Goal: Task Accomplishment & Management: Manage account settings

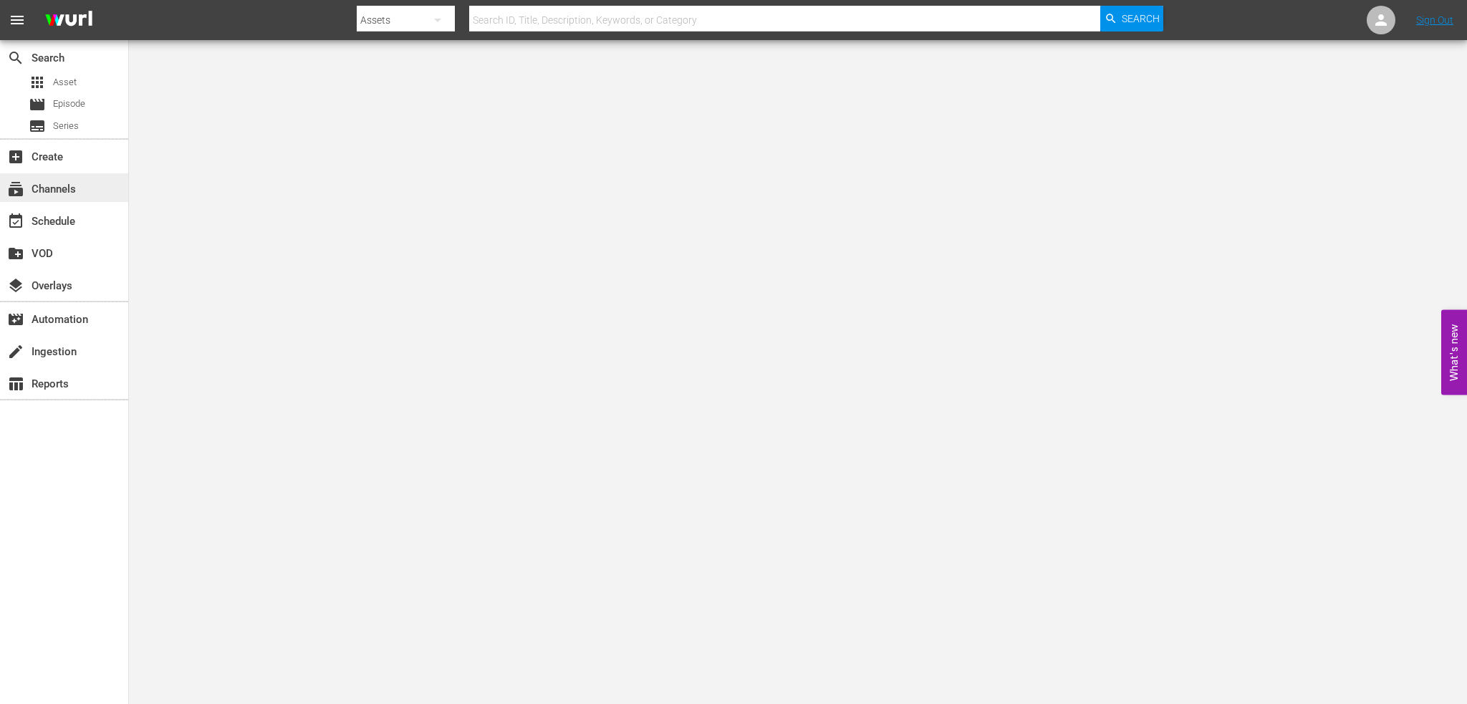
click at [39, 184] on div "subscriptions Channels" at bounding box center [40, 187] width 80 height 13
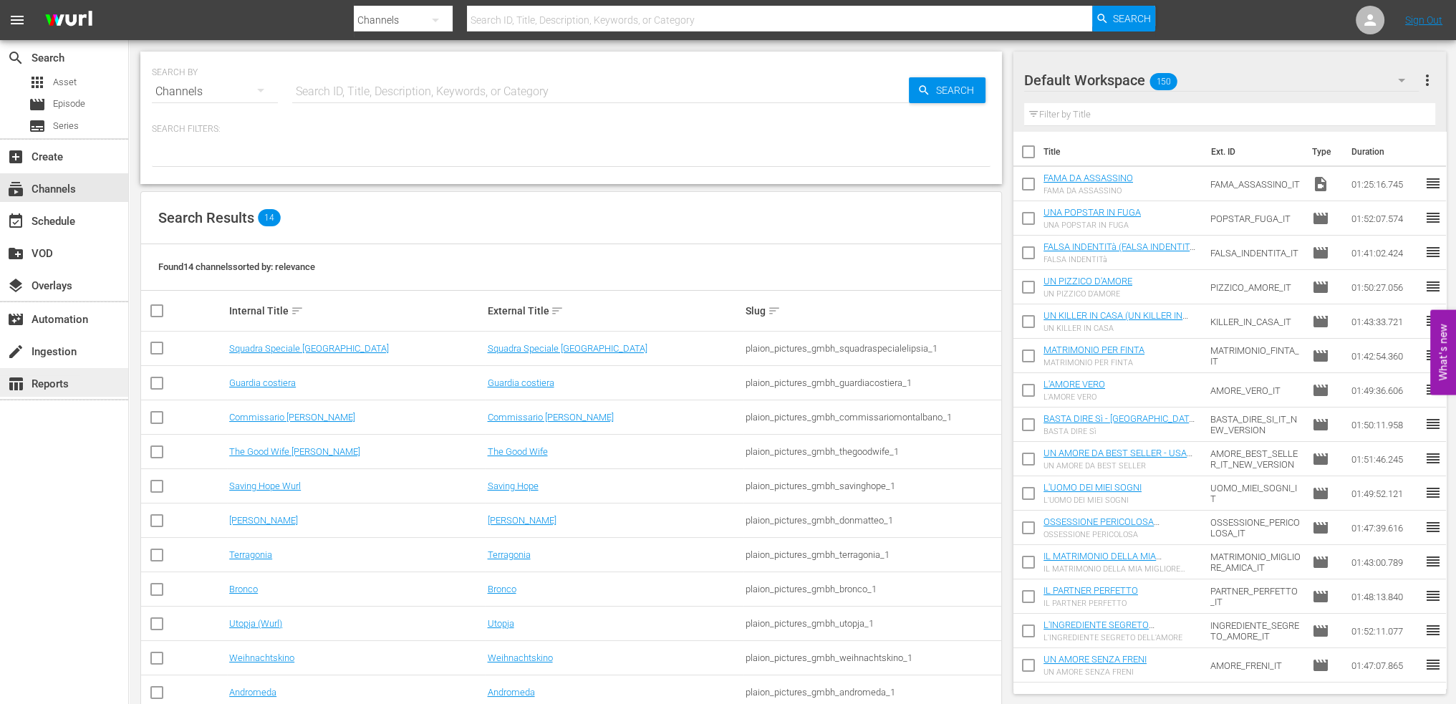
click at [52, 388] on div "table_chart Reports" at bounding box center [40, 381] width 80 height 13
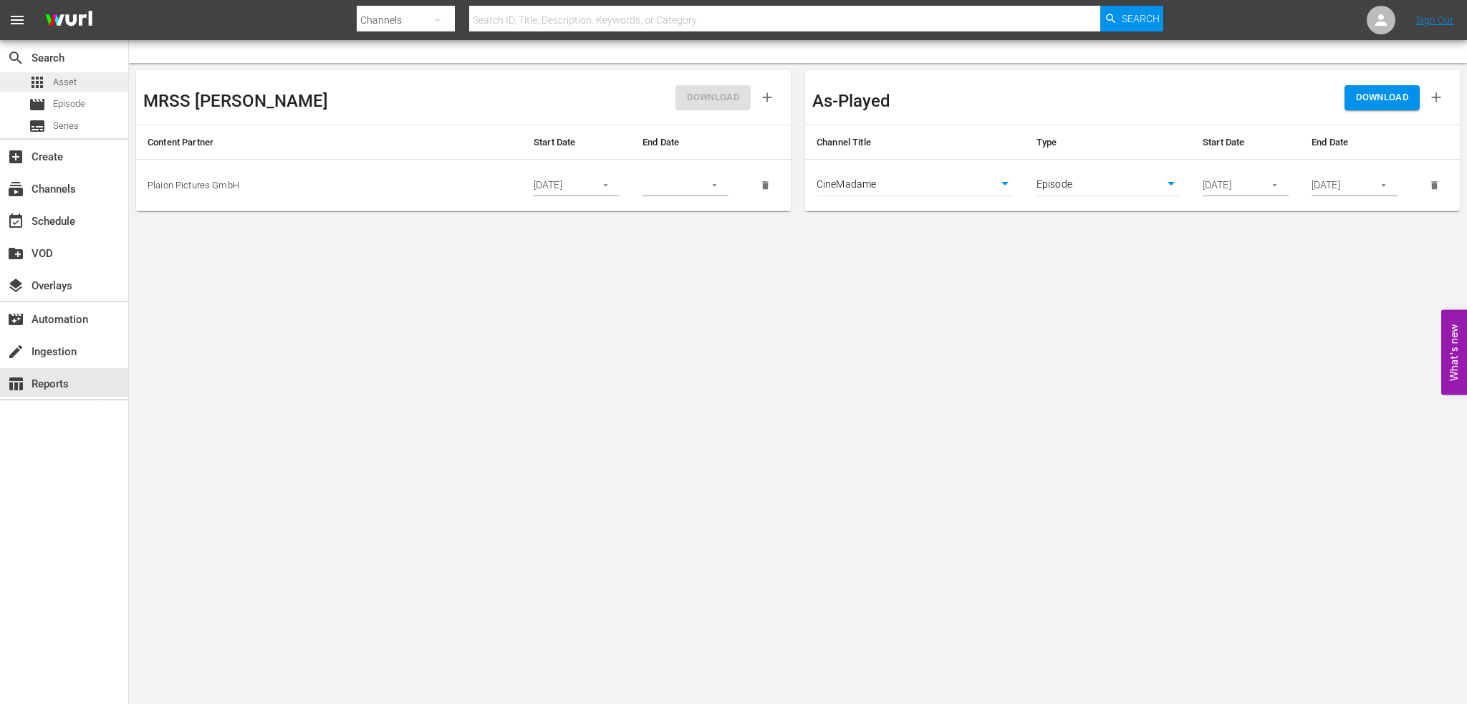
click at [69, 90] on div "apps Asset" at bounding box center [53, 82] width 48 height 20
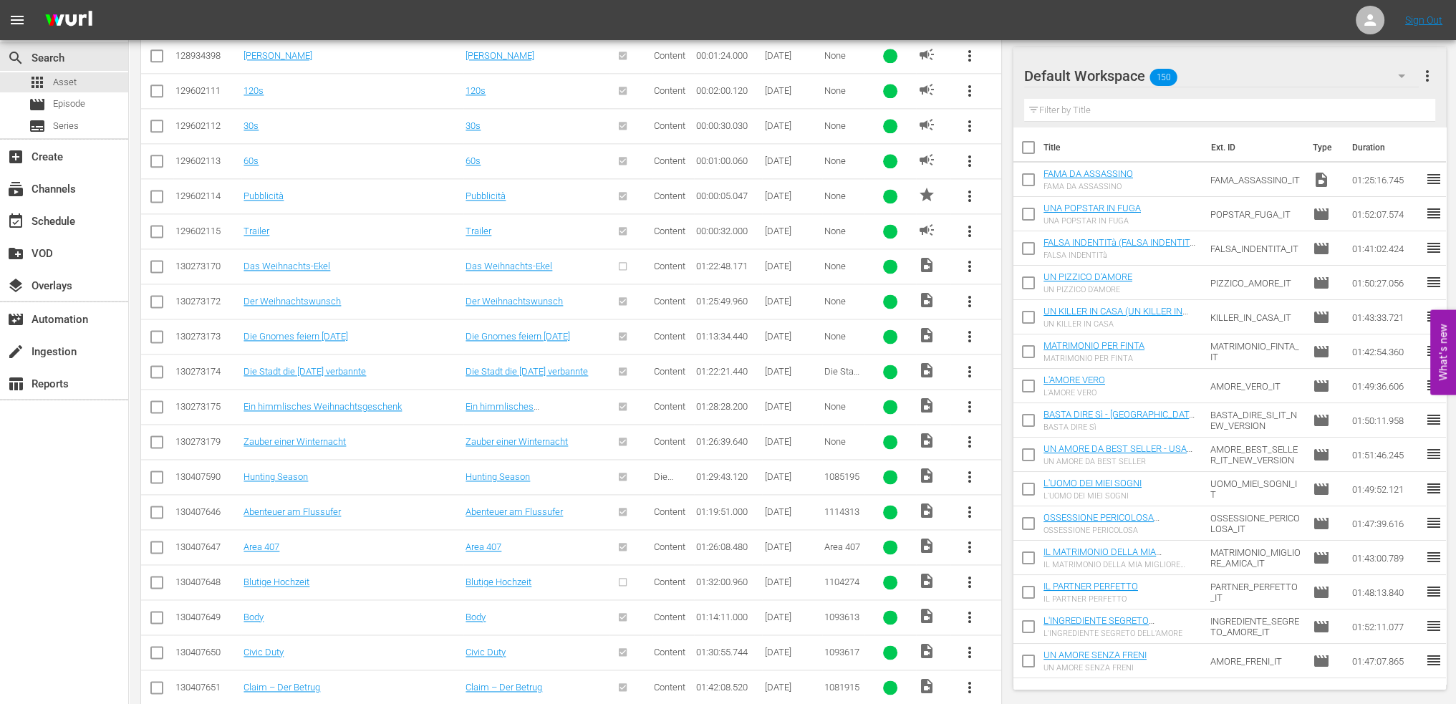
scroll to position [1149, 0]
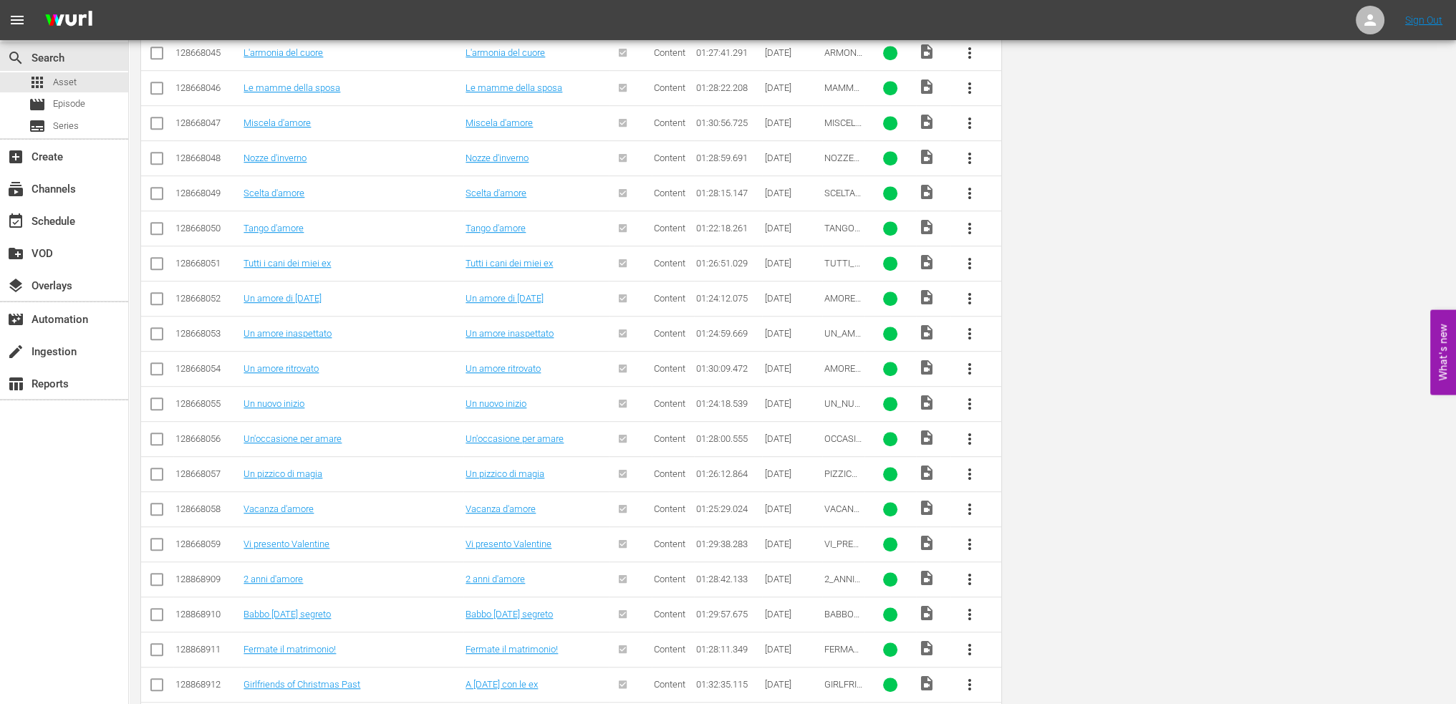
scroll to position [0, 0]
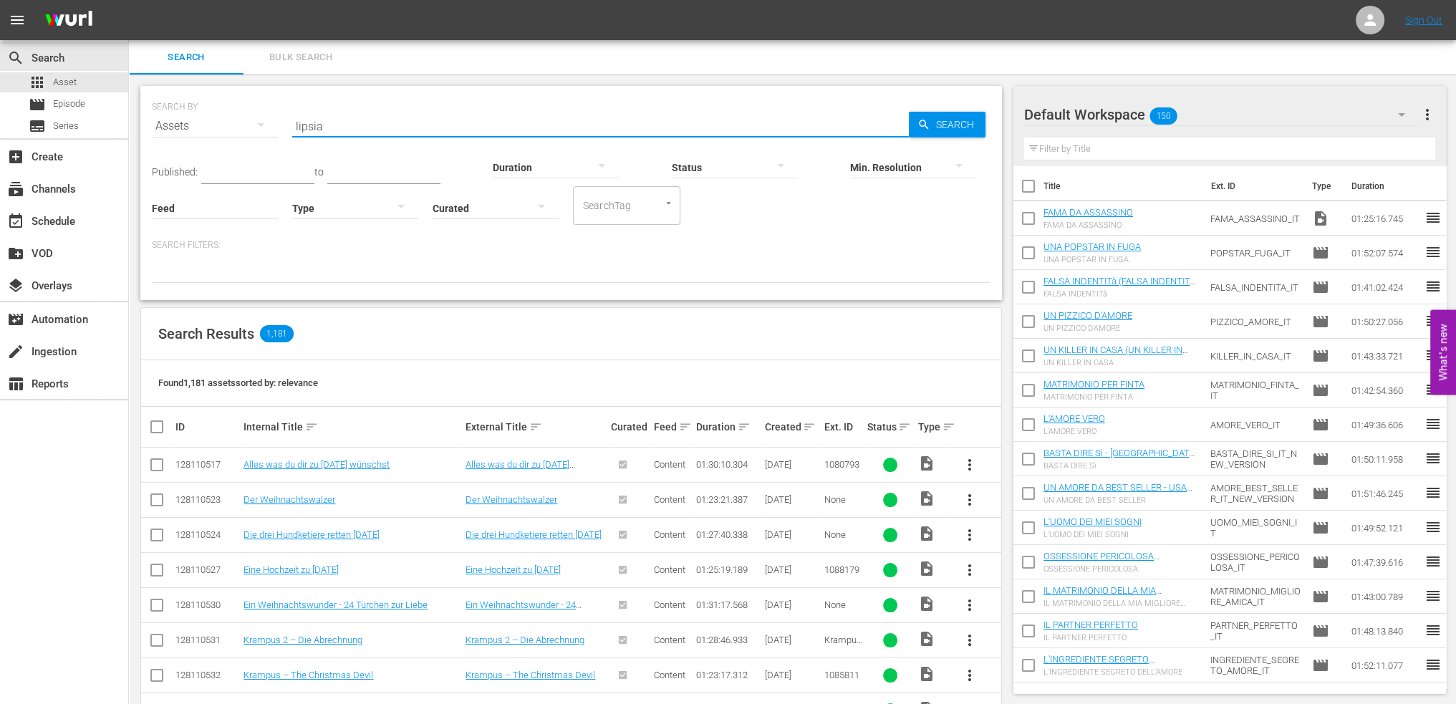
type input "lipsia"
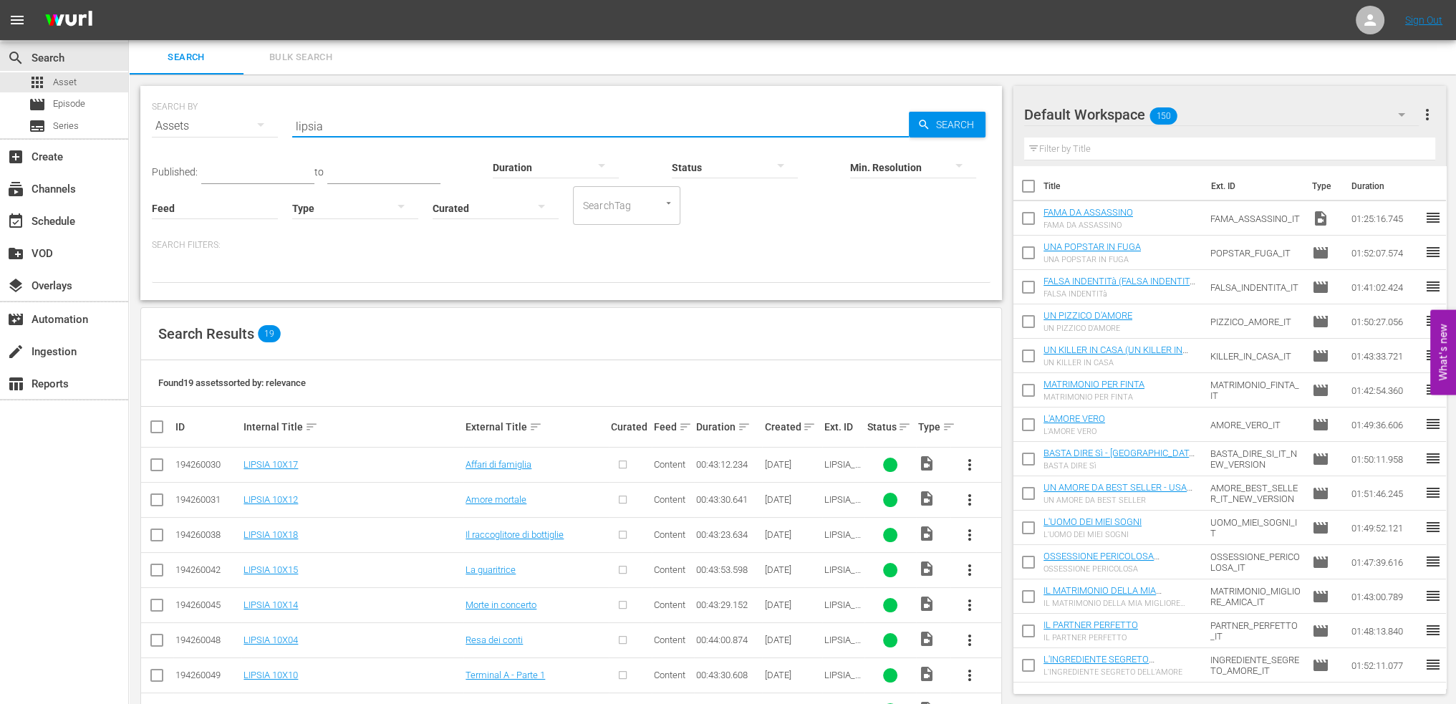
click at [373, 129] on input "lipsia" at bounding box center [600, 126] width 617 height 34
click at [398, 213] on icon "button" at bounding box center [401, 206] width 17 height 17
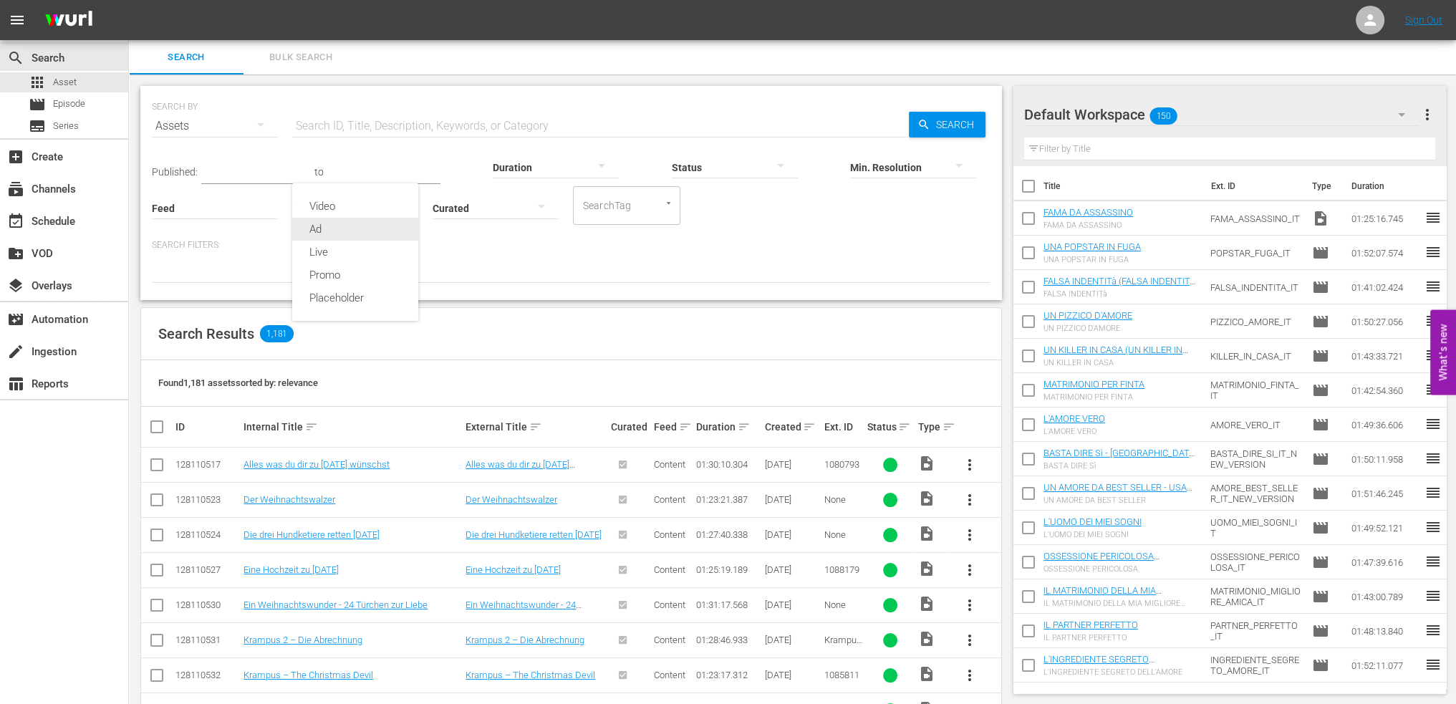
click at [334, 221] on div "Ad" at bounding box center [355, 229] width 126 height 23
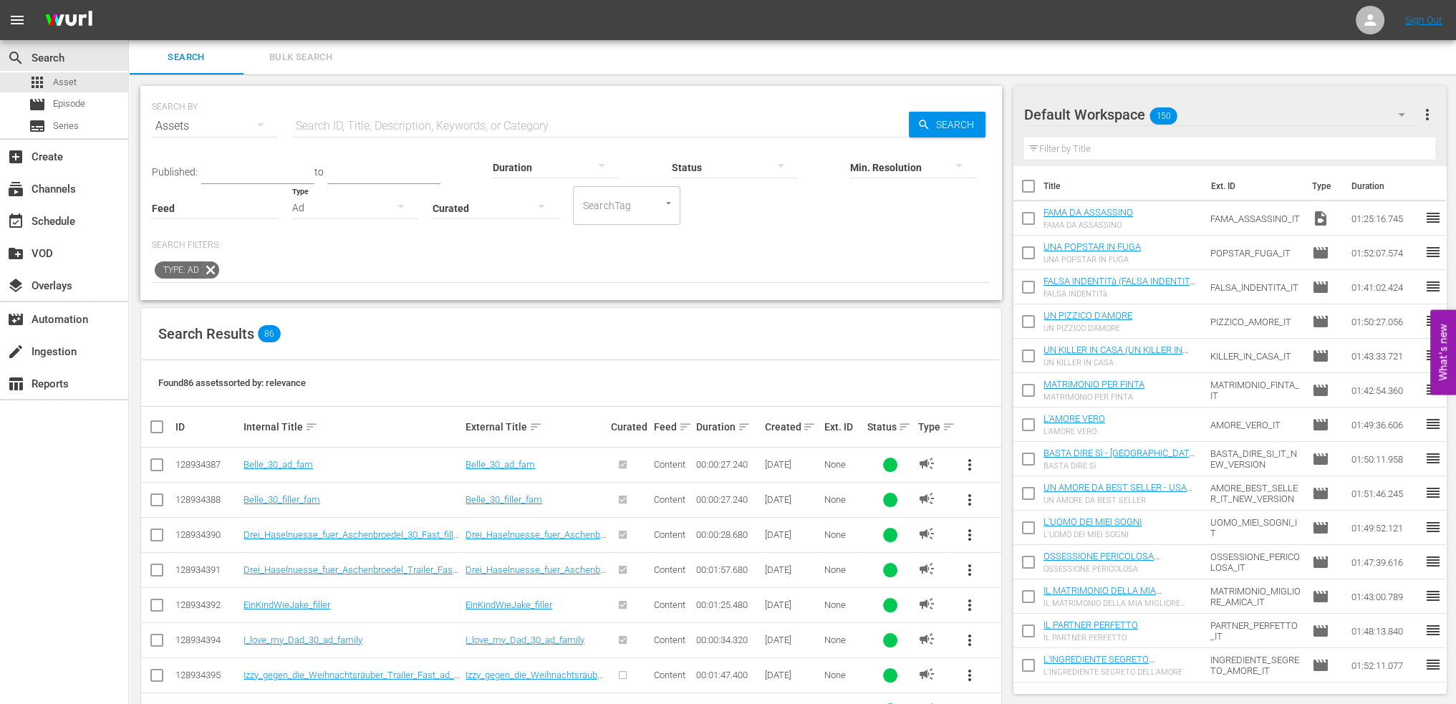
click at [527, 210] on button "button" at bounding box center [541, 206] width 34 height 34
click at [493, 226] on div "Uncurated" at bounding box center [496, 229] width 126 height 23
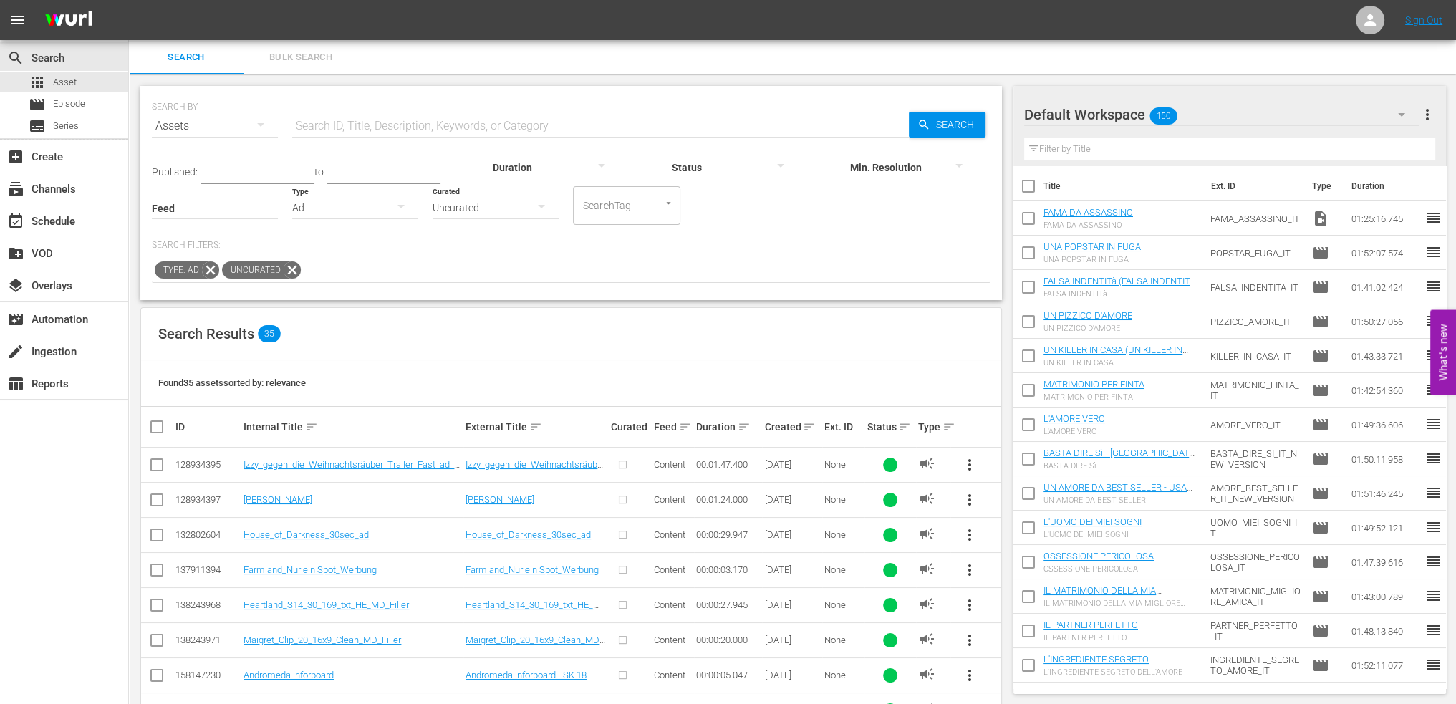
click at [395, 213] on icon "button" at bounding box center [401, 206] width 17 height 17
click at [235, 267] on div "Video Ad Live Promo Placeholder" at bounding box center [728, 352] width 1456 height 704
click at [206, 270] on div "Video Ad Live Promo Placeholder" at bounding box center [728, 352] width 1456 height 704
click at [209, 269] on icon at bounding box center [210, 269] width 17 height 17
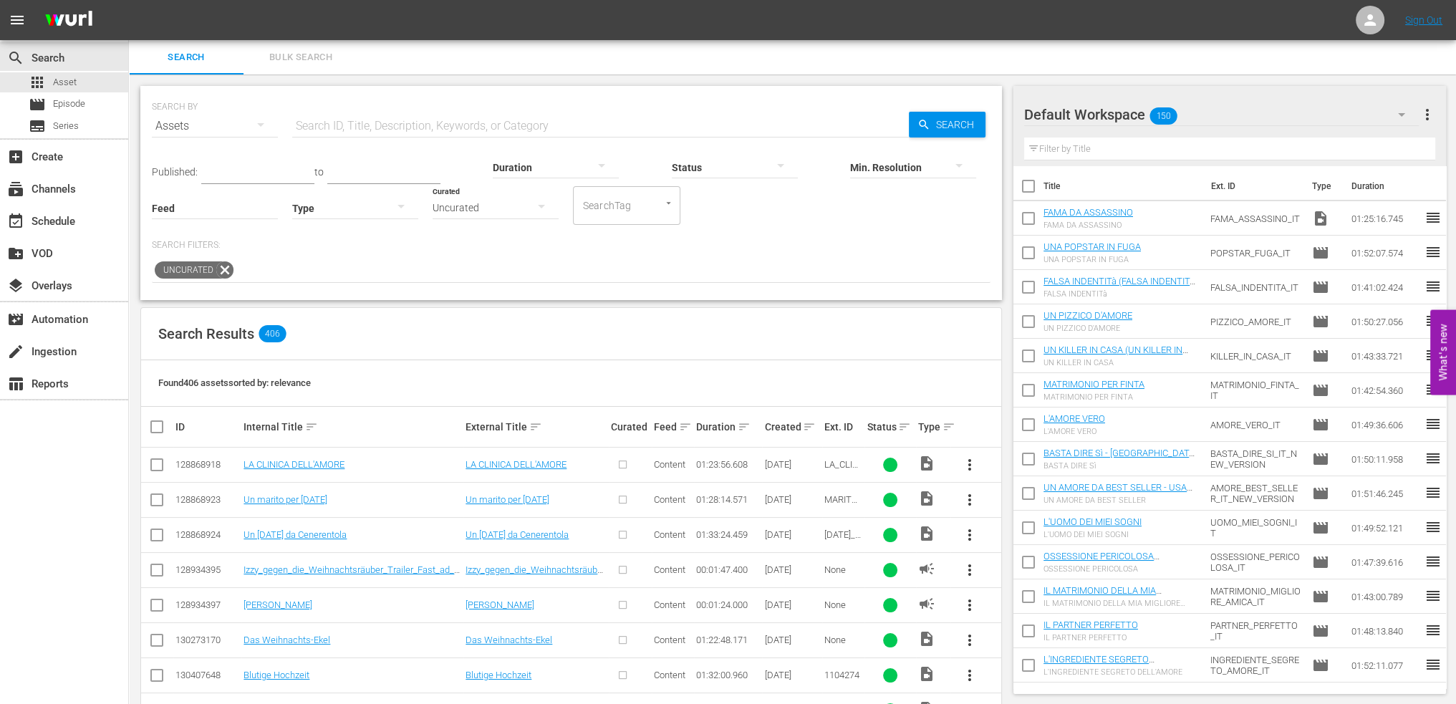
click at [213, 267] on span "Uncurated" at bounding box center [186, 269] width 62 height 17
click at [233, 272] on div "Uncurated" at bounding box center [571, 271] width 839 height 24
click at [224, 270] on icon at bounding box center [224, 269] width 17 height 17
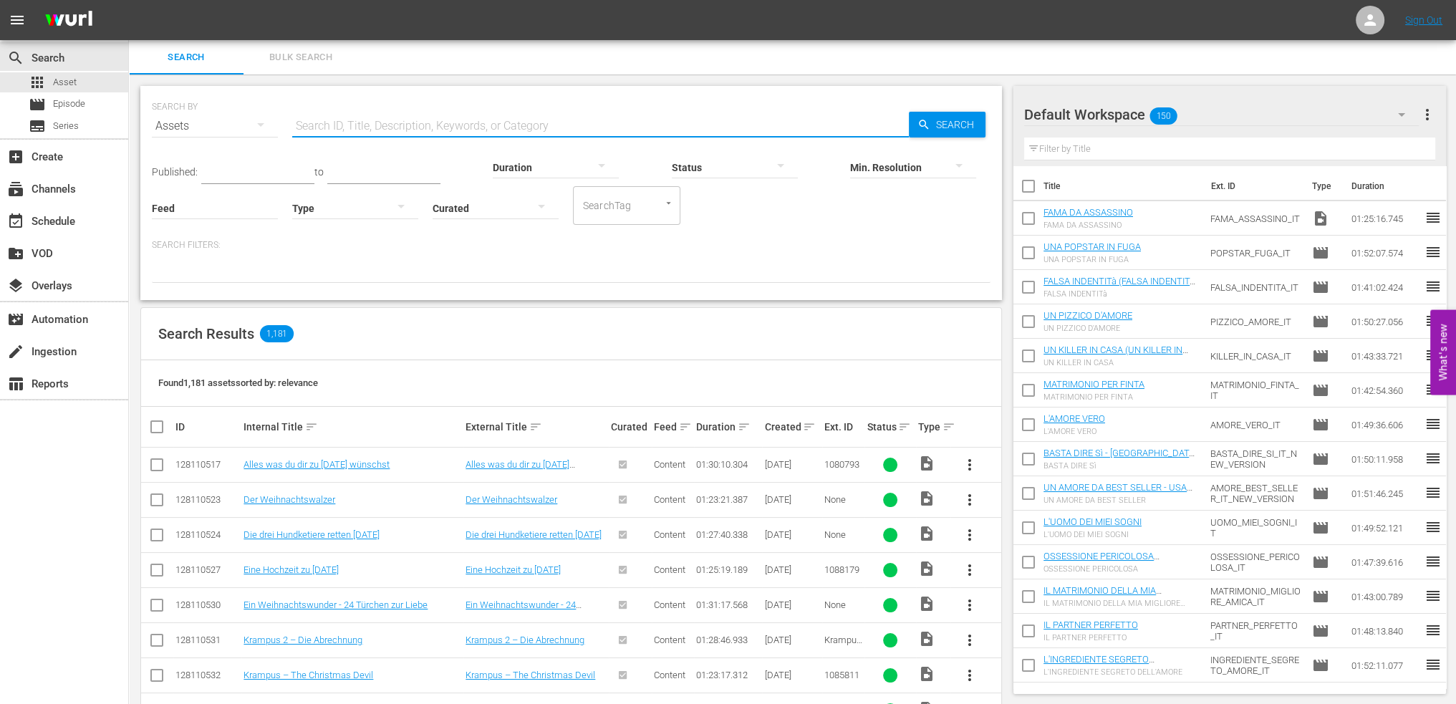
click at [360, 124] on input "text" at bounding box center [600, 126] width 617 height 34
type input "guardia"
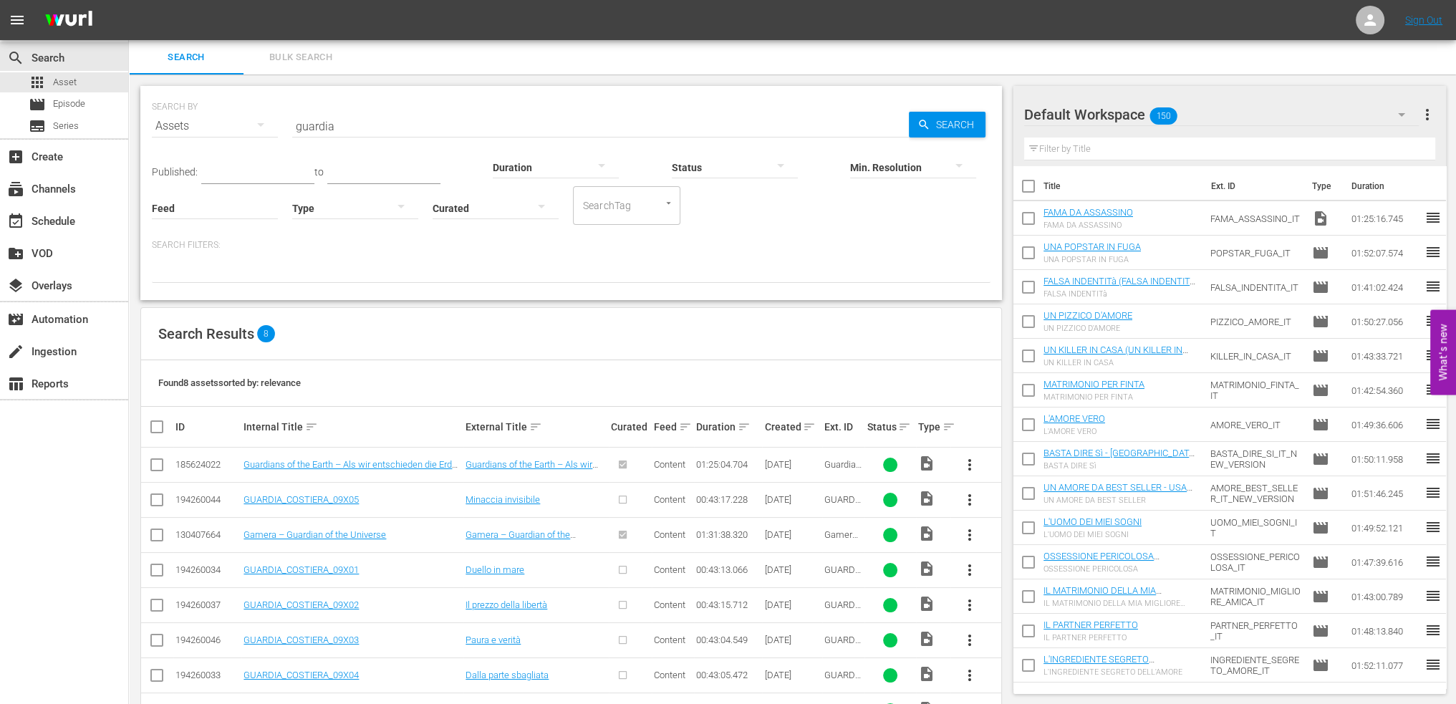
click at [335, 140] on input "guardia" at bounding box center [600, 126] width 617 height 34
click at [66, 348] on div "create Ingestion" at bounding box center [40, 349] width 80 height 13
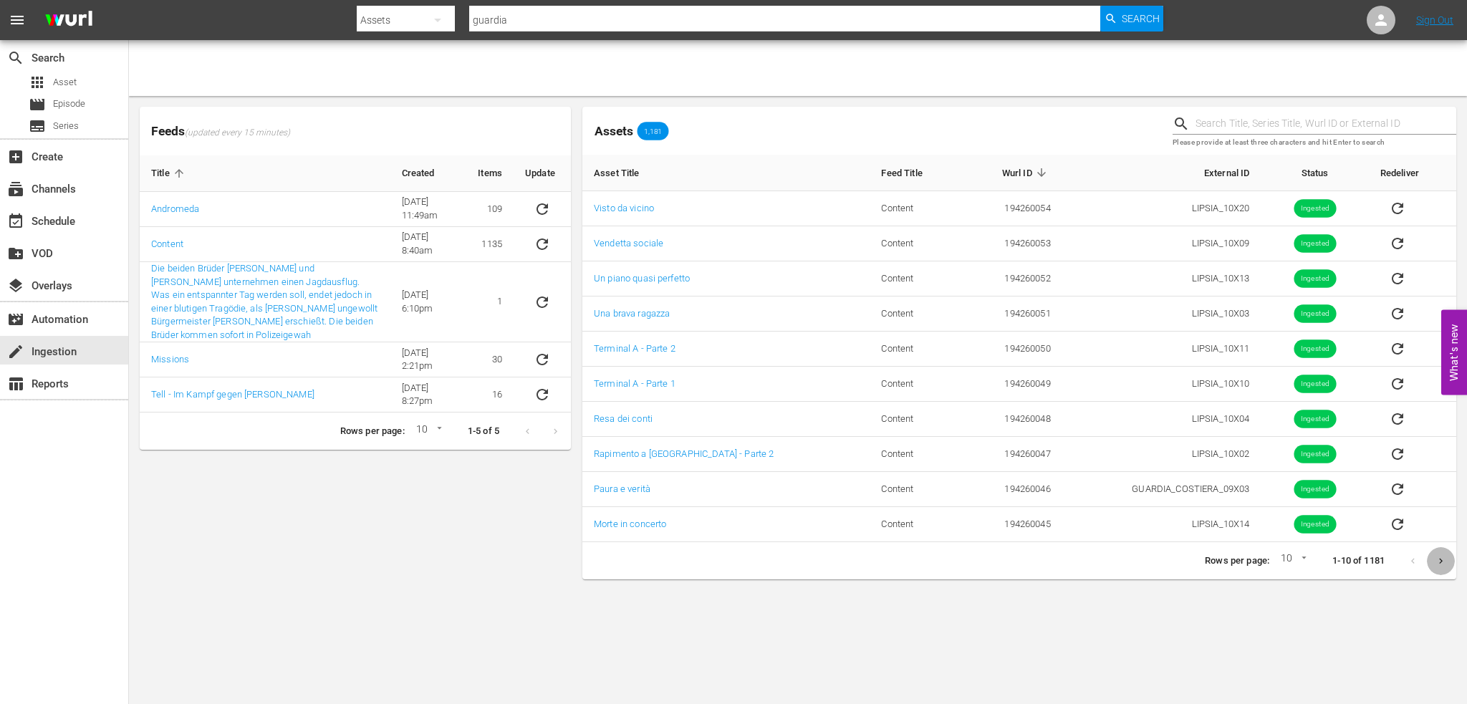
click at [1441, 556] on icon "Next page" at bounding box center [1441, 561] width 11 height 11
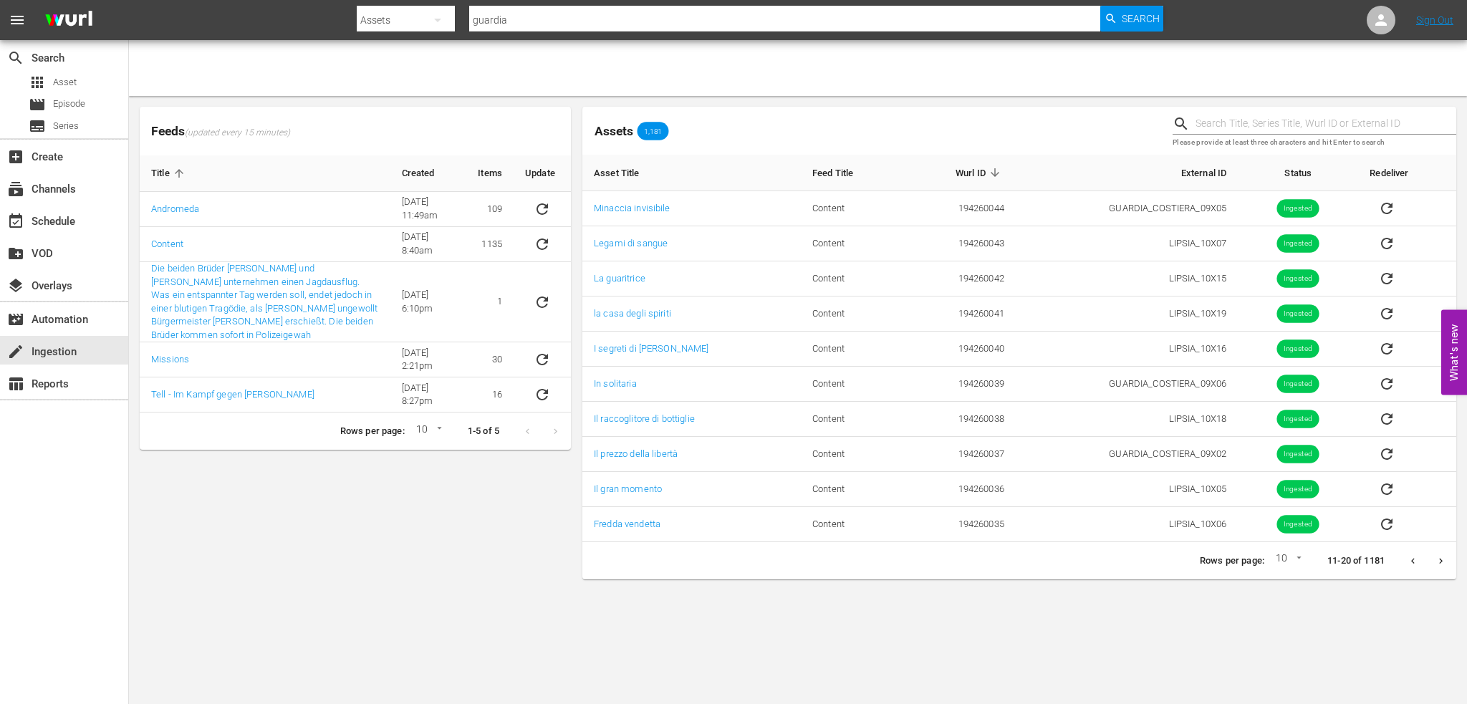
click at [1446, 560] on icon "Next page" at bounding box center [1441, 561] width 11 height 11
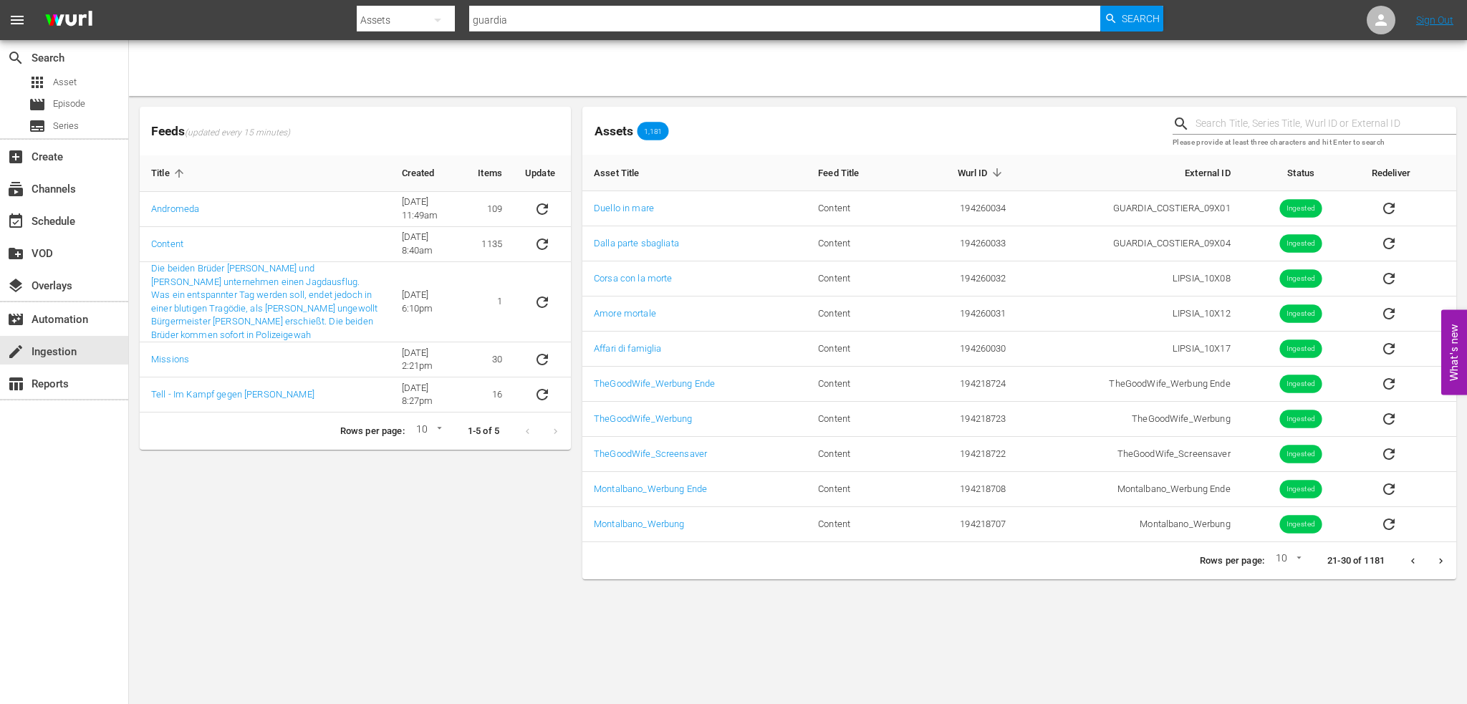
click at [1414, 562] on icon "Previous page" at bounding box center [1413, 561] width 11 height 11
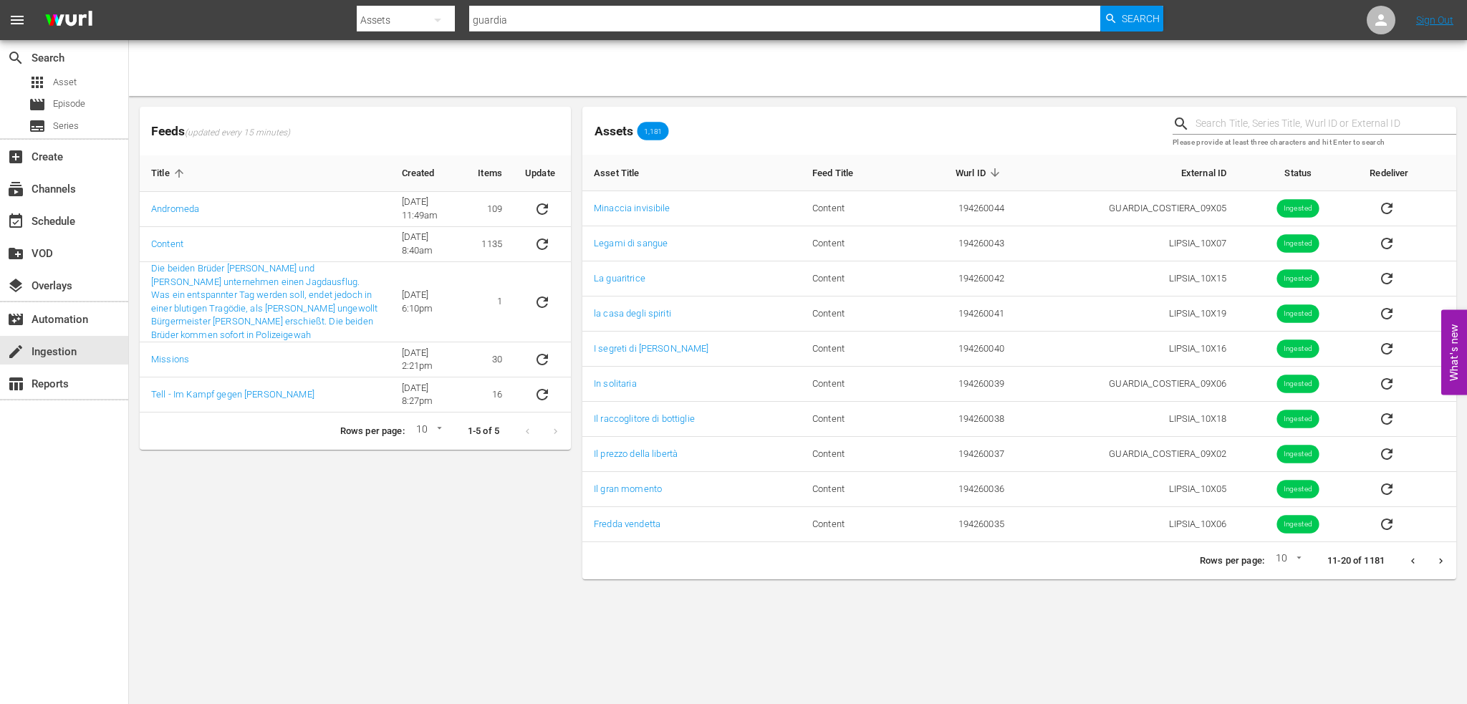
click at [1414, 562] on icon "Previous page" at bounding box center [1413, 561] width 11 height 11
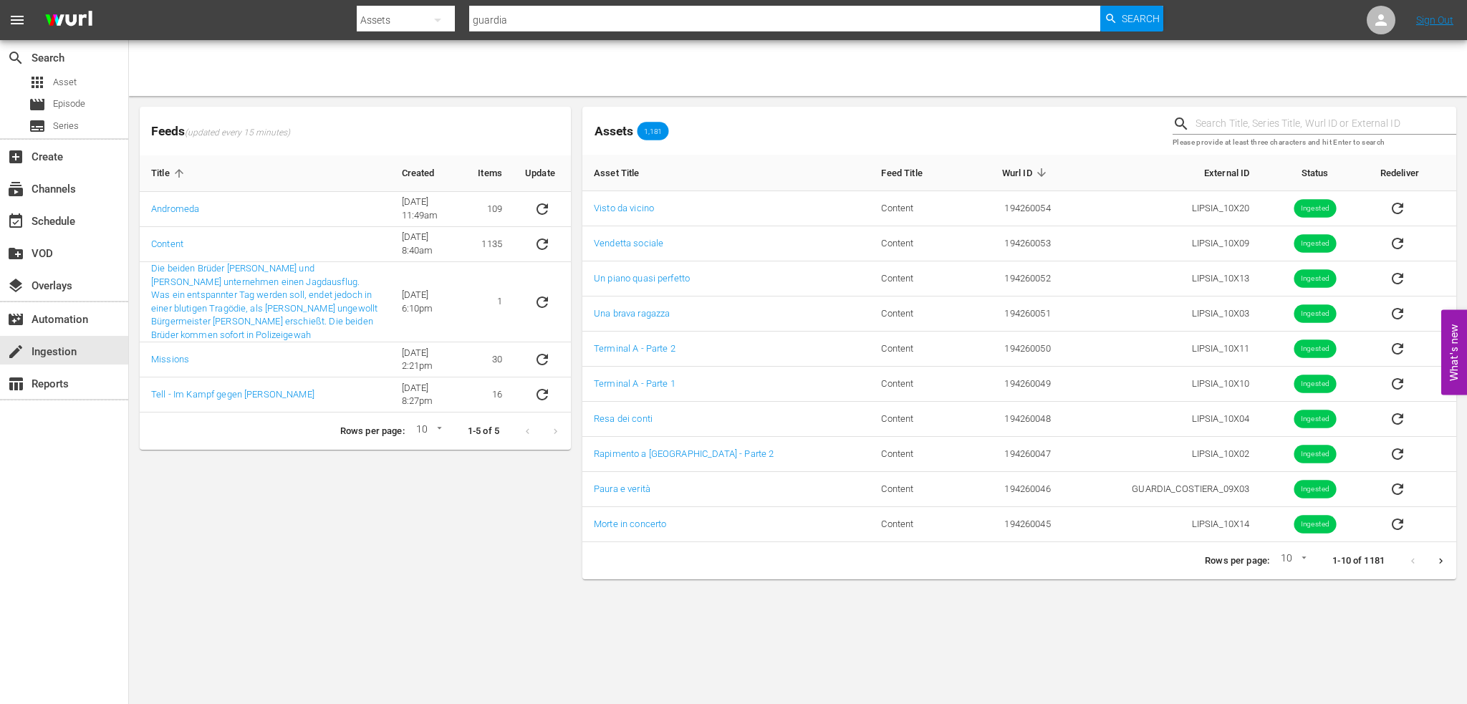
click at [1414, 562] on div at bounding box center [1427, 561] width 56 height 28
click at [1447, 557] on button "Next page" at bounding box center [1441, 561] width 28 height 28
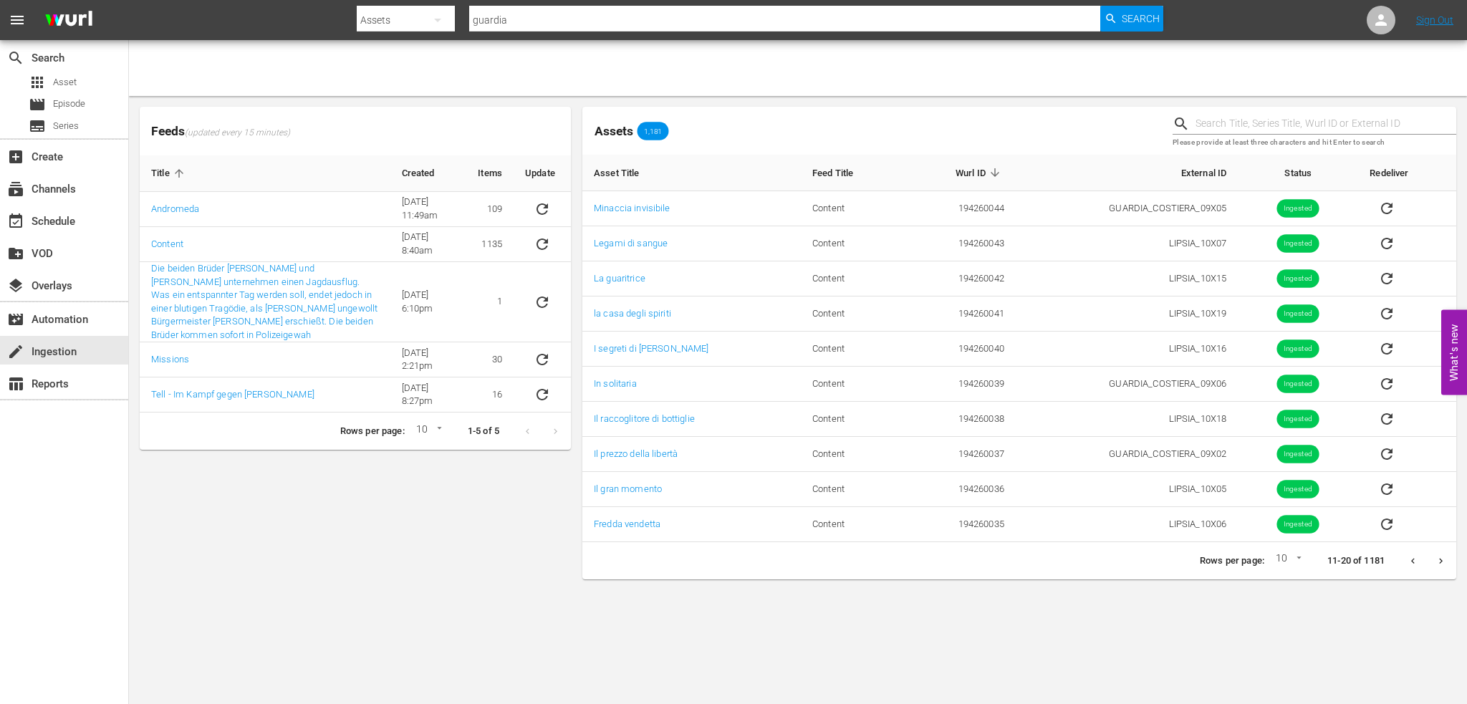
click at [1448, 557] on button "Next page" at bounding box center [1441, 561] width 28 height 28
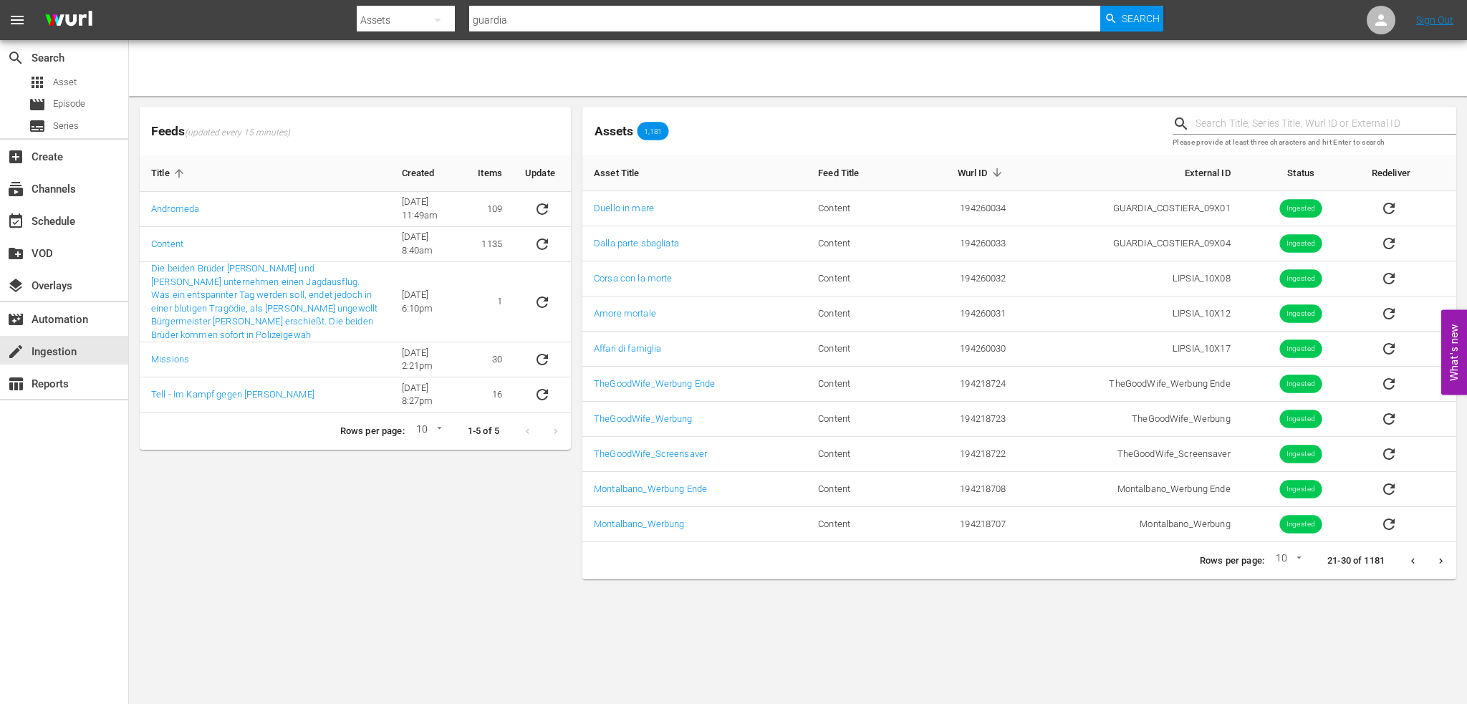
click at [1448, 557] on button "Next page" at bounding box center [1441, 561] width 28 height 28
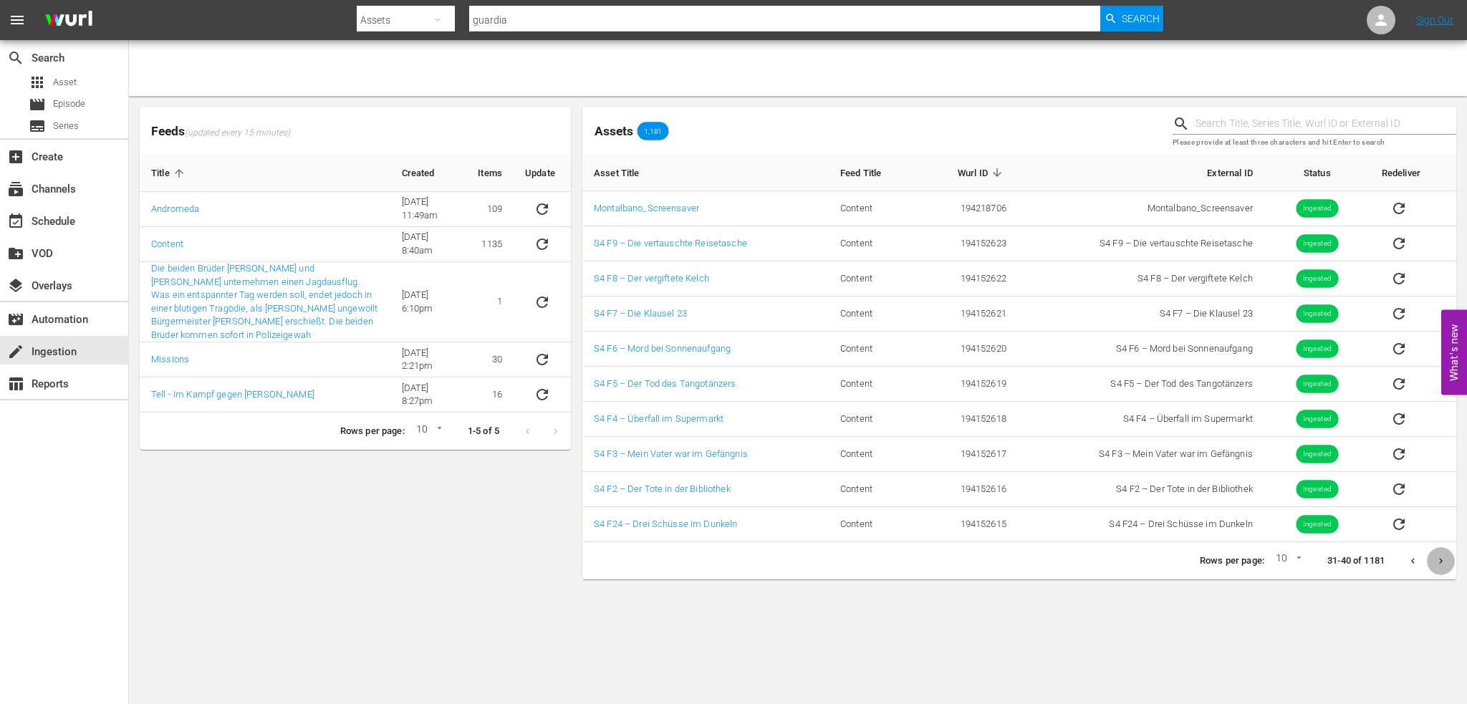
click at [1448, 557] on button "Next page" at bounding box center [1441, 561] width 28 height 28
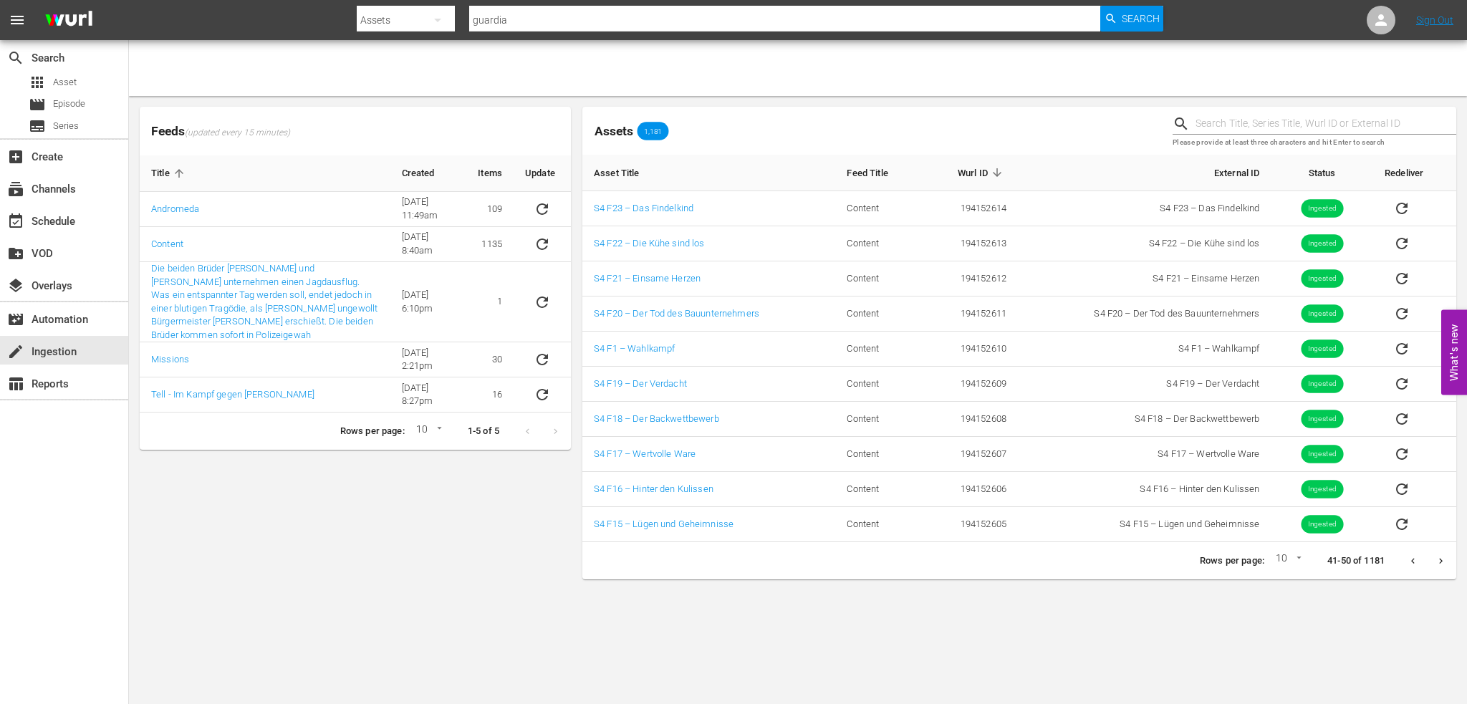
click at [1448, 557] on button "Next page" at bounding box center [1441, 561] width 28 height 28
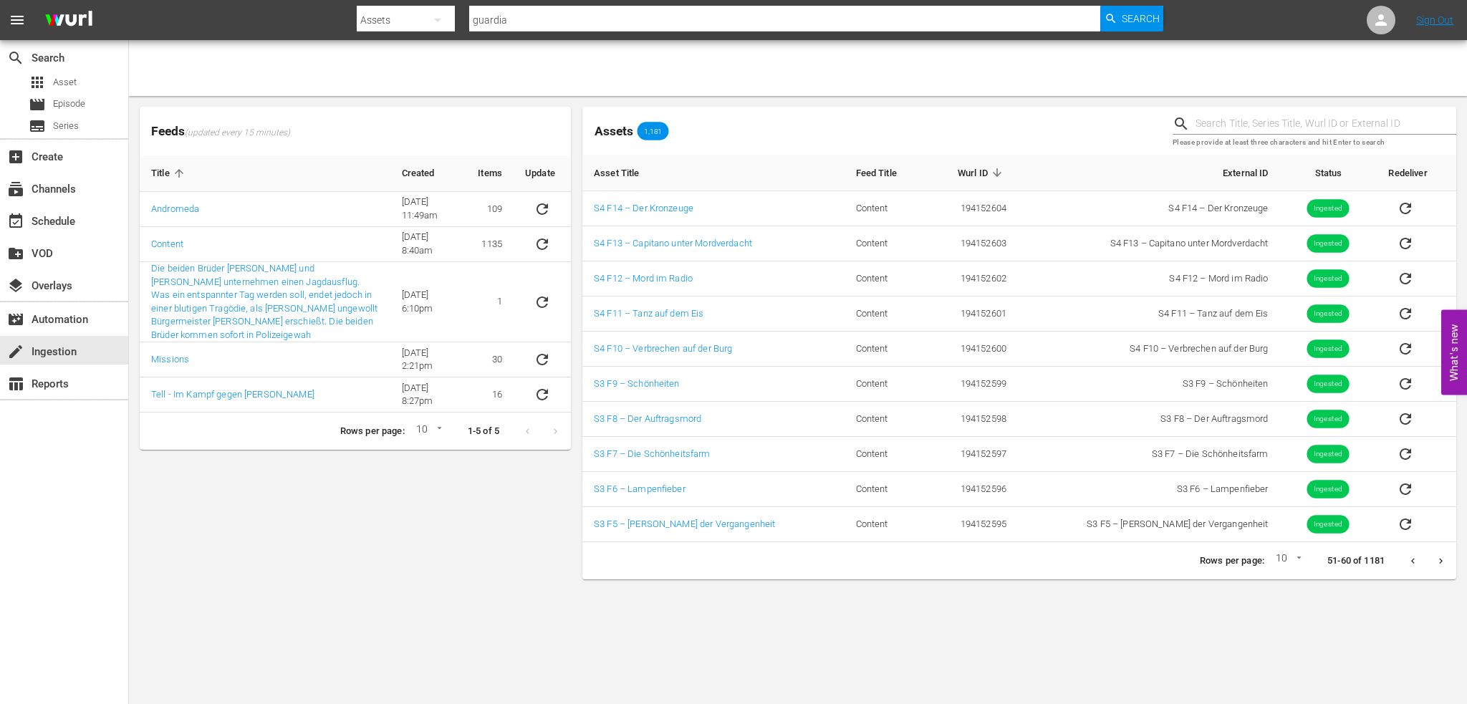
click at [1411, 560] on icon "Previous page" at bounding box center [1413, 561] width 11 height 11
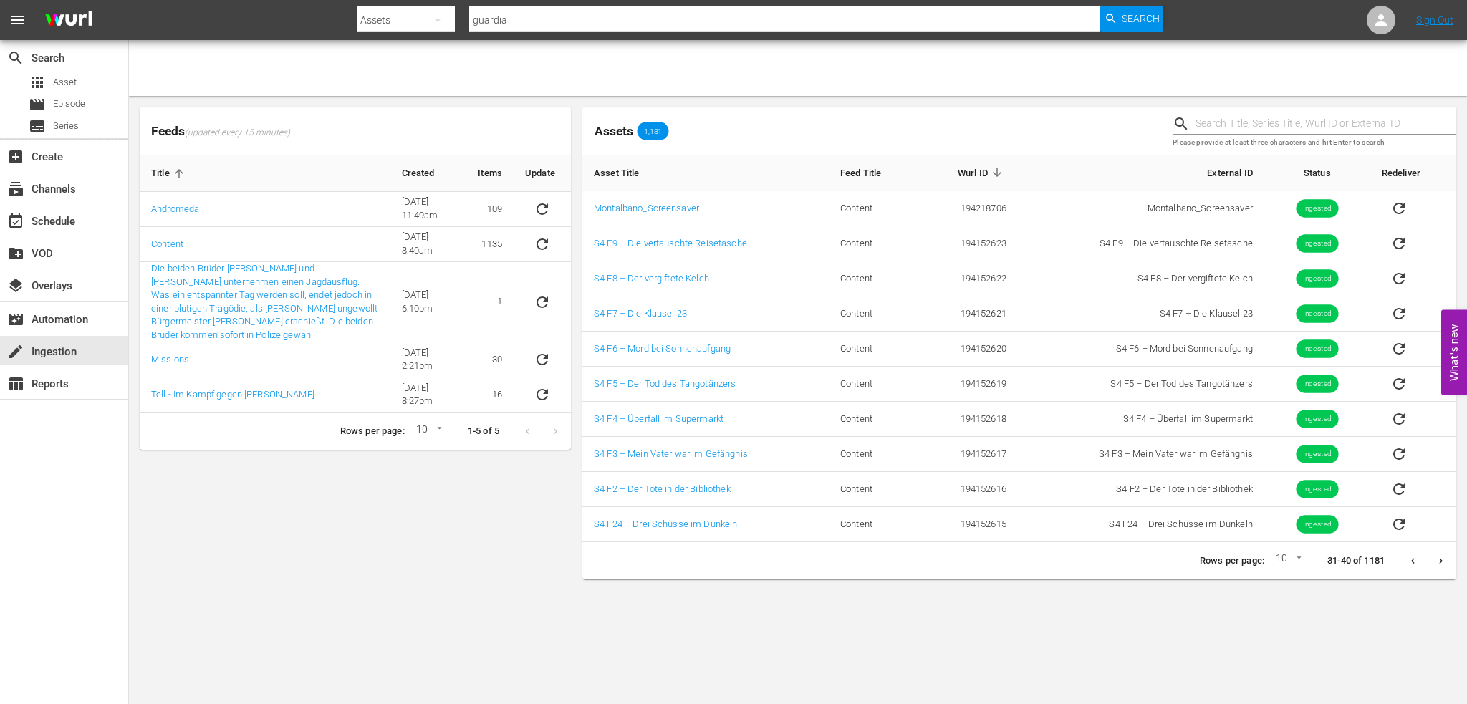
click at [1411, 560] on icon "Previous page" at bounding box center [1413, 561] width 11 height 11
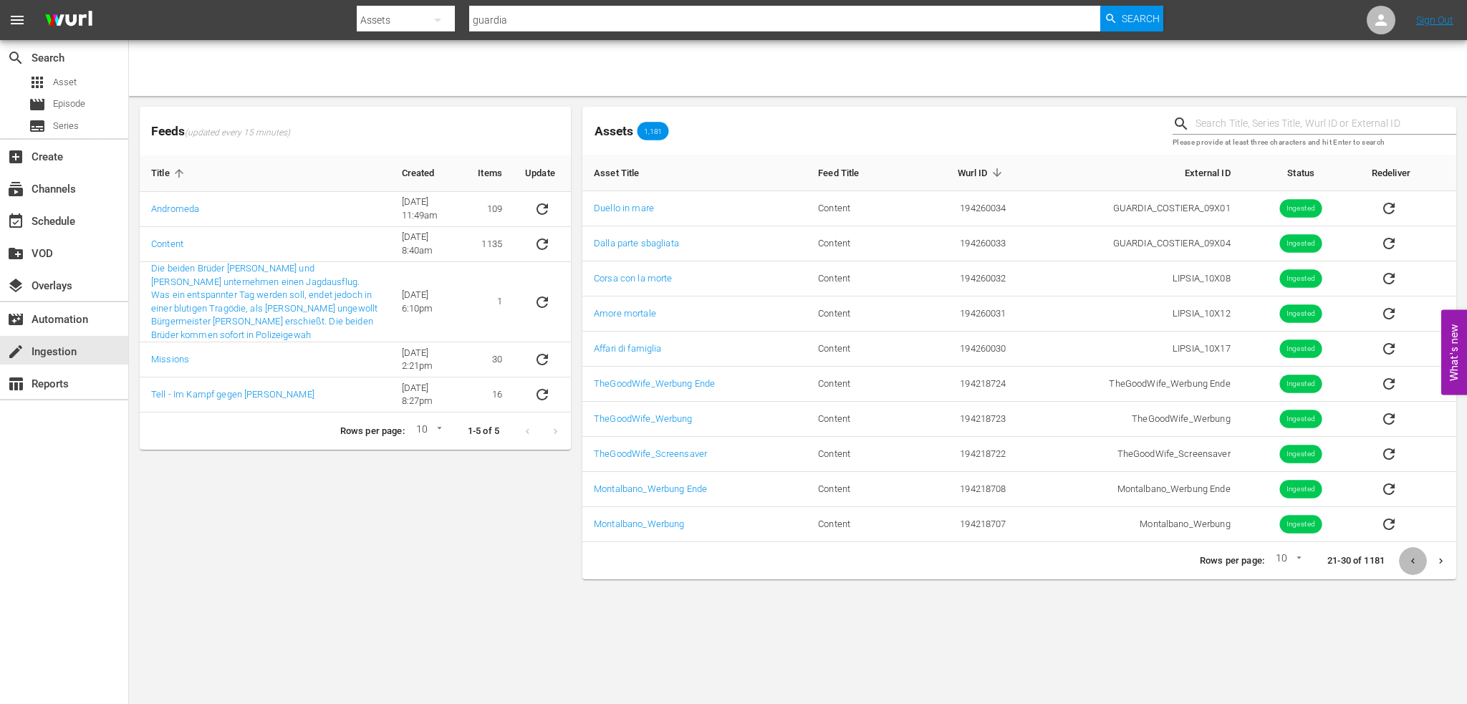
click at [1411, 560] on icon "Previous page" at bounding box center [1413, 561] width 11 height 11
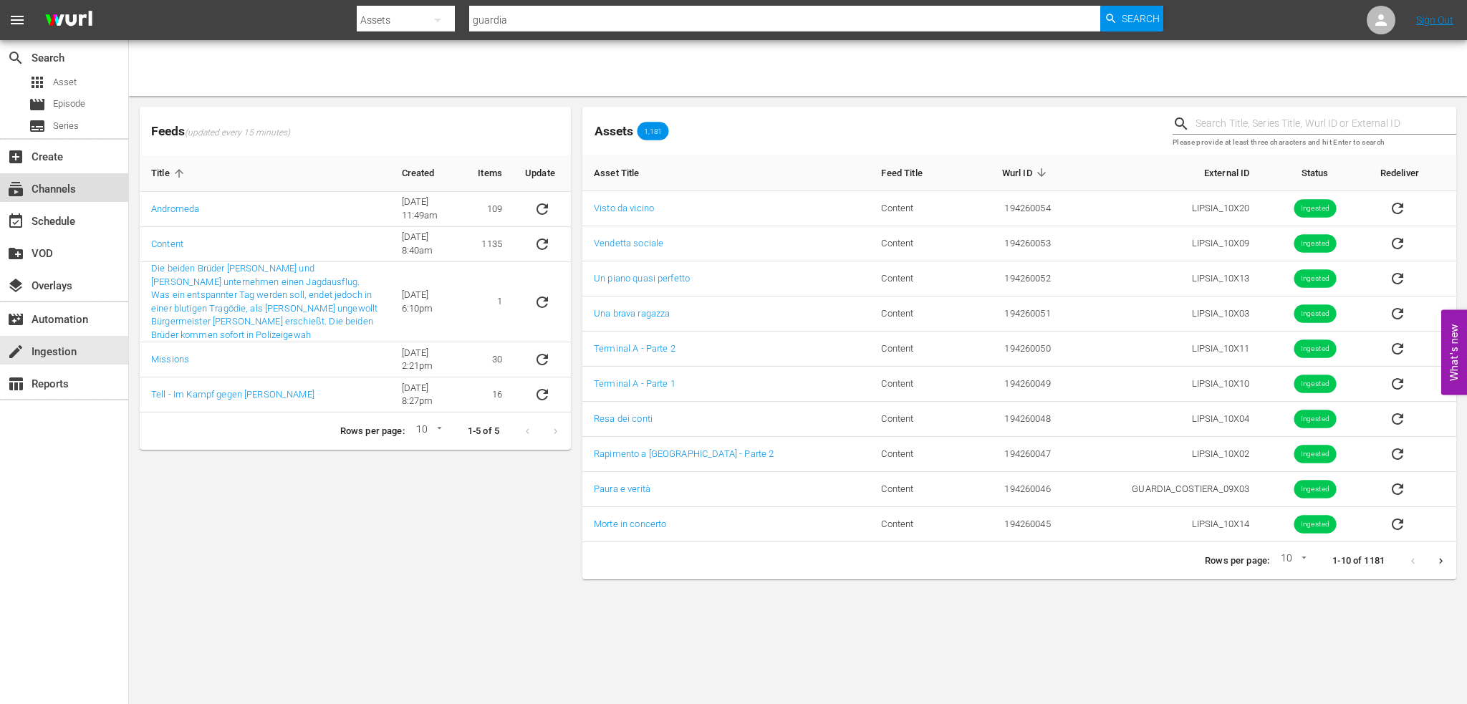
click at [63, 185] on div "subscriptions Channels" at bounding box center [40, 187] width 80 height 13
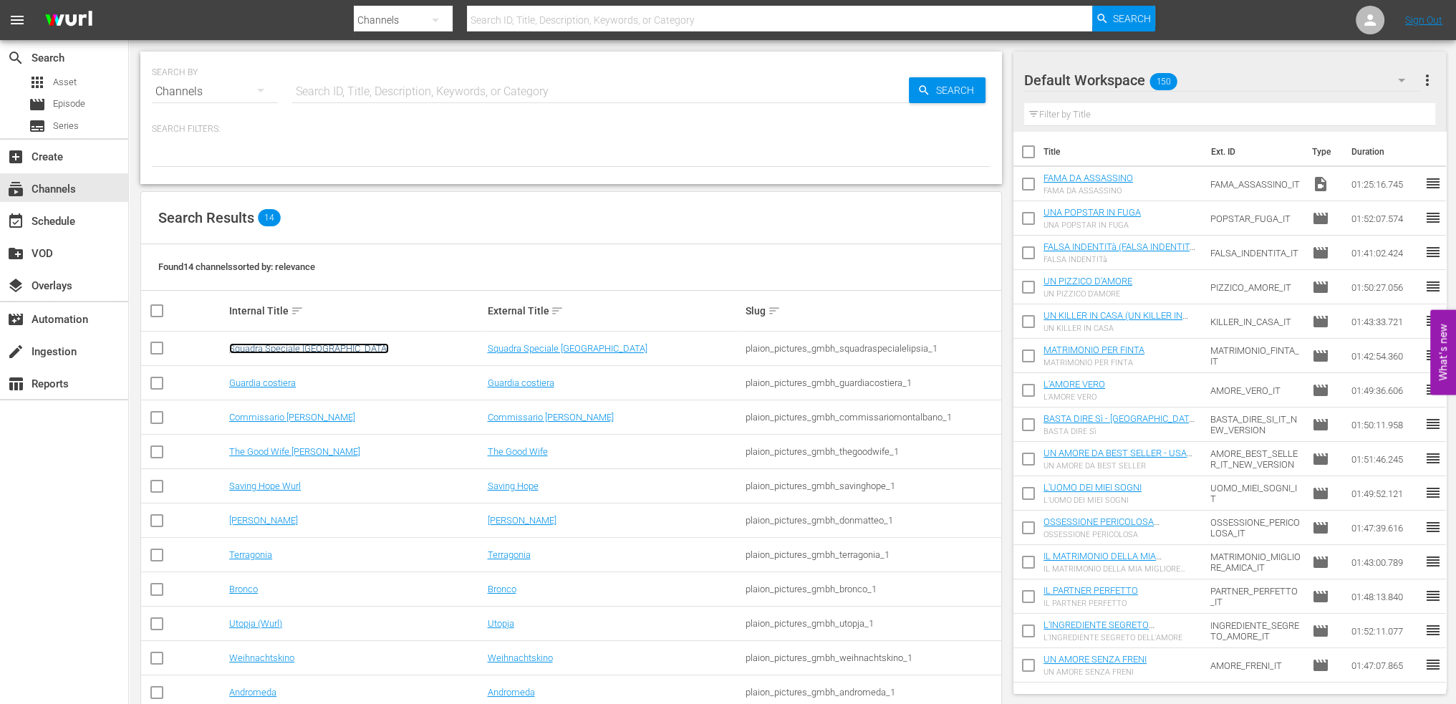
click at [287, 347] on link "Squadra Speciale [GEOGRAPHIC_DATA]" at bounding box center [309, 348] width 160 height 11
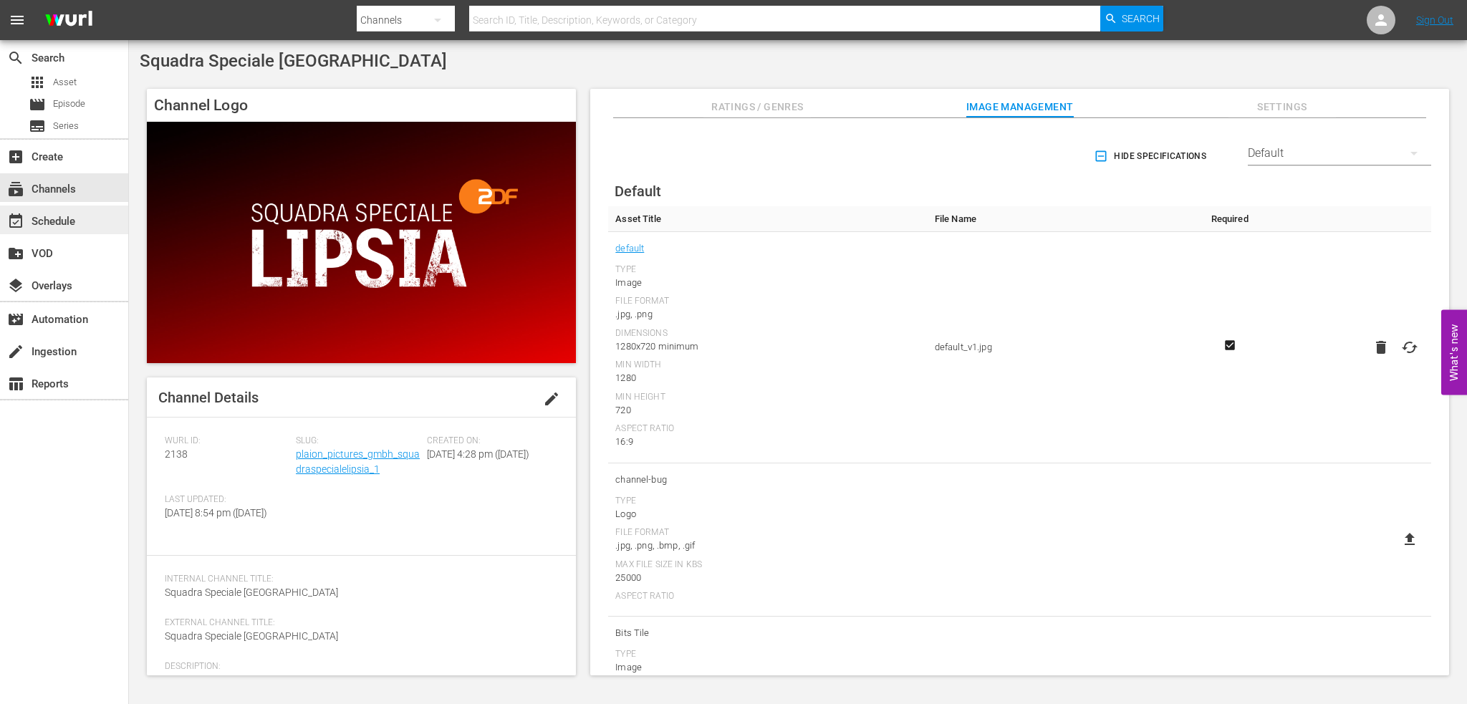
click at [52, 223] on div "event_available Schedule" at bounding box center [40, 219] width 80 height 13
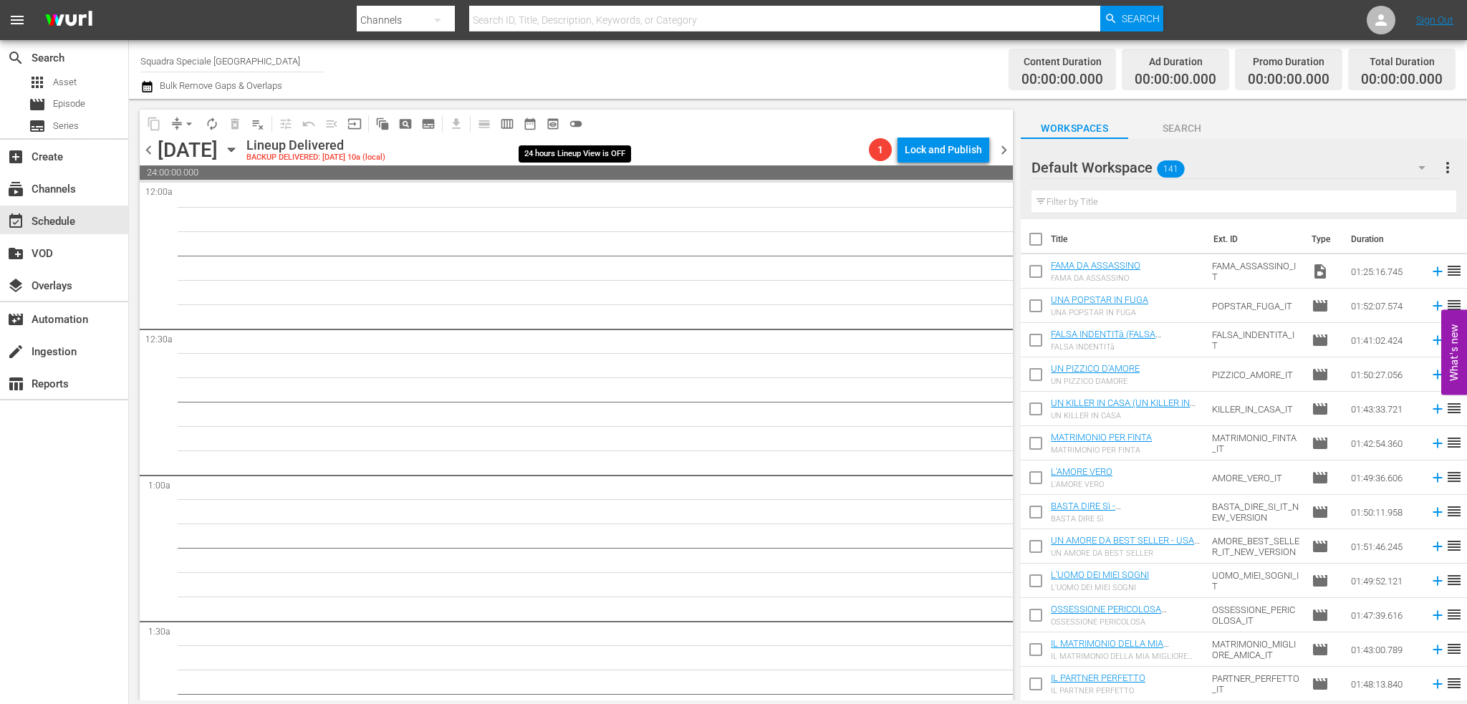
click at [574, 120] on span "toggle_off" at bounding box center [576, 124] width 14 height 14
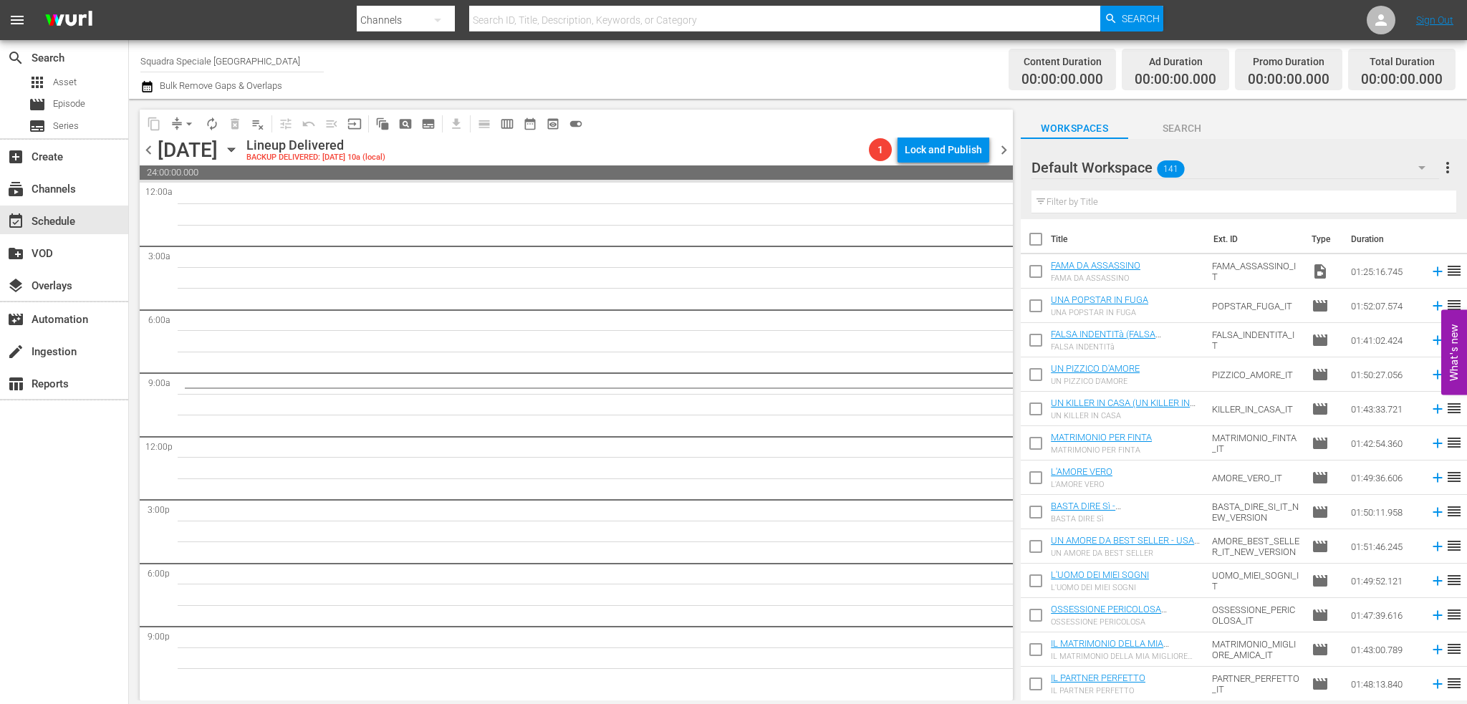
click at [239, 148] on icon "button" at bounding box center [232, 150] width 16 height 16
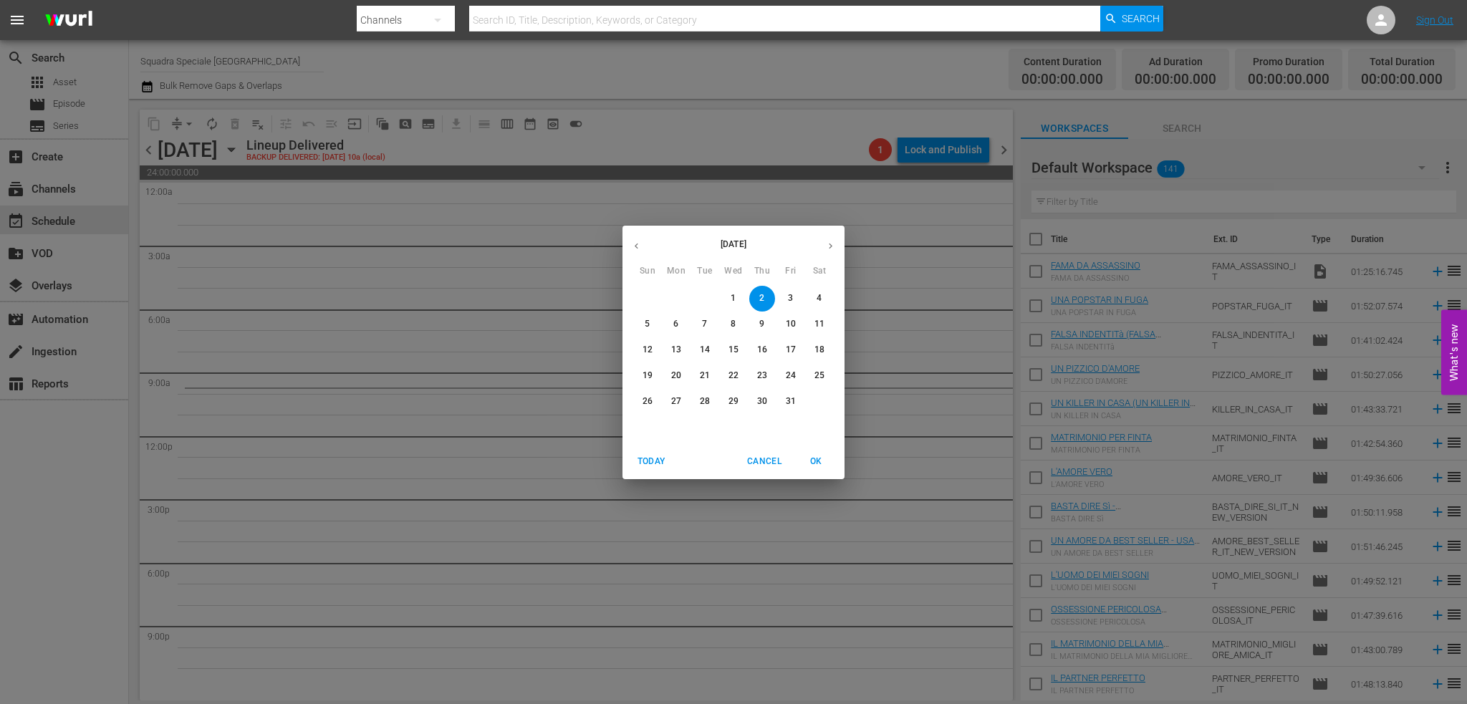
click at [828, 239] on button "button" at bounding box center [831, 246] width 28 height 28
click at [739, 346] on span "12" at bounding box center [734, 350] width 26 height 12
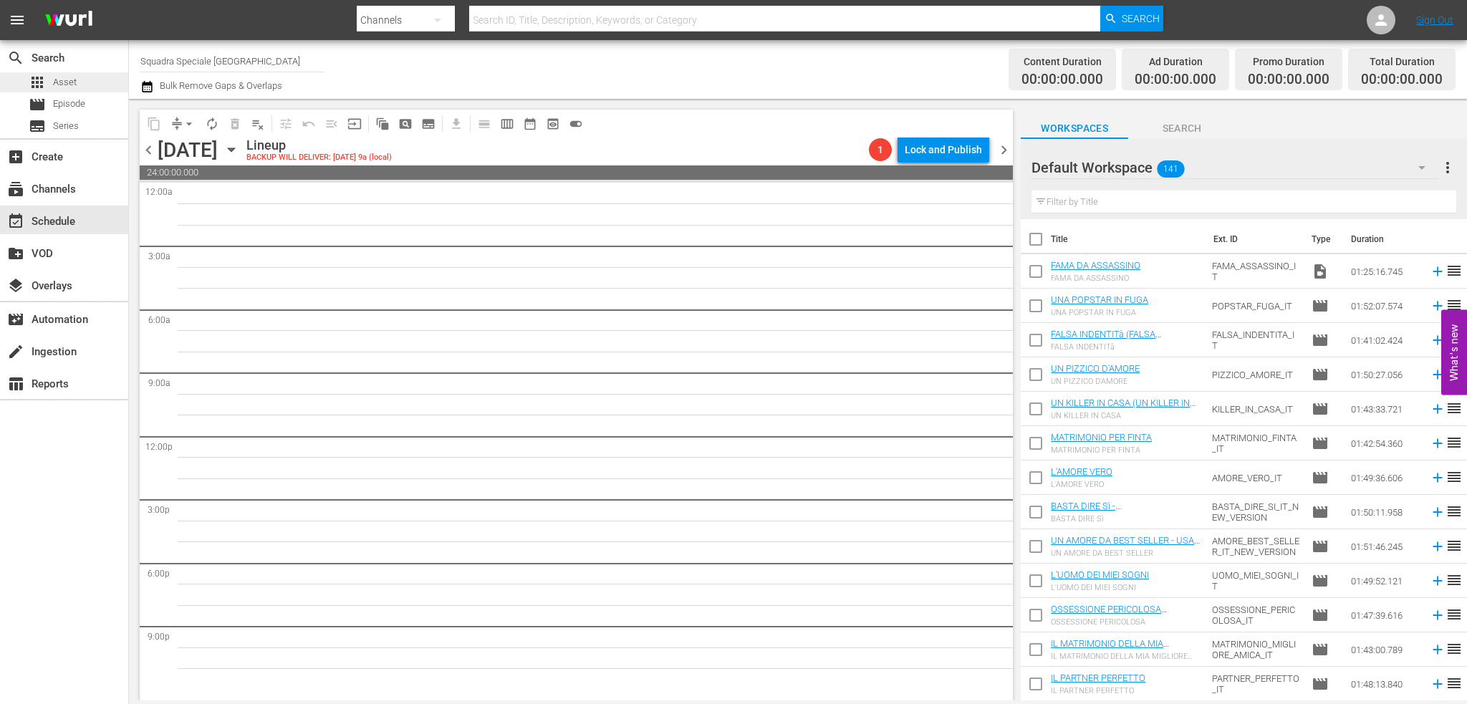
click at [85, 83] on div "apps Asset" at bounding box center [64, 82] width 128 height 20
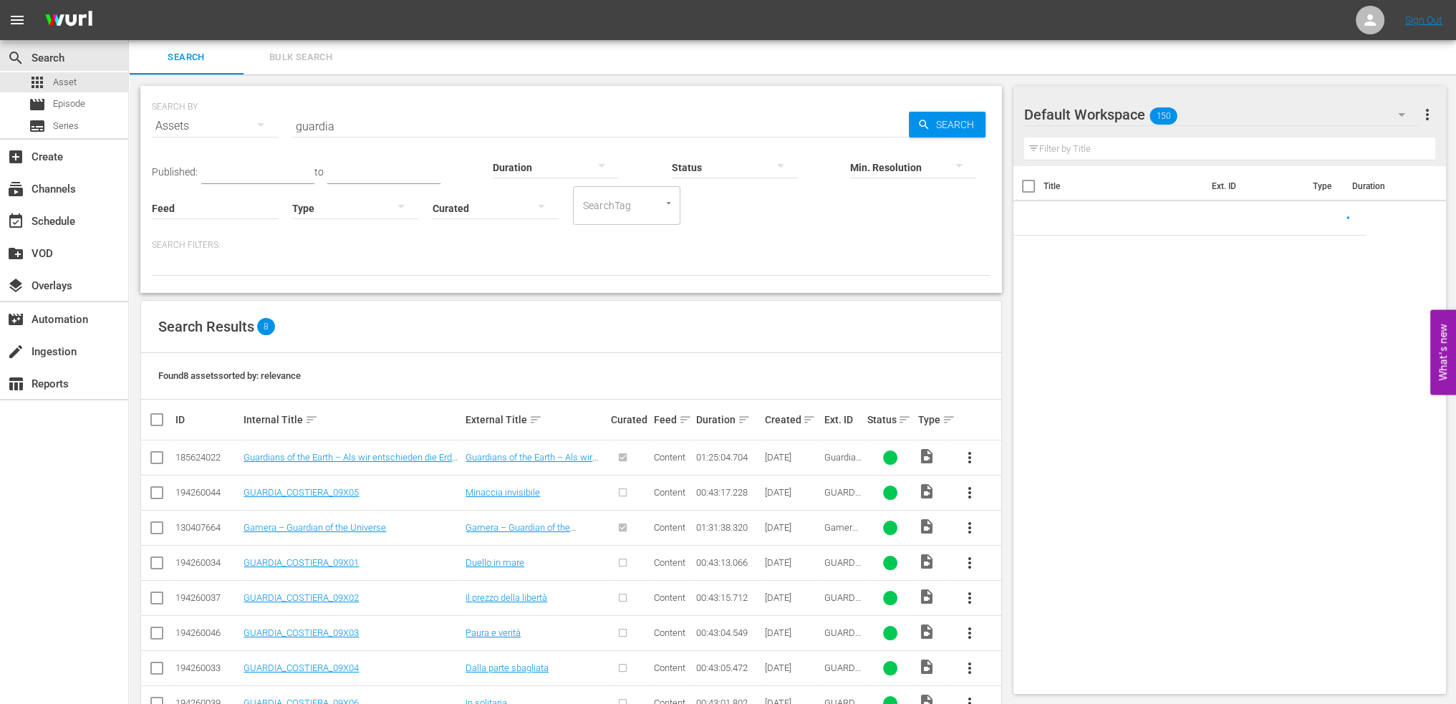
click at [395, 128] on input "guardia" at bounding box center [600, 126] width 617 height 34
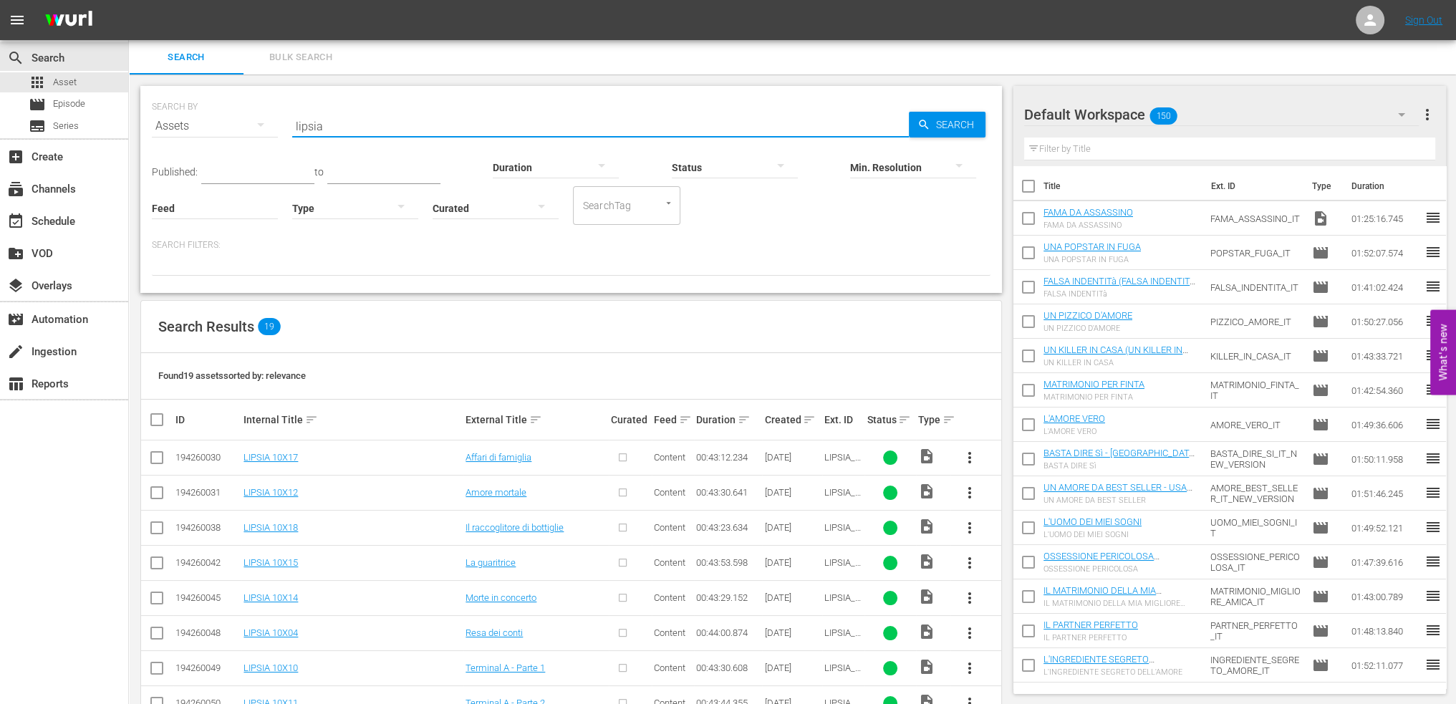
click at [375, 127] on input "lipsia" at bounding box center [600, 126] width 617 height 34
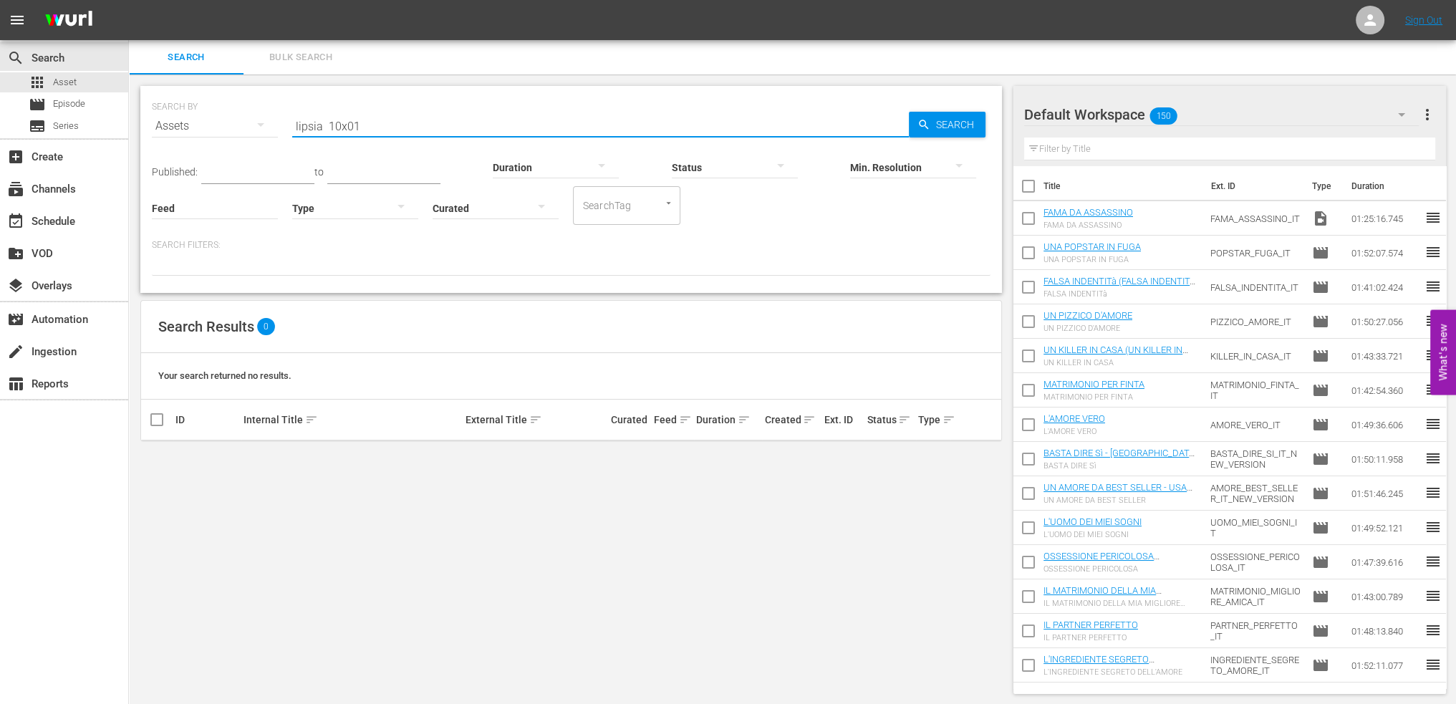
click at [373, 125] on input "lipsia 10x01" at bounding box center [600, 126] width 617 height 34
click at [370, 125] on input "lipsia 10x01" at bounding box center [600, 126] width 617 height 34
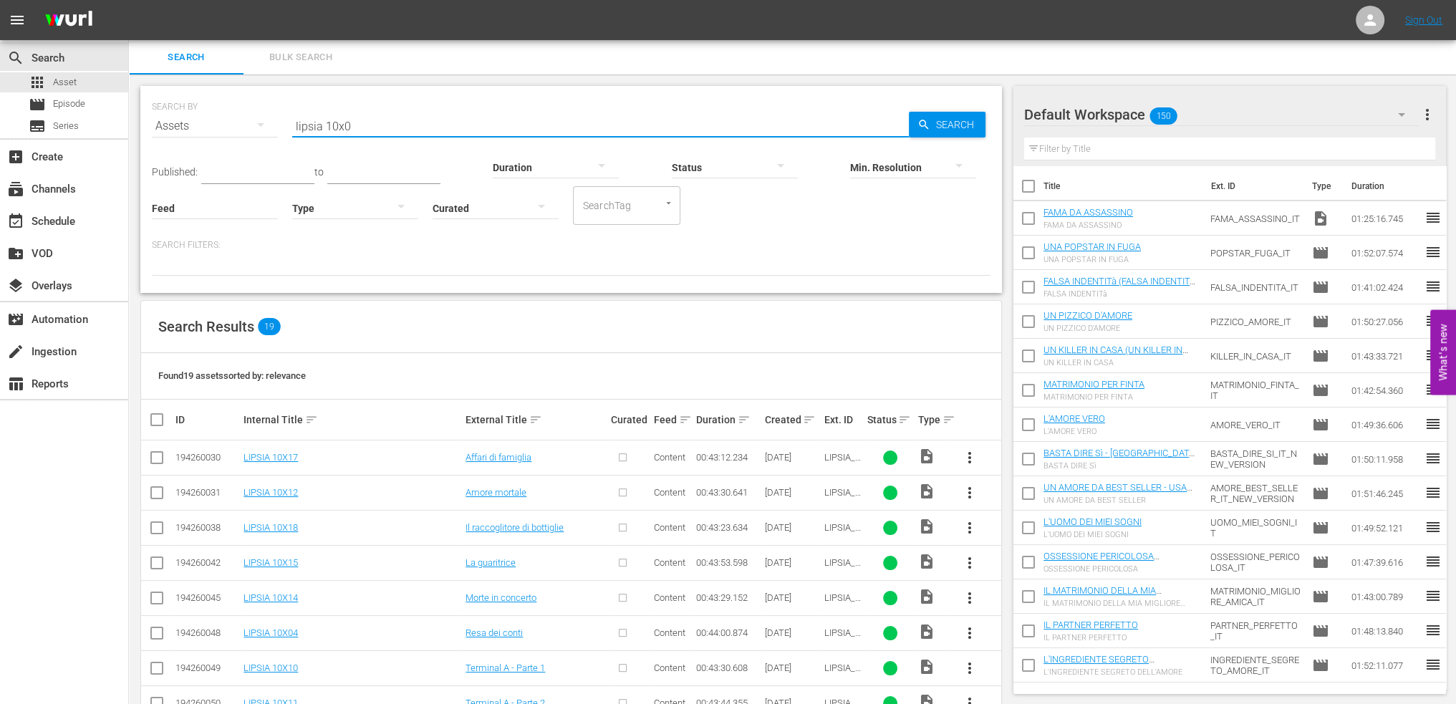
type input "lipsia 10x0"
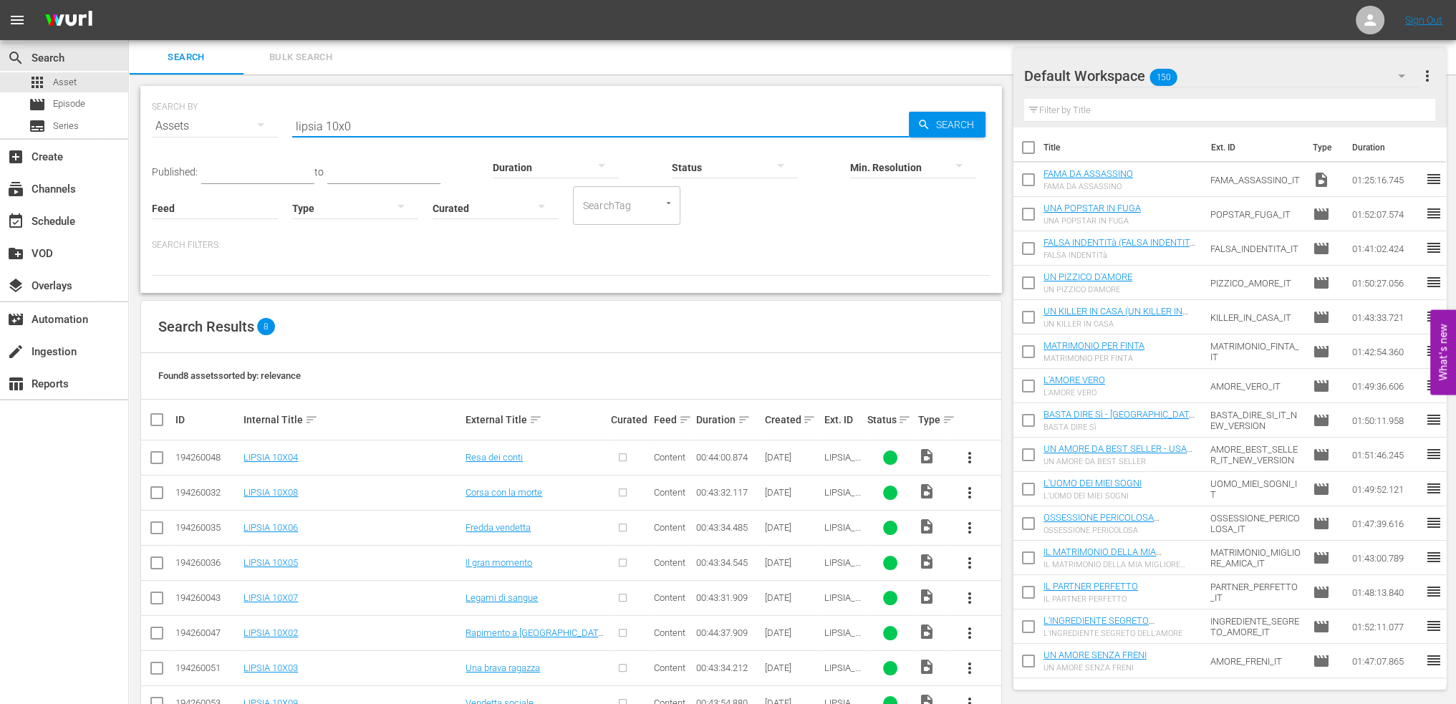
scroll to position [42, 0]
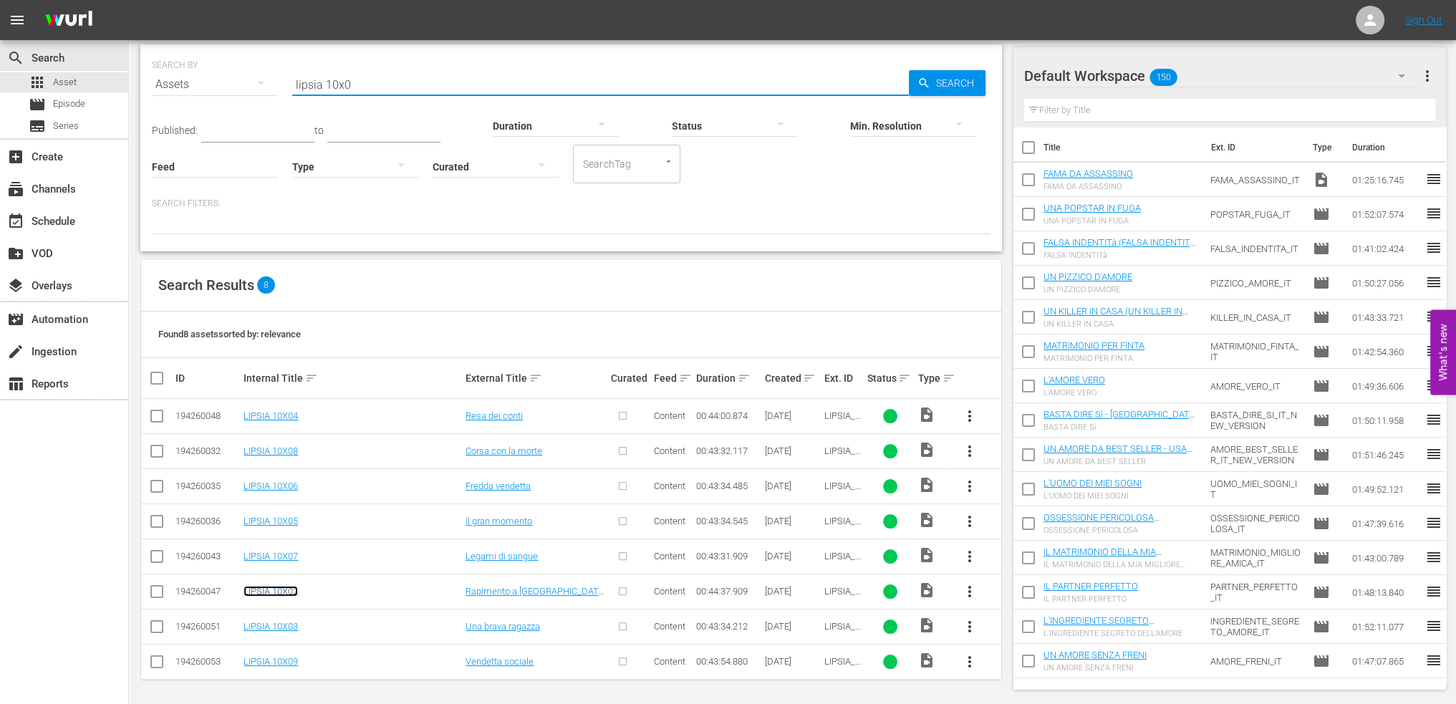
click at [280, 595] on link "LIPSIA 10X02" at bounding box center [271, 591] width 54 height 11
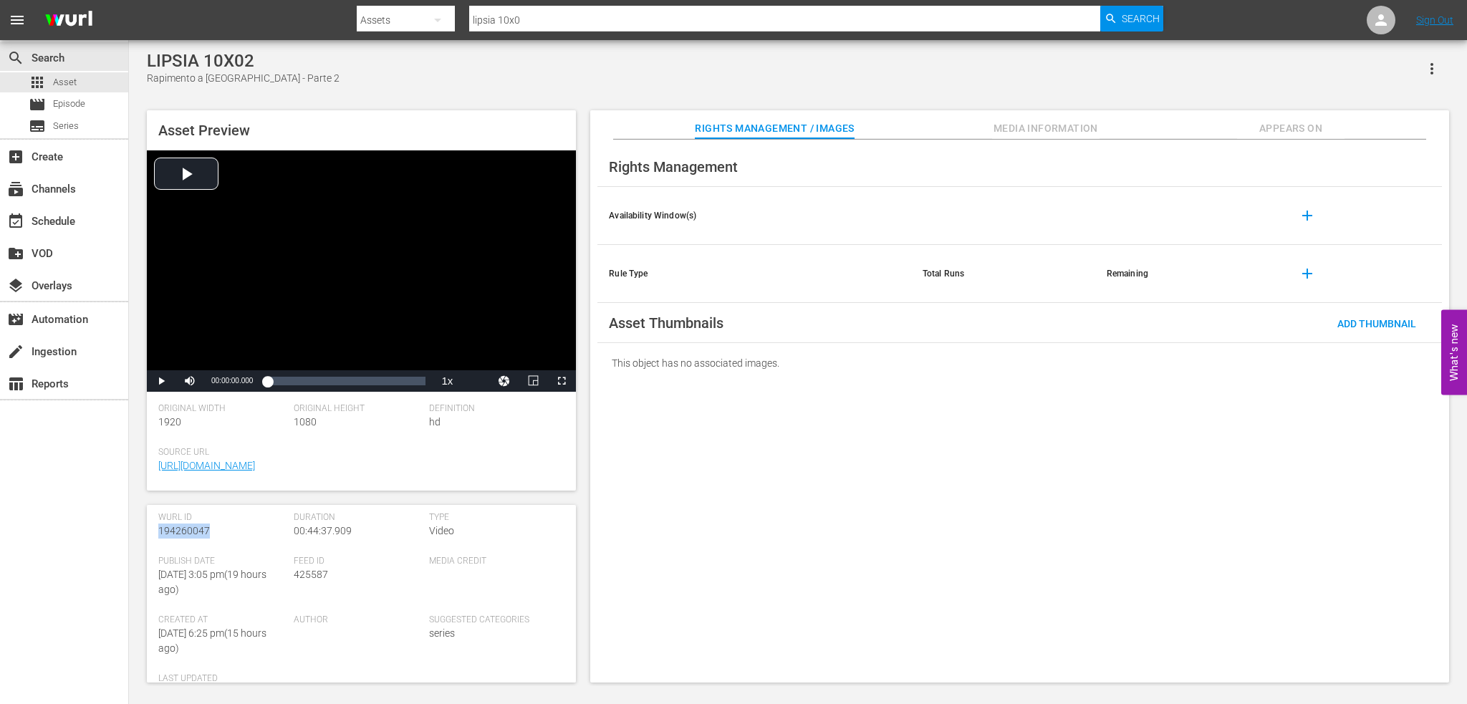
scroll to position [160, 0]
drag, startPoint x: 221, startPoint y: 578, endPoint x: 150, endPoint y: 539, distance: 81.4
click at [150, 539] on div "Asset Details edit Internal Title: LIPSIA 10X02 External Title: Rapimento a Lon…" at bounding box center [361, 594] width 429 height 178
copy span "194260047"
click at [1036, 120] on button "Media Information" at bounding box center [1045, 124] width 107 height 29
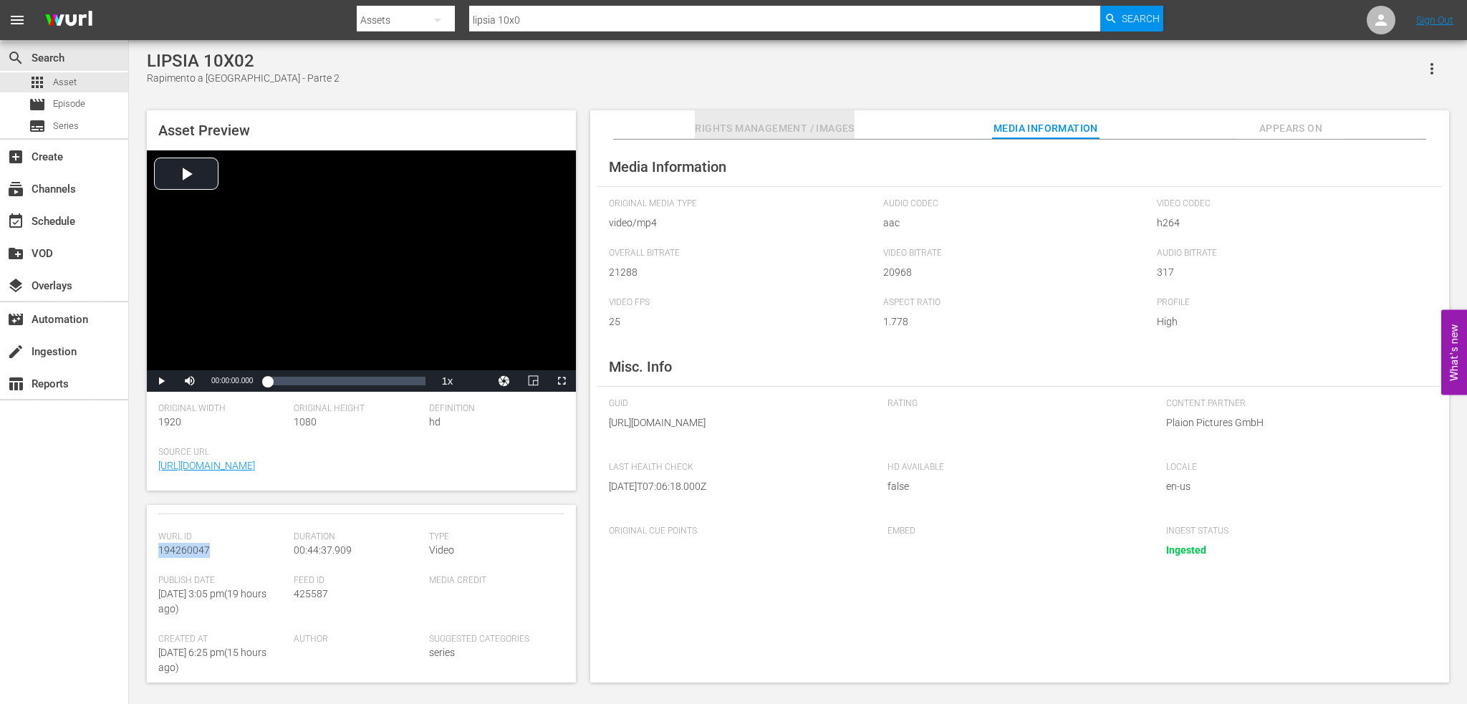
click at [818, 117] on button "Rights Management / Images" at bounding box center [774, 124] width 159 height 29
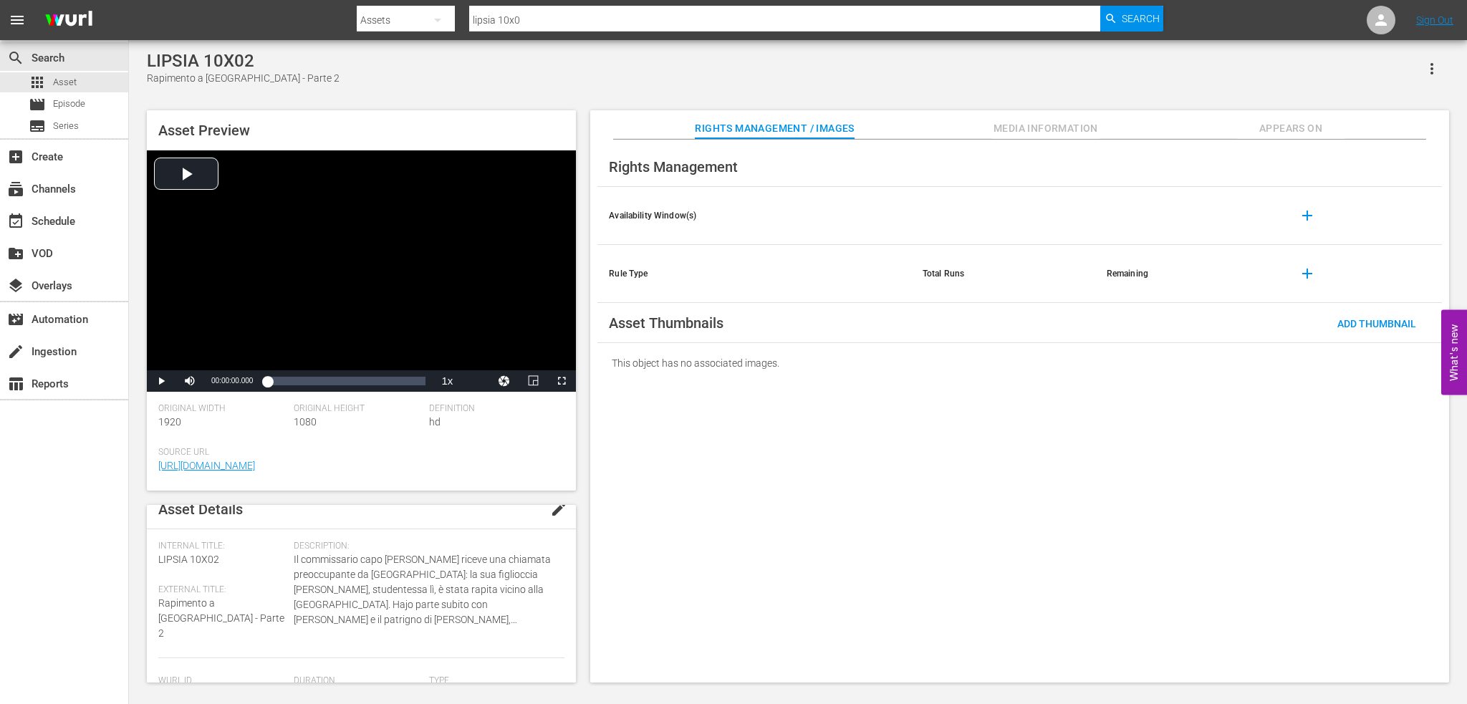
scroll to position [0, 0]
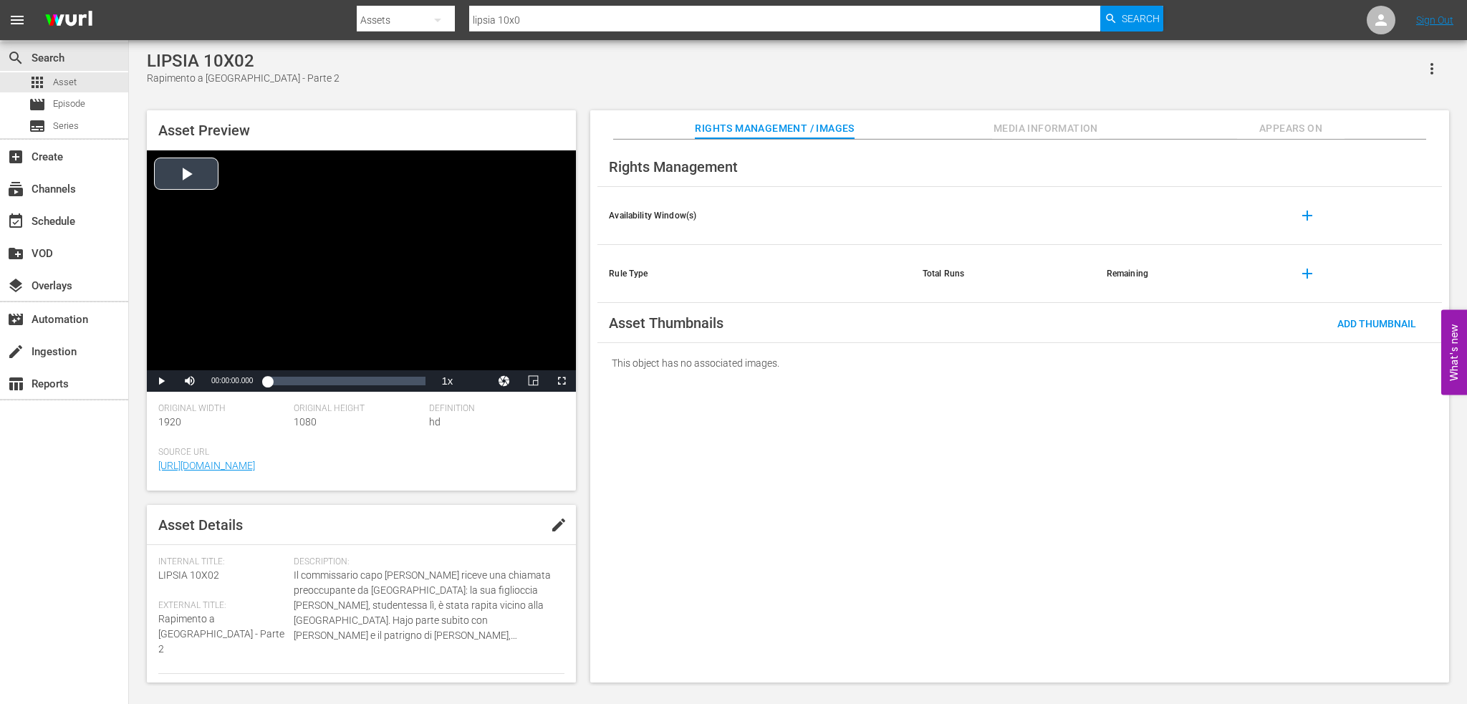
click at [347, 268] on div "Video Player" at bounding box center [361, 260] width 429 height 220
click at [342, 380] on div "Loaded : 1.56% 00:21:24.426 00:00:04.791" at bounding box center [346, 381] width 158 height 14
click at [396, 383] on div "Loaded : 47.99% 00:36:08.985 00:21:13.152" at bounding box center [346, 381] width 158 height 14
click at [419, 380] on div "Loaded : 82.76% 00:42:24.619 00:36:22.550" at bounding box center [346, 381] width 158 height 14
drag, startPoint x: 423, startPoint y: 380, endPoint x: 433, endPoint y: 382, distance: 10.1
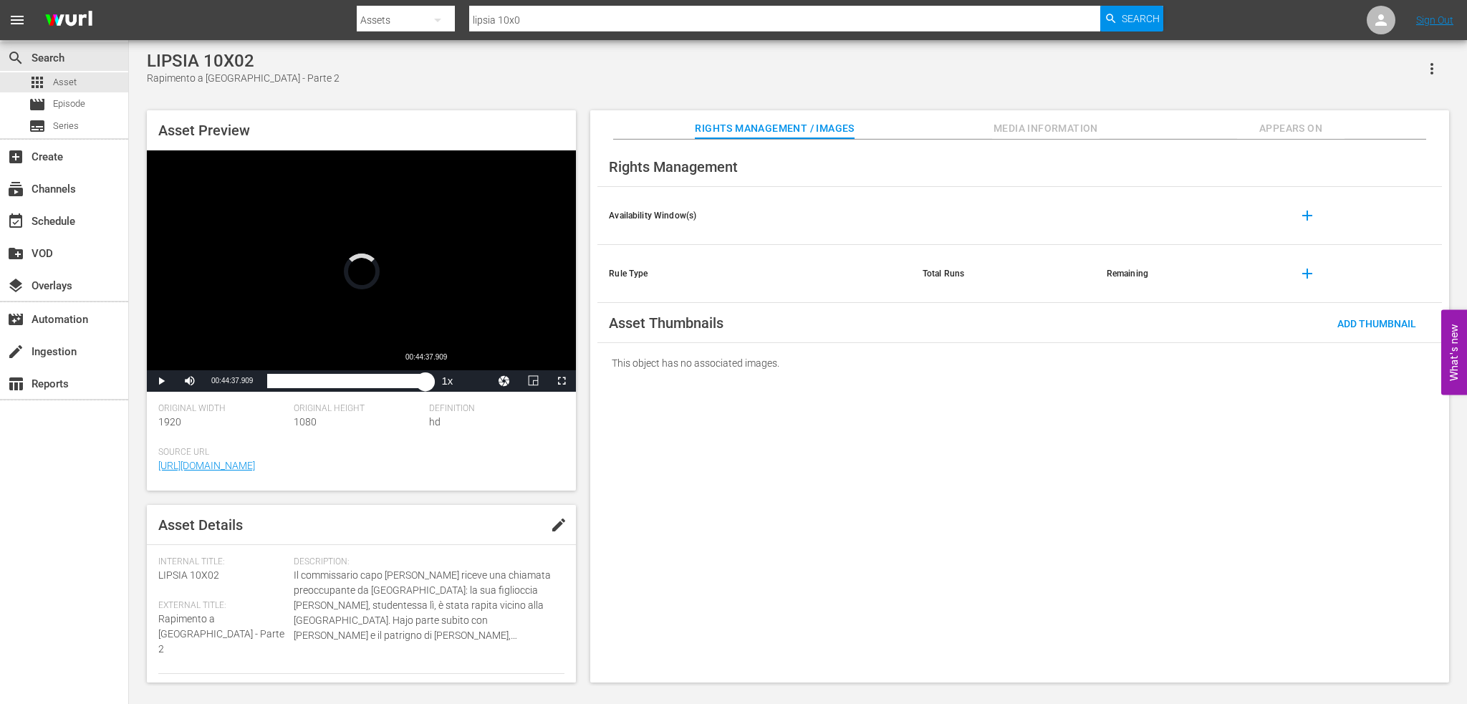
click at [426, 382] on div "00:44:37.809" at bounding box center [346, 381] width 158 height 14
click at [1065, 133] on span "Media Information" at bounding box center [1045, 129] width 107 height 18
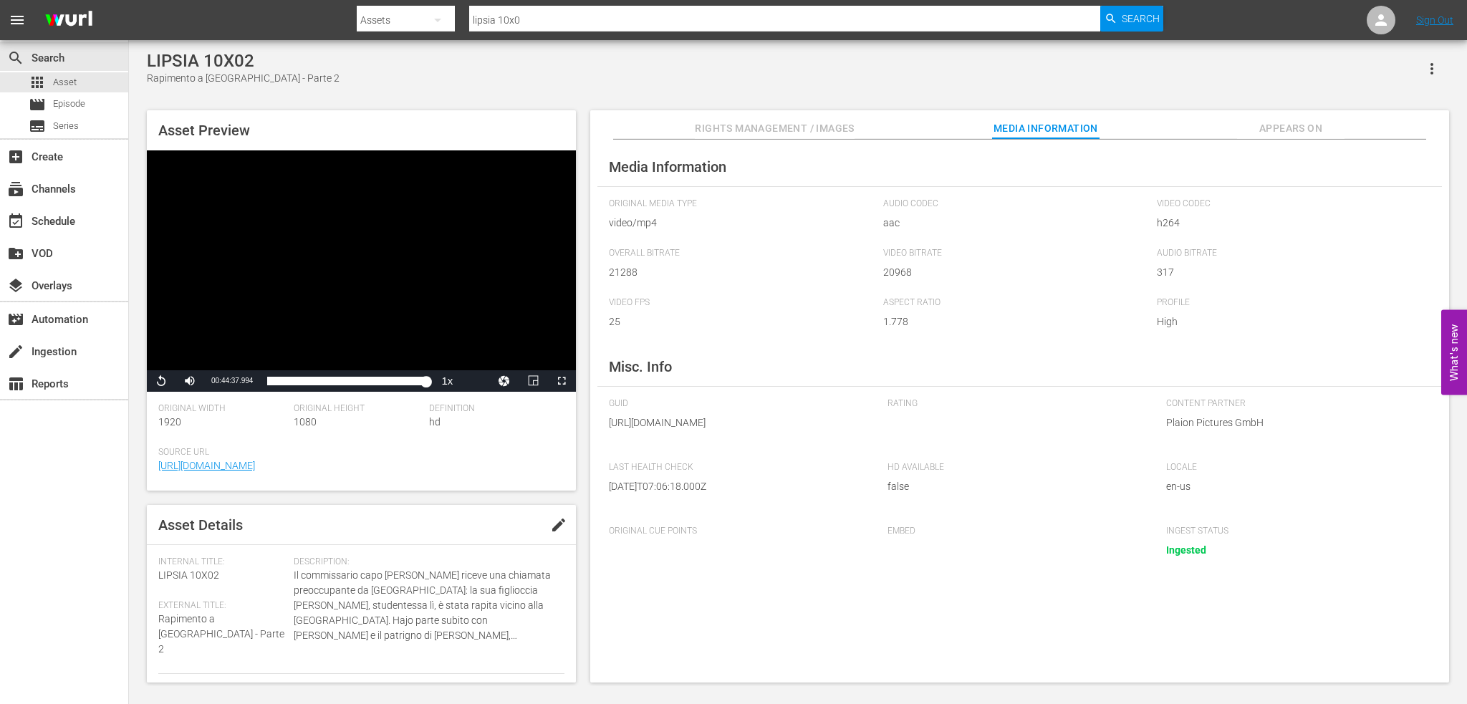
click at [1305, 117] on button "Appears On" at bounding box center [1290, 124] width 107 height 29
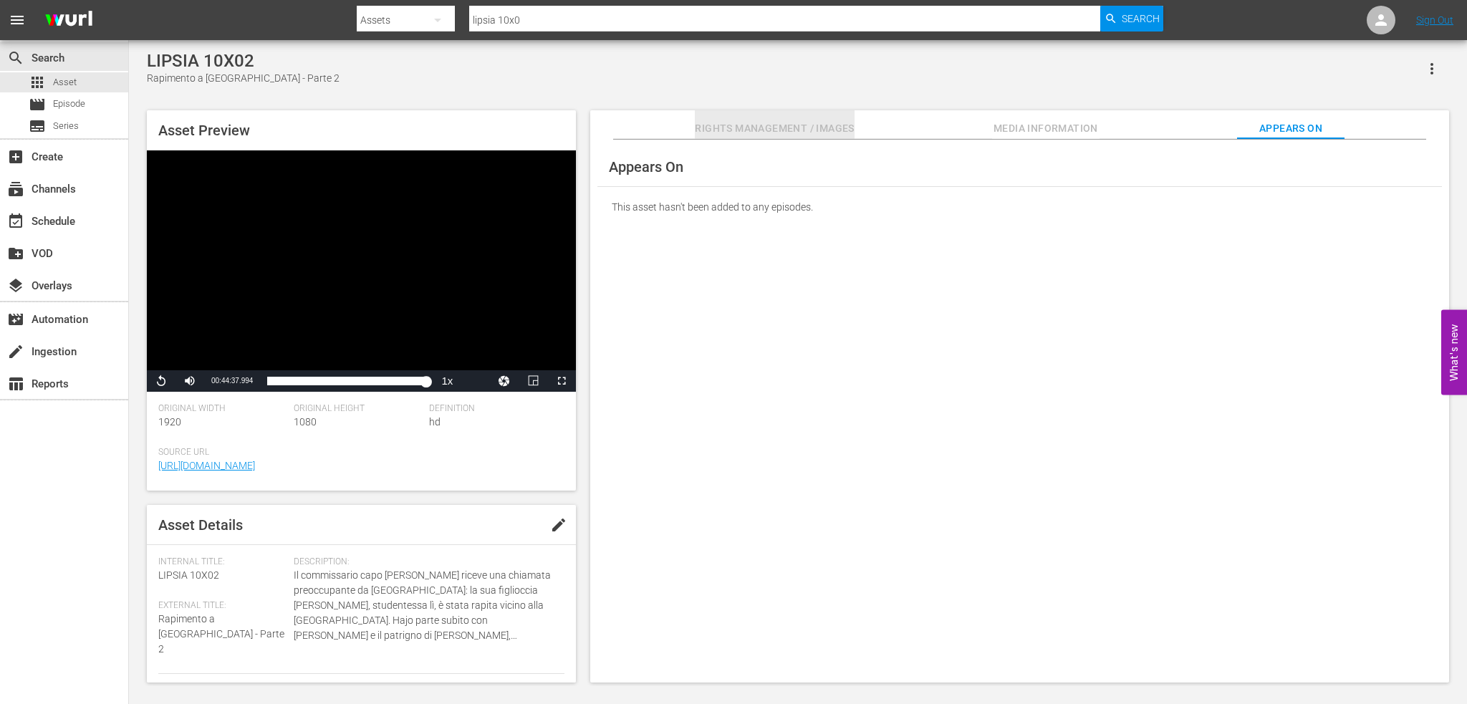
click at [695, 123] on span "Rights Management / Images" at bounding box center [774, 129] width 159 height 18
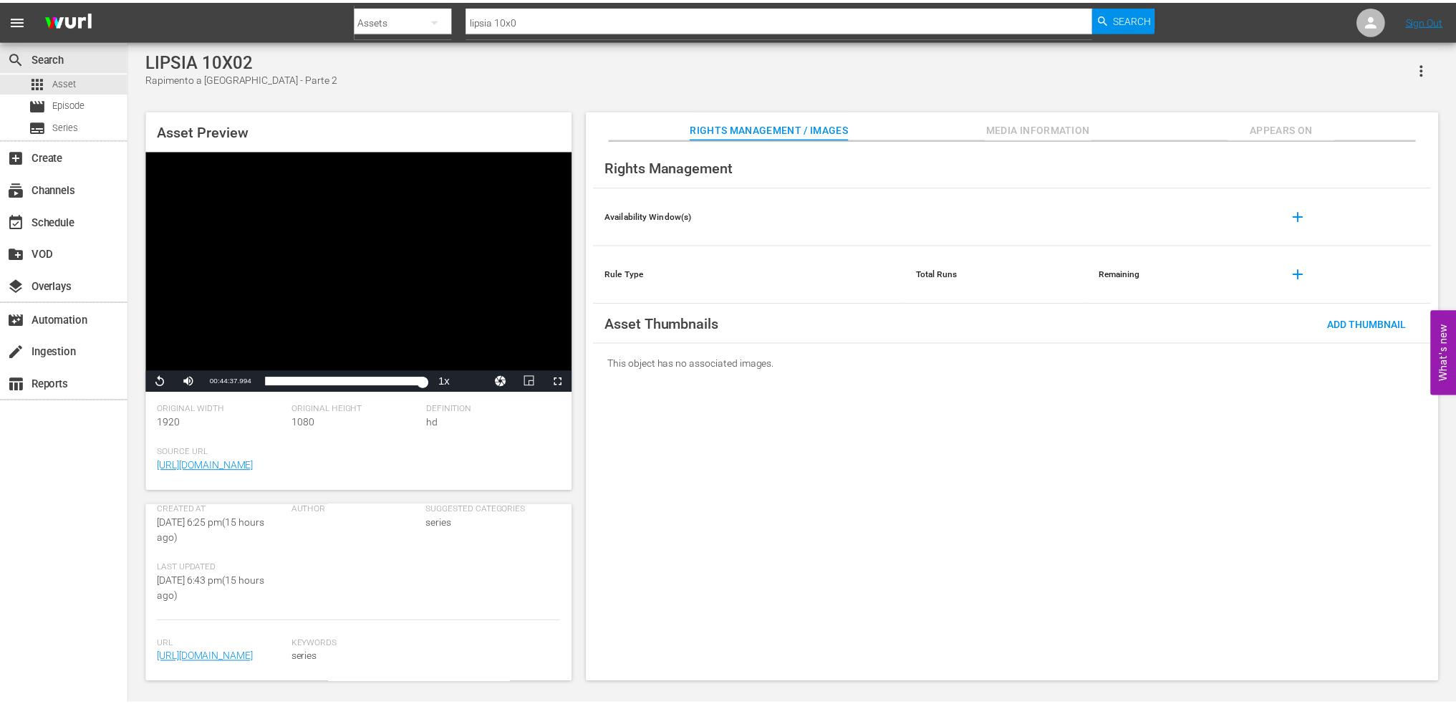
scroll to position [335, 0]
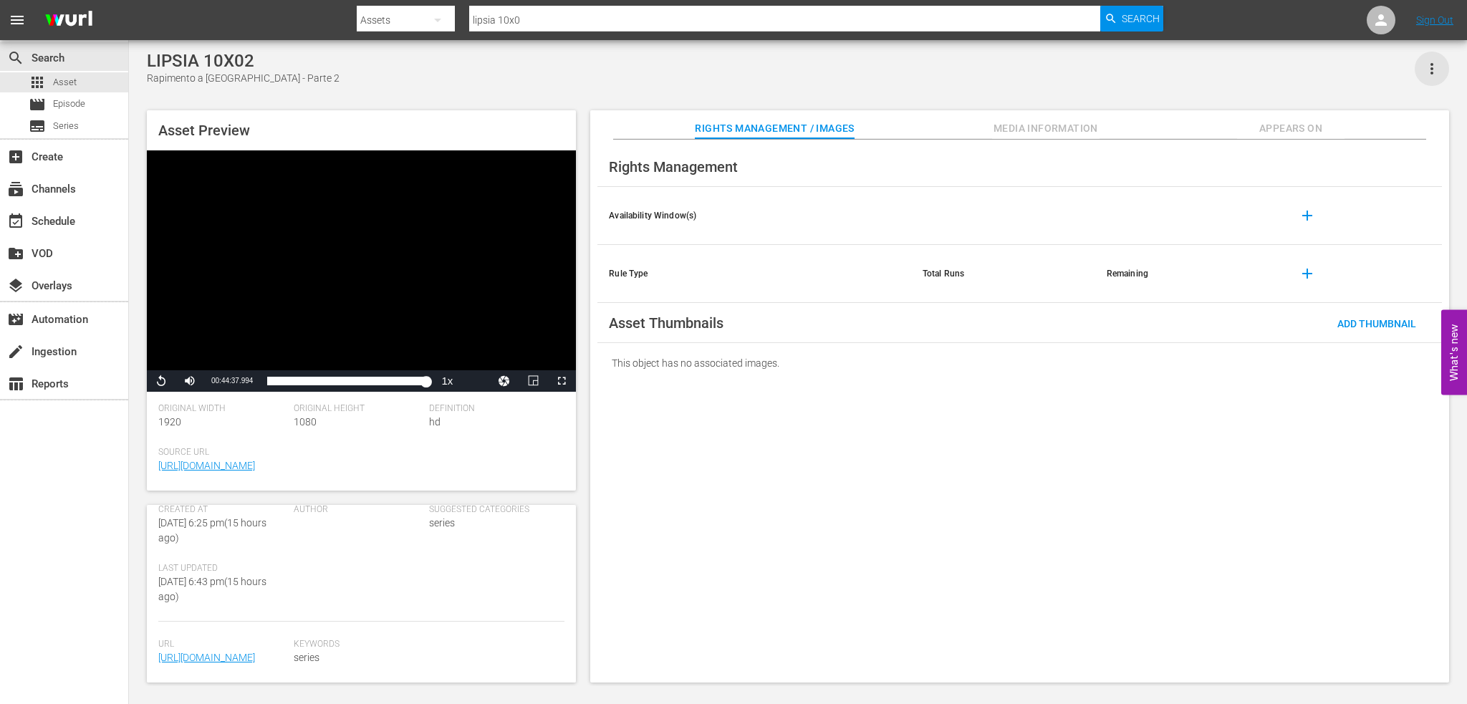
click at [1434, 68] on icon "button" at bounding box center [1432, 68] width 17 height 17
click at [1418, 80] on div "Add To Workspace" at bounding box center [1388, 74] width 97 height 34
click at [94, 81] on div "apps Asset" at bounding box center [64, 82] width 128 height 20
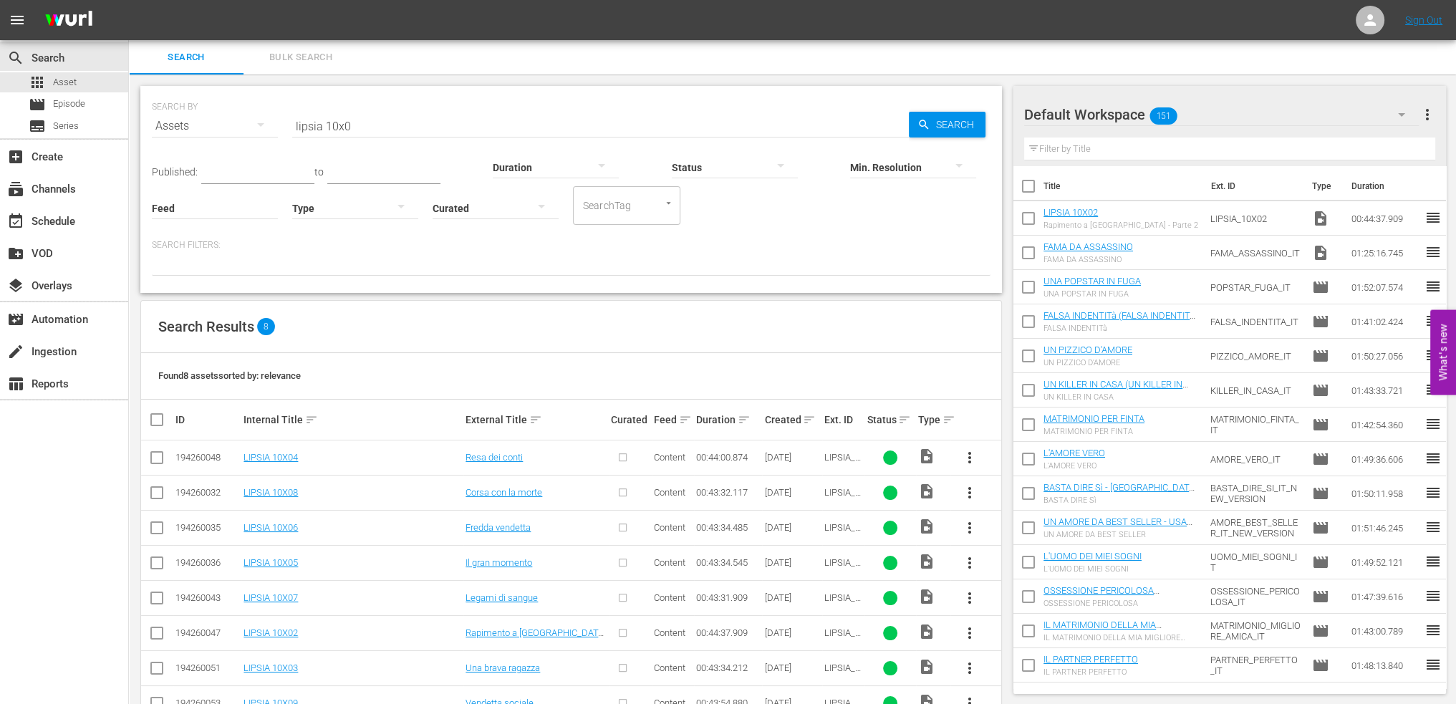
scroll to position [42, 0]
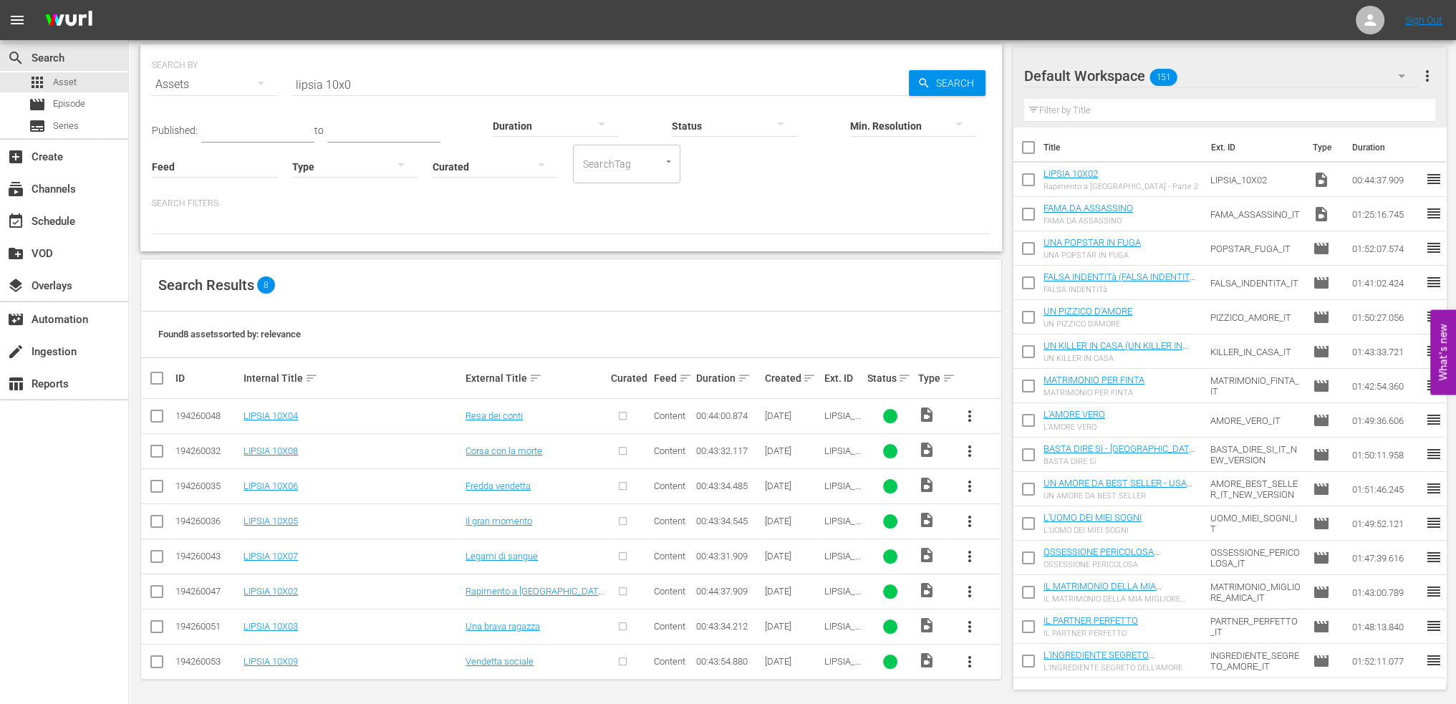
click at [969, 587] on span "more_vert" at bounding box center [969, 591] width 17 height 17
click at [1038, 588] on div "Episode" at bounding box center [1047, 584] width 97 height 34
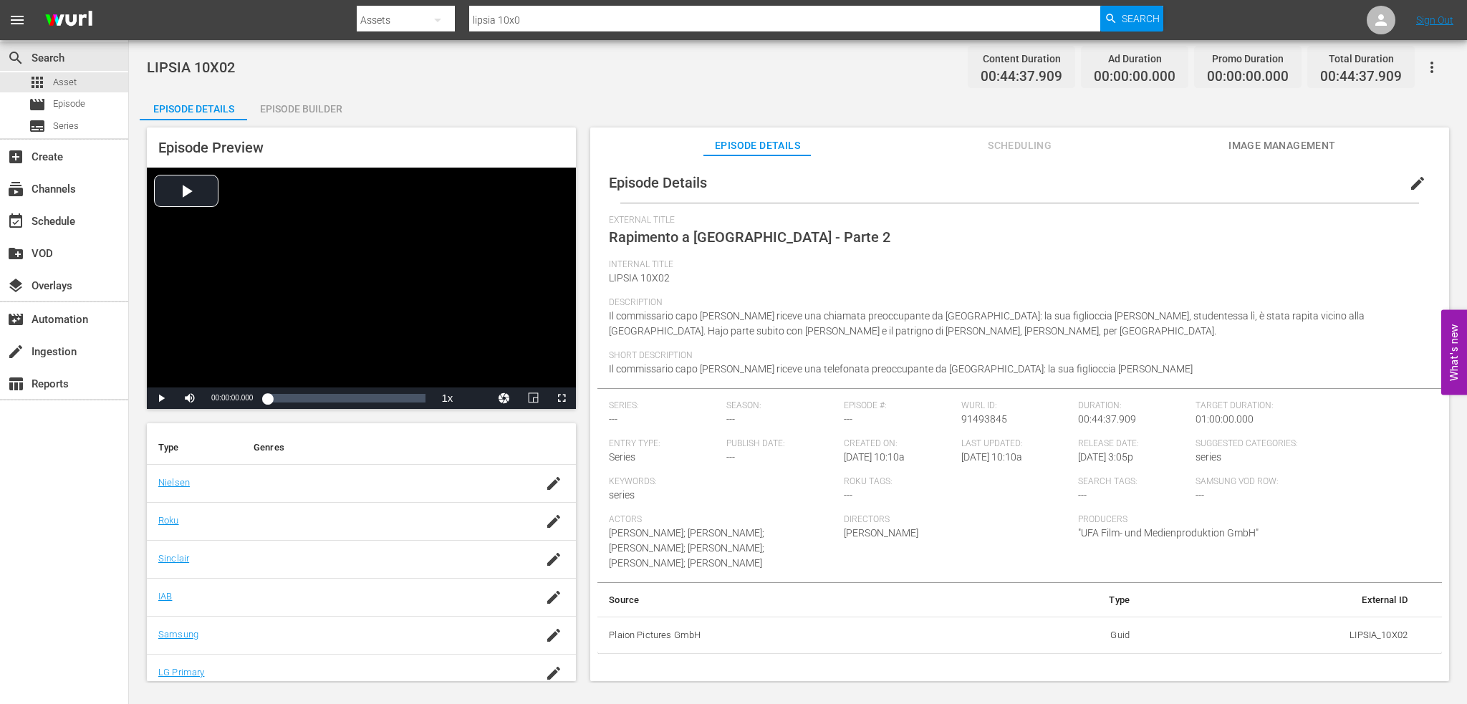
scroll to position [215, 0]
click at [545, 471] on icon "button" at bounding box center [553, 474] width 17 height 17
click at [304, 486] on input "text" at bounding box center [378, 482] width 255 height 34
type input "s"
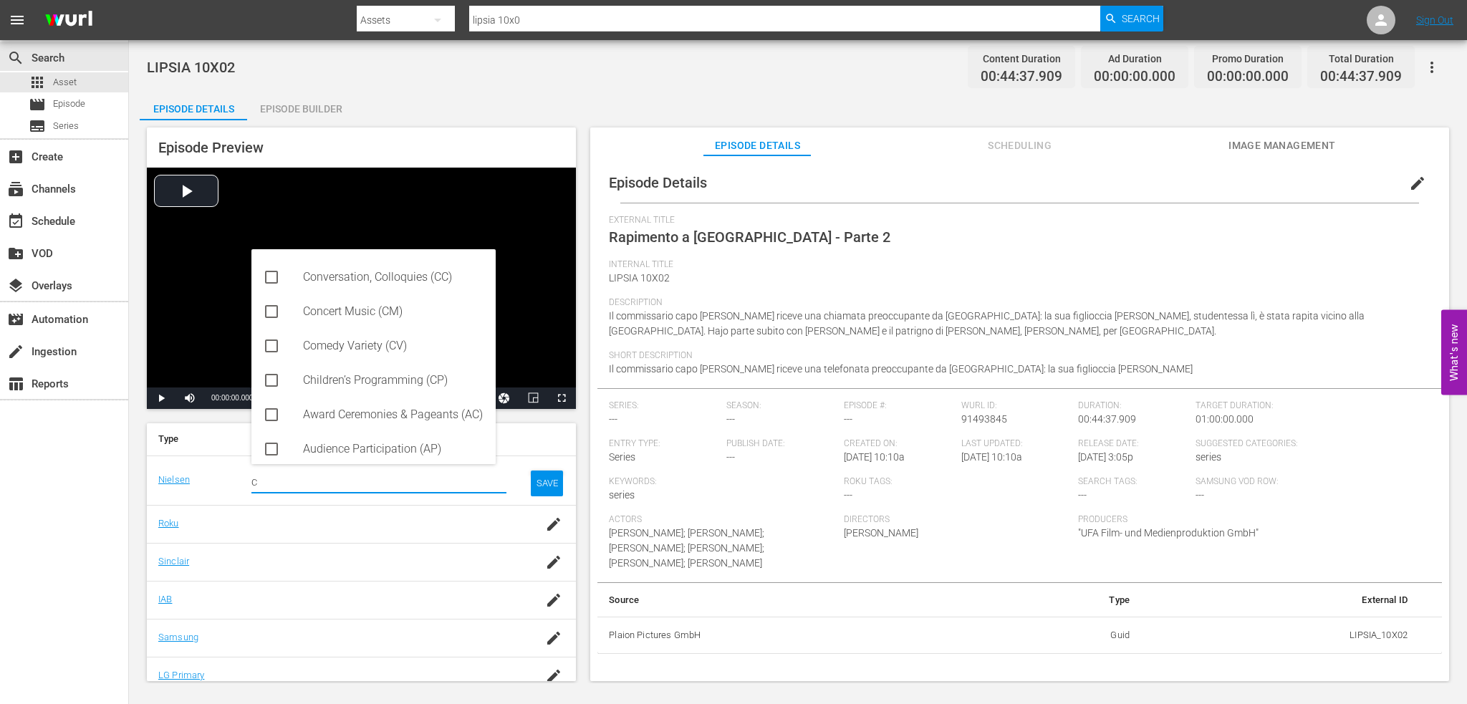
scroll to position [416, 0]
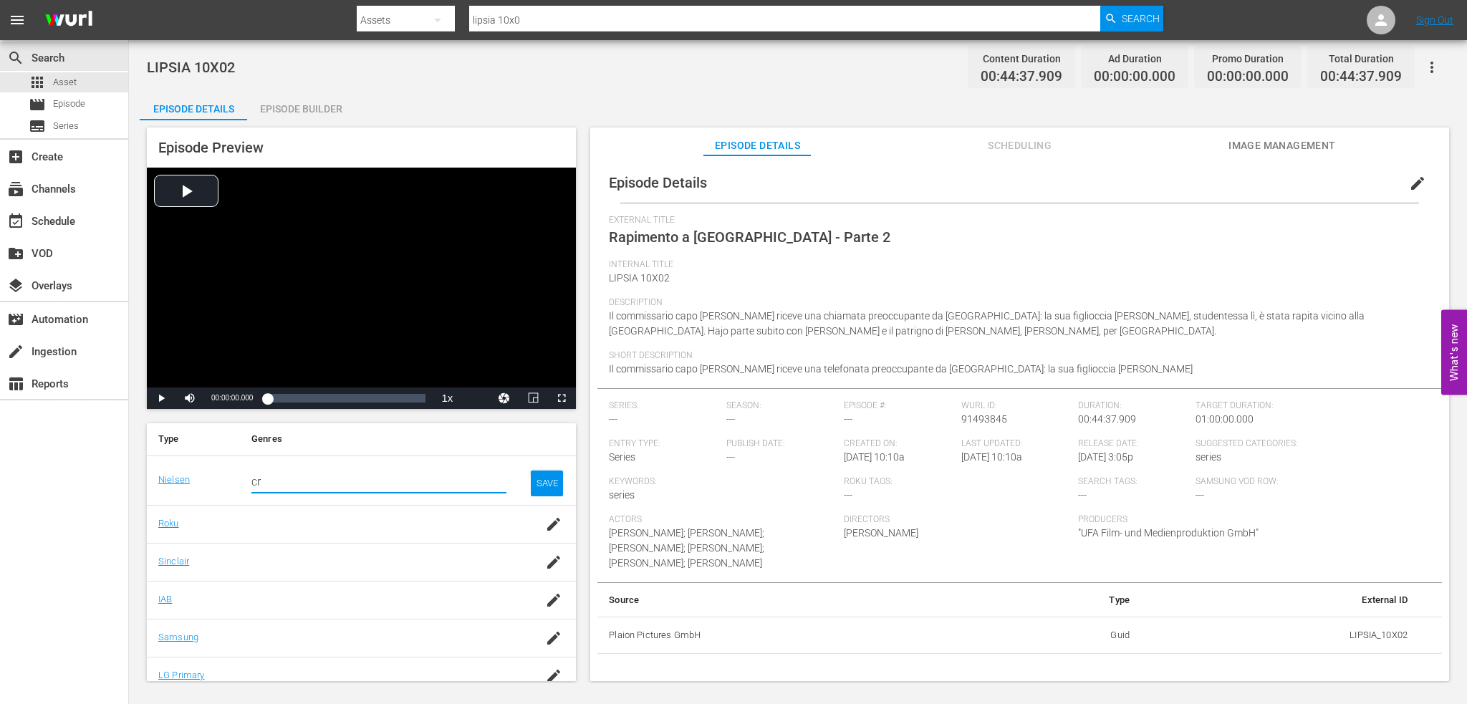
click at [479, 484] on input "cr" at bounding box center [378, 482] width 255 height 34
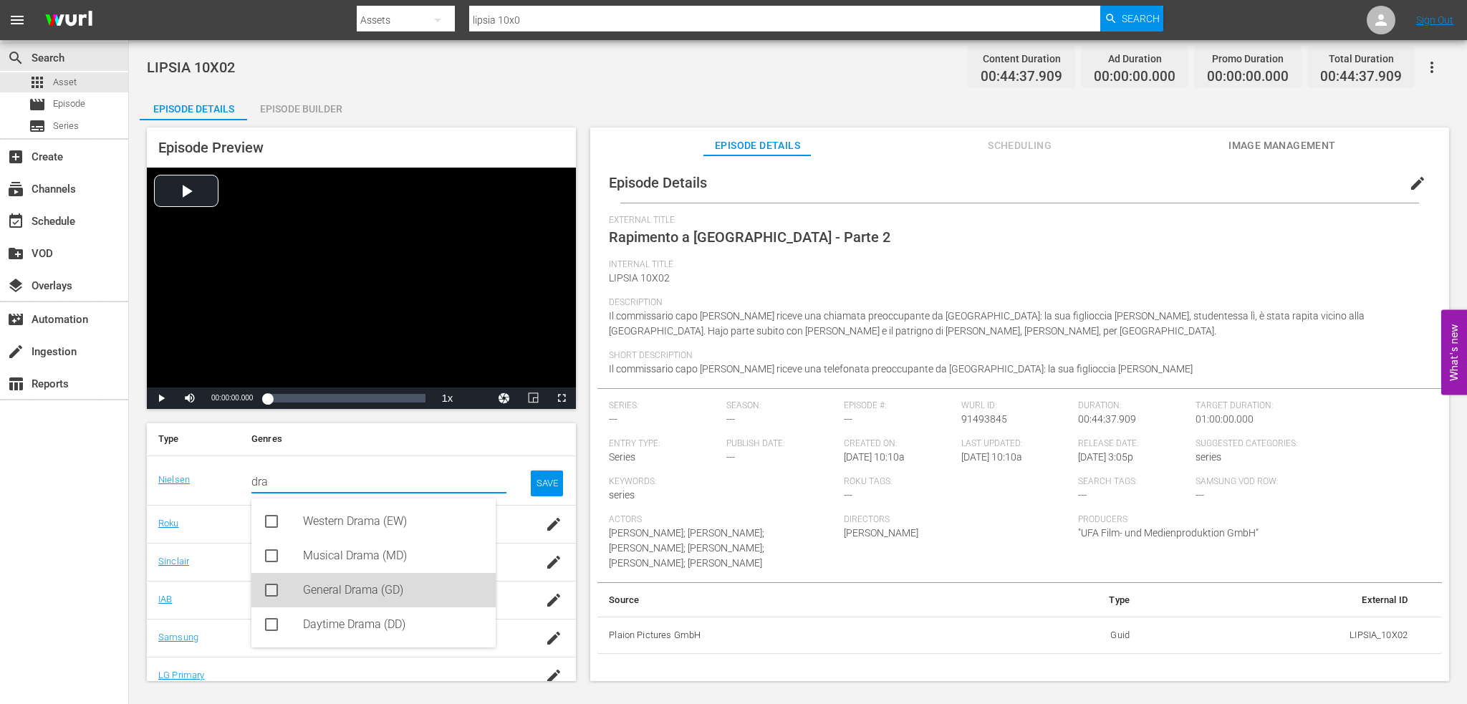
click at [419, 592] on div "General Drama (GD)" at bounding box center [393, 590] width 181 height 34
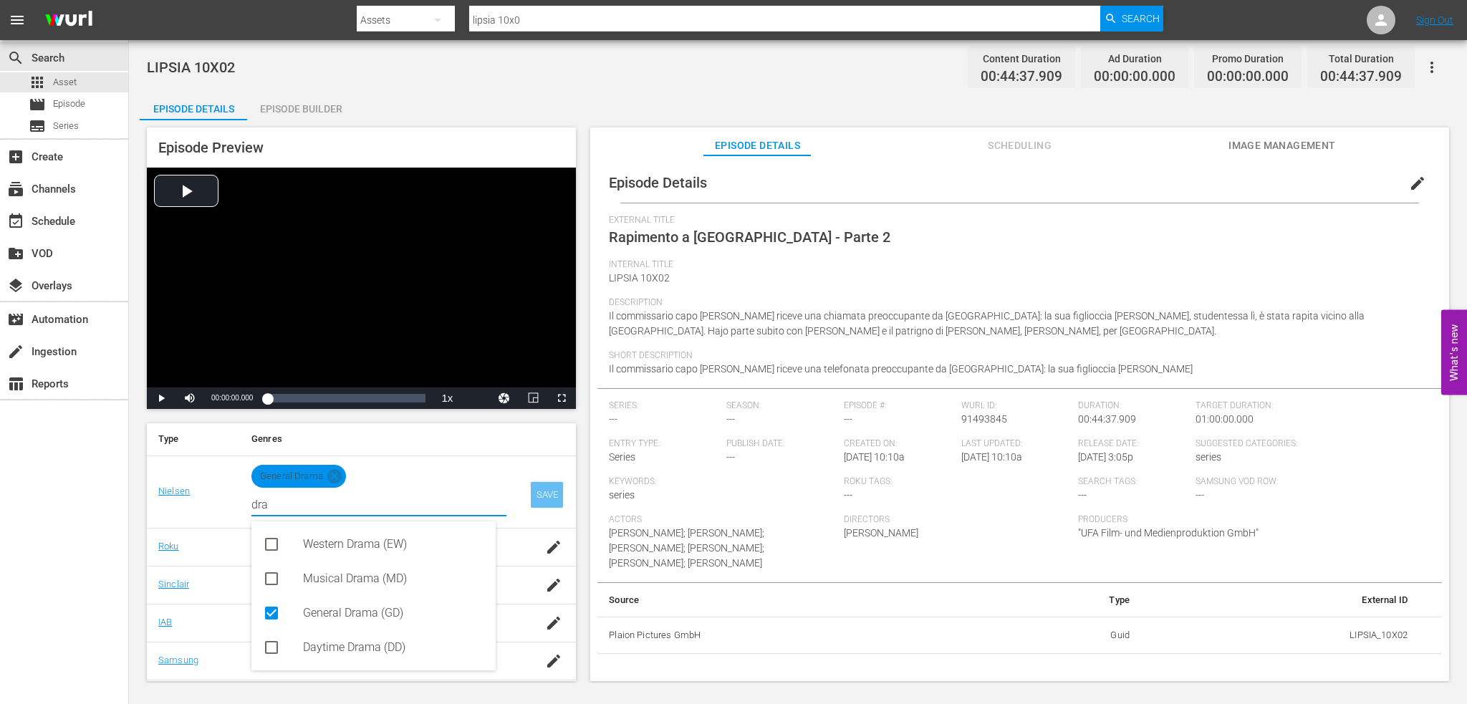
type input "dra"
click at [531, 483] on div "SAVE" at bounding box center [547, 495] width 33 height 26
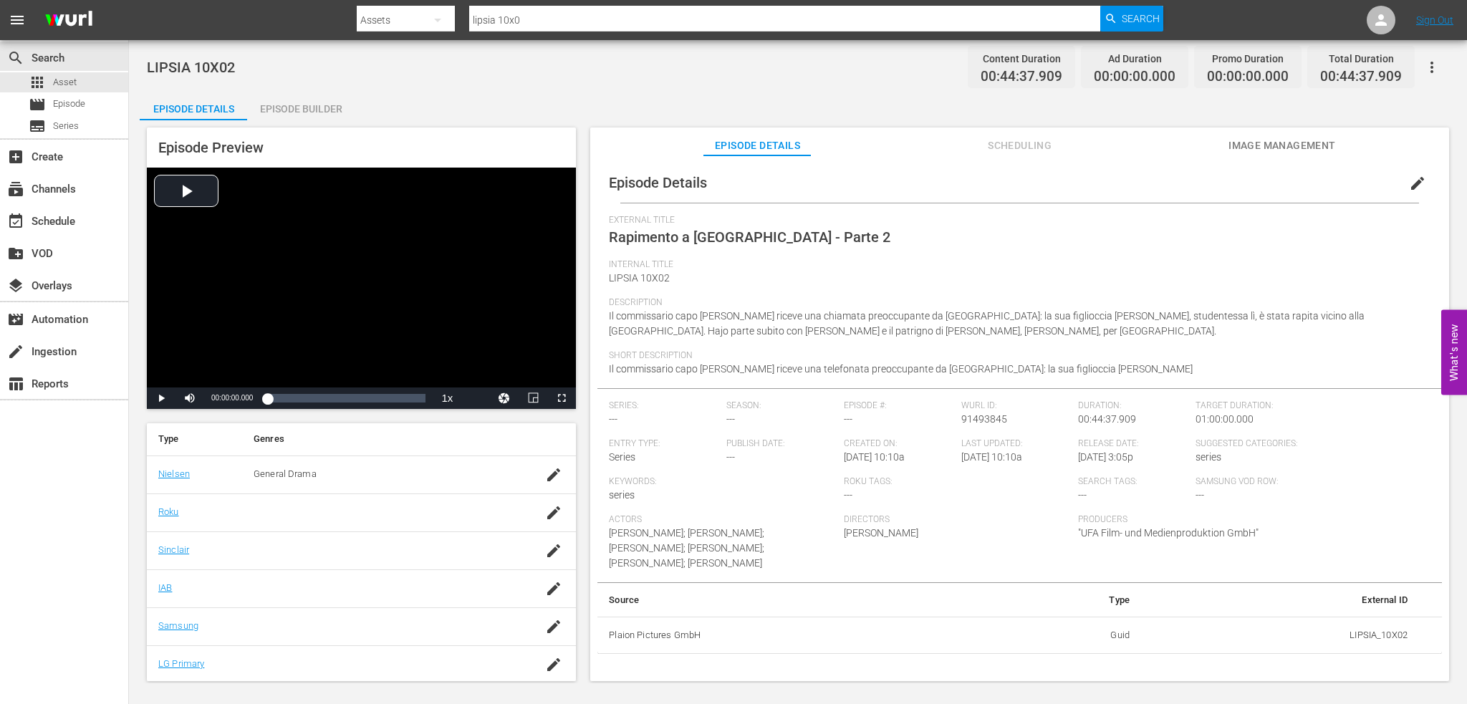
click at [1411, 175] on span "edit" at bounding box center [1417, 183] width 17 height 17
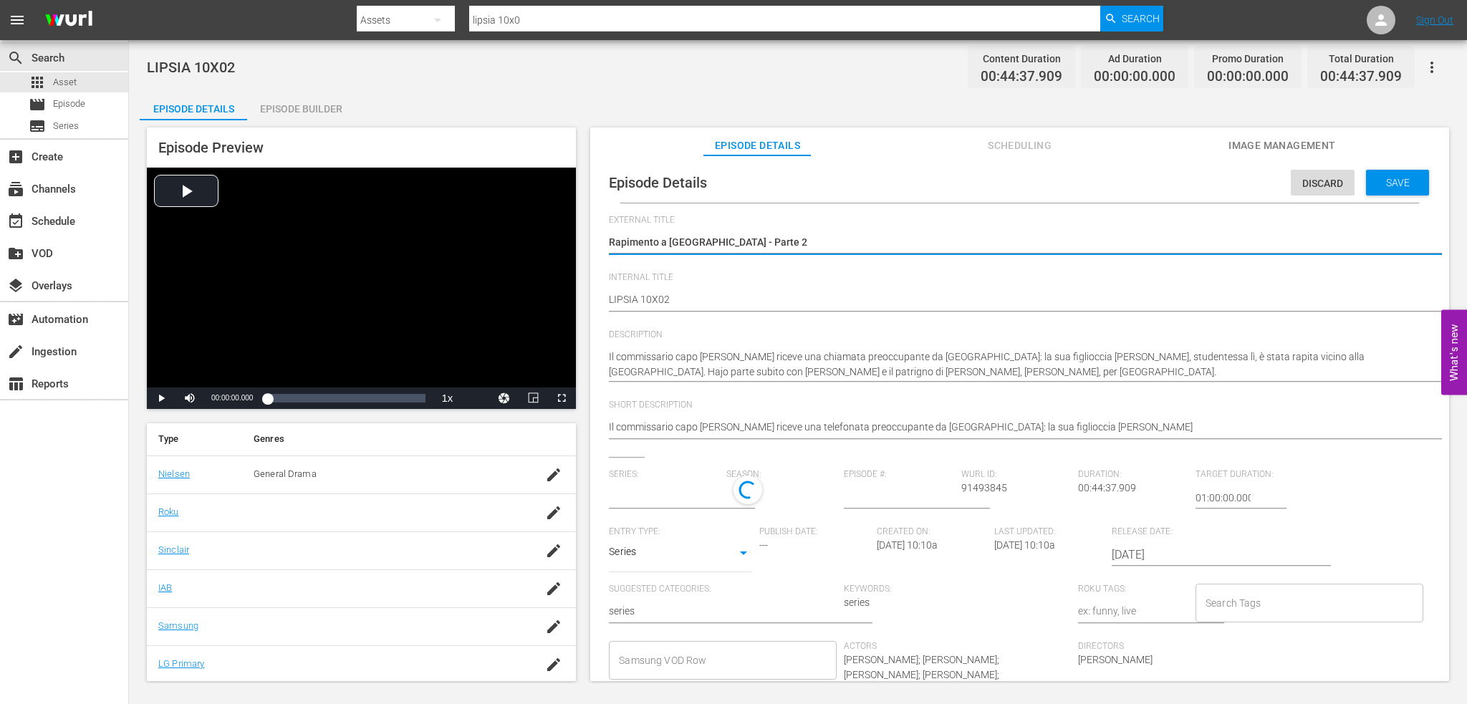
type input "No Series"
click at [695, 487] on input "text" at bounding box center [664, 498] width 110 height 34
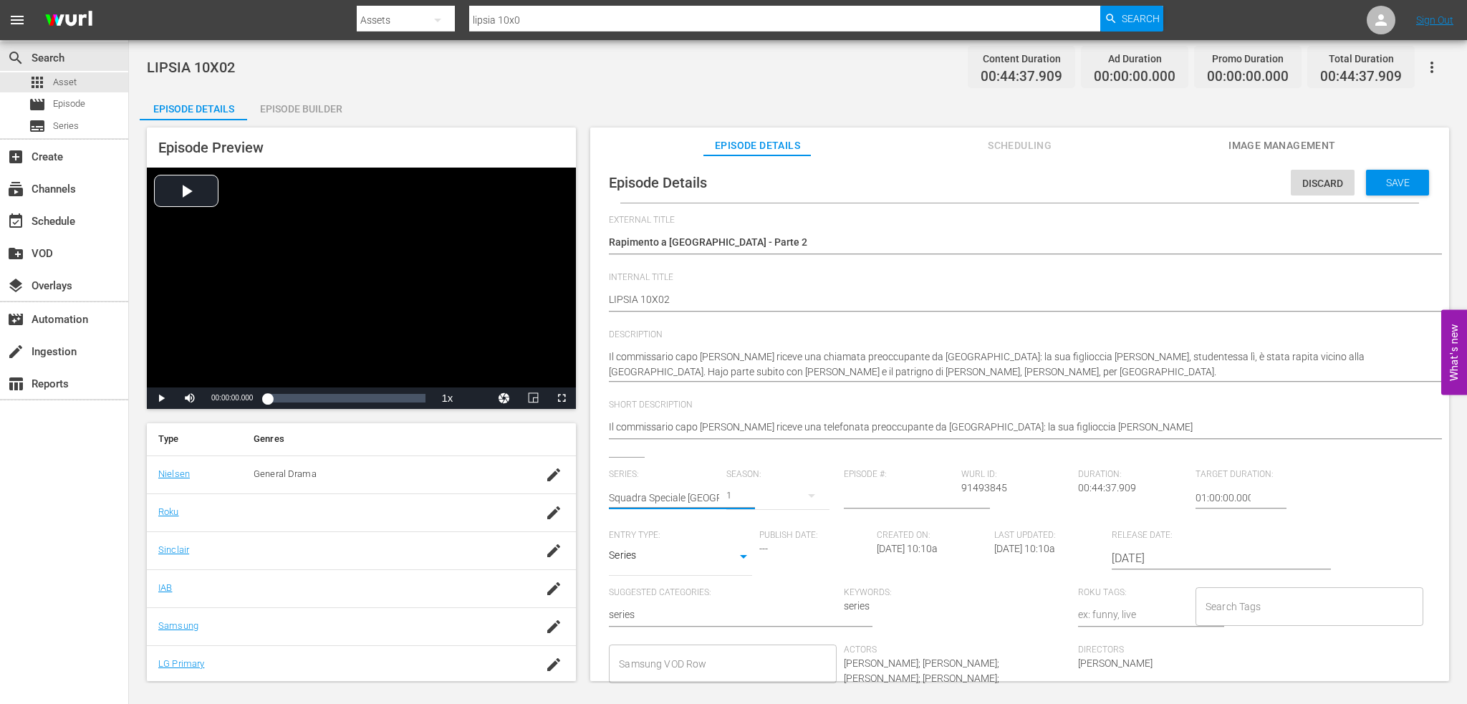
type input "Squadra Speciale [GEOGRAPHIC_DATA]"
click at [787, 474] on span "Season:" at bounding box center [781, 474] width 110 height 11
click at [800, 498] on button "button" at bounding box center [812, 496] width 34 height 34
click at [771, 492] on div "1" at bounding box center [733, 352] width 1467 height 704
click at [795, 491] on button "button" at bounding box center [812, 496] width 34 height 34
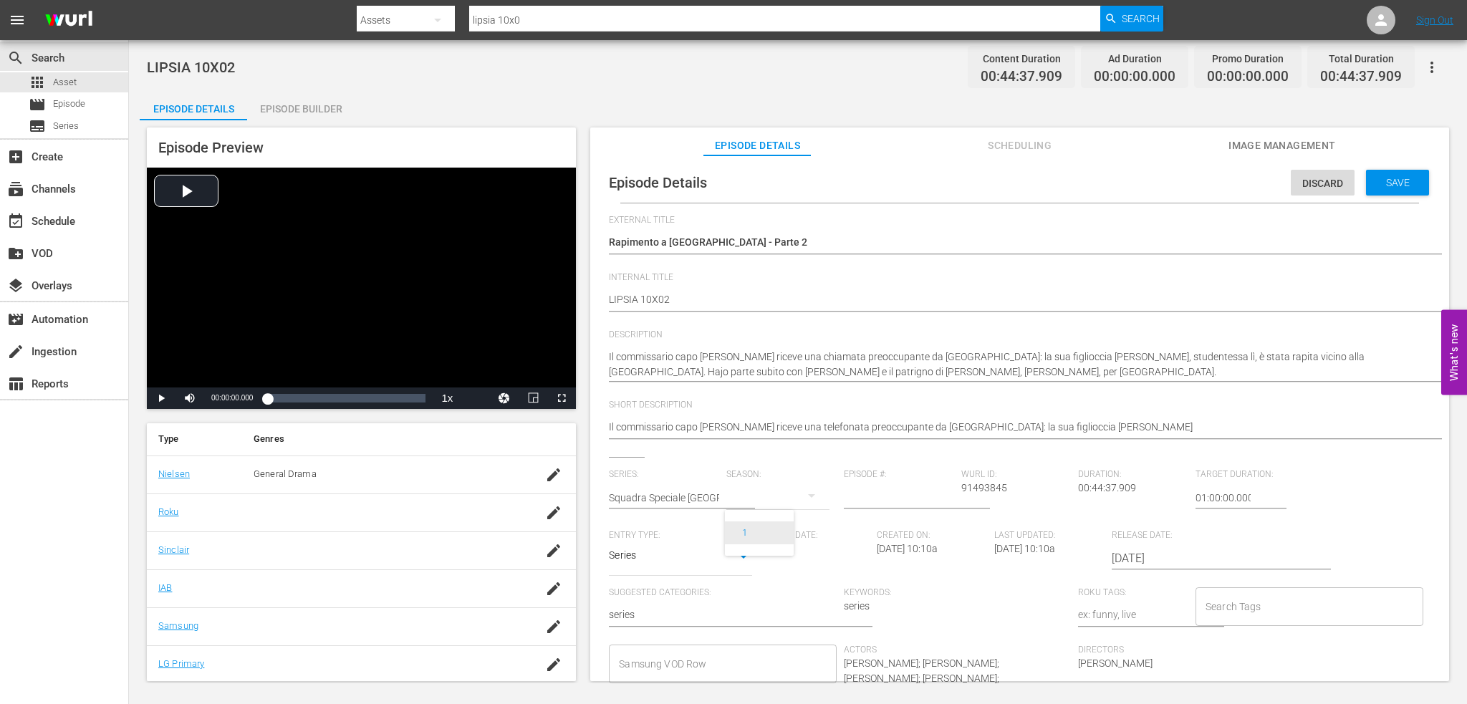
click at [752, 535] on div "1" at bounding box center [744, 533] width 39 height 14
click at [765, 502] on div "1" at bounding box center [777, 496] width 103 height 40
click at [859, 494] on div "1" at bounding box center [733, 352] width 1467 height 704
click at [872, 503] on div "1" at bounding box center [733, 352] width 1467 height 704
click at [884, 494] on input "number" at bounding box center [899, 498] width 110 height 34
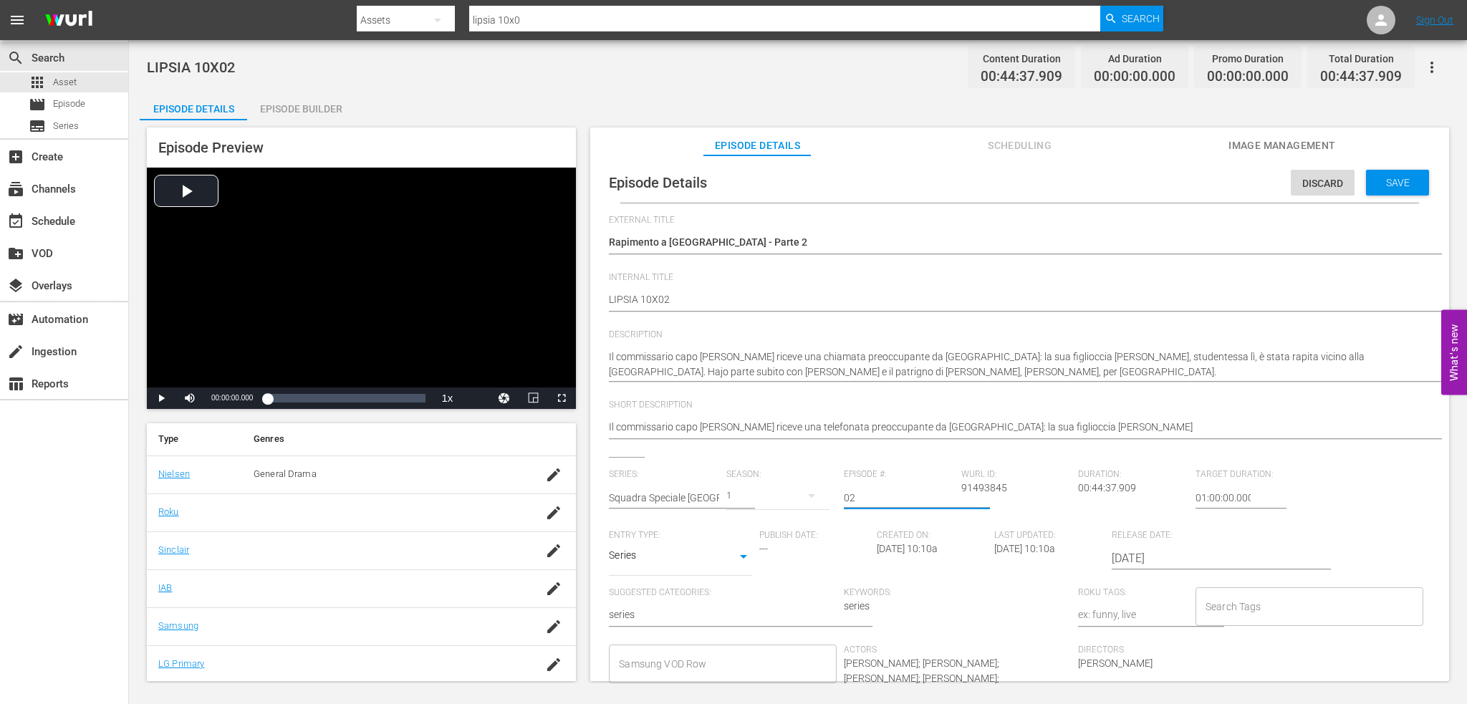
type input "02"
click at [767, 507] on div "1" at bounding box center [777, 496] width 103 height 40
click at [764, 501] on div "1" at bounding box center [733, 352] width 1467 height 704
click at [768, 494] on div "1" at bounding box center [733, 352] width 1467 height 704
click at [701, 534] on span "Entry Type:" at bounding box center [680, 535] width 143 height 11
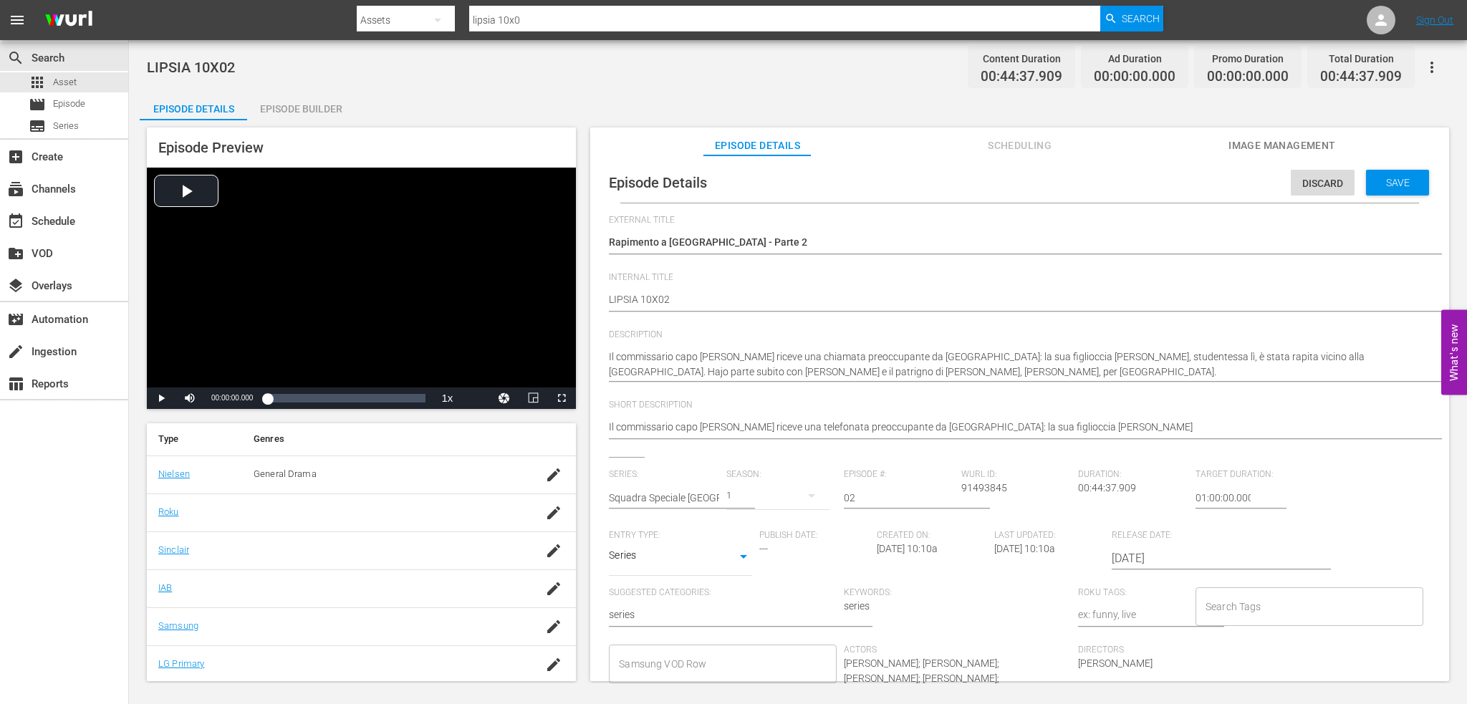
click at [810, 519] on div "Season: 1" at bounding box center [784, 499] width 117 height 61
click at [1065, 491] on div "Wurl ID: 91493845" at bounding box center [1019, 499] width 117 height 61
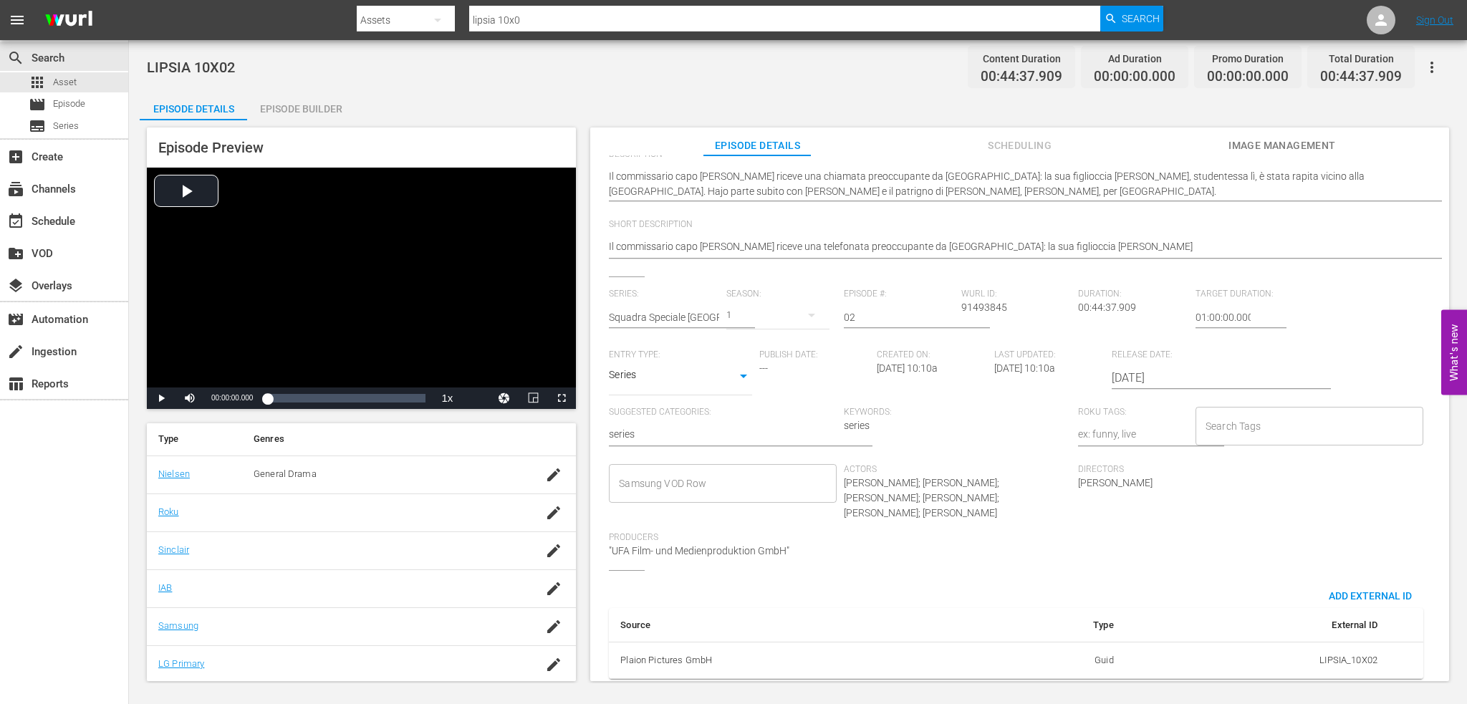
scroll to position [193, 0]
click at [665, 474] on input "Samsung VOD Row" at bounding box center [711, 481] width 193 height 26
type input "Squadra Speciale [GEOGRAPHIC_DATA] - S10"
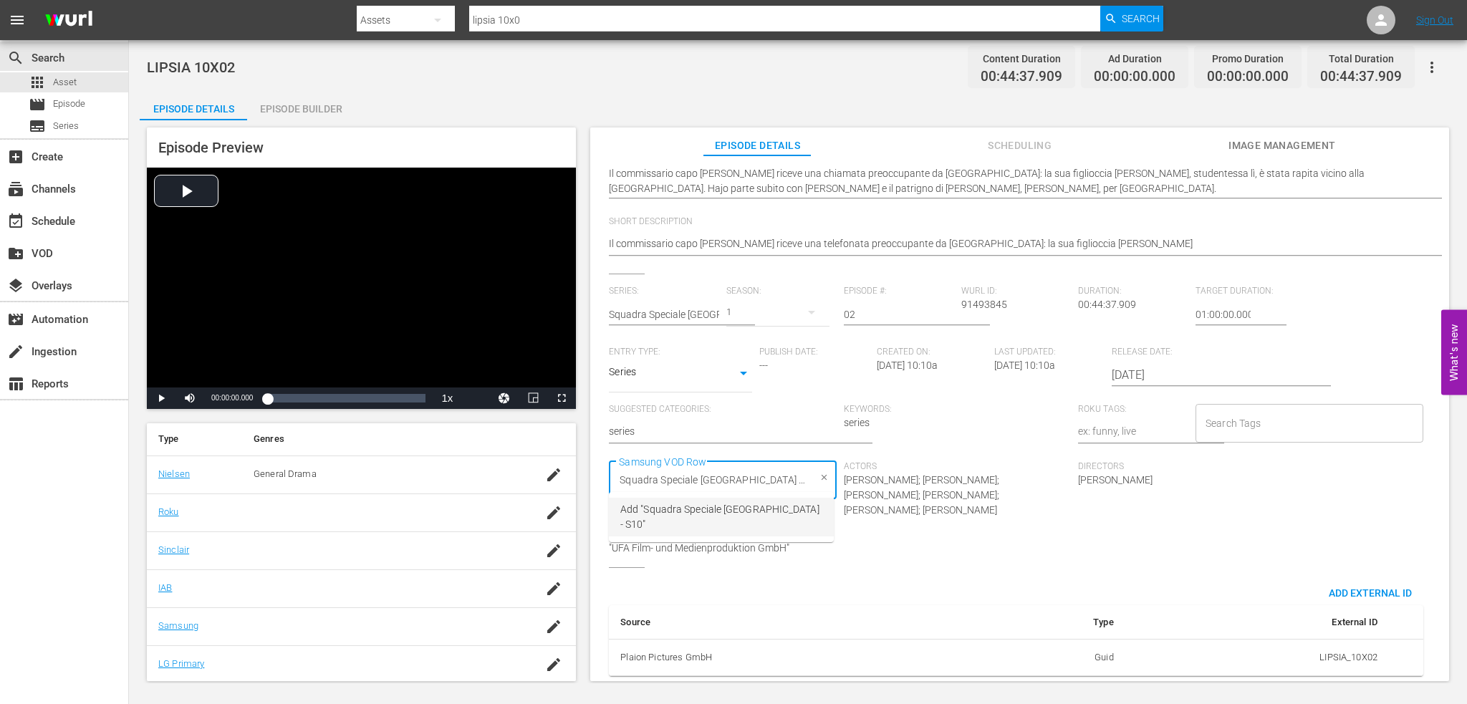
click at [719, 508] on span "Add "Squadra Speciale Lipsia - S10"" at bounding box center [721, 517] width 202 height 30
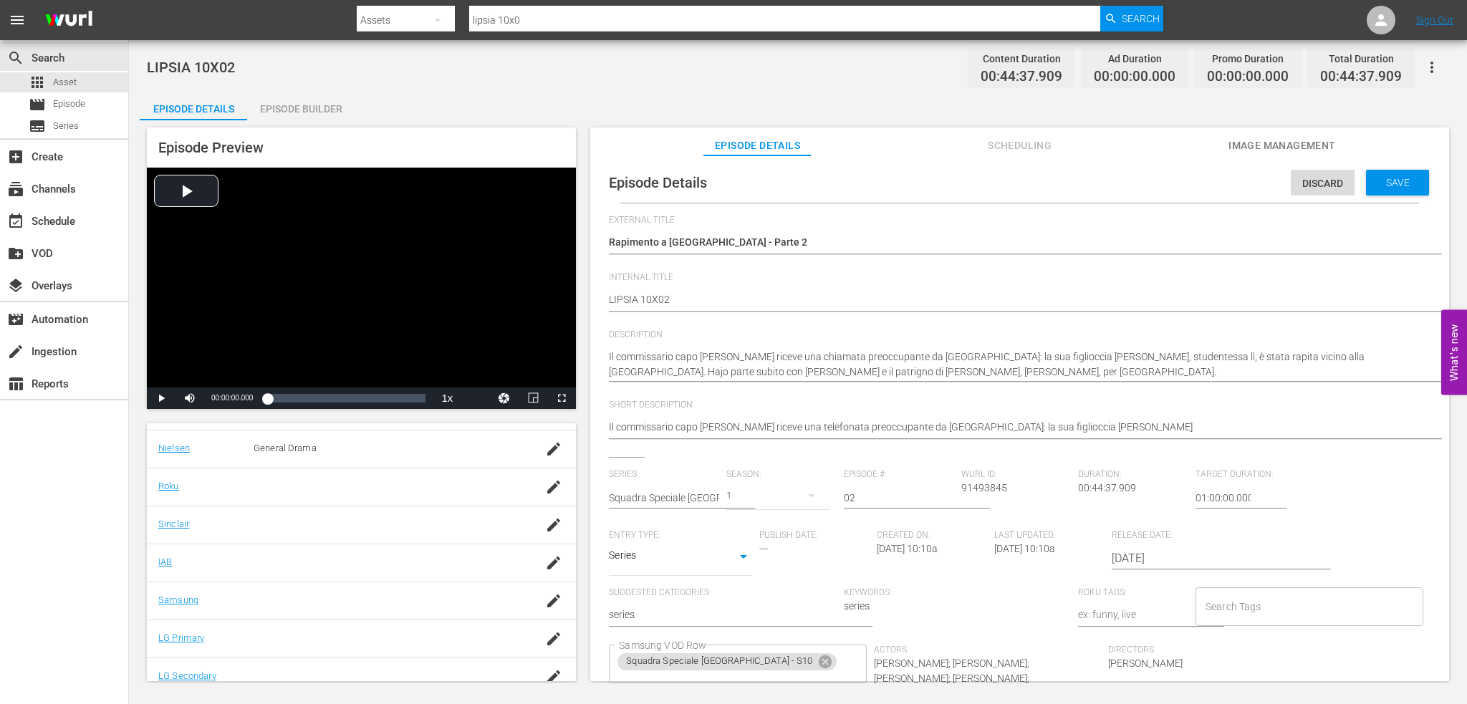
scroll to position [254, 0]
drag, startPoint x: 1014, startPoint y: 485, endPoint x: 958, endPoint y: 486, distance: 56.6
click at [961, 486] on div "Wurl ID: 91493845" at bounding box center [1019, 499] width 117 height 61
copy span "91493845"
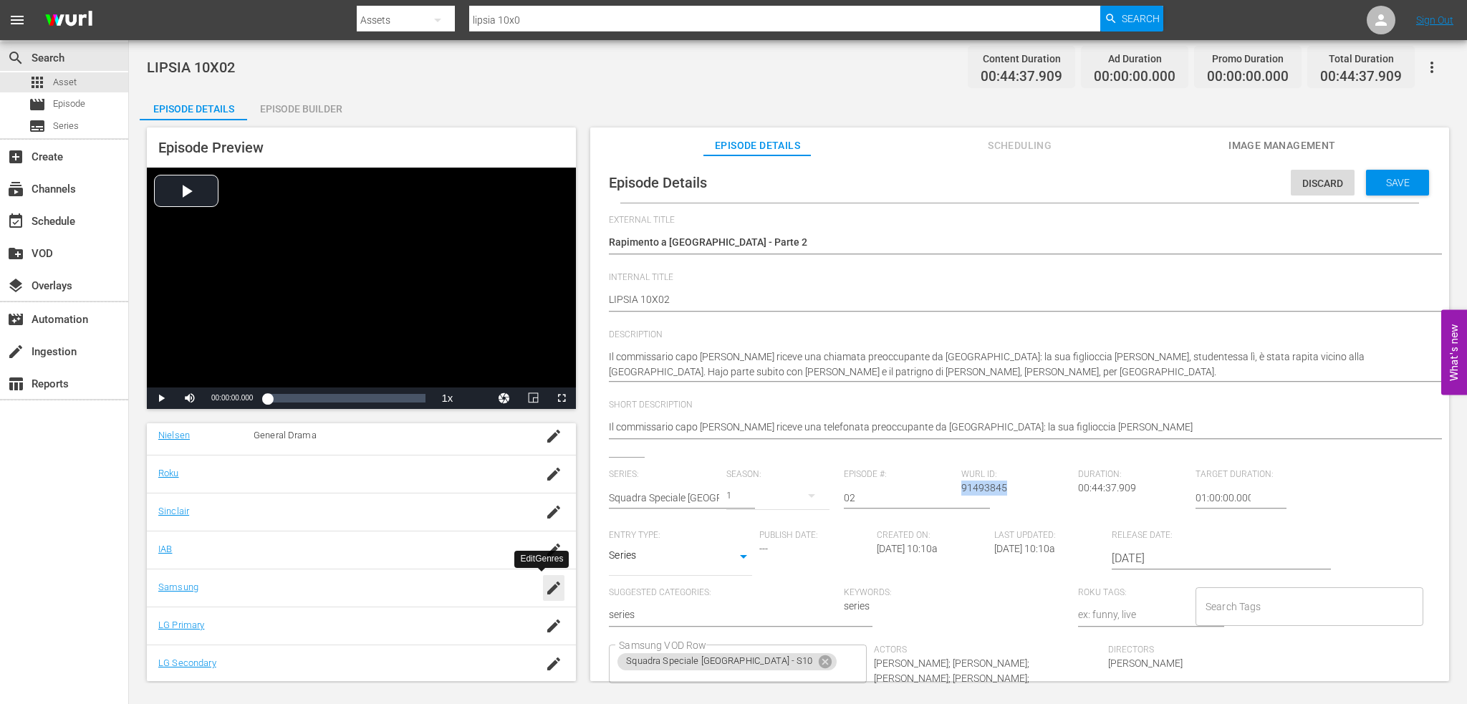
click at [547, 585] on icon "button" at bounding box center [553, 588] width 17 height 17
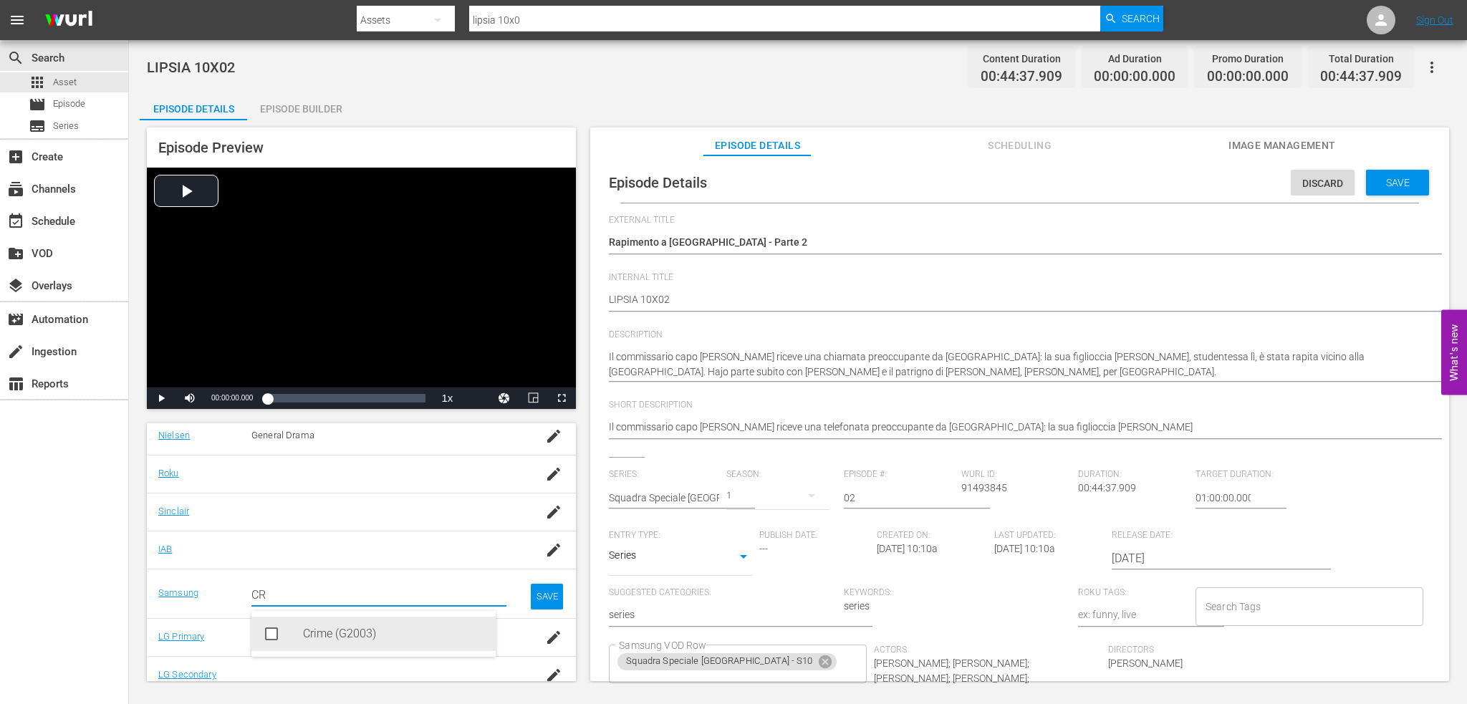
click at [337, 634] on div "Crime (G2003)" at bounding box center [393, 634] width 181 height 34
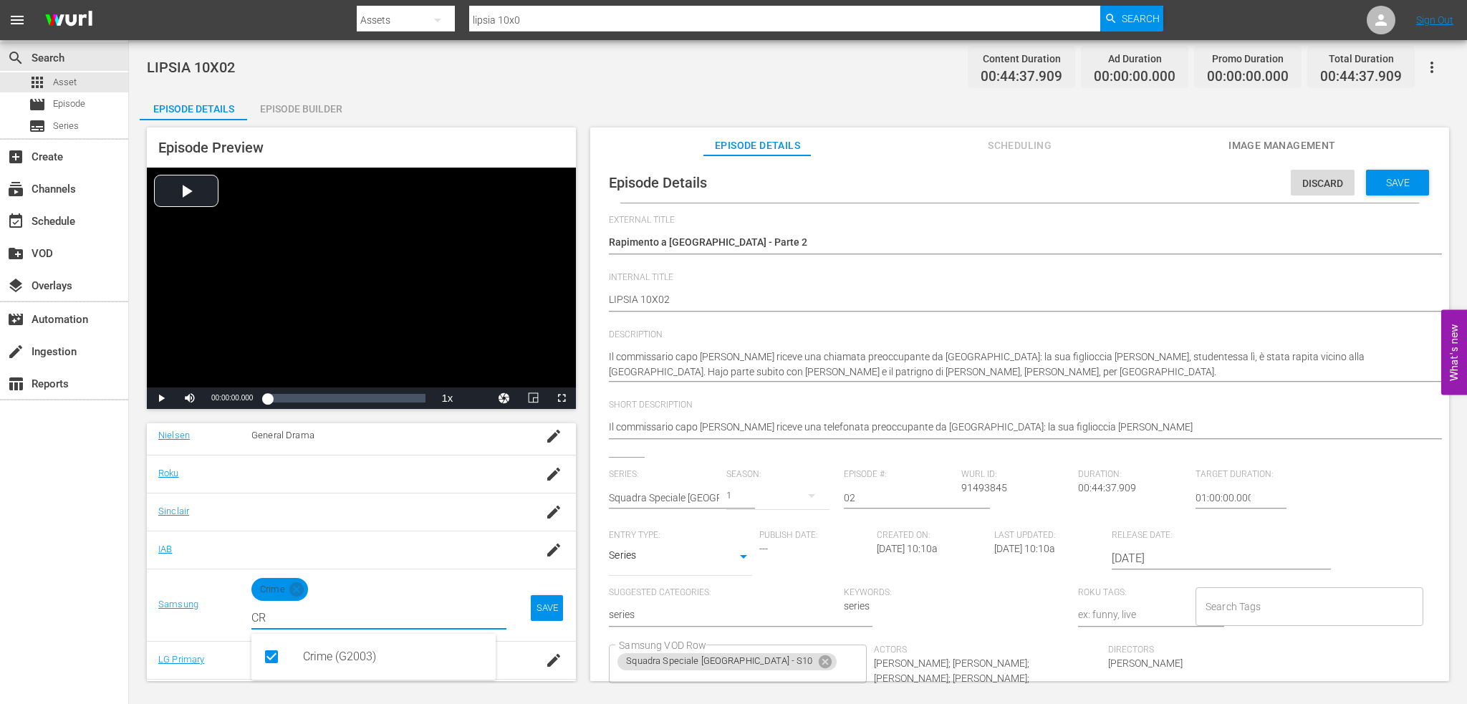
type input "CR"
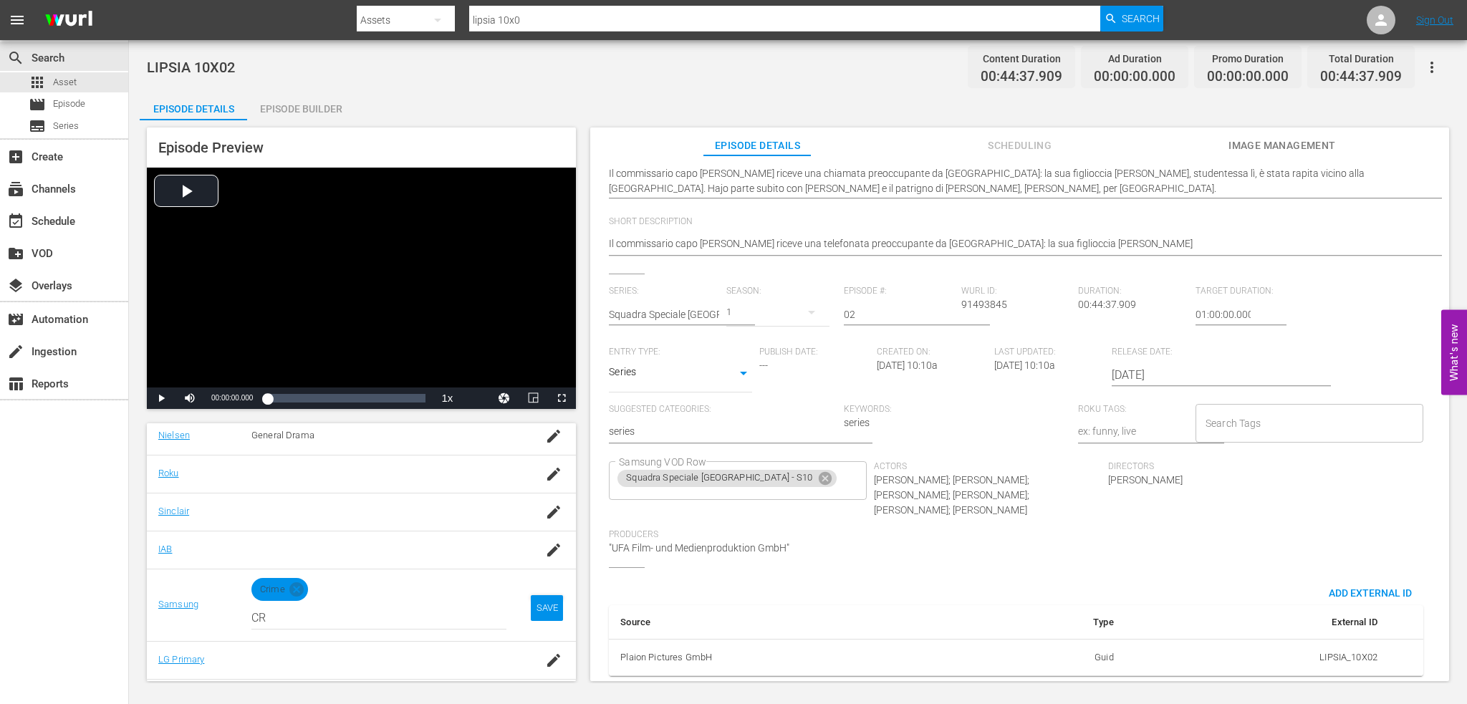
scroll to position [0, 0]
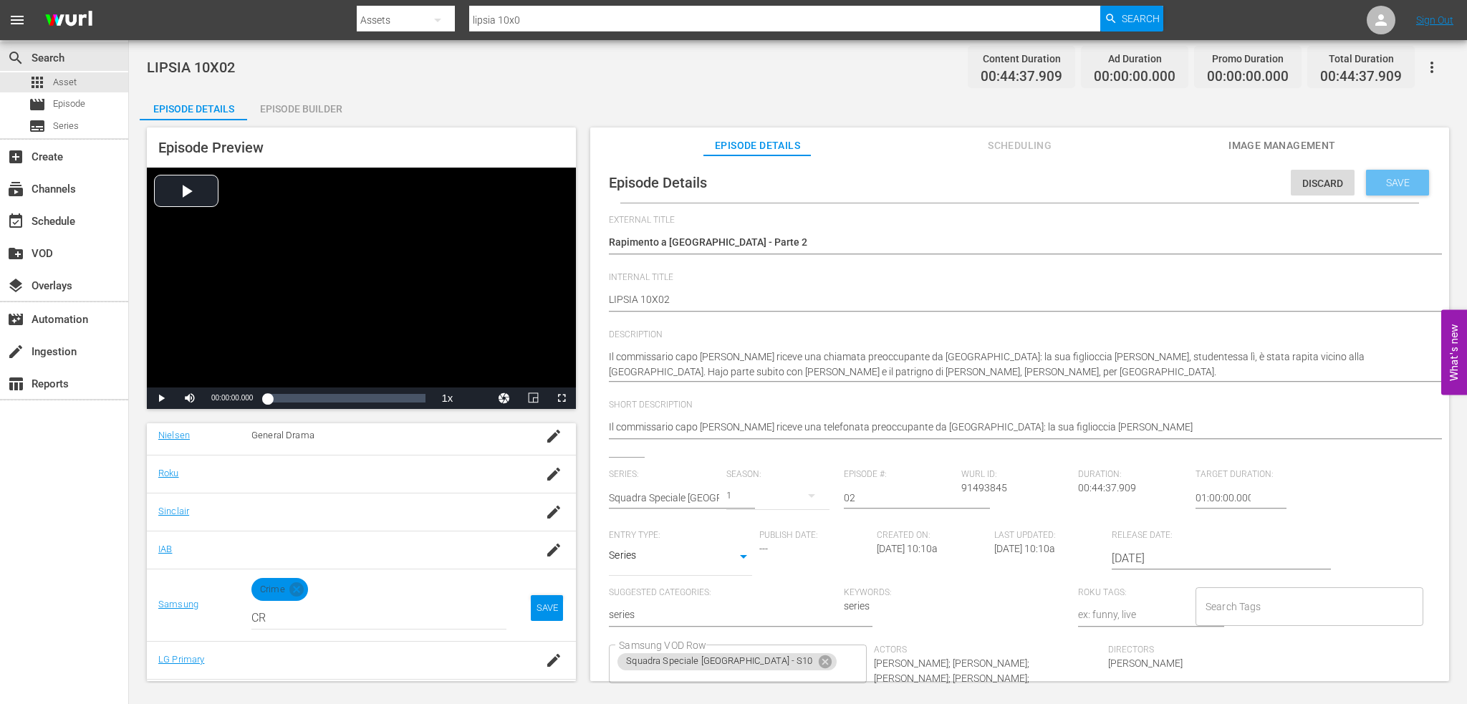
click at [1386, 186] on span "Save" at bounding box center [1398, 182] width 47 height 11
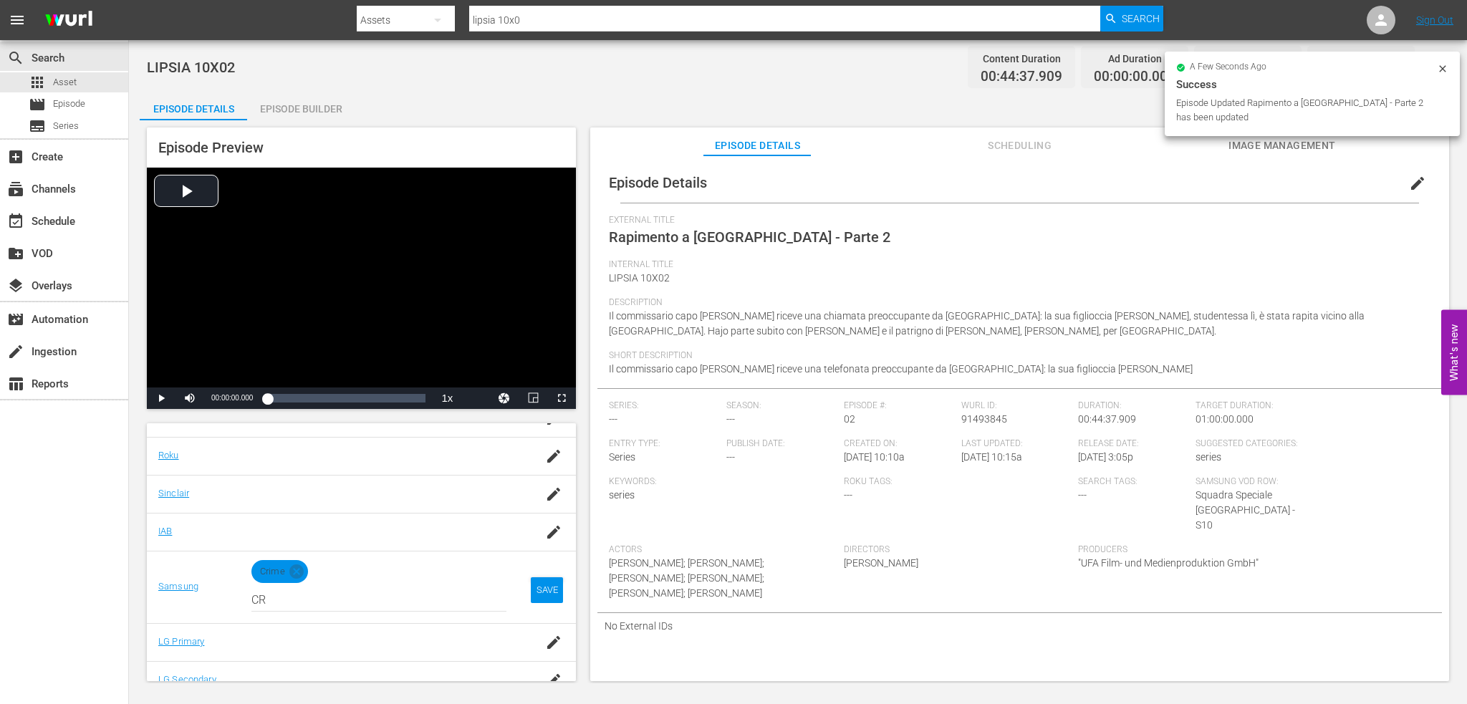
scroll to position [288, 0]
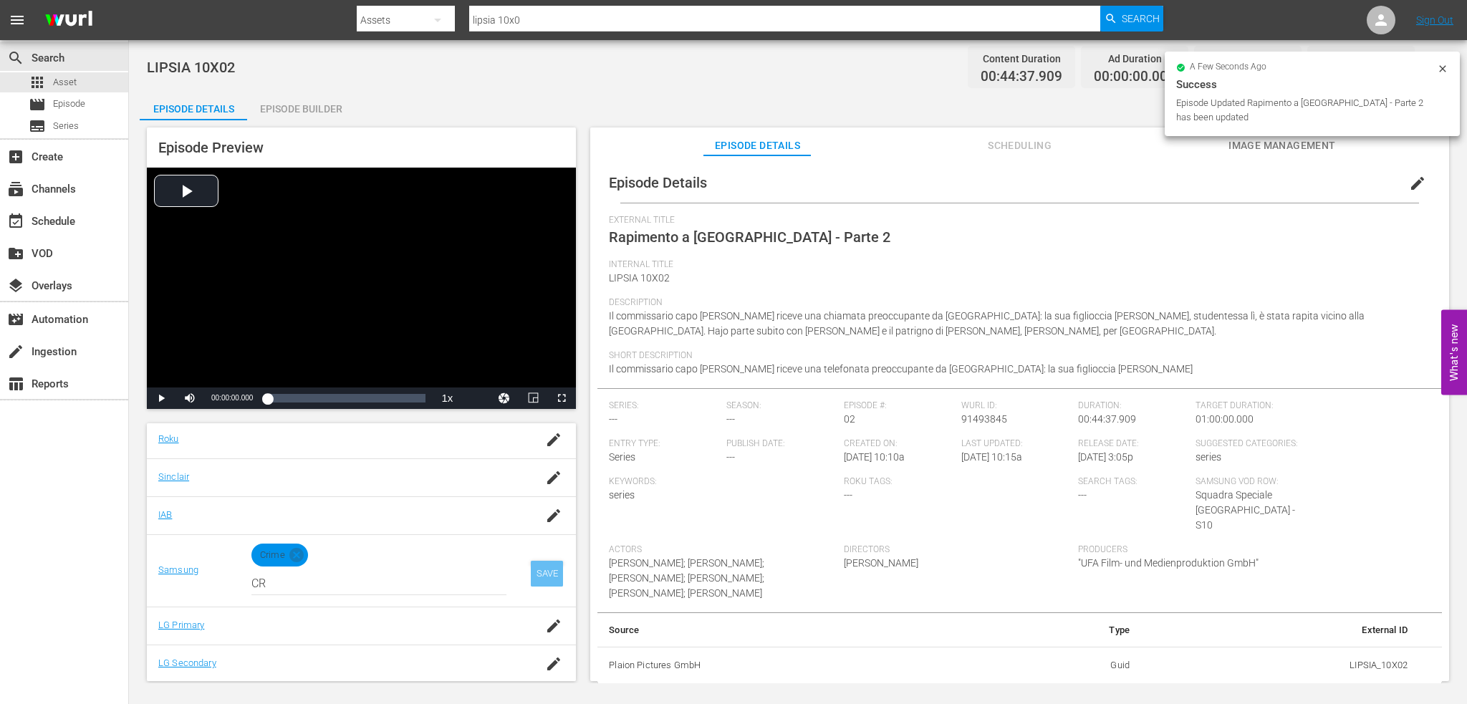
click at [531, 572] on div "SAVE" at bounding box center [547, 574] width 33 height 26
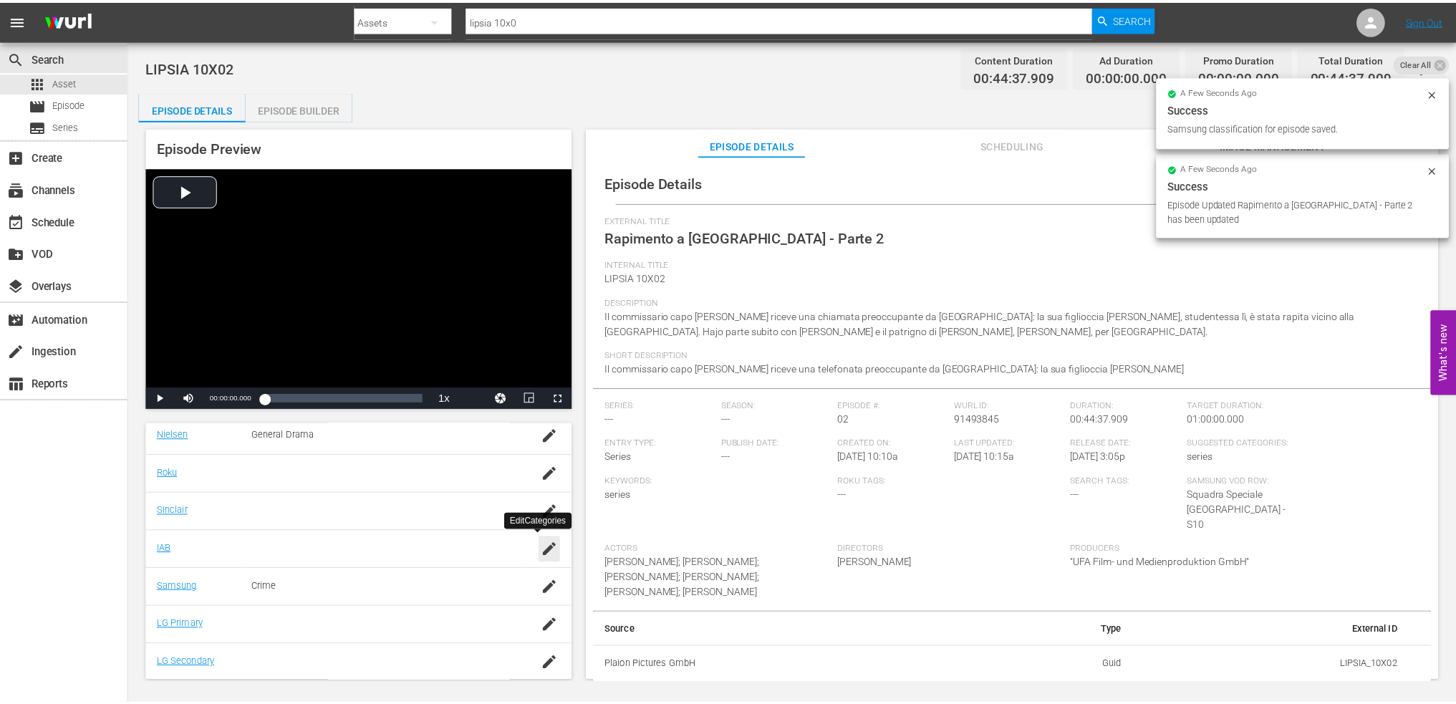
scroll to position [182, 0]
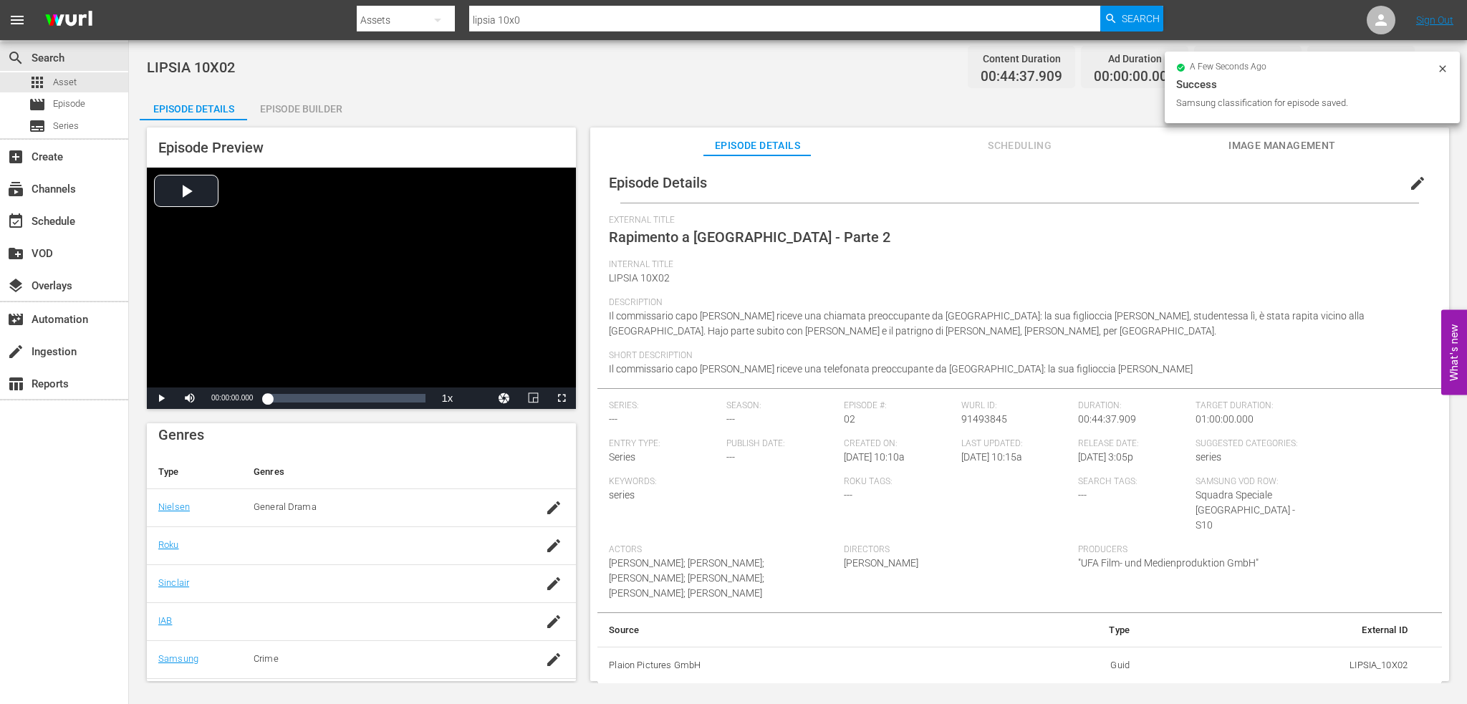
click at [1008, 140] on span "Scheduling" at bounding box center [1019, 146] width 107 height 18
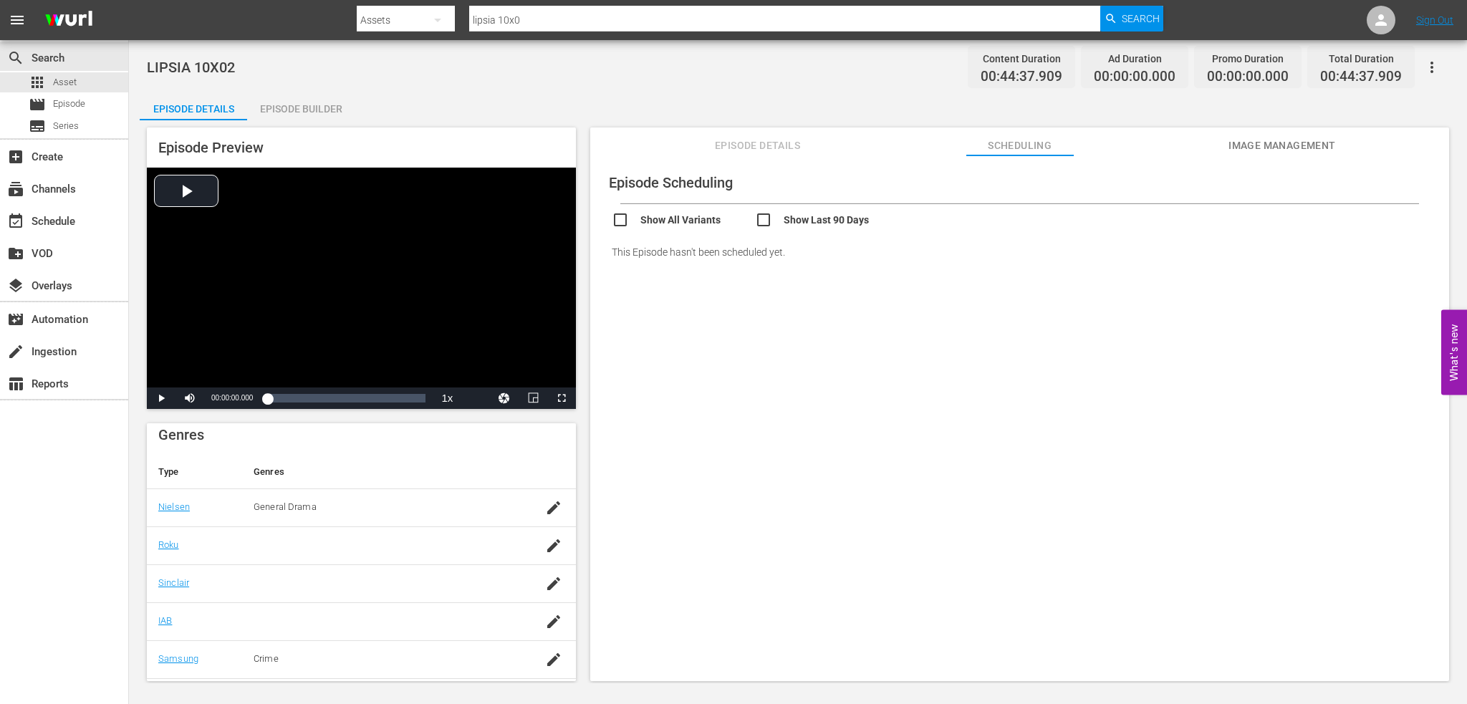
click at [320, 110] on div "Episode Builder" at bounding box center [300, 109] width 107 height 34
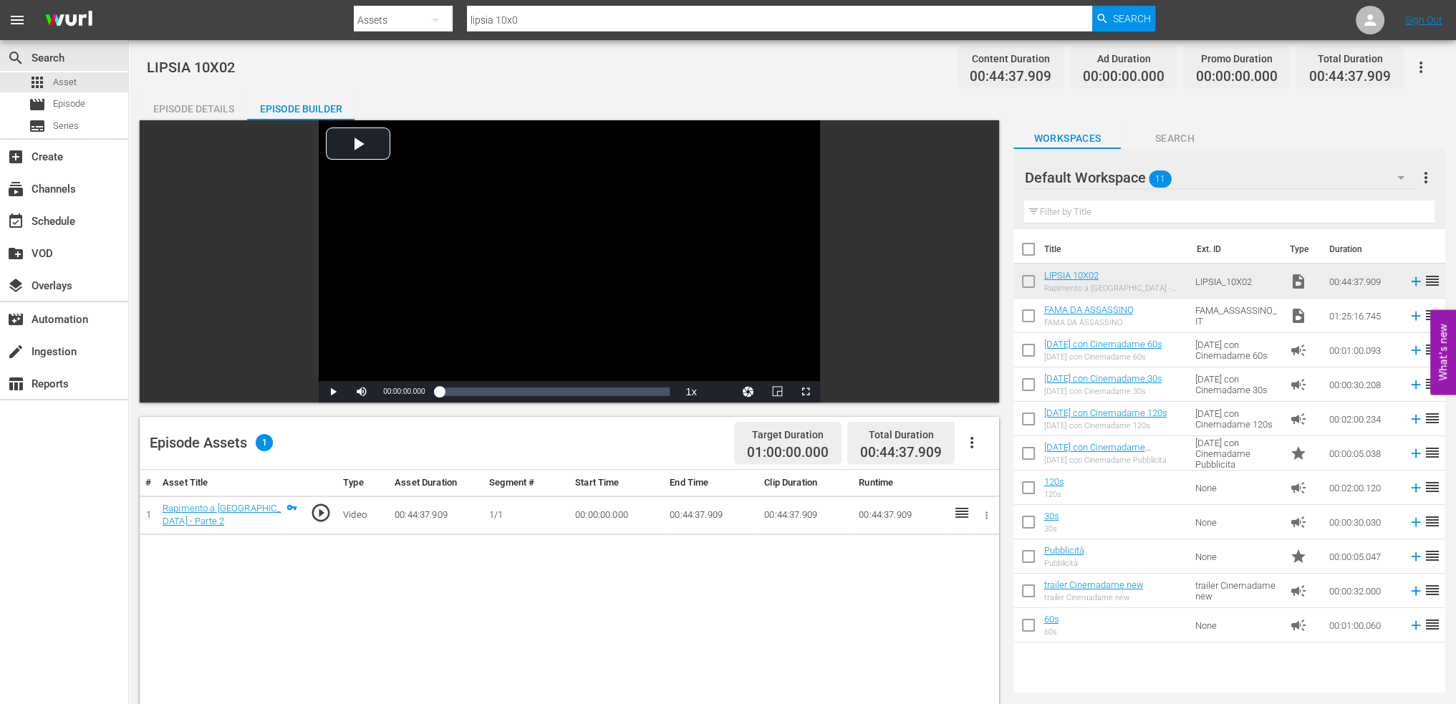
click at [1398, 175] on icon "button" at bounding box center [1401, 177] width 17 height 17
click at [1430, 177] on div "Default Workspace (11)" at bounding box center [728, 352] width 1456 height 704
click at [1428, 177] on div "Default Workspace (11)" at bounding box center [728, 352] width 1456 height 704
click at [1427, 177] on span "more_vert" at bounding box center [1426, 177] width 17 height 17
click at [1384, 177] on div "Add New Workspace" at bounding box center [1333, 179] width 168 height 26
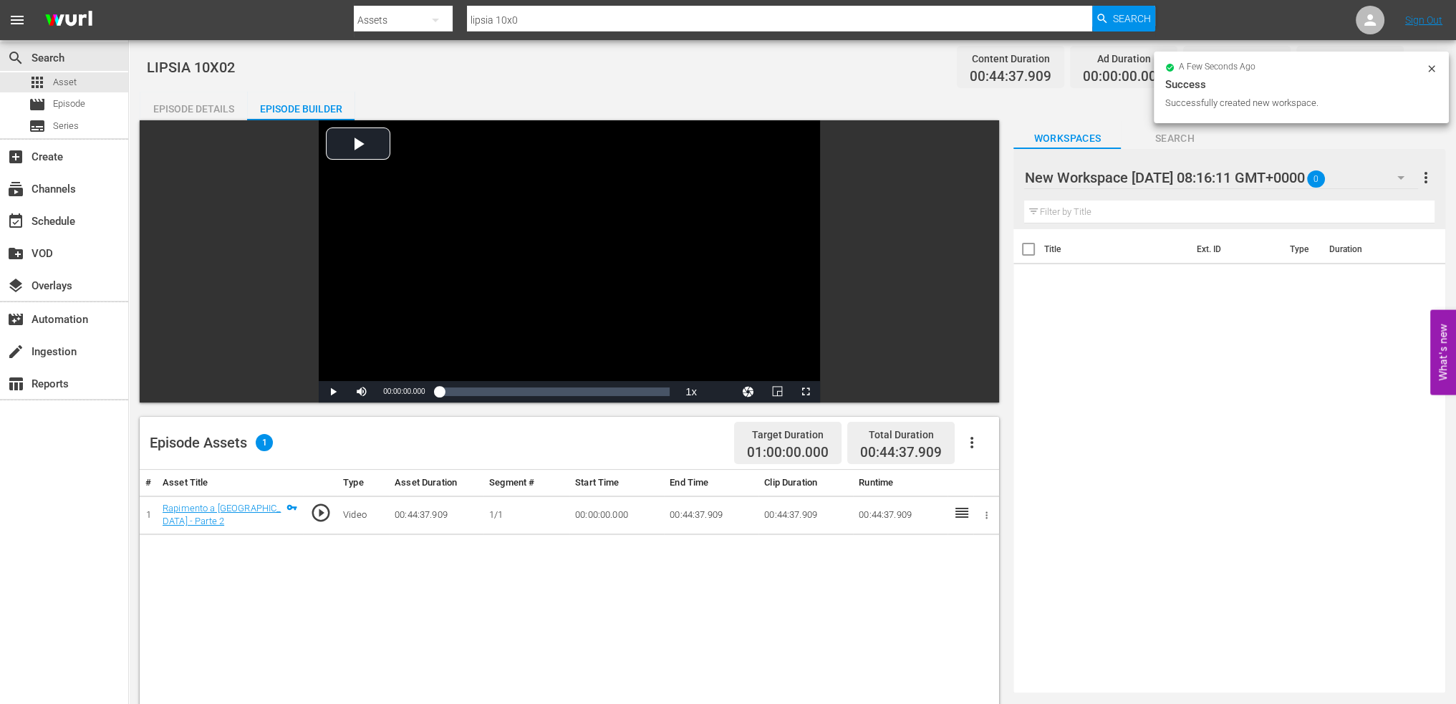
click at [1391, 172] on button "button" at bounding box center [1401, 177] width 34 height 34
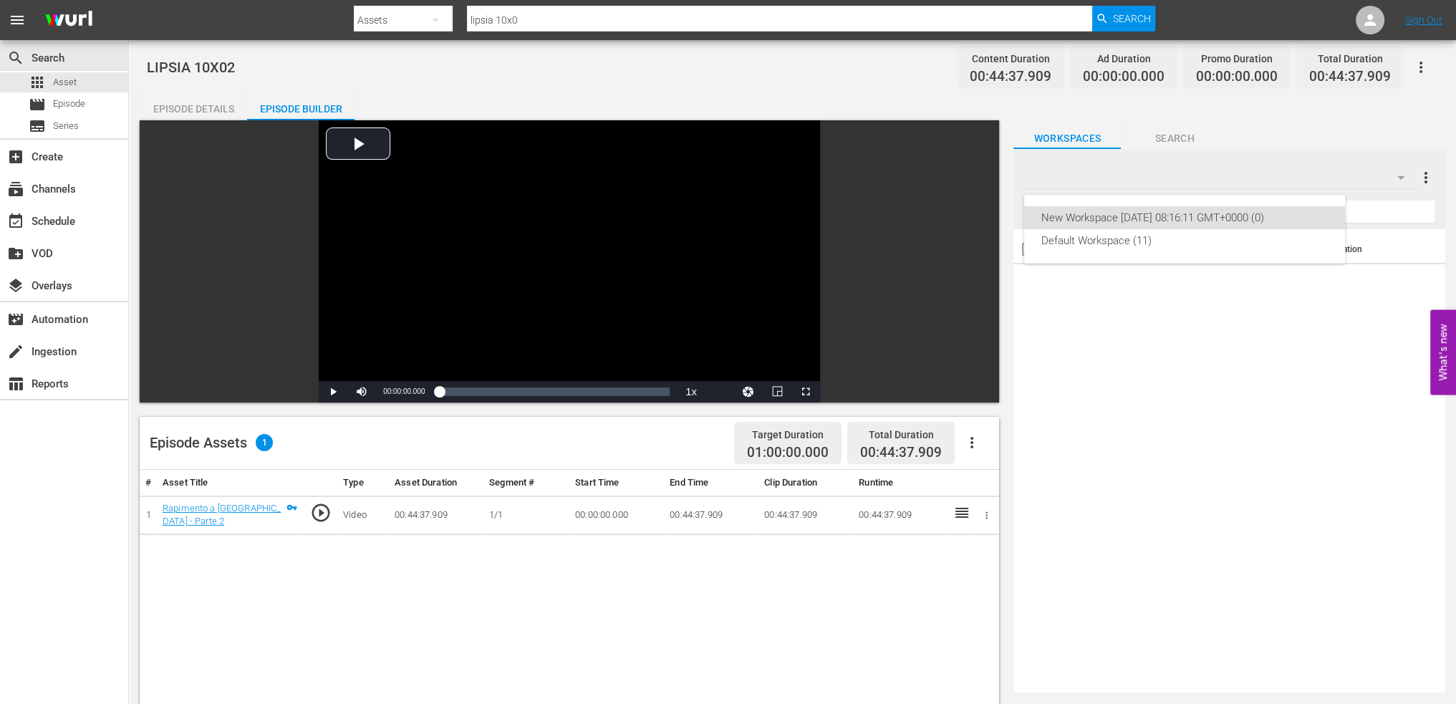
drag, startPoint x: 1184, startPoint y: 214, endPoint x: 1179, endPoint y: 178, distance: 36.1
click at [1161, 179] on div "New Workspace Thu Oct 02 2025 08:16:11 GMT+0000 (0) Default Workspace (11)" at bounding box center [728, 352] width 1456 height 704
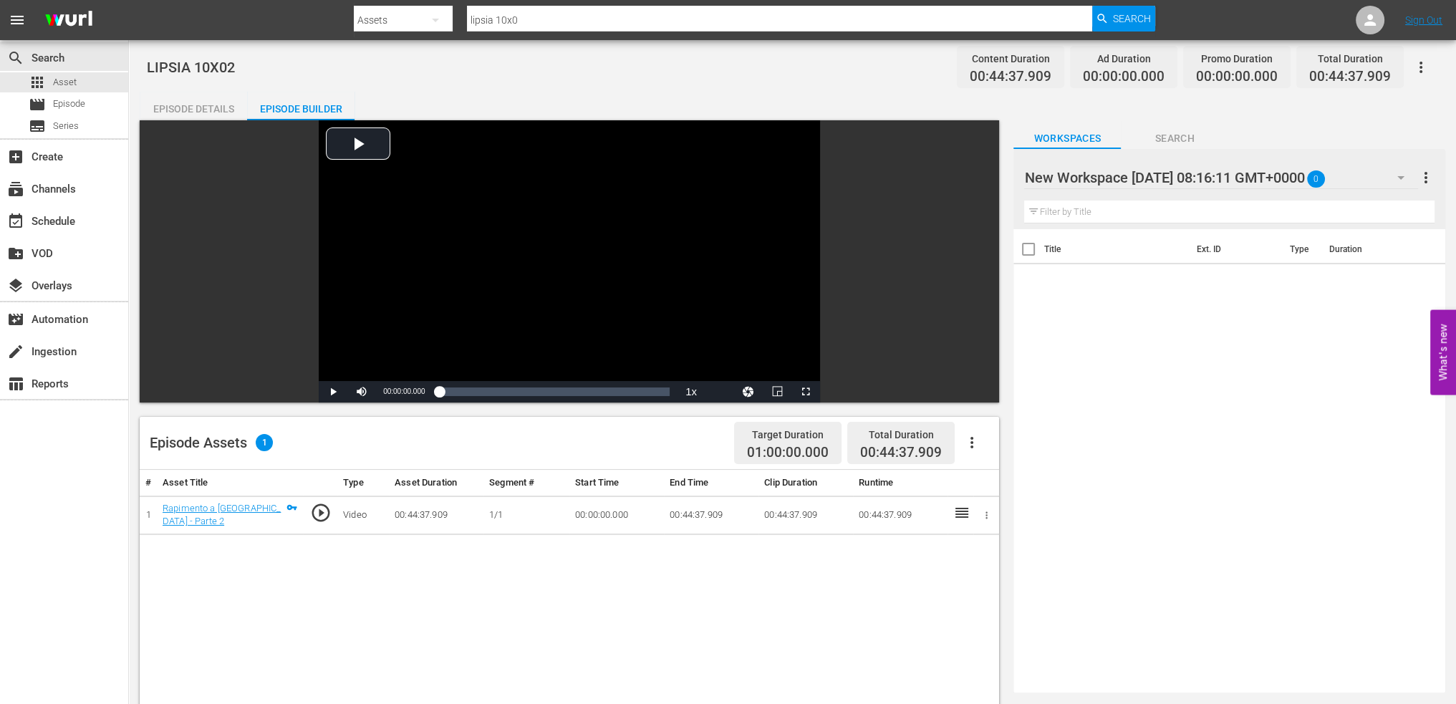
click at [1433, 172] on span "more_vert" at bounding box center [1426, 177] width 17 height 17
click at [1062, 168] on div at bounding box center [1146, 178] width 244 height 36
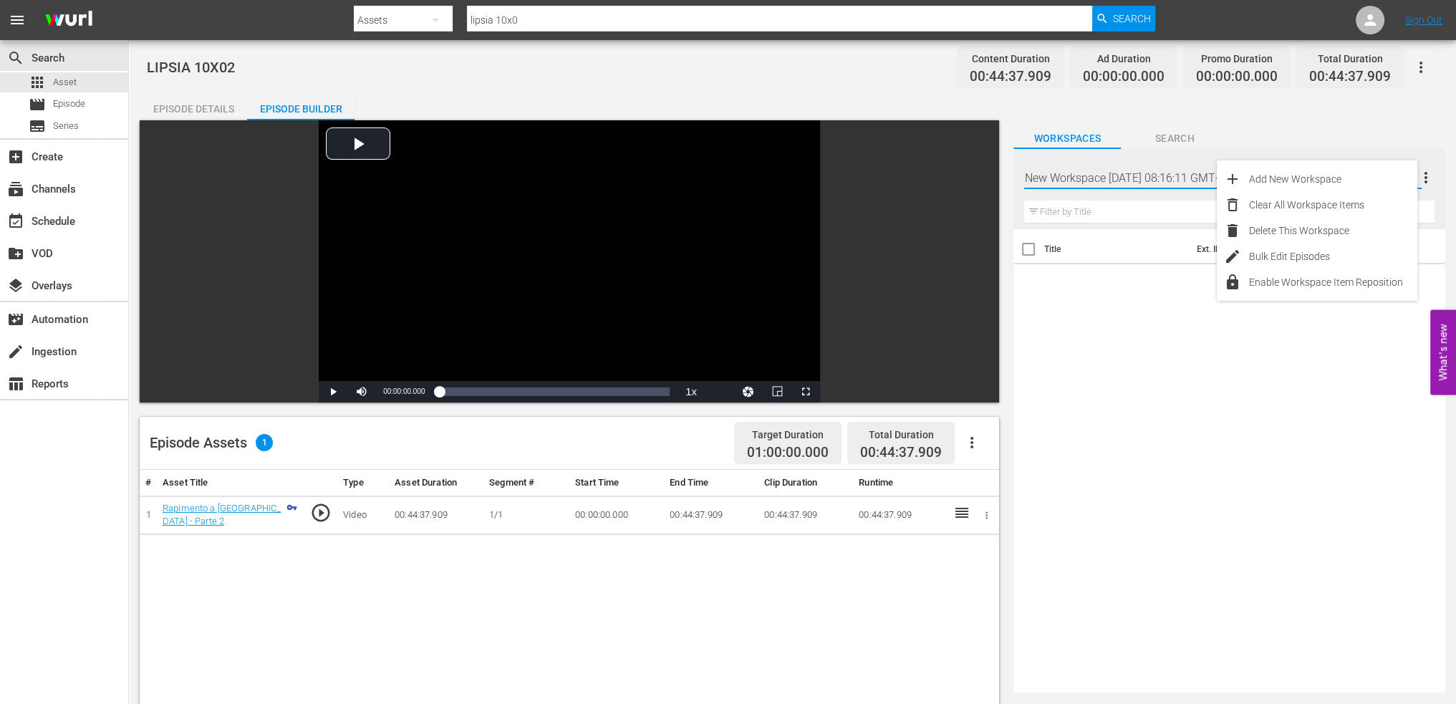
click at [1062, 168] on input "New Workspace Thu Oct 02 2025 08:16:11 GMT+0000" at bounding box center [1223, 177] width 398 height 34
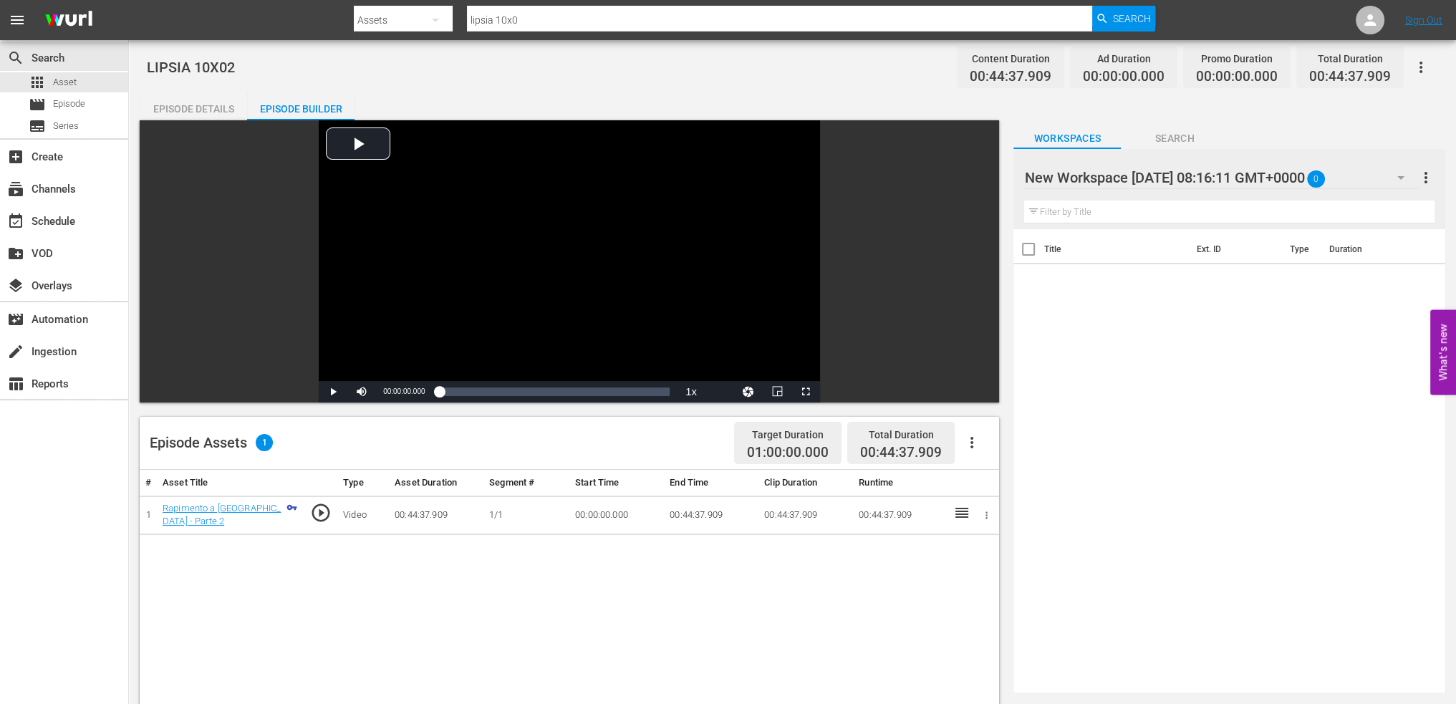
click at [1055, 177] on div at bounding box center [1146, 178] width 244 height 36
click at [1055, 177] on input "New Workspace Thu Oct 02 2025 08:16:11 GMT+0000" at bounding box center [1223, 177] width 398 height 34
type input "SQUADRA SPECIALE LIPSIA"
click at [1355, 434] on div "Title Ext. ID Type Duration" at bounding box center [1230, 458] width 432 height 458
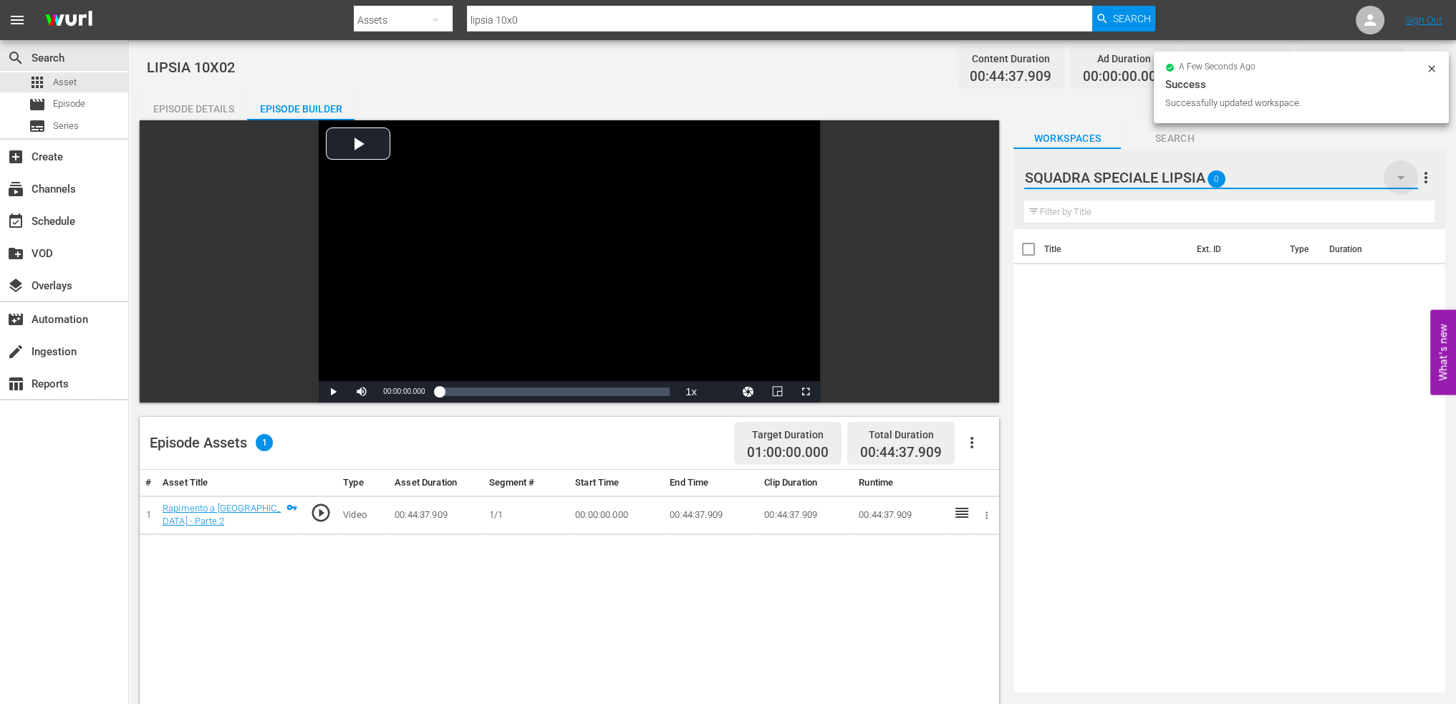
click at [1404, 181] on icon "button" at bounding box center [1401, 177] width 17 height 17
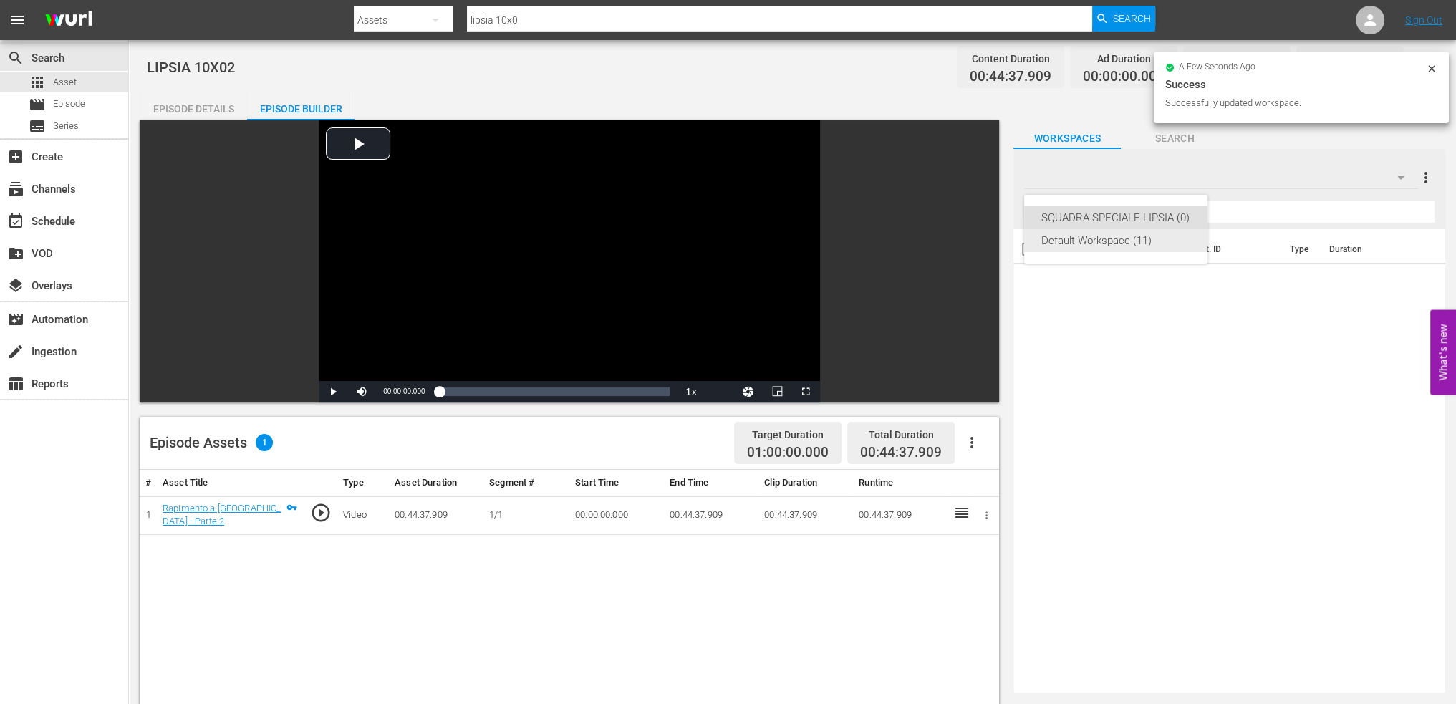
click at [1148, 245] on div "Default Workspace (11)" at bounding box center [1116, 240] width 149 height 23
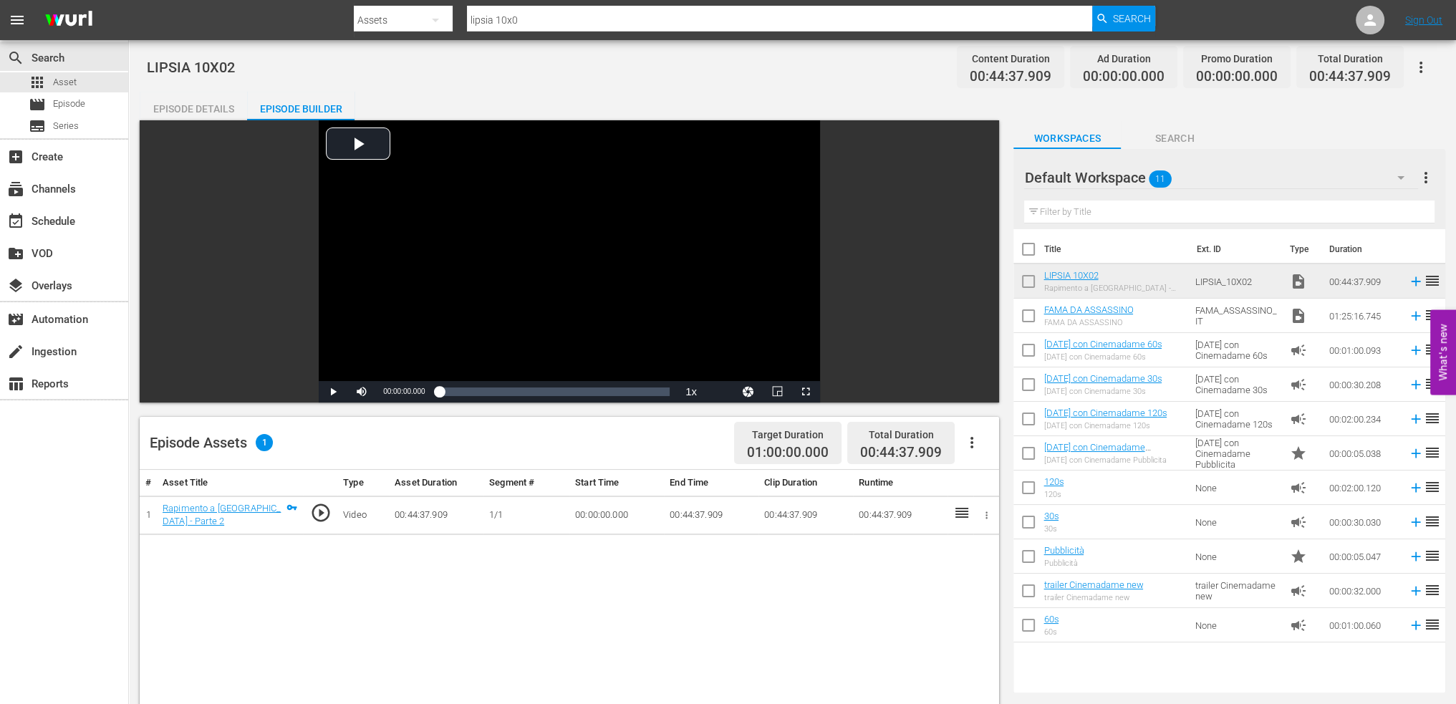
click at [1029, 284] on input "checkbox" at bounding box center [1029, 284] width 30 height 30
checkbox input "true"
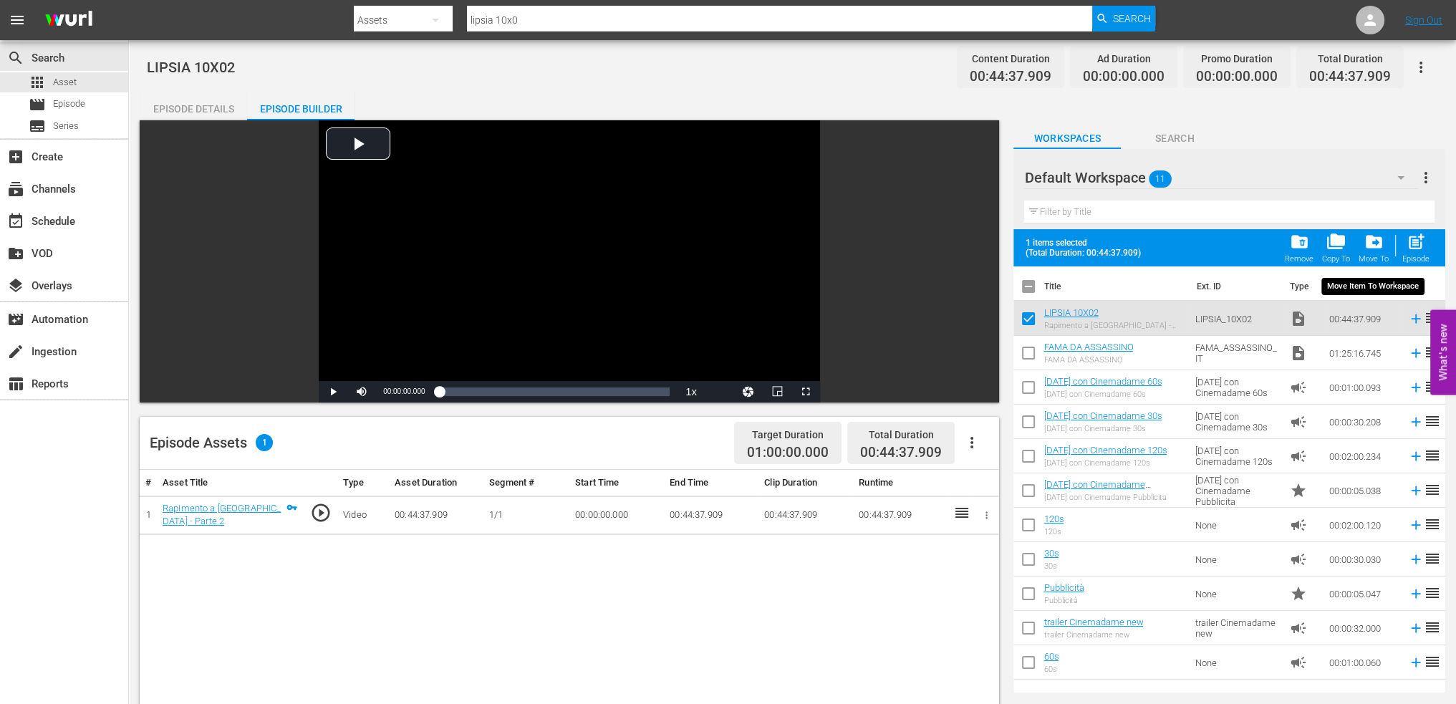
click at [1378, 251] on div "drive_file_move Move To" at bounding box center [1374, 248] width 30 height 32
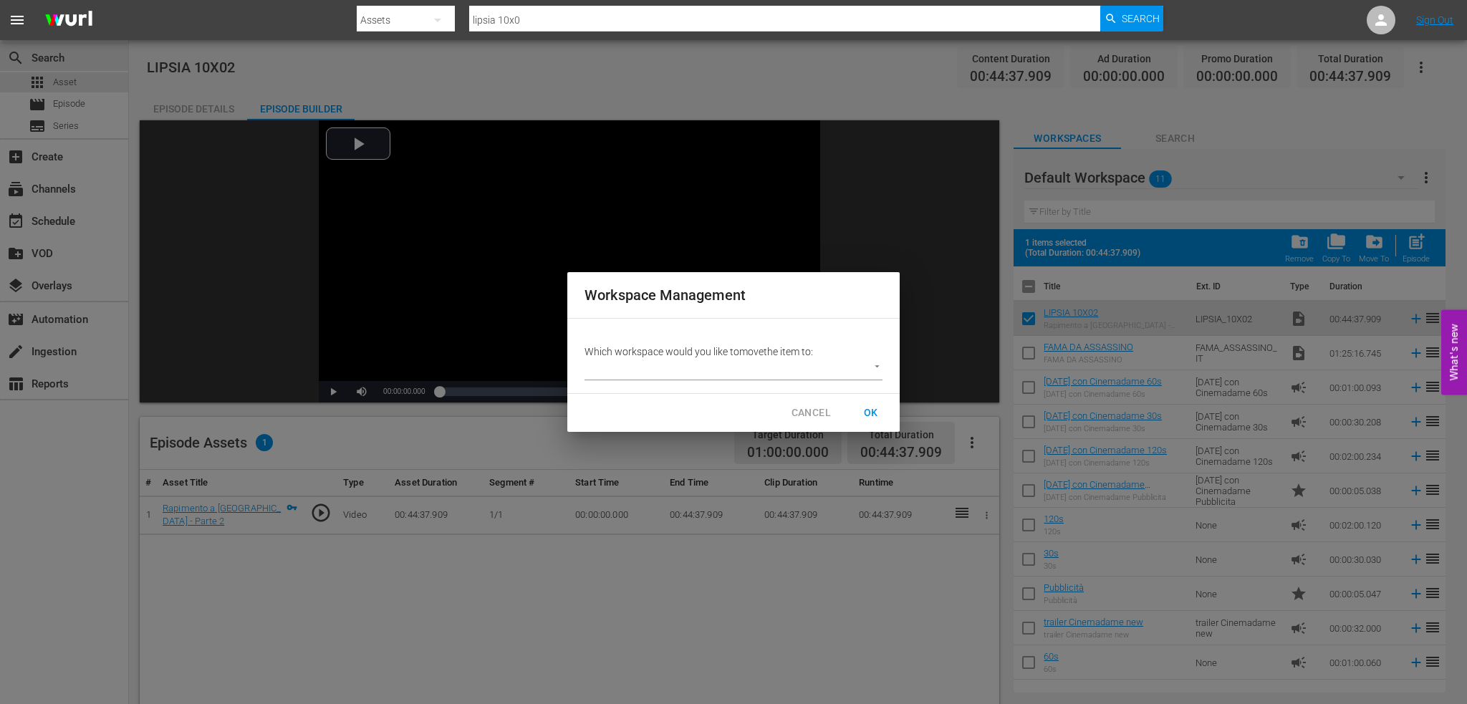
click at [688, 368] on body "menu Search By Assets Search ID, Title, Description, Keywords, or Category lips…" at bounding box center [733, 352] width 1467 height 704
click at [688, 370] on li "SQUADRA SPECIALE LIPSIA (0)" at bounding box center [666, 370] width 163 height 24
type input "3877"
click at [873, 418] on span "OK" at bounding box center [871, 413] width 23 height 18
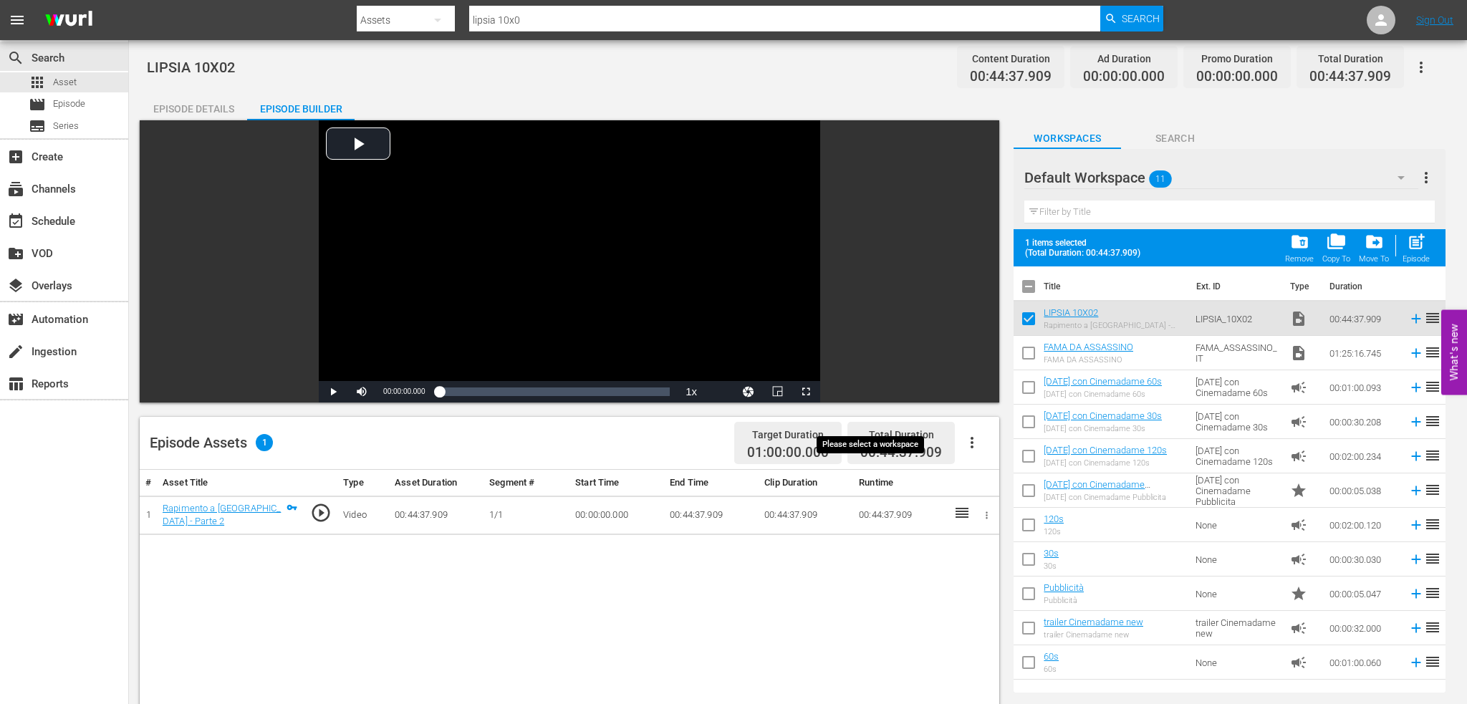
checkbox input "false"
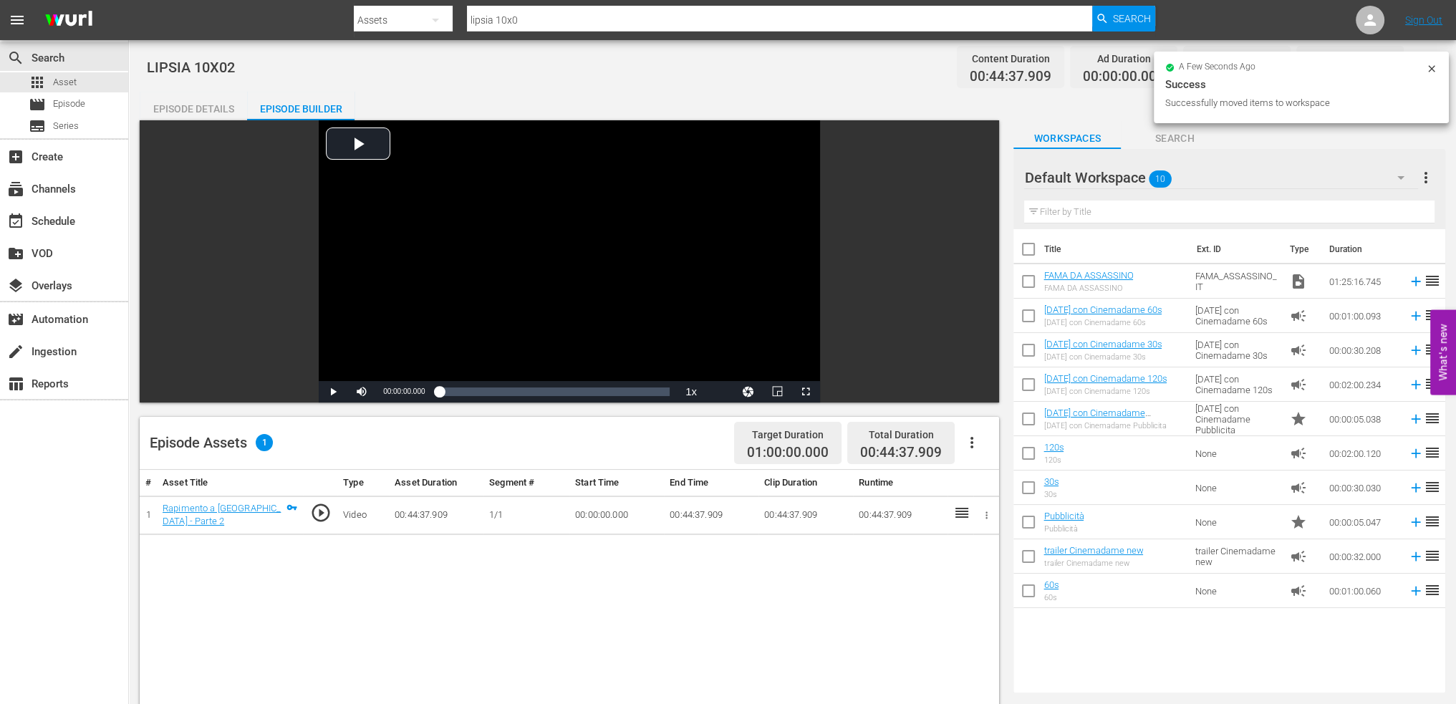
click at [1340, 188] on div "Default Workspace 10" at bounding box center [1221, 178] width 394 height 40
click at [1065, 213] on div "SQUADRA SPECIALE LIPSIA (1)" at bounding box center [1116, 217] width 149 height 23
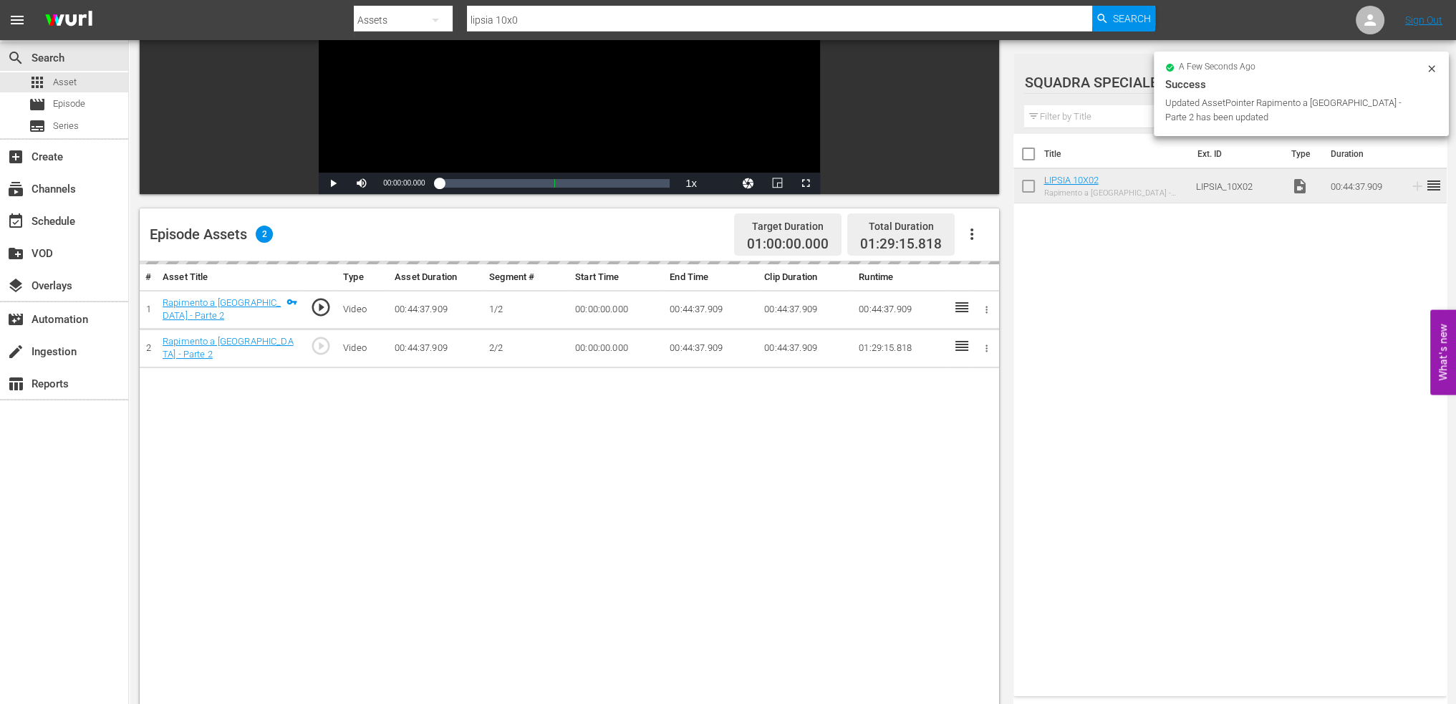
scroll to position [215, 0]
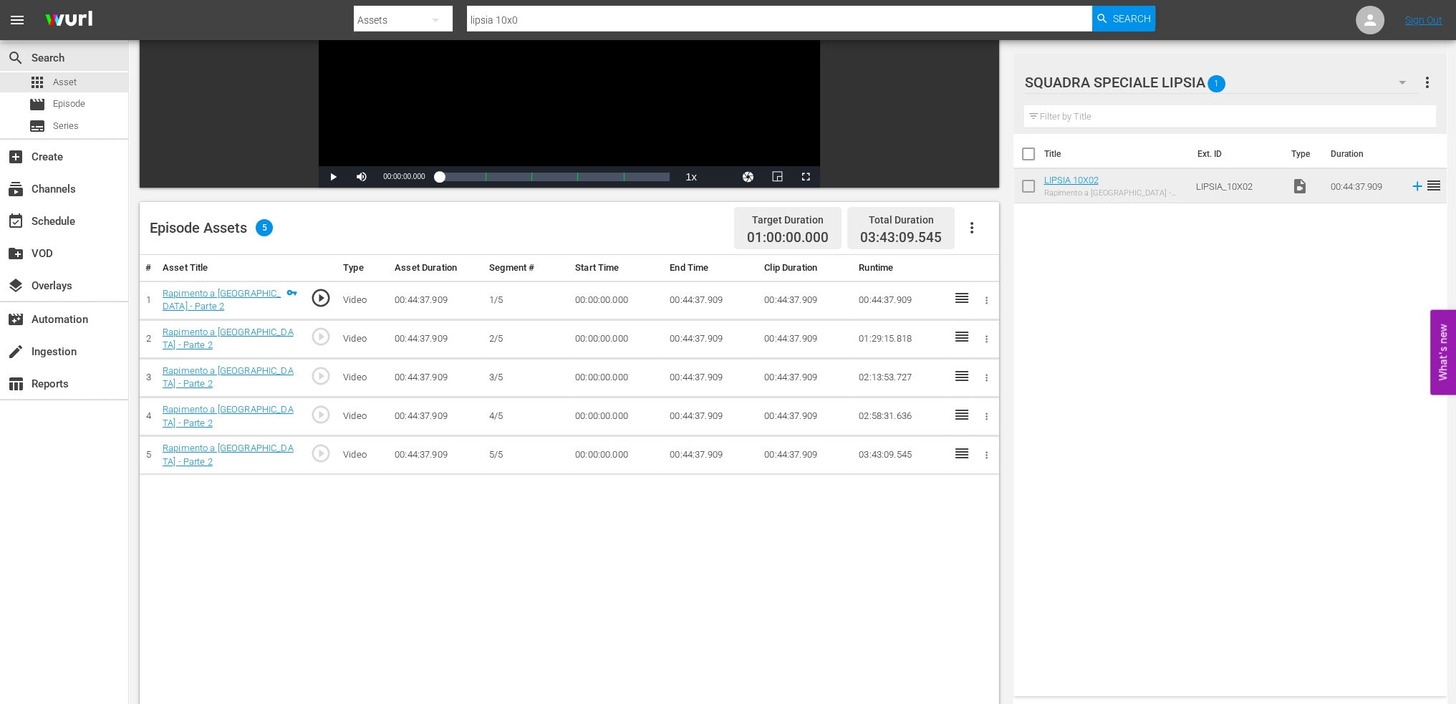
drag, startPoint x: 666, startPoint y: 304, endPoint x: 678, endPoint y: 302, distance: 11.6
click at [666, 304] on td "00:44:37.909" at bounding box center [711, 300] width 95 height 39
click at [680, 302] on td "00:44:37.909" at bounding box center [711, 300] width 95 height 39
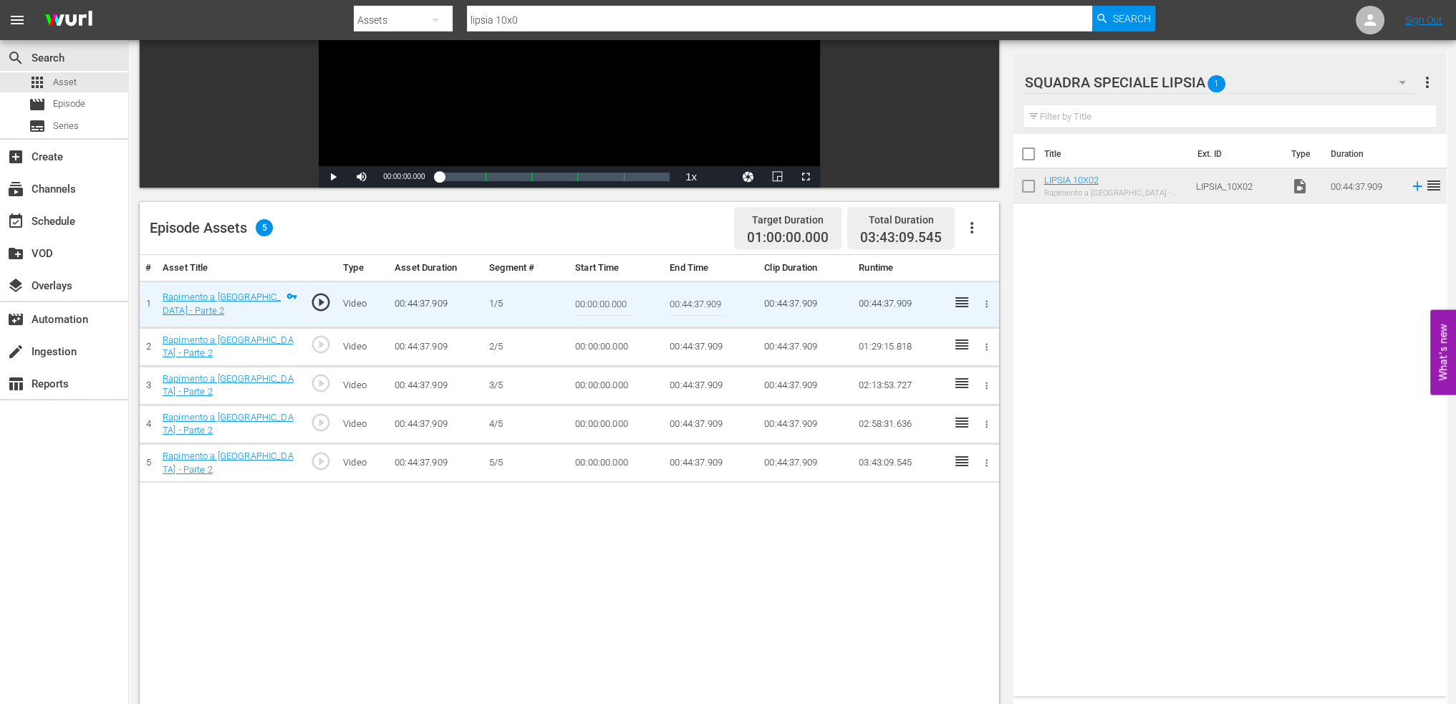
click at [680, 302] on input "00:44:37.909" at bounding box center [697, 304] width 55 height 34
paste input "09:00"
type input "00:09:00"
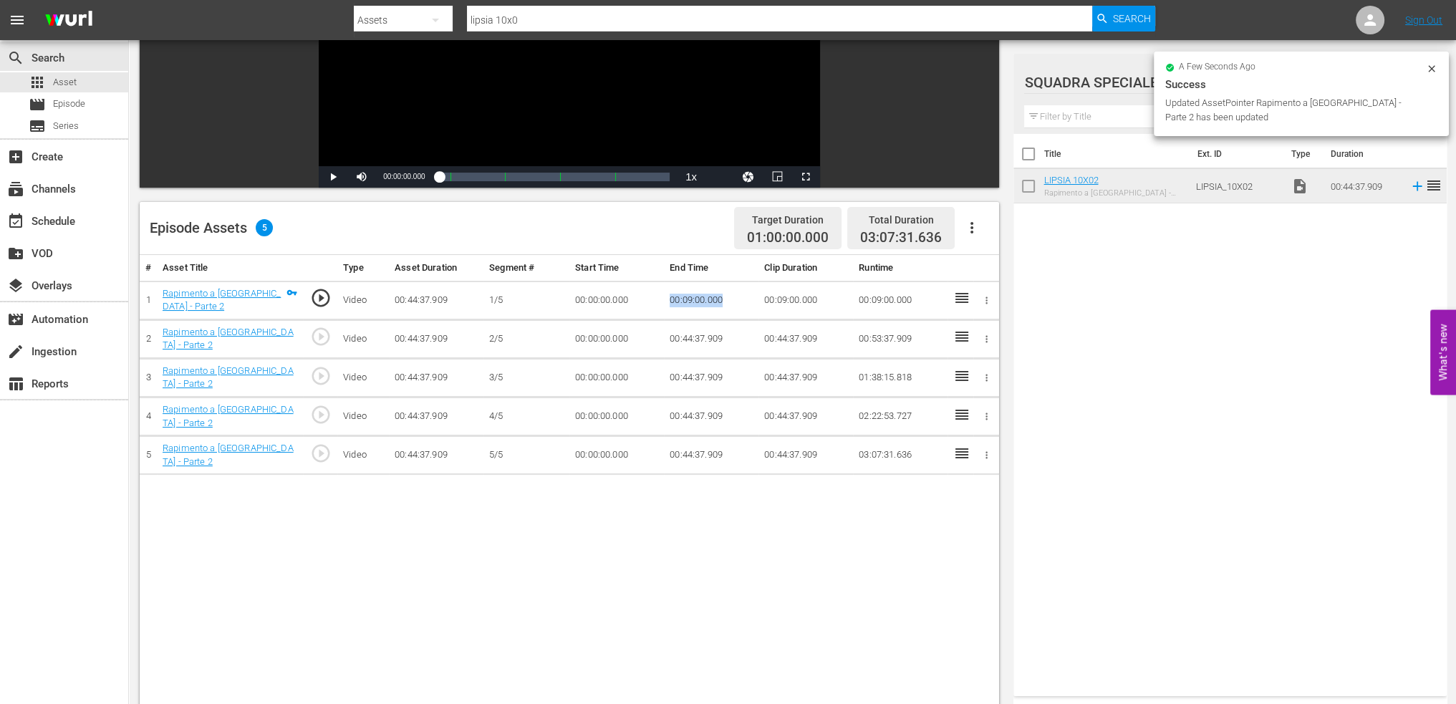
drag, startPoint x: 719, startPoint y: 301, endPoint x: 659, endPoint y: 305, distance: 59.6
click at [659, 305] on tr "1 Rapimento a Londra - Parte 2 play_circle_outline Video 00:44:37.909 1/5 00:00…" at bounding box center [570, 300] width 860 height 39
copy tr "00:09:00.000"
click at [578, 335] on td "00:00:00.000" at bounding box center [617, 339] width 95 height 39
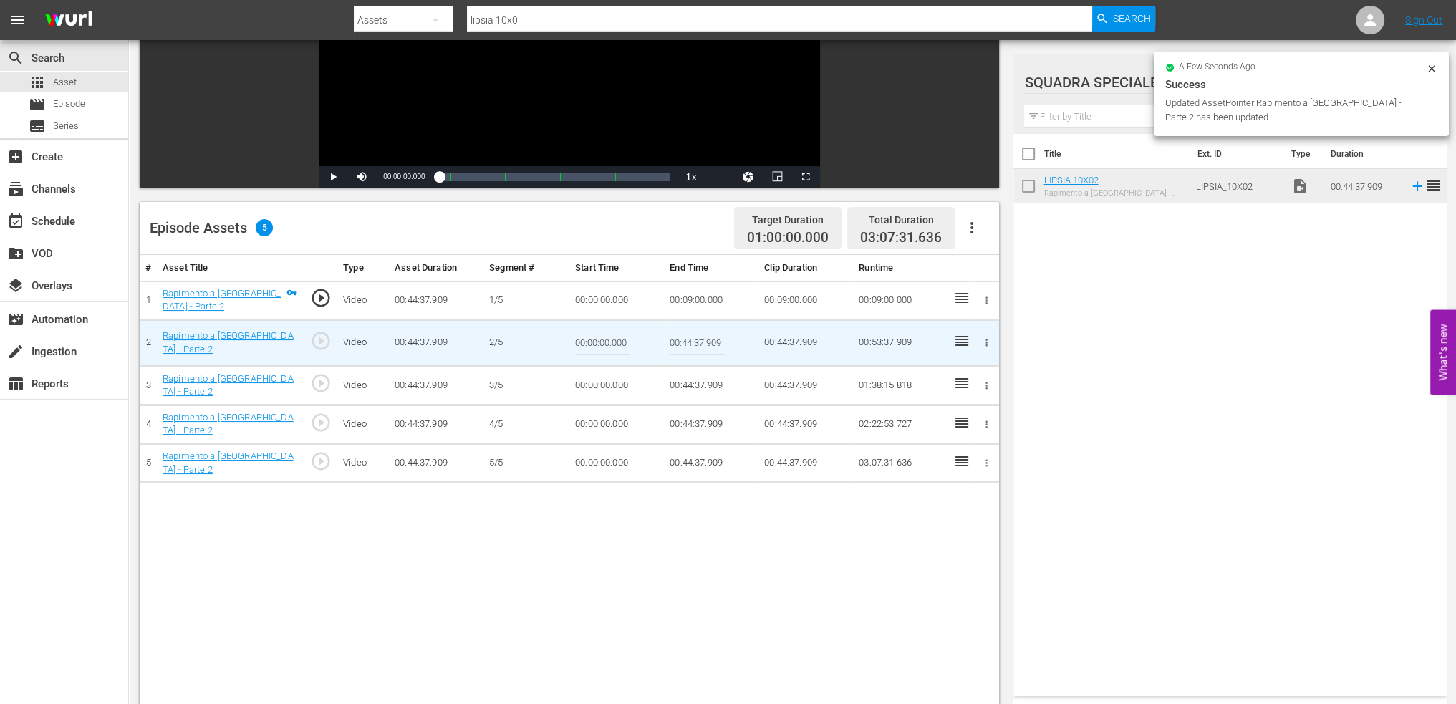
click at [588, 350] on input "00:00:00.000" at bounding box center [602, 343] width 55 height 34
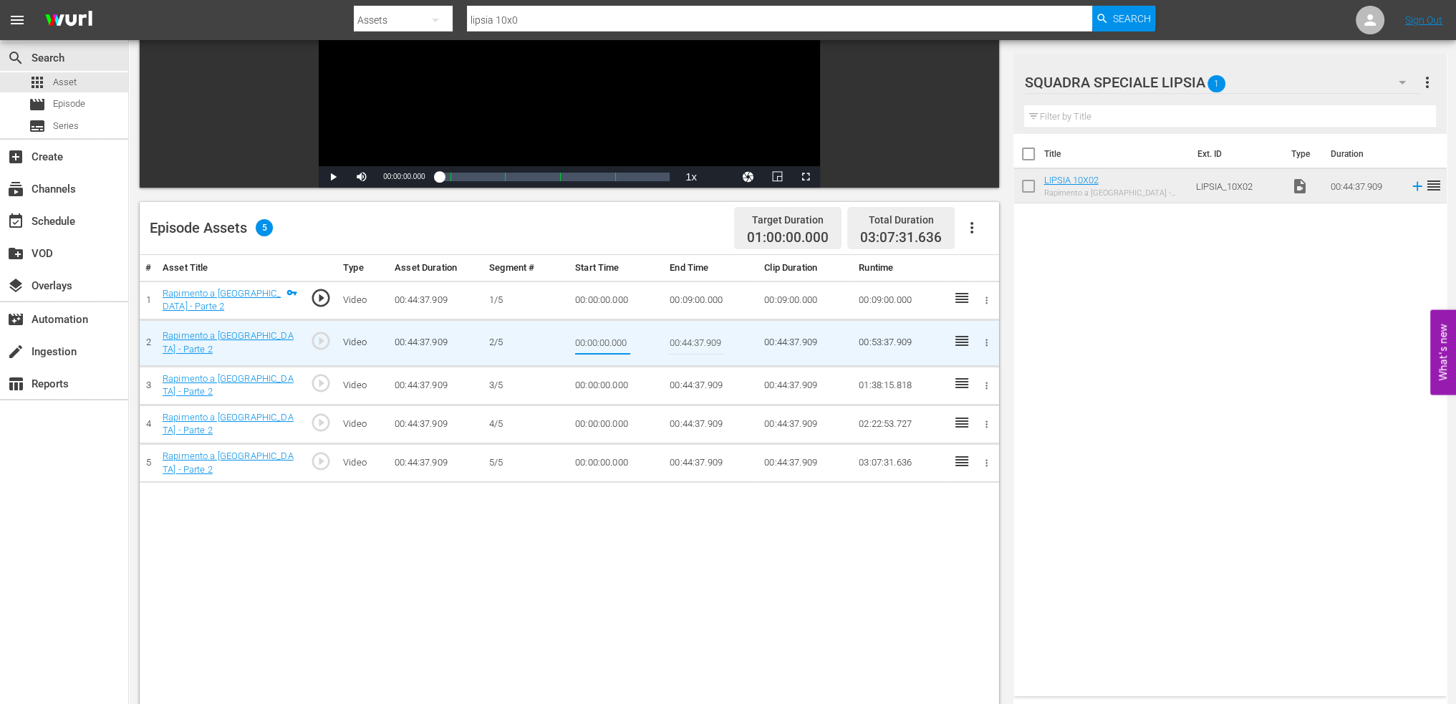
paste input "00:09"
type input "00:09:00.000"
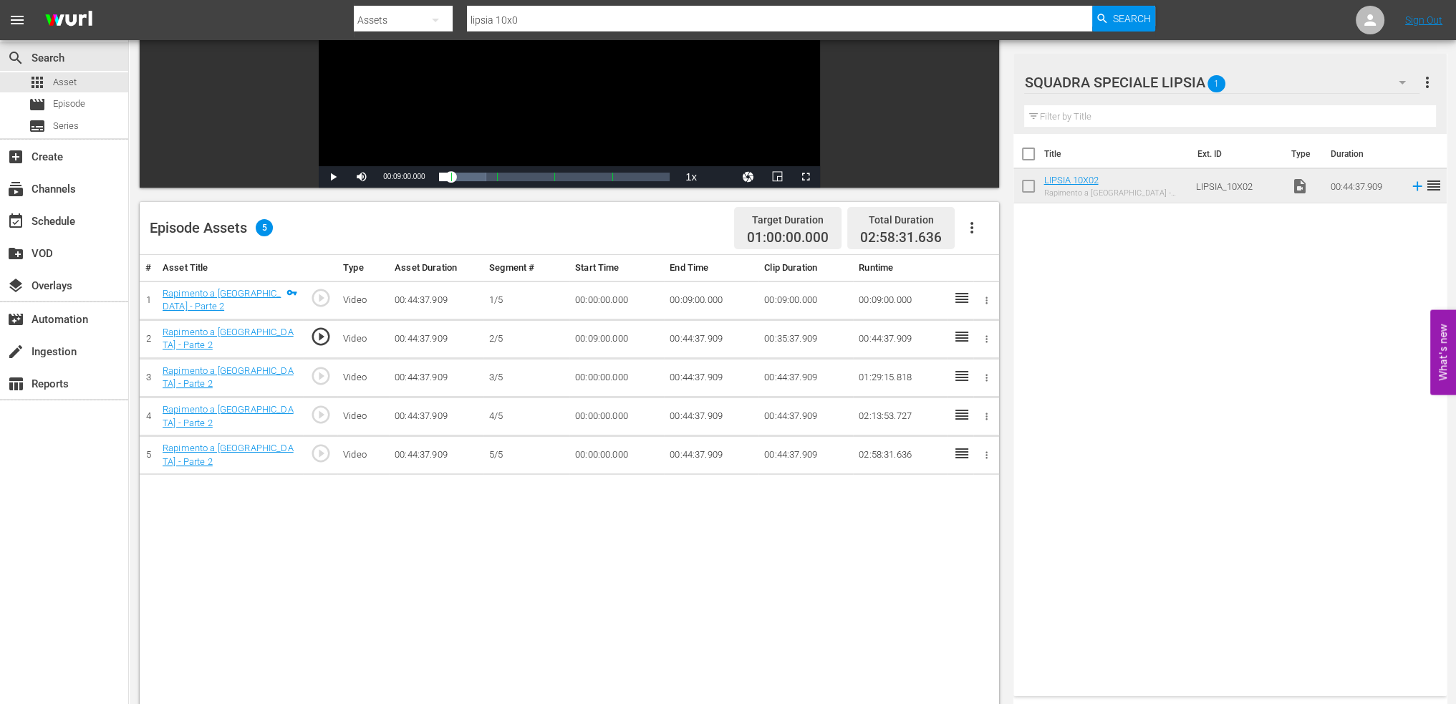
click at [678, 333] on td "00:44:37.909" at bounding box center [711, 339] width 95 height 39
click at [682, 340] on td "00:44:37.909" at bounding box center [711, 339] width 95 height 39
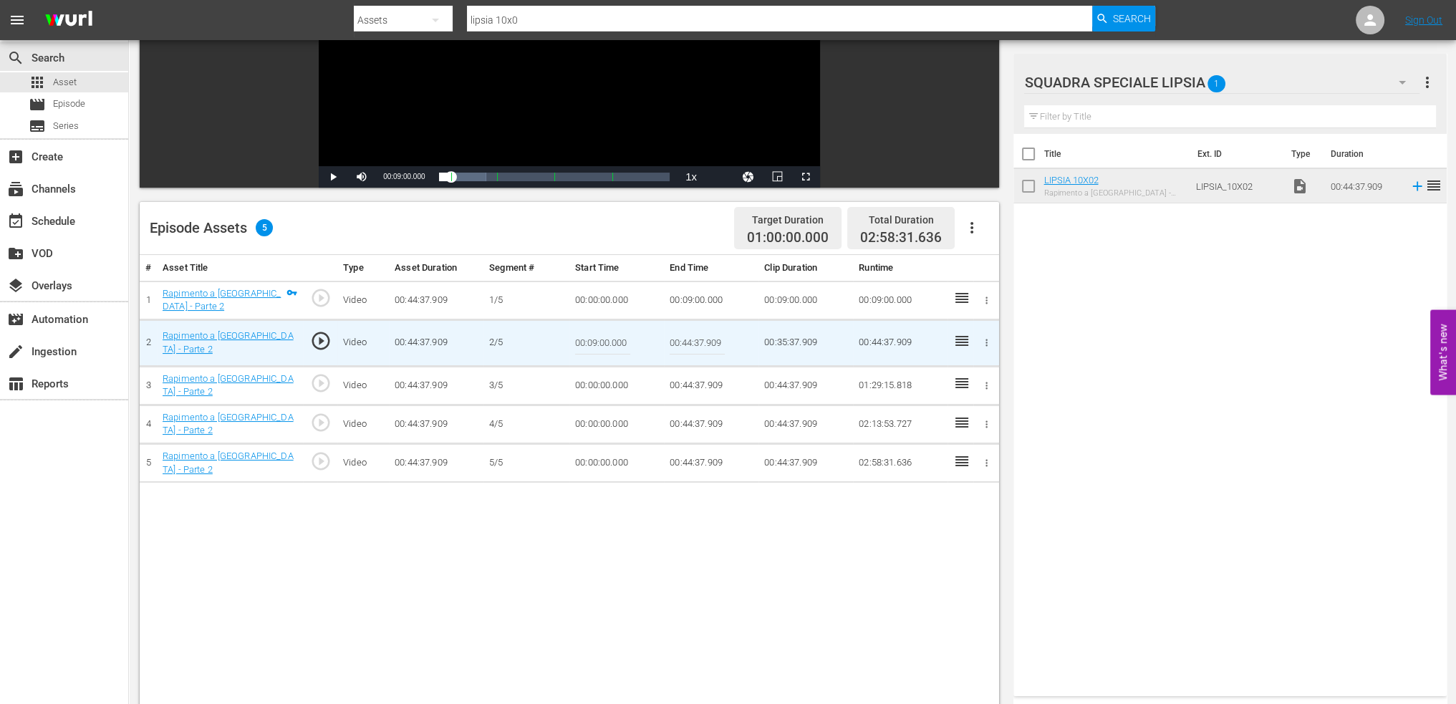
click at [682, 340] on input "00:44:37.909" at bounding box center [697, 343] width 55 height 34
paste input "18:00"
type input "00:18:00"
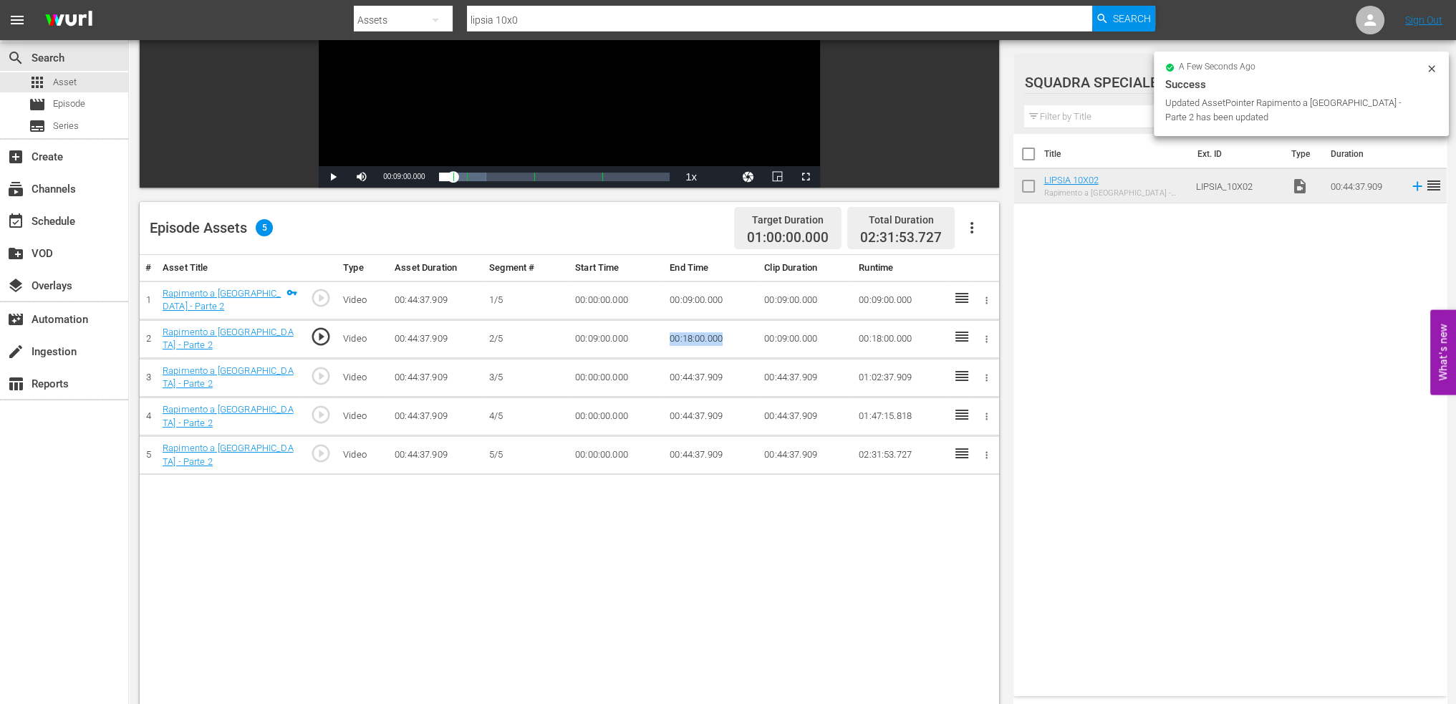
drag, startPoint x: 729, startPoint y: 330, endPoint x: 643, endPoint y: 338, distance: 87.0
click at [643, 338] on tr "2 Rapimento a Londra - Parte 2 play_circle_outline Video 00:44:37.909 2/5 00:09…" at bounding box center [570, 339] width 860 height 39
copy tr "00:18:00.000"
click at [605, 374] on td "00:00:00.000" at bounding box center [617, 377] width 95 height 39
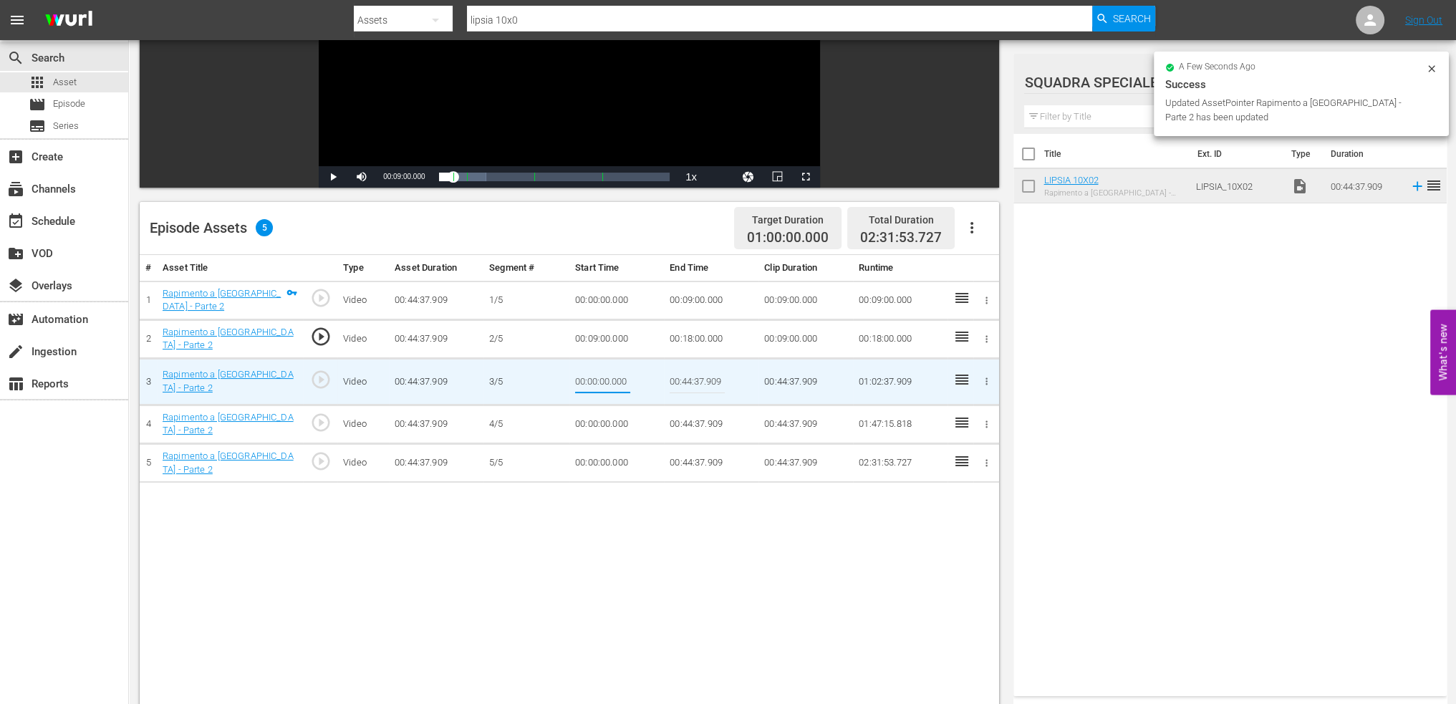
type input "00:18:00.000"
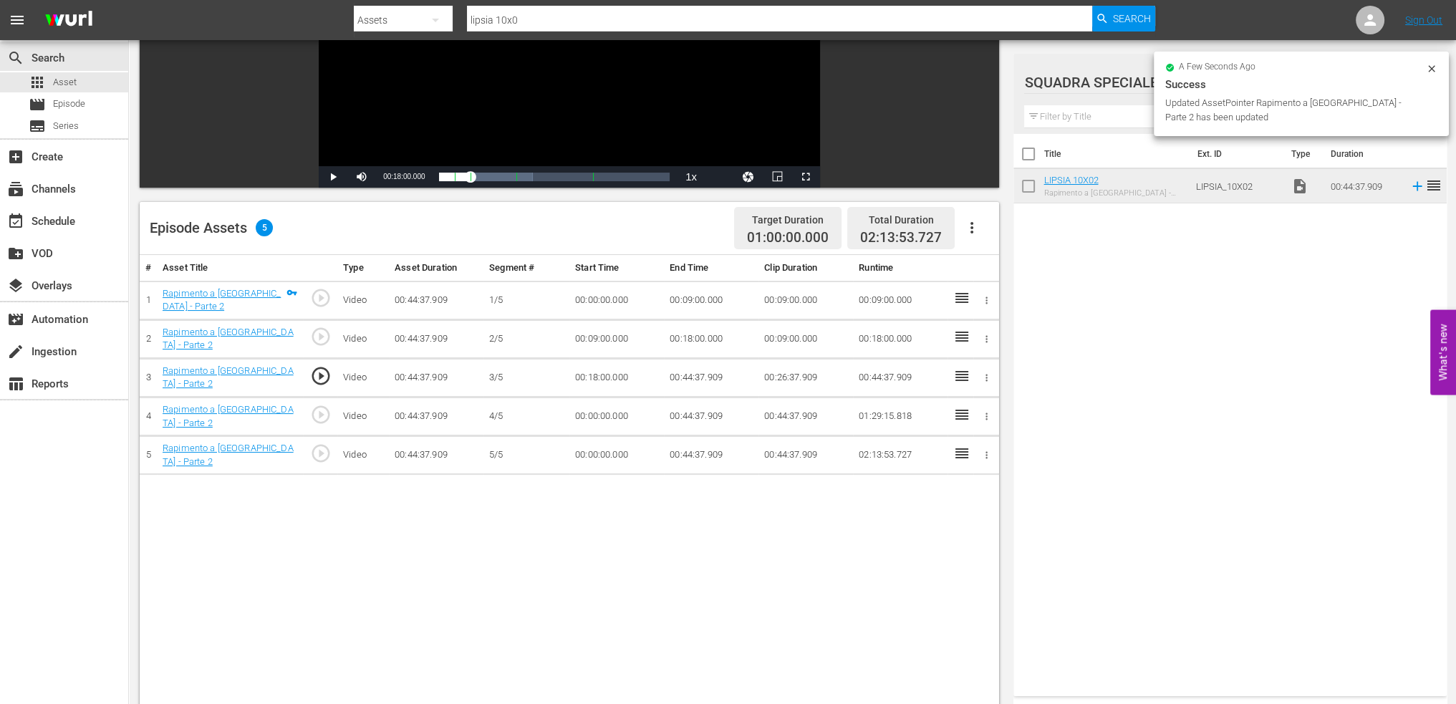
click at [693, 411] on td "00:44:37.909" at bounding box center [711, 417] width 95 height 39
click at [699, 375] on td "00:44:37.909" at bounding box center [711, 377] width 95 height 39
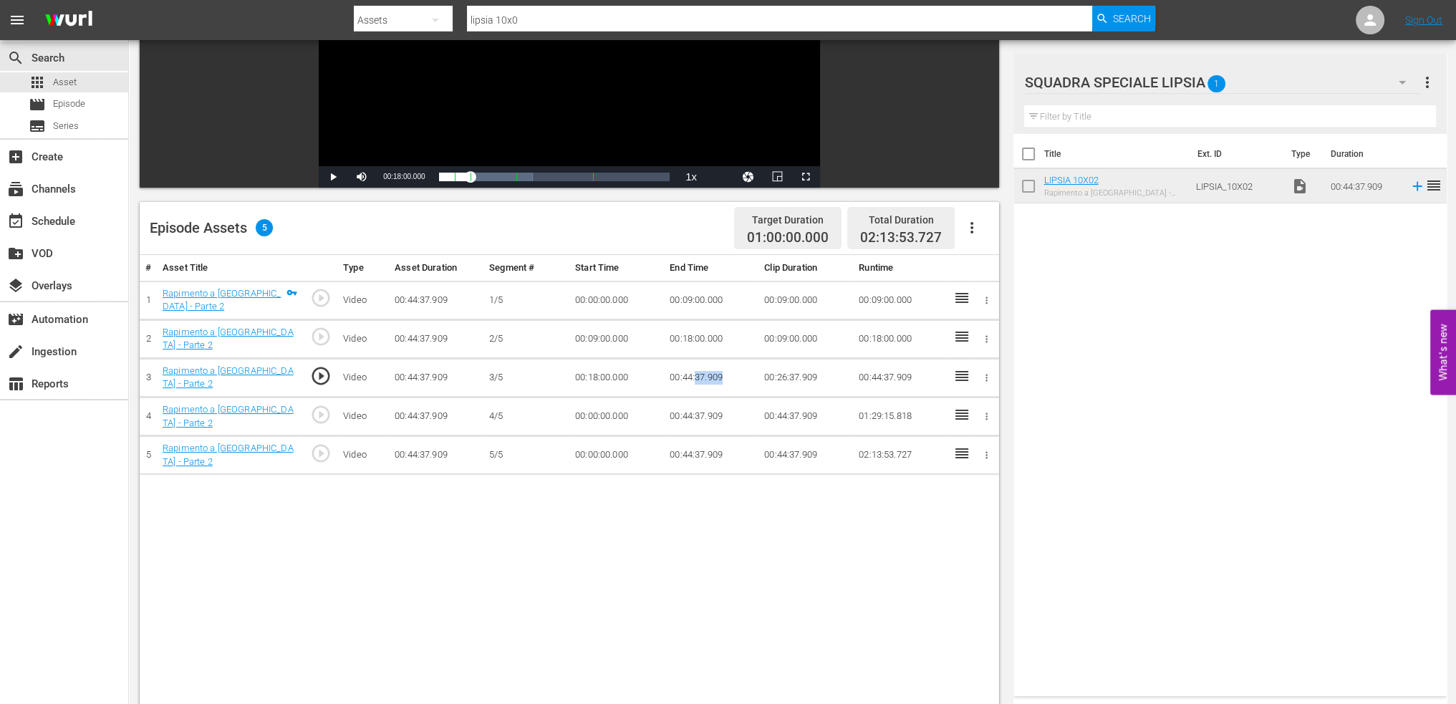
click at [699, 375] on td "00:44:37.909" at bounding box center [711, 377] width 95 height 39
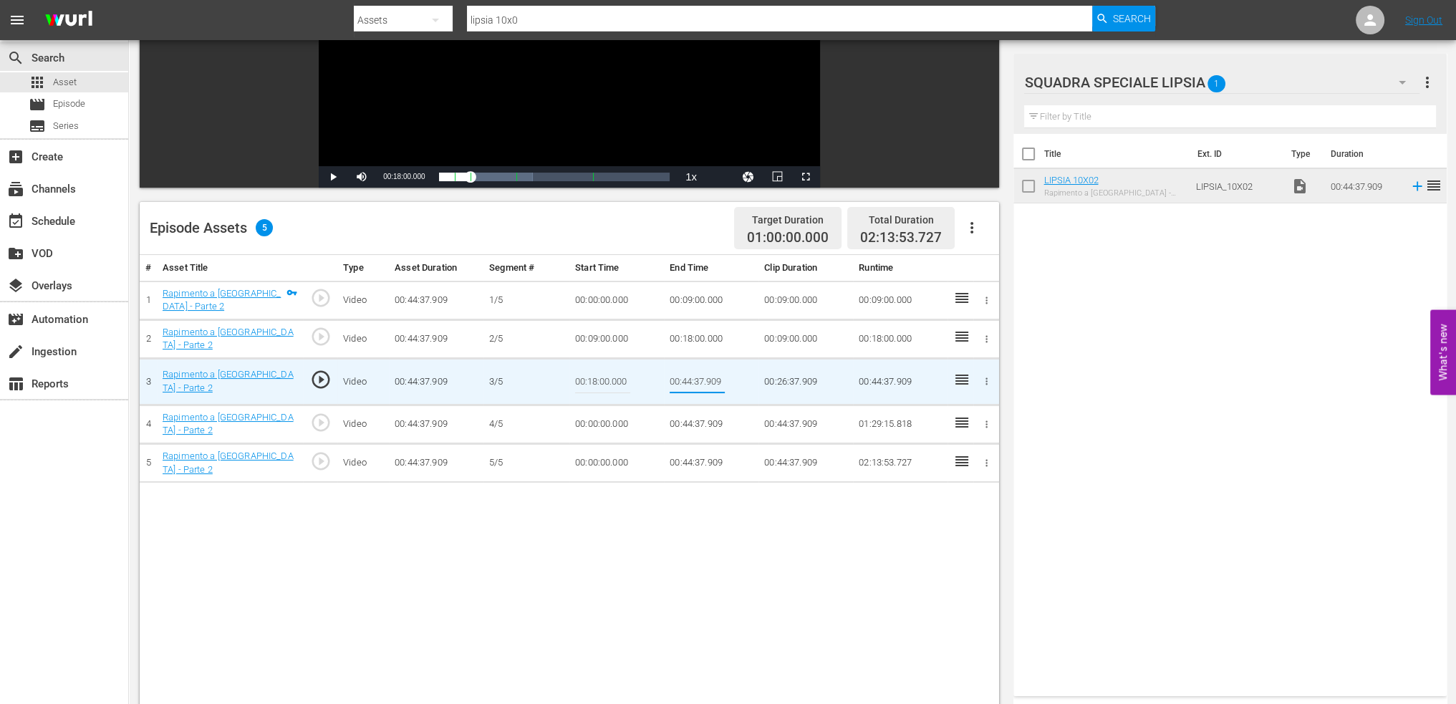
type input "00:27:00"
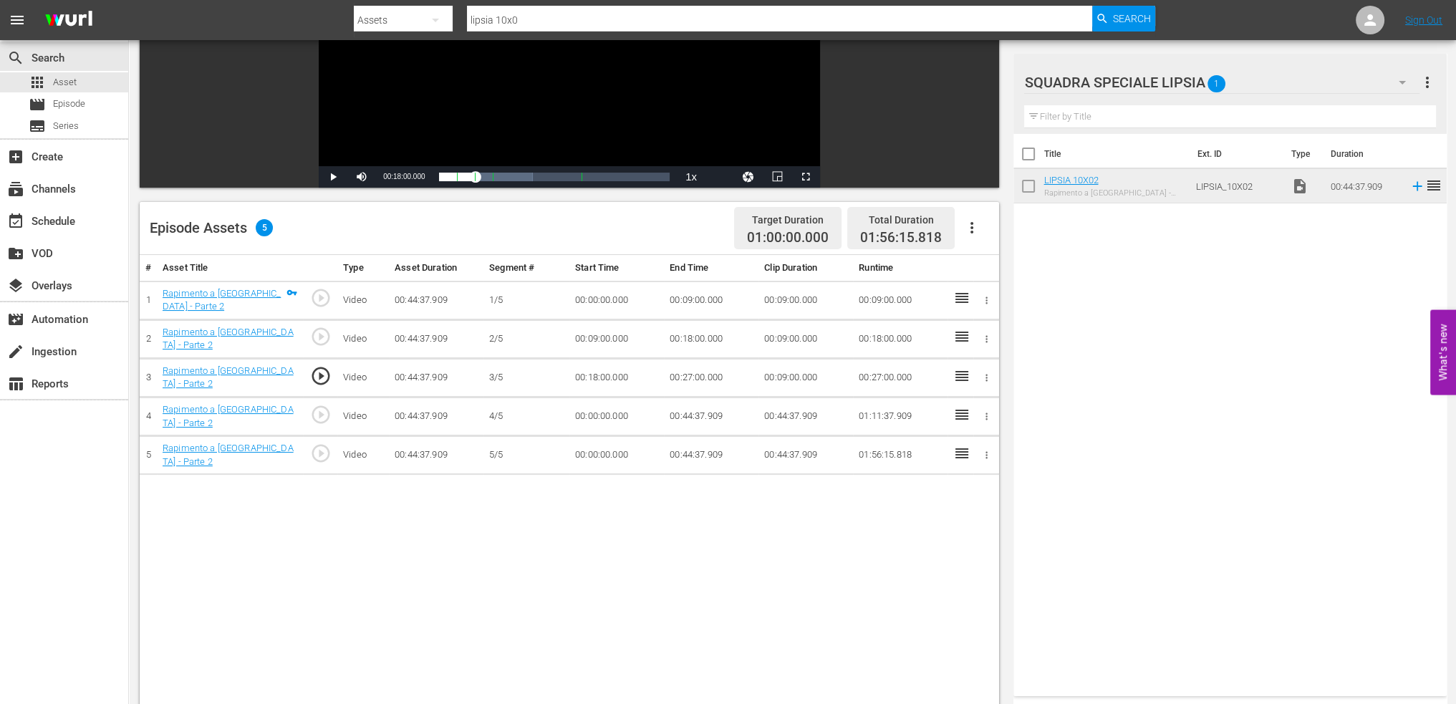
click at [586, 412] on td "00:00:00.000" at bounding box center [617, 417] width 95 height 39
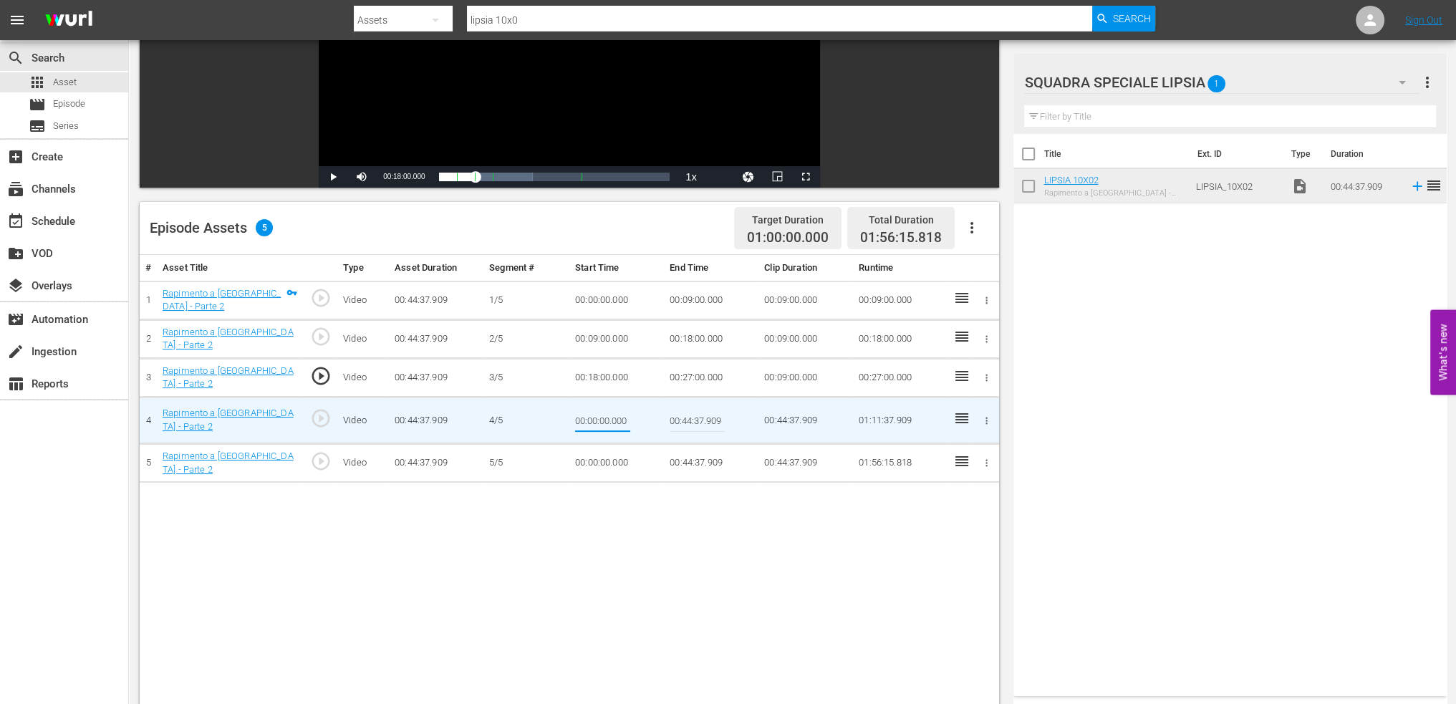
click at [586, 412] on input "00:00:00.000" at bounding box center [602, 420] width 55 height 34
type input "00:27:00"
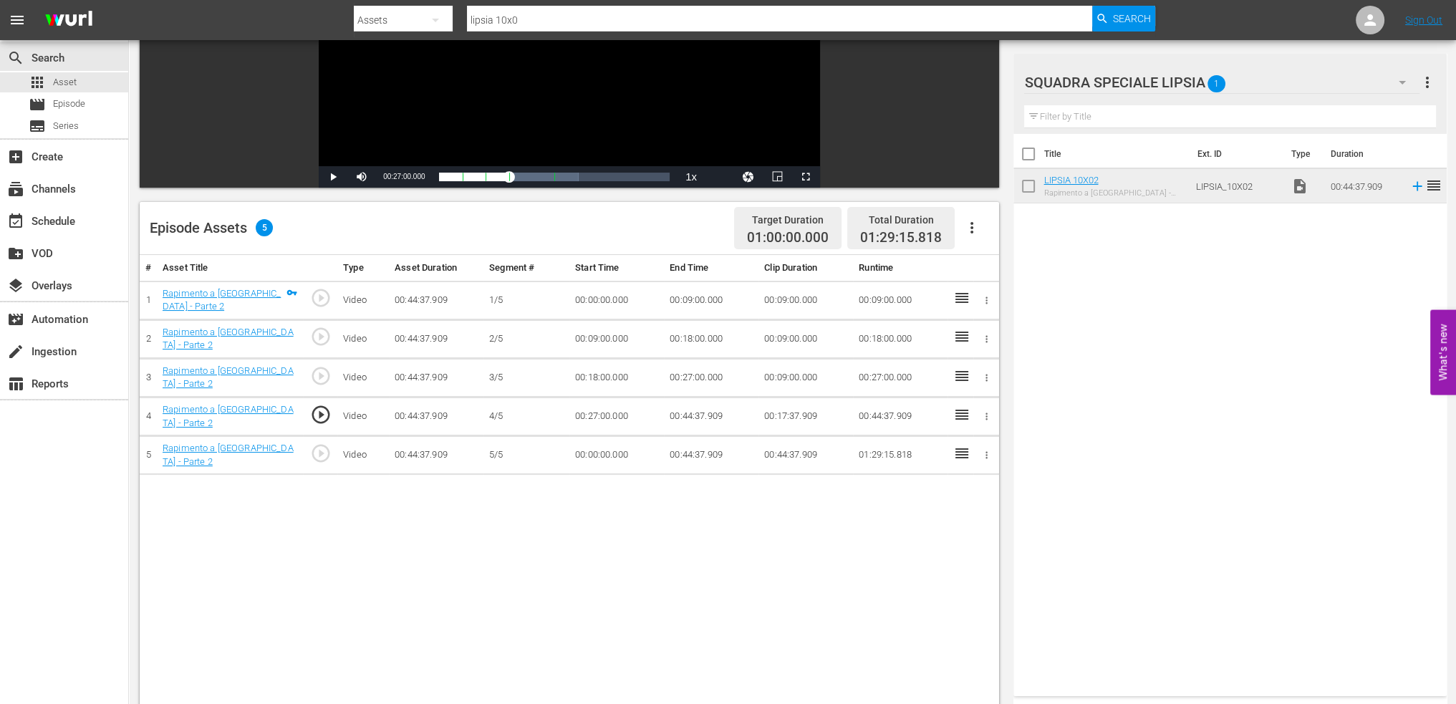
click at [691, 413] on td "00:44:37.909" at bounding box center [711, 417] width 95 height 39
click at [692, 411] on td "00:44:37.909" at bounding box center [711, 417] width 95 height 39
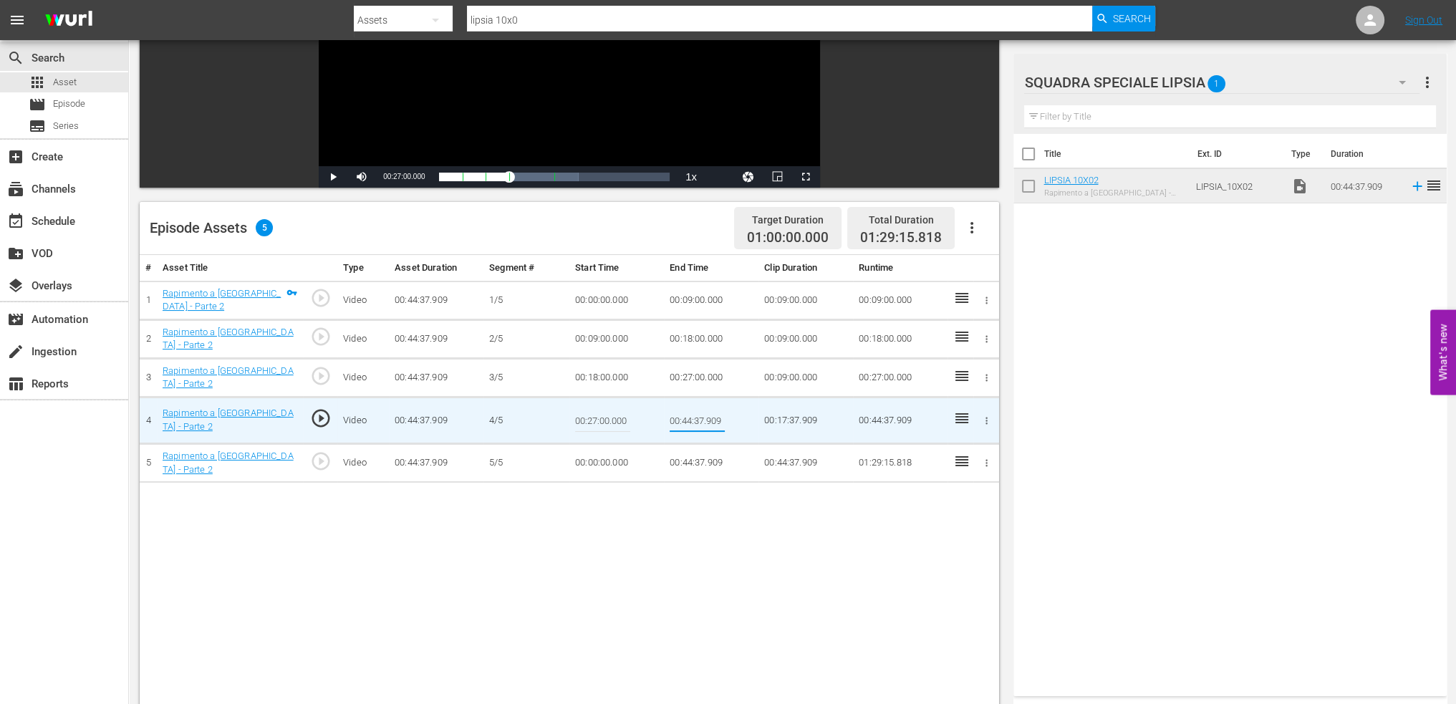
click at [692, 411] on input "00:44:37.909" at bounding box center [697, 420] width 55 height 34
type input "00:36:00"
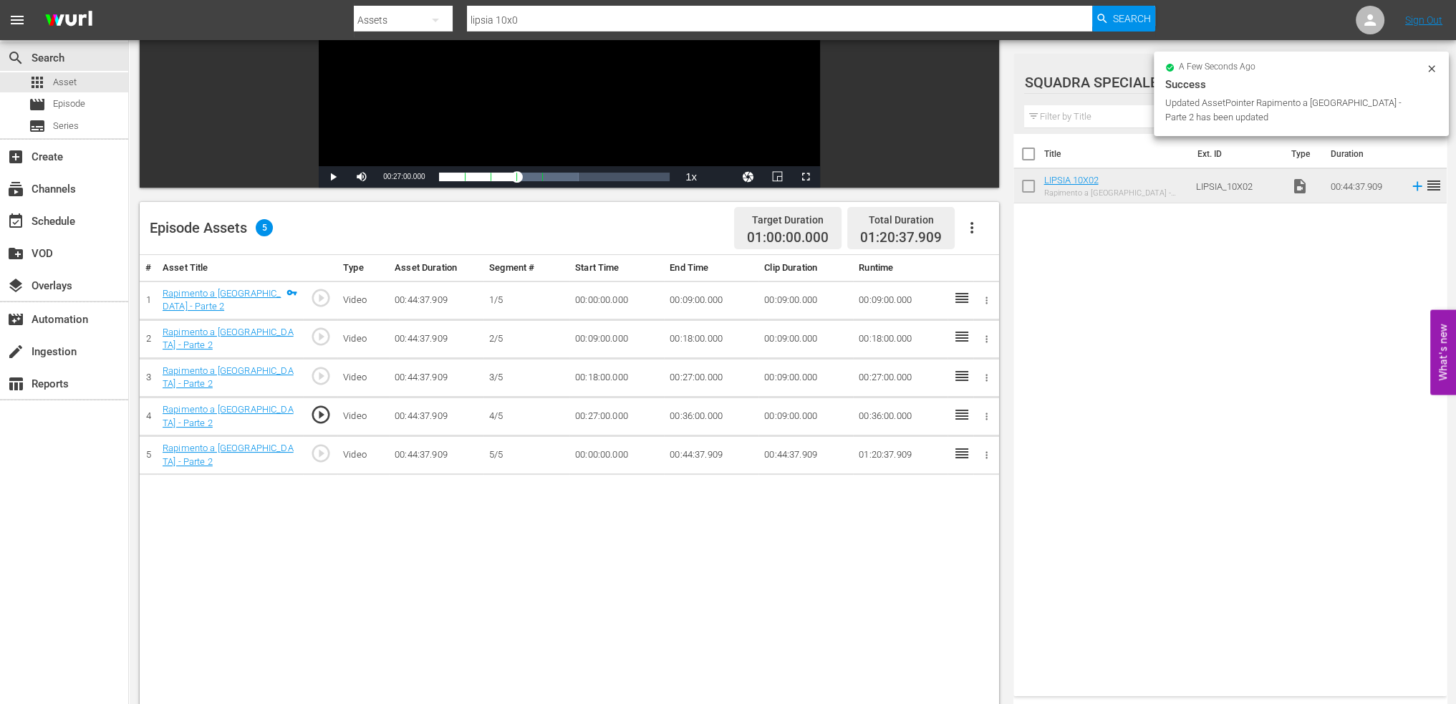
click at [604, 462] on td "00:00:00.000" at bounding box center [617, 455] width 95 height 39
click at [615, 449] on td "00:00:00.000" at bounding box center [617, 455] width 95 height 39
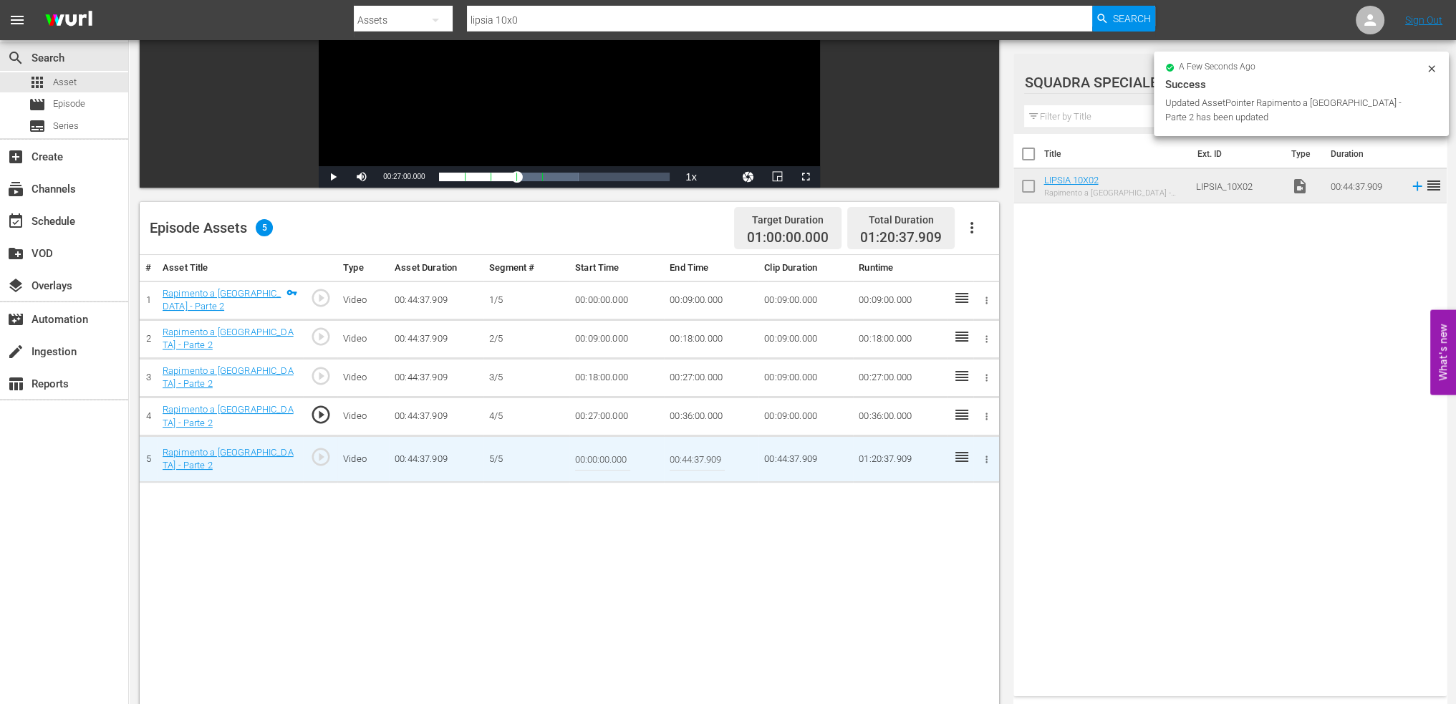
click at [613, 446] on input "00:00:00.000" at bounding box center [602, 459] width 55 height 34
click at [612, 446] on input "00:00:00.000" at bounding box center [602, 459] width 55 height 34
paste input "36:"
type input "00:36:00"
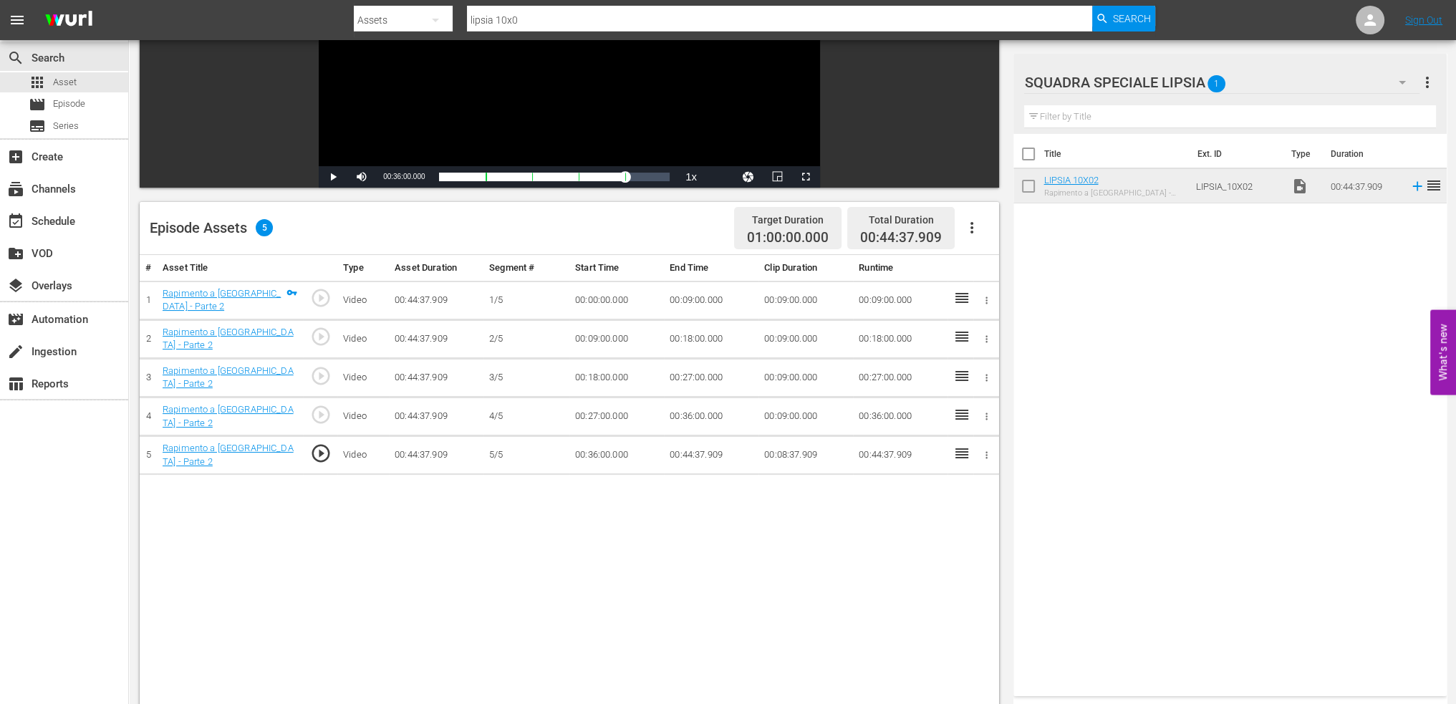
scroll to position [0, 0]
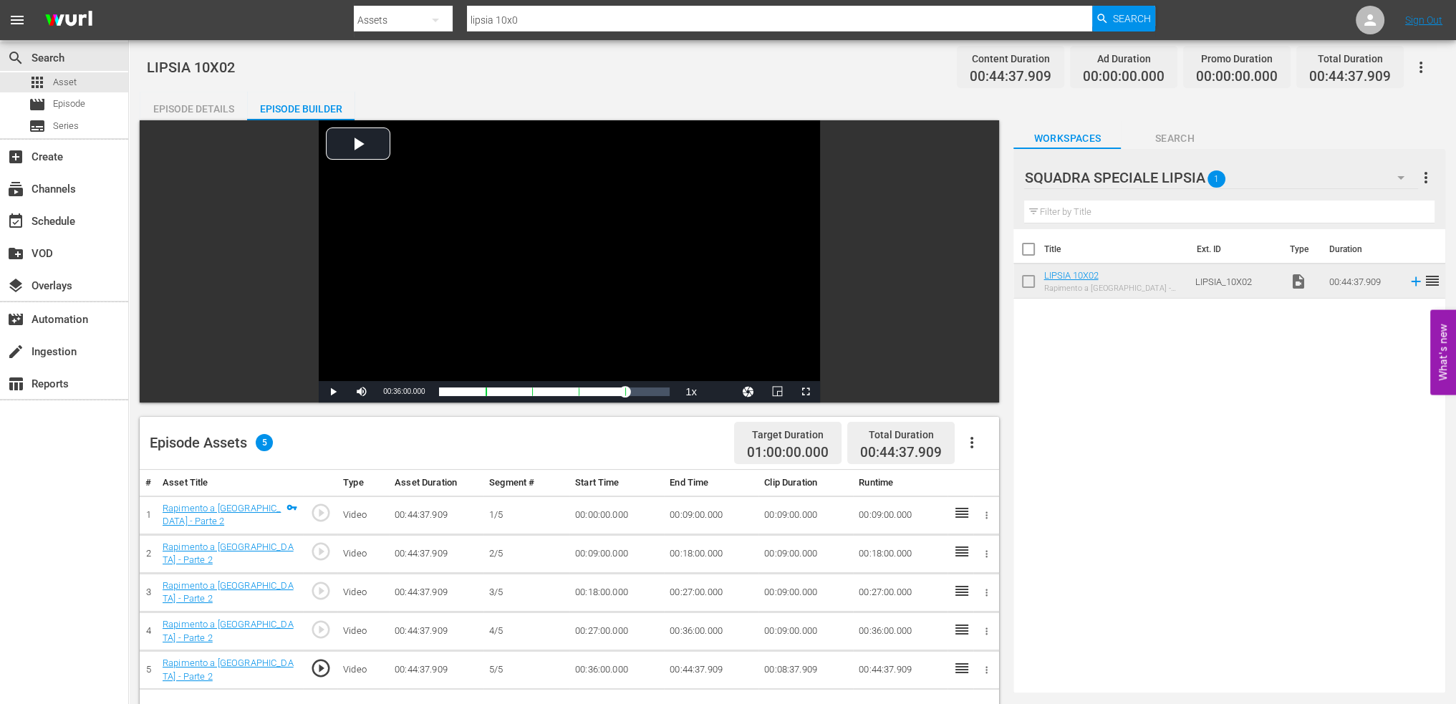
click at [1424, 71] on icon "button" at bounding box center [1421, 67] width 17 height 17
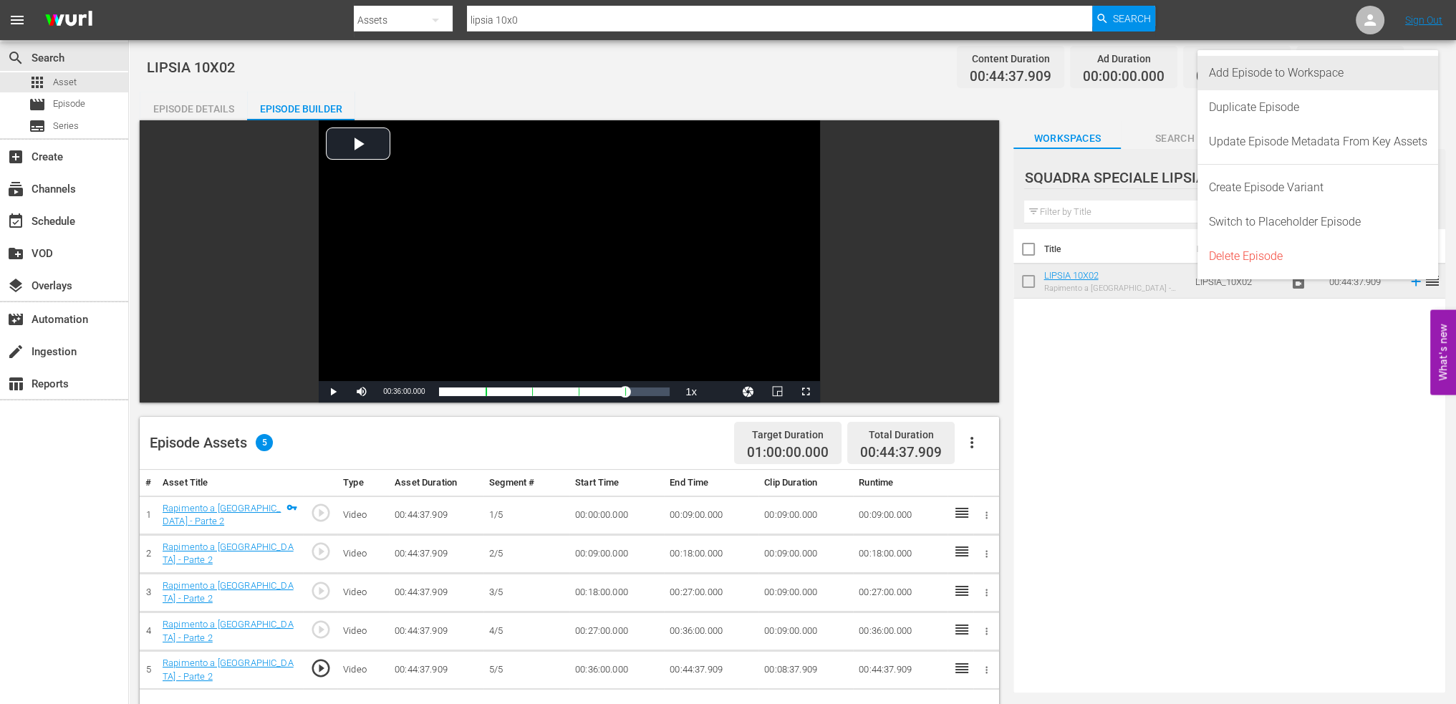
click at [1383, 77] on div "Add Episode to Workspace" at bounding box center [1318, 73] width 219 height 34
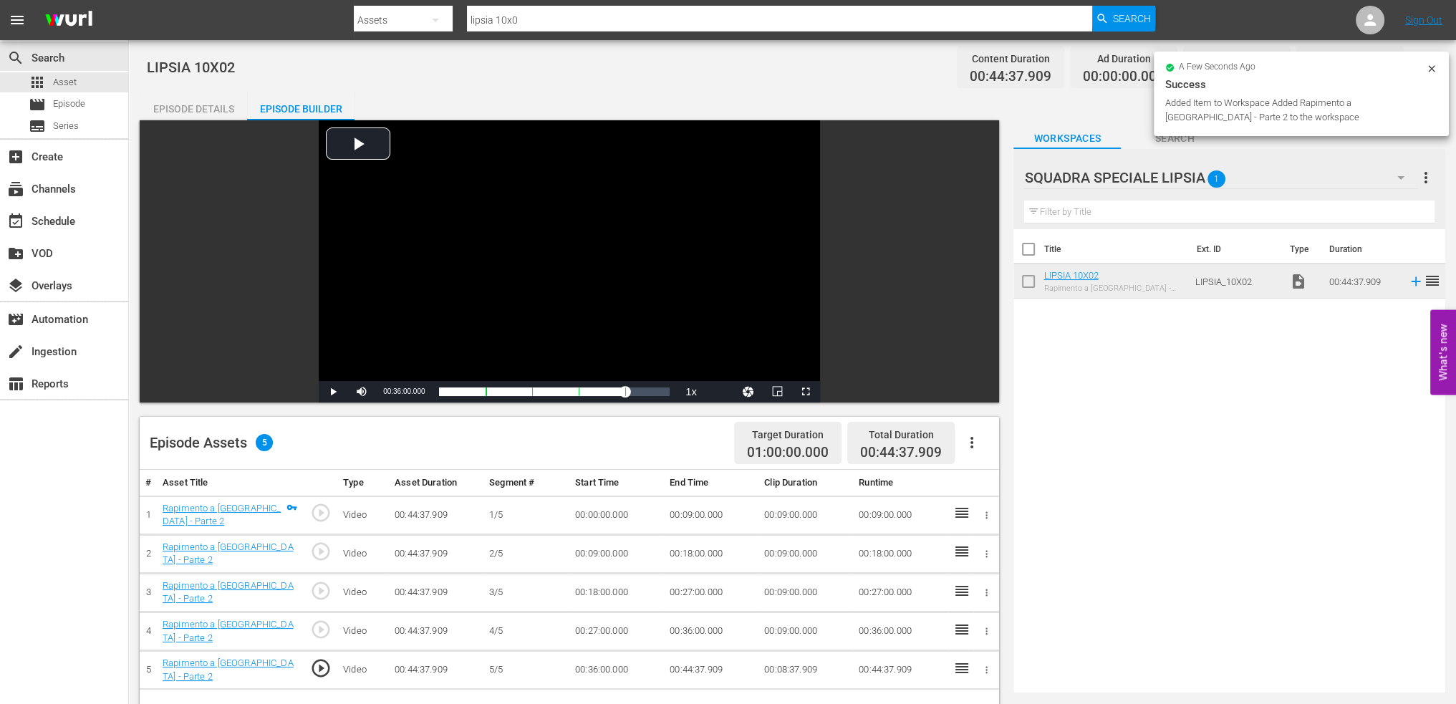
click at [1224, 188] on span "1" at bounding box center [1218, 179] width 18 height 30
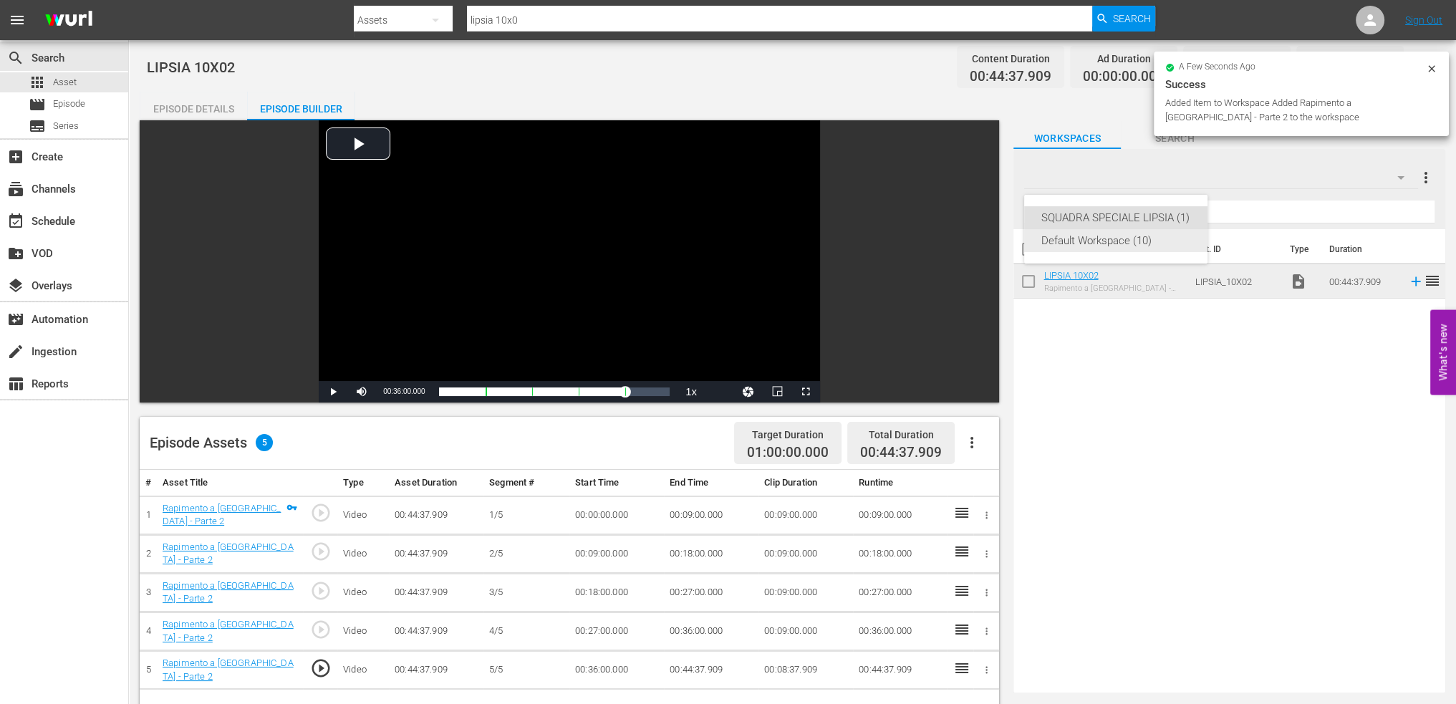
click at [1119, 246] on div "Default Workspace (10)" at bounding box center [1116, 240] width 149 height 23
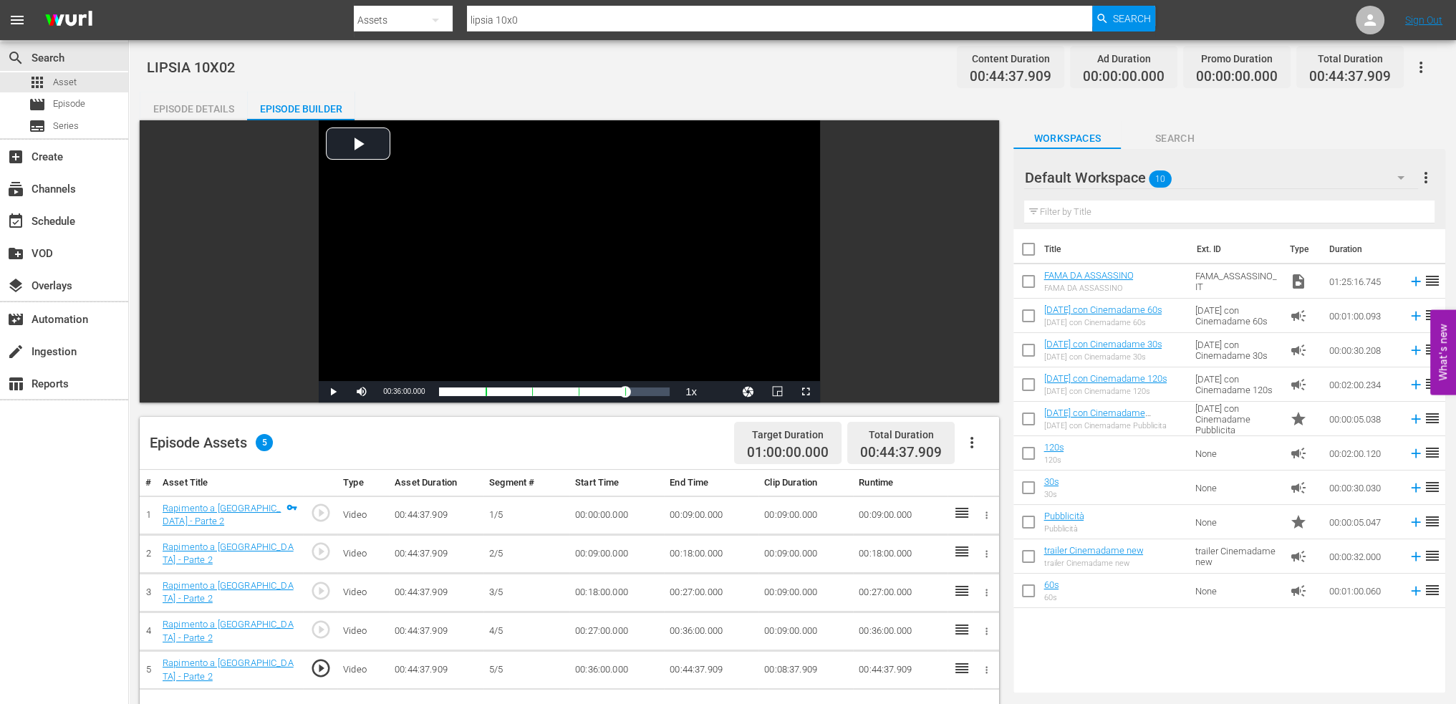
click at [1029, 286] on input "checkbox" at bounding box center [1029, 284] width 30 height 30
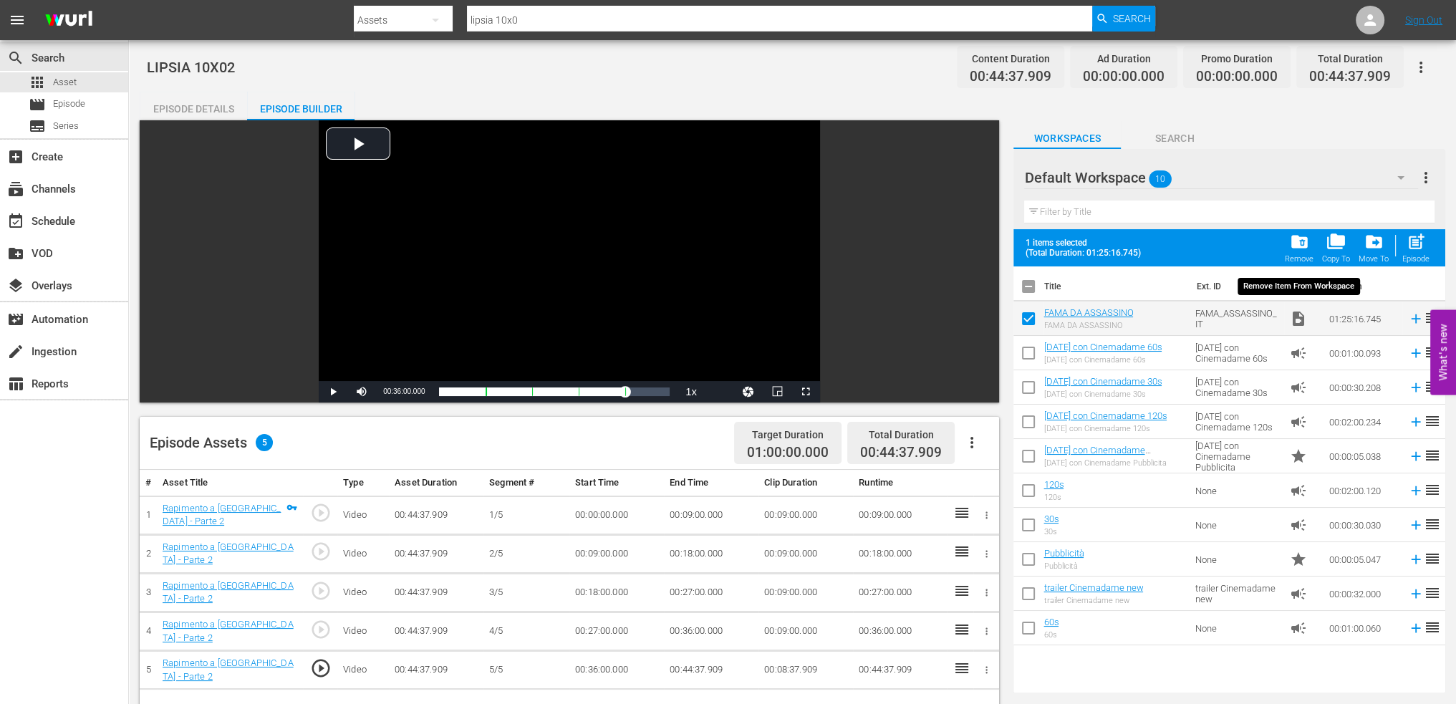
click at [1310, 246] on div "folder_delete Remove" at bounding box center [1299, 248] width 29 height 32
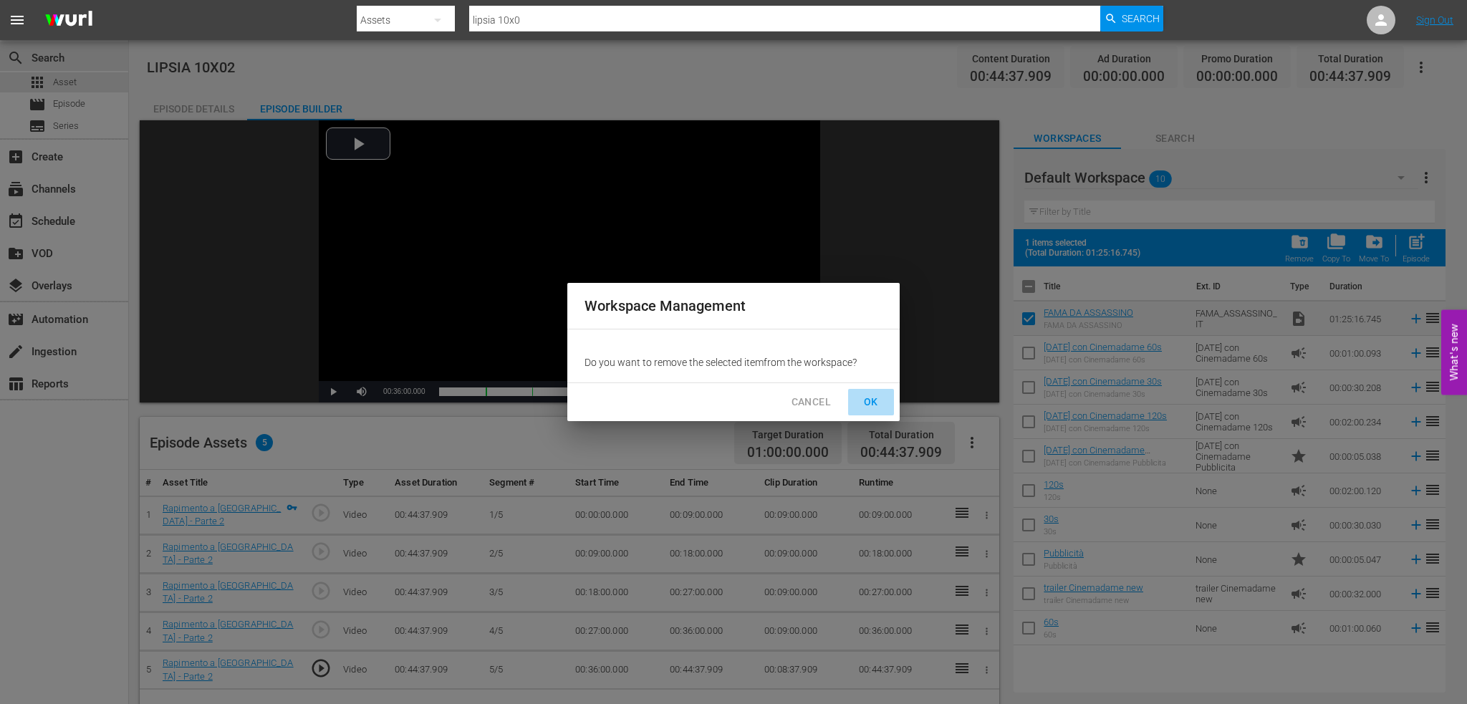
click at [866, 408] on span "OK" at bounding box center [871, 402] width 23 height 18
checkbox input "false"
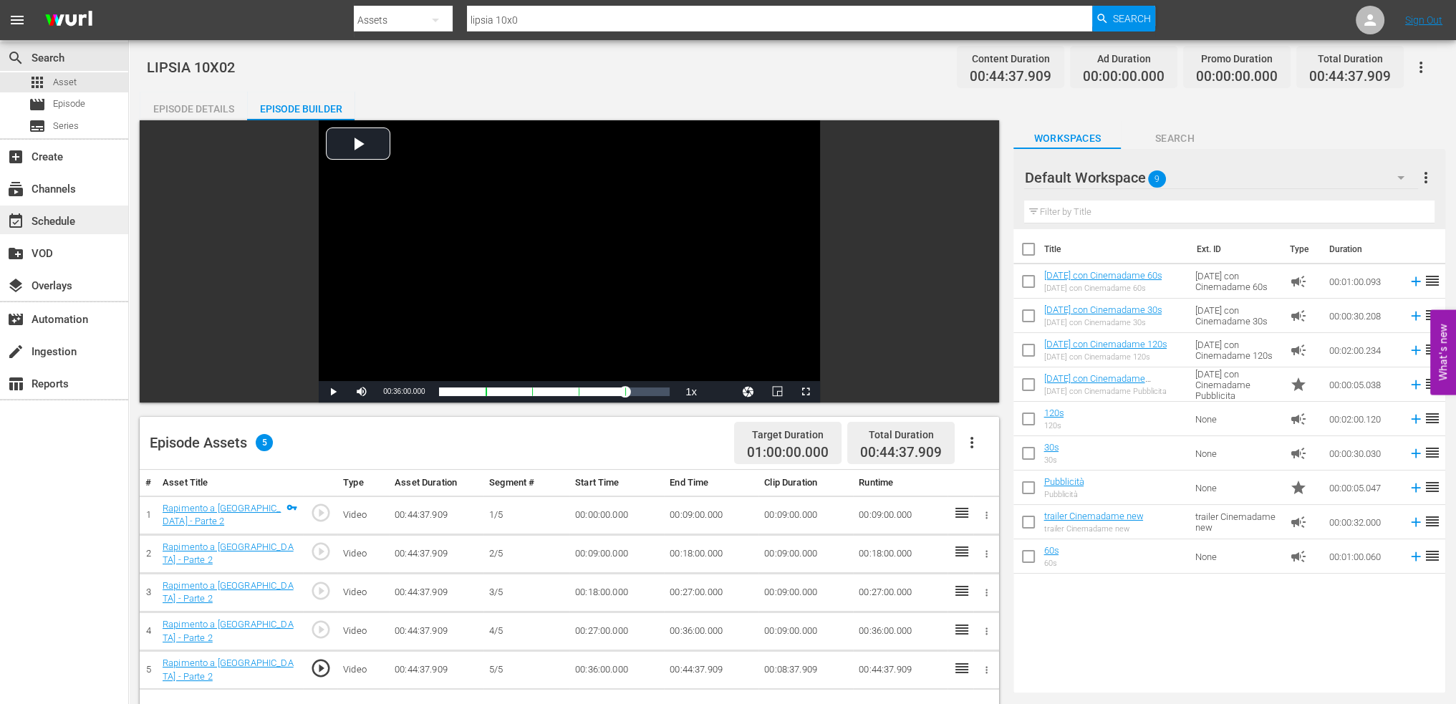
click at [50, 213] on div "event_available Schedule" at bounding box center [40, 219] width 80 height 13
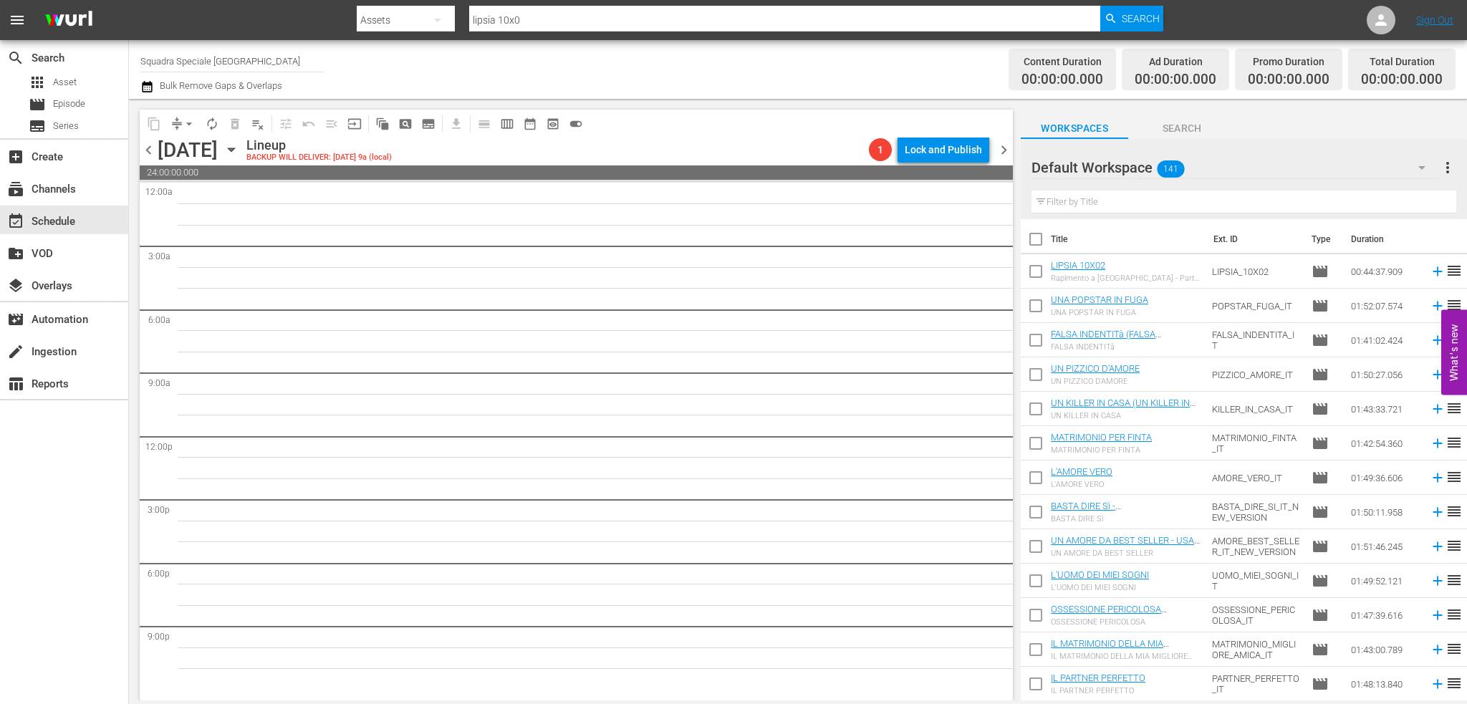
click at [1412, 160] on button "button" at bounding box center [1422, 167] width 34 height 34
click at [1315, 168] on div "SQUADRA SPECIALE LIPSIA (1) Default Workspace (141)" at bounding box center [733, 352] width 1467 height 704
click at [1040, 277] on input "checkbox" at bounding box center [1036, 274] width 30 height 30
checkbox input "true"
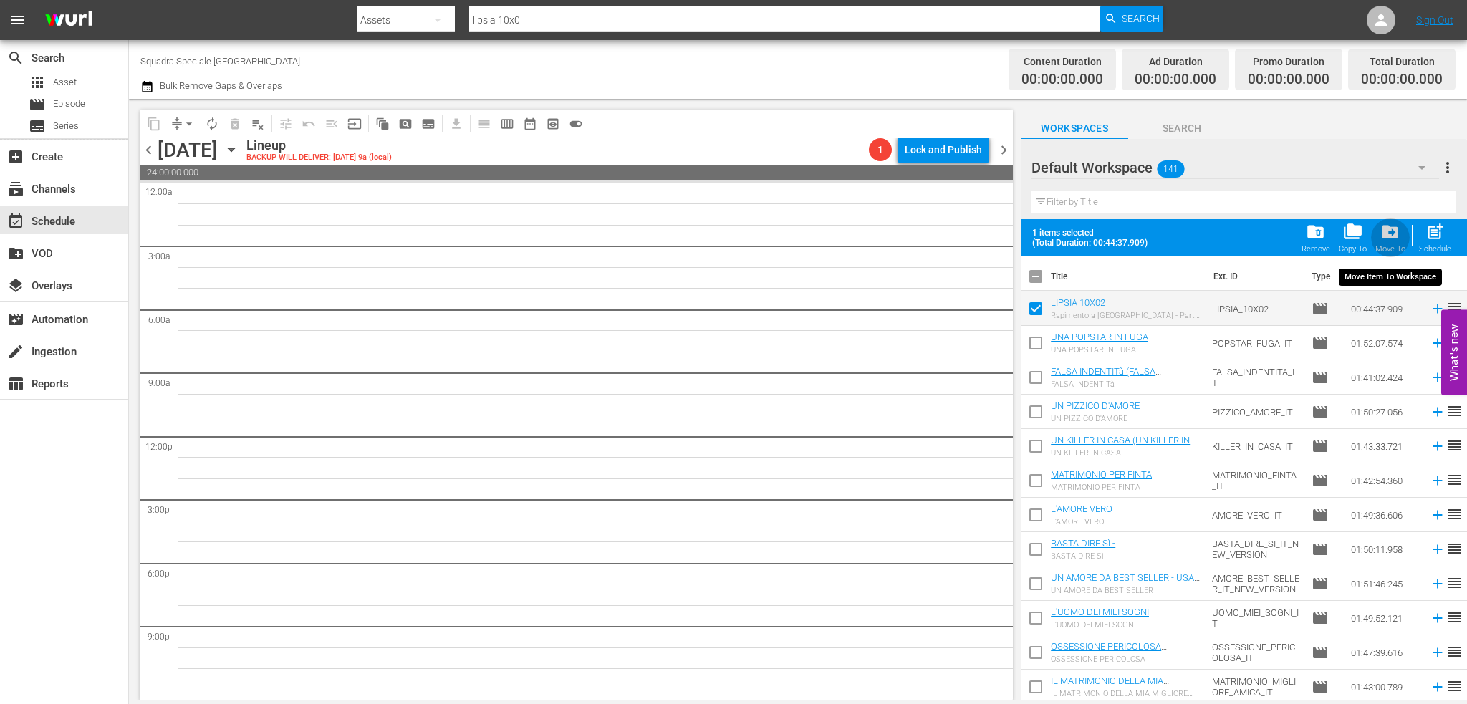
click at [1396, 239] on span "drive_file_move" at bounding box center [1390, 231] width 19 height 19
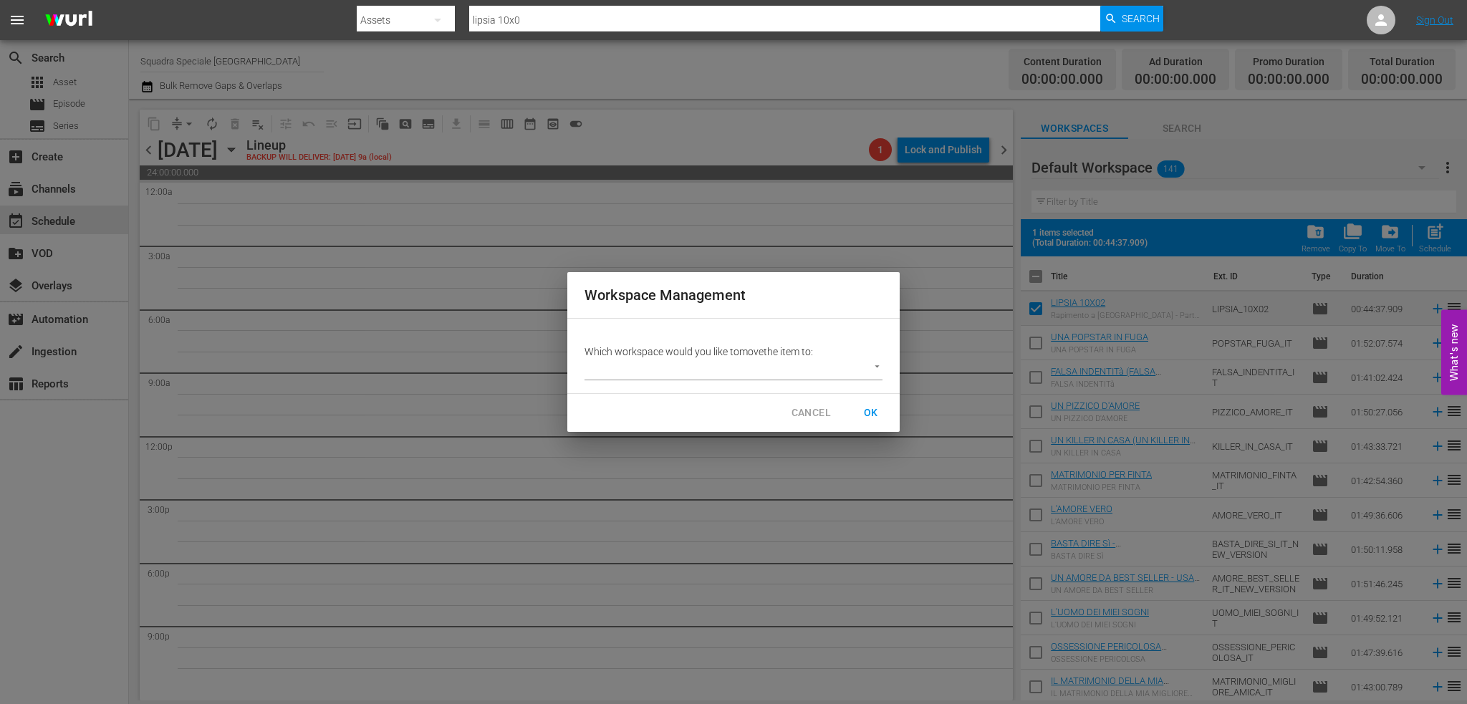
click at [689, 383] on div "Which workspace would you like to move the item to: ​" at bounding box center [733, 356] width 332 height 75
click at [696, 375] on body "menu Search By Assets Search ID, Title, Description, Keywords, or Category lips…" at bounding box center [733, 352] width 1467 height 704
click at [694, 377] on li "SQUADRA SPECIALE LIPSIA (1)" at bounding box center [666, 370] width 163 height 24
type input "3877"
click at [877, 409] on span "OK" at bounding box center [871, 413] width 23 height 18
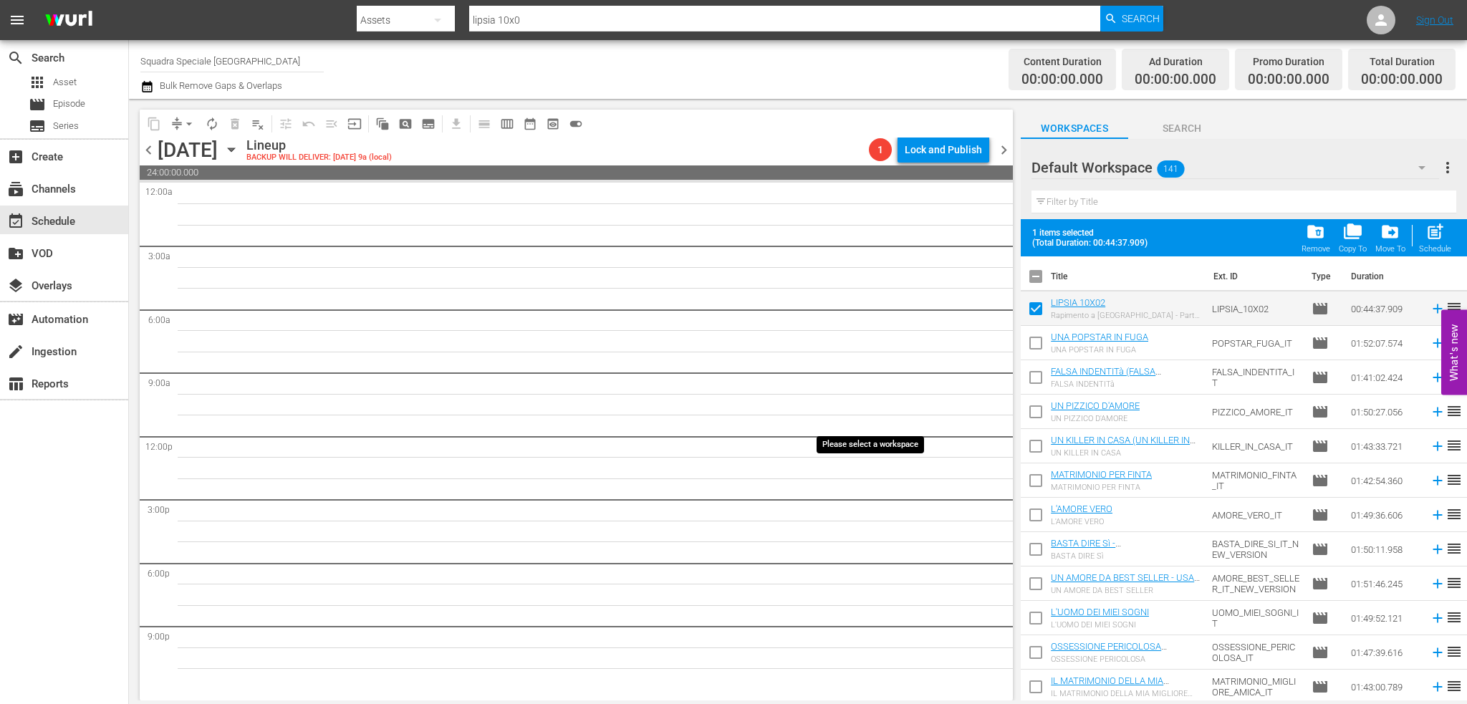
checkbox input "false"
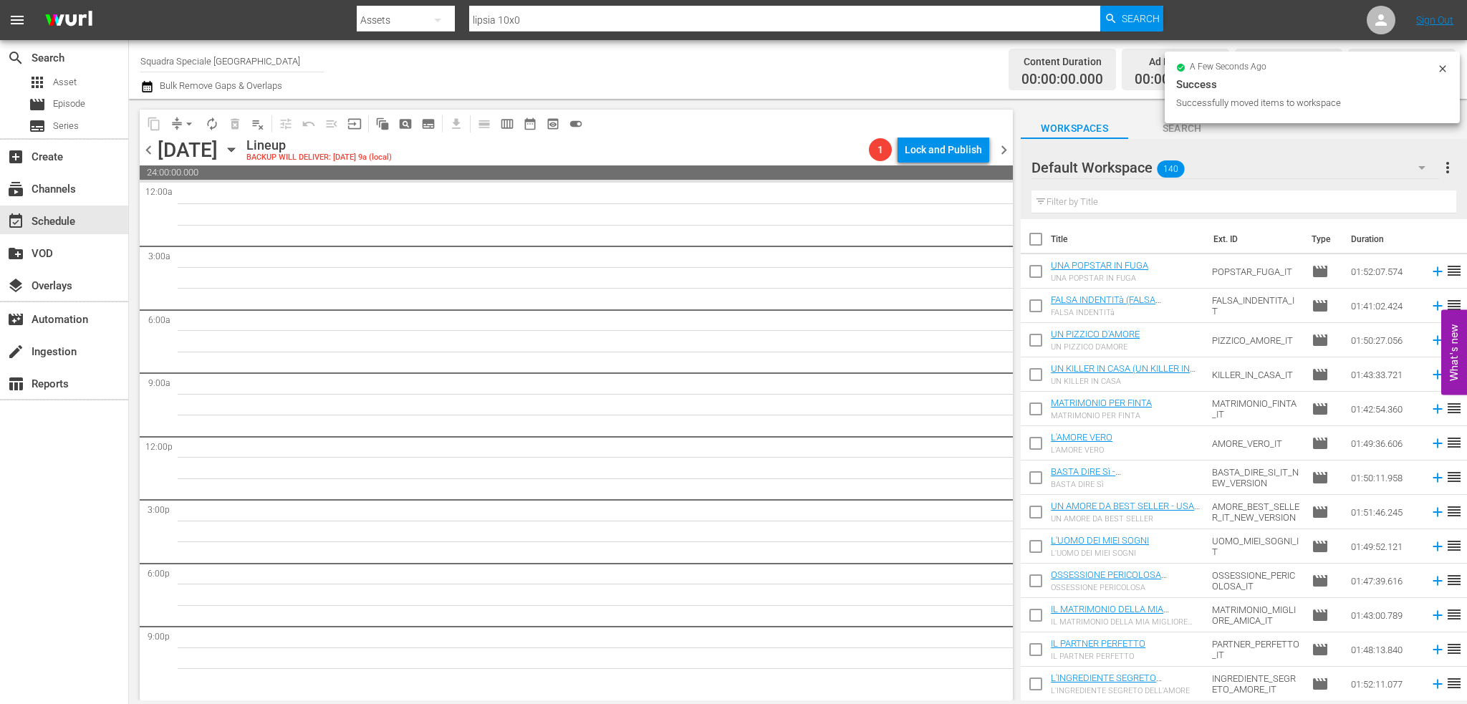
click at [1181, 168] on span "140" at bounding box center [1171, 169] width 27 height 30
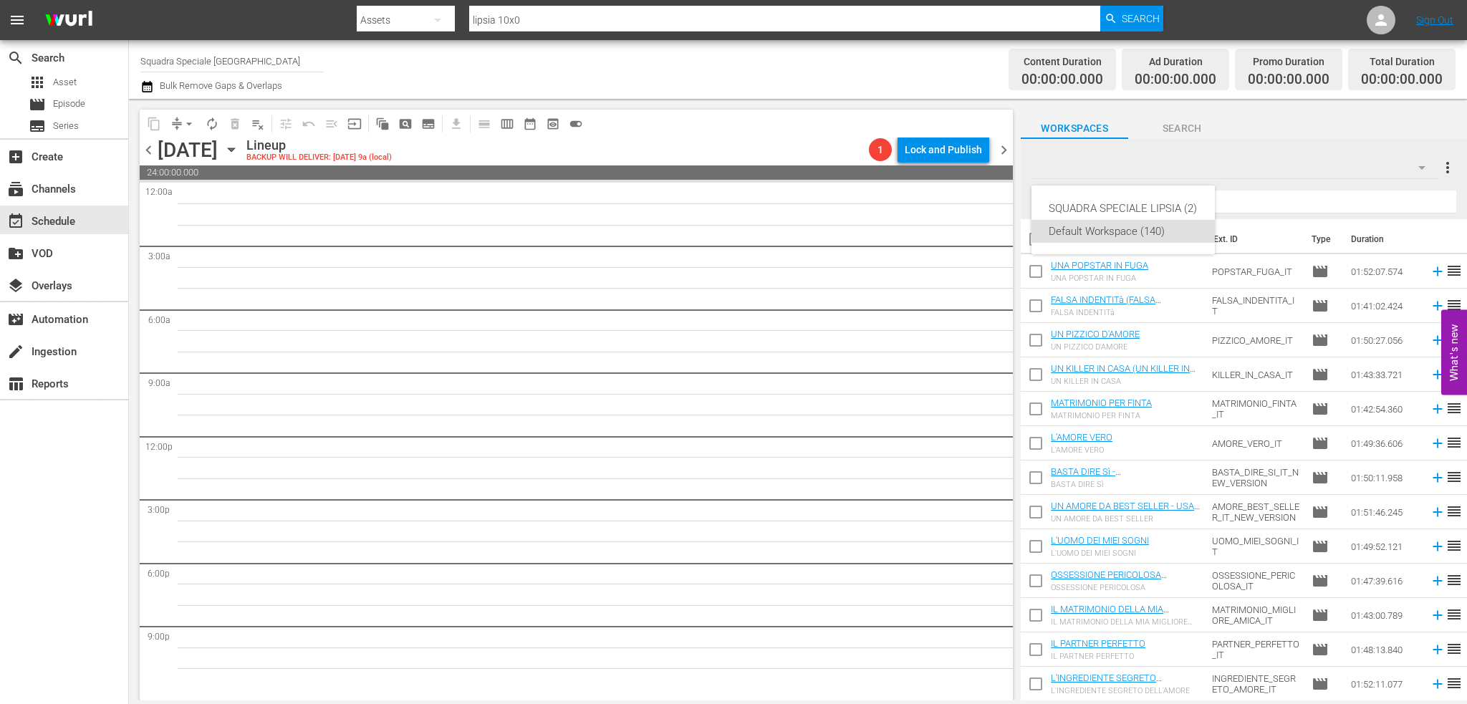
click at [1144, 230] on div "Default Workspace (140)" at bounding box center [1123, 231] width 149 height 23
drag, startPoint x: 1103, startPoint y: 179, endPoint x: 1100, endPoint y: 163, distance: 16.9
click at [1103, 178] on div "SQUADRA SPECIALE LIPSIA (2) Default Workspace (140)" at bounding box center [733, 352] width 1467 height 704
click at [1100, 163] on div at bounding box center [1083, 168] width 103 height 36
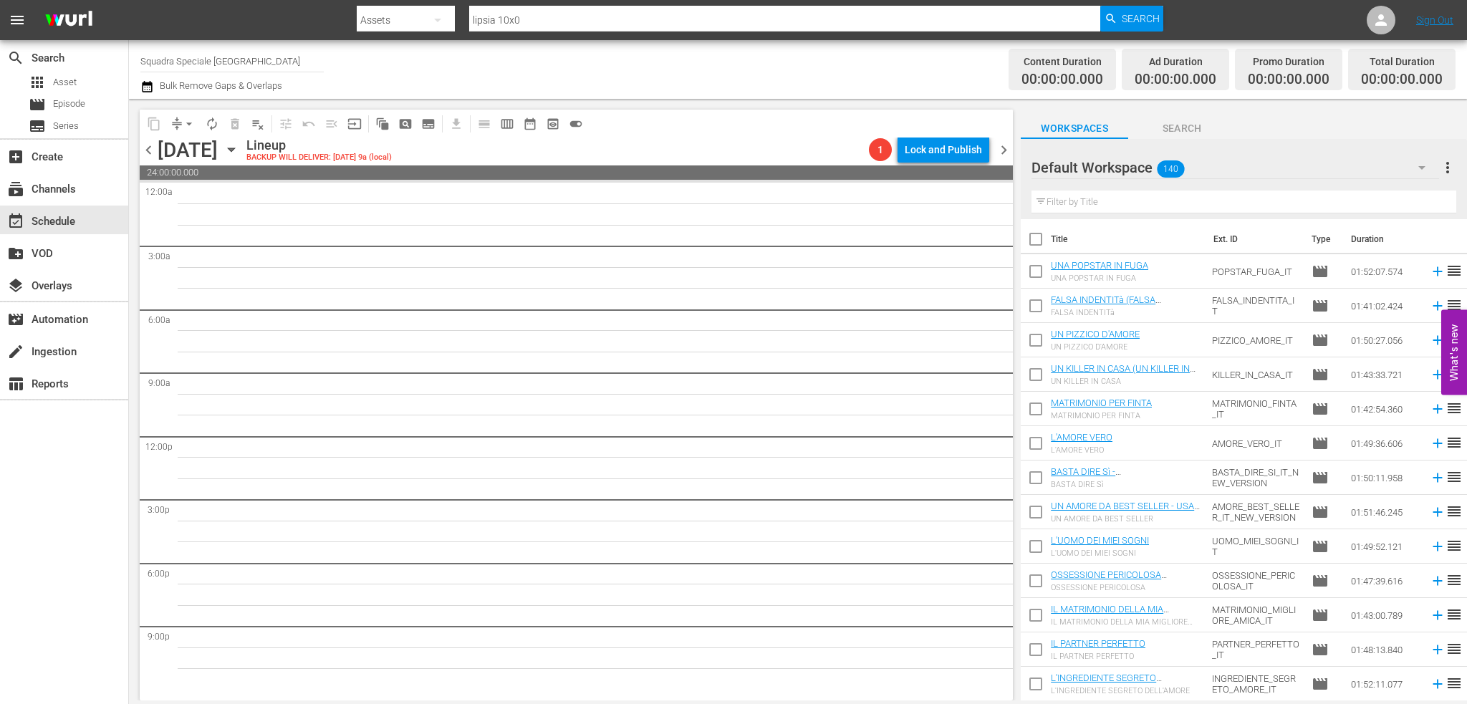
click at [1087, 174] on div at bounding box center [1083, 168] width 103 height 36
click at [1089, 161] on div at bounding box center [1083, 168] width 103 height 36
click at [1086, 165] on div at bounding box center [1083, 168] width 103 height 36
click at [1149, 165] on div "Default Workspace 140" at bounding box center [1236, 168] width 408 height 40
click at [1149, 165] on div "SQUADRA SPECIALE LIPSIA (2) Default Workspace (140)" at bounding box center [733, 352] width 1467 height 704
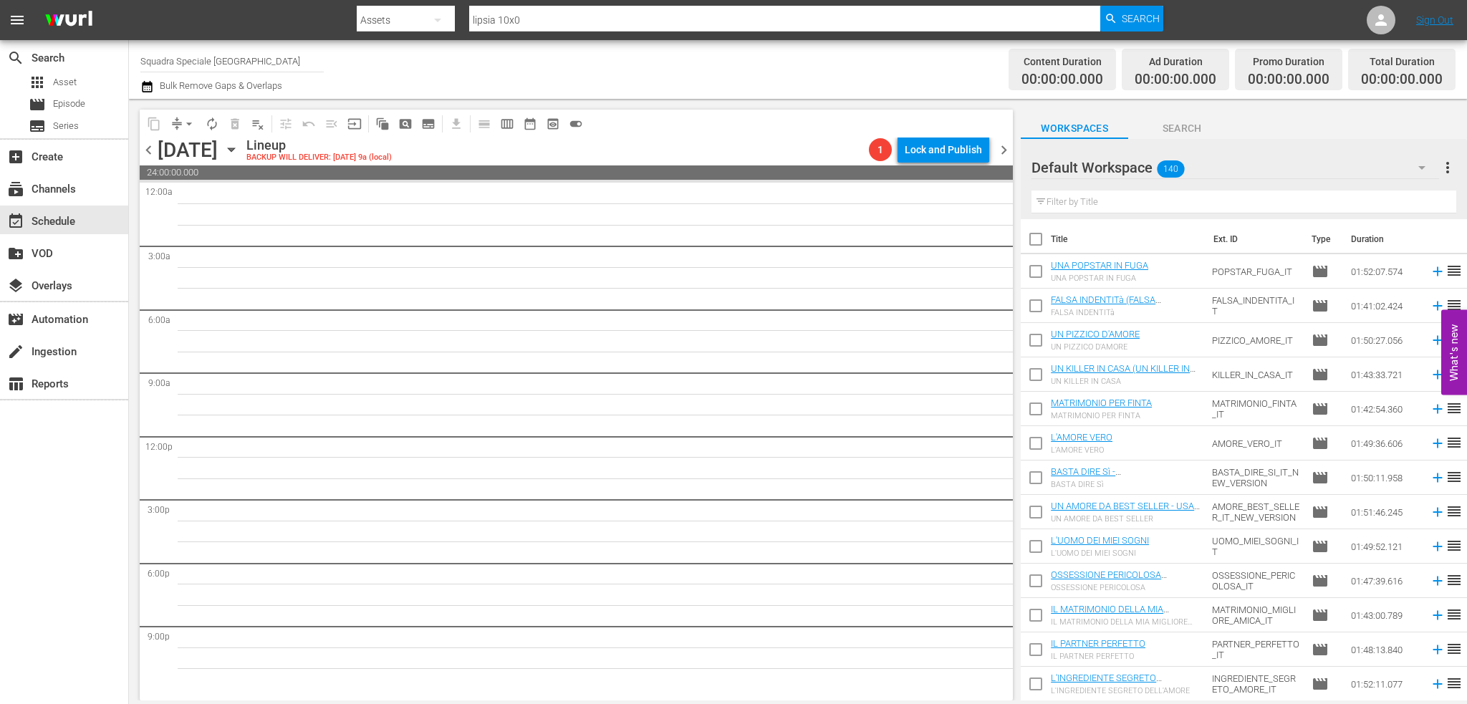
click at [1116, 171] on div "SQUADRA SPECIALE LIPSIA (2) Default Workspace (140)" at bounding box center [733, 352] width 1467 height 704
click at [1116, 171] on div at bounding box center [1083, 168] width 103 height 36
click at [1115, 163] on div at bounding box center [1083, 168] width 103 height 36
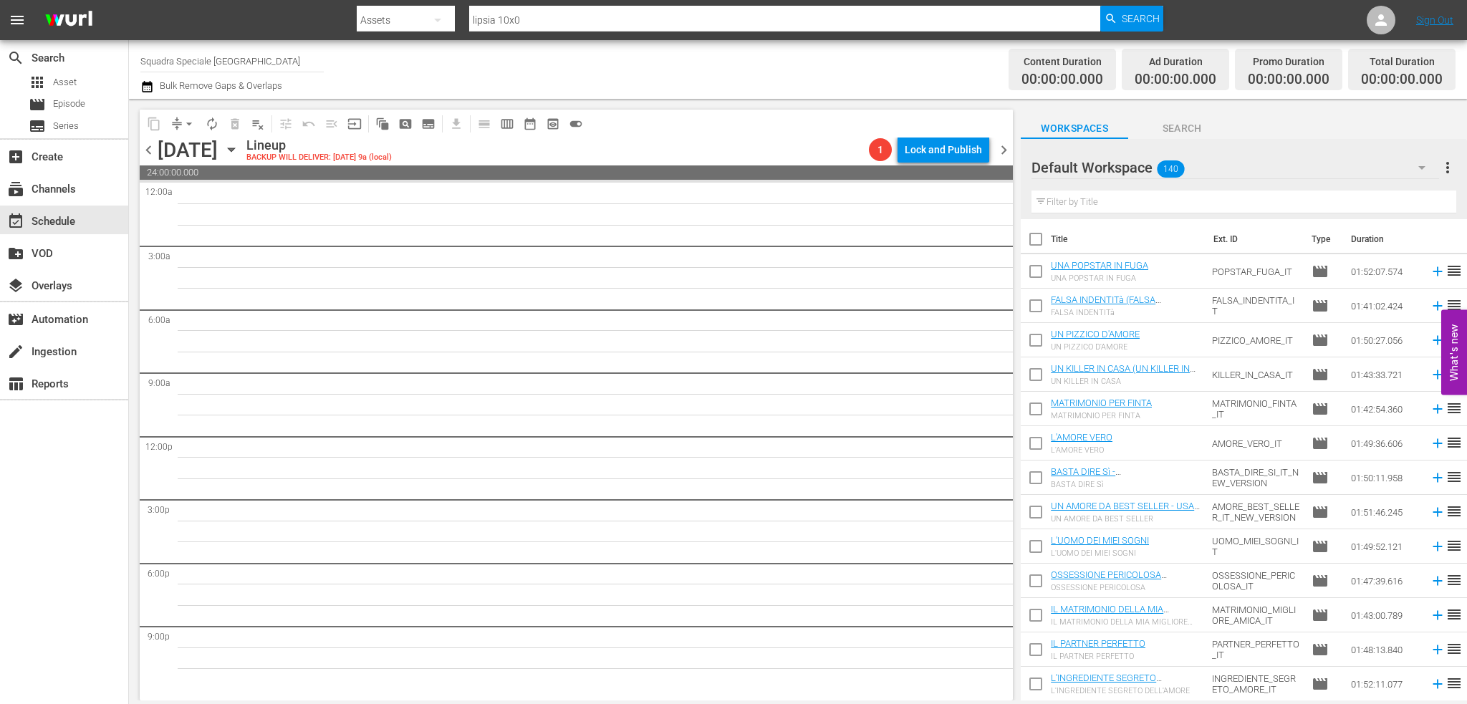
click at [1115, 163] on div at bounding box center [1083, 168] width 103 height 36
click at [1123, 163] on div at bounding box center [1083, 168] width 103 height 36
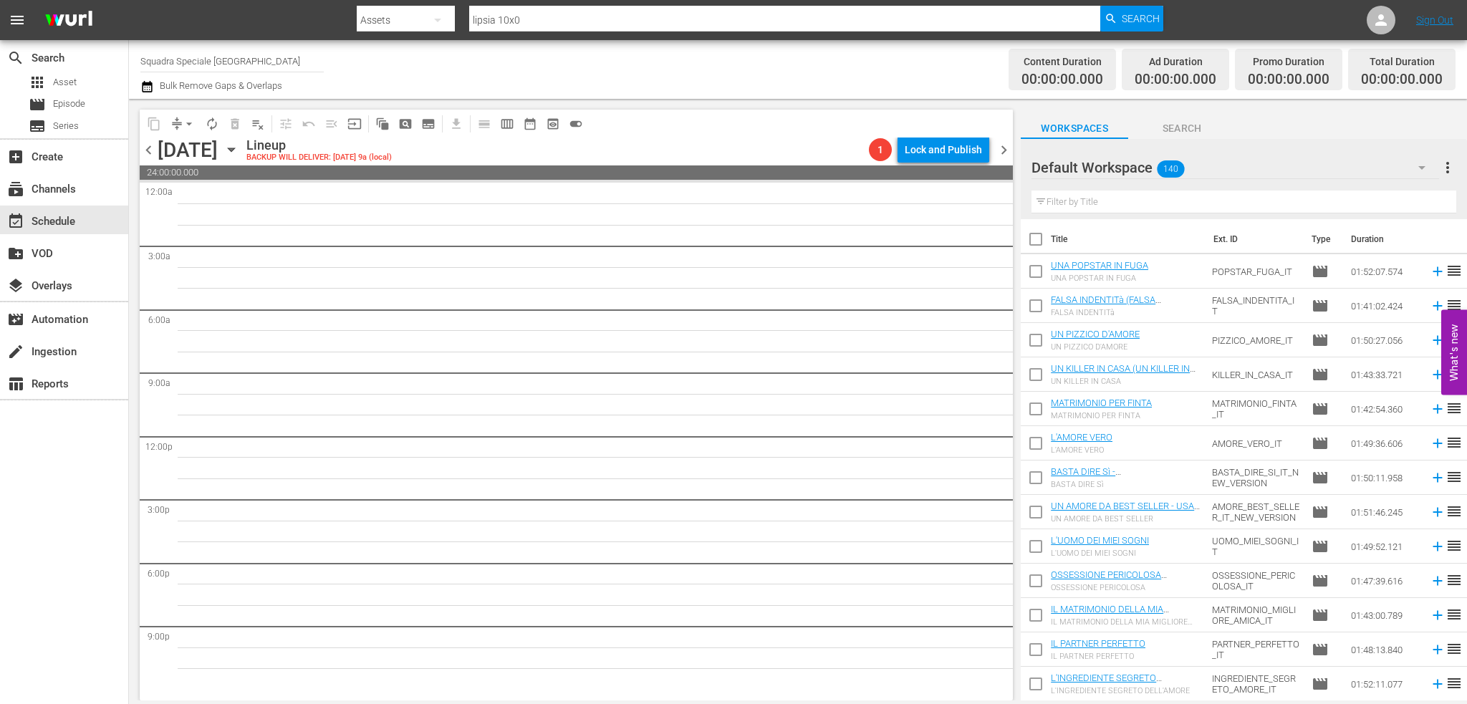
click at [1386, 170] on div "Default Workspace 140" at bounding box center [1236, 168] width 408 height 40
click at [1184, 206] on div "SQUADRA SPECIALE LIPSIA (2)" at bounding box center [1123, 208] width 149 height 23
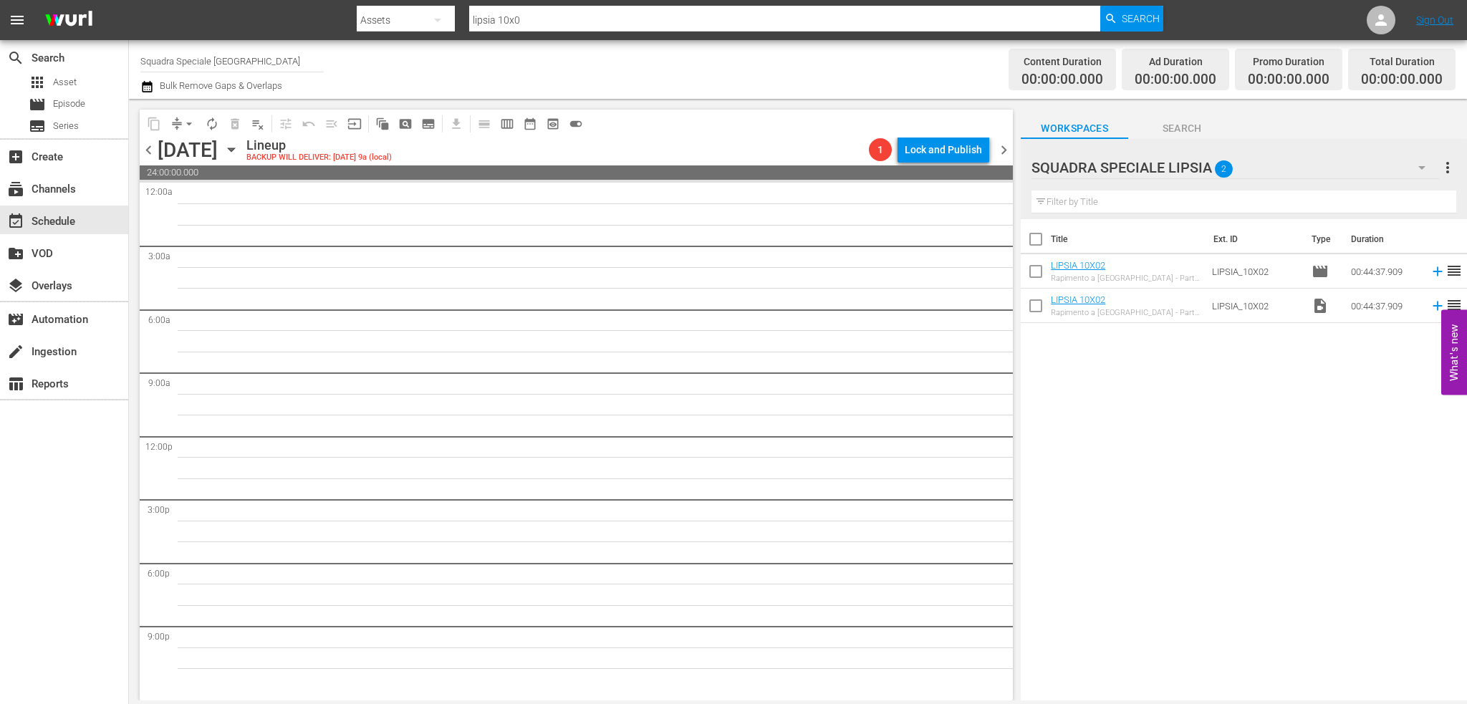
click at [1040, 306] on input "checkbox" at bounding box center [1036, 309] width 30 height 30
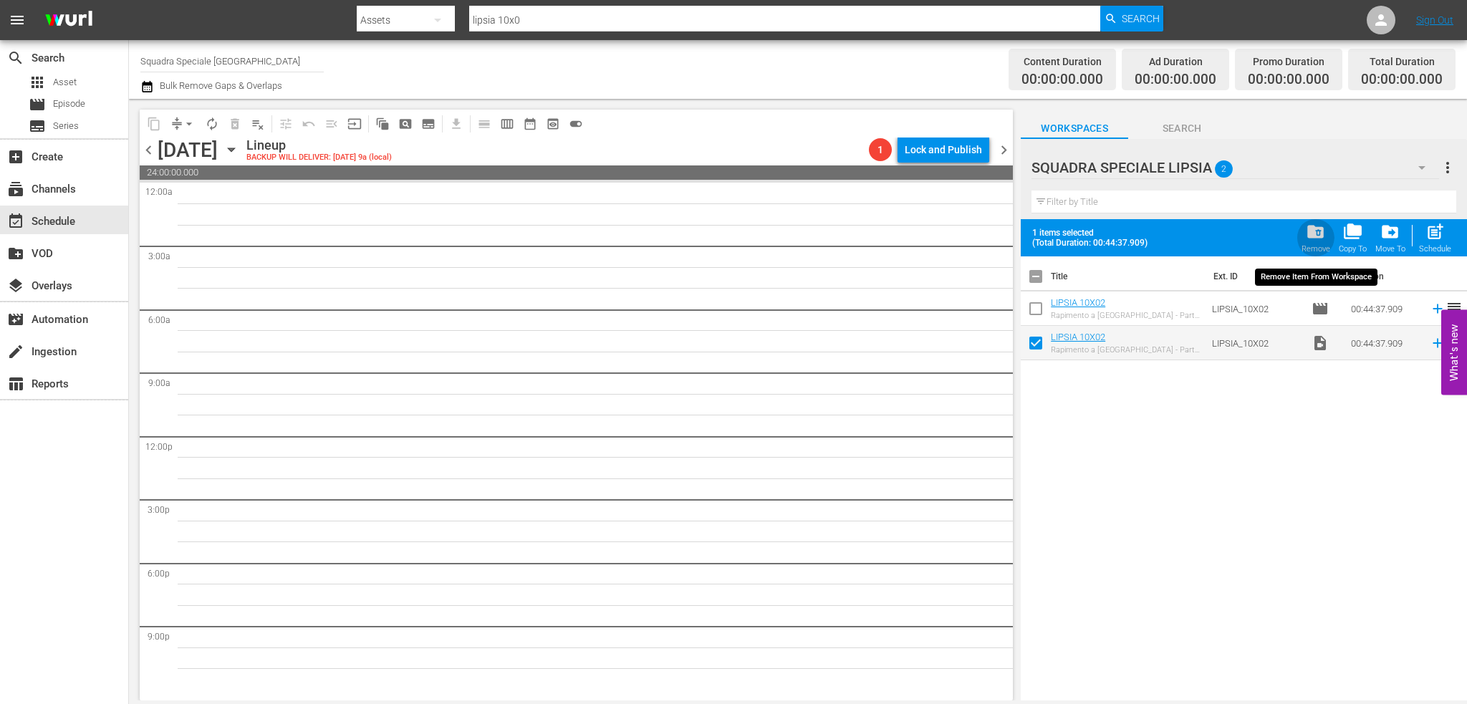
click at [1325, 231] on span "folder_delete" at bounding box center [1315, 231] width 19 height 19
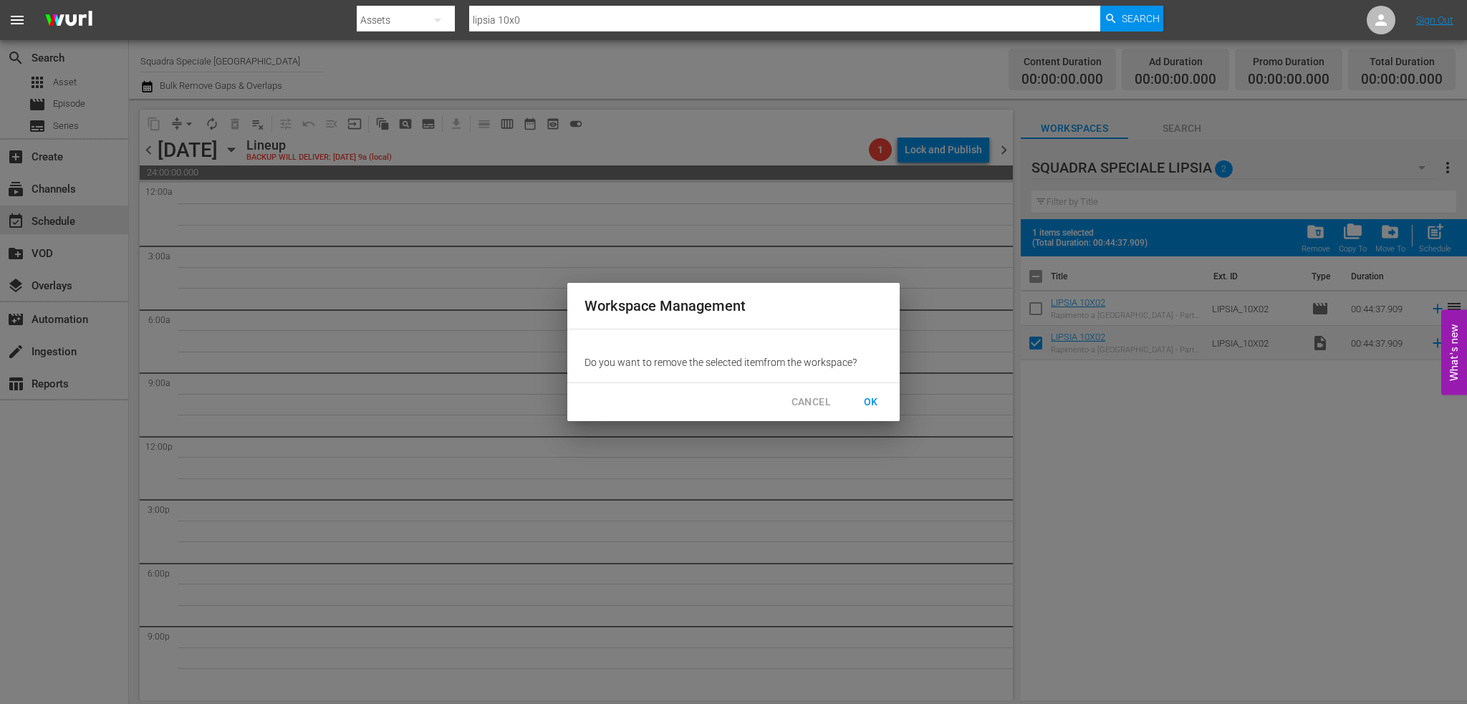
click at [873, 394] on span "OK" at bounding box center [871, 402] width 23 height 18
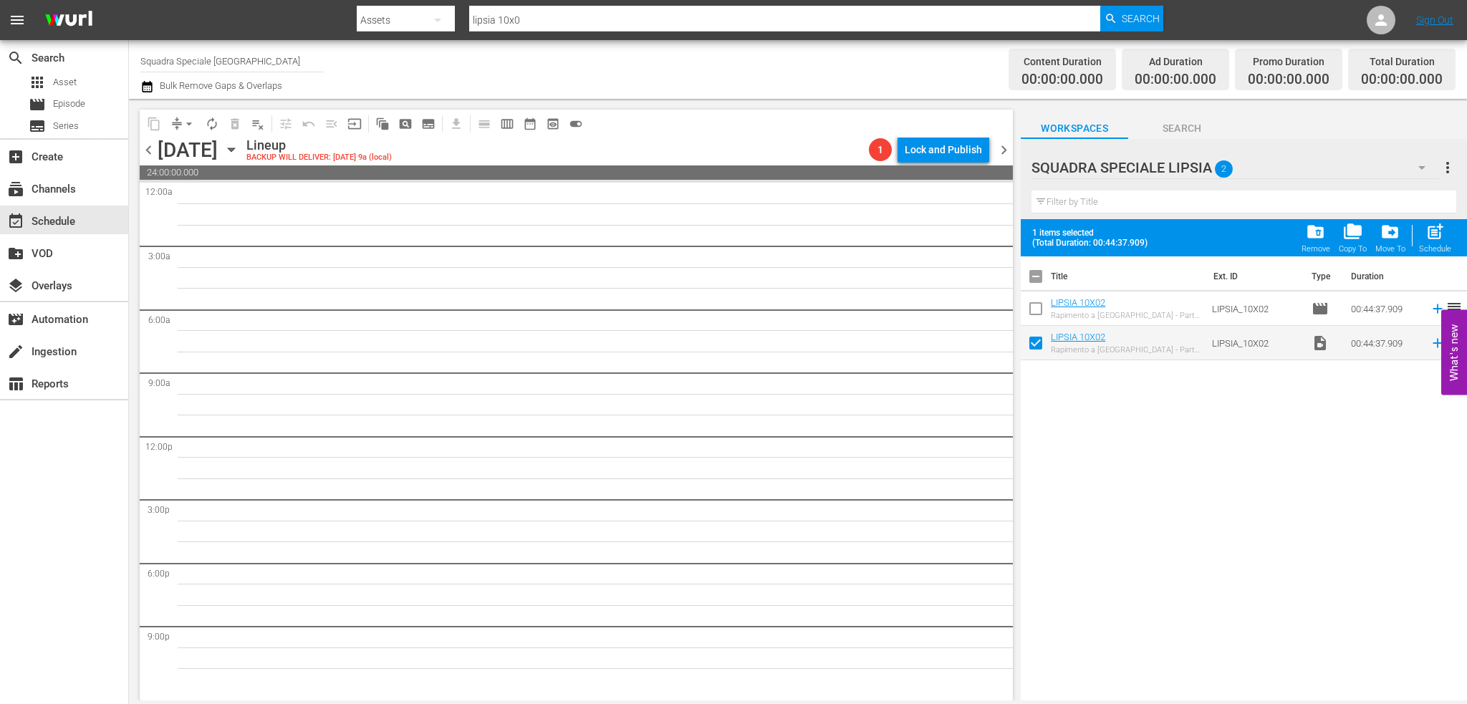
checkbox input "false"
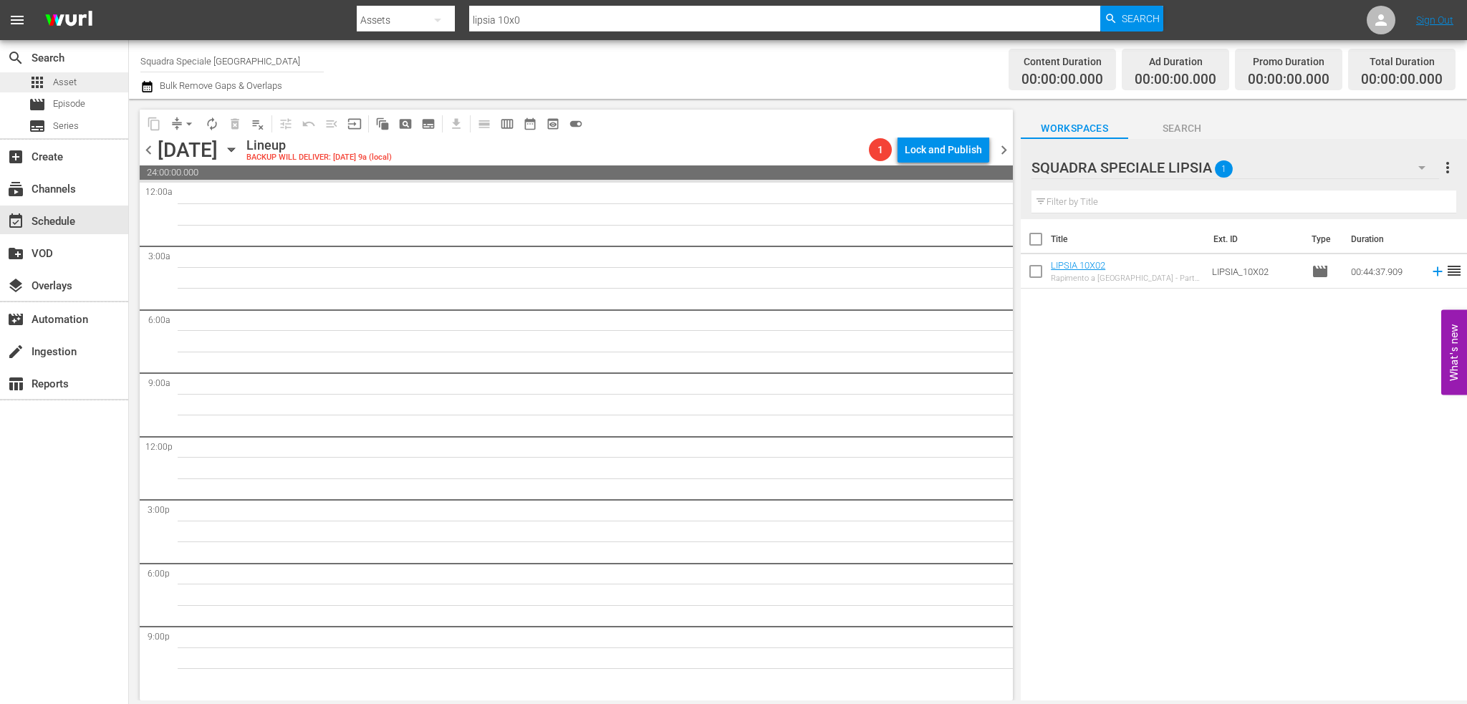
click at [84, 72] on div "apps Asset" at bounding box center [64, 82] width 128 height 20
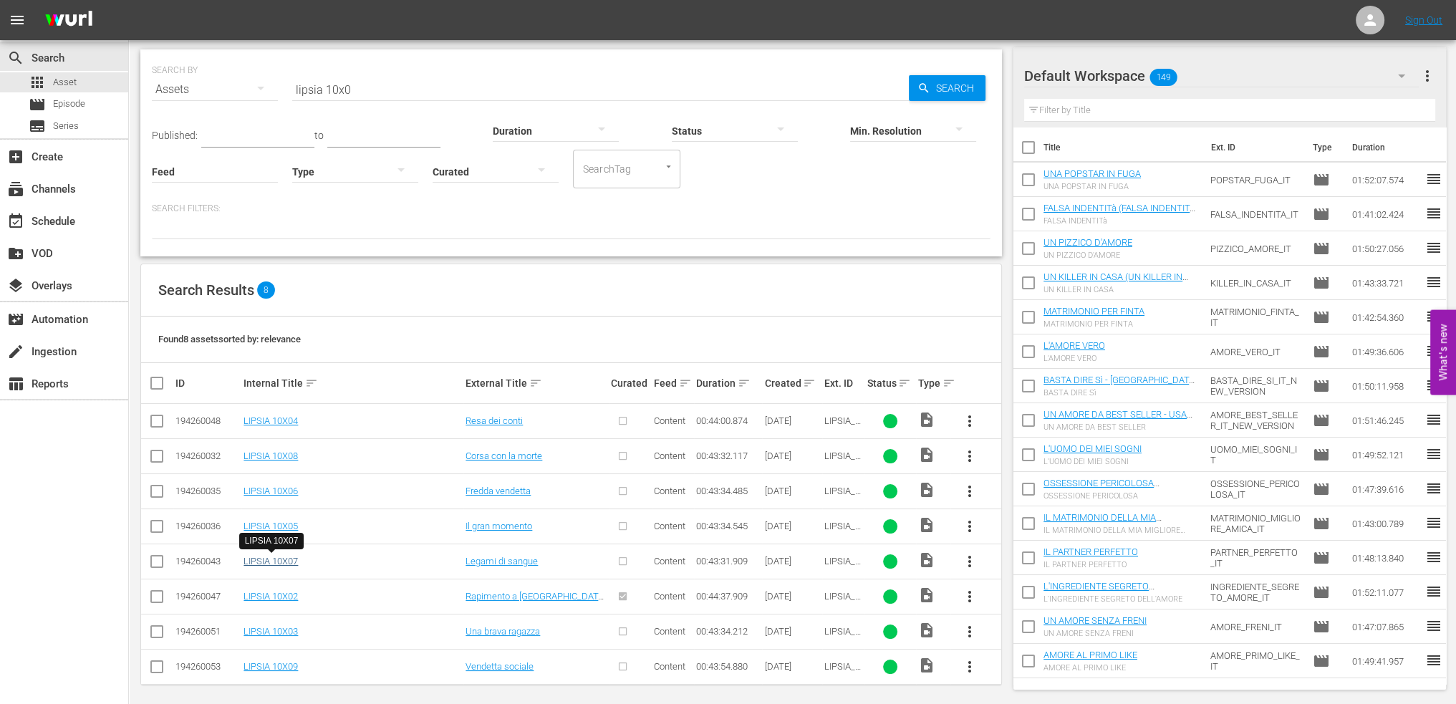
scroll to position [42, 0]
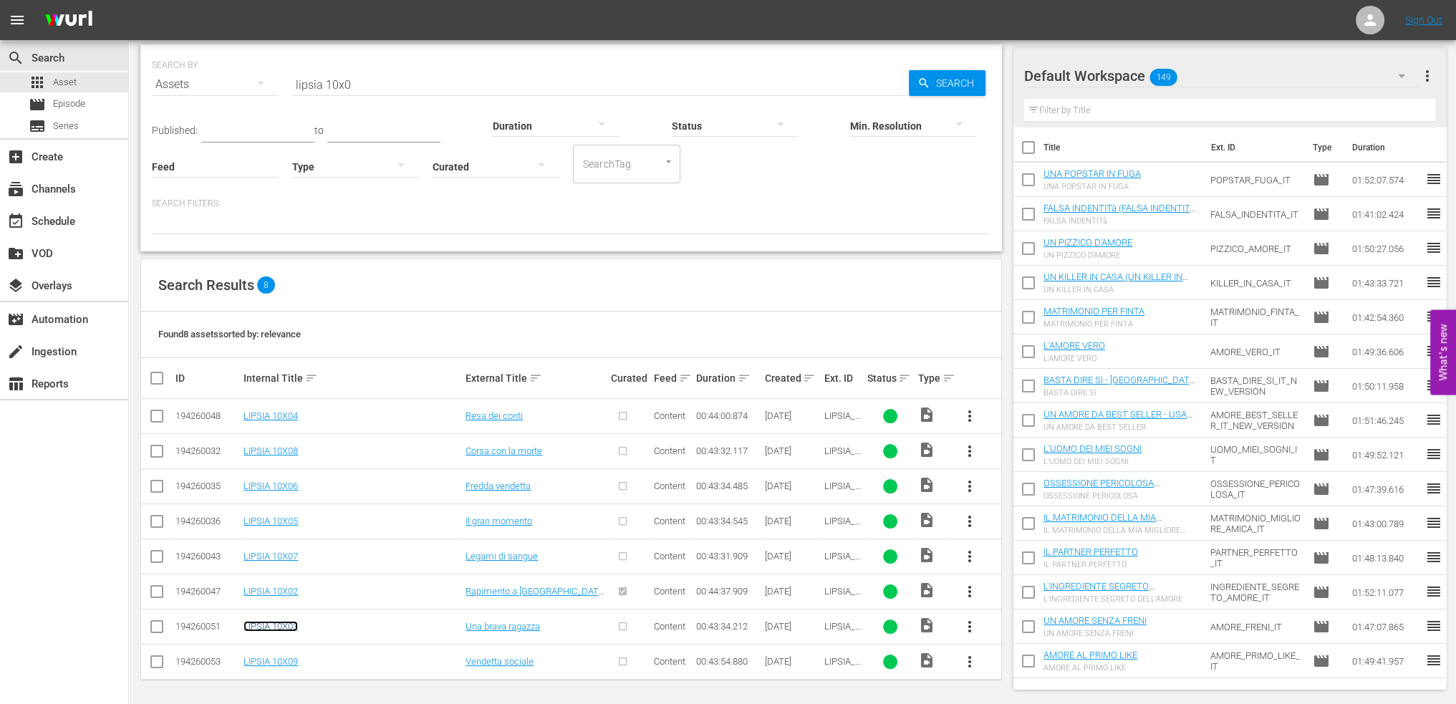
click at [277, 621] on link "LIPSIA 10X03" at bounding box center [271, 626] width 54 height 11
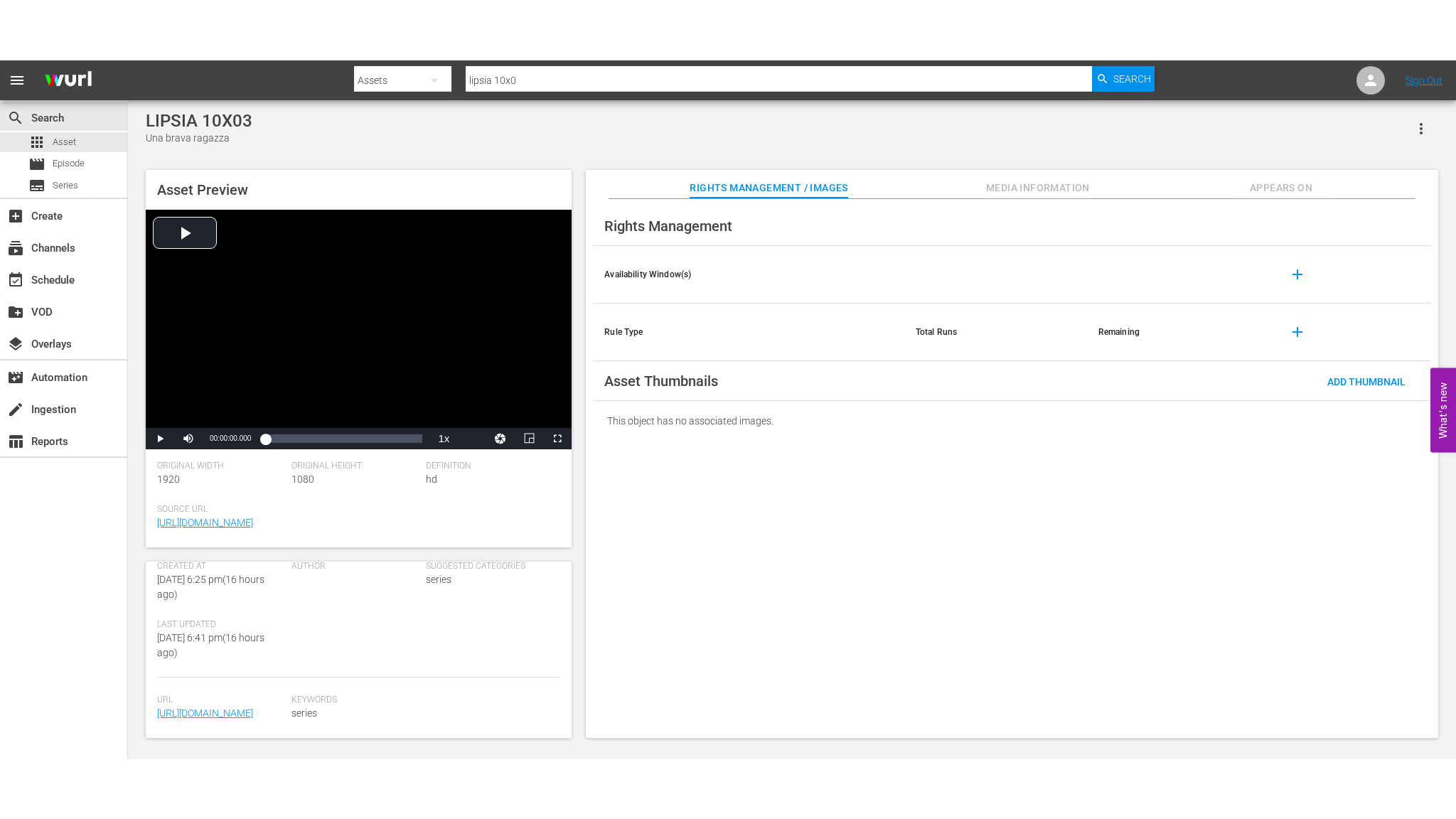
scroll to position [142, 0]
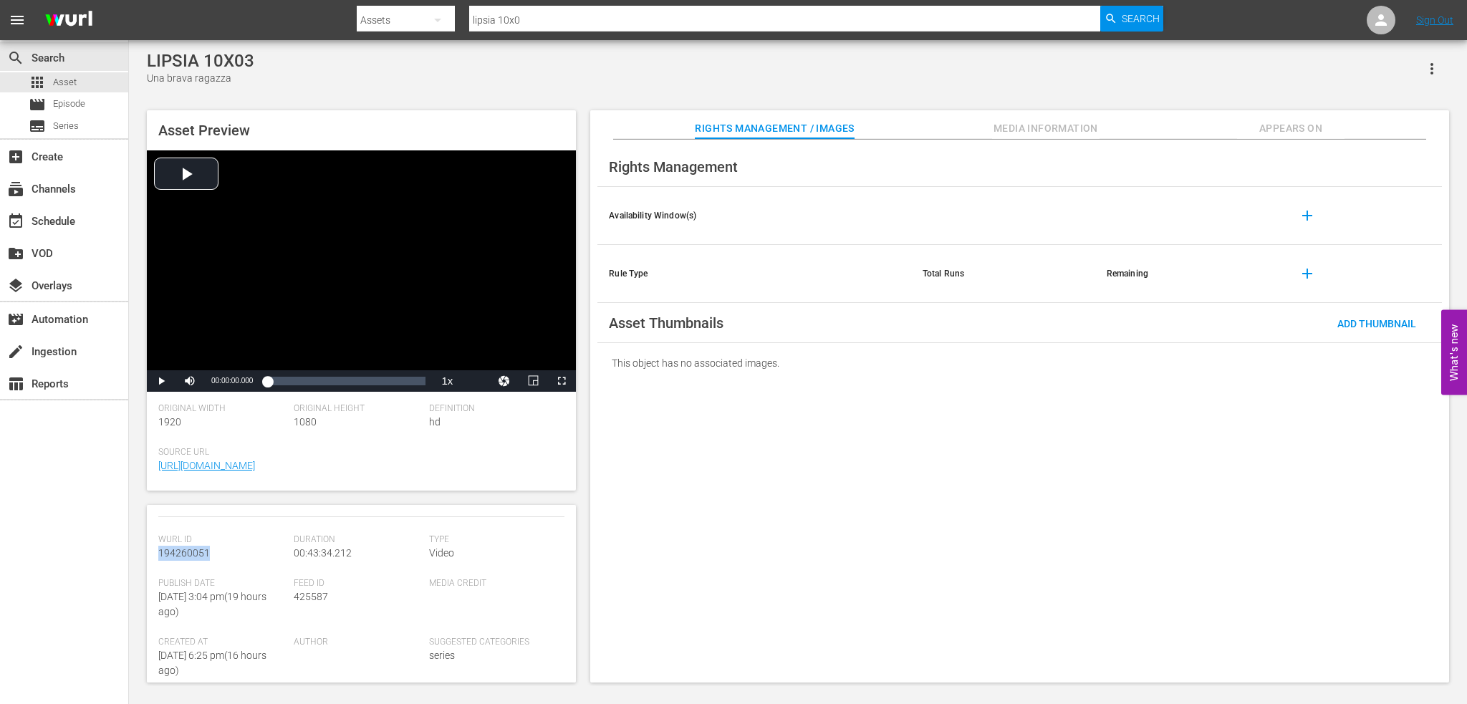
drag, startPoint x: 219, startPoint y: 557, endPoint x: 152, endPoint y: 561, distance: 66.8
click at [152, 561] on div "Asset Details edit Internal Title: LIPSIA 10X03 External Title: Una brava ragaz…" at bounding box center [361, 594] width 429 height 178
copy span "194260051"
click at [1024, 130] on span "Media Information" at bounding box center [1045, 129] width 107 height 18
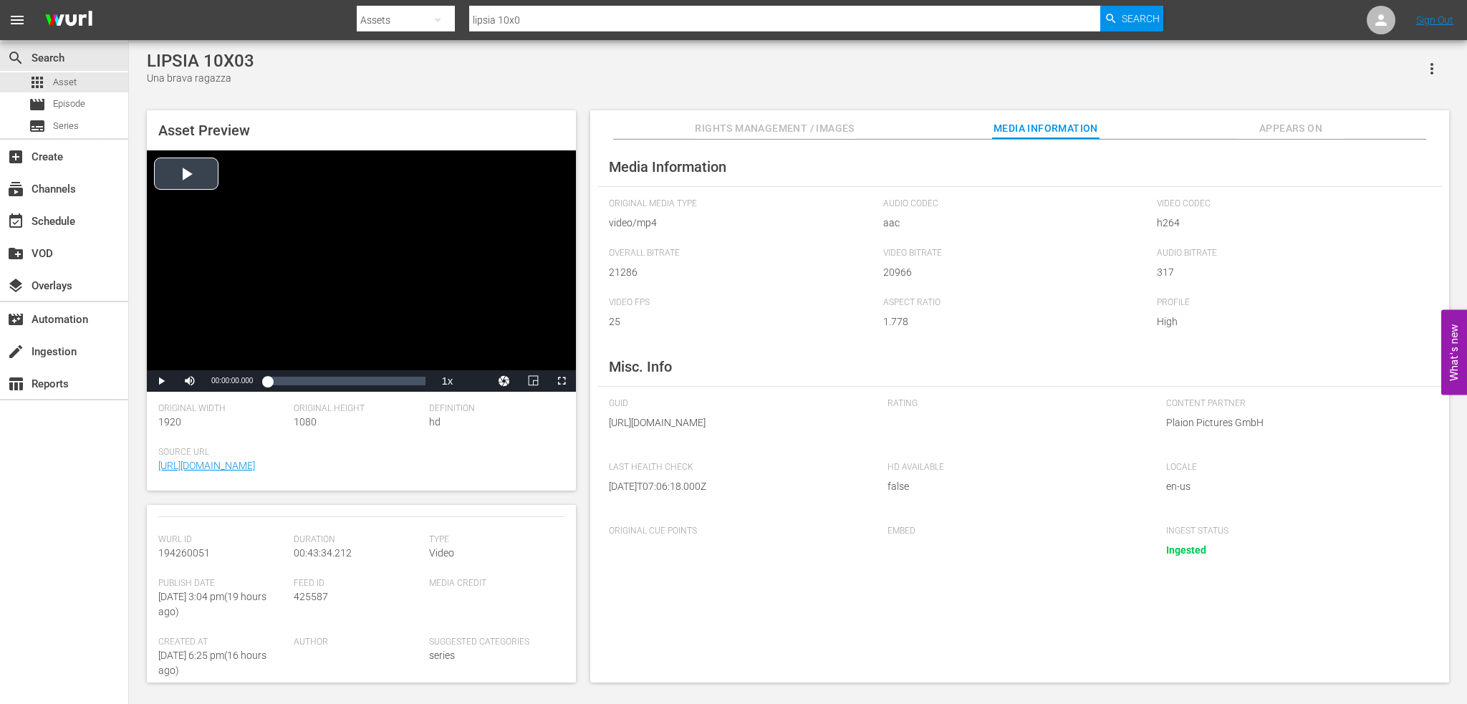
click at [370, 246] on div "Video Player" at bounding box center [361, 260] width 429 height 220
click at [313, 382] on div "00:12:37.056" at bounding box center [313, 381] width 1 height 14
click at [373, 380] on div "Loaded : 30.78% 00:28:58.864 00:12:39.362" at bounding box center [346, 381] width 158 height 14
click at [410, 380] on div "Loaded : 68.23% 00:39:13.973 00:29:01.129" at bounding box center [346, 381] width 158 height 14
click at [423, 385] on div "00:42:46.895" at bounding box center [423, 381] width 1 height 14
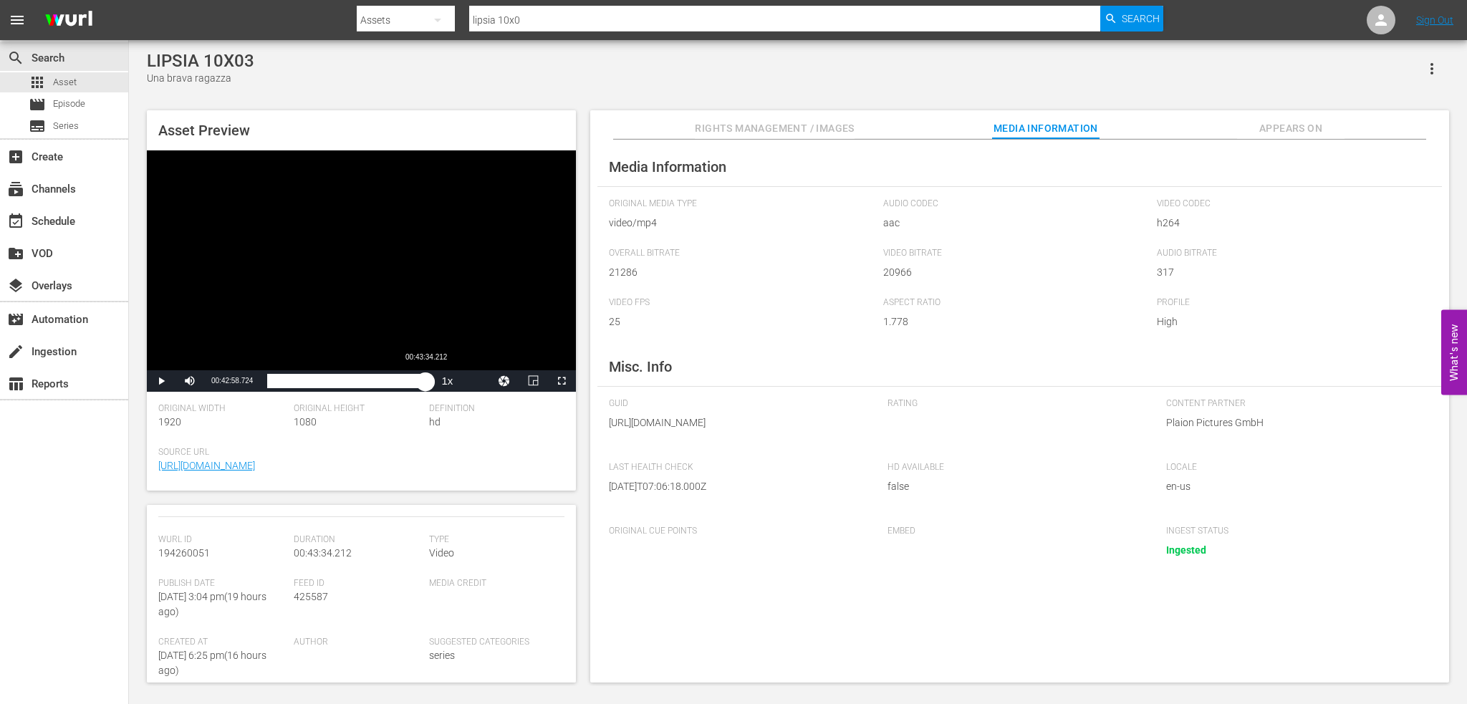
click at [426, 385] on div "00:42:59.710" at bounding box center [346, 381] width 158 height 14
click at [562, 381] on span "Video Player" at bounding box center [562, 381] width 0 height 0
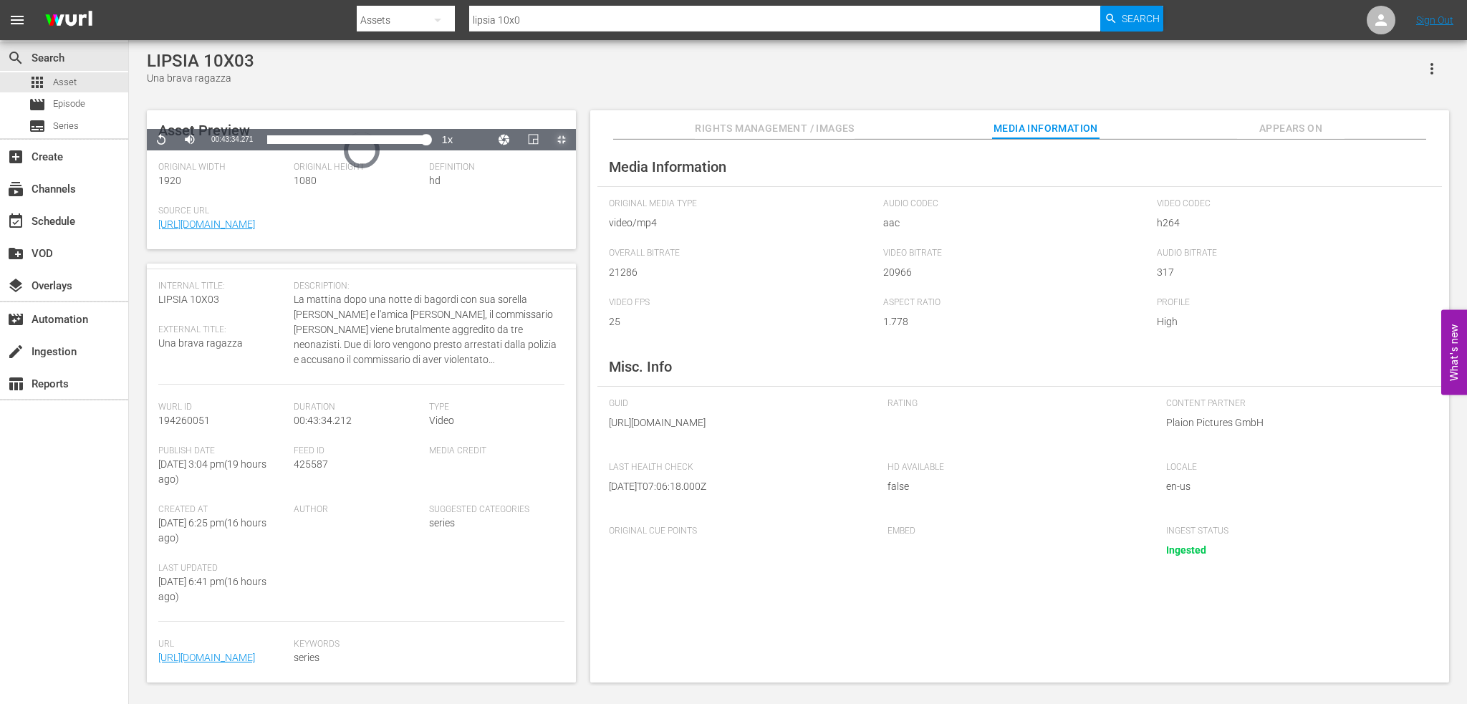
scroll to position [0, 0]
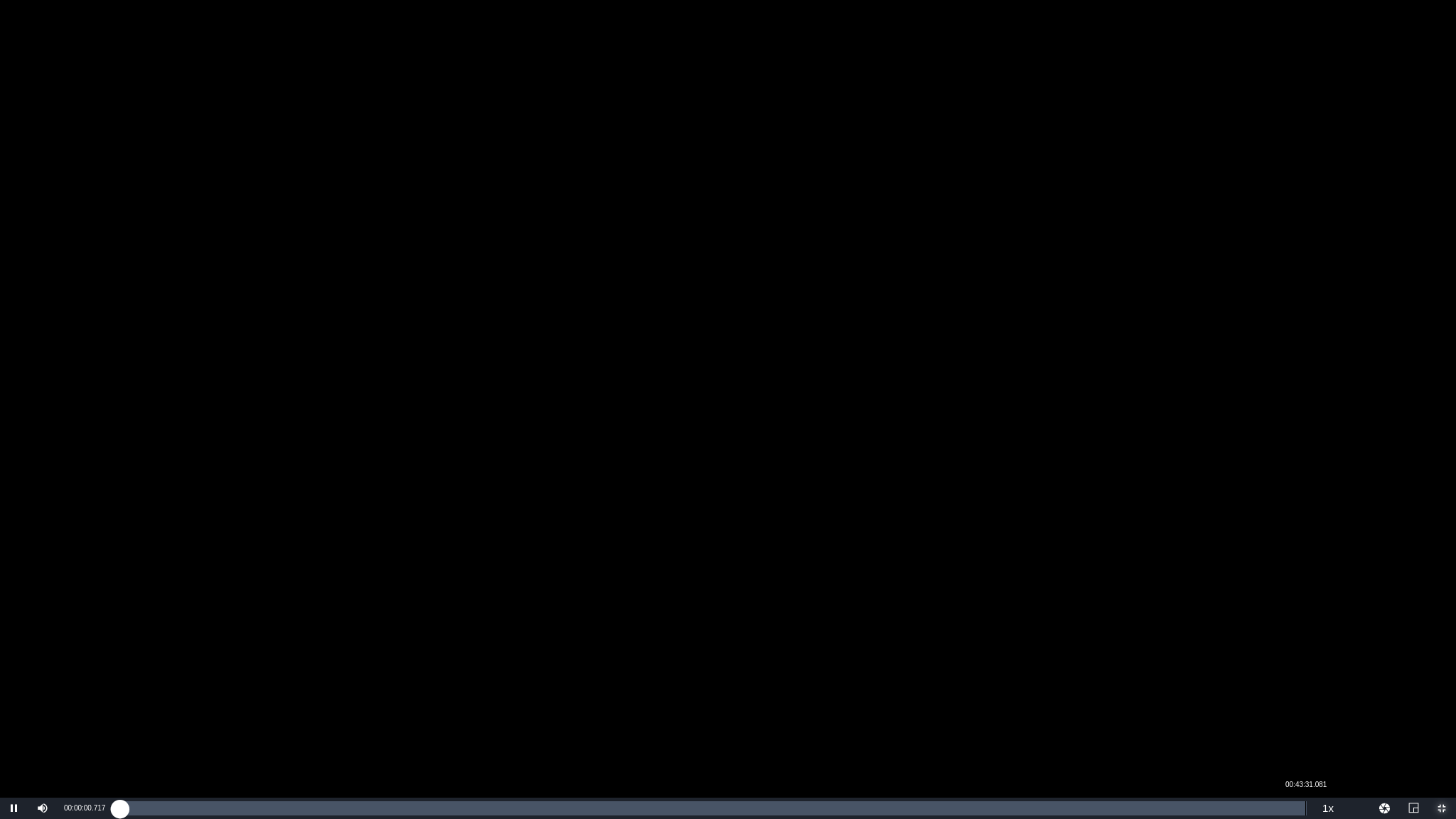
click at [1305, 699] on div "Loaded : 0.46% 00:43:31.081 00:00:00.871" at bounding box center [713, 808] width 1187 height 14
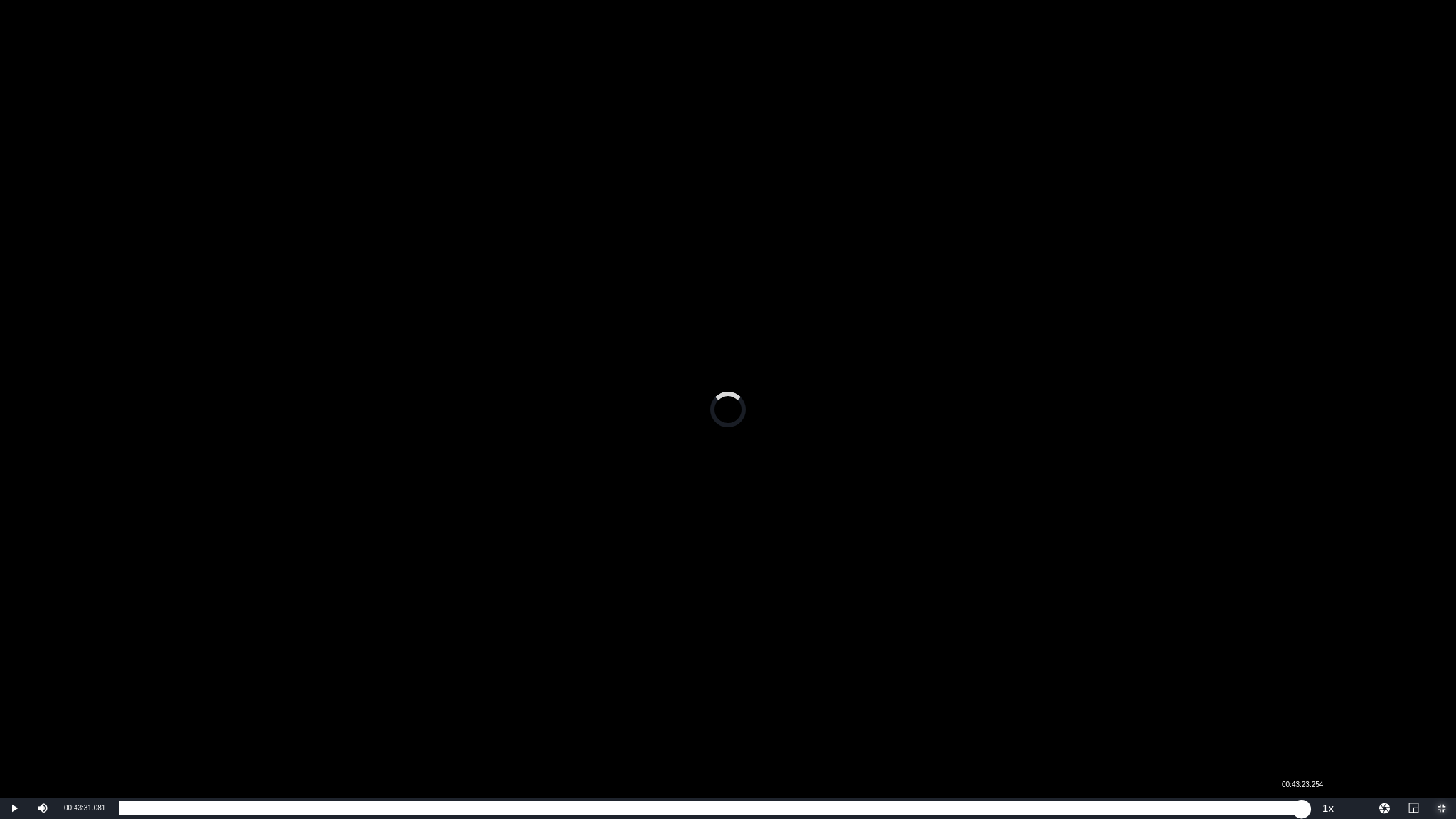
click at [1300, 699] on div "00:43:31.081" at bounding box center [710, 808] width 1182 height 14
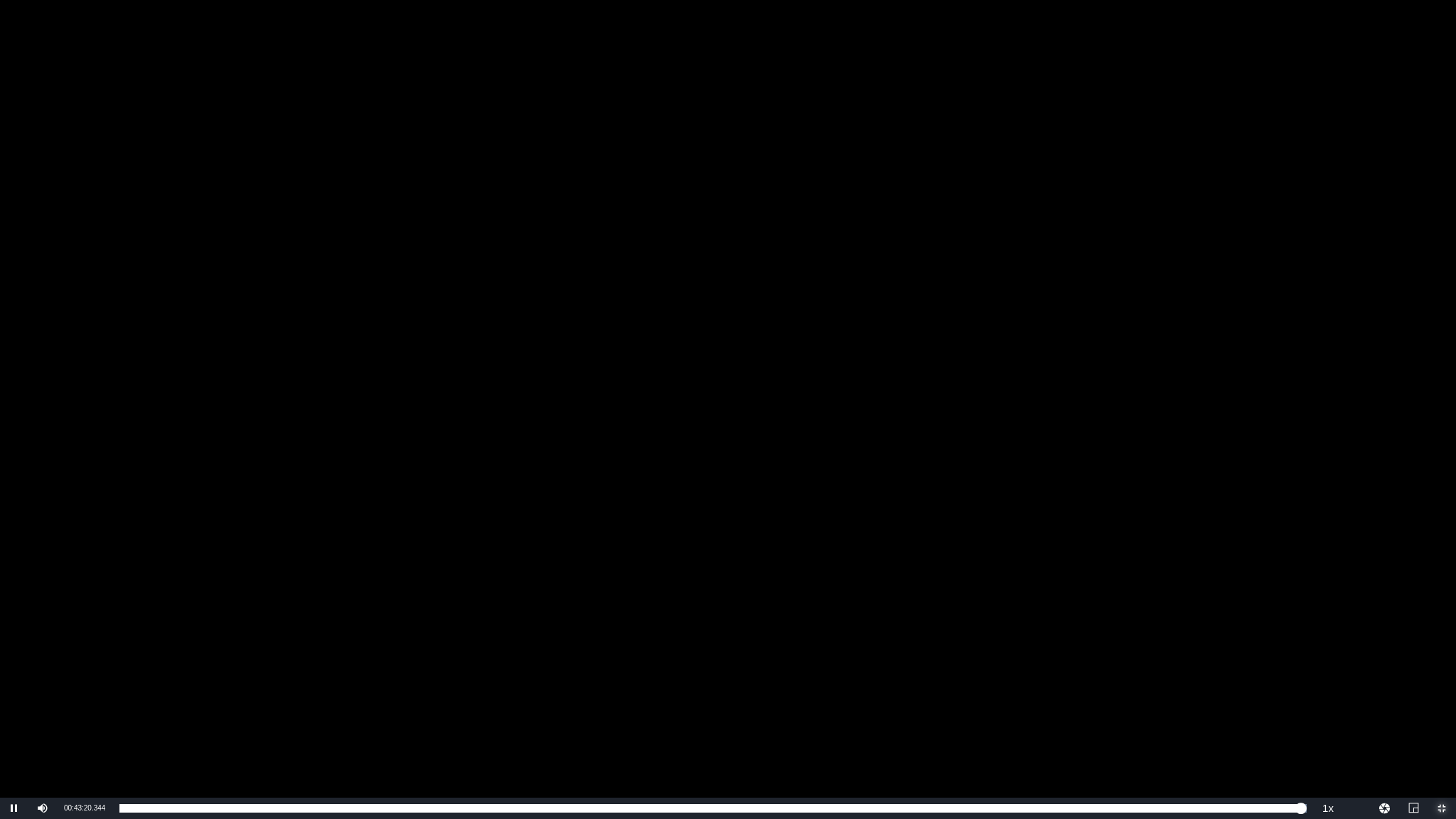
click at [1442, 699] on span "Video Player" at bounding box center [1442, 809] width 0 height 0
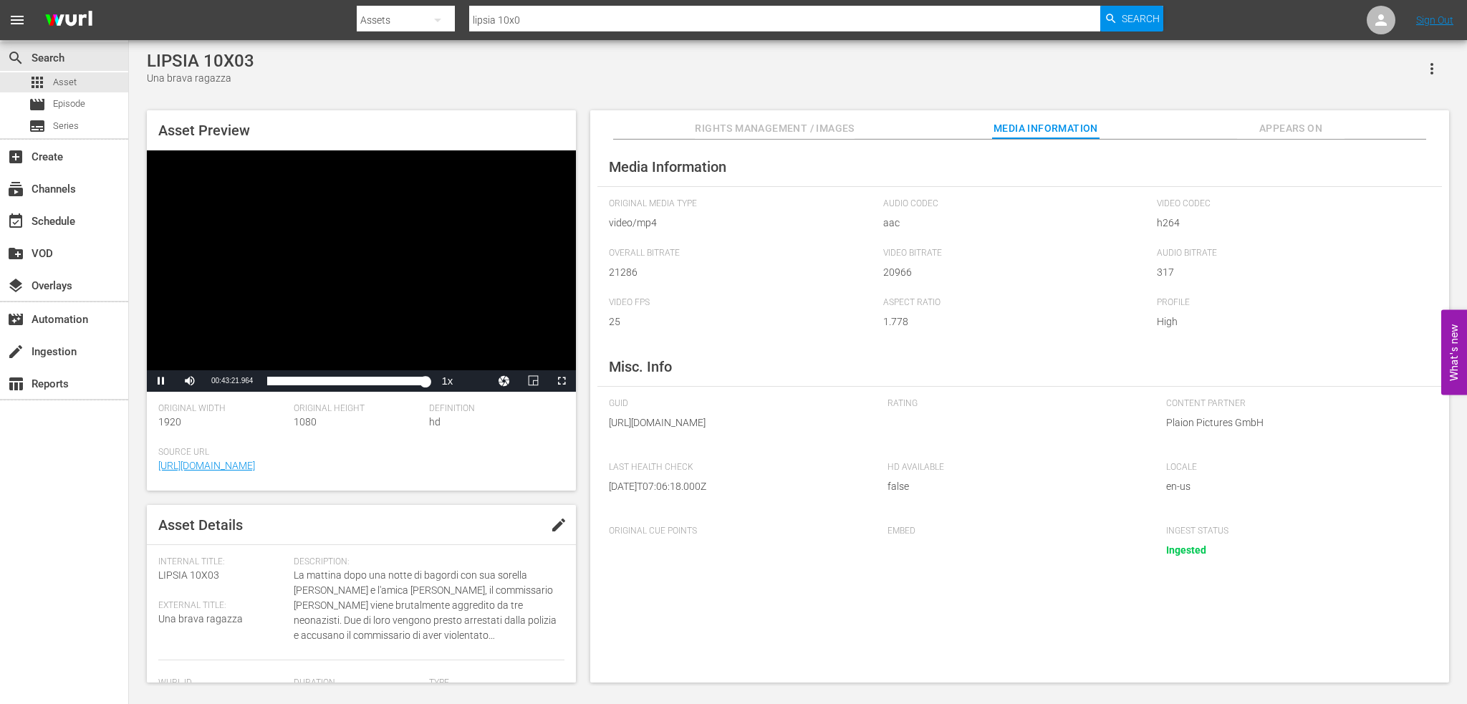
click at [455, 291] on div "Video Player" at bounding box center [361, 260] width 429 height 220
click at [424, 385] on div "00:43:10.553" at bounding box center [424, 381] width 1 height 14
click at [1435, 64] on icon "button" at bounding box center [1432, 68] width 17 height 17
click at [1410, 88] on div "Add To Workspace" at bounding box center [1388, 74] width 97 height 34
click at [86, 102] on div "movie Episode" at bounding box center [64, 105] width 128 height 20
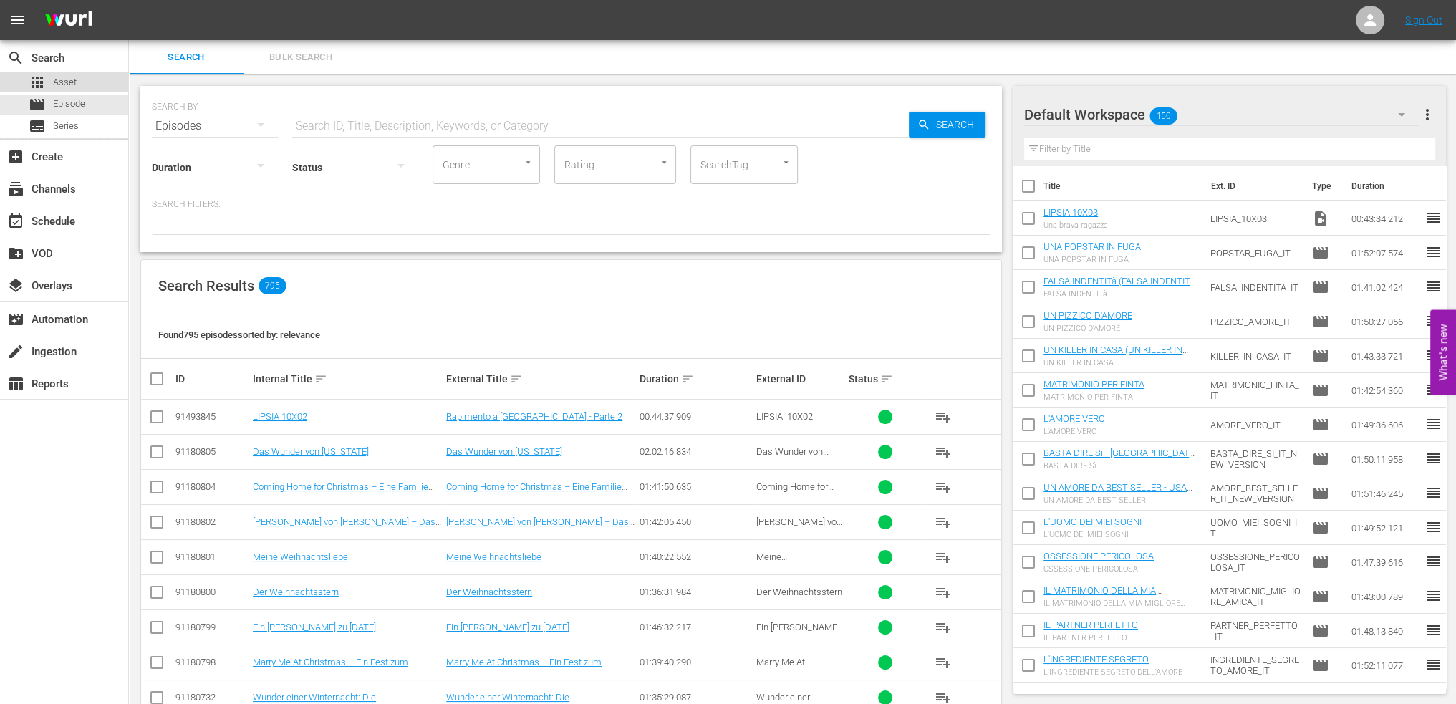
click at [69, 79] on span "Asset" at bounding box center [65, 82] width 24 height 14
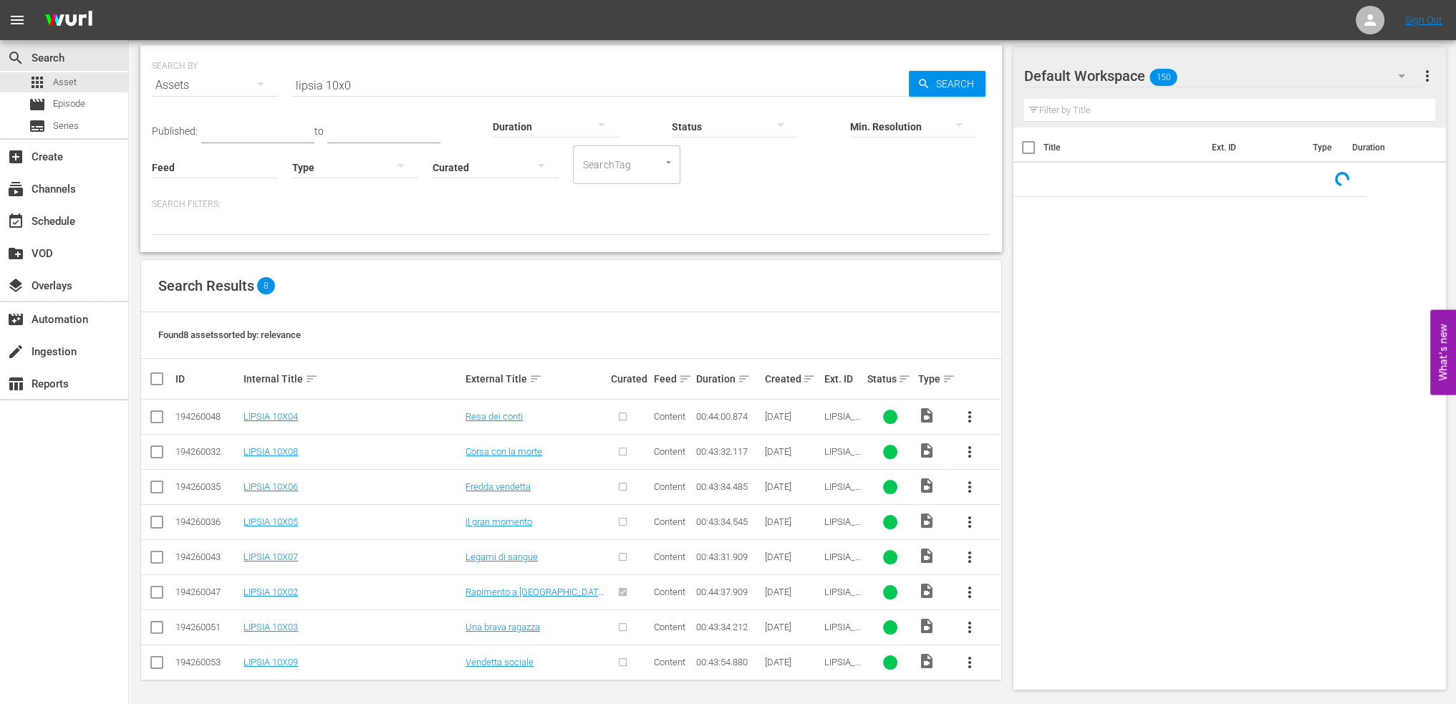
scroll to position [42, 0]
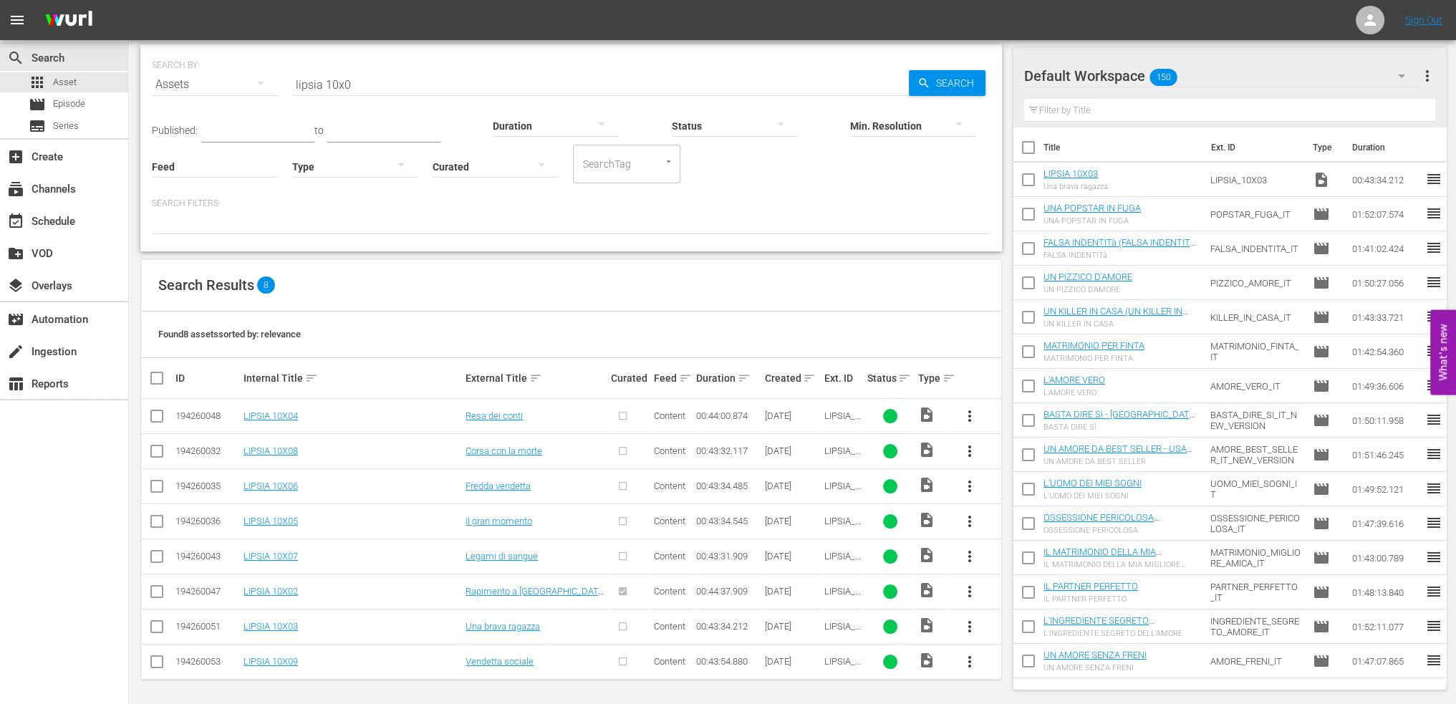
click at [966, 618] on span "more_vert" at bounding box center [969, 626] width 17 height 17
click at [1055, 544] on div "Workspace" at bounding box center [1047, 551] width 97 height 34
click at [963, 629] on span "more_vert" at bounding box center [969, 626] width 17 height 17
click at [1040, 625] on div "Episode" at bounding box center [1047, 620] width 97 height 34
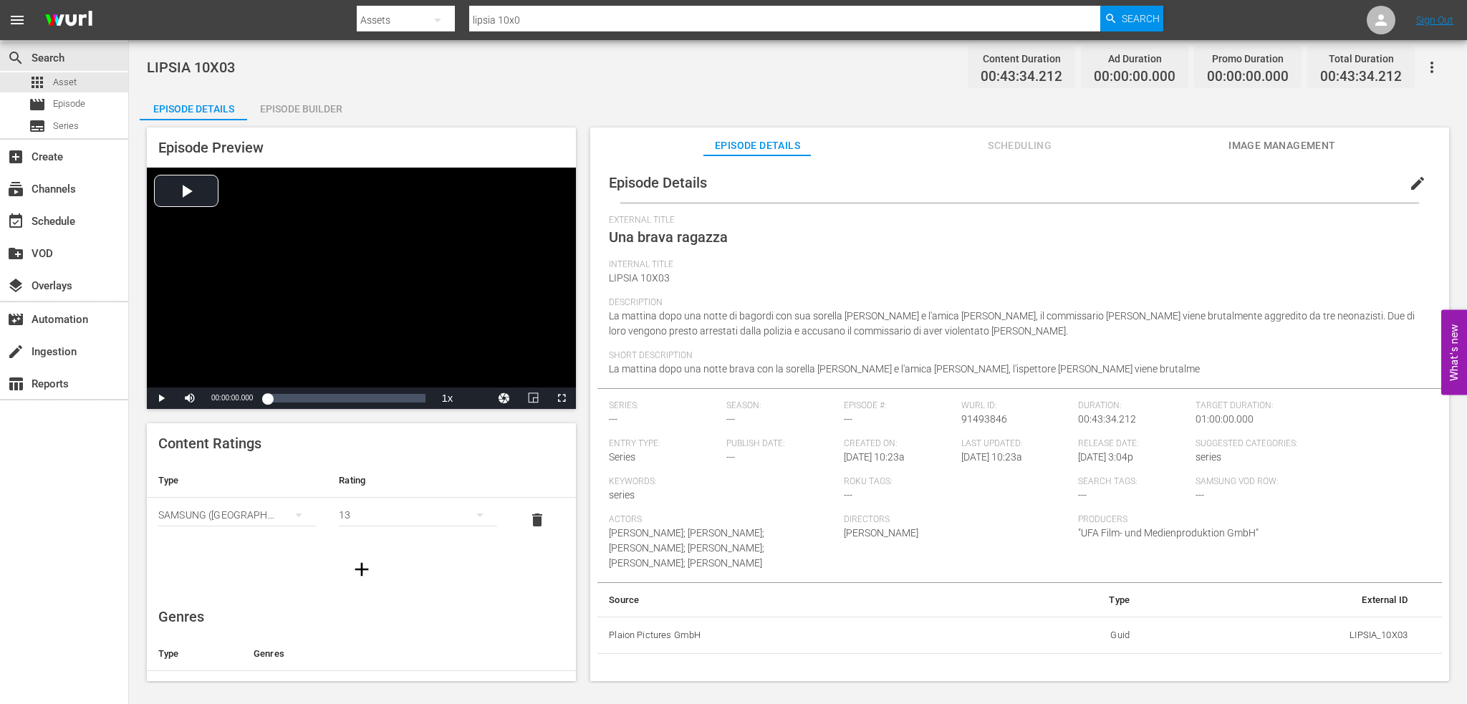
click at [1409, 177] on span "edit" at bounding box center [1417, 183] width 17 height 17
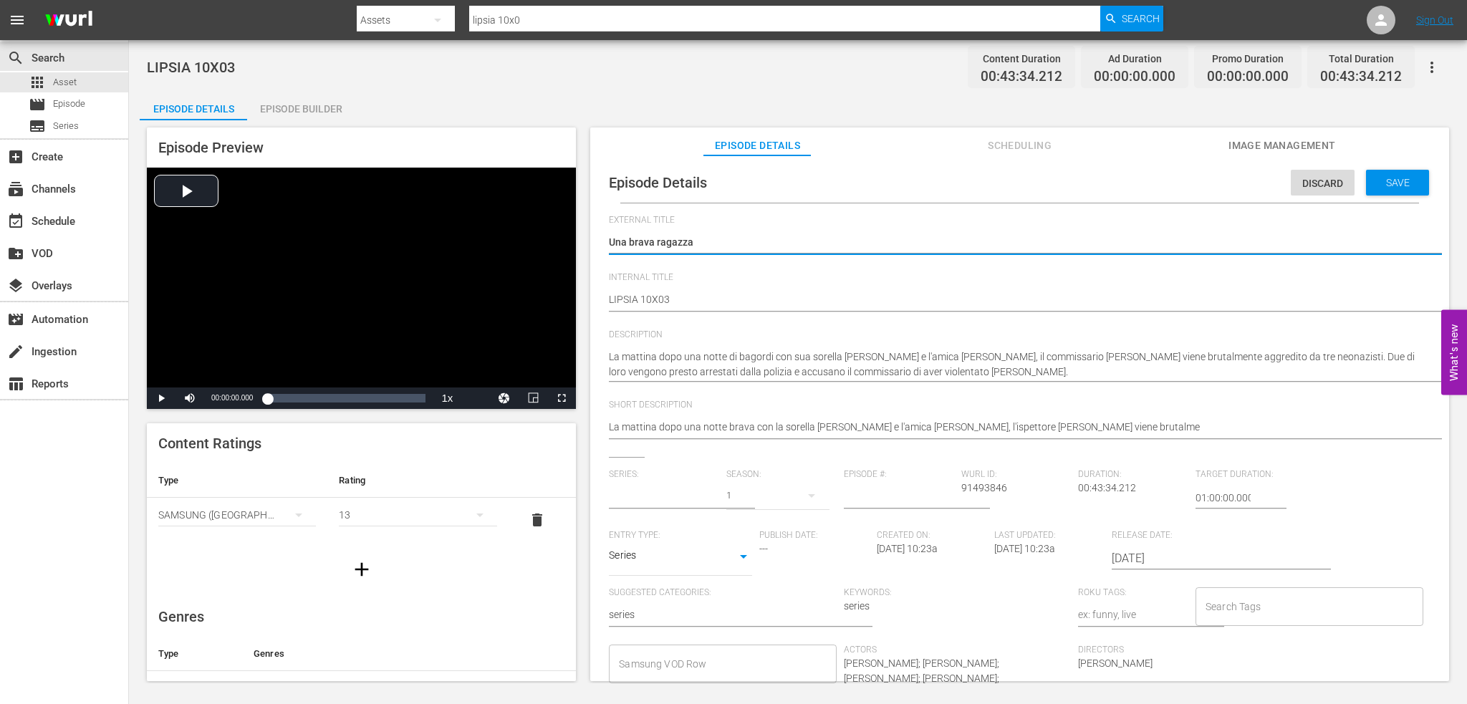
click at [683, 492] on input "text" at bounding box center [664, 498] width 110 height 34
click at [630, 554] on body "menu Search By Assets Search ID, Title, Description, Keywords, or Category lips…" at bounding box center [733, 352] width 1467 height 704
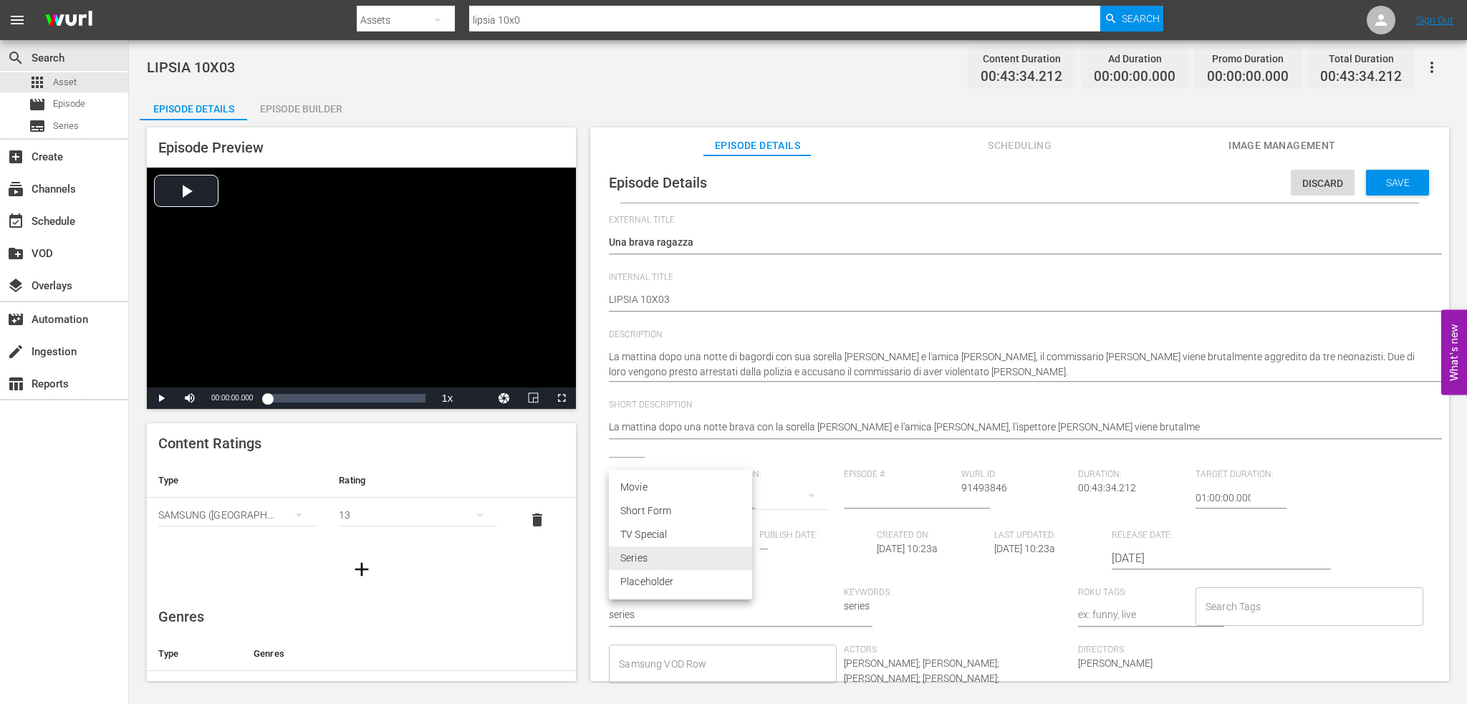
click at [715, 452] on div at bounding box center [733, 352] width 1467 height 704
click at [658, 489] on input "text" at bounding box center [664, 498] width 110 height 34
type input "s"
type input "SQUADRA SPECIALE LIPSIA"
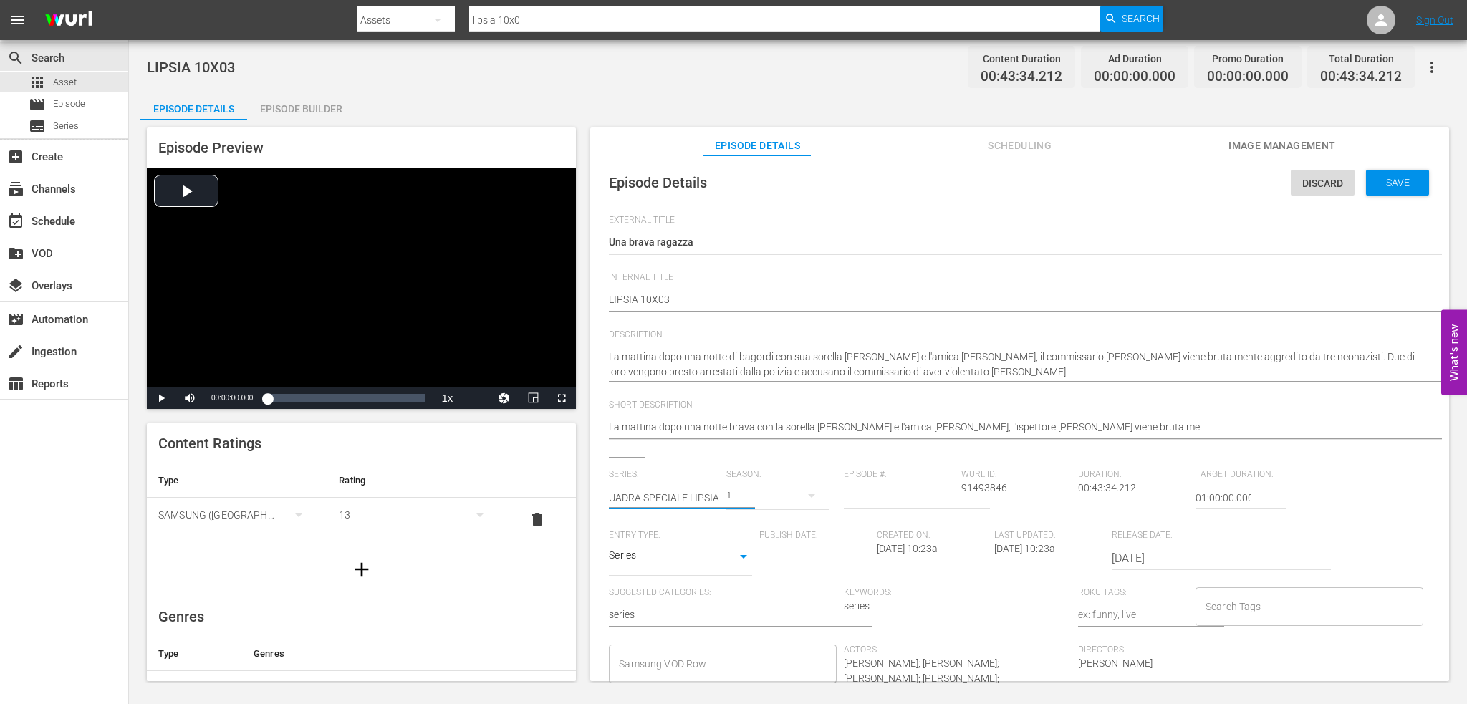
click at [754, 515] on div "1" at bounding box center [777, 496] width 103 height 40
click at [792, 489] on div "1" at bounding box center [733, 352] width 1467 height 704
click at [763, 498] on div "1" at bounding box center [777, 496] width 103 height 40
click at [897, 495] on div "1" at bounding box center [733, 352] width 1467 height 704
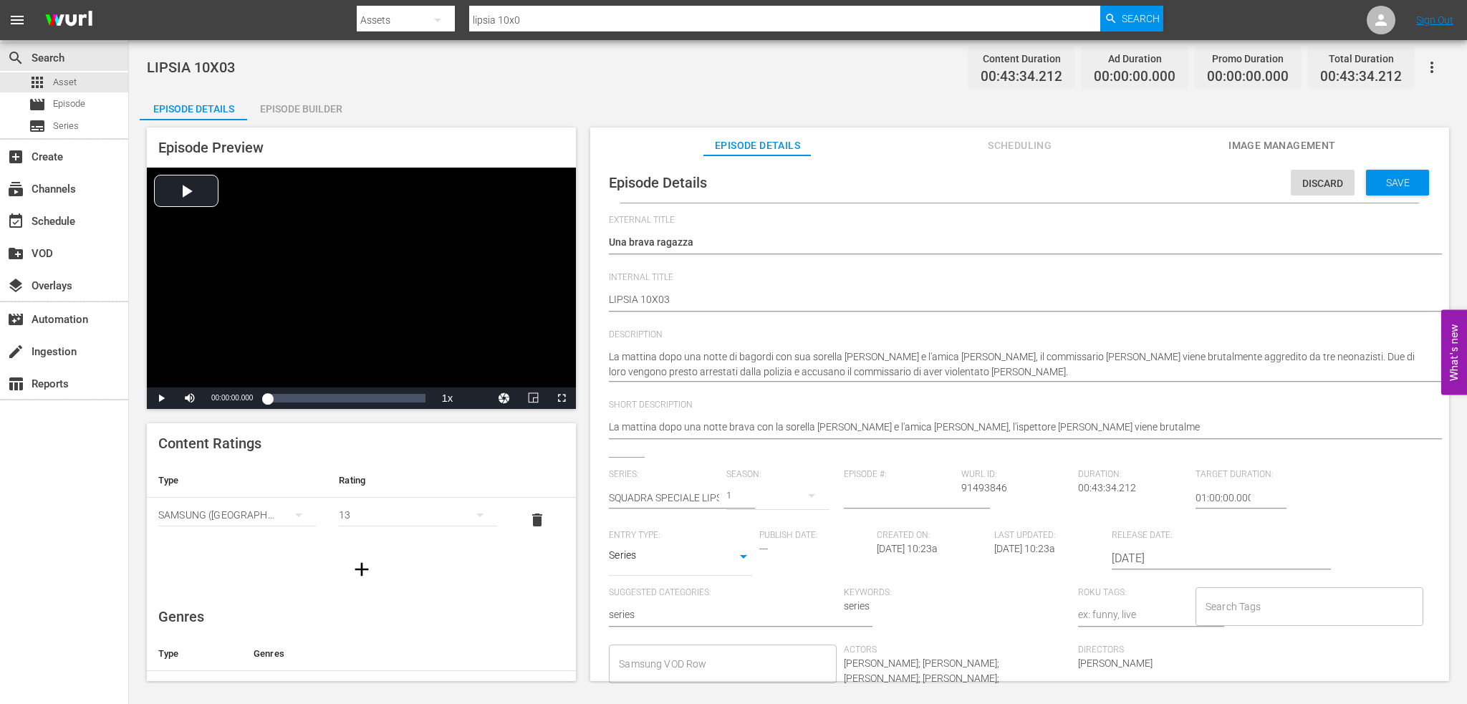
click at [860, 495] on input "number" at bounding box center [899, 498] width 110 height 34
type input "03"
click at [1128, 497] on div "Duration: 00:43:34.212" at bounding box center [1136, 499] width 117 height 61
drag, startPoint x: 982, startPoint y: 488, endPoint x: 957, endPoint y: 488, distance: 25.1
click at [961, 488] on div "Wurl ID: 91493846" at bounding box center [1019, 499] width 117 height 61
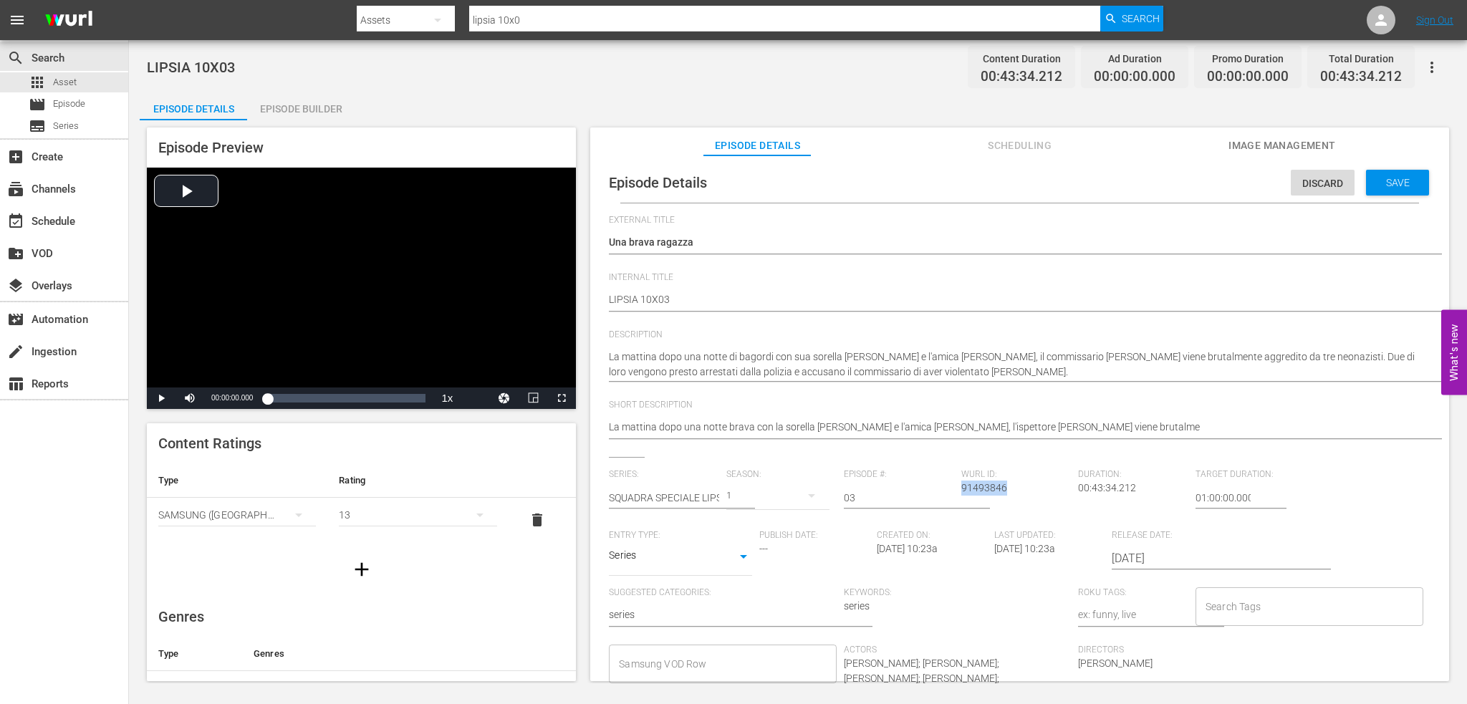
copy span "91493846"
type textarea "La mattina dopo una notte brava con la sorella Juli e l'amica Sandra, l'ispetto…"
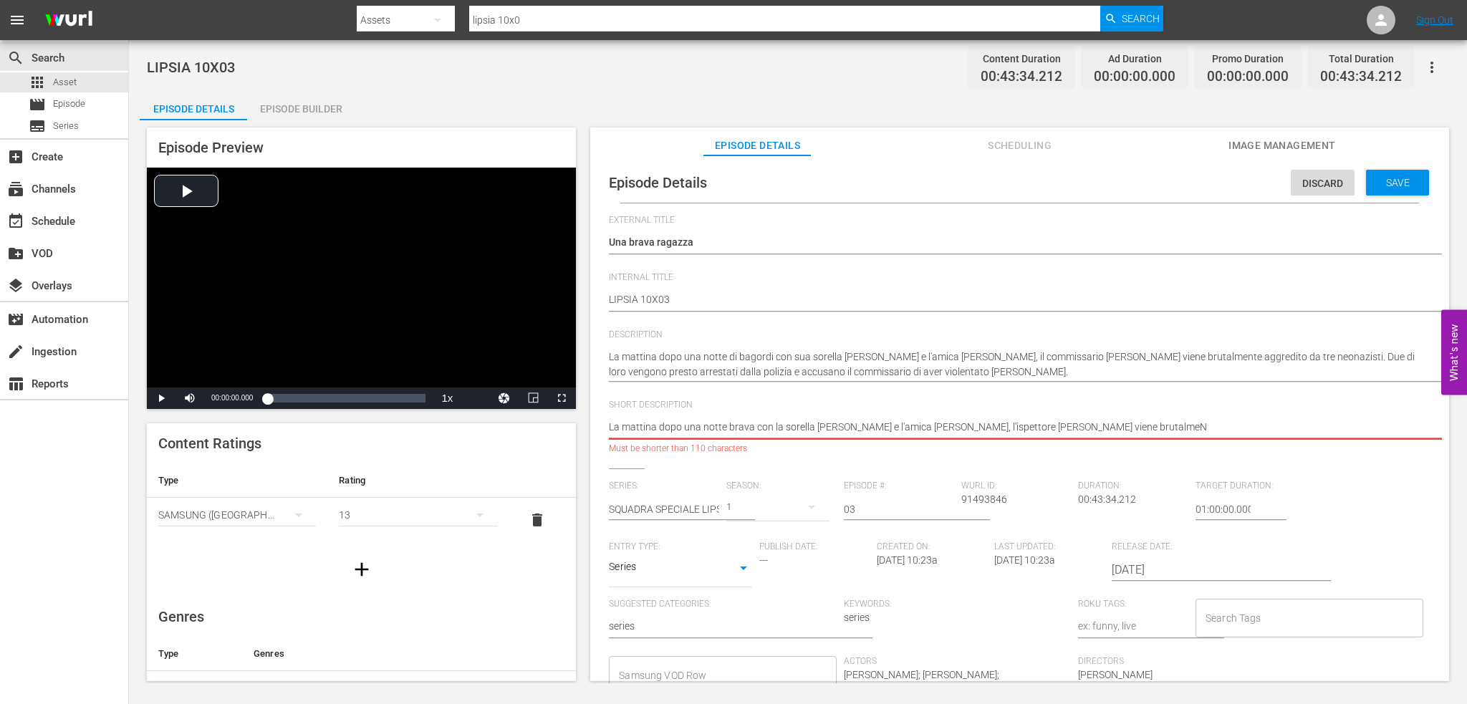
type textarea "La mattina dopo una notte brava con la sorella Juli e l'amica Sandra, l'ispetto…"
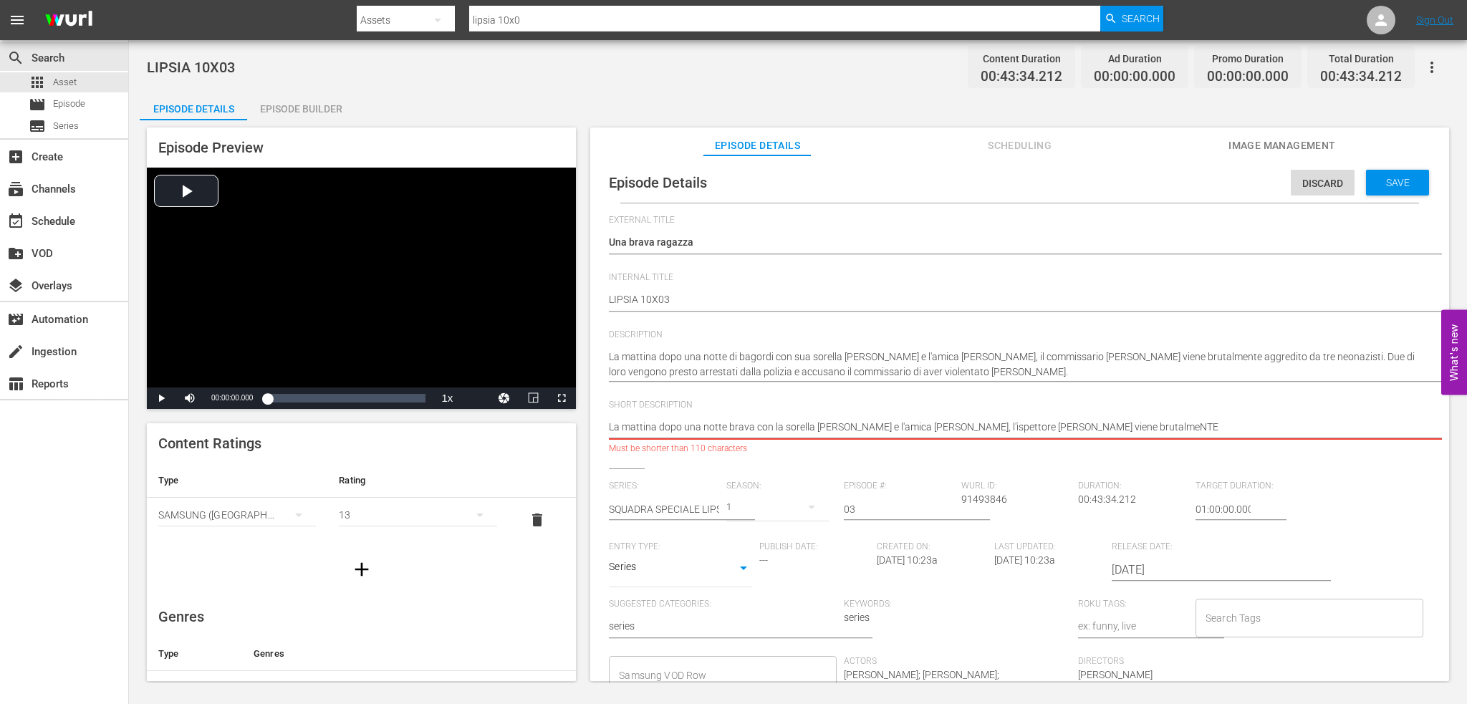
type textarea "La mattina dopo una notte brava con la sorella Juli e l'amica Sandra, l'ispetto…"
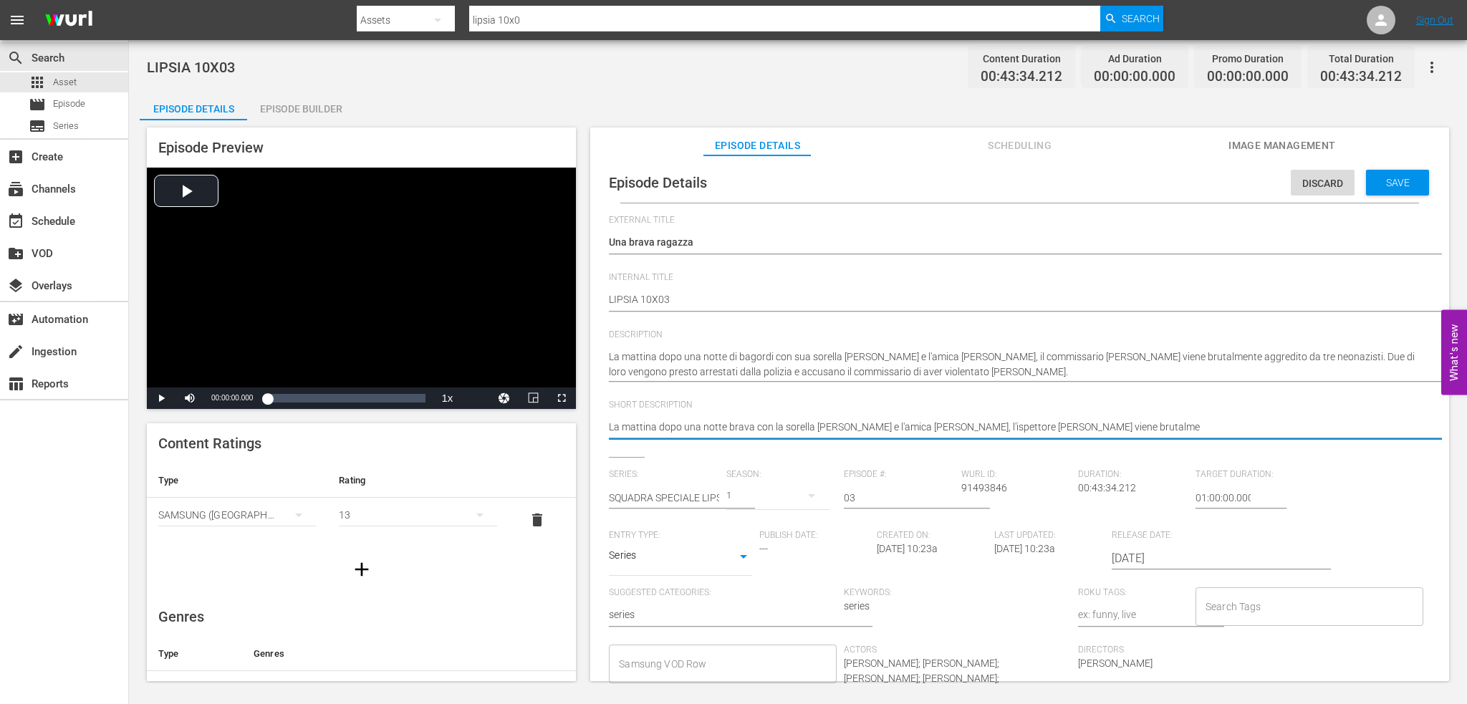
type textarea "La mattina dopo una notte brava con la sorella Juli e l'amica Sandra, l'ispetto…"
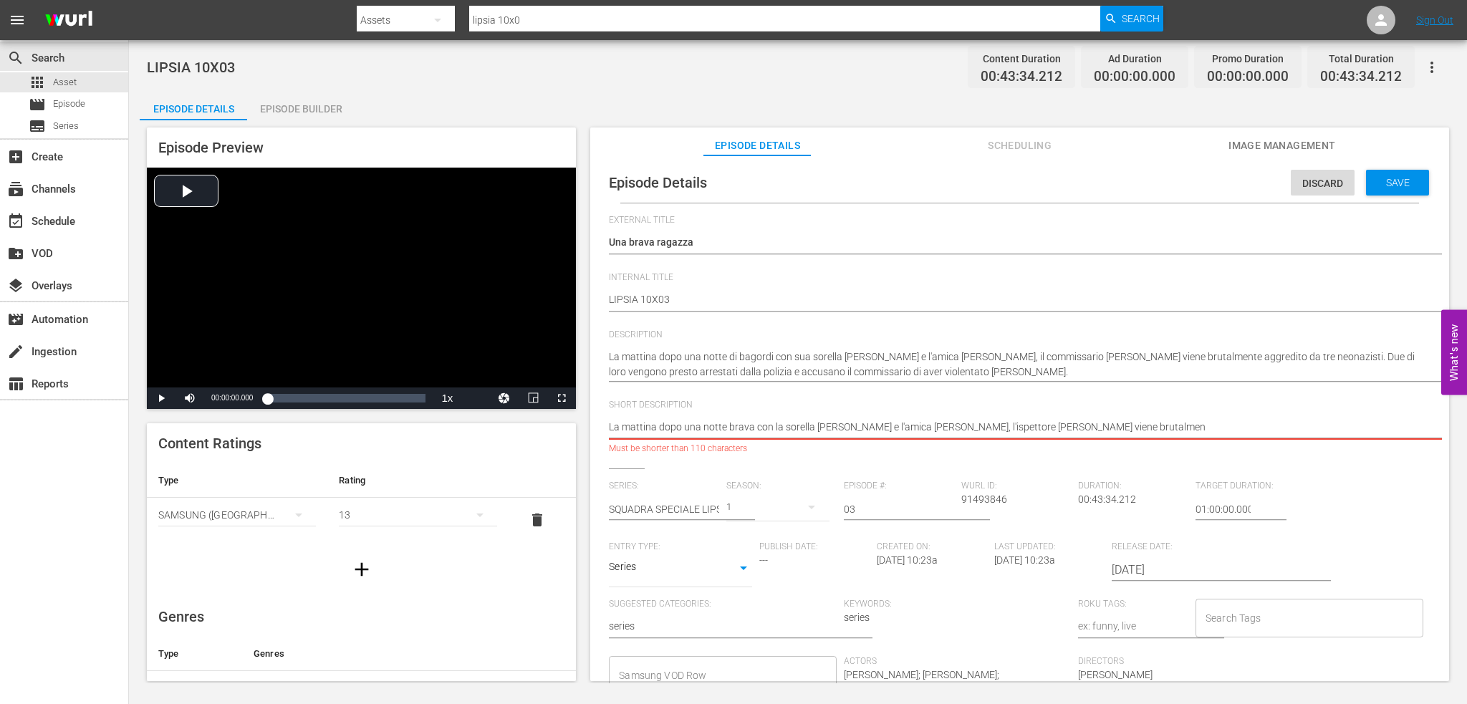
type textarea "La mattina dopo una notte brava con la sorella Juli e l'amica Sandra, l'ispetto…"
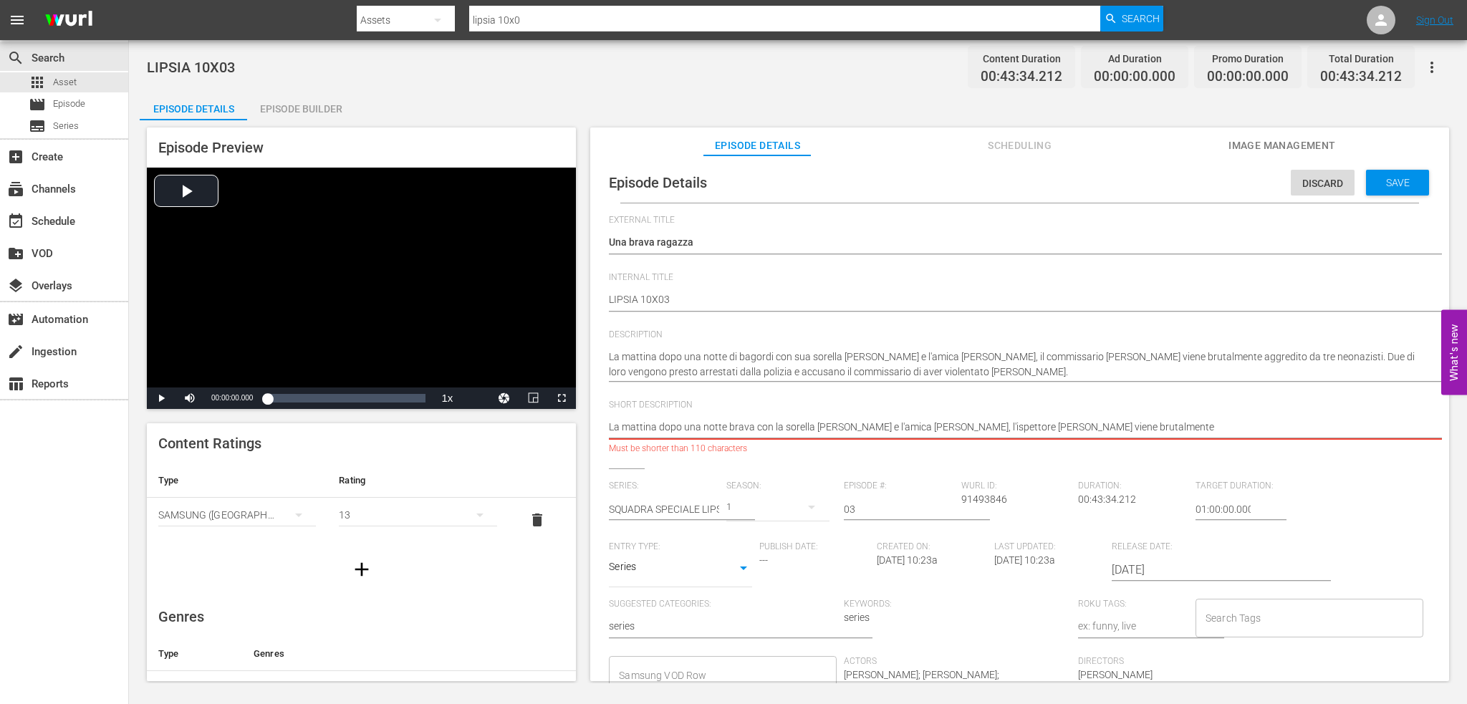
type textarea "La mattina dopo una notte brava con la sorella Juli e l'amica Sandra, l'ispetto…"
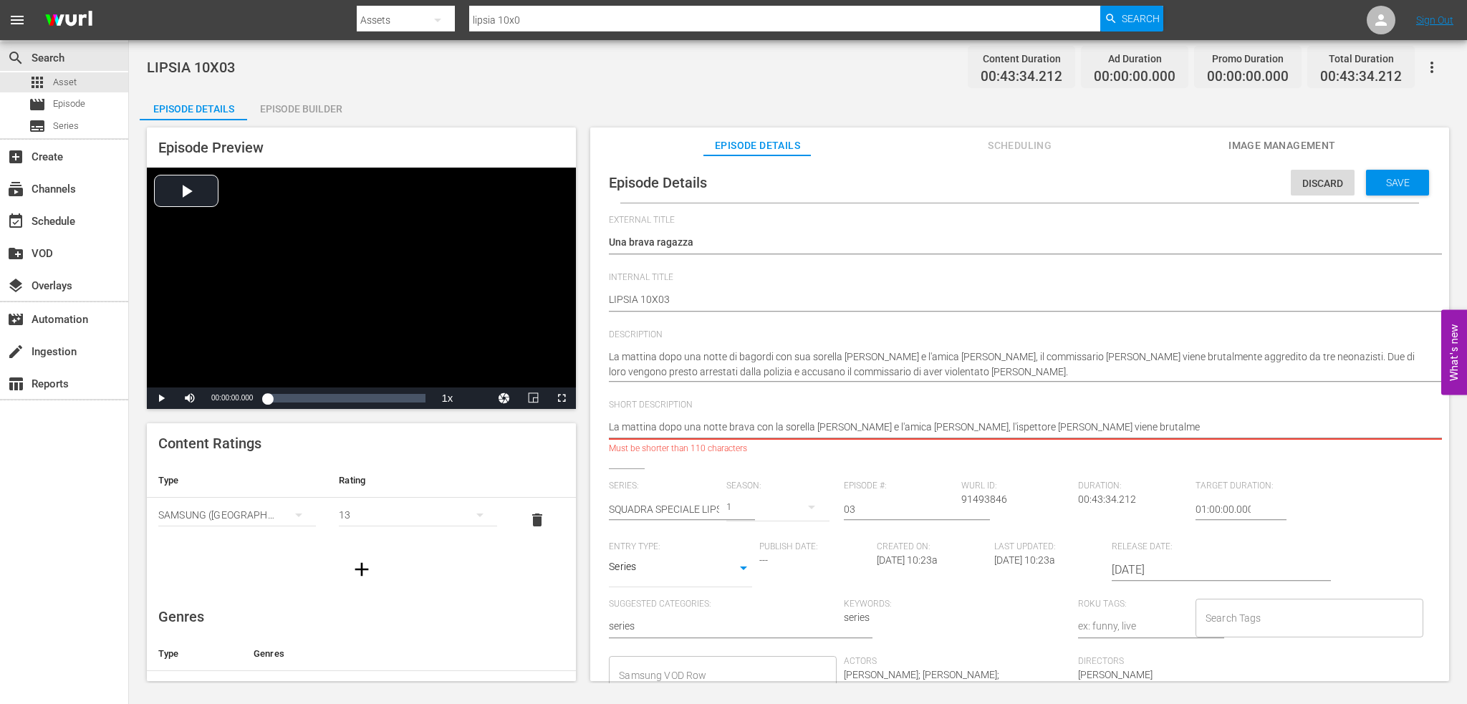
type textarea "La mattina dopo una notte brava con la sorella Juli e l'amica Sandra, l'ispetto…"
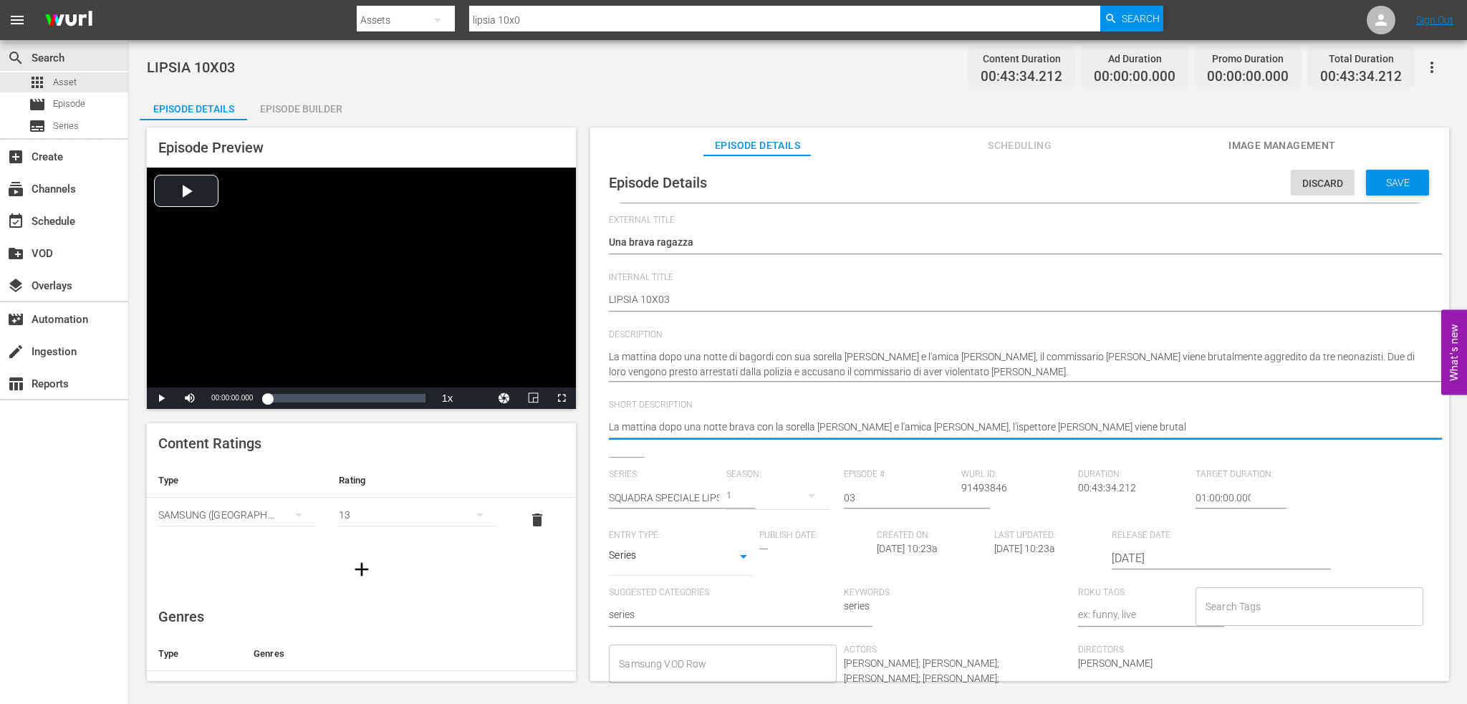
type textarea "La mattina dopo una notte brava con la sorella Juli e l'amica Sandra, l'ispetto…"
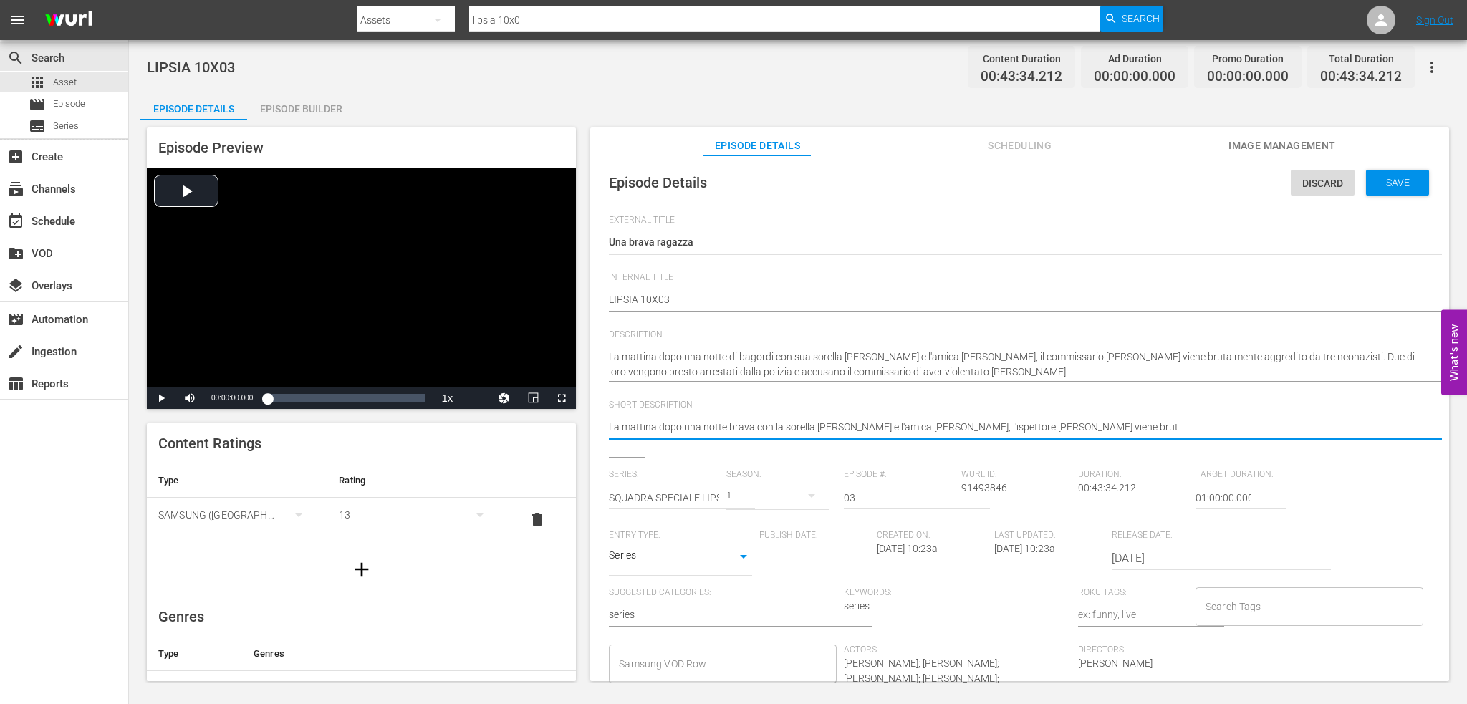
type textarea "La mattina dopo una notte brava con la sorella Juli e l'amica Sandra, l'ispetto…"
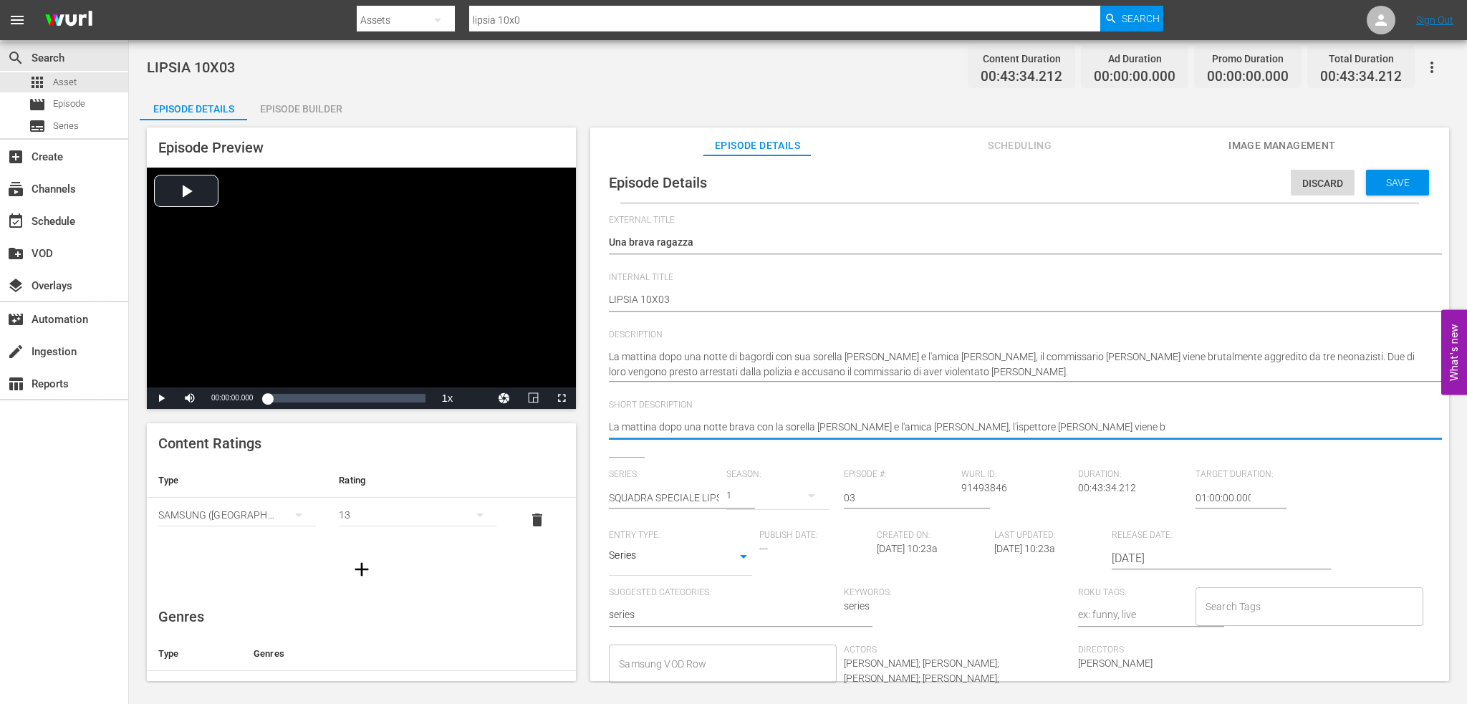
type textarea "La mattina dopo una notte brava con la sorella Juli e l'amica Sandra, l'ispetto…"
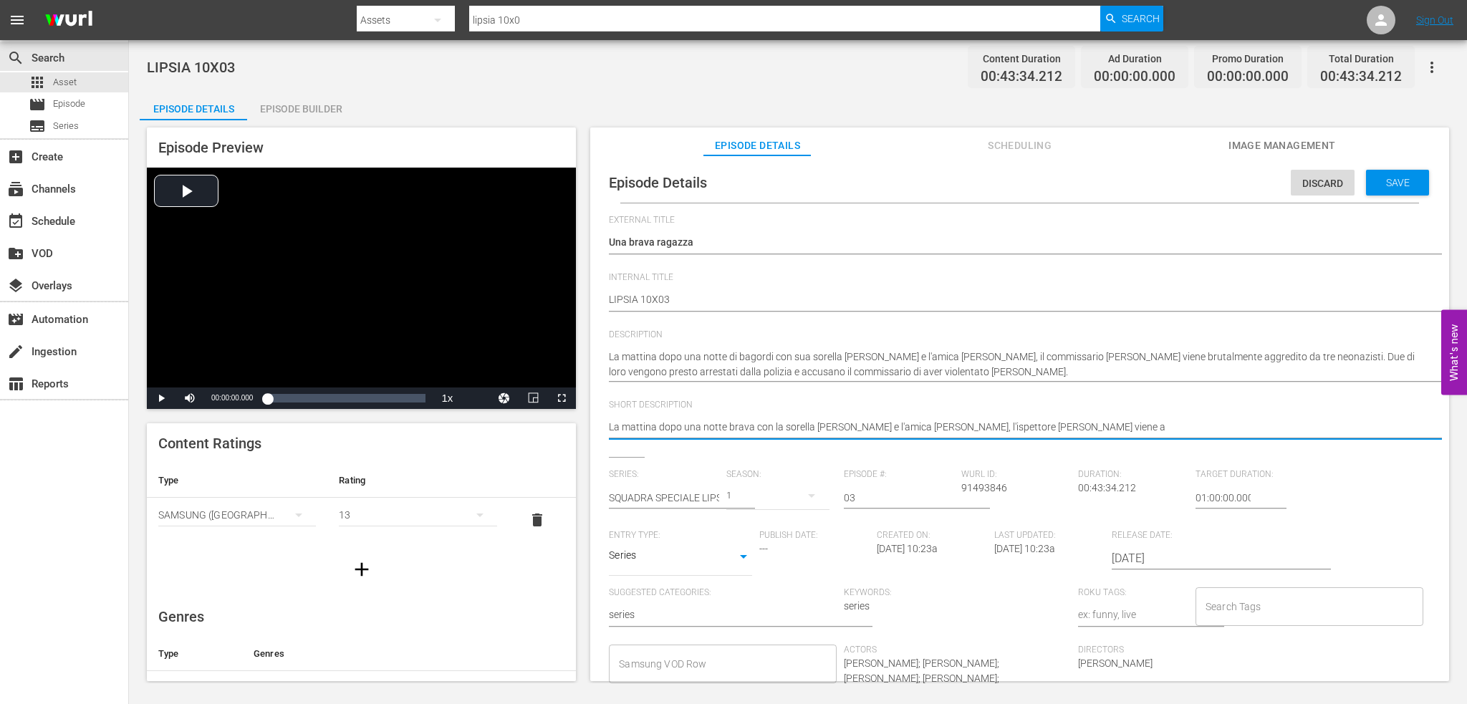
type textarea "La mattina dopo una notte brava con la sorella Juli e l'amica Sandra, l'ispetto…"
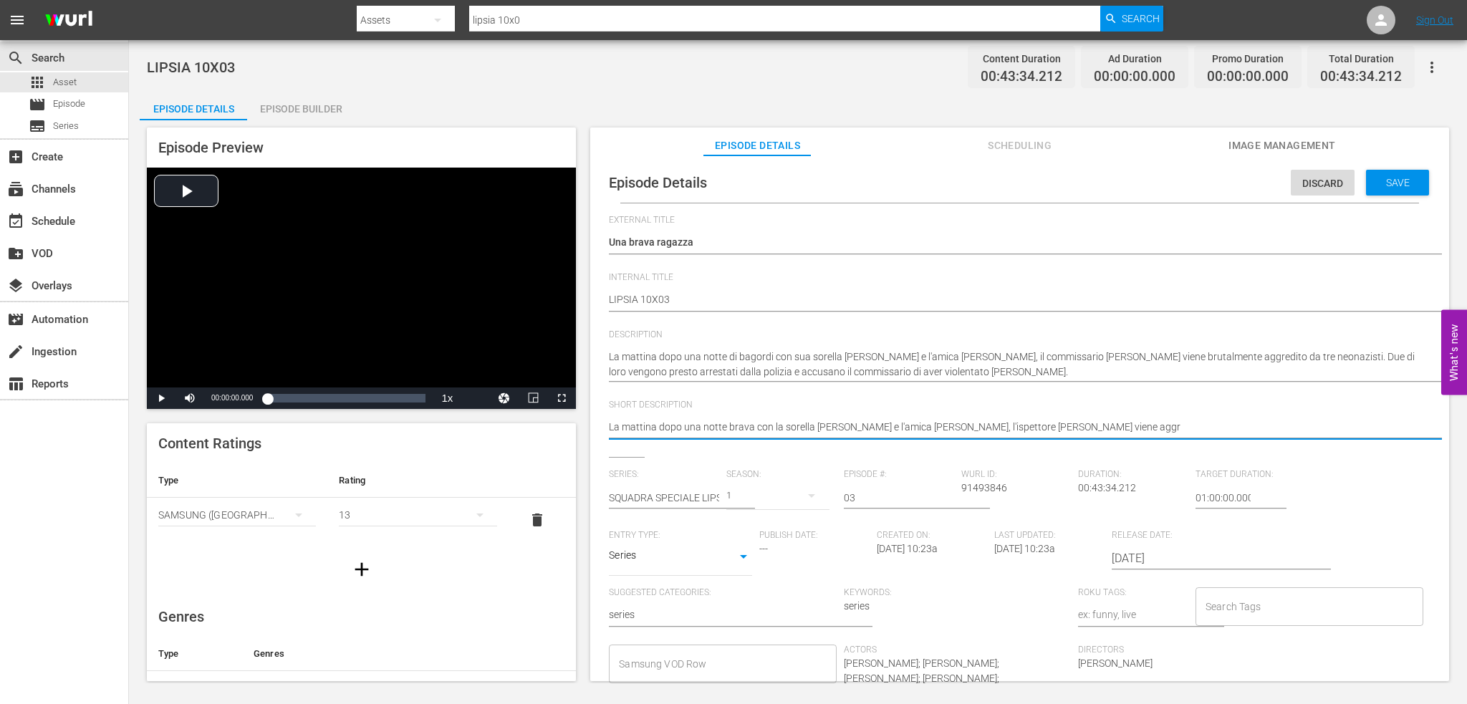
type textarea "La mattina dopo una notte brava con la sorella Juli e l'amica Sandra, l'ispetto…"
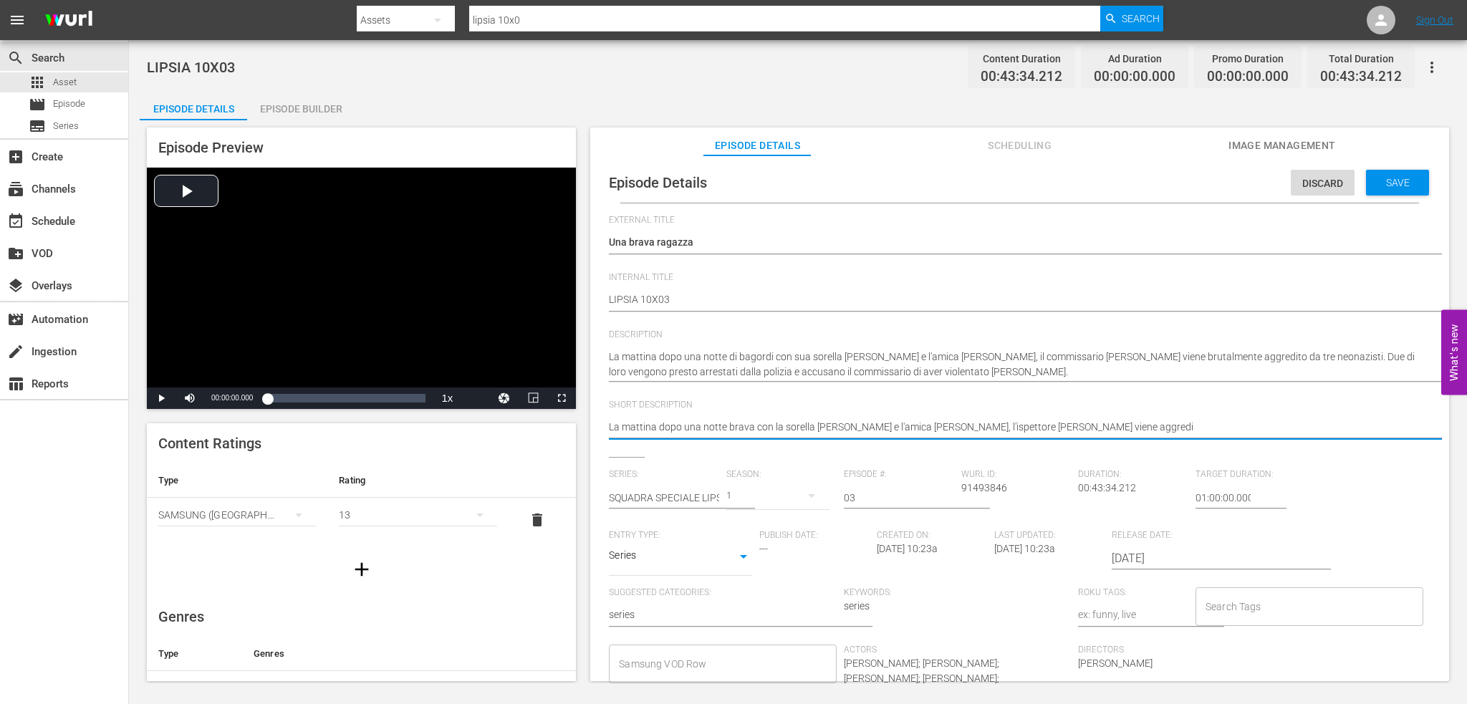
type textarea "La mattina dopo una notte brava con la sorella Juli e l'amica Sandra, l'ispetto…"
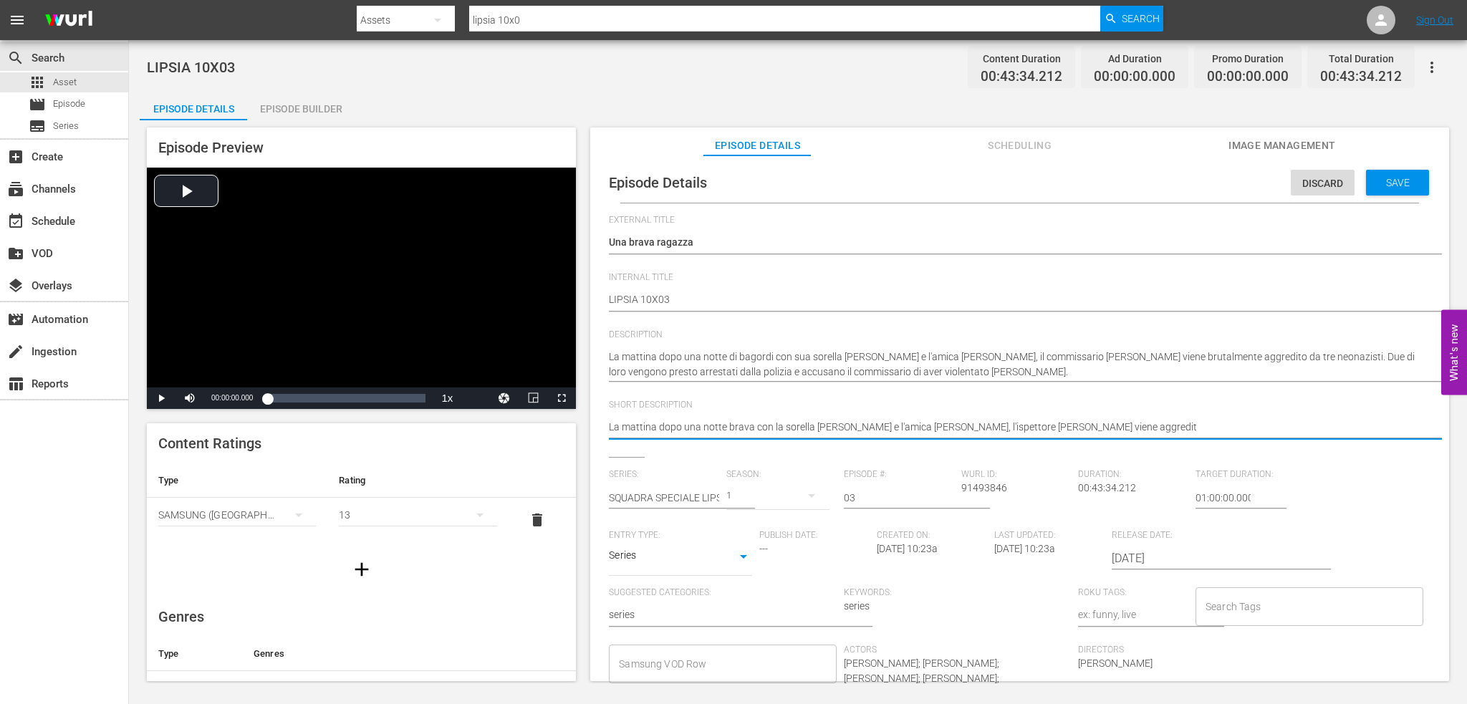
type textarea "La mattina dopo una notte brava con la sorella Juli e l'amica Sandra, l'ispetto…"
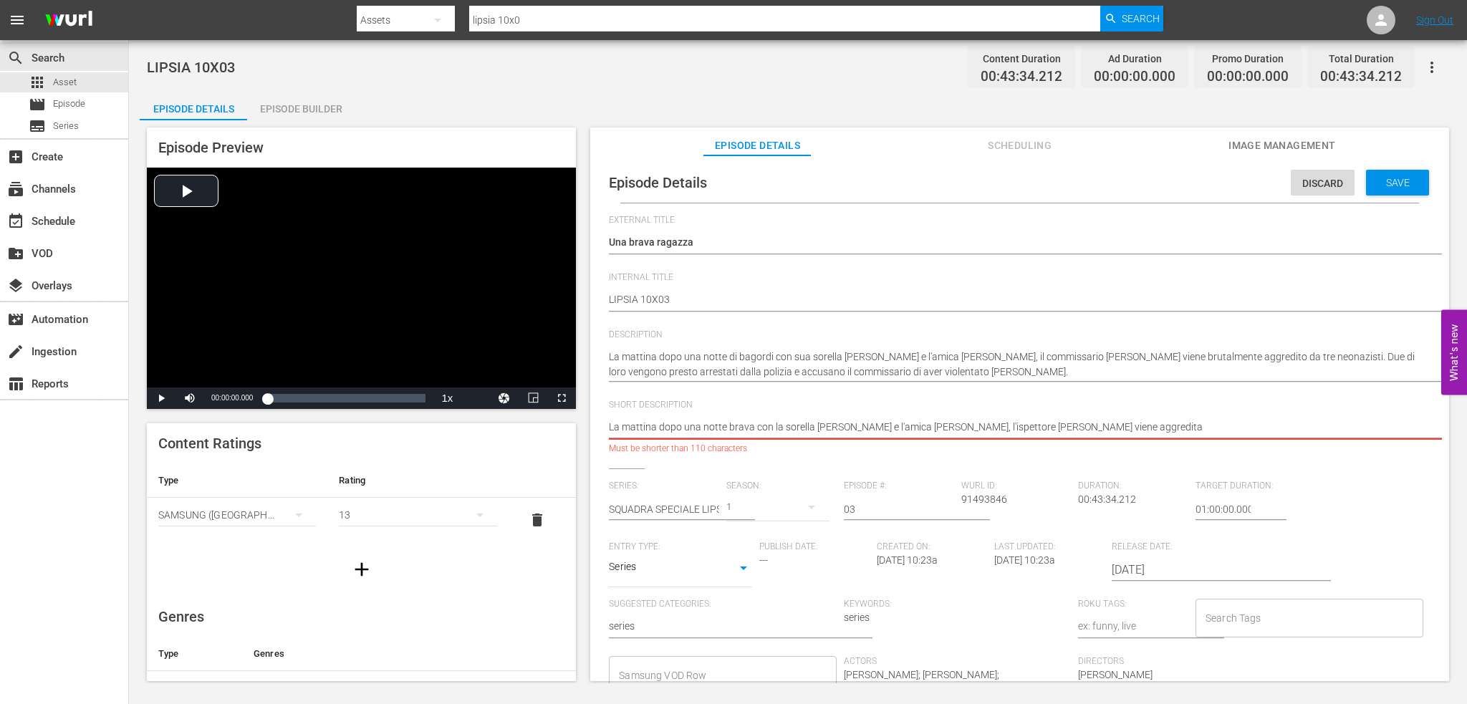
click at [868, 425] on textarea "La mattina dopo una notte brava con la sorella Juli e l'amica Sandra, l'ispetto…" at bounding box center [1016, 428] width 815 height 17
type textarea "La mattina dopo una notte brava con la sorella Juli e l'amicaSandra, l'ispettor…"
type textarea "La mattina dopo una notte brava con la sorella Juli e l'amicSandra, l'ispettore…"
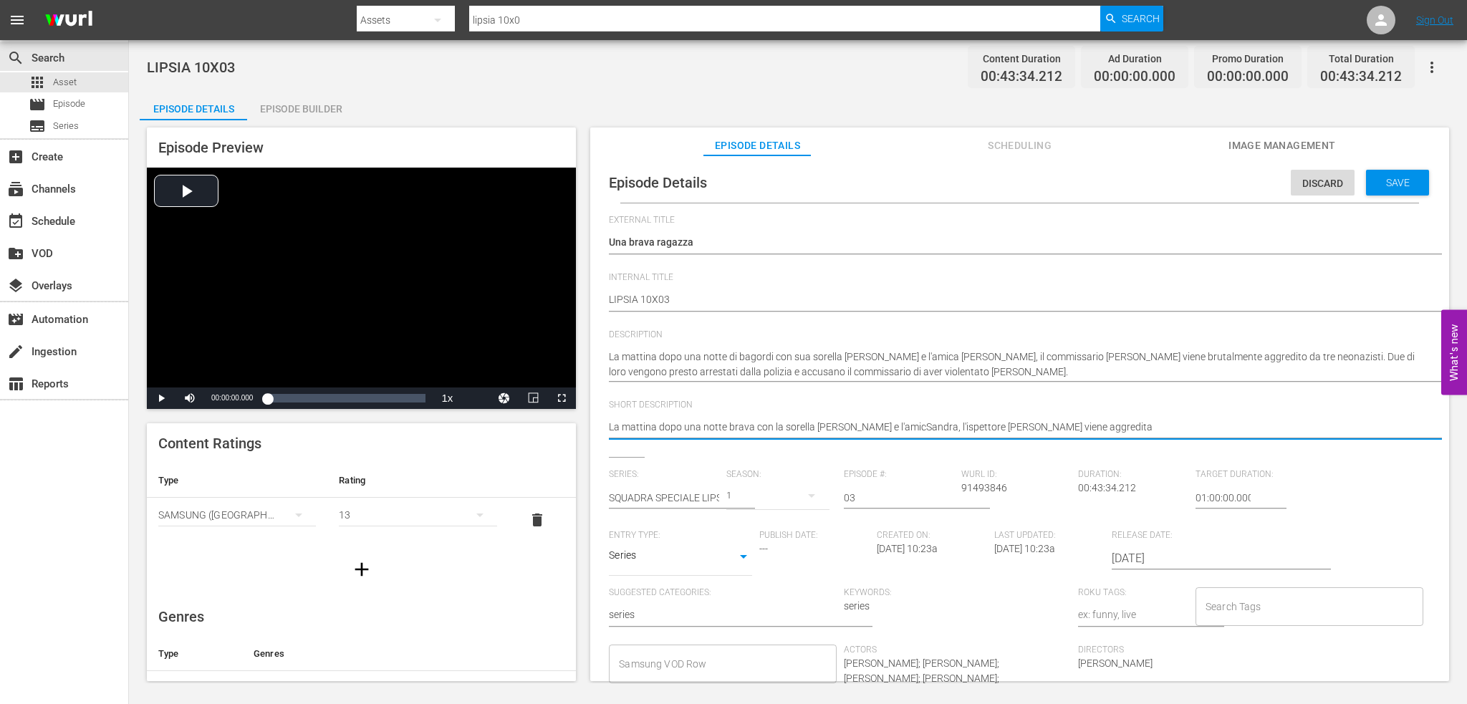
type textarea "La mattina dopo una notte brava con la sorella Juli e l'amiSandra, l'ispettore …"
type textarea "La mattina dopo una notte brava con la sorella Juli e l'amSandra, l'ispettore P…"
type textarea "La mattina dopo una notte brava con la sorella Juli e l'aSandra, l'ispettore Pa…"
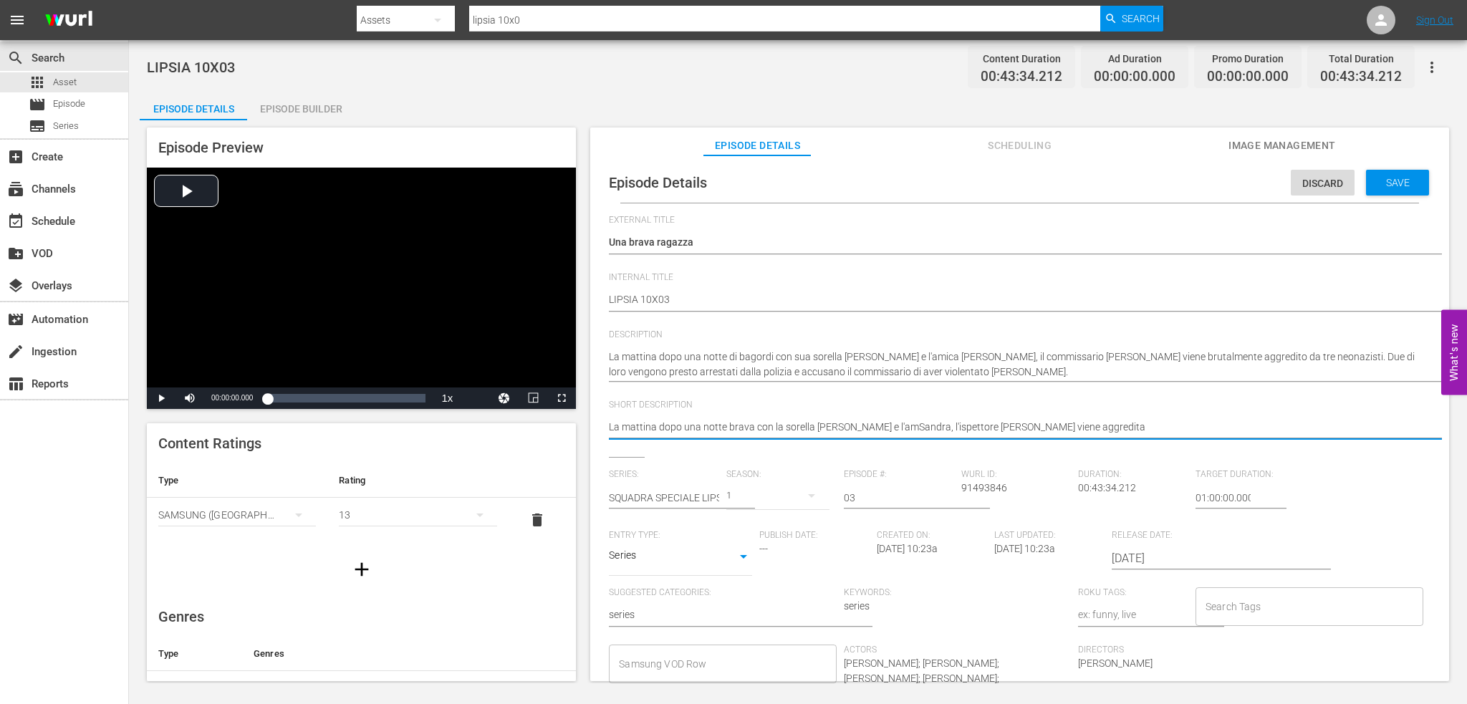
type textarea "La mattina dopo una notte brava con la sorella Juli e l'aSandra, l'ispettore Pa…"
type textarea "La mattina dopo una notte brava con la sorella Juli e l'Sandra, l'ispettore Pat…"
type textarea "La mattina dopo una notte brava con la sorella Juli e lSandra, l'ispettore Patr…"
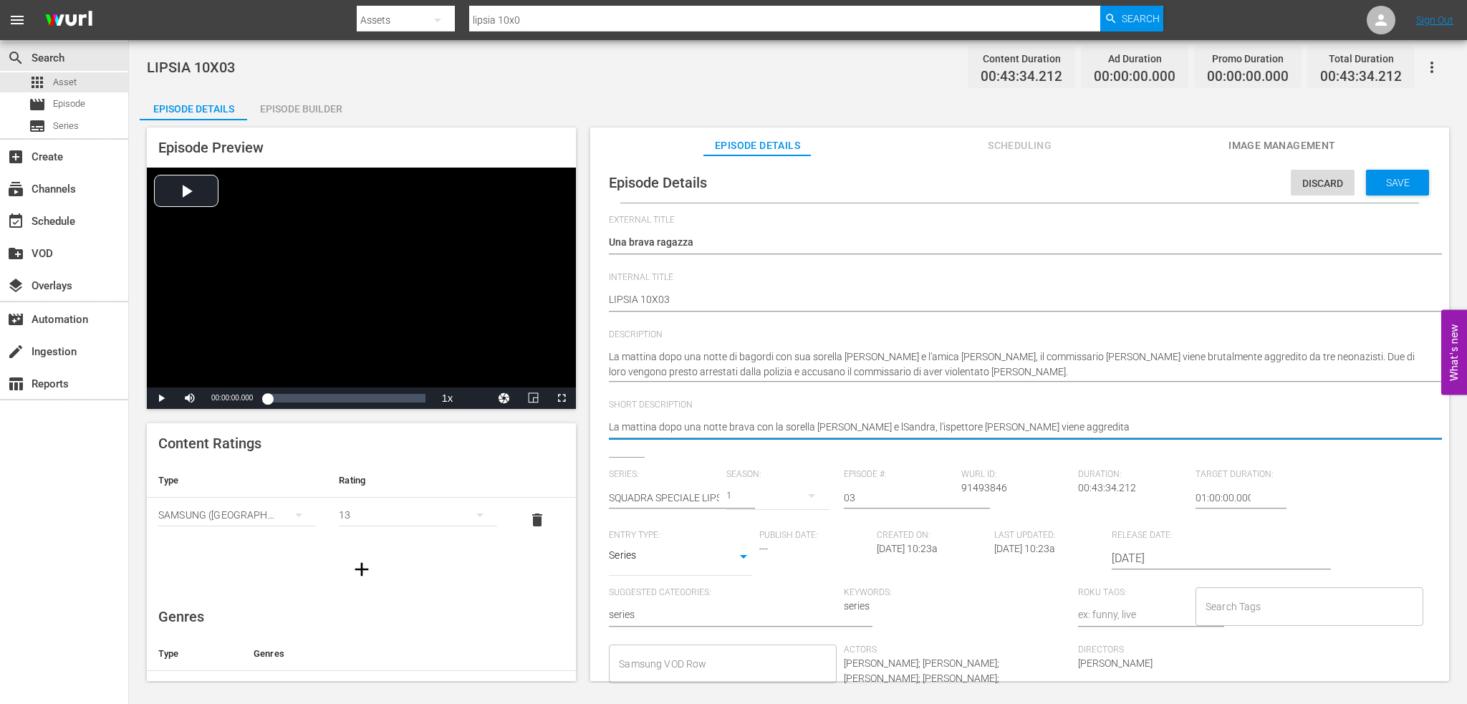
type textarea "La mattina dopo una notte brava con la sorella Juli e Sandra, l'ispettore Patri…"
click at [1068, 426] on textarea "La mattina dopo una notte brava con la sorella Juli e l'amica Sandra, l'ispetto…" at bounding box center [1016, 428] width 815 height 17
type textarea "La mattina dopo una notte brava con la sorella Juli e Sandra, l'ispettore Patri…"
click at [768, 495] on div "1" at bounding box center [777, 496] width 103 height 40
click at [760, 532] on div "1" at bounding box center [744, 533] width 39 height 14
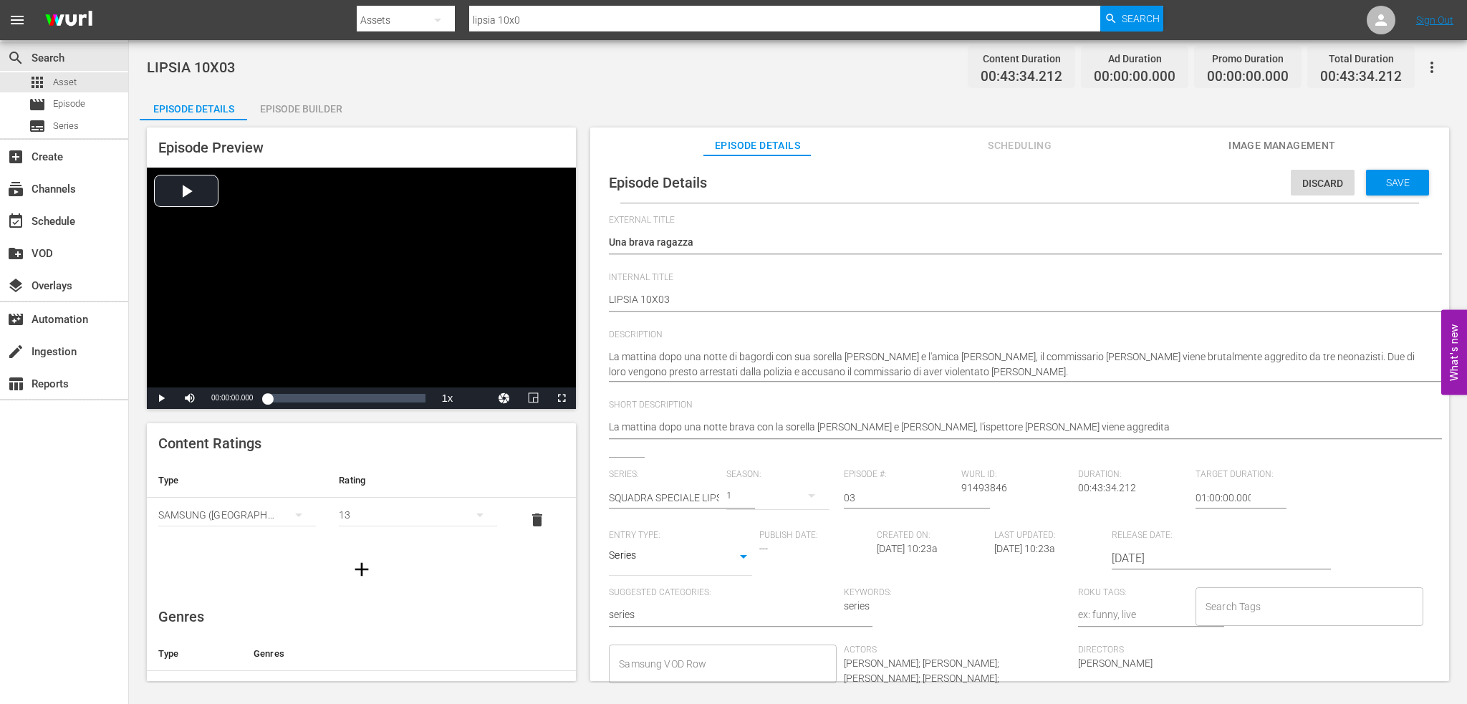
click at [739, 486] on div "1" at bounding box center [777, 496] width 103 height 40
click at [814, 479] on div "1" at bounding box center [733, 352] width 1467 height 704
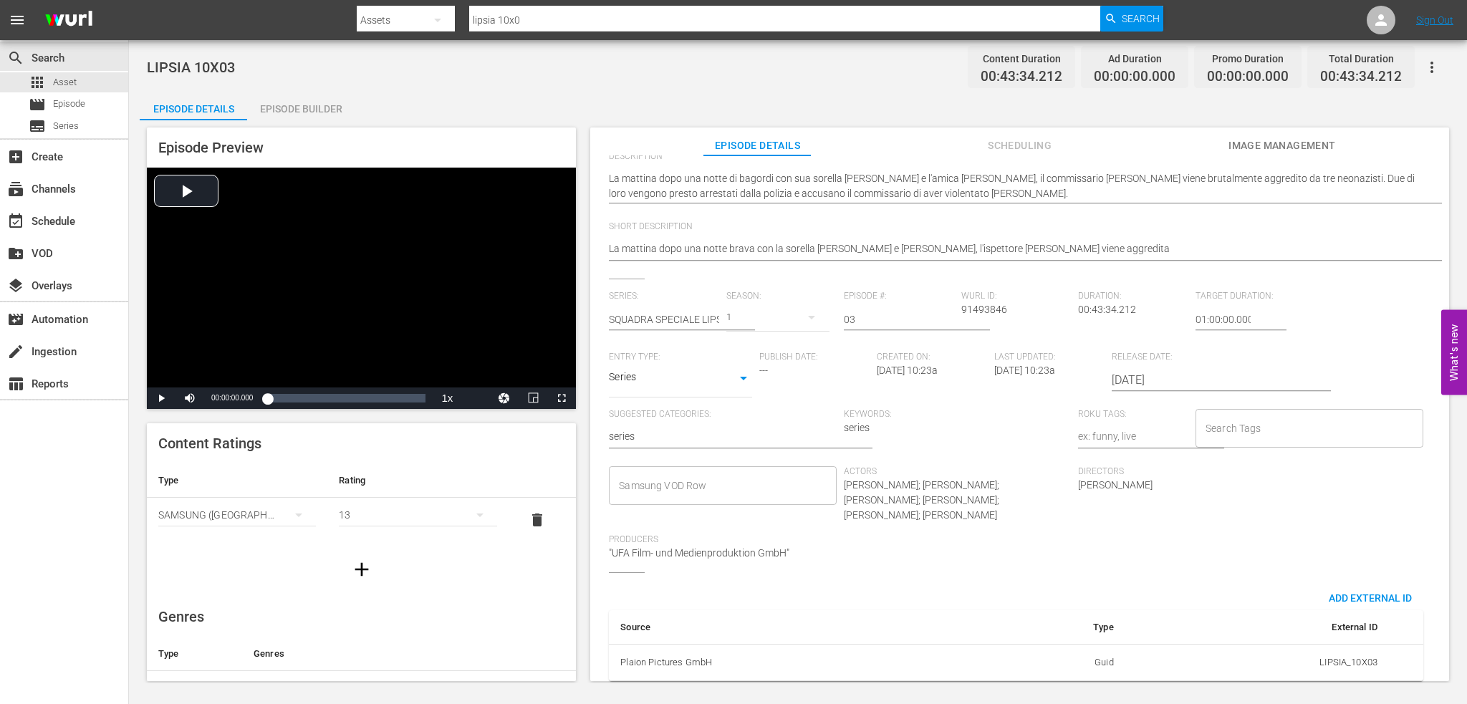
scroll to position [193, 0]
click at [682, 468] on input "Samsung VOD Row" at bounding box center [711, 481] width 193 height 26
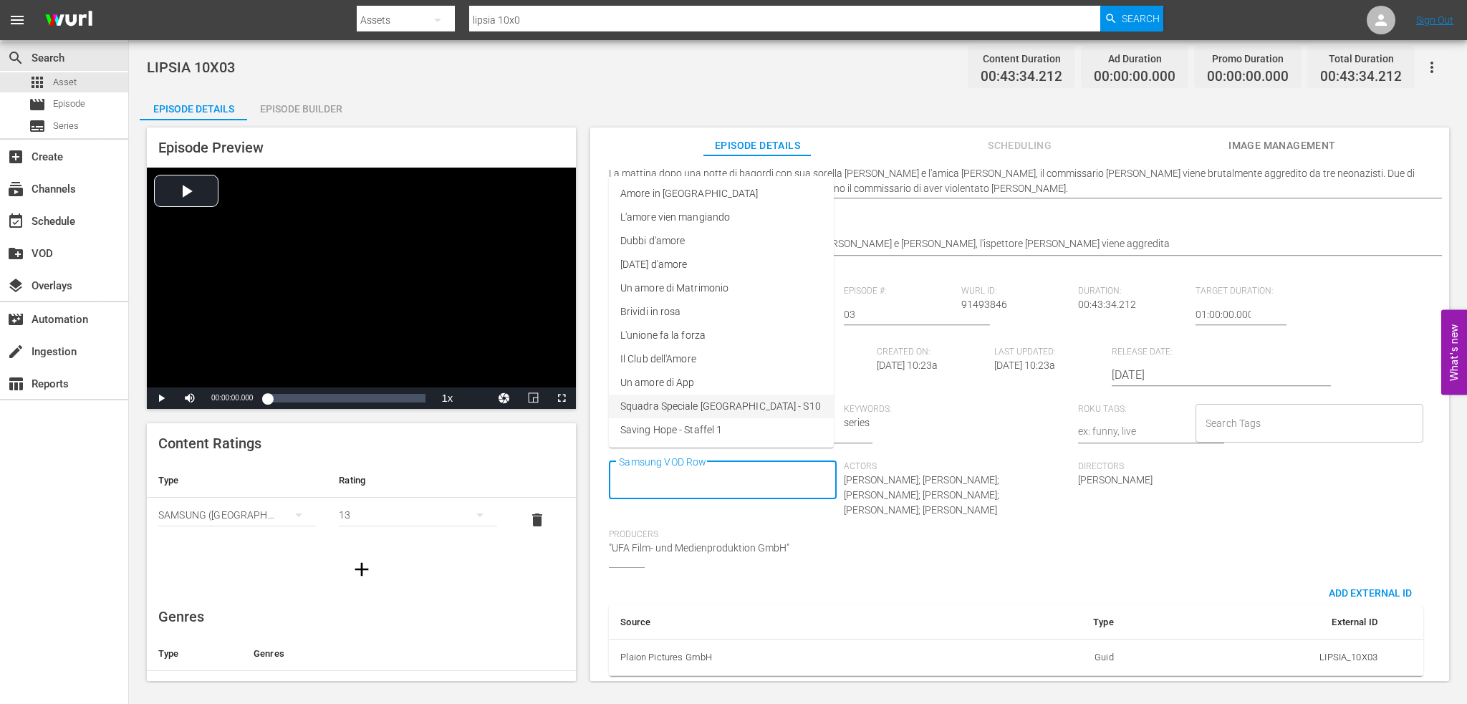
click at [731, 404] on span "Squadra Speciale [GEOGRAPHIC_DATA] - S10" at bounding box center [720, 406] width 201 height 15
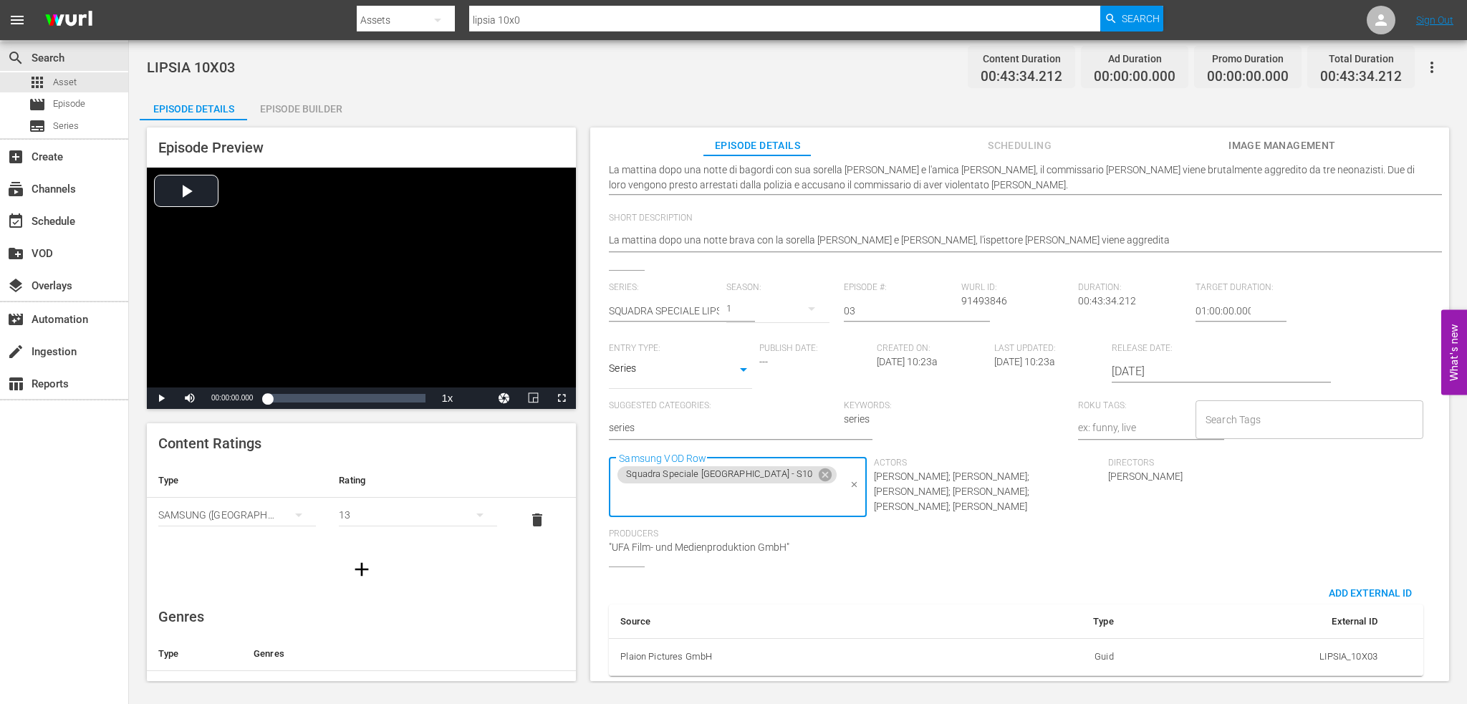
scroll to position [0, 0]
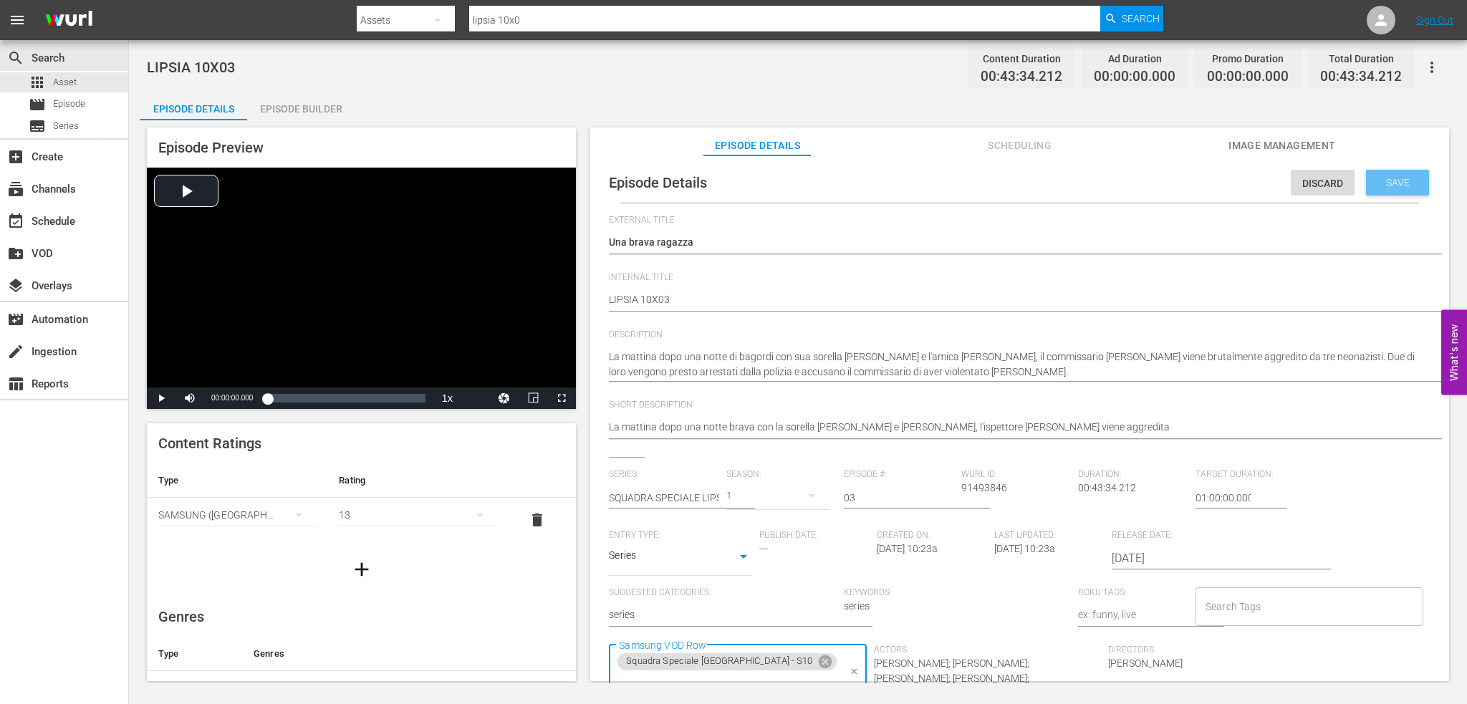
click at [1378, 171] on div "Save" at bounding box center [1397, 183] width 63 height 26
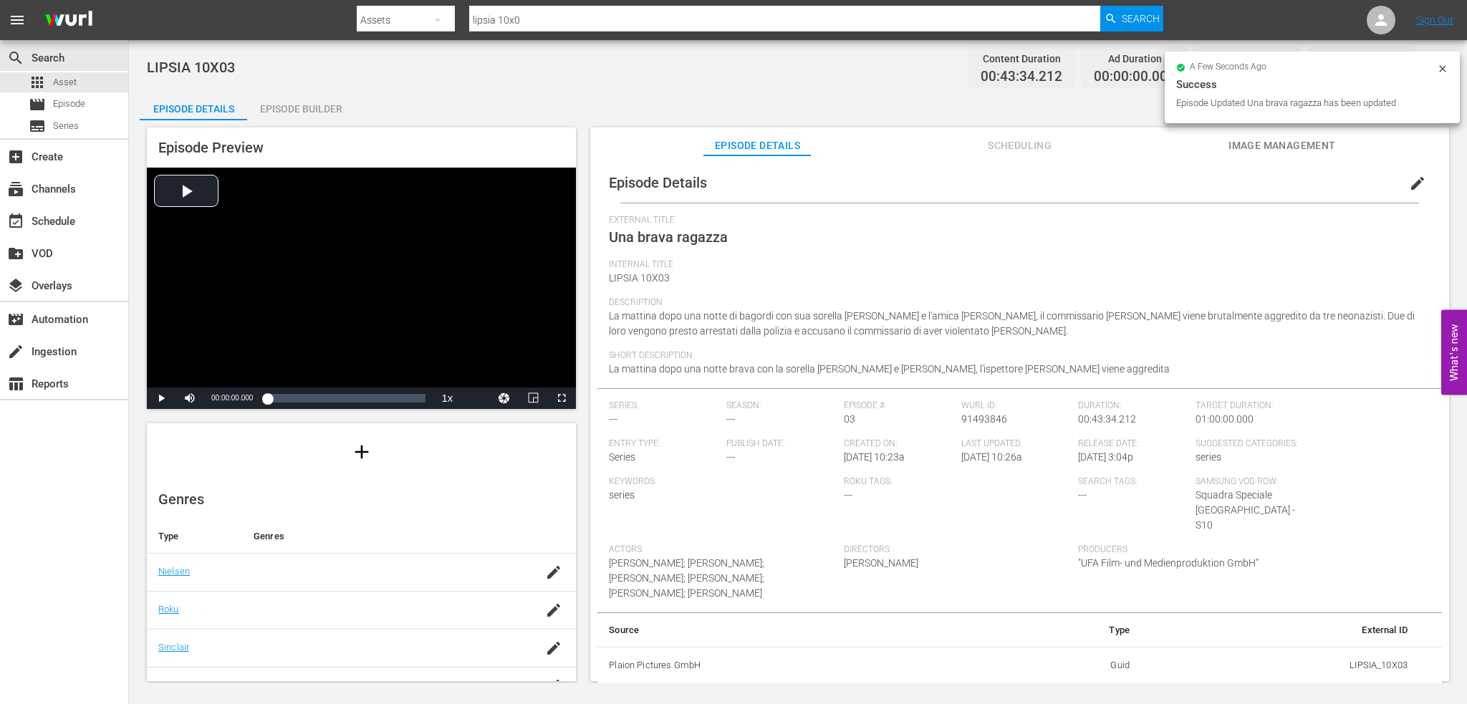
scroll to position [110, 0]
click at [545, 581] on icon "button" at bounding box center [553, 579] width 17 height 17
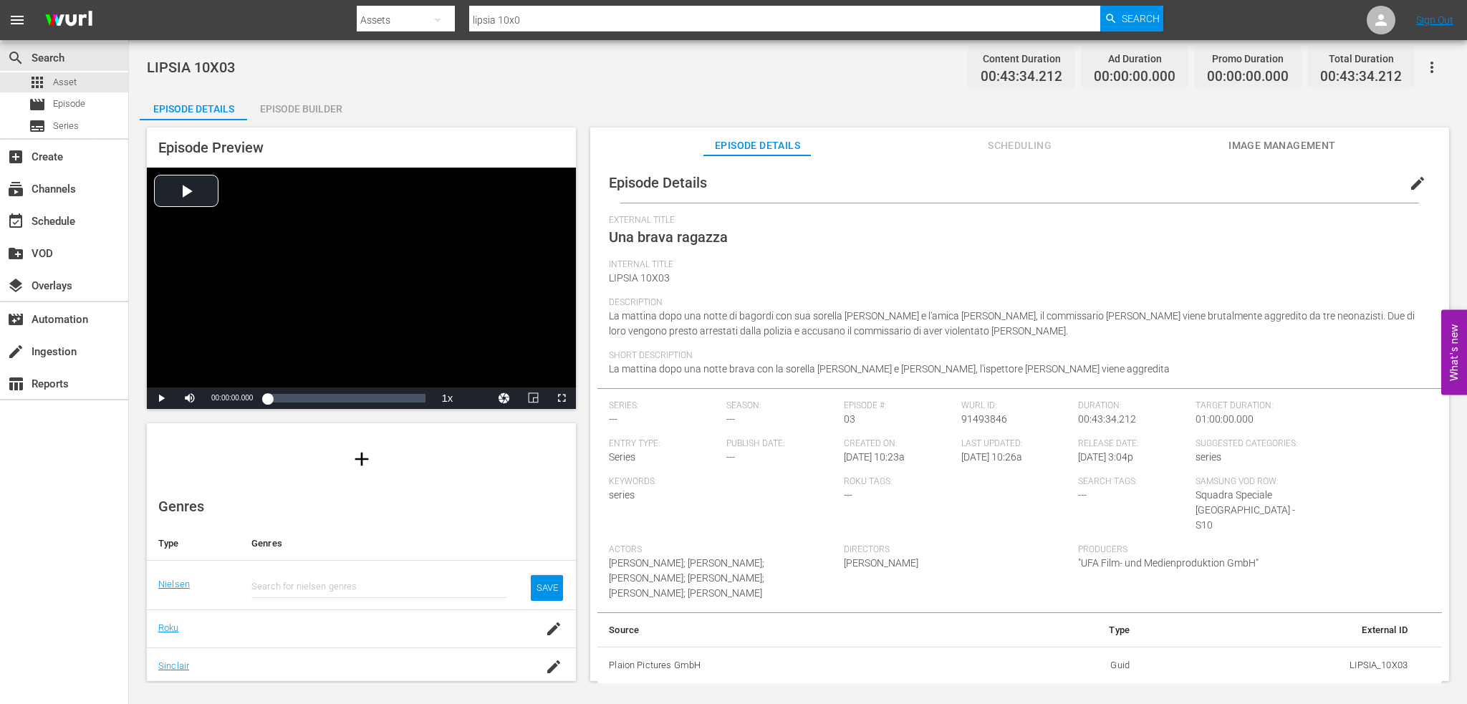
click at [284, 574] on input "text" at bounding box center [378, 587] width 255 height 34
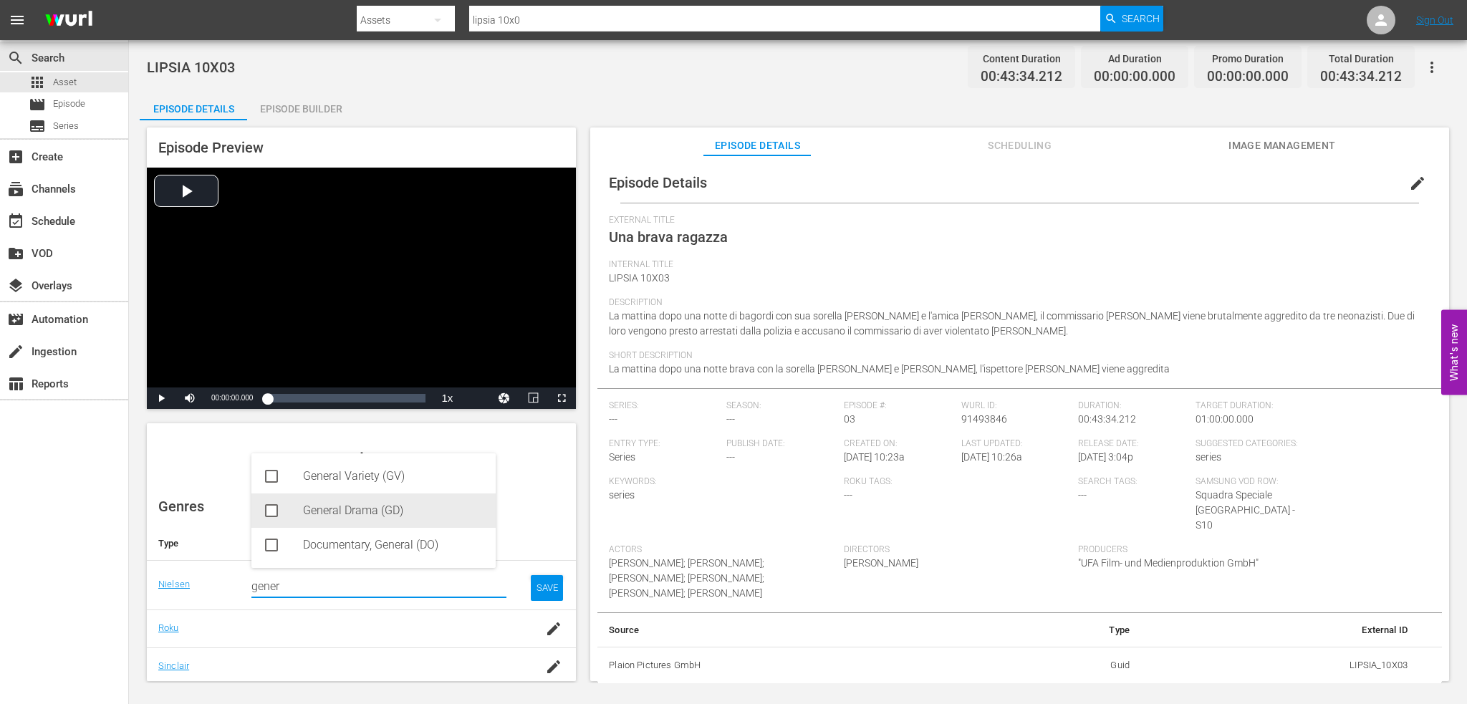
click at [361, 502] on div "General Drama (GD)" at bounding box center [393, 511] width 181 height 34
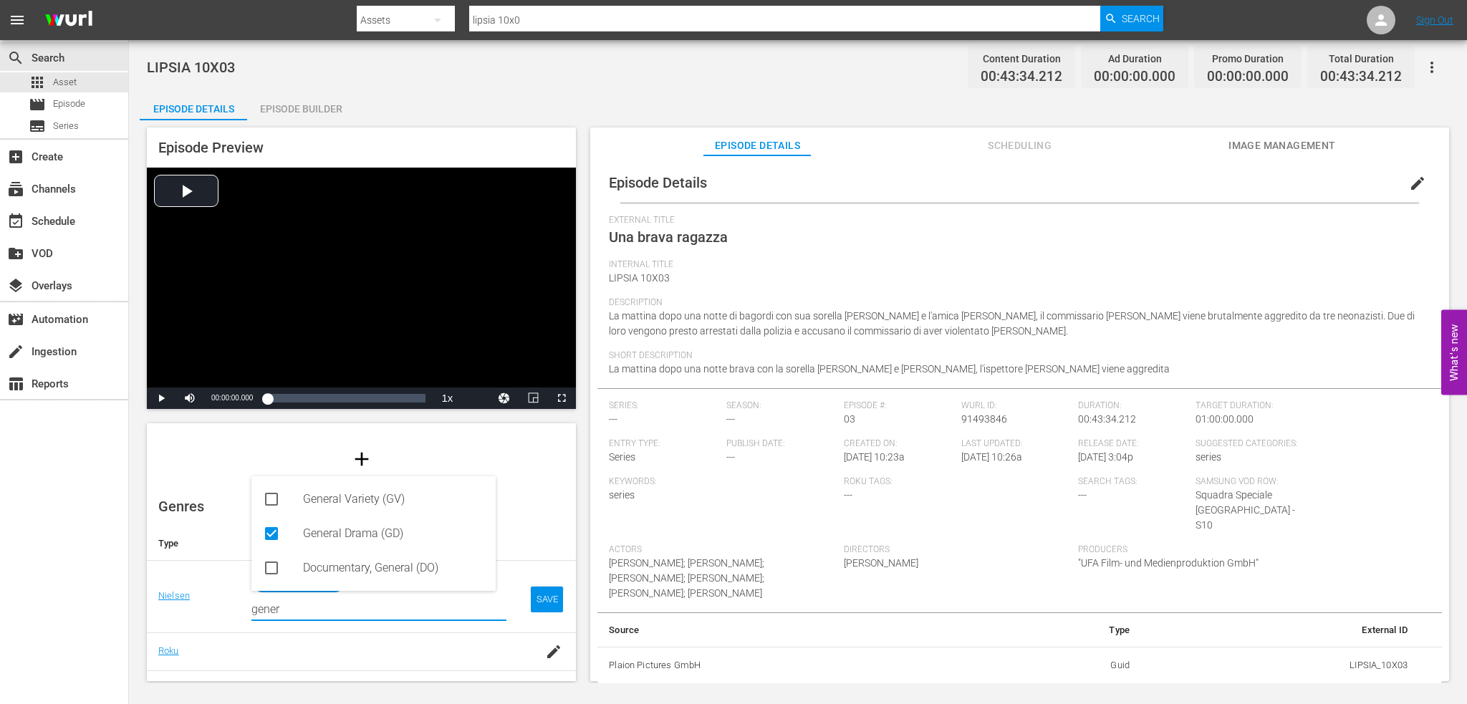
type input "gener"
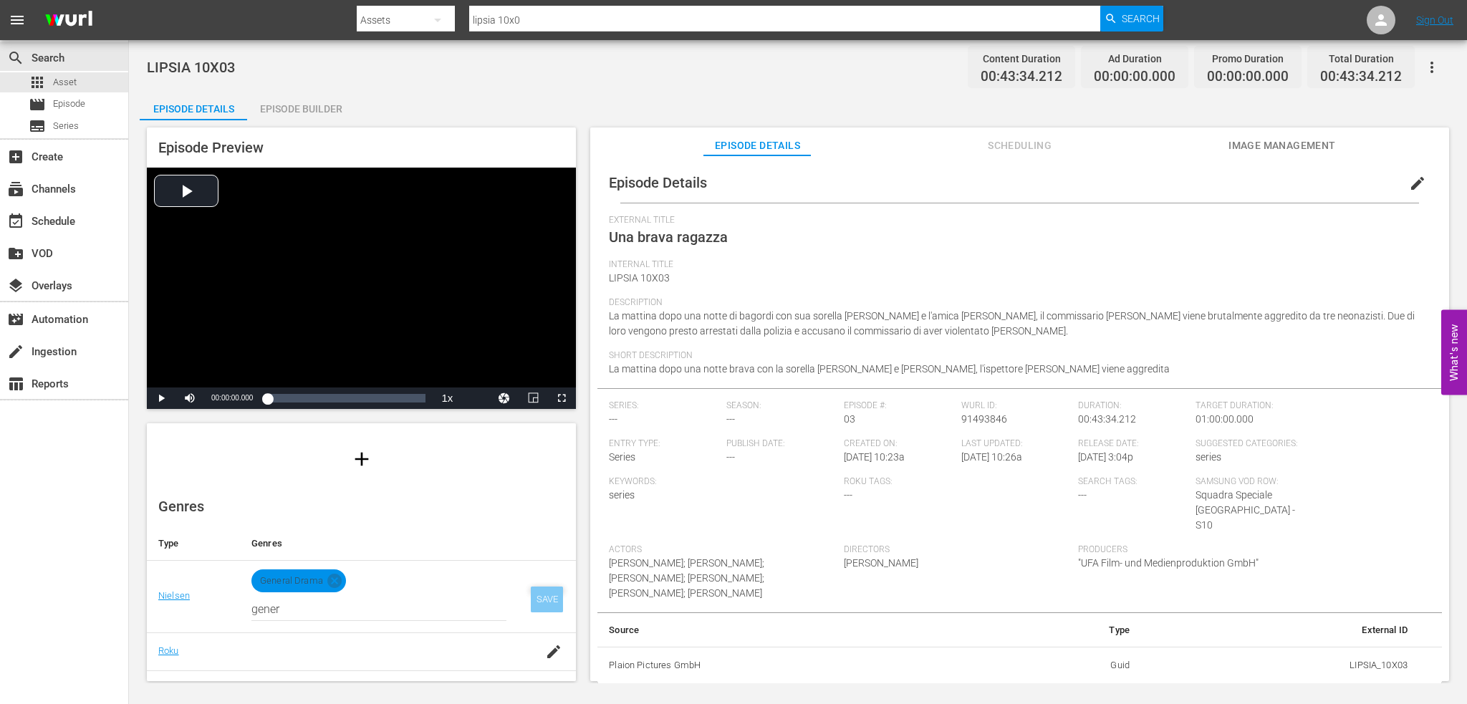
click at [543, 592] on div "SAVE" at bounding box center [547, 600] width 33 height 26
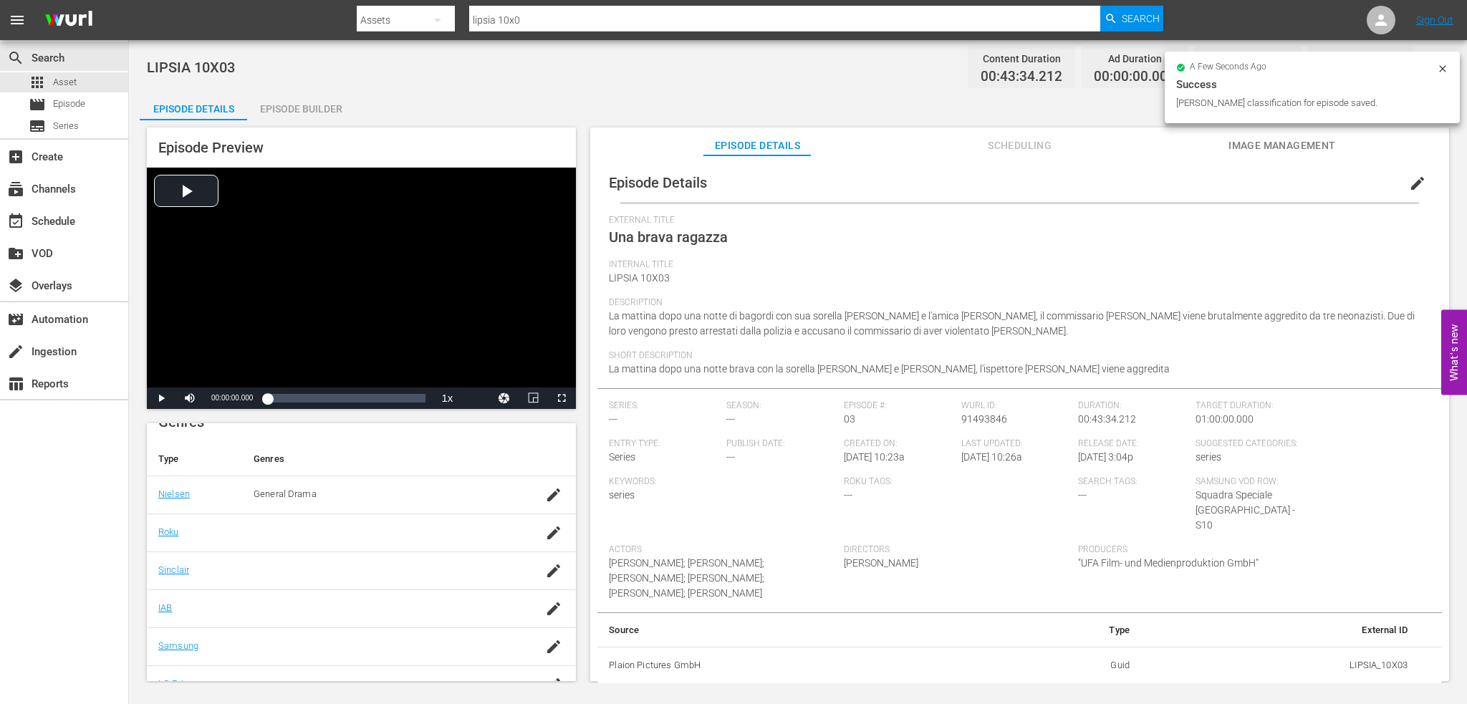
scroll to position [254, 0]
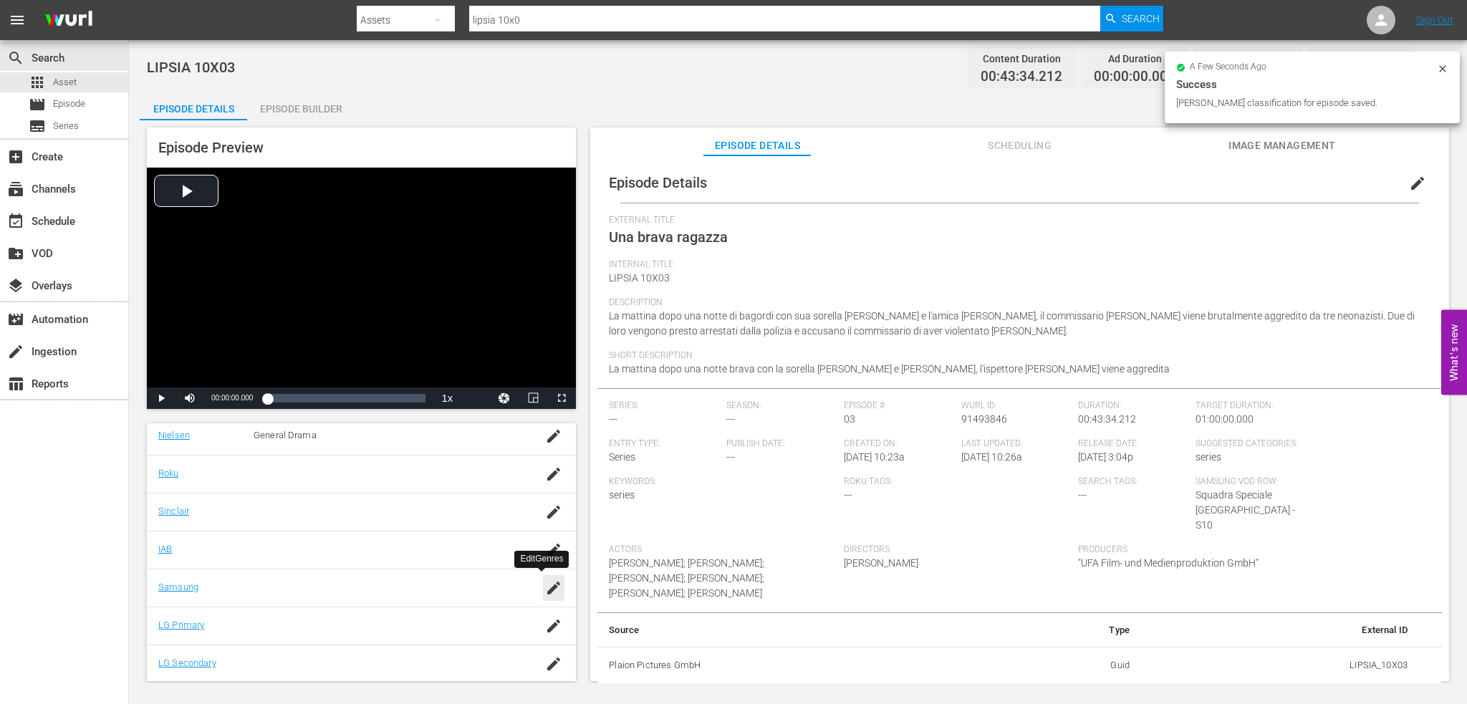
click at [547, 584] on icon "button" at bounding box center [553, 588] width 17 height 17
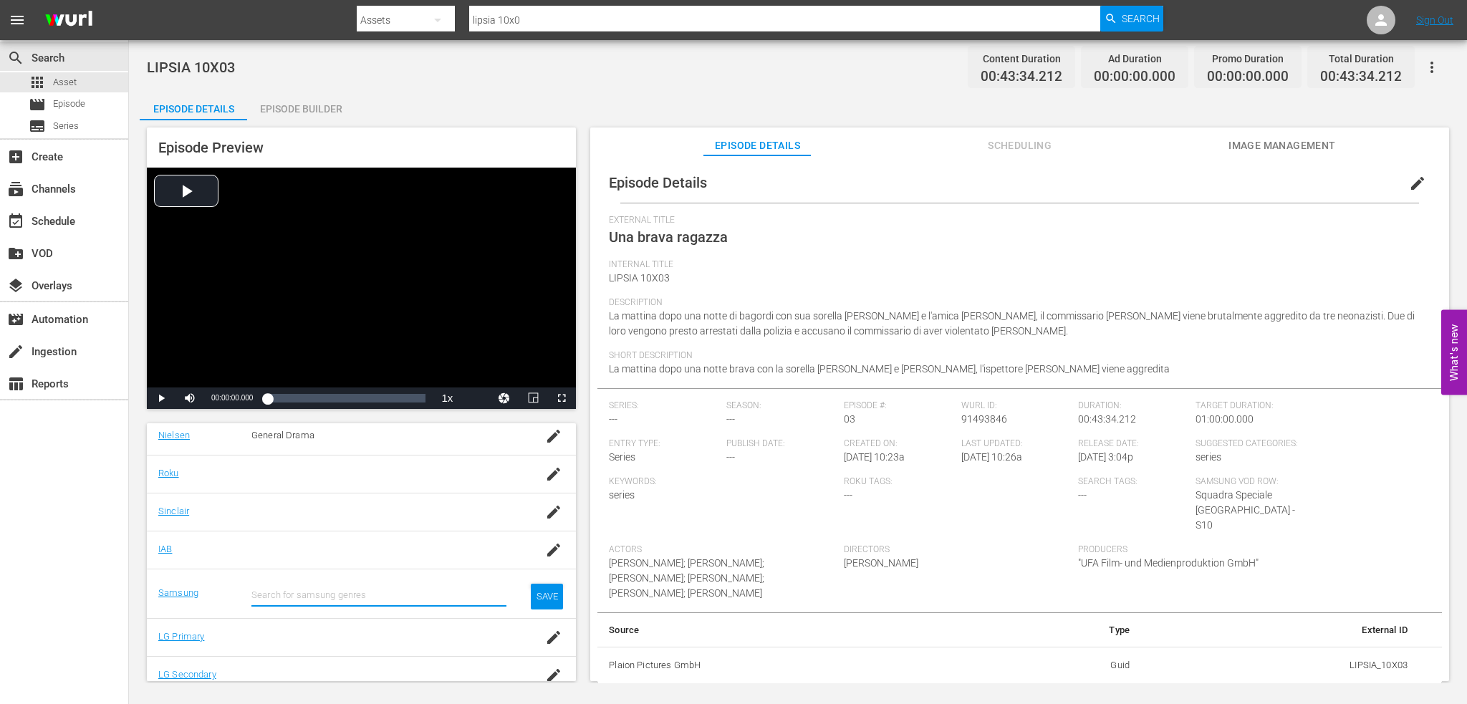
click at [330, 596] on input "text" at bounding box center [378, 595] width 255 height 34
click at [332, 630] on div "Crime (G2003)" at bounding box center [393, 634] width 181 height 34
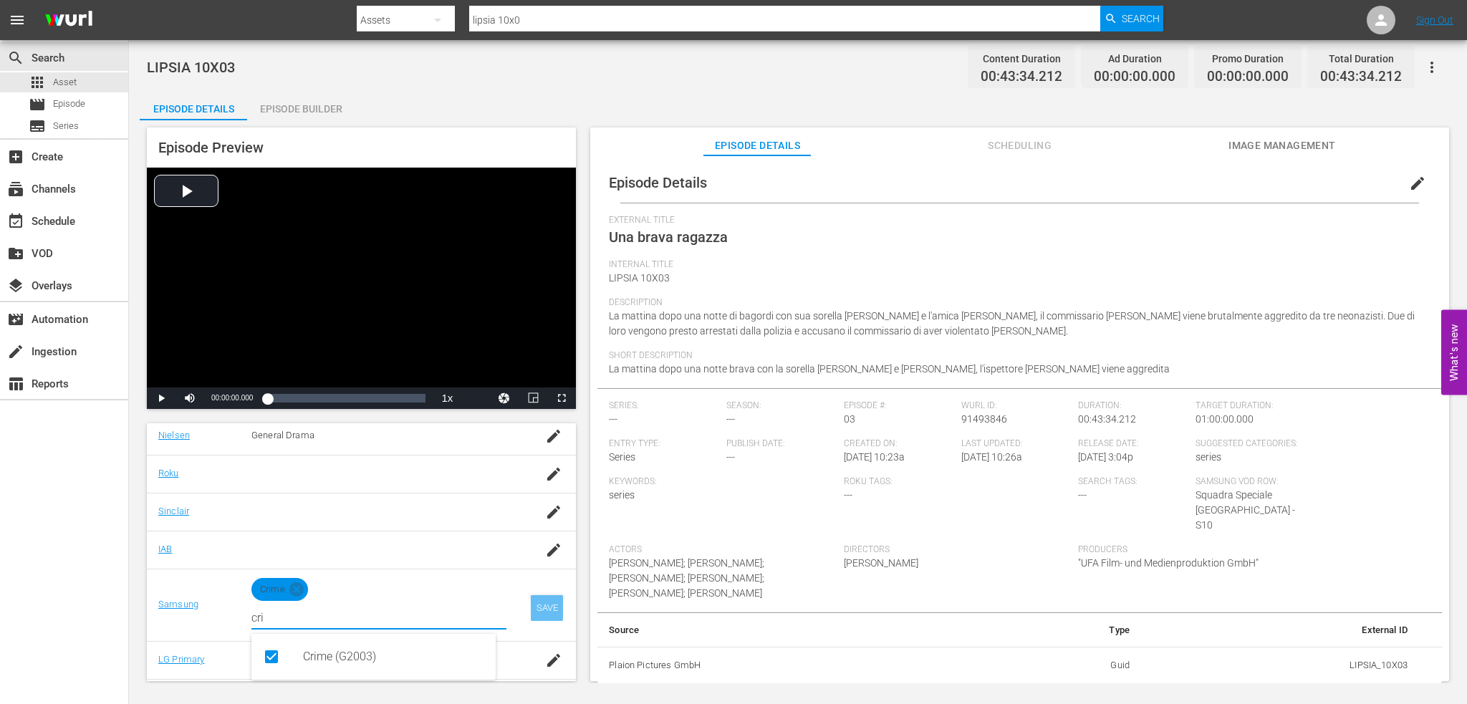
type input "cri"
click at [541, 597] on div "SAVE" at bounding box center [547, 608] width 33 height 26
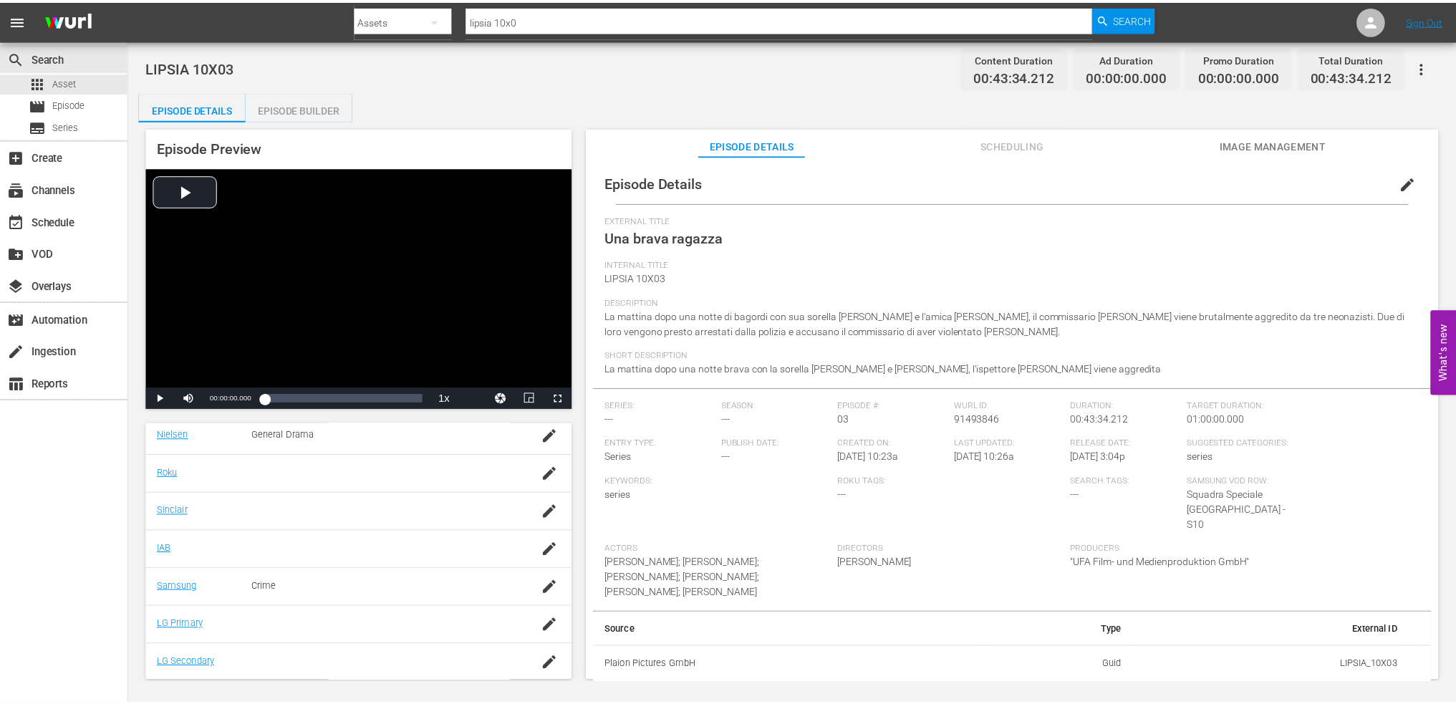
scroll to position [0, 0]
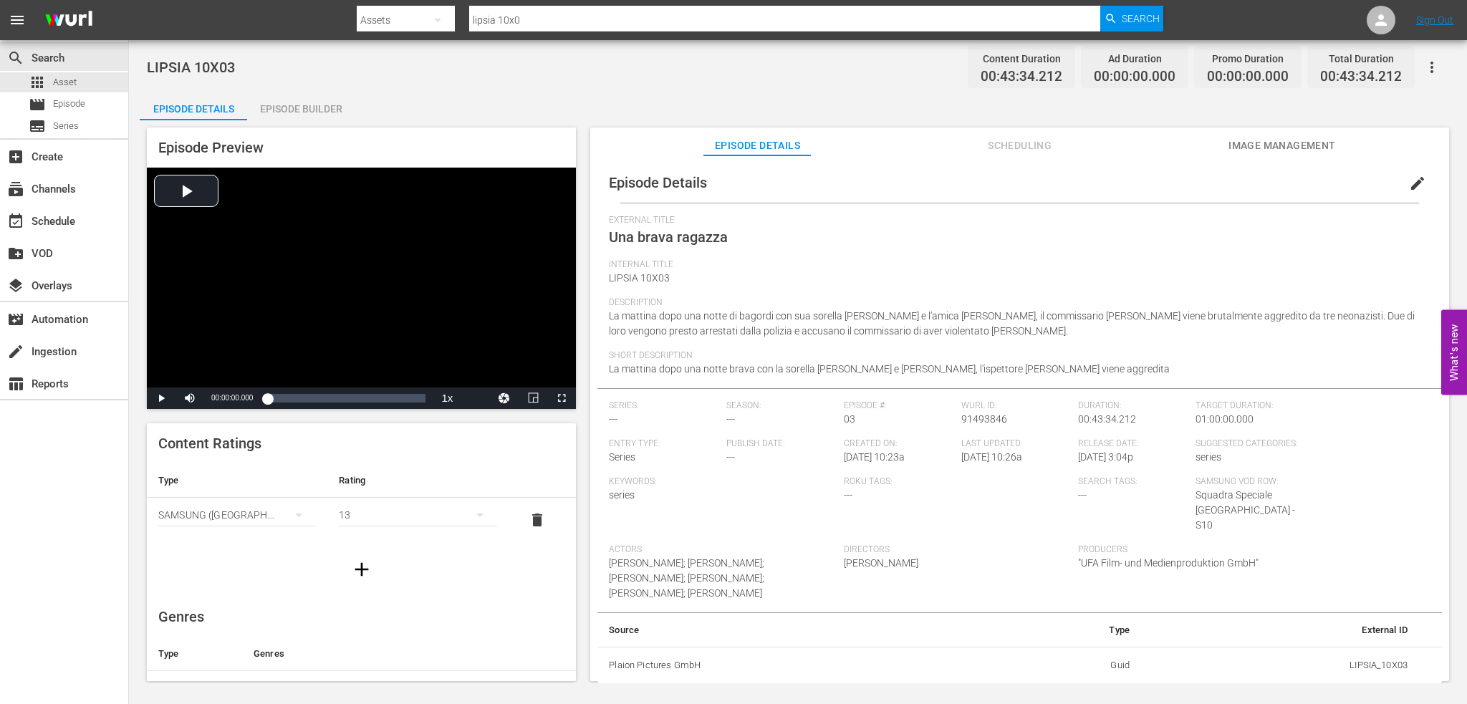
click at [298, 116] on div "Episode Builder" at bounding box center [300, 109] width 107 height 34
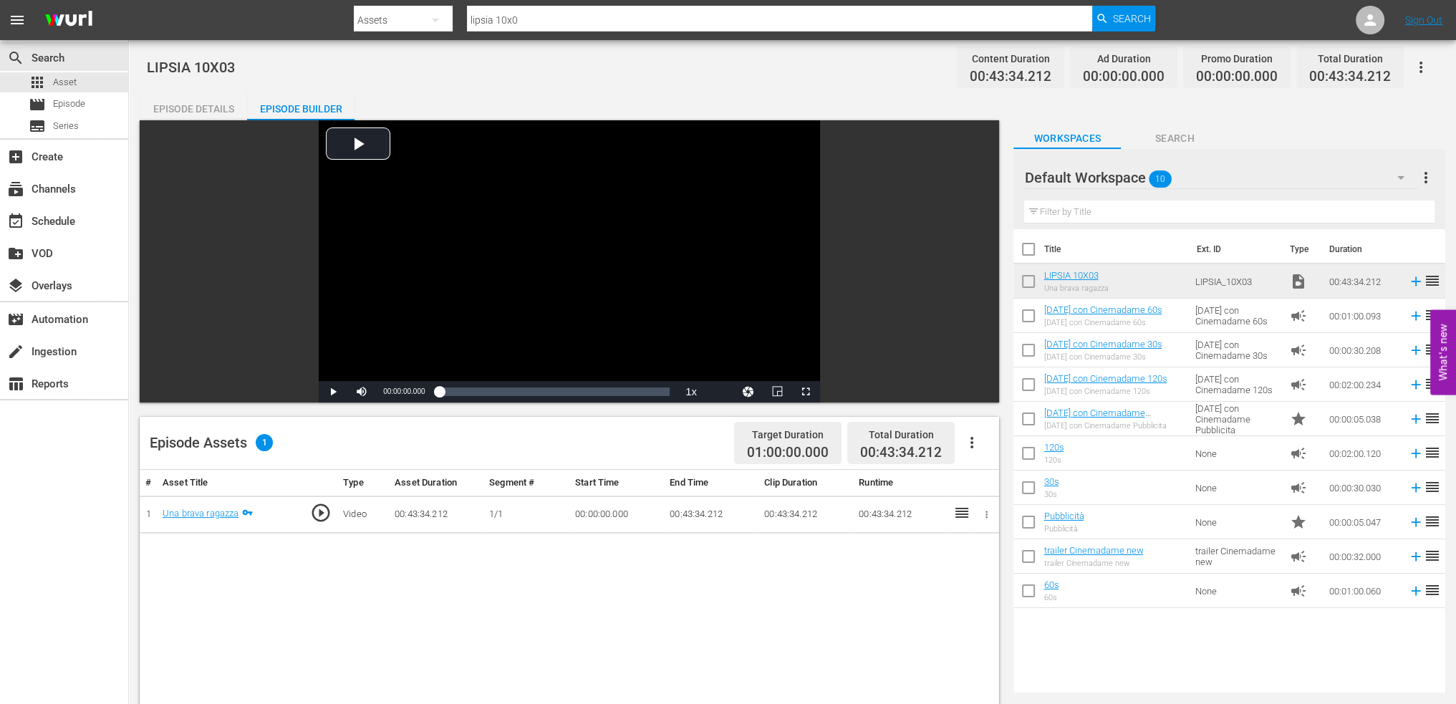
click at [1023, 280] on input "checkbox" at bounding box center [1029, 284] width 30 height 30
checkbox input "true"
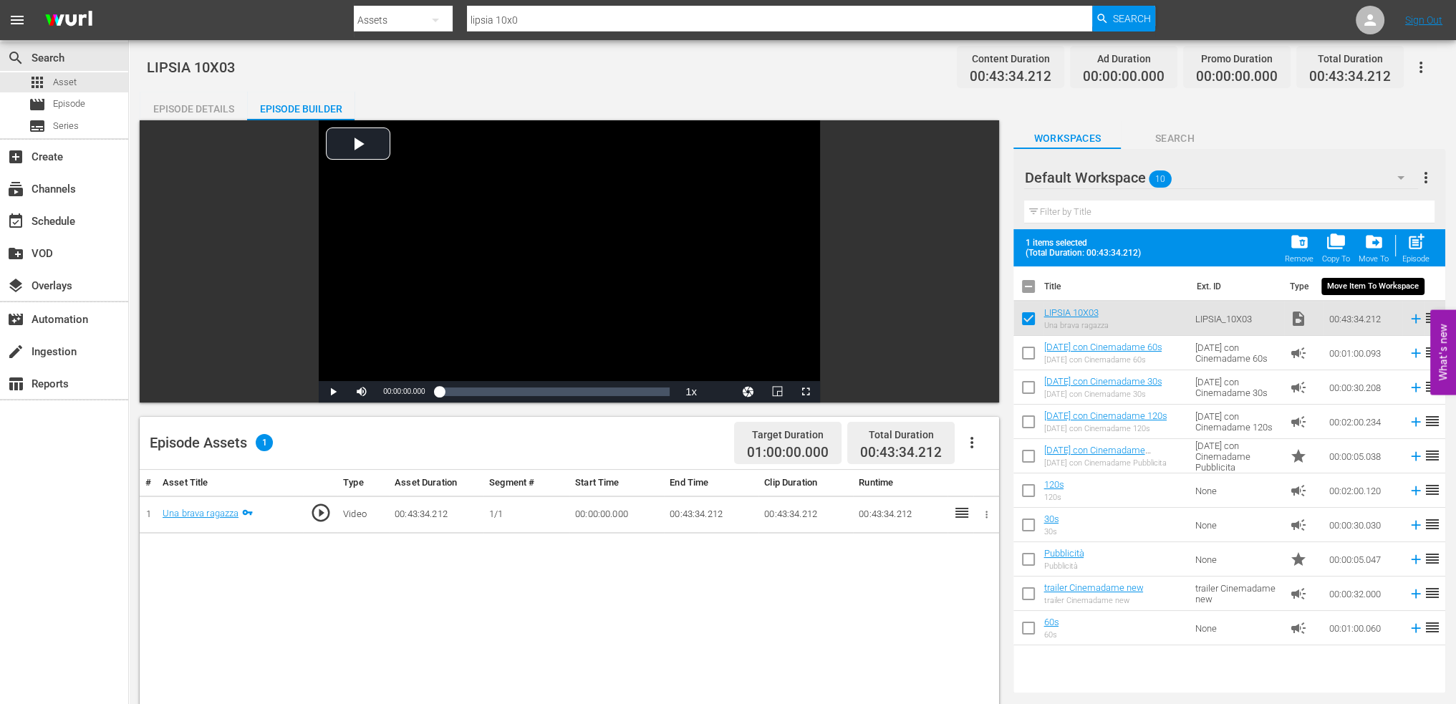
click at [1376, 241] on span "drive_file_move" at bounding box center [1374, 241] width 19 height 19
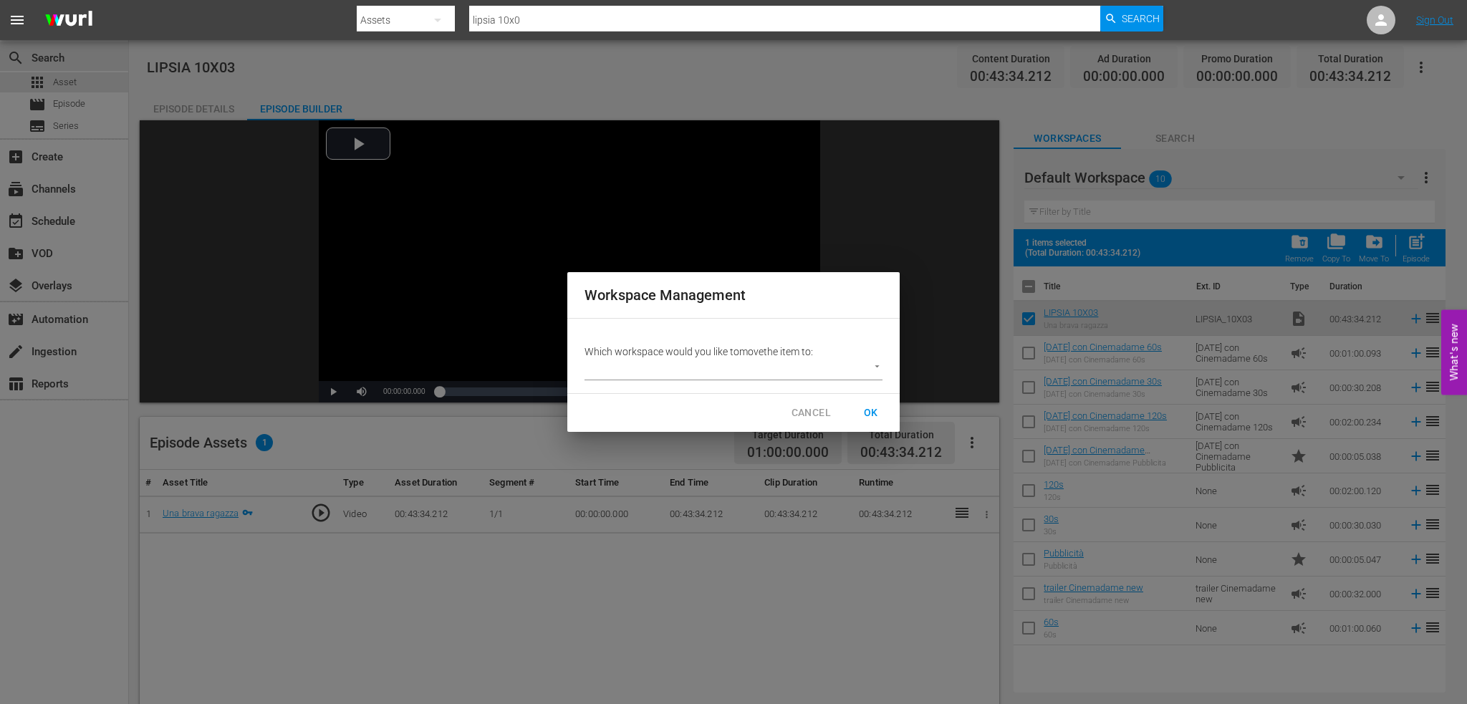
click at [803, 371] on body "menu Search By Assets Search ID, Title, Description, Keywords, or Category lips…" at bounding box center [733, 352] width 1467 height 704
click at [707, 374] on li "SQUADRA SPECIALE LIPSIA (0)" at bounding box center [666, 370] width 163 height 24
type input "3877"
click at [873, 411] on span "OK" at bounding box center [871, 413] width 23 height 18
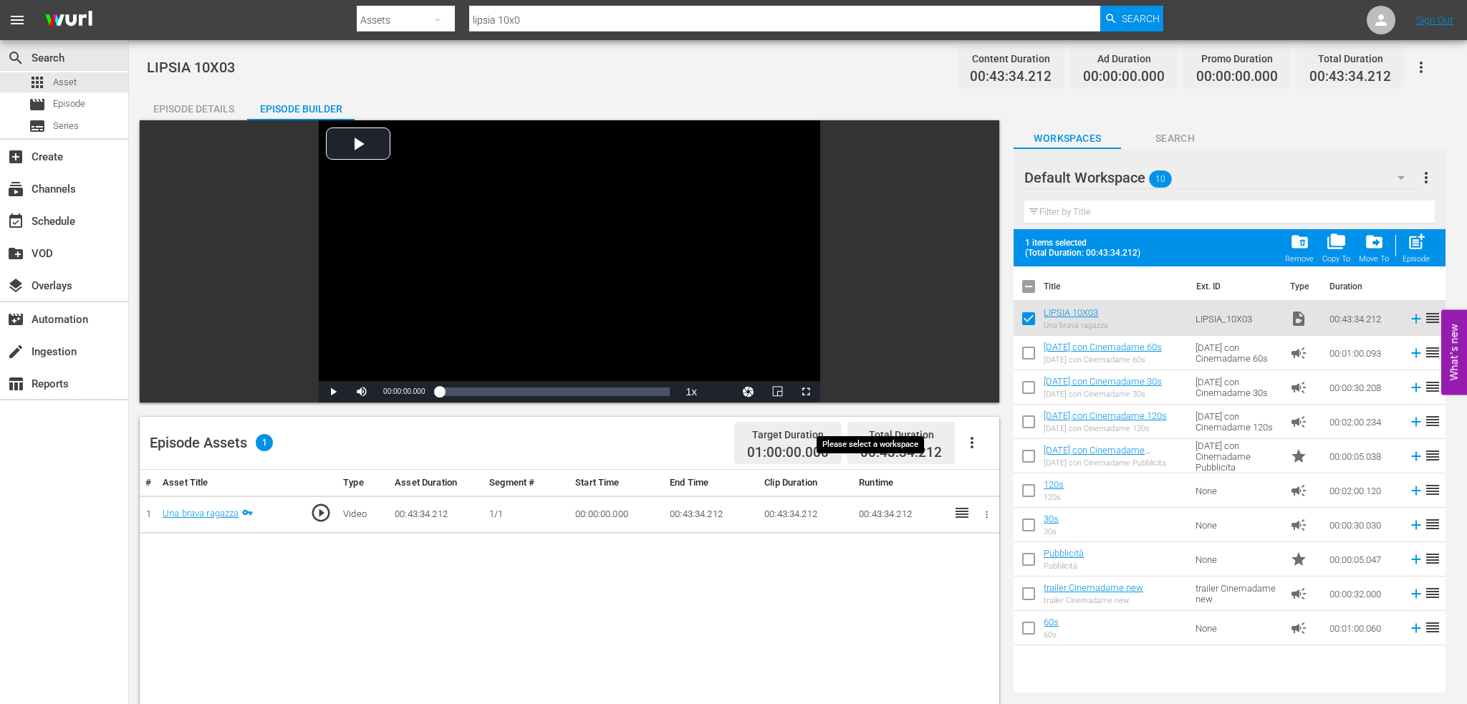
checkbox input "false"
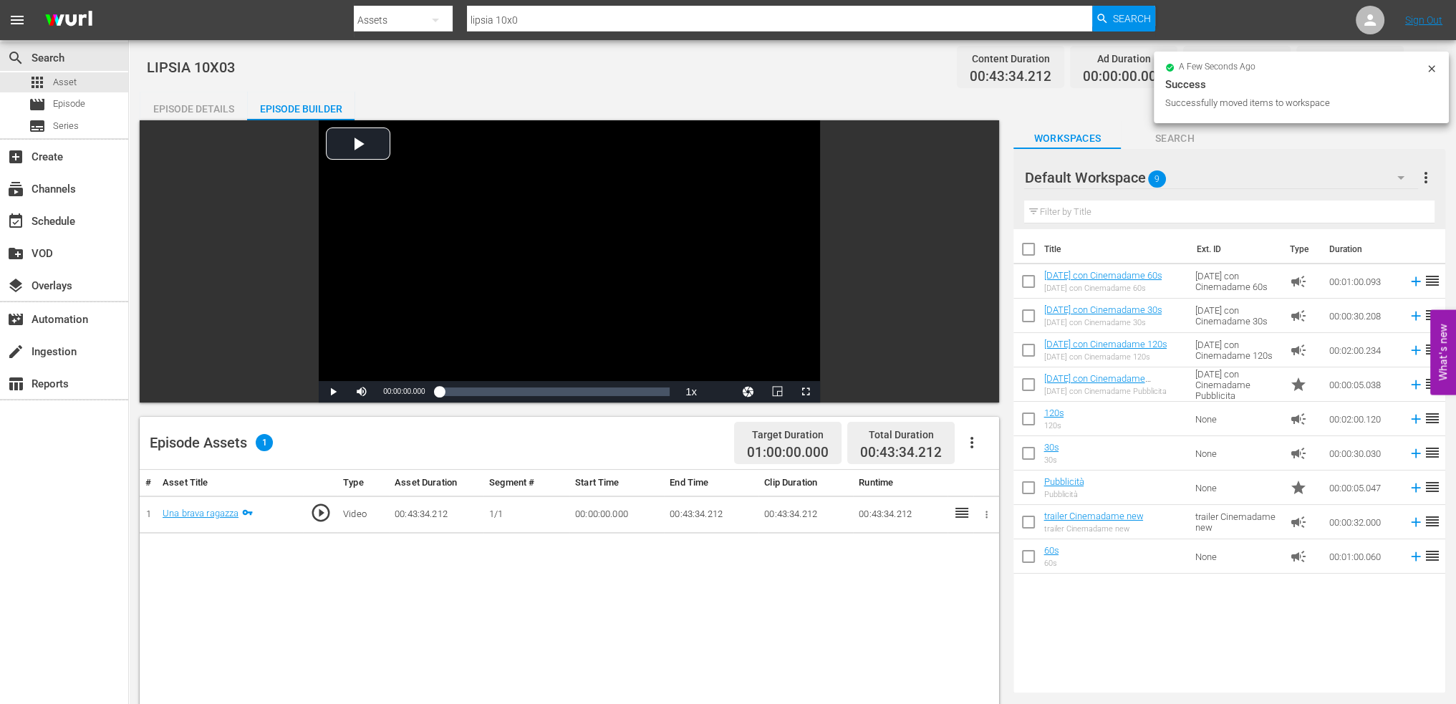
click at [1218, 183] on div "Default Workspace 9" at bounding box center [1221, 178] width 394 height 40
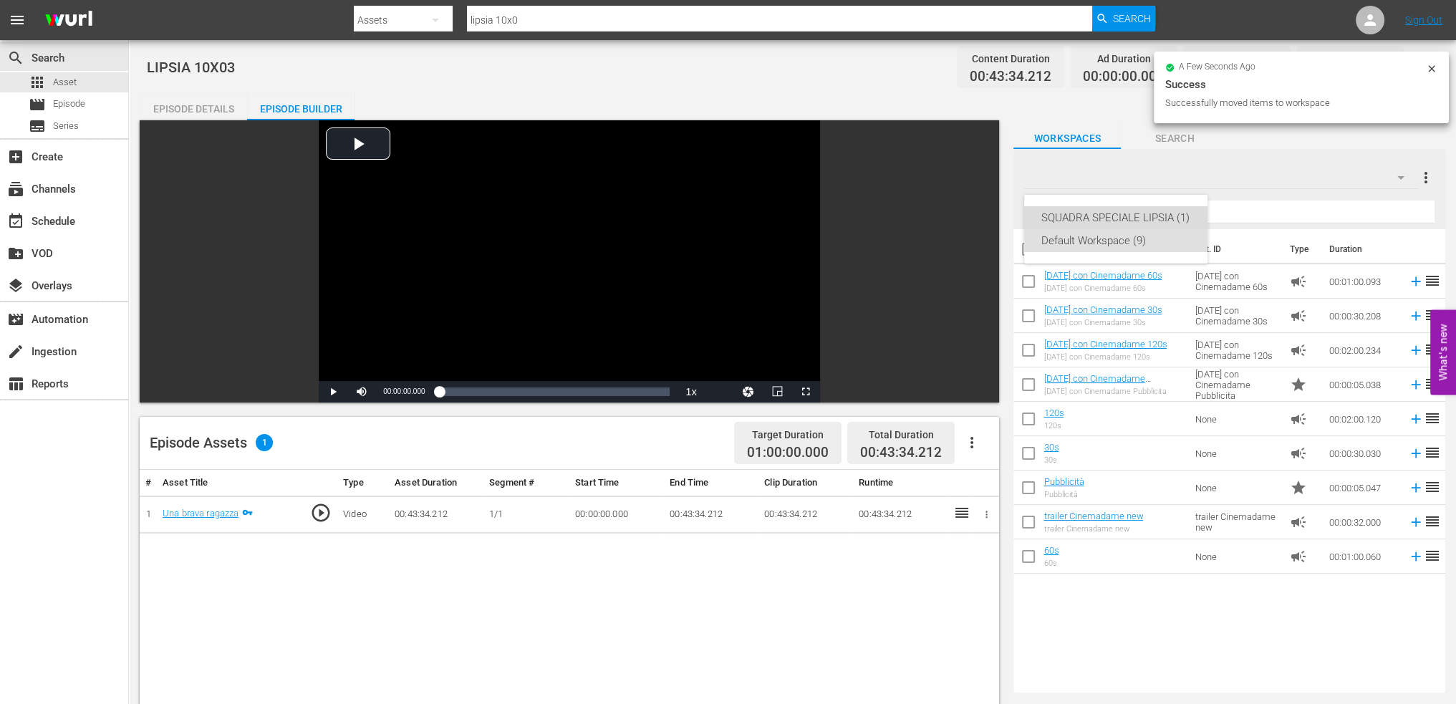
click at [1151, 217] on div "SQUADRA SPECIALE LIPSIA (1)" at bounding box center [1116, 217] width 149 height 23
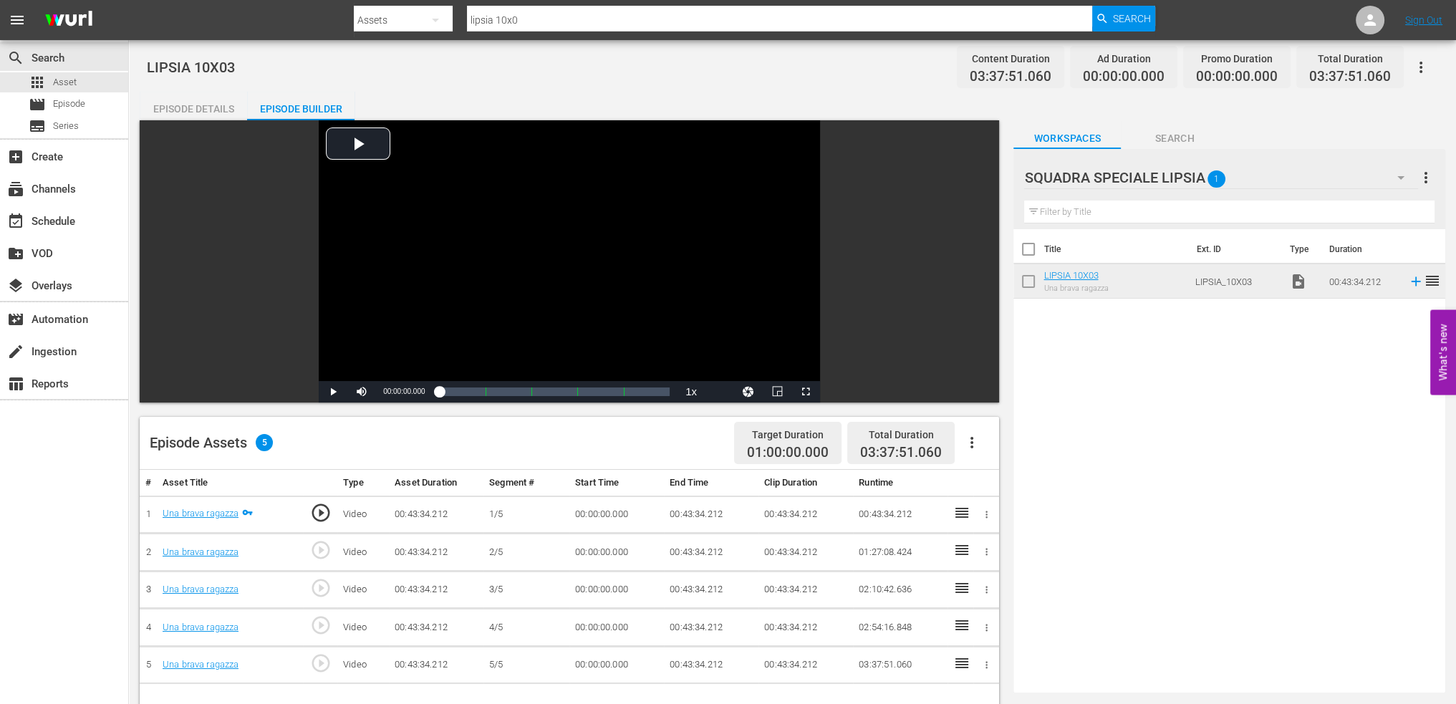
click at [718, 517] on td "00:43:34.212" at bounding box center [711, 515] width 95 height 38
click at [694, 513] on td "00:43:34.212" at bounding box center [711, 515] width 95 height 38
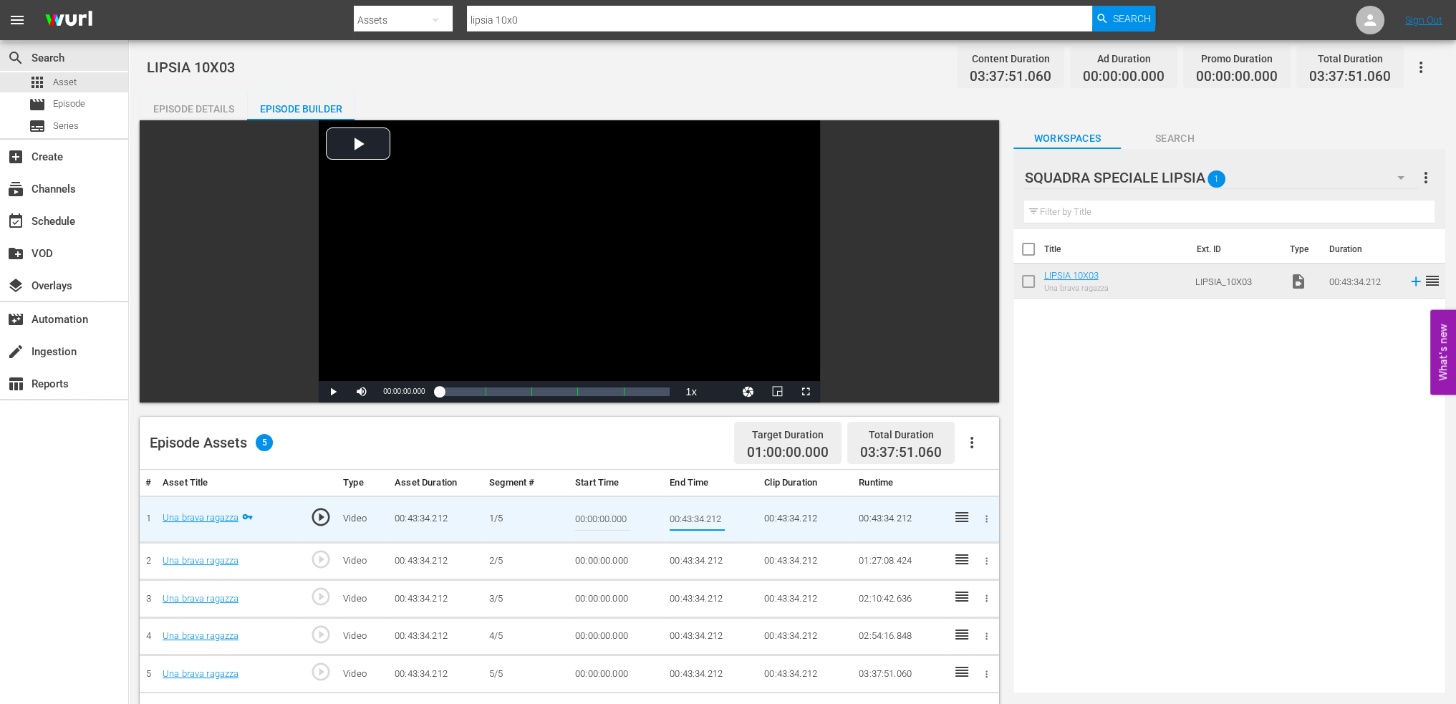
click at [694, 513] on input "00:43:34.212" at bounding box center [697, 519] width 55 height 34
type input "00:09:00"
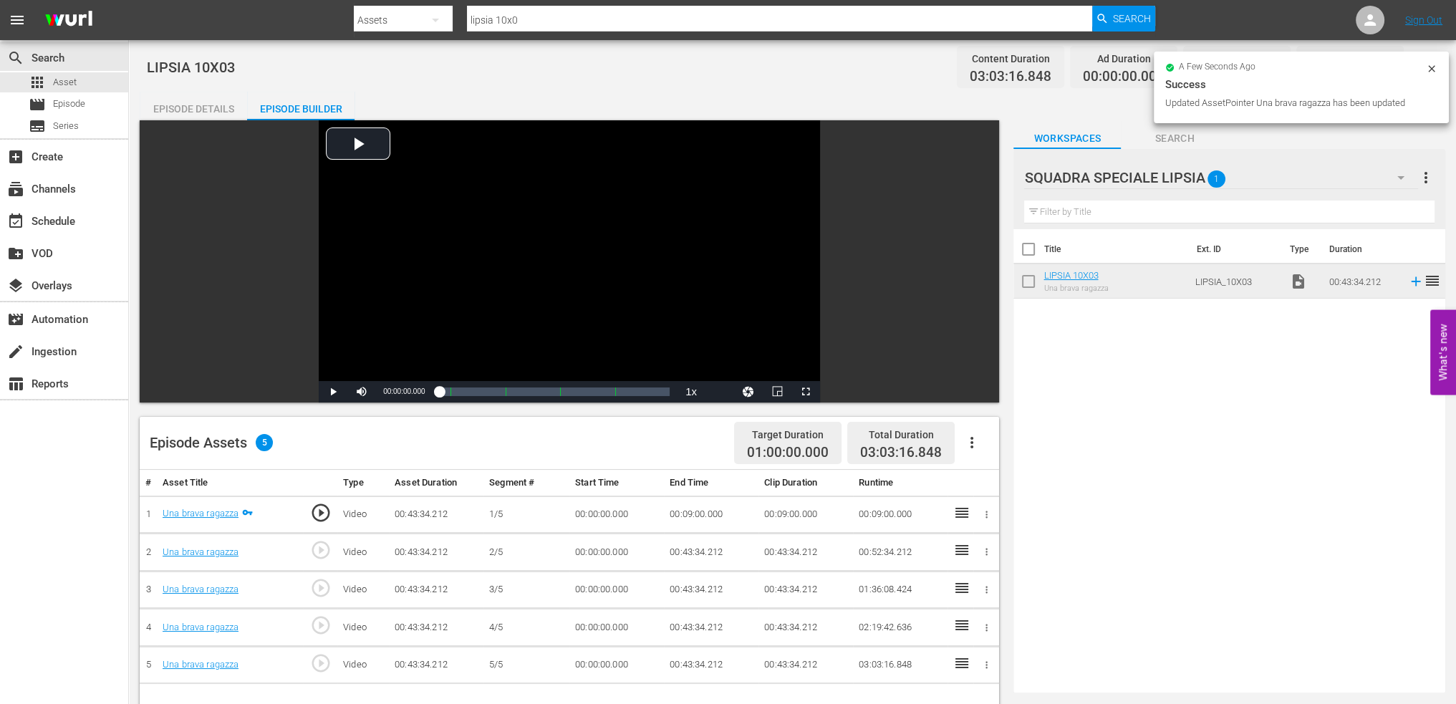
click at [617, 549] on td "00:00:00.000" at bounding box center [617, 553] width 95 height 38
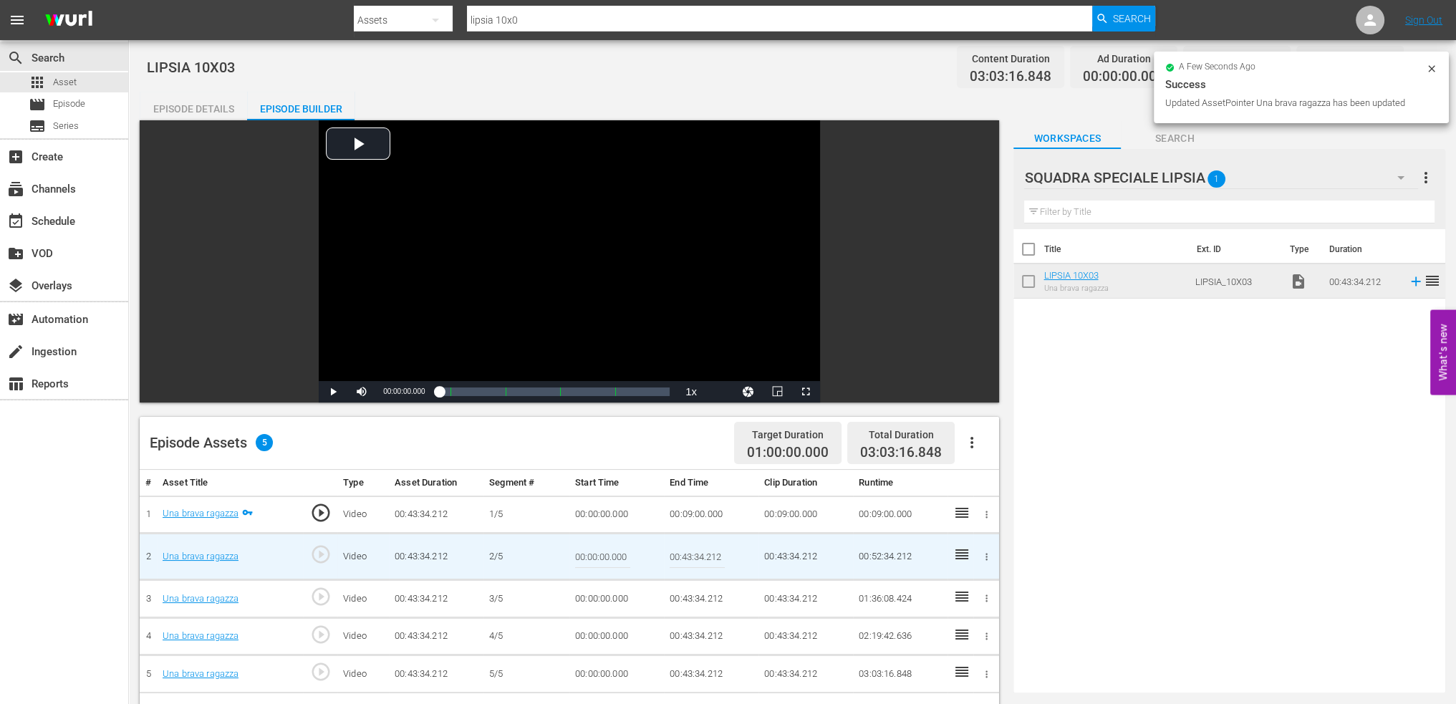
click at [617, 549] on input "00:00:00.000" at bounding box center [602, 556] width 55 height 34
paste input "9:"
type input "00:09:00"
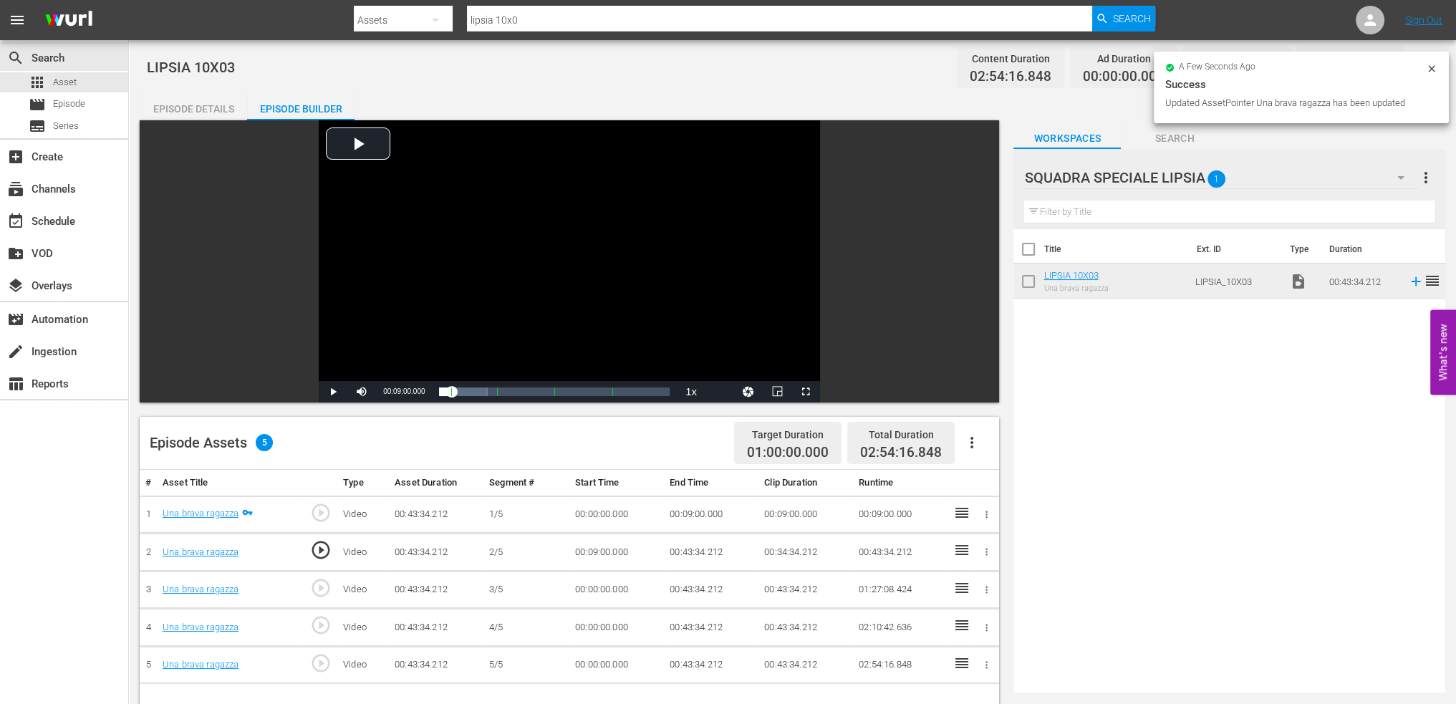
click at [697, 552] on td "00:43:34.212" at bounding box center [711, 553] width 95 height 38
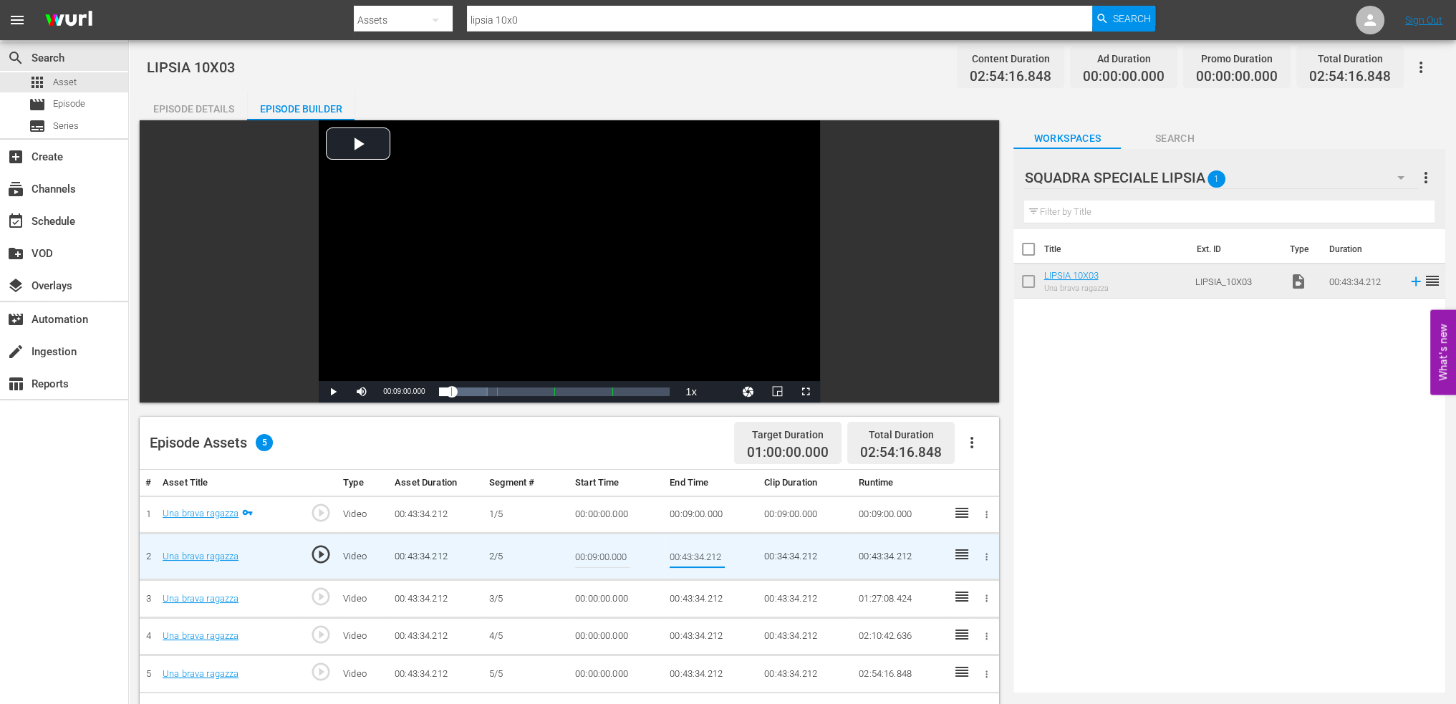
type input "00:18:00"
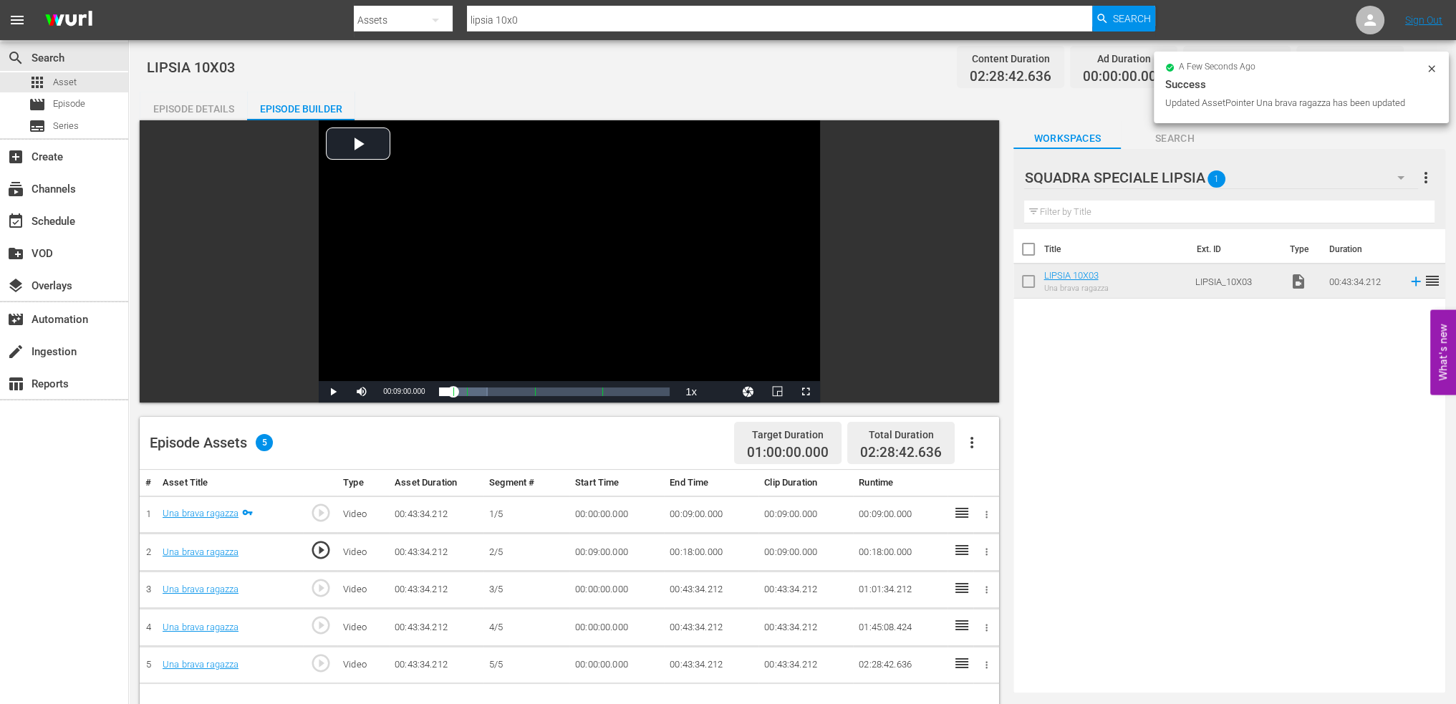
click at [584, 601] on td "00:00:00.000" at bounding box center [617, 590] width 95 height 38
click at [594, 584] on td "00:00:00.000" at bounding box center [617, 590] width 95 height 38
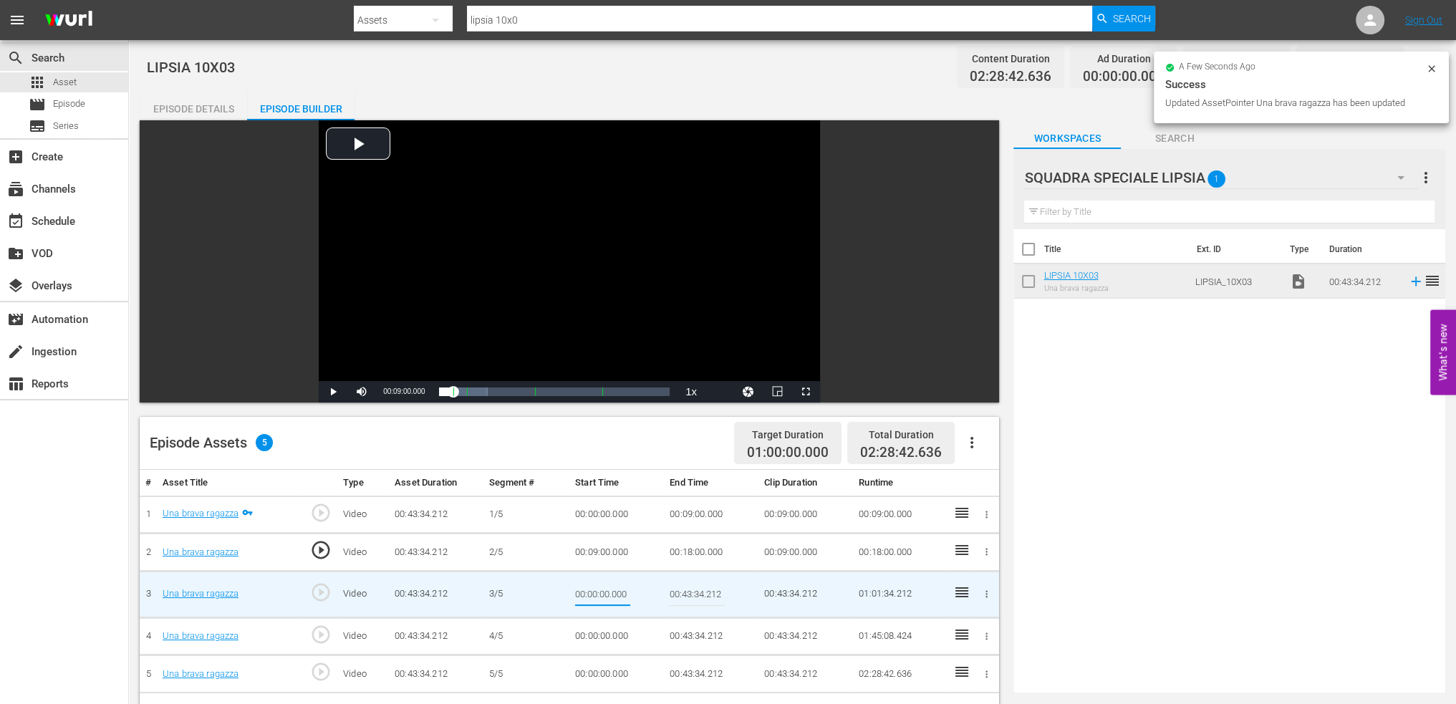
click at [594, 584] on input "00:00:00.000" at bounding box center [602, 594] width 55 height 34
type input "00:18:00"
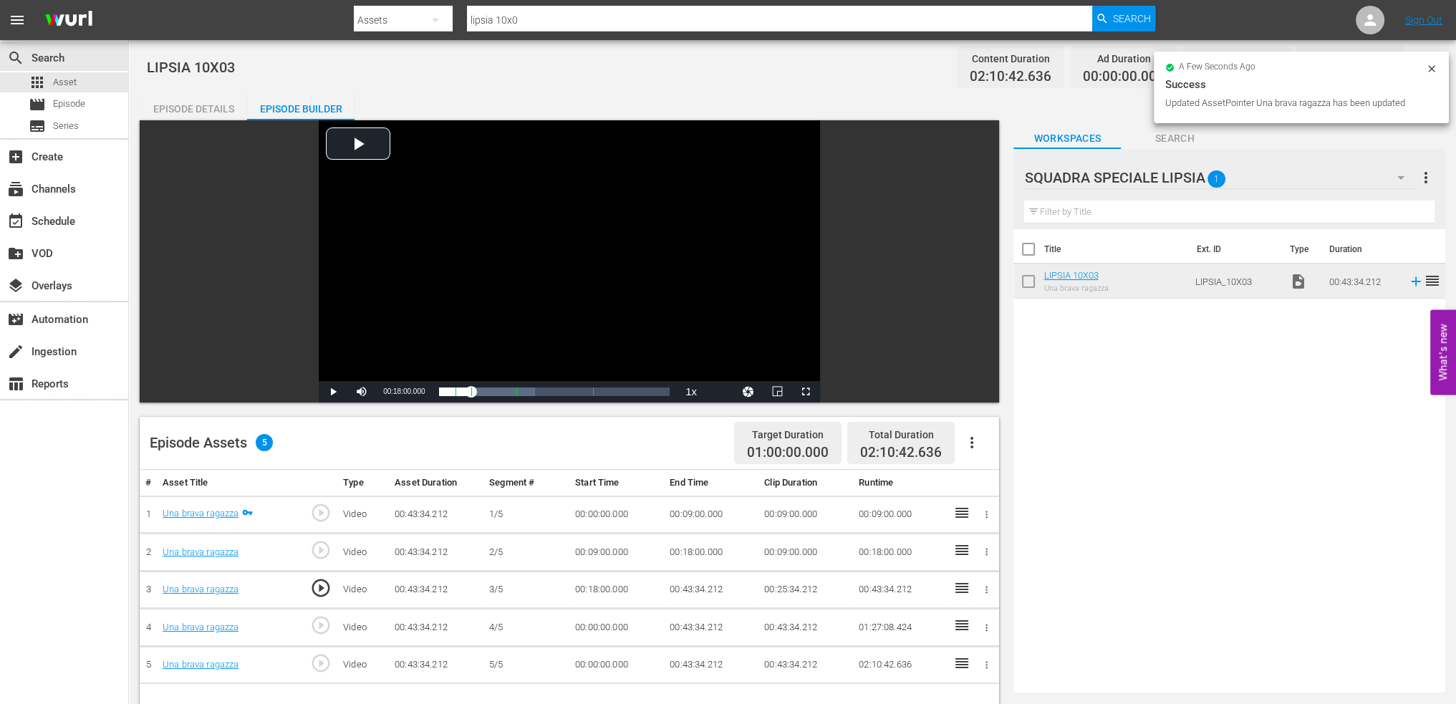
click at [699, 584] on td "00:43:34.212" at bounding box center [711, 590] width 95 height 38
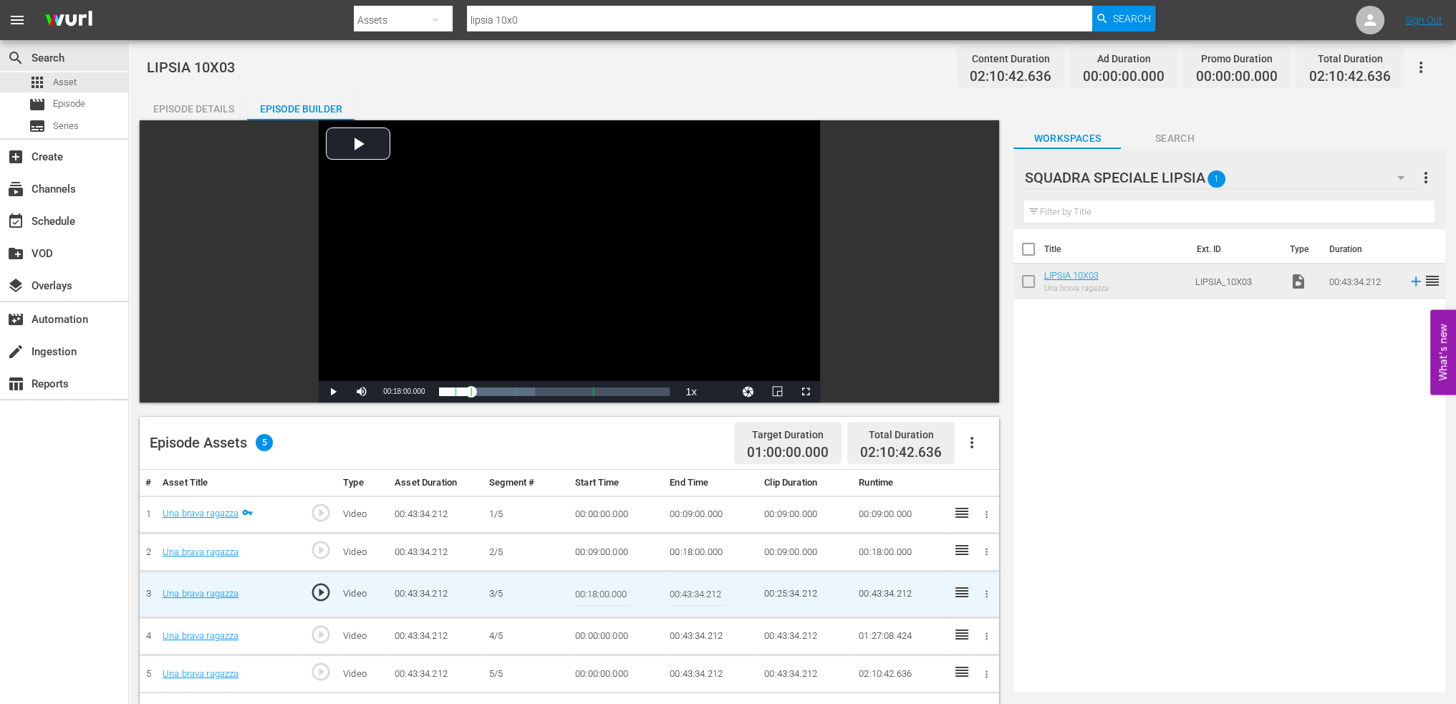
click at [699, 584] on input "00:43:34.212" at bounding box center [697, 594] width 55 height 34
paste input "27:00"
type input "00:27:00"
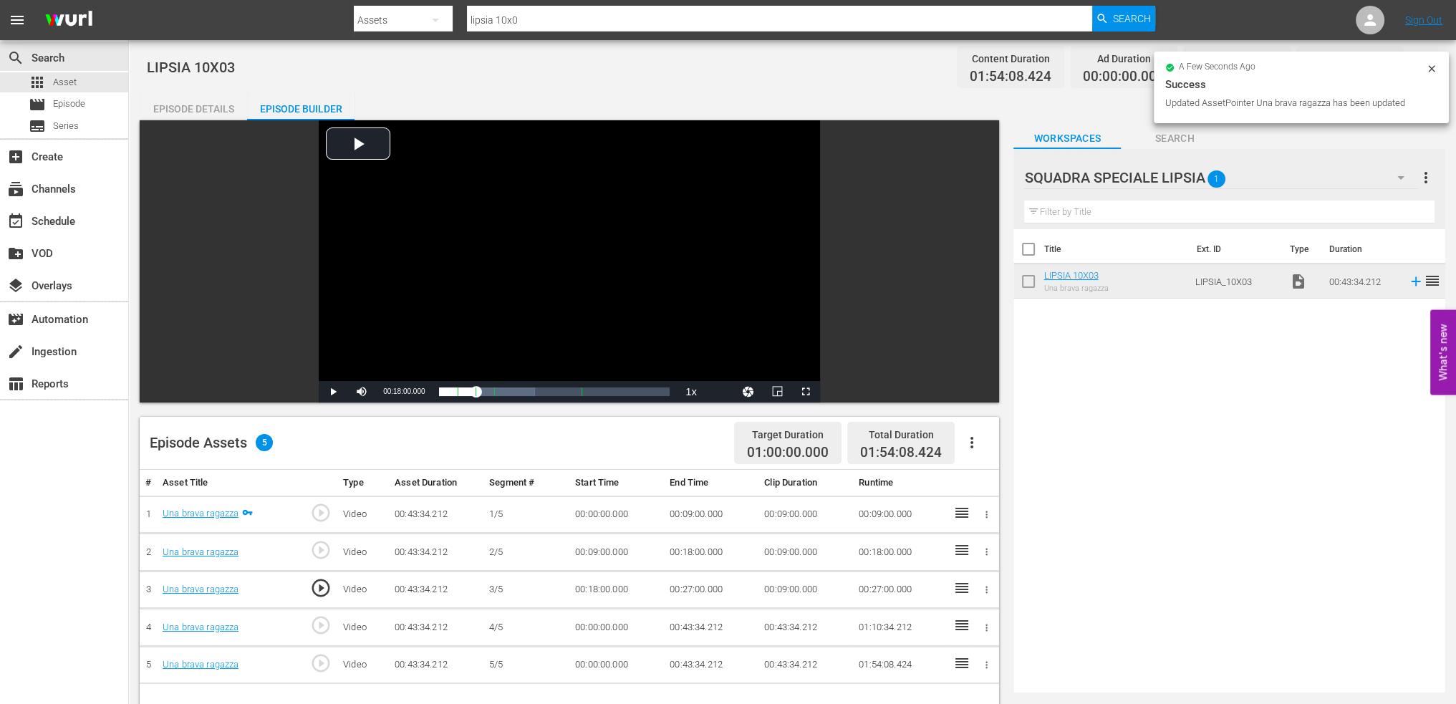
click at [594, 627] on td "00:00:00.000" at bounding box center [617, 628] width 95 height 38
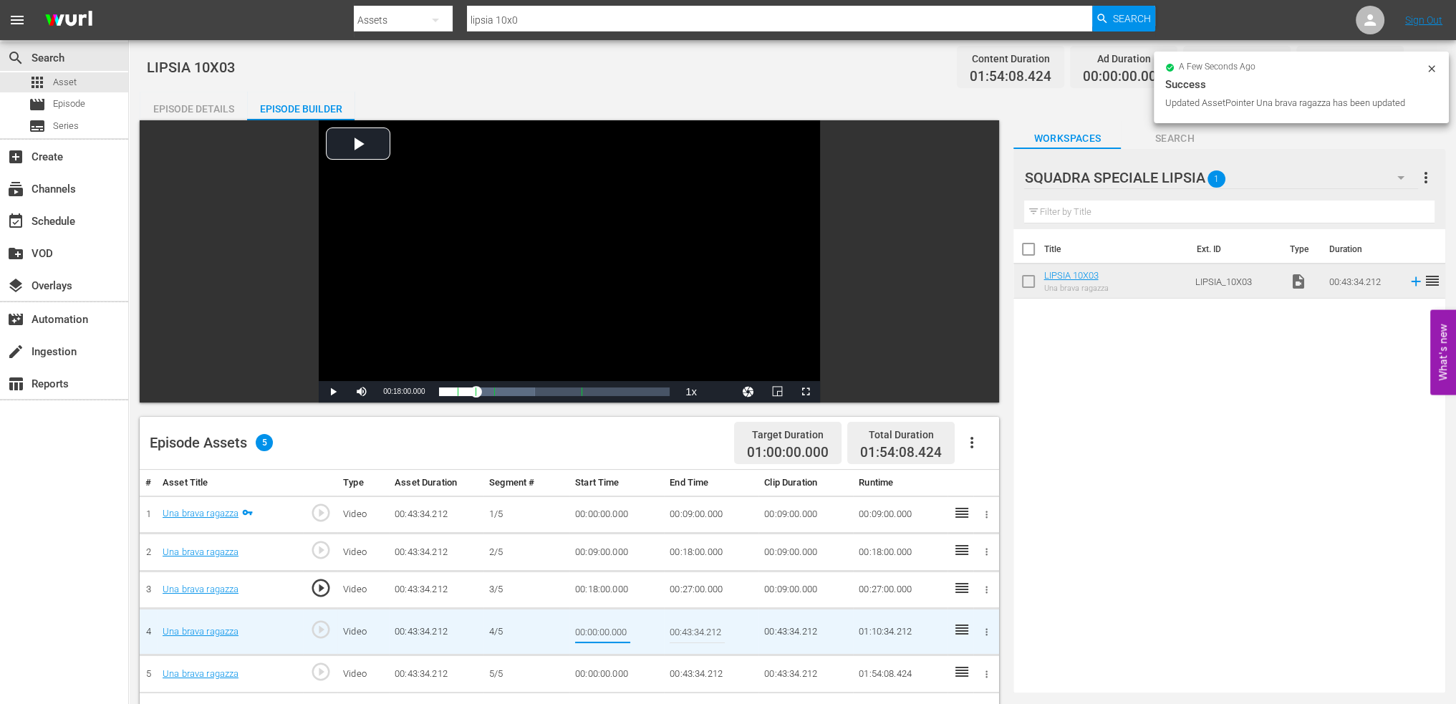
click at [594, 627] on input "00:00:00.000" at bounding box center [602, 632] width 55 height 34
paste input "27:"
type input "00:27:00"
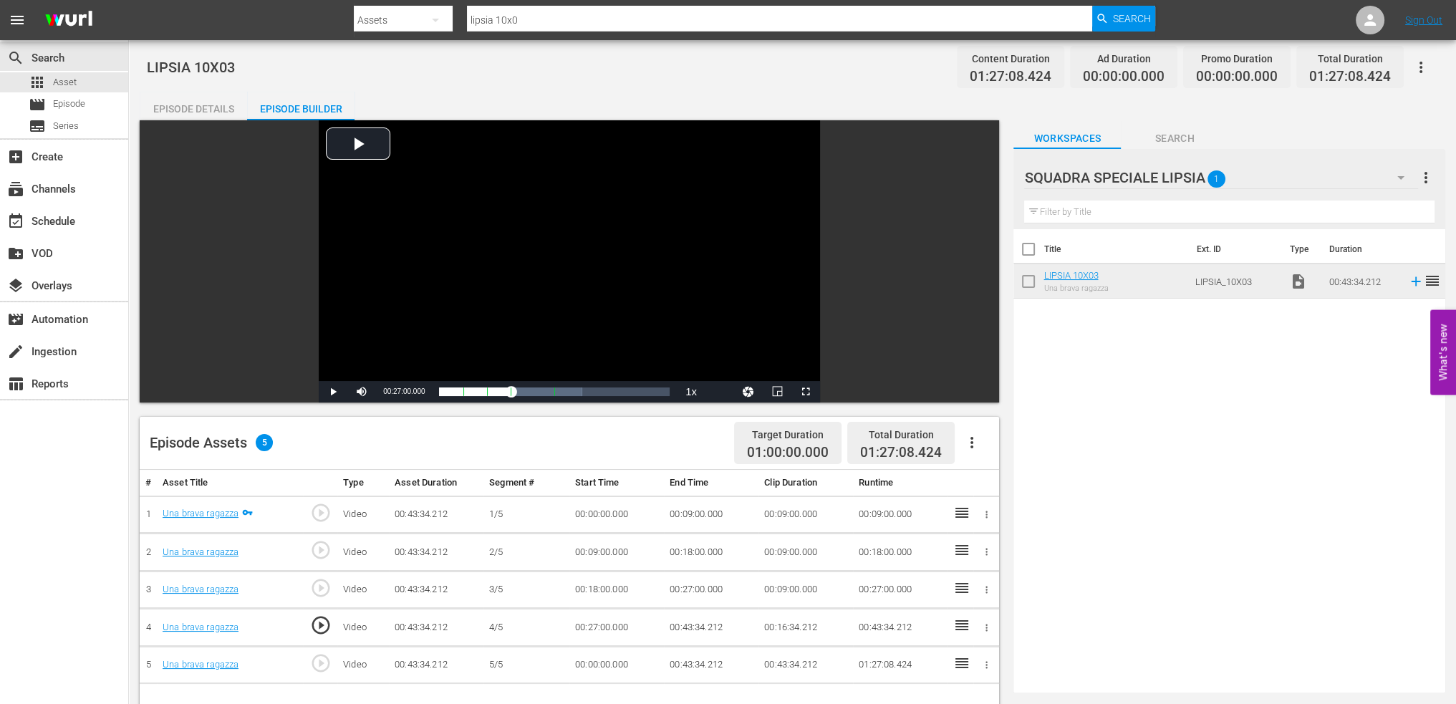
click at [688, 623] on td "00:43:34.212" at bounding box center [711, 628] width 95 height 38
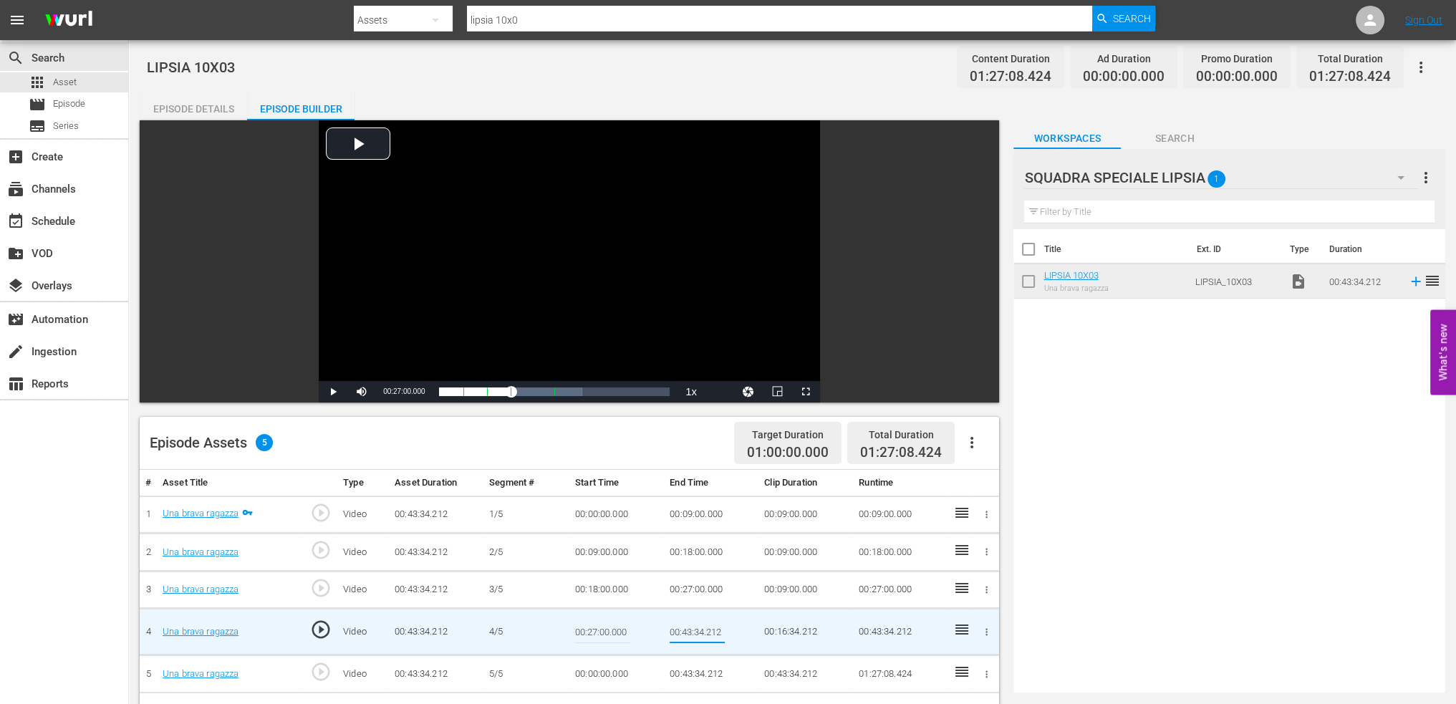
click at [688, 623] on input "00:43:34.212" at bounding box center [697, 632] width 55 height 34
type input "00:36:00"
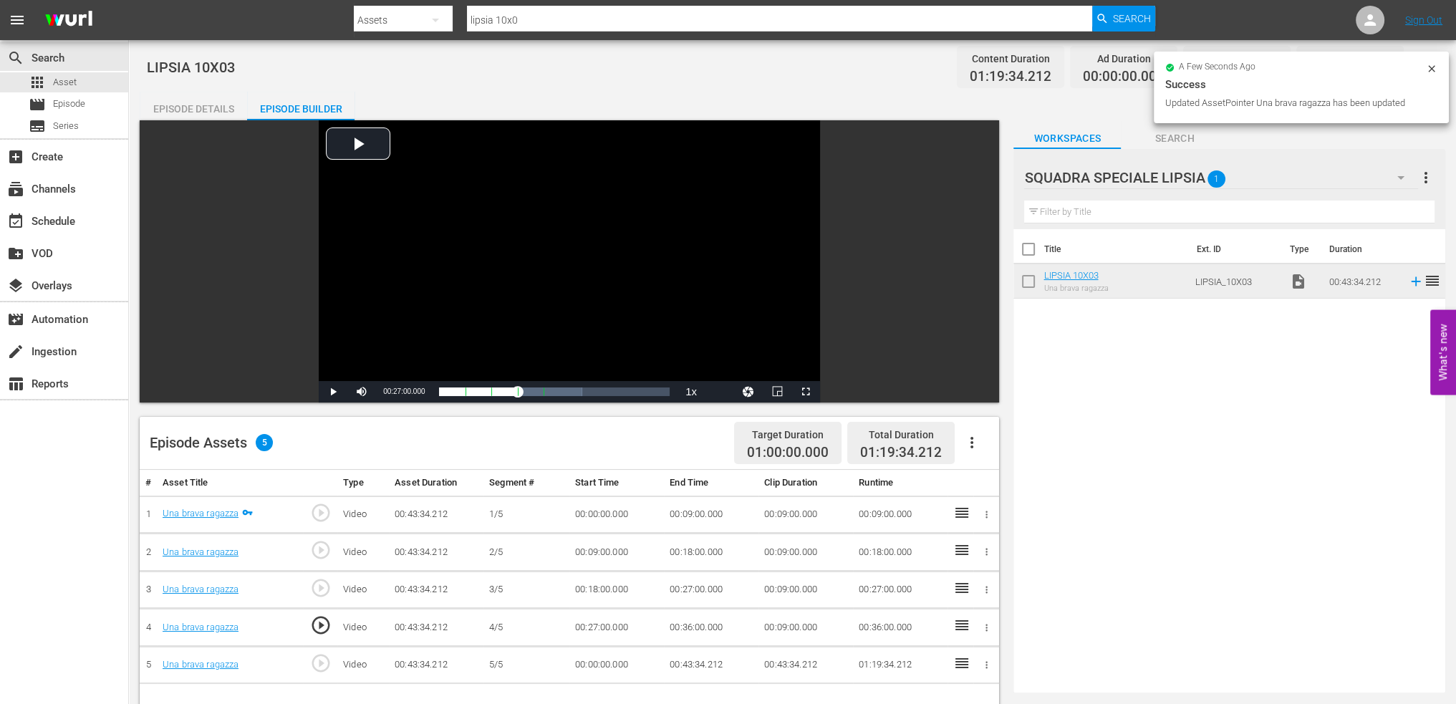
click at [603, 658] on td "00:00:00.000" at bounding box center [617, 665] width 95 height 38
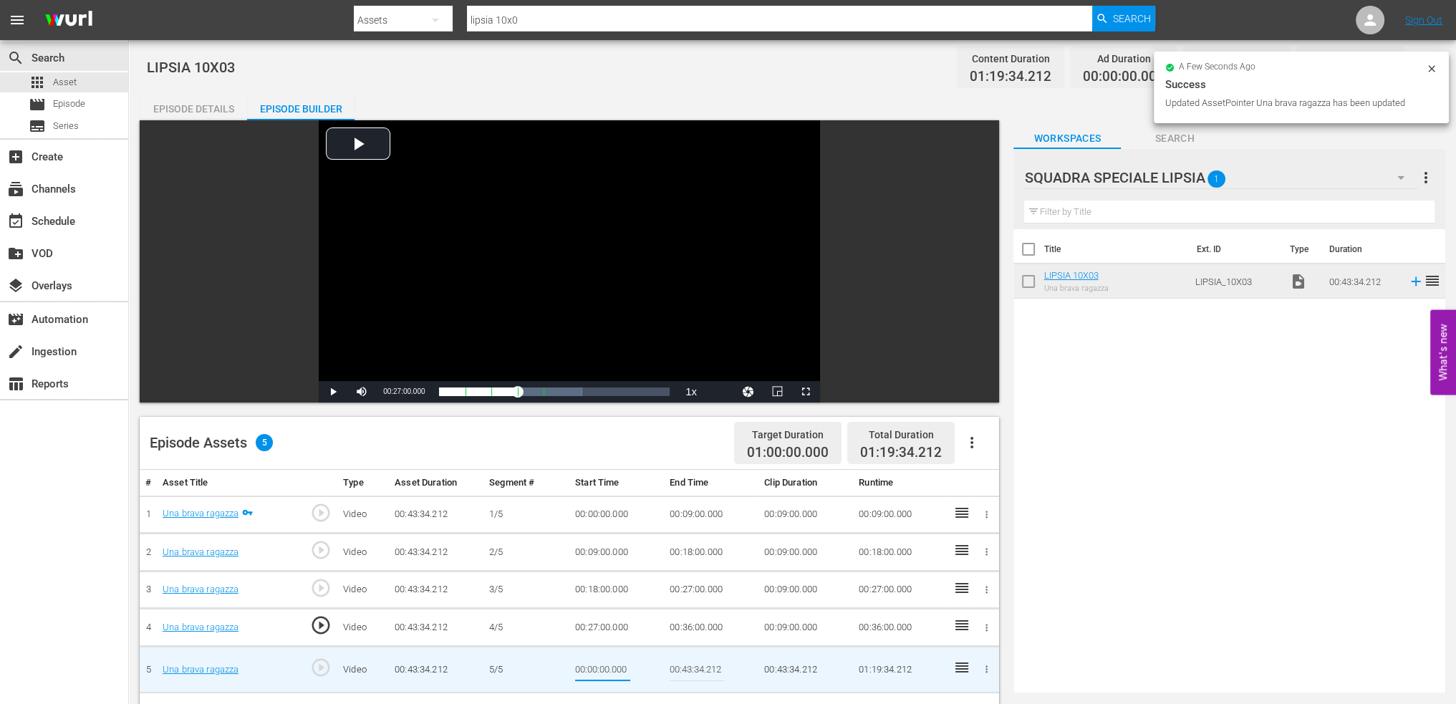
type input "00:36:00"
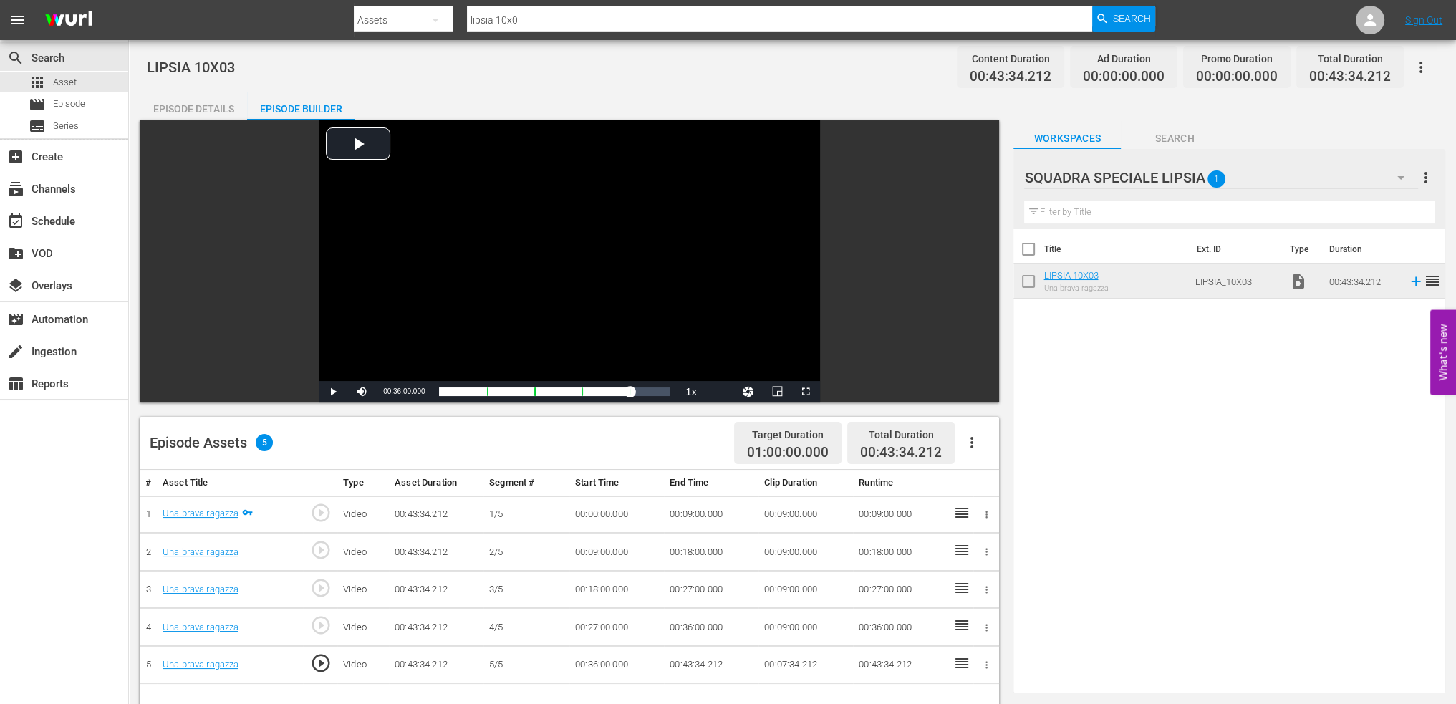
click at [187, 117] on div "Episode Details" at bounding box center [193, 109] width 107 height 34
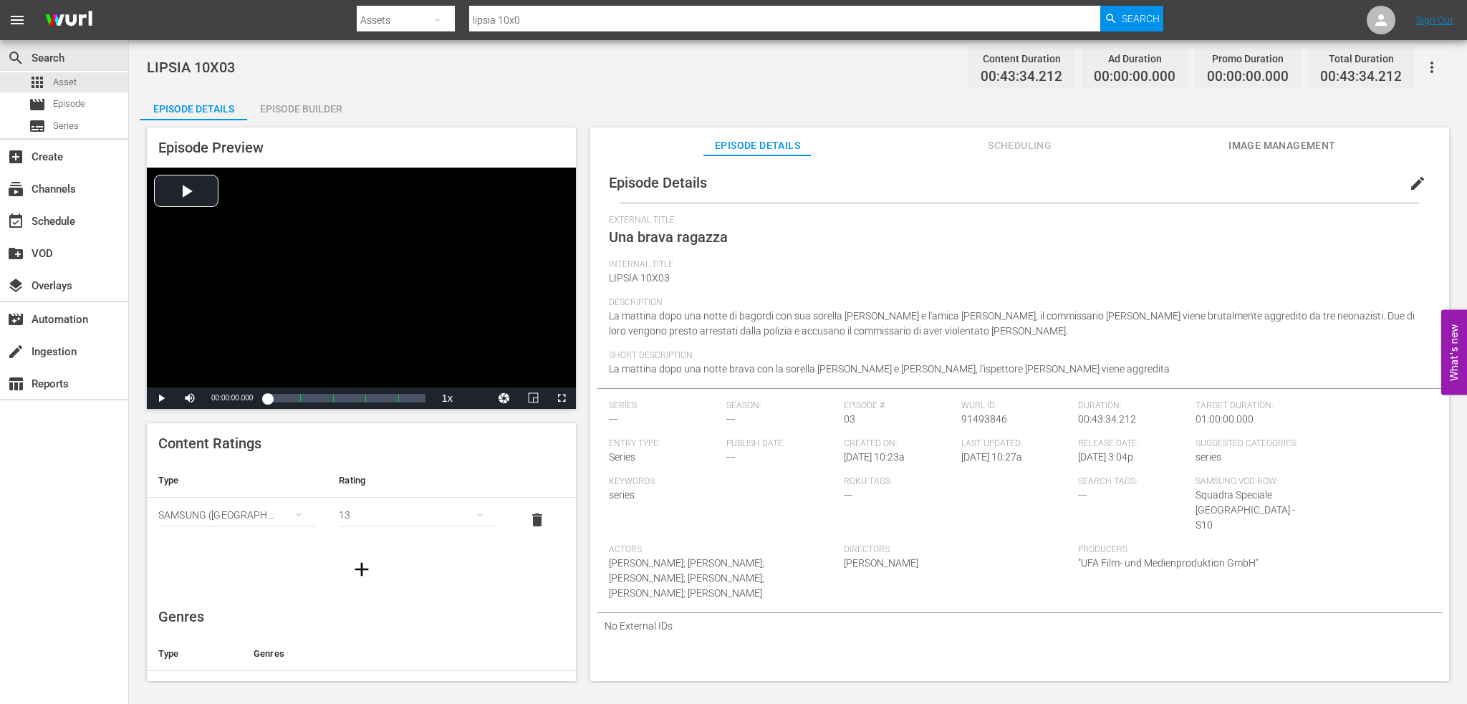
click at [1401, 182] on button "edit" at bounding box center [1418, 183] width 34 height 34
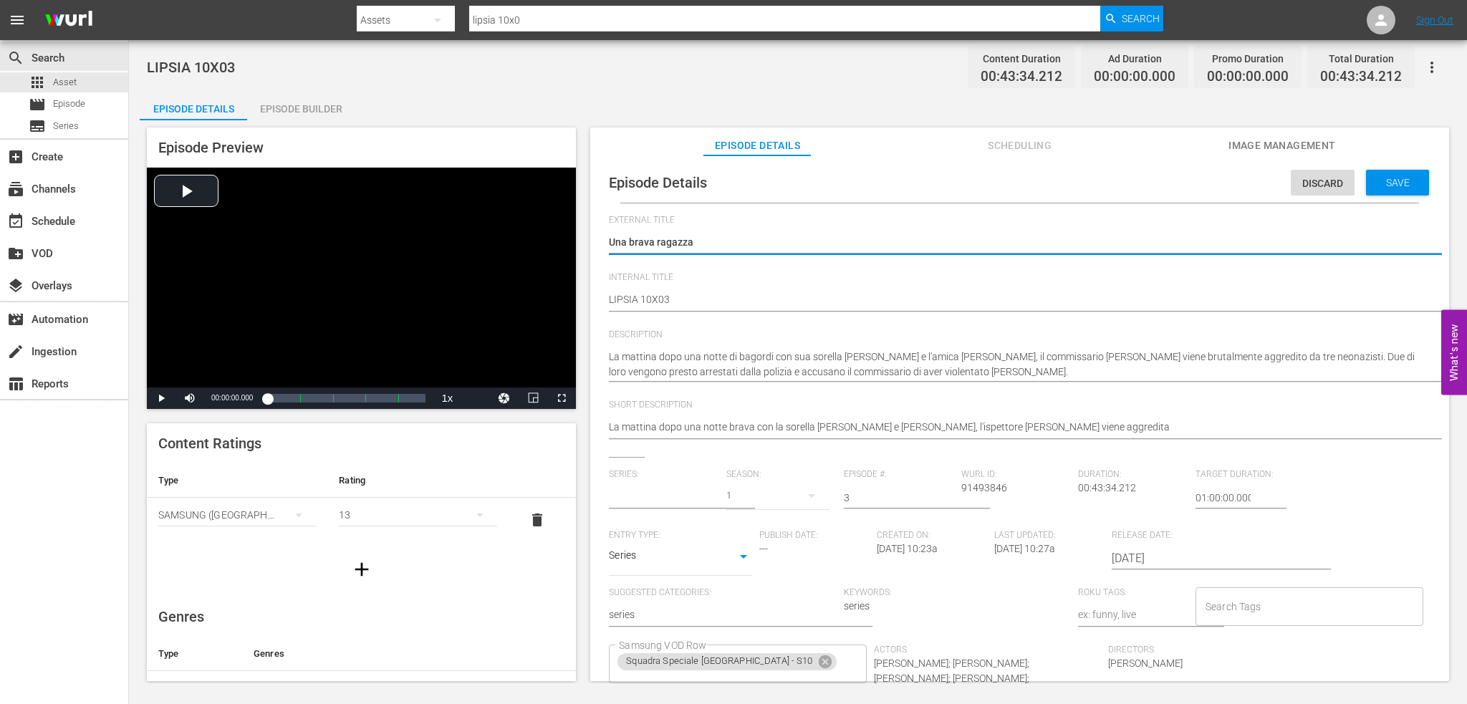
click at [643, 498] on input "text" at bounding box center [664, 498] width 110 height 34
type input "s"
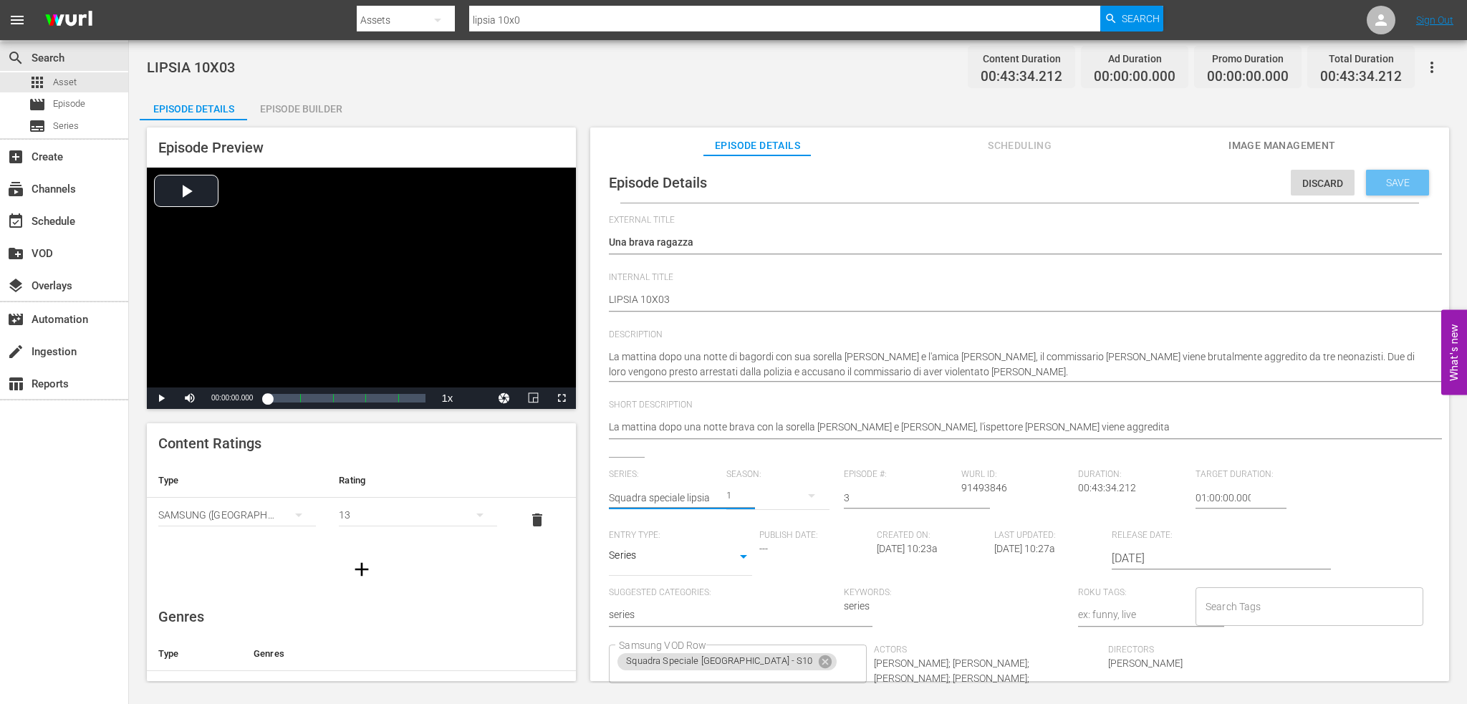
type input "Squadra speciale lipsia"
click at [1401, 181] on span "Save" at bounding box center [1398, 182] width 47 height 11
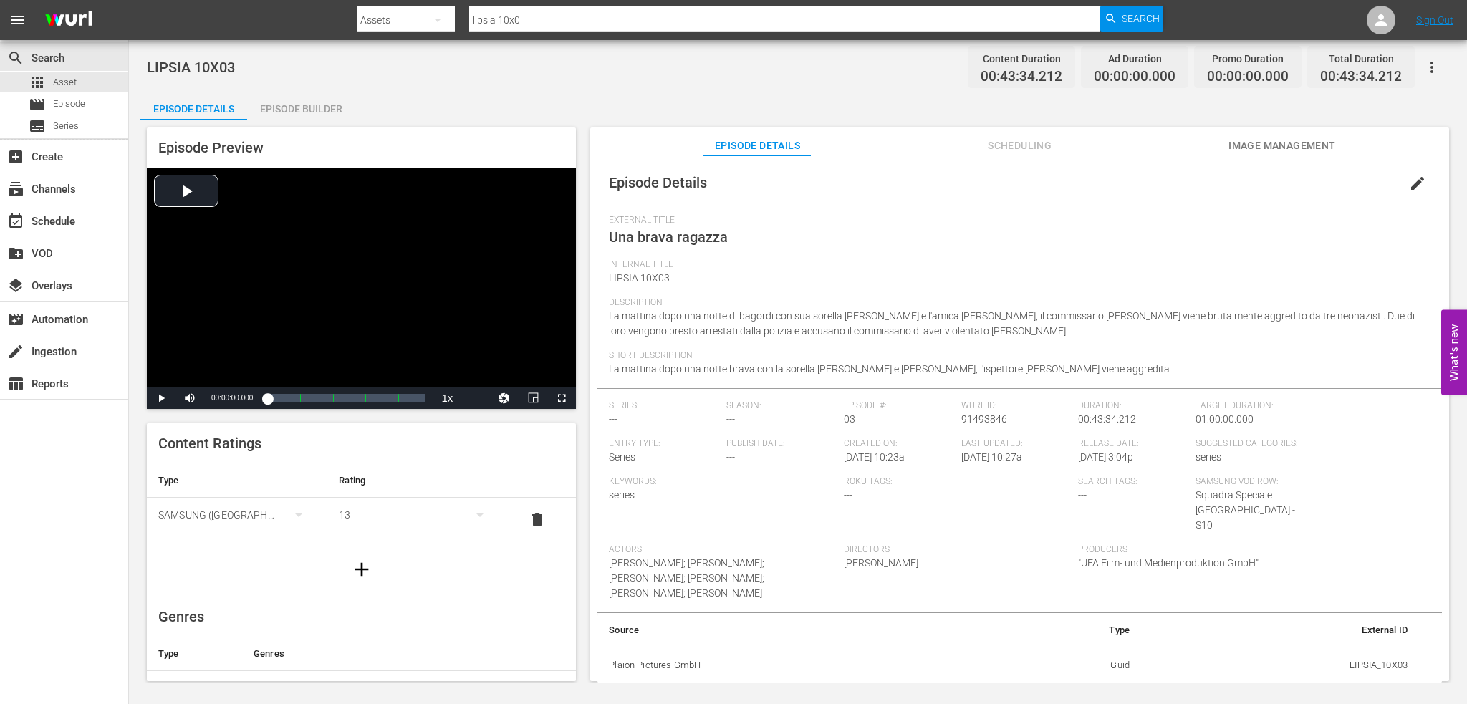
click at [1434, 56] on button "button" at bounding box center [1432, 67] width 34 height 34
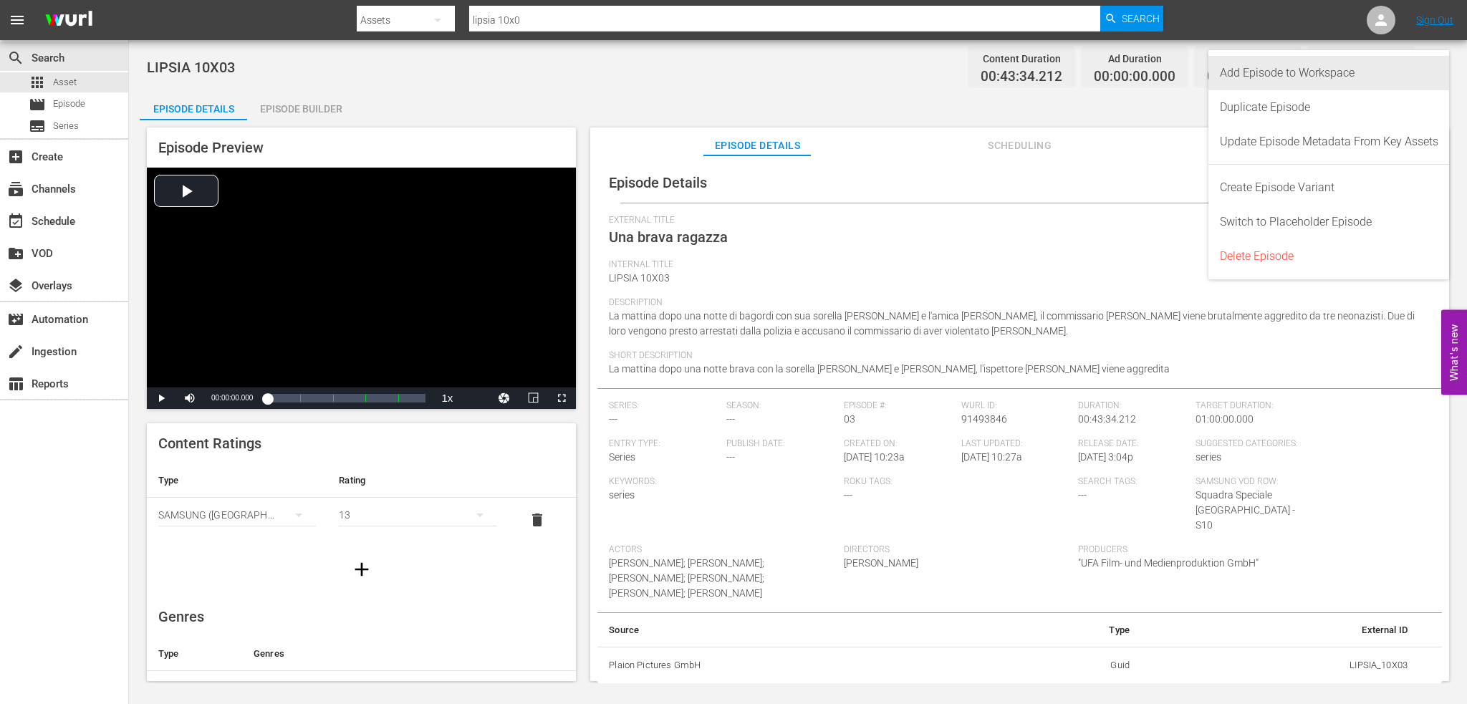
click at [1404, 79] on div "Add Episode to Workspace" at bounding box center [1329, 73] width 219 height 34
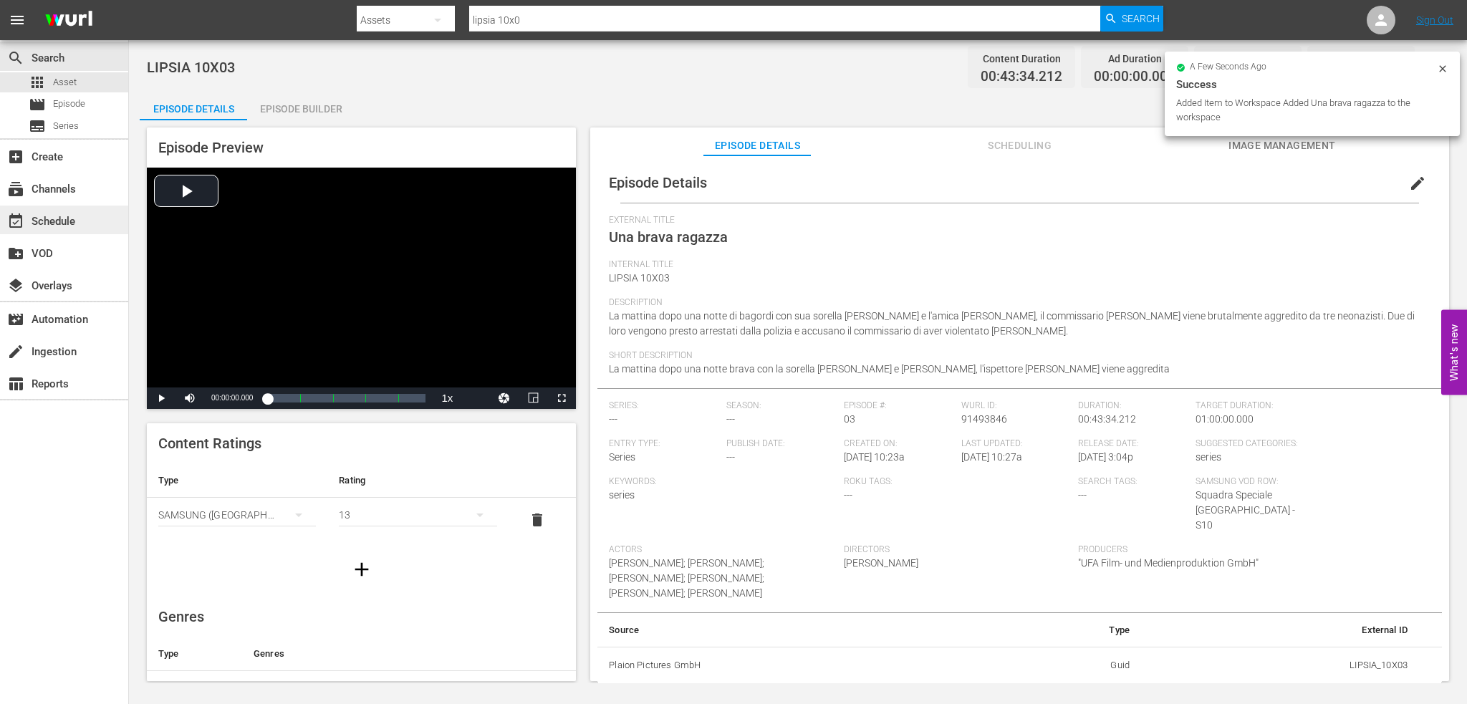
click at [42, 220] on div "event_available Schedule" at bounding box center [40, 219] width 80 height 13
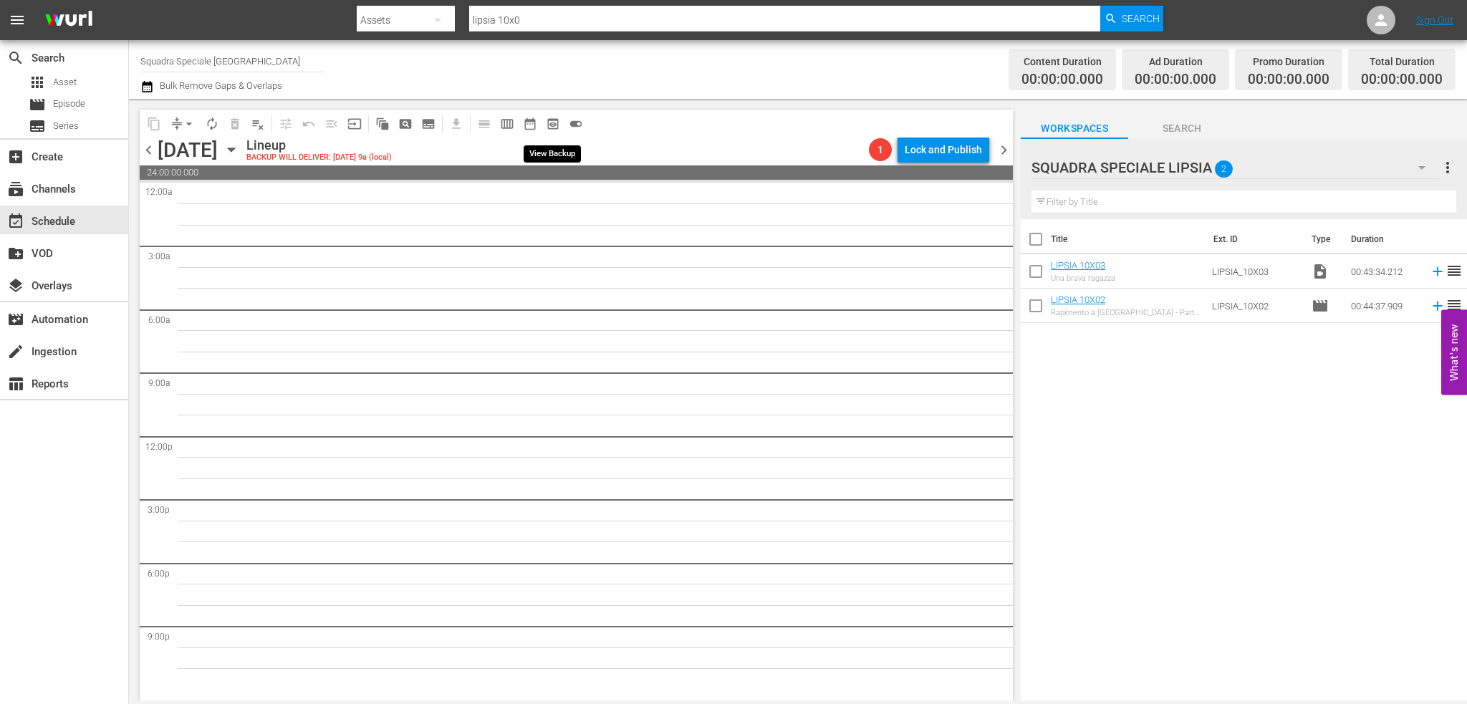
click at [559, 123] on span "preview_outlined" at bounding box center [553, 124] width 14 height 14
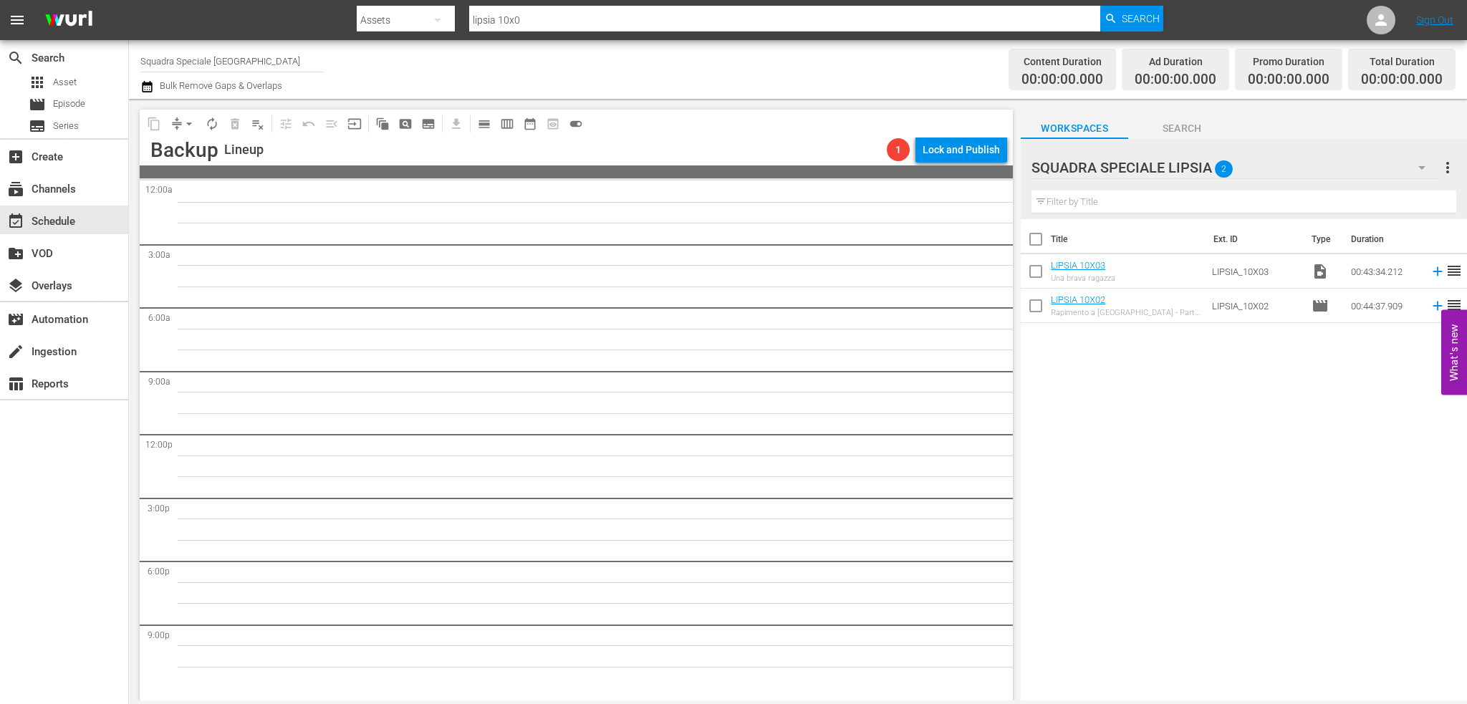
click at [1194, 266] on td "LIPSIA 10X03 Una brava ragazza" at bounding box center [1128, 271] width 155 height 34
click at [1268, 175] on div "SQUADRA SPECIALE LIPSIA 2" at bounding box center [1236, 168] width 408 height 40
click at [1155, 224] on div "Default Workspace (141)" at bounding box center [1123, 231] width 149 height 23
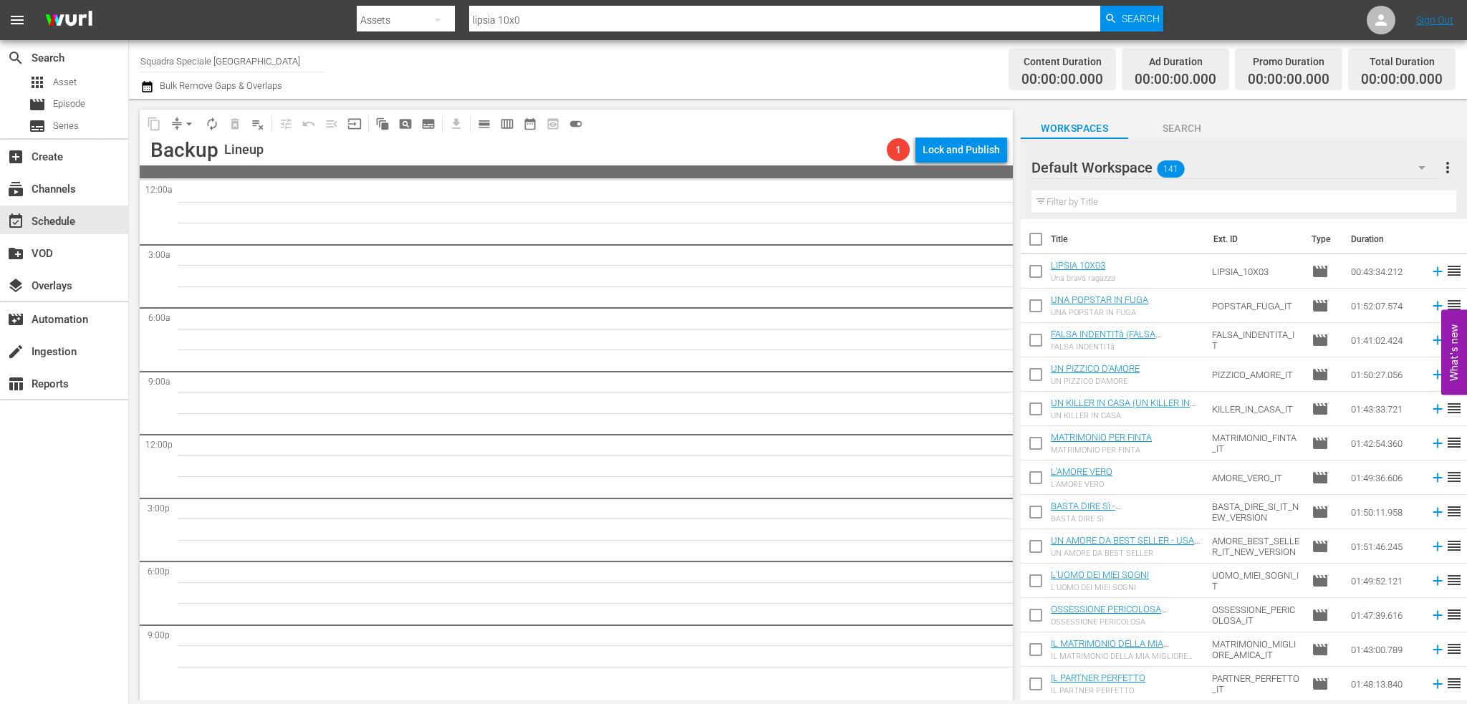
click at [1045, 278] on input "checkbox" at bounding box center [1036, 274] width 30 height 30
checkbox input "true"
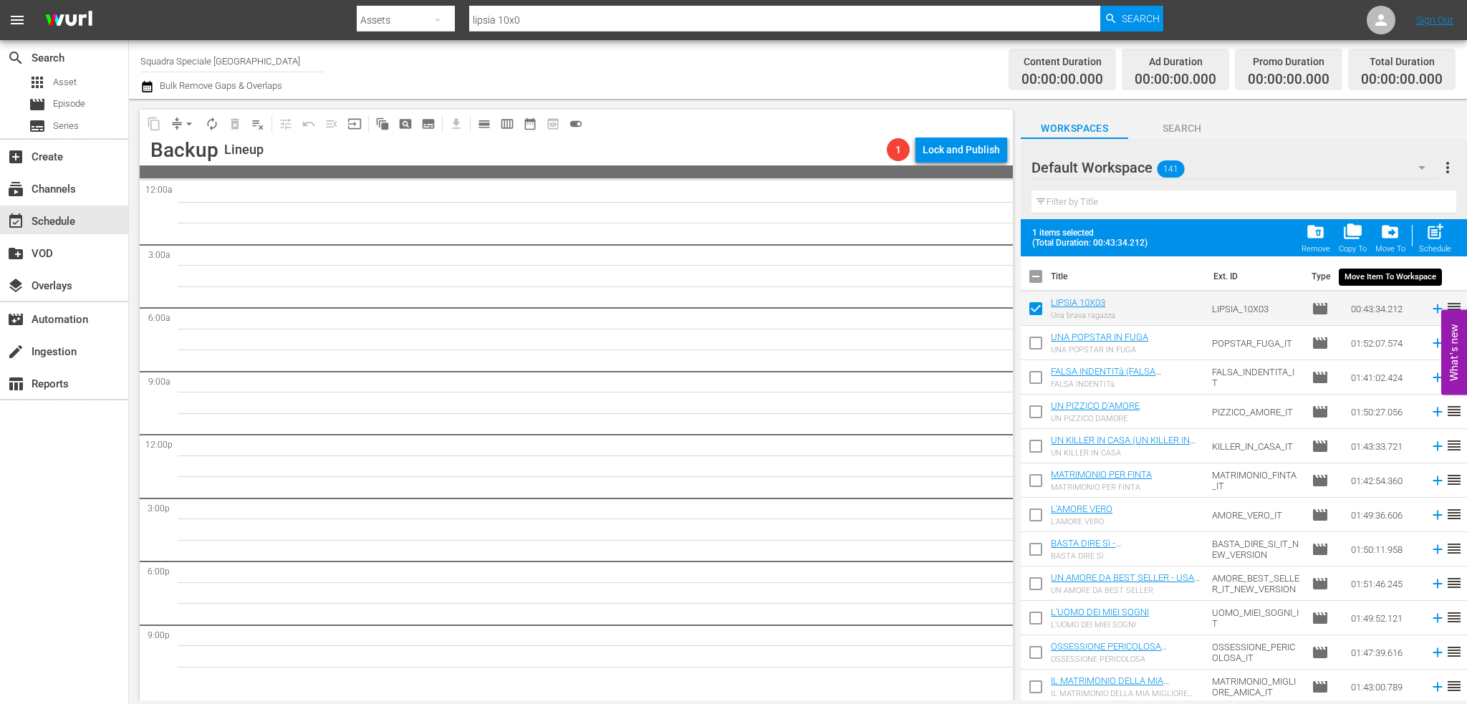
click at [1391, 235] on span "drive_file_move" at bounding box center [1390, 231] width 19 height 19
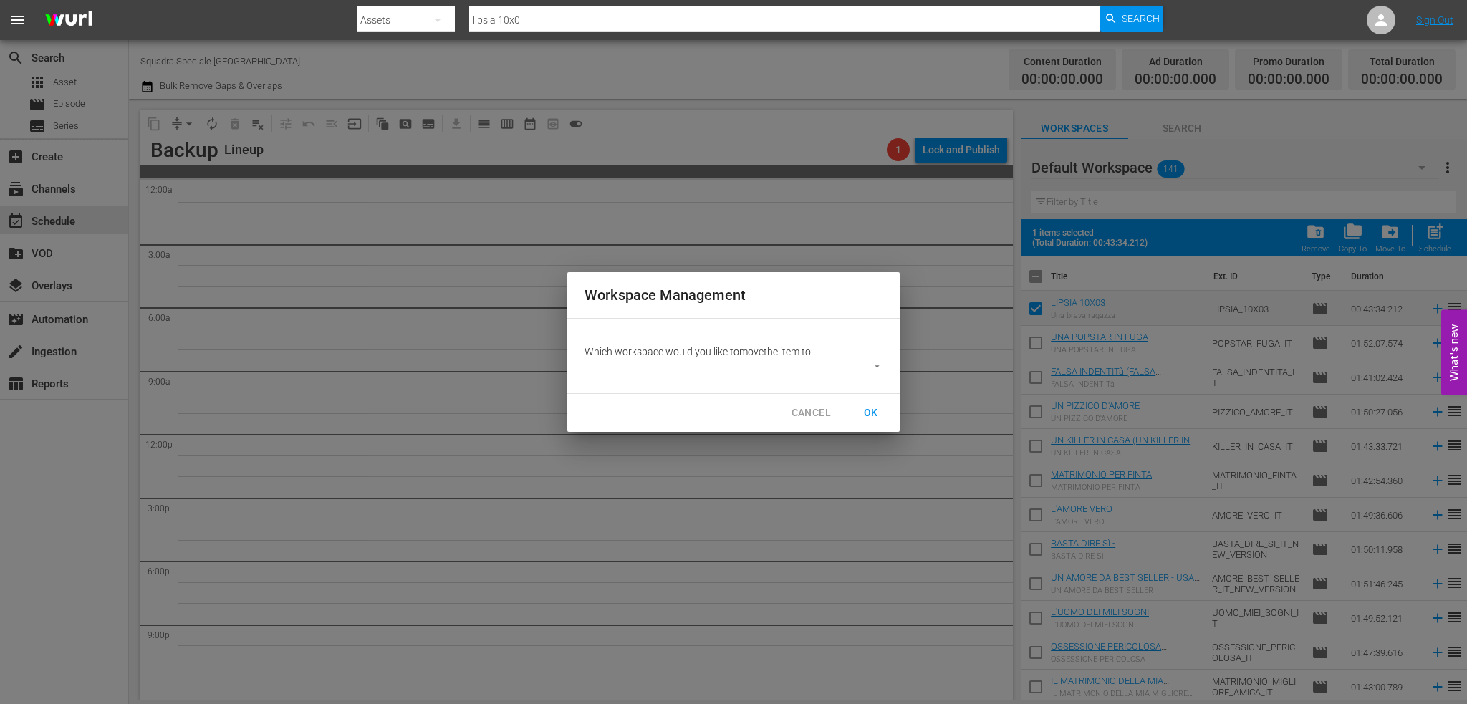
click at [639, 373] on body "menu Search By Assets Search ID, Title, Description, Keywords, or Category lips…" at bounding box center [733, 352] width 1467 height 704
click at [653, 369] on li "SQUADRA SPECIALE LIPSIA (2)" at bounding box center [666, 370] width 163 height 24
type input "3877"
click at [860, 409] on span "OK" at bounding box center [871, 413] width 23 height 18
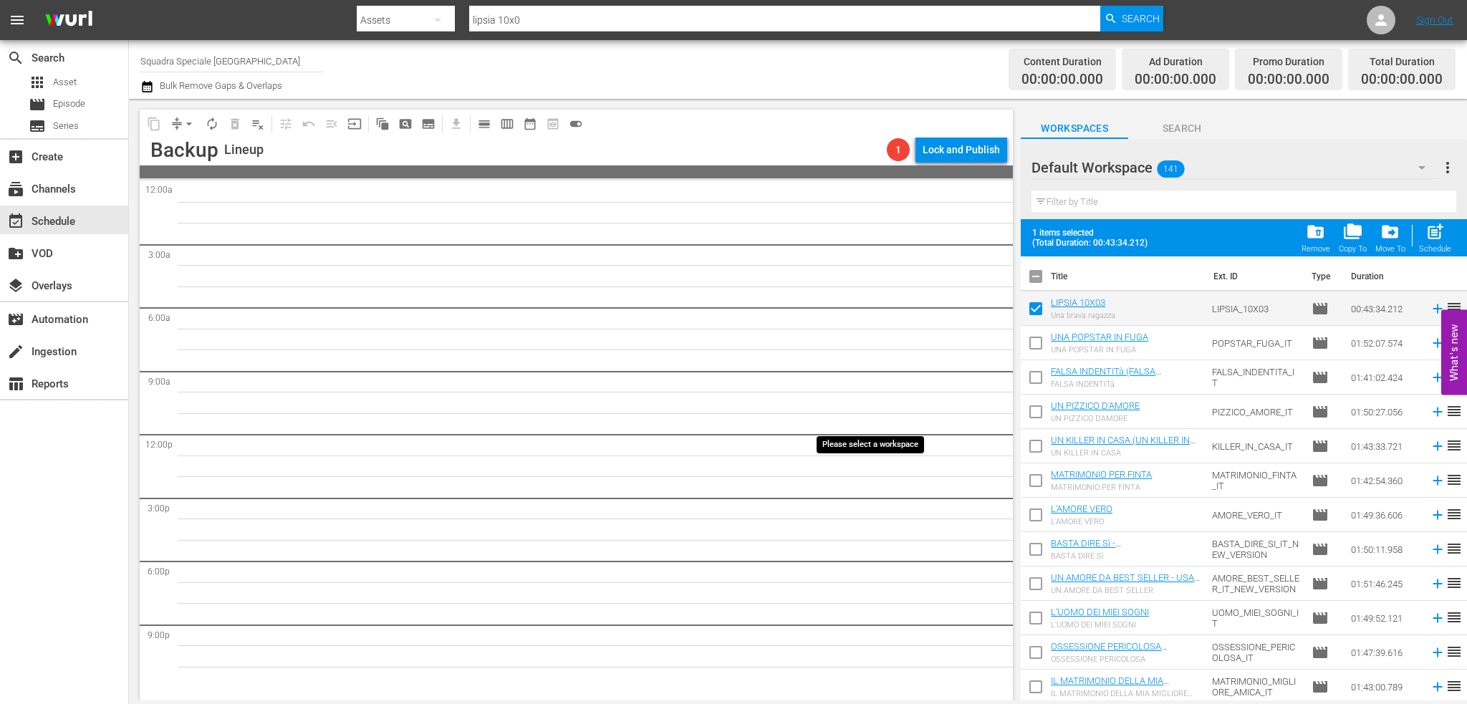
checkbox input "false"
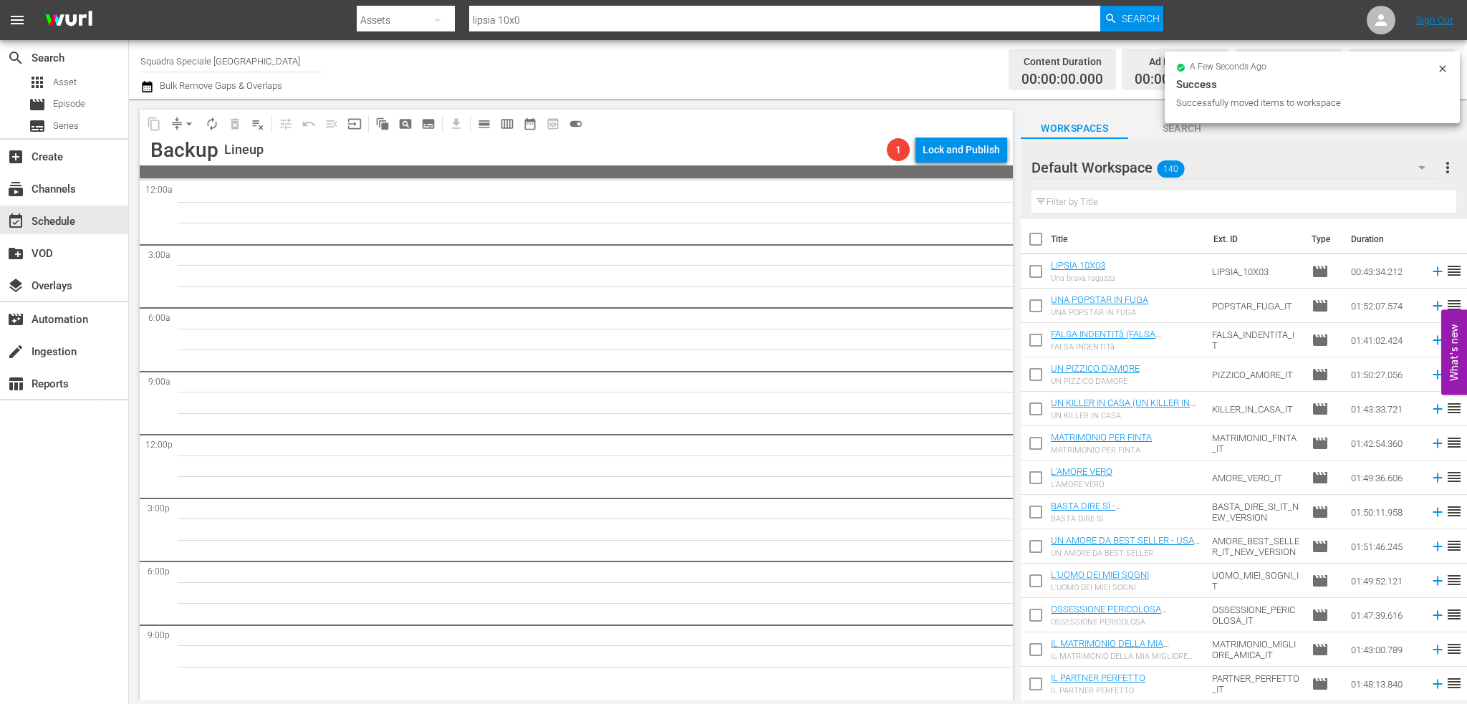
click at [1163, 171] on span "140" at bounding box center [1171, 169] width 27 height 30
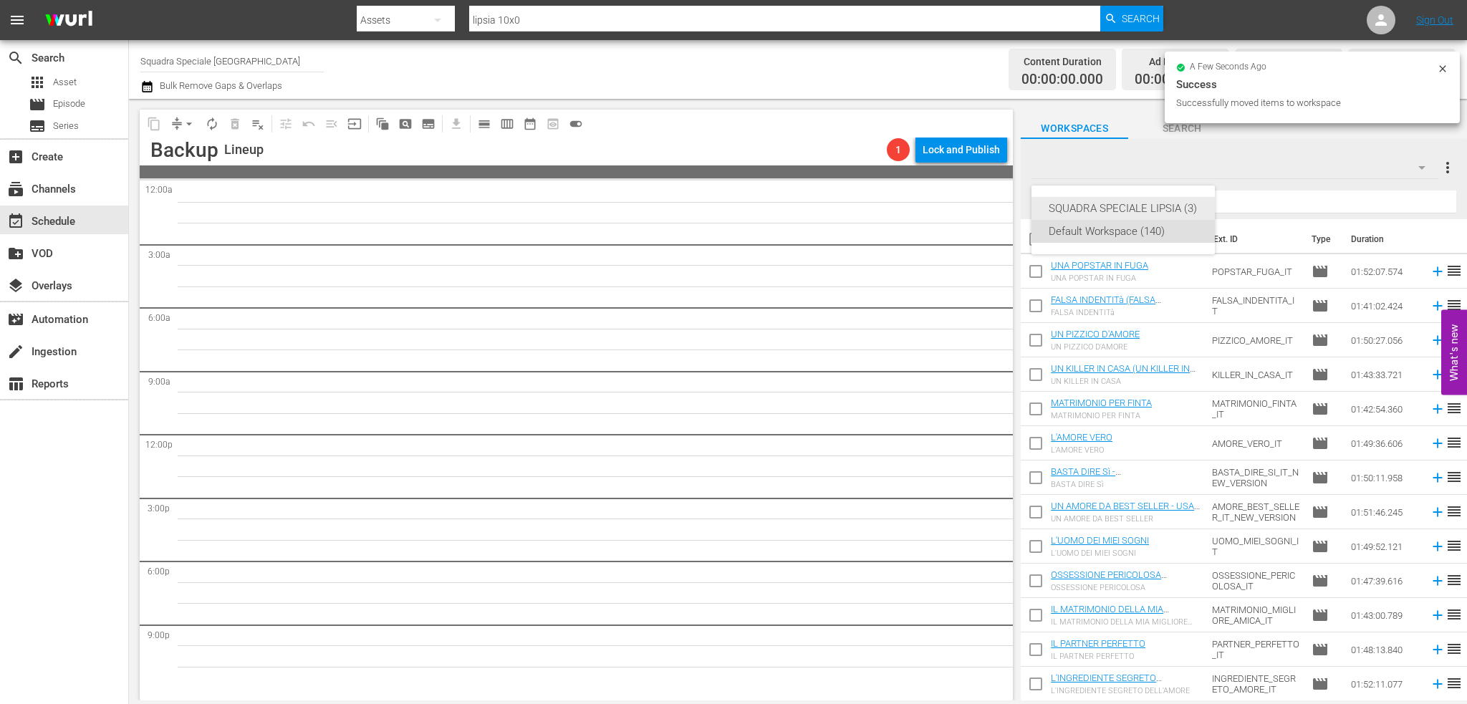
click at [1090, 205] on div "SQUADRA SPECIALE LIPSIA (3)" at bounding box center [1123, 208] width 149 height 23
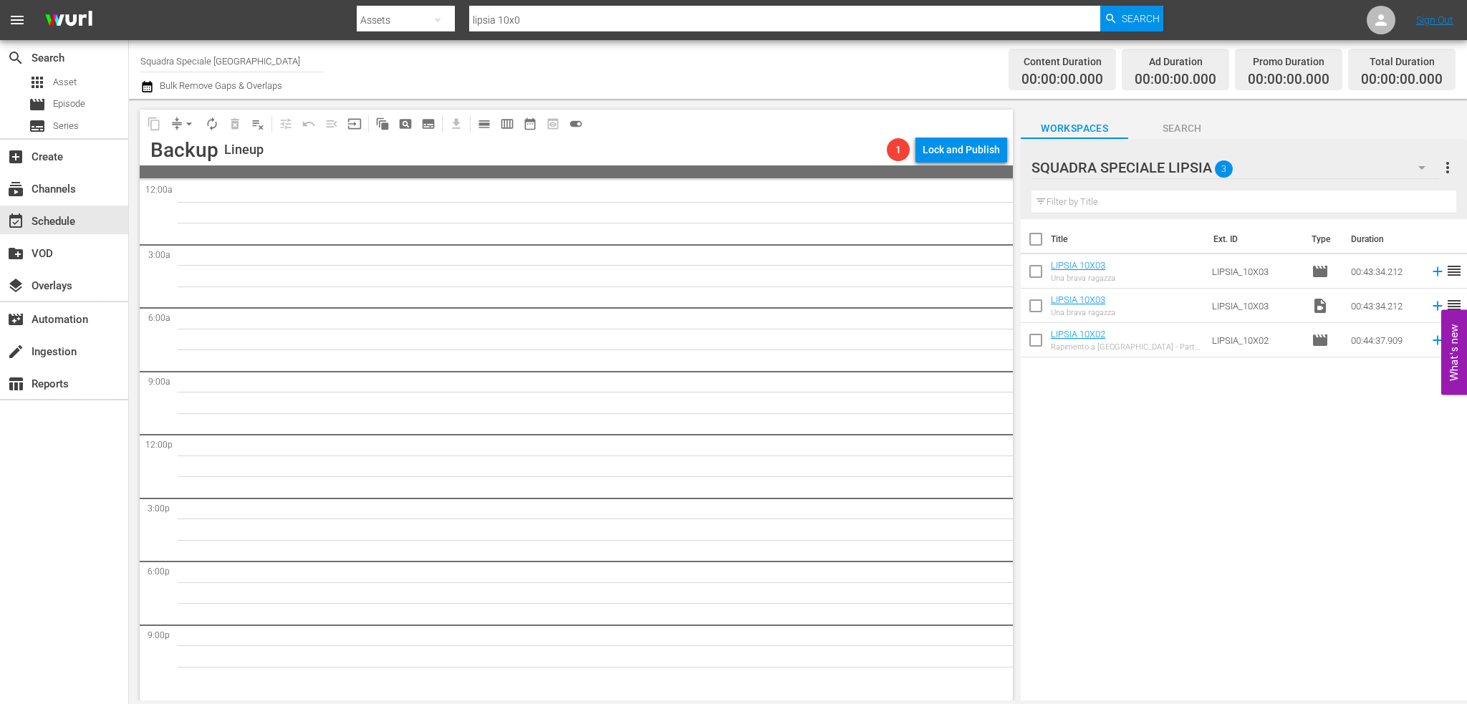
click at [1032, 303] on input "checkbox" at bounding box center [1036, 309] width 30 height 30
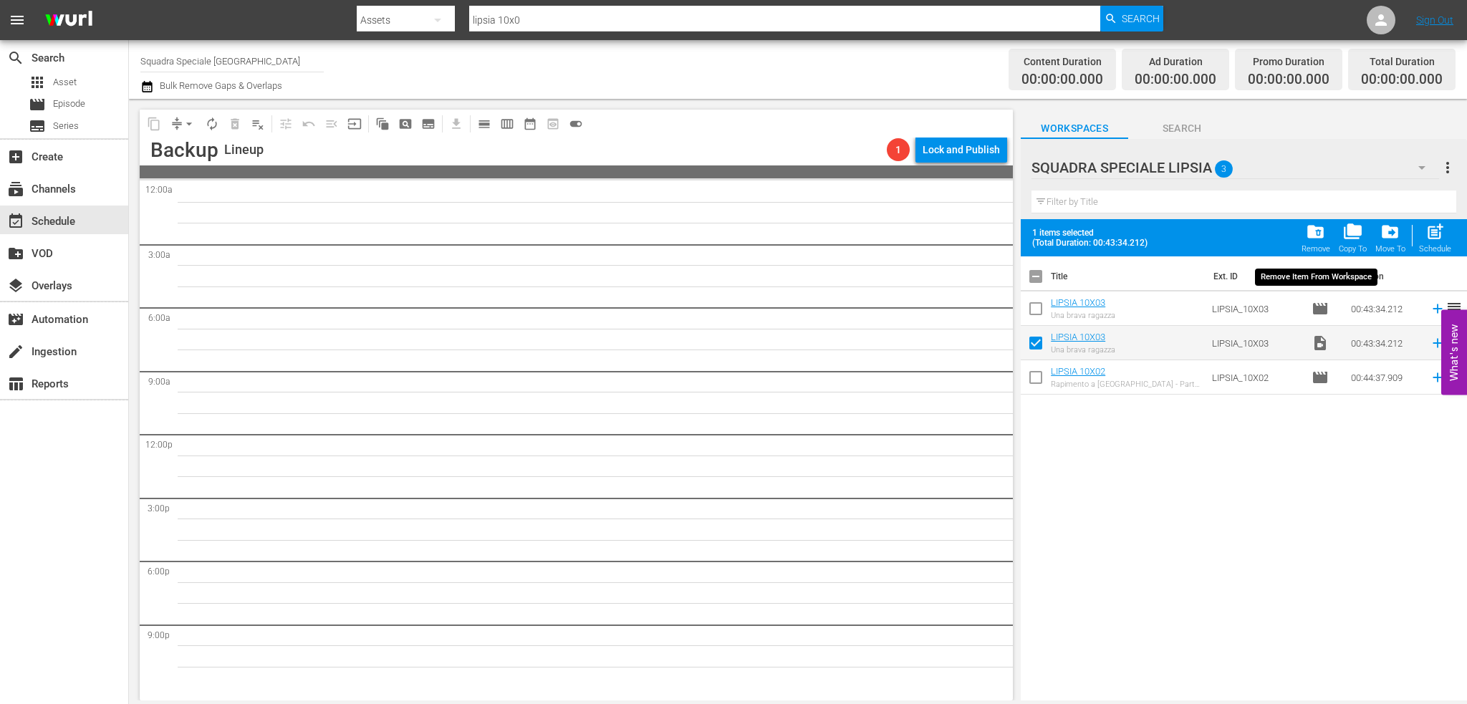
click at [1325, 243] on div "folder_delete Remove" at bounding box center [1316, 238] width 29 height 32
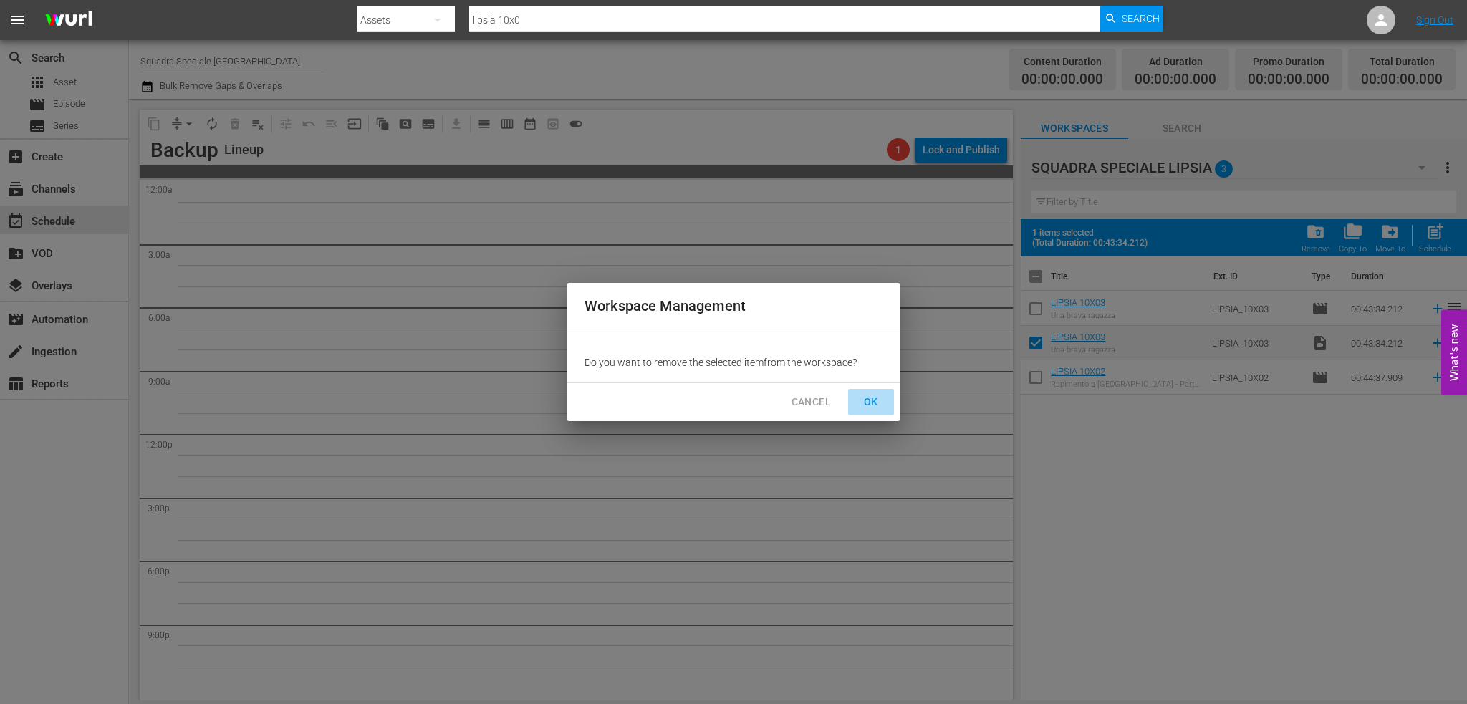
click at [873, 406] on span "OK" at bounding box center [871, 402] width 23 height 18
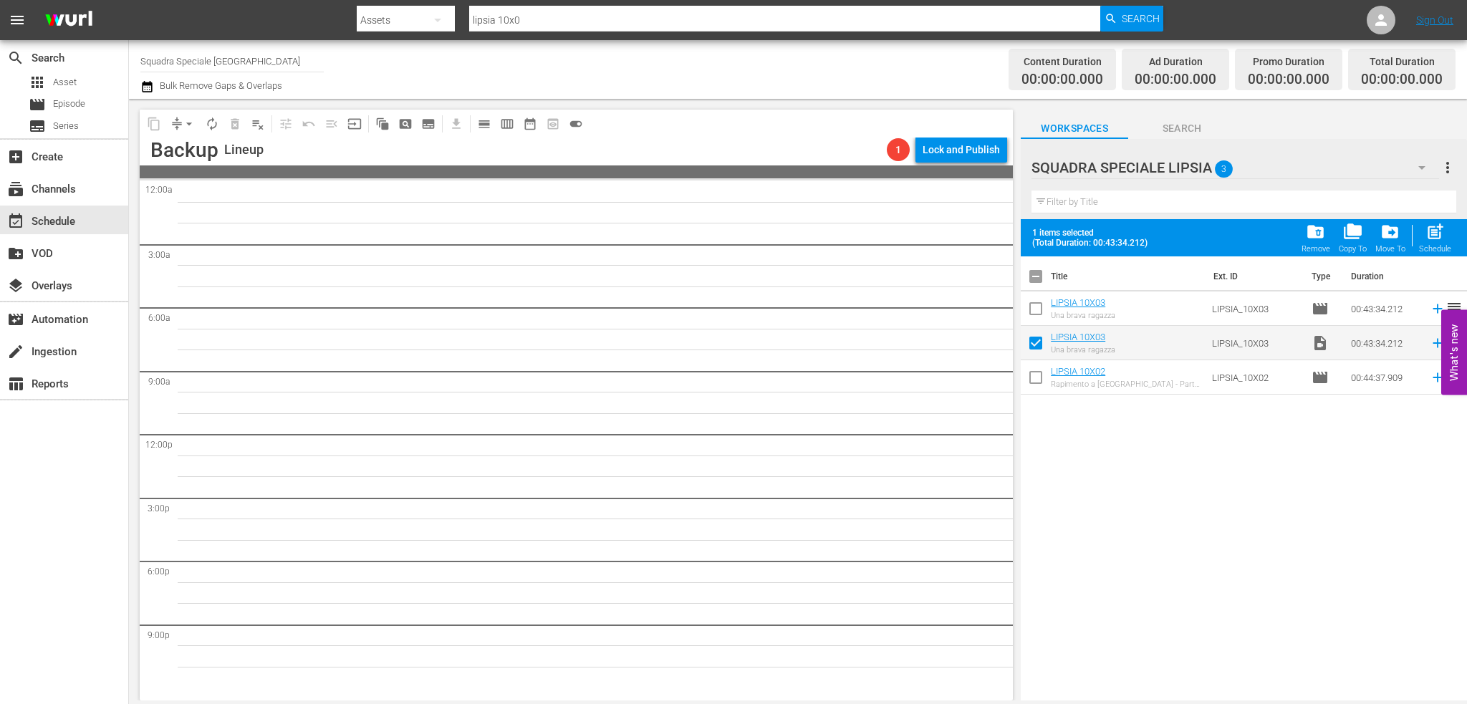
checkbox input "false"
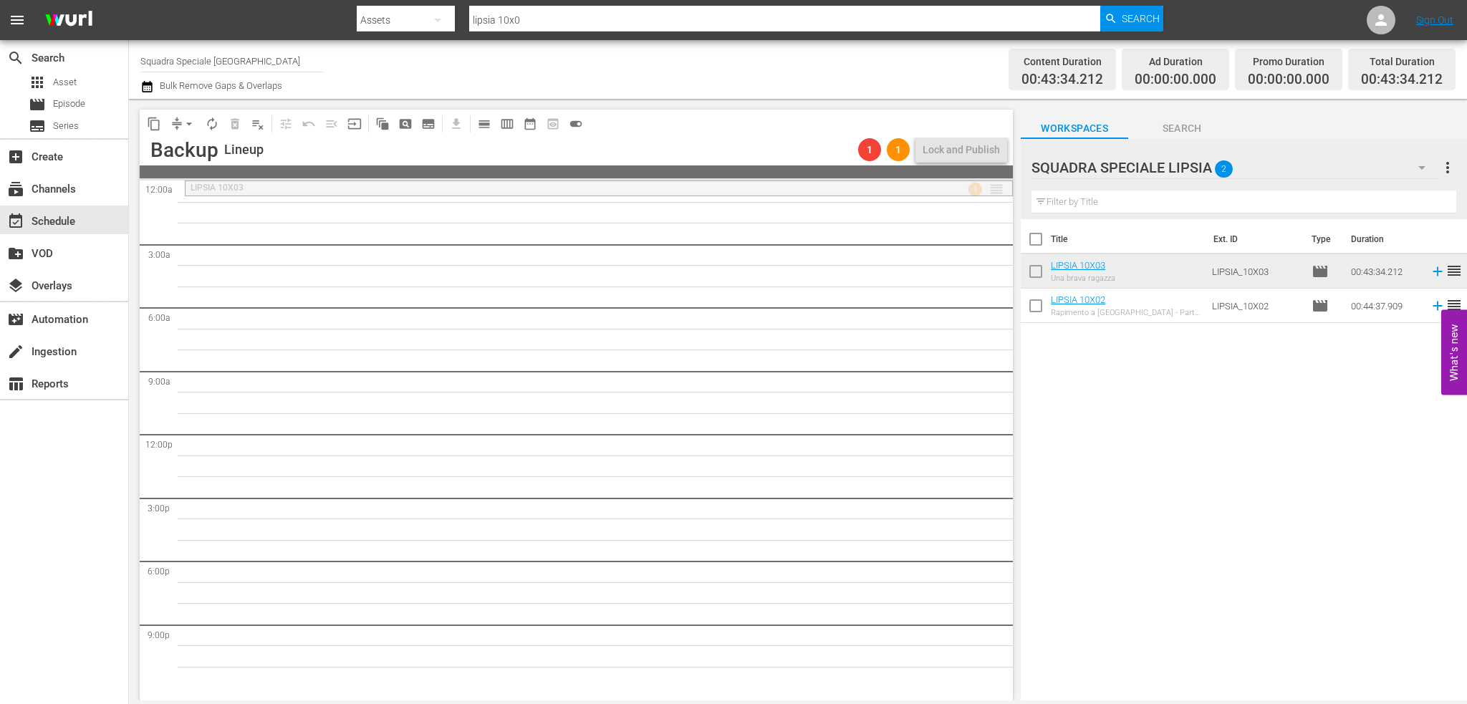
drag, startPoint x: 982, startPoint y: 186, endPoint x: 980, endPoint y: 205, distance: 18.8
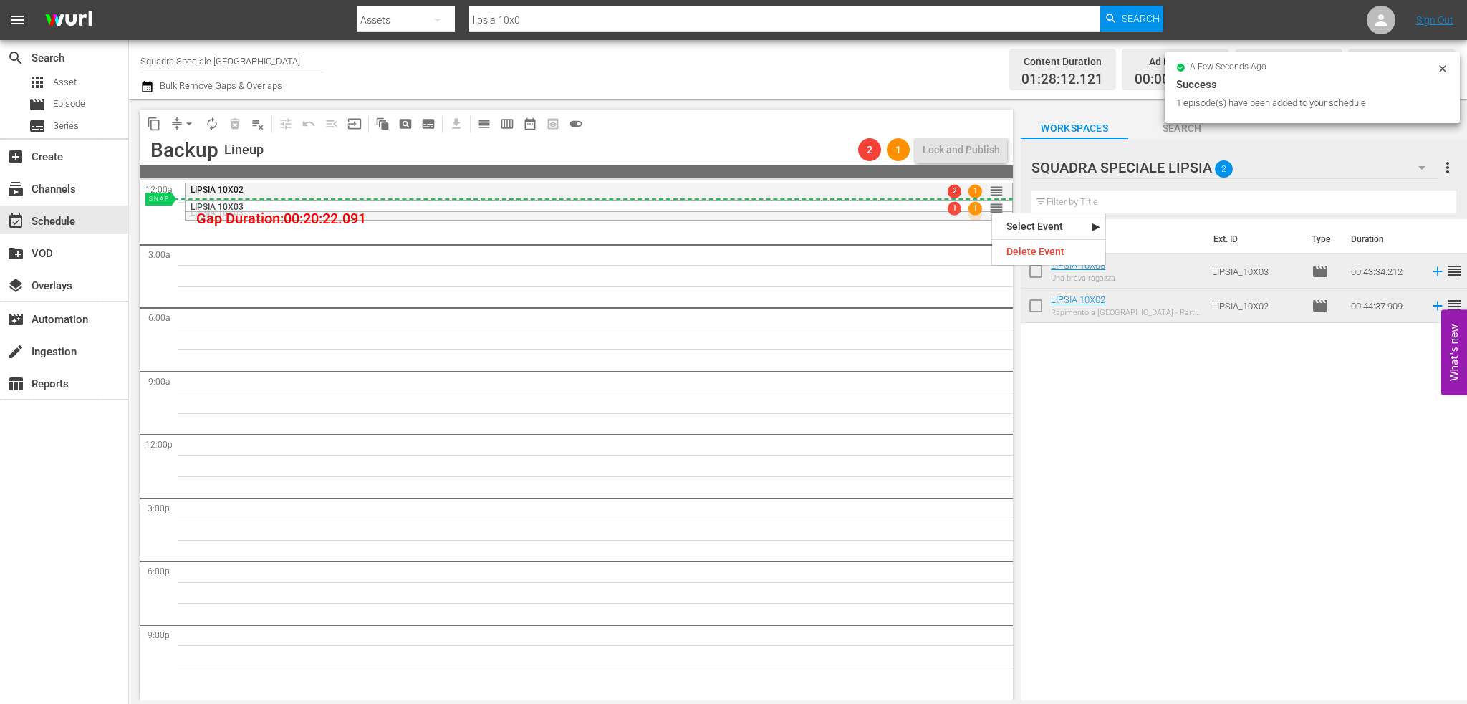
drag, startPoint x: 992, startPoint y: 211, endPoint x: 986, endPoint y: 198, distance: 14.8
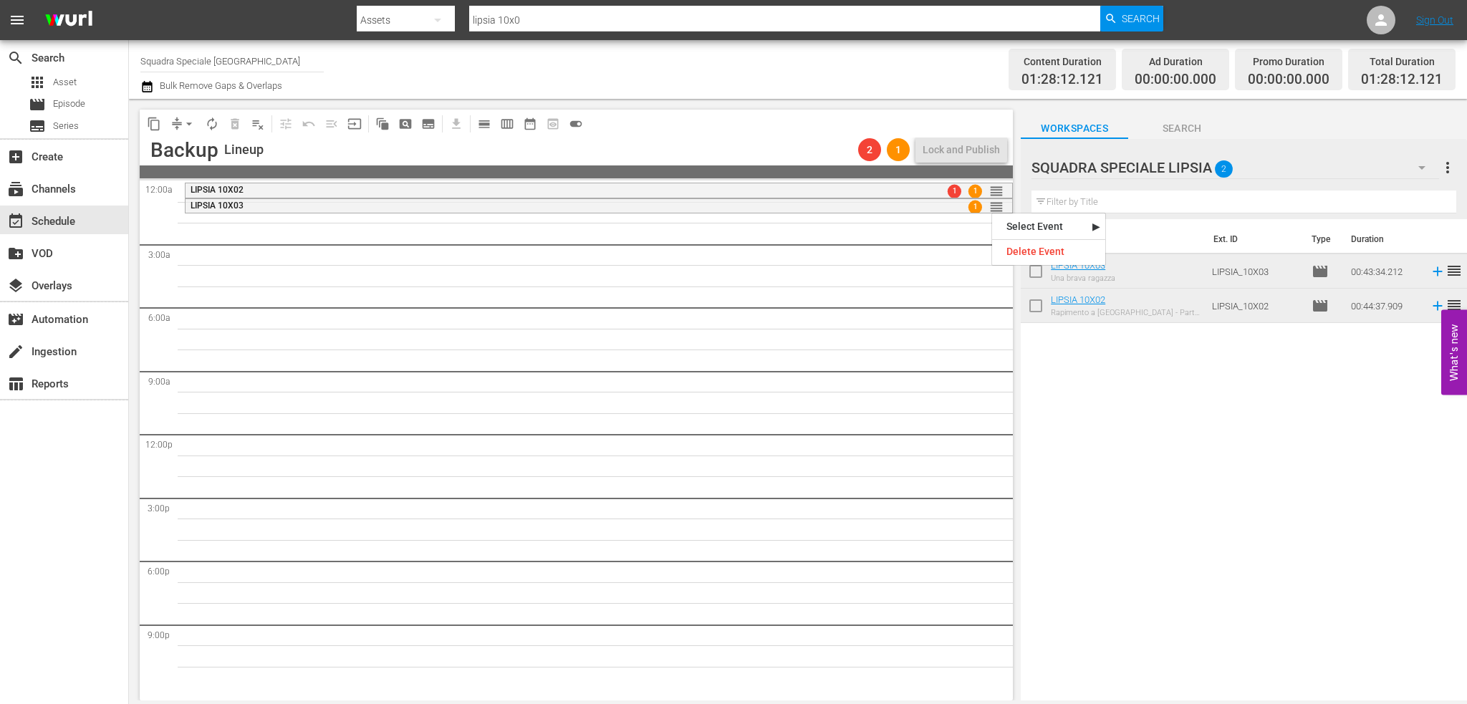
click at [830, 407] on div "LIPSIA 10X02 1 1 reorder LIPSIA 10X03 1 reorder" at bounding box center [599, 434] width 828 height 507
click at [191, 122] on span "arrow_drop_down" at bounding box center [189, 124] width 14 height 14
click at [199, 153] on li "Align to Midnight" at bounding box center [189, 153] width 118 height 24
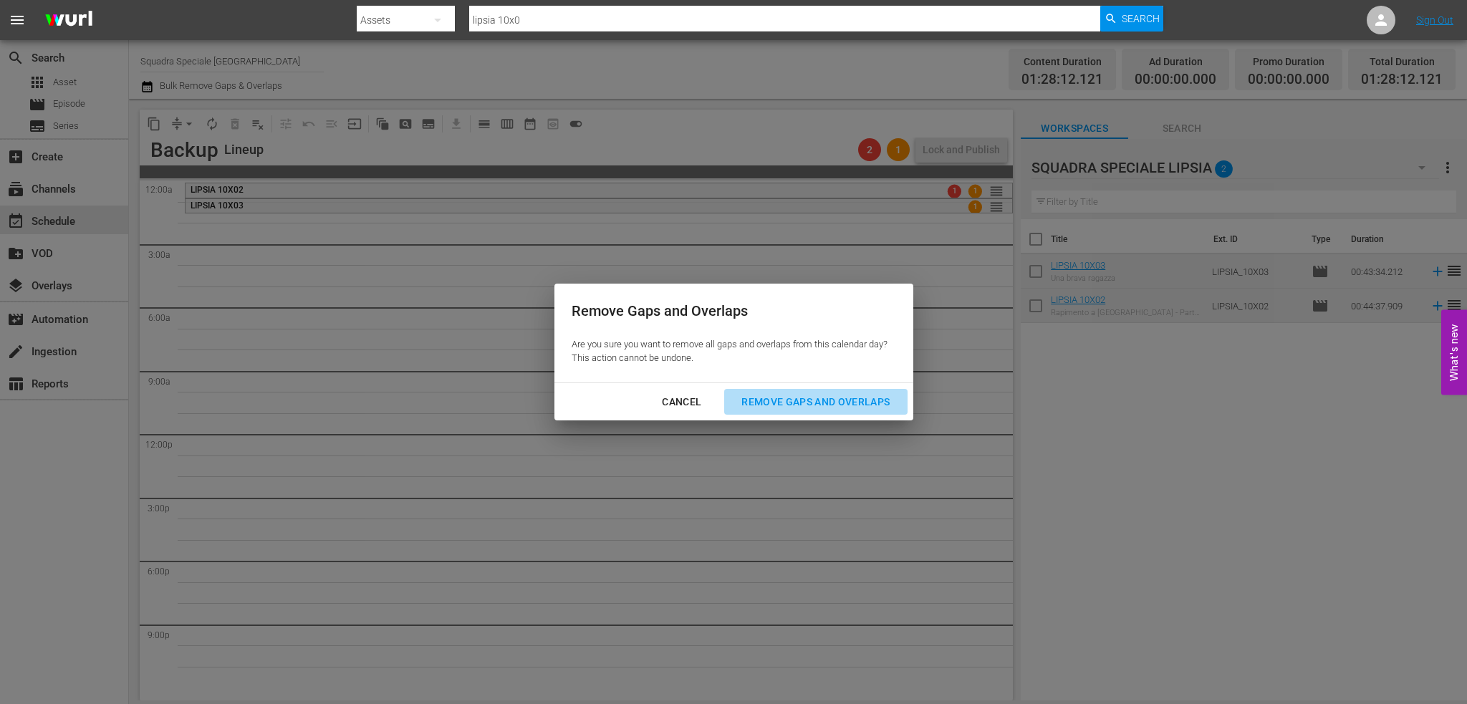
click at [813, 391] on button "Remove Gaps and Overlaps" at bounding box center [815, 402] width 183 height 27
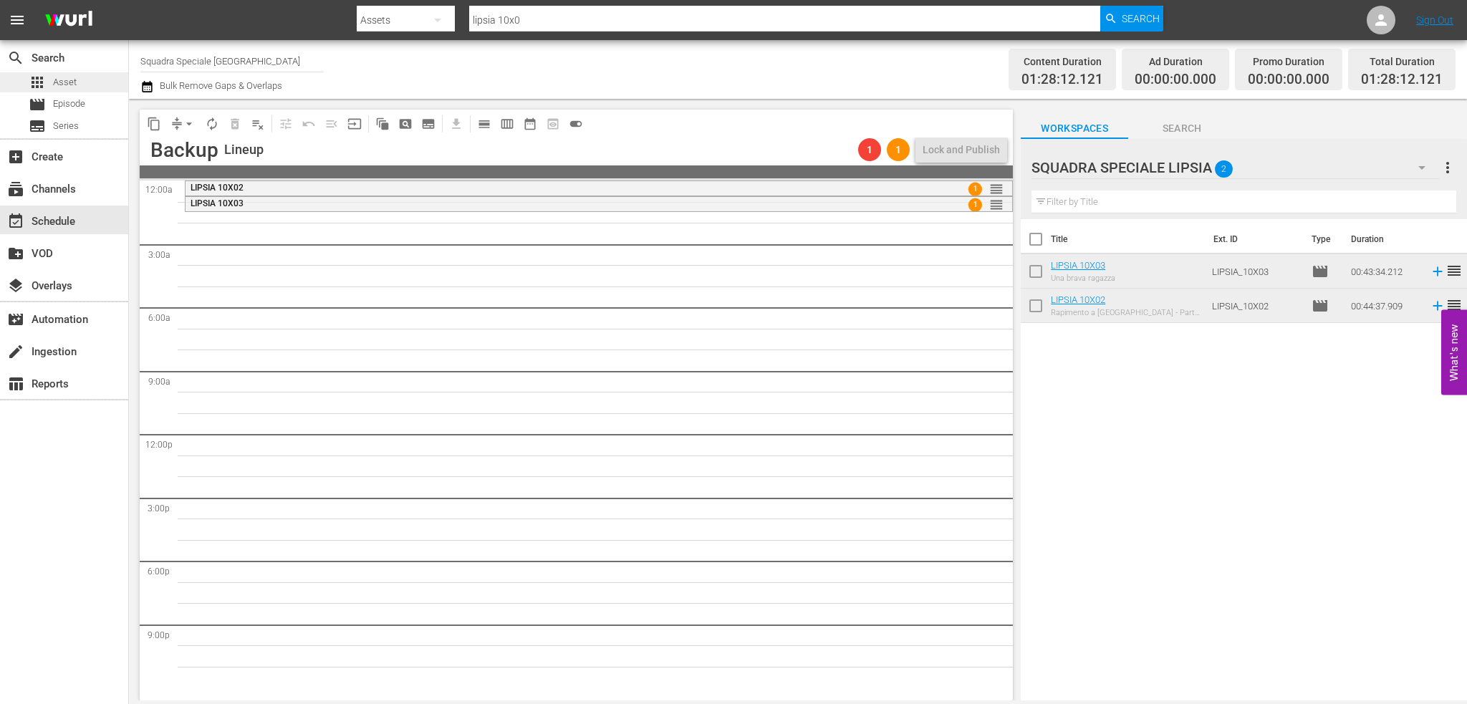
click at [86, 87] on div "apps Asset" at bounding box center [64, 82] width 128 height 20
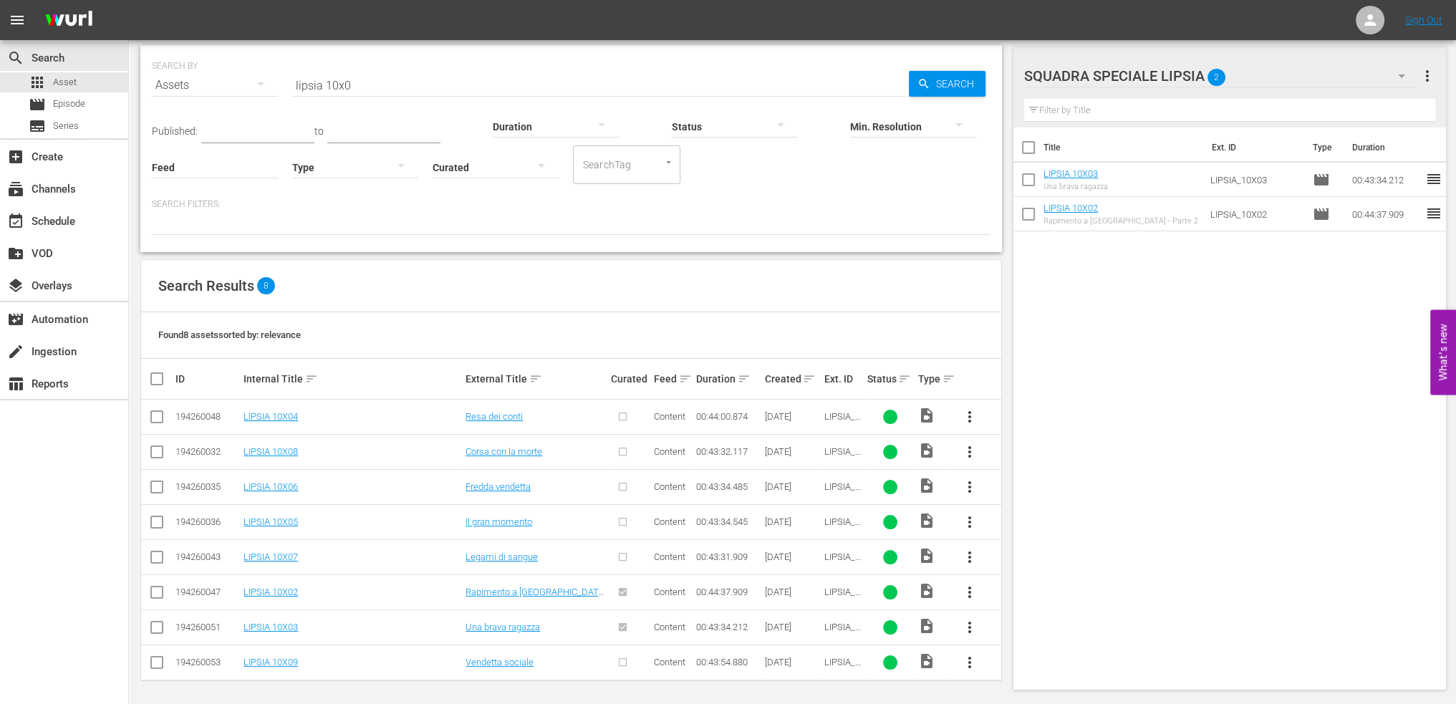
scroll to position [42, 0]
click at [274, 412] on link "LIPSIA 10X04" at bounding box center [271, 416] width 54 height 11
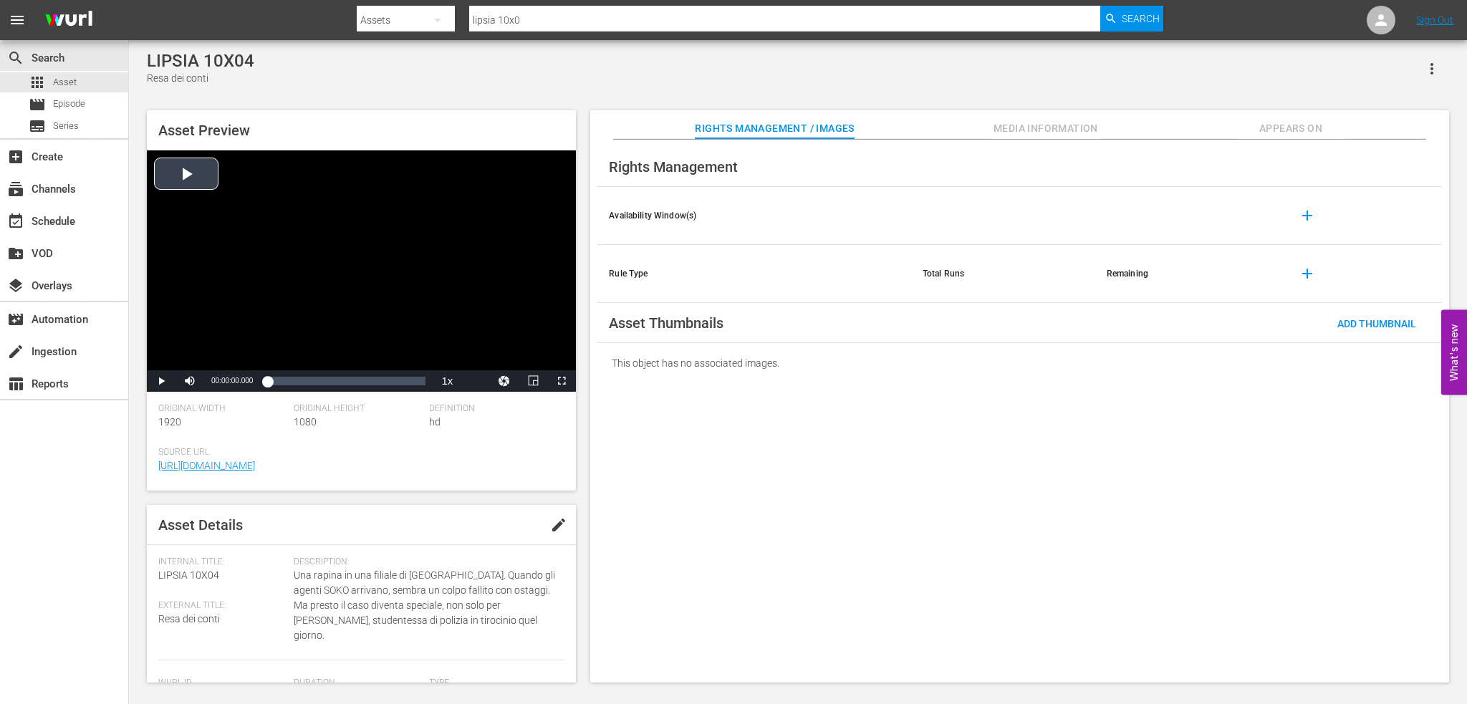
click at [293, 225] on div "Video Player" at bounding box center [361, 260] width 429 height 220
click at [341, 388] on div "Loaded : 1.59% 00:20:30.814 00:00:04.196" at bounding box center [346, 381] width 158 height 14
click at [366, 378] on div "00:27:29.052" at bounding box center [366, 381] width 1 height 14
click at [398, 383] on div "Loaded : 65.04% 00:36:26.787 00:27:34.165" at bounding box center [346, 381] width 158 height 14
click at [418, 383] on div "Loaded : 83.24% 00:41:49.427 00:36:27.206" at bounding box center [346, 381] width 158 height 14
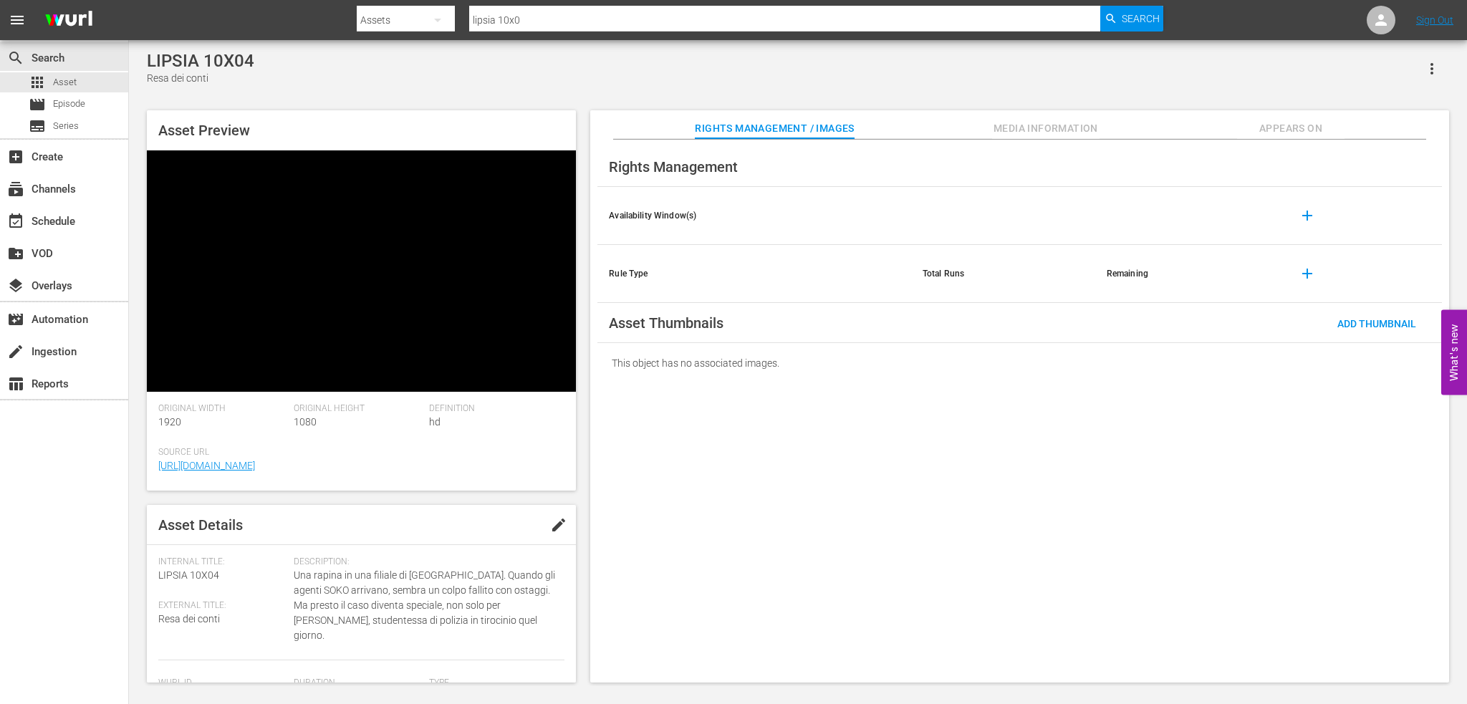
click at [451, 309] on div "Video Player" at bounding box center [361, 260] width 429 height 220
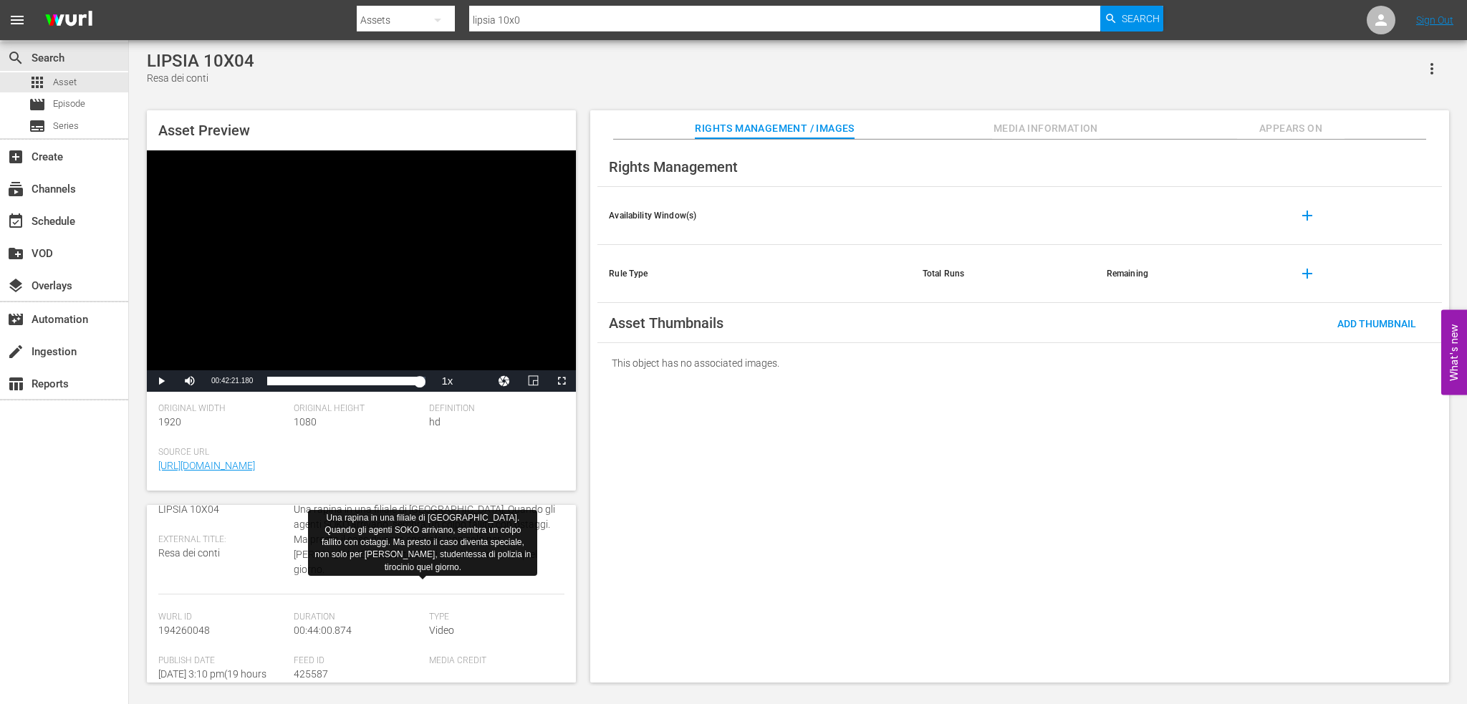
scroll to position [143, 0]
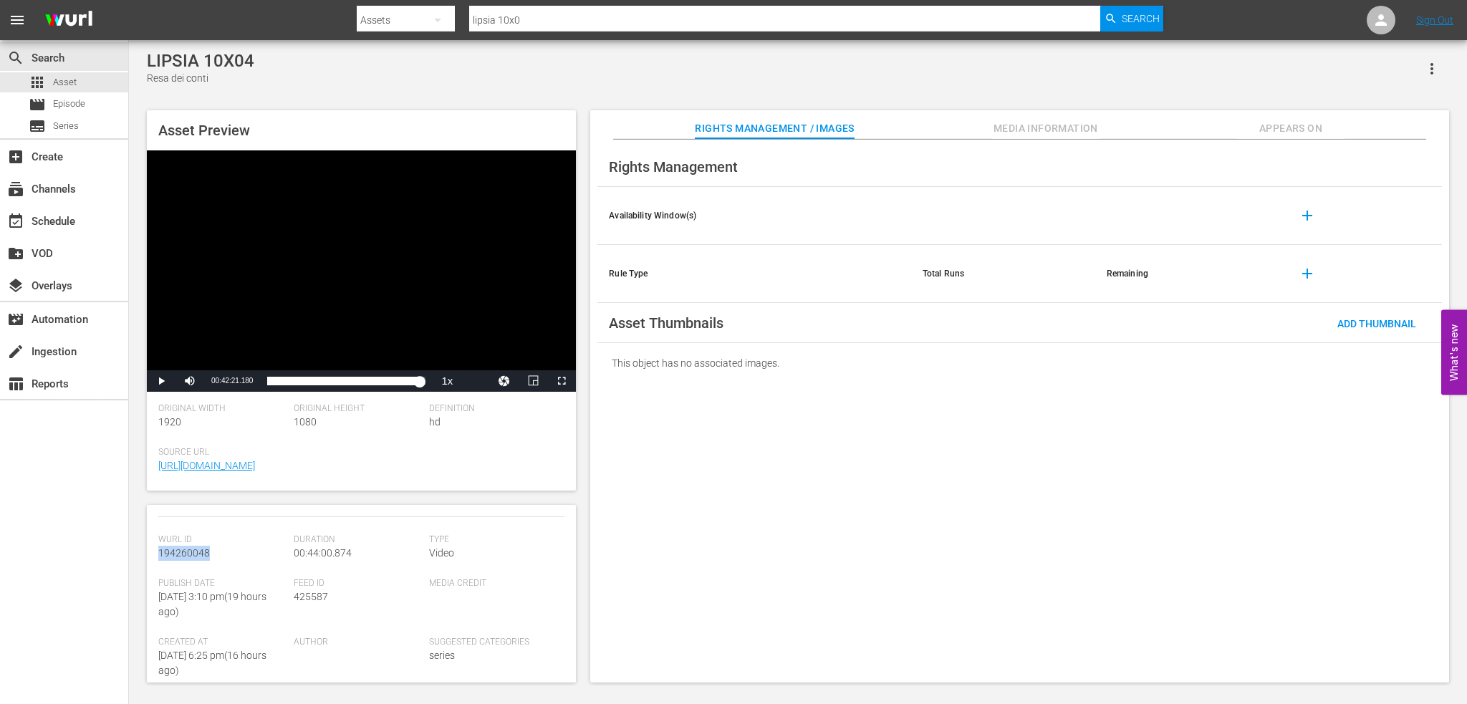
drag, startPoint x: 215, startPoint y: 539, endPoint x: 156, endPoint y: 557, distance: 61.6
click at [156, 557] on div "Asset Details edit Internal Title: LIPSIA 10X04 External Title: Resa dei conti …" at bounding box center [361, 594] width 429 height 178
copy span "194260048"
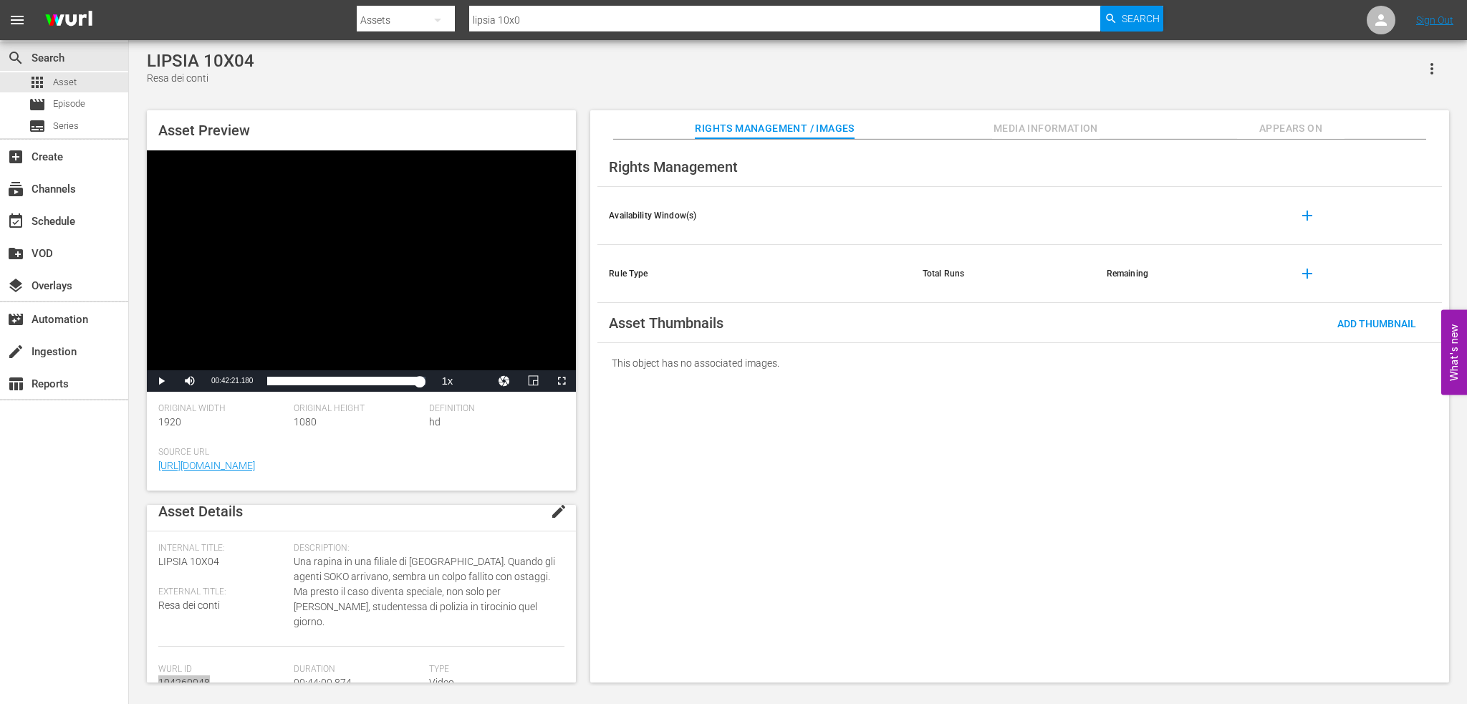
scroll to position [0, 0]
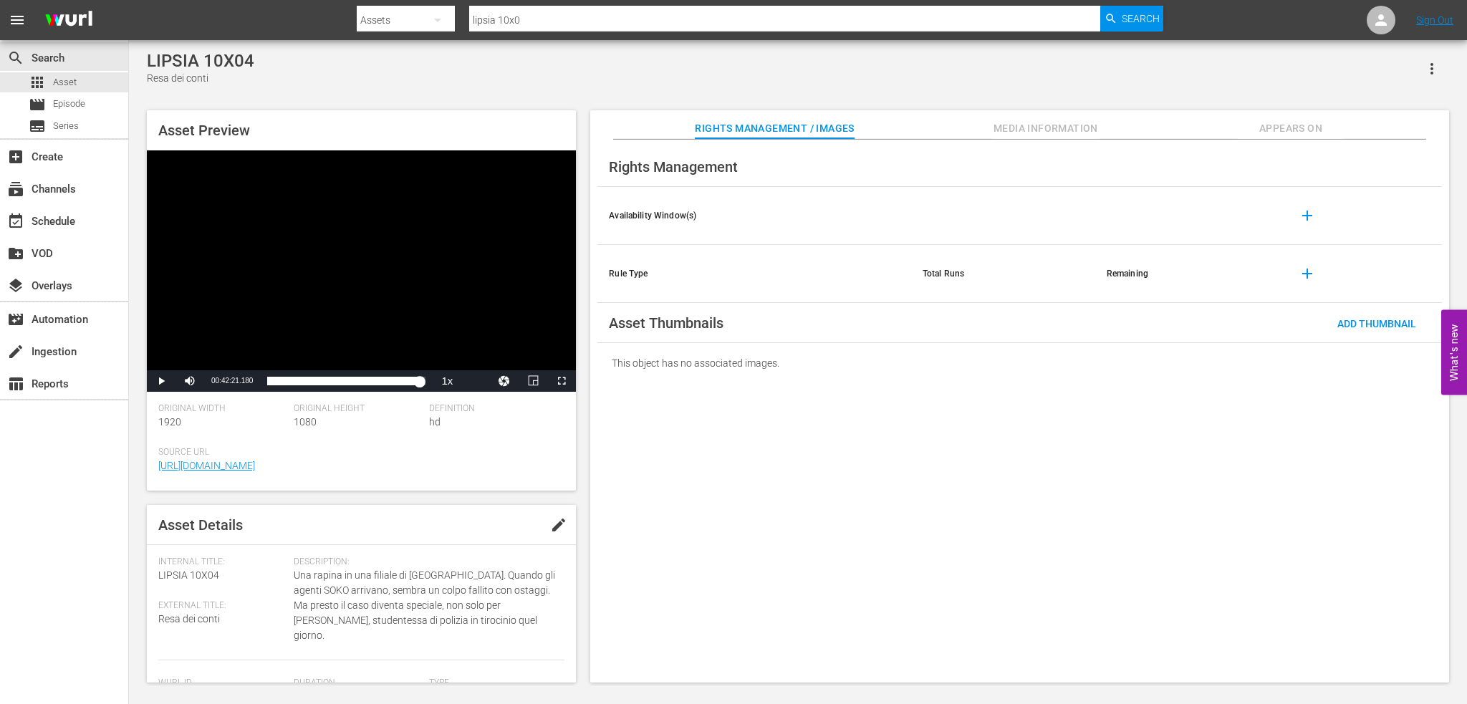
click at [1014, 131] on span "Media Information" at bounding box center [1045, 129] width 107 height 18
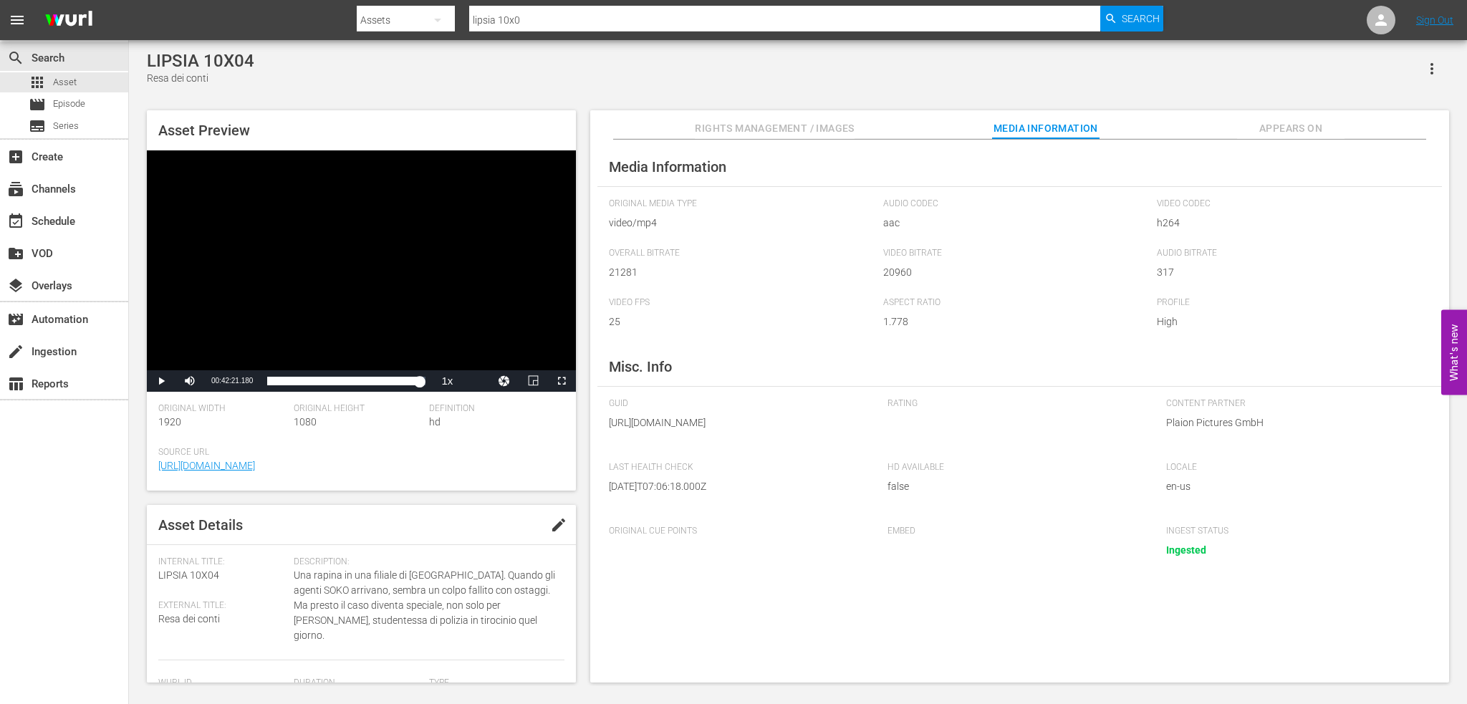
click at [1328, 131] on span "Appears On" at bounding box center [1290, 129] width 107 height 18
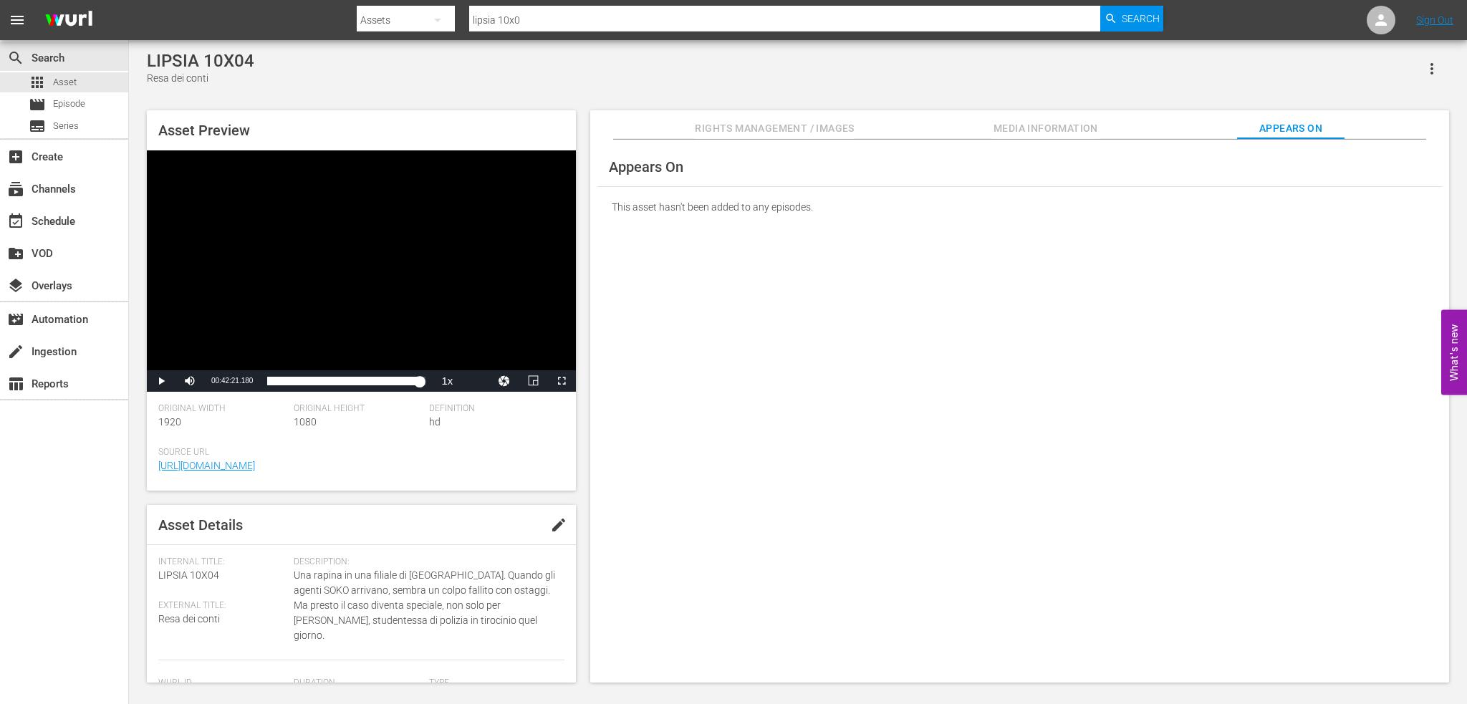
click at [853, 134] on span "Rights Management / Images" at bounding box center [774, 129] width 159 height 18
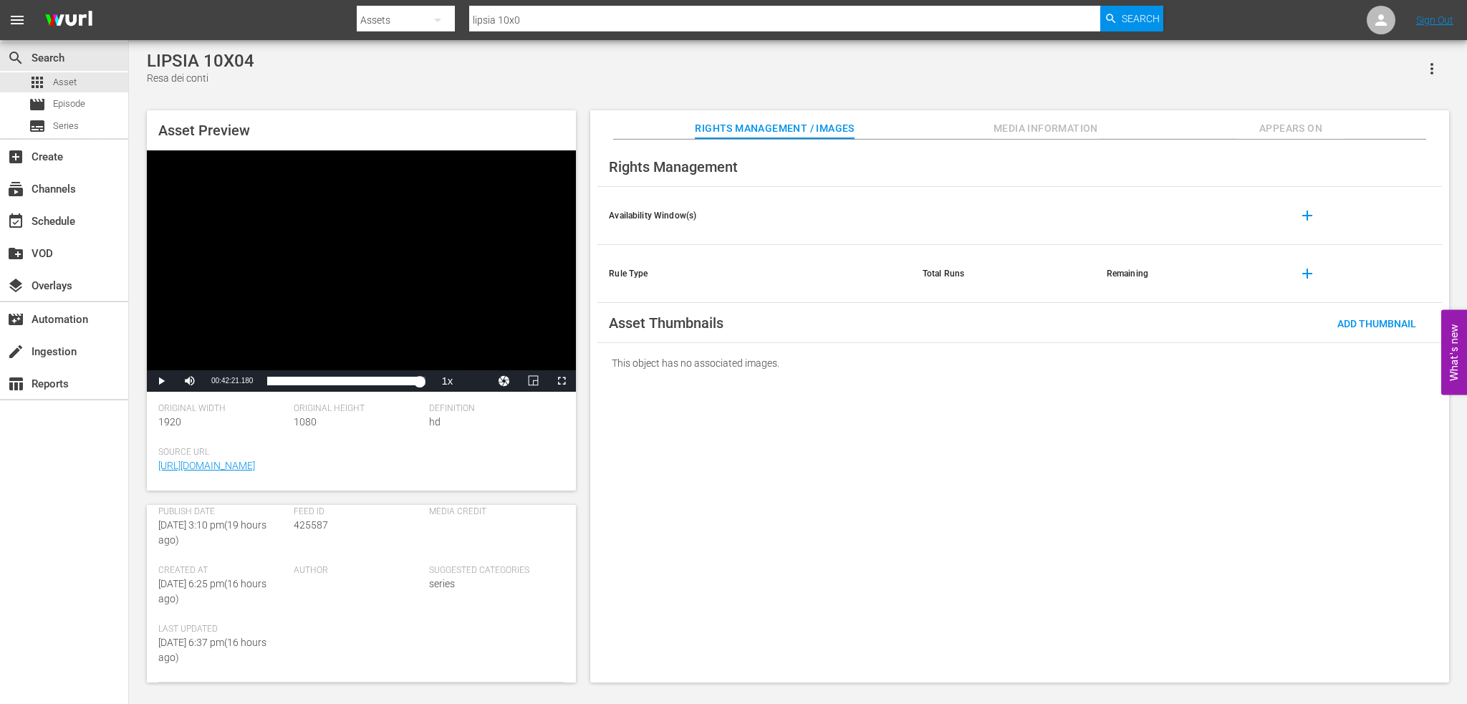
scroll to position [72, 0]
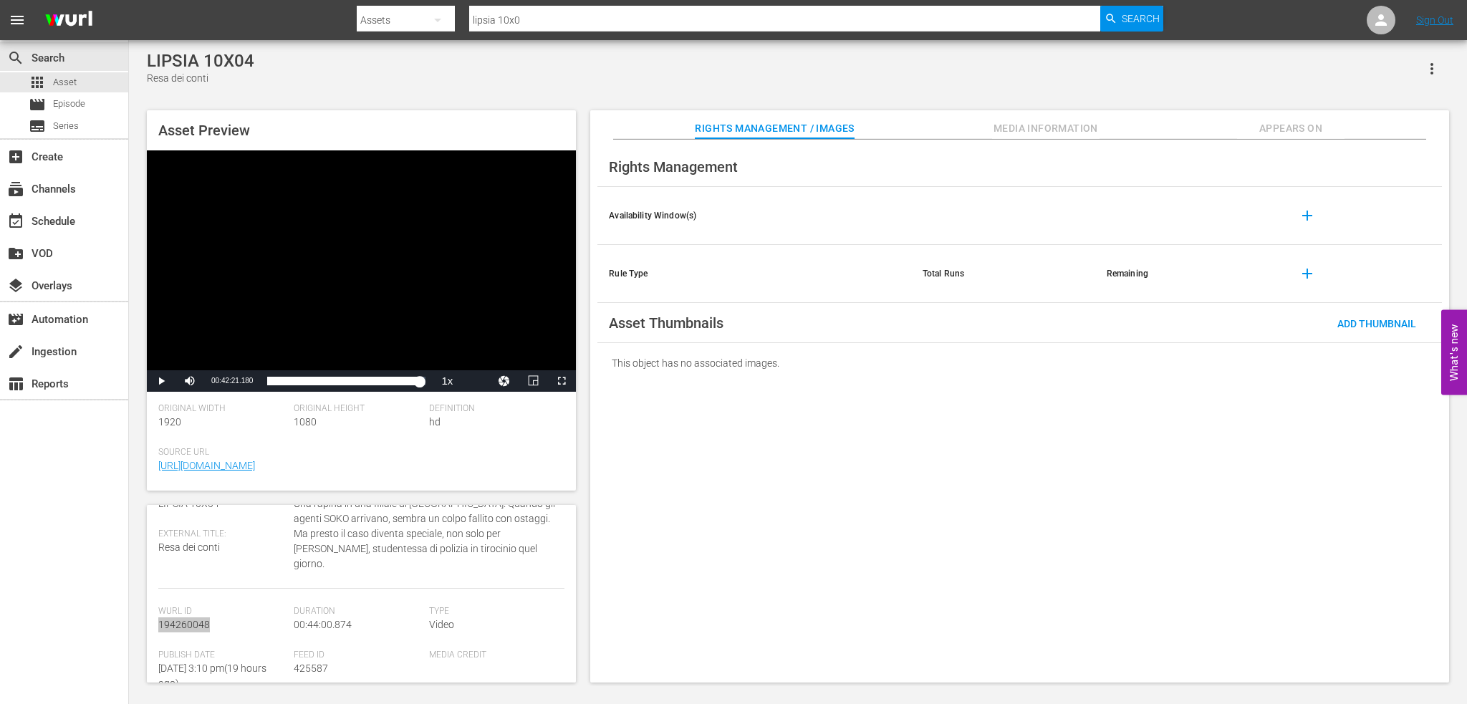
click at [1436, 62] on icon "button" at bounding box center [1432, 68] width 17 height 17
click at [1416, 72] on div "Add To Workspace" at bounding box center [1388, 74] width 97 height 34
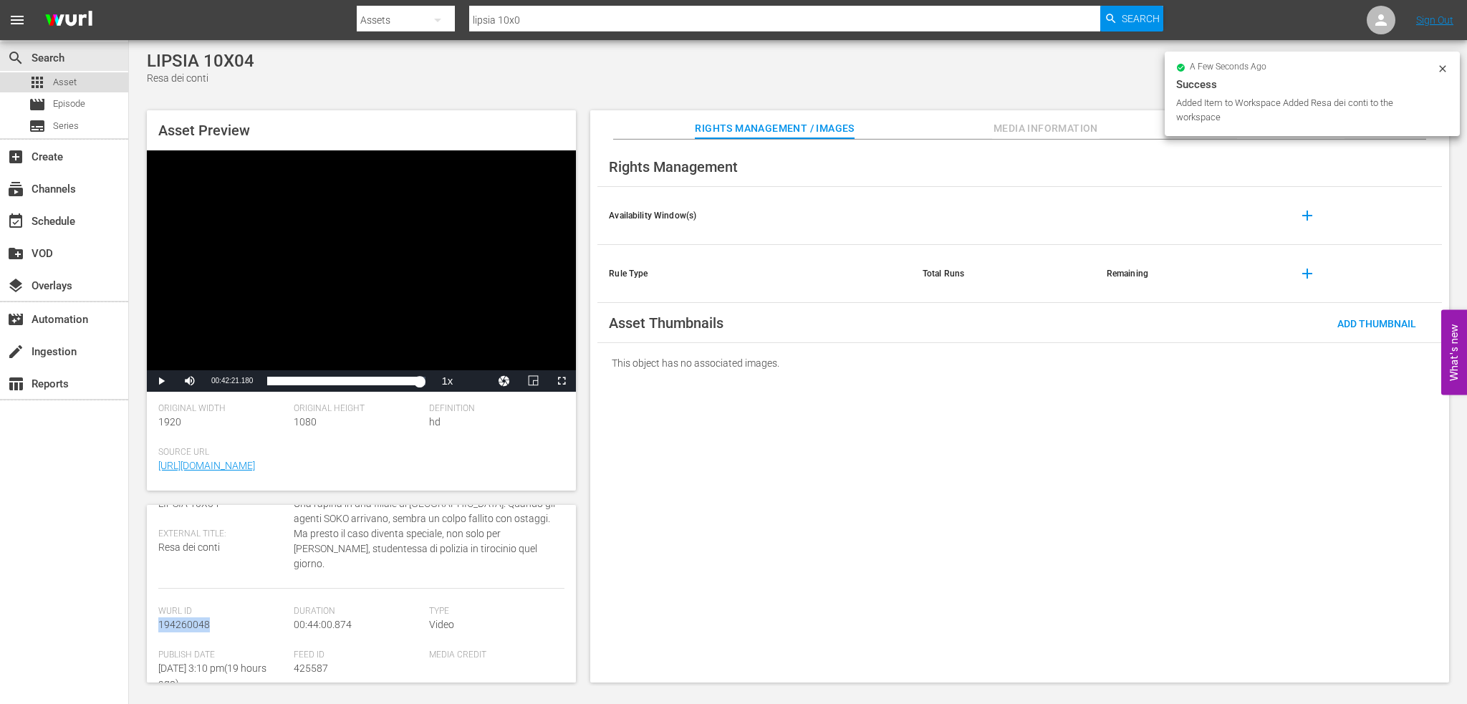
click at [73, 80] on span "Asset" at bounding box center [65, 82] width 24 height 14
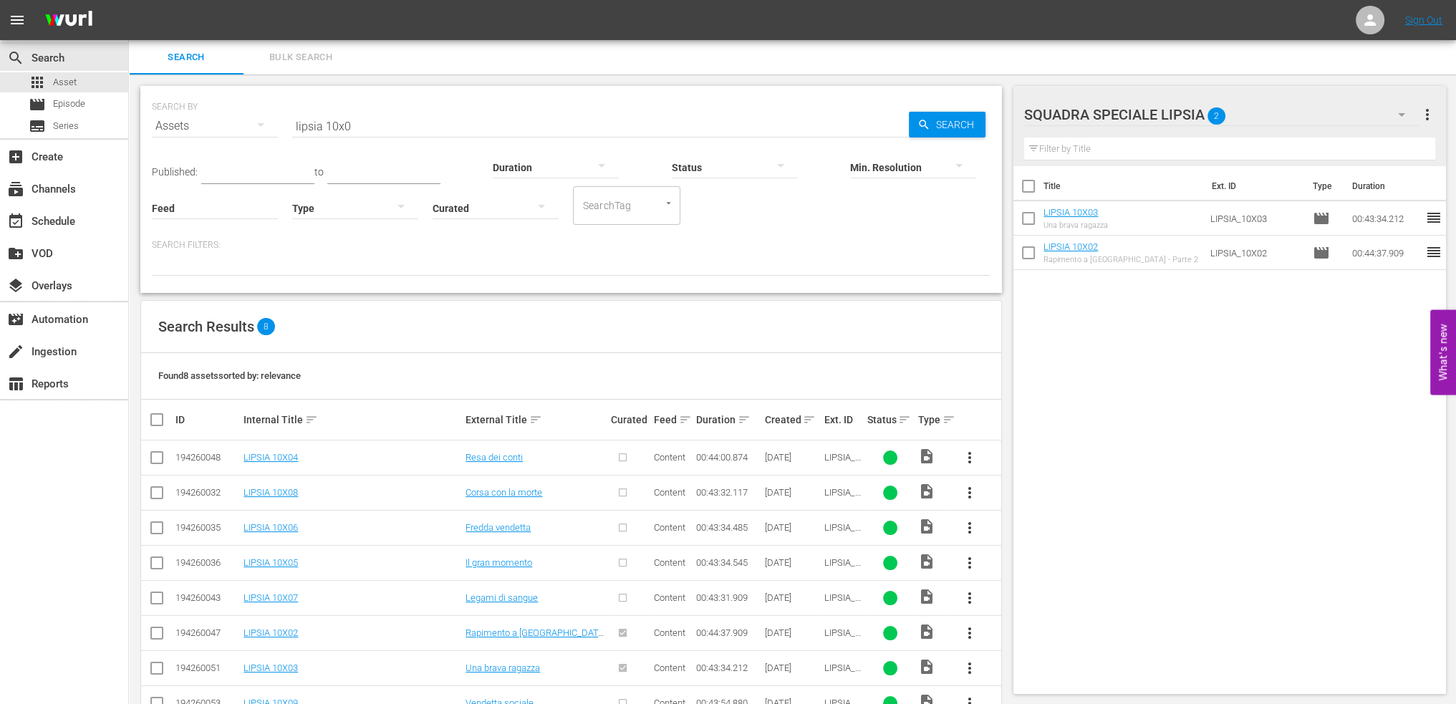
click at [966, 453] on span "more_vert" at bounding box center [969, 457] width 17 height 17
click at [1040, 562] on div "Episode" at bounding box center [1047, 566] width 97 height 34
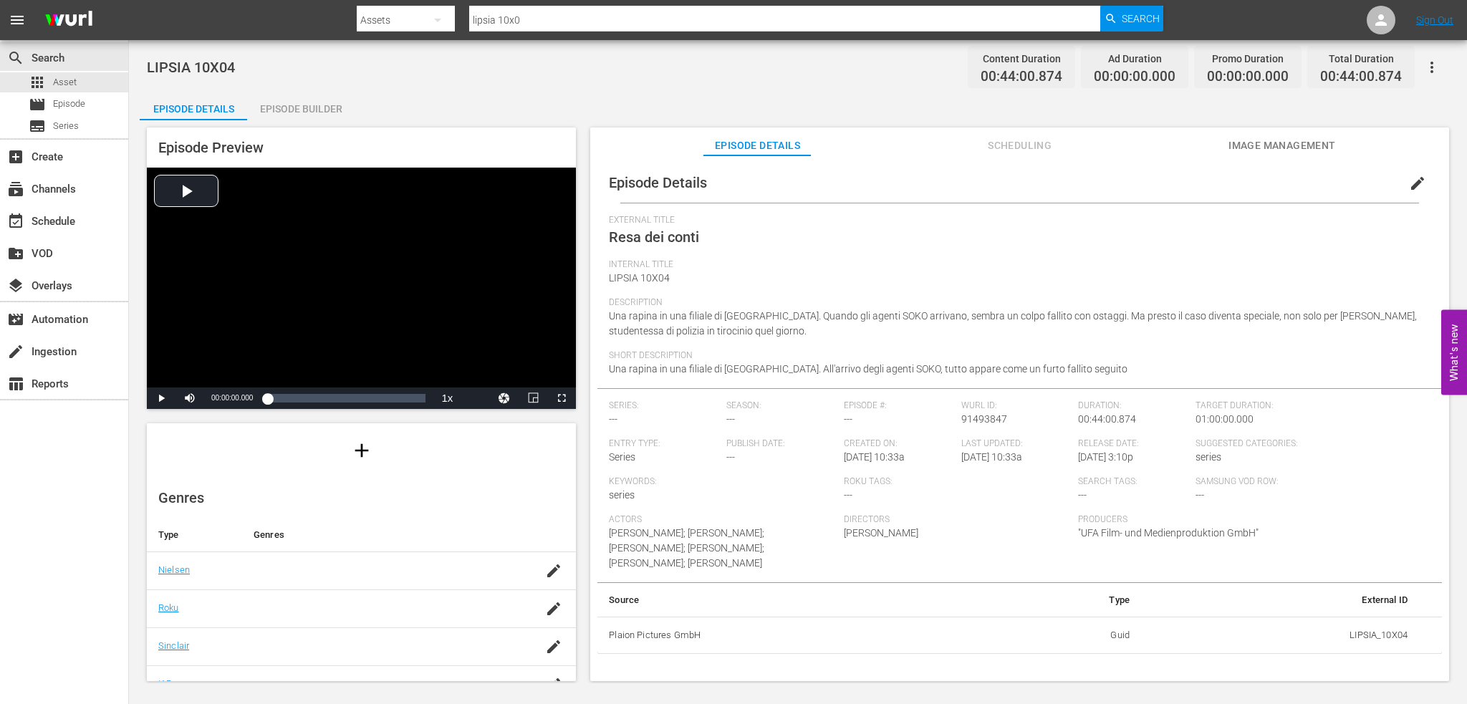
scroll to position [143, 0]
click at [543, 535] on div "button" at bounding box center [553, 547] width 21 height 26
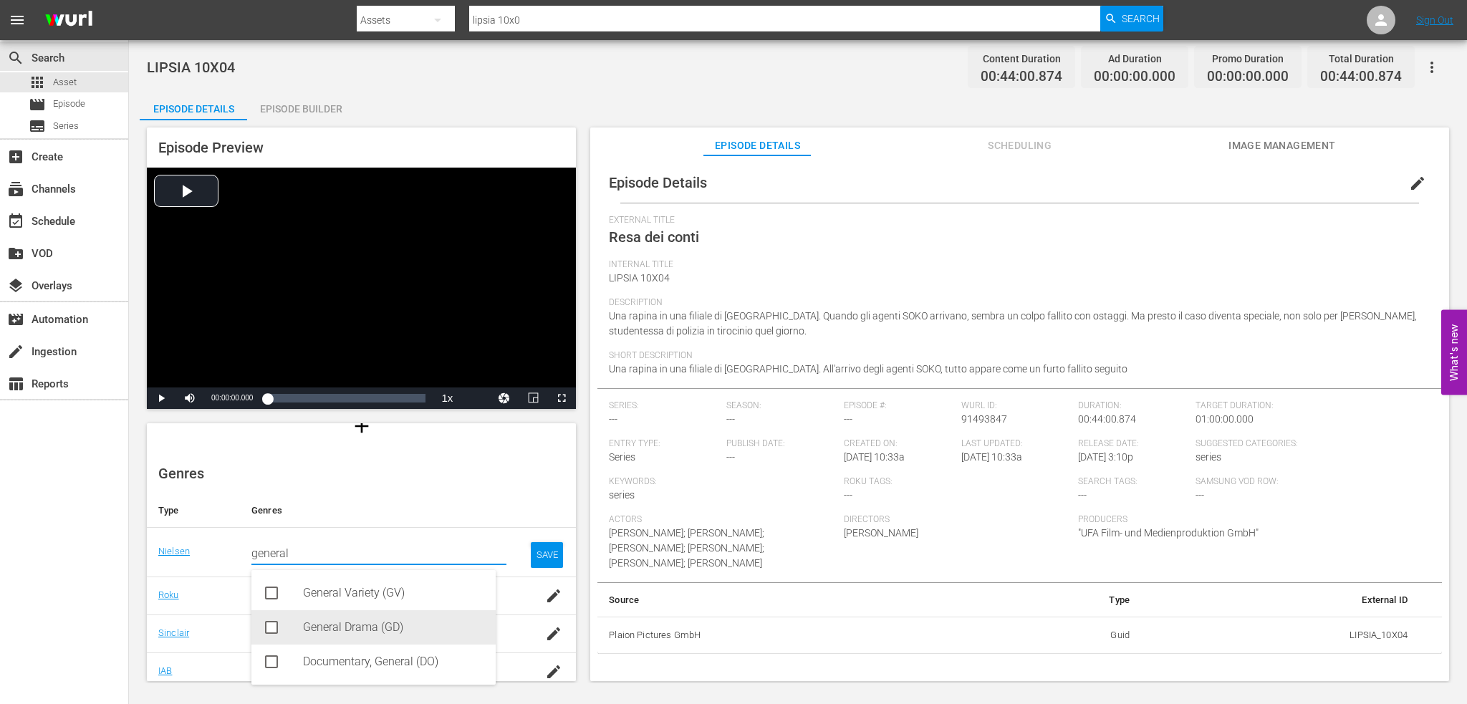
click at [384, 625] on div "General Drama (GD)" at bounding box center [393, 627] width 181 height 34
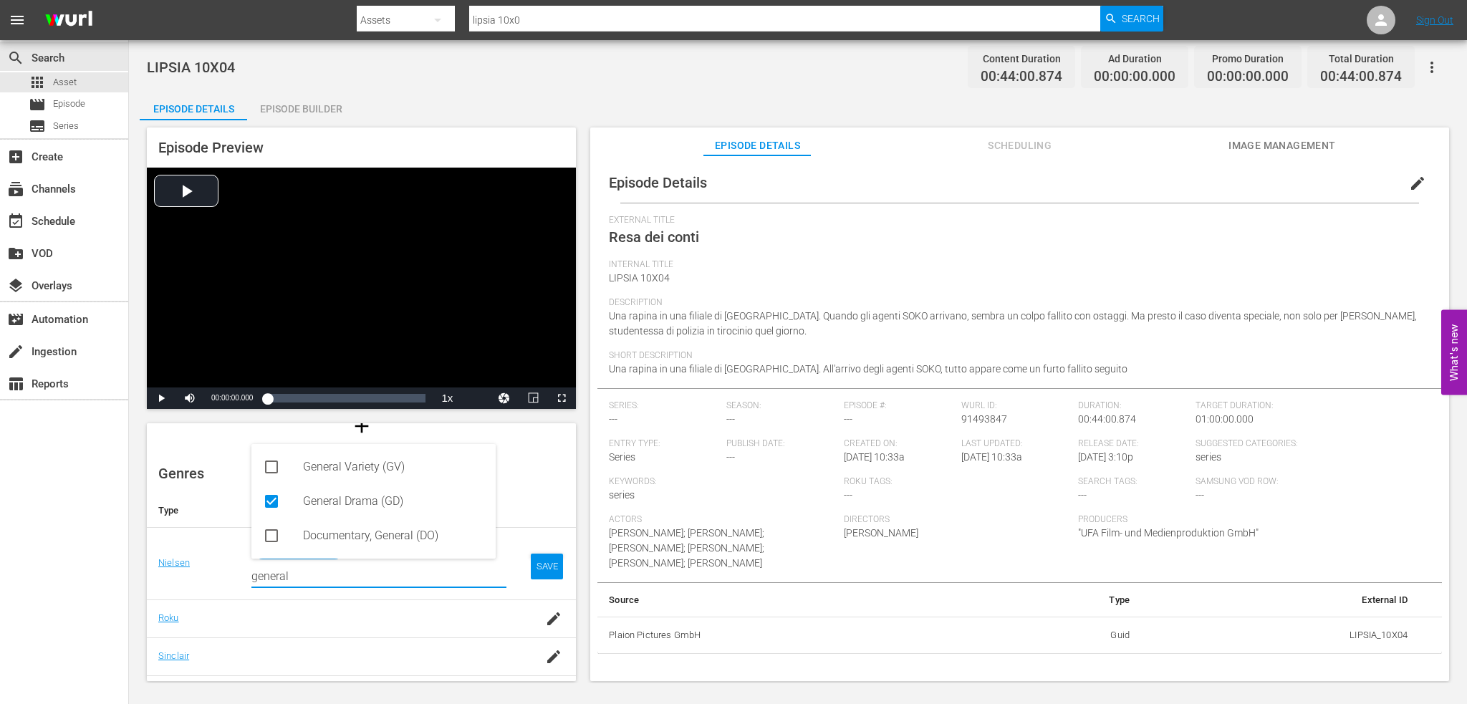
type input "general"
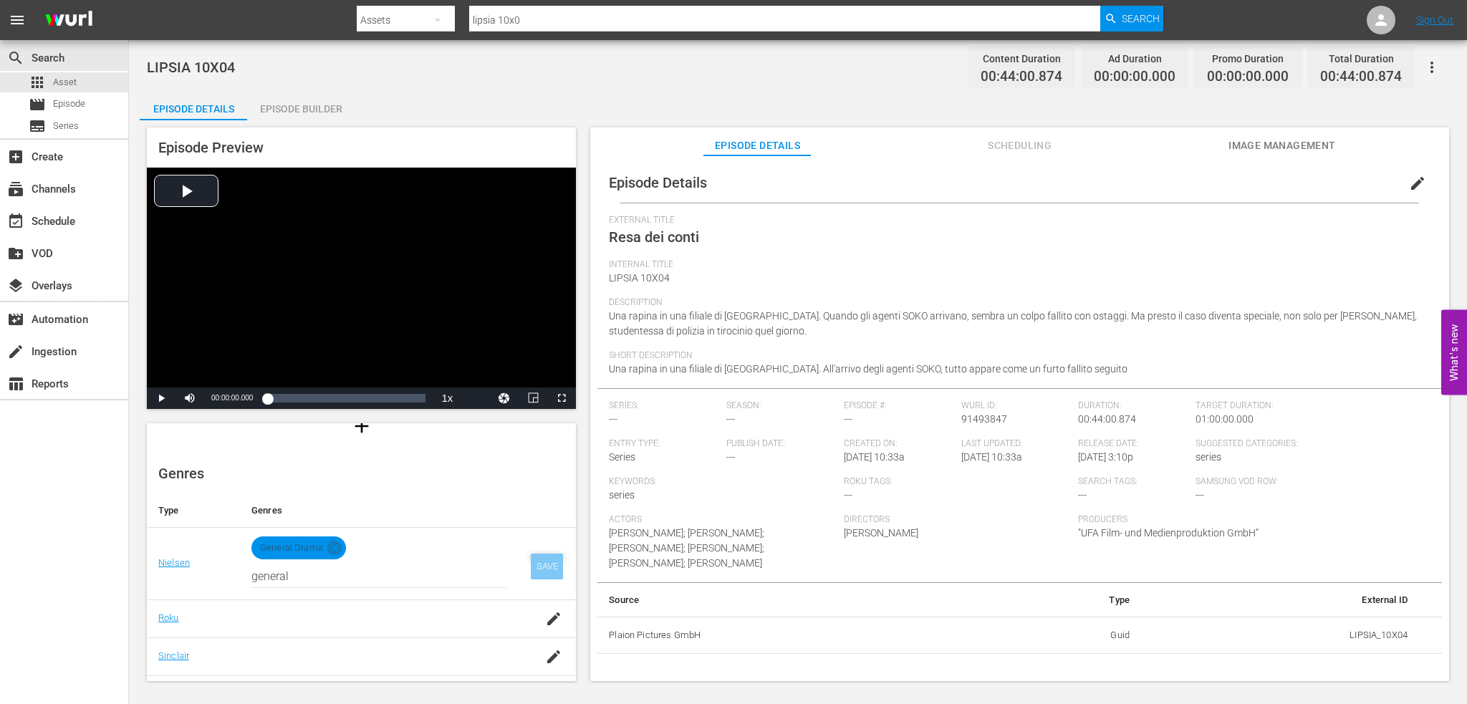
click at [531, 569] on div "SAVE" at bounding box center [547, 567] width 33 height 26
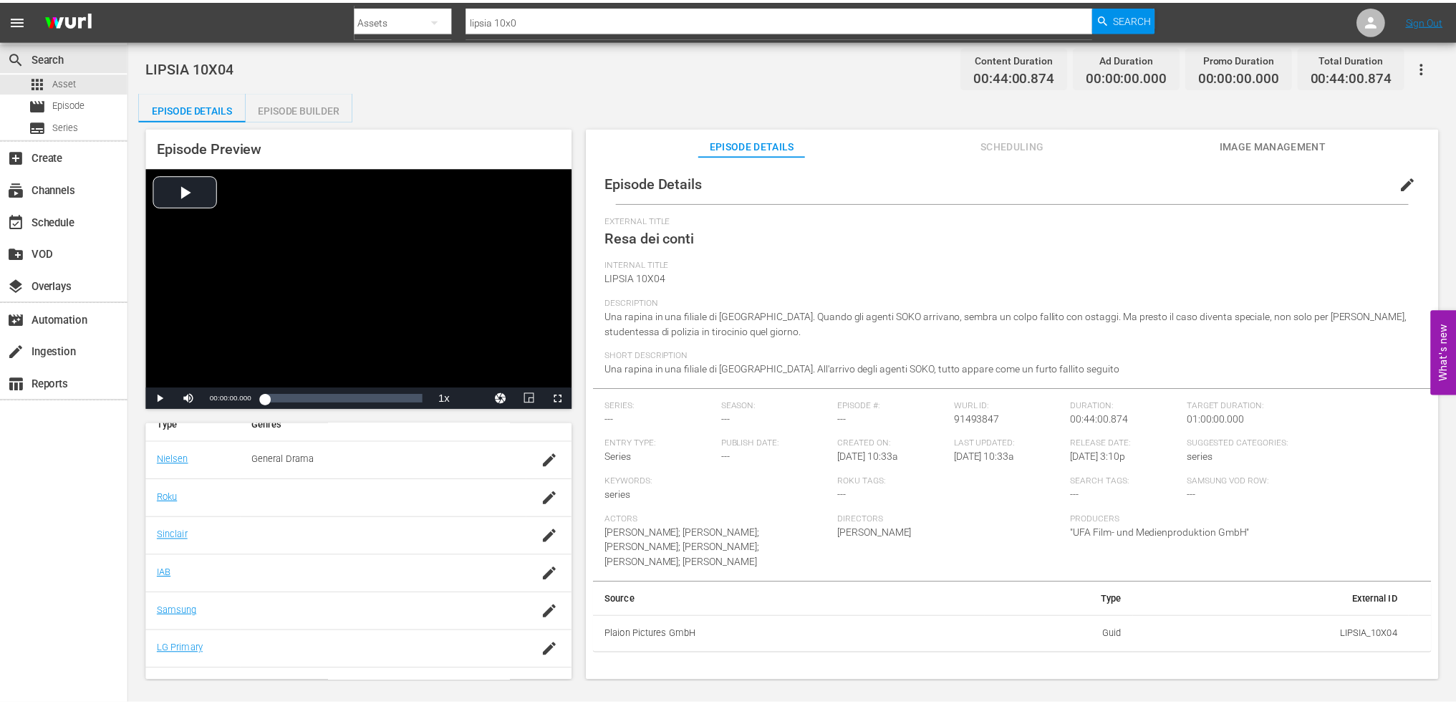
scroll to position [254, 0]
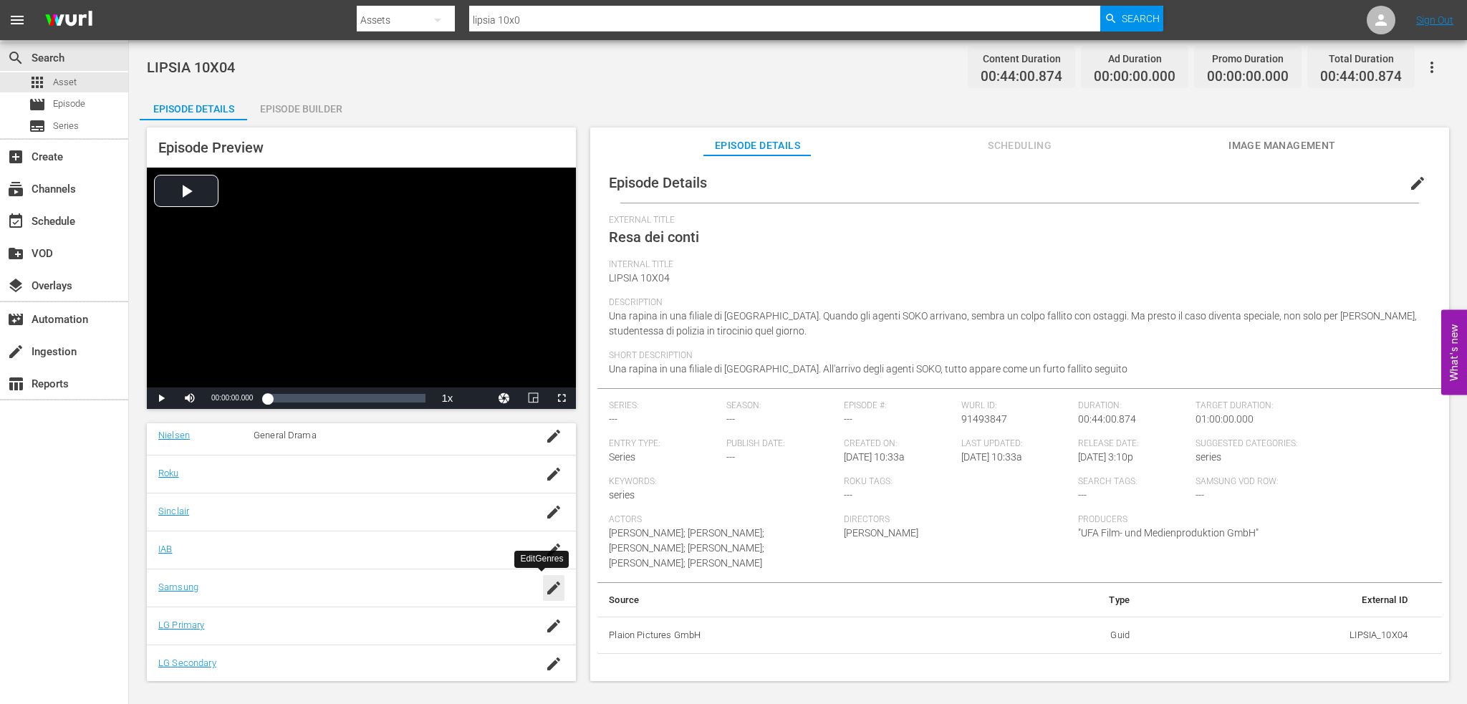
click at [552, 587] on div "button" at bounding box center [553, 588] width 21 height 26
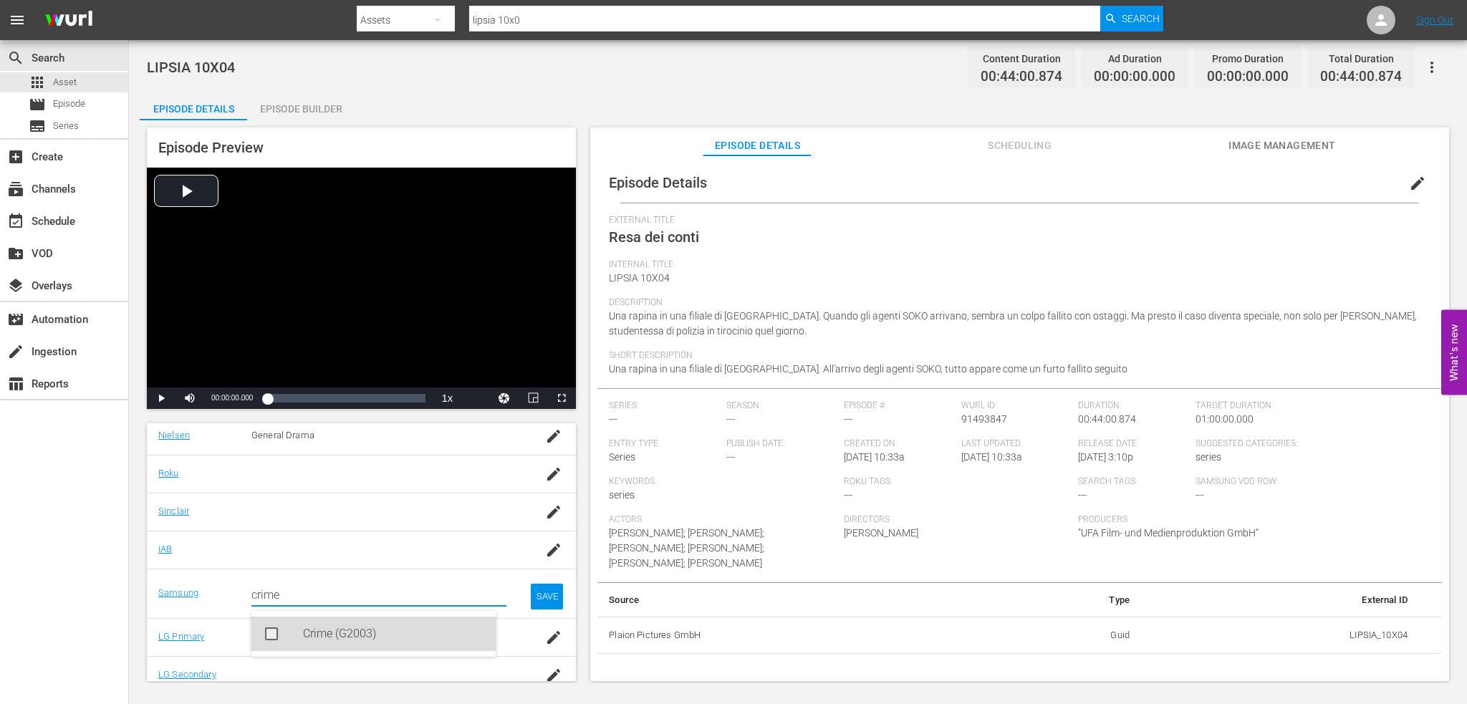
click at [354, 646] on div "Crime (G2003)" at bounding box center [393, 634] width 181 height 34
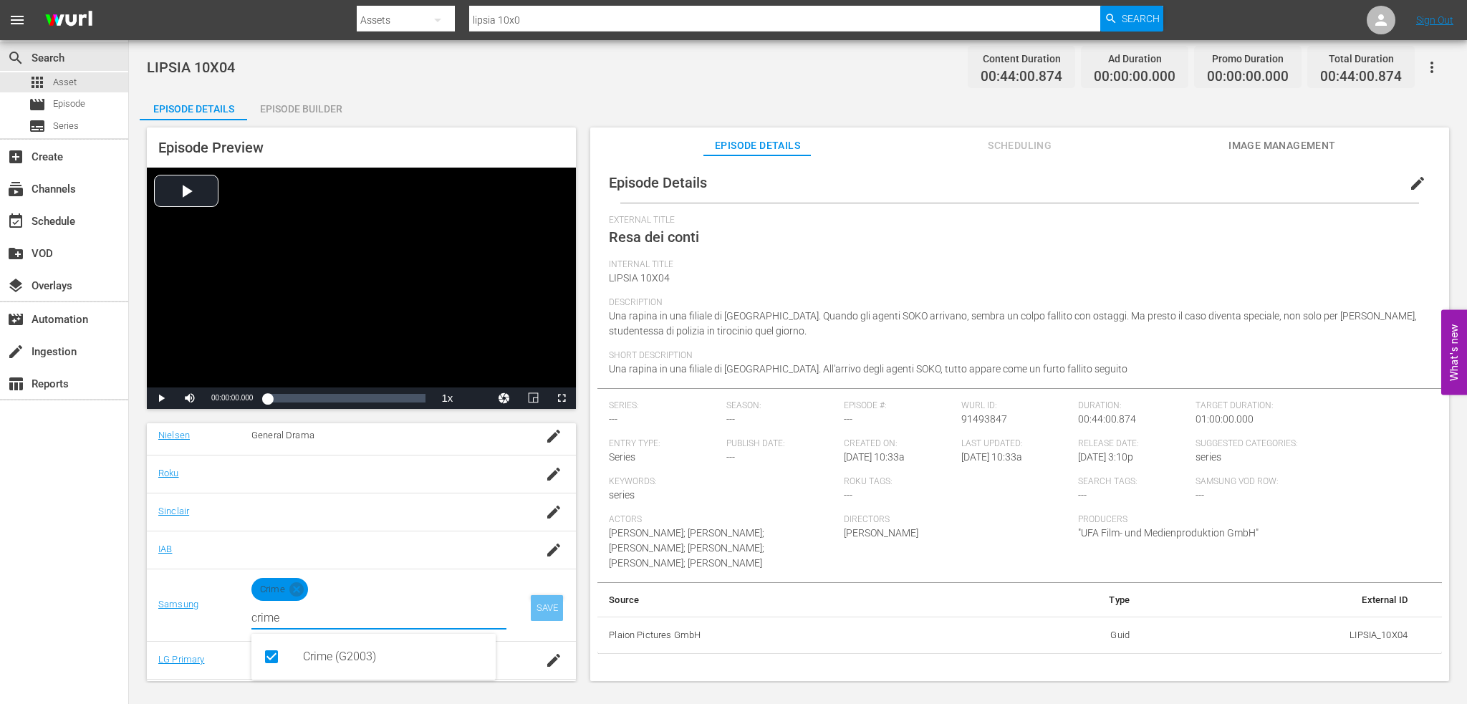
type input "crime"
click at [533, 610] on div "SAVE" at bounding box center [547, 608] width 33 height 26
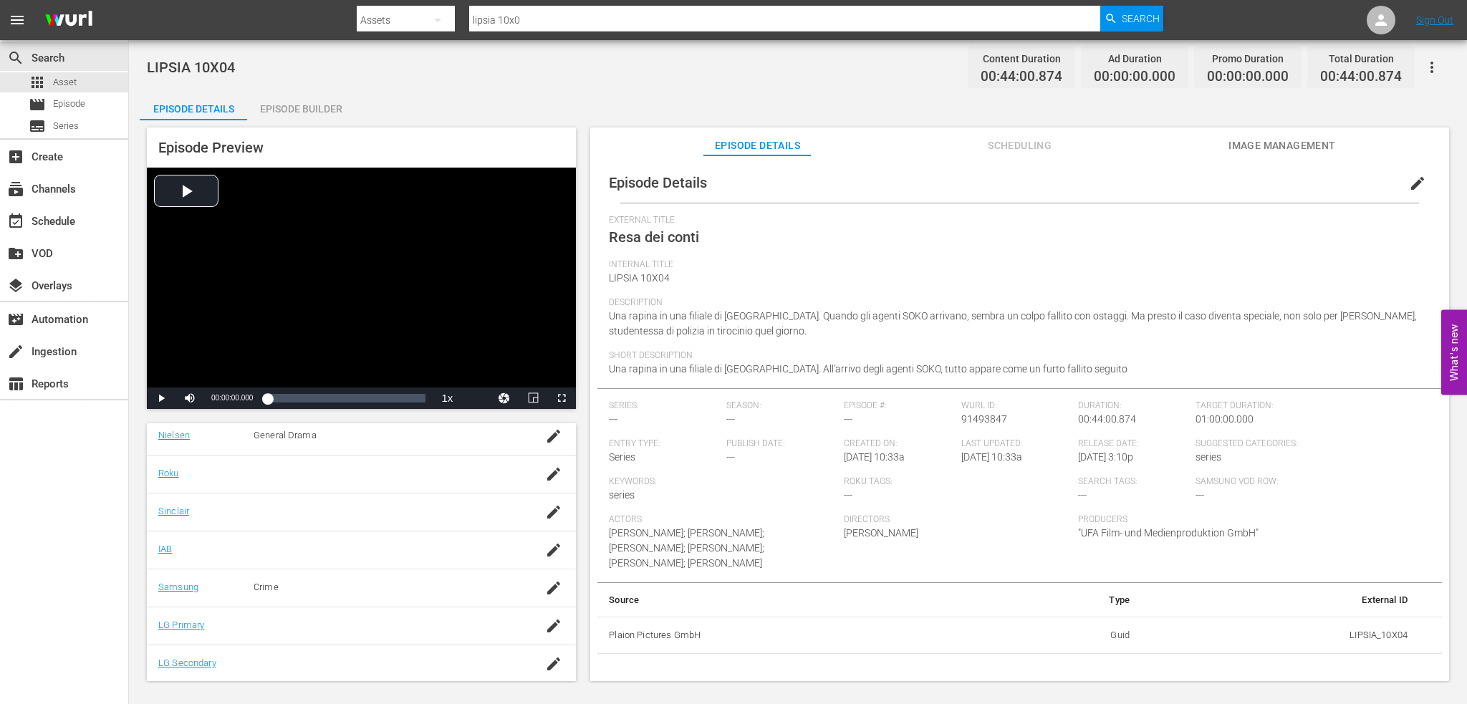
click at [1412, 180] on span "edit" at bounding box center [1417, 183] width 17 height 17
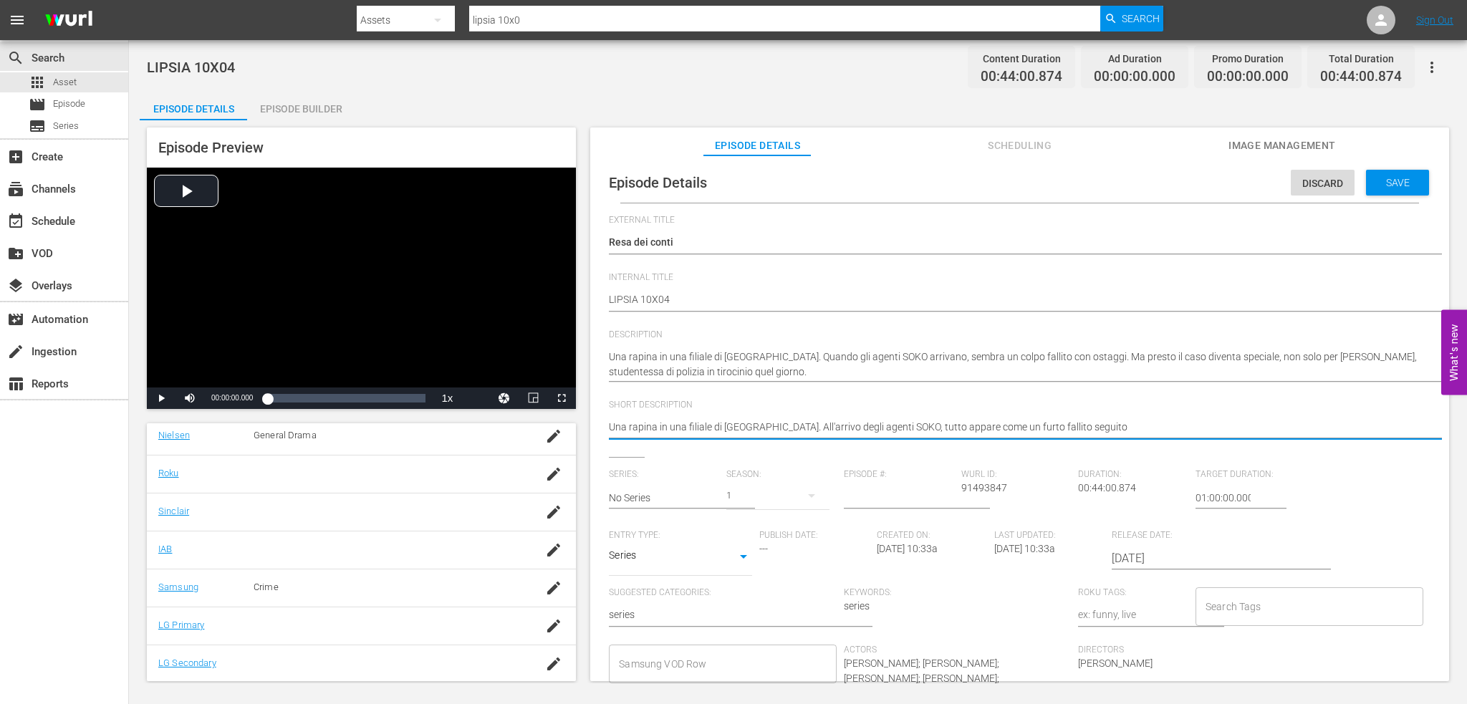
click at [1046, 429] on textarea "Una rapina in una filiale di Lipsia. All'arrivo degli agenti SOKO, tutto appare…" at bounding box center [1016, 428] width 815 height 17
type textarea "Una rapina in una filiale di Lipsia. All'arrivo degli agenti SOKO, tutto appare…"
drag, startPoint x: 1004, startPoint y: 486, endPoint x: 957, endPoint y: 488, distance: 47.3
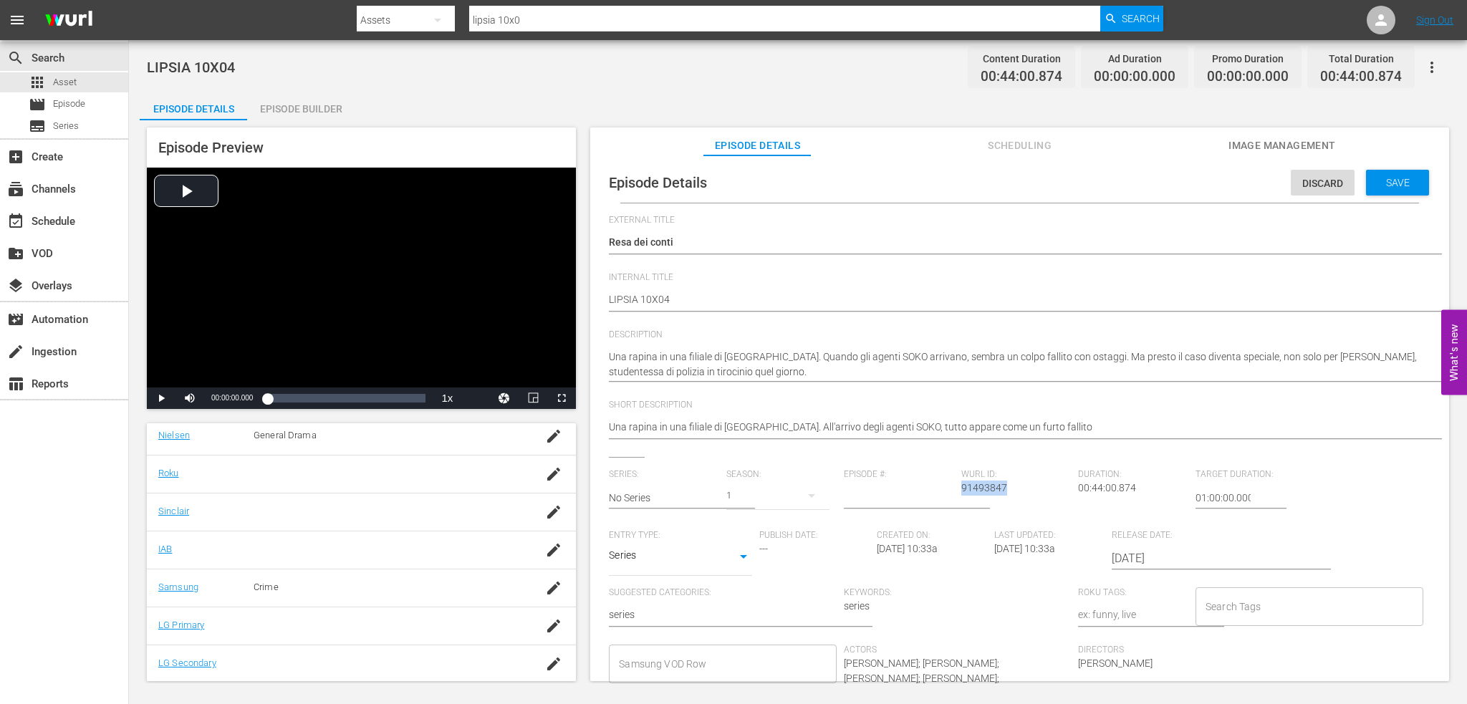
click at [961, 488] on div "Wurl ID: 91493847" at bounding box center [1019, 499] width 117 height 61
copy span "91493847"
click at [658, 487] on input "text" at bounding box center [664, 498] width 110 height 34
type input "s"
type input "Squadra Speciale [GEOGRAPHIC_DATA]"
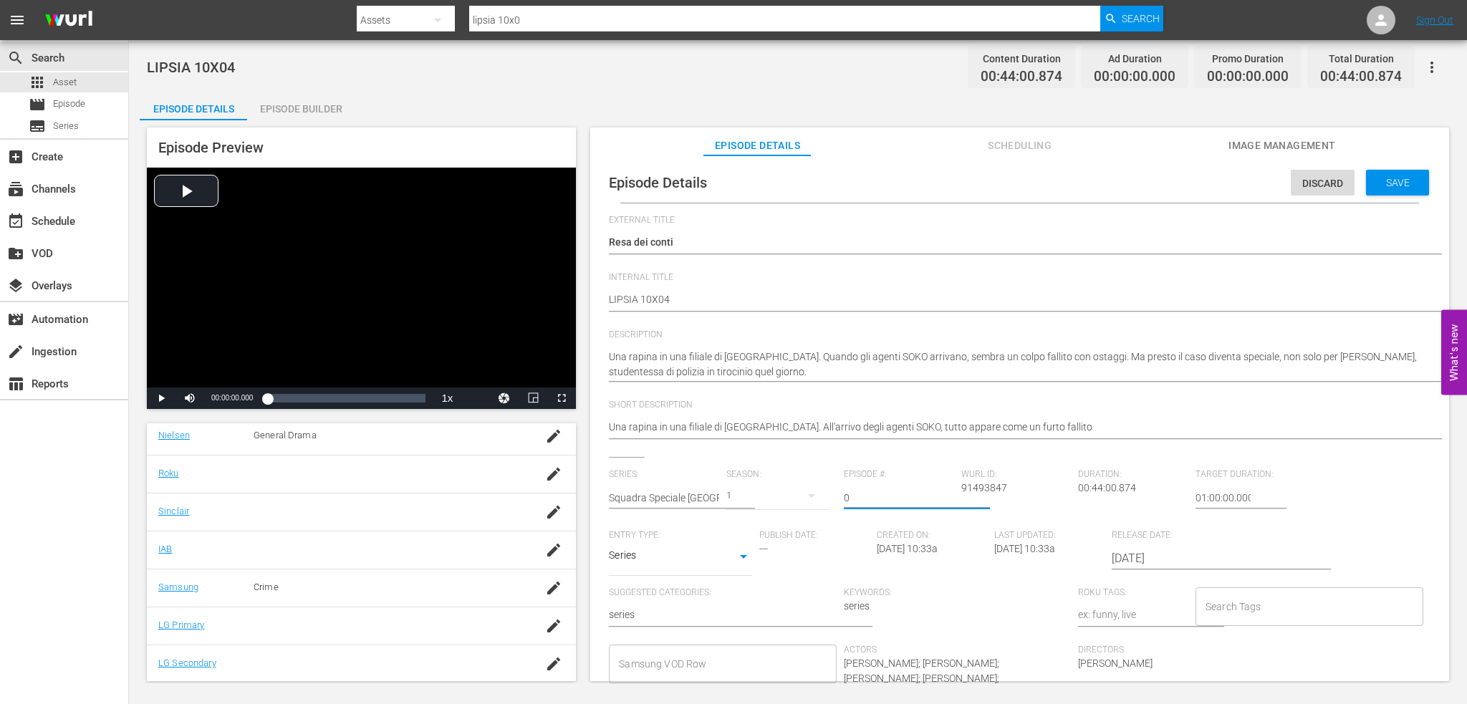
type input "04"
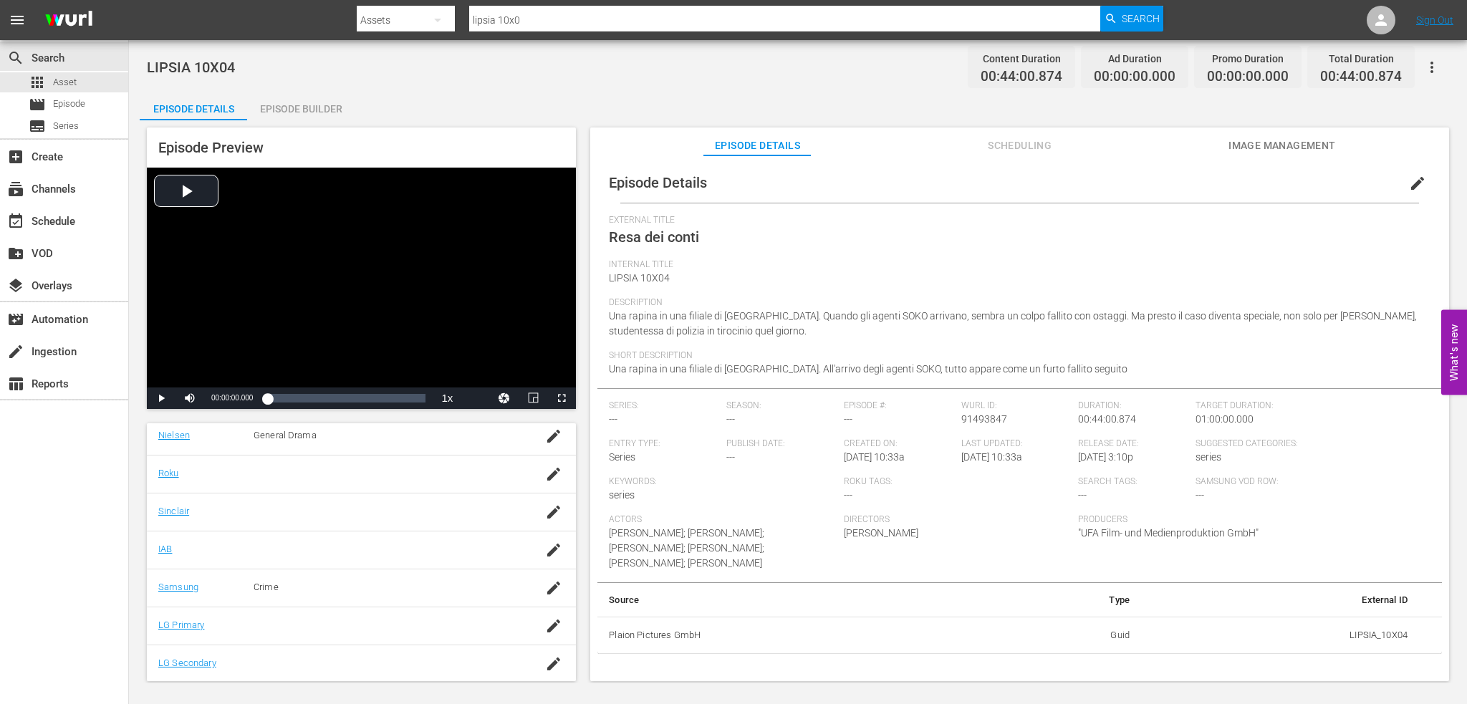
click at [1411, 175] on span "edit" at bounding box center [1417, 183] width 17 height 17
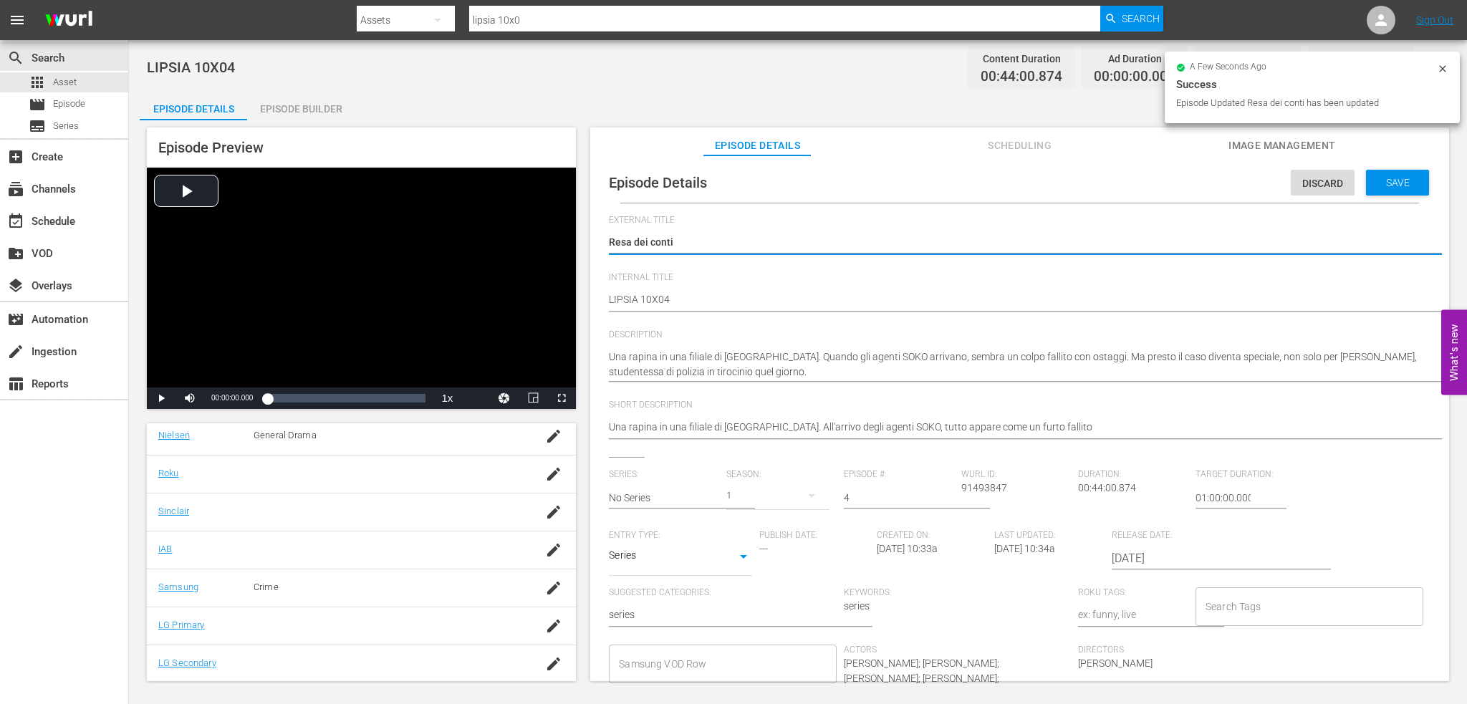
click at [714, 663] on input "Samsung VOD Row" at bounding box center [711, 664] width 193 height 26
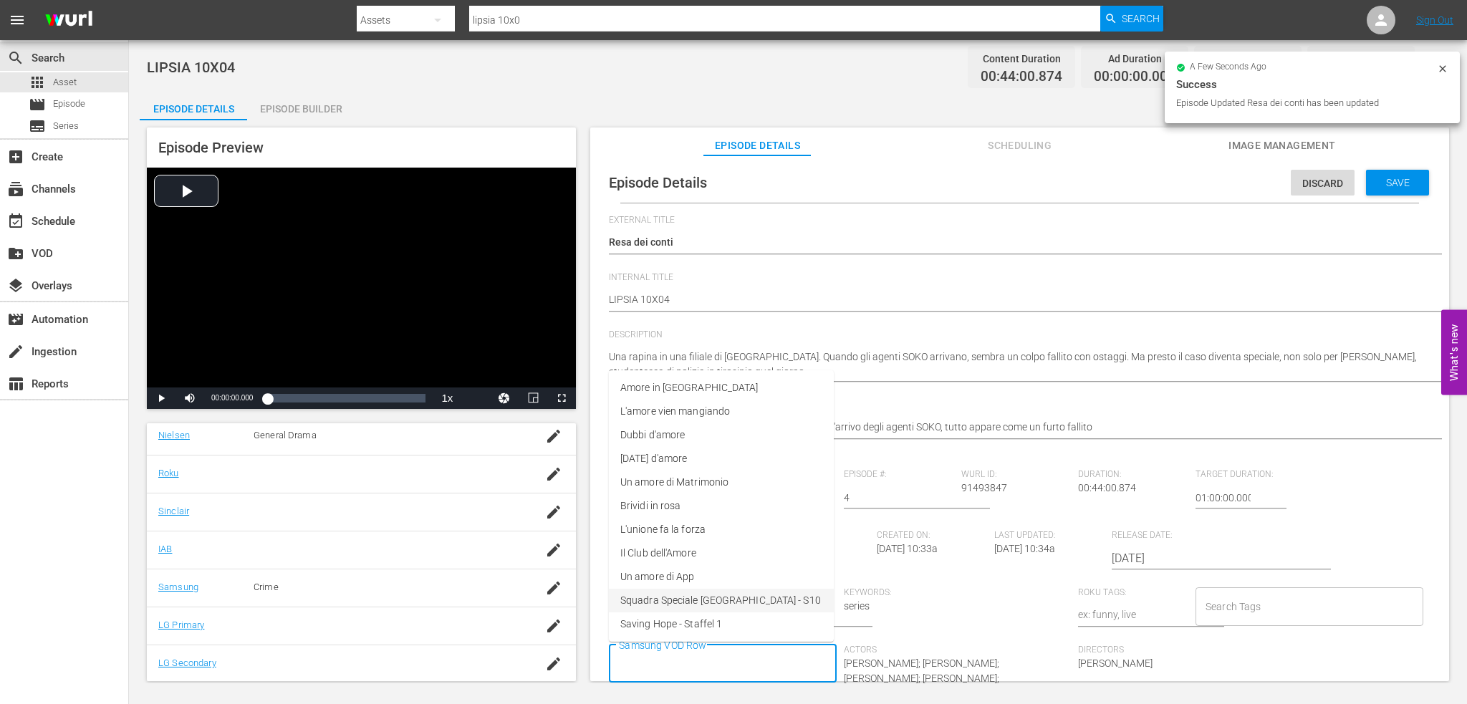
click at [714, 593] on span "Squadra Speciale [GEOGRAPHIC_DATA] - S10" at bounding box center [720, 600] width 201 height 15
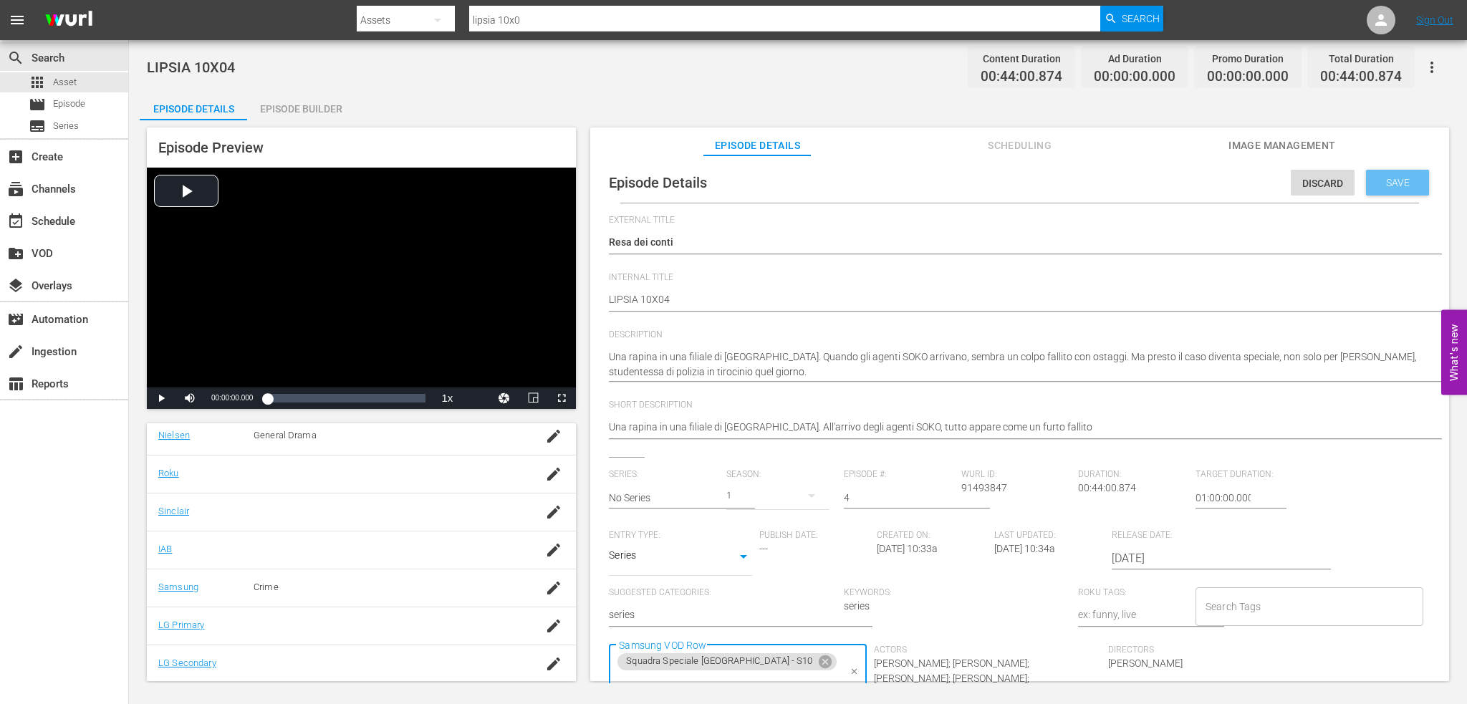
click at [1396, 176] on div "Save" at bounding box center [1397, 183] width 63 height 26
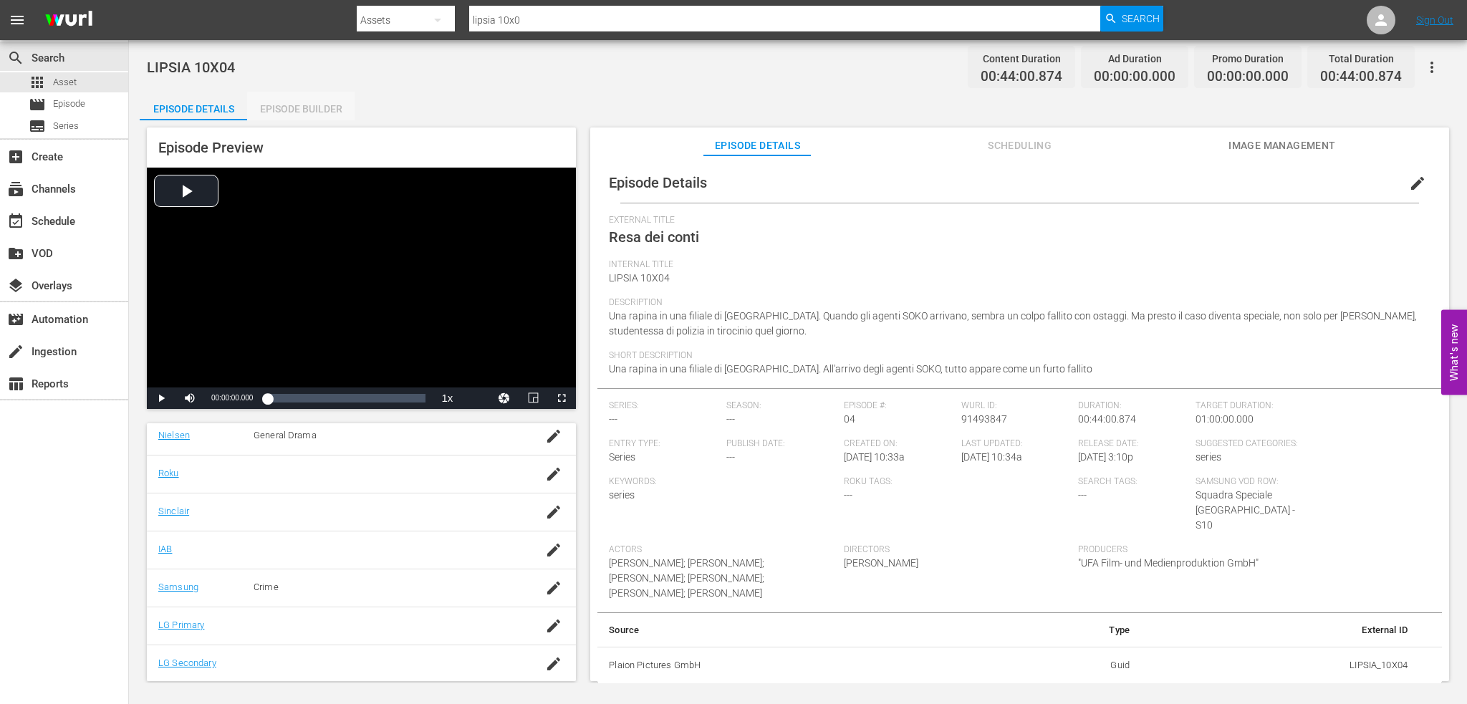
click at [307, 117] on div "Episode Builder" at bounding box center [300, 109] width 107 height 34
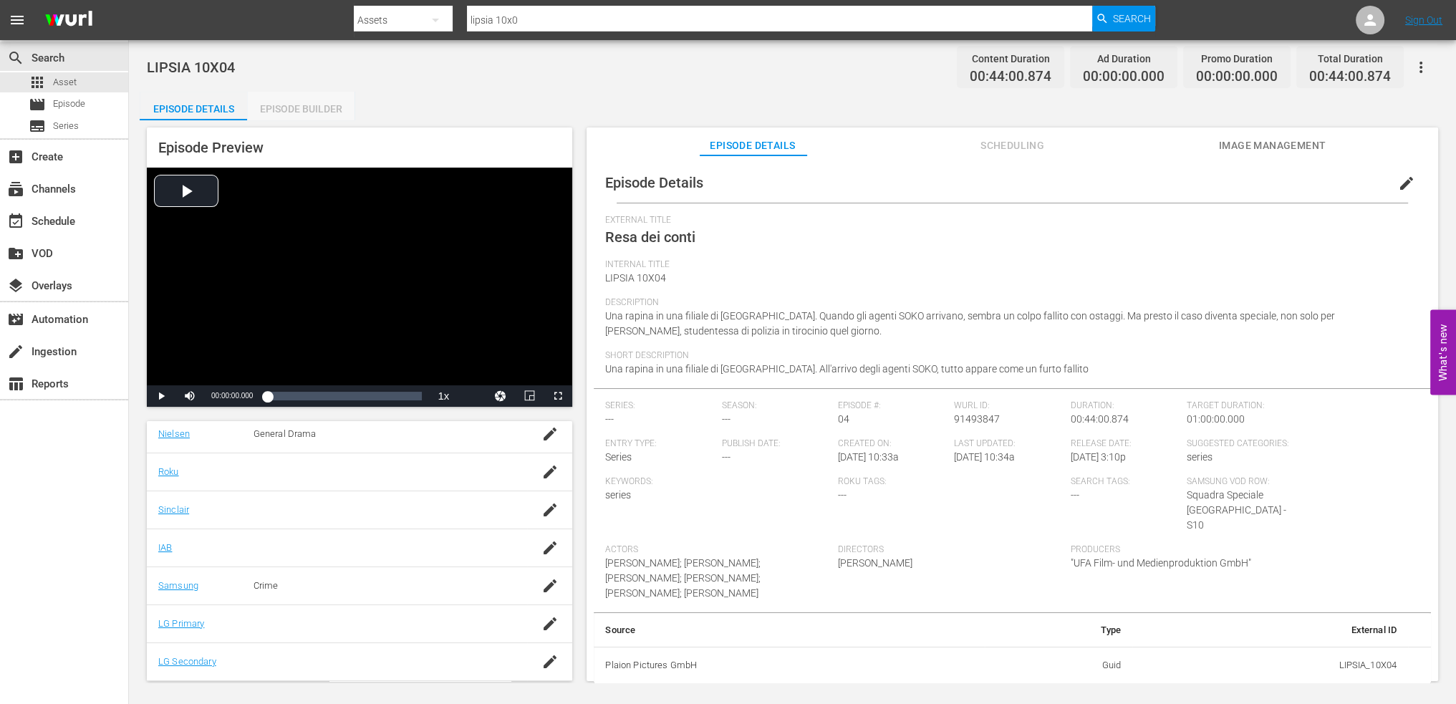
scroll to position [251, 0]
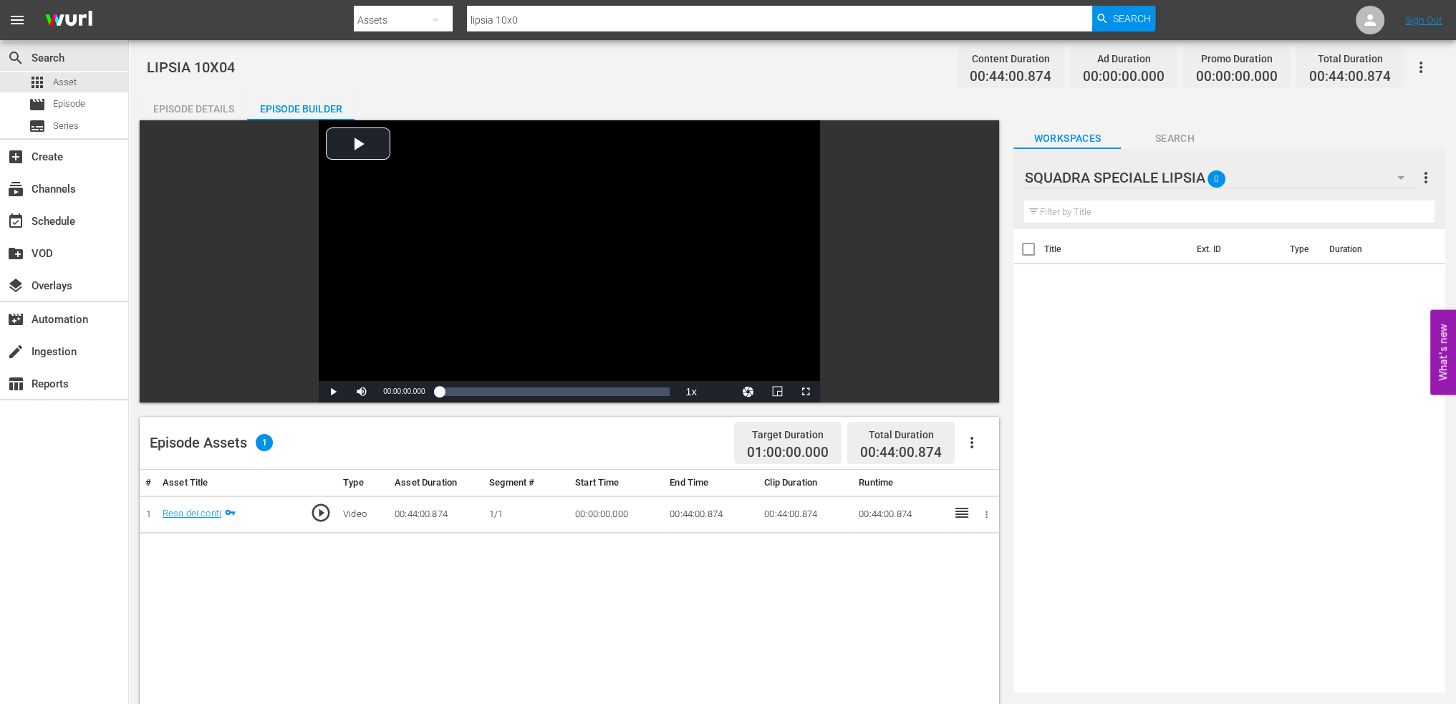
click at [1271, 183] on div "SQUADRA SPECIALE LIPSIA 0" at bounding box center [1221, 178] width 394 height 40
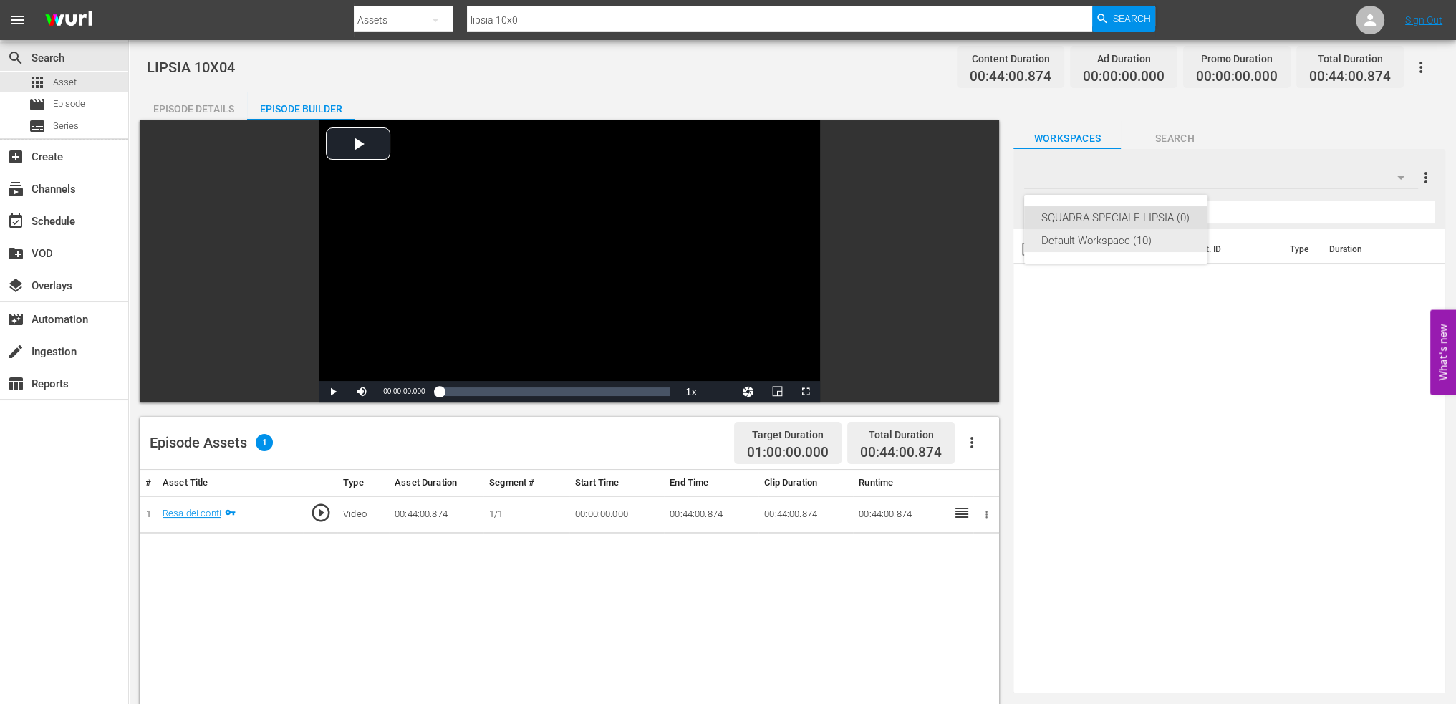
click at [1133, 244] on div "Default Workspace (10)" at bounding box center [1116, 240] width 149 height 23
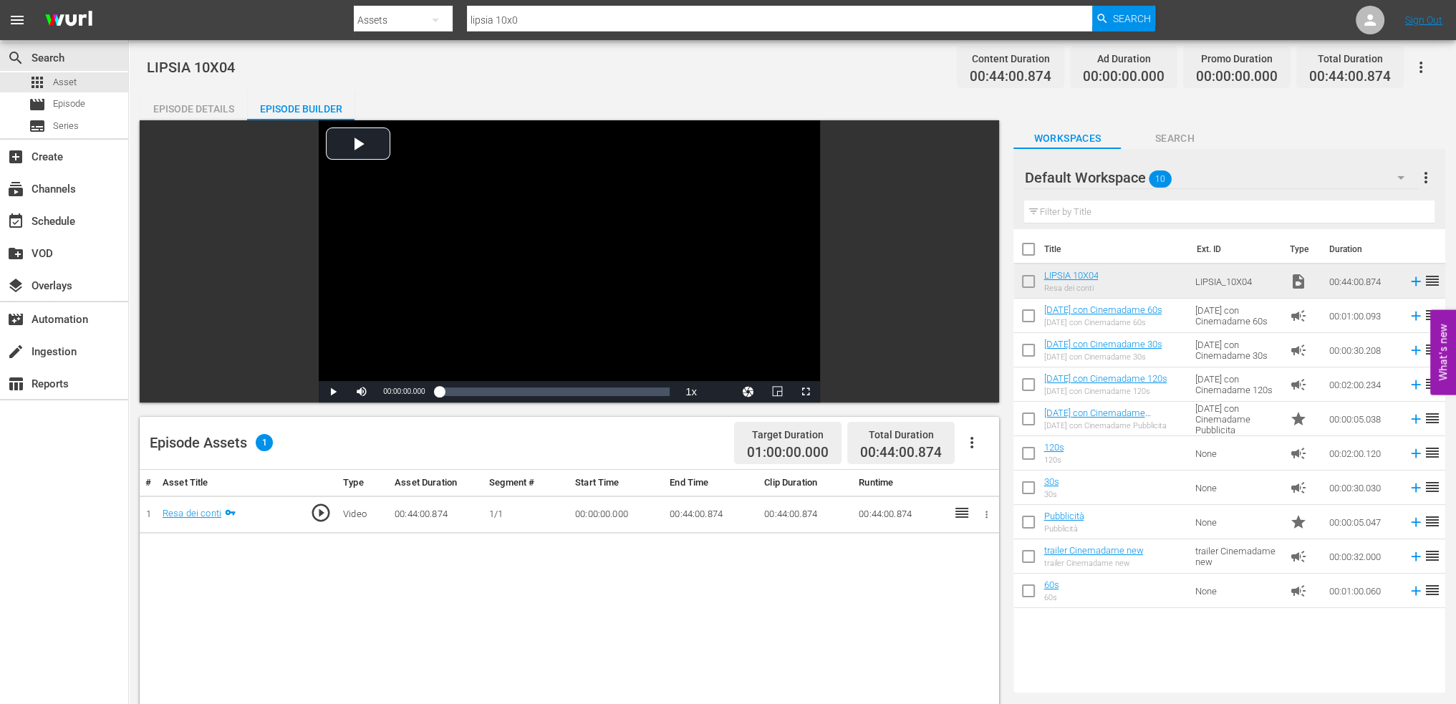
click at [1033, 287] on input "checkbox" at bounding box center [1029, 284] width 30 height 30
checkbox input "true"
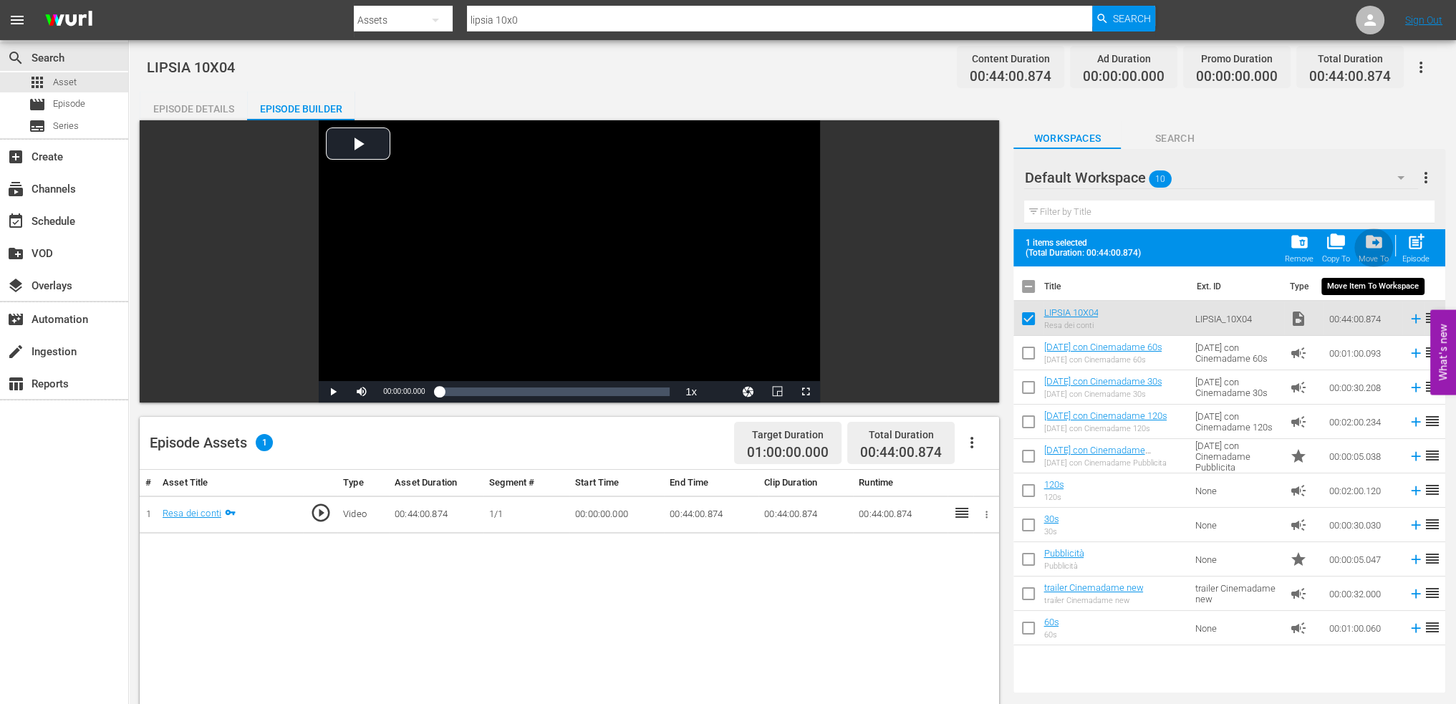
click at [1368, 245] on span "drive_file_move" at bounding box center [1374, 241] width 19 height 19
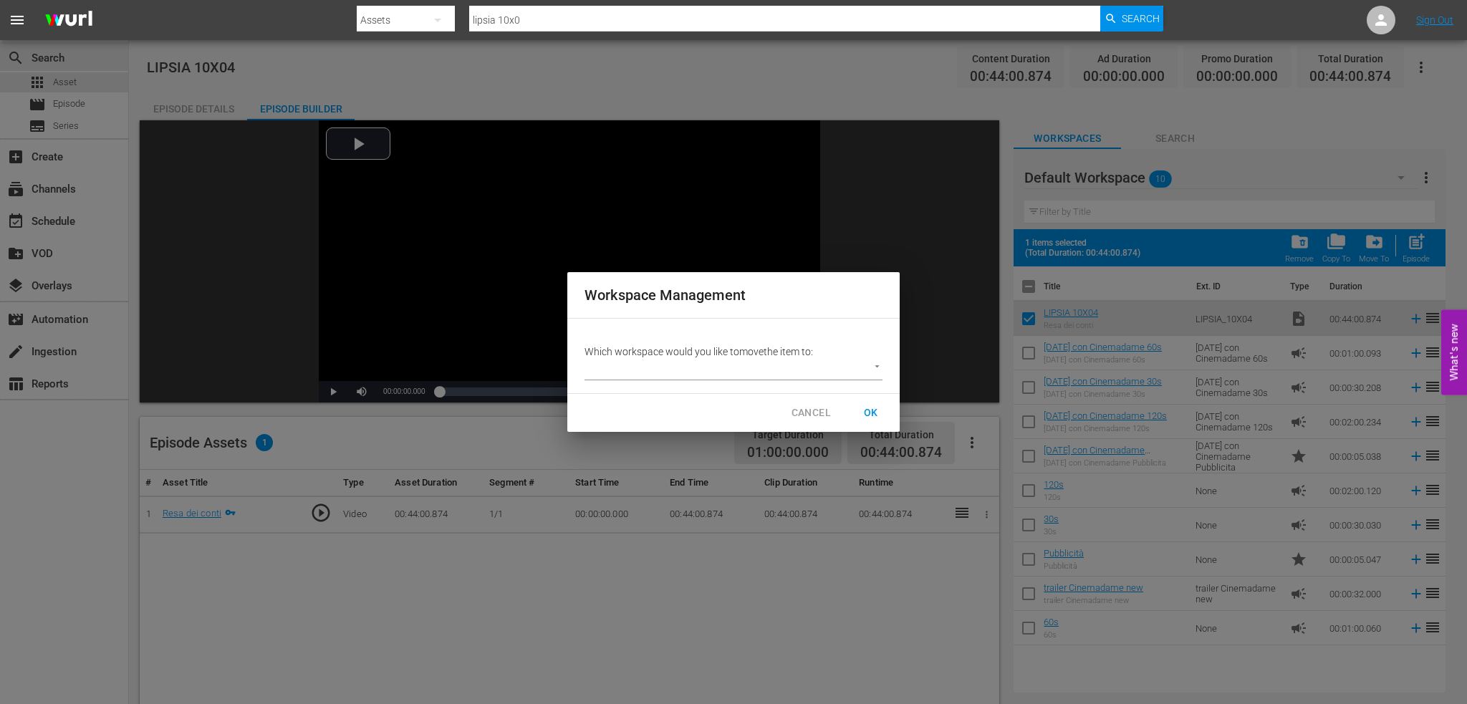
click at [754, 380] on div "Which workspace would you like to move the item to: ​" at bounding box center [733, 356] width 332 height 75
click at [762, 371] on body "menu Search By Assets Search ID, Title, Description, Keywords, or Category lips…" at bounding box center [733, 352] width 1467 height 704
click at [707, 379] on li "SQUADRA SPECIALE LIPSIA (0)" at bounding box center [666, 370] width 163 height 24
type input "3877"
click at [871, 417] on span "OK" at bounding box center [871, 413] width 23 height 18
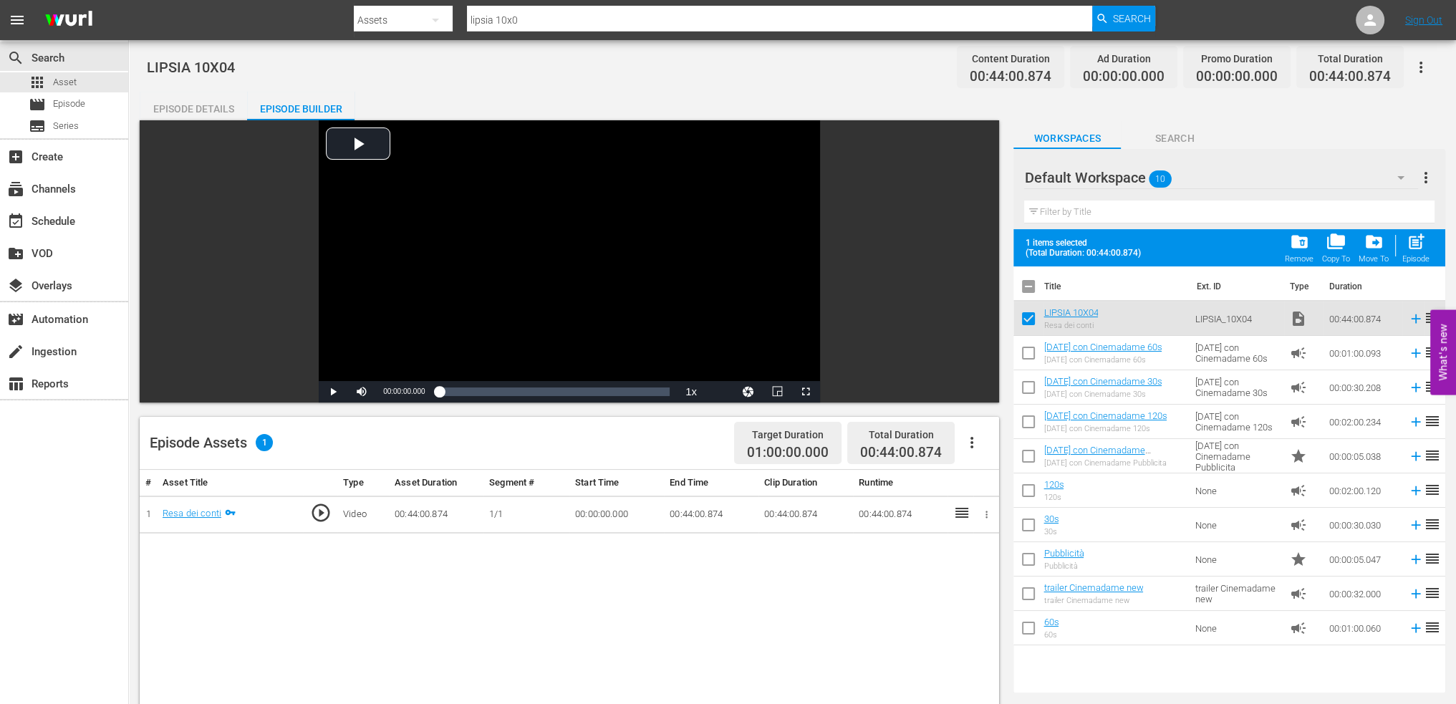
click at [1221, 173] on div "Default Workspace 10" at bounding box center [1221, 178] width 394 height 40
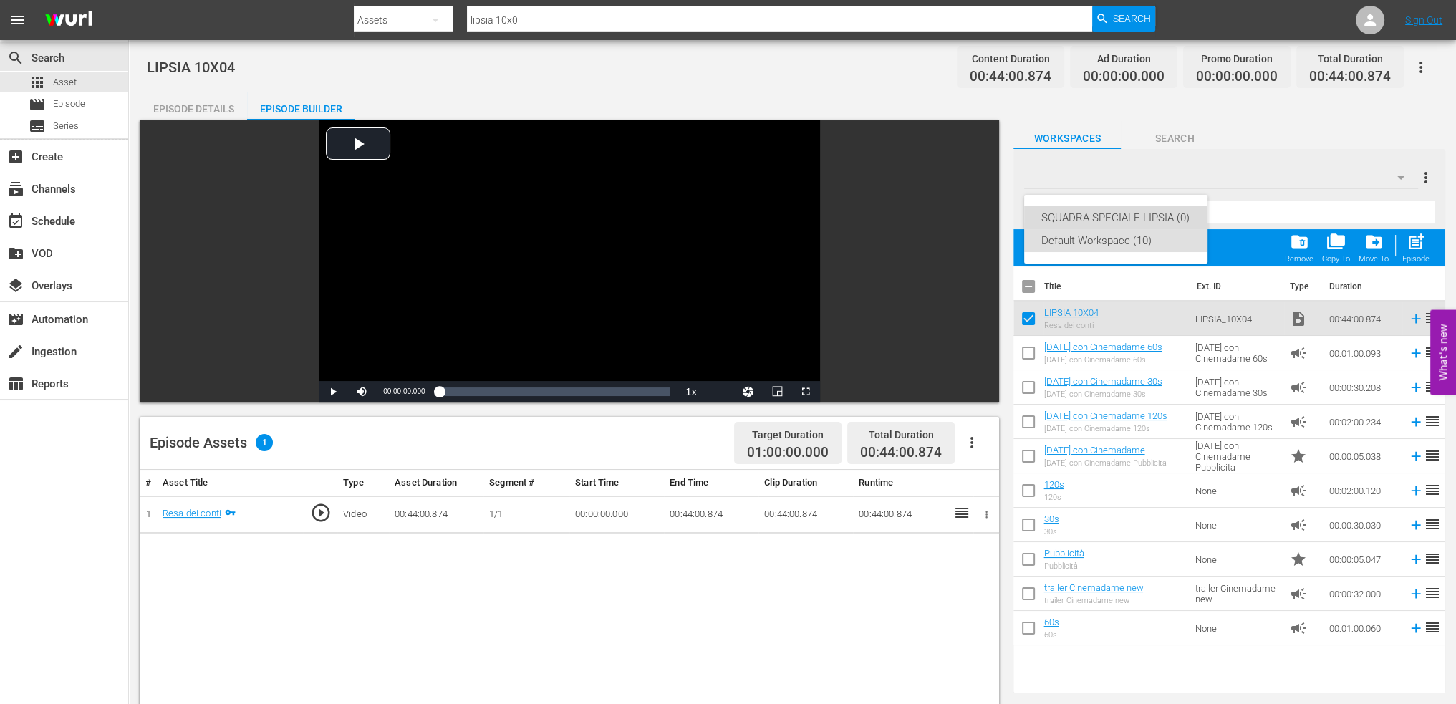
click at [1119, 213] on div "SQUADRA SPECIALE LIPSIA (0)" at bounding box center [1116, 217] width 149 height 23
checkbox input "false"
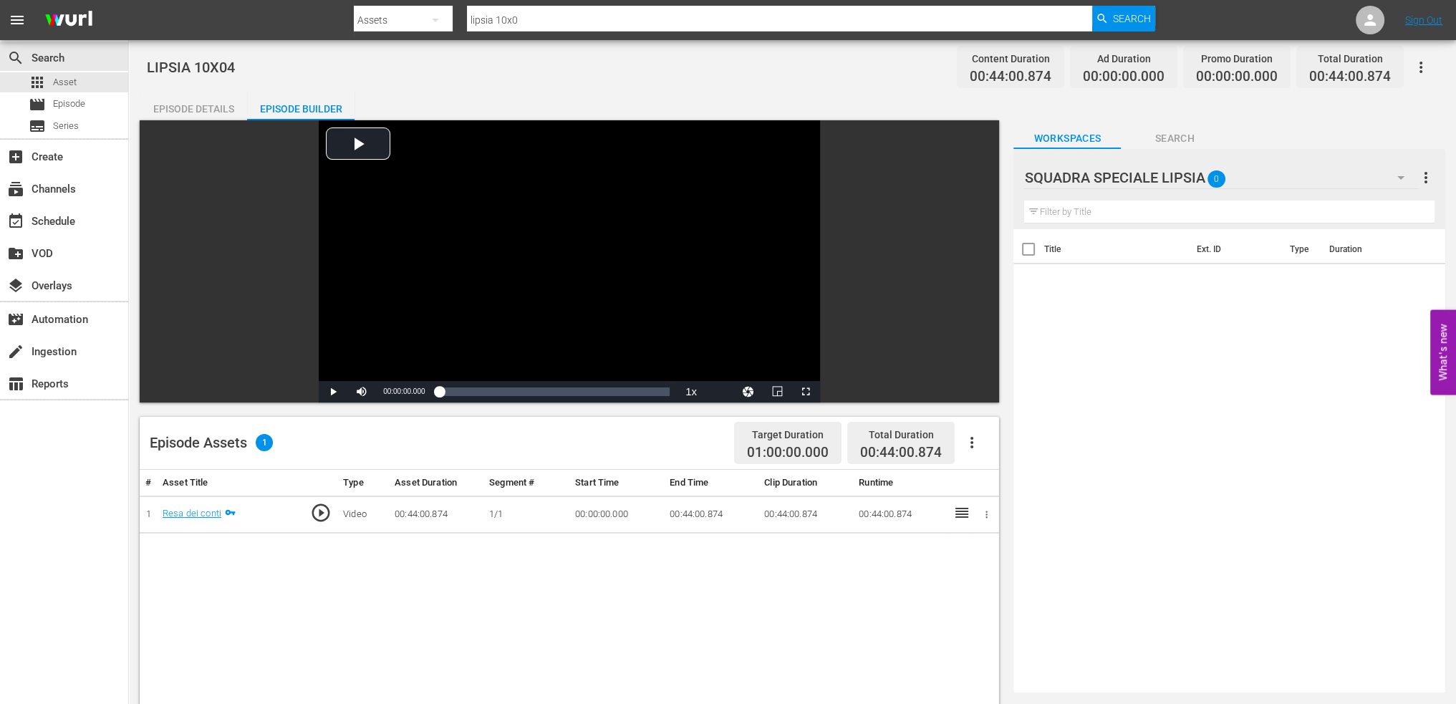
click at [1363, 171] on div "SQUADRA SPECIALE LIPSIA 0" at bounding box center [1221, 178] width 394 height 40
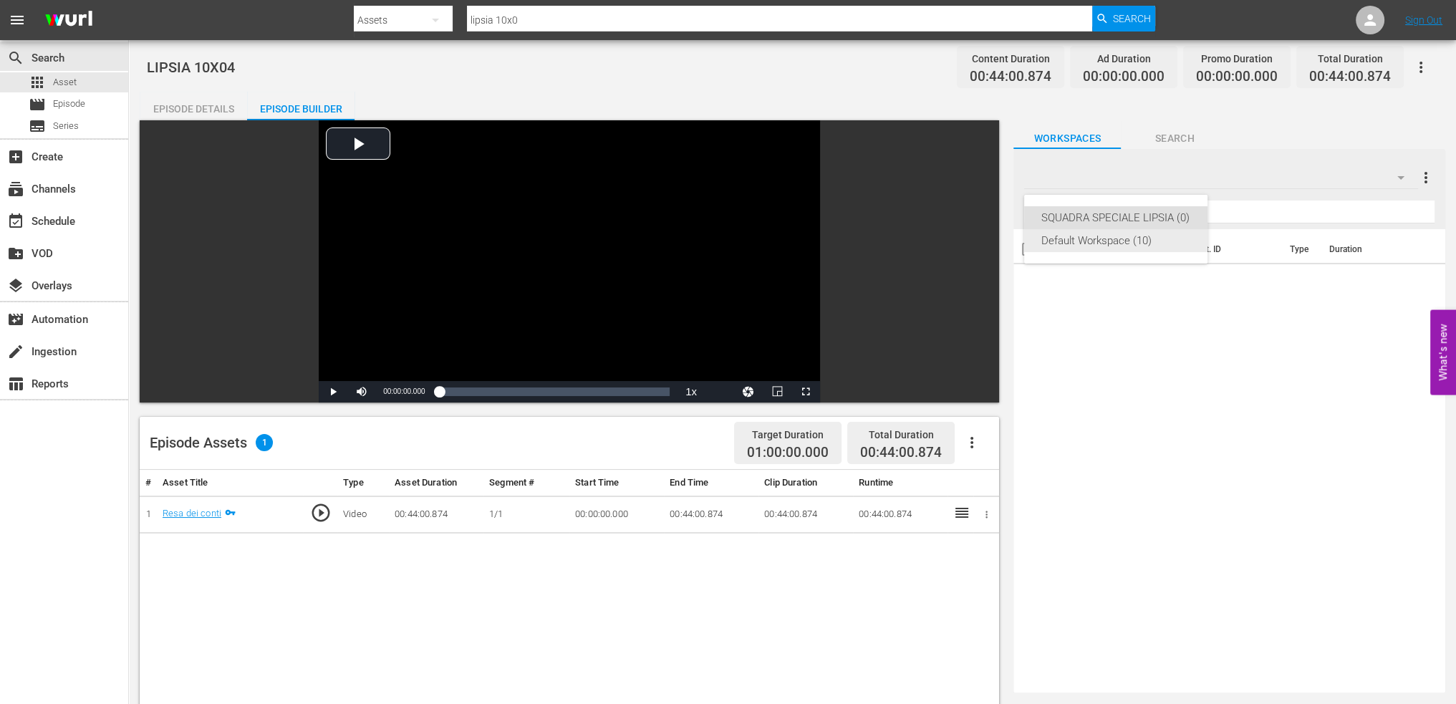
click at [1120, 239] on div "Default Workspace (10)" at bounding box center [1116, 240] width 149 height 23
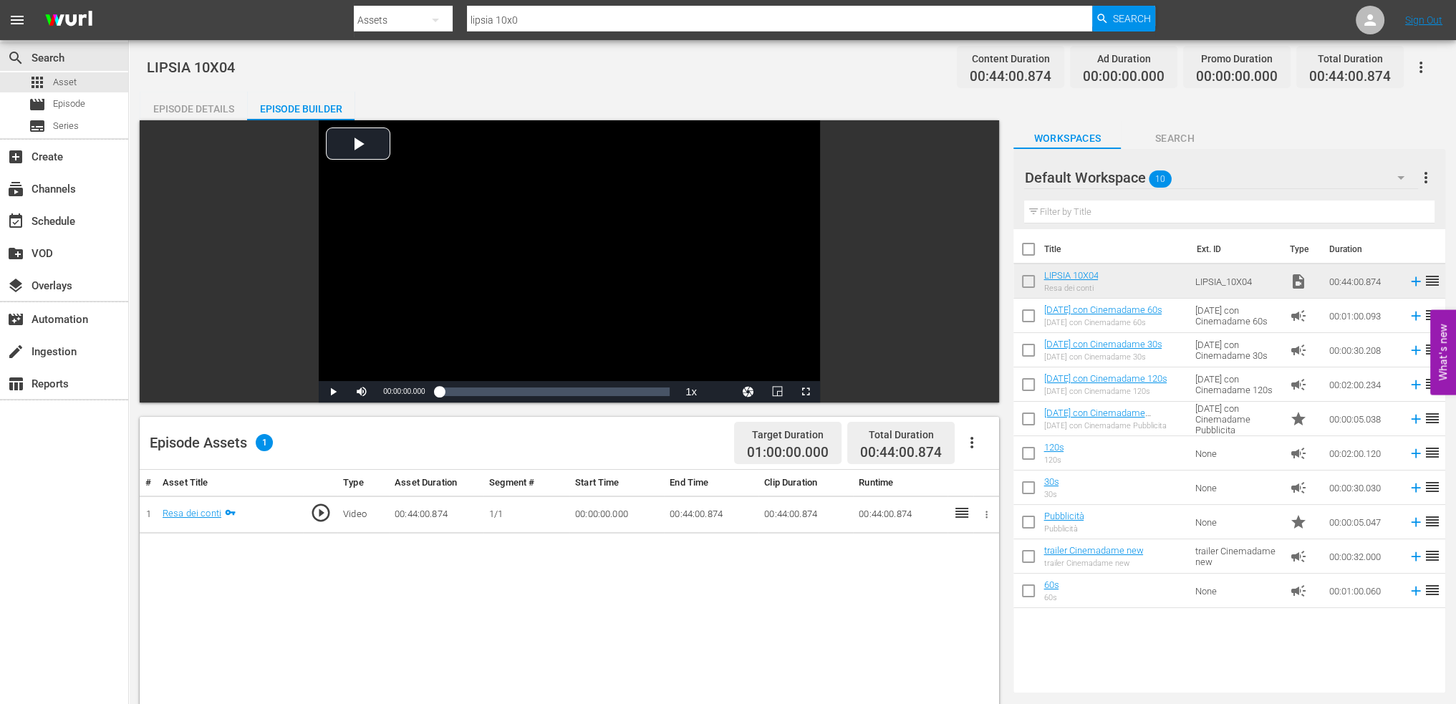
click at [1037, 284] on input "checkbox" at bounding box center [1029, 284] width 30 height 30
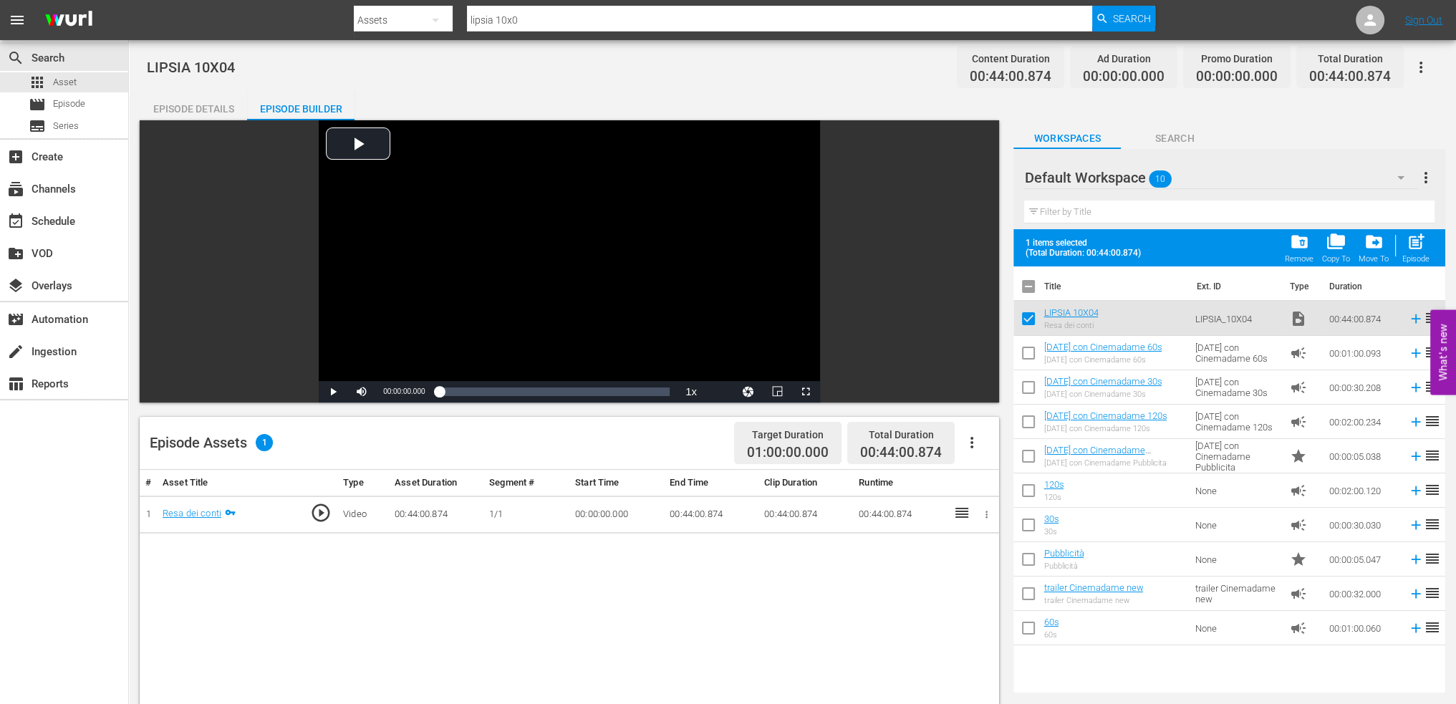
checkbox input "false"
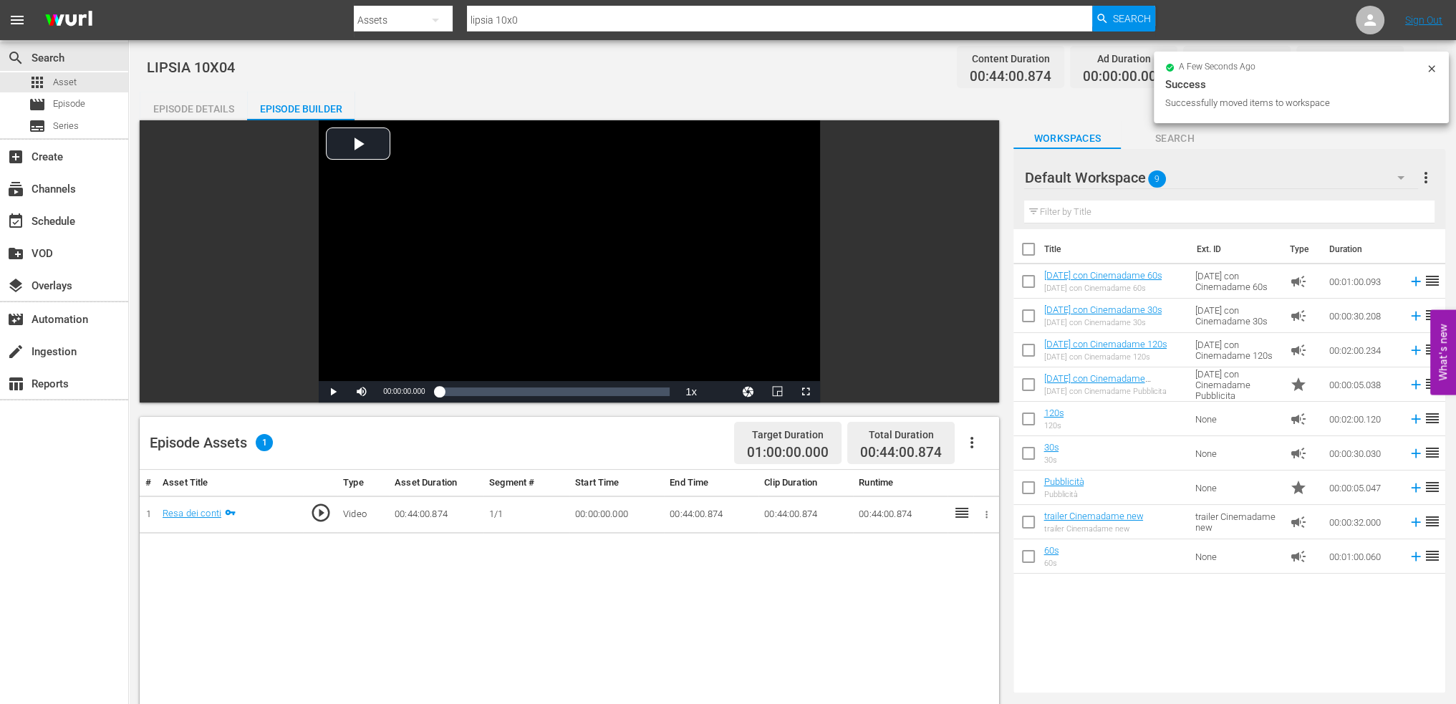
click at [1188, 183] on div "Default Workspace 9" at bounding box center [1221, 178] width 394 height 40
click at [1138, 224] on div "SQUADRA SPECIALE LIPSIA (1)" at bounding box center [1116, 217] width 149 height 23
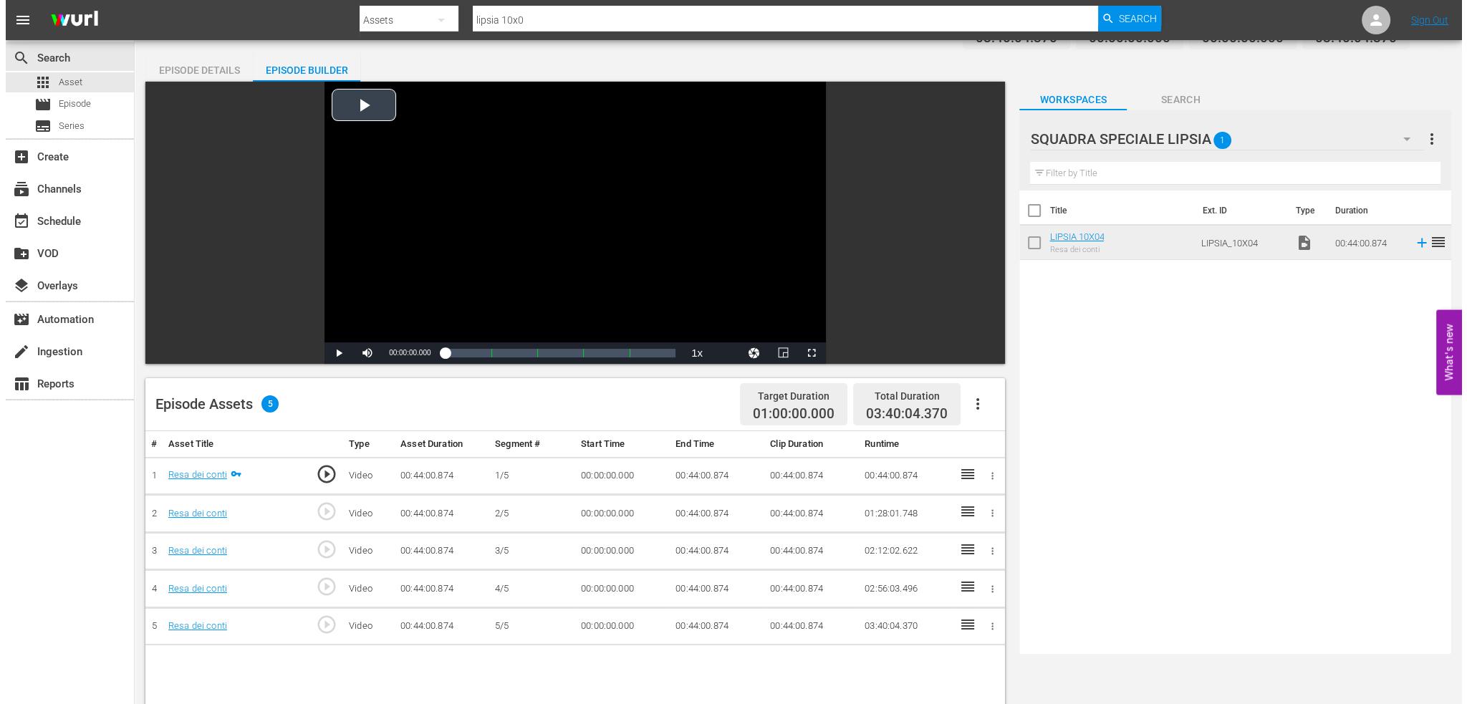
scroll to position [0, 0]
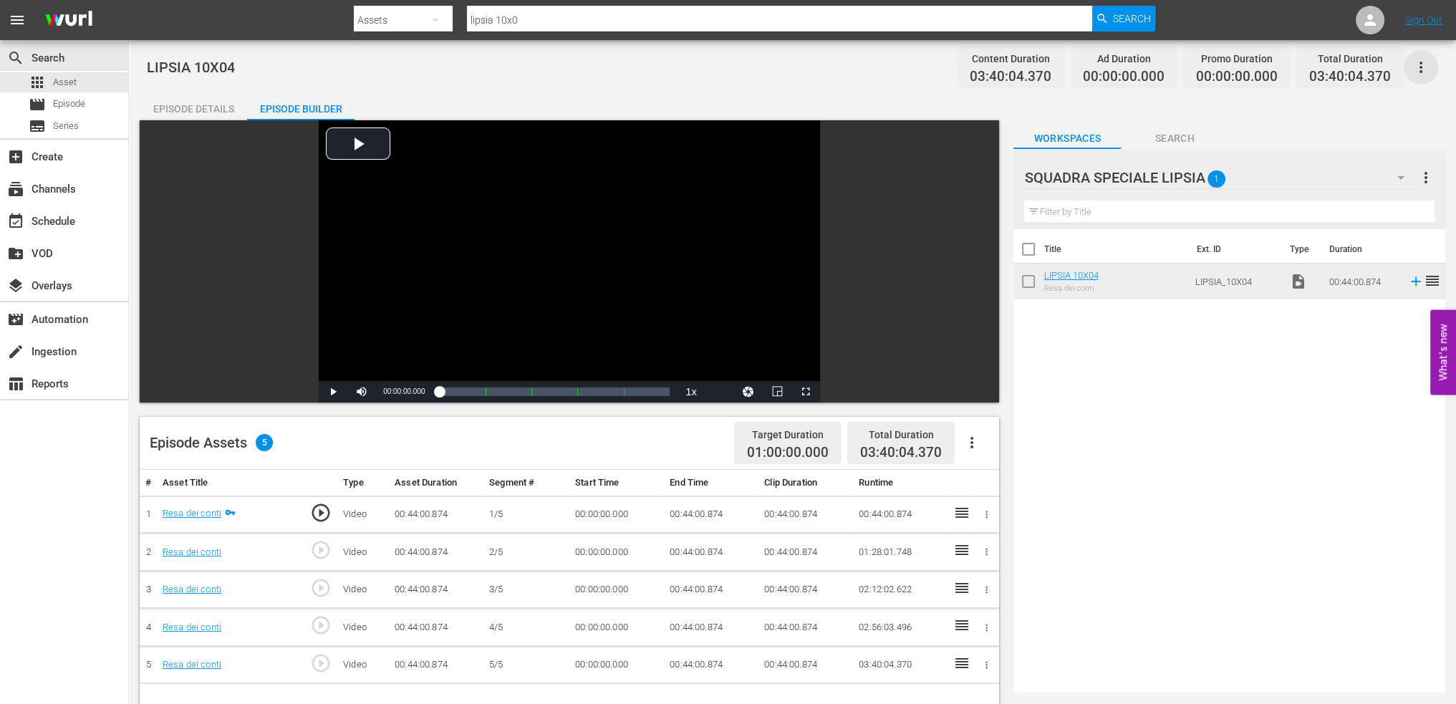
click at [1421, 64] on icon "button" at bounding box center [1421, 67] width 17 height 17
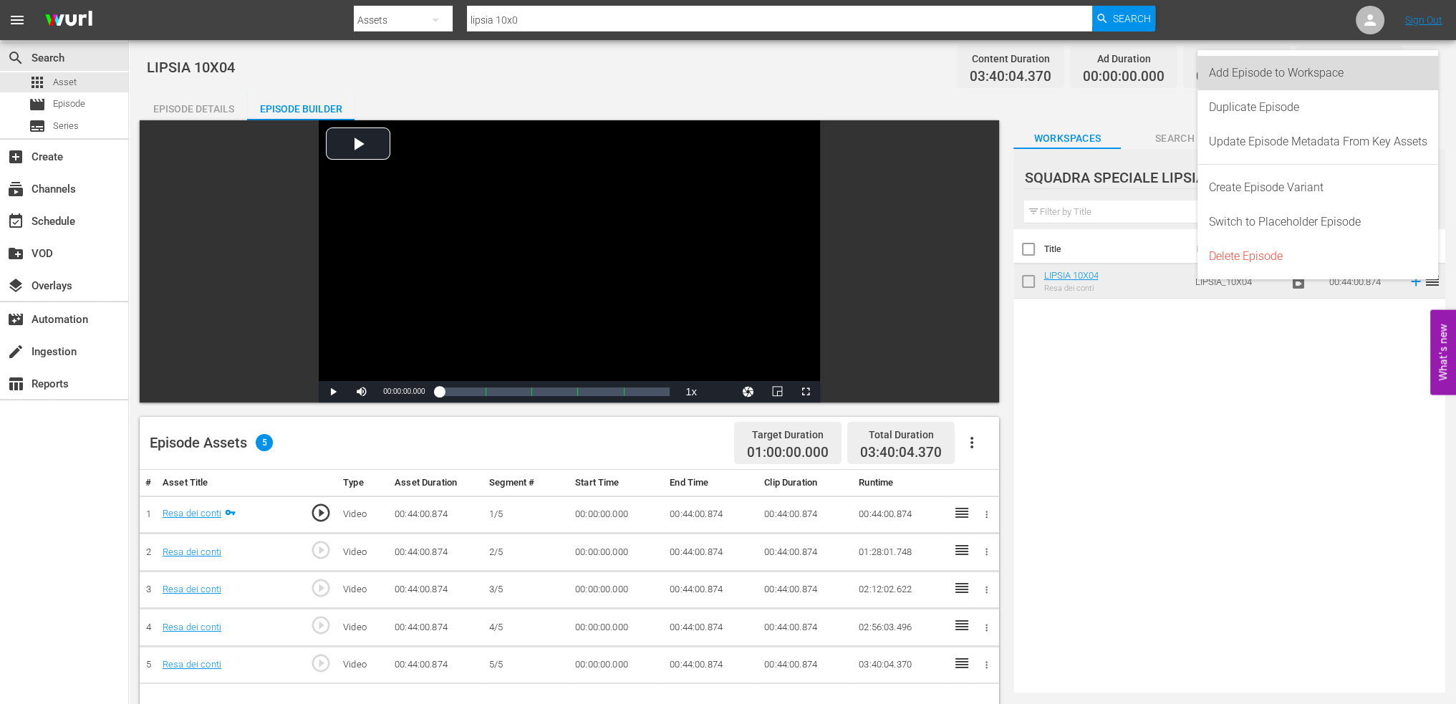
click at [1364, 85] on div "Add Episode to Workspace" at bounding box center [1318, 73] width 219 height 34
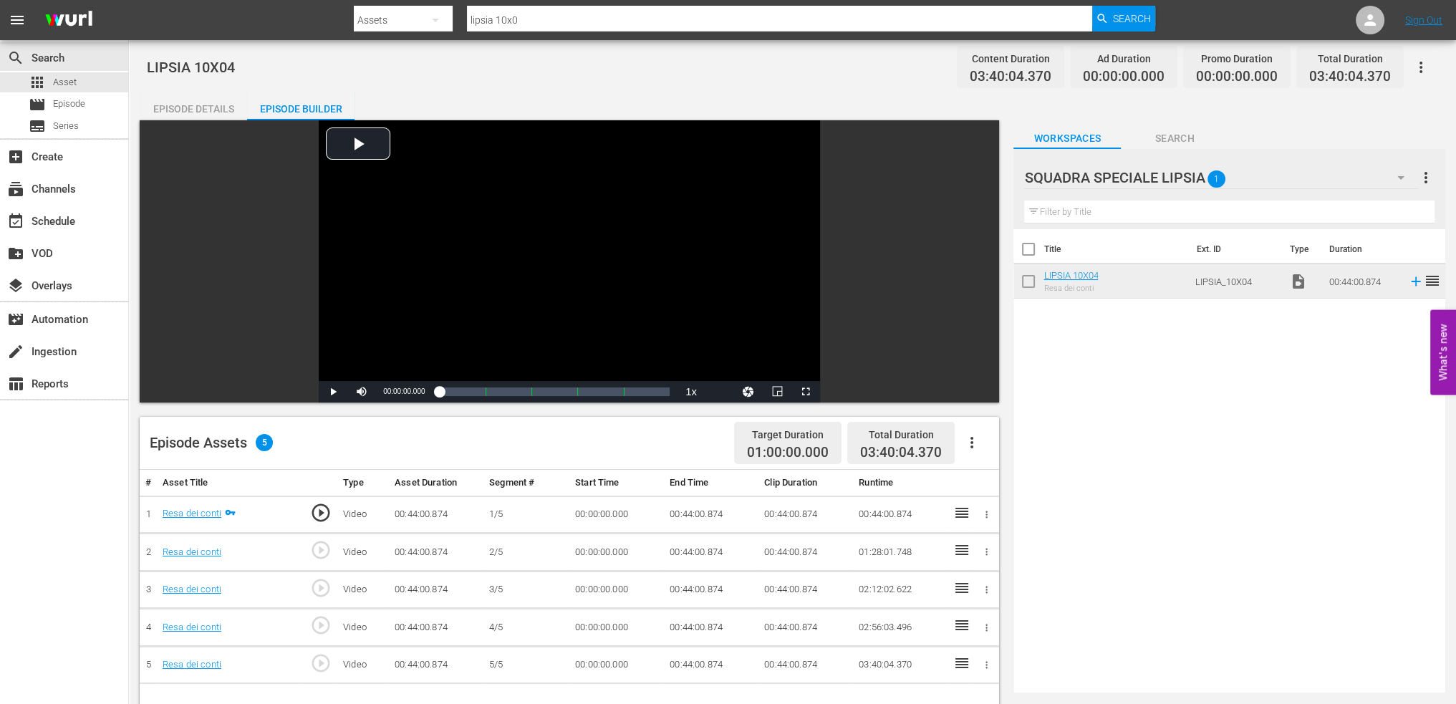
click at [681, 518] on td "00:44:00.874" at bounding box center [711, 515] width 95 height 38
click at [686, 516] on td "00:44:00.874" at bounding box center [711, 515] width 95 height 38
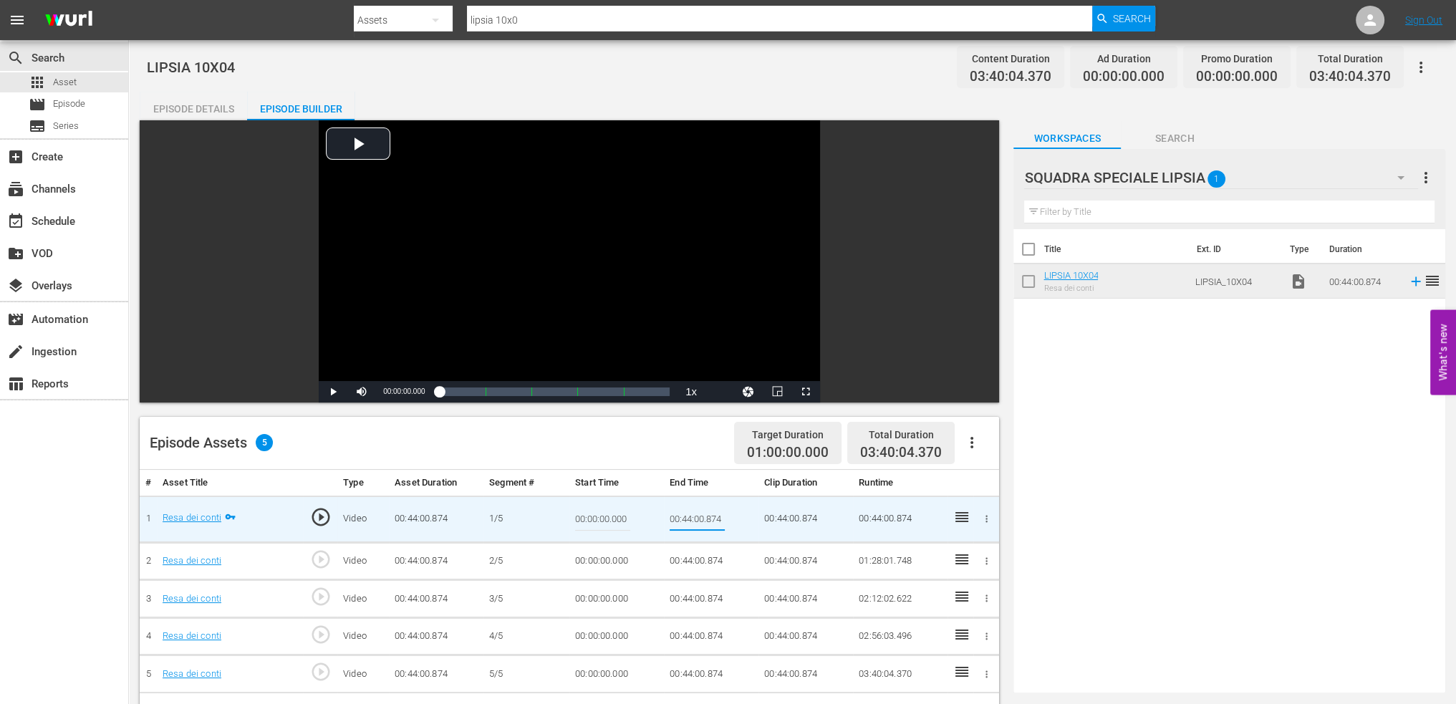
type input "00:09:00"
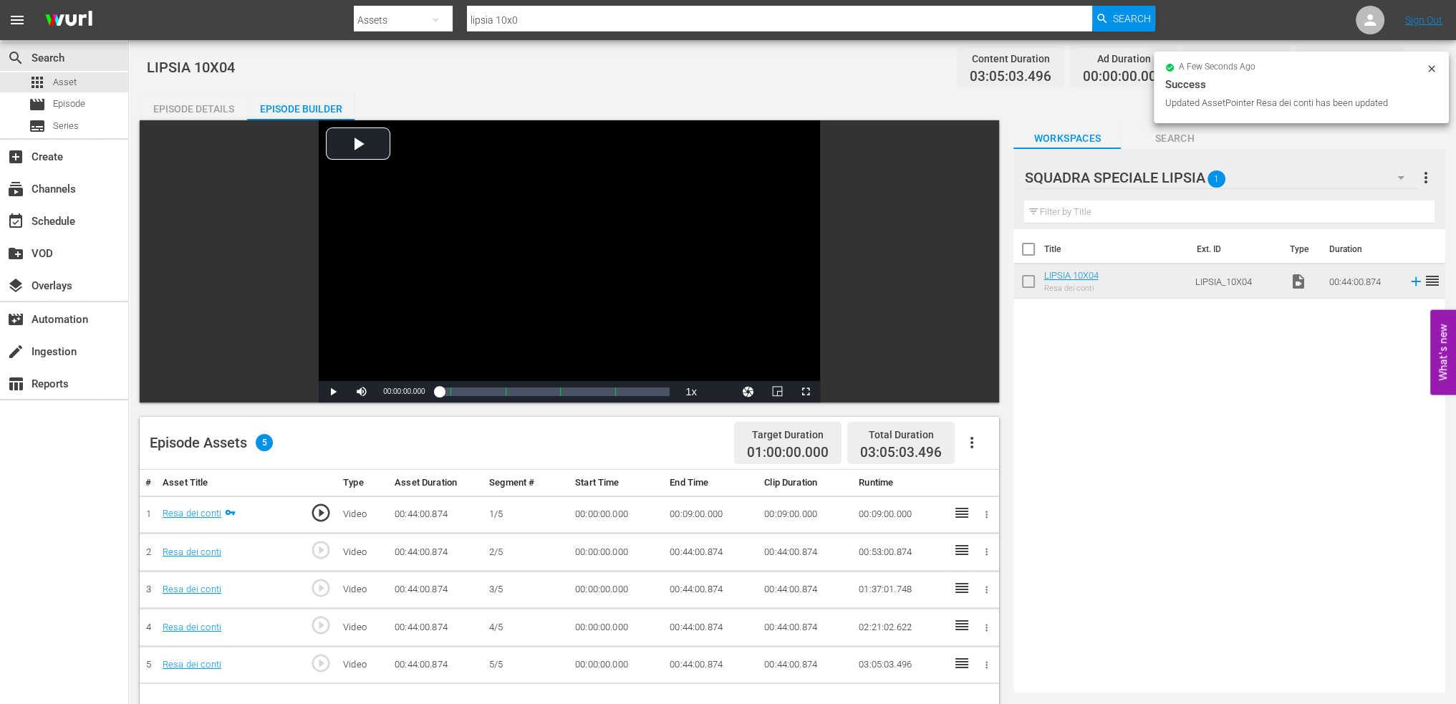
click at [596, 561] on td "00:00:00.000" at bounding box center [617, 553] width 95 height 38
click at [603, 549] on td "00:00:00.000" at bounding box center [617, 553] width 95 height 38
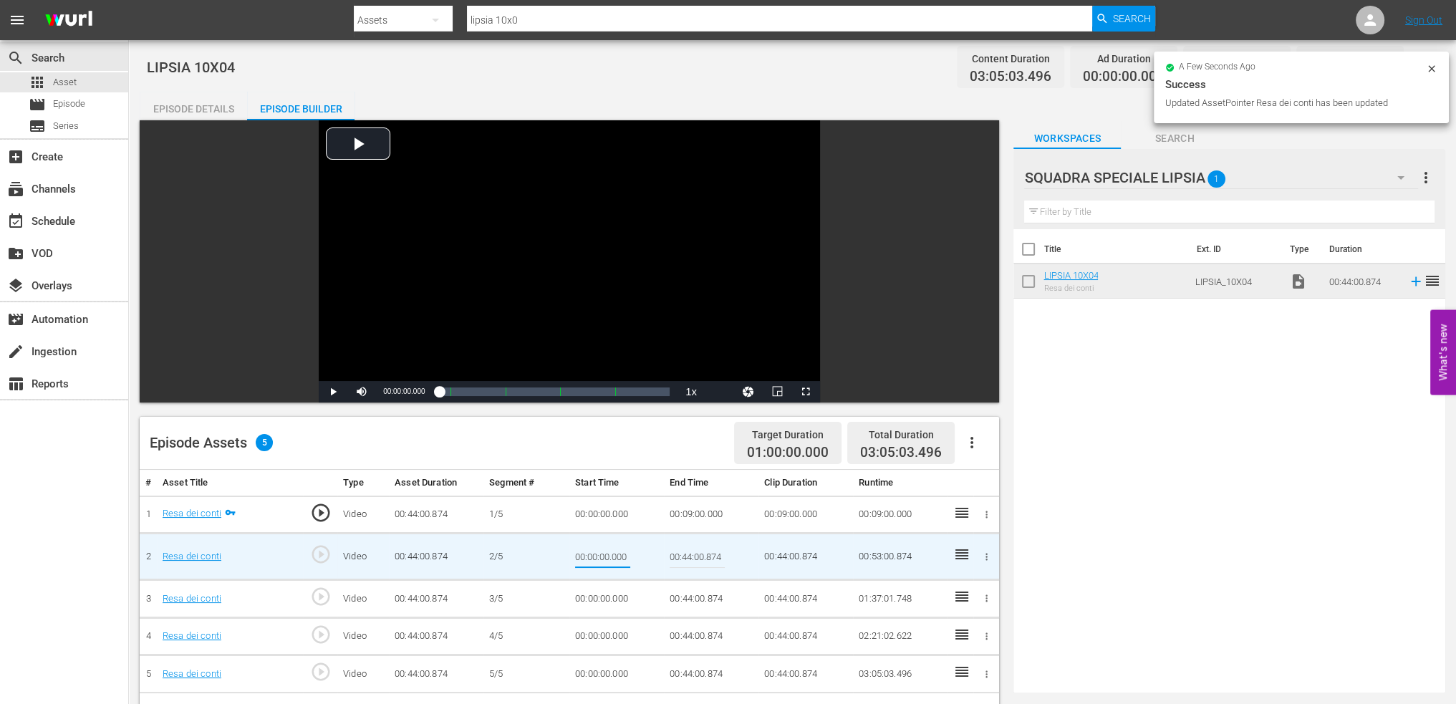
click at [603, 549] on input "00:00:00.000" at bounding box center [602, 556] width 55 height 34
type input "00:09:00"
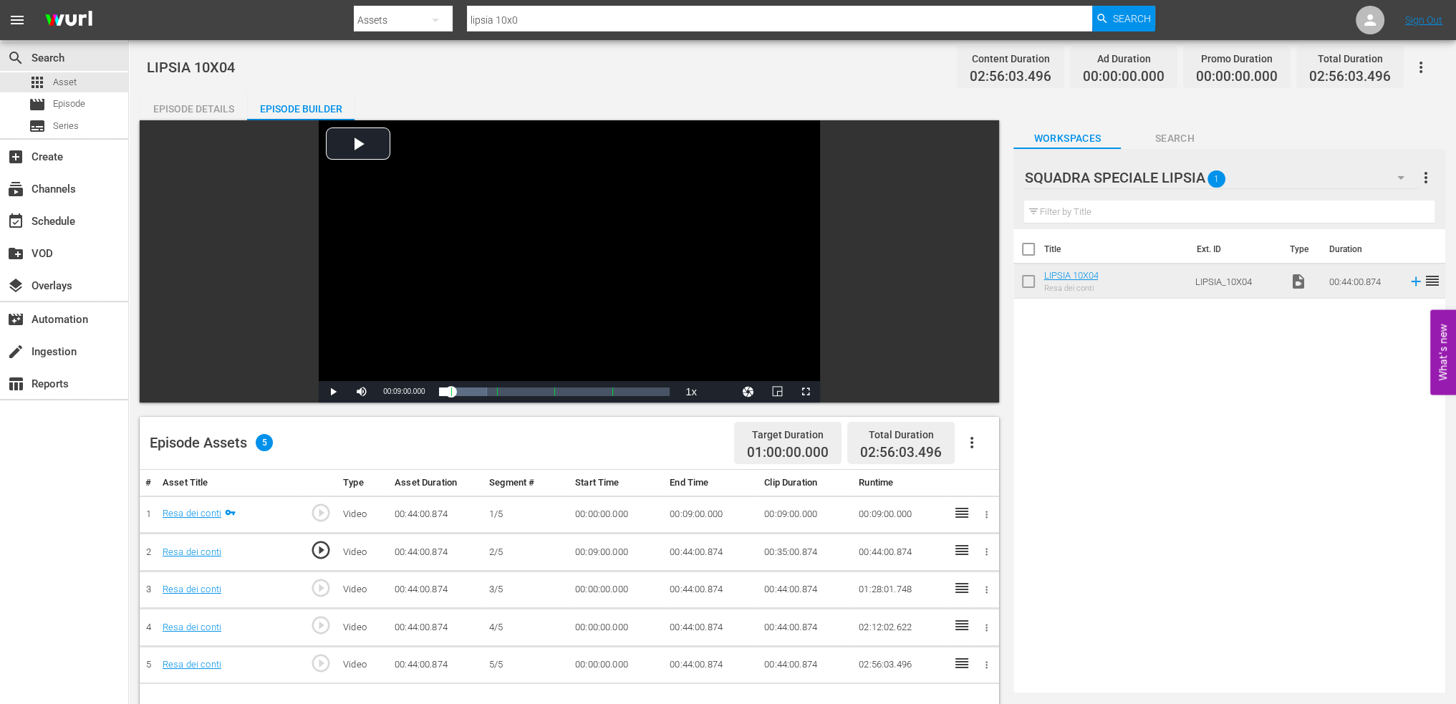
click at [695, 558] on td "00:44:00.874" at bounding box center [711, 553] width 95 height 38
click at [696, 552] on td "00:44:00.874" at bounding box center [711, 553] width 95 height 38
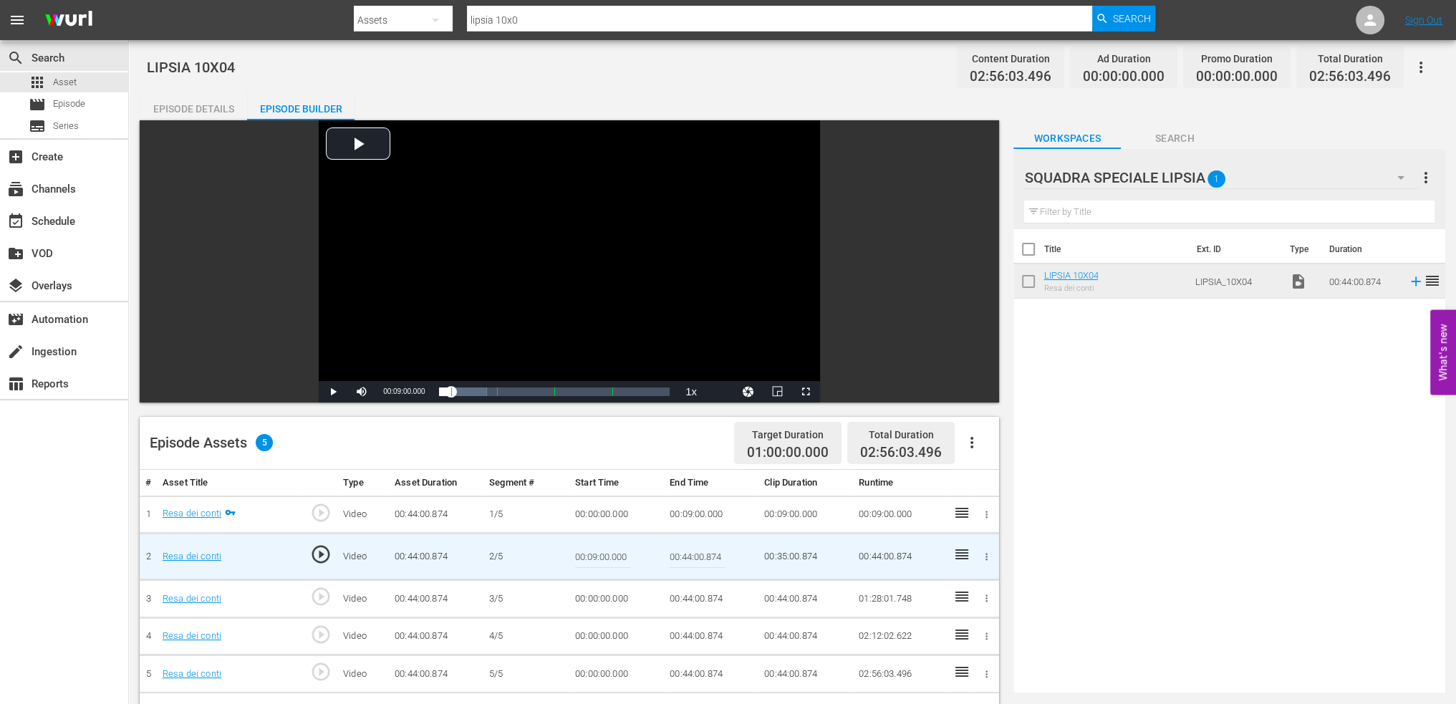
click at [696, 552] on input "00:44:00.874" at bounding box center [697, 556] width 55 height 34
paste input "18:00"
type input "00:18:00"
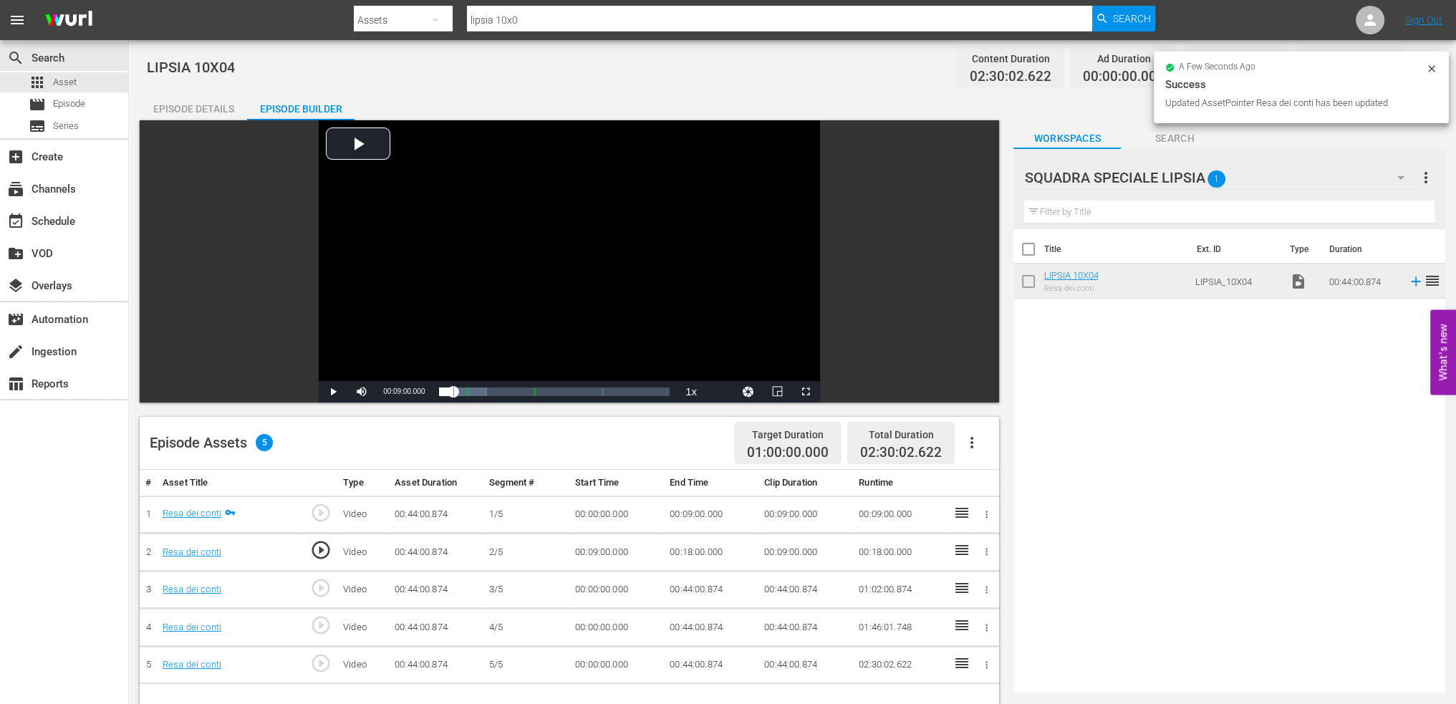
click at [602, 581] on td "00:00:00.000" at bounding box center [617, 590] width 95 height 38
click at [600, 584] on td "00:00:00.000" at bounding box center [617, 590] width 95 height 38
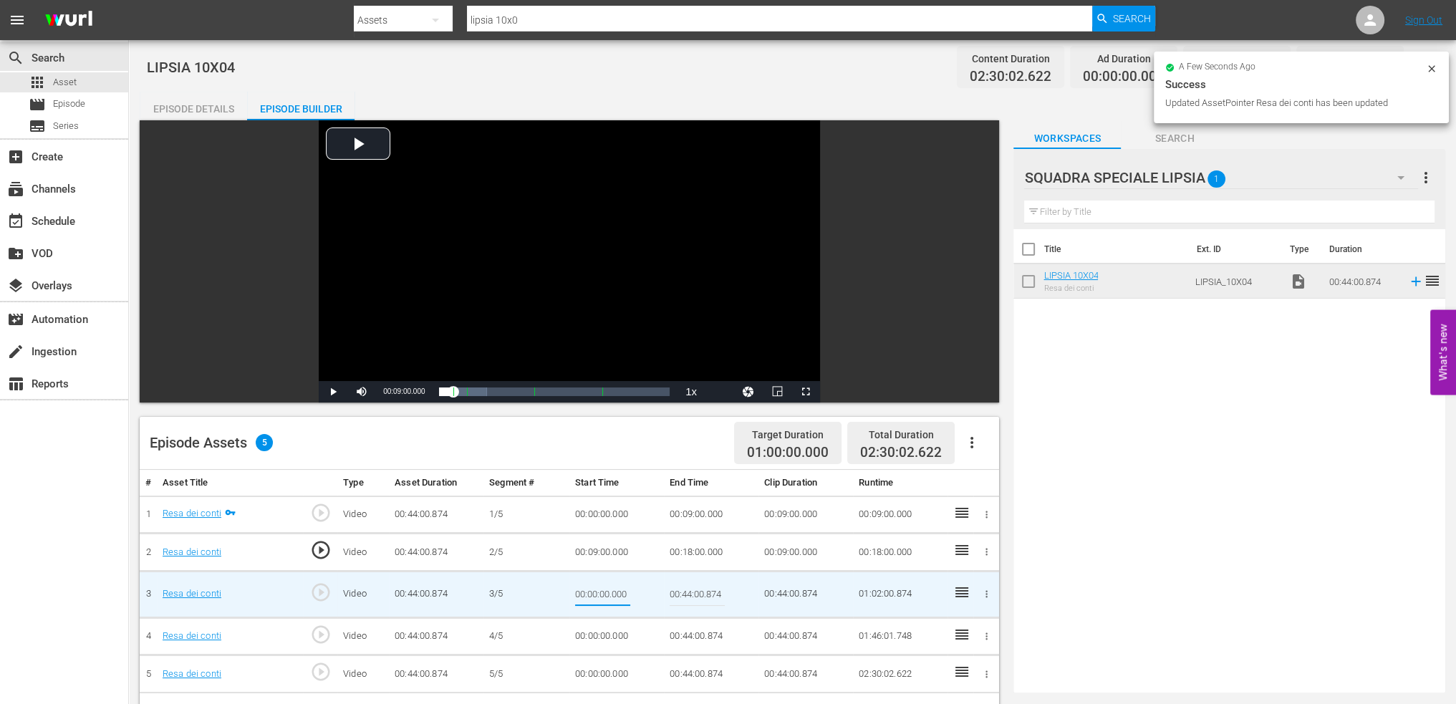
click at [600, 585] on input "00:00:00.000" at bounding box center [602, 594] width 55 height 34
type input "00:18:00"
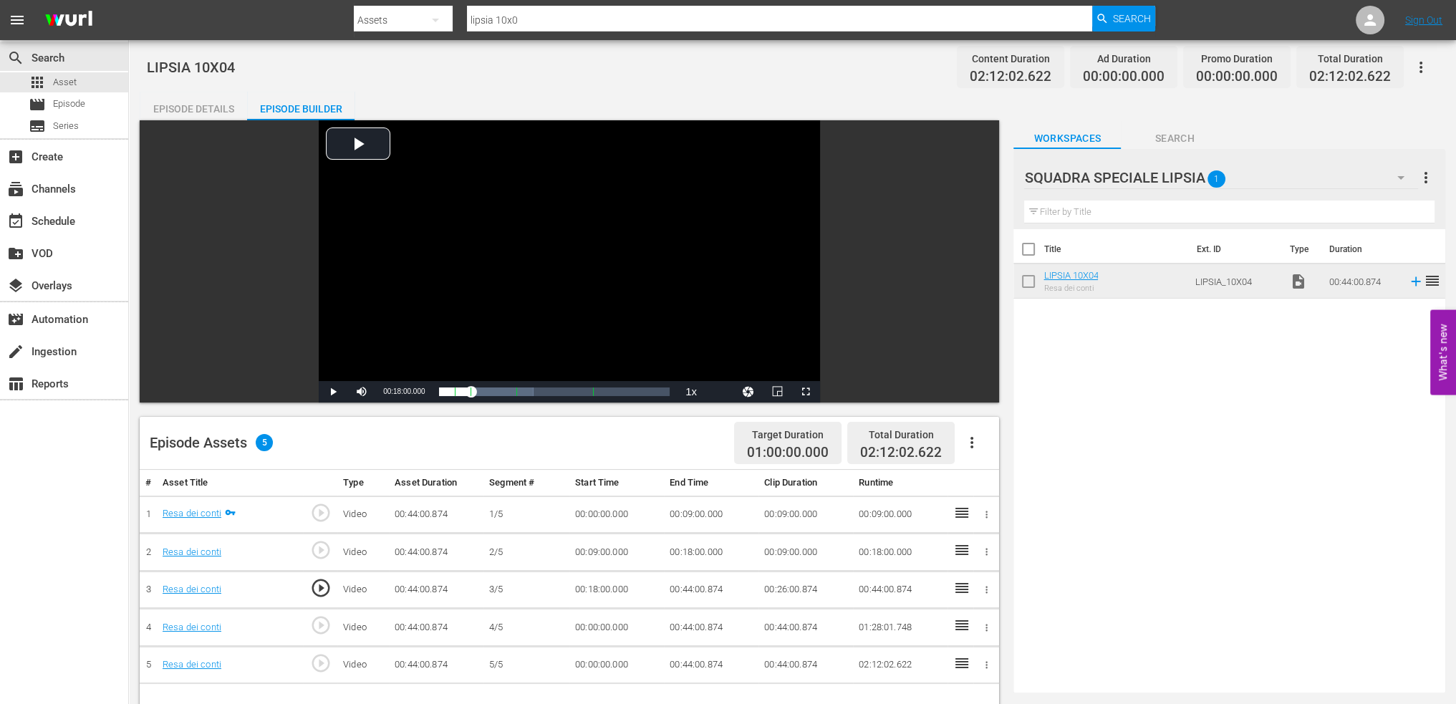
click at [671, 589] on td "00:44:00.874" at bounding box center [711, 590] width 95 height 38
click at [704, 590] on td "00:44:00.874" at bounding box center [711, 590] width 95 height 38
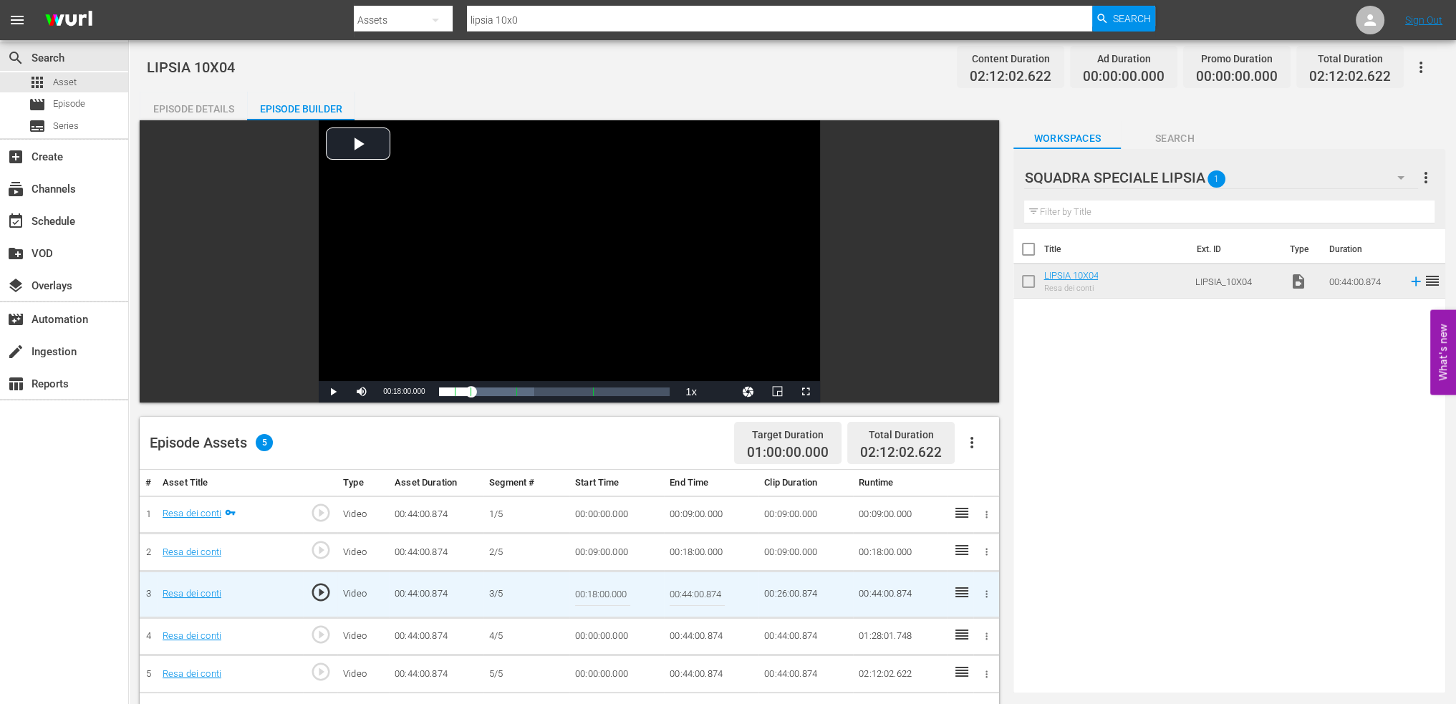
click at [704, 590] on input "00:44:00.874" at bounding box center [697, 594] width 55 height 34
paste input "27:00"
type input "00:27:00"
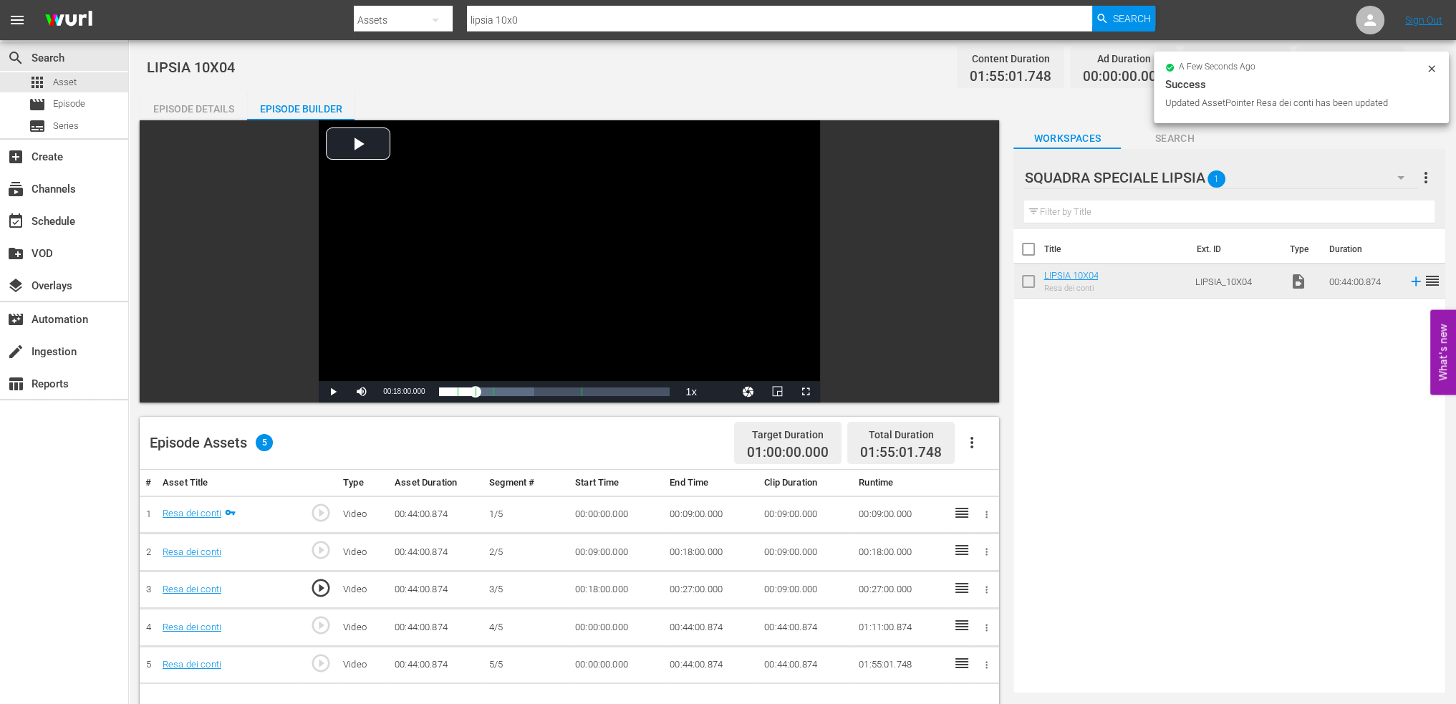
click at [600, 618] on td "00:00:00.000" at bounding box center [617, 628] width 95 height 38
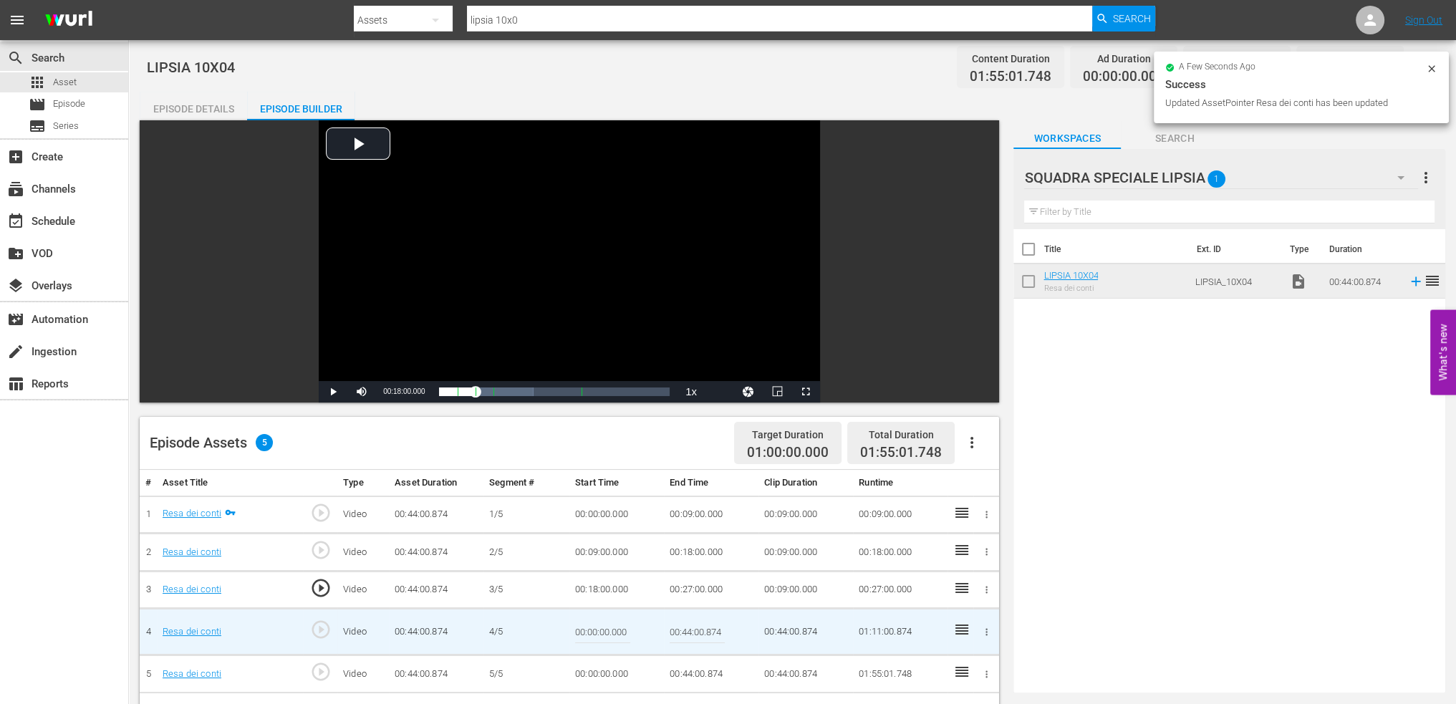
drag, startPoint x: 600, startPoint y: 618, endPoint x: 590, endPoint y: 634, distance: 18.3
click at [599, 619] on input "00:00:00.000" at bounding box center [602, 632] width 55 height 34
paste input "27:"
type input "00:27:00"
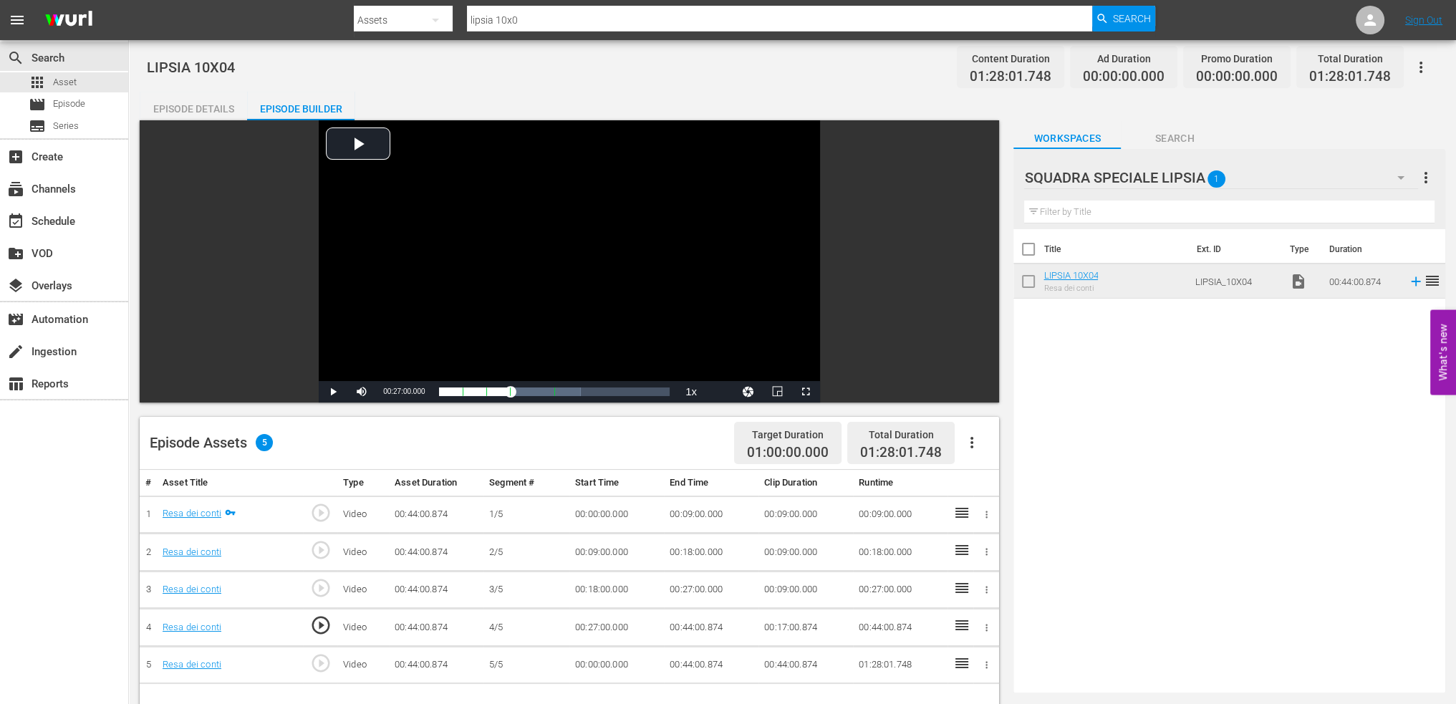
click at [712, 629] on td "00:44:00.874" at bounding box center [711, 628] width 95 height 38
click at [704, 628] on td "00:44:00.874" at bounding box center [711, 628] width 95 height 38
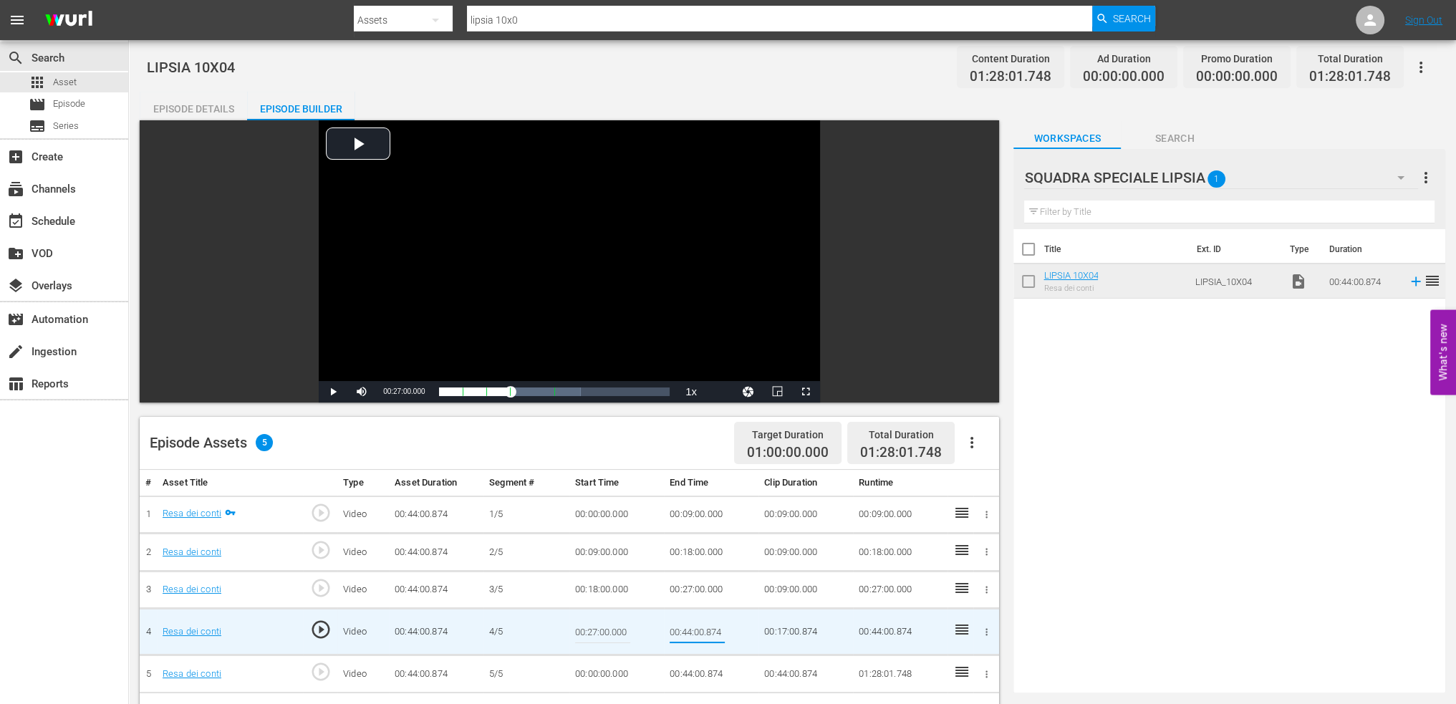
click at [704, 628] on input "00:44:00.874" at bounding box center [697, 632] width 55 height 34
type input "00:36:00"
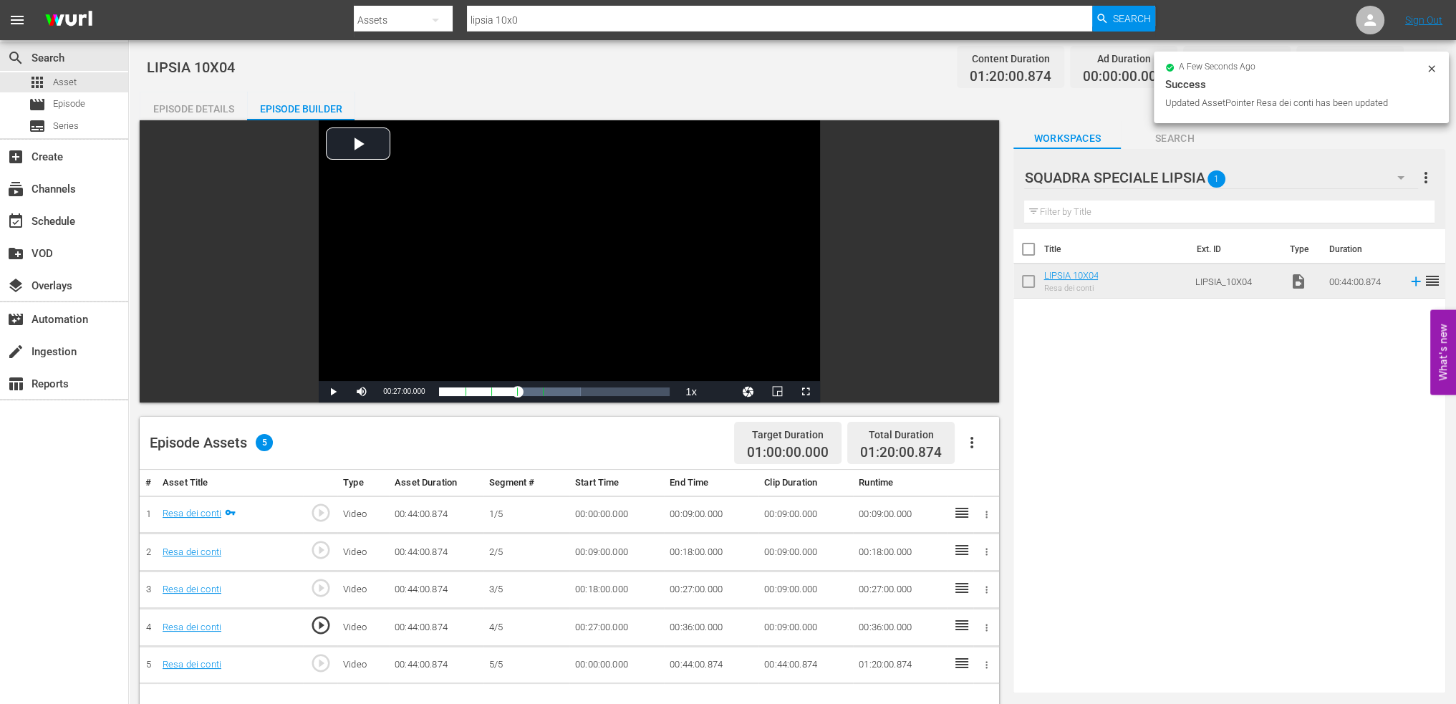
click at [614, 664] on td "00:00:00.000" at bounding box center [617, 665] width 95 height 38
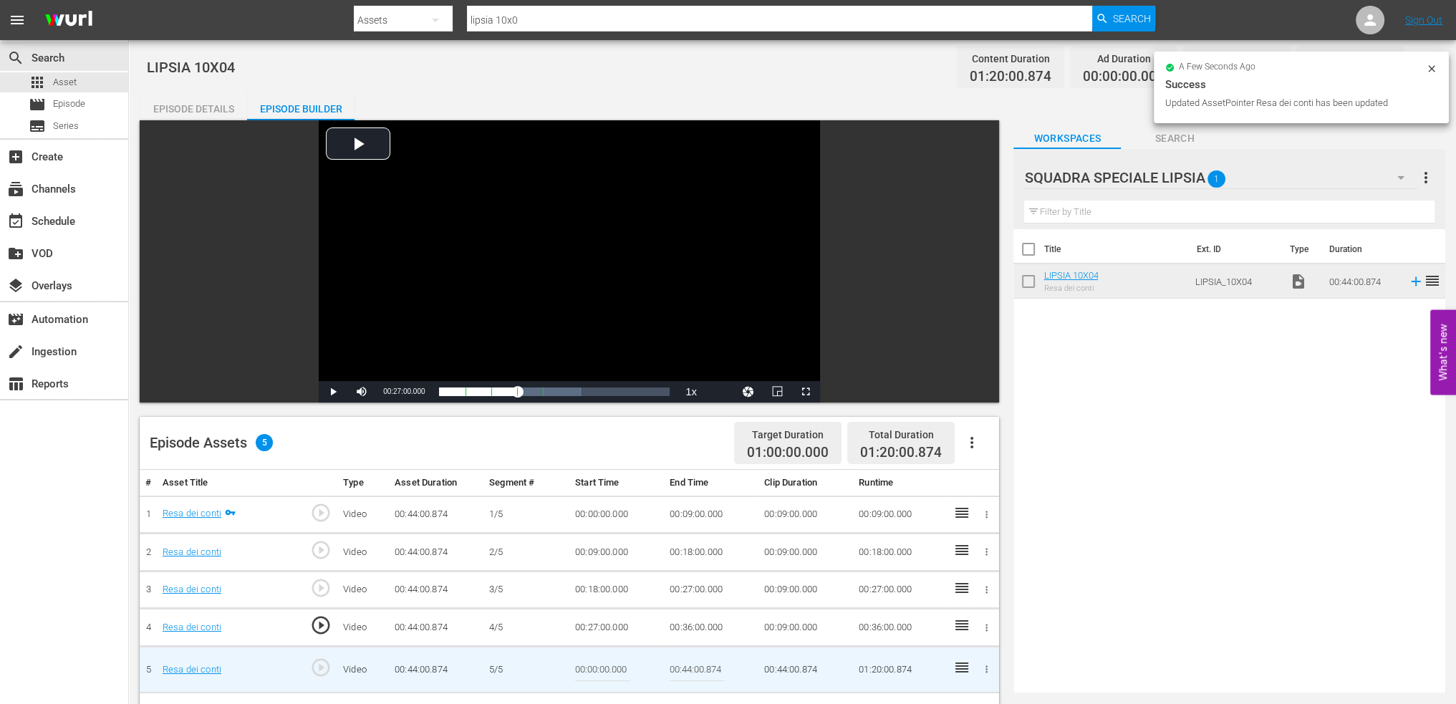
click at [614, 664] on input "00:00:00.000" at bounding box center [602, 670] width 55 height 34
paste input "36:"
type input "00:36:00"
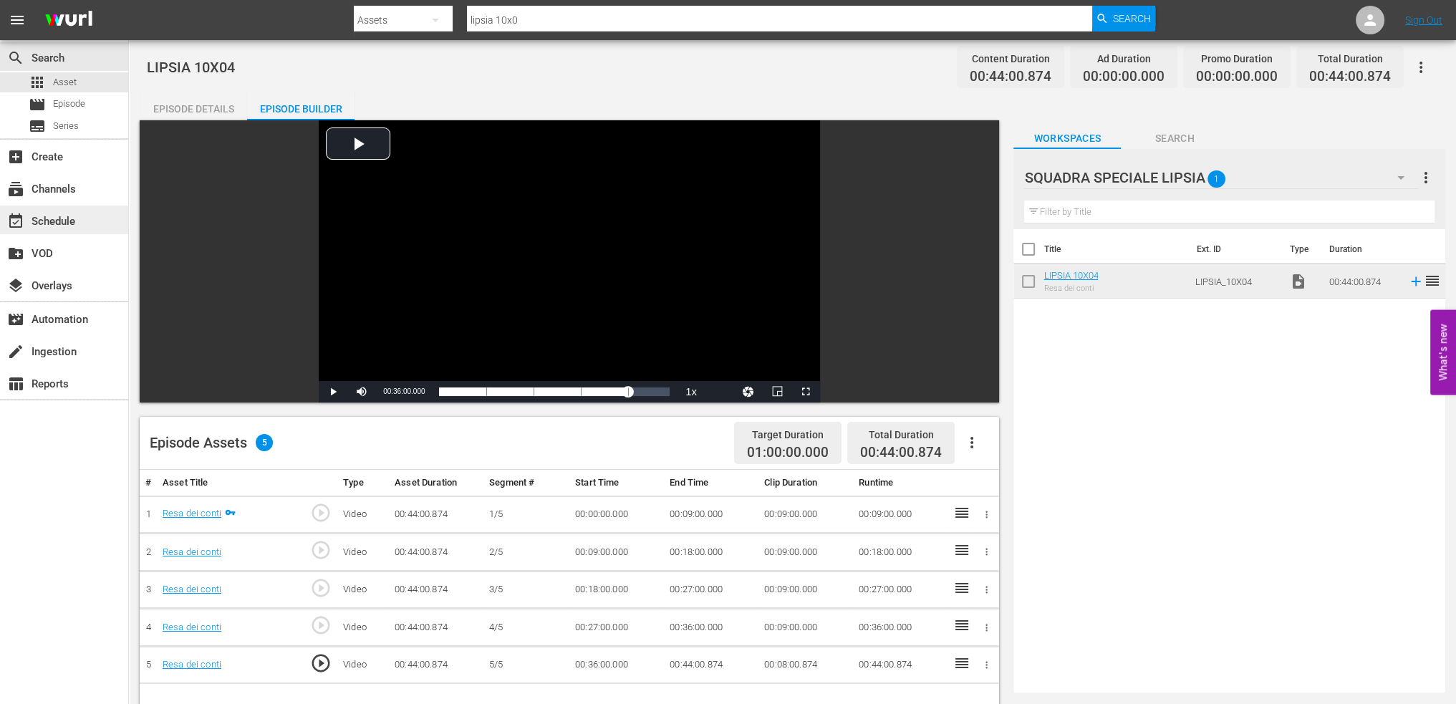
click at [54, 216] on div "event_available Schedule" at bounding box center [40, 219] width 80 height 13
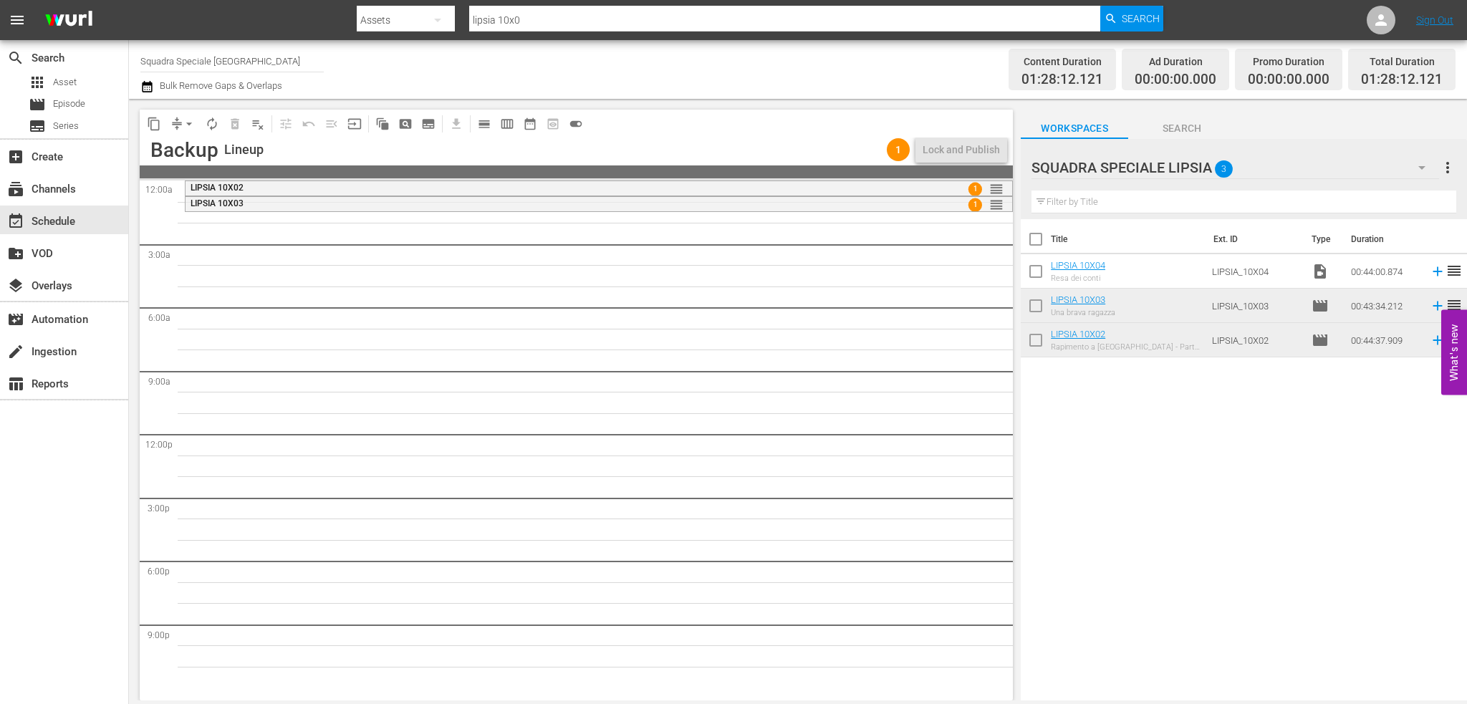
click at [1216, 277] on td "LIPSIA_10X04" at bounding box center [1256, 271] width 100 height 34
click at [1153, 169] on div at bounding box center [1129, 168] width 195 height 36
click at [1305, 181] on input "SQUADRA SPECIALE LIPSIA" at bounding box center [1238, 167] width 412 height 34
click at [1378, 148] on div "SQUADRA SPECIALE LIPSIA 3 SQUADRA SPECIALE LIPSIA more_vert" at bounding box center [1244, 162] width 425 height 46
click at [1418, 165] on icon "button" at bounding box center [1421, 167] width 17 height 17
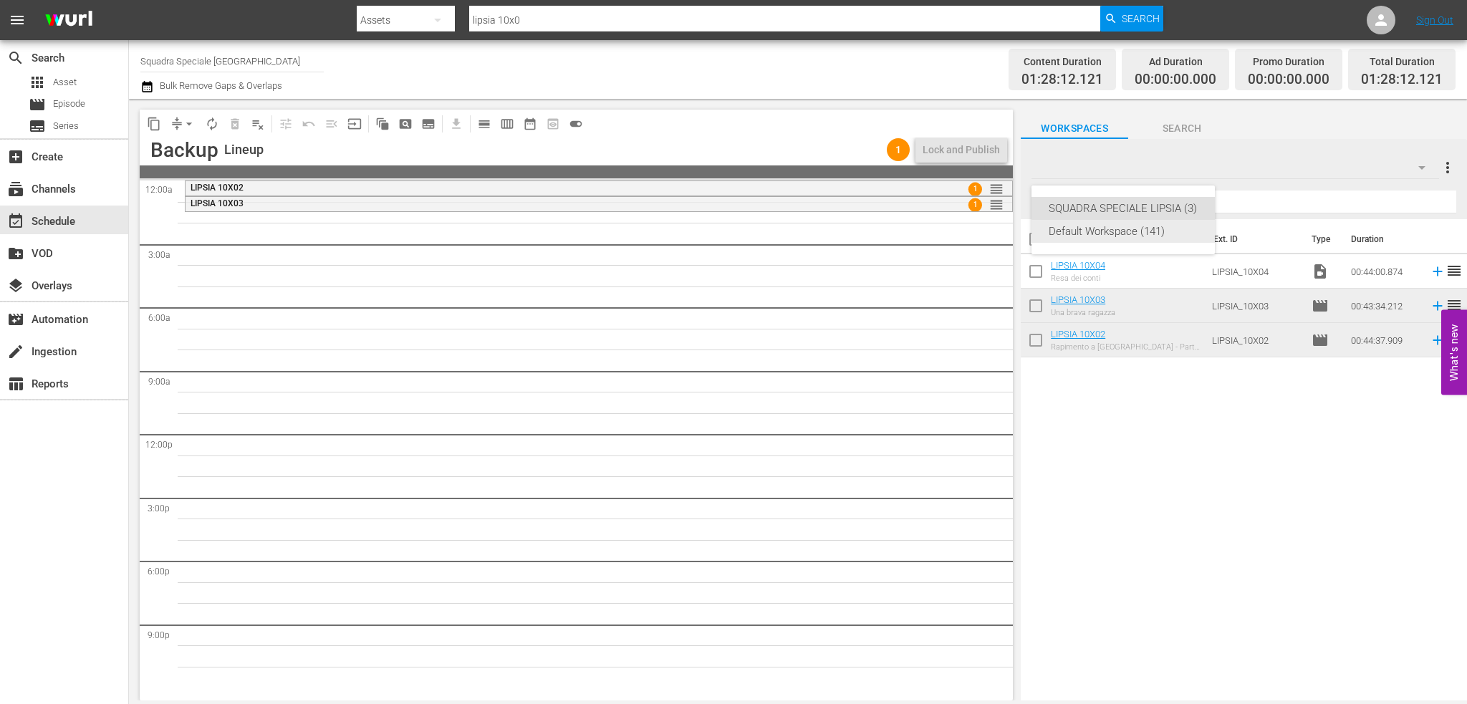
click at [1118, 232] on div "Default Workspace (141)" at bounding box center [1123, 231] width 149 height 23
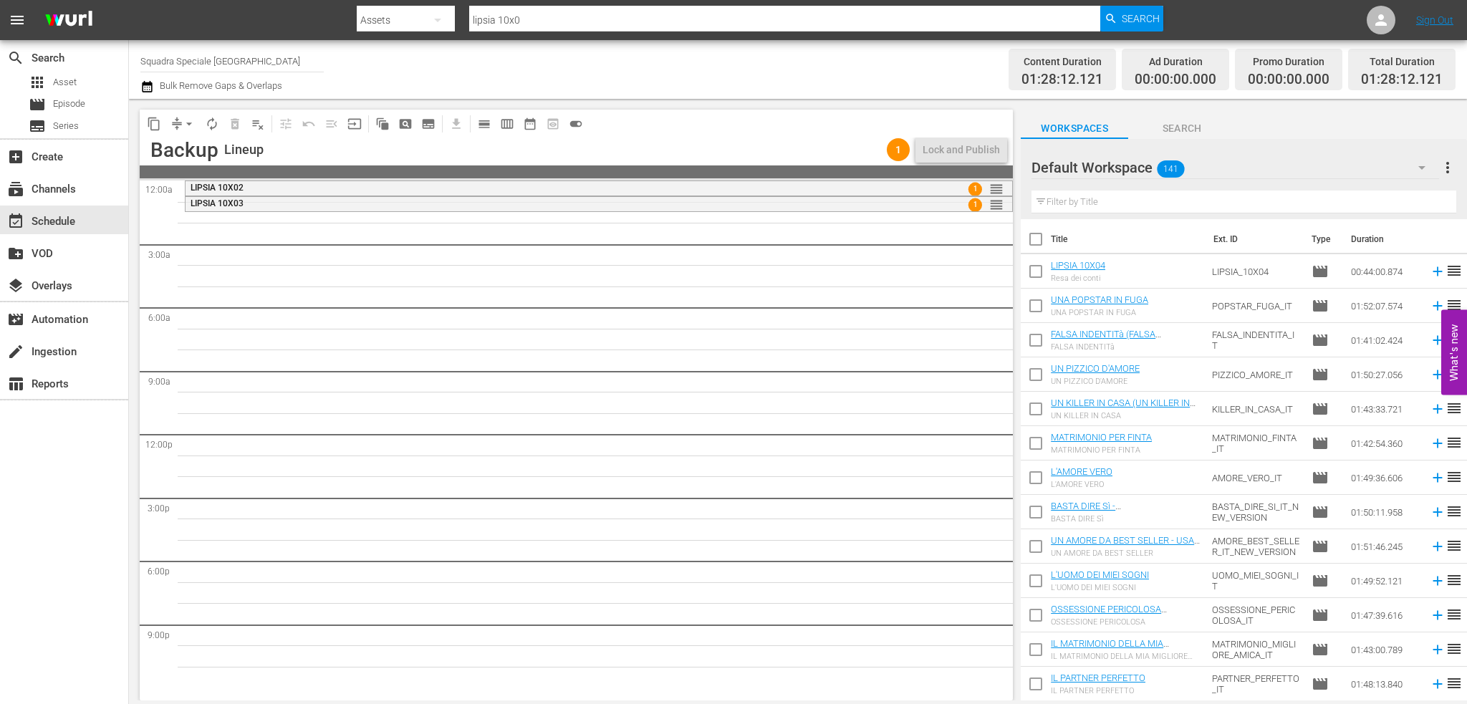
click at [1032, 266] on input "checkbox" at bounding box center [1036, 274] width 30 height 30
checkbox input "true"
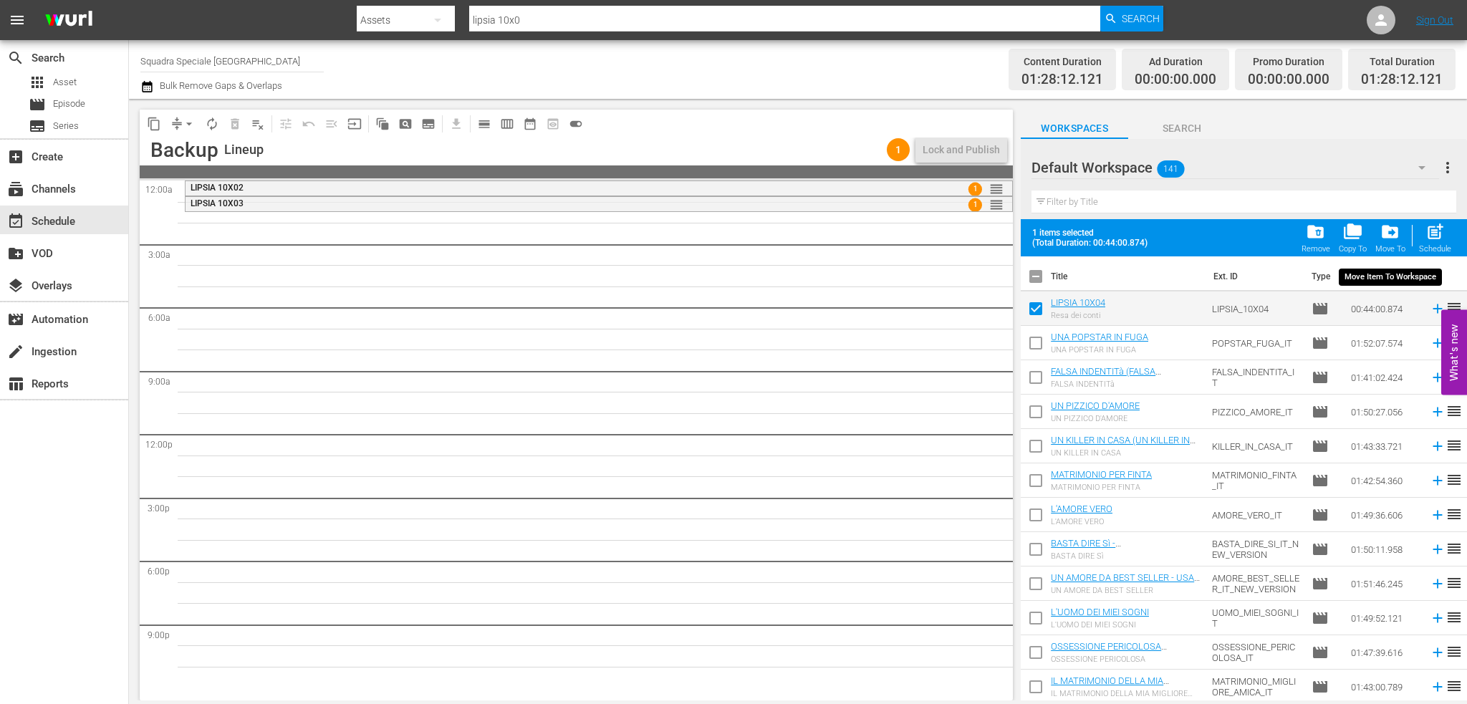
click at [1388, 236] on span "drive_file_move" at bounding box center [1390, 231] width 19 height 19
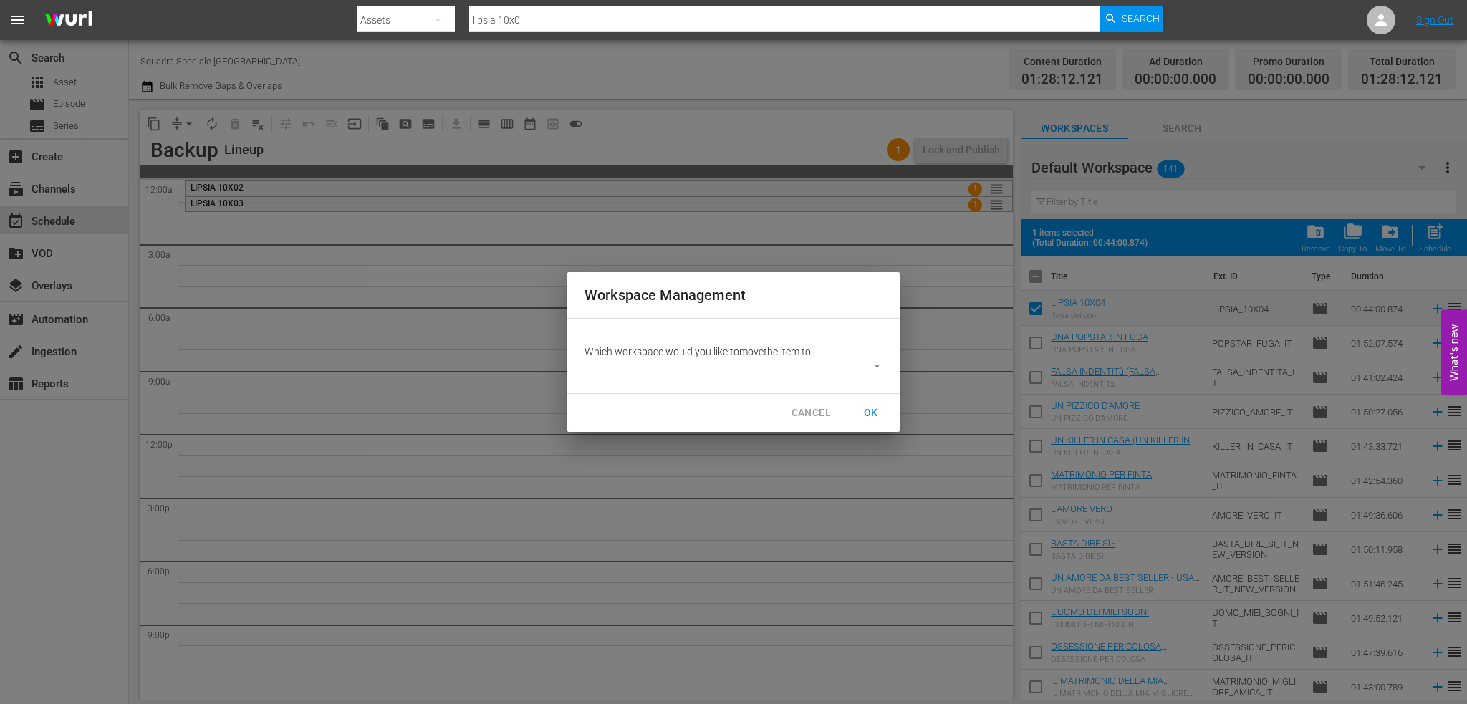
click at [736, 359] on body "menu Search By Assets Search ID, Title, Description, Keywords, or Category lips…" at bounding box center [733, 352] width 1467 height 704
click at [691, 373] on li "SQUADRA SPECIALE LIPSIA (3)" at bounding box center [666, 370] width 163 height 24
type input "3877"
click at [868, 412] on span "OK" at bounding box center [871, 413] width 23 height 18
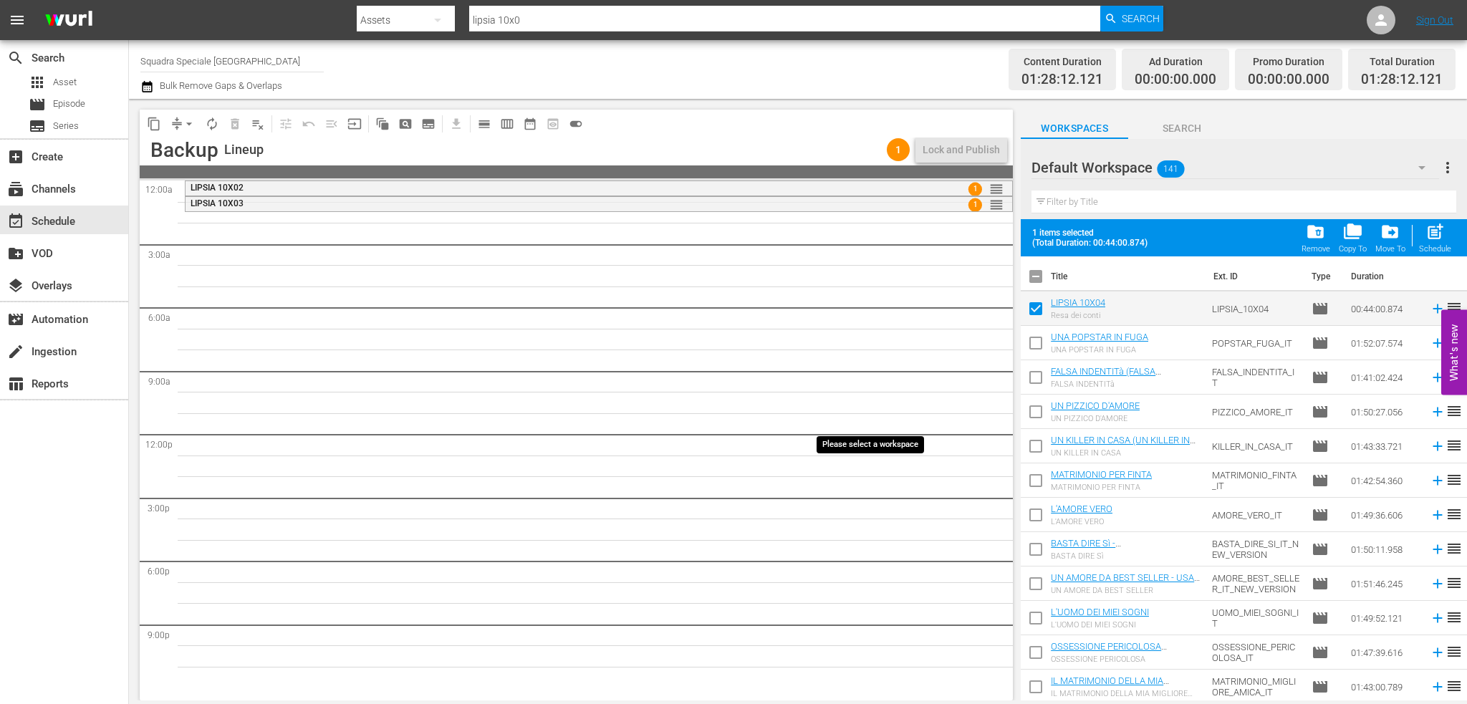
checkbox input "false"
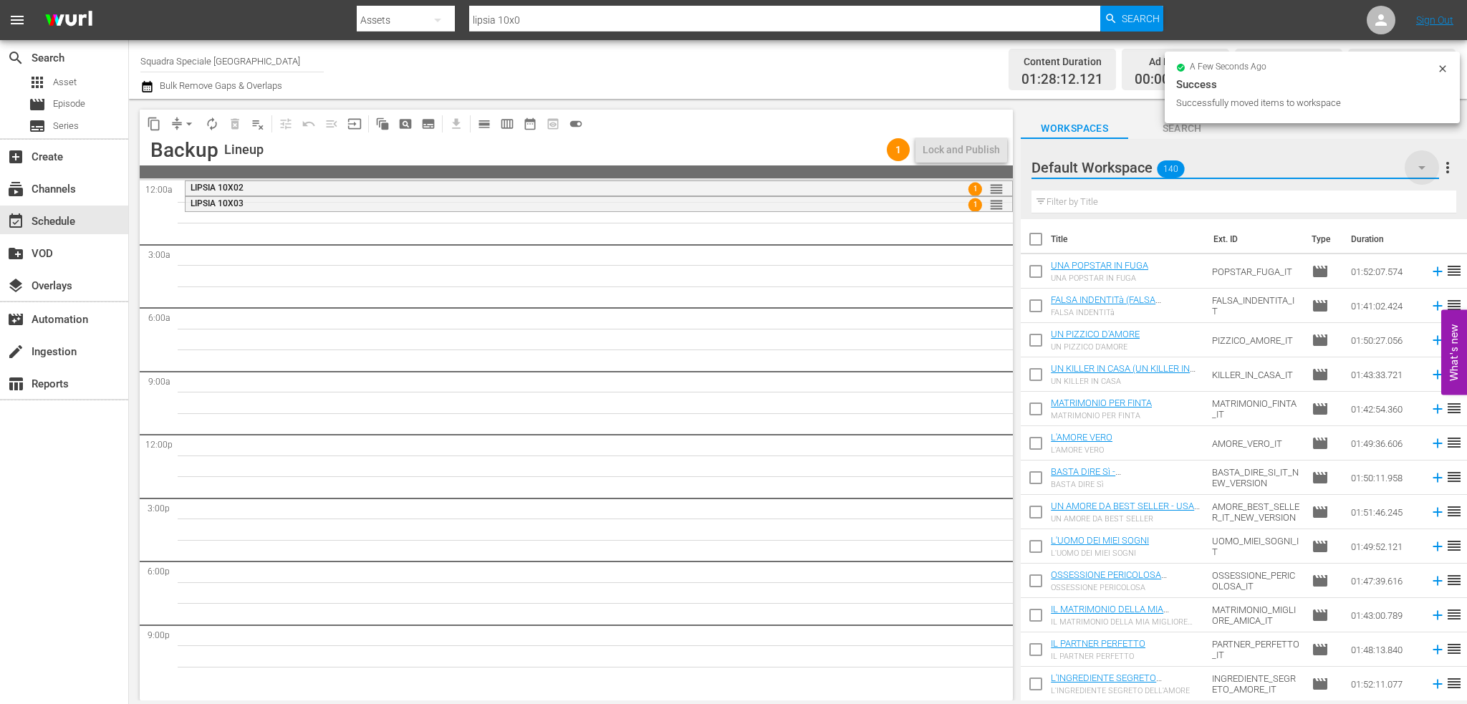
click at [1422, 163] on icon "button" at bounding box center [1421, 167] width 17 height 17
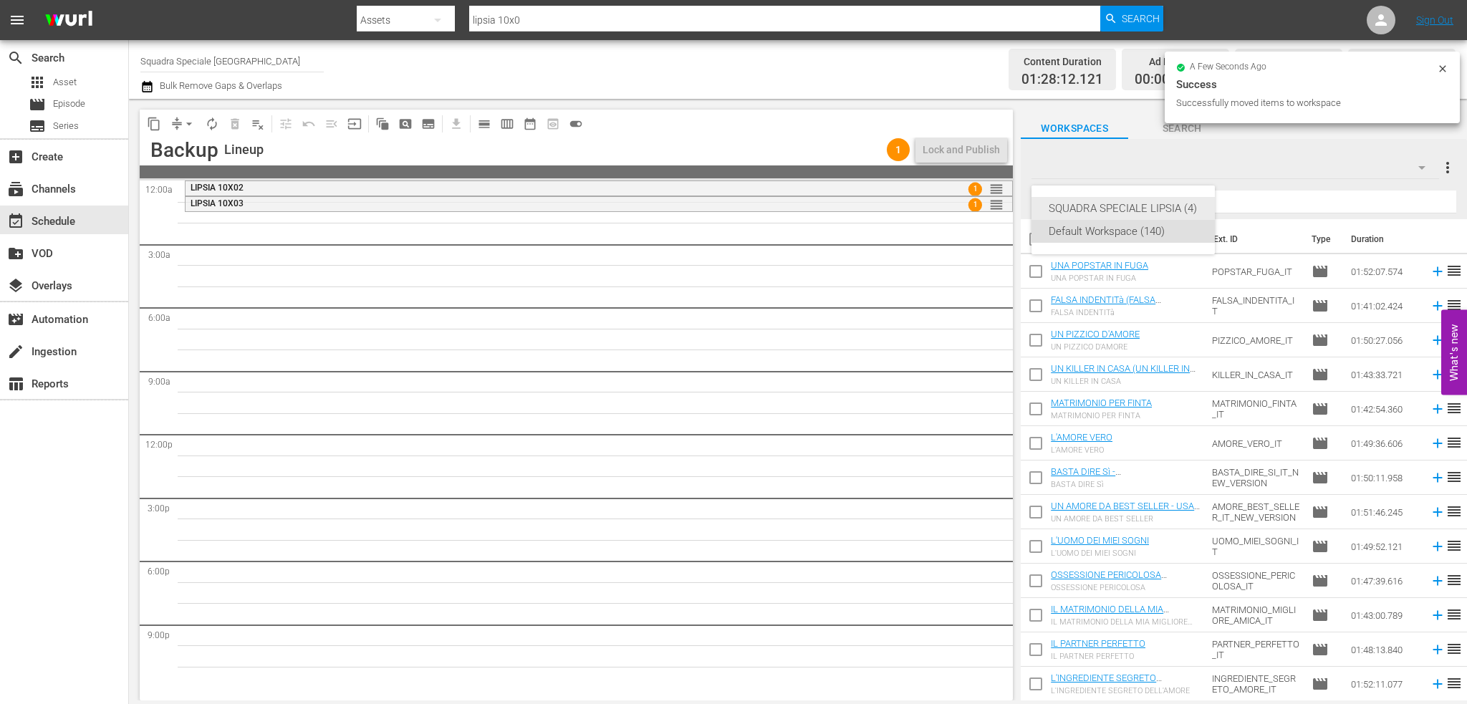
click at [1169, 208] on div "SQUADRA SPECIALE LIPSIA (4)" at bounding box center [1123, 208] width 149 height 23
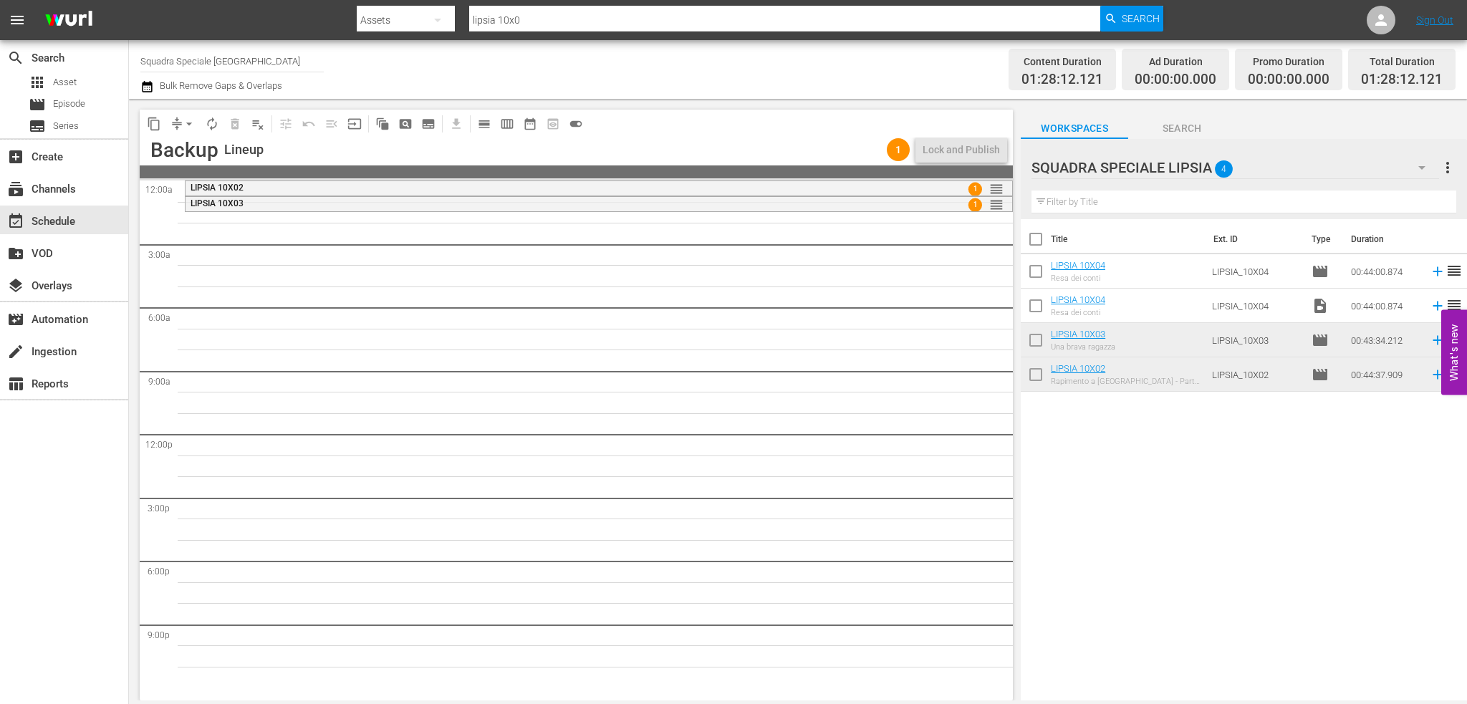
click at [1041, 303] on input "checkbox" at bounding box center [1036, 309] width 30 height 30
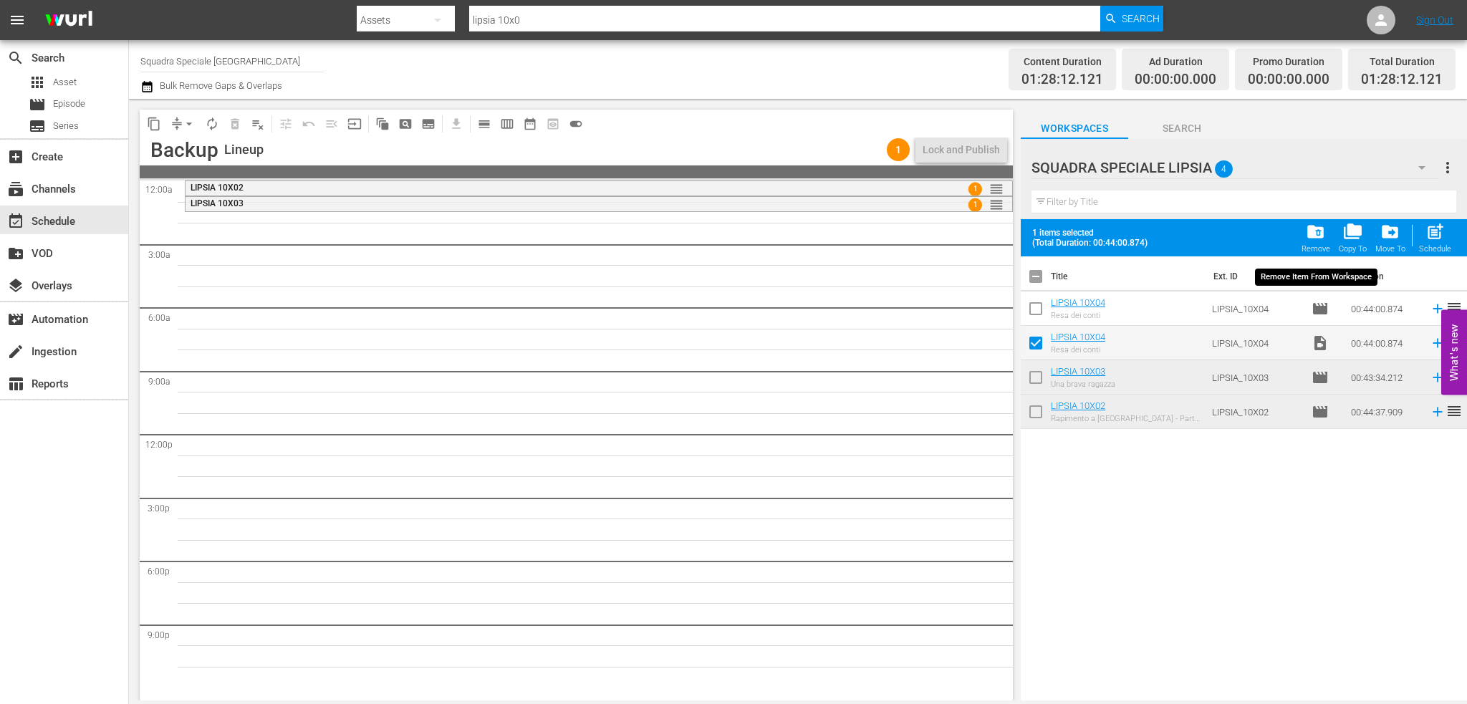
click at [1324, 226] on span "folder_delete" at bounding box center [1315, 231] width 19 height 19
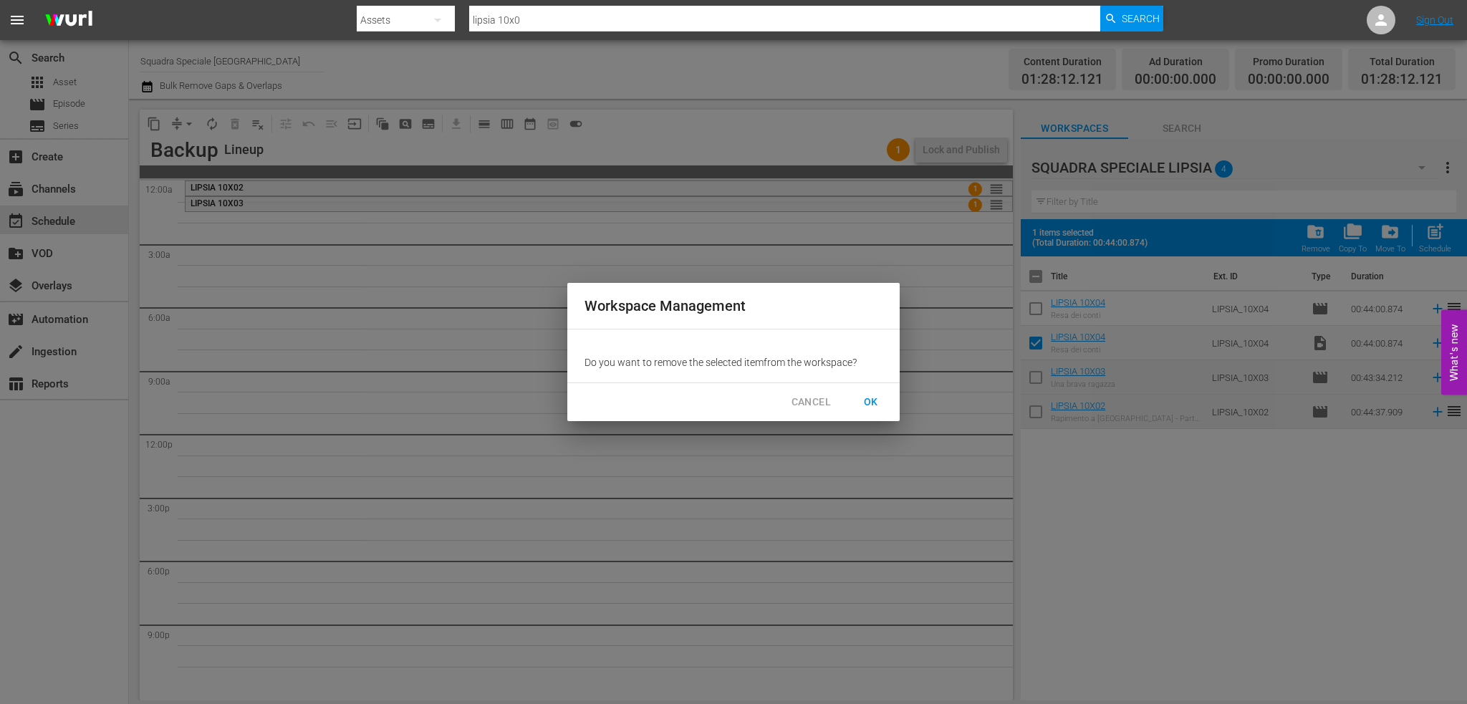
click at [875, 403] on span "OK" at bounding box center [871, 402] width 23 height 18
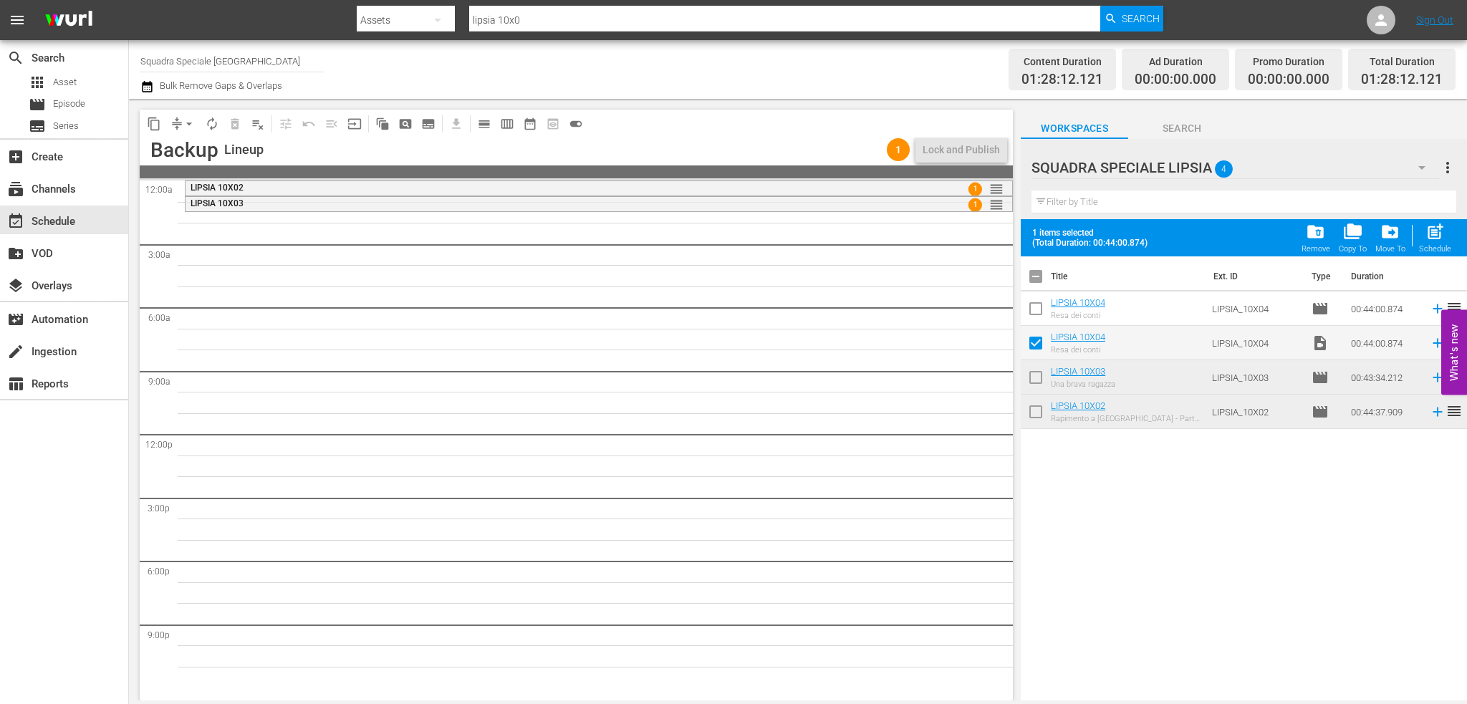
checkbox input "false"
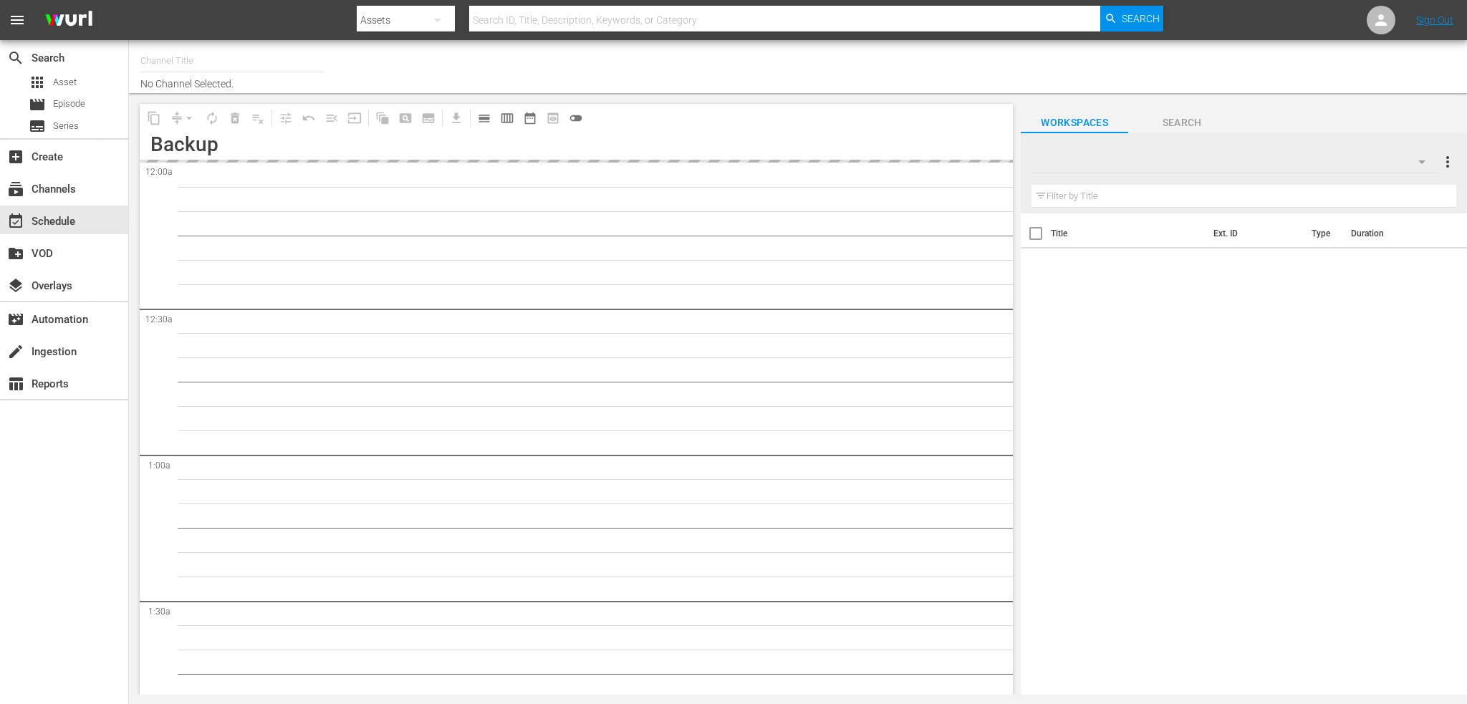
type input "Squadra Speciale Lipsia (2138)"
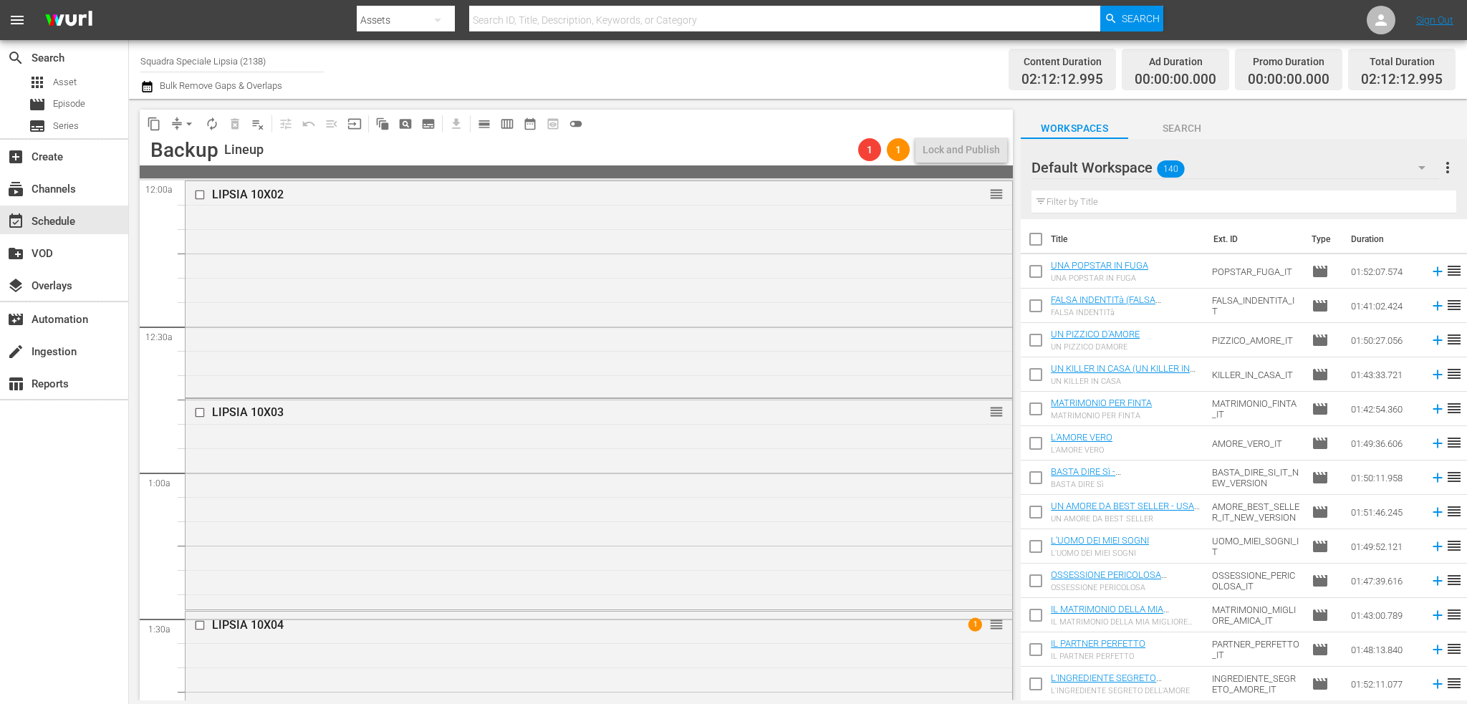
click at [576, 117] on span "toggle_off" at bounding box center [576, 124] width 14 height 14
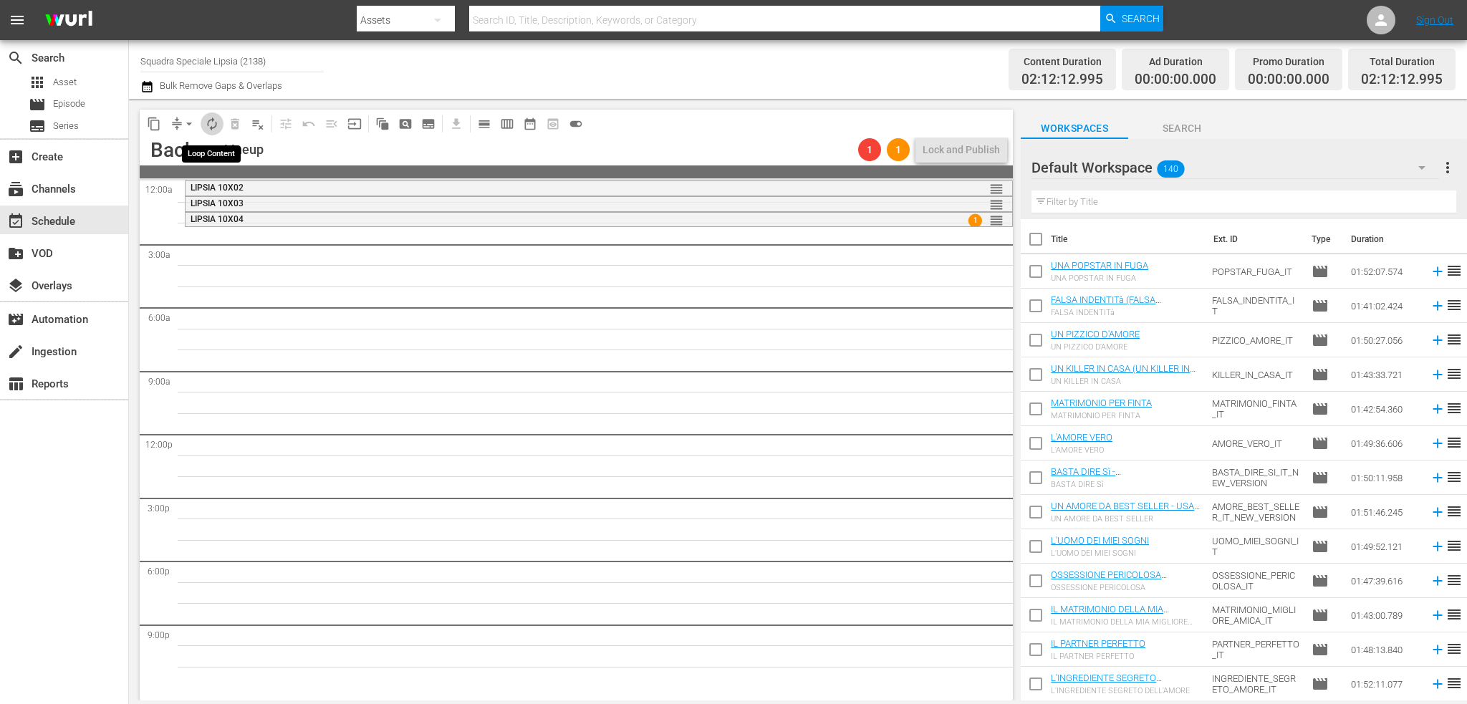
click at [216, 125] on span "autorenew_outlined" at bounding box center [212, 124] width 14 height 14
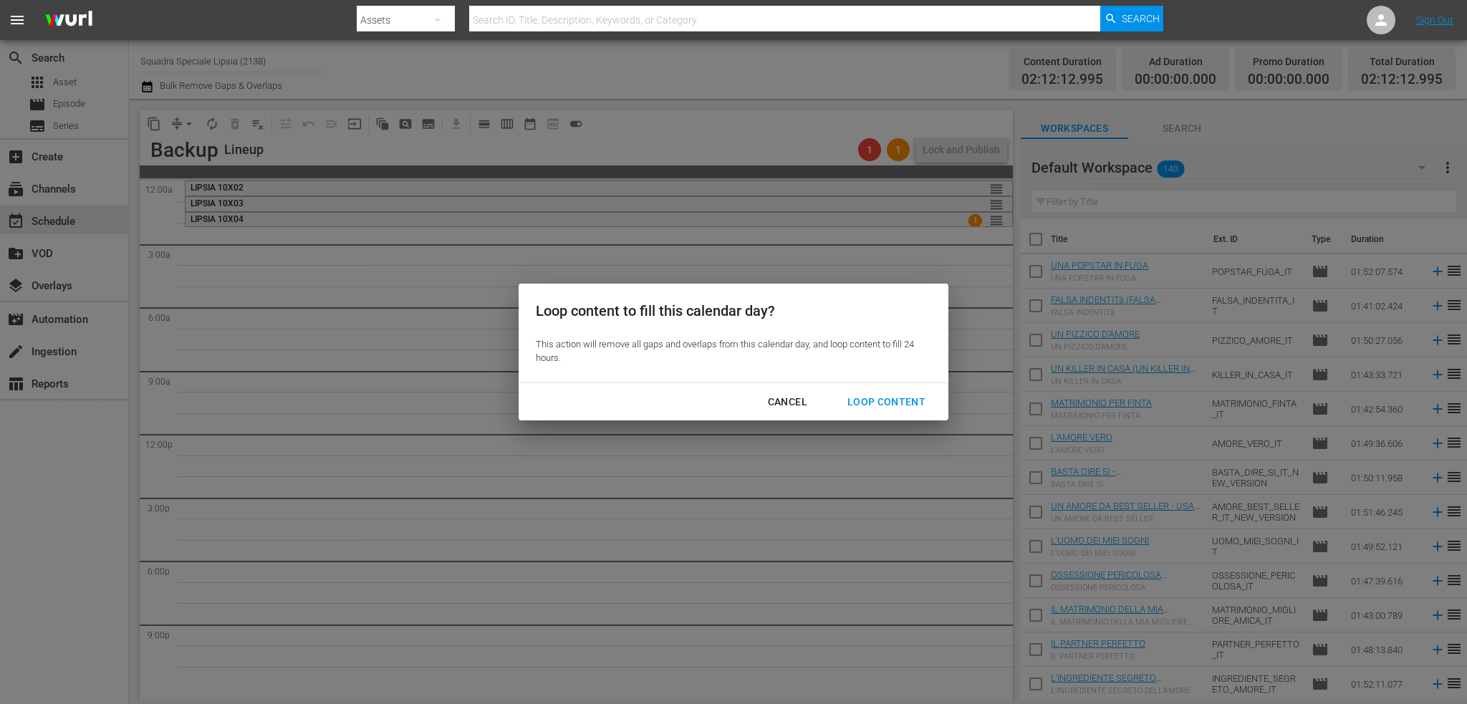
click at [880, 403] on div "Loop Content" at bounding box center [886, 402] width 101 height 18
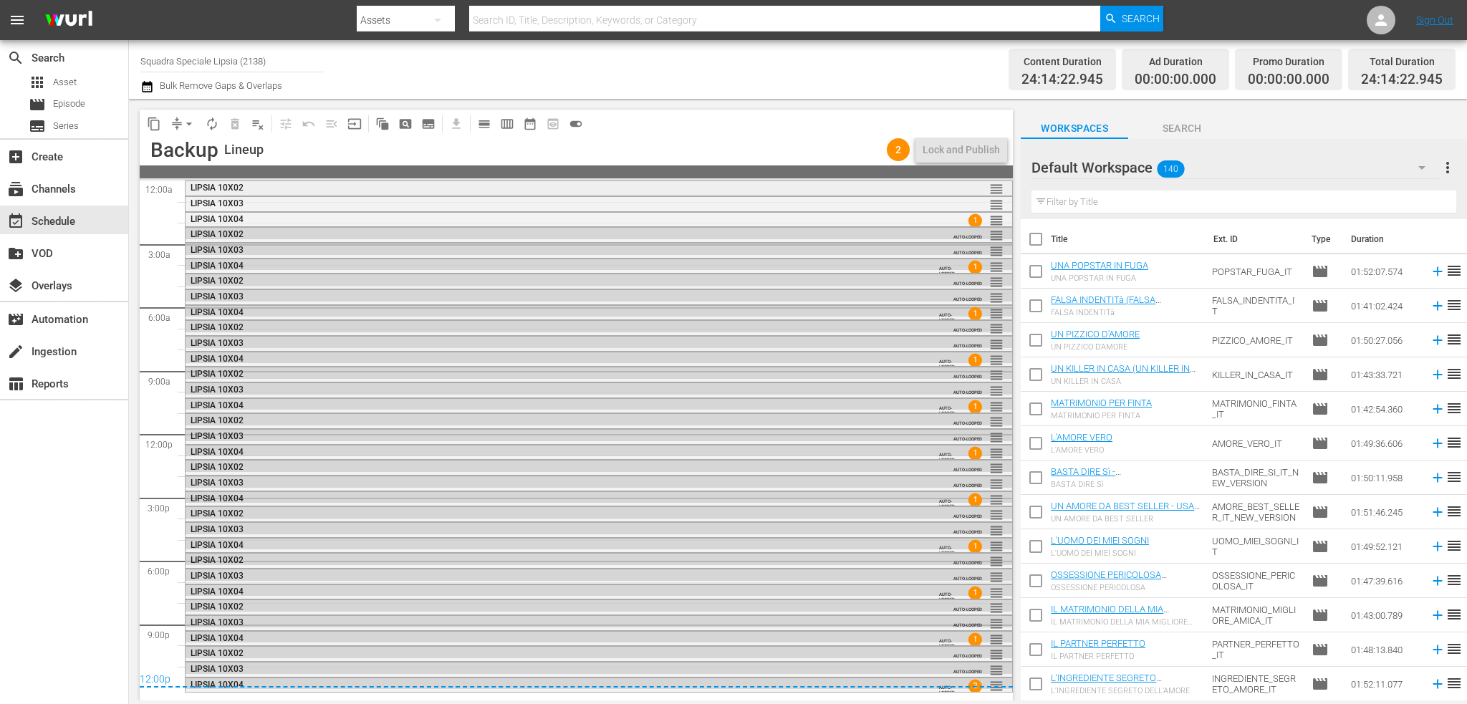
click at [281, 186] on div "LIPSIA 10X02" at bounding box center [560, 188] width 738 height 10
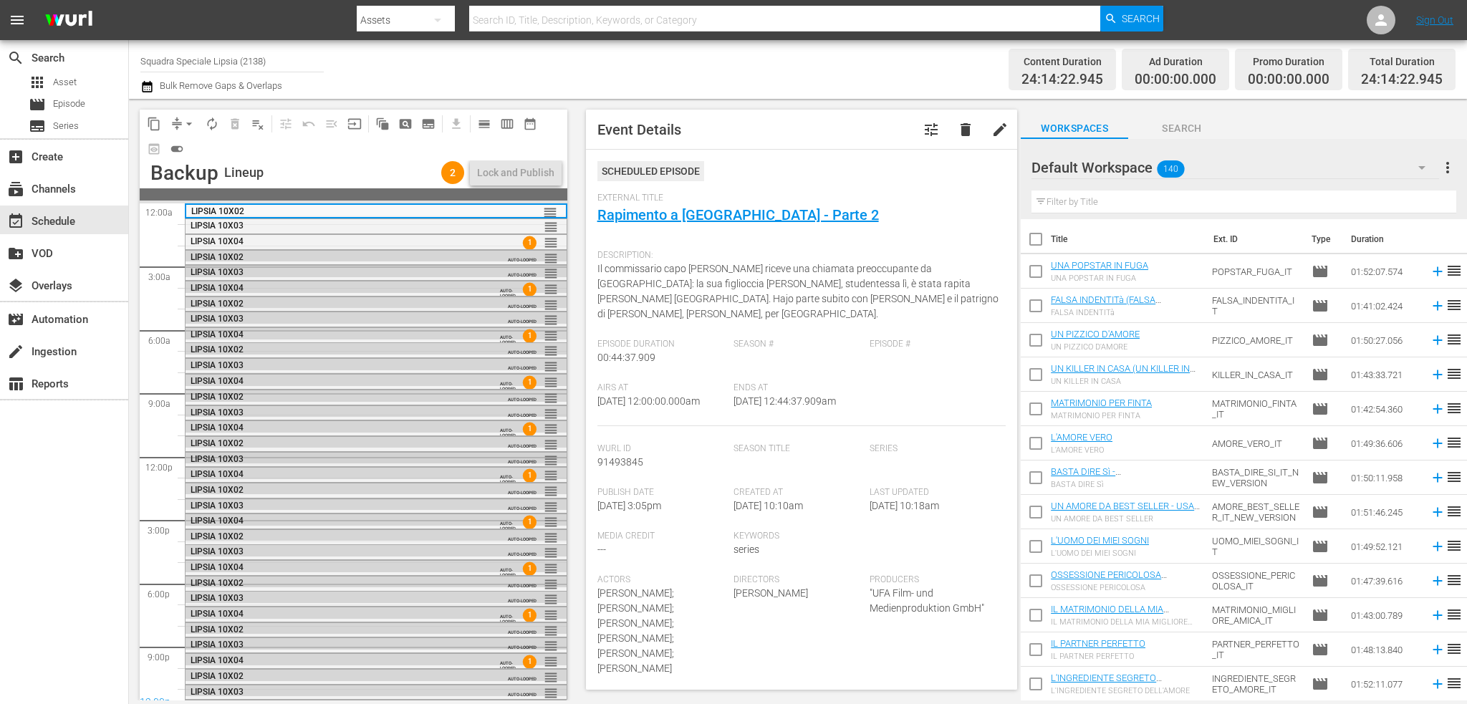
click at [415, 459] on div "LIPSIA 10X03" at bounding box center [340, 459] width 299 height 10
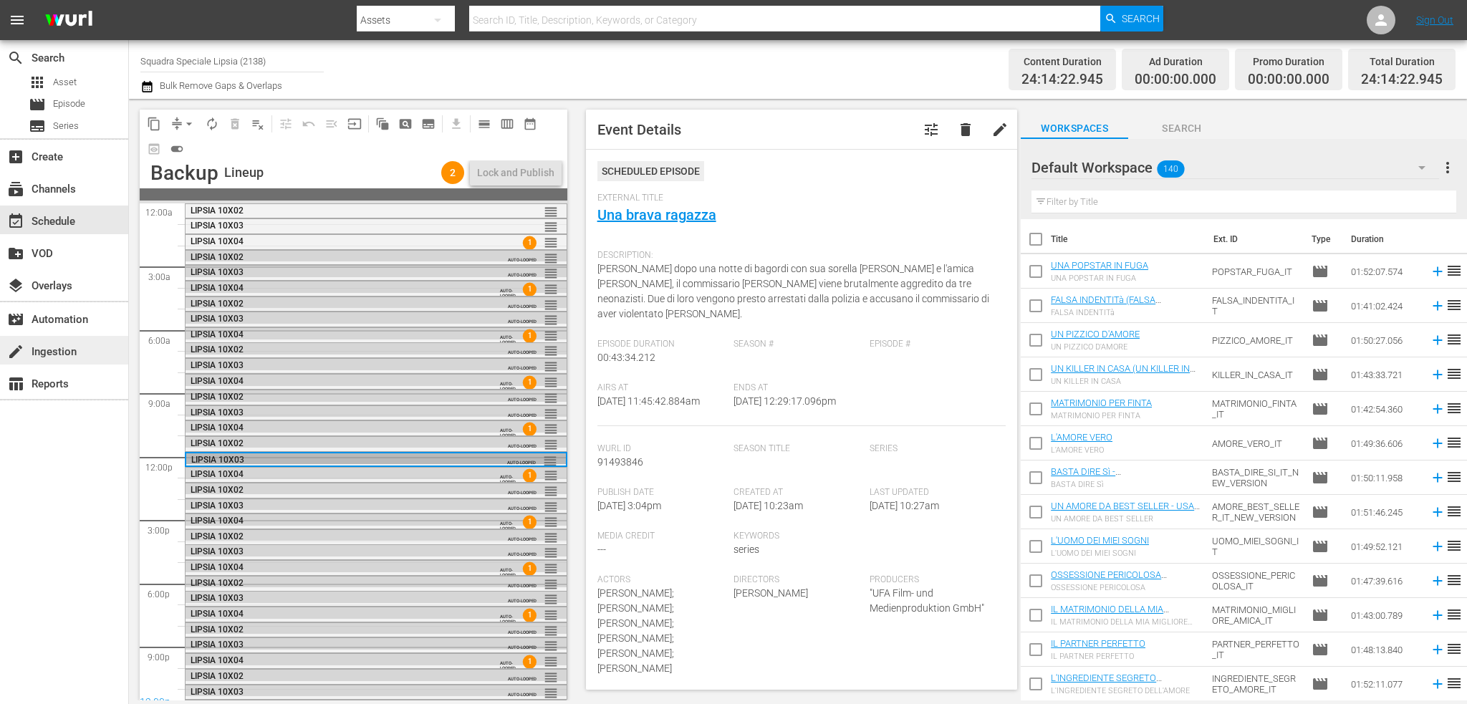
click at [80, 347] on div "create Ingestion" at bounding box center [64, 350] width 128 height 29
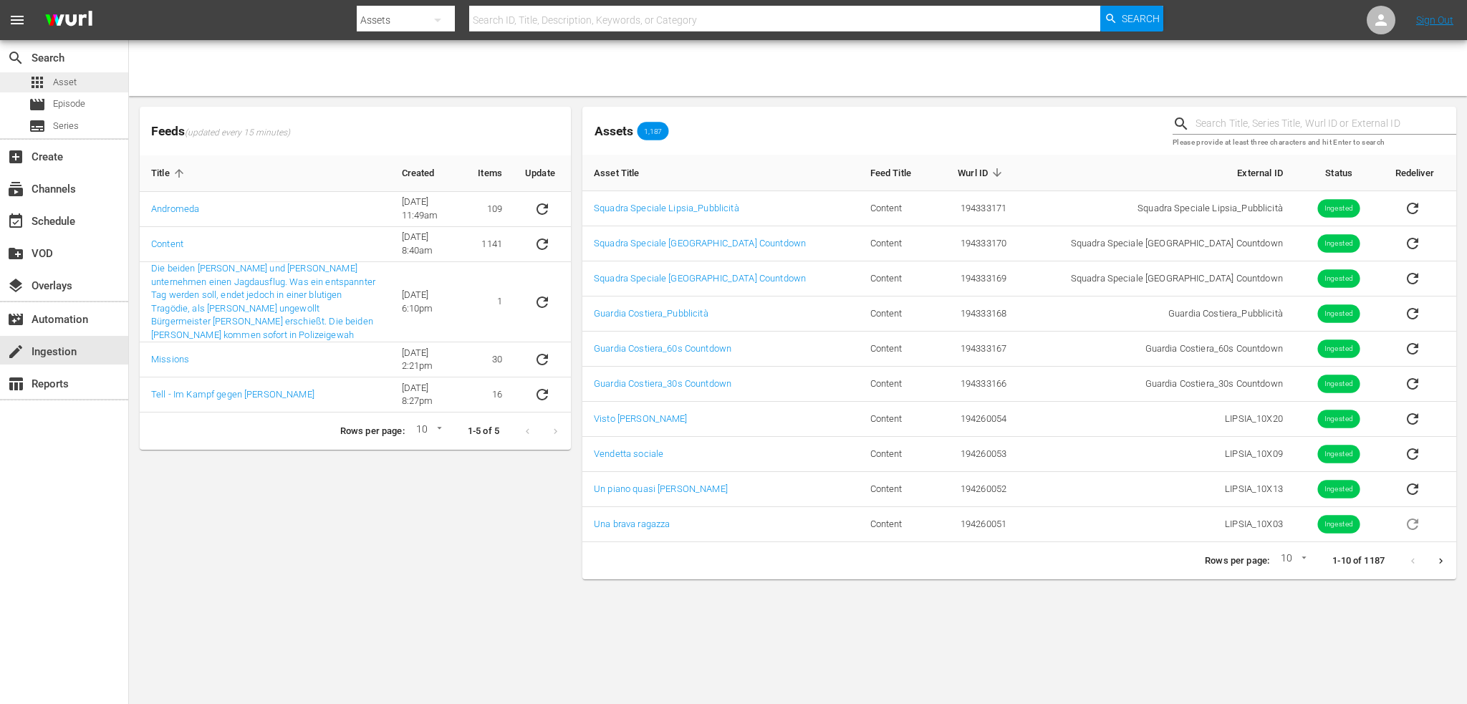
click at [82, 82] on div "apps Asset" at bounding box center [64, 82] width 128 height 20
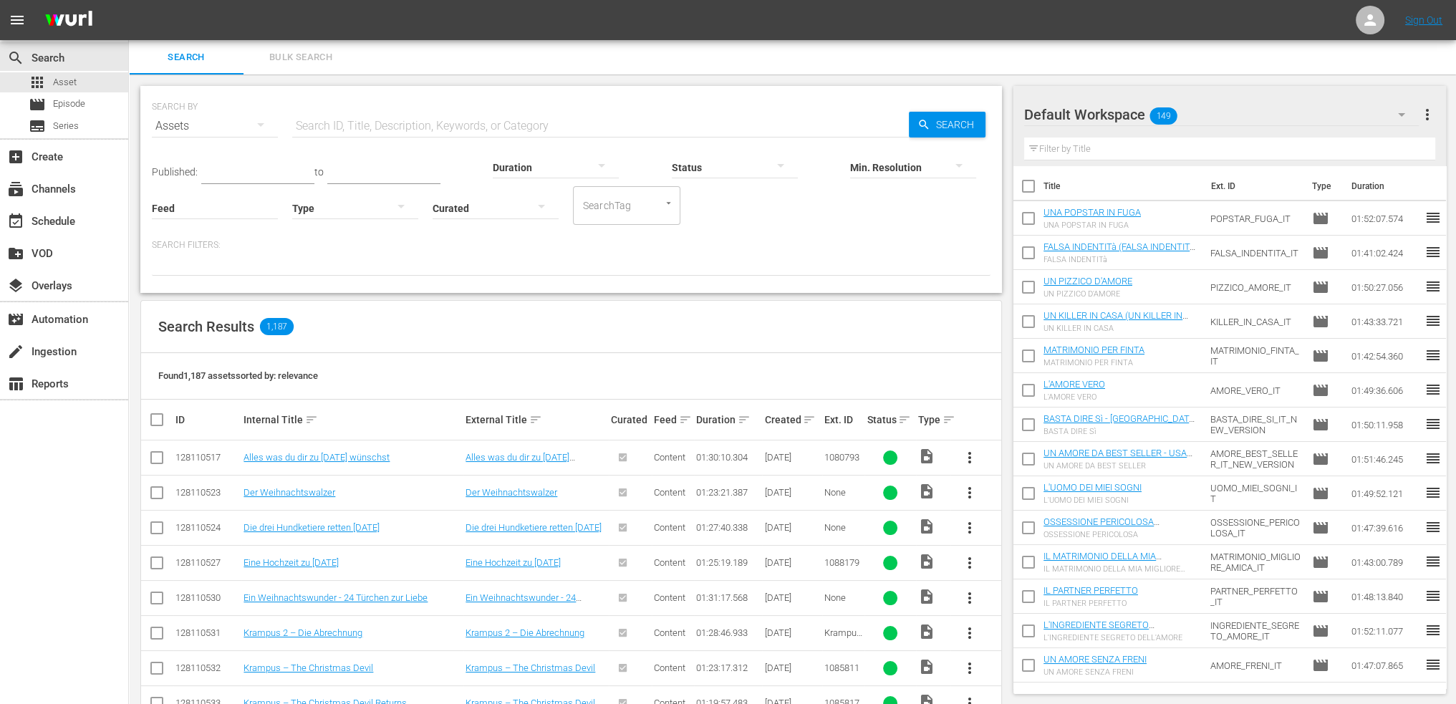
click at [388, 133] on input "text" at bounding box center [600, 126] width 617 height 34
type input "guardia"
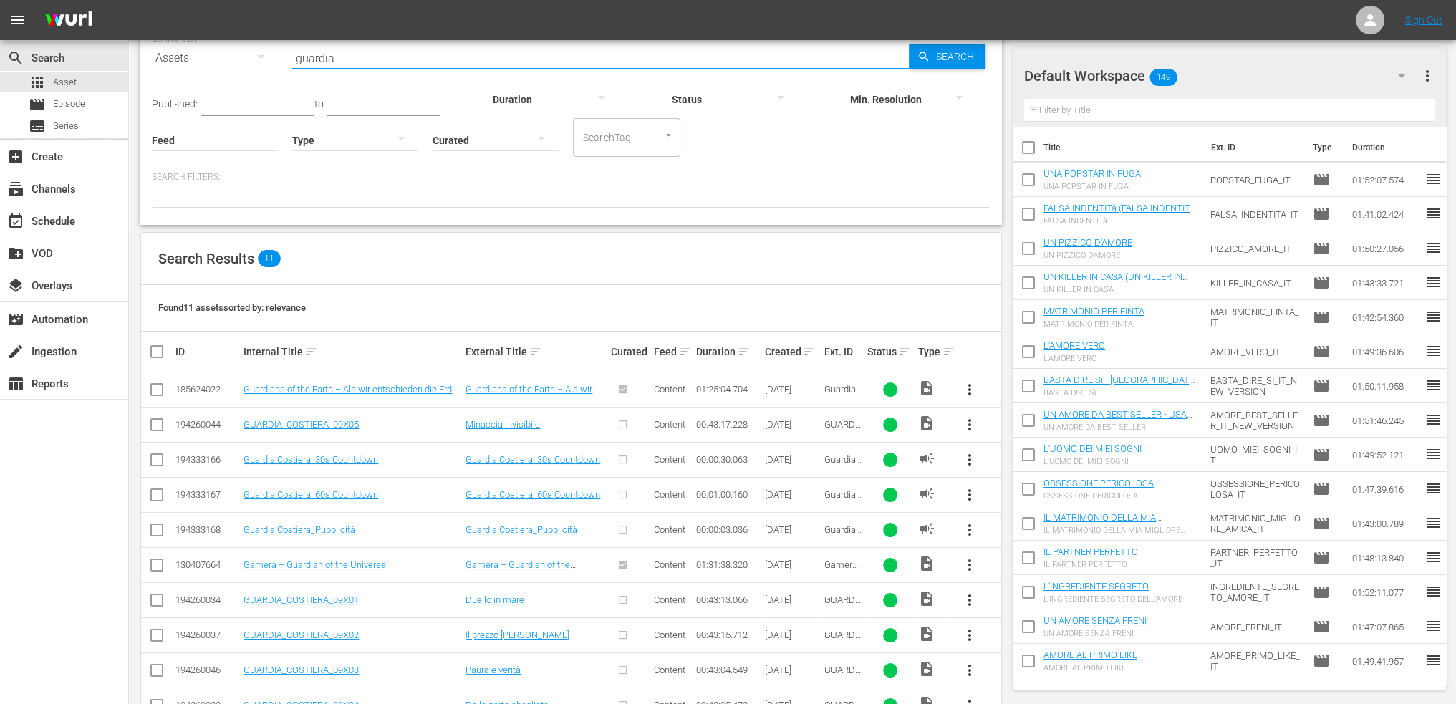
scroll to position [143, 0]
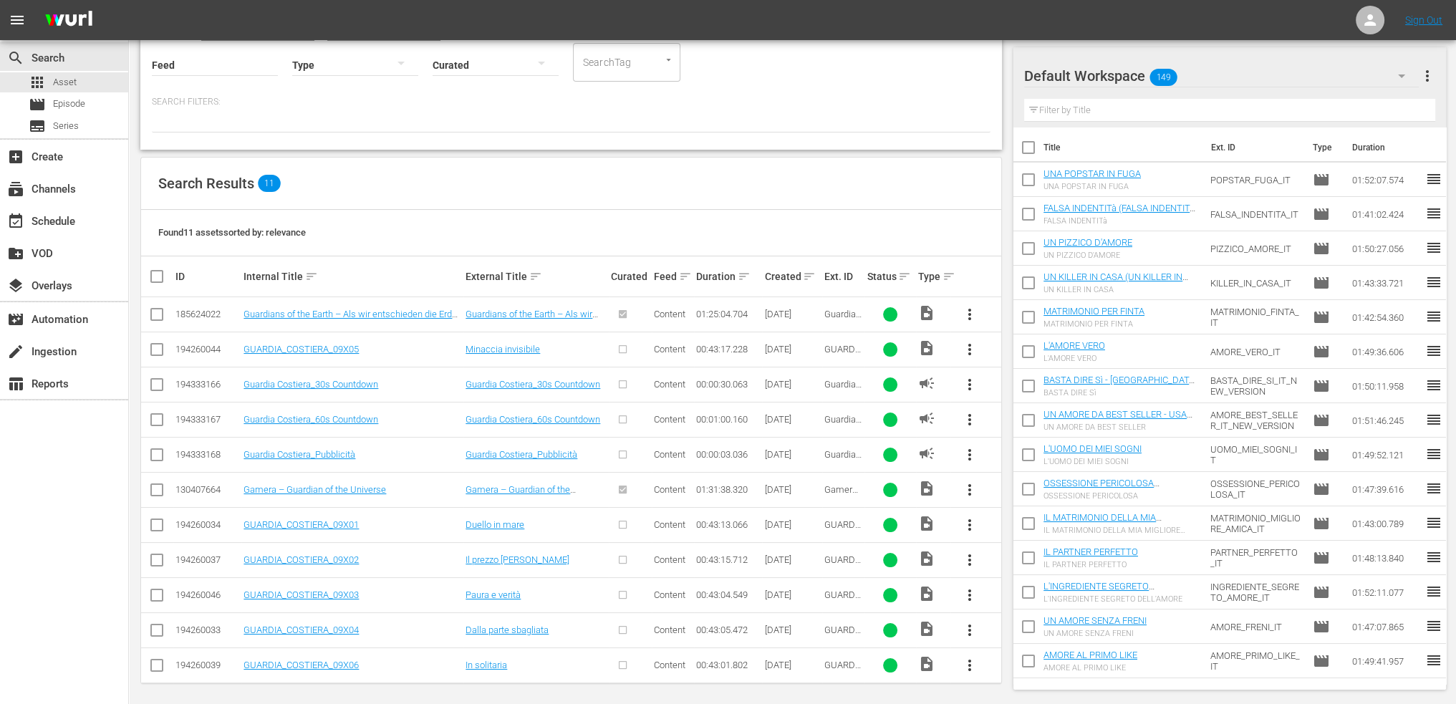
click at [966, 446] on span "more_vert" at bounding box center [969, 454] width 17 height 17
click at [484, 453] on link "Guardia Costiera_Pubblicità" at bounding box center [522, 454] width 112 height 11
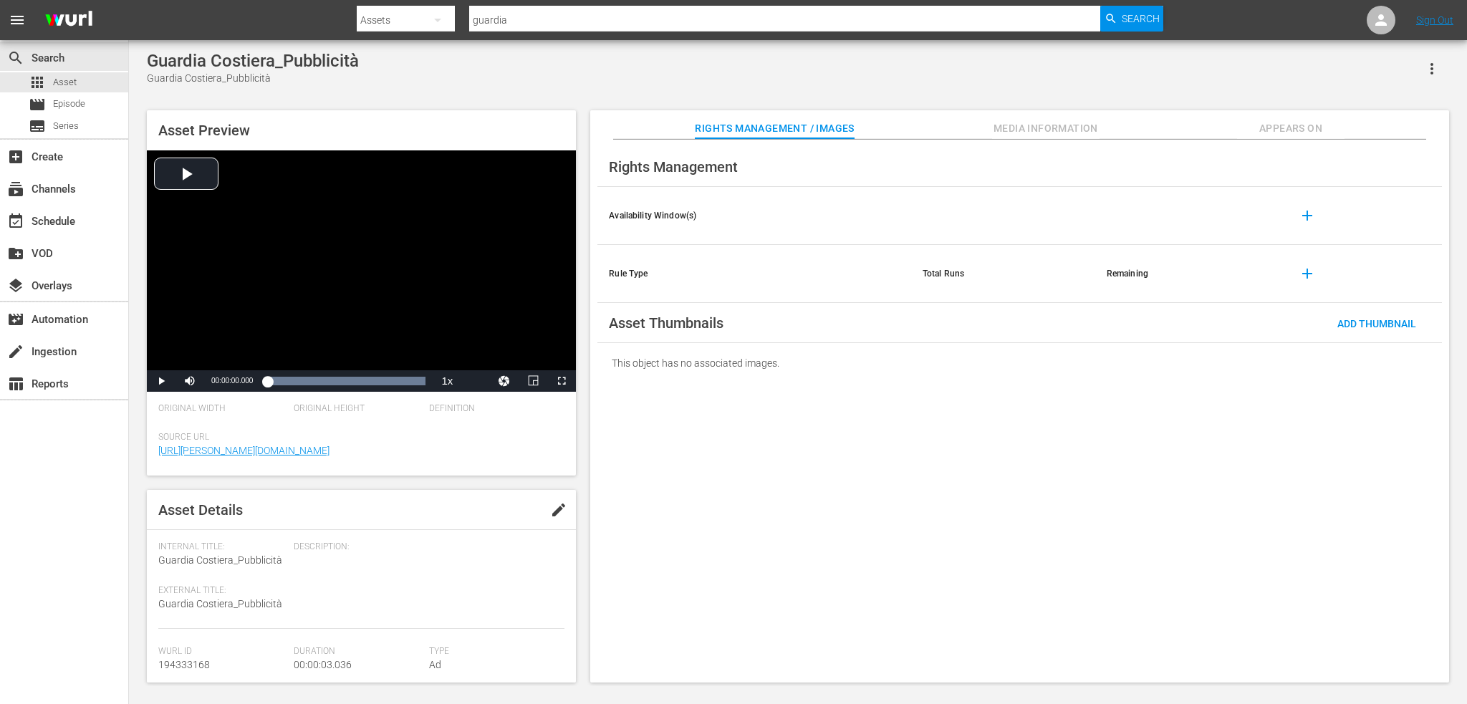
click at [1003, 125] on span "Media Information" at bounding box center [1045, 129] width 107 height 18
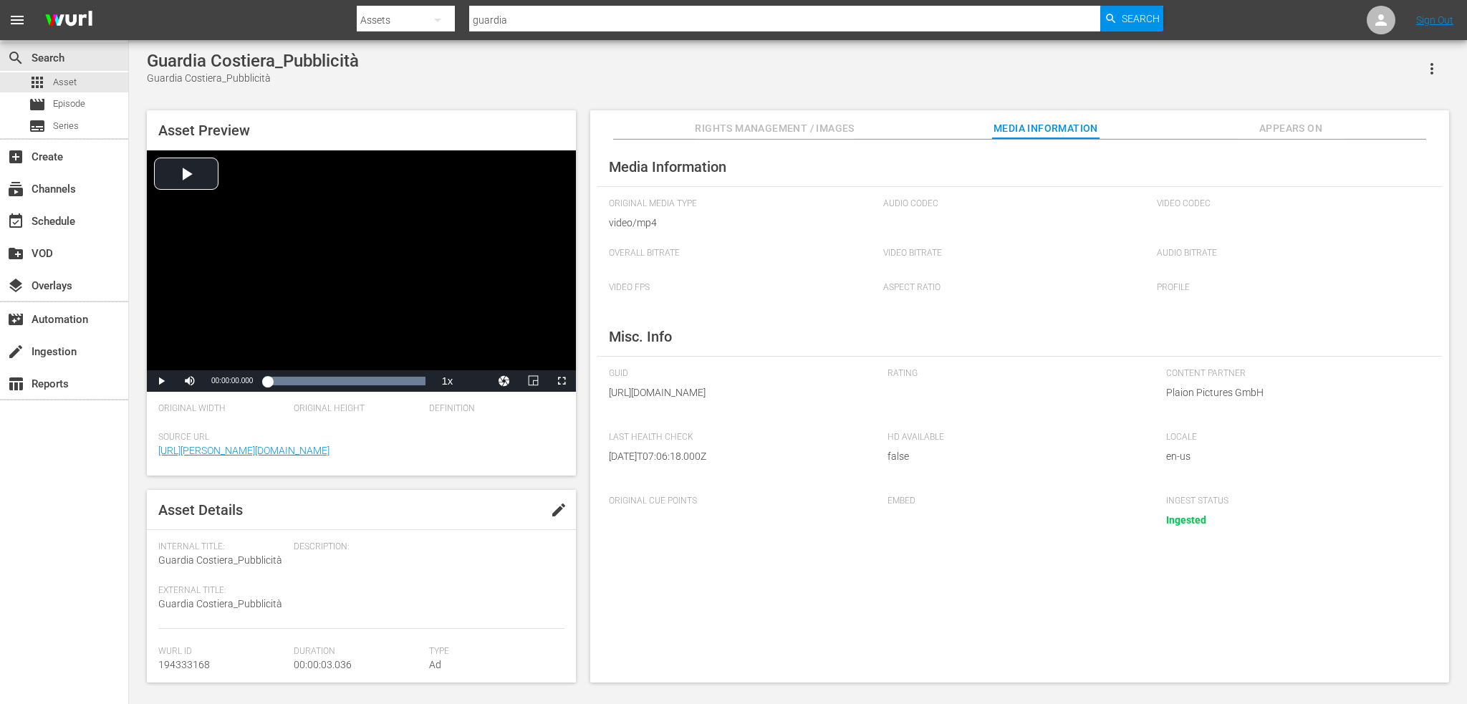
click at [1239, 117] on button "Appears On" at bounding box center [1290, 124] width 107 height 29
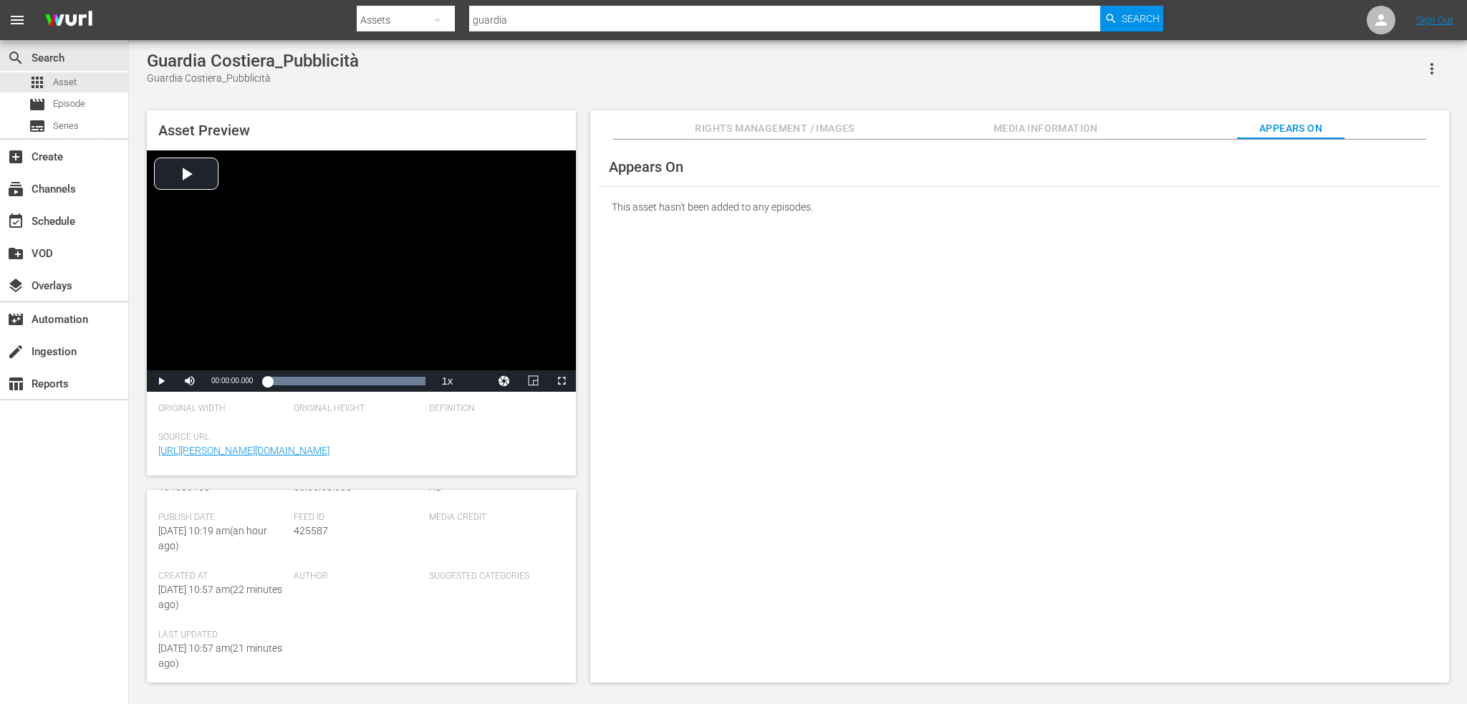
scroll to position [17, 0]
click at [555, 492] on span "edit" at bounding box center [558, 492] width 17 height 17
click at [517, 525] on div "Suggested Categories" at bounding box center [496, 531] width 135 height 59
click at [532, 618] on icon "button" at bounding box center [540, 609] width 17 height 17
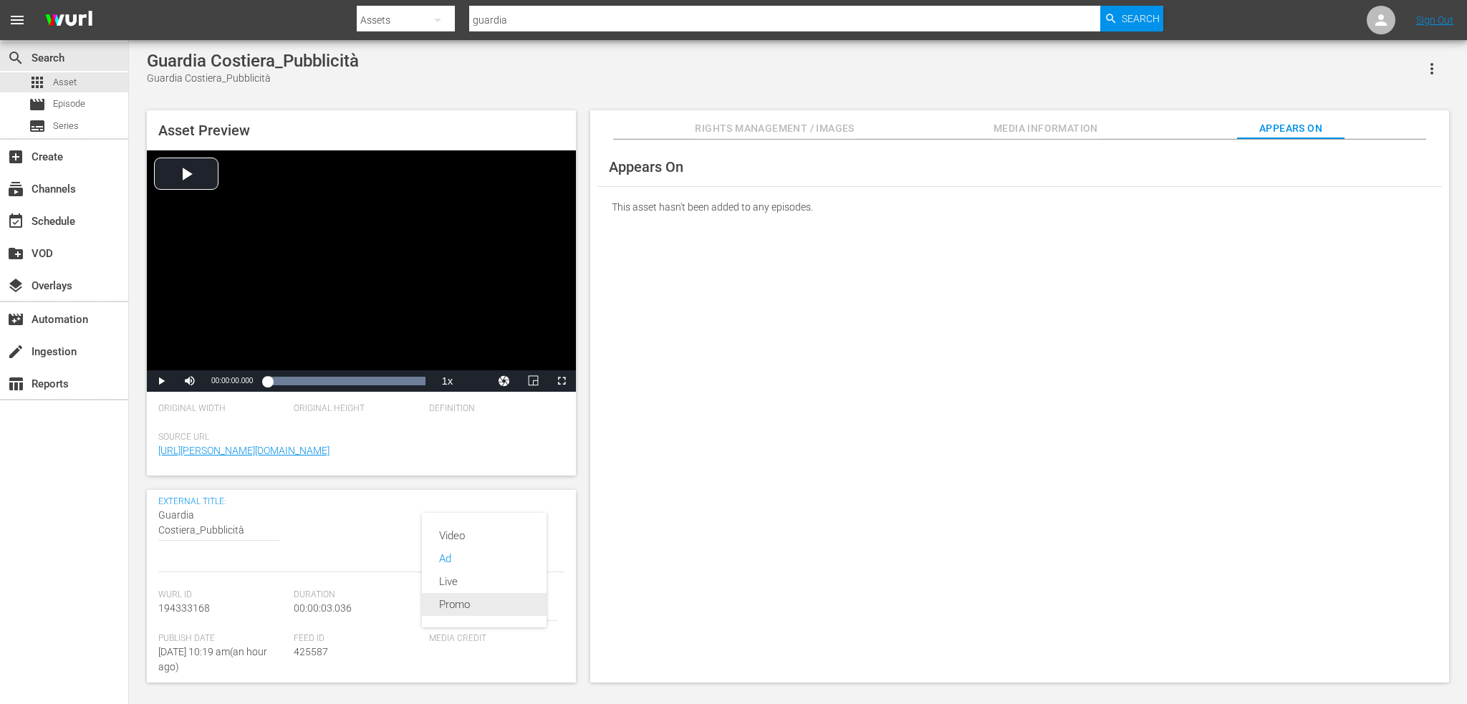
click at [461, 604] on div "Promo" at bounding box center [484, 604] width 90 height 23
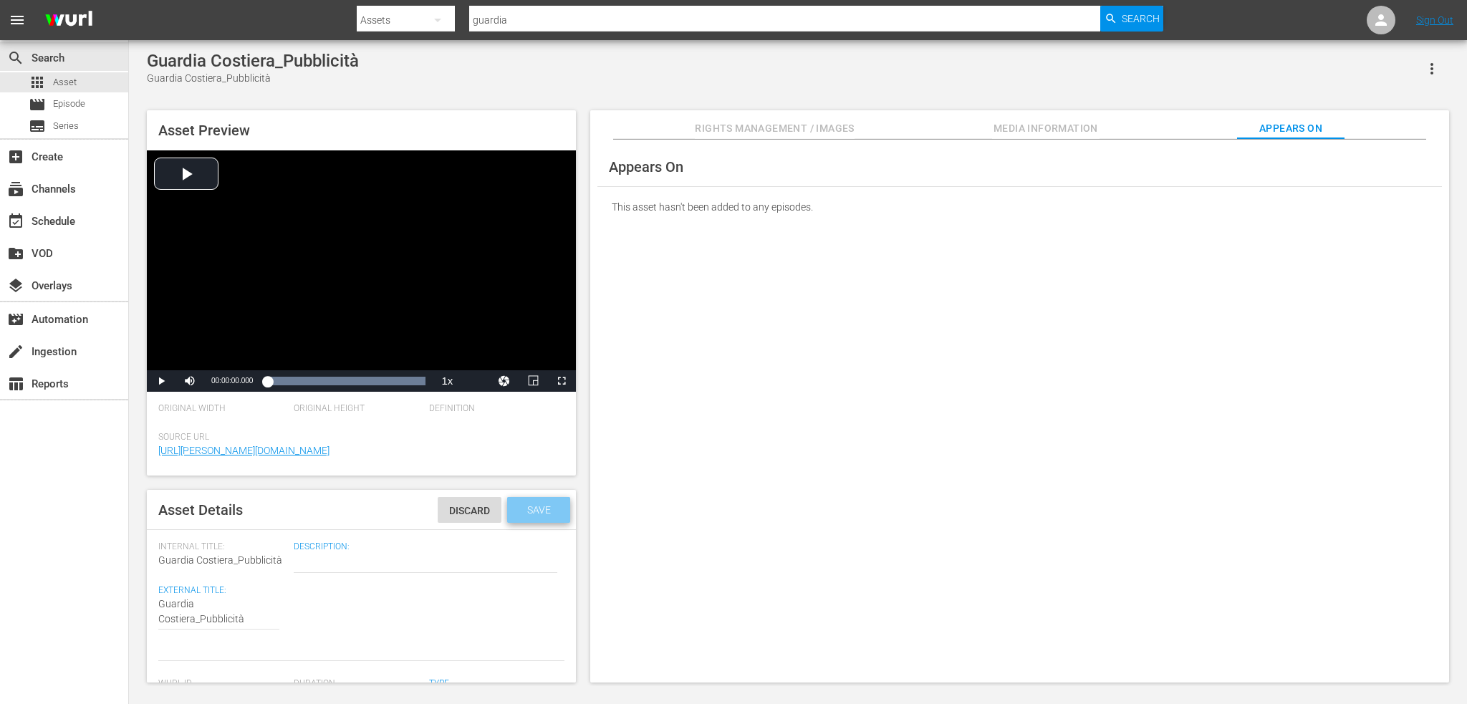
click at [537, 518] on div "Save" at bounding box center [538, 510] width 63 height 26
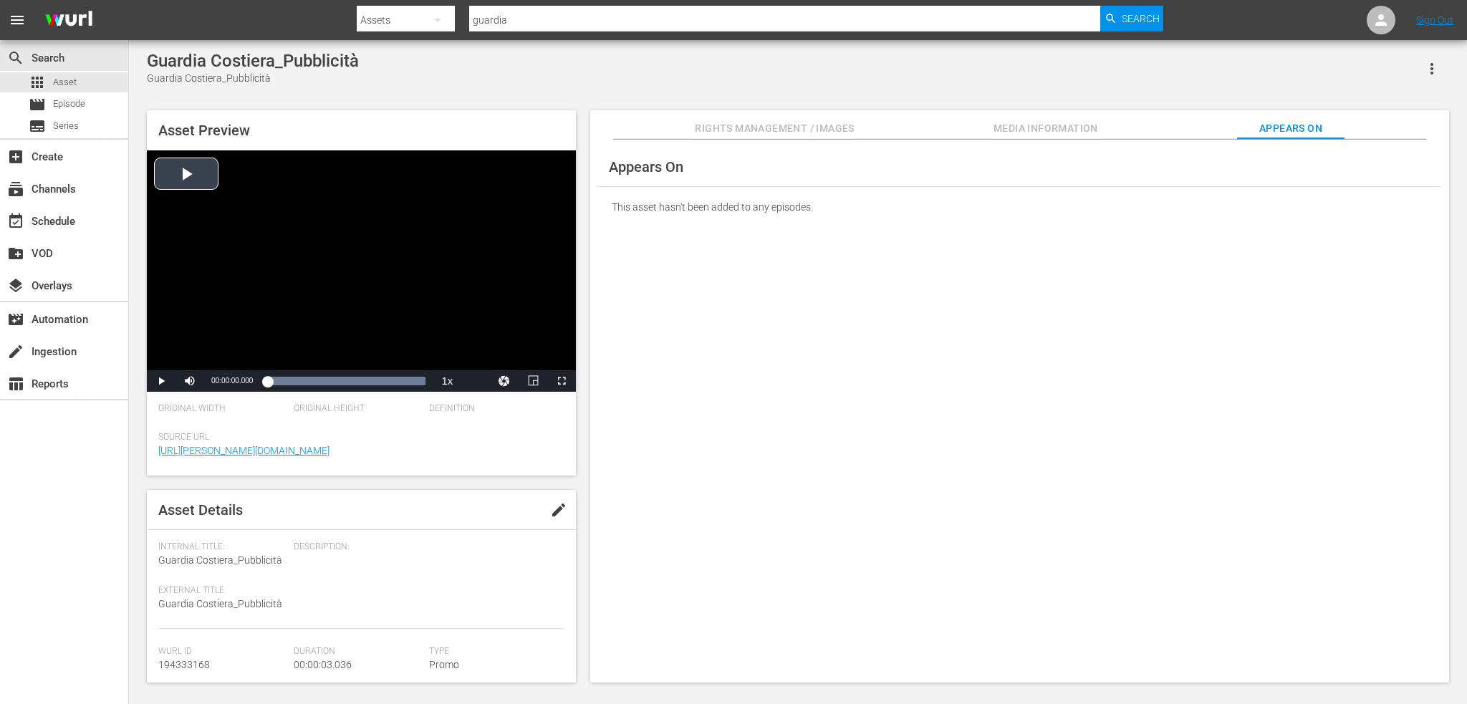
click at [383, 267] on div "Video Player" at bounding box center [361, 260] width 429 height 220
click at [234, 314] on div "Video Player" at bounding box center [361, 260] width 429 height 220
click at [1429, 67] on icon "button" at bounding box center [1432, 68] width 17 height 17
click at [726, 127] on span "Rights Management / Images" at bounding box center [774, 129] width 159 height 18
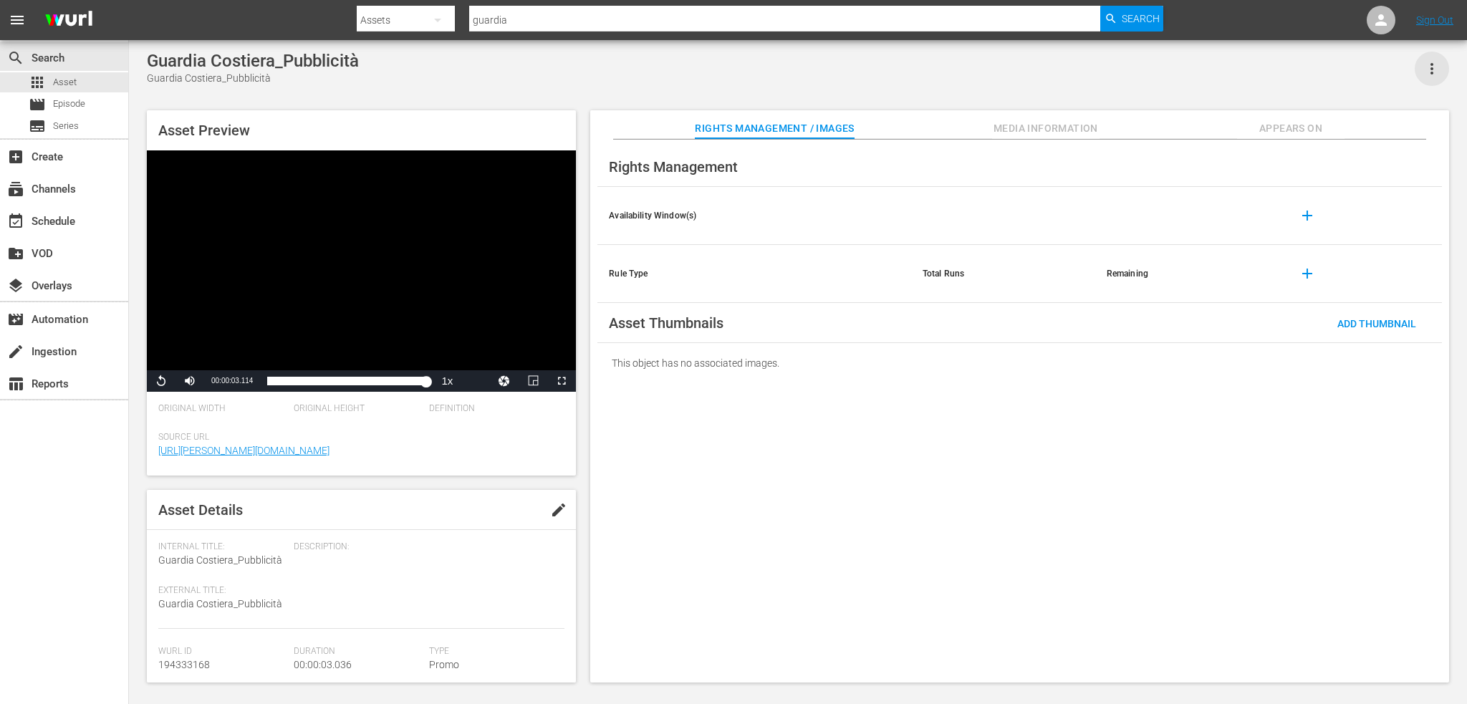
click at [1439, 65] on icon "button" at bounding box center [1432, 68] width 17 height 17
click at [1399, 71] on div "Add To Workspace" at bounding box center [1388, 74] width 97 height 34
click at [65, 82] on span "Asset" at bounding box center [65, 82] width 24 height 14
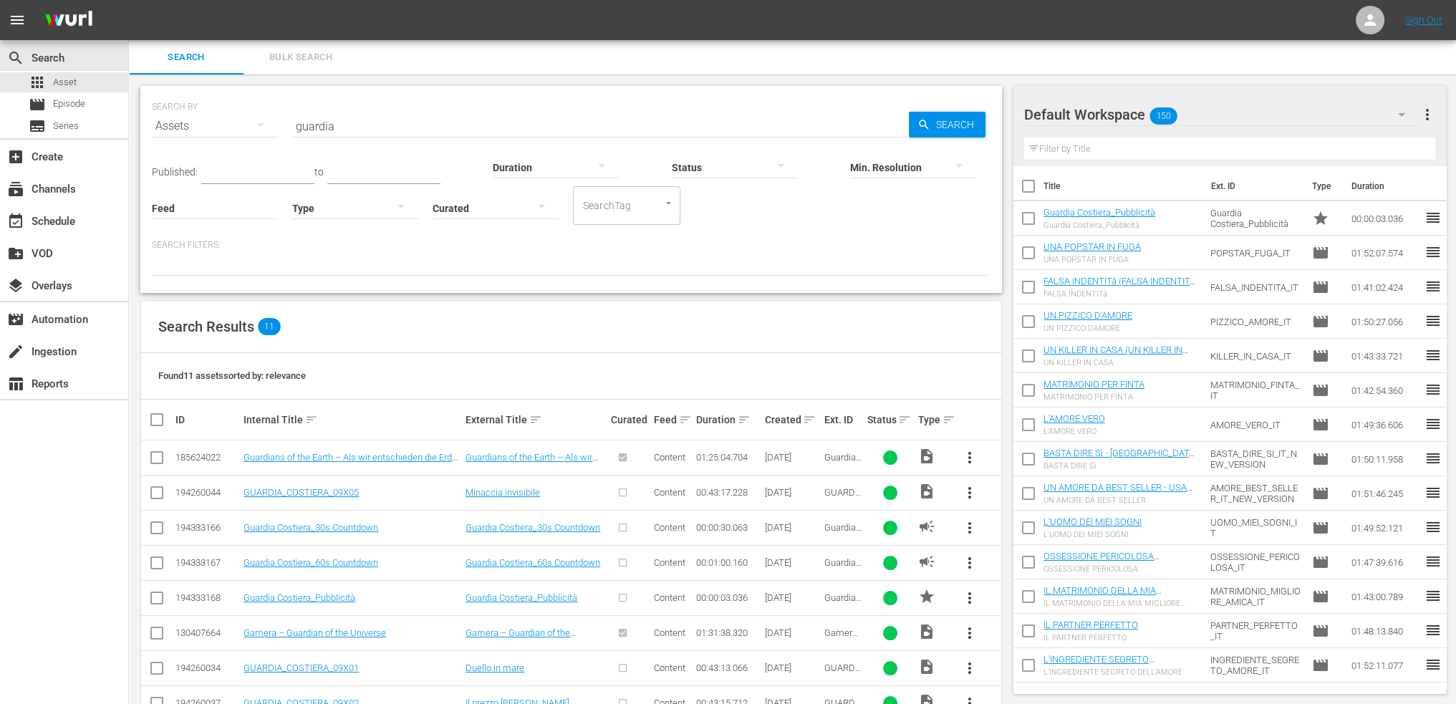
click at [967, 557] on span "more_vert" at bounding box center [969, 563] width 17 height 17
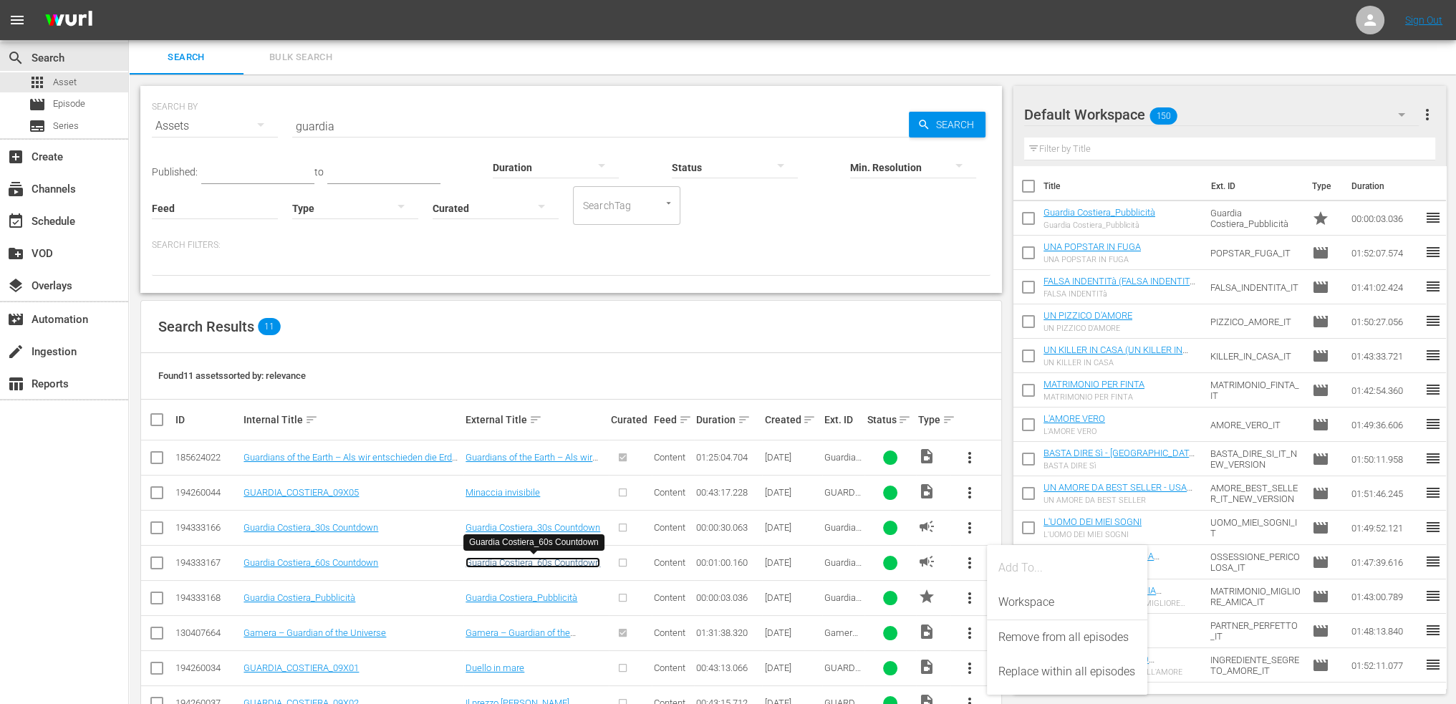
click at [559, 558] on link "Guardia Costiera_60s Countdown" at bounding box center [533, 562] width 135 height 11
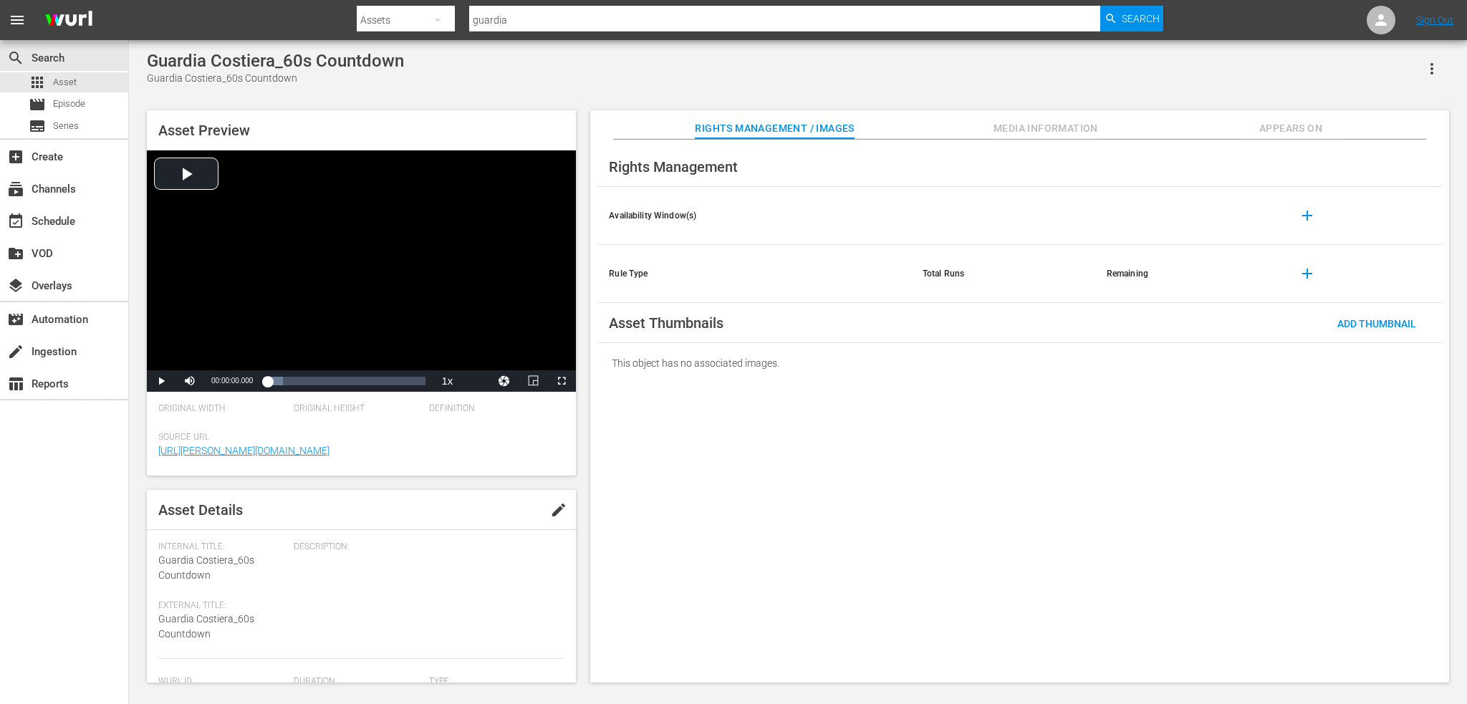
click at [1035, 126] on span "Media Information" at bounding box center [1045, 129] width 107 height 18
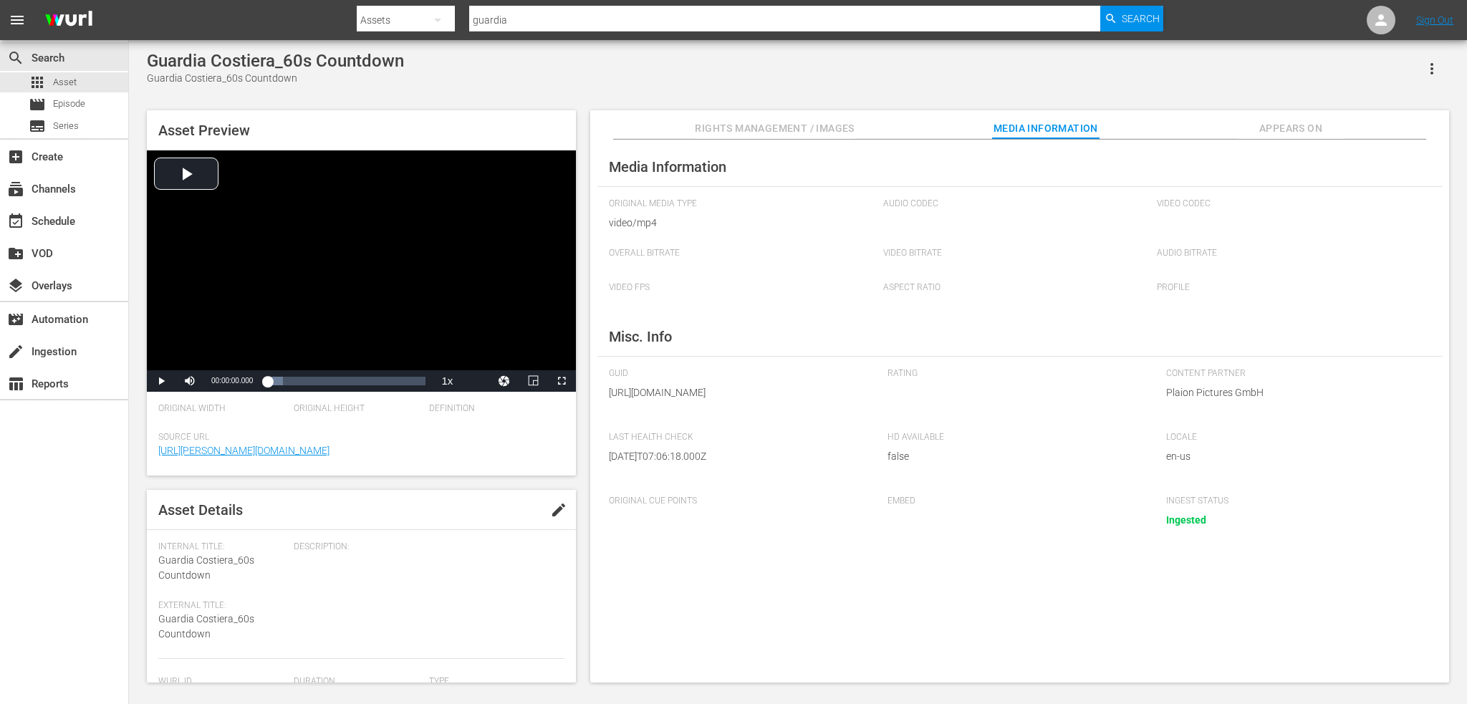
click at [1279, 124] on span "Appears On" at bounding box center [1290, 129] width 107 height 18
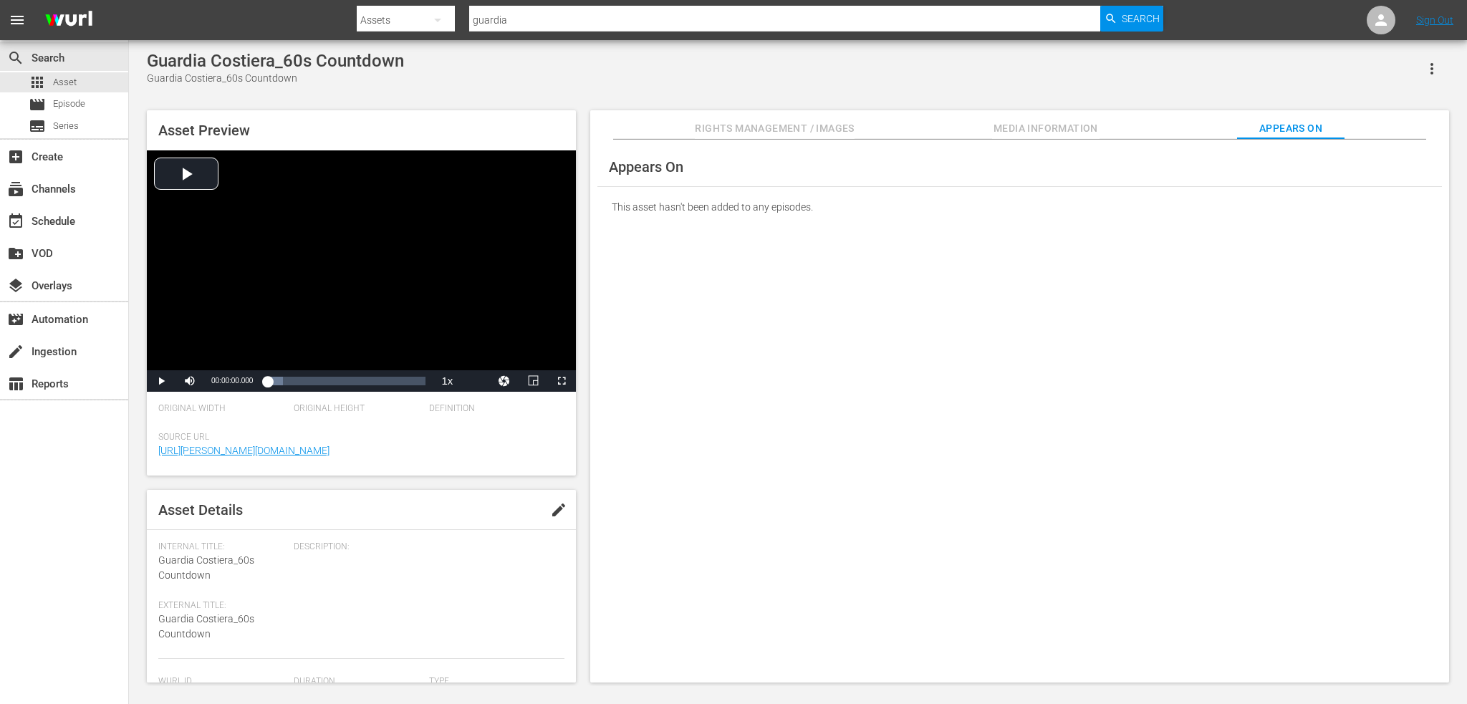
click at [792, 128] on span "Rights Management / Images" at bounding box center [774, 129] width 159 height 18
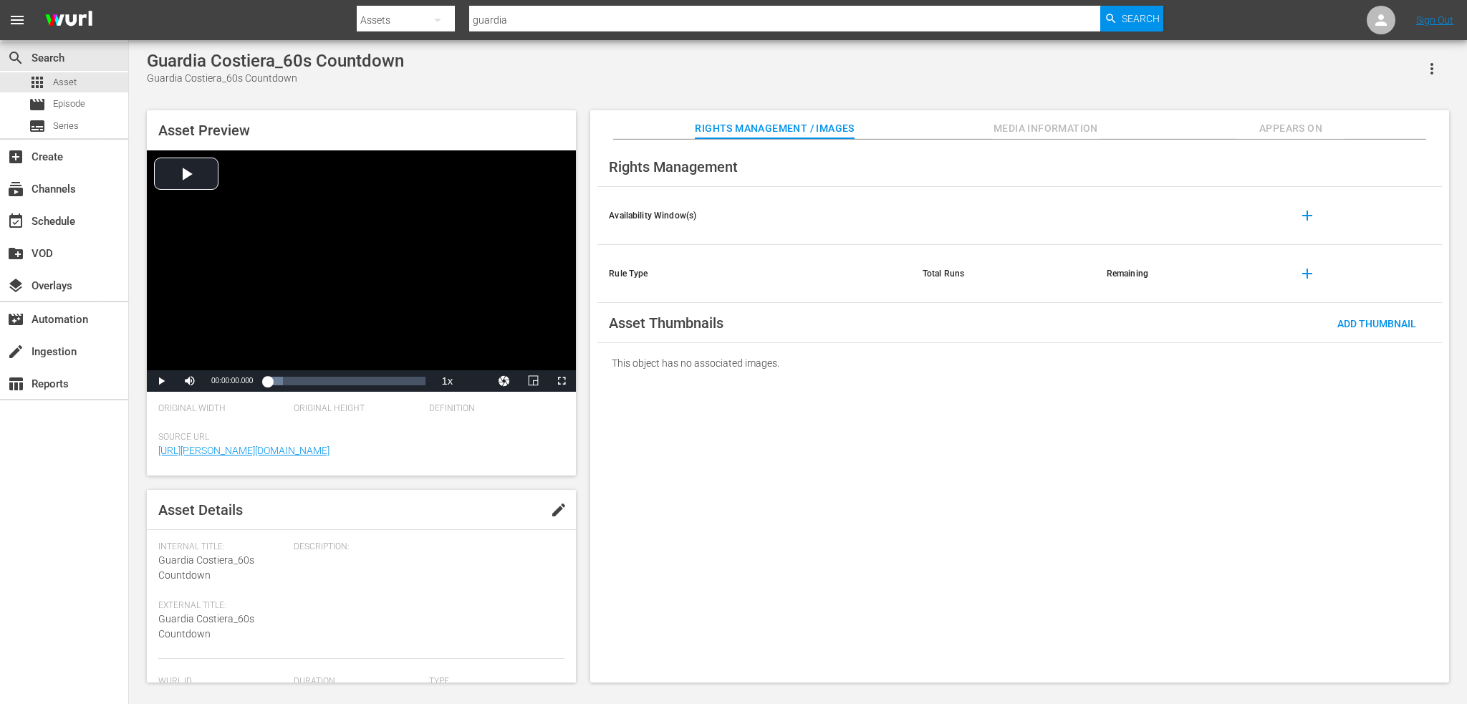
click at [1422, 64] on button "button" at bounding box center [1432, 69] width 34 height 34
click at [1421, 65] on div "Add To Workspace" at bounding box center [1388, 74] width 97 height 34
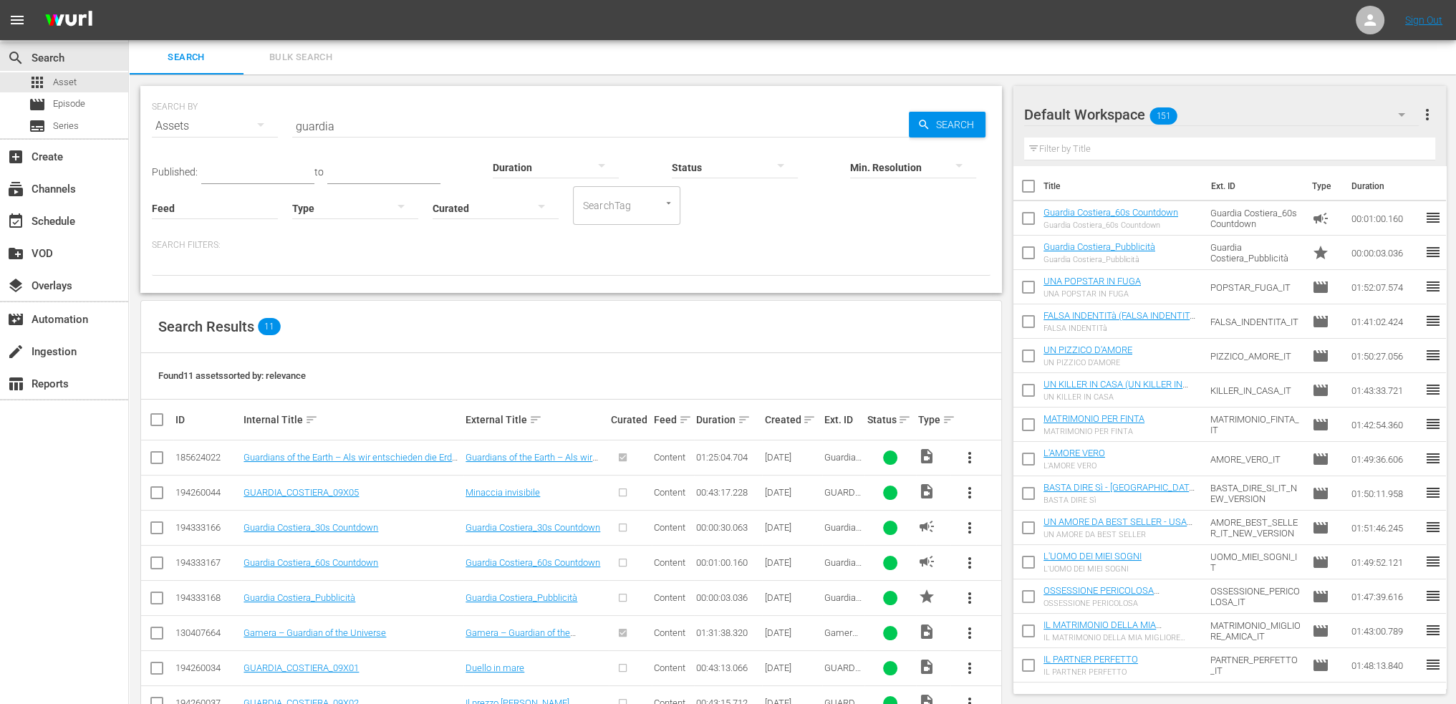
click at [966, 523] on span "more_vert" at bounding box center [969, 527] width 17 height 17
click at [1026, 570] on div "Workspace" at bounding box center [1068, 567] width 138 height 34
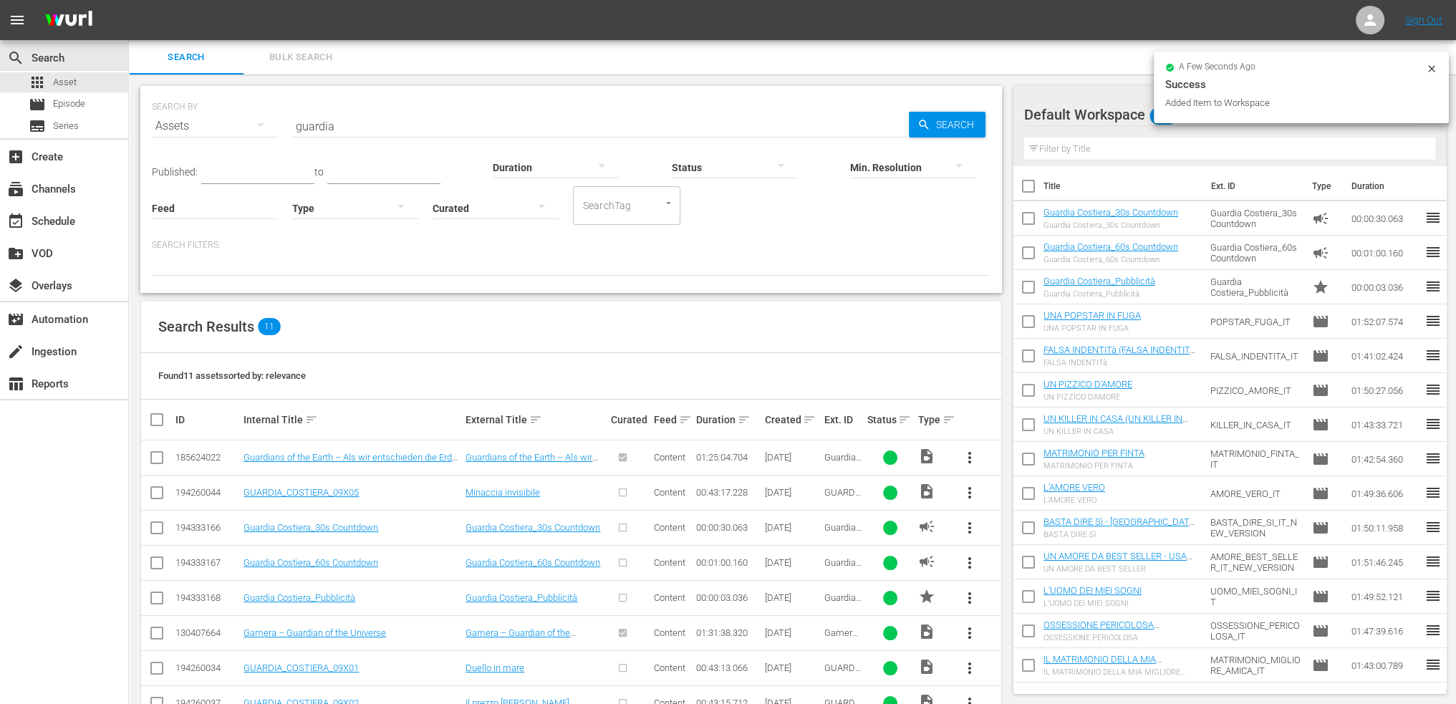
click at [367, 130] on input "guardia" at bounding box center [600, 126] width 617 height 34
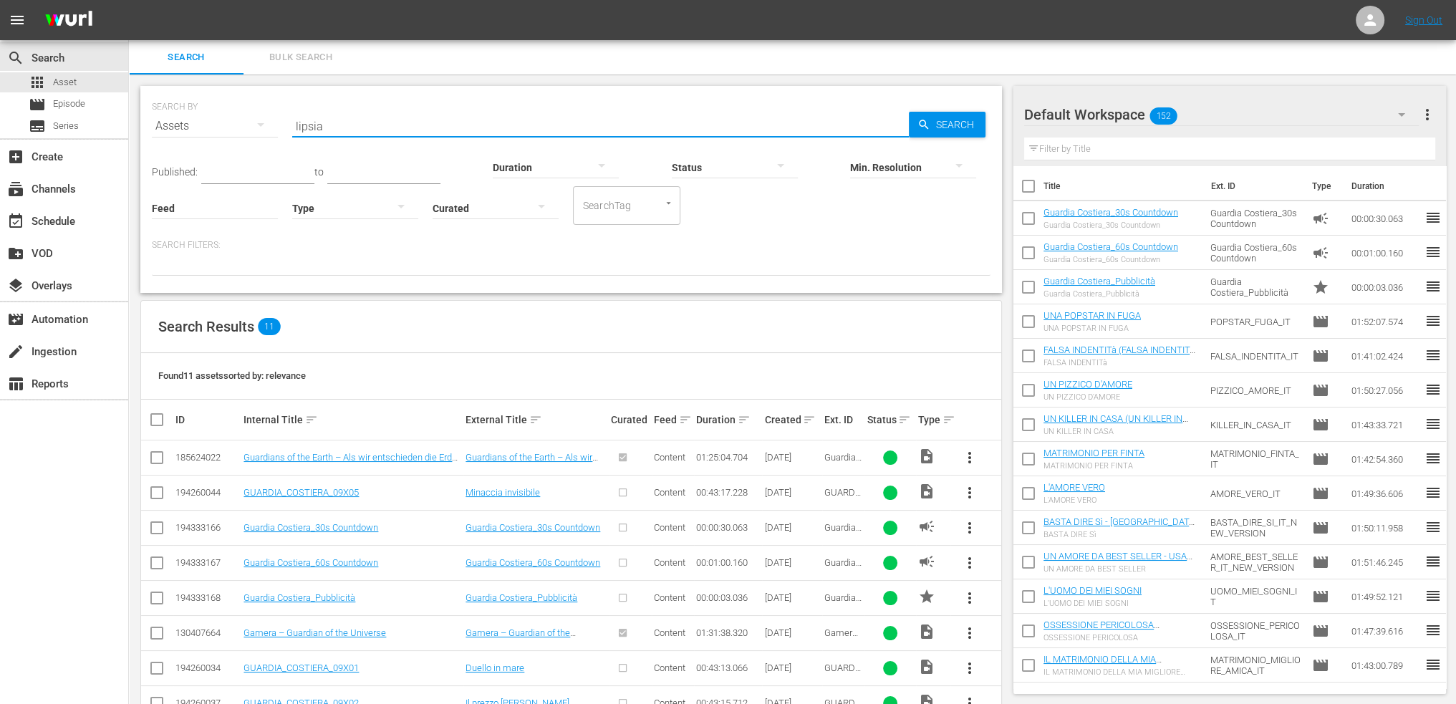
type input "lipsia"
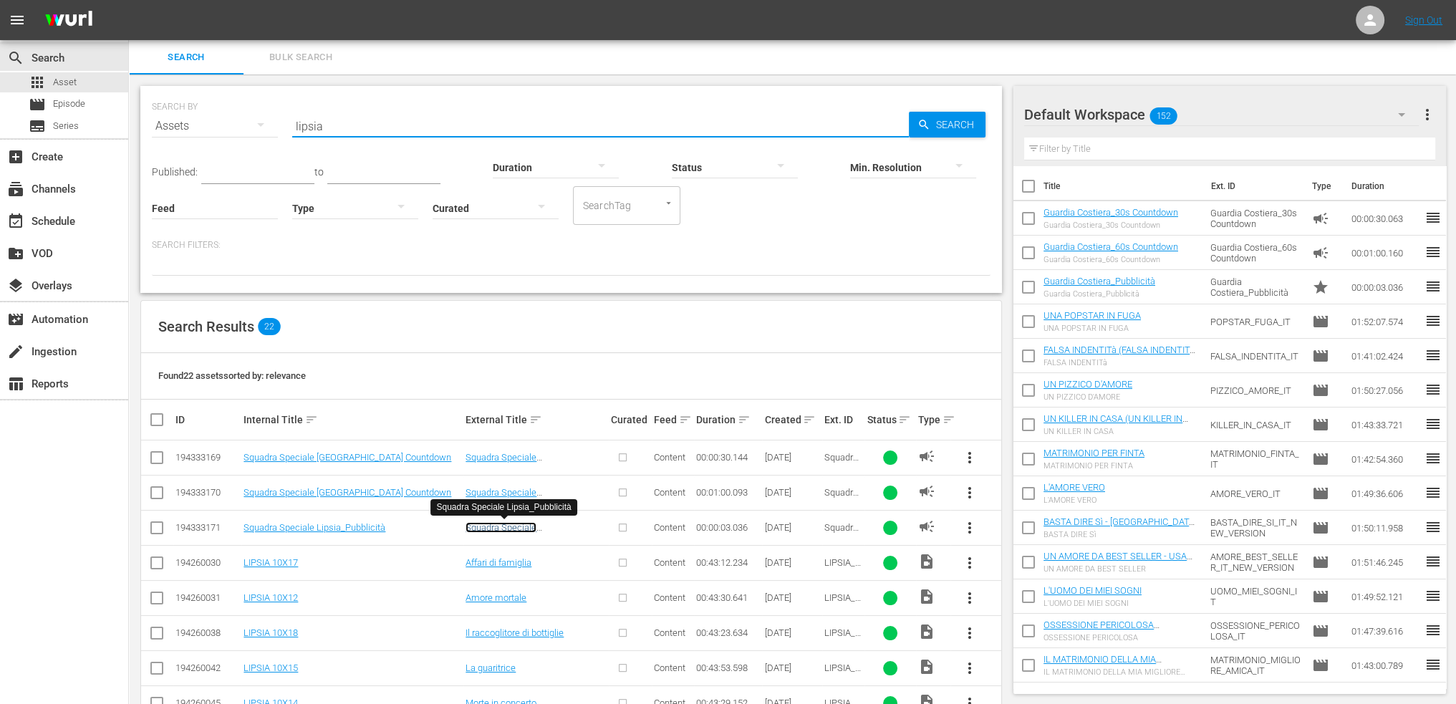
click at [517, 531] on link "Squadra Speciale Lipsia_Pubblicità" at bounding box center [501, 532] width 71 height 21
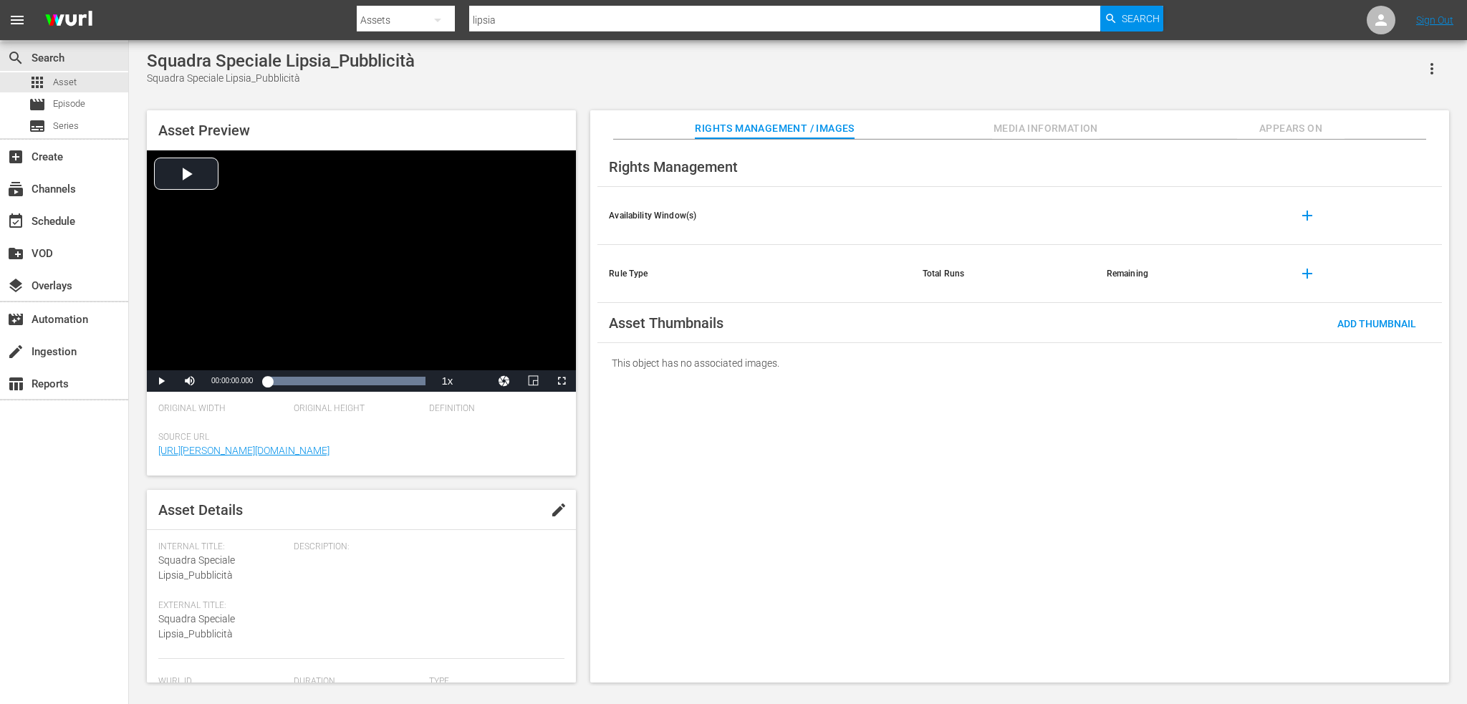
click at [558, 519] on span "edit" at bounding box center [558, 509] width 17 height 17
click at [500, 501] on div "Ad" at bounding box center [493, 499] width 128 height 40
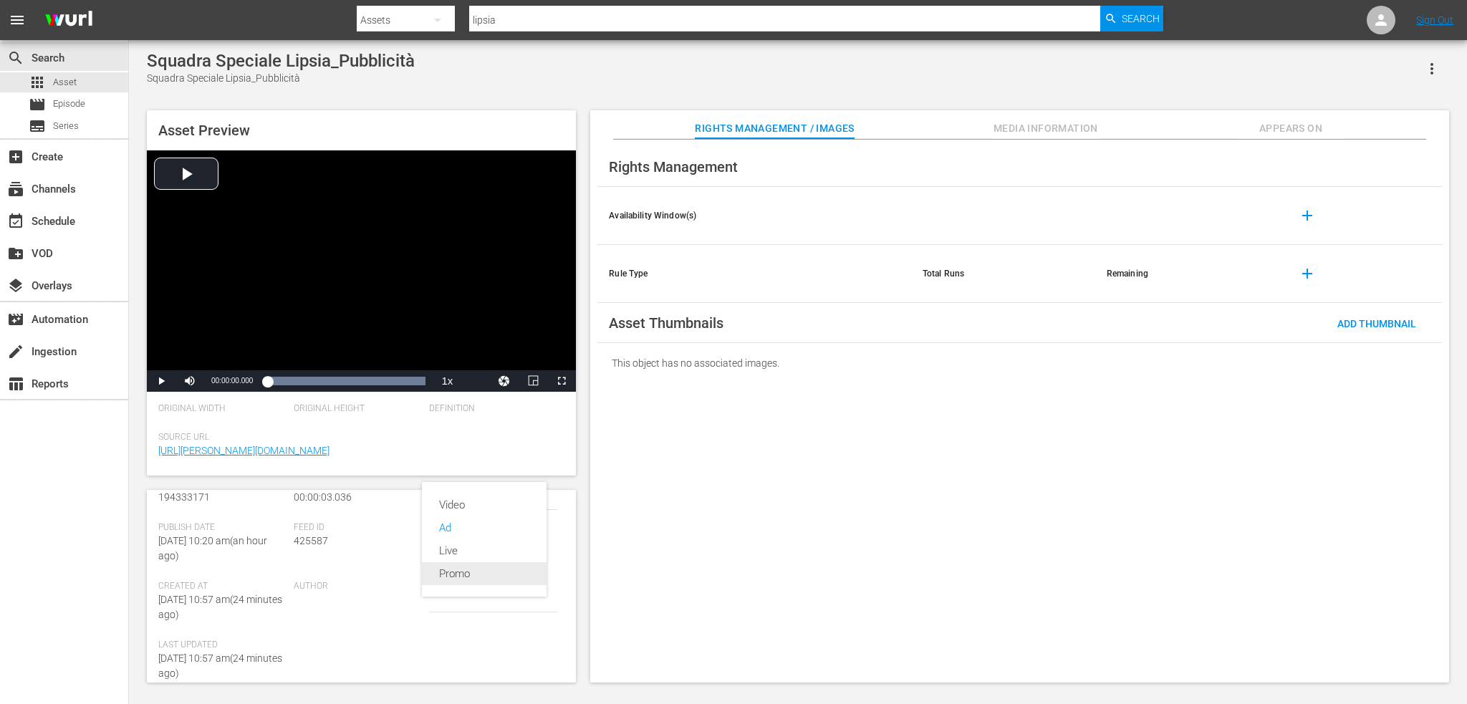
click at [458, 572] on div "Promo" at bounding box center [484, 573] width 90 height 23
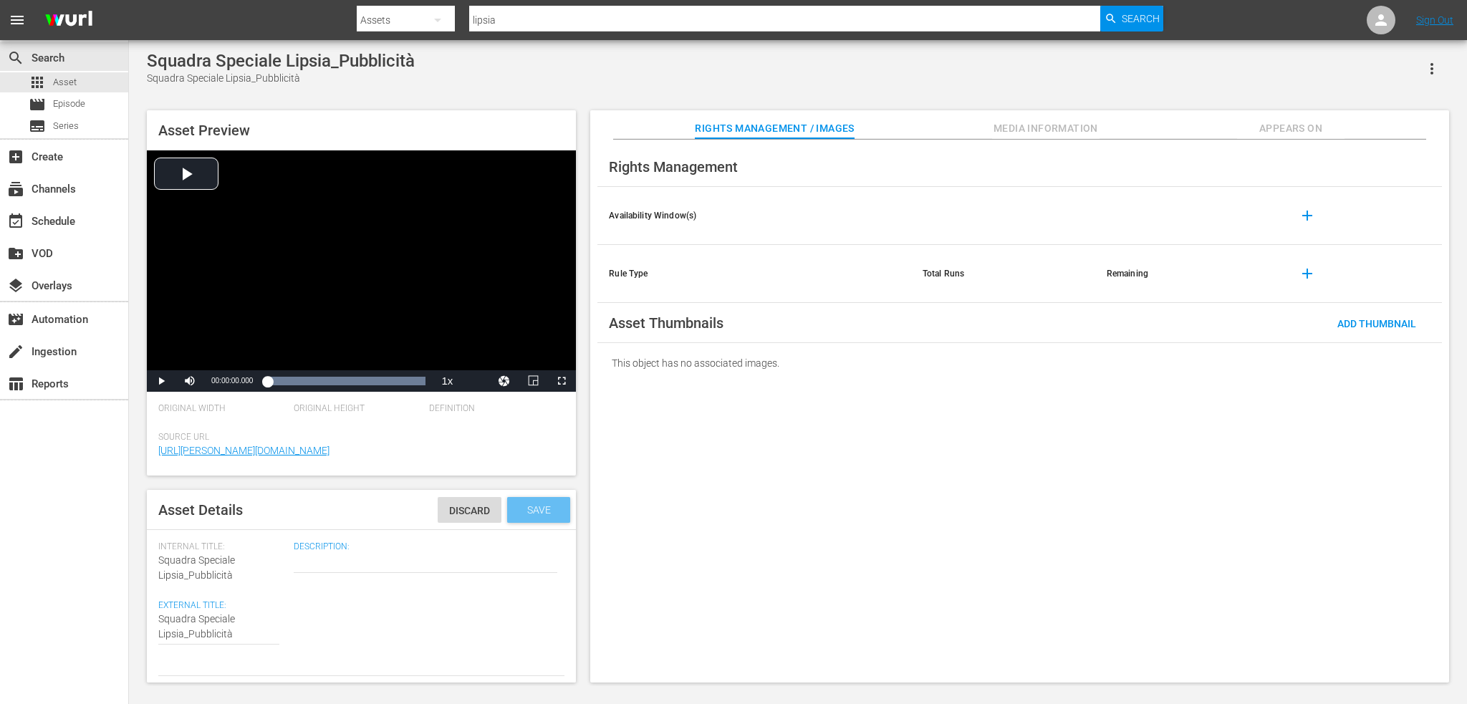
click at [532, 515] on span "Save" at bounding box center [539, 509] width 47 height 11
click at [187, 177] on div "Video Player" at bounding box center [361, 260] width 429 height 220
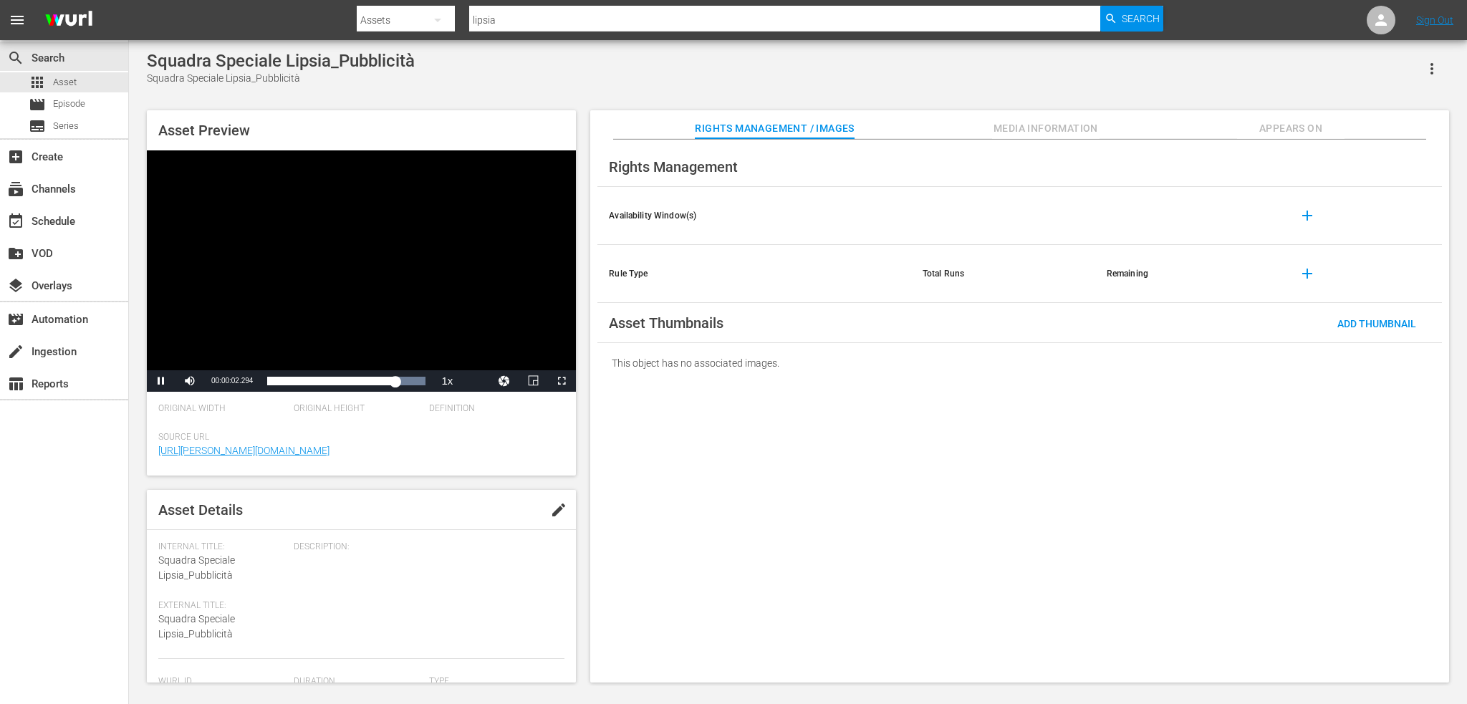
click at [1435, 78] on button "button" at bounding box center [1432, 69] width 34 height 34
click at [1432, 85] on div "Add To Workspace" at bounding box center [1388, 74] width 97 height 34
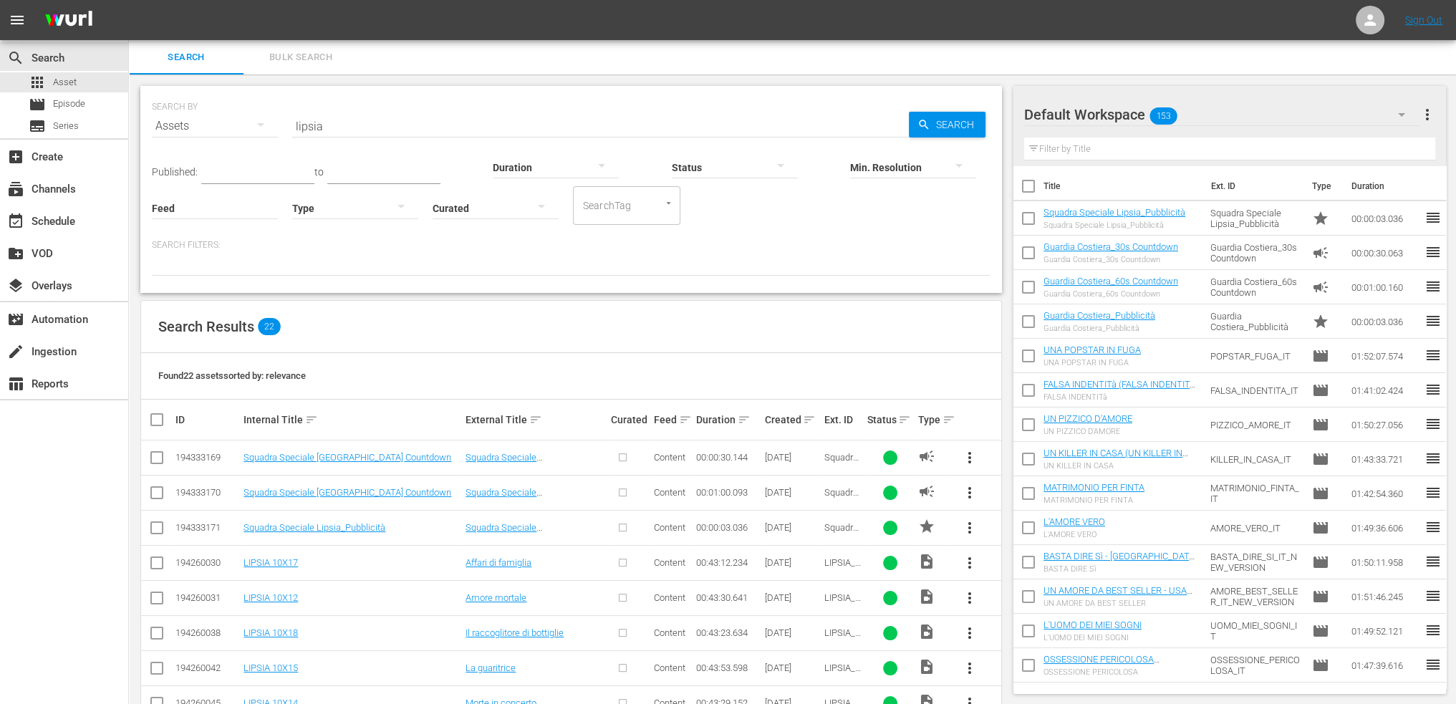
click at [969, 490] on span "more_vert" at bounding box center [969, 492] width 17 height 17
click at [1044, 527] on div "Workspace" at bounding box center [1068, 532] width 138 height 34
click at [971, 458] on span "more_vert" at bounding box center [969, 457] width 17 height 17
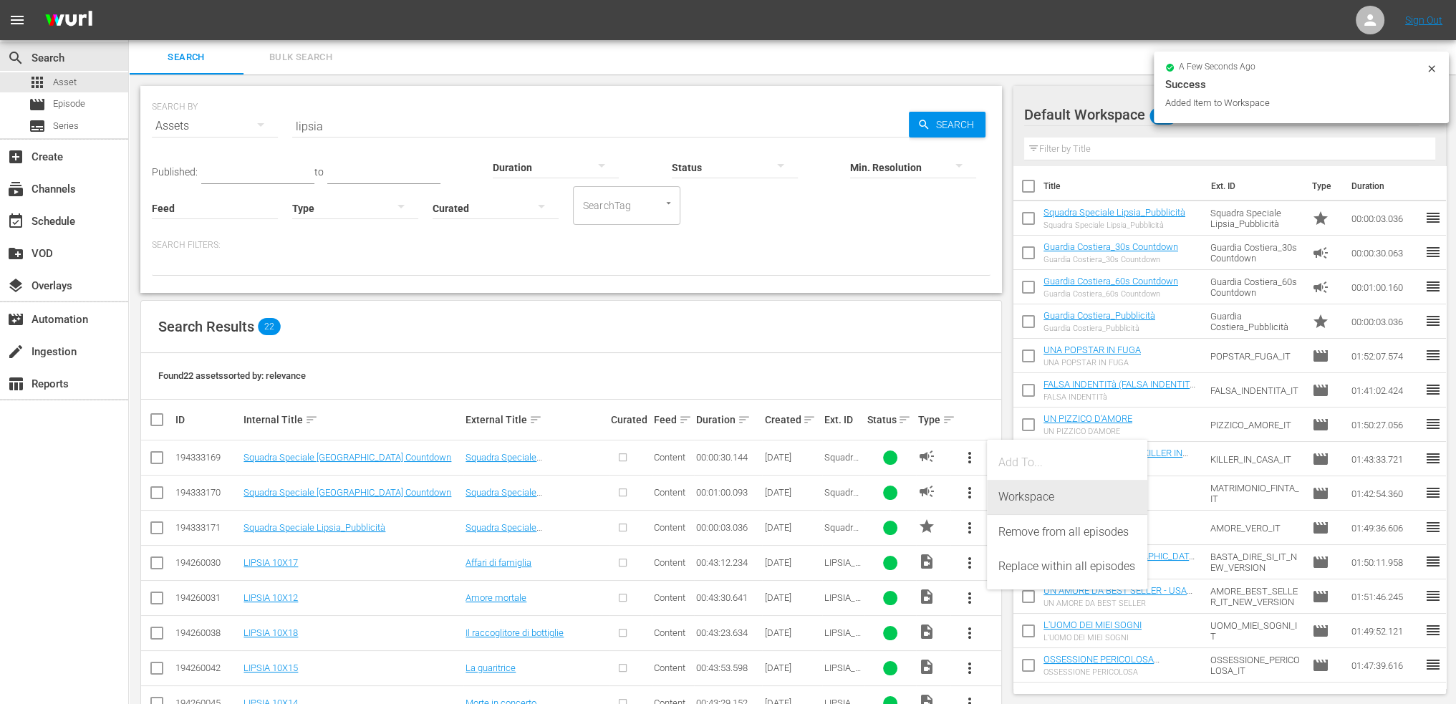
click at [1023, 496] on div "Workspace" at bounding box center [1068, 497] width 138 height 34
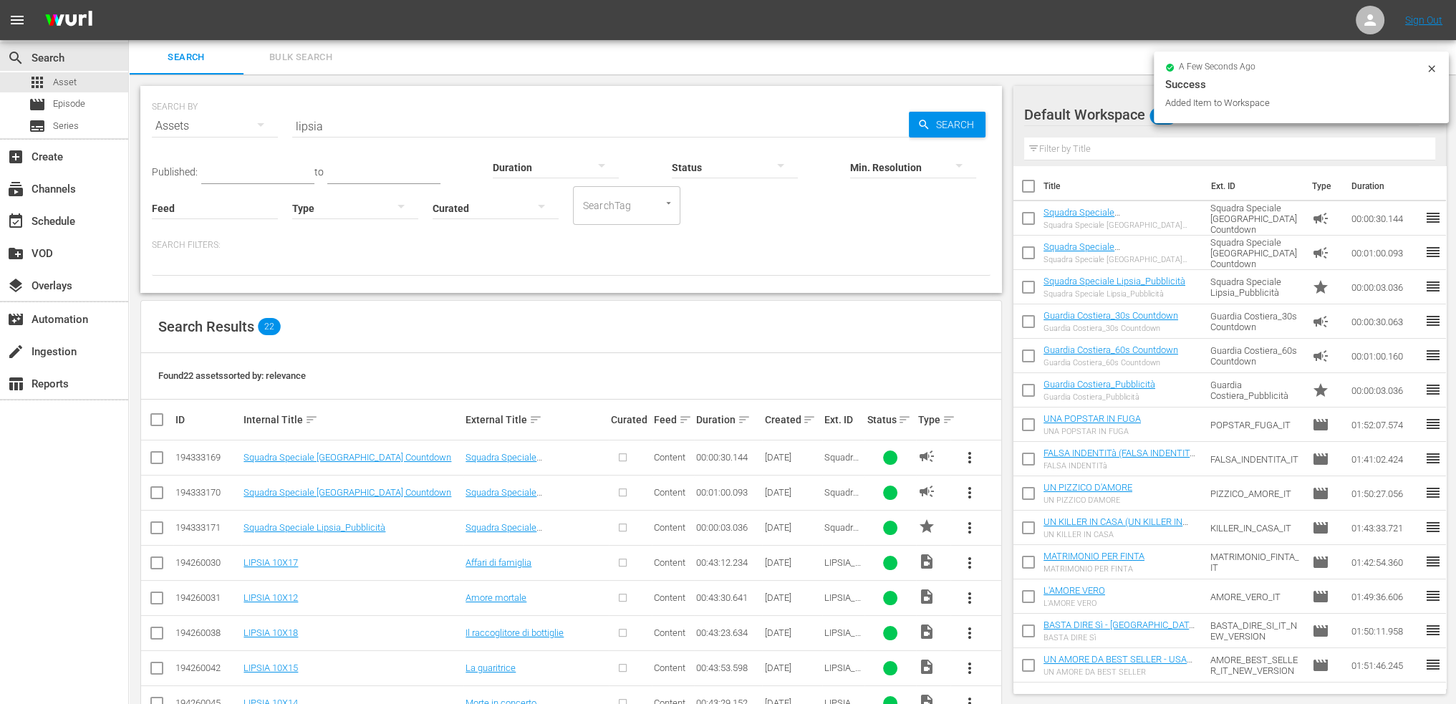
click at [1101, 104] on div at bounding box center [1075, 115] width 103 height 36
click at [1045, 229] on div "Squadra Speciale [GEOGRAPHIC_DATA] Countdown" at bounding box center [1121, 225] width 155 height 9
click at [1027, 223] on input "checkbox" at bounding box center [1029, 221] width 30 height 30
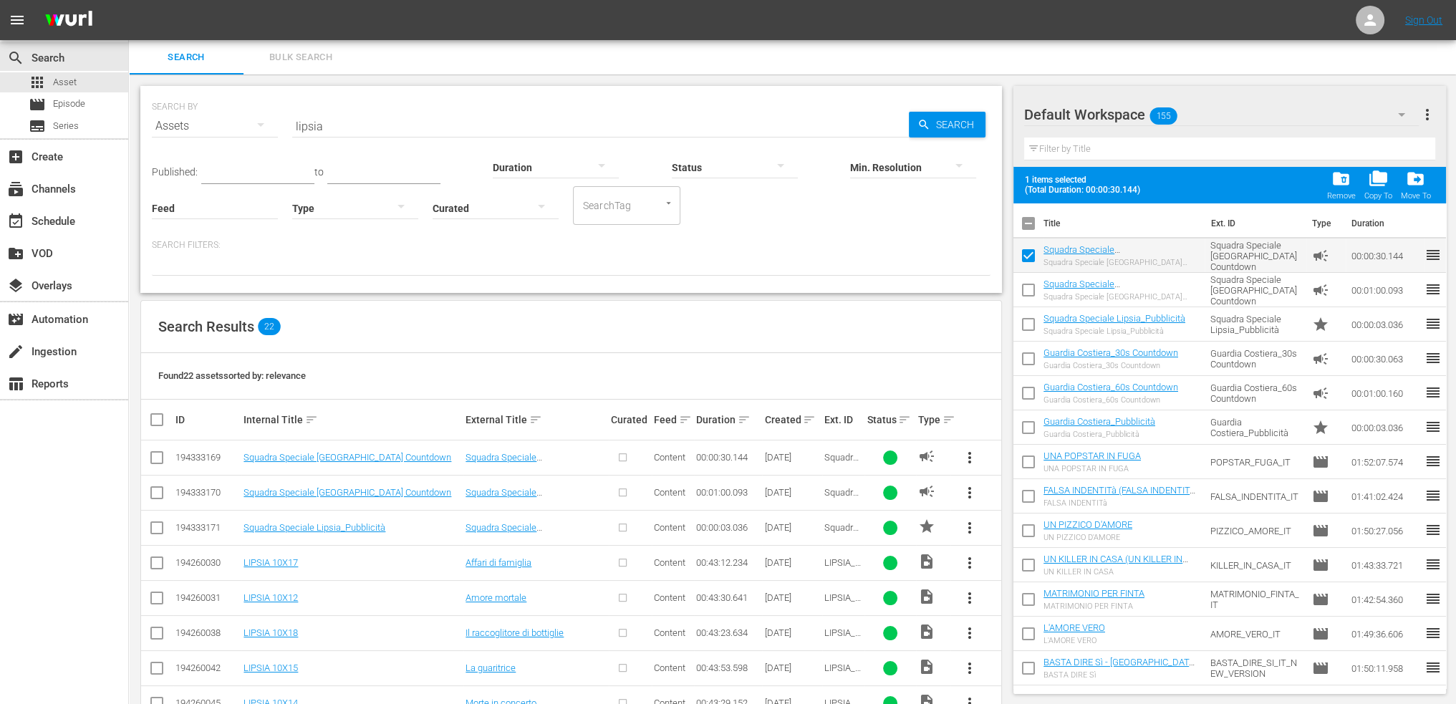
click at [1027, 260] on input "checkbox" at bounding box center [1029, 259] width 30 height 30
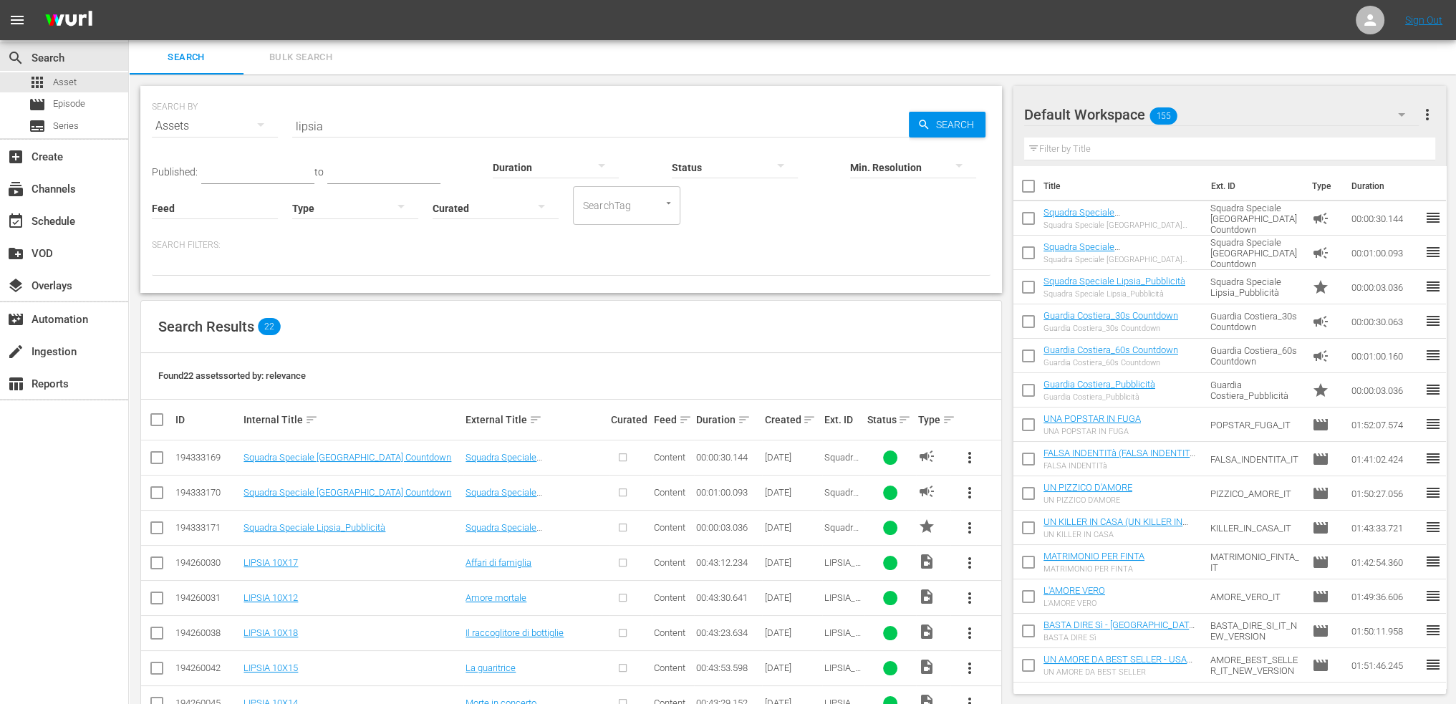
click at [1033, 219] on input "checkbox" at bounding box center [1029, 221] width 30 height 30
checkbox input "true"
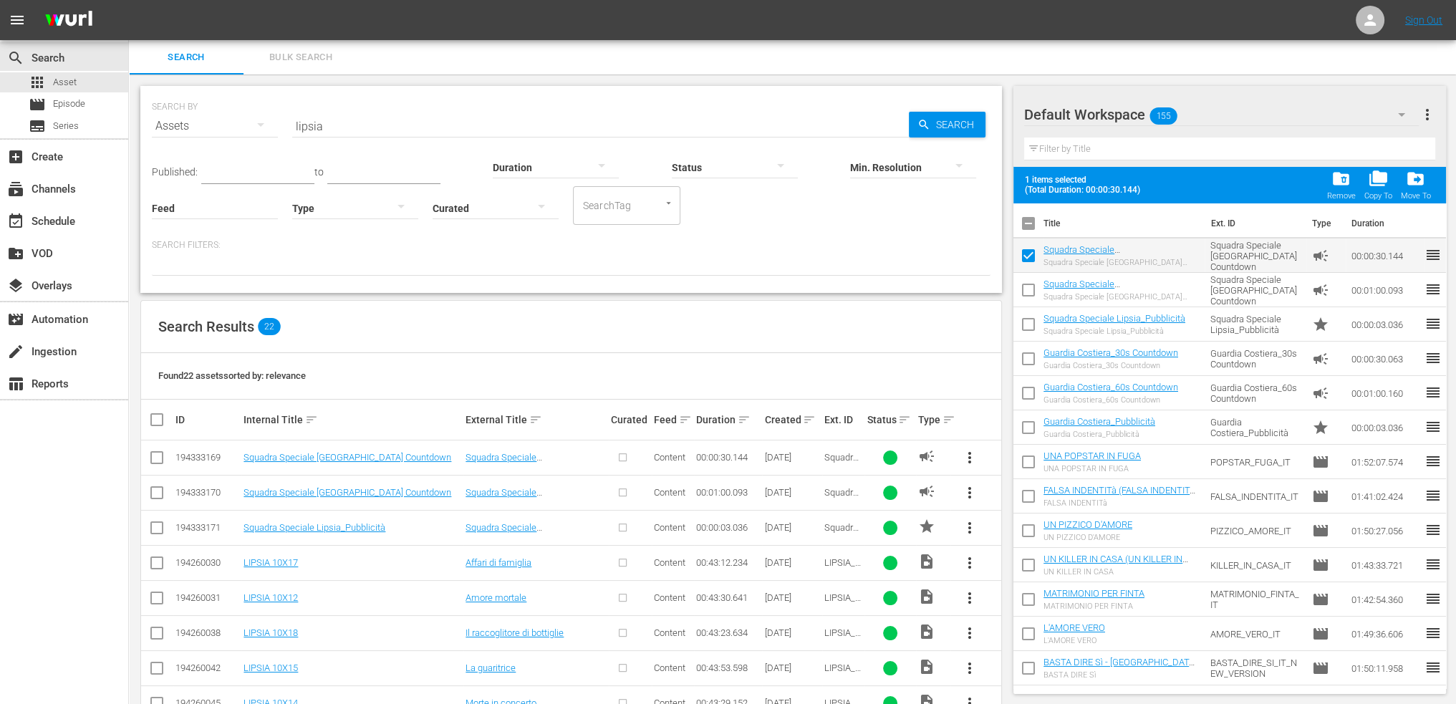
click at [1034, 294] on input "checkbox" at bounding box center [1029, 293] width 30 height 30
checkbox input "true"
click at [1033, 331] on input "checkbox" at bounding box center [1029, 327] width 30 height 30
checkbox input "true"
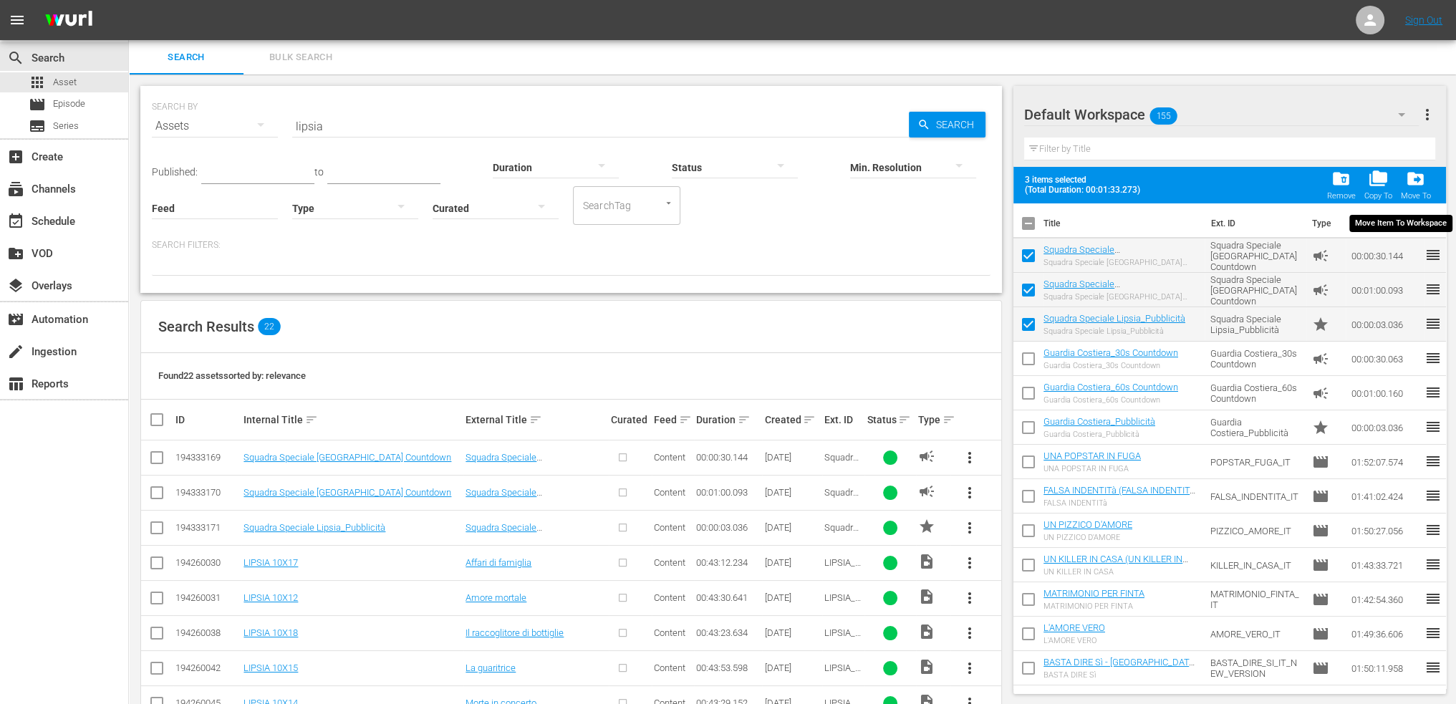
click at [1413, 183] on span "drive_file_move" at bounding box center [1415, 178] width 19 height 19
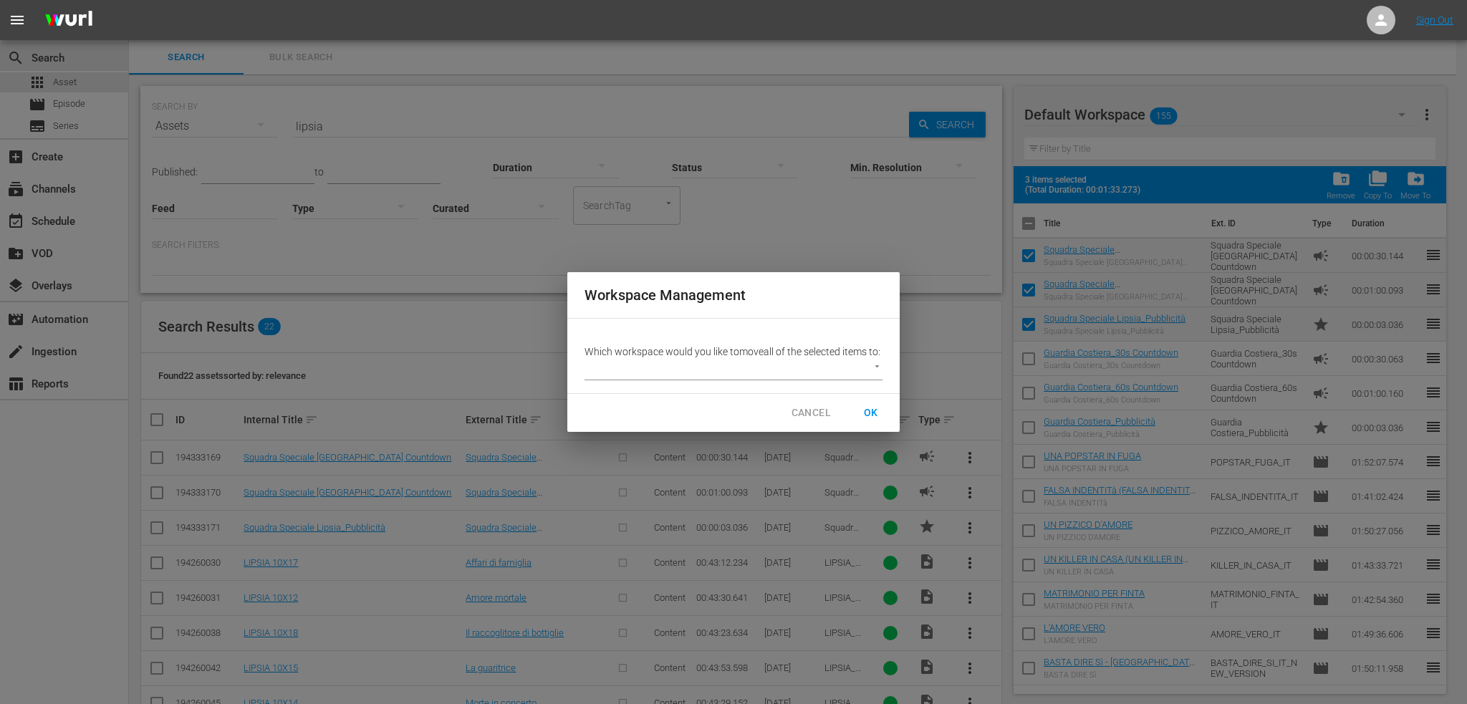
click at [702, 373] on body "menu Sign Out search Search apps Asset movie Episode subtitles Series add_box C…" at bounding box center [733, 352] width 1467 height 704
click at [693, 383] on li "SQUADRA SPECIALE LIPSIA (3)" at bounding box center [666, 377] width 163 height 24
type input "3877"
click at [874, 421] on span "OK" at bounding box center [871, 413] width 23 height 18
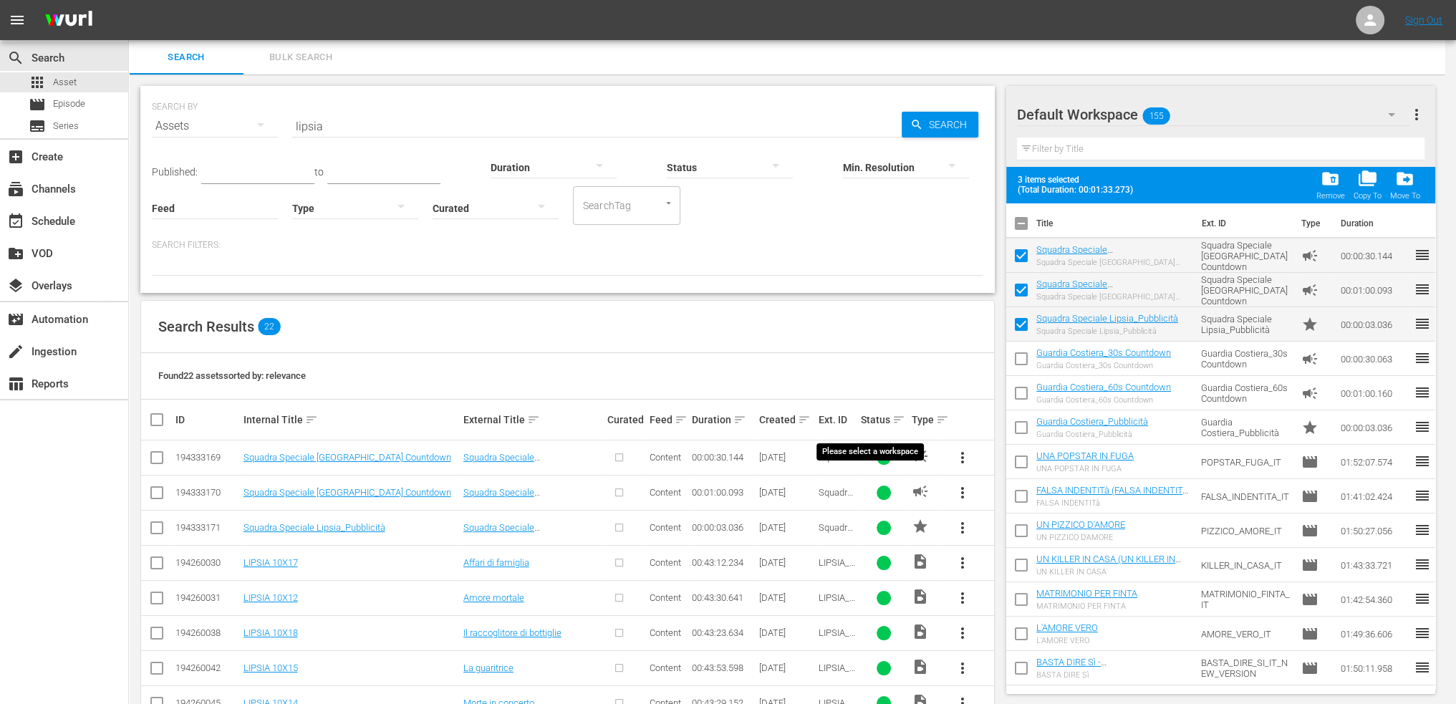
checkbox input "false"
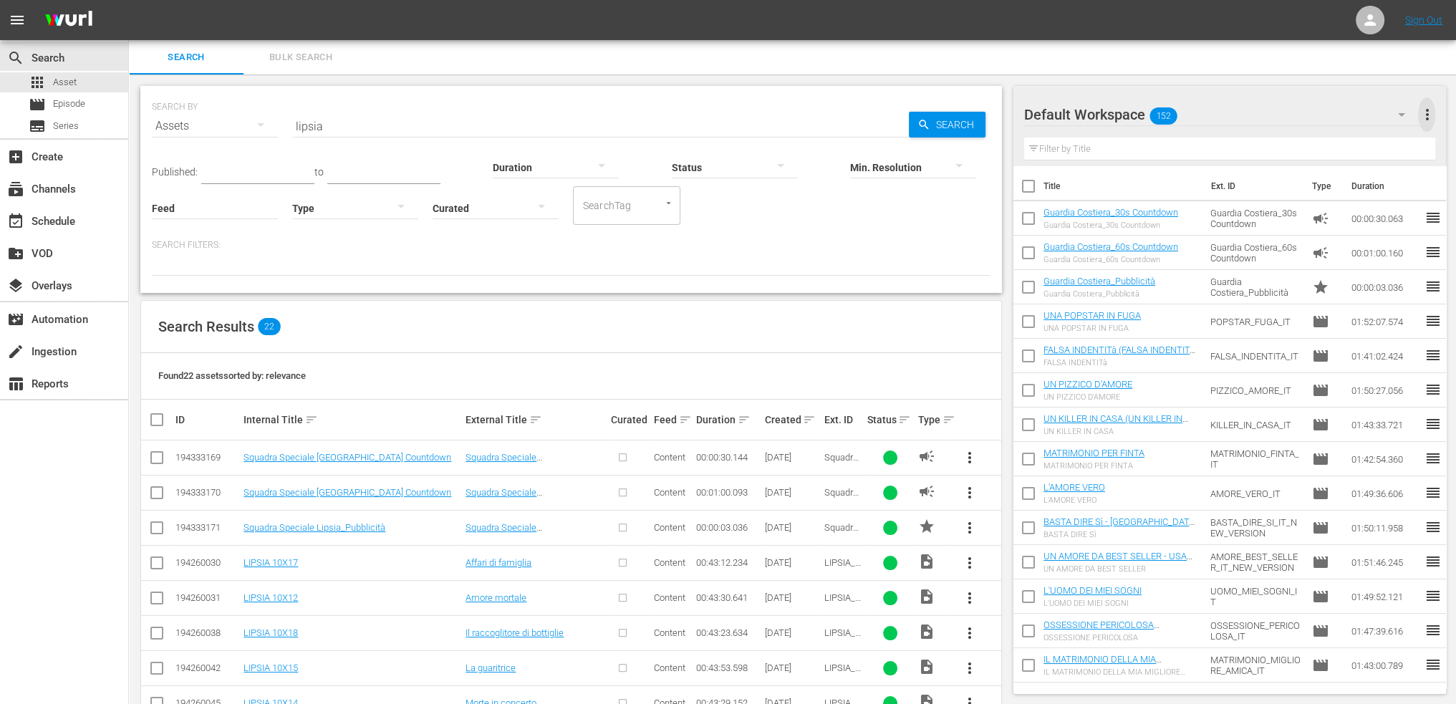
click at [1424, 119] on span "more_vert" at bounding box center [1426, 114] width 17 height 17
click at [1384, 114] on div "Add New Workspace" at bounding box center [1334, 116] width 168 height 26
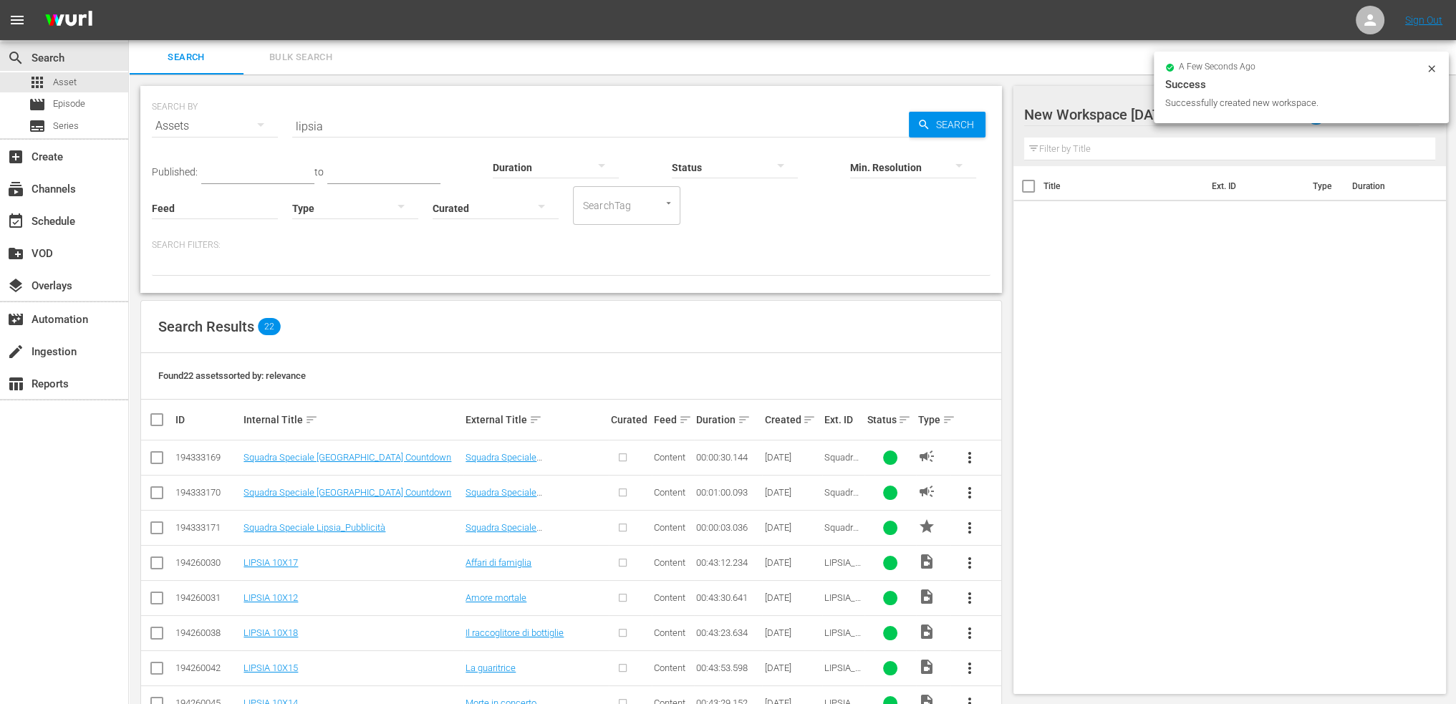
click at [1084, 127] on div at bounding box center [1146, 115] width 244 height 36
click at [1092, 115] on input "New Workspace Thu Oct 02 2025 09:23:09 GMT+0000" at bounding box center [1223, 114] width 398 height 34
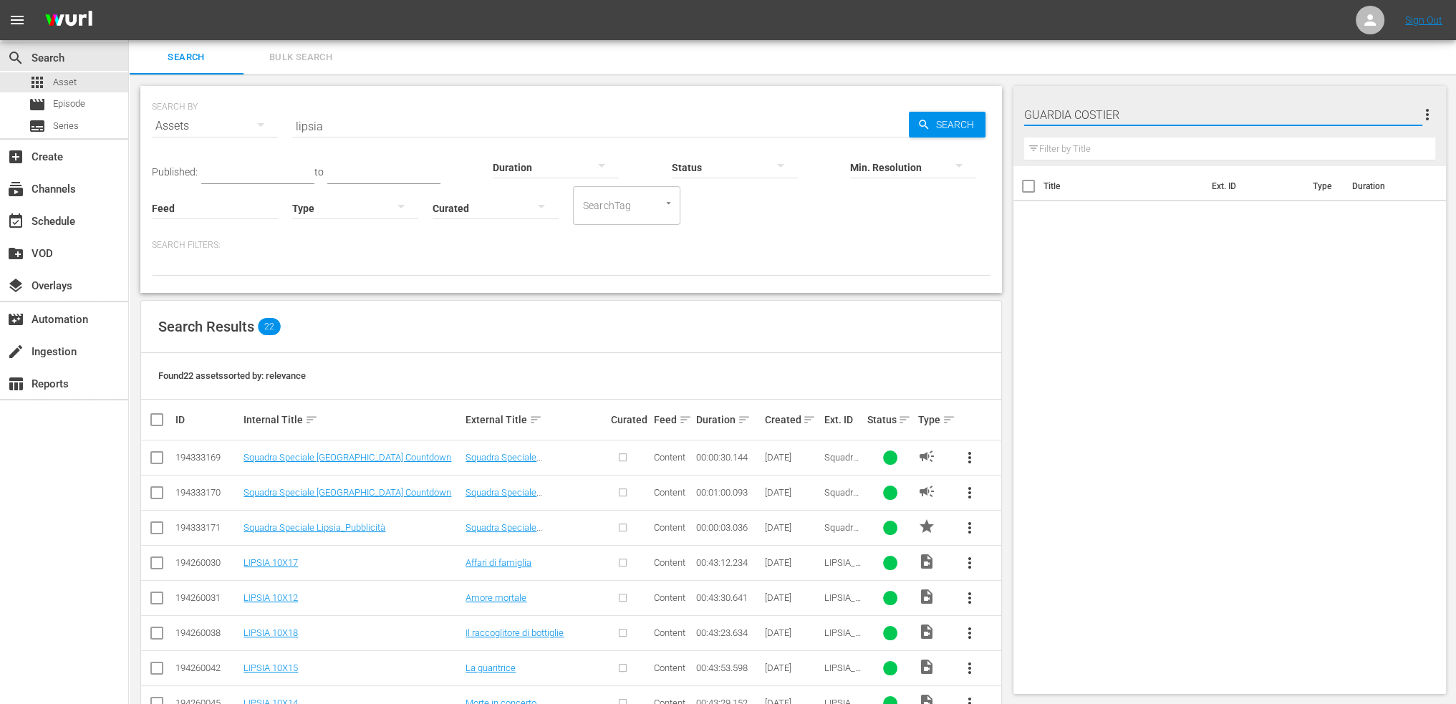
type input "GUARDIA COSTIERA"
click at [1141, 256] on div "Title Ext. ID Type Duration" at bounding box center [1230, 427] width 433 height 522
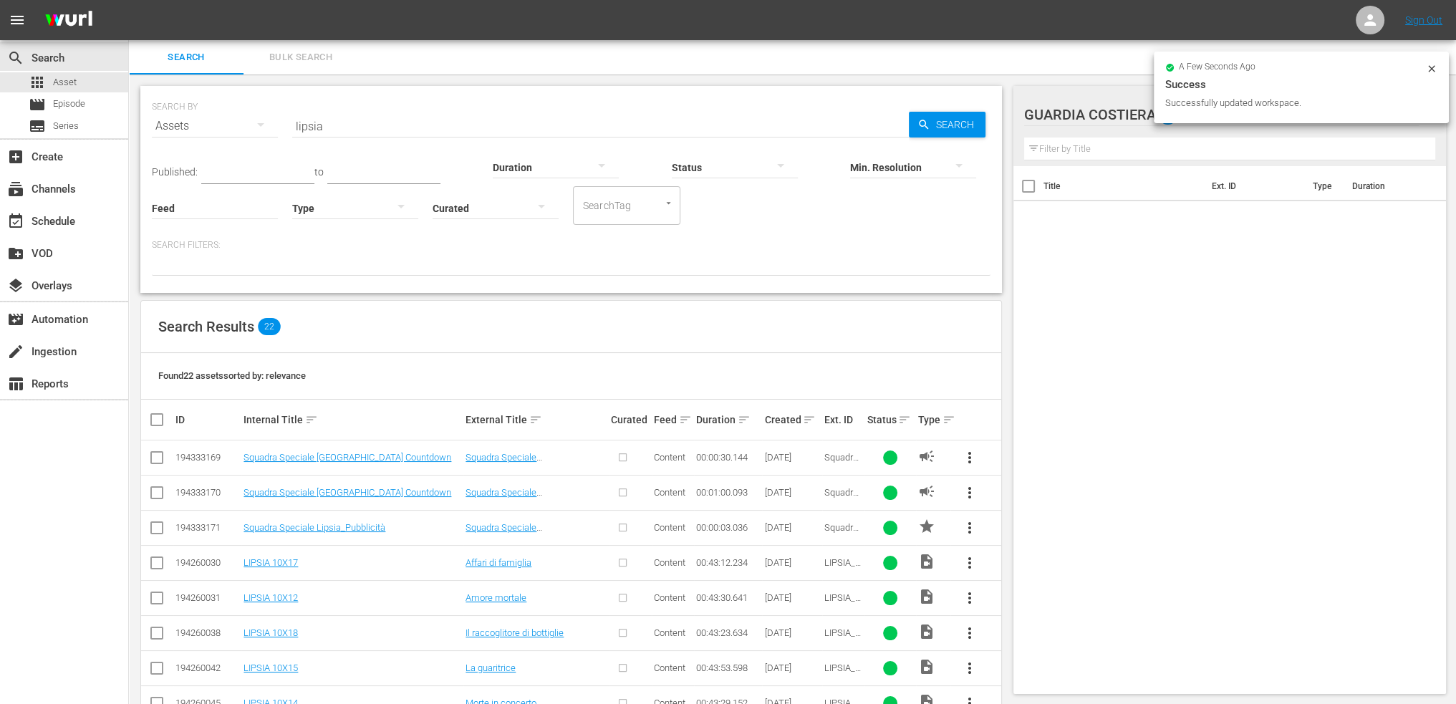
click at [1065, 119] on div at bounding box center [1105, 115] width 162 height 36
click at [1095, 57] on div "Search Bulk Search" at bounding box center [793, 57] width 1328 height 34
click at [1410, 110] on icon "button" at bounding box center [1401, 114] width 17 height 17
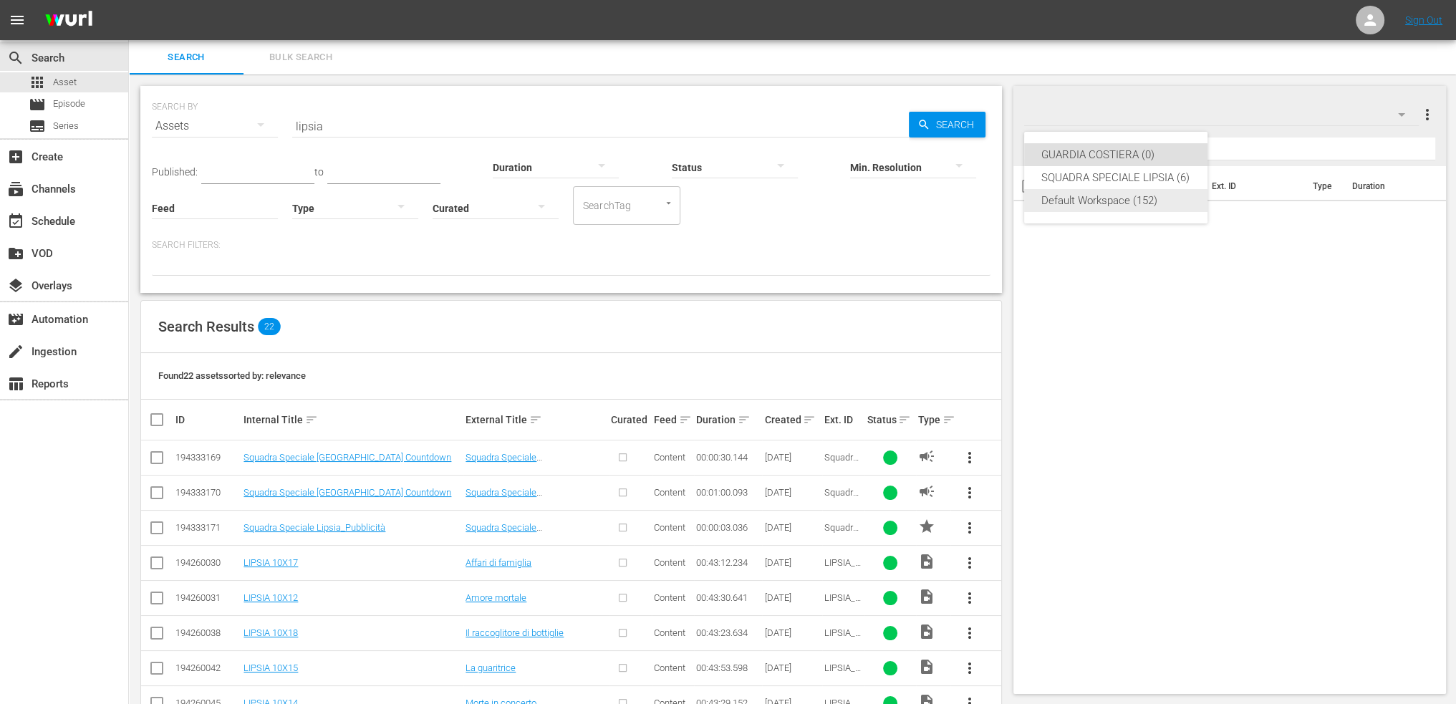
click at [1151, 202] on div "Default Workspace (152)" at bounding box center [1116, 200] width 149 height 23
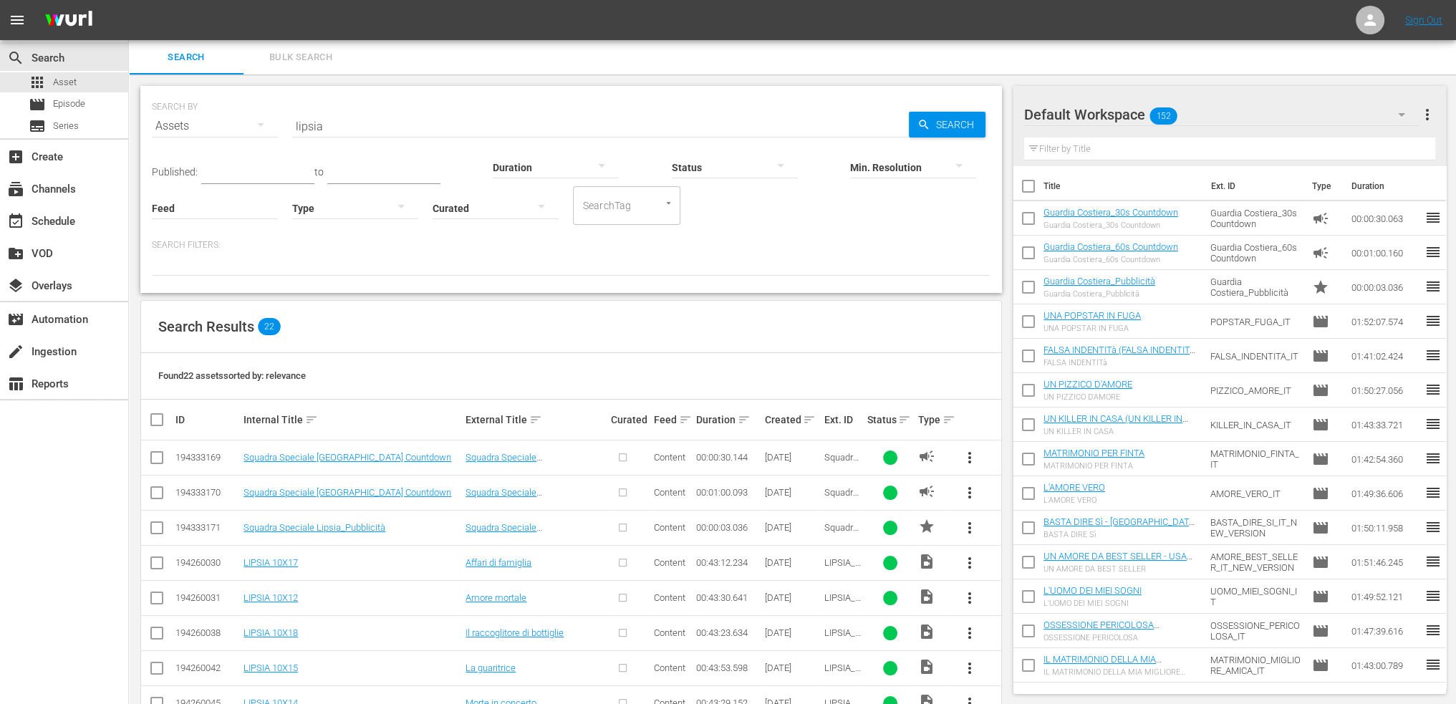
click at [1035, 217] on input "checkbox" at bounding box center [1029, 221] width 30 height 30
checkbox input "true"
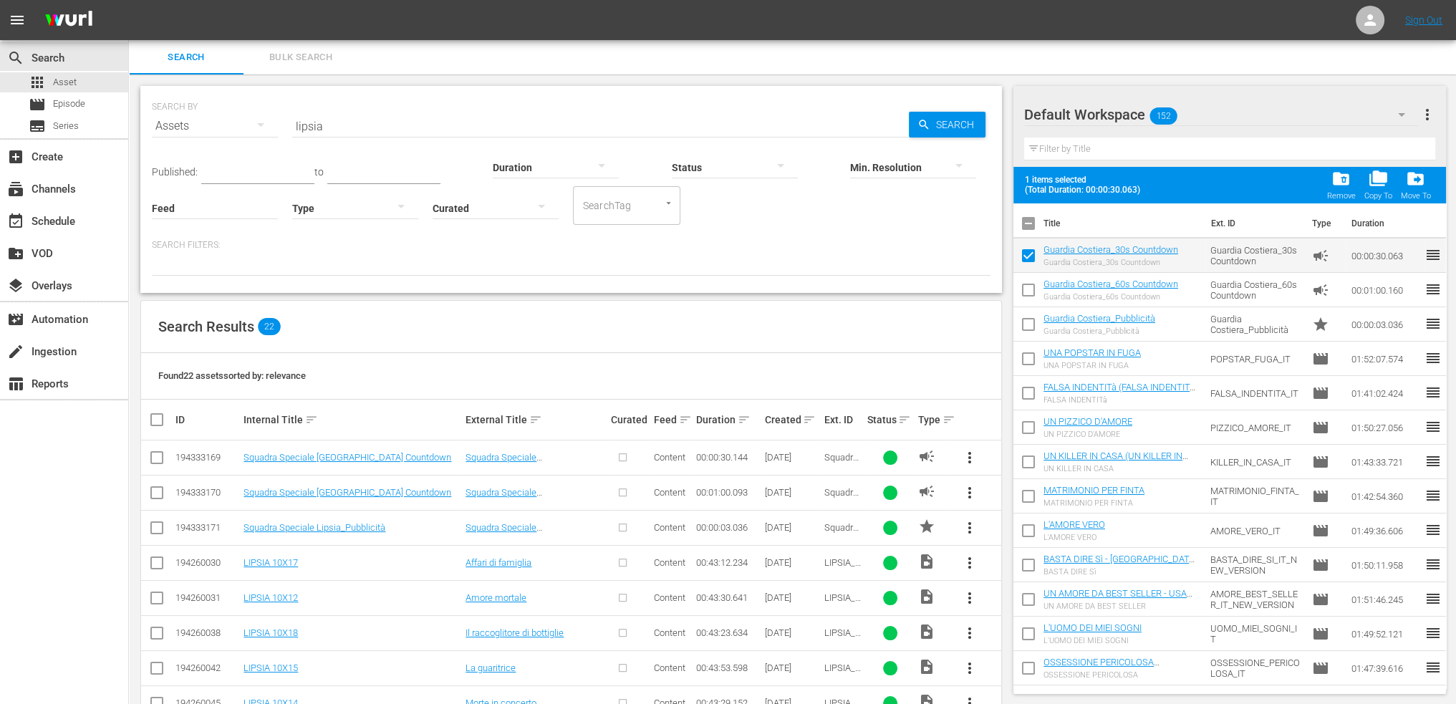
click at [1026, 284] on input "checkbox" at bounding box center [1029, 293] width 30 height 30
checkbox input "true"
click at [1033, 322] on input "checkbox" at bounding box center [1029, 327] width 30 height 30
checkbox input "true"
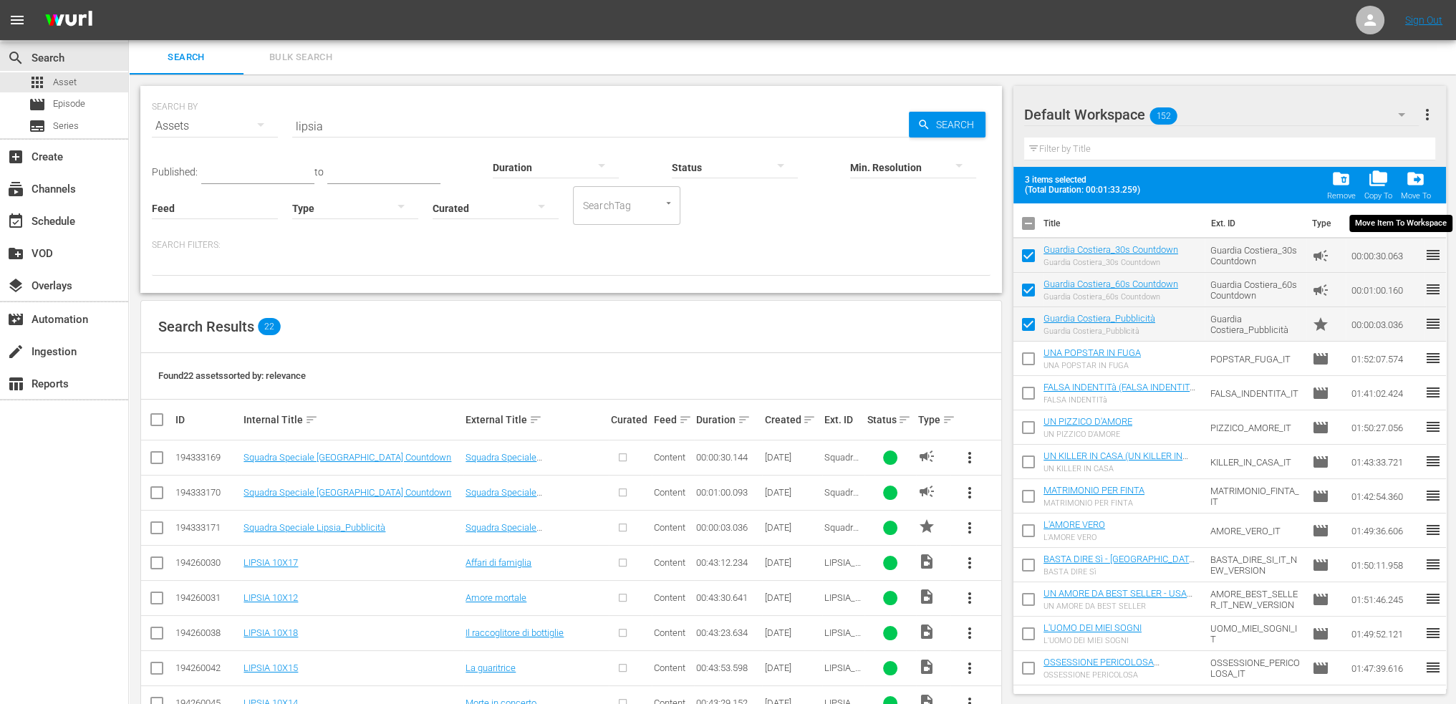
click at [1422, 183] on span "drive_file_move" at bounding box center [1415, 178] width 19 height 19
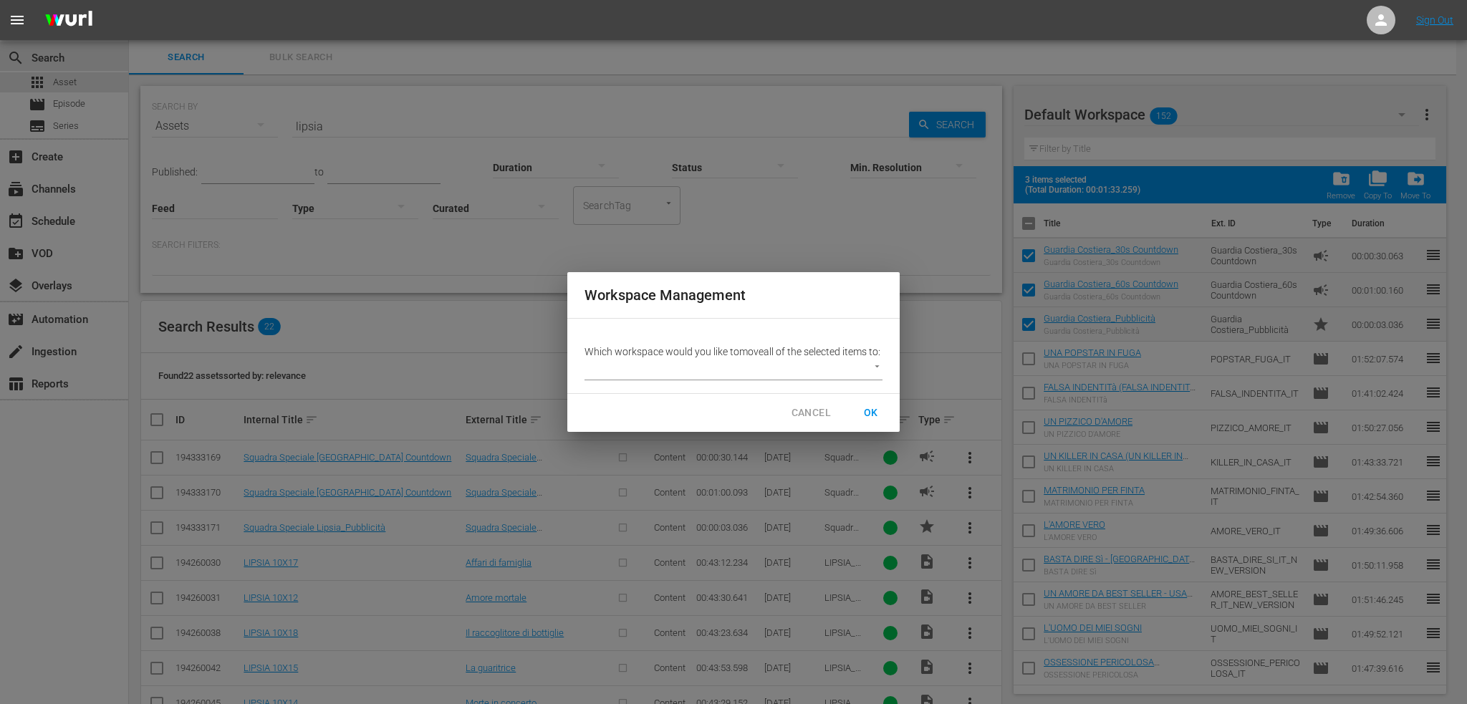
click at [731, 385] on body "menu Sign Out search Search apps Asset movie Episode subtitles Series add_box C…" at bounding box center [733, 352] width 1467 height 704
click at [696, 378] on li "GUARDIA COSTIERA (0)" at bounding box center [666, 377] width 163 height 24
type input "3878"
click at [875, 417] on span "OK" at bounding box center [871, 413] width 23 height 18
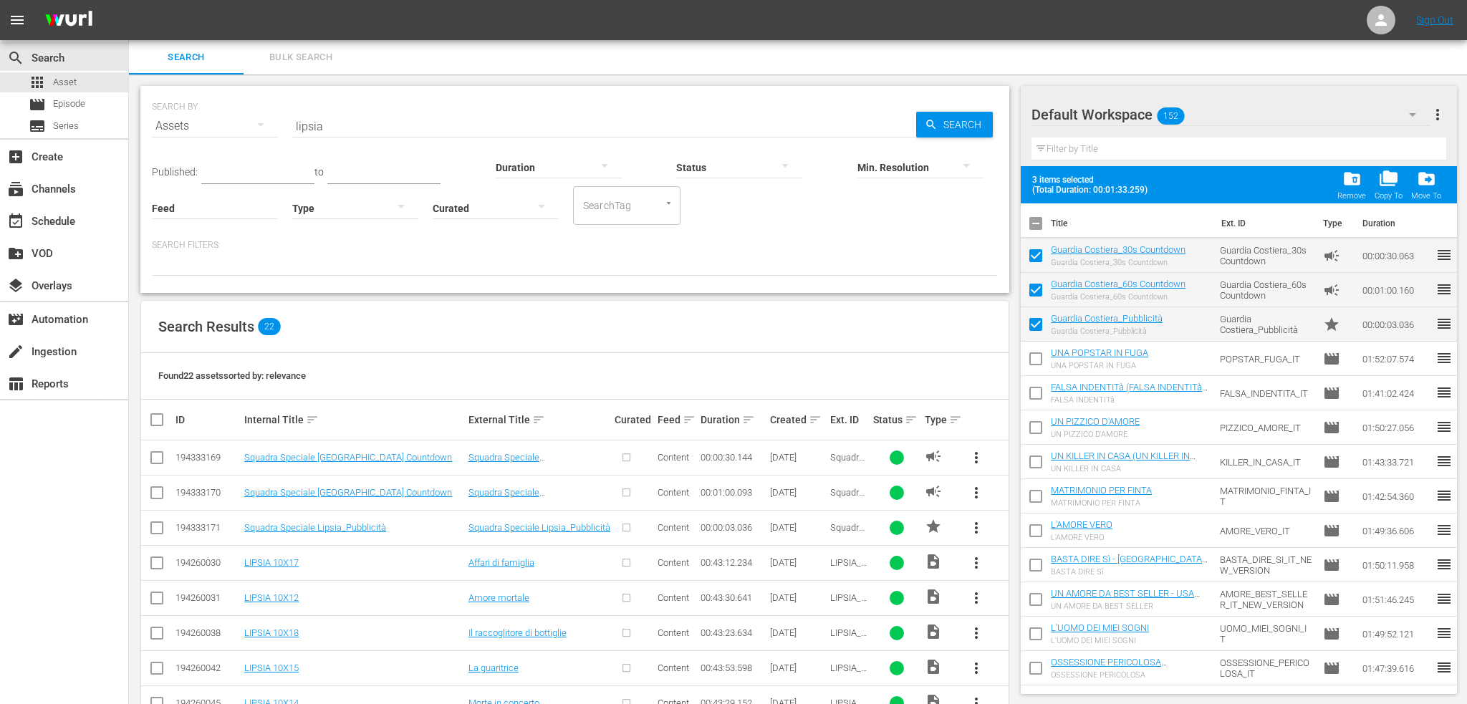
checkbox input "false"
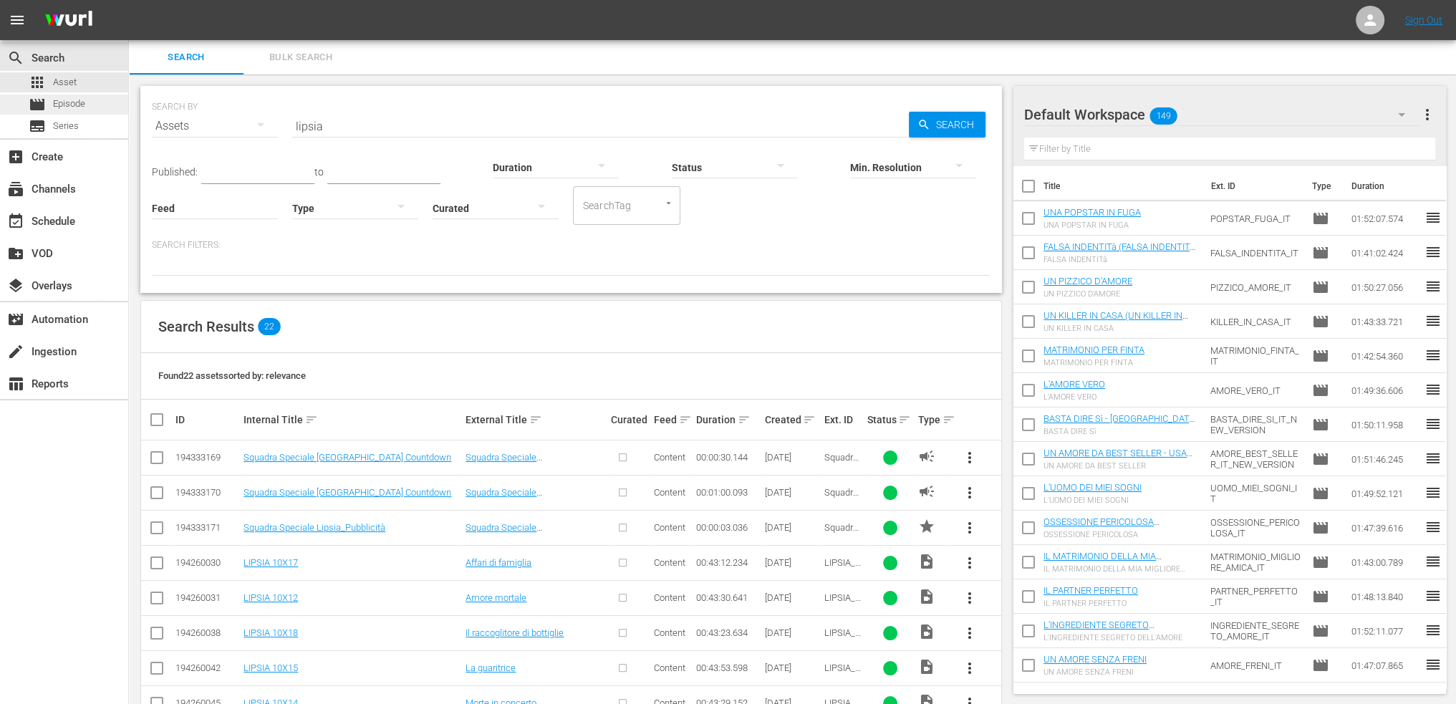
click at [58, 105] on span "Episode" at bounding box center [69, 104] width 32 height 14
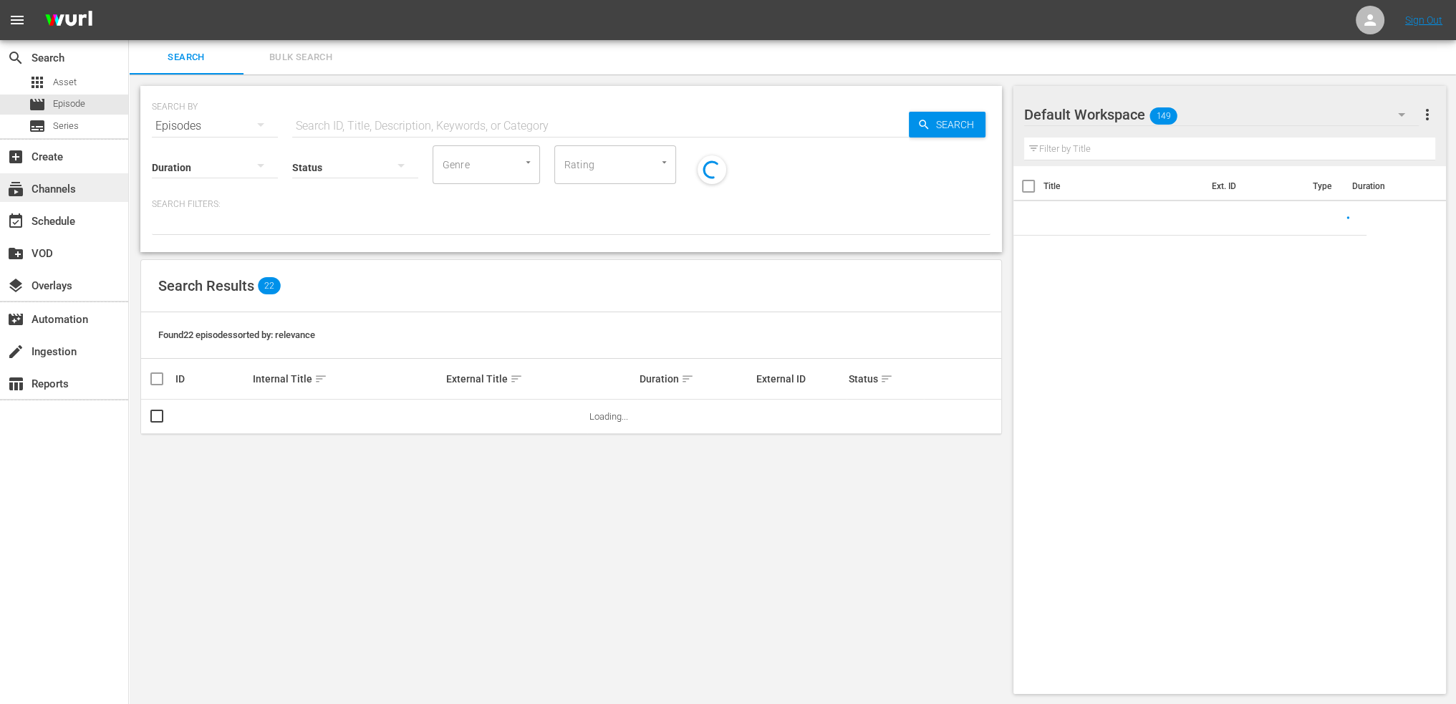
click at [69, 184] on div "subscriptions Channels" at bounding box center [40, 187] width 80 height 13
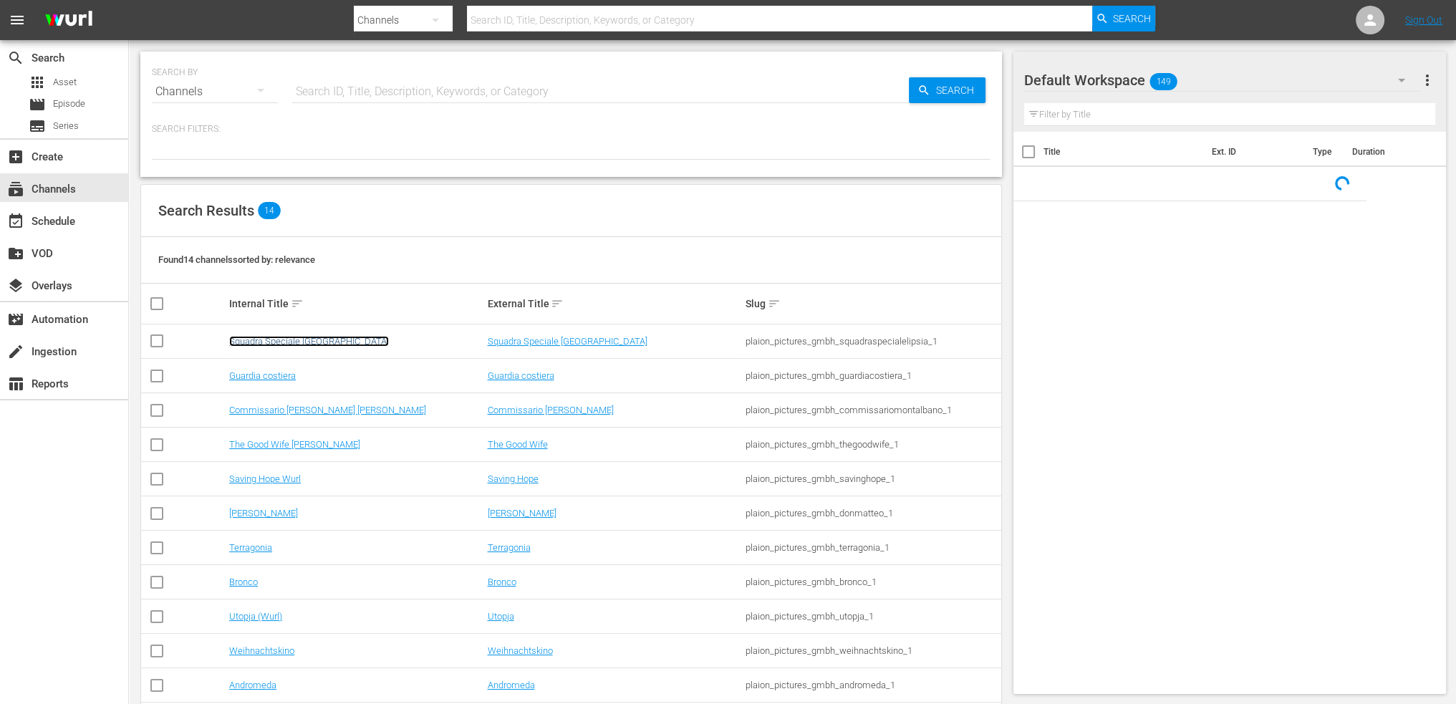
click at [304, 339] on link "Squadra Speciale [GEOGRAPHIC_DATA]" at bounding box center [309, 341] width 160 height 11
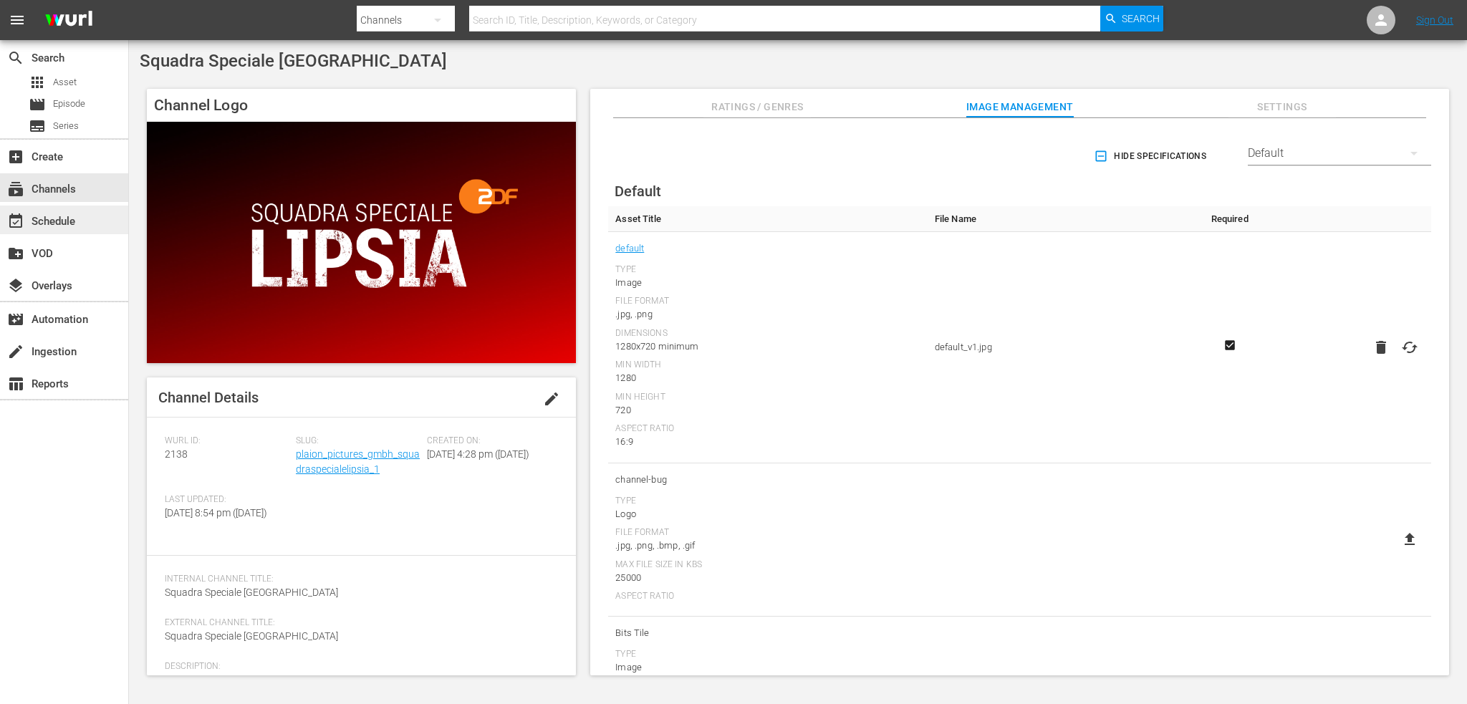
click at [70, 223] on div "event_available Schedule" at bounding box center [40, 219] width 80 height 13
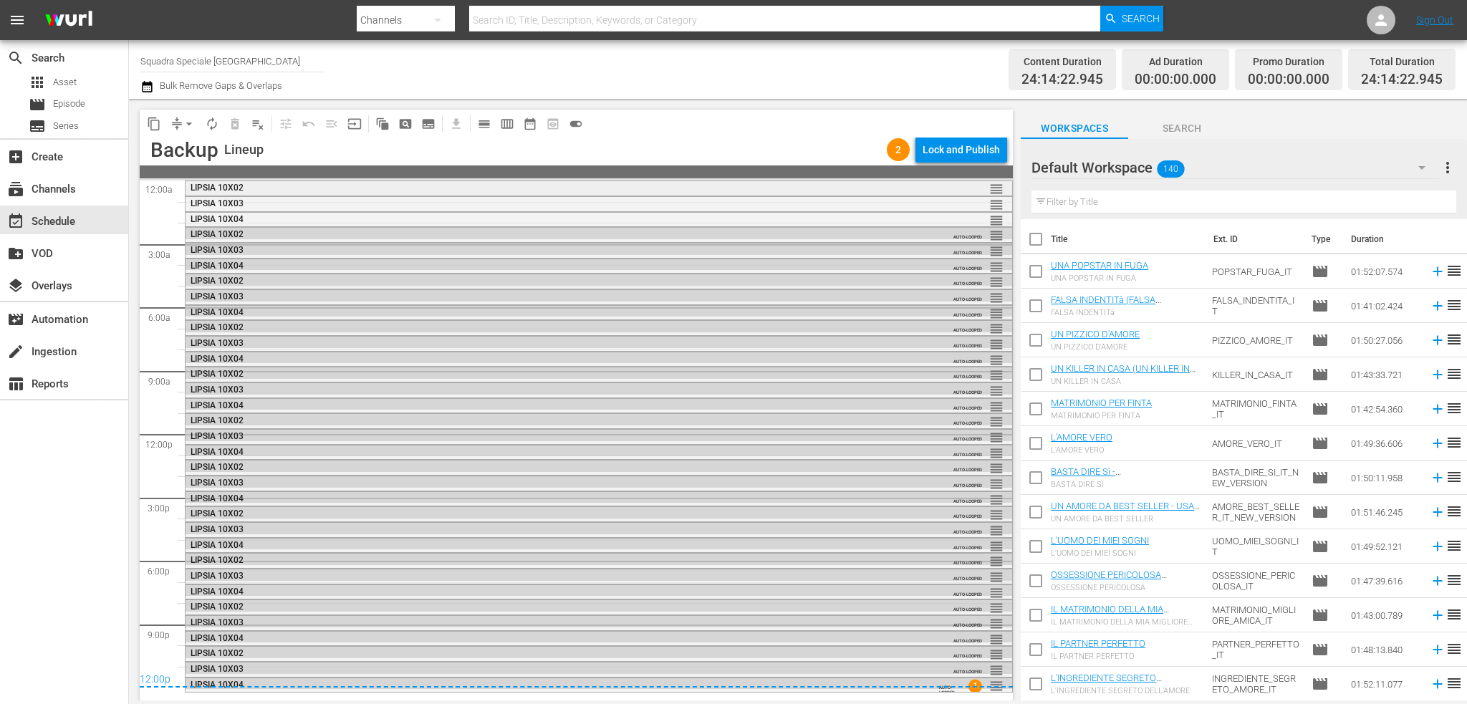
click at [295, 191] on div "LIPSIA 10X02" at bounding box center [560, 188] width 738 height 10
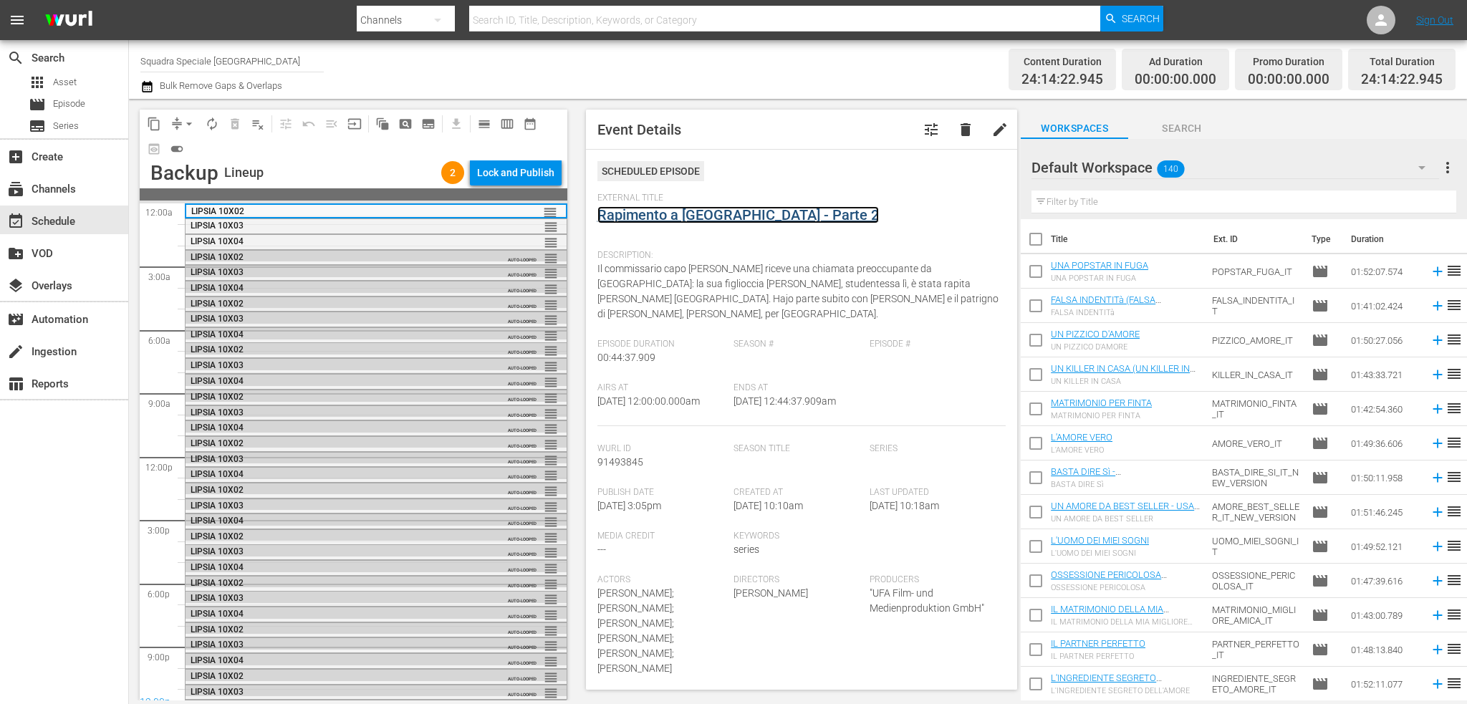
click at [630, 215] on link "Rapimento a [GEOGRAPHIC_DATA] - Parte 2" at bounding box center [738, 214] width 282 height 17
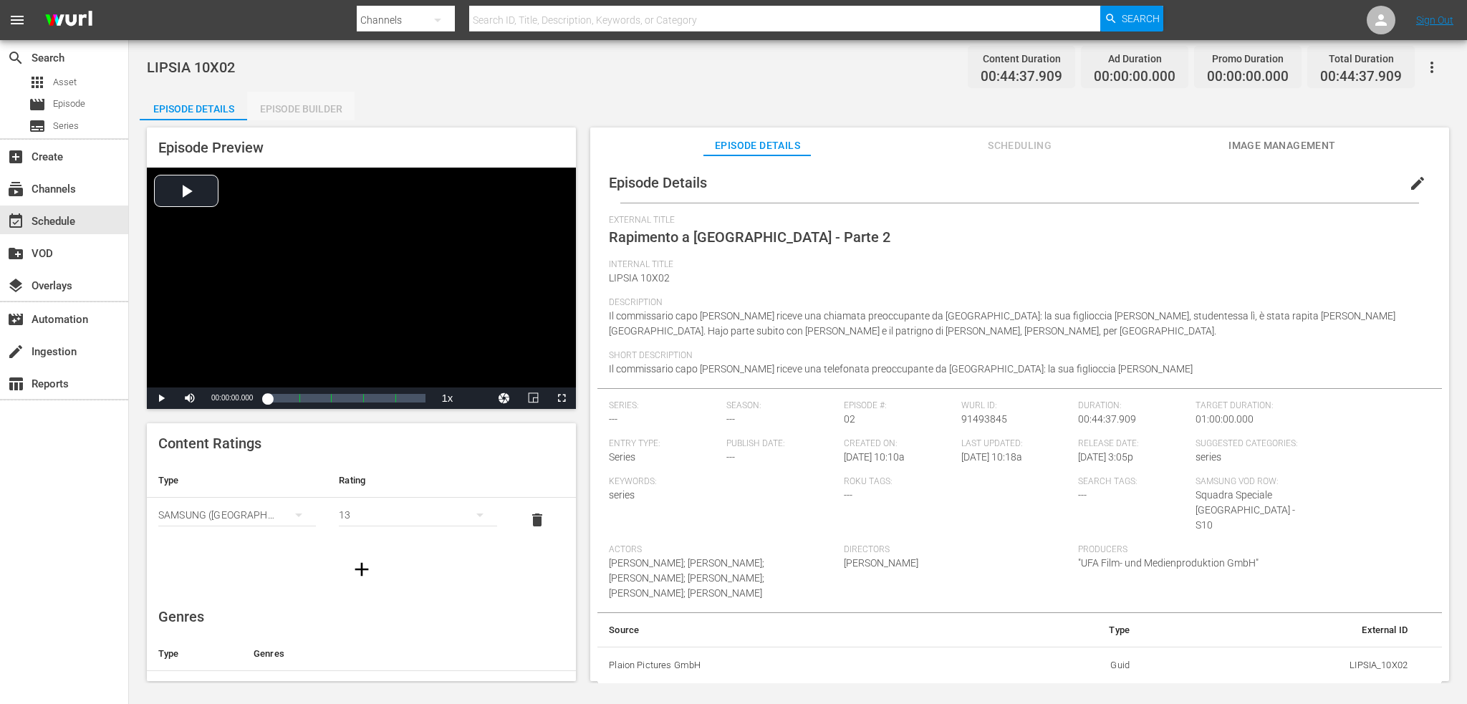
click at [312, 114] on div "Episode Builder" at bounding box center [300, 109] width 107 height 34
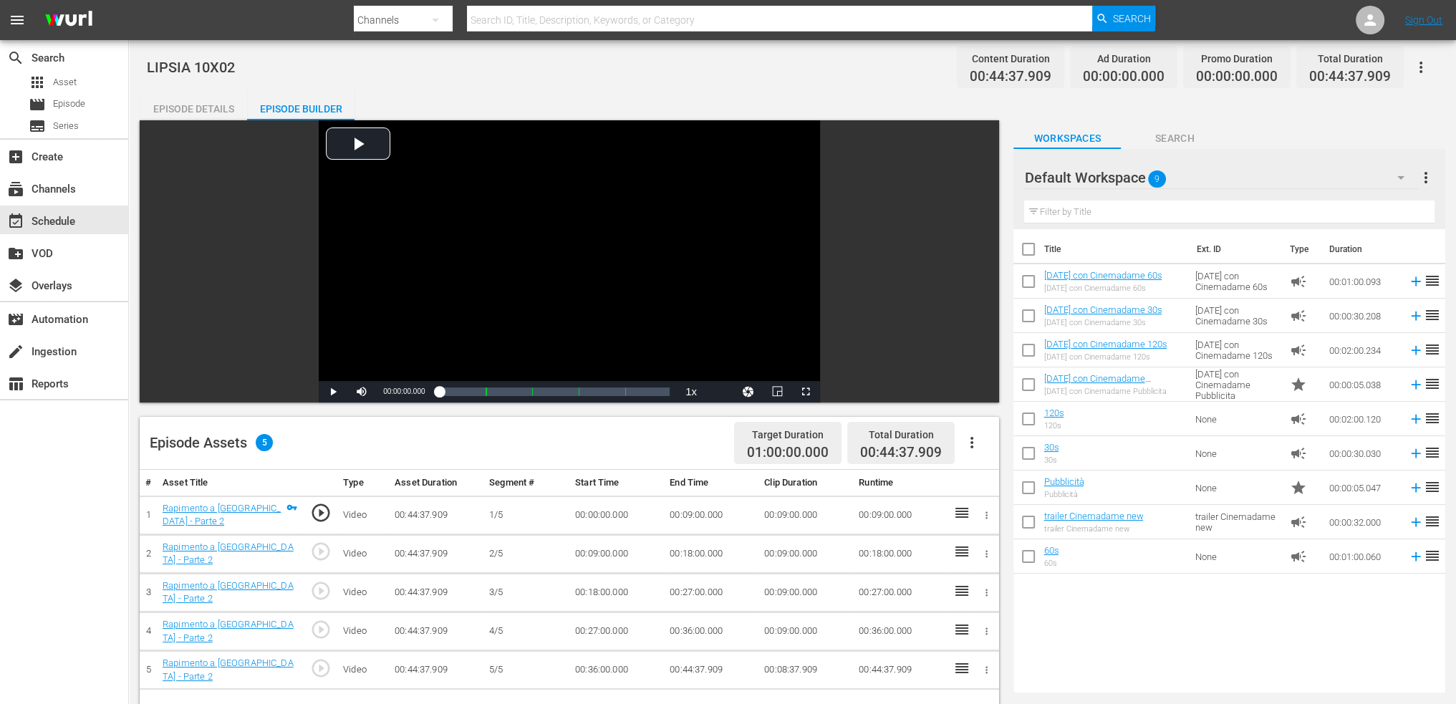
click at [979, 439] on icon "button" at bounding box center [972, 442] width 17 height 17
click at [48, 324] on div "movie_filter Automation" at bounding box center [40, 317] width 80 height 13
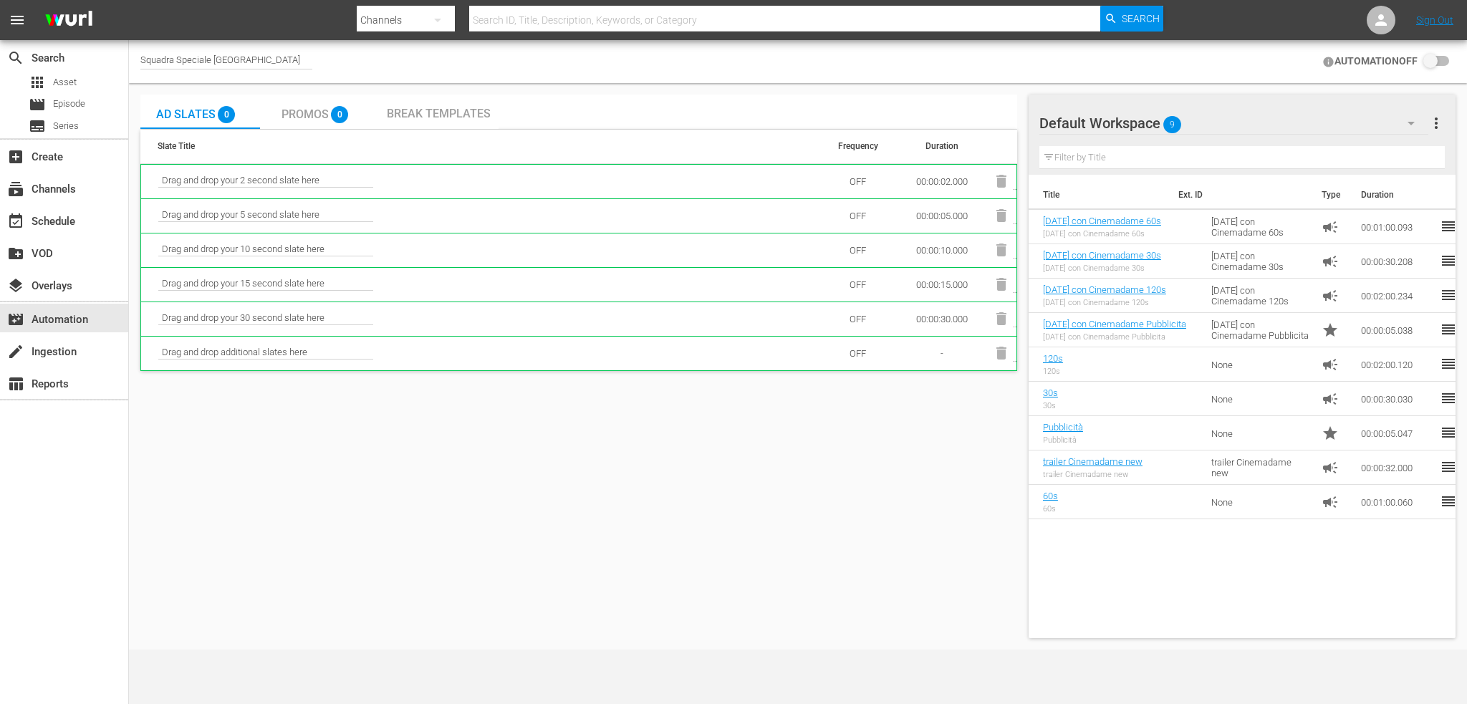
click at [1438, 59] on input "checkbox" at bounding box center [1434, 61] width 32 height 17
checkbox input "false"
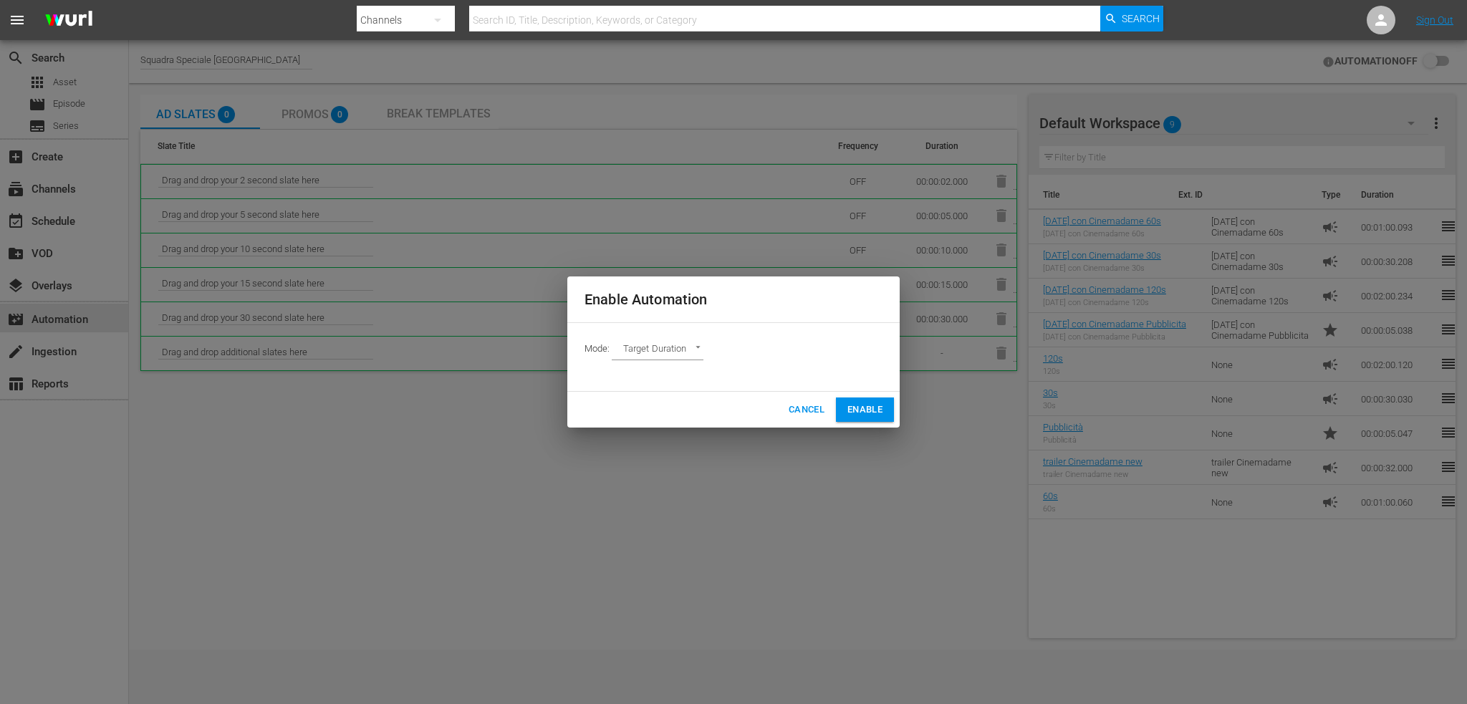
click at [643, 345] on body "menu Search By Channels Search ID, Title, Description, Keywords, or Category Se…" at bounding box center [733, 352] width 1467 height 704
click at [690, 375] on li "Ad Break Duration" at bounding box center [664, 374] width 105 height 24
type input "AD_BREAK_DURATION"
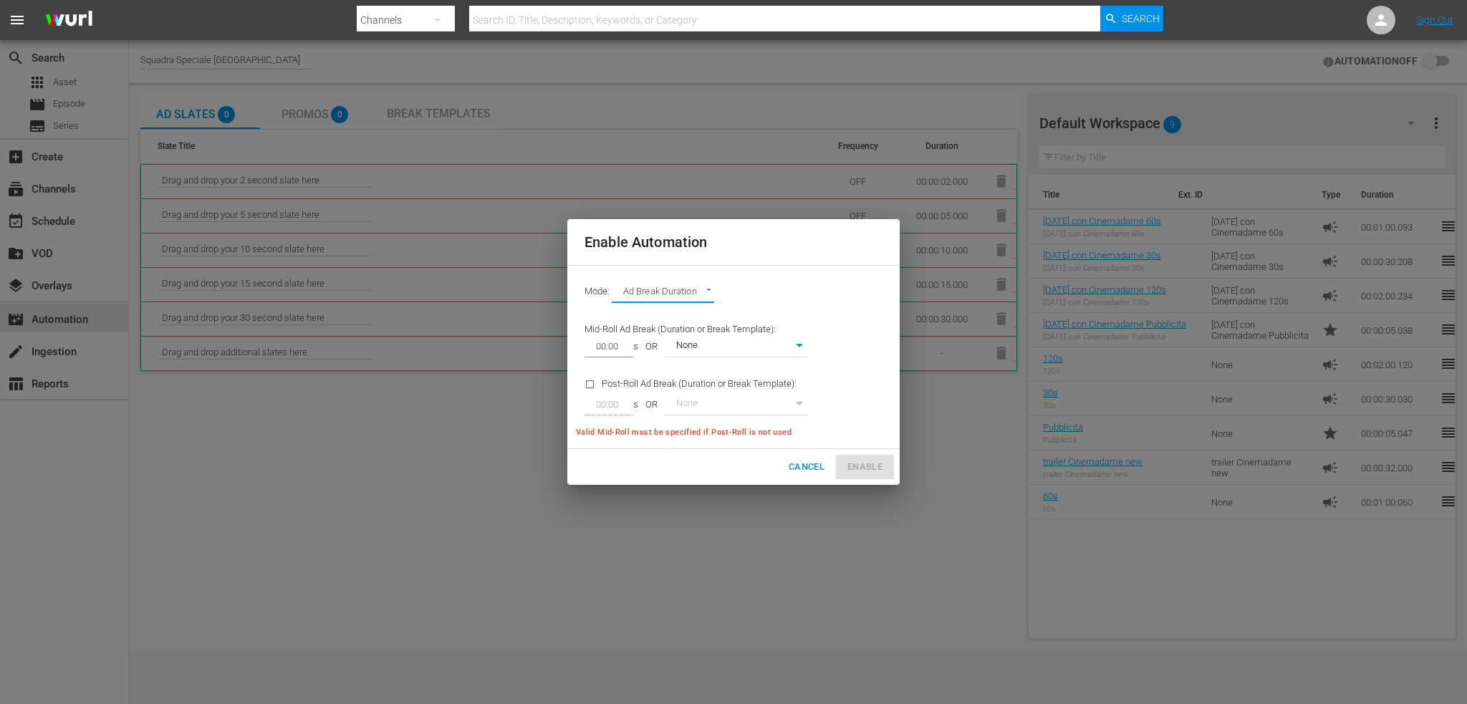
click at [713, 345] on body "menu Search By Channels Search ID, Title, Description, Keywords, or Category Se…" at bounding box center [733, 352] width 1467 height 704
click at [851, 364] on div at bounding box center [733, 352] width 1467 height 704
click at [792, 461] on span "Cancel" at bounding box center [807, 467] width 36 height 16
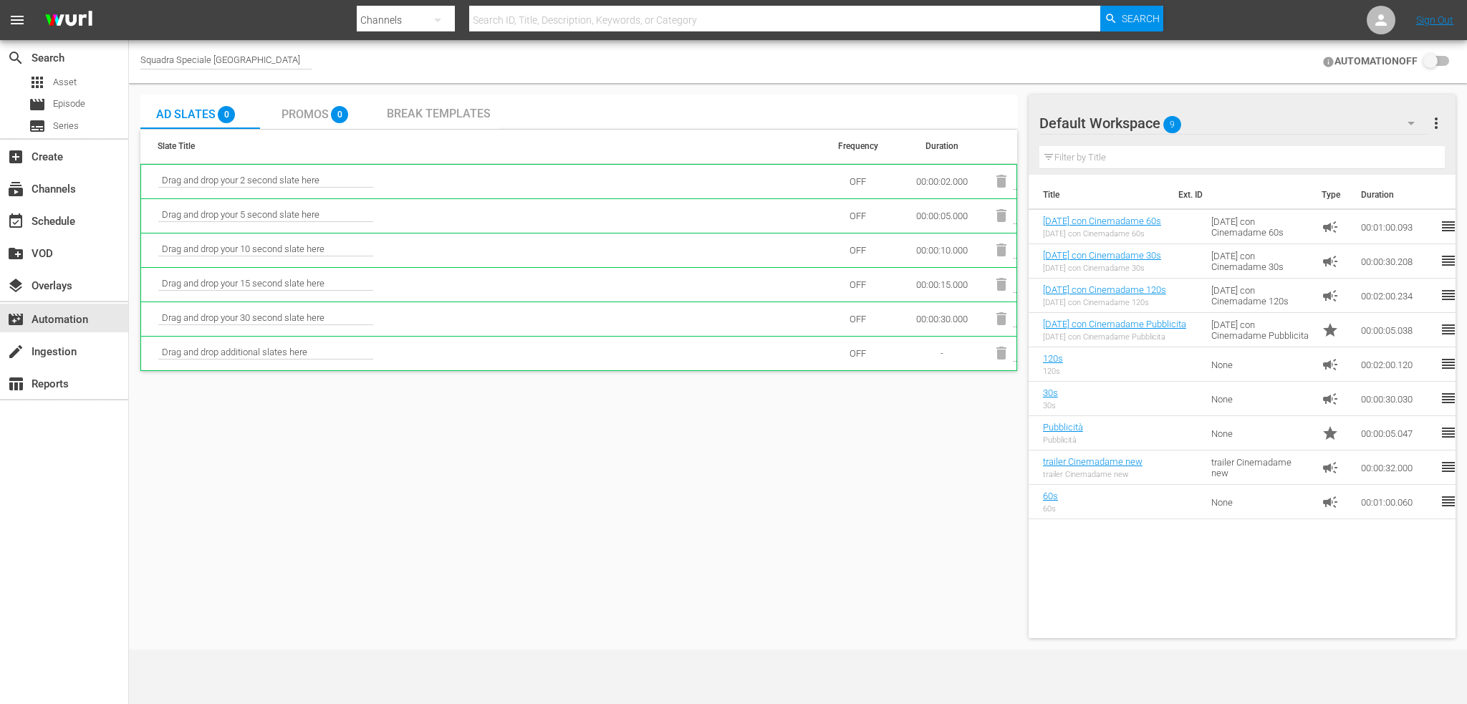
click at [1169, 130] on span "9" at bounding box center [1172, 125] width 18 height 30
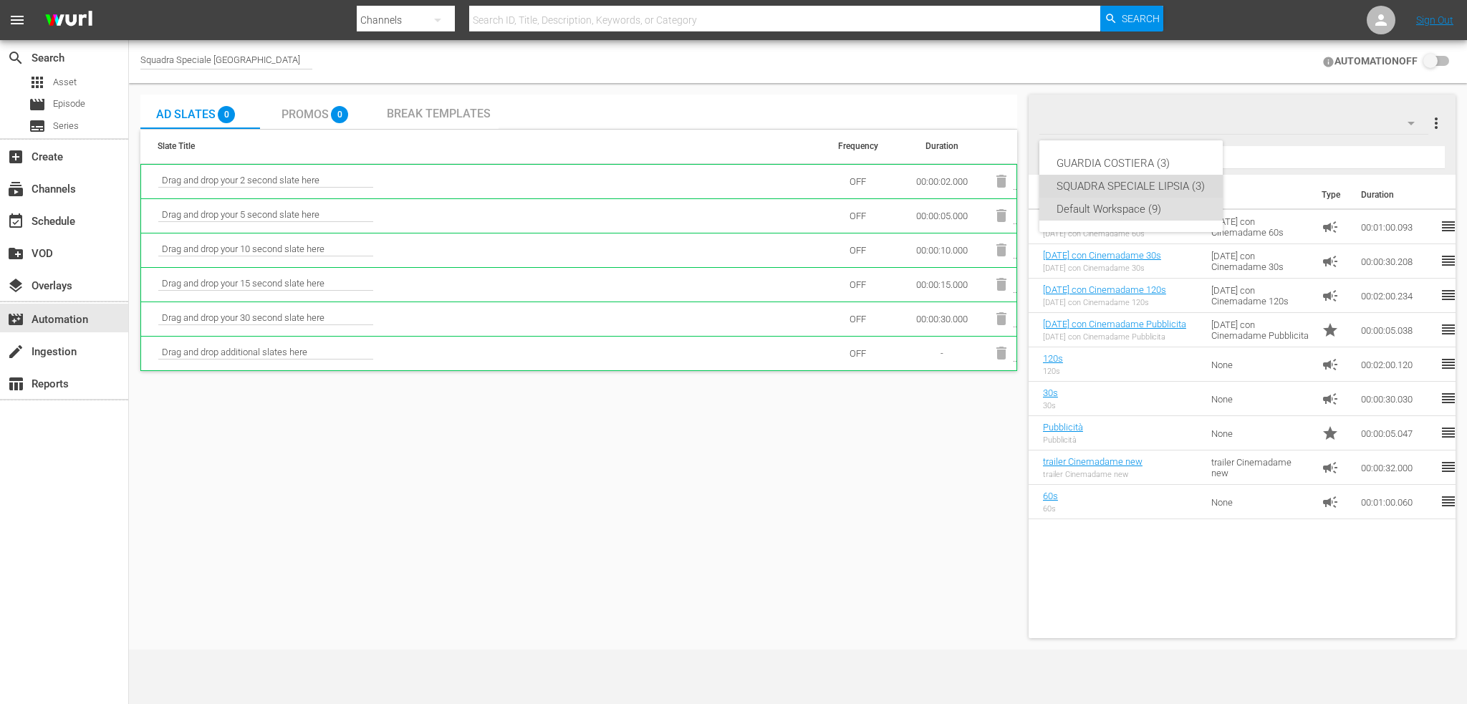
click at [1138, 194] on div "SQUADRA SPECIALE LIPSIA (3)" at bounding box center [1131, 186] width 149 height 23
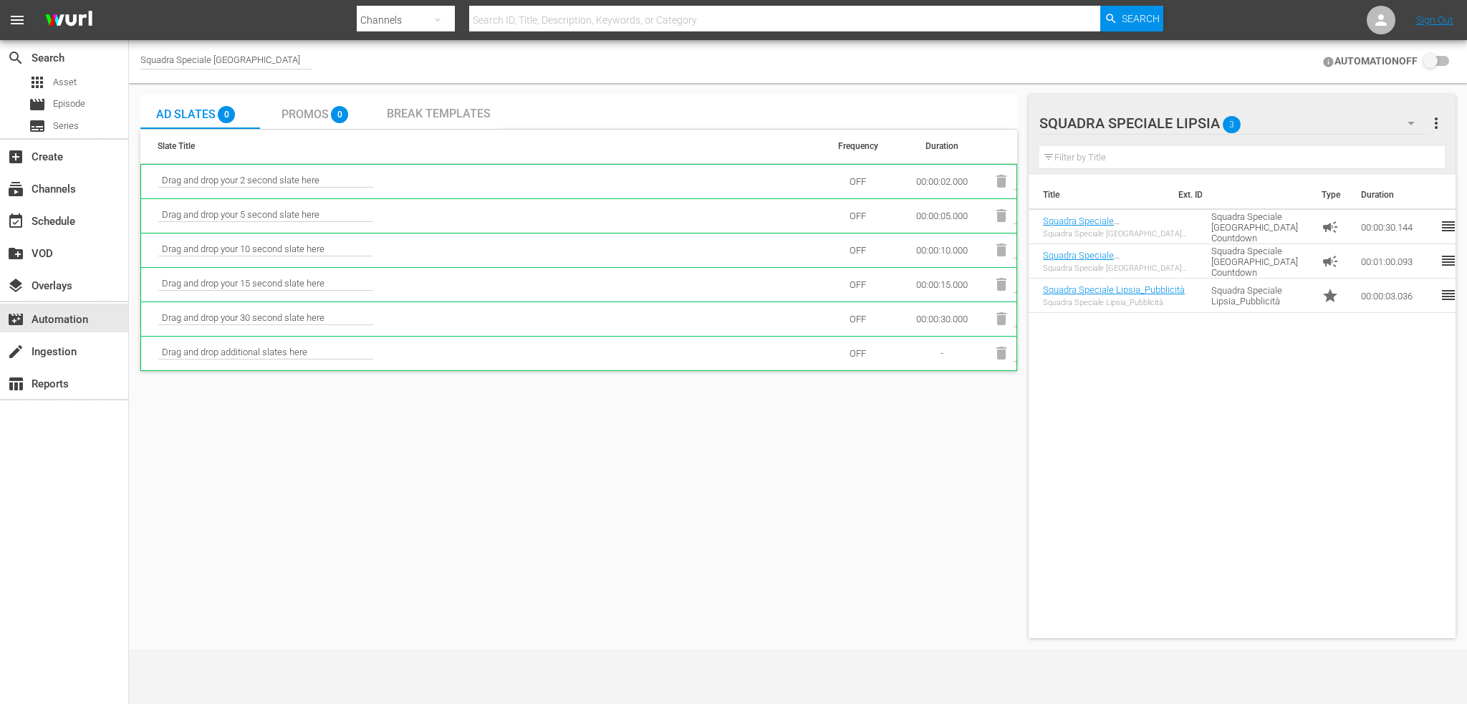
click at [305, 99] on div "Promos 0" at bounding box center [319, 111] width 75 height 29
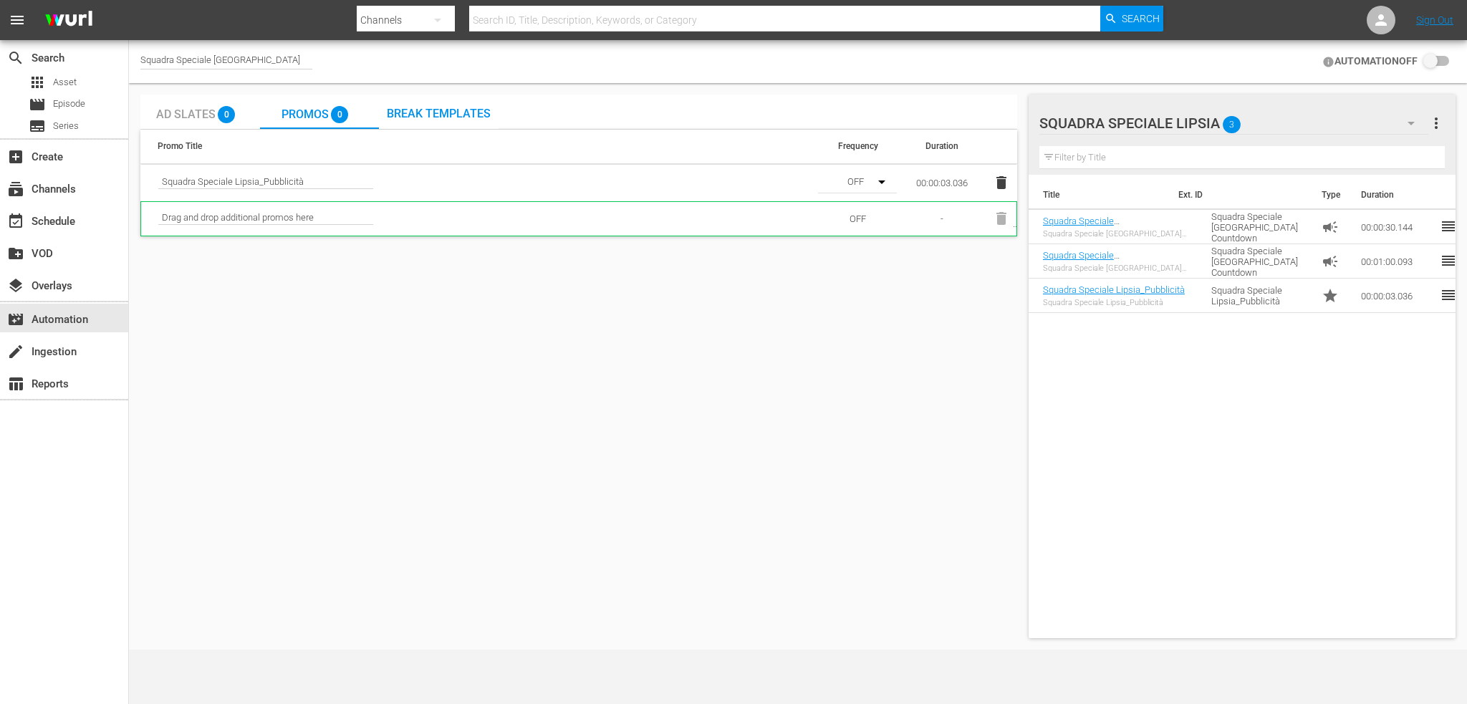
click at [1194, 256] on td "Squadra Speciale Lipsia_60s Countdown Squadra Speciale Lipsia_60s Countdown" at bounding box center [1117, 261] width 177 height 34
click at [194, 121] on div "Ad Slates 0" at bounding box center [199, 111] width 87 height 29
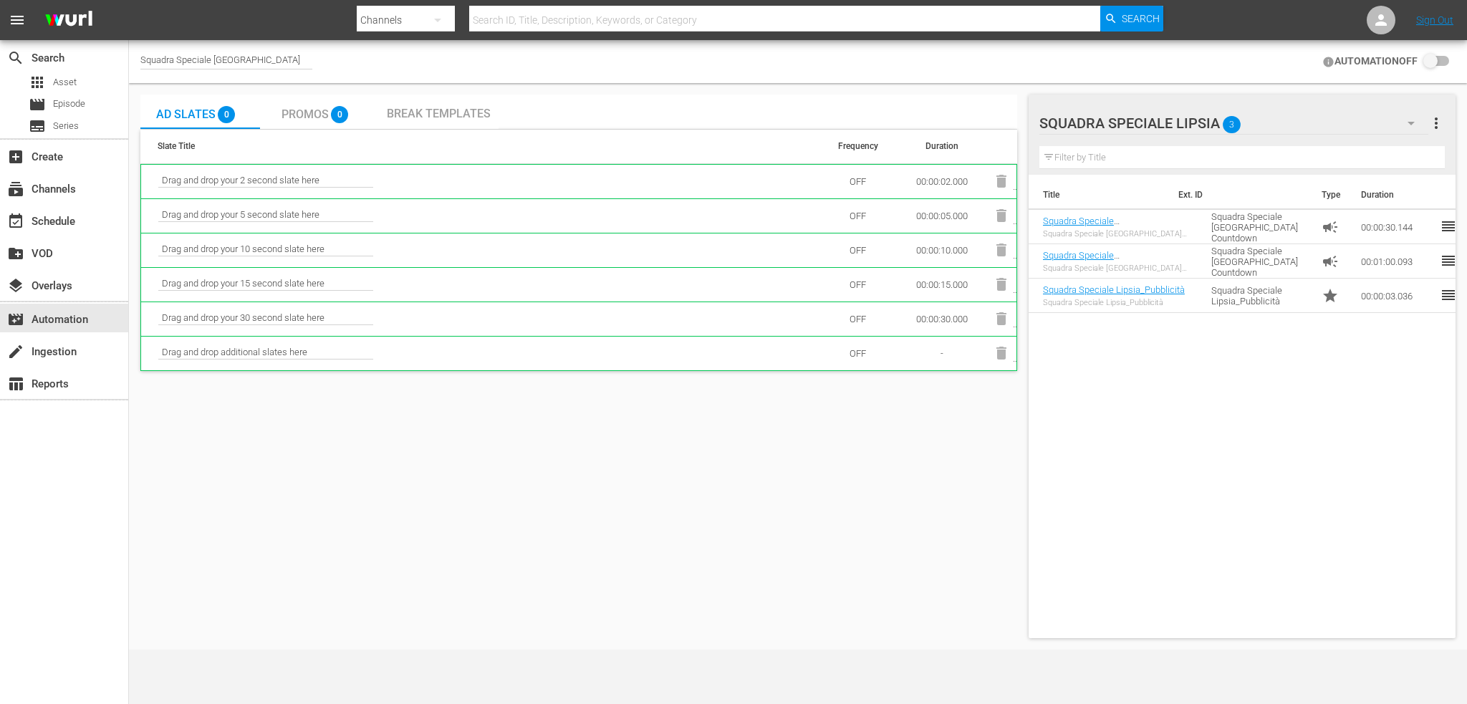
click at [433, 107] on span "Break Templates" at bounding box center [439, 114] width 104 height 14
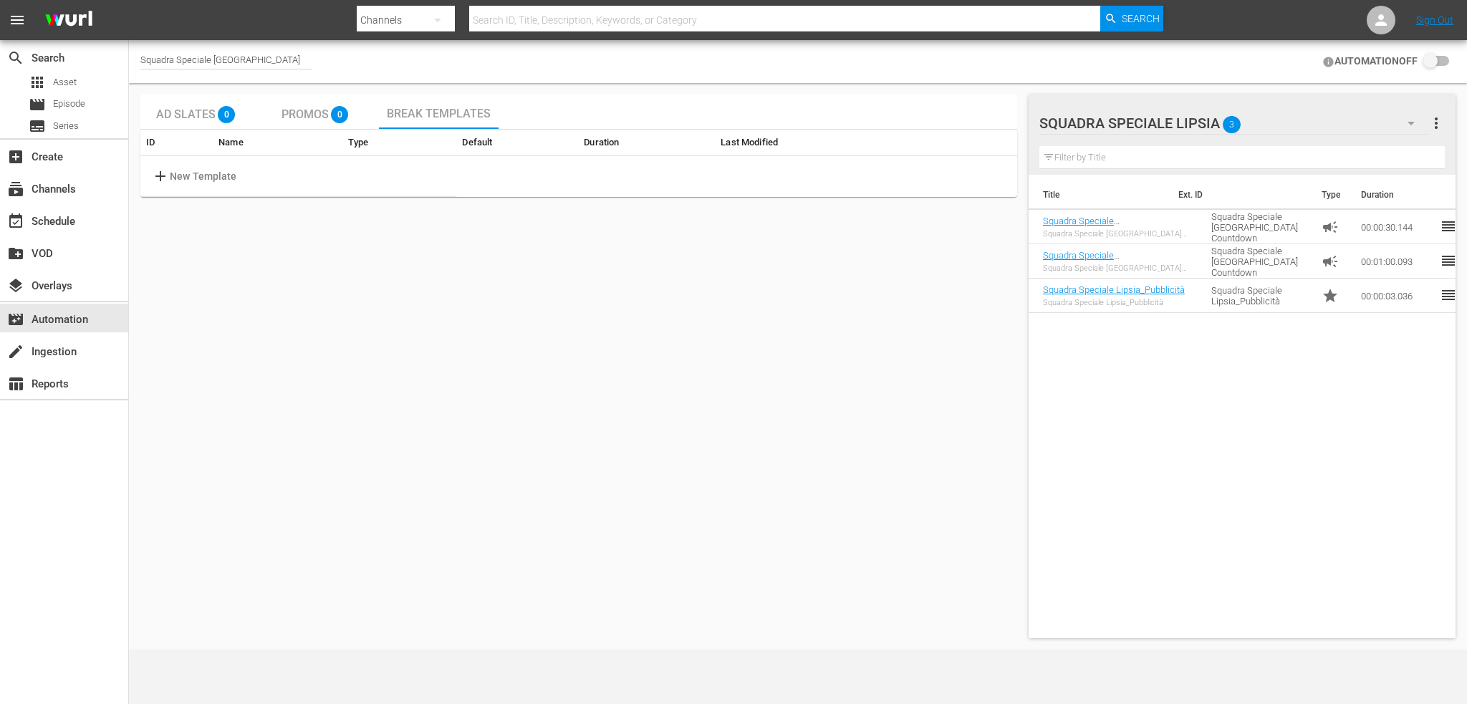
click at [176, 180] on p "New Template" at bounding box center [203, 176] width 67 height 15
click at [267, 175] on input "text" at bounding box center [227, 175] width 113 height 21
type input "2 MIN ADV"
click at [528, 319] on div "Ad Slates 0 Promos 0 Break Templates ID Name Type Default Duration Last Modifie…" at bounding box center [578, 367] width 877 height 544
click at [648, 174] on body "menu Search By Channels Search ID, Title, Description, Keywords, or Category Se…" at bounding box center [733, 352] width 1467 height 704
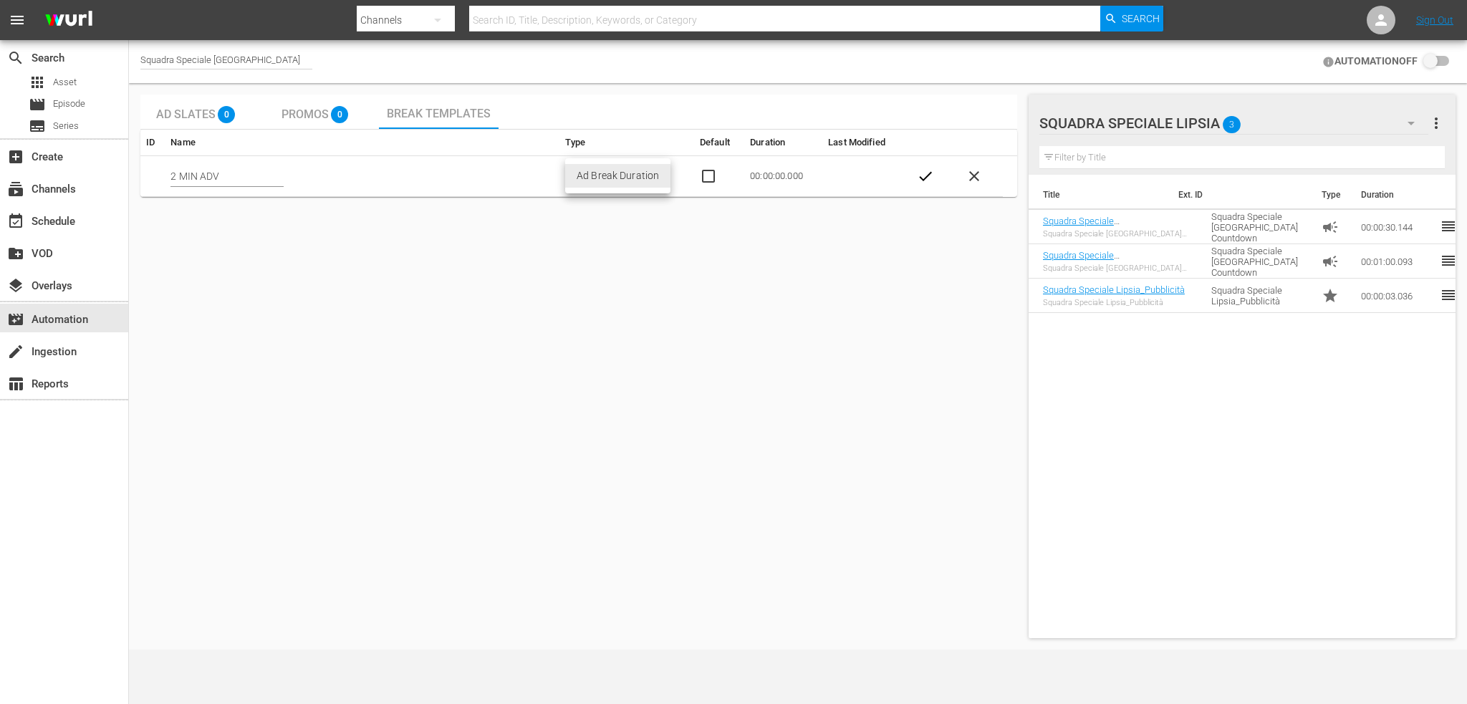
click at [590, 293] on div at bounding box center [733, 352] width 1467 height 704
click at [292, 123] on div "Promos 0" at bounding box center [319, 111] width 75 height 29
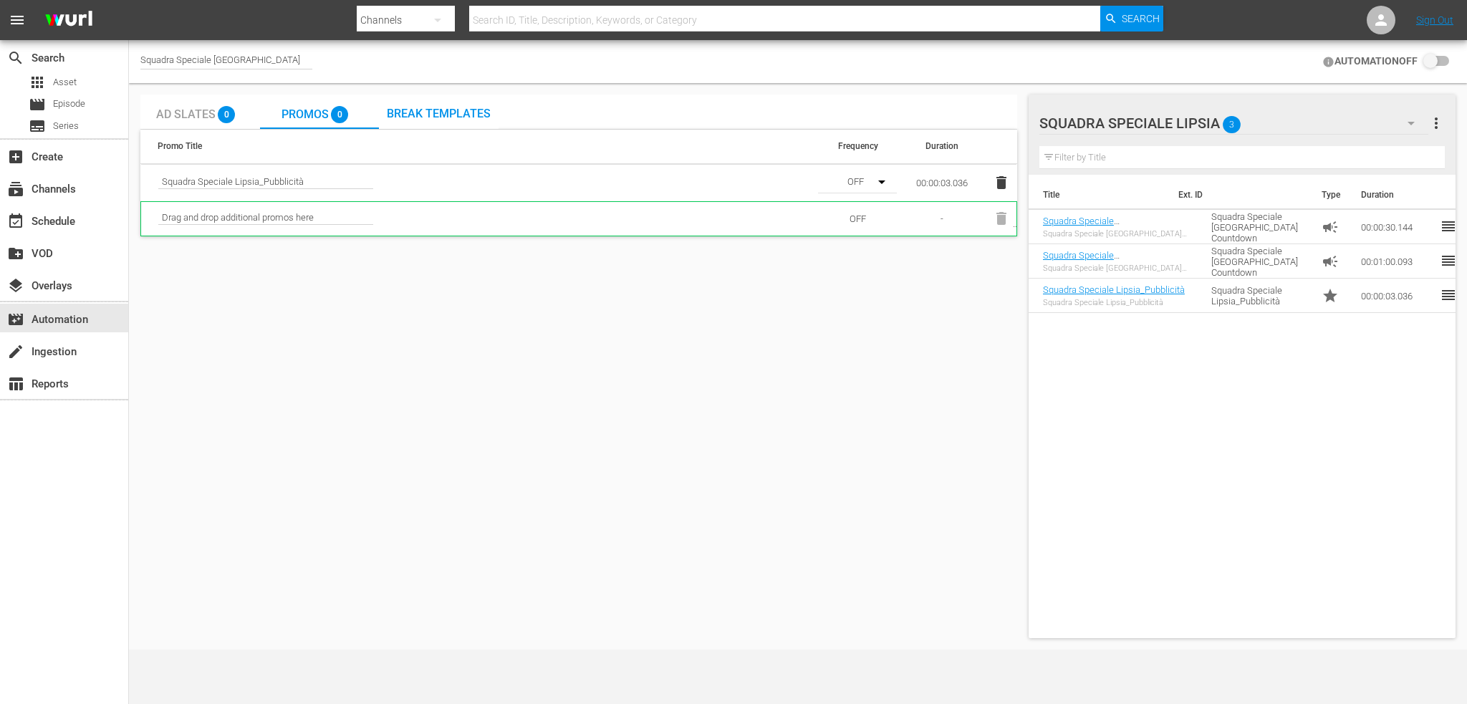
click at [210, 113] on span "Ad Slates" at bounding box center [185, 114] width 59 height 14
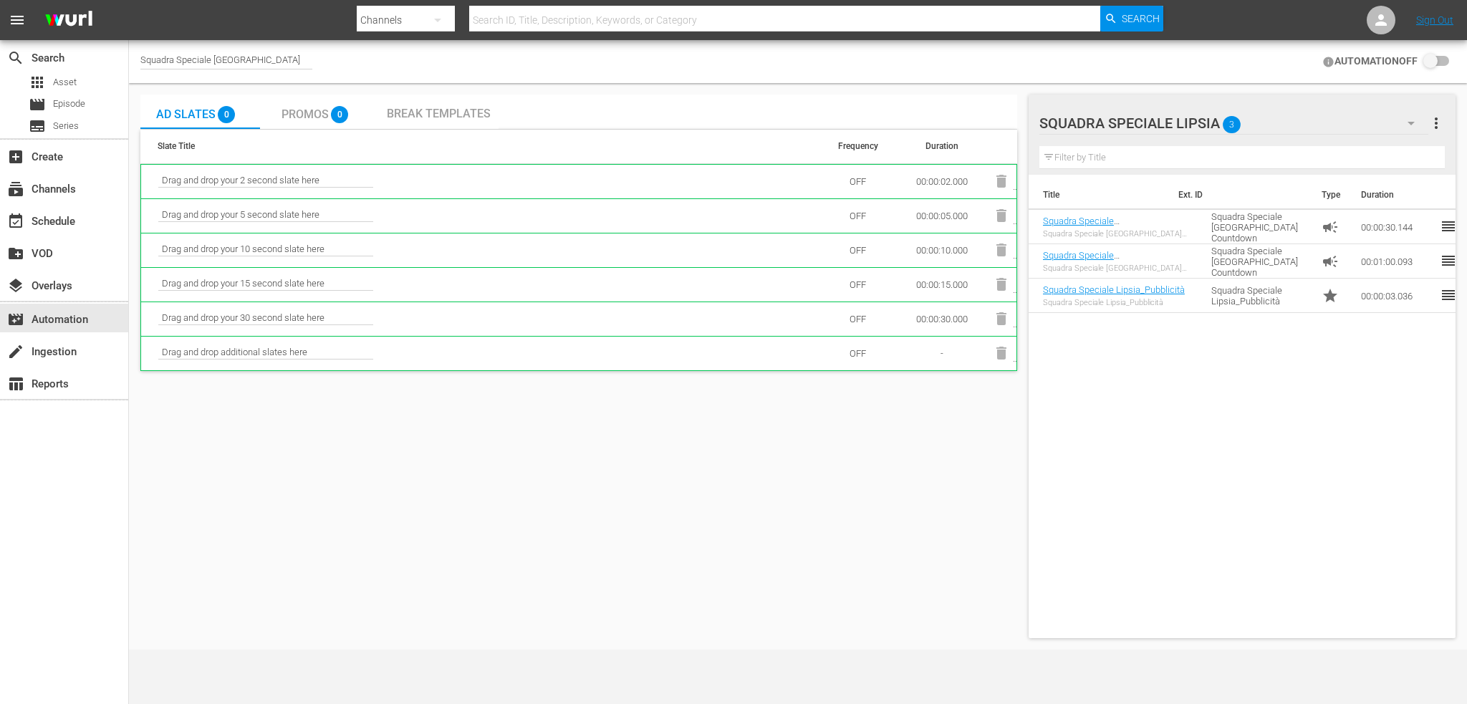
click at [449, 113] on span "Break Templates" at bounding box center [439, 114] width 104 height 14
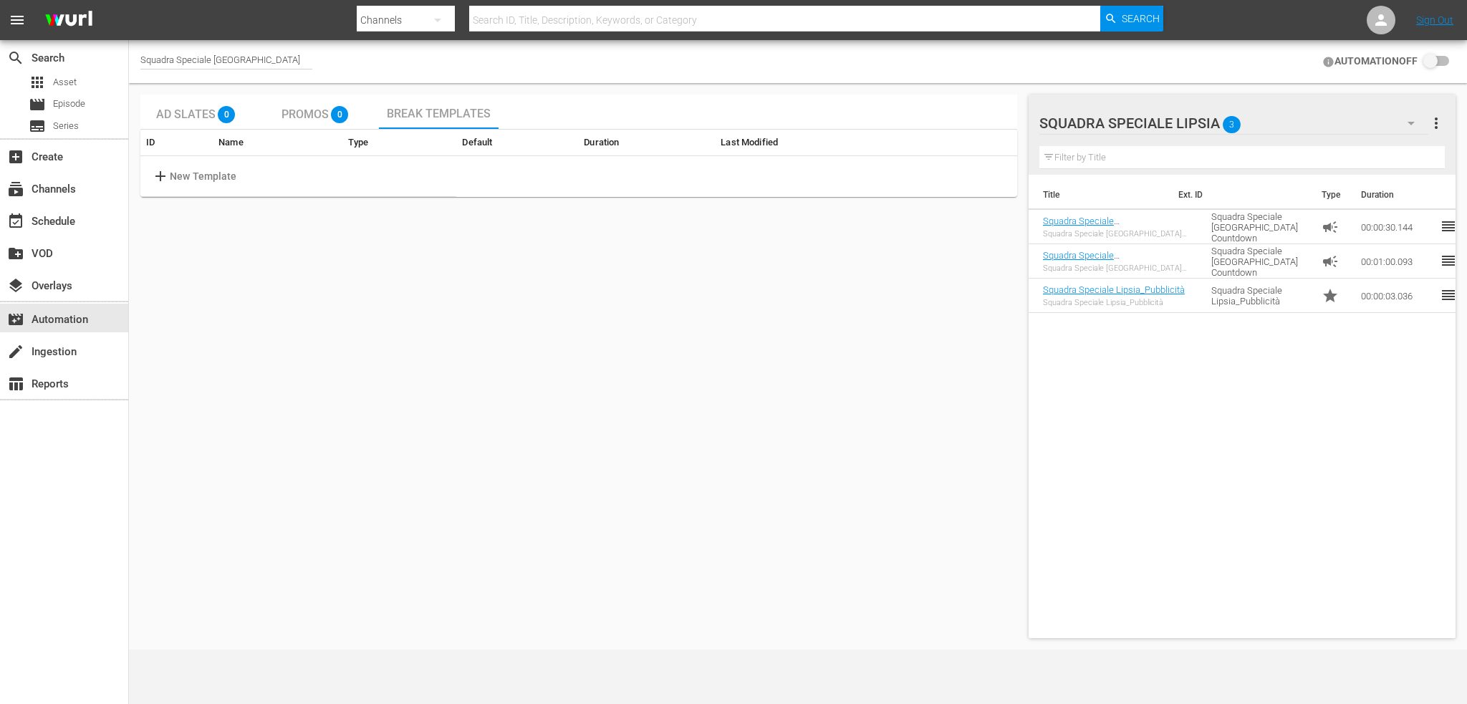
click at [186, 169] on p "New Template" at bounding box center [203, 176] width 67 height 15
click at [191, 171] on input "text" at bounding box center [227, 175] width 113 height 21
click at [603, 174] on body "menu Search By Channels Search ID, Title, Description, Keywords, or Category Se…" at bounding box center [733, 352] width 1467 height 704
click at [590, 254] on div at bounding box center [733, 352] width 1467 height 704
click at [1437, 68] on input "checkbox" at bounding box center [1434, 61] width 32 height 17
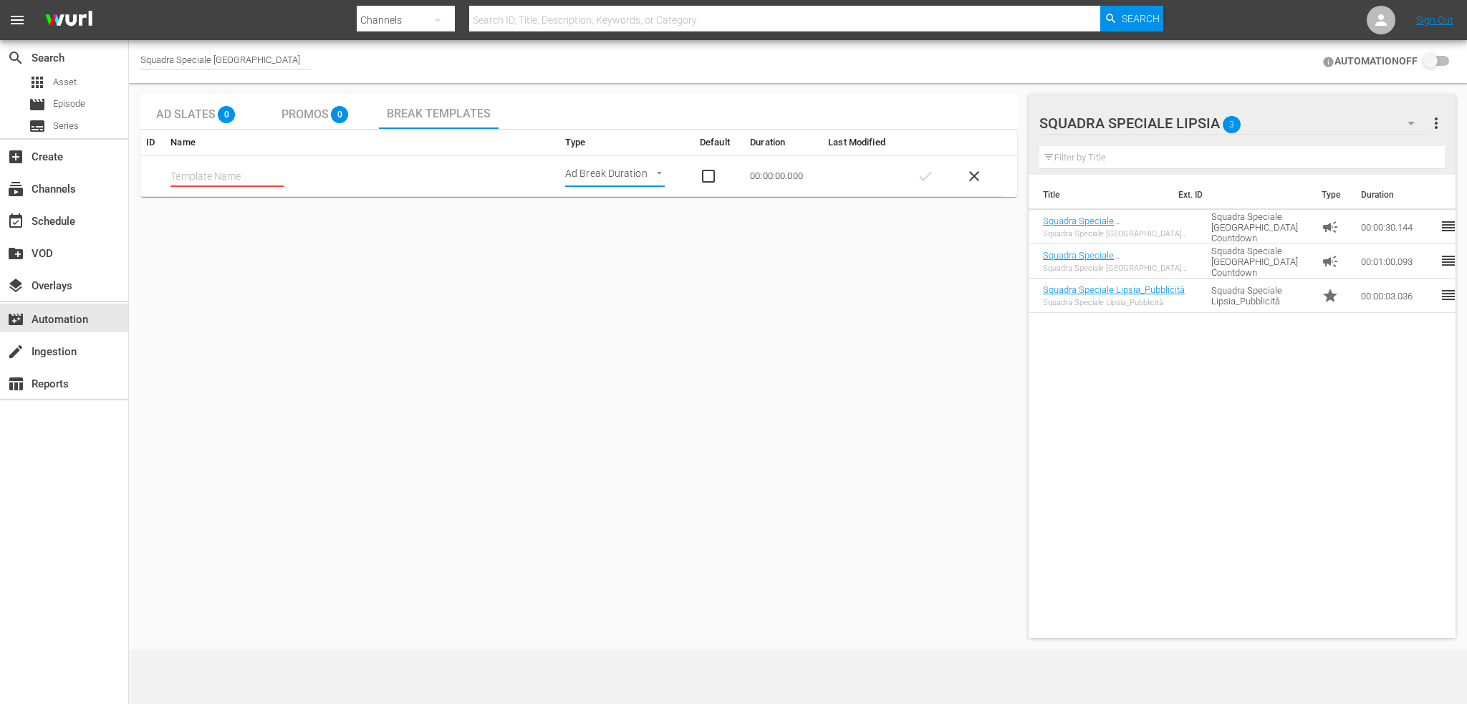
checkbox input "false"
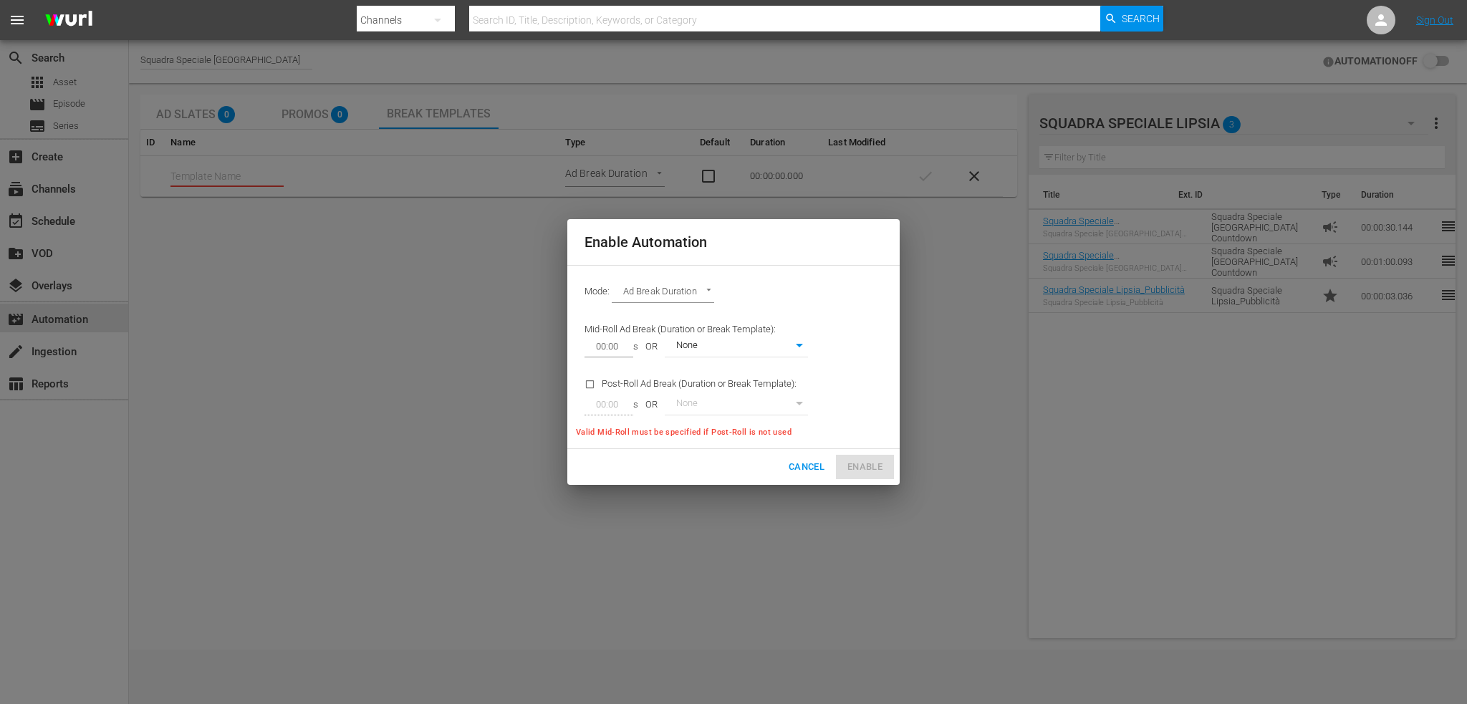
click at [745, 350] on body "menu Search By Channels Search ID, Title, Description, Keywords, or Category Se…" at bounding box center [733, 352] width 1467 height 704
click at [831, 326] on div at bounding box center [733, 352] width 1467 height 704
click at [658, 287] on body "menu Search By Channels Search ID, Title, Description, Keywords, or Category Se…" at bounding box center [733, 352] width 1467 height 704
click at [682, 291] on li "Ad Break Duration" at bounding box center [664, 293] width 105 height 24
click at [687, 281] on div "Mode: Ad Break Duration AD_BREAK_DURATION" at bounding box center [733, 292] width 315 height 37
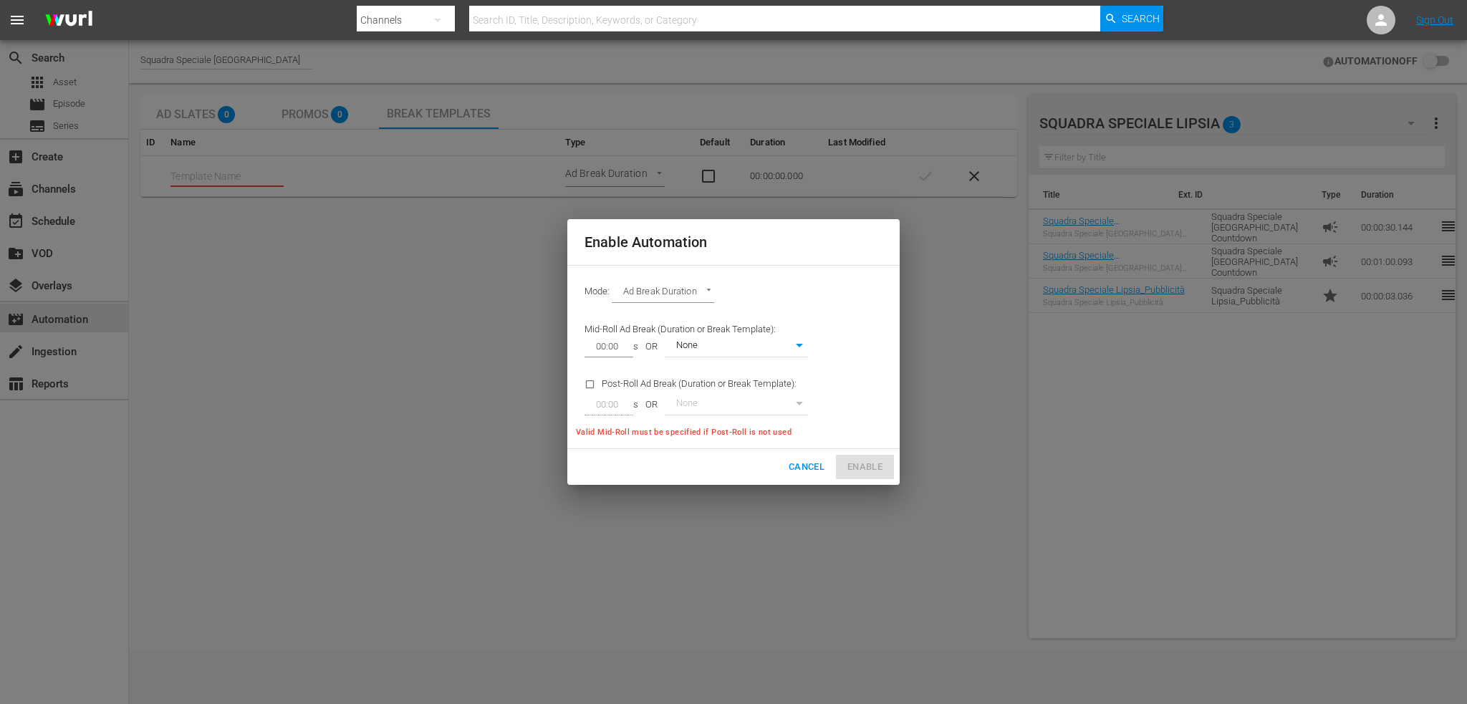
click at [679, 290] on body "menu Search By Channels Search ID, Title, Description, Keywords, or Category Se…" at bounding box center [733, 352] width 1467 height 704
click at [685, 269] on li "Target Duration" at bounding box center [664, 269] width 105 height 24
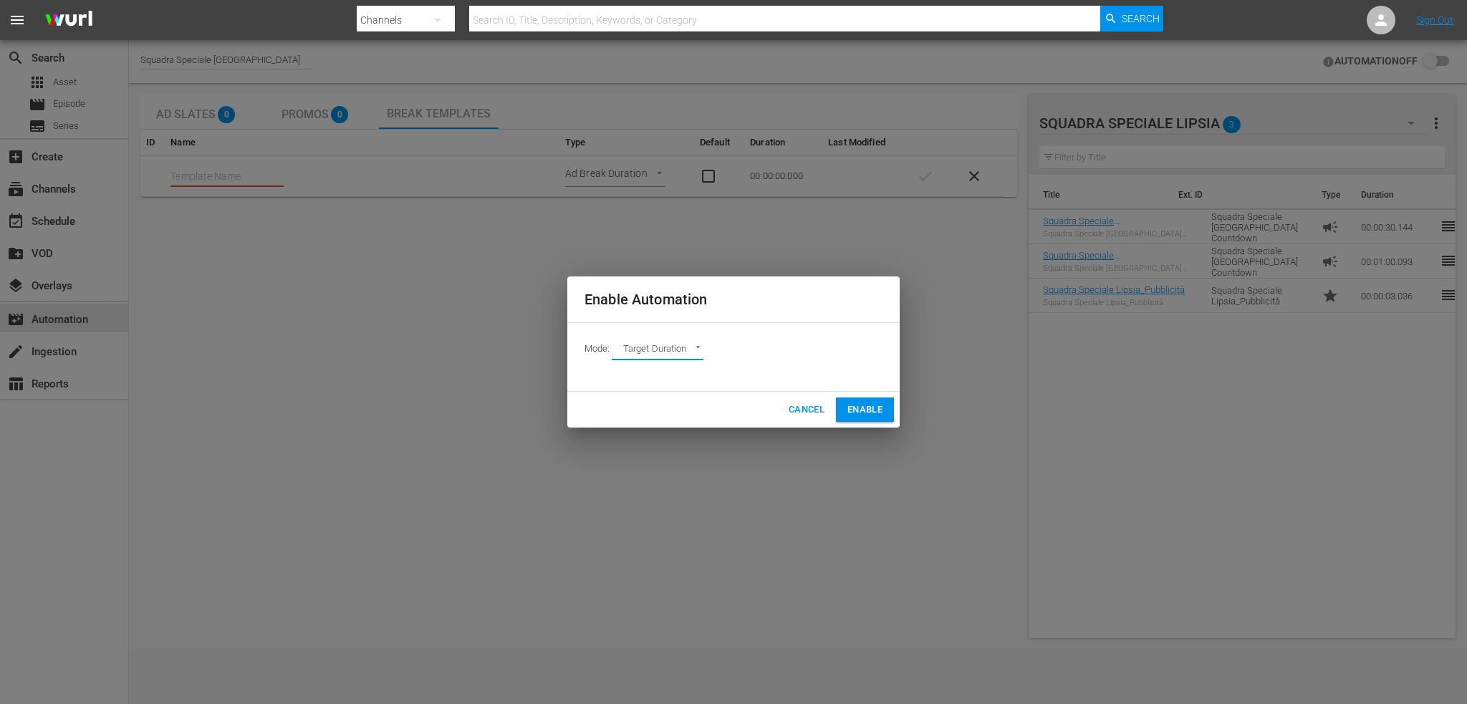
click at [666, 348] on body "menu Search By Channels Search ID, Title, Description, Keywords, or Category Se…" at bounding box center [733, 352] width 1467 height 704
click at [667, 372] on li "Ad Break Duration" at bounding box center [664, 374] width 105 height 24
type input "AD_BREAK_DURATION"
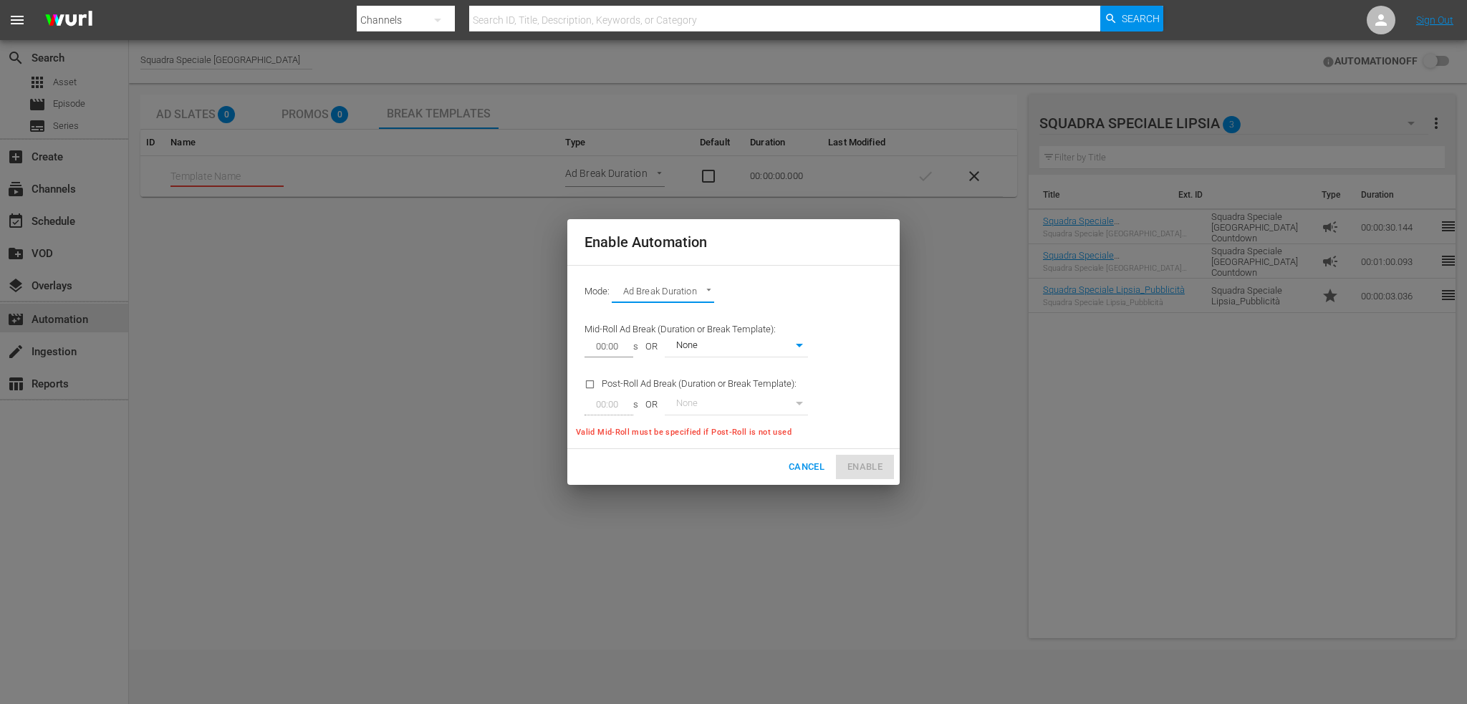
click at [800, 469] on span "Cancel" at bounding box center [807, 467] width 36 height 16
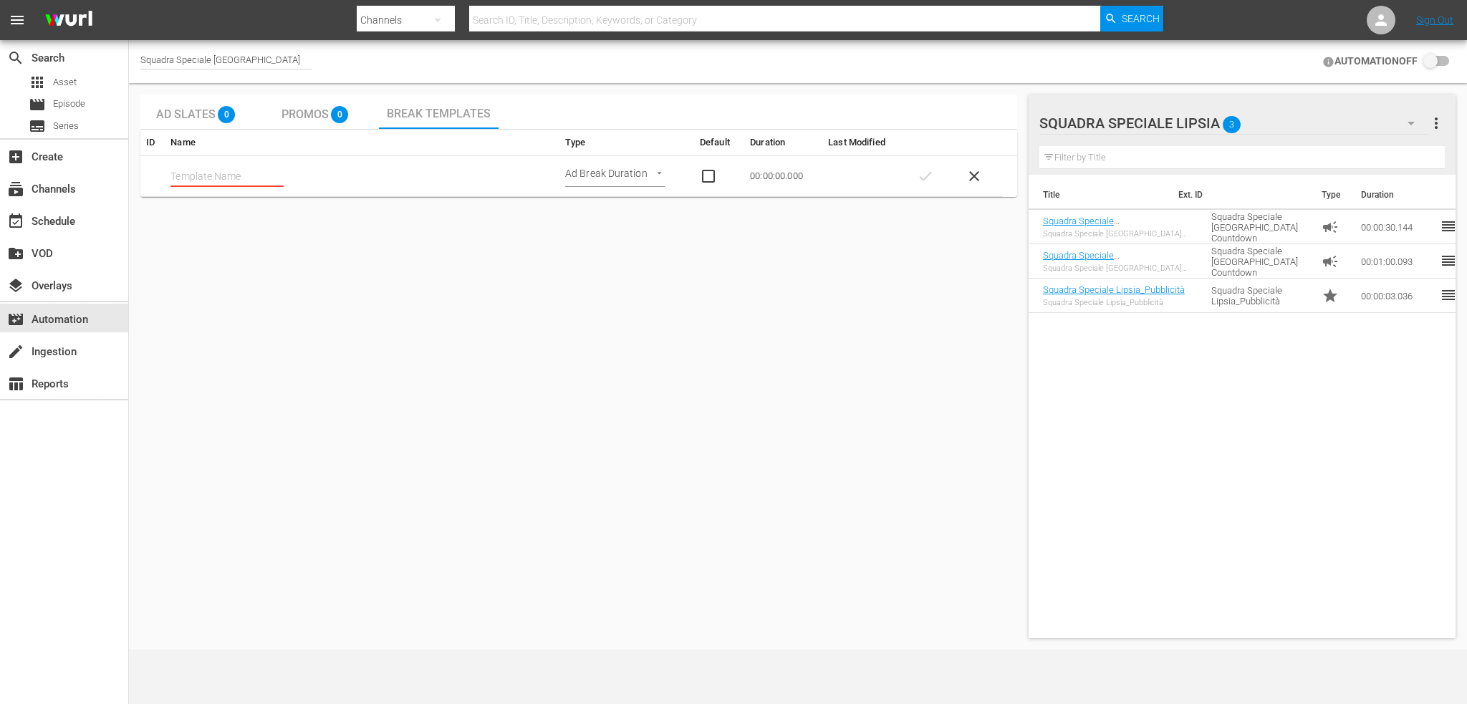
click at [301, 110] on span "Promos" at bounding box center [305, 114] width 47 height 14
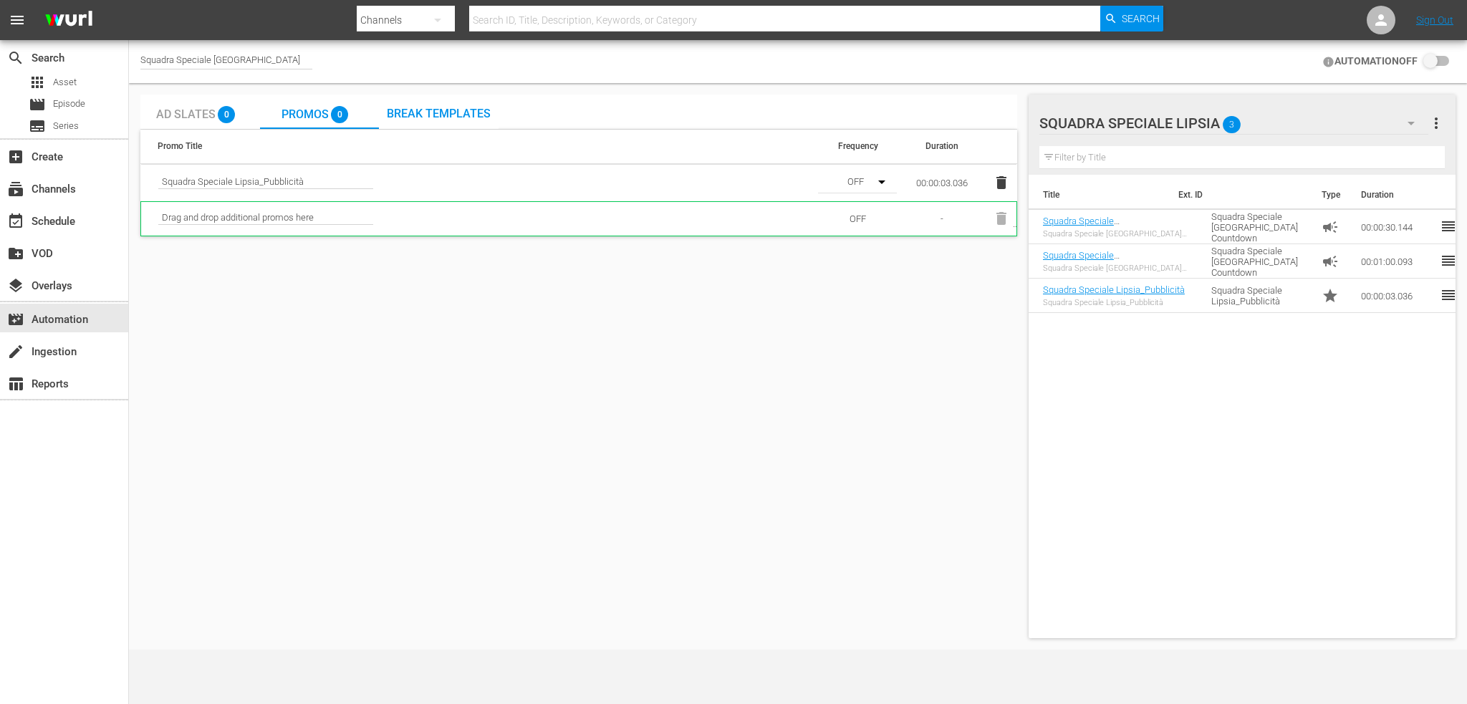
click at [196, 114] on span "Ad Slates" at bounding box center [185, 114] width 59 height 14
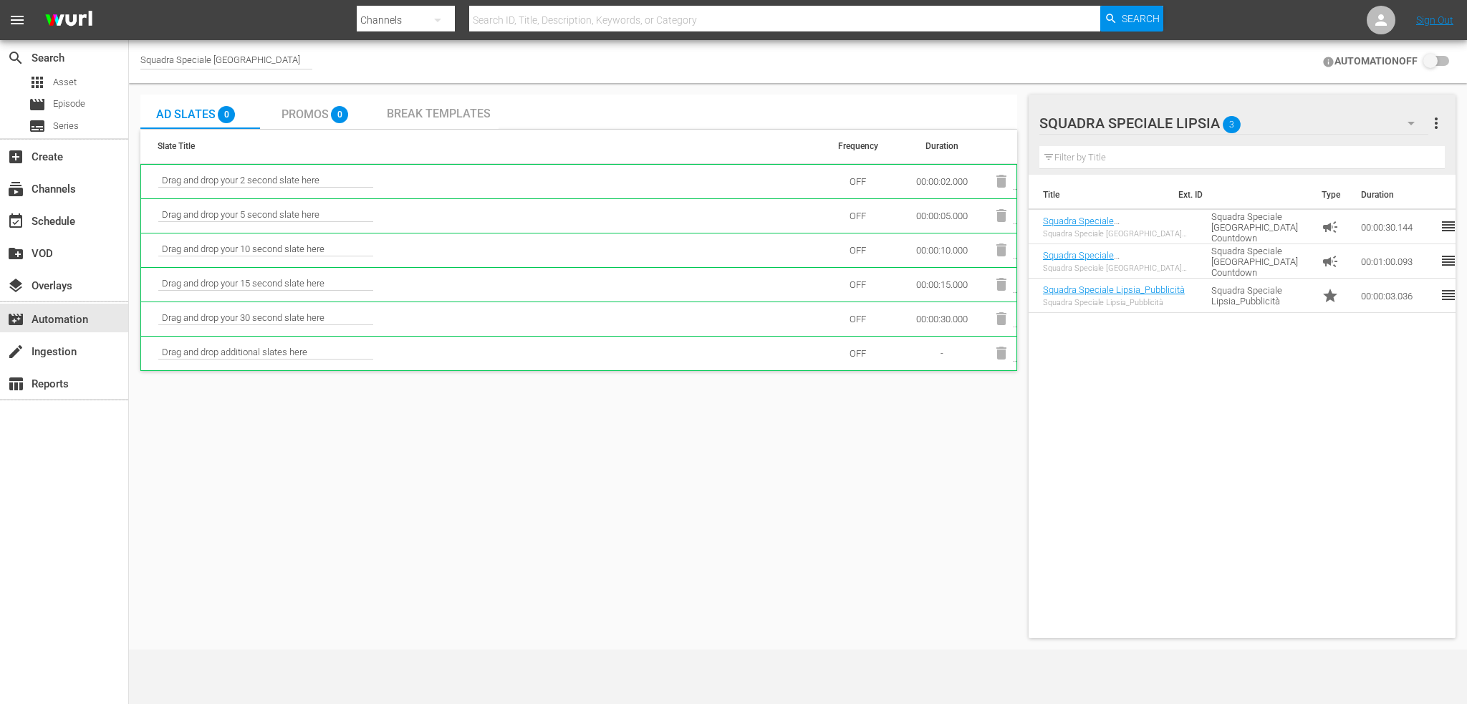
click at [292, 108] on span "Promos" at bounding box center [305, 114] width 47 height 14
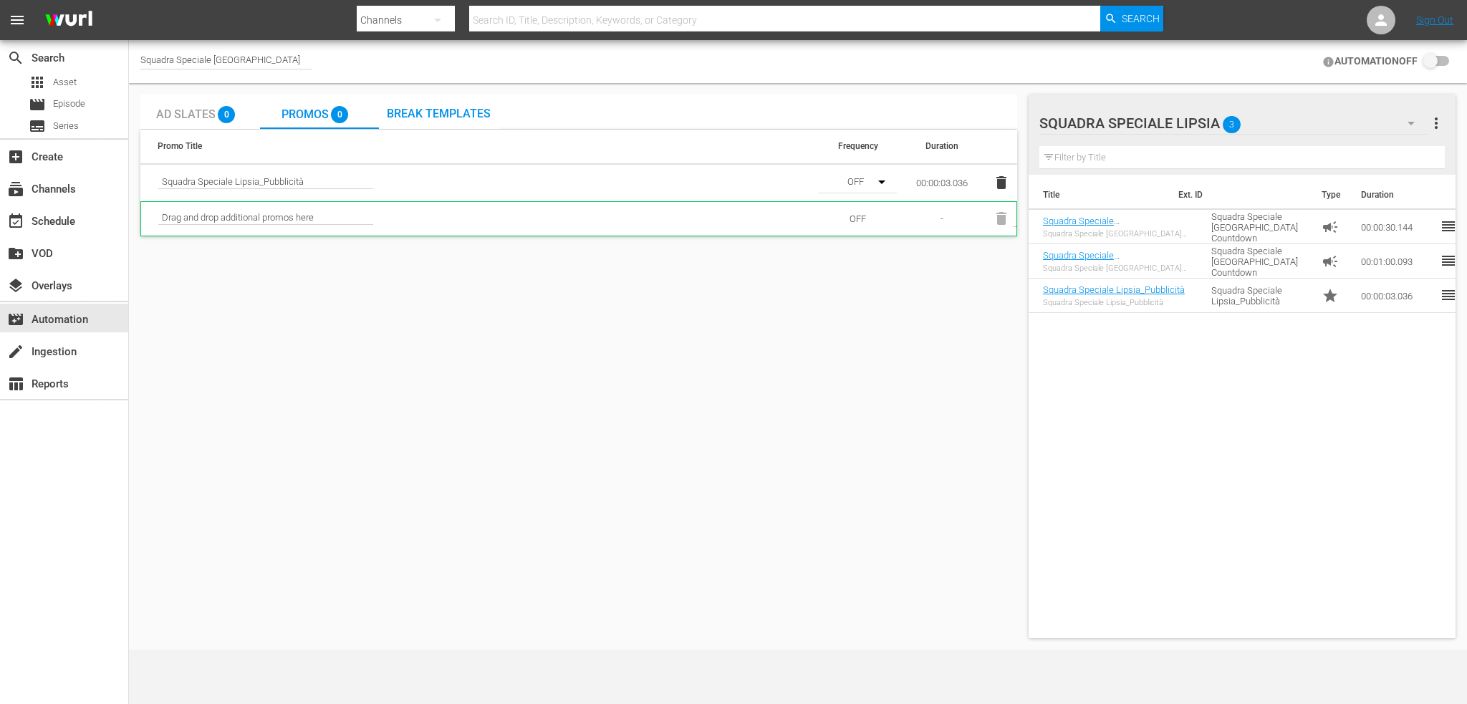
click at [863, 187] on button "button" at bounding box center [876, 182] width 34 height 34
click at [995, 178] on div "OFF Low Medium High" at bounding box center [733, 352] width 1467 height 704
click at [1000, 186] on div "OFF Low Medium High" at bounding box center [733, 352] width 1467 height 704
click at [1000, 183] on icon "button" at bounding box center [1002, 182] width 10 height 13
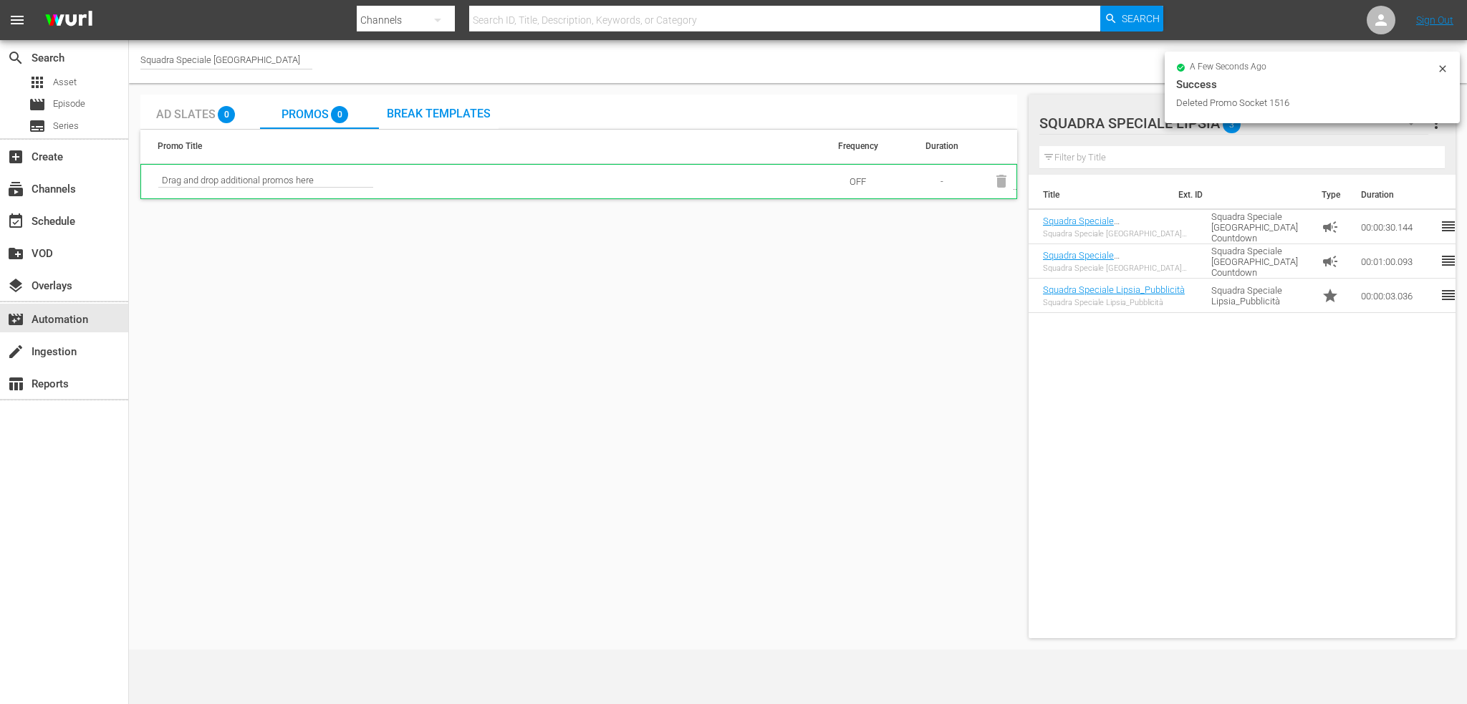
click at [192, 117] on span "Ad Slates" at bounding box center [185, 114] width 59 height 14
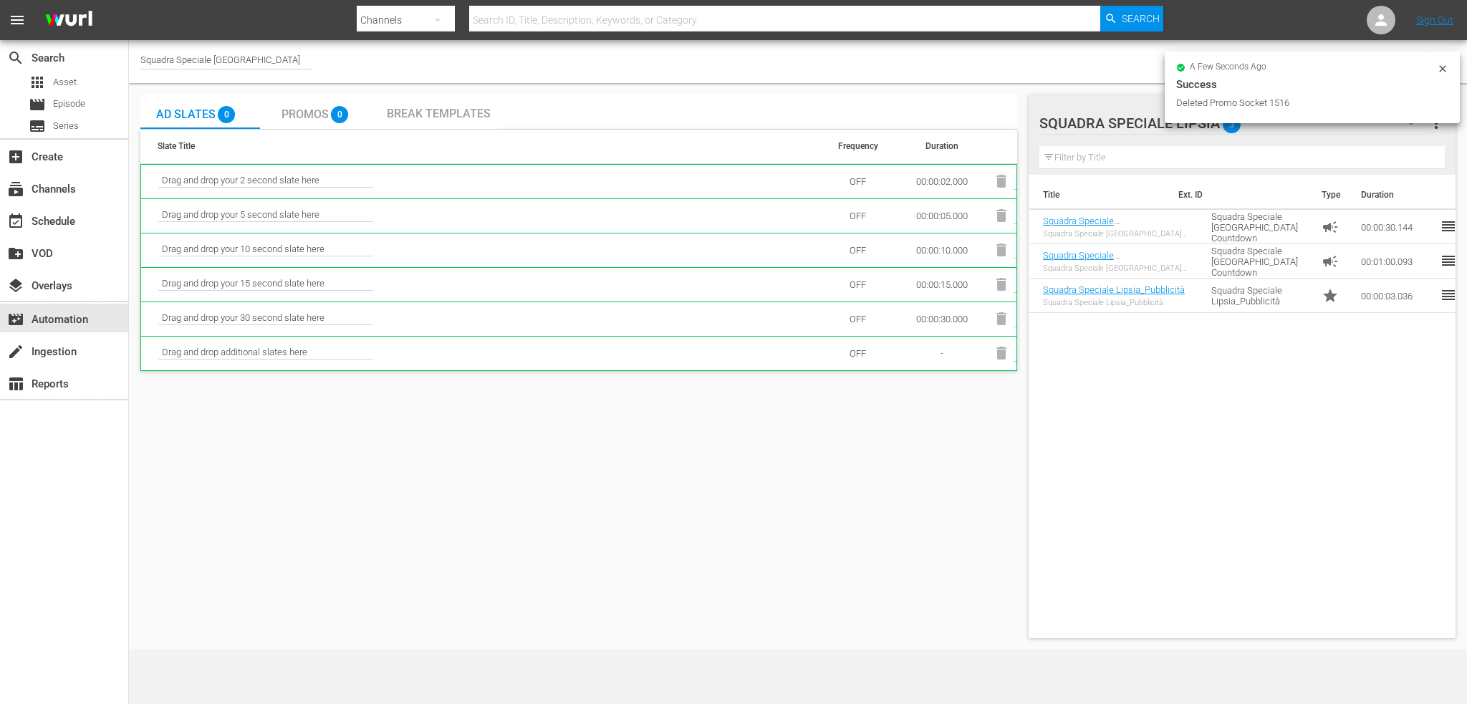
click at [234, 177] on span "Drag and drop your 2 second slate here" at bounding box center [265, 181] width 215 height 13
click at [262, 254] on span "Drag and drop your 10 second slate here" at bounding box center [265, 250] width 215 height 13
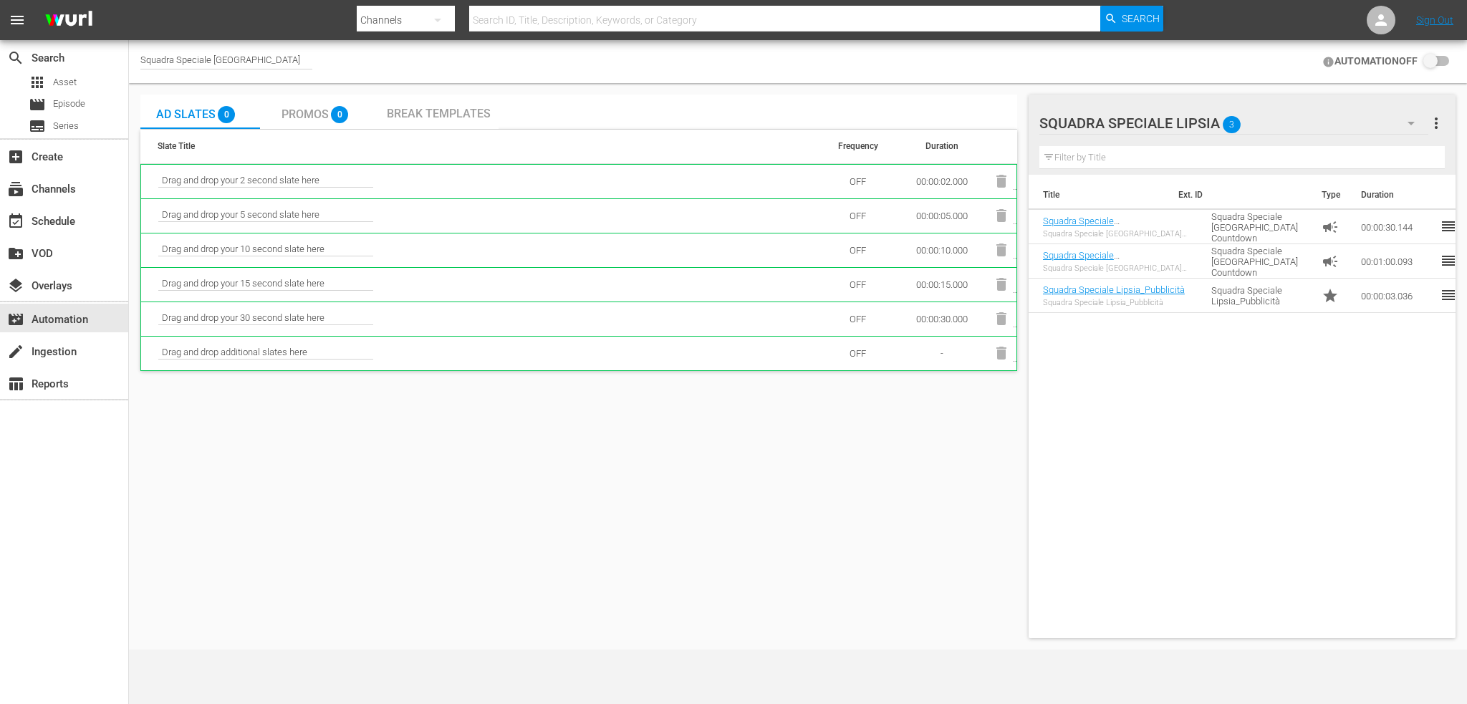
click at [255, 355] on span "Drag and drop additional slates here" at bounding box center [265, 353] width 215 height 13
click at [307, 115] on span "Promos" at bounding box center [305, 114] width 47 height 14
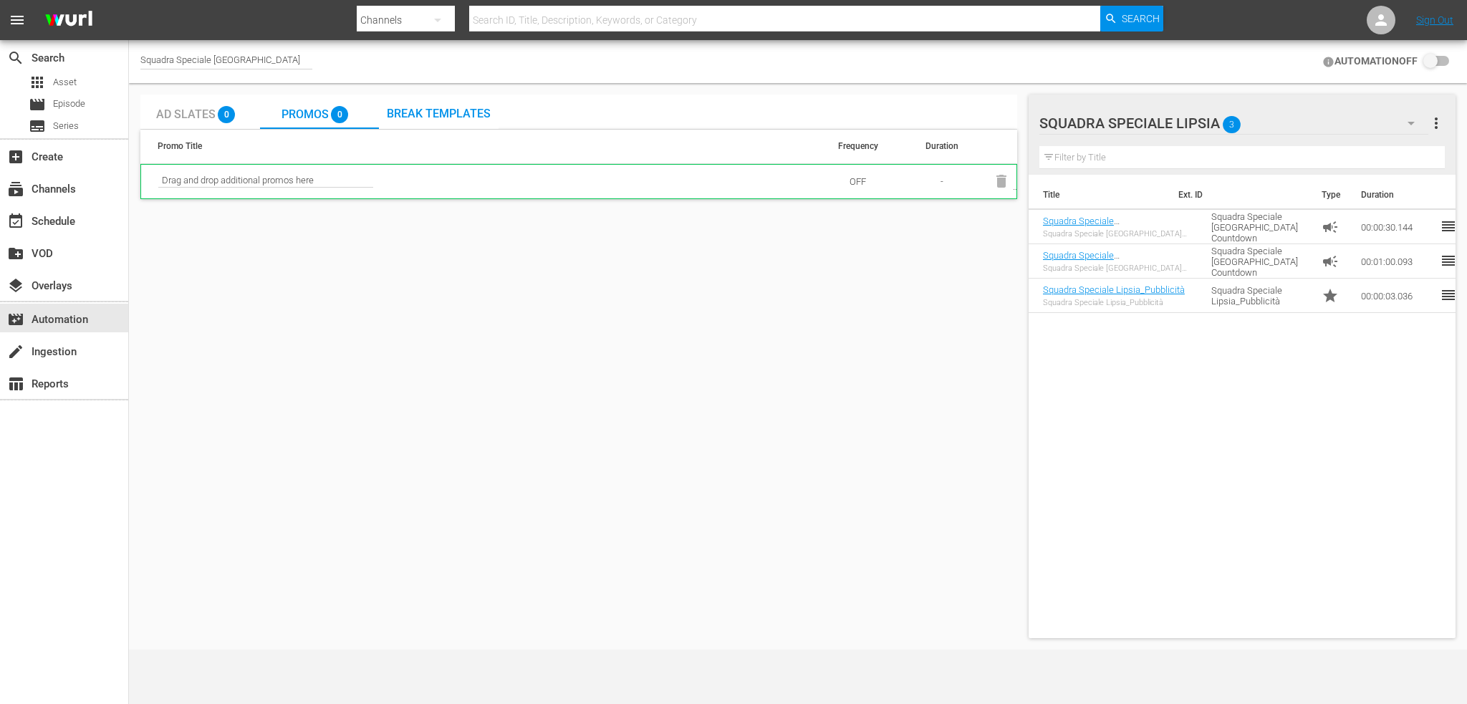
click at [421, 110] on span "Break Templates" at bounding box center [439, 114] width 104 height 14
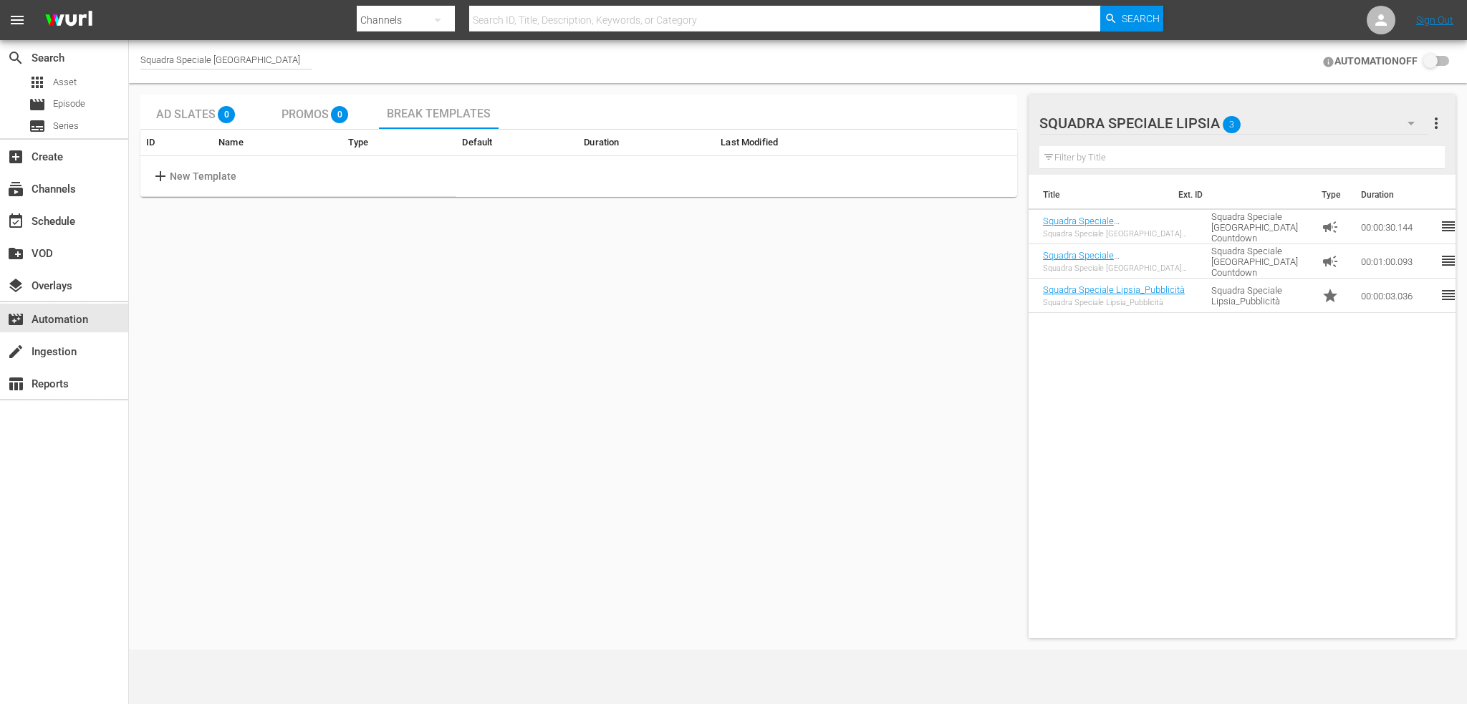
click at [218, 111] on div "0" at bounding box center [231, 110] width 26 height 26
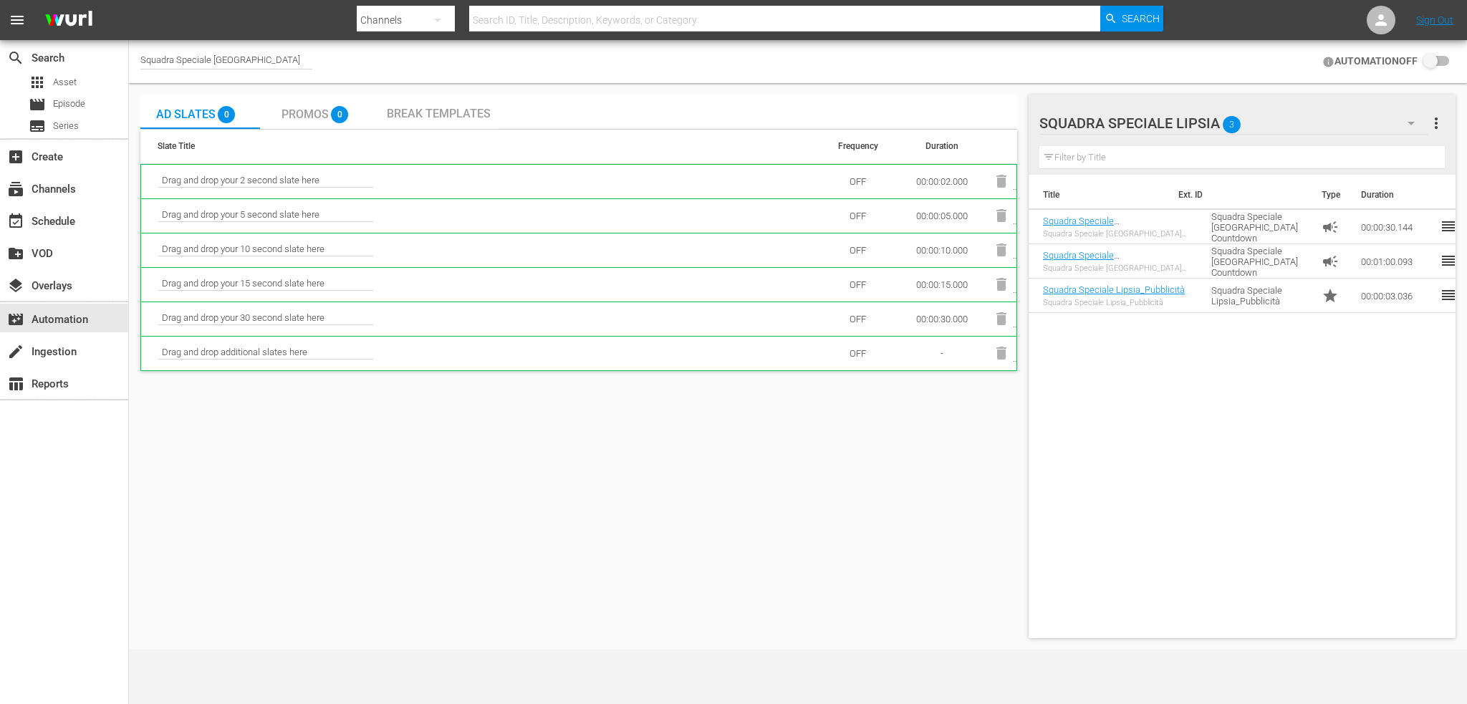
click at [1323, 65] on icon at bounding box center [1329, 62] width 12 height 12
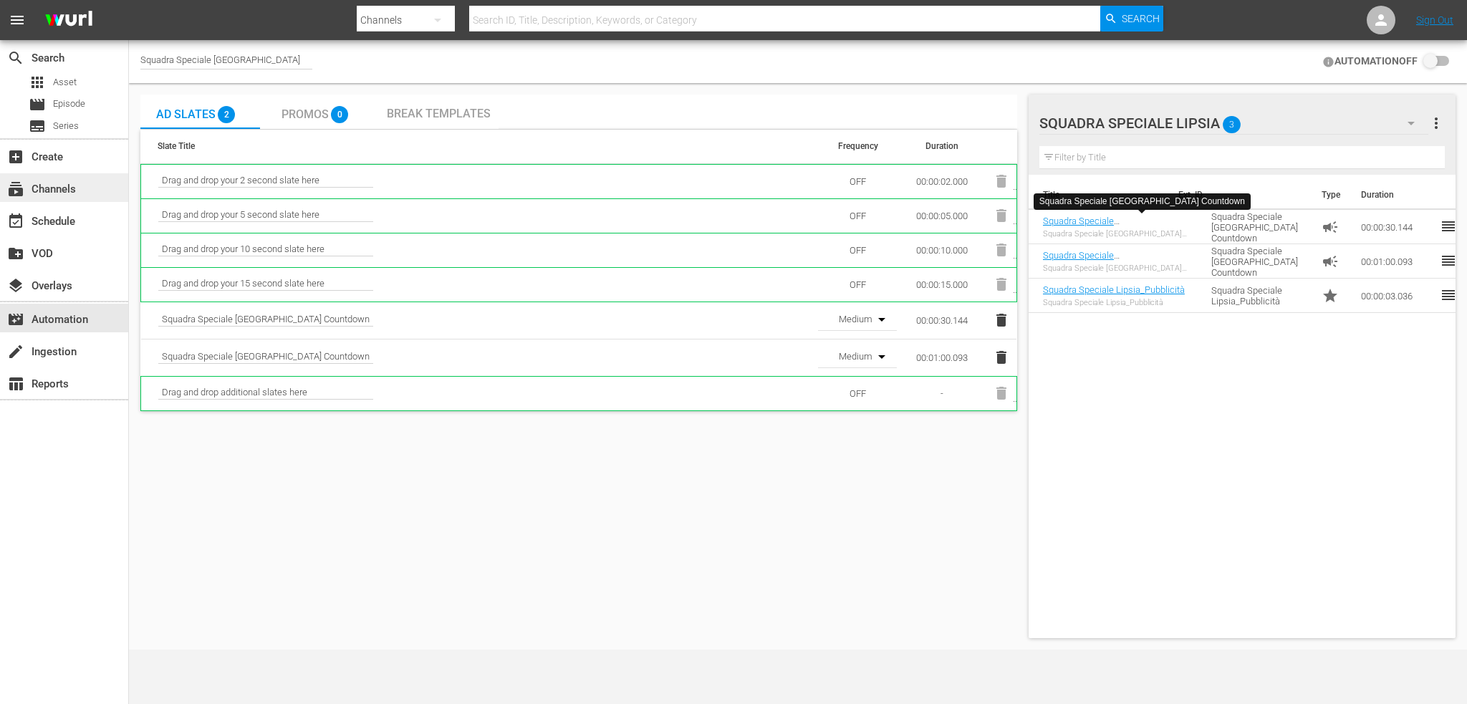
click at [92, 188] on div "subscriptions Channels" at bounding box center [64, 187] width 128 height 29
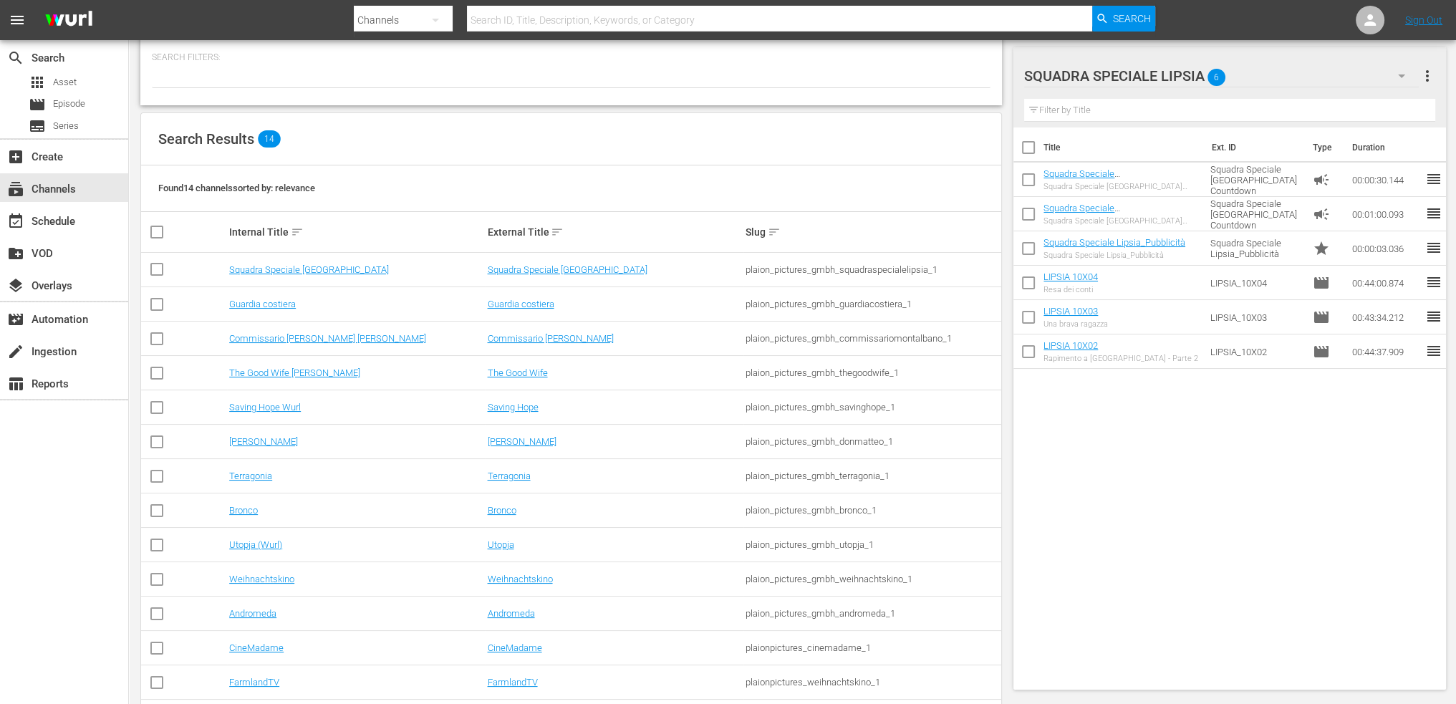
scroll to position [128, 0]
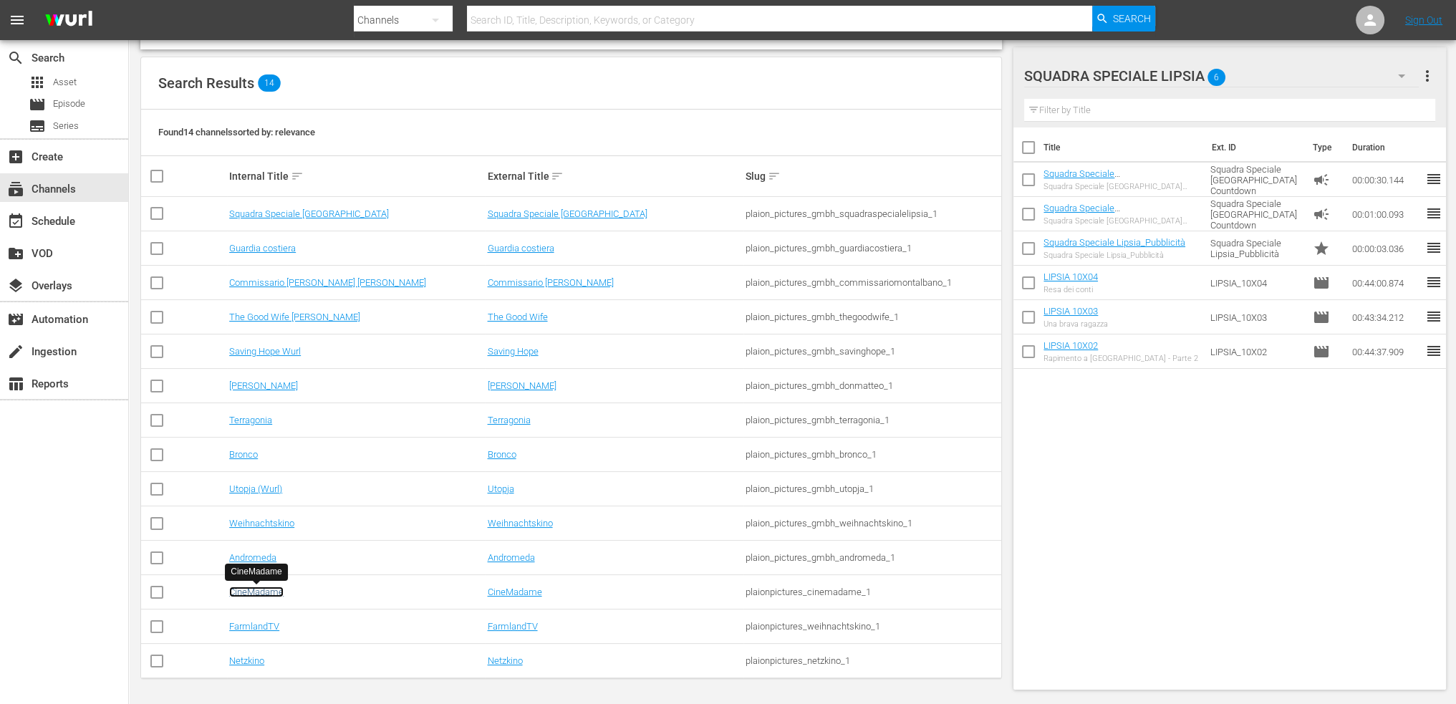
click at [253, 590] on link "CineMadame" at bounding box center [256, 592] width 54 height 11
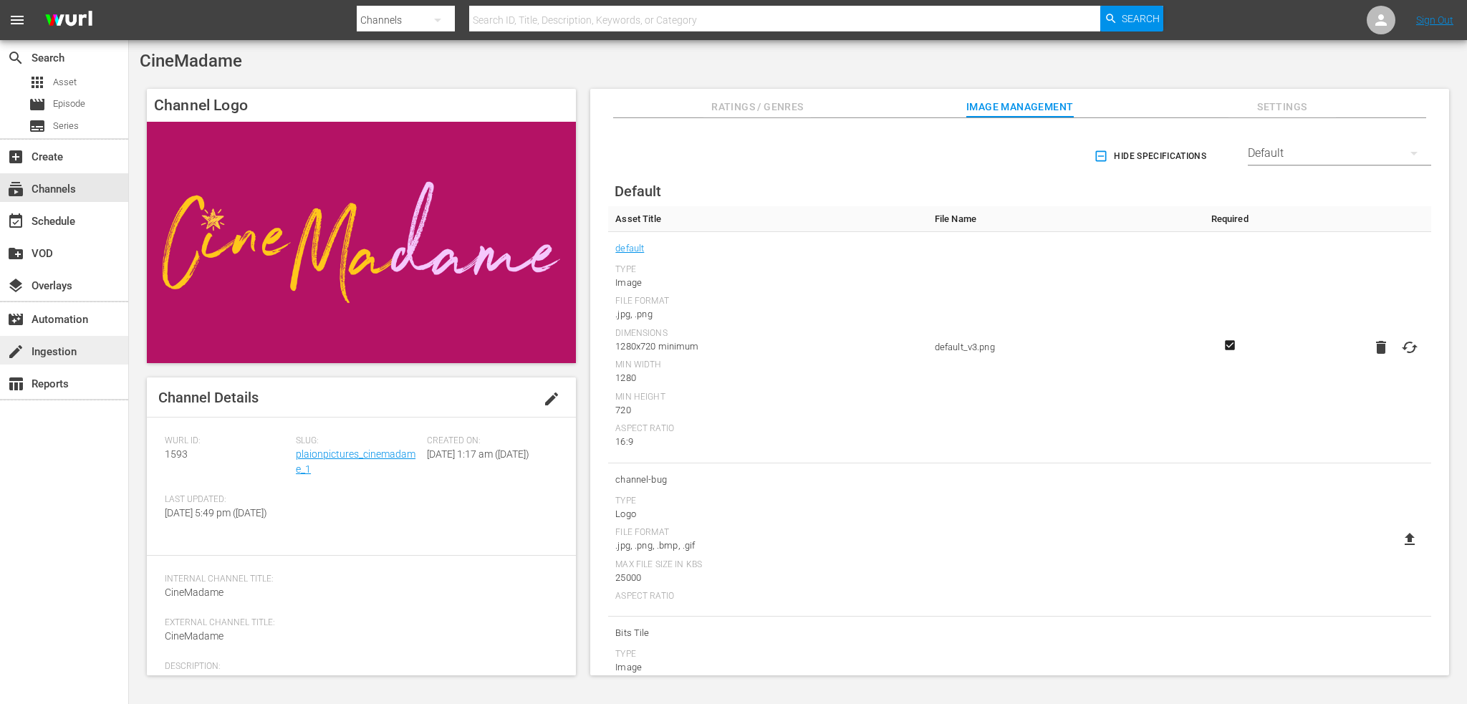
click at [62, 340] on div "create Ingestion" at bounding box center [64, 350] width 128 height 29
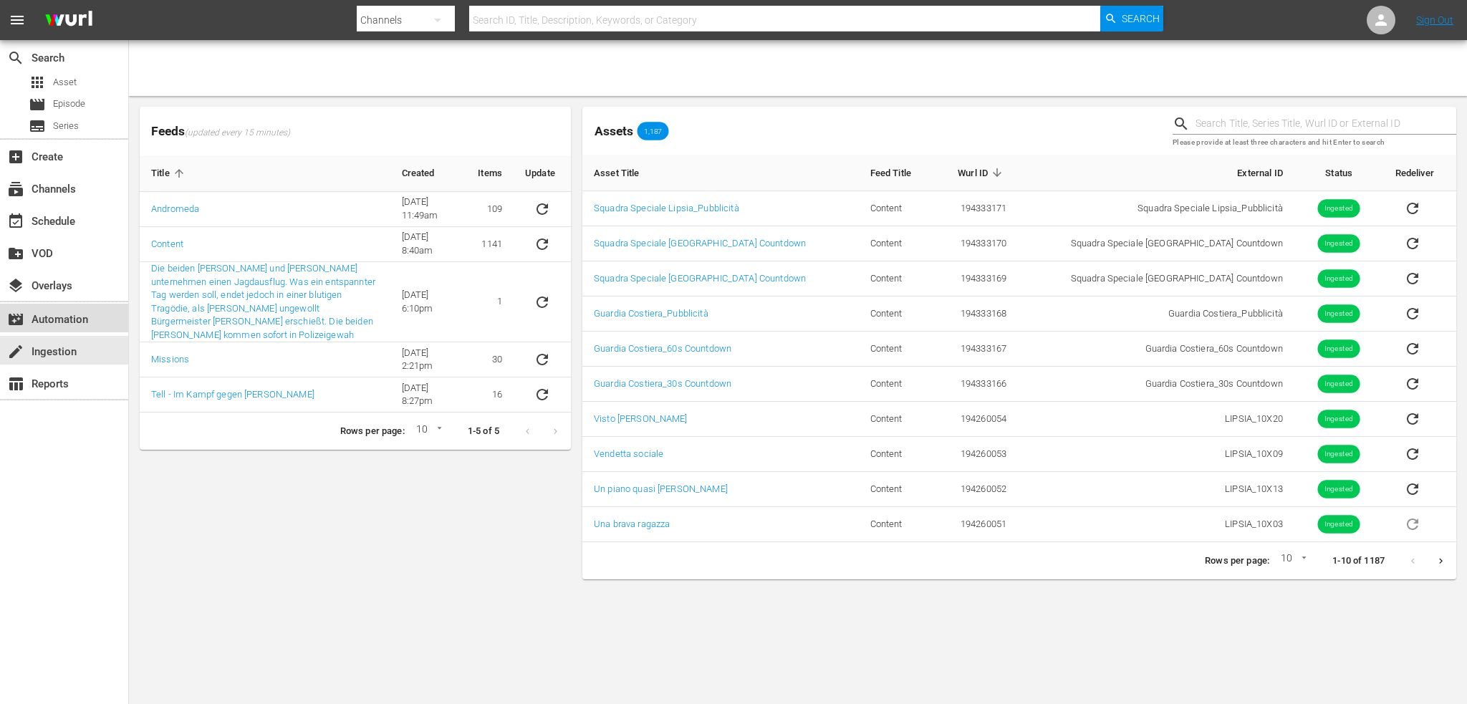
click at [69, 315] on div "movie_filter Automation" at bounding box center [40, 317] width 80 height 13
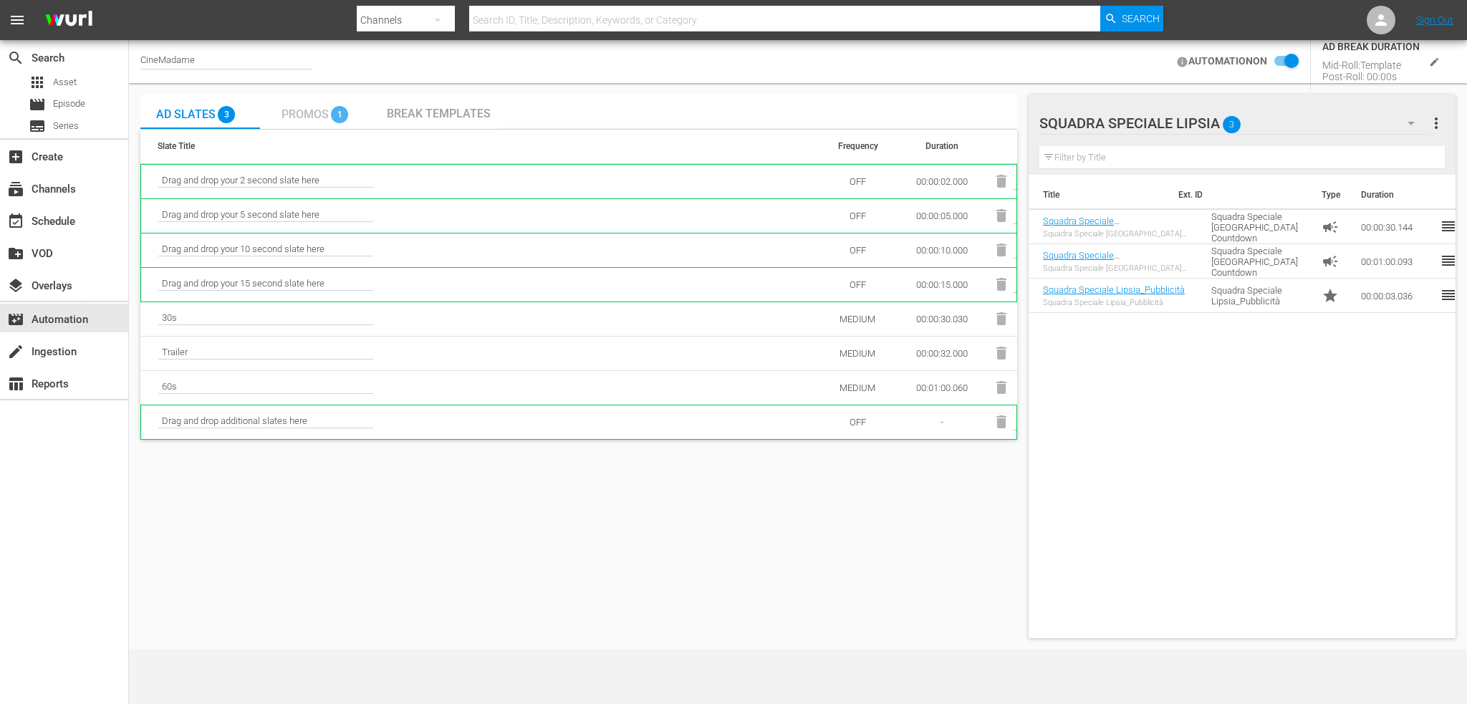
click at [320, 105] on div "Promos 1" at bounding box center [319, 111] width 75 height 29
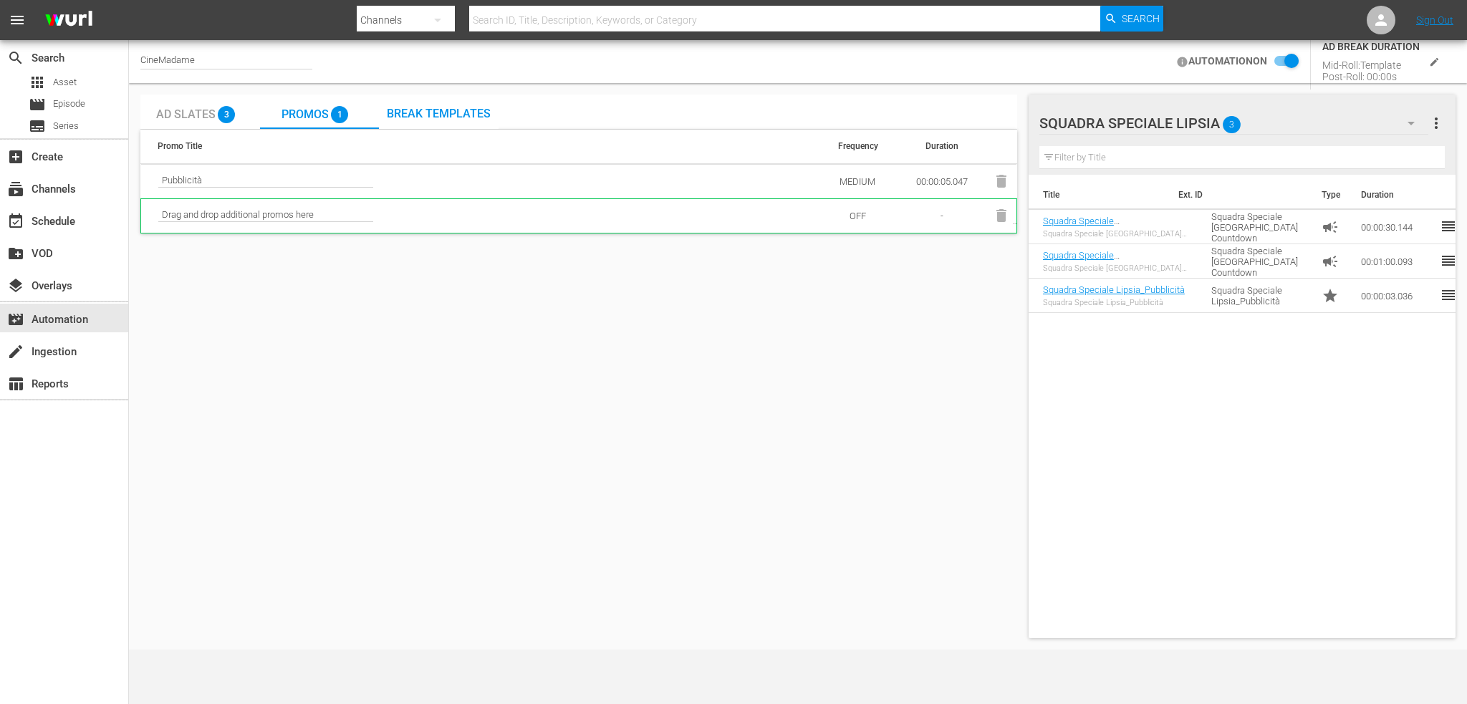
click at [421, 114] on span "Break Templates" at bounding box center [439, 114] width 104 height 14
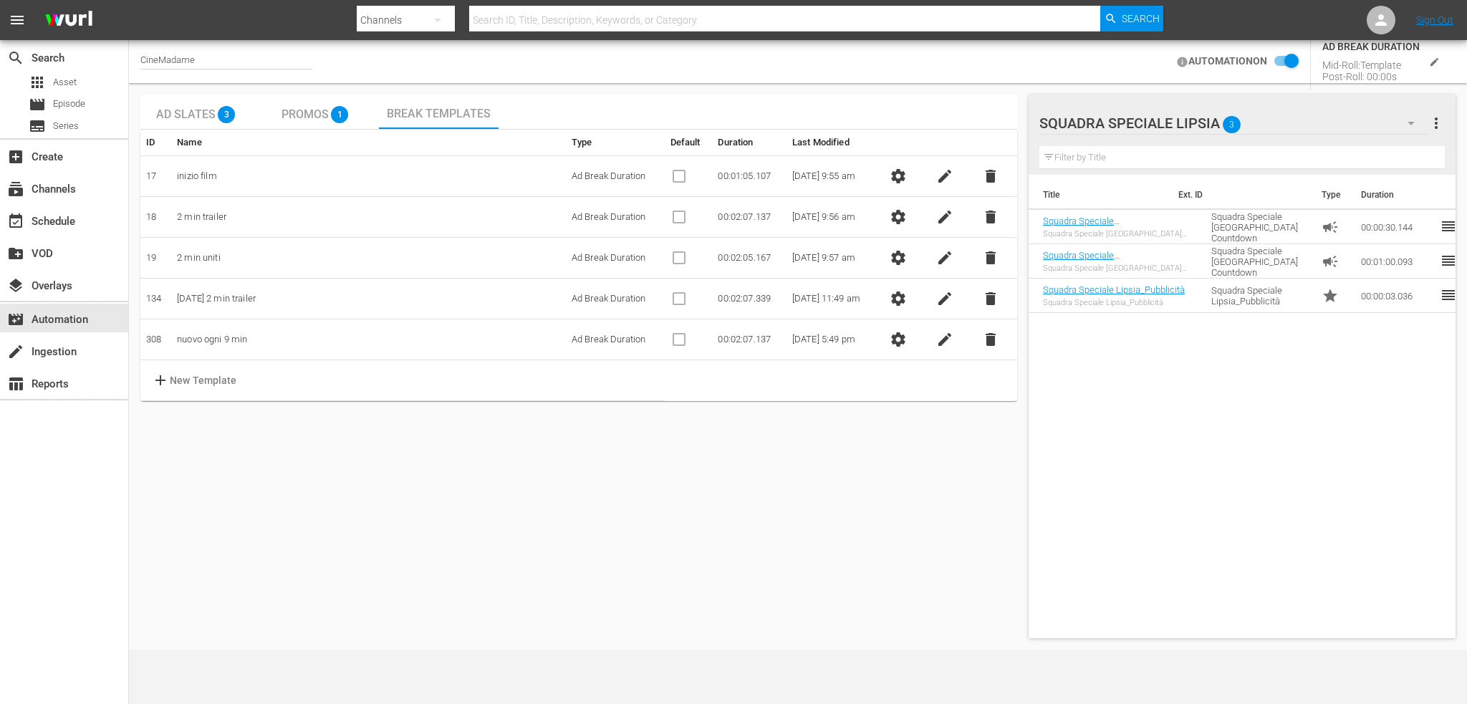
click at [213, 337] on td "nuovo ogni 9 min" at bounding box center [368, 340] width 395 height 41
click at [52, 193] on div "subscriptions Channels" at bounding box center [40, 187] width 80 height 13
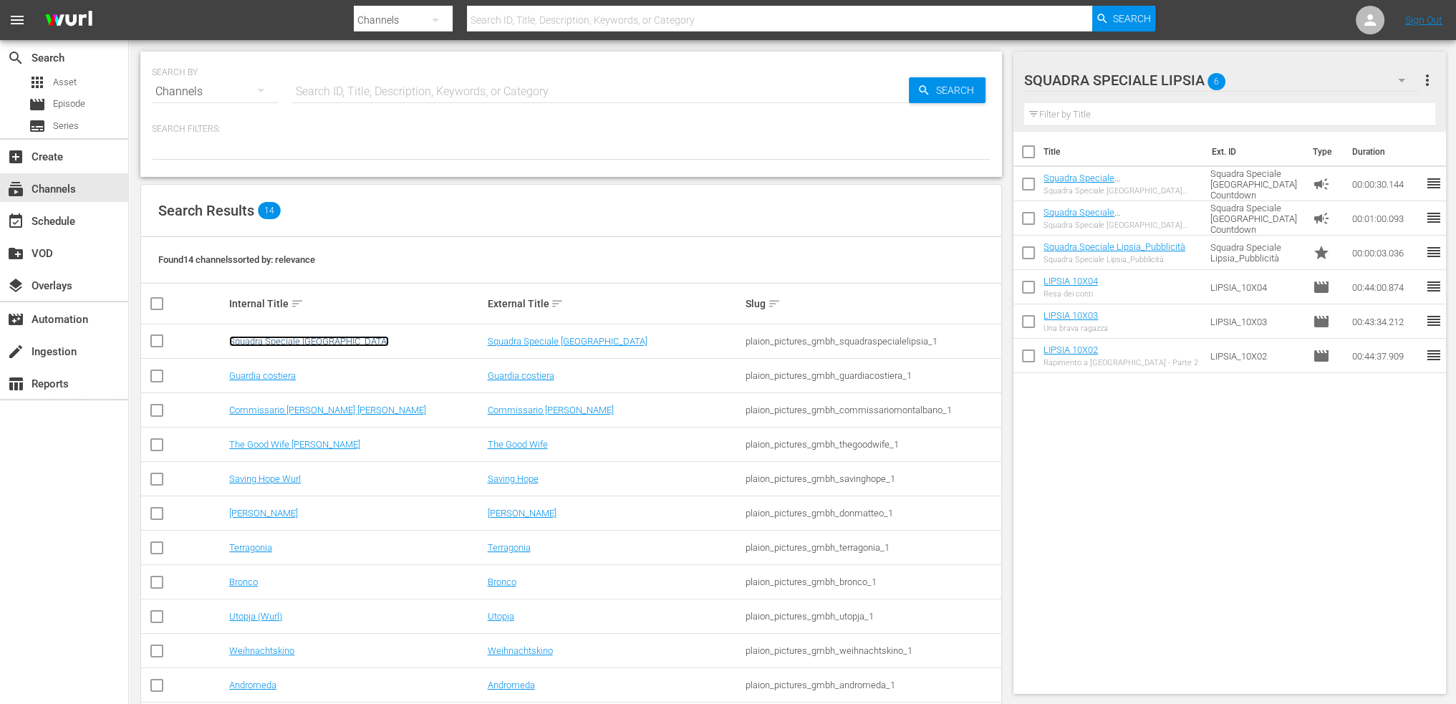
click at [299, 341] on link "Squadra Speciale [GEOGRAPHIC_DATA]" at bounding box center [309, 341] width 160 height 11
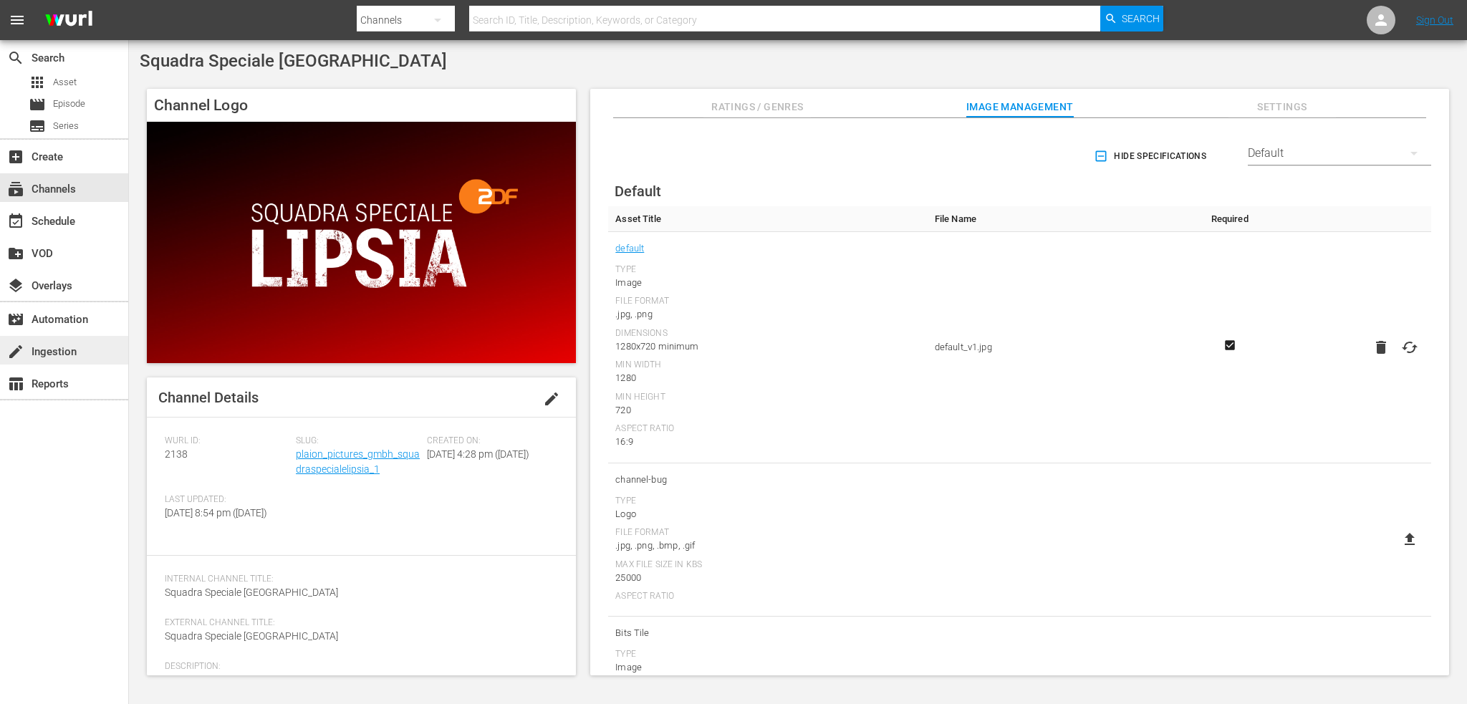
click at [60, 350] on div "create Ingestion" at bounding box center [40, 349] width 80 height 13
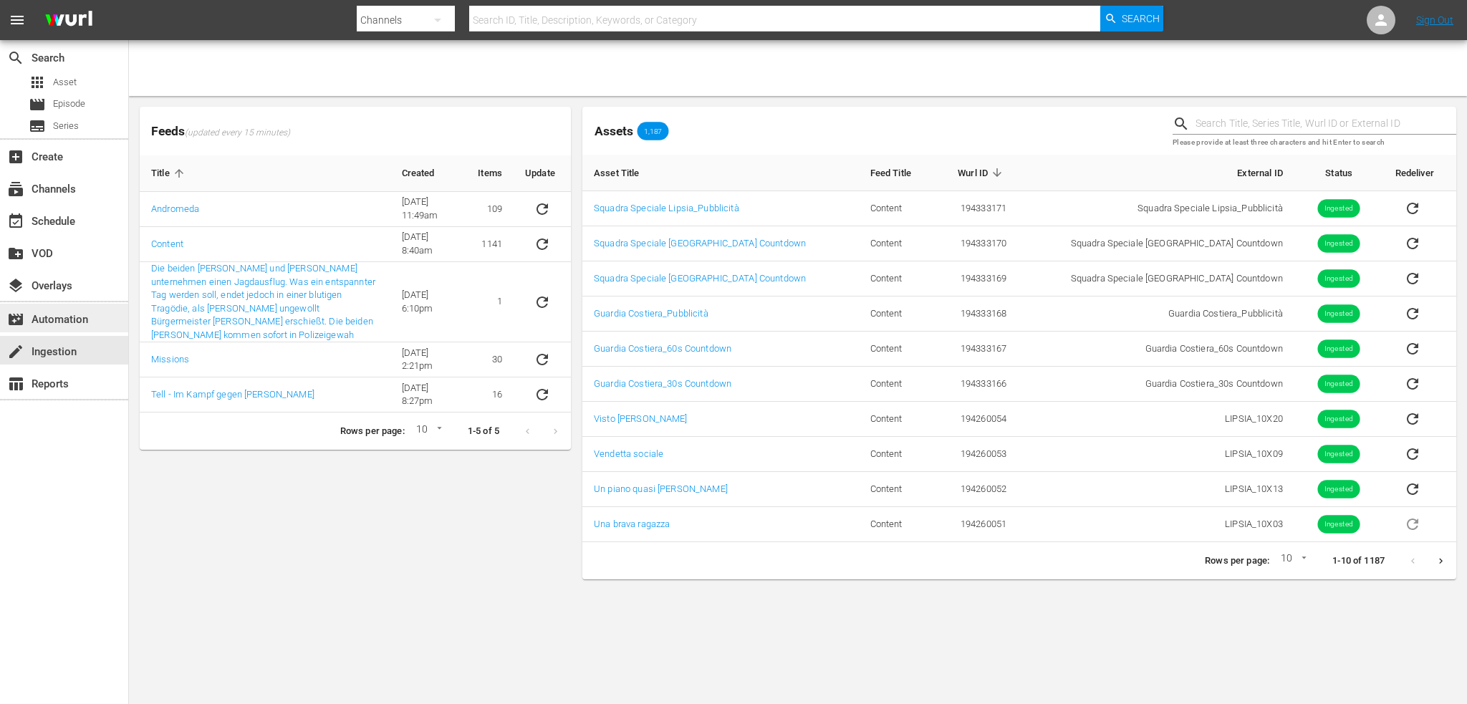
click at [78, 317] on div "movie_filter Automation" at bounding box center [40, 317] width 80 height 13
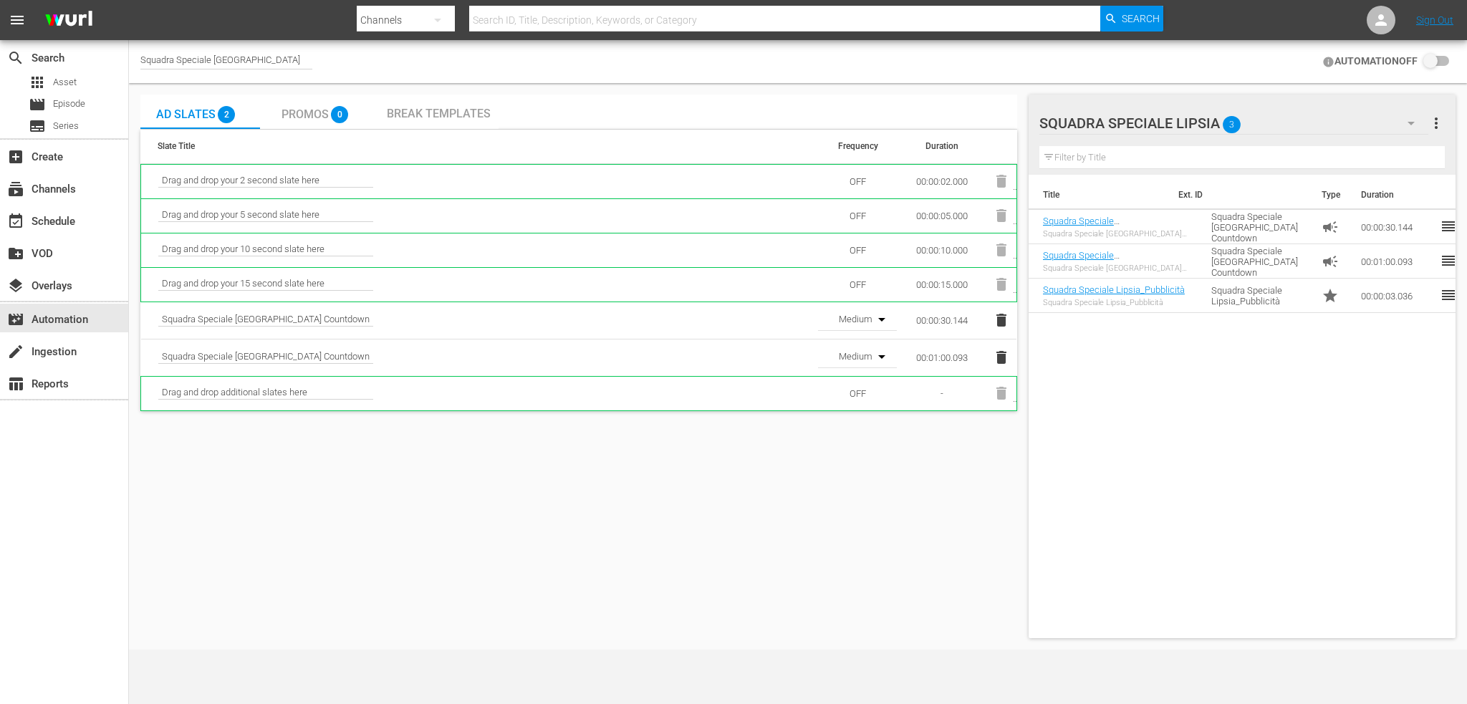
click at [330, 120] on div "Promos 0" at bounding box center [319, 111] width 75 height 29
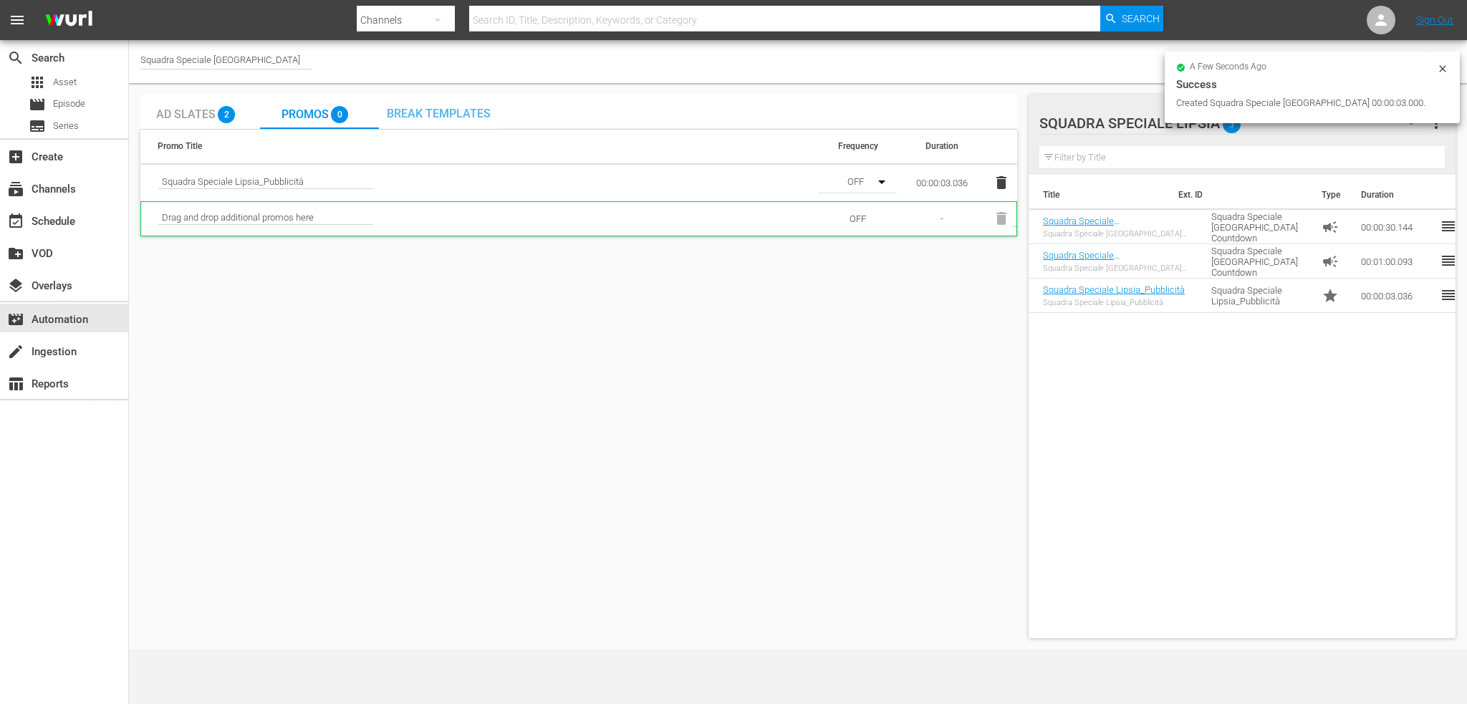
click at [459, 111] on span "Break Templates" at bounding box center [439, 114] width 104 height 14
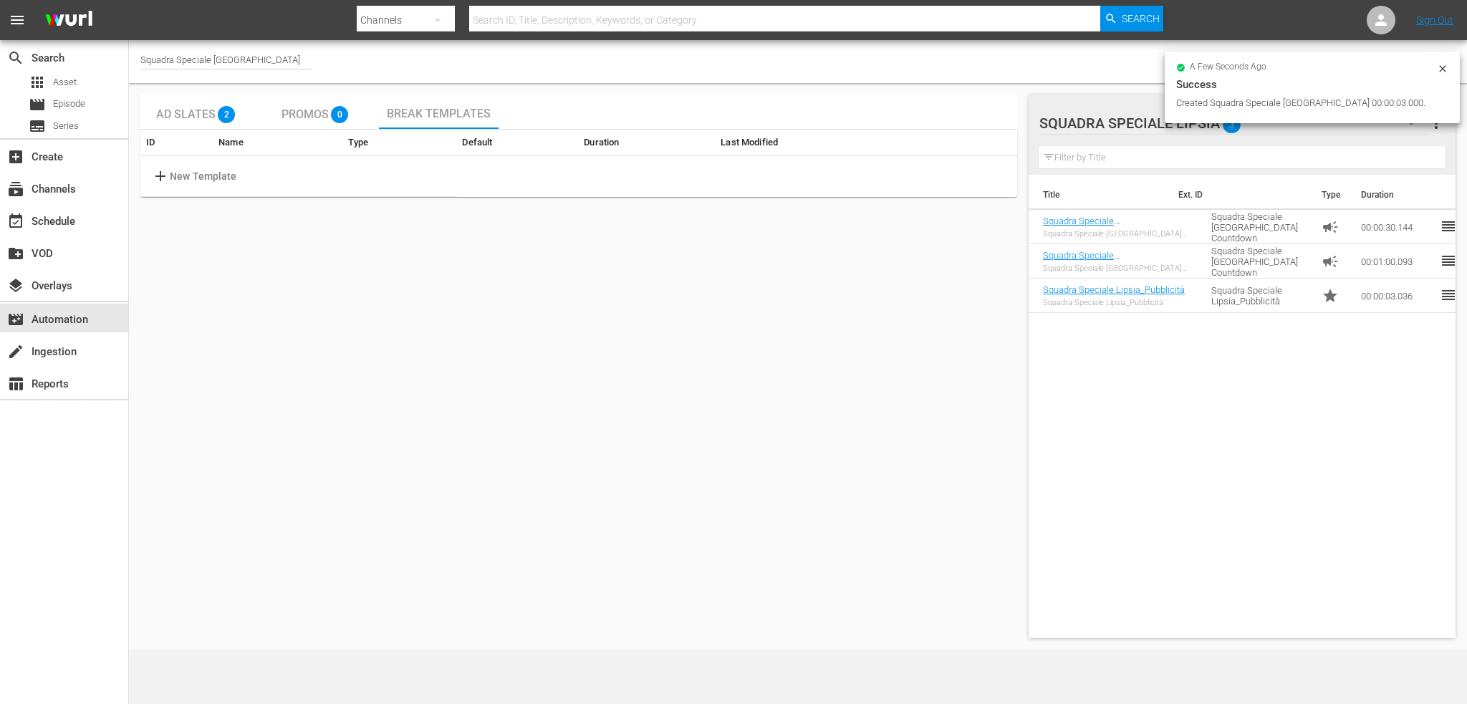
click at [165, 173] on span "add" at bounding box center [161, 176] width 18 height 17
click at [249, 186] on td at bounding box center [362, 176] width 395 height 41
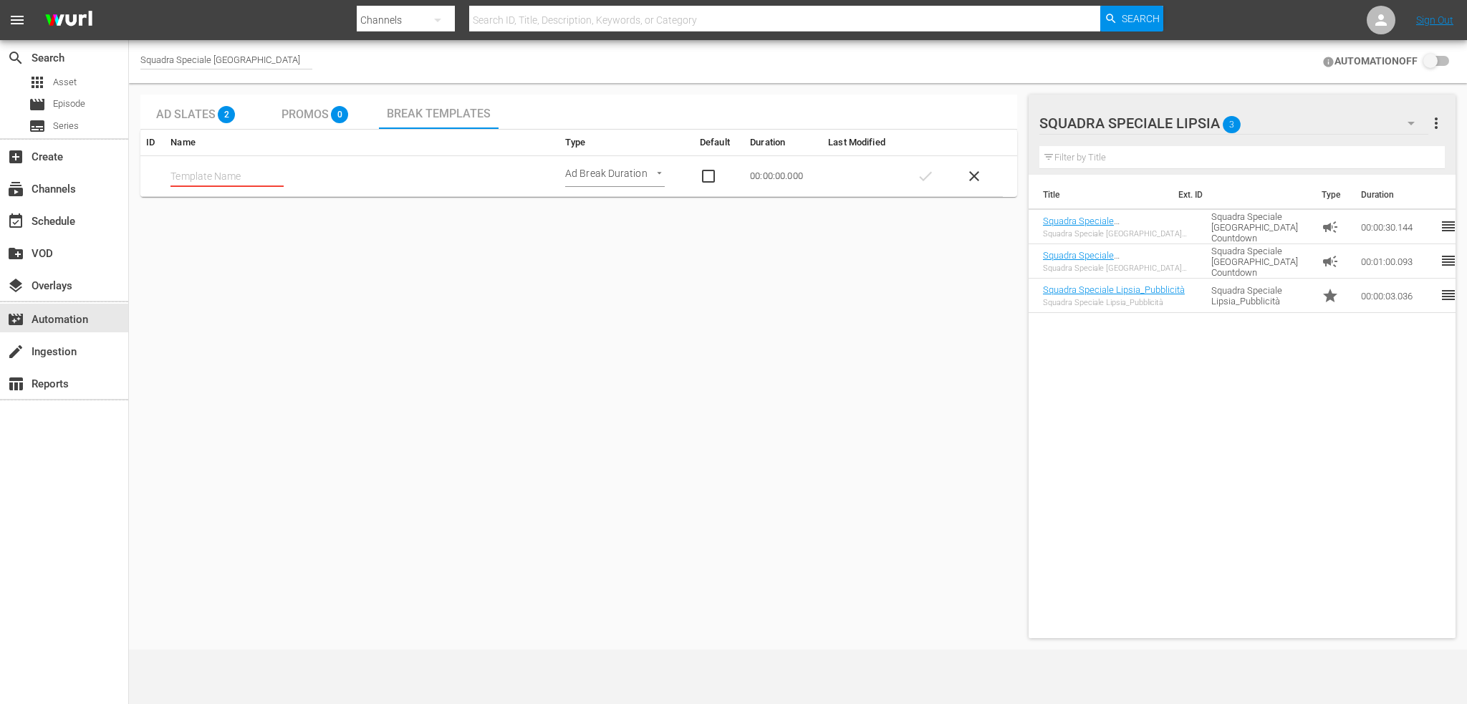
click at [172, 173] on input "text" at bounding box center [227, 175] width 113 height 21
type input "2 min adv"
click at [770, 174] on td "00:00:00.000" at bounding box center [783, 176] width 78 height 41
click at [657, 171] on body "menu Search By Channels Search ID, Title, Description, Keywords, or Category Se…" at bounding box center [733, 352] width 1467 height 704
click at [735, 179] on div at bounding box center [733, 352] width 1467 height 704
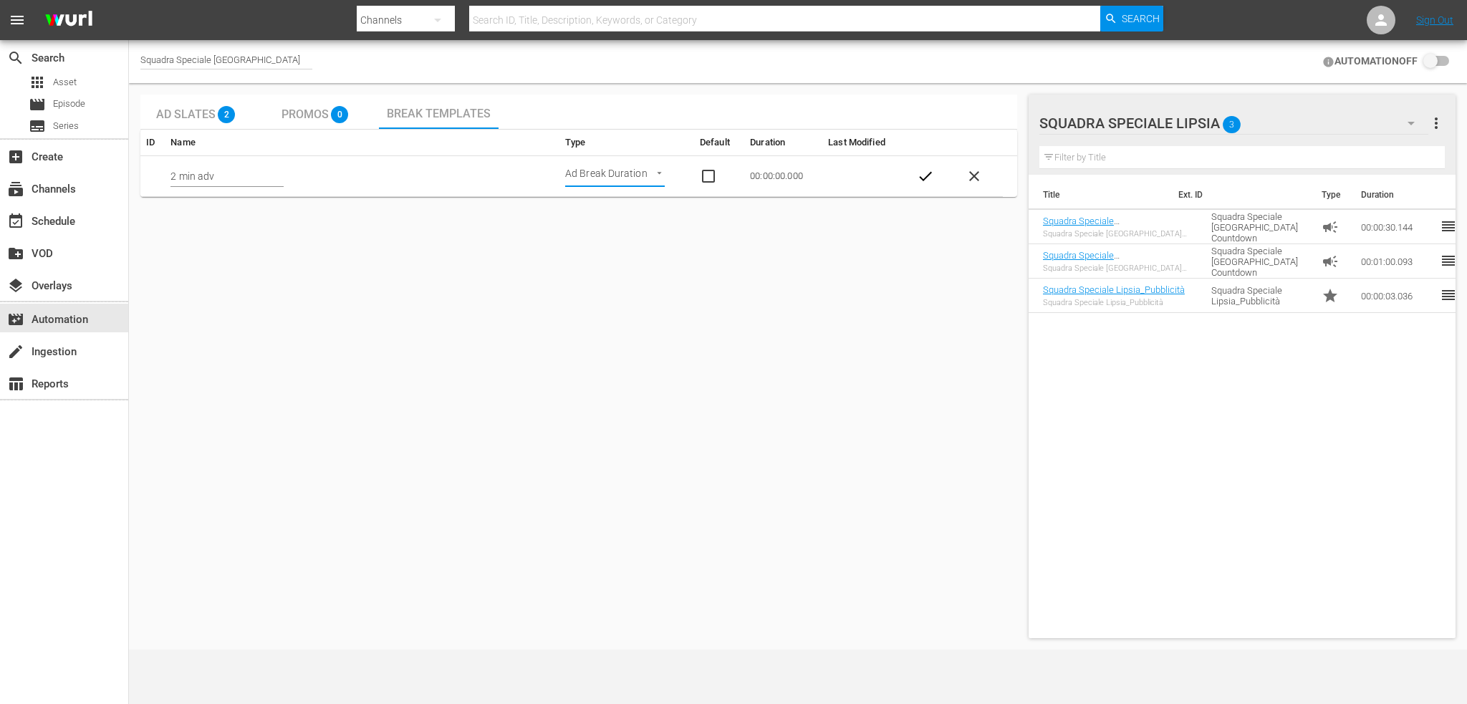
click at [751, 169] on td "00:00:00.000" at bounding box center [783, 176] width 78 height 41
click at [755, 177] on td "00:00:00.000" at bounding box center [783, 176] width 78 height 41
click at [754, 178] on td "00:00:00.000" at bounding box center [783, 176] width 78 height 41
click at [942, 178] on td "check" at bounding box center [930, 176] width 49 height 41
click at [934, 177] on span "check" at bounding box center [925, 176] width 17 height 17
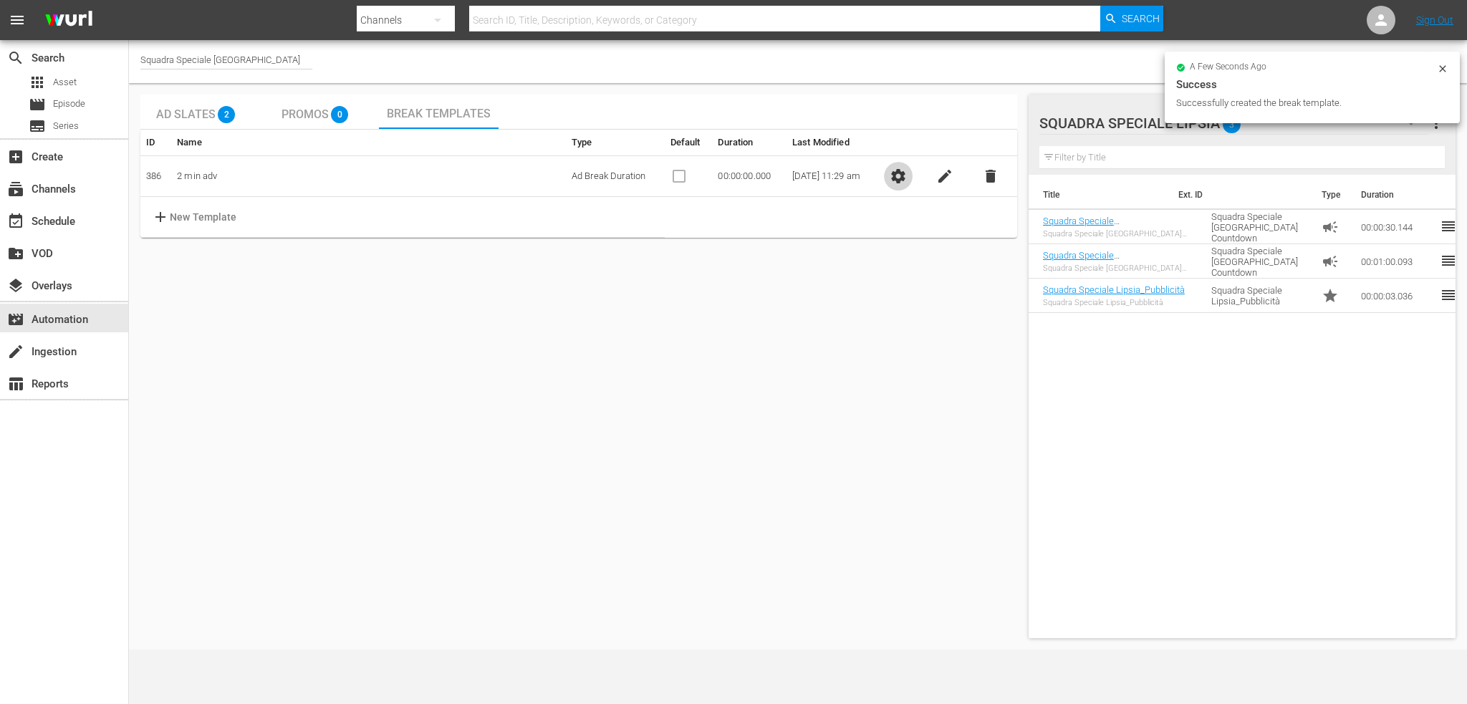
click at [907, 175] on span "settings" at bounding box center [898, 176] width 17 height 17
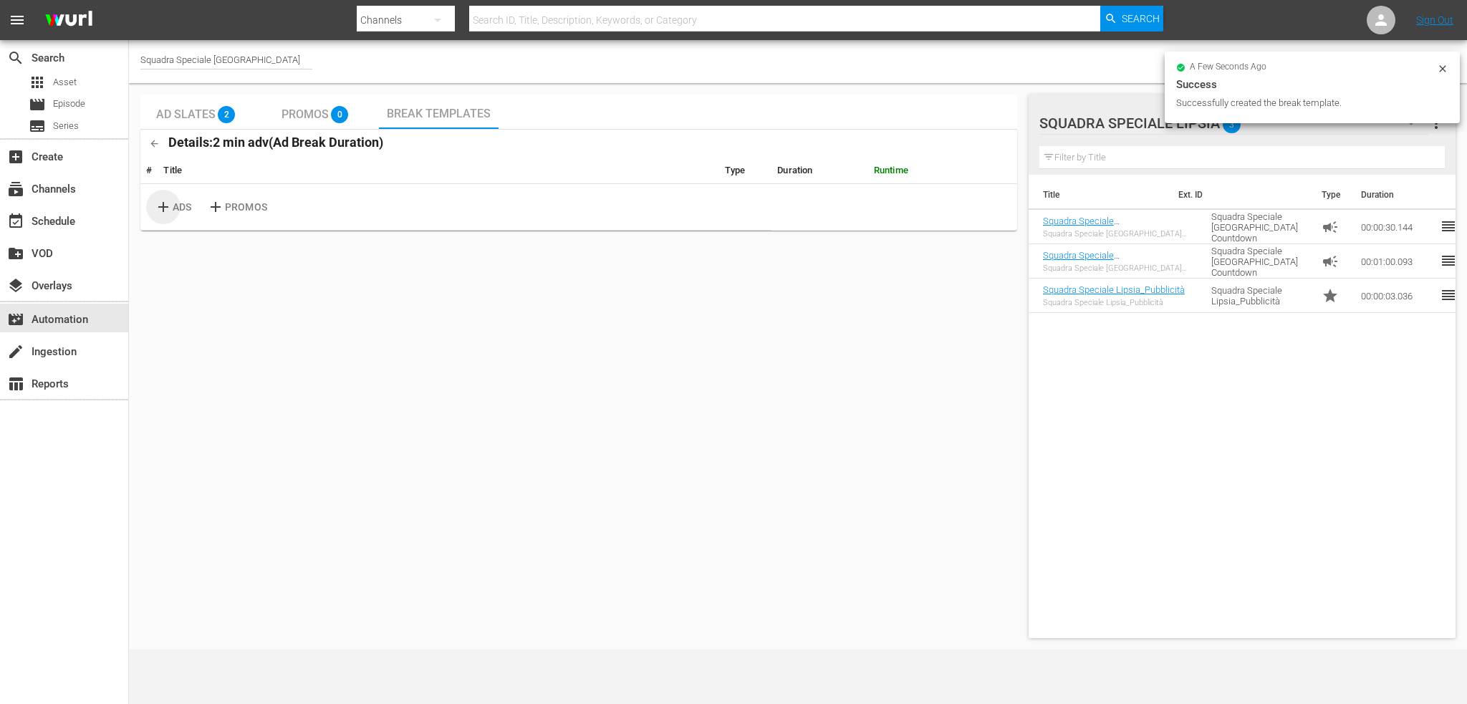
click at [175, 206] on p "ADS" at bounding box center [182, 207] width 19 height 15
click at [1008, 195] on span "delete" at bounding box center [1005, 200] width 17 height 17
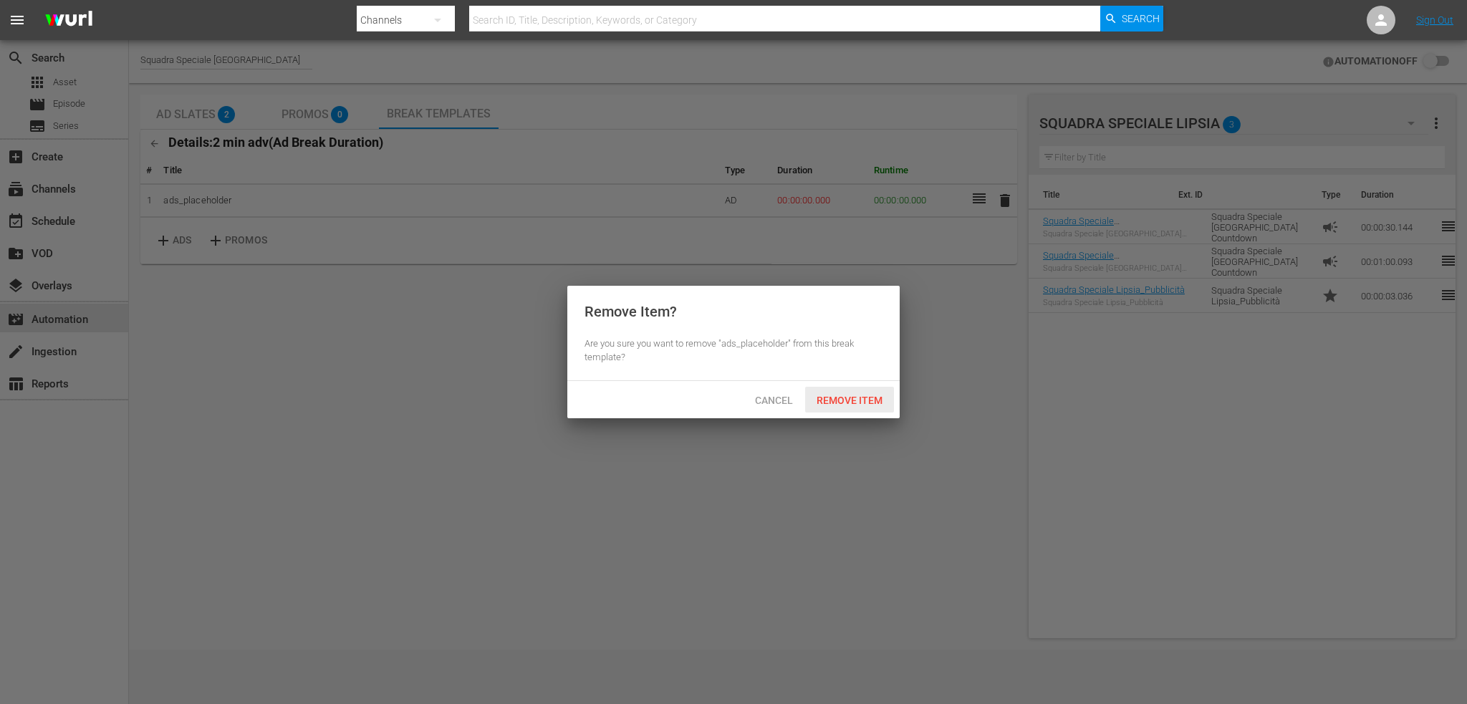
click at [834, 394] on div "Remove Item" at bounding box center [849, 400] width 89 height 27
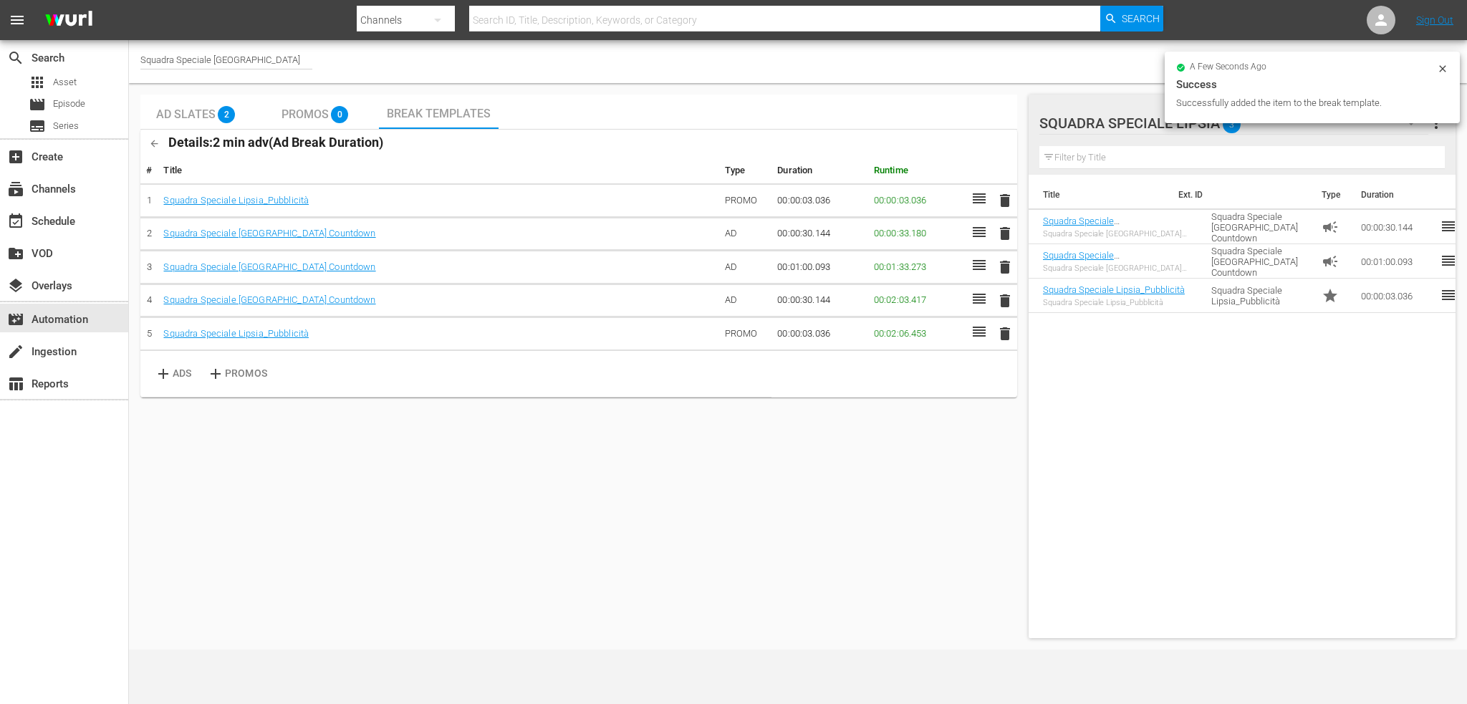
click at [335, 109] on span "0" at bounding box center [339, 114] width 17 height 17
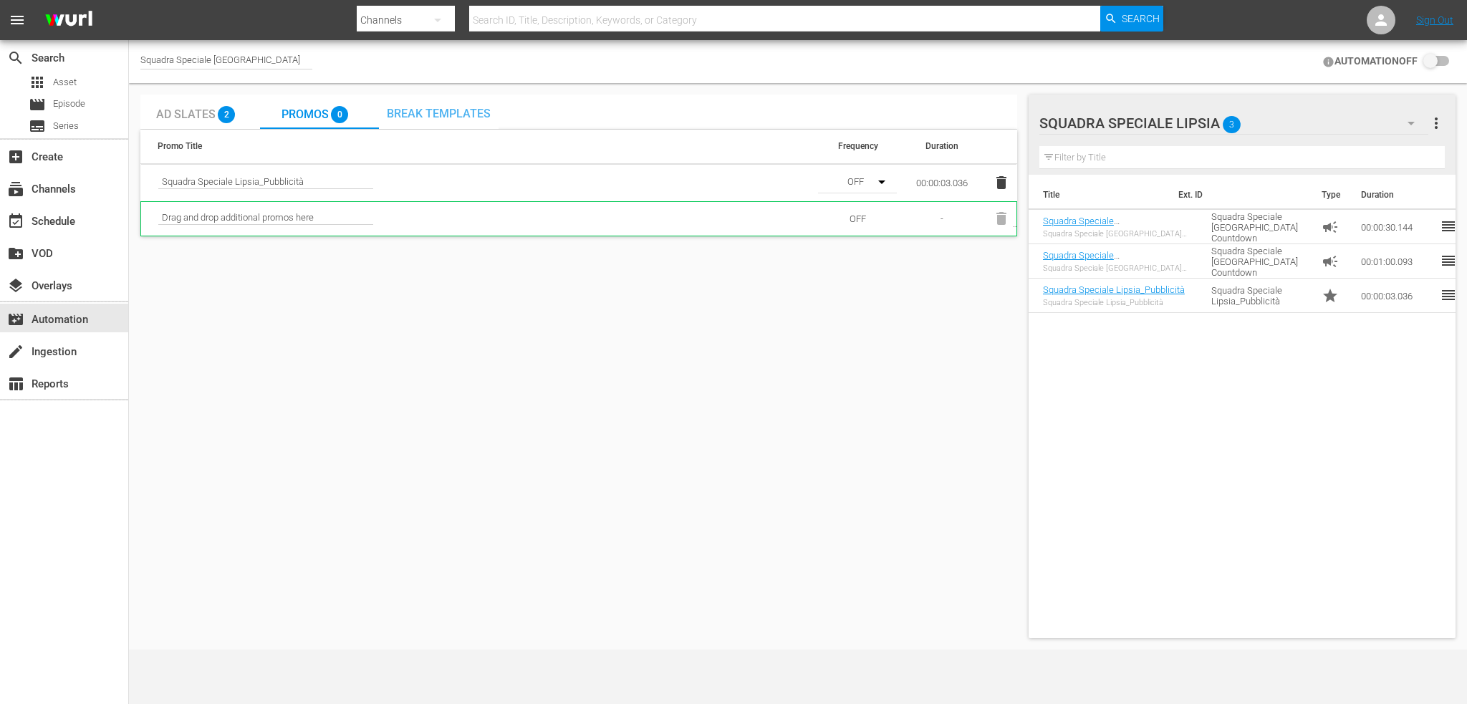
click at [416, 111] on span "Break Templates" at bounding box center [439, 114] width 104 height 14
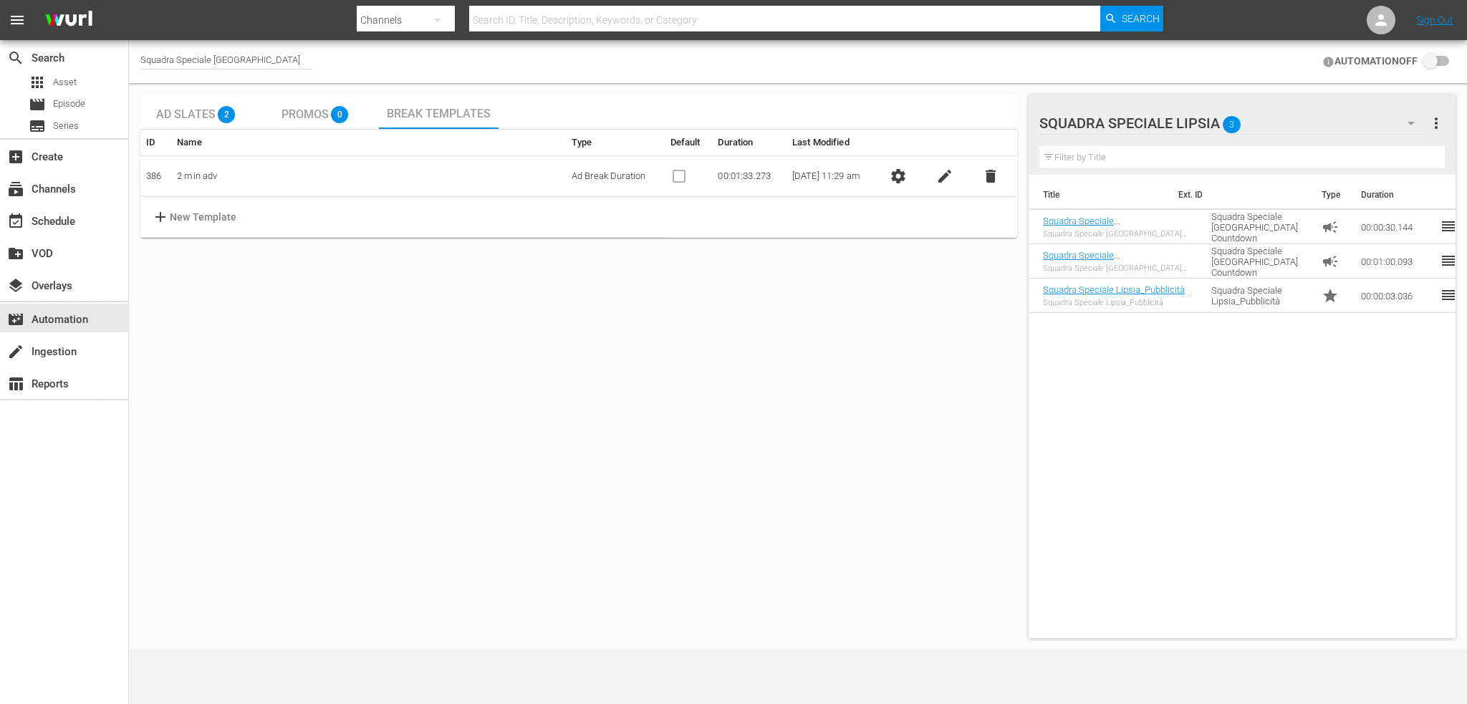
click at [1432, 61] on input "checkbox" at bounding box center [1434, 61] width 32 height 17
checkbox input "false"
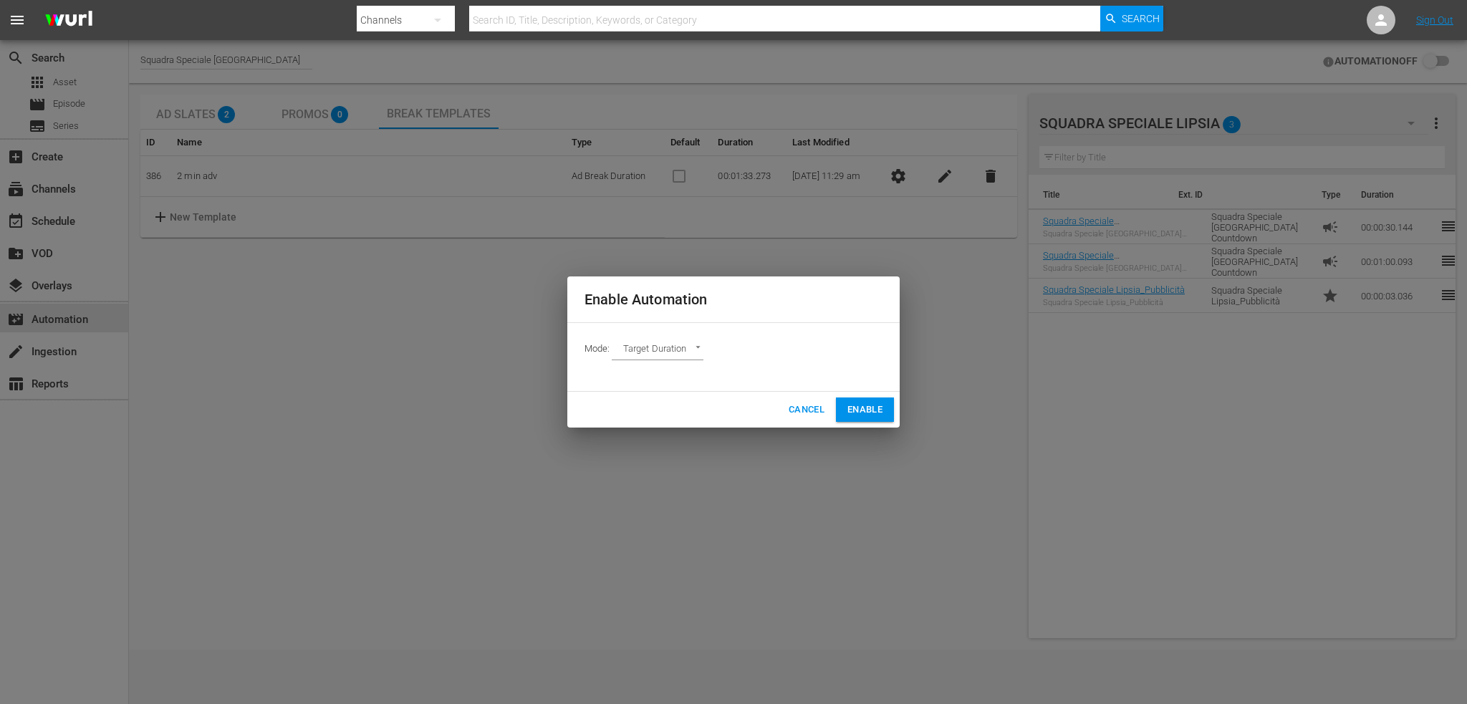
click at [656, 335] on div "Mode: Target Duration TARGET_DURATION" at bounding box center [733, 350] width 315 height 37
click at [653, 346] on body "menu Search By Channels Search ID, Title, Description, Keywords, or Category Se…" at bounding box center [733, 352] width 1467 height 704
click at [669, 382] on li "Ad Break Duration" at bounding box center [664, 374] width 105 height 24
type input "AD_BREAK_DURATION"
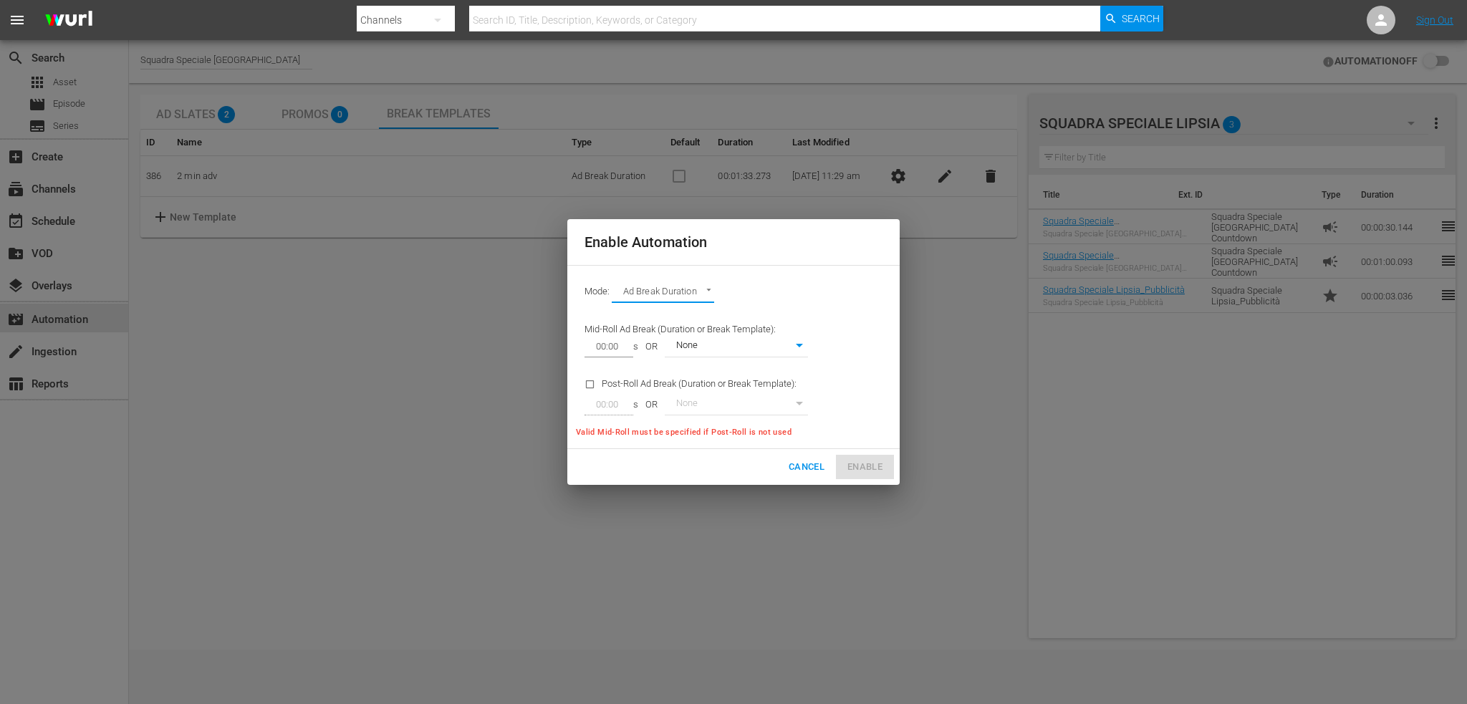
click at [765, 352] on body "menu Search By Channels Search ID, Title, Description, Keywords, or Category Se…" at bounding box center [733, 352] width 1467 height 704
click at [748, 376] on li "2 min adv" at bounding box center [736, 371] width 143 height 24
type input "386"
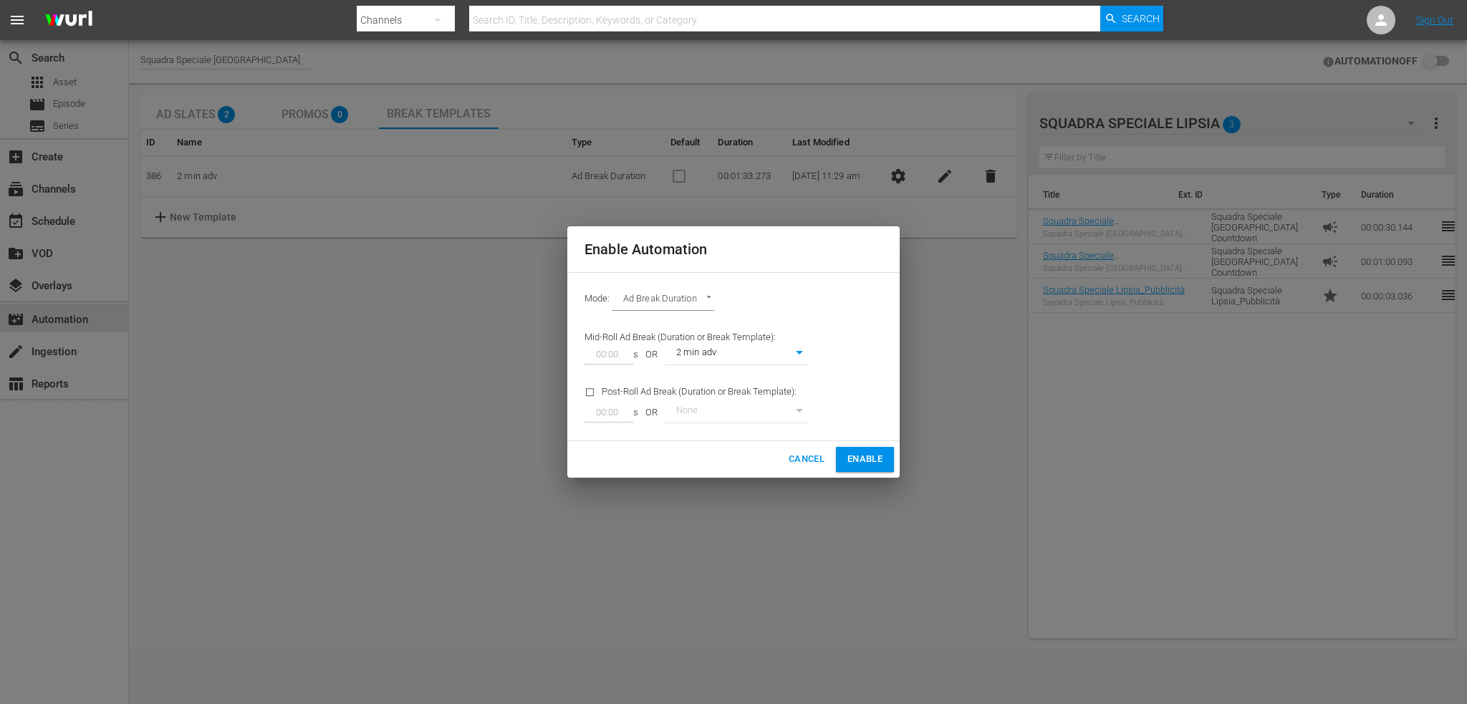
click at [865, 449] on button "Enable" at bounding box center [865, 459] width 58 height 25
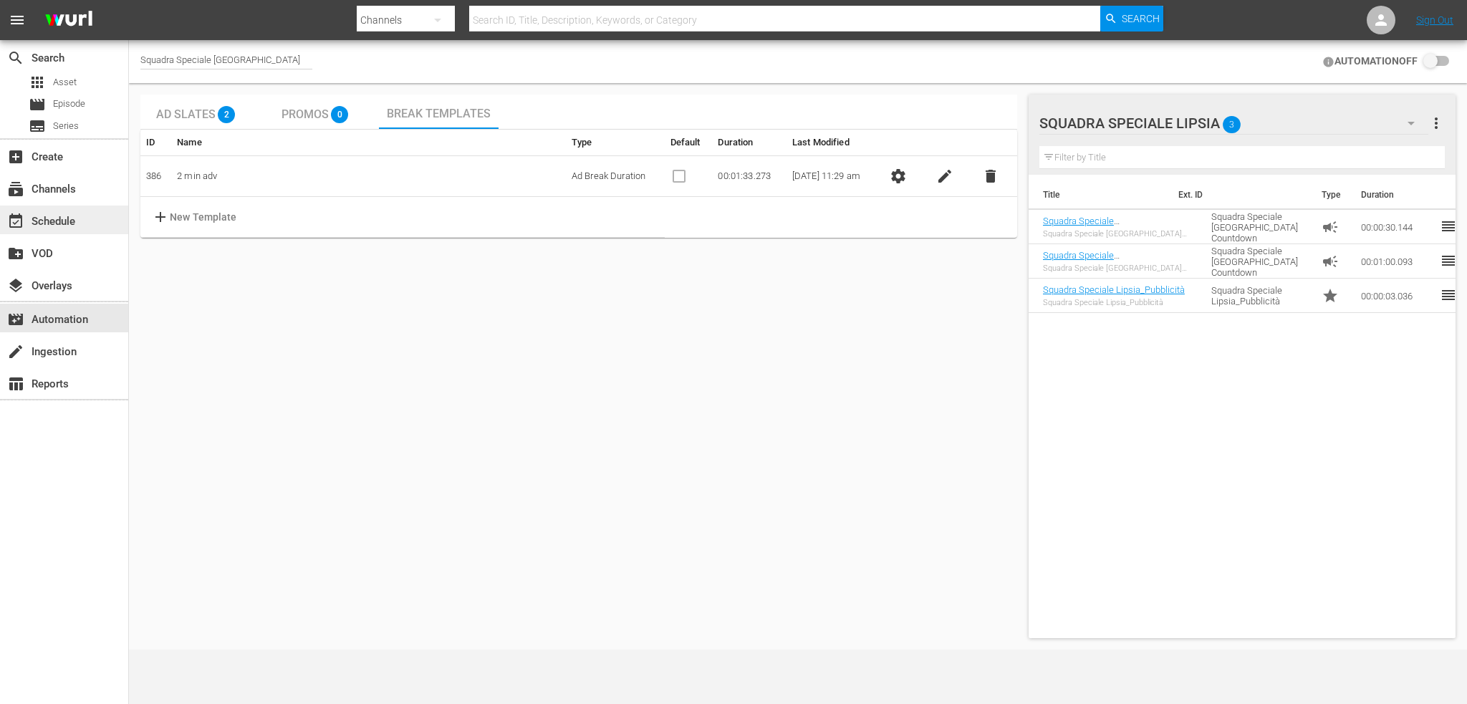
click at [85, 211] on div "event_available Schedule" at bounding box center [64, 220] width 128 height 29
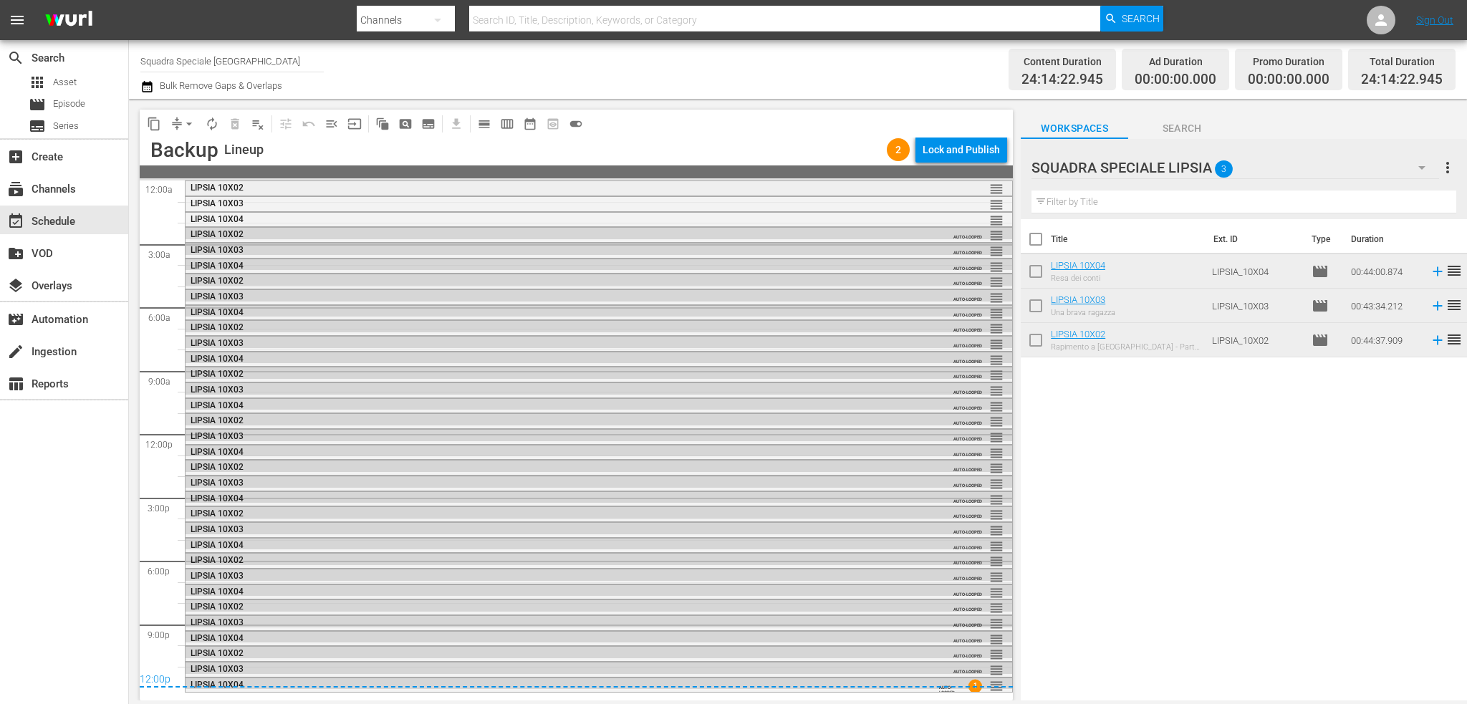
click at [305, 188] on div "LIPSIA 10X02" at bounding box center [560, 188] width 738 height 10
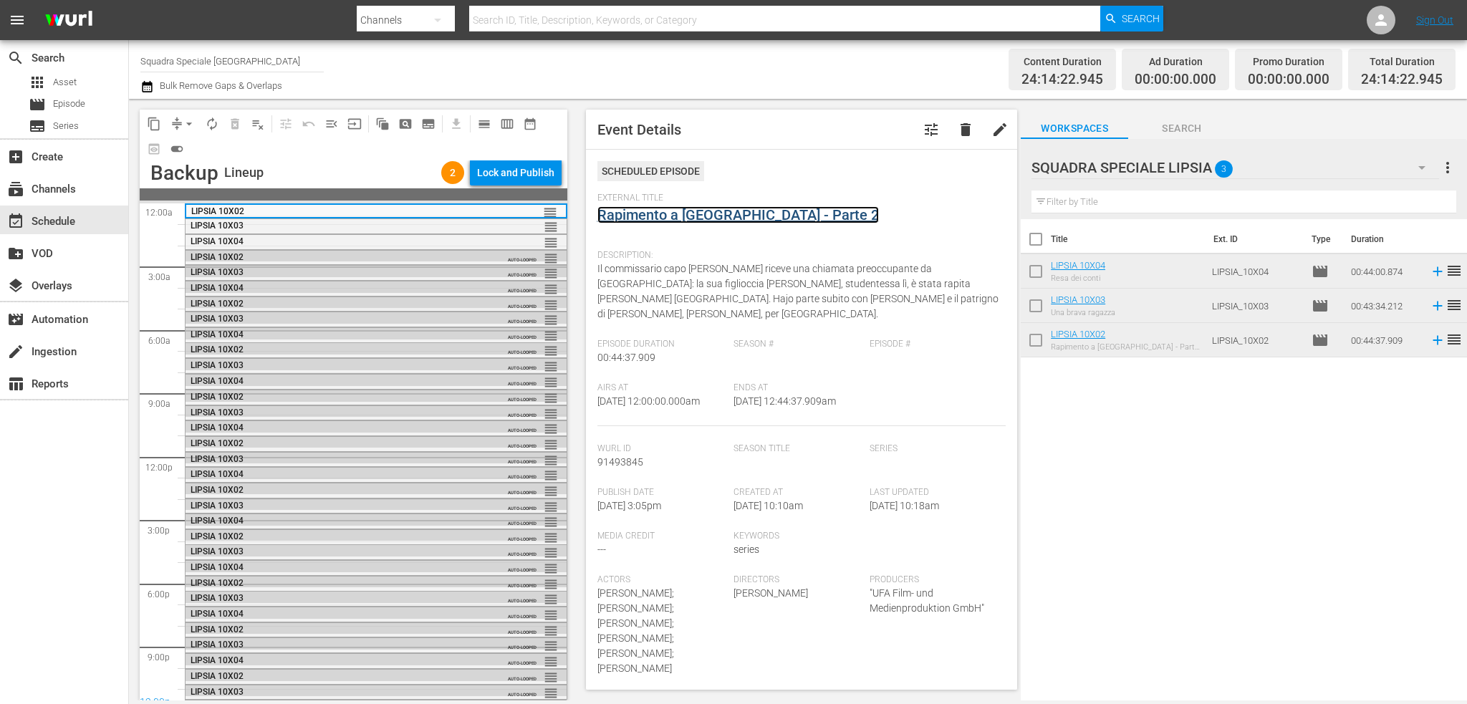
click at [714, 220] on link "Rapimento a [GEOGRAPHIC_DATA] - Parte 2" at bounding box center [738, 214] width 282 height 17
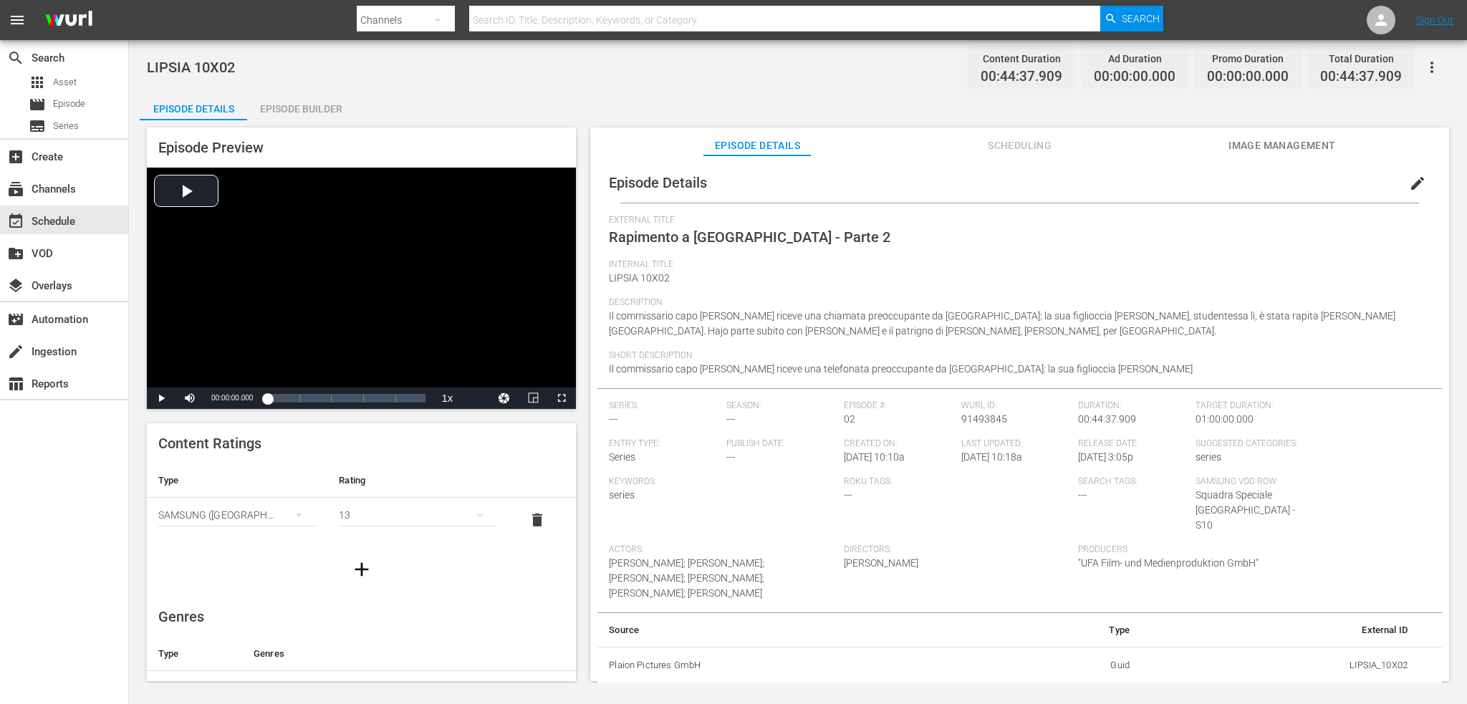
click at [321, 113] on div "Episode Builder" at bounding box center [300, 109] width 107 height 34
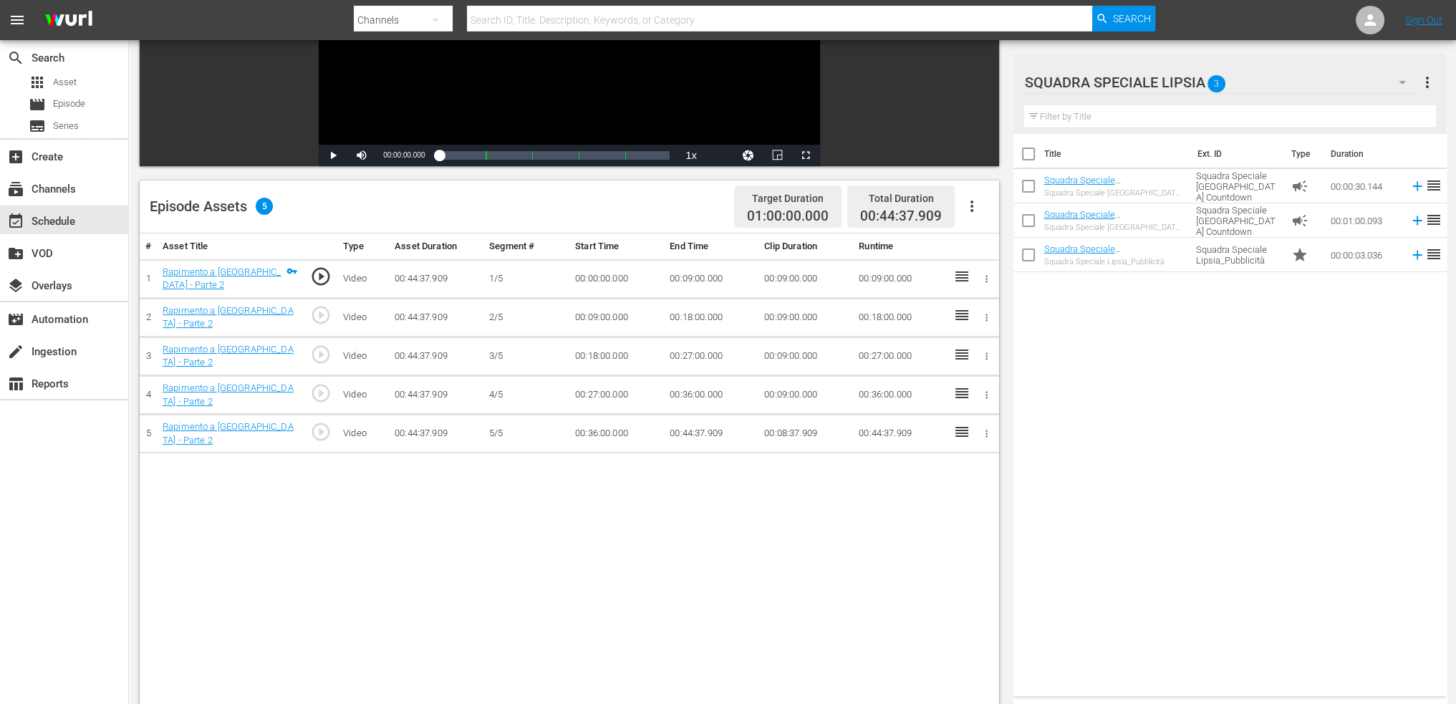
scroll to position [358, 0]
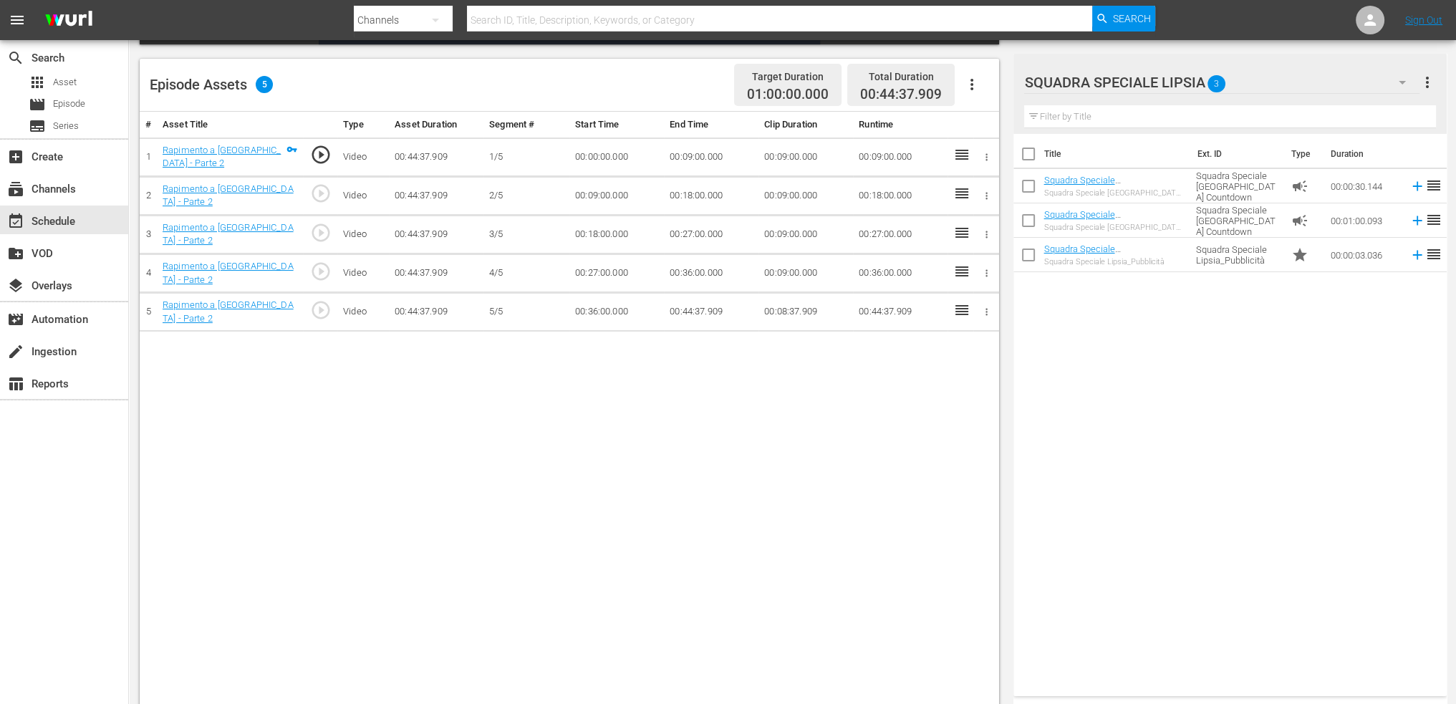
click at [979, 95] on button "button" at bounding box center [972, 84] width 34 height 34
click at [1010, 80] on div "Fill with Ads" at bounding box center [1014, 90] width 97 height 34
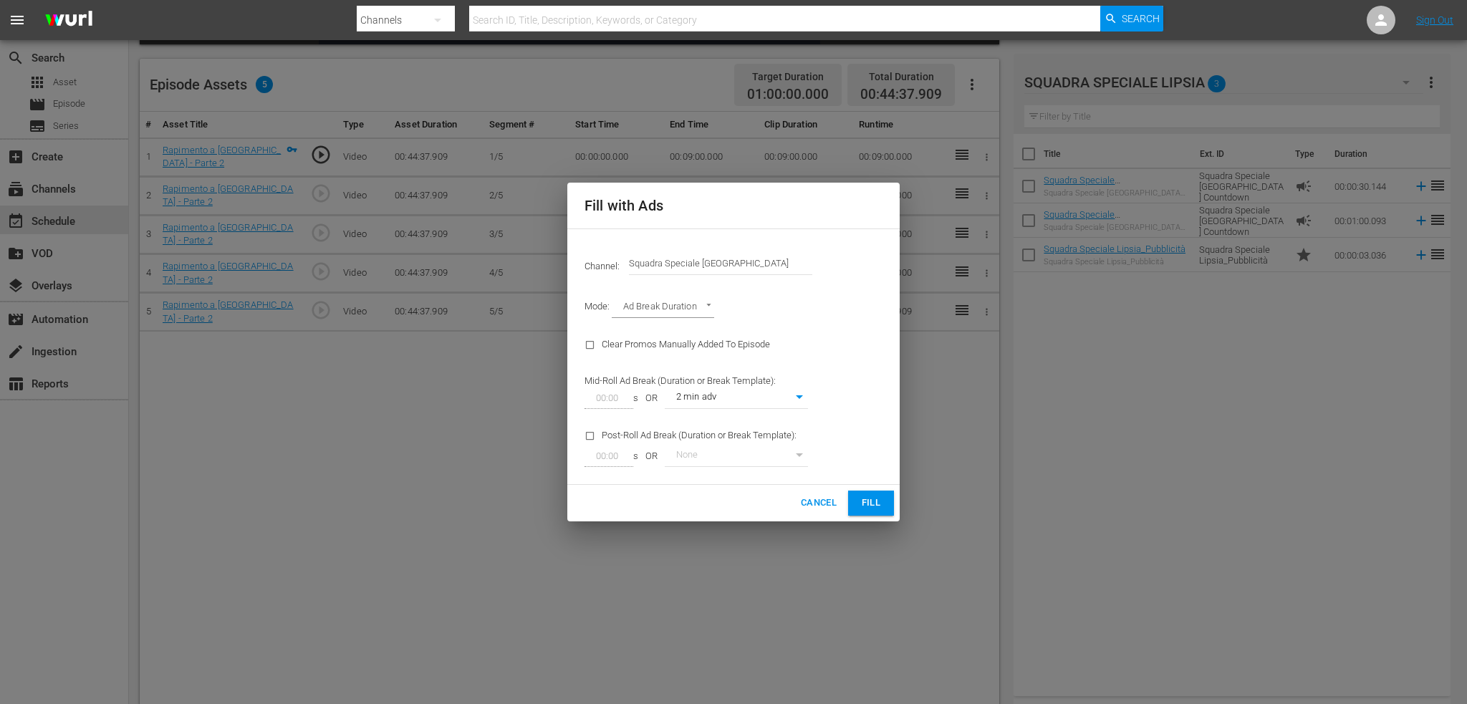
click at [863, 499] on span "Fill" at bounding box center [871, 503] width 23 height 16
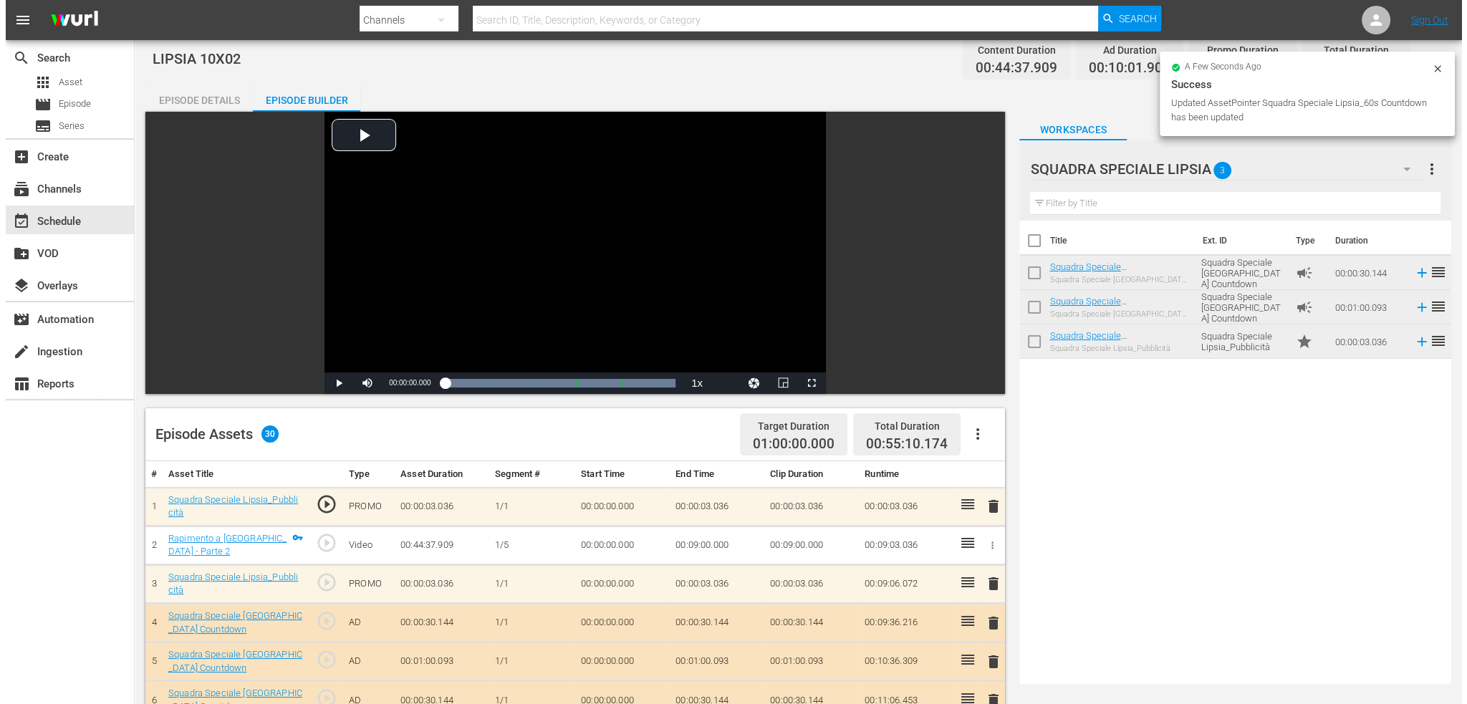
scroll to position [0, 0]
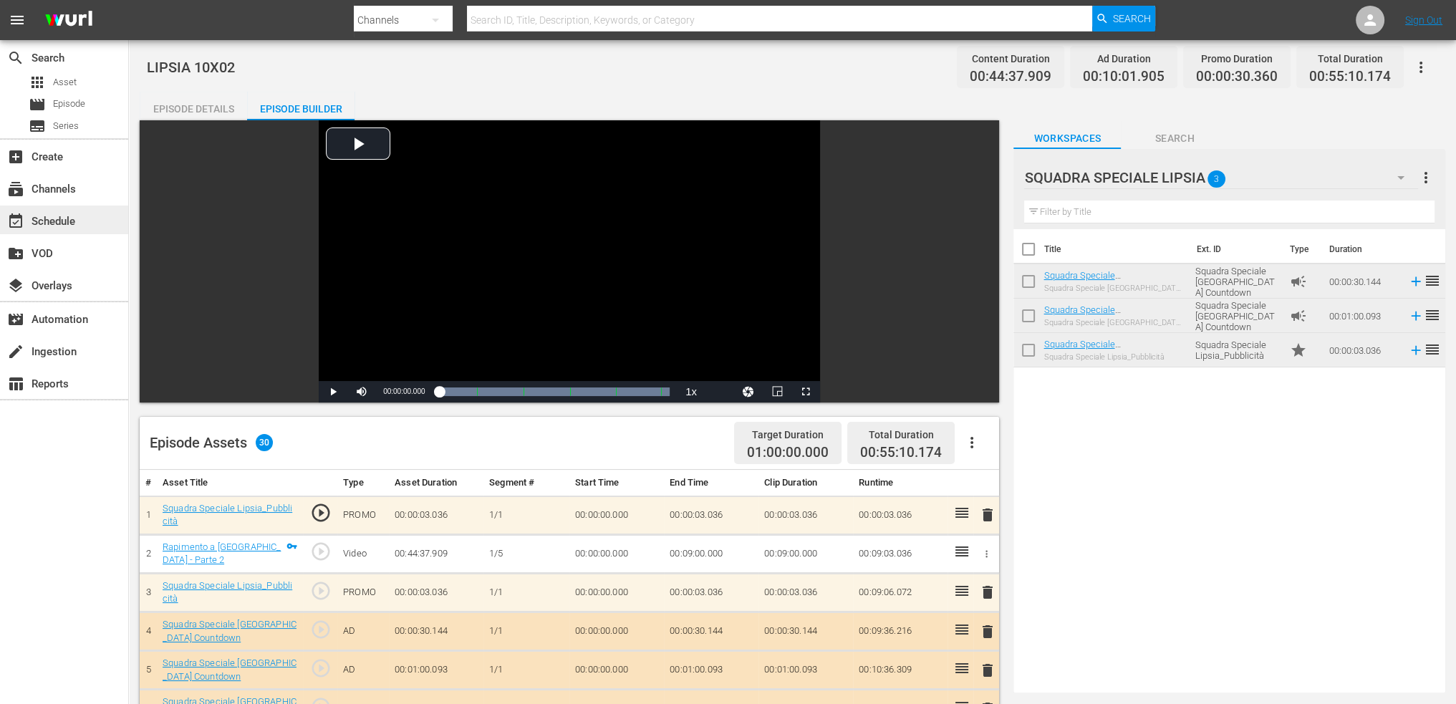
click at [34, 214] on div "event_available Schedule" at bounding box center [40, 219] width 80 height 13
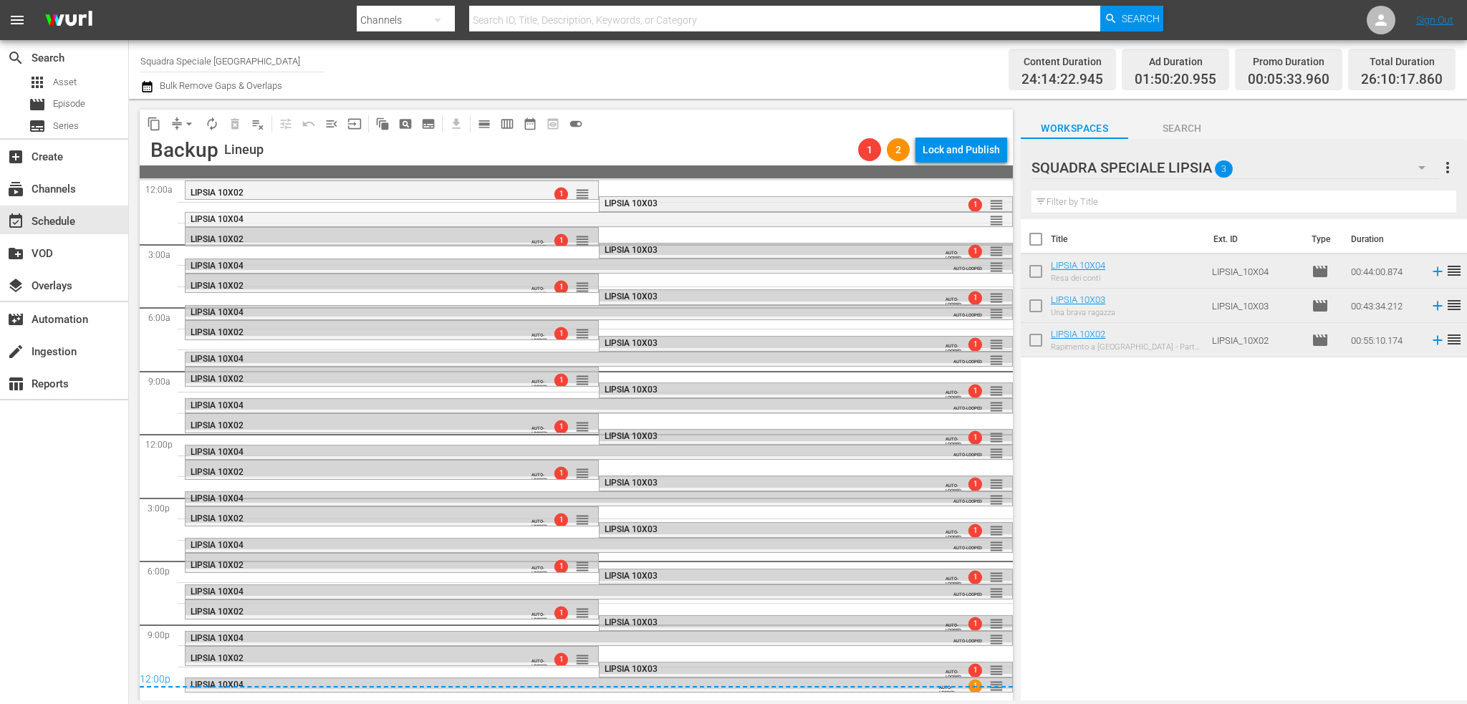
click at [722, 203] on div "LIPSIA 10X03" at bounding box center [770, 203] width 330 height 10
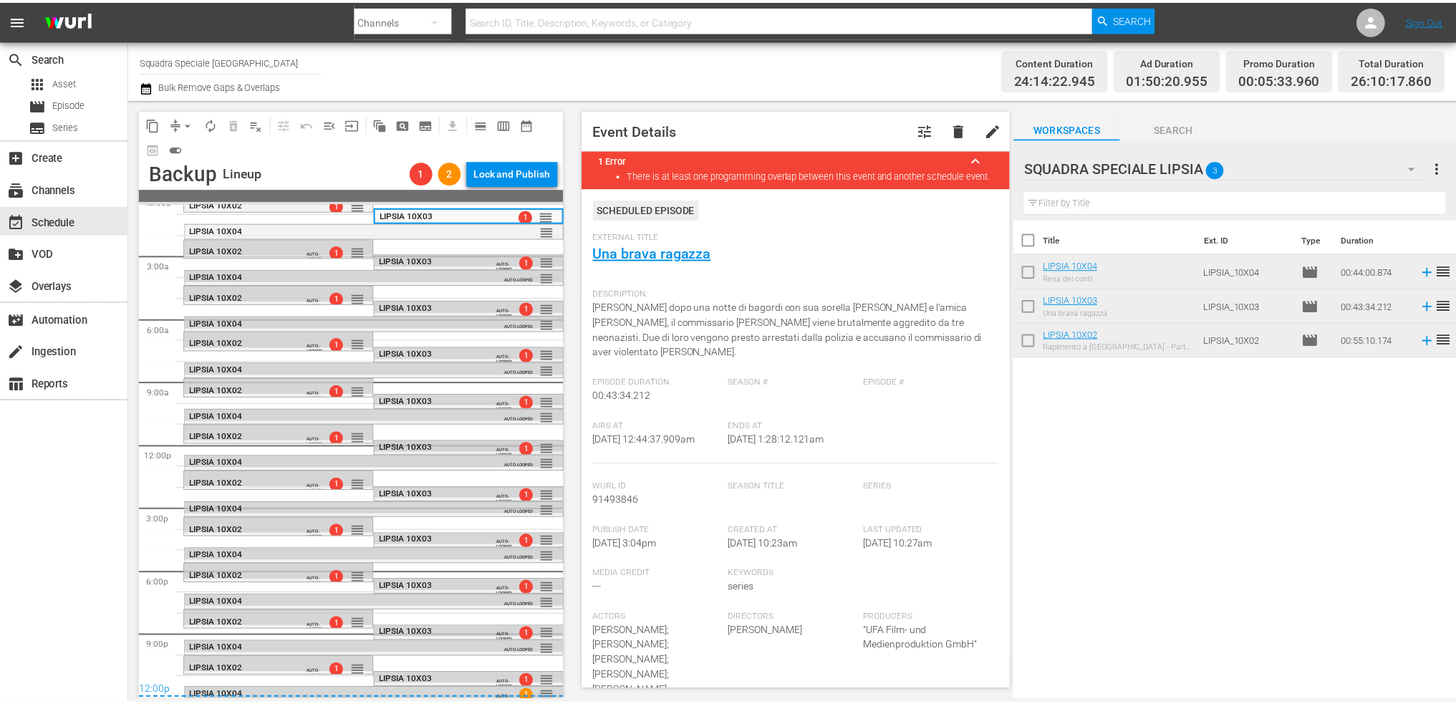
scroll to position [14, 0]
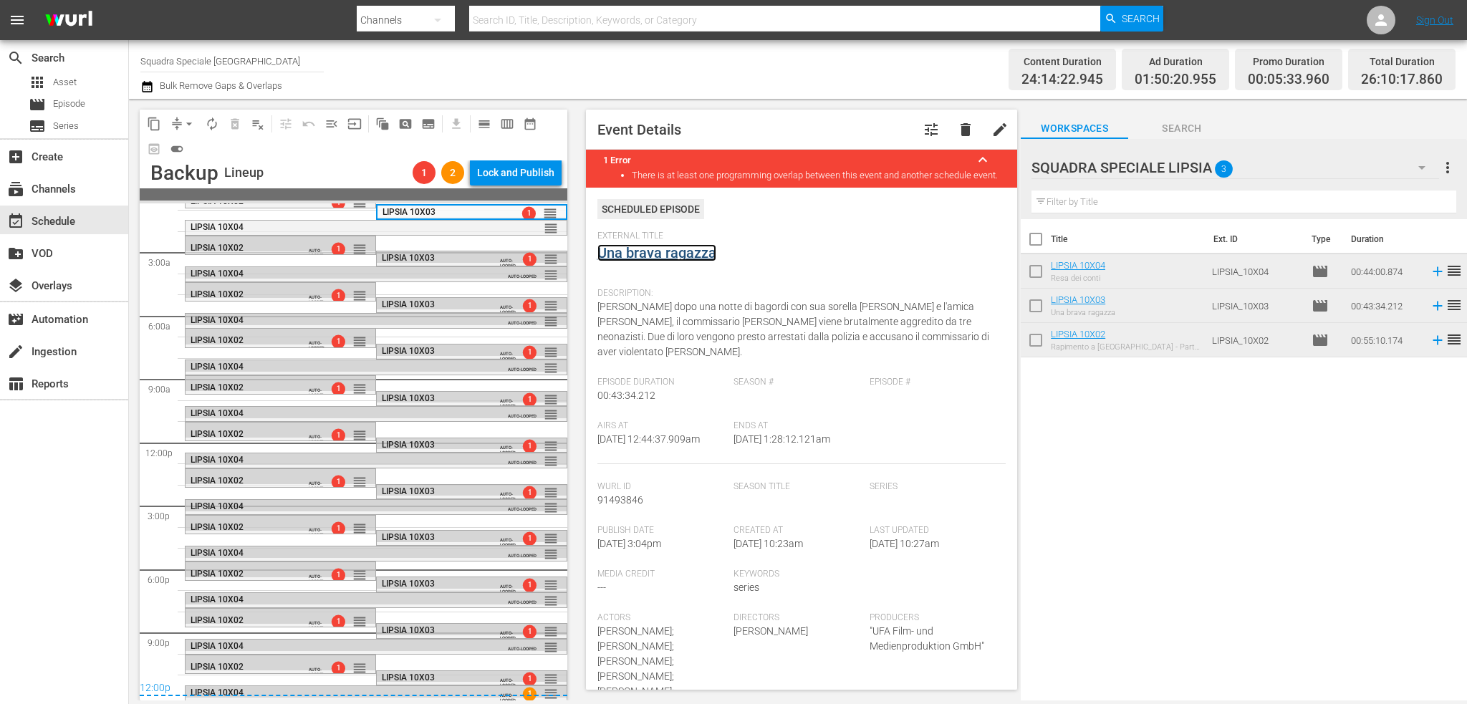
click at [676, 261] on link "Una brava ragazza" at bounding box center [656, 252] width 119 height 17
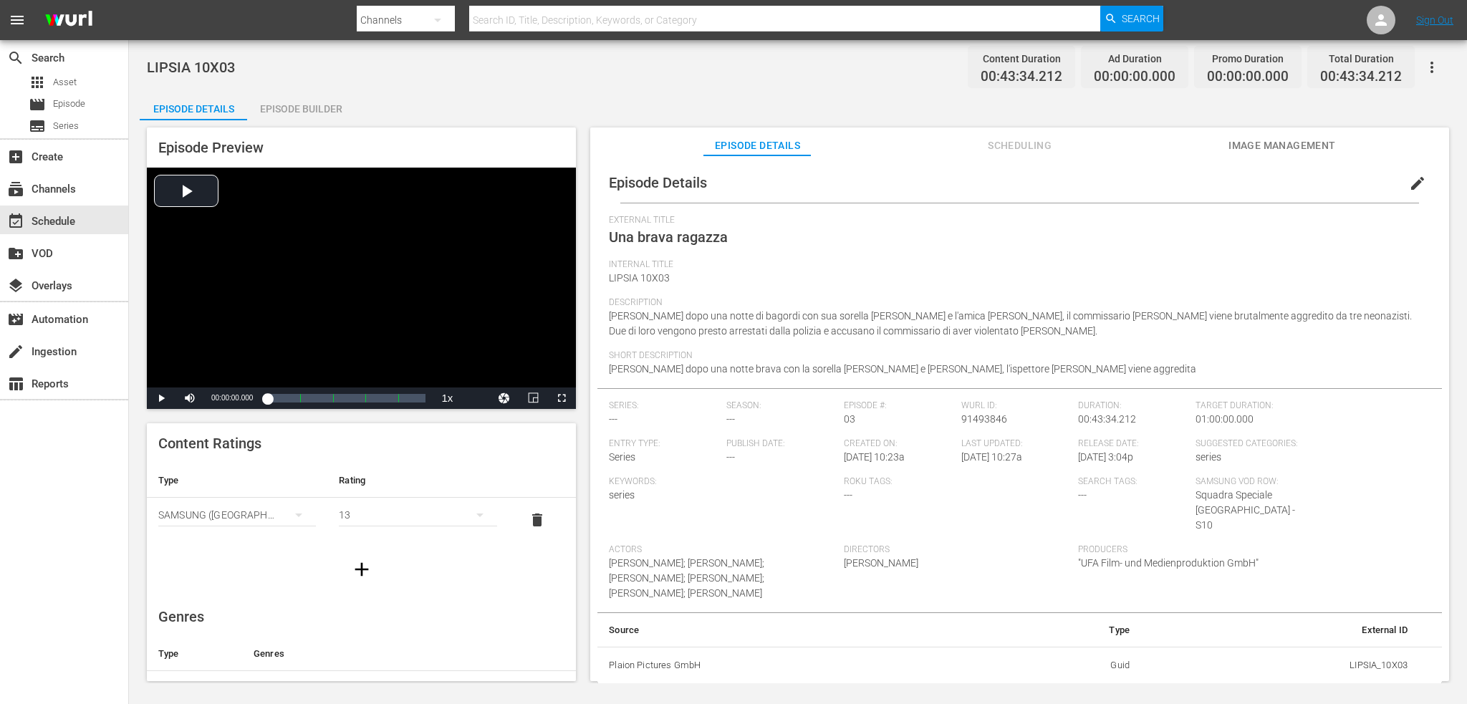
click at [320, 114] on div "Episode Builder" at bounding box center [300, 109] width 107 height 34
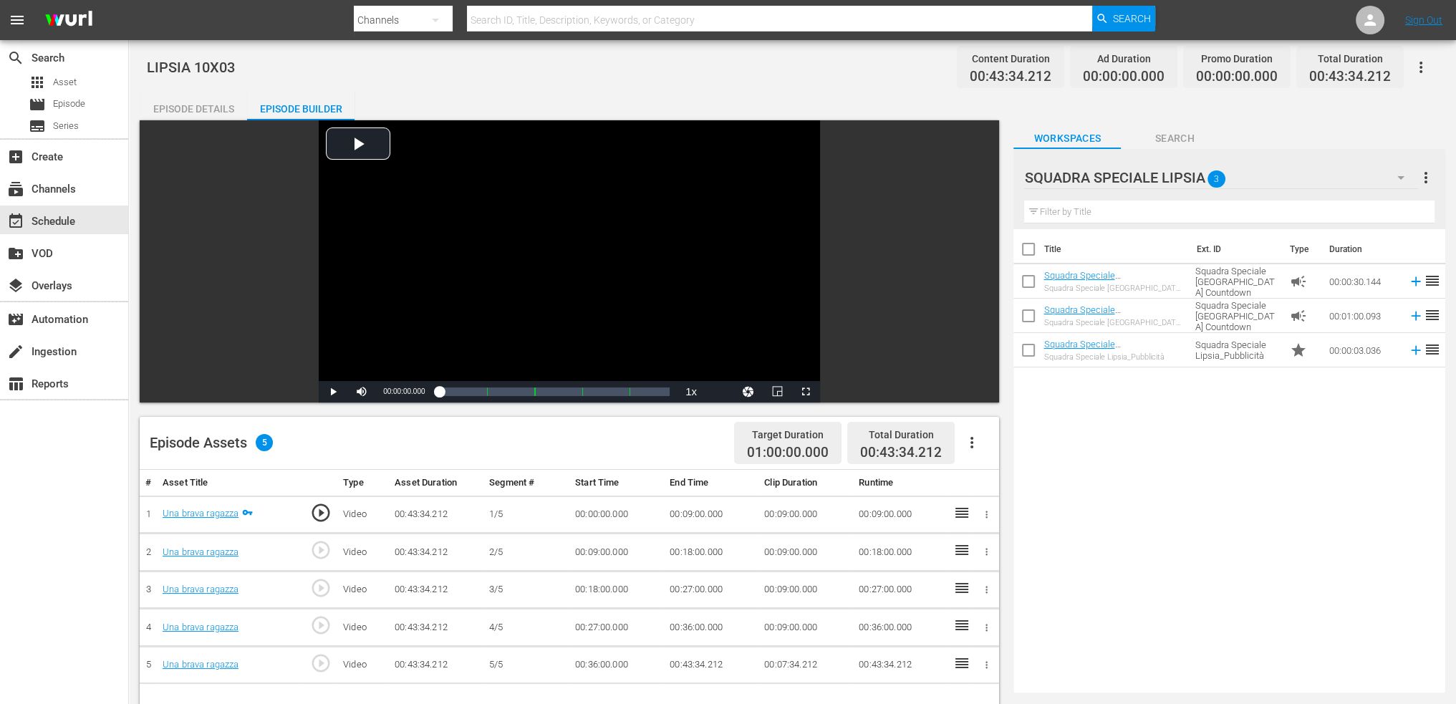
click at [971, 444] on icon "button" at bounding box center [972, 442] width 17 height 17
click at [1012, 449] on div "Fill with Ads" at bounding box center [1014, 448] width 97 height 34
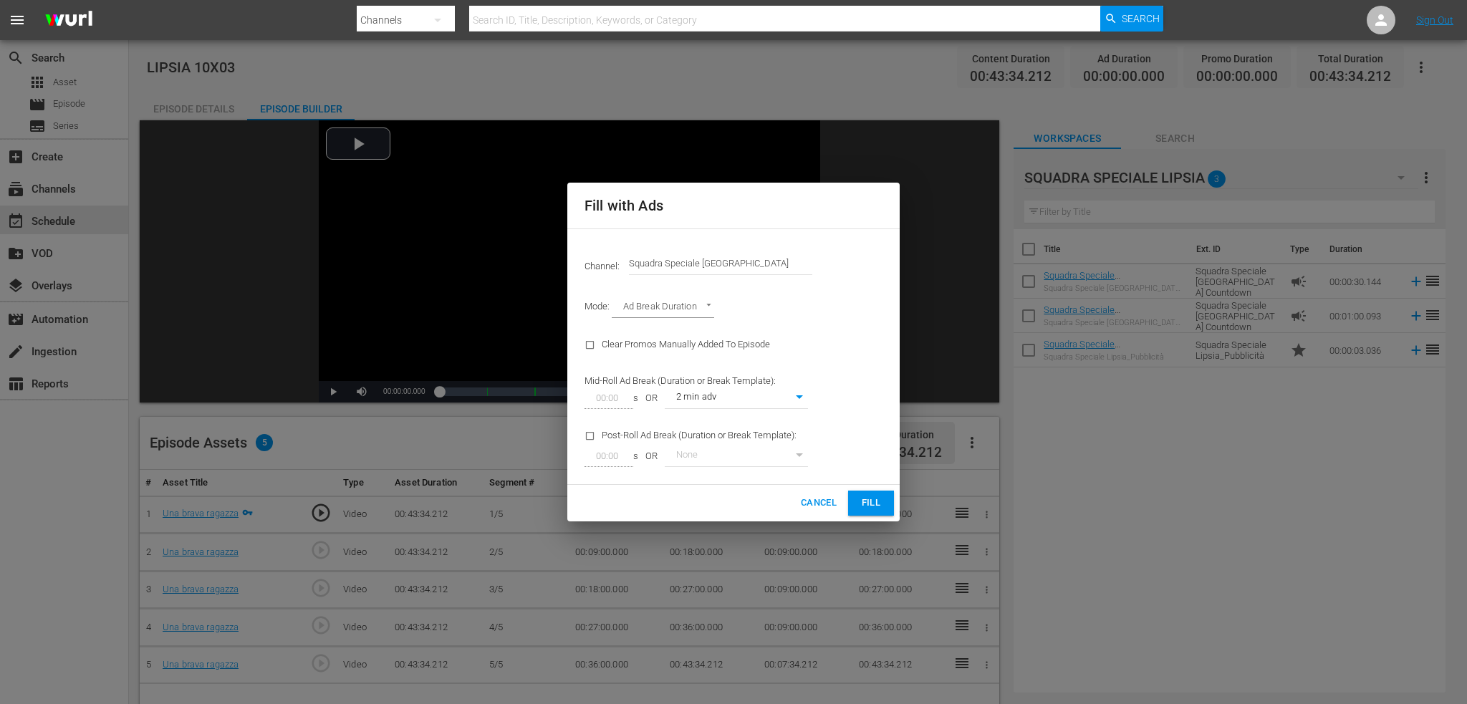
click at [882, 498] on span "Fill" at bounding box center [871, 503] width 23 height 16
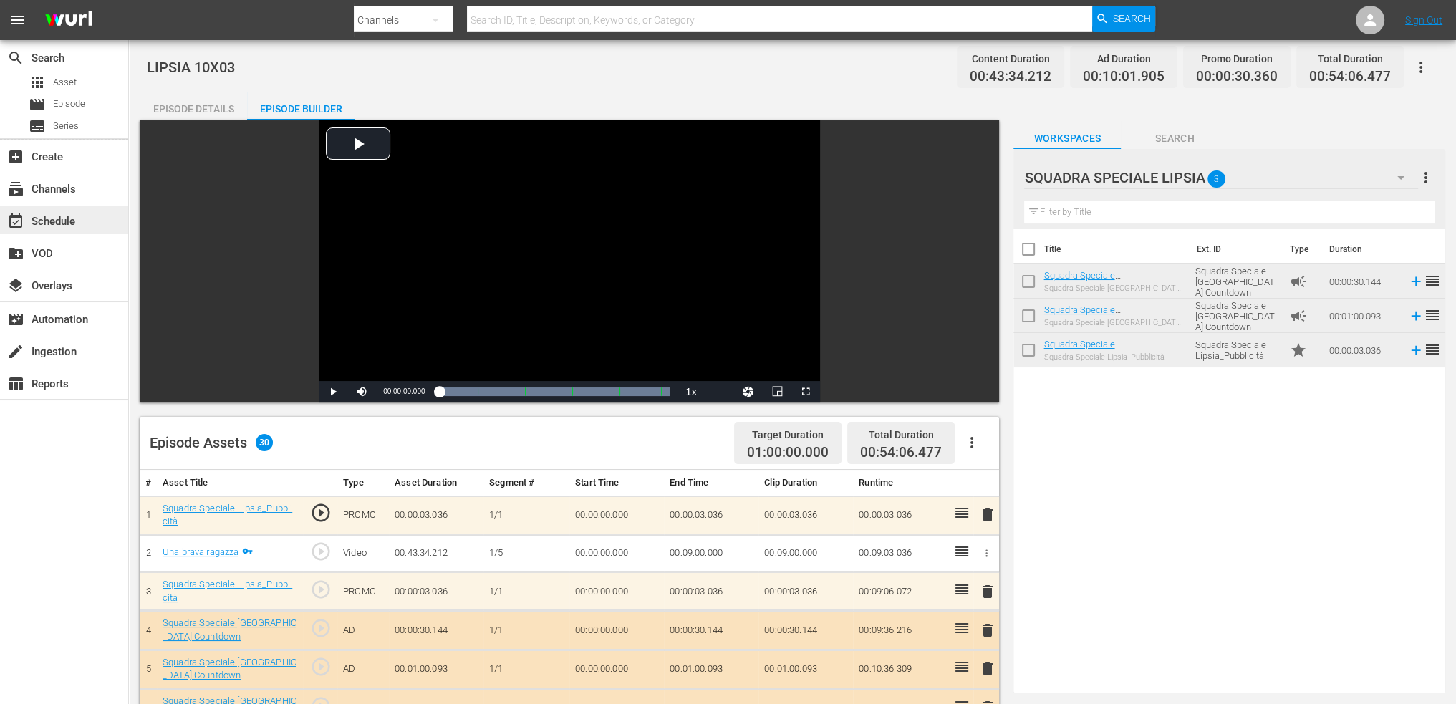
click at [56, 215] on div "event_available Schedule" at bounding box center [40, 219] width 80 height 13
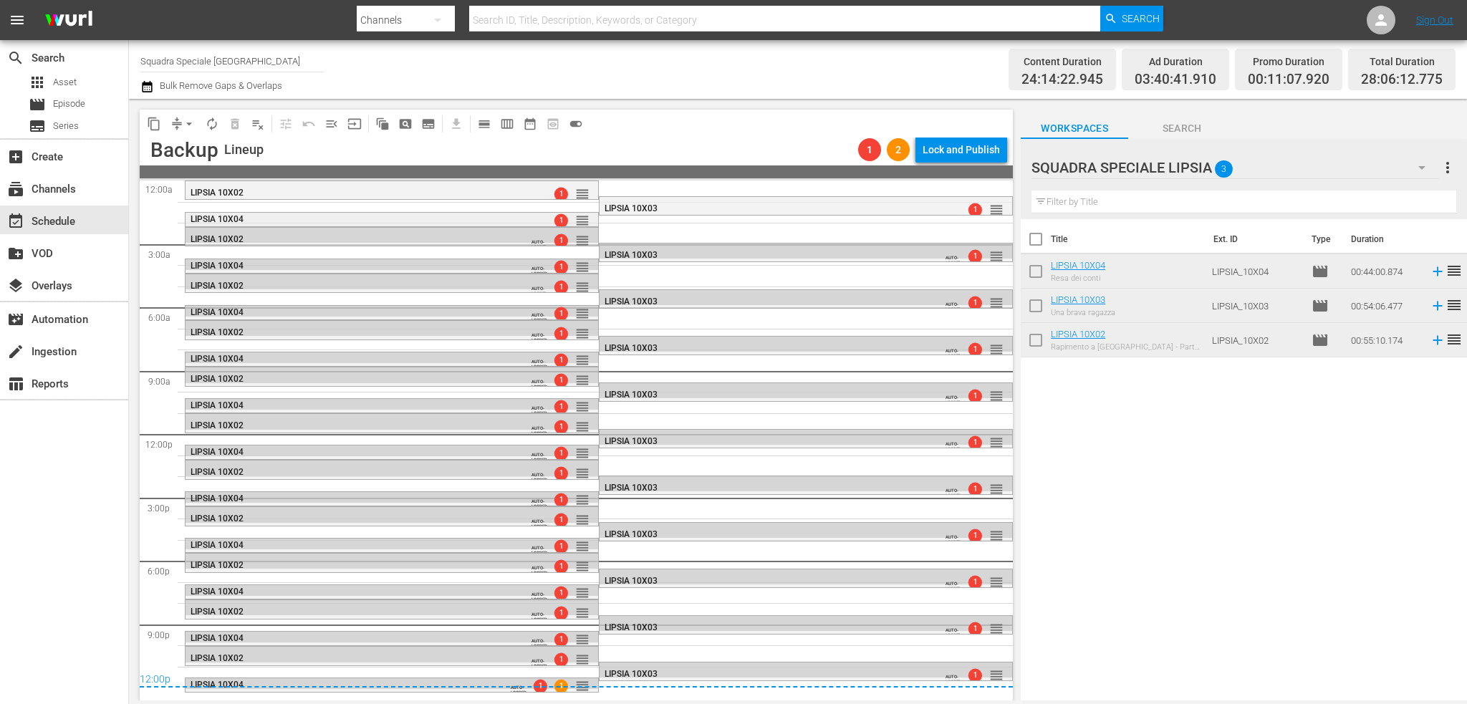
click at [491, 218] on div "LIPSIA 10X04" at bounding box center [356, 219] width 330 height 10
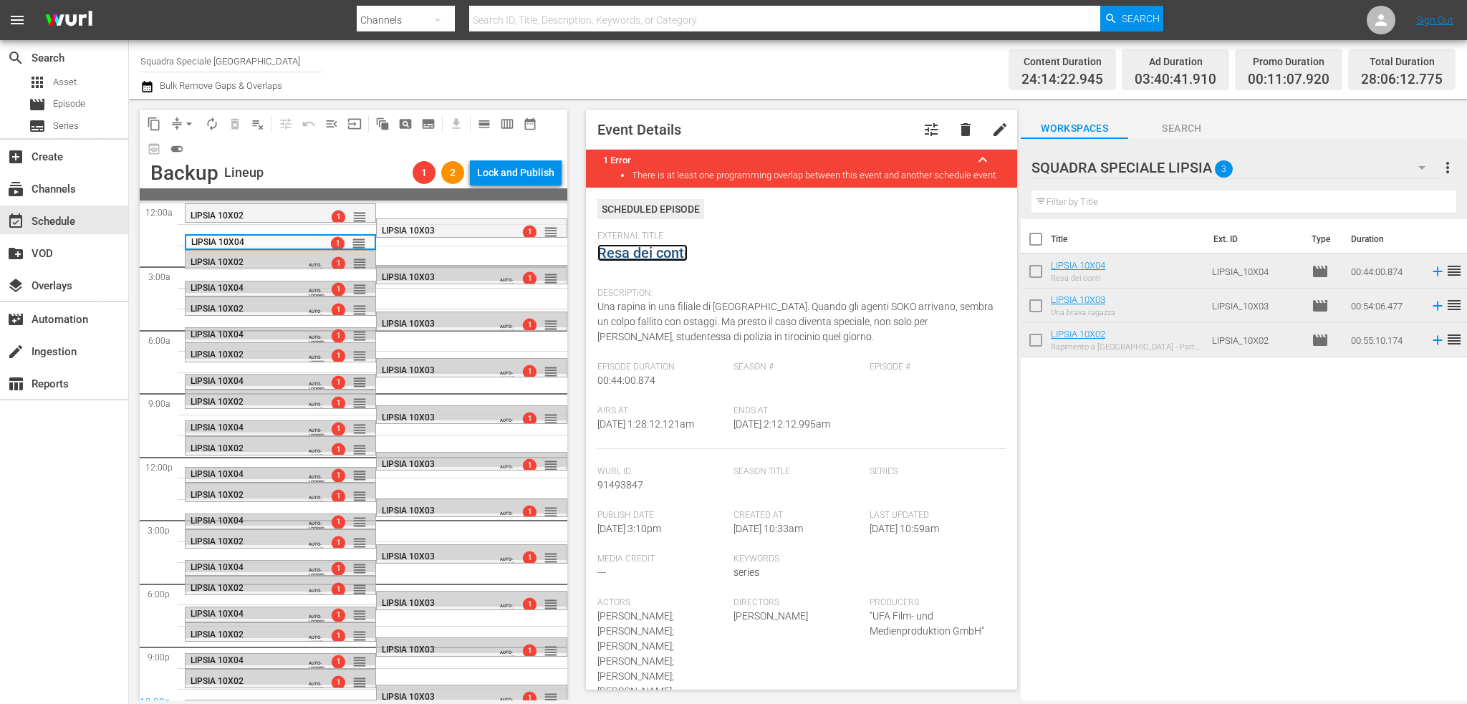
click at [652, 259] on link "Resa dei conti" at bounding box center [642, 252] width 90 height 17
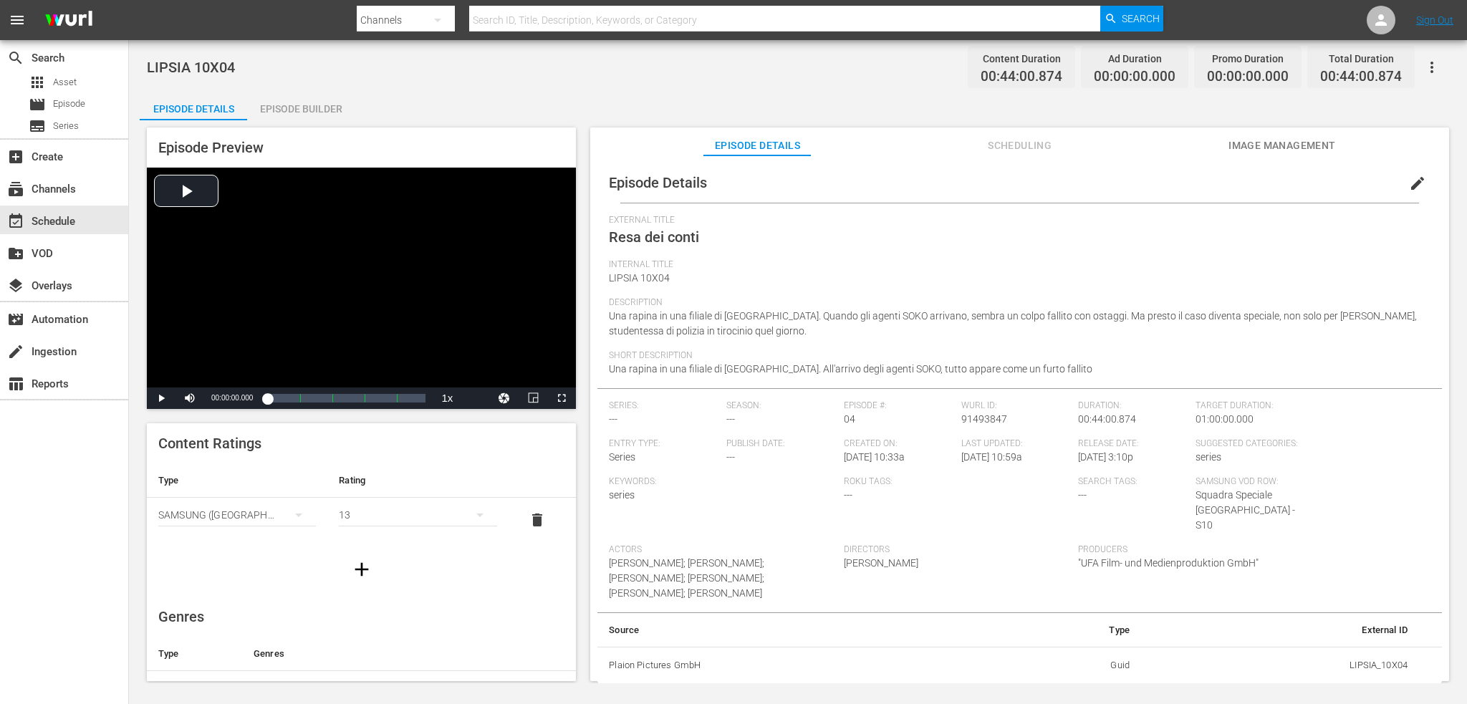
click at [280, 83] on div "LIPSIA 10X04 Content Duration 00:44:00.874 Ad Duration 00:00:00.000 Promo Durat…" at bounding box center [798, 361] width 1338 height 643
click at [281, 103] on div "Episode Builder" at bounding box center [300, 109] width 107 height 34
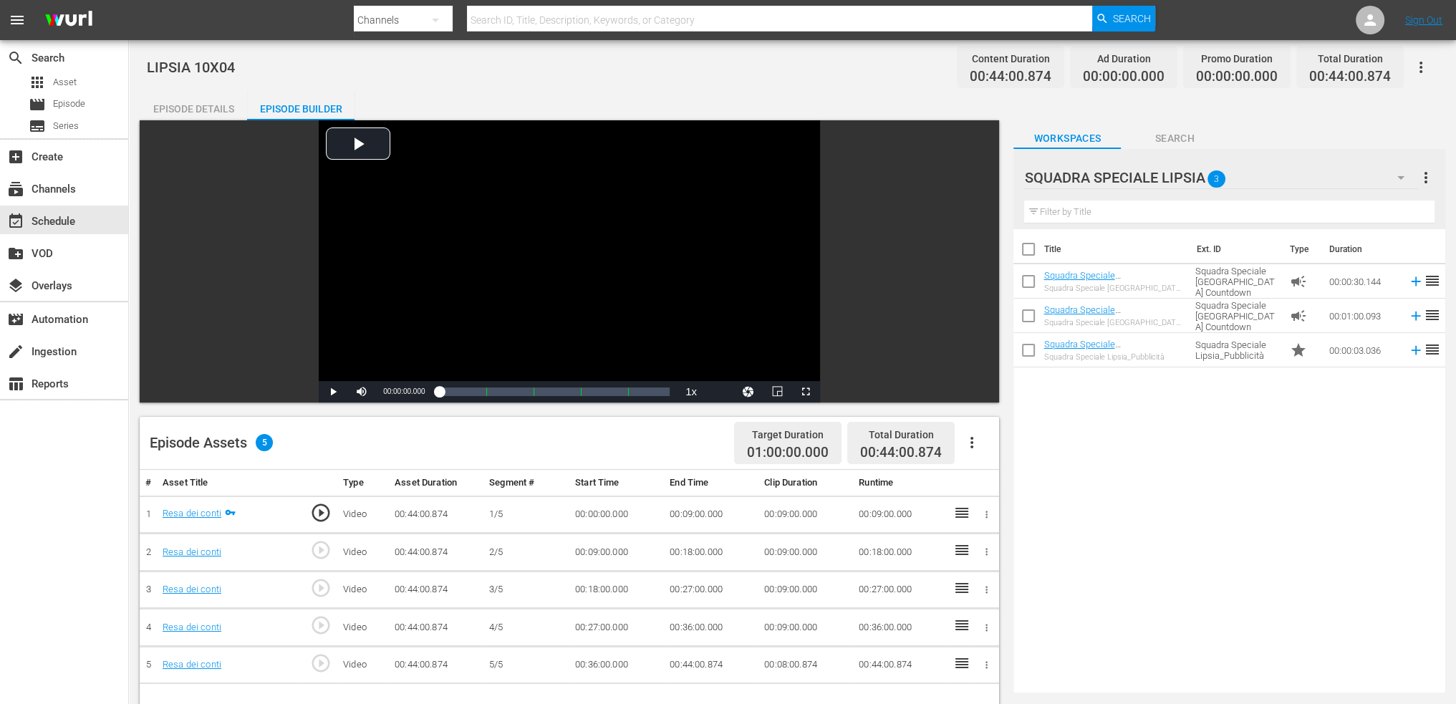
click at [978, 439] on icon "button" at bounding box center [972, 442] width 17 height 17
click at [1032, 461] on div "Fill with Ads" at bounding box center [1014, 448] width 97 height 34
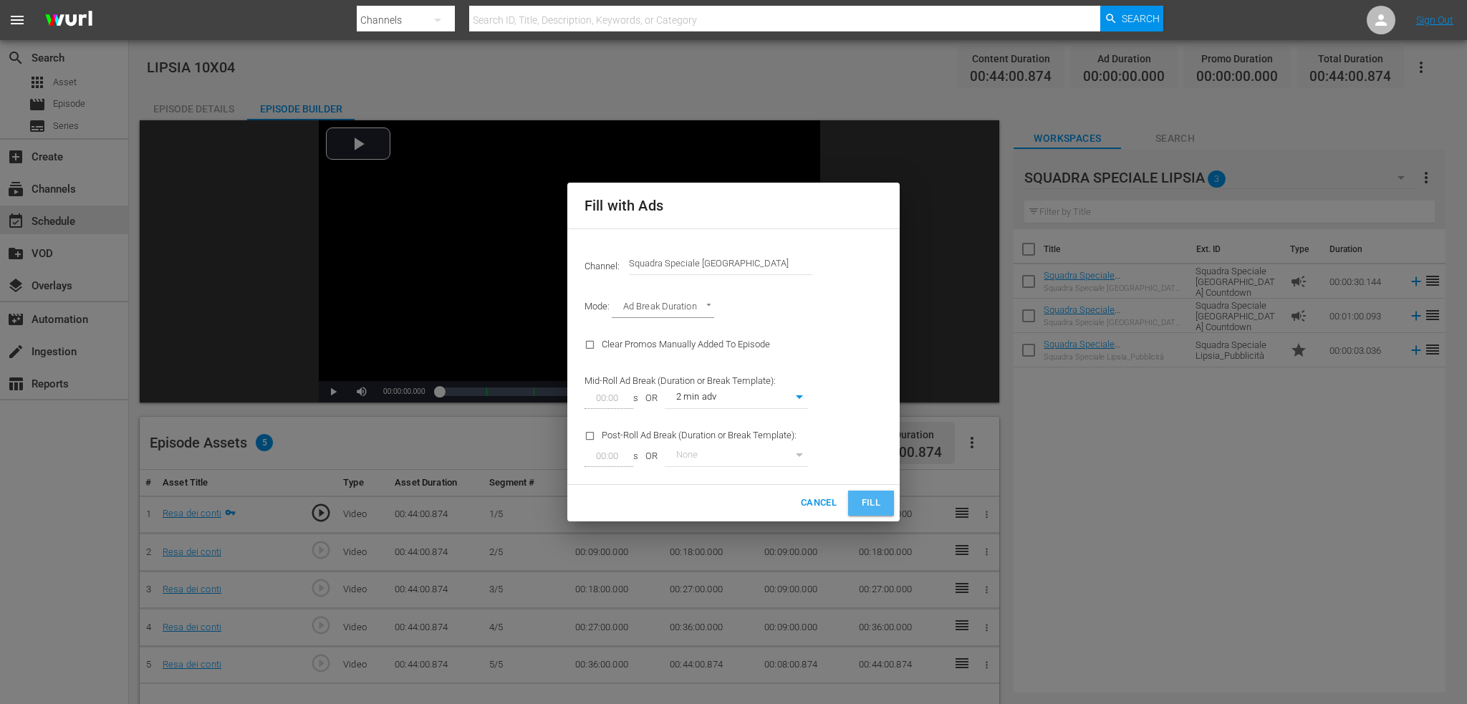
click at [853, 509] on button "Fill" at bounding box center [871, 503] width 46 height 25
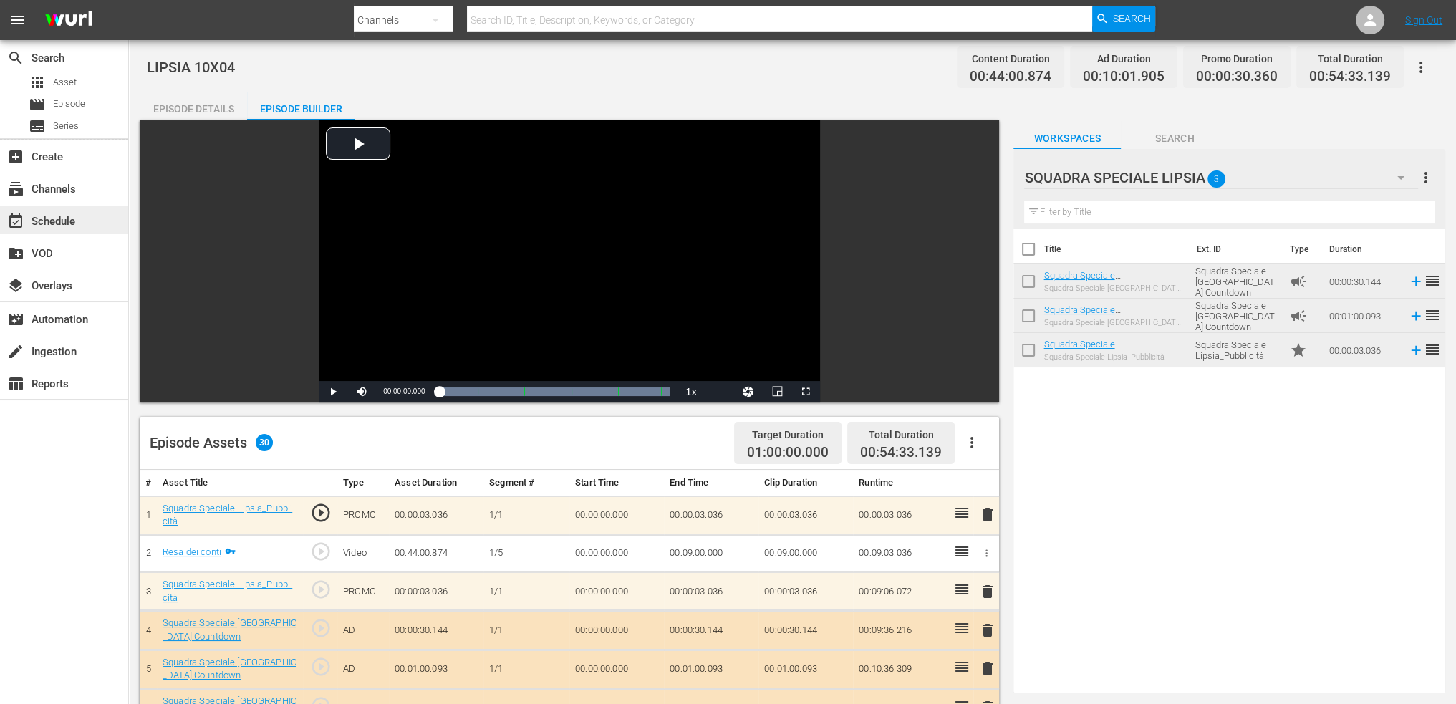
click at [64, 221] on div "event_available Schedule" at bounding box center [40, 219] width 80 height 13
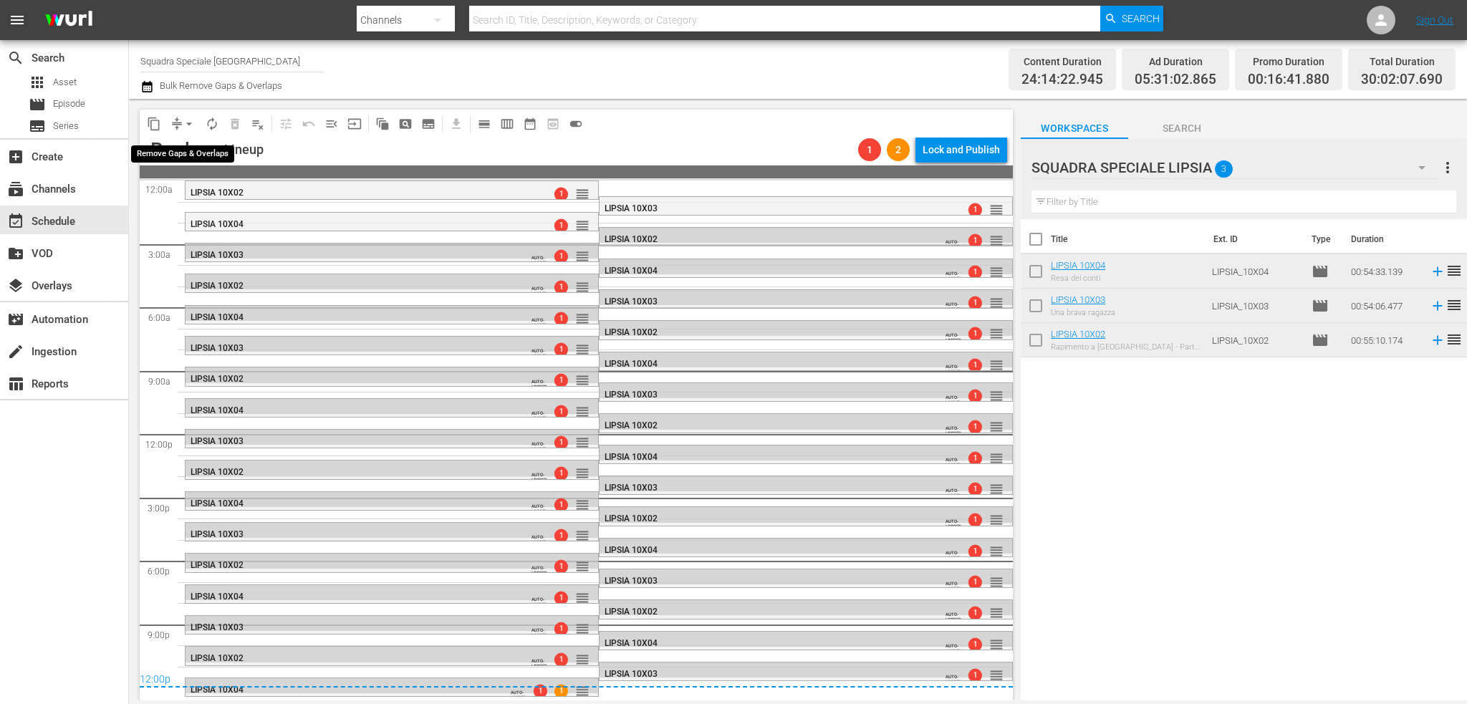
click at [189, 114] on button "arrow_drop_down" at bounding box center [189, 123] width 23 height 23
click at [201, 180] on li "Align to First Episode" at bounding box center [189, 177] width 118 height 24
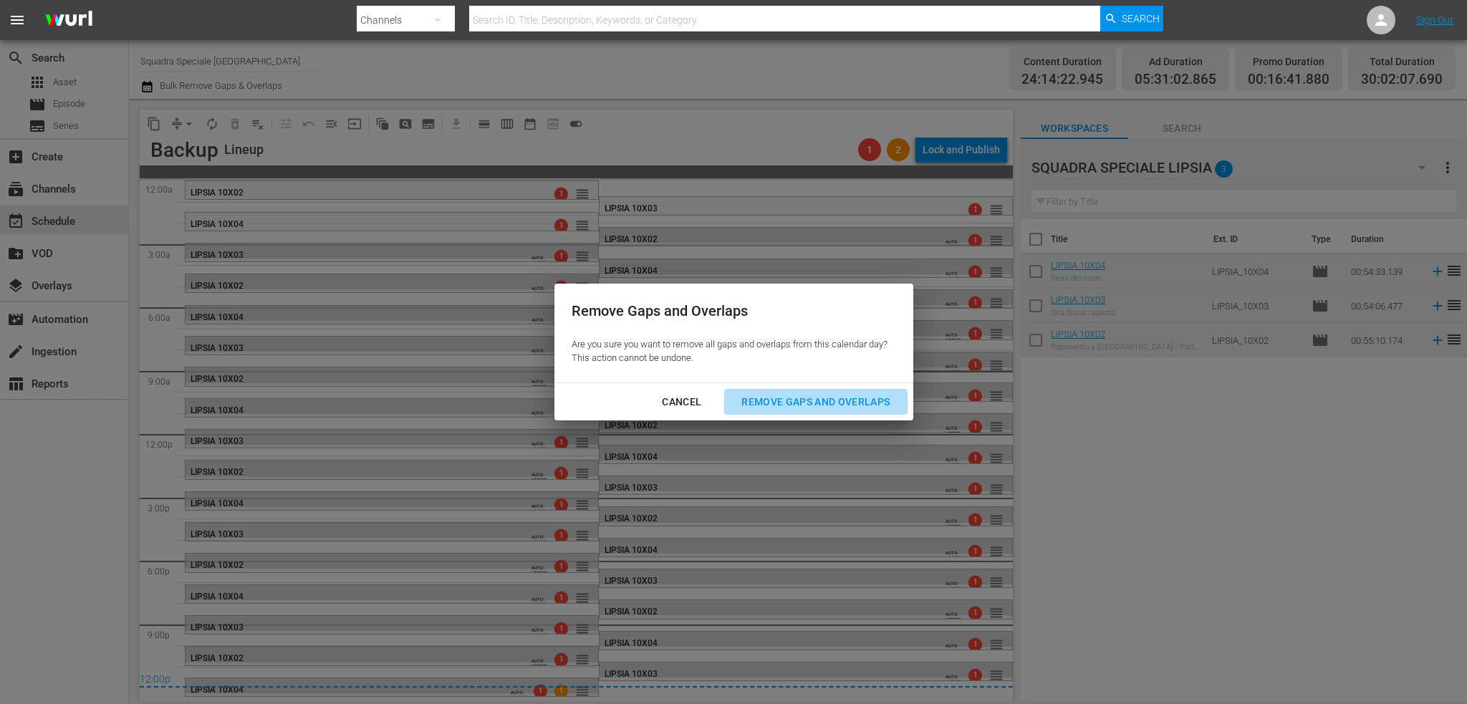
click at [777, 390] on button "Remove Gaps and Overlaps" at bounding box center [815, 402] width 183 height 27
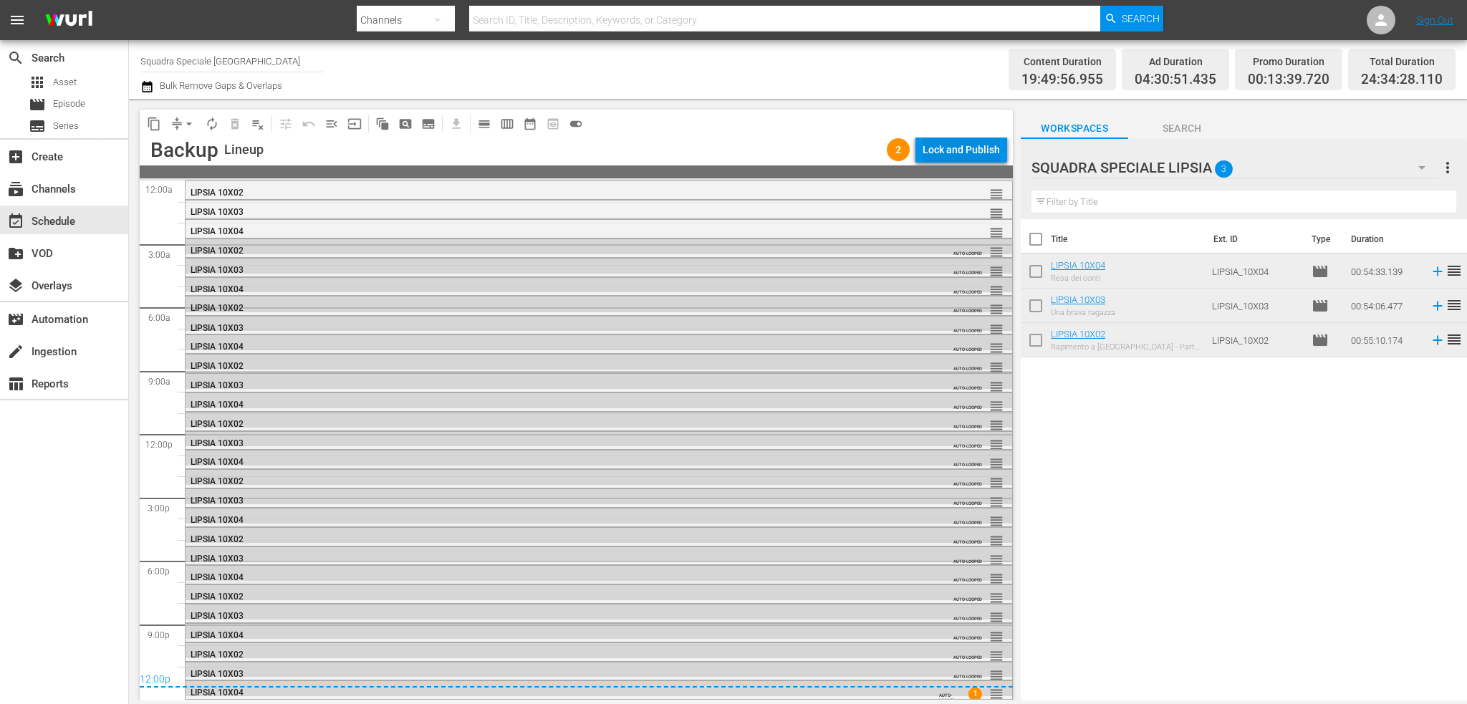
click at [959, 148] on div "Lock and Publish" at bounding box center [961, 150] width 77 height 26
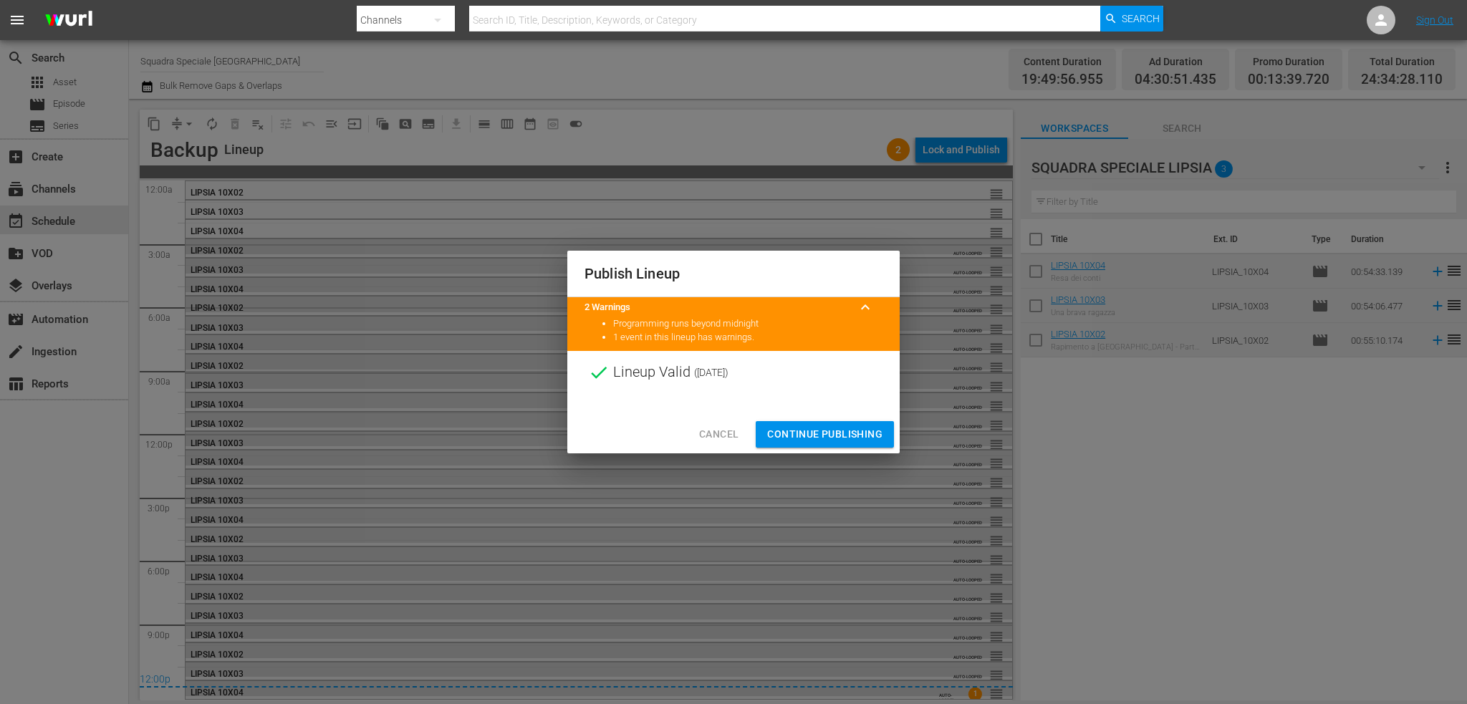
click at [872, 455] on div "Publish Lineup 2 Warnings keyboard_arrow_up Programming runs beyond midnight 1 …" at bounding box center [733, 352] width 1467 height 704
click at [859, 436] on span "Continue Publishing" at bounding box center [824, 435] width 115 height 18
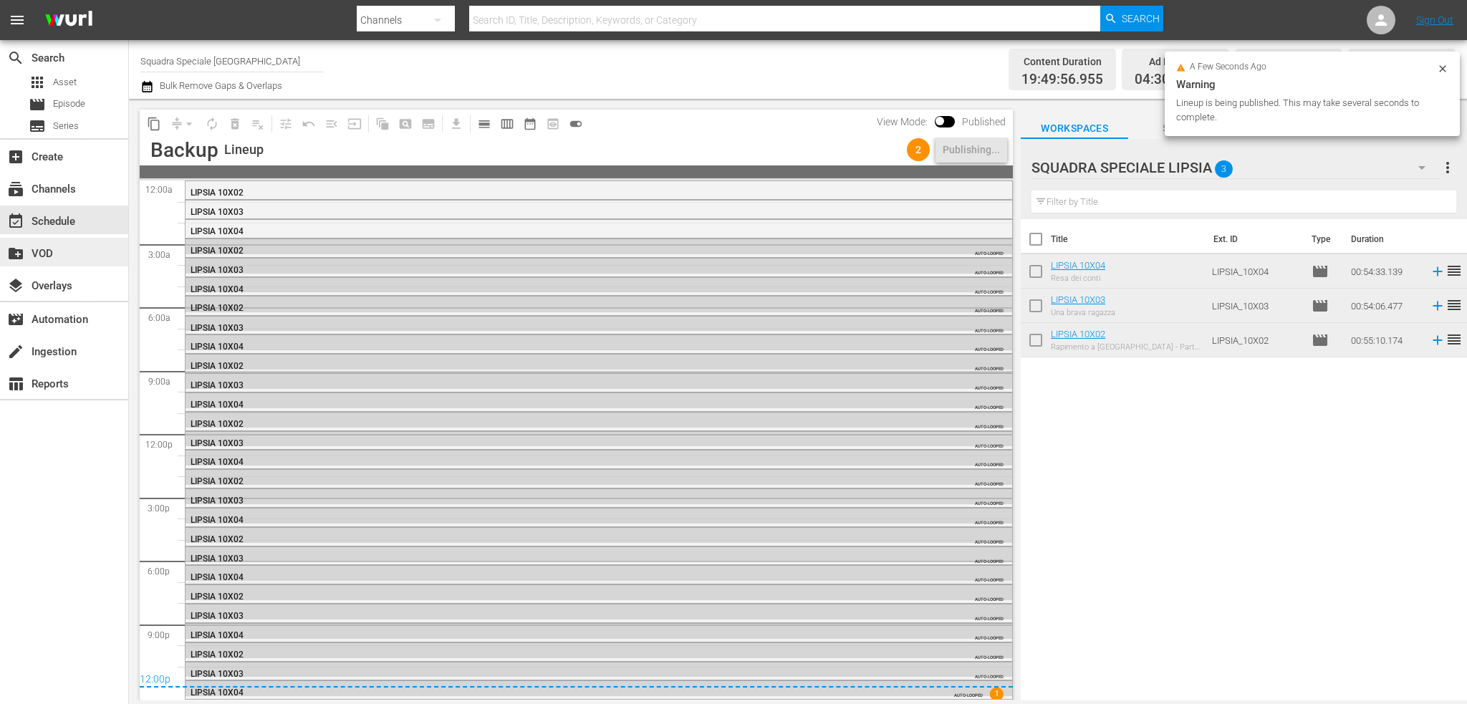
click at [83, 254] on div "create_new_folder VOD" at bounding box center [64, 252] width 128 height 29
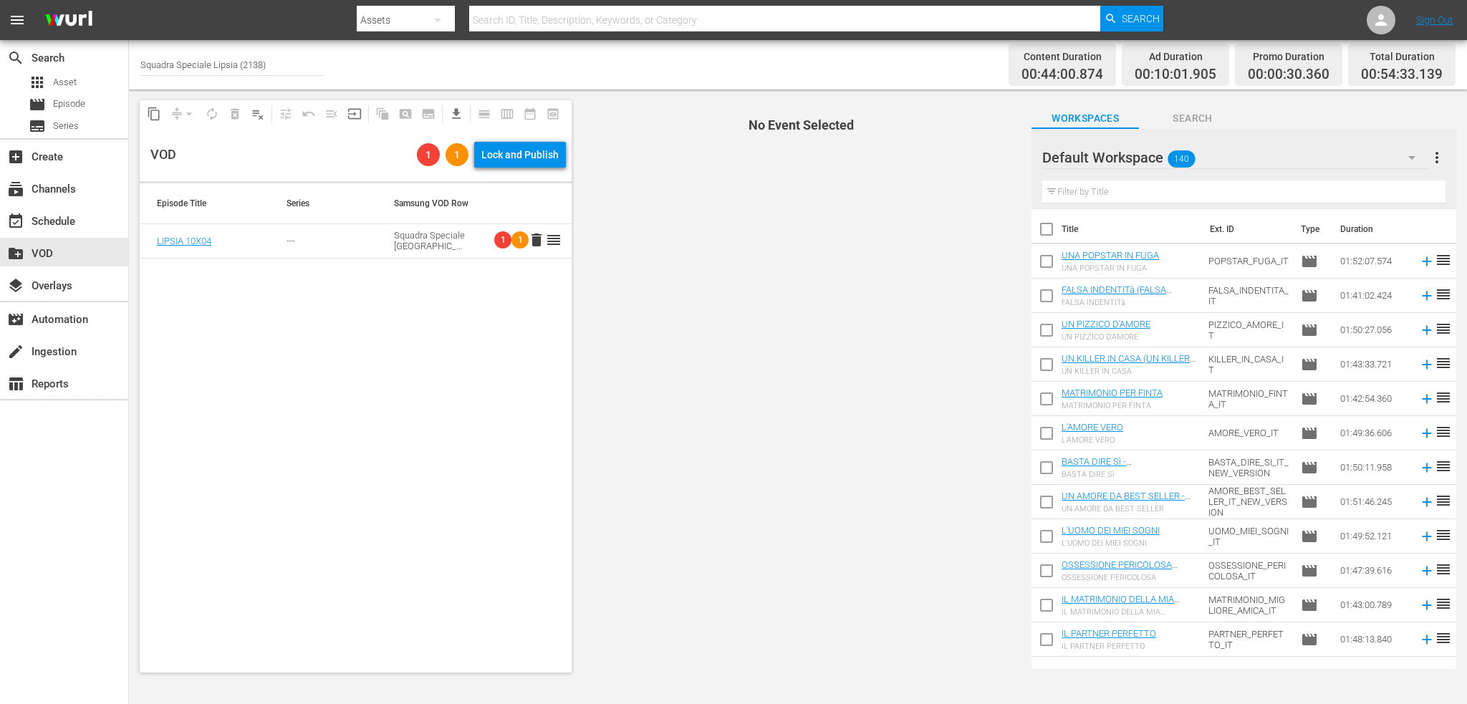
click at [1258, 153] on div "Default Workspace 140" at bounding box center [1235, 158] width 387 height 40
click at [1158, 226] on div "SQUADRA SPECIALE LIPSIA (3)" at bounding box center [1134, 220] width 149 height 23
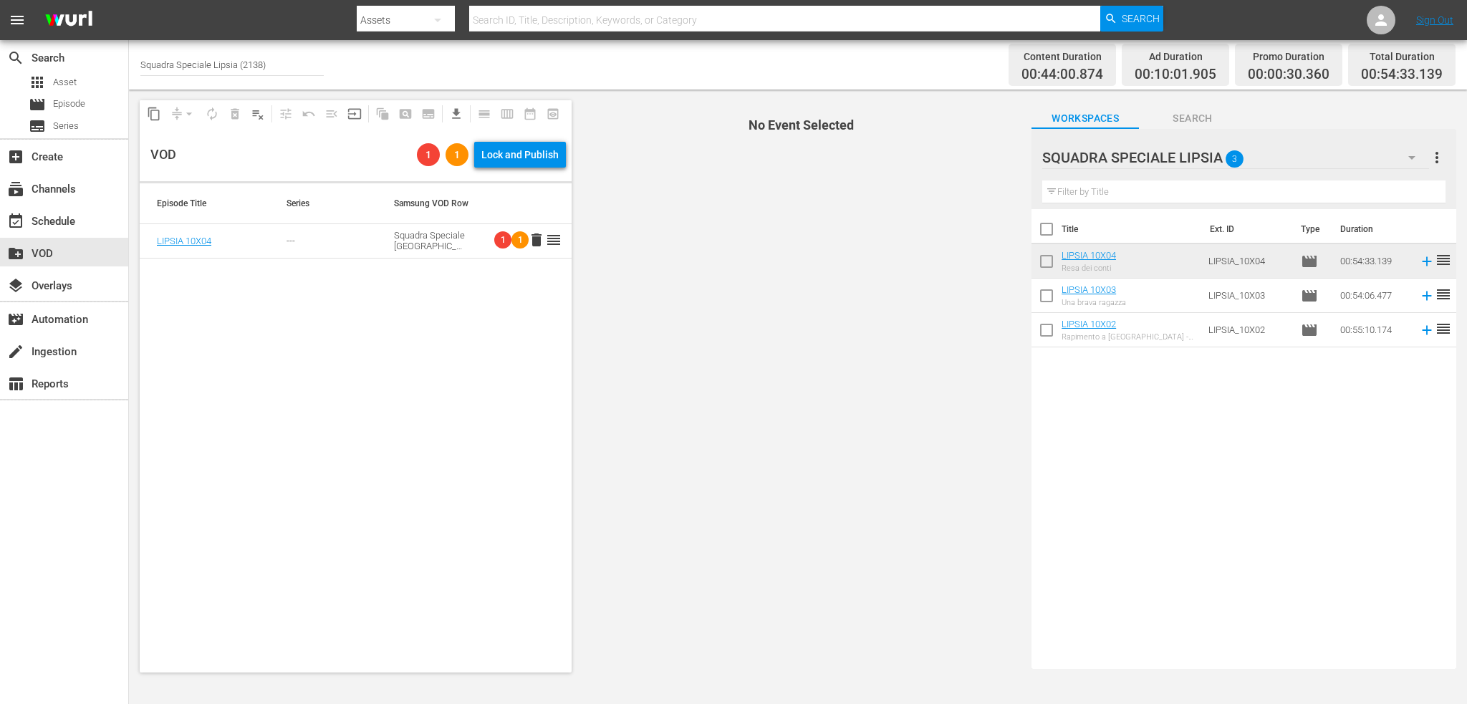
click at [249, 246] on td "LIPSIA 10X04" at bounding box center [205, 241] width 130 height 34
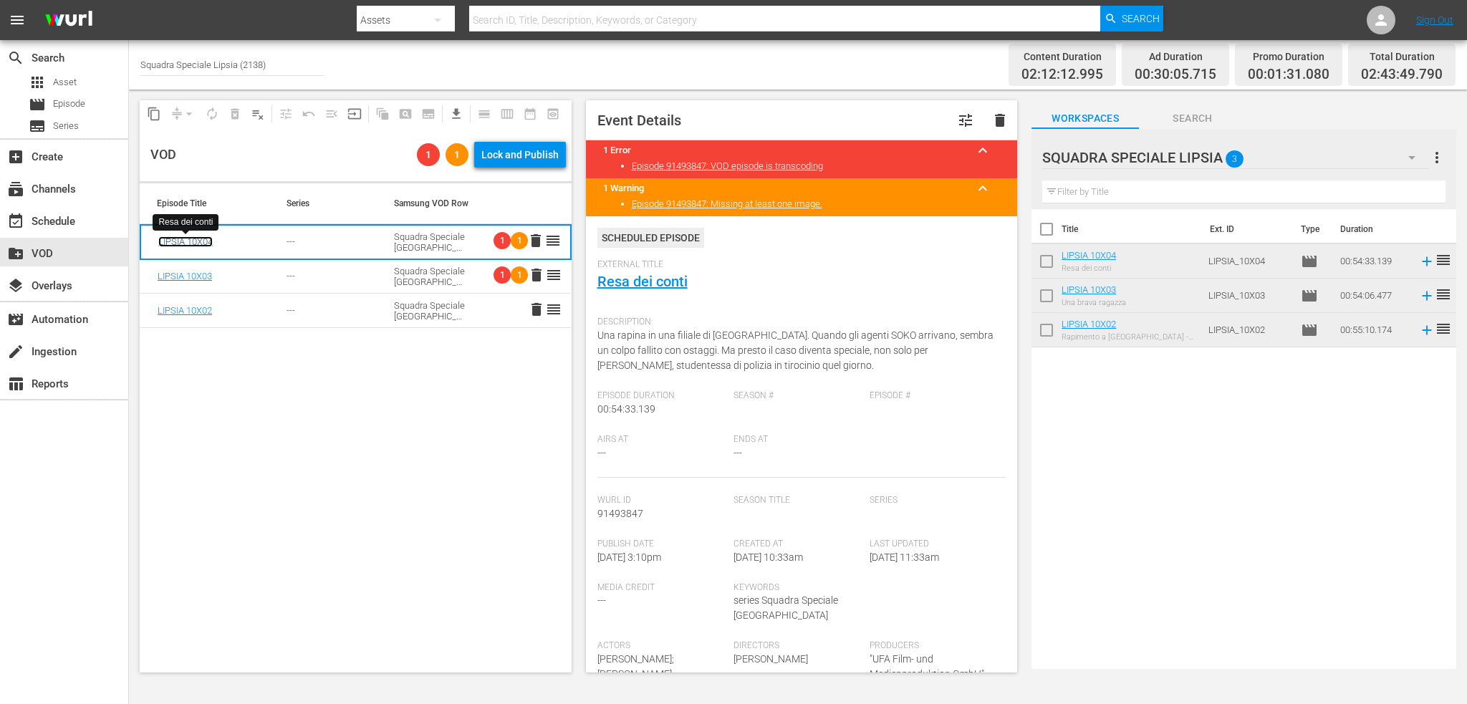
click at [183, 240] on link "LIPSIA 10X04" at bounding box center [185, 241] width 54 height 11
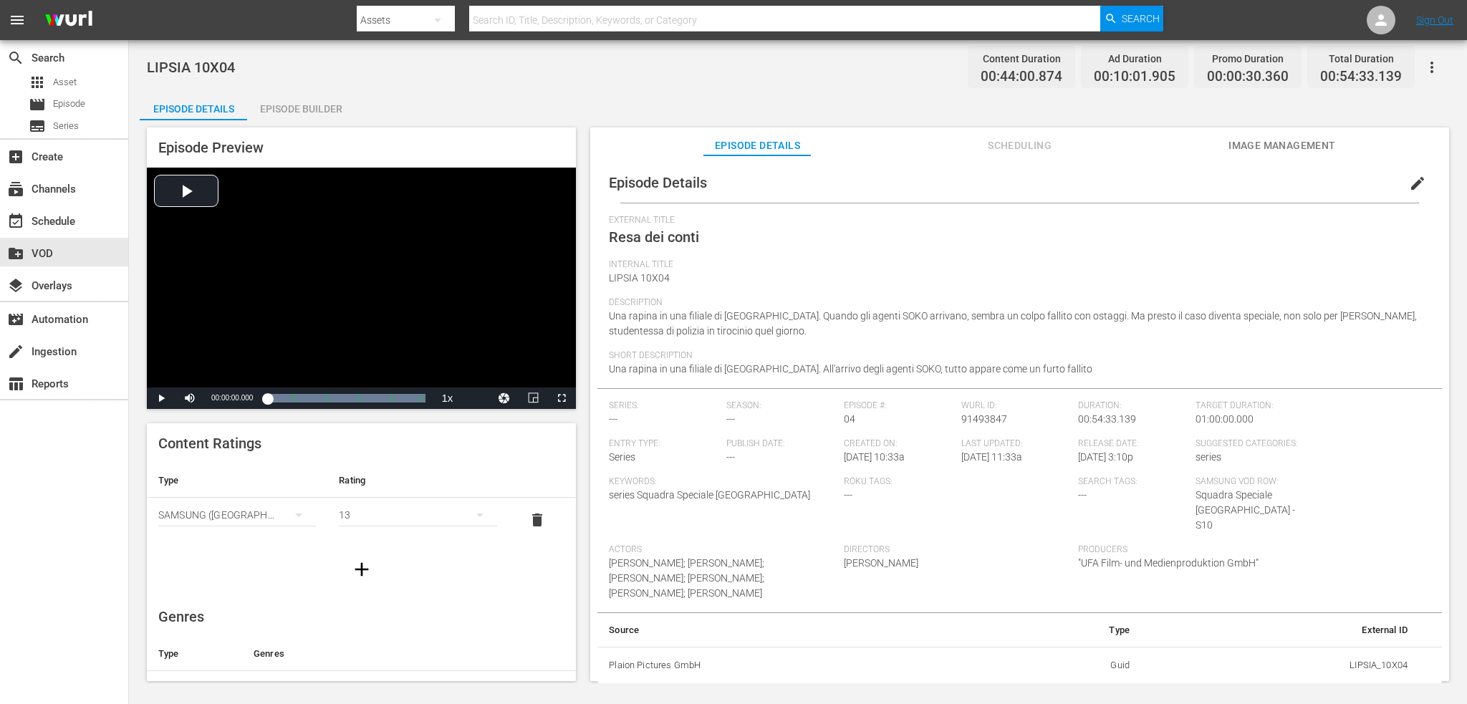
click at [1296, 146] on span "Image Management" at bounding box center [1282, 146] width 107 height 18
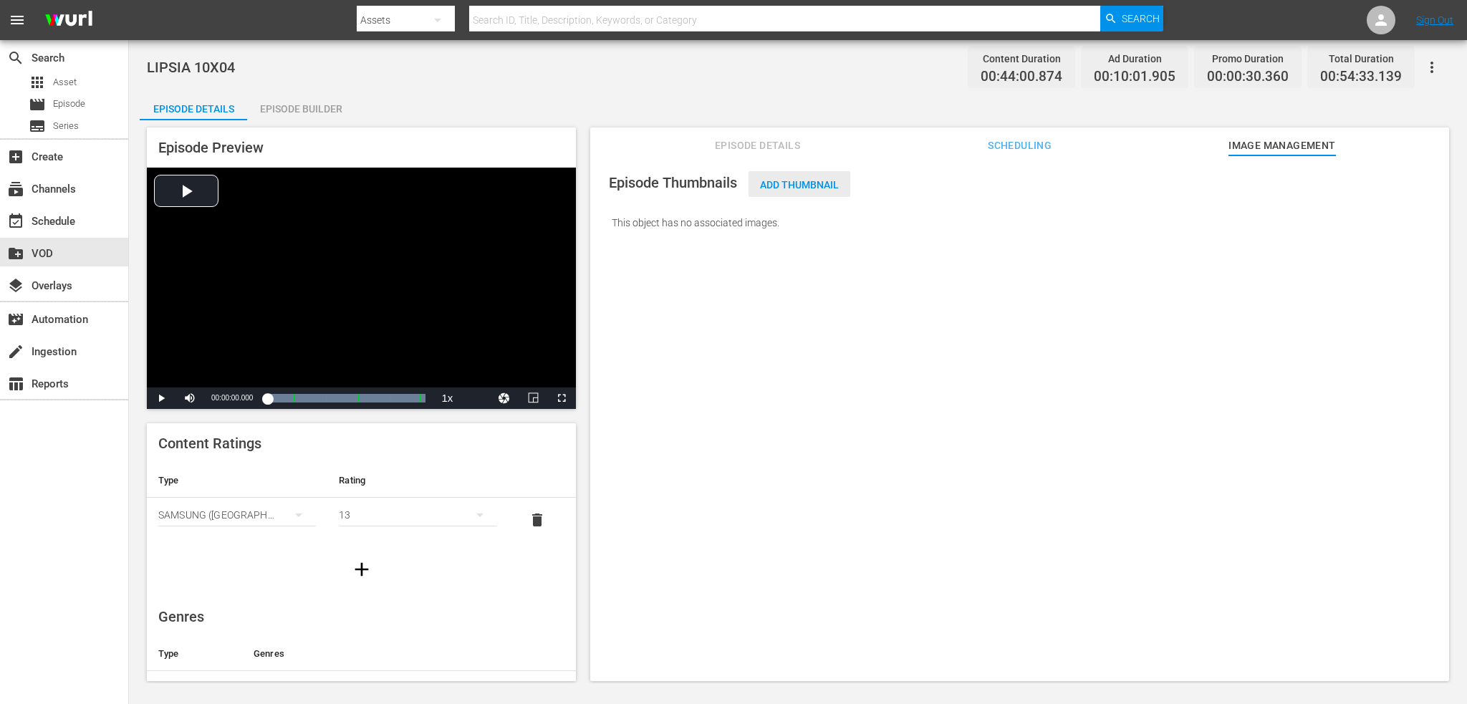
click at [789, 180] on span "Add Thumbnail" at bounding box center [800, 184] width 102 height 11
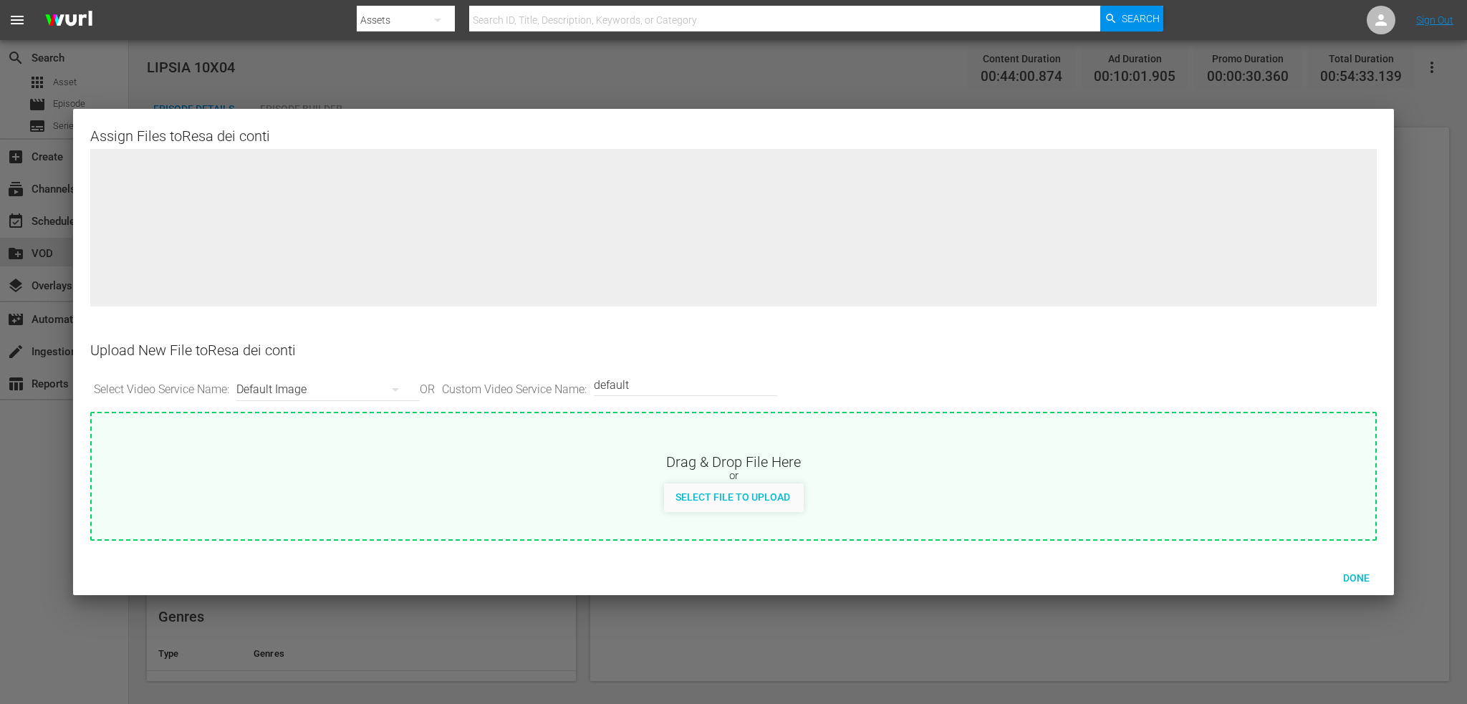
click at [287, 386] on div "Default Image" at bounding box center [324, 390] width 176 height 40
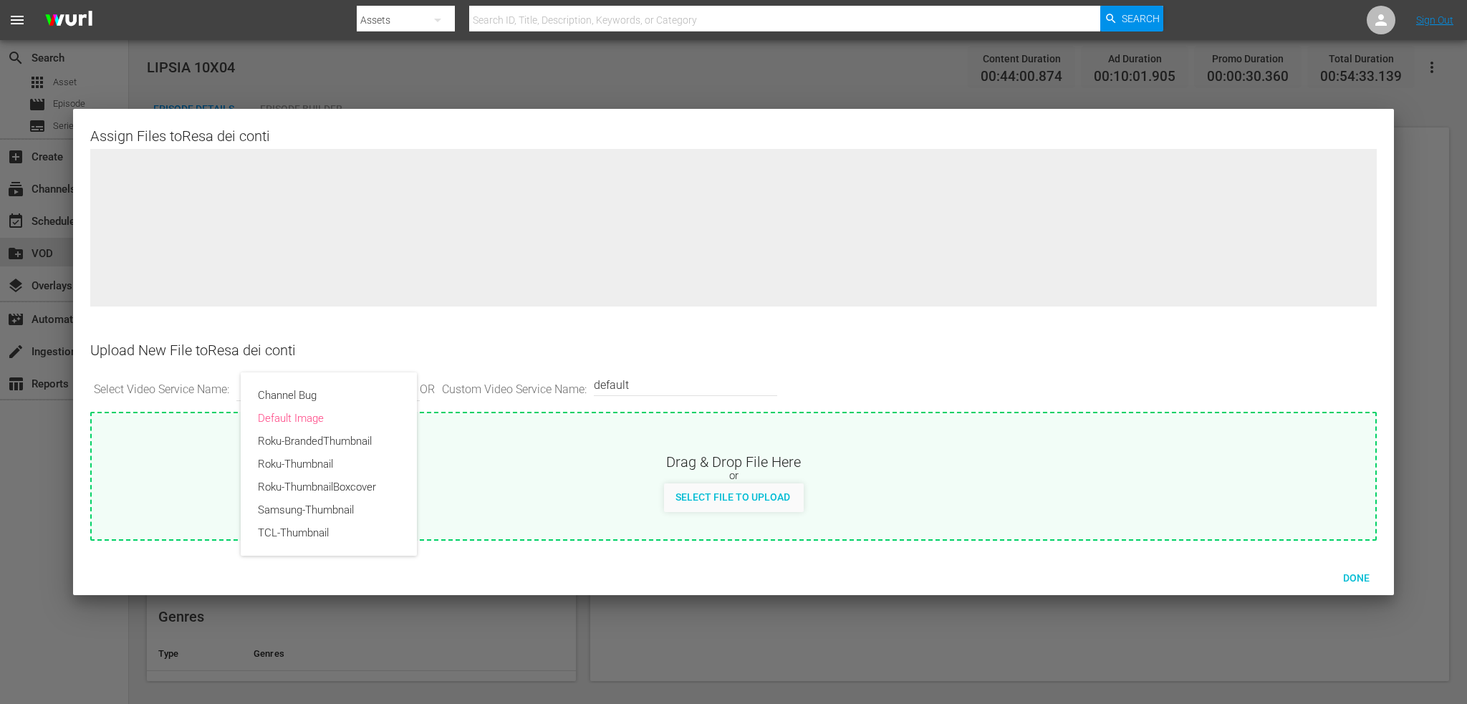
click at [699, 390] on div "Channel Bug Default Image Roku-BrandedThumbnail Roku-Thumbnail Roku-ThumbnailBo…" at bounding box center [733, 352] width 1467 height 704
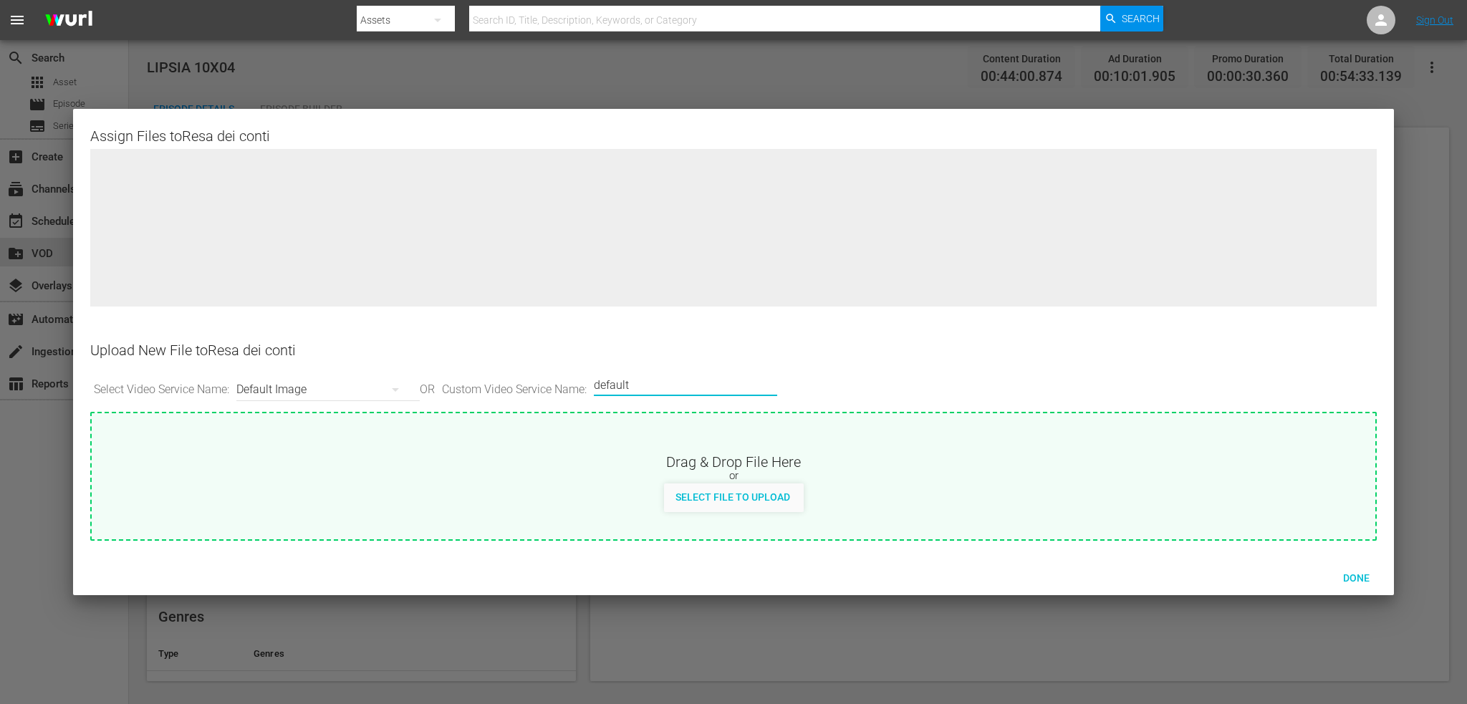
click at [642, 387] on input "default" at bounding box center [682, 385] width 176 height 34
click at [734, 504] on div "Select File to Upload" at bounding box center [733, 497] width 138 height 27
type input "C:\fakepath\ZDF_SquadraSpecialeLipsia_SamsungTV_C_1920x1080_Rectangle.jpg"
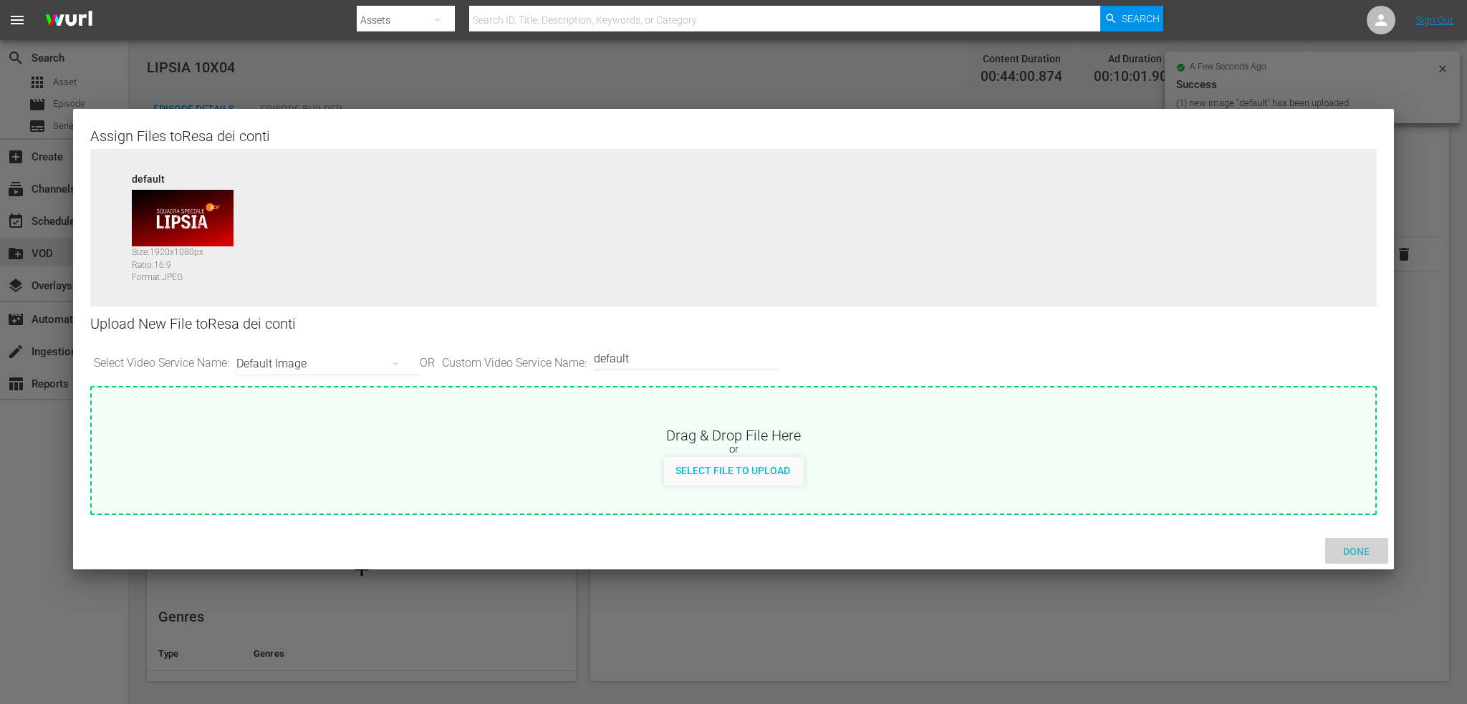
click at [1357, 548] on span "Done" at bounding box center [1356, 551] width 49 height 11
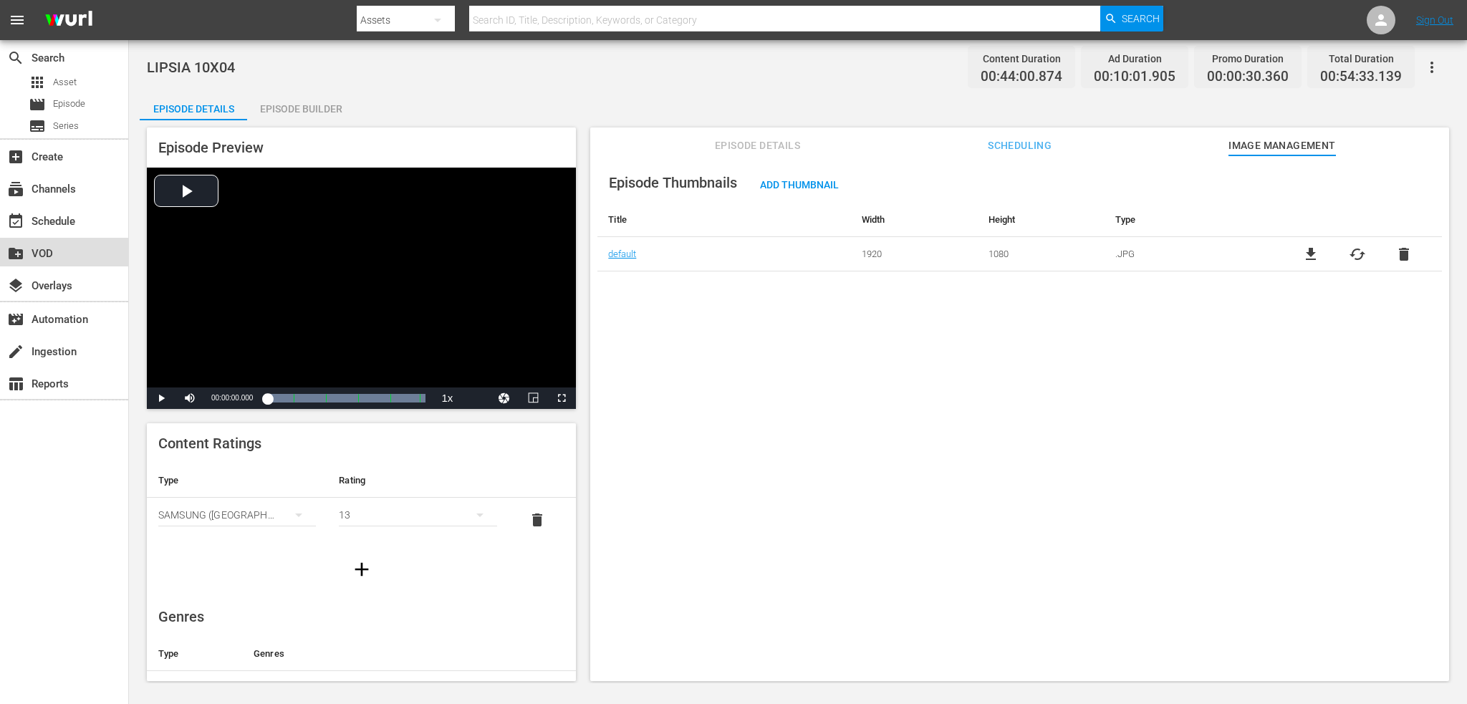
click at [106, 249] on div "create_new_folder VOD" at bounding box center [64, 252] width 128 height 29
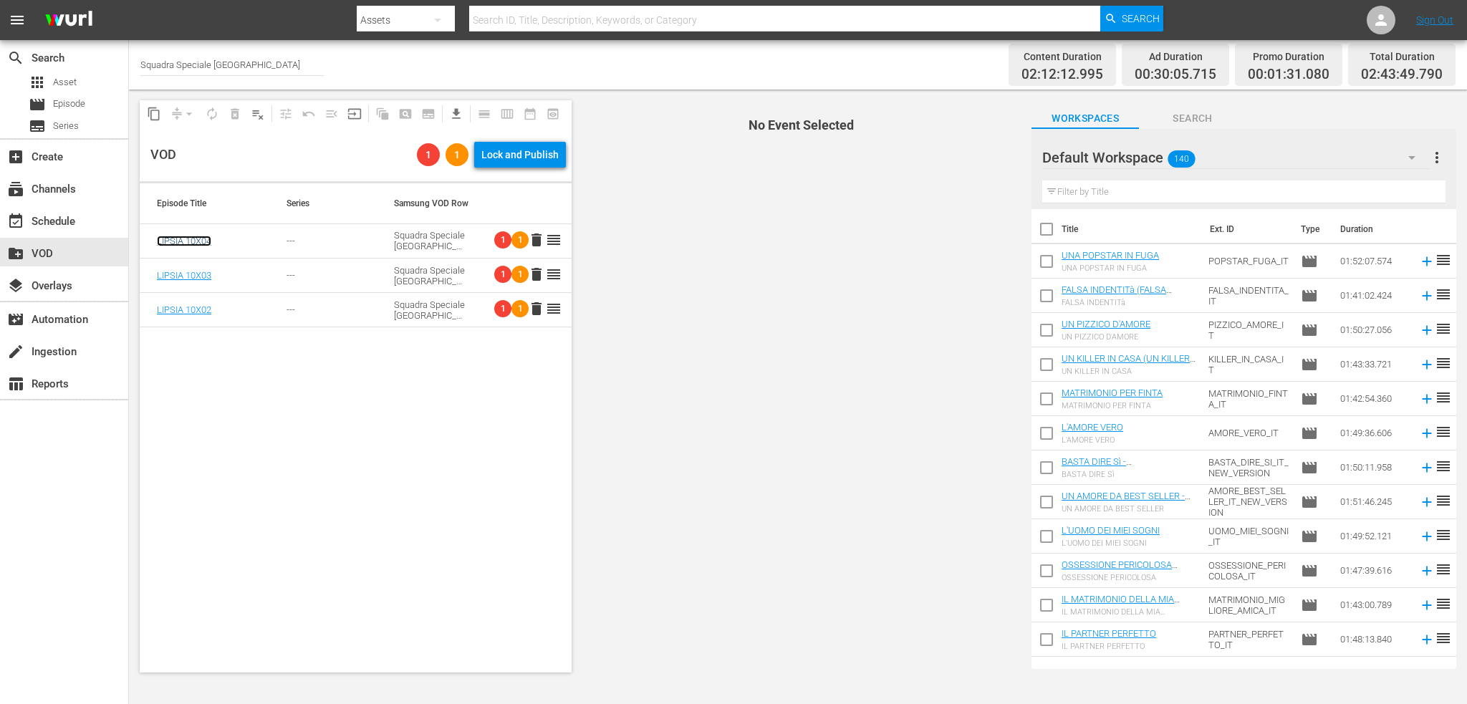
click at [198, 236] on link "LIPSIA 10X04" at bounding box center [184, 241] width 54 height 11
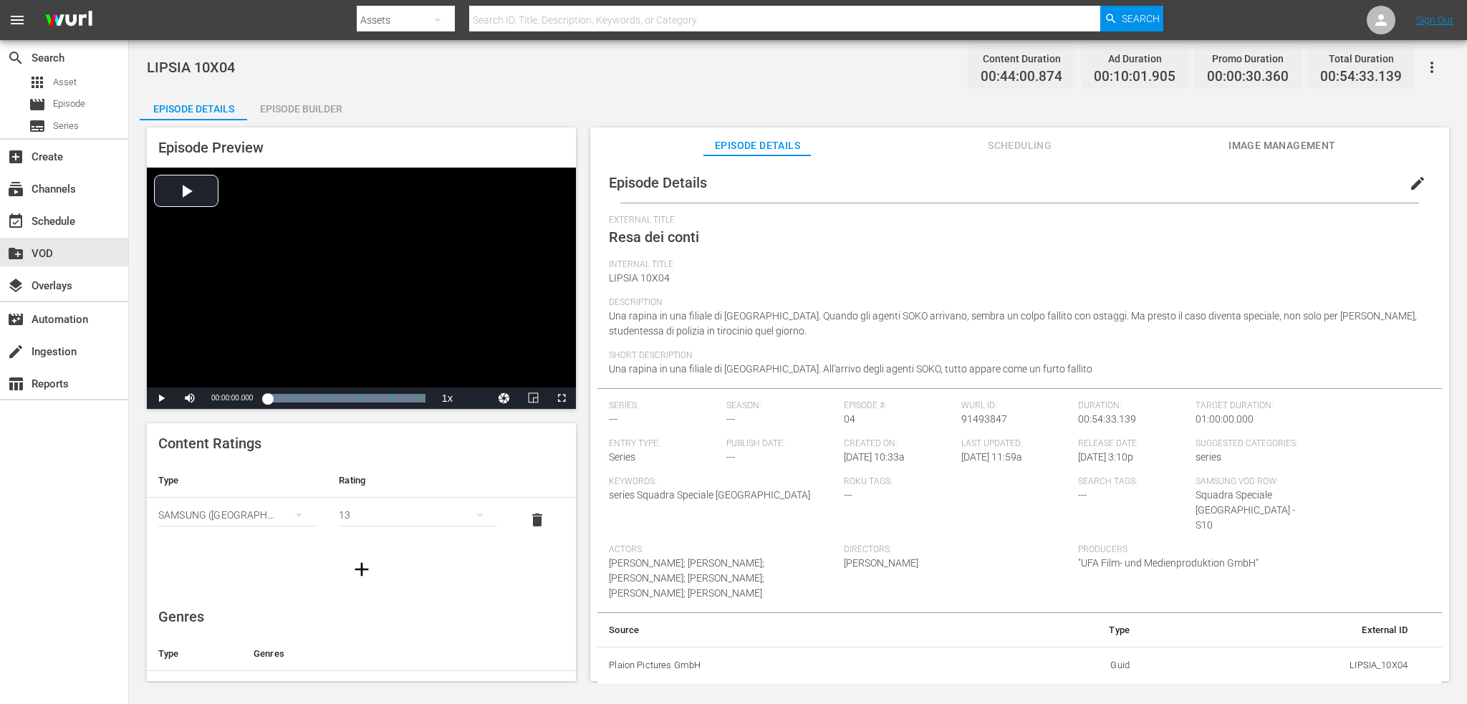
click at [1259, 137] on span "Image Management" at bounding box center [1282, 146] width 107 height 18
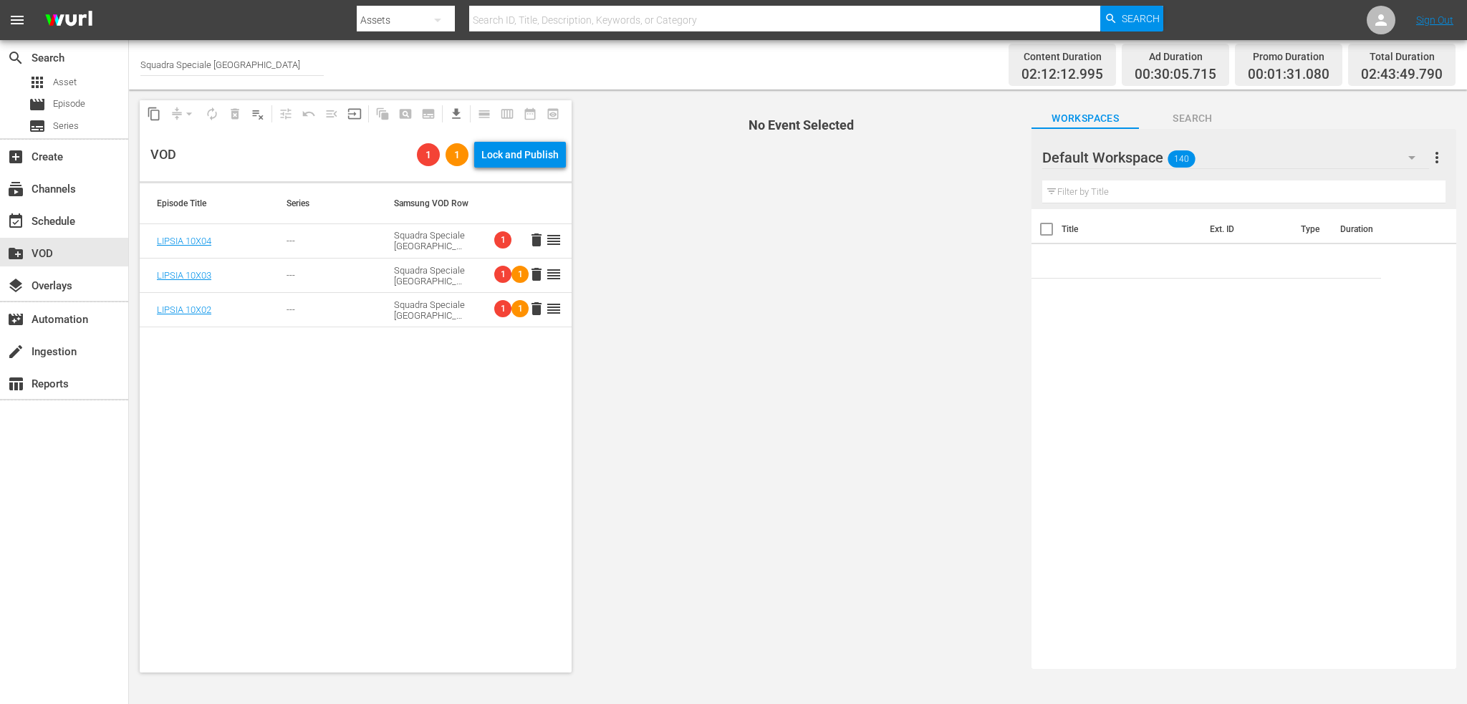
click at [216, 277] on div "LIPSIA 10X03" at bounding box center [204, 275] width 95 height 11
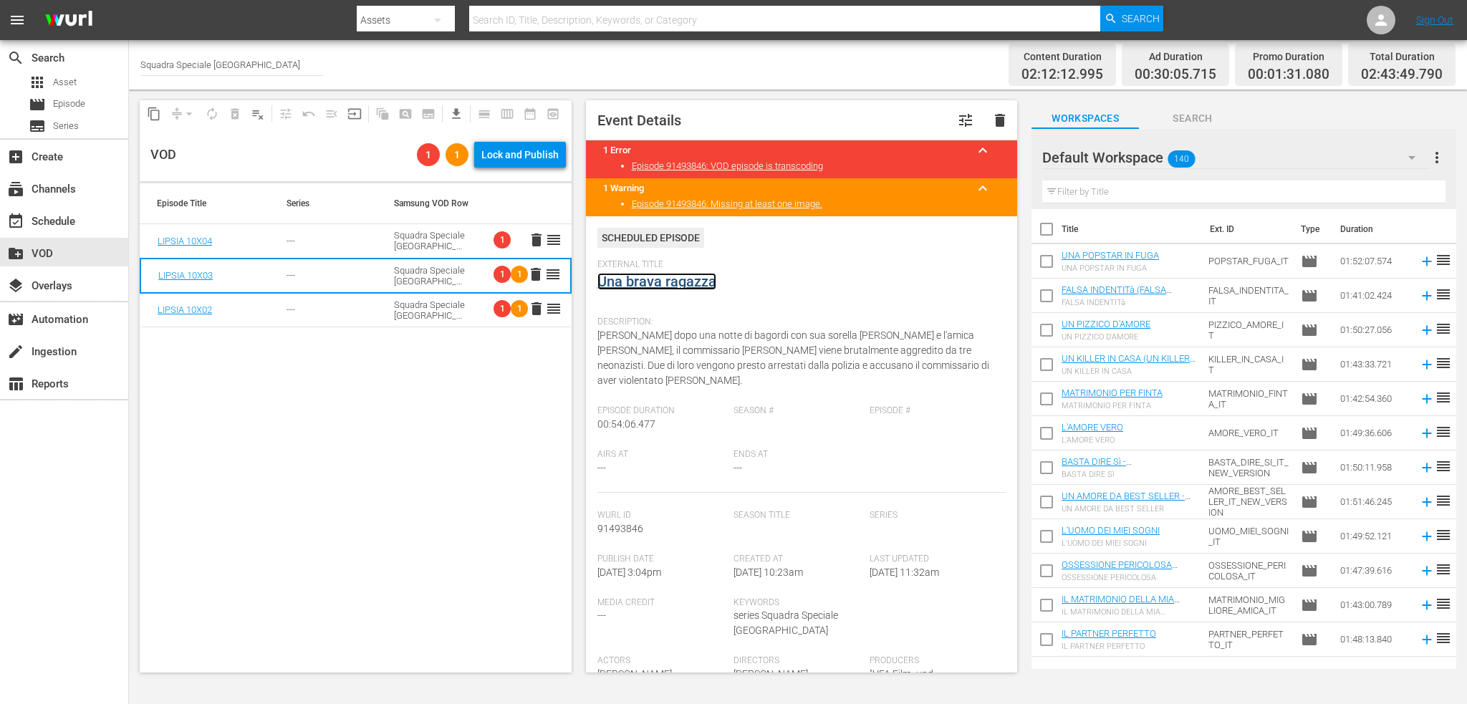
click at [654, 279] on link "Una brava ragazza" at bounding box center [656, 281] width 119 height 17
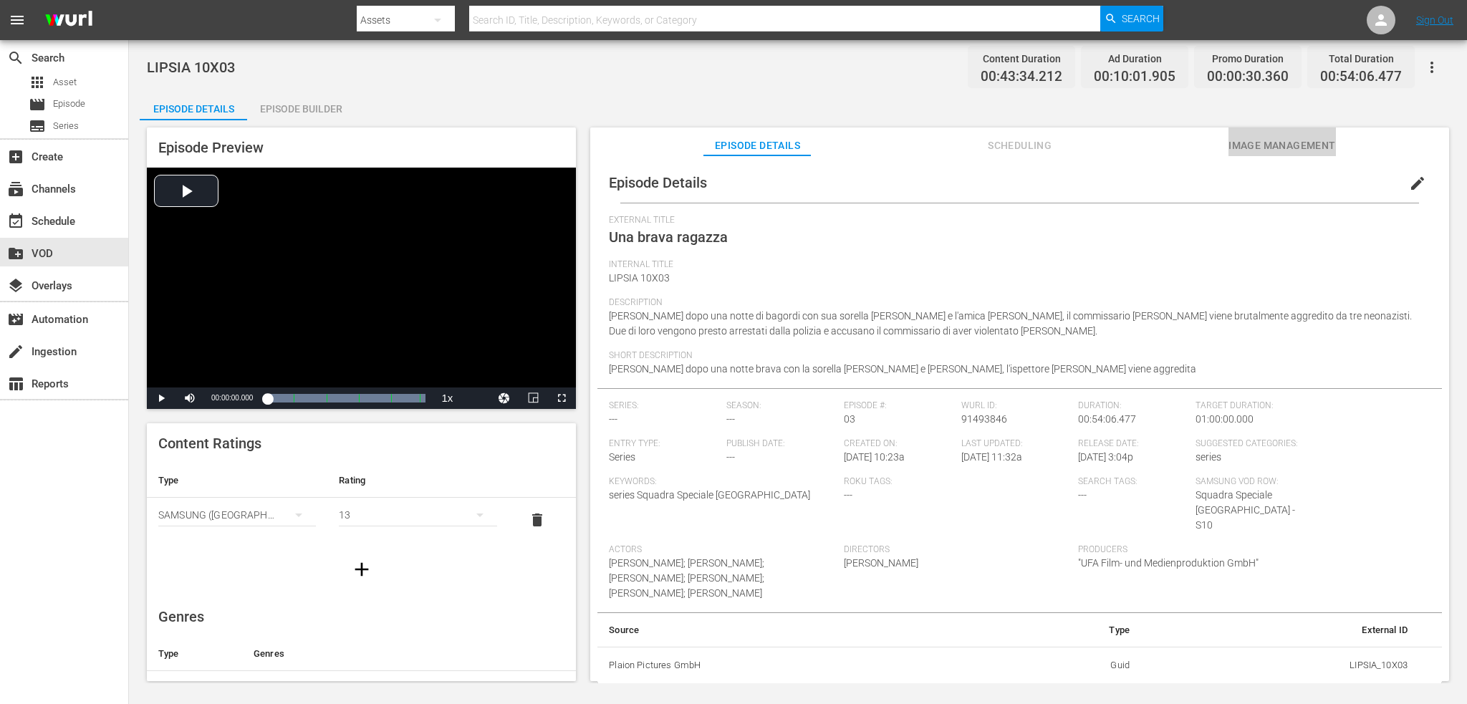
click at [1299, 141] on span "Image Management" at bounding box center [1282, 146] width 107 height 18
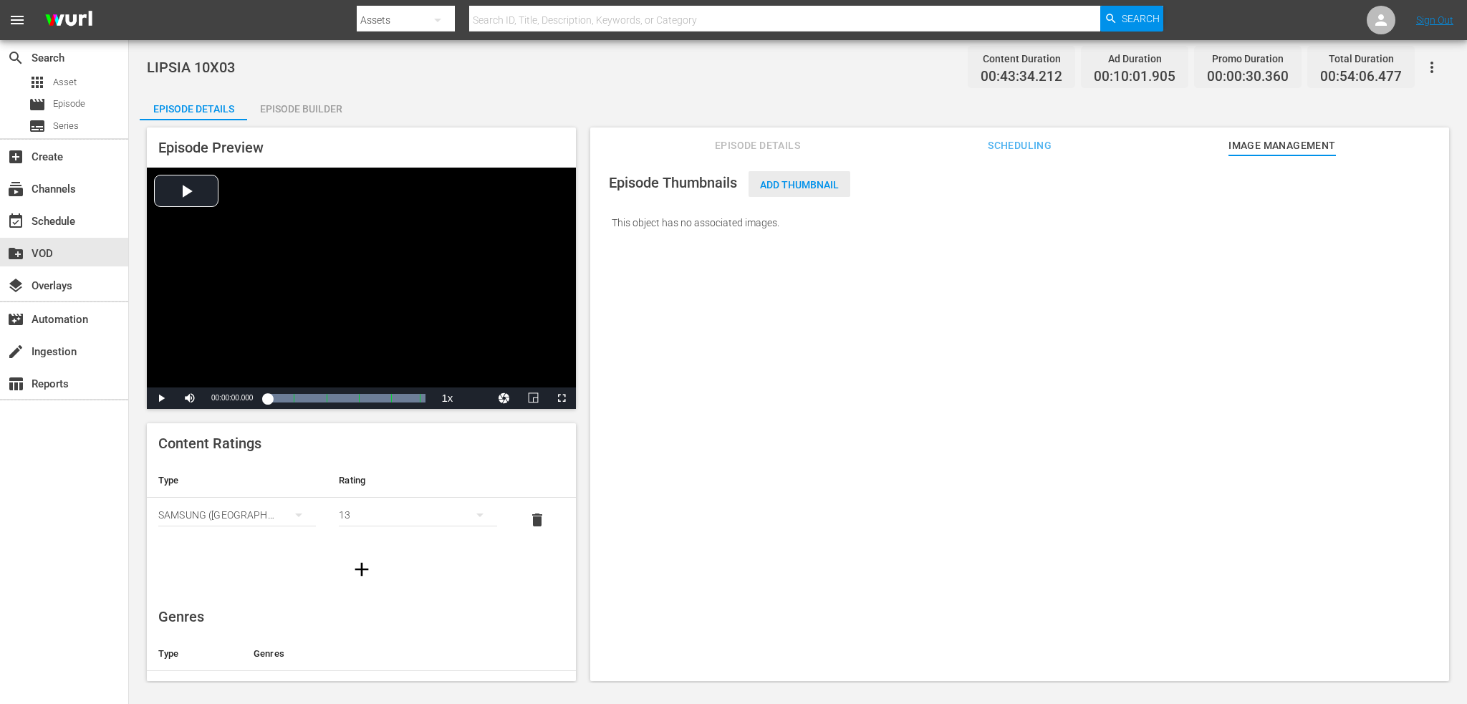
click at [823, 186] on span "Add Thumbnail" at bounding box center [800, 184] width 102 height 11
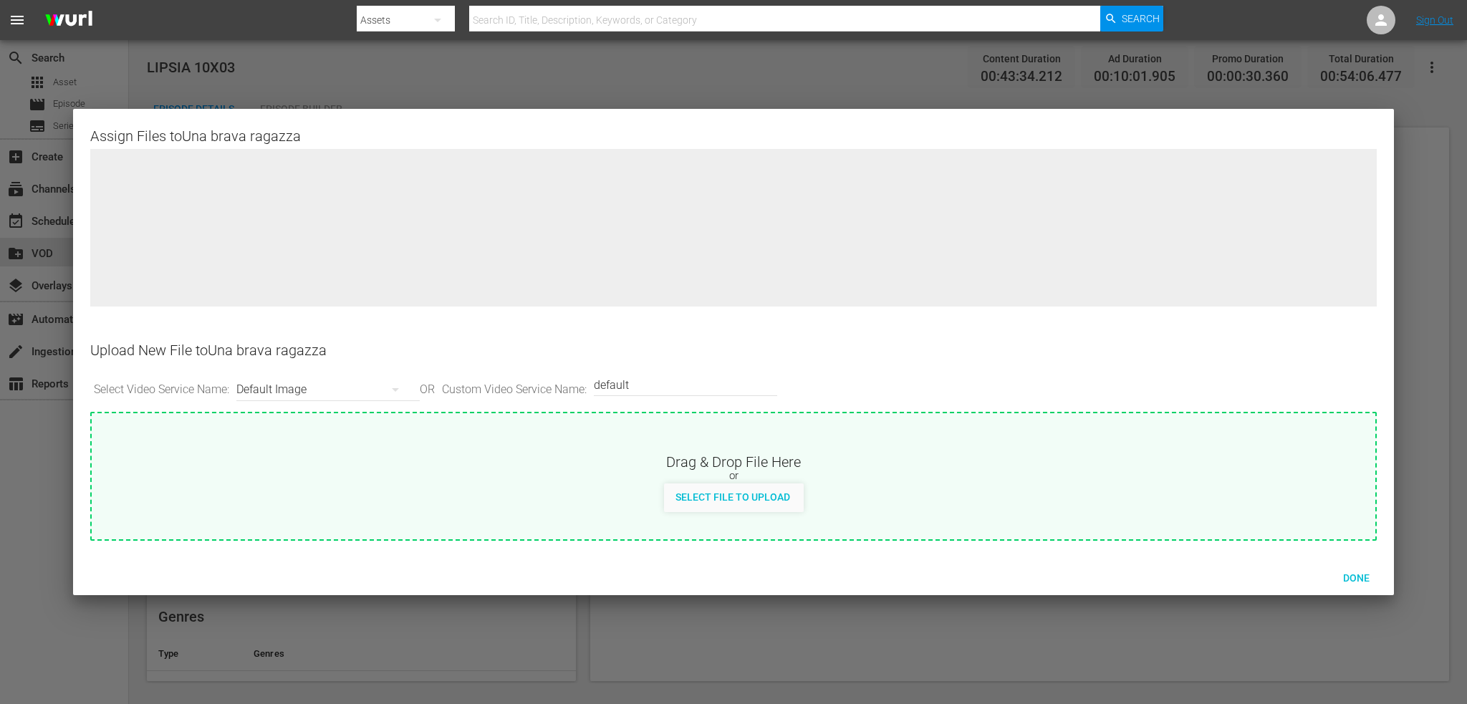
click at [711, 481] on div "or" at bounding box center [733, 476] width 1283 height 14
type input "C:\fakepath\ZDF_SquadraSpecialeLipsia_SamsungTV_C_1920x1080_Rectangle.jpg"
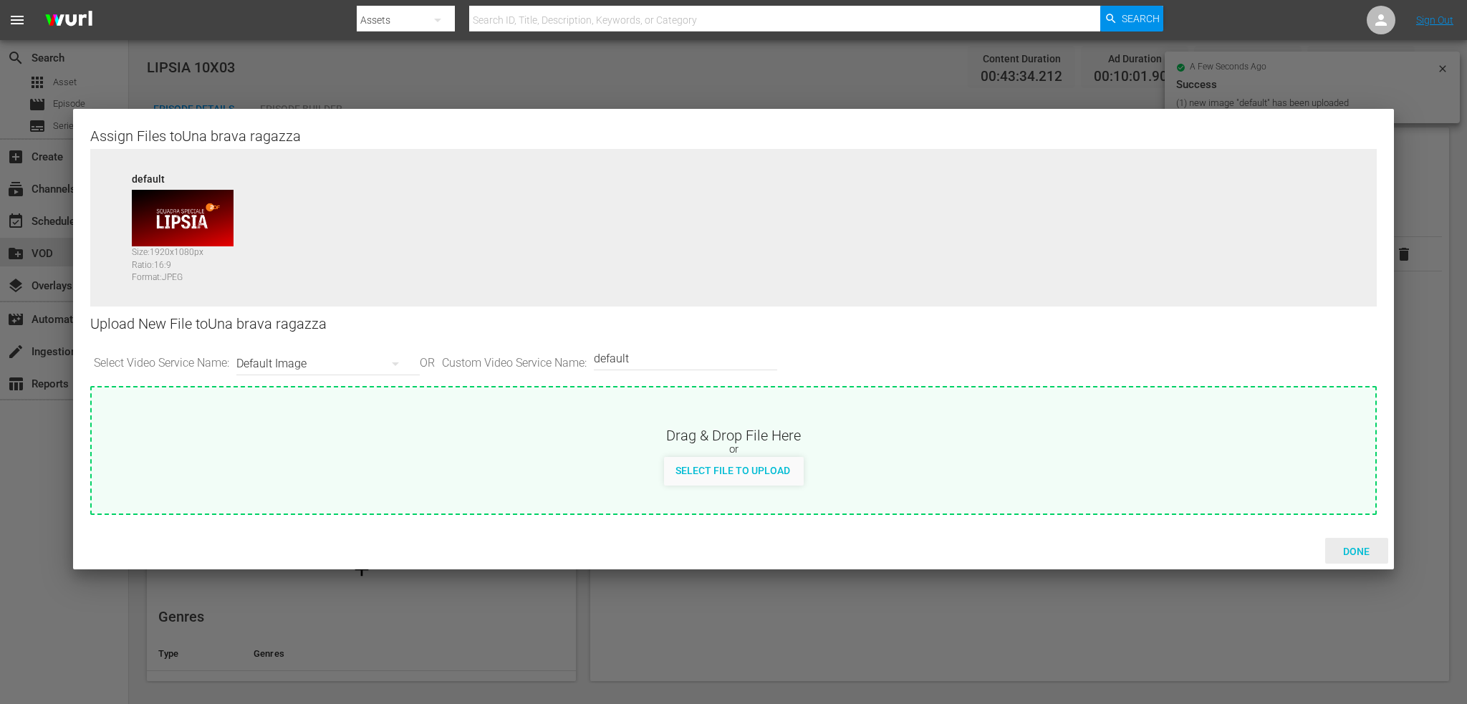
click at [1360, 555] on span "Done" at bounding box center [1356, 551] width 49 height 11
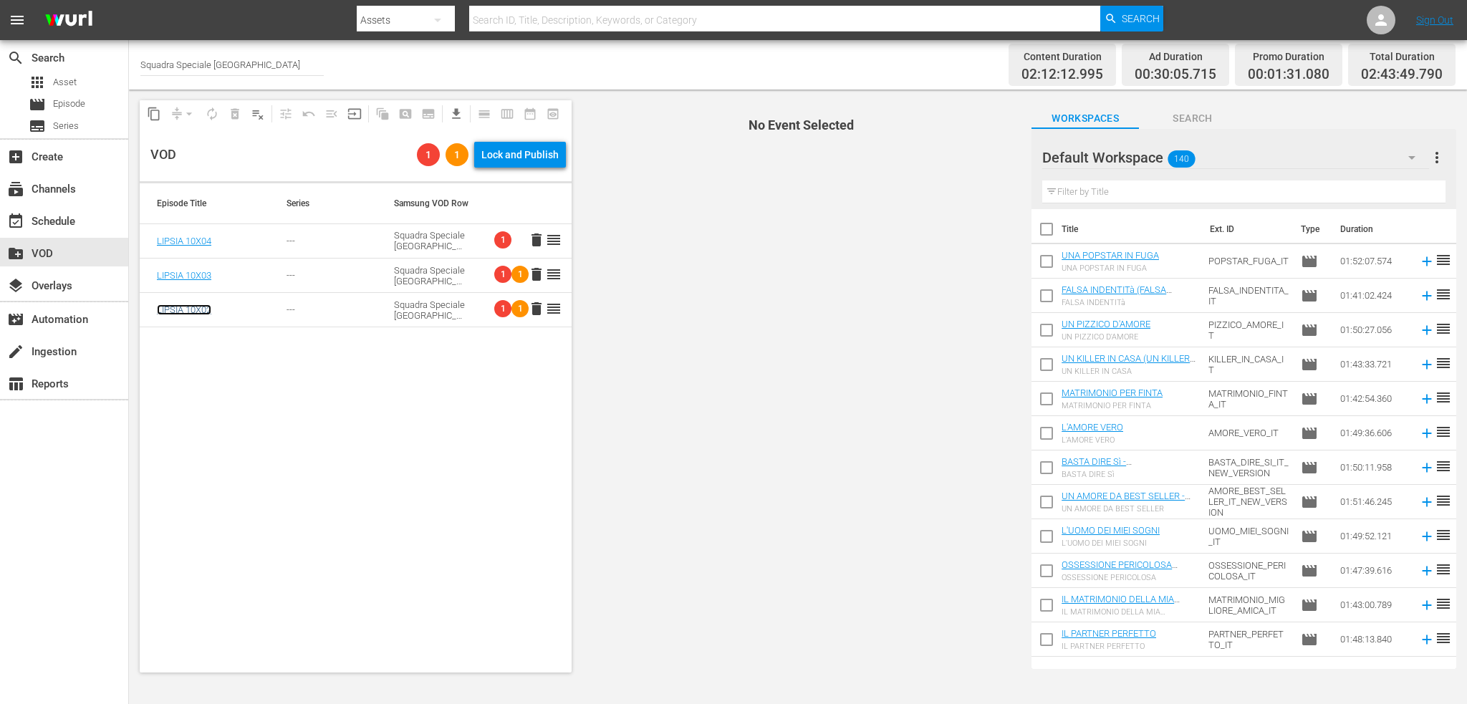
click at [199, 311] on link "LIPSIA 10X02" at bounding box center [184, 309] width 54 height 11
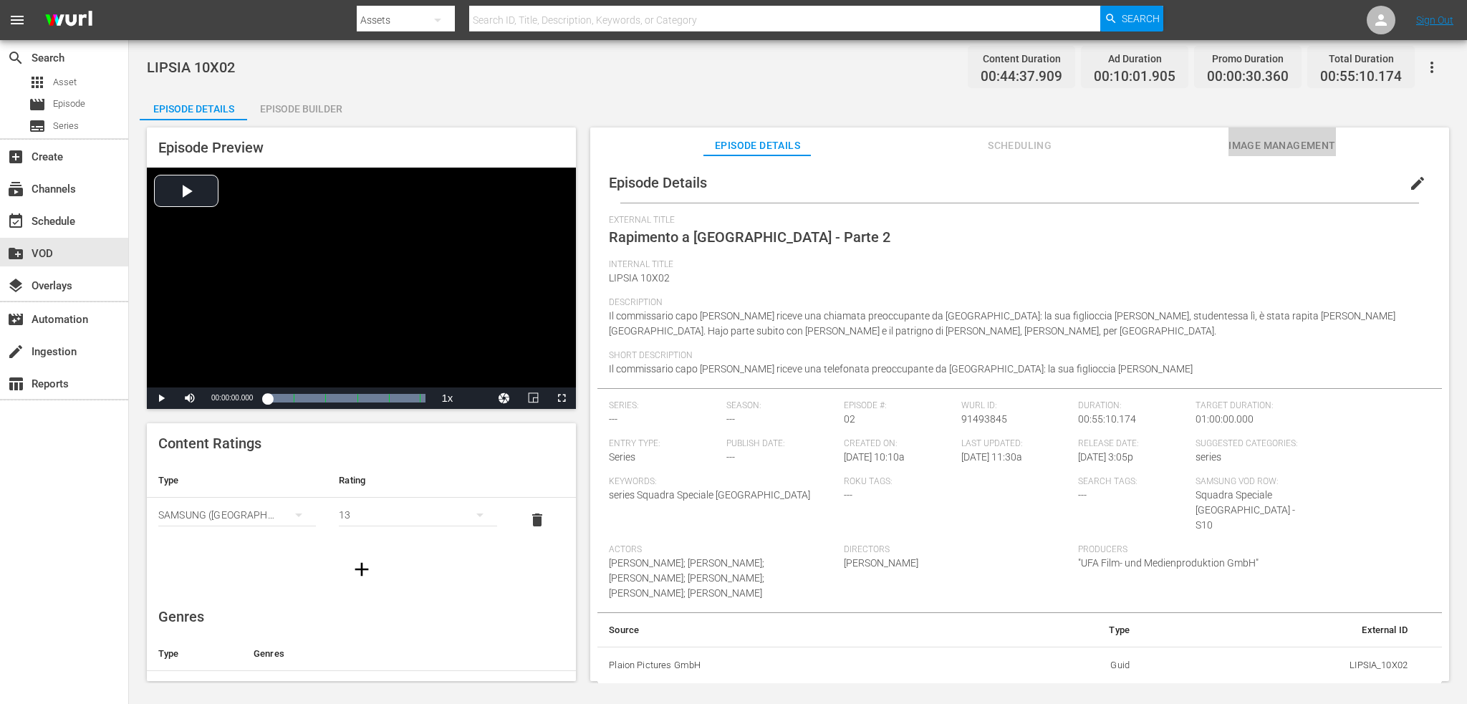
click at [1230, 145] on span "Image Management" at bounding box center [1282, 146] width 107 height 18
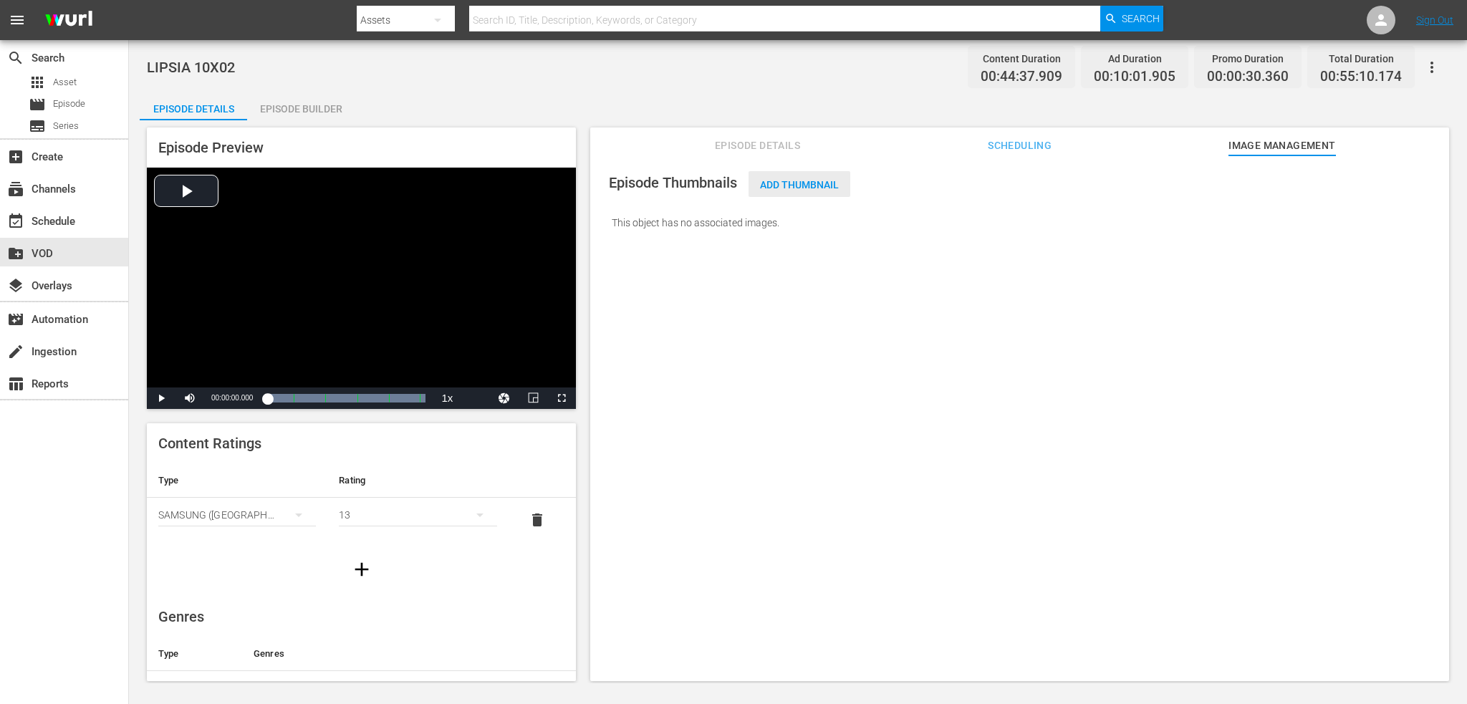
click at [773, 179] on span "Add Thumbnail" at bounding box center [800, 184] width 102 height 11
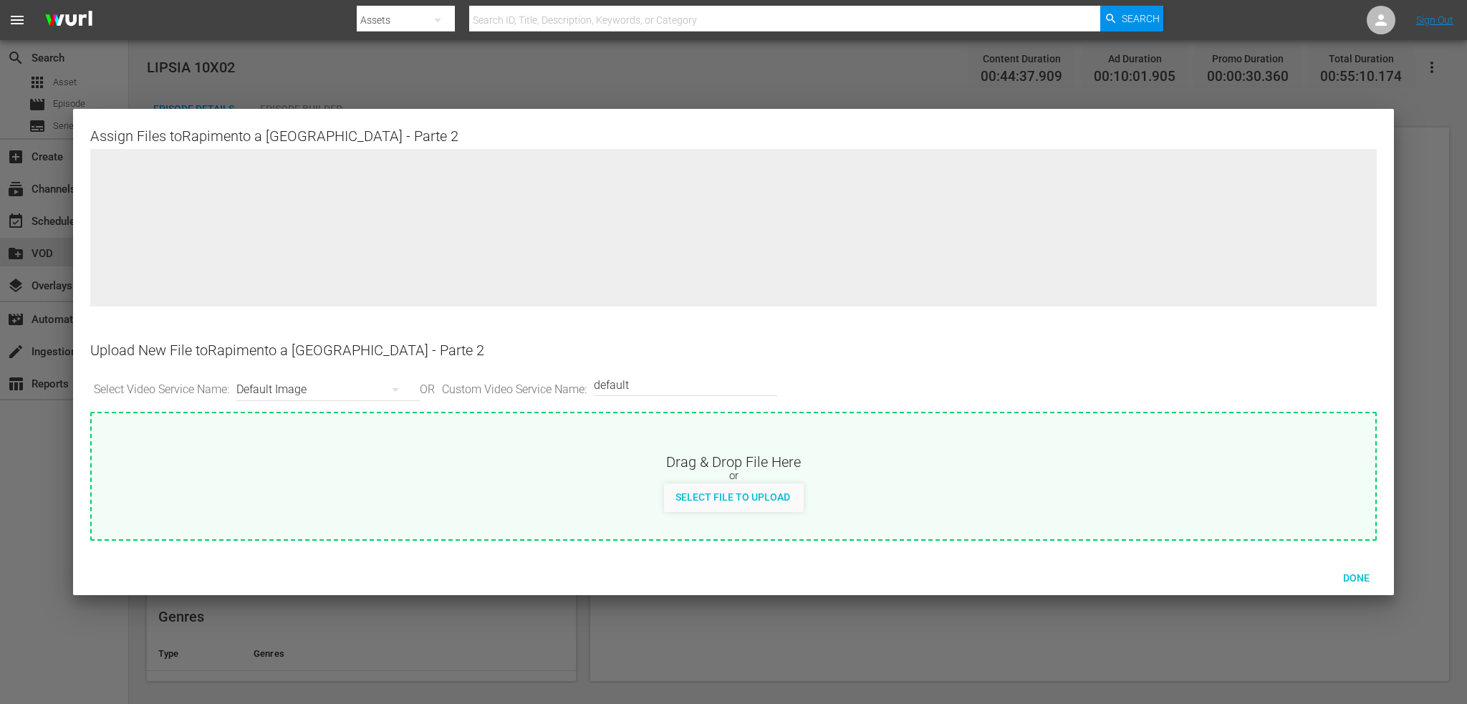
click at [704, 509] on div "Select File to Upload" at bounding box center [734, 498] width 140 height 29
type input "C:\fakepath\ZDF_SquadraSpecialeLipsia_SamsungTV_C_1920x1080_Rectangle.jpg"
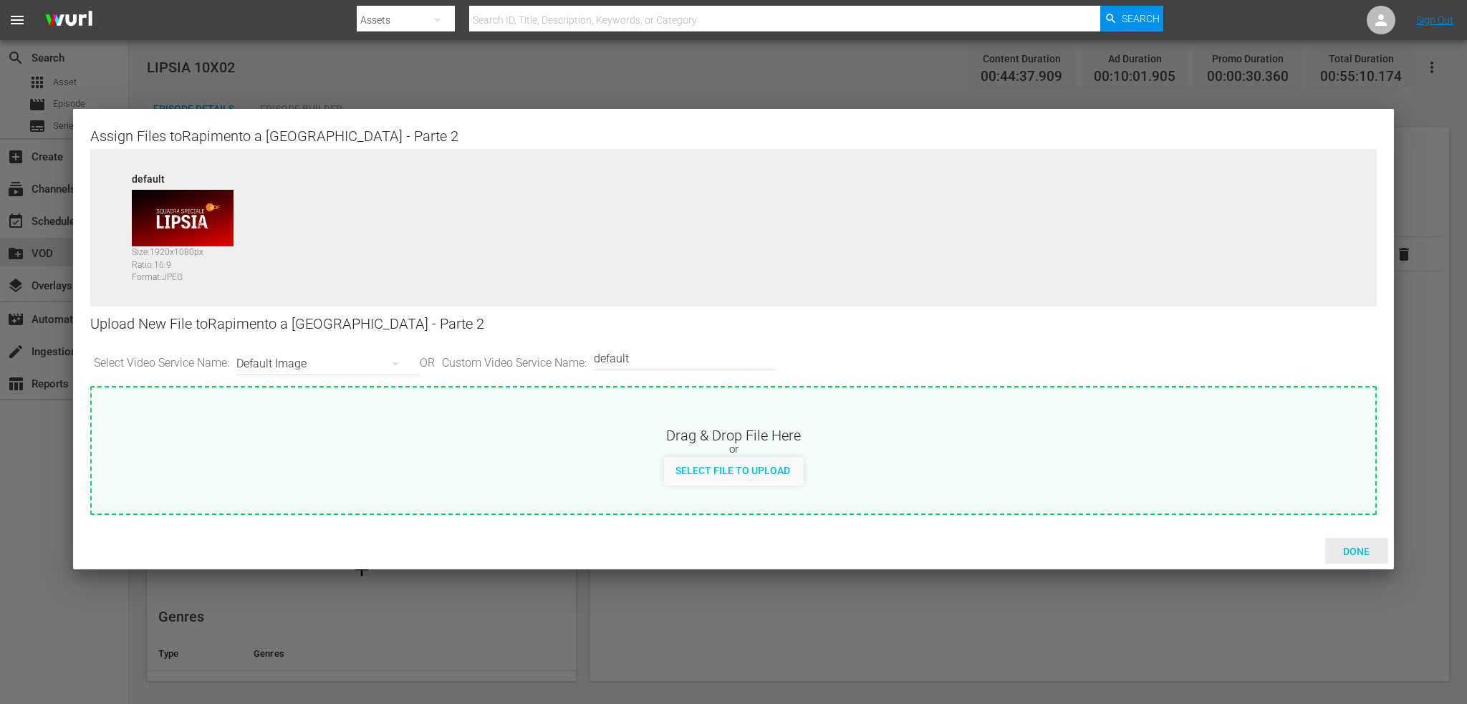
click at [1361, 552] on span "Done" at bounding box center [1356, 551] width 49 height 11
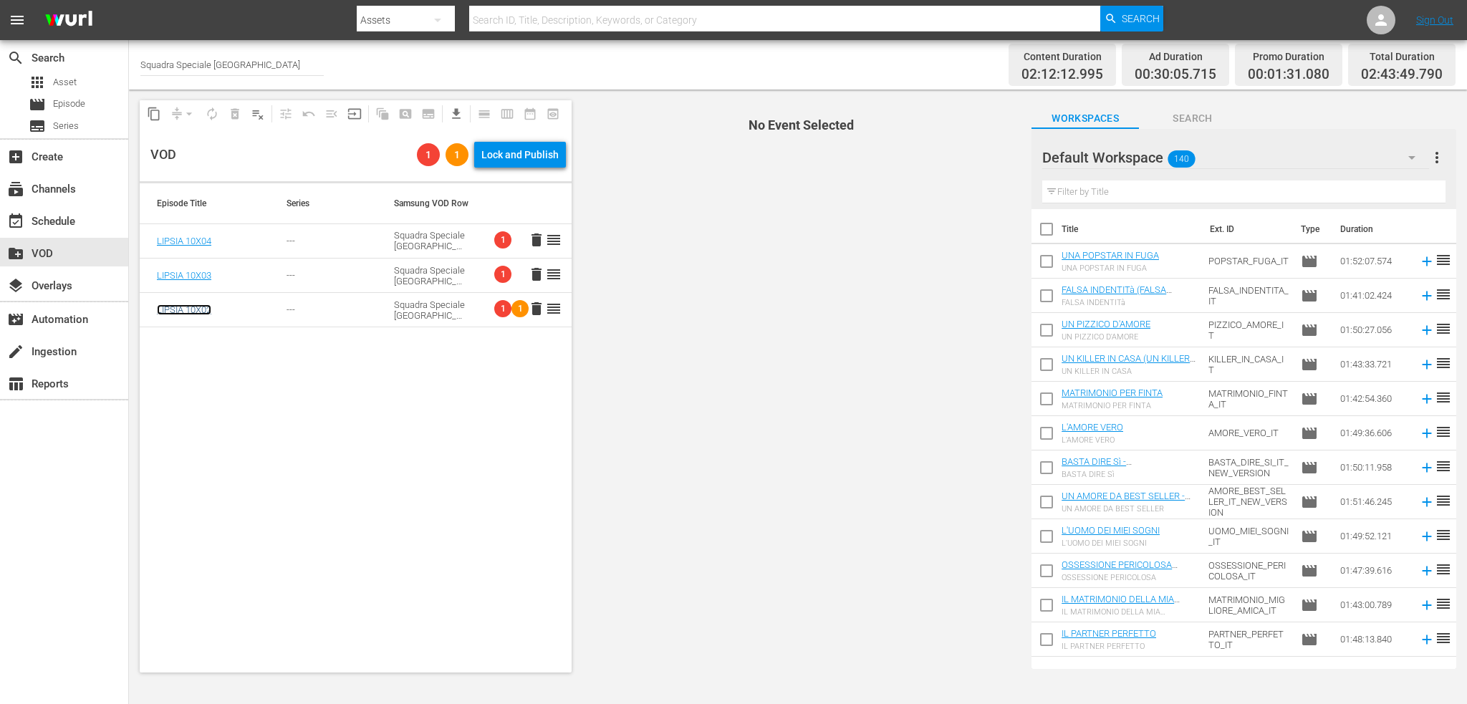
click at [203, 313] on link "LIPSIA 10X02" at bounding box center [184, 309] width 54 height 11
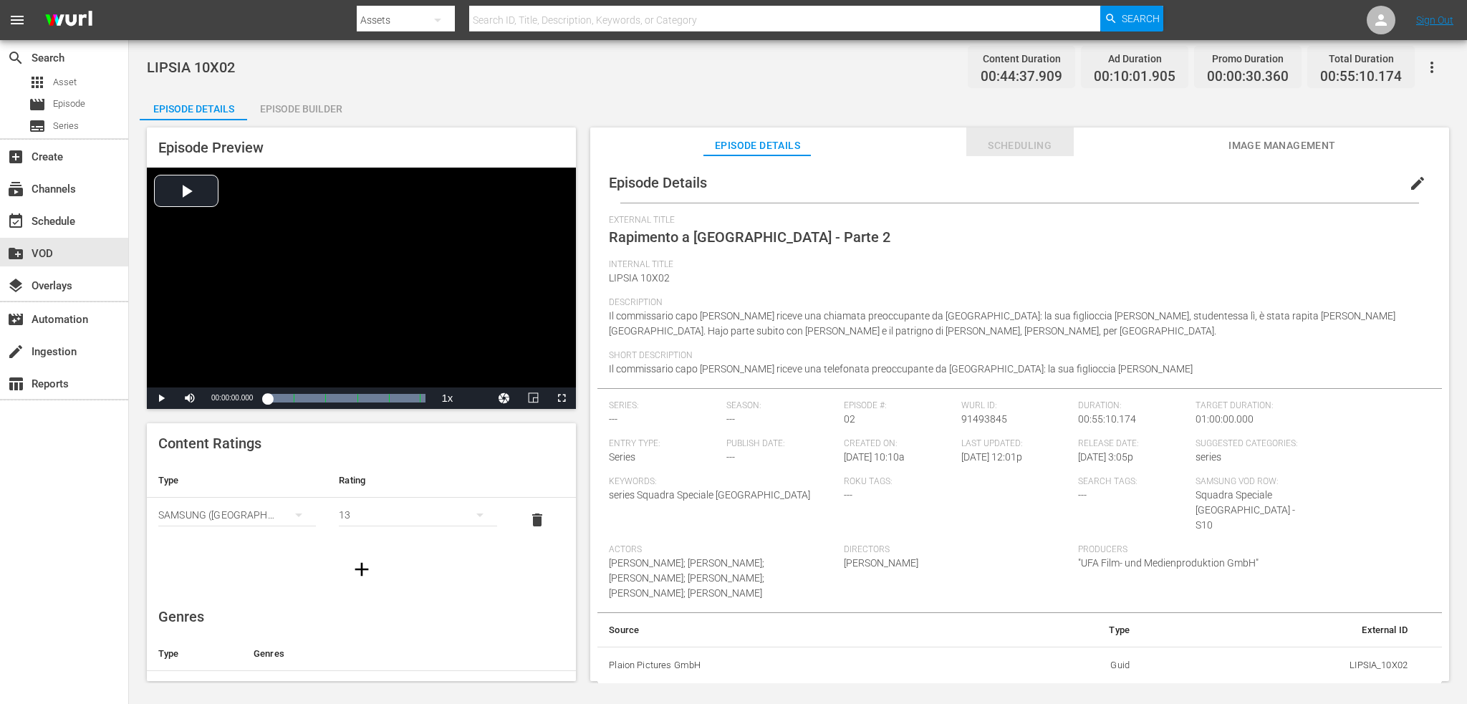
click at [1017, 137] on span "Scheduling" at bounding box center [1019, 146] width 107 height 18
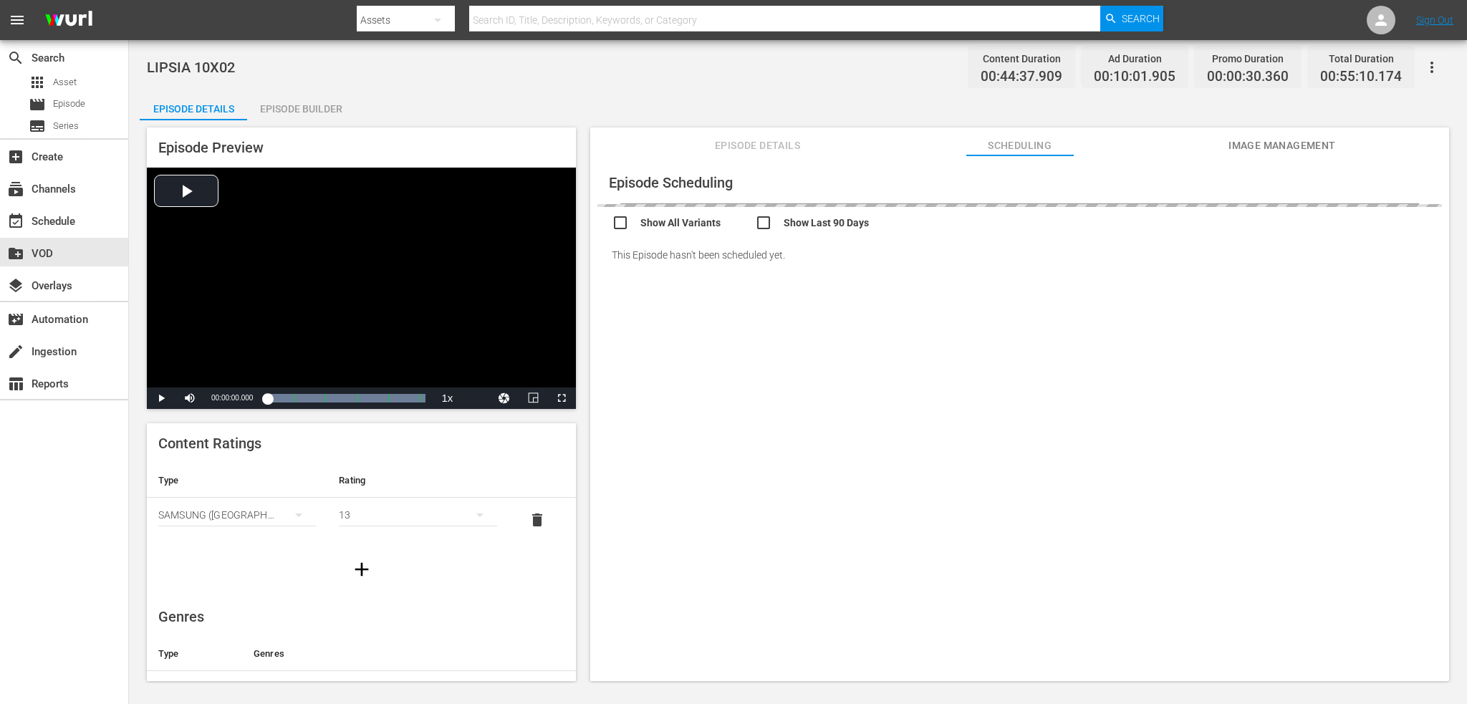
click at [1212, 138] on div "Episode Details Scheduling Image Management" at bounding box center [1019, 142] width 787 height 29
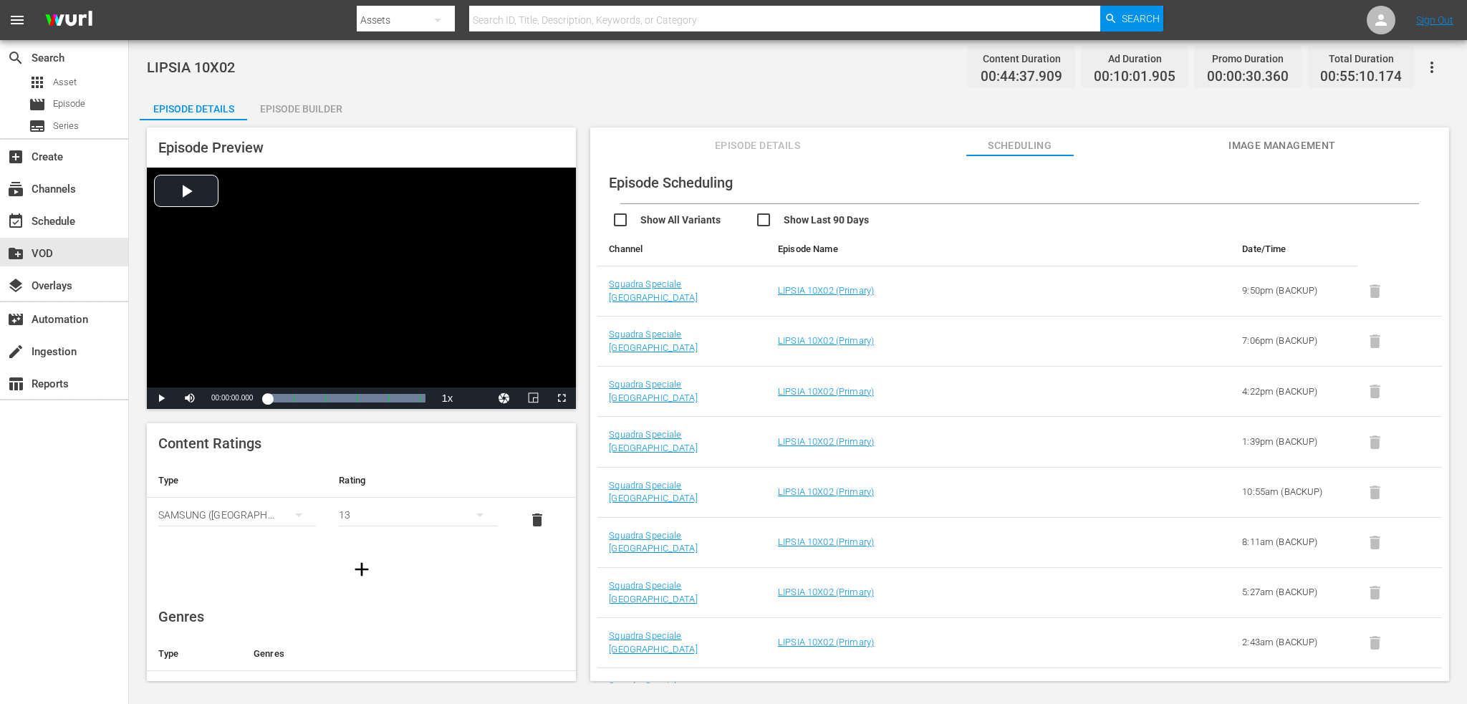
click at [1281, 141] on span "Image Management" at bounding box center [1282, 146] width 107 height 18
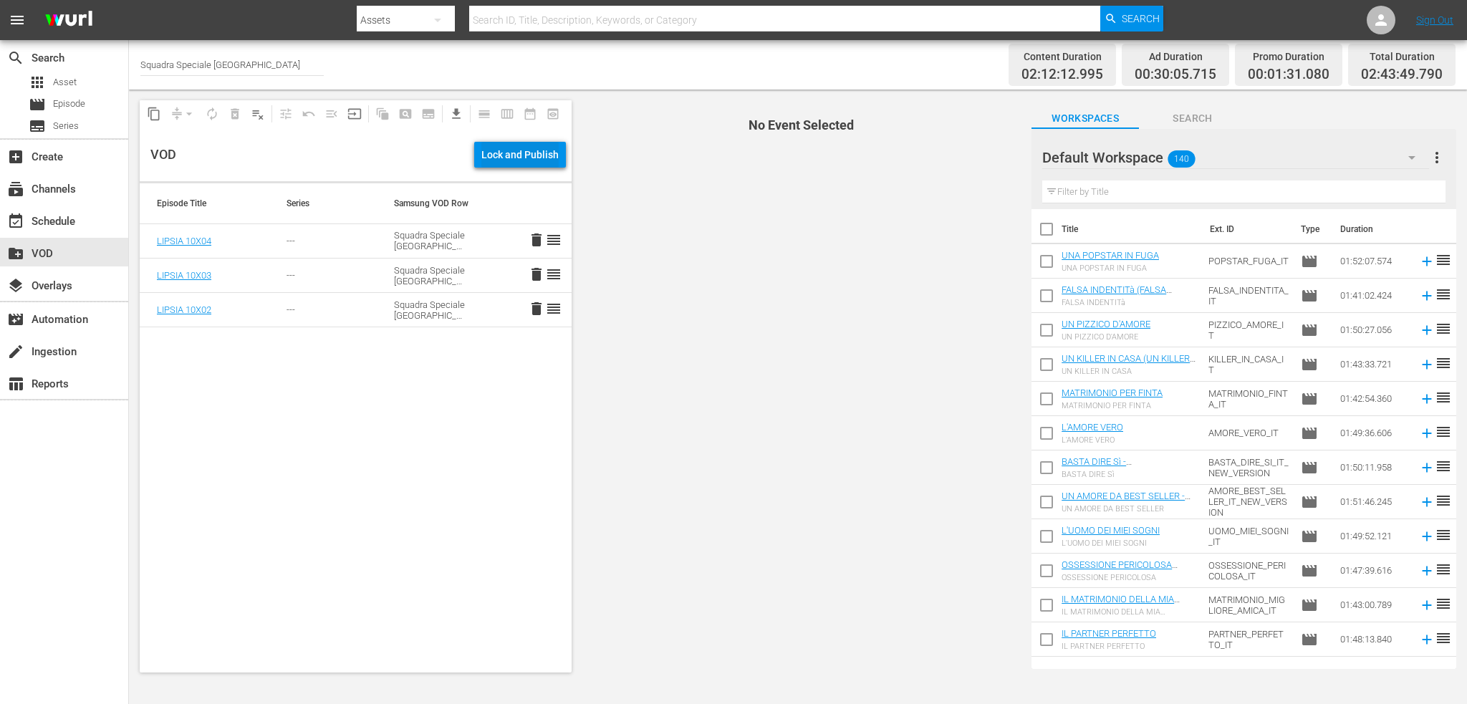
click at [517, 153] on div "Lock and Publish" at bounding box center [519, 155] width 77 height 26
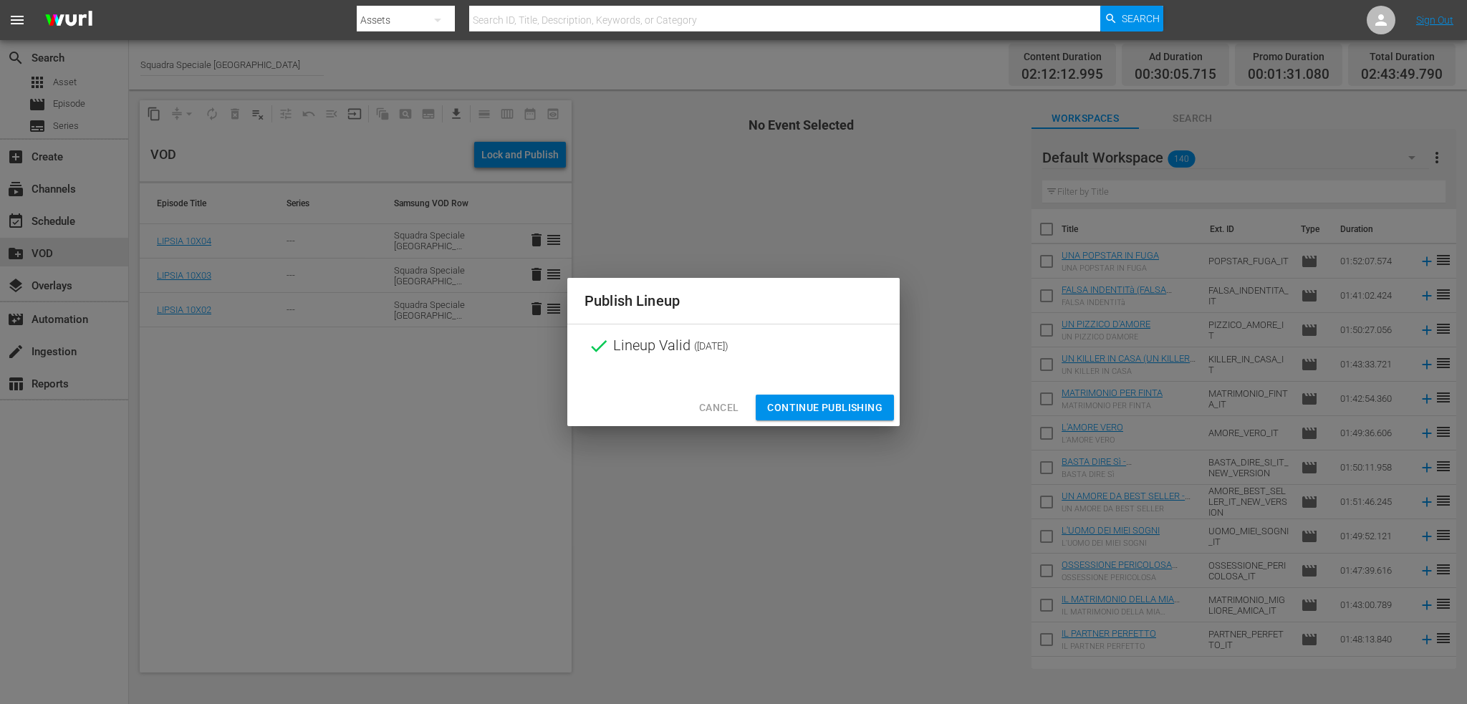
click at [815, 406] on span "Continue Publishing" at bounding box center [824, 408] width 115 height 18
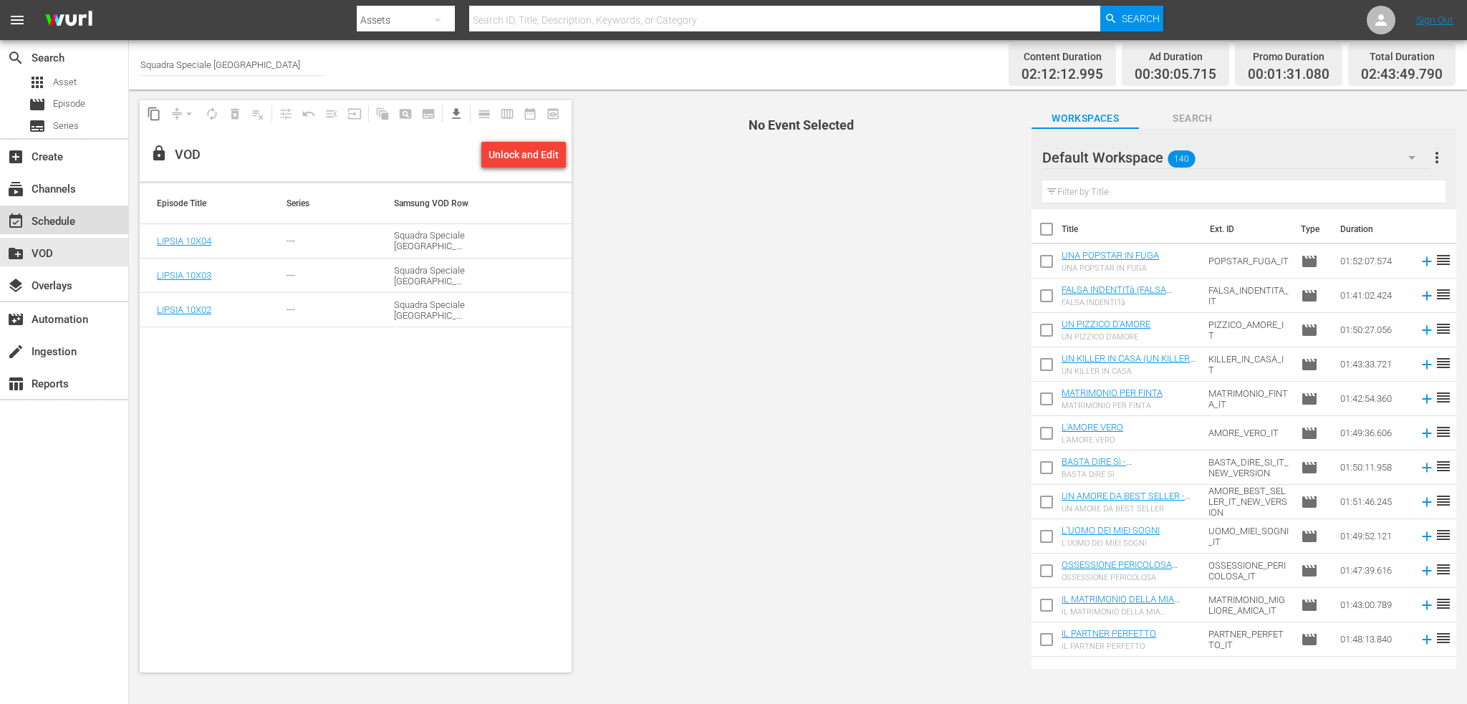
click at [77, 226] on div "event_available Schedule" at bounding box center [64, 220] width 128 height 29
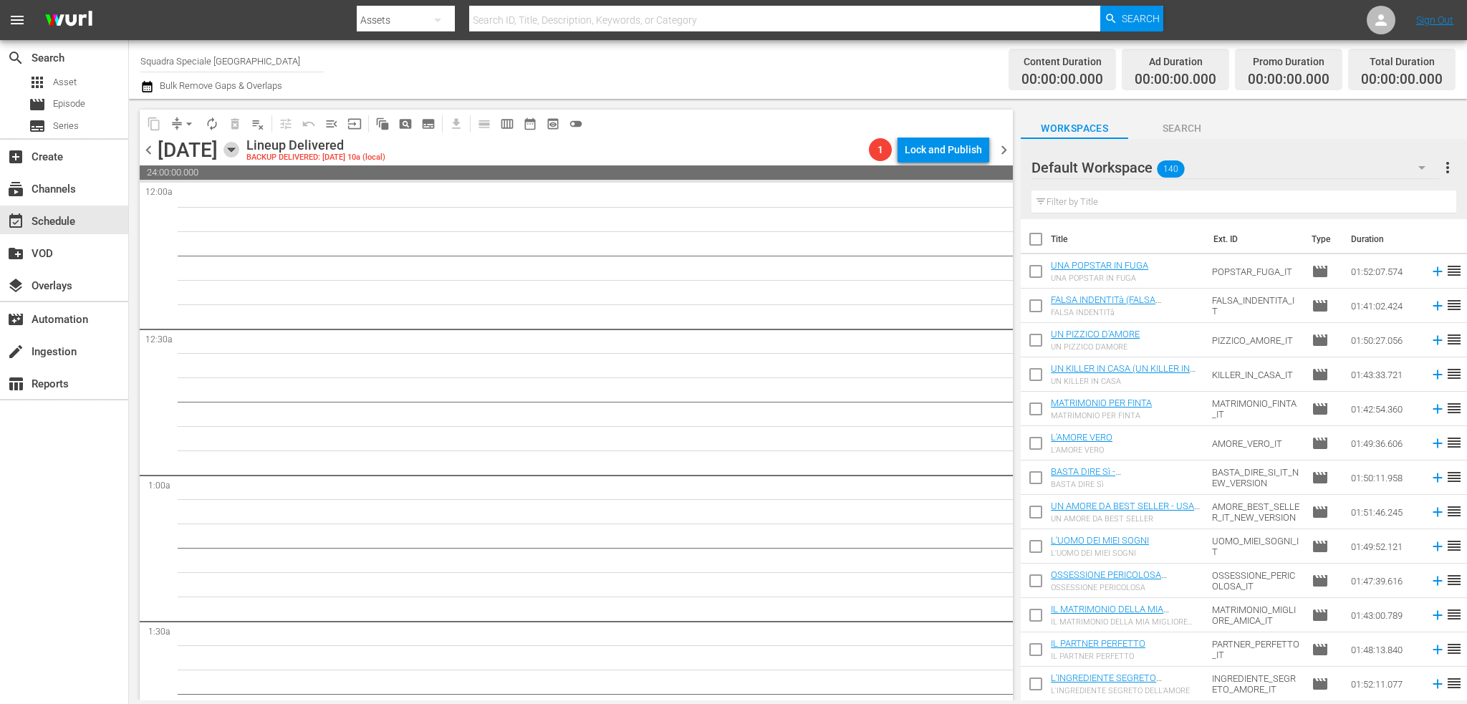
click at [239, 148] on icon "button" at bounding box center [232, 150] width 16 height 16
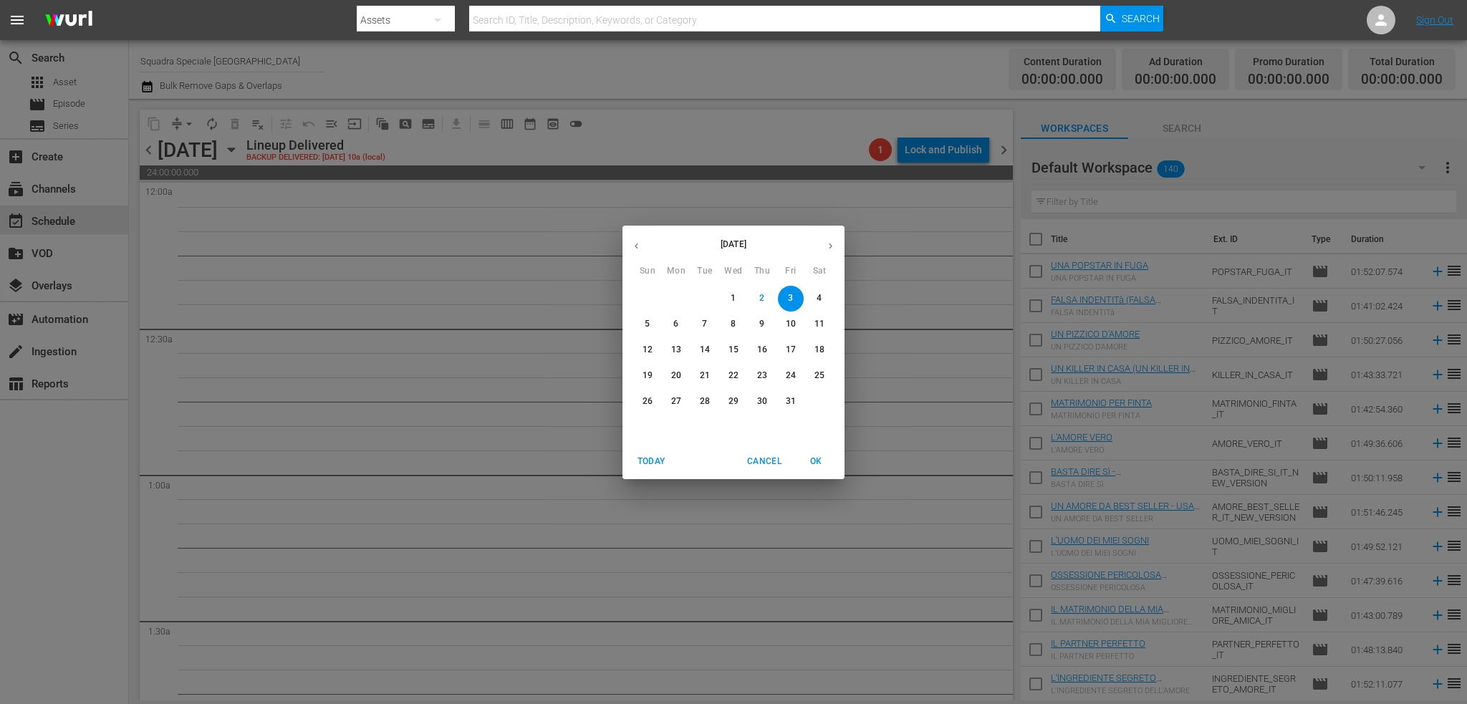
click at [822, 248] on button "button" at bounding box center [831, 246] width 28 height 28
click at [734, 345] on p "12" at bounding box center [734, 350] width 10 height 12
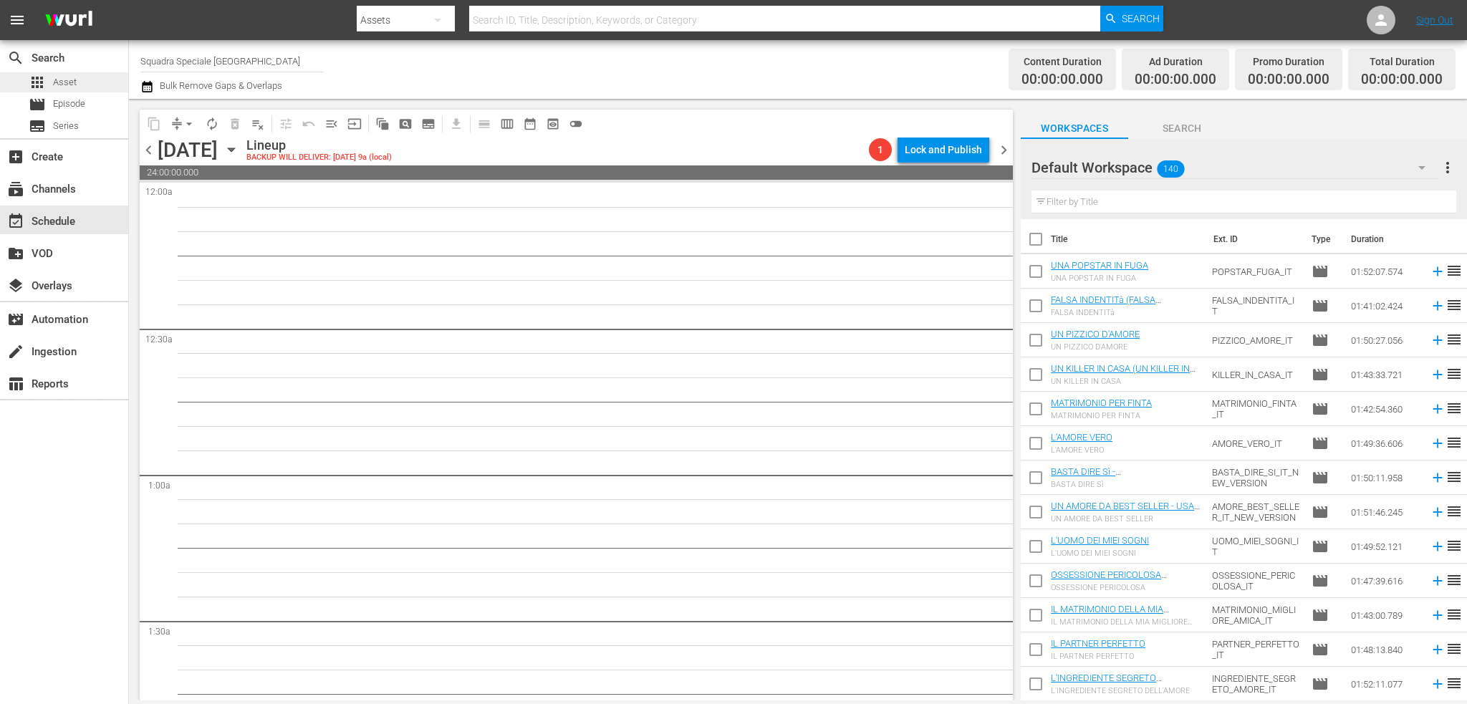
click at [60, 89] on span "Asset" at bounding box center [65, 82] width 24 height 14
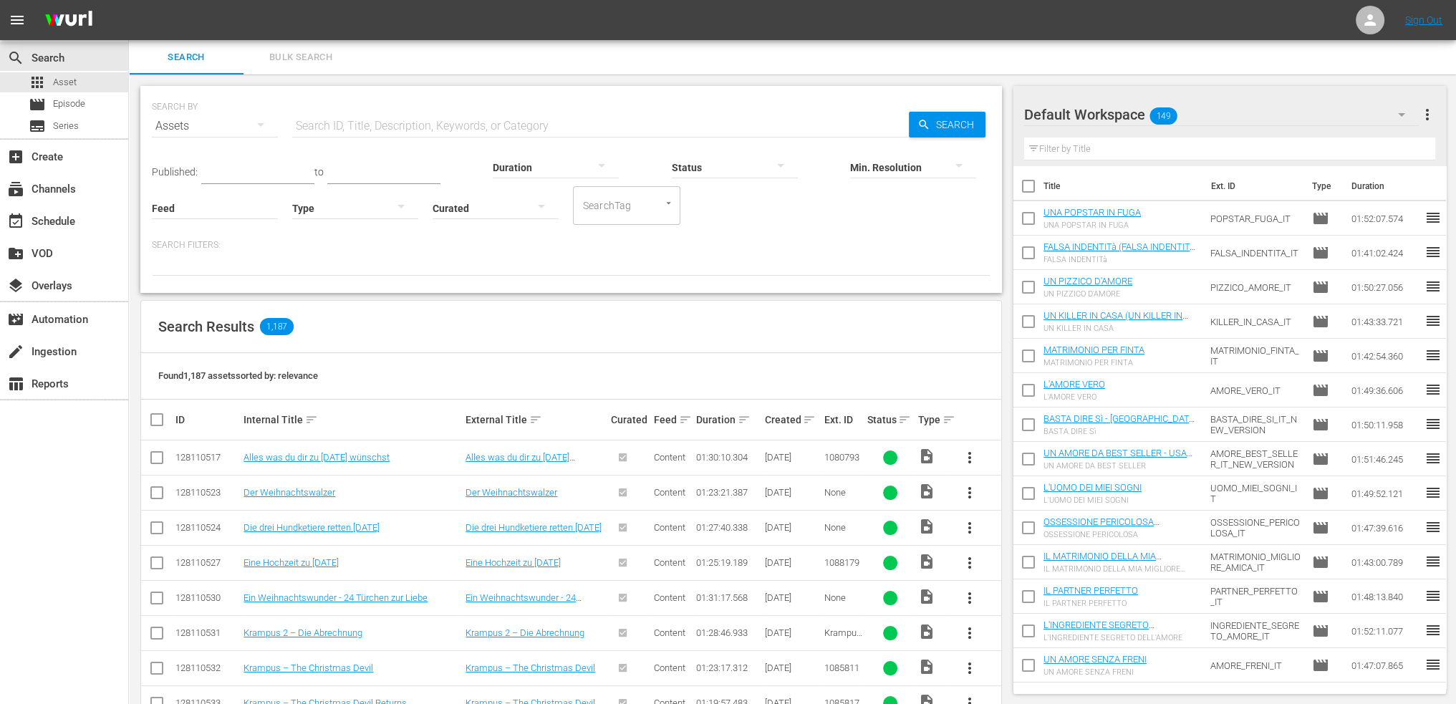
click at [344, 128] on input "text" at bounding box center [600, 126] width 617 height 34
click at [72, 217] on div "event_available Schedule" at bounding box center [40, 219] width 80 height 13
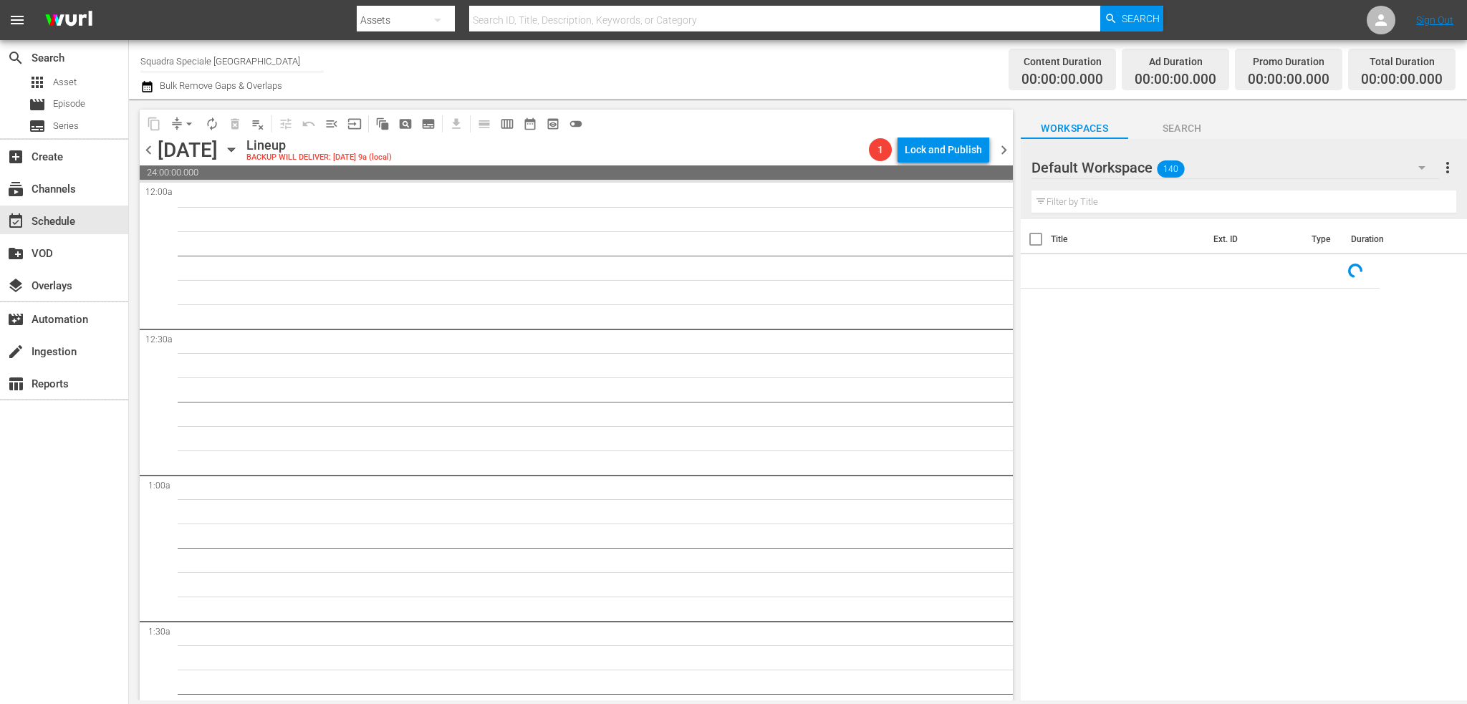
click at [1415, 163] on icon "button" at bounding box center [1421, 167] width 17 height 17
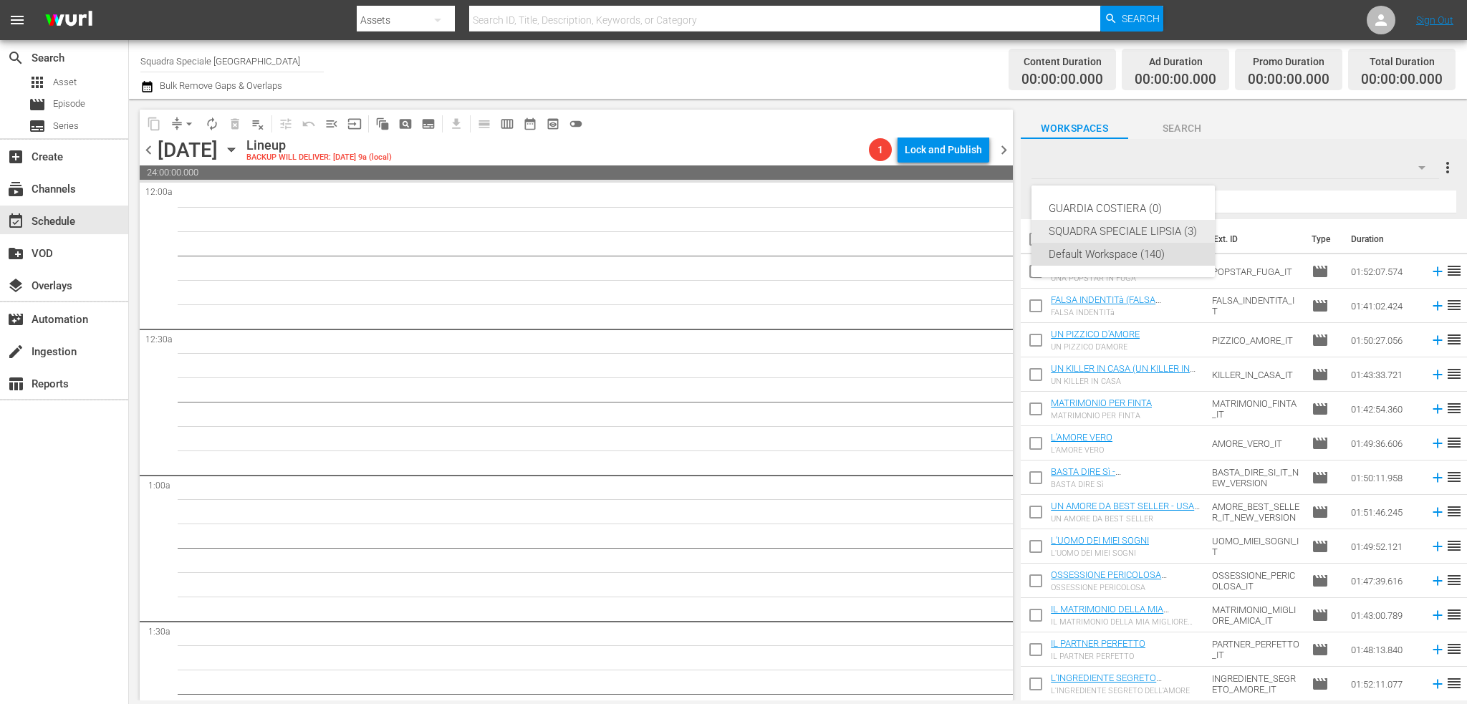
click at [1143, 227] on div "SQUADRA SPECIALE LIPSIA (3)" at bounding box center [1123, 231] width 149 height 23
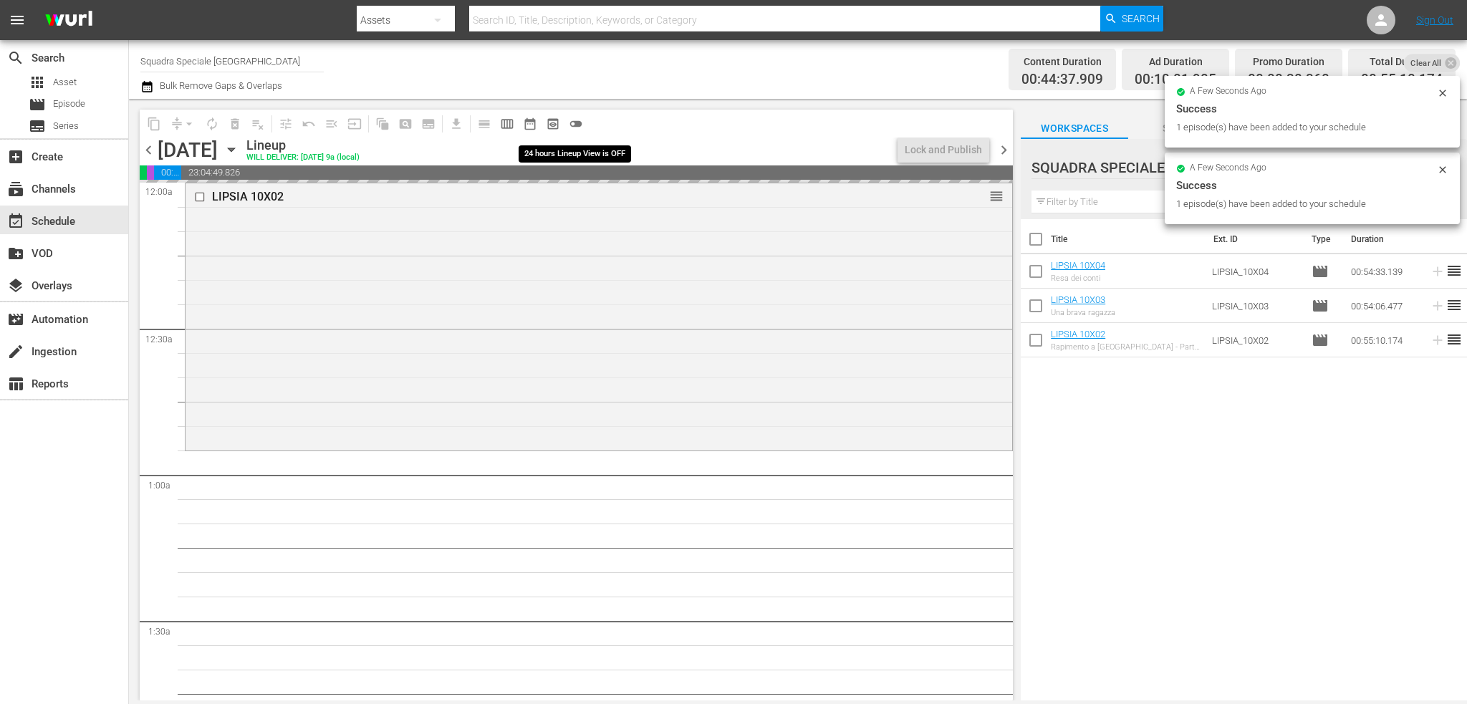
click at [575, 119] on span "toggle_off" at bounding box center [576, 124] width 14 height 14
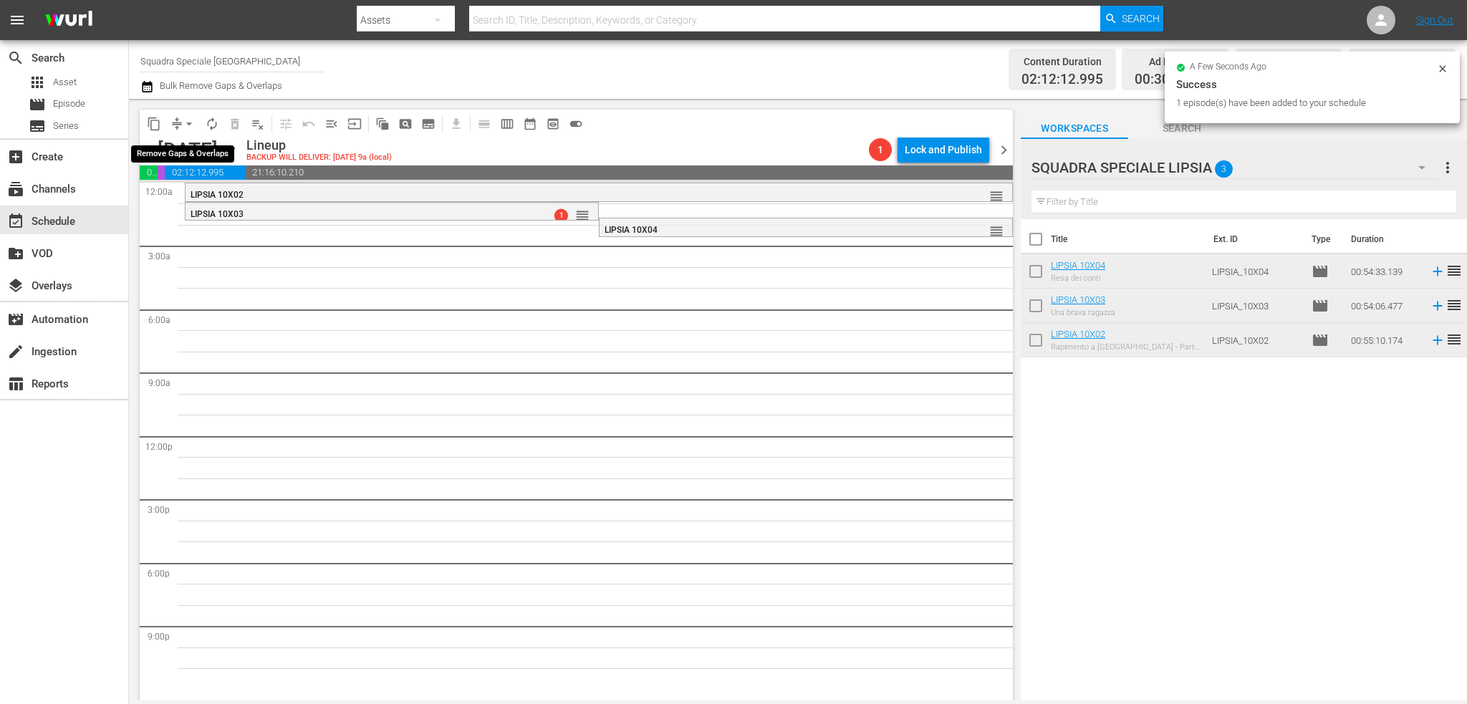
click at [192, 128] on span "arrow_drop_down" at bounding box center [189, 124] width 14 height 14
click at [191, 178] on li "Align to First Episode" at bounding box center [189, 177] width 118 height 24
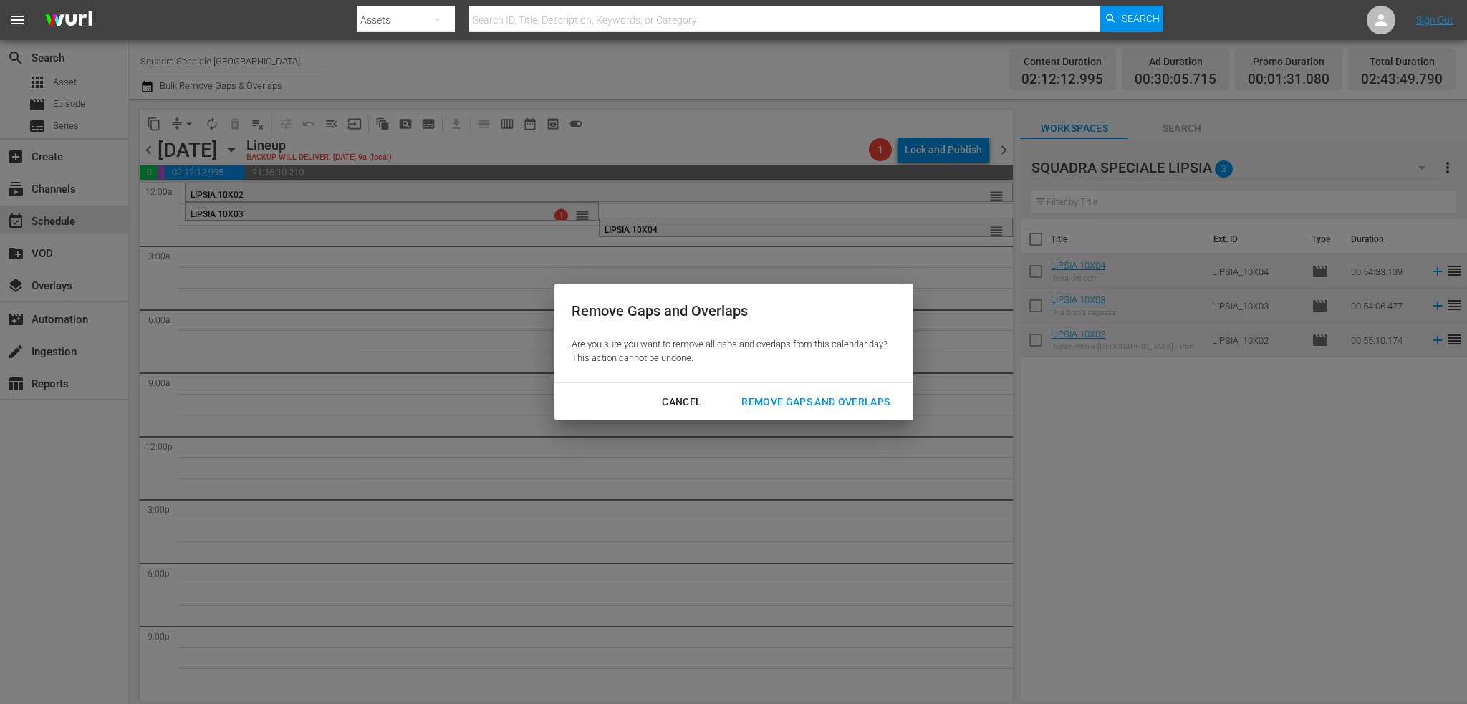
click at [825, 398] on div "Remove Gaps and Overlaps" at bounding box center [815, 402] width 171 height 18
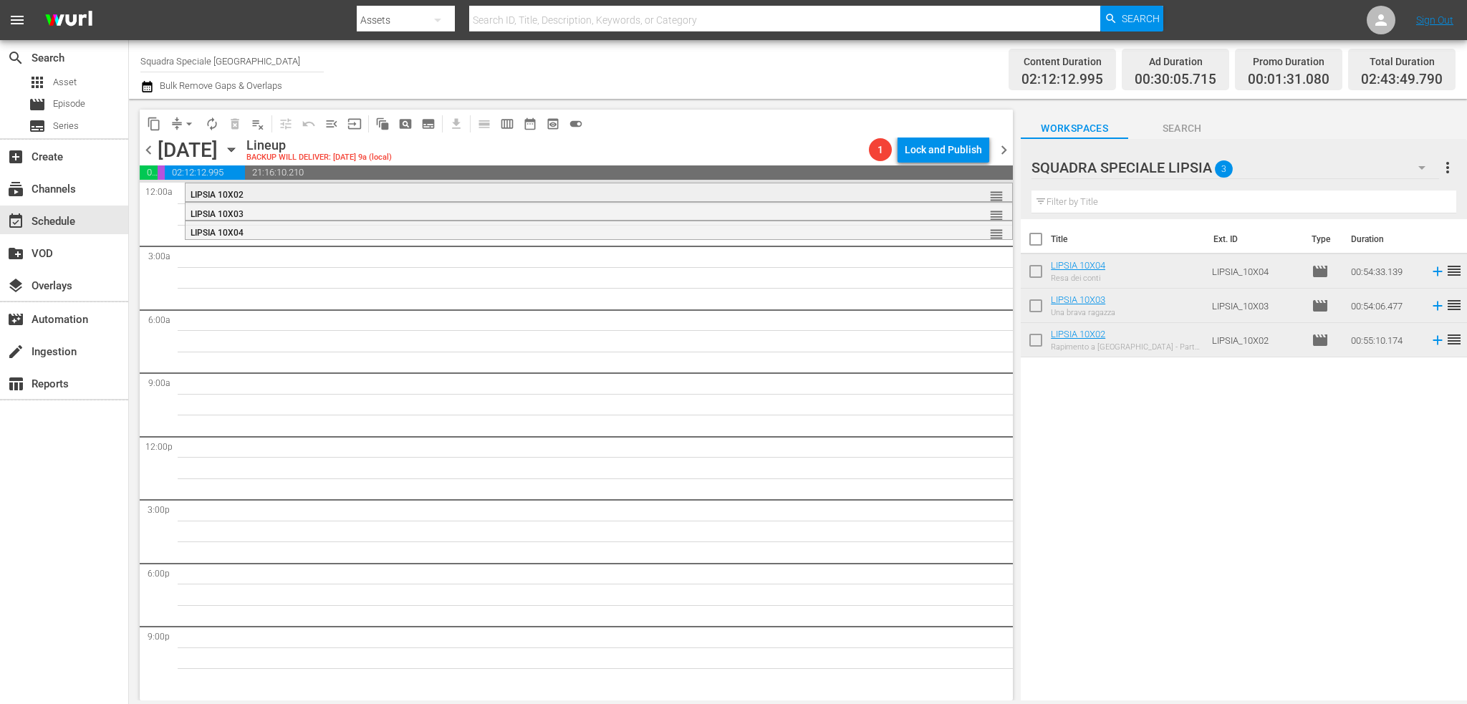
click at [298, 192] on div "LIPSIA 10X02" at bounding box center [560, 195] width 738 height 10
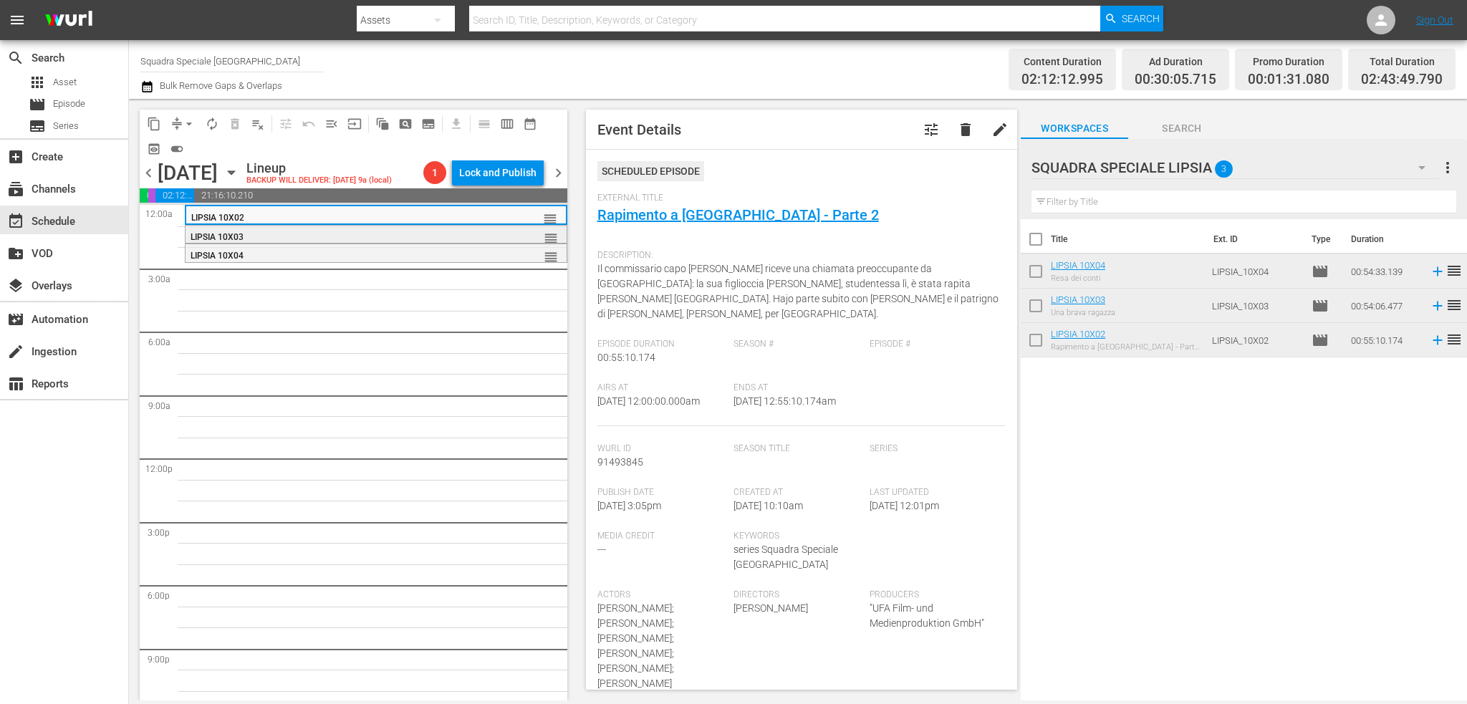
click at [299, 242] on div "LIPSIA 10X03" at bounding box center [340, 237] width 299 height 10
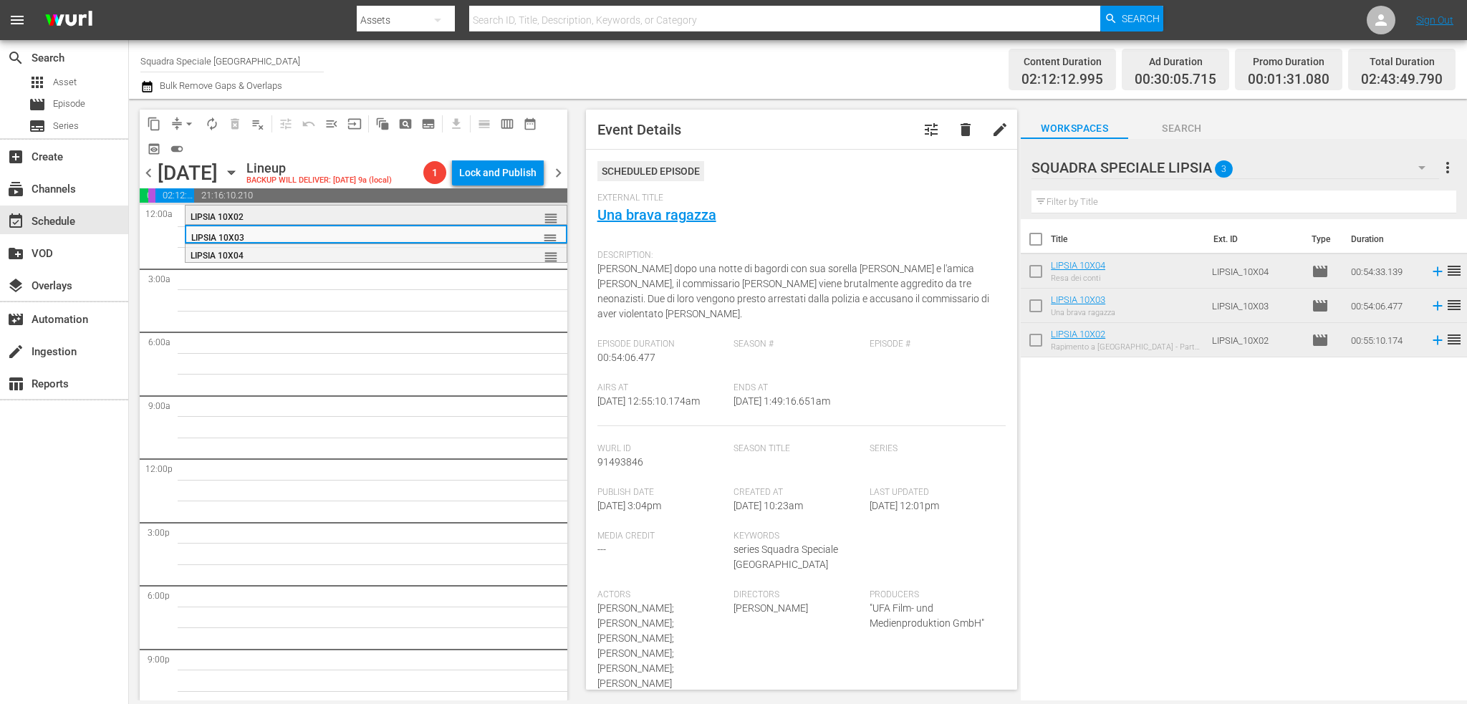
click at [321, 222] on div "LIPSIA 10X02" at bounding box center [340, 217] width 299 height 10
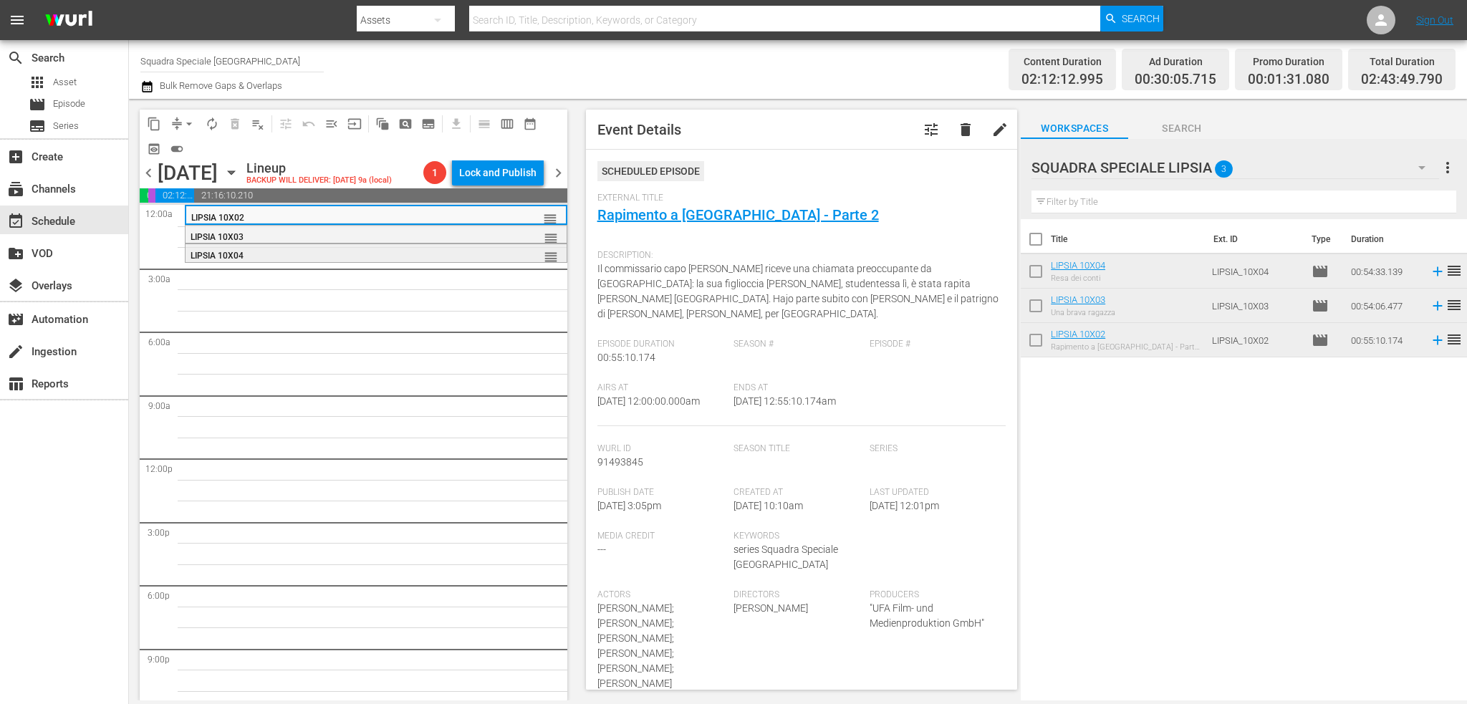
click at [327, 269] on div "LIPSIA 10X04 reorder" at bounding box center [376, 256] width 381 height 24
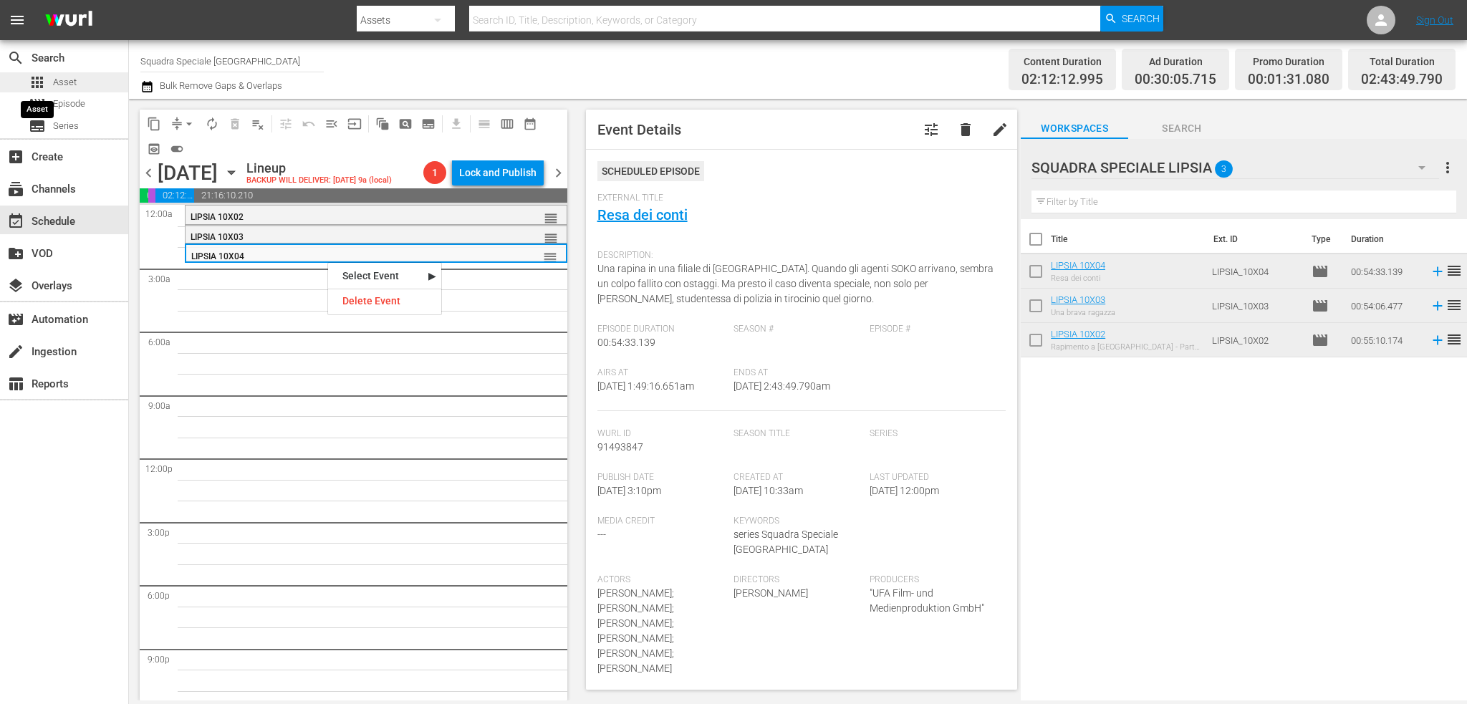
click at [37, 82] on span "apps" at bounding box center [37, 82] width 17 height 17
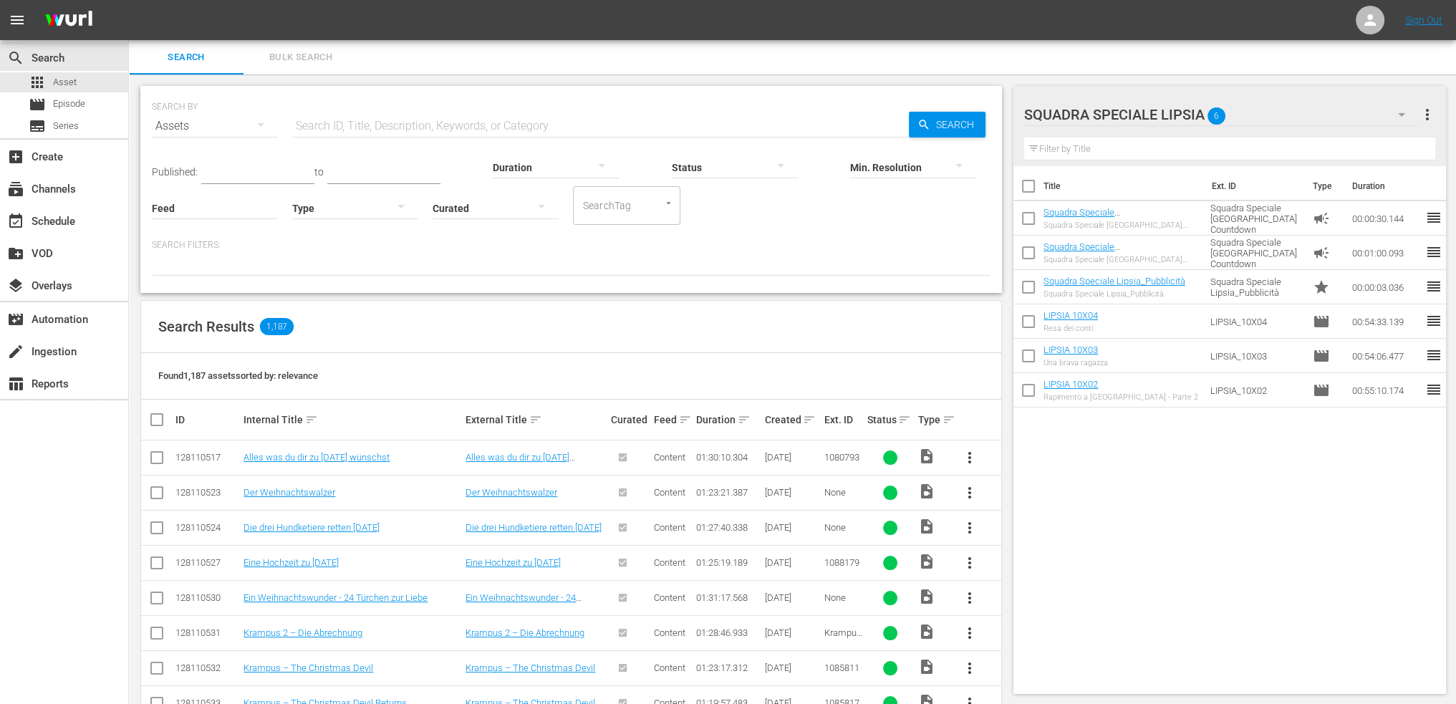
click at [519, 134] on div "Duration" at bounding box center [556, 159] width 126 height 52
click at [522, 127] on input "text" at bounding box center [600, 126] width 617 height 34
type input "lipsia"
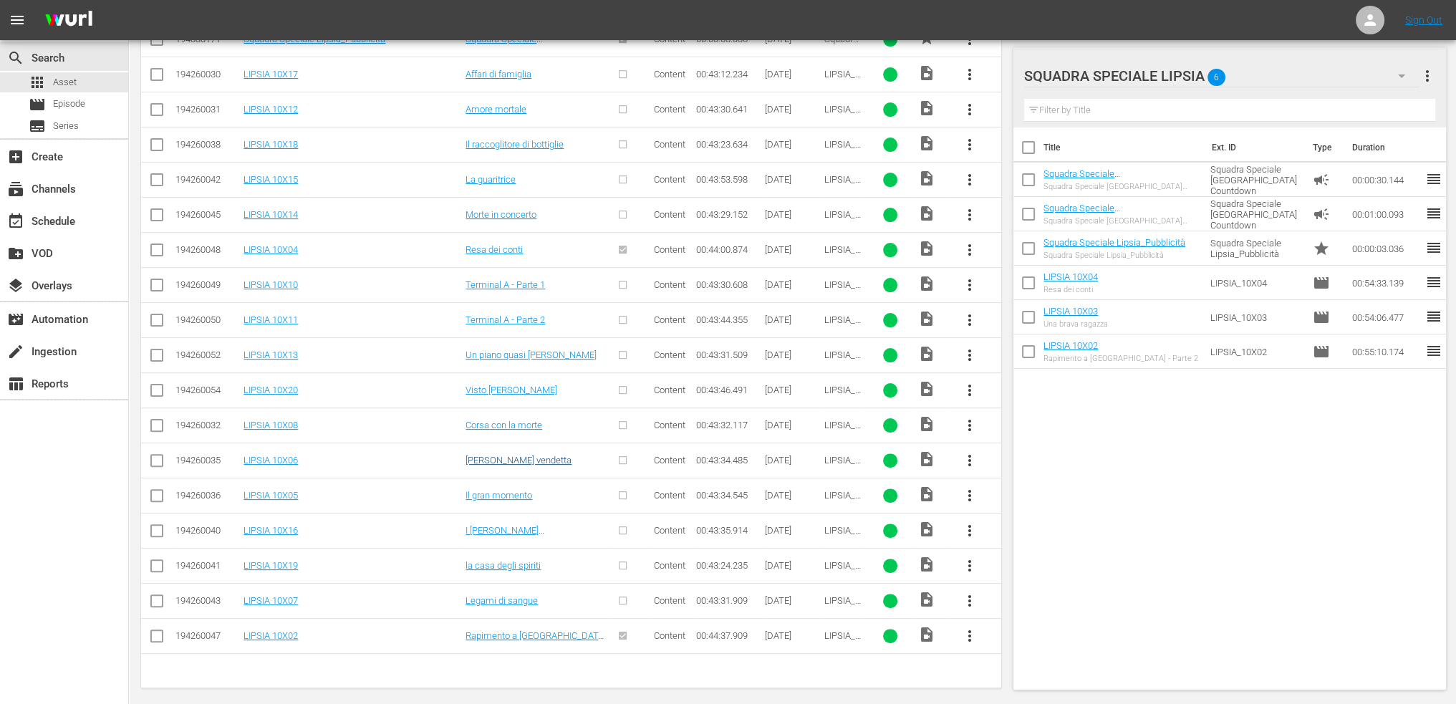
scroll to position [496, 0]
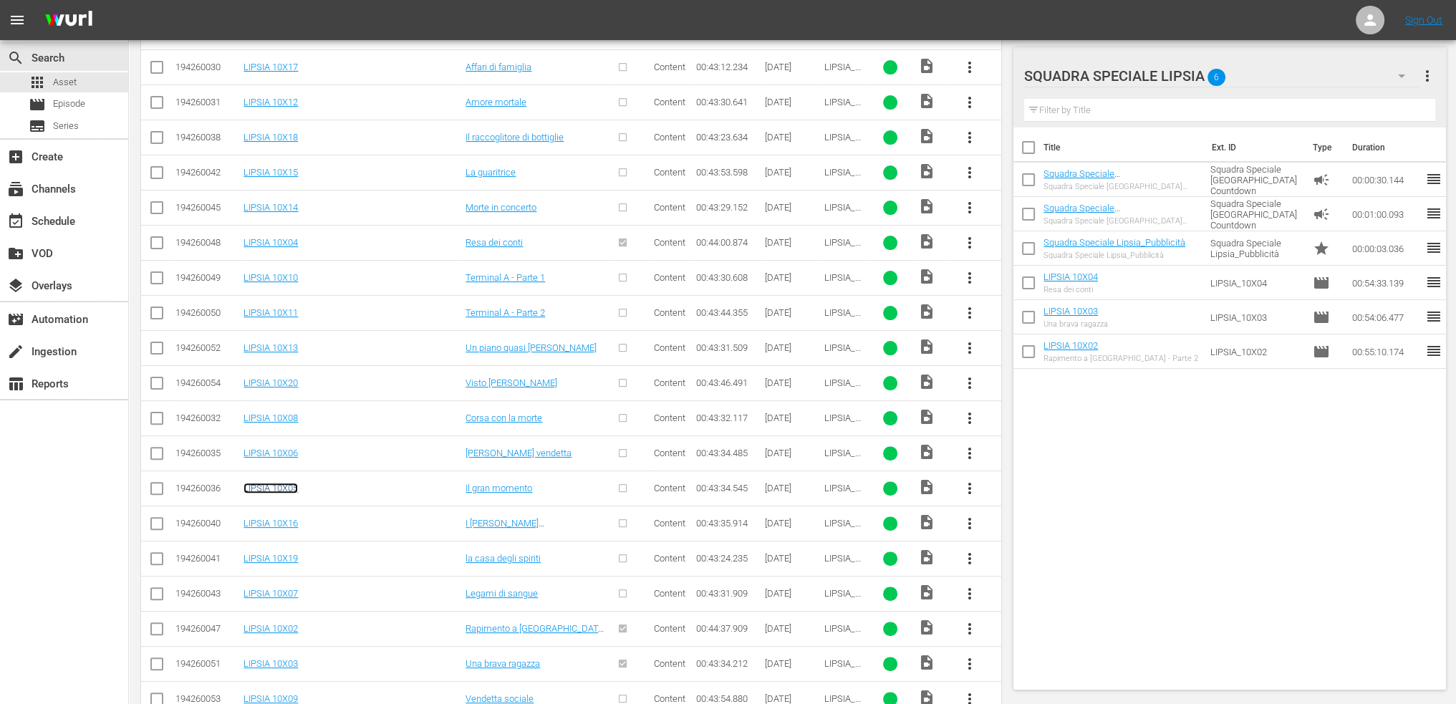
click at [283, 489] on link "LIPSIA 10X05" at bounding box center [271, 488] width 54 height 11
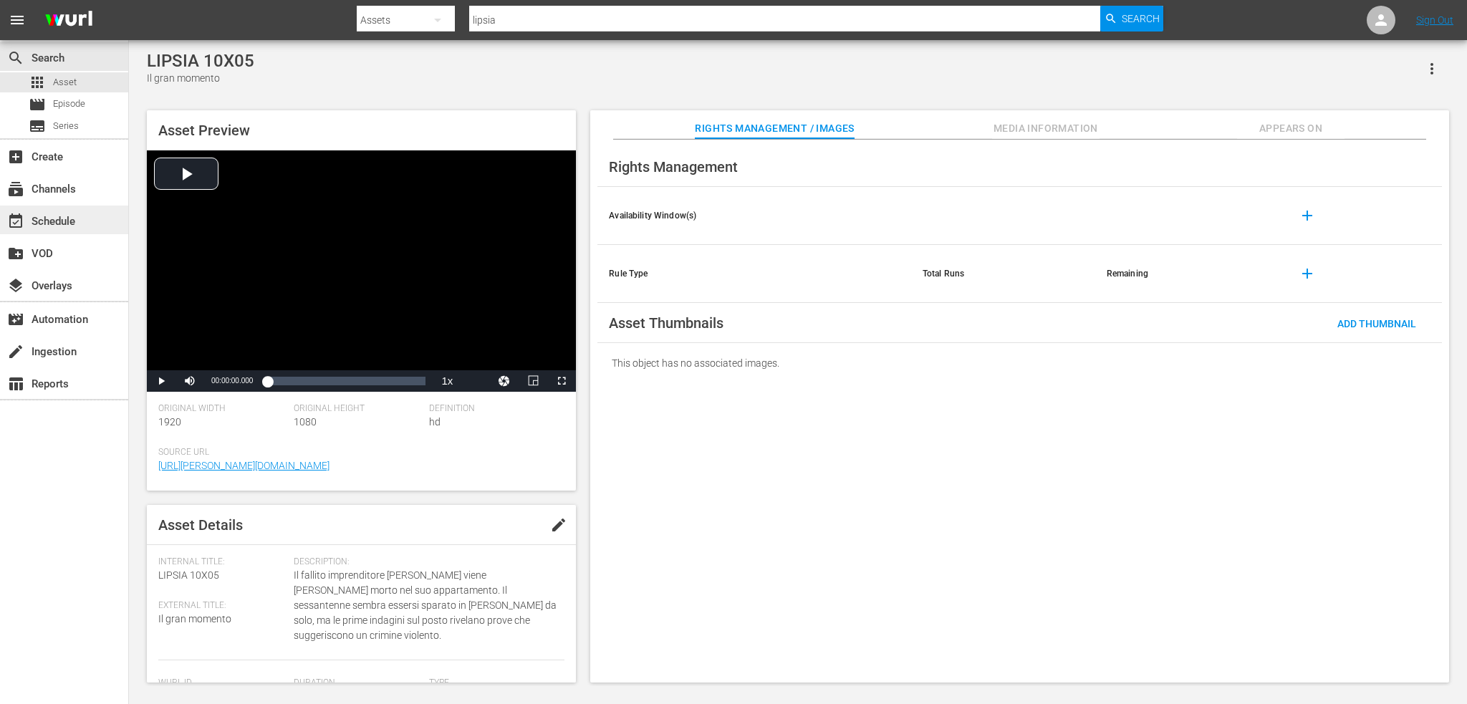
click at [72, 220] on div "event_available Schedule" at bounding box center [40, 219] width 80 height 13
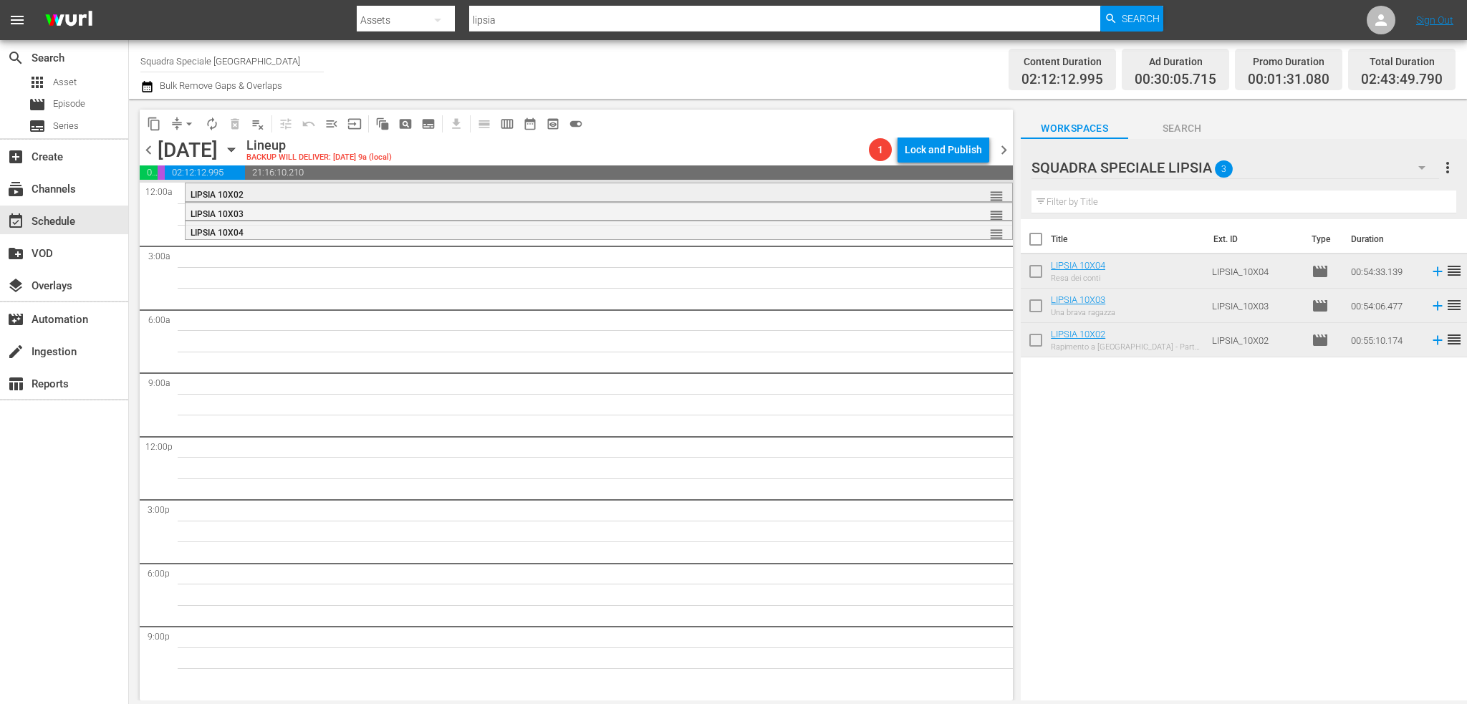
click at [335, 196] on div "LIPSIA 10X02" at bounding box center [560, 195] width 738 height 10
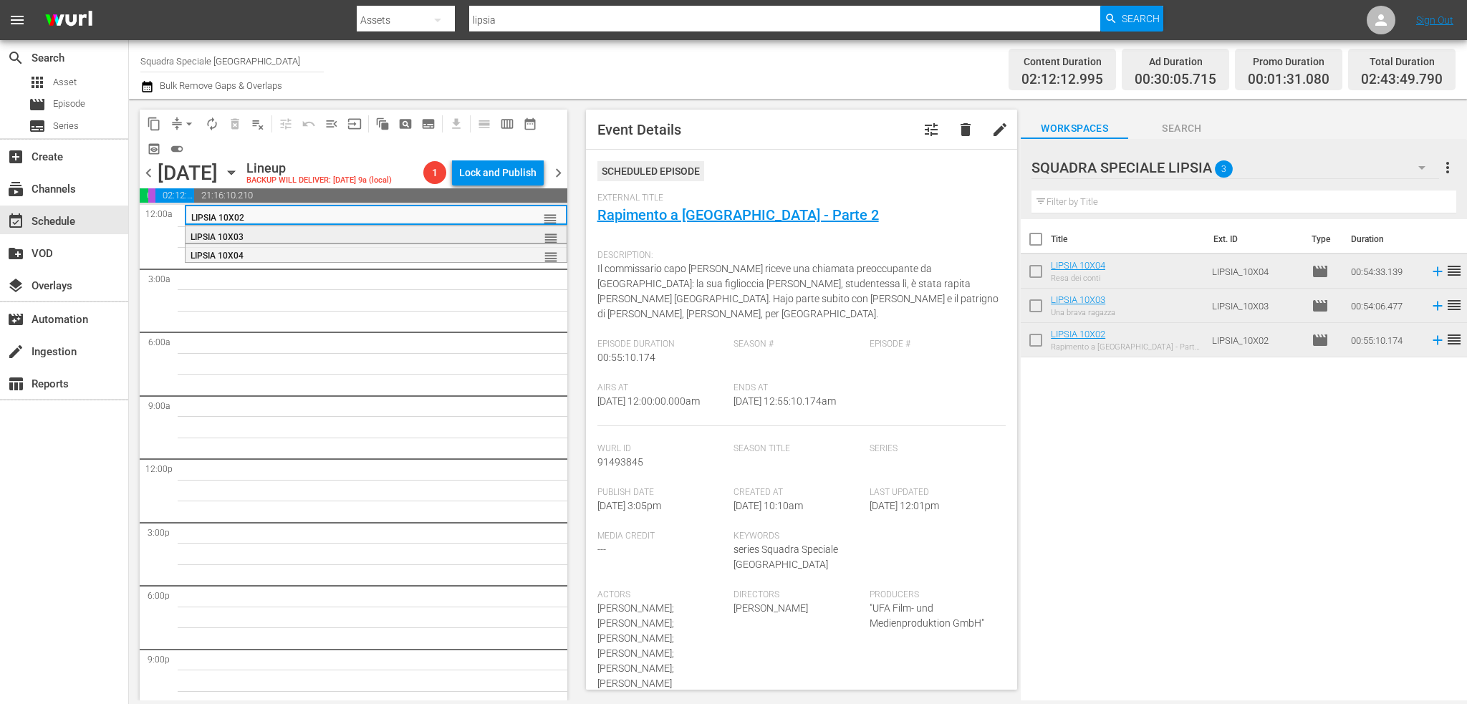
click at [364, 242] on div "LIPSIA 10X03" at bounding box center [340, 237] width 299 height 10
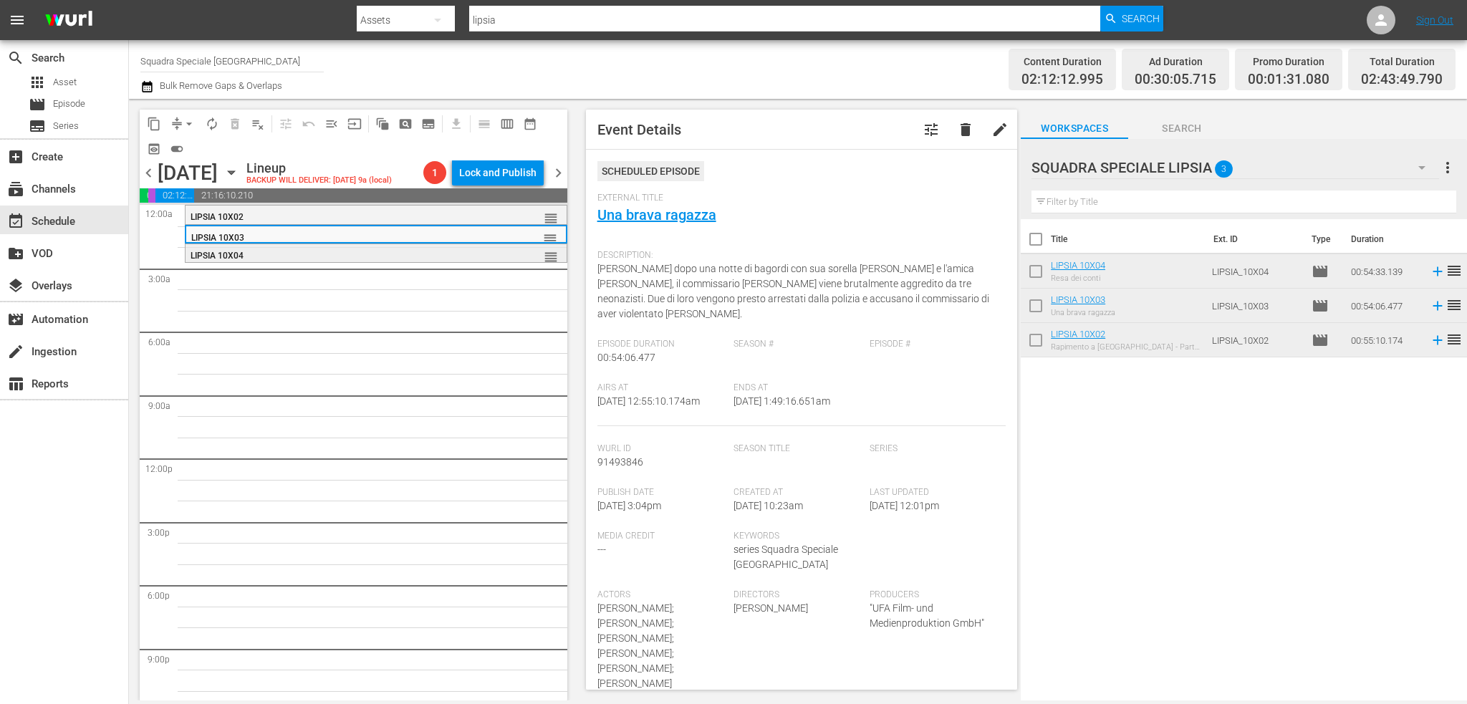
click at [355, 261] on div "LIPSIA 10X04" at bounding box center [340, 256] width 299 height 10
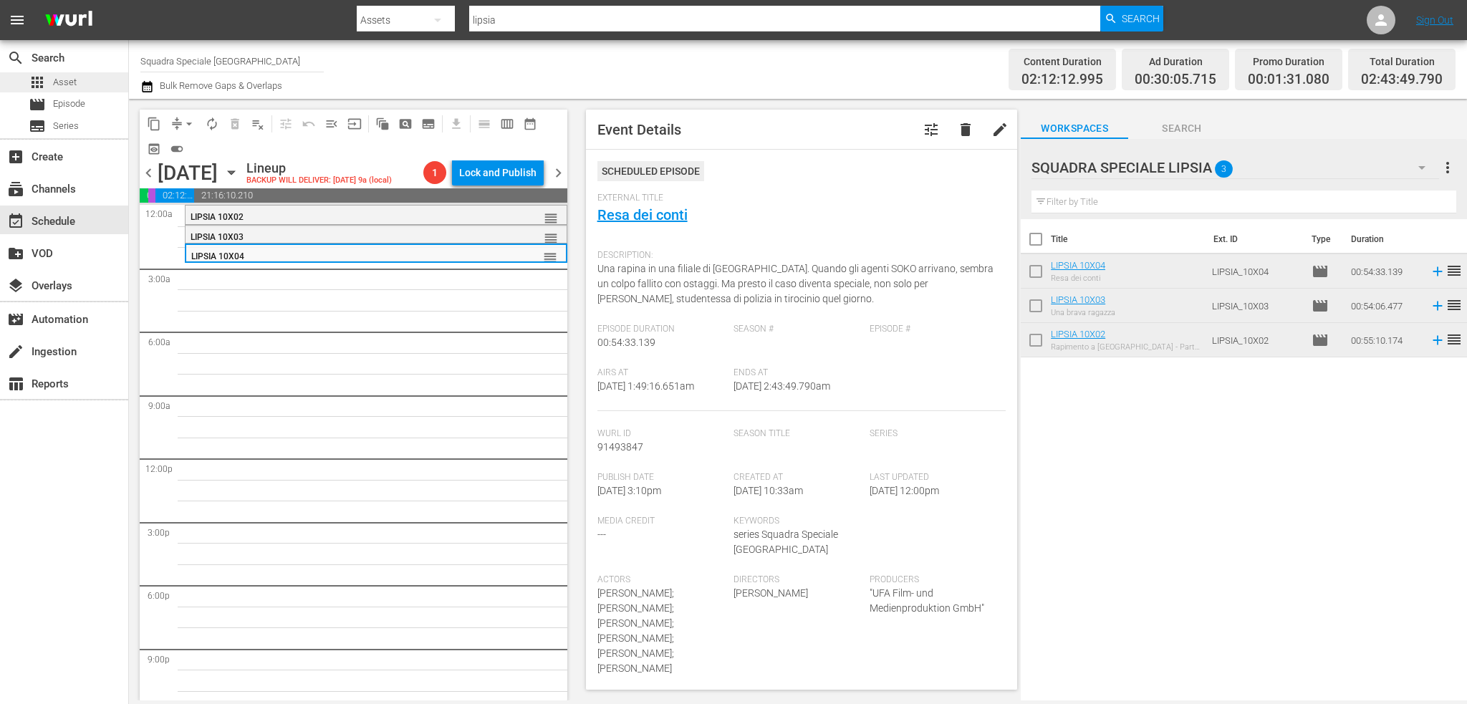
click at [64, 80] on span "Asset" at bounding box center [65, 82] width 24 height 14
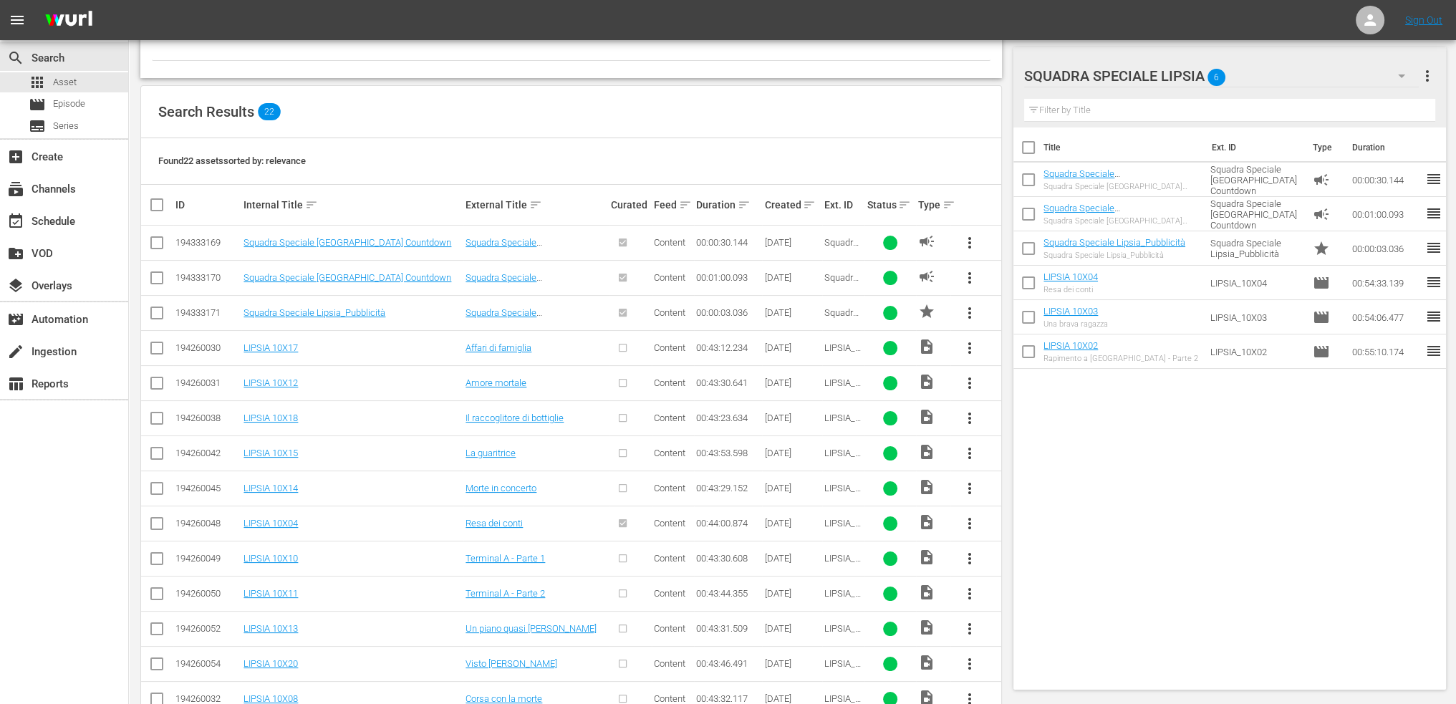
scroll to position [358, 0]
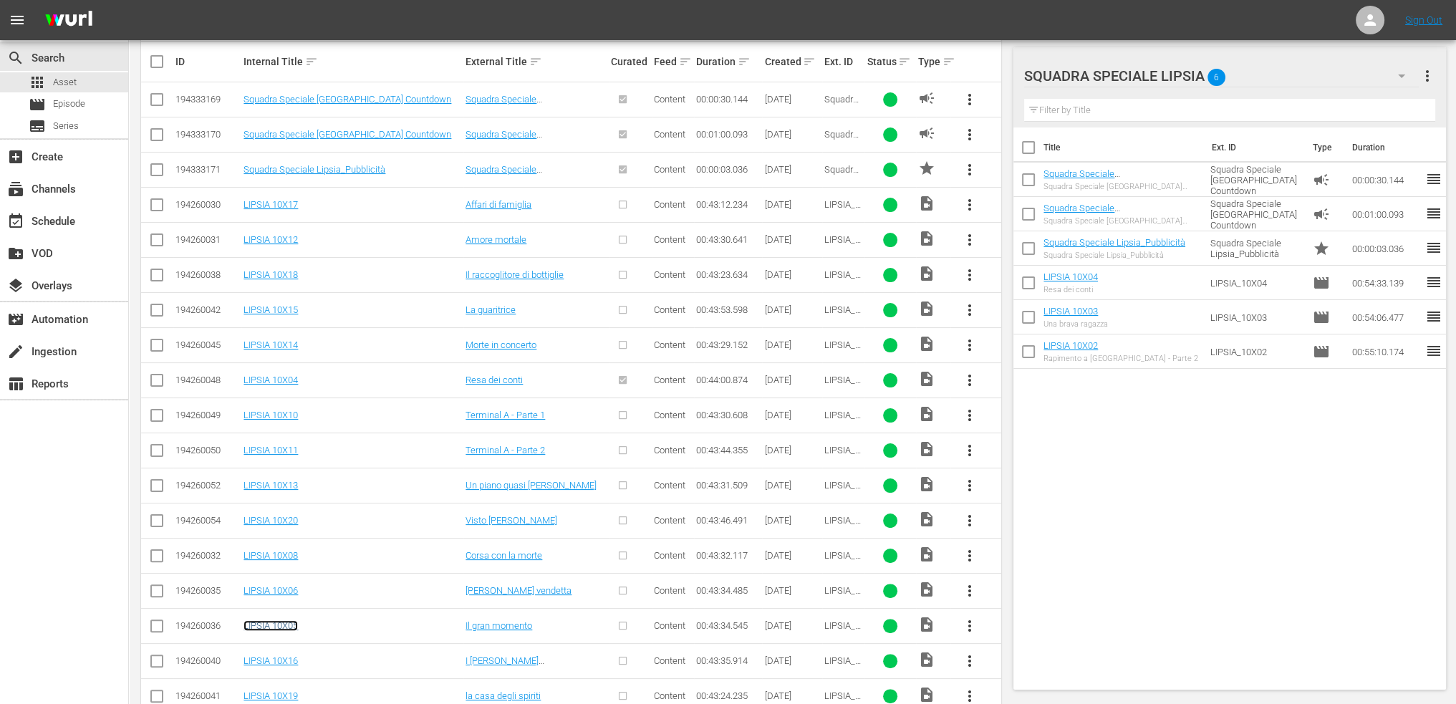
click at [281, 622] on link "LIPSIA 10X05" at bounding box center [271, 625] width 54 height 11
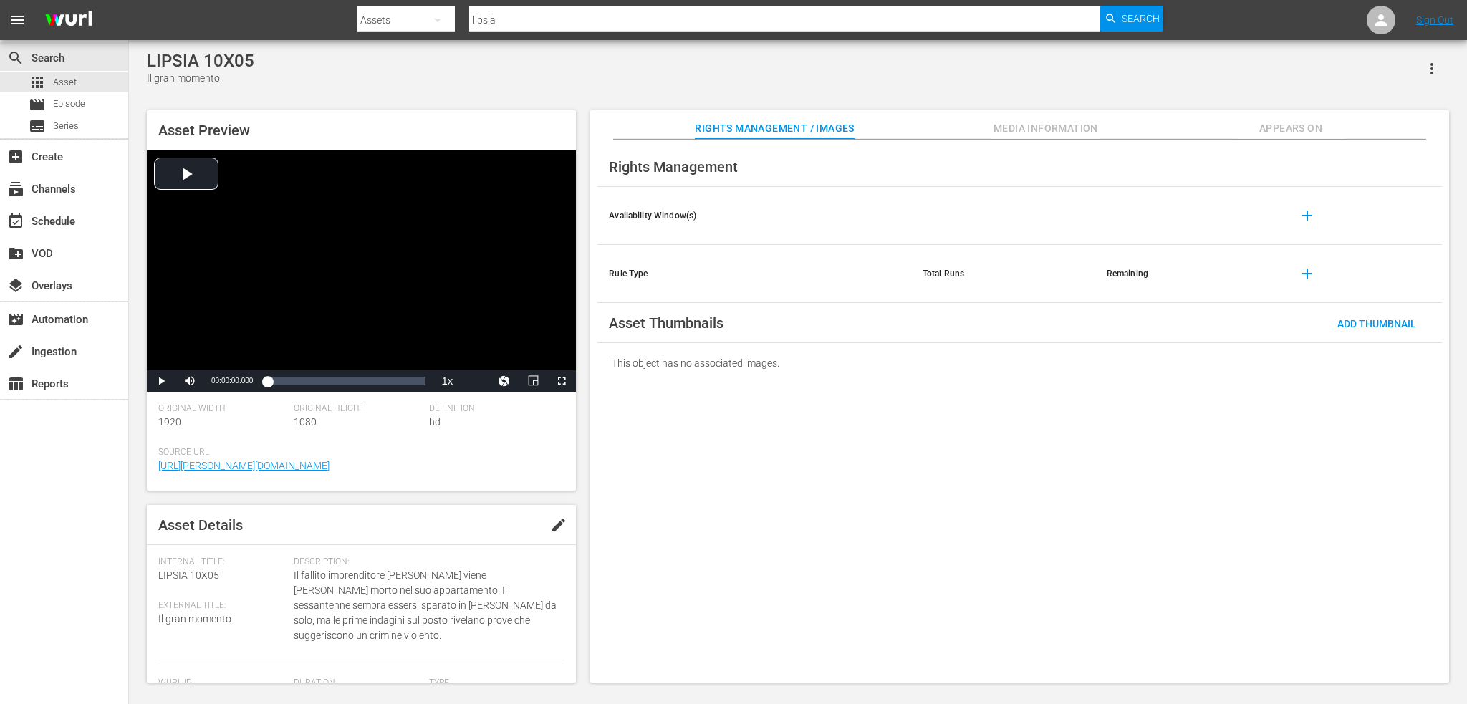
click at [332, 572] on span "Il fallito imprenditore Richard Steffenhagen viene trovato morto nel suo appart…" at bounding box center [426, 605] width 264 height 75
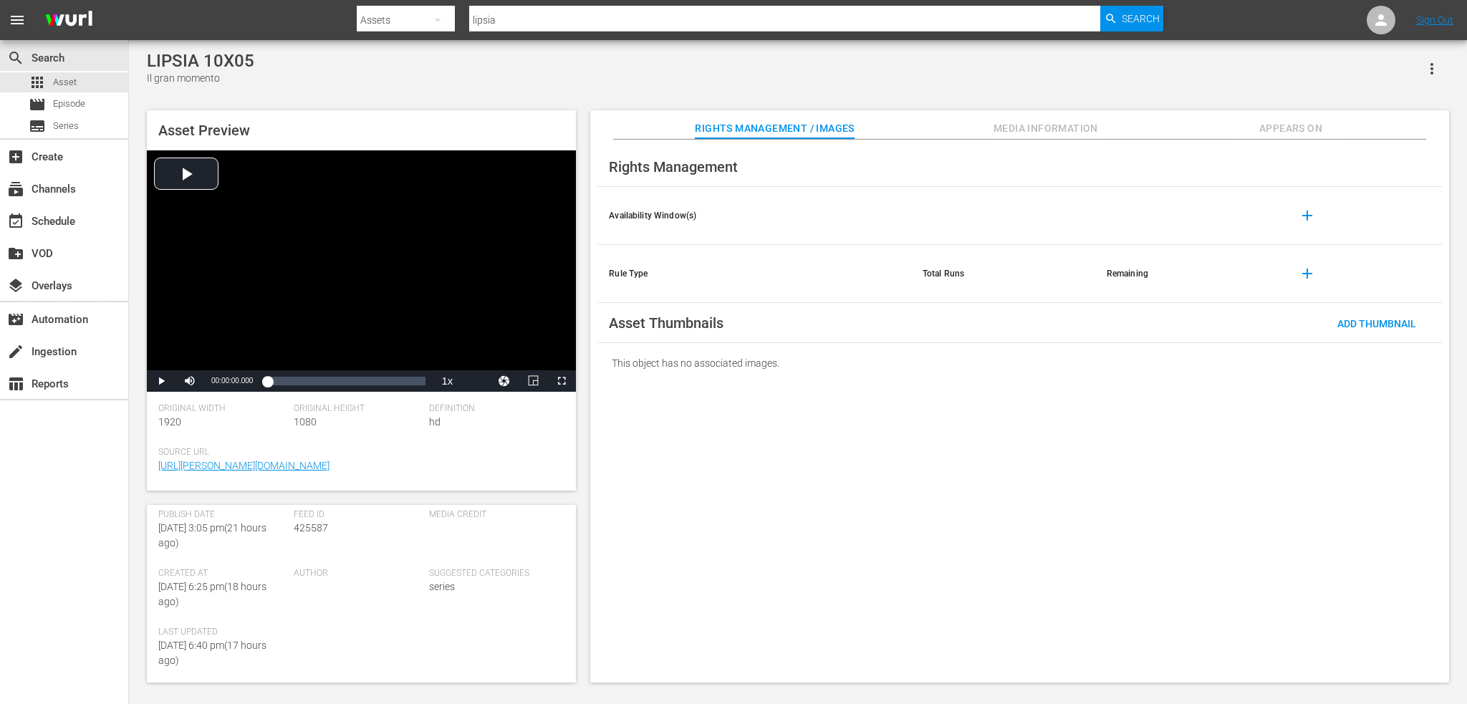
scroll to position [72, 0]
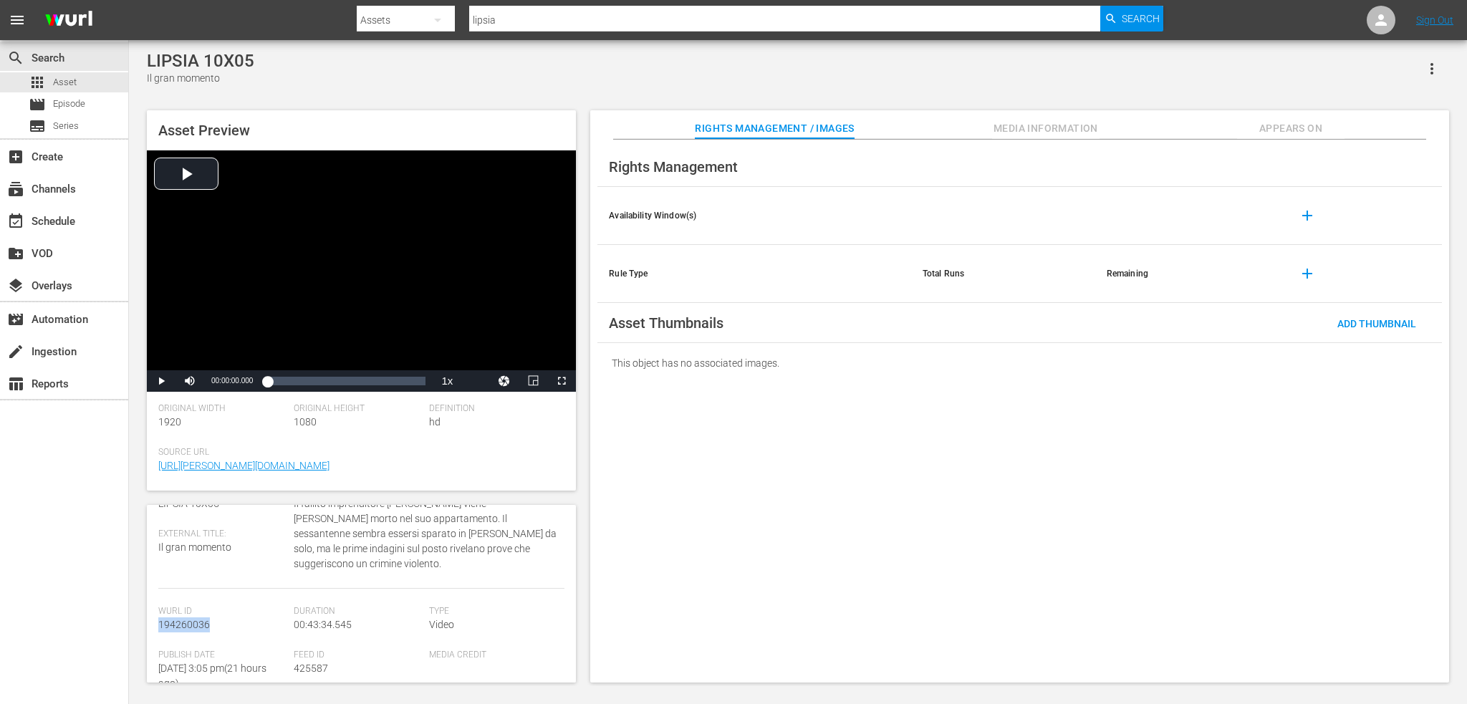
drag, startPoint x: 217, startPoint y: 610, endPoint x: 152, endPoint y: 615, distance: 65.3
click at [152, 615] on div "Asset Details edit Internal Title: LIPSIA 10X05 External Title: Il gran momento…" at bounding box center [361, 594] width 429 height 178
copy span "194260036"
click at [1398, 320] on span "Add Thumbnail" at bounding box center [1377, 323] width 102 height 11
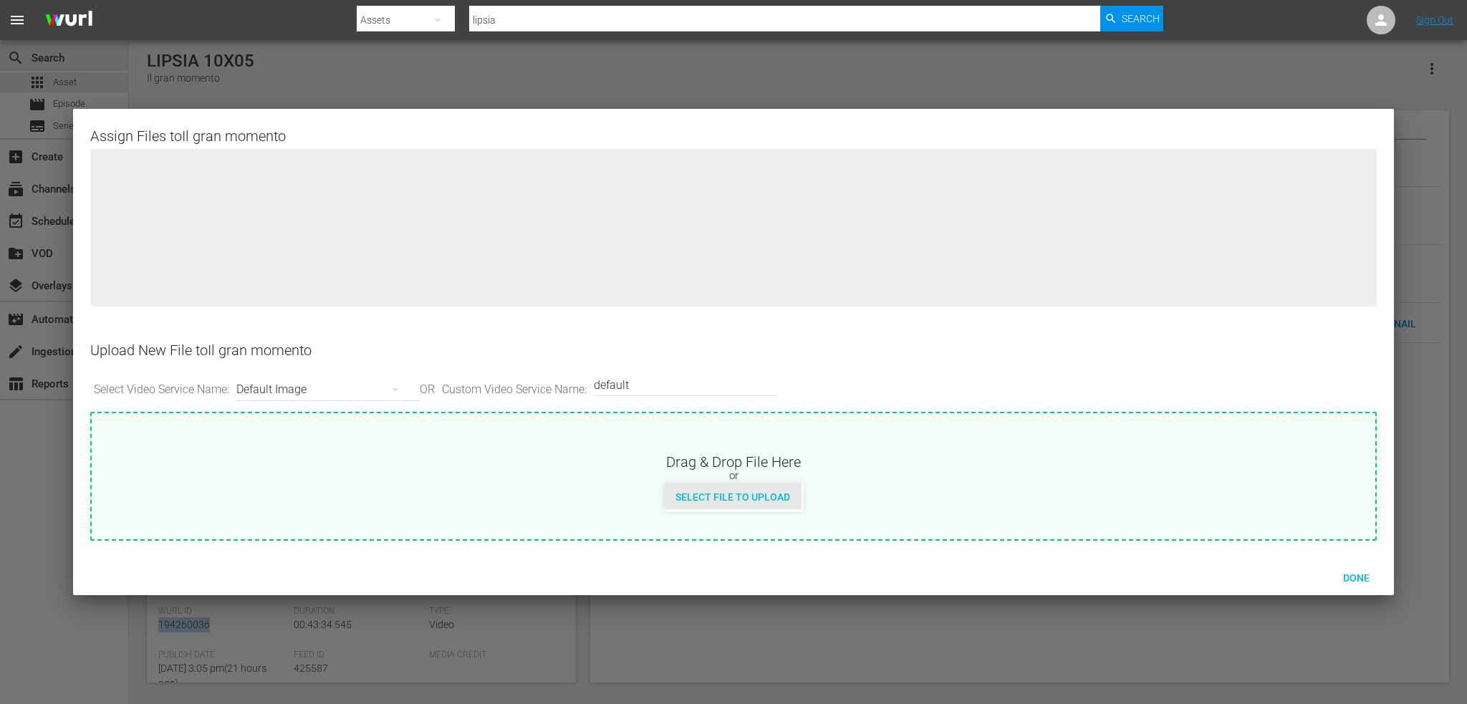
click at [716, 492] on span "Select File to Upload" at bounding box center [733, 496] width 138 height 11
type input "C:\fakepath\ZDF_SquadraSpecialeLipsia_SamsungTV_C_1920x1080_Rectangle.jpg"
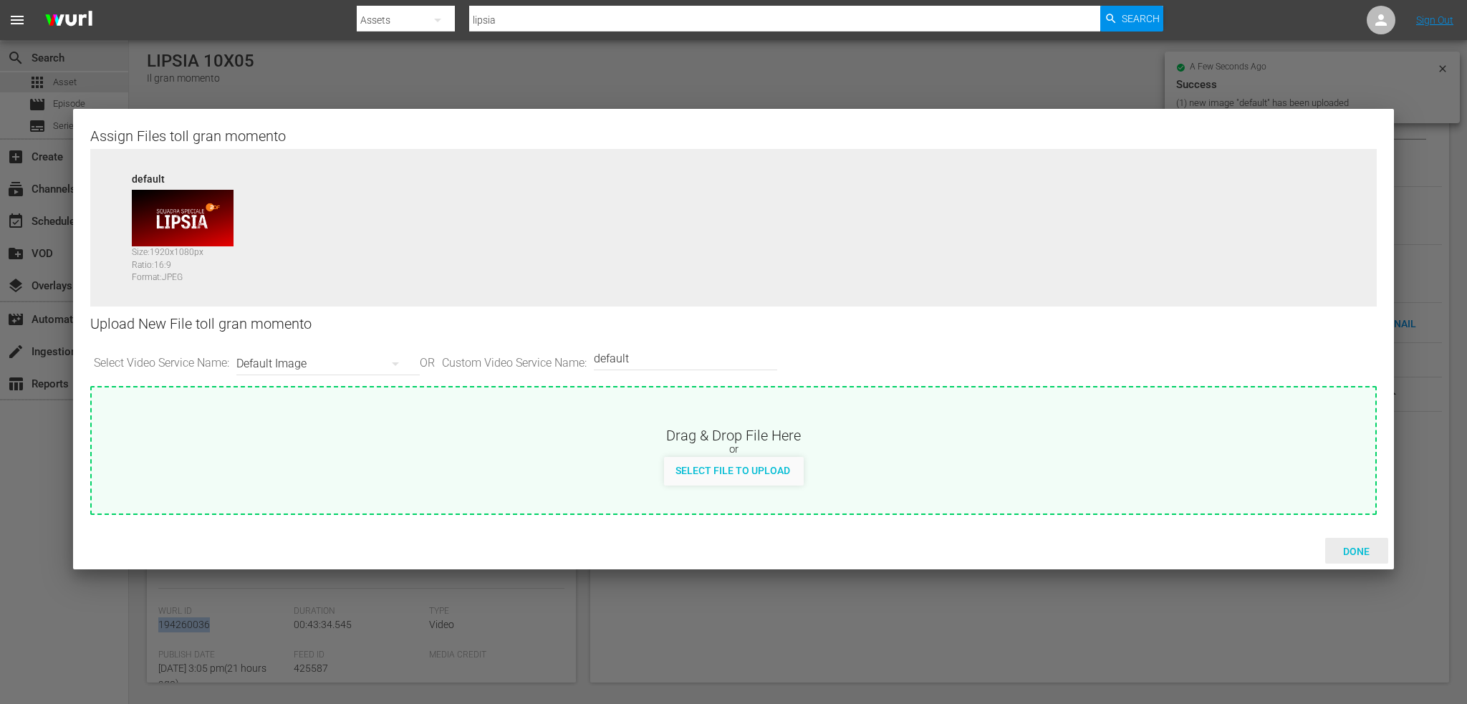
click at [1363, 552] on span "Done" at bounding box center [1356, 551] width 49 height 11
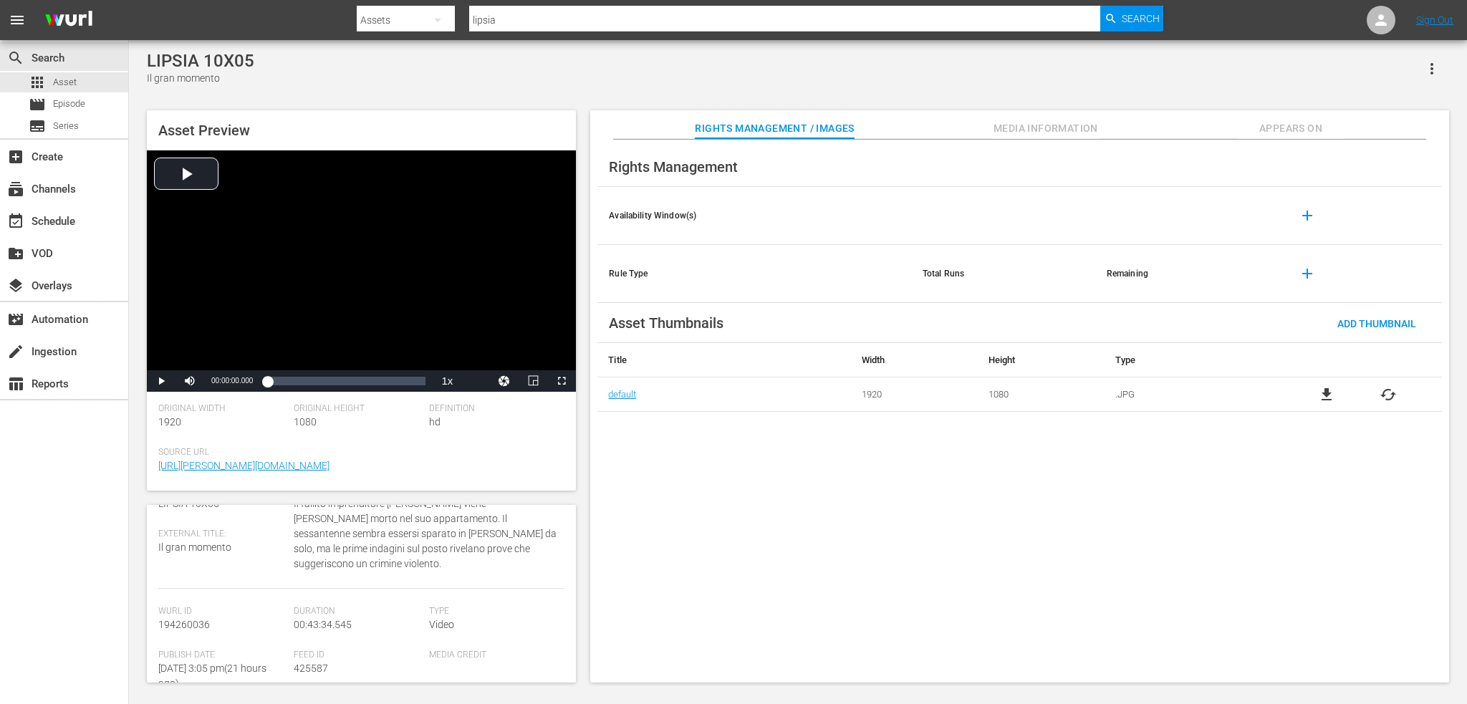
click at [701, 471] on div "Rights Management Availability Window(s) add Rule Type Total Runs Remaining add…" at bounding box center [1019, 412] width 859 height 544
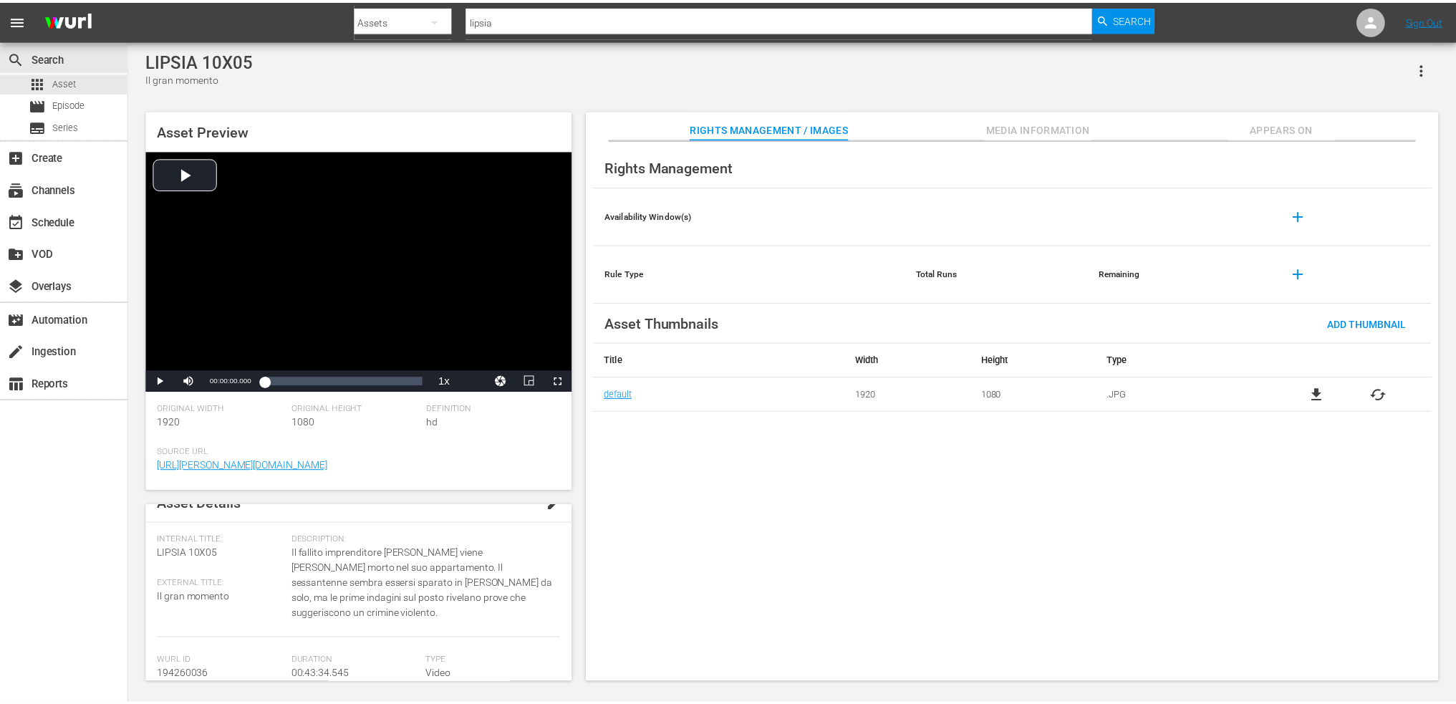
scroll to position [0, 0]
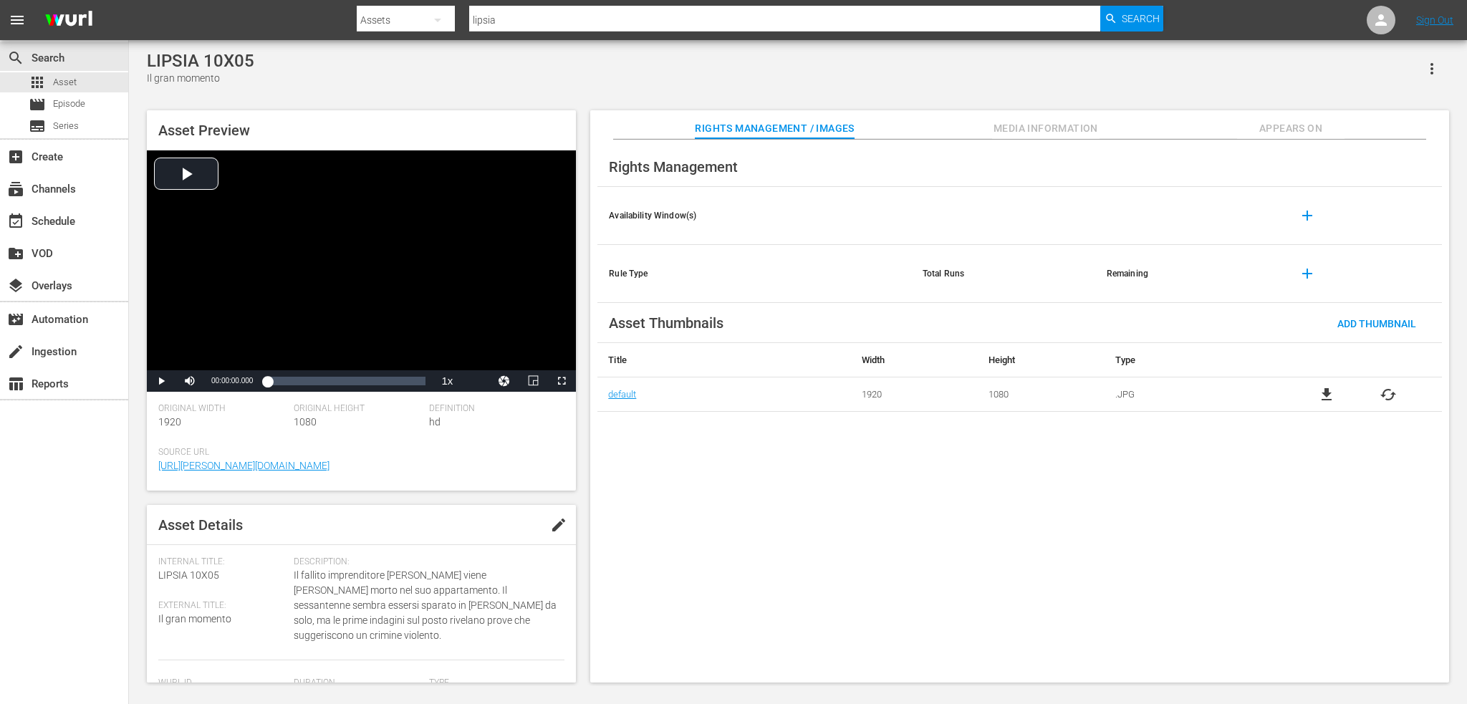
click at [1433, 62] on icon "button" at bounding box center [1432, 68] width 17 height 17
click at [1407, 87] on div "Add To Workspace" at bounding box center [1388, 74] width 97 height 34
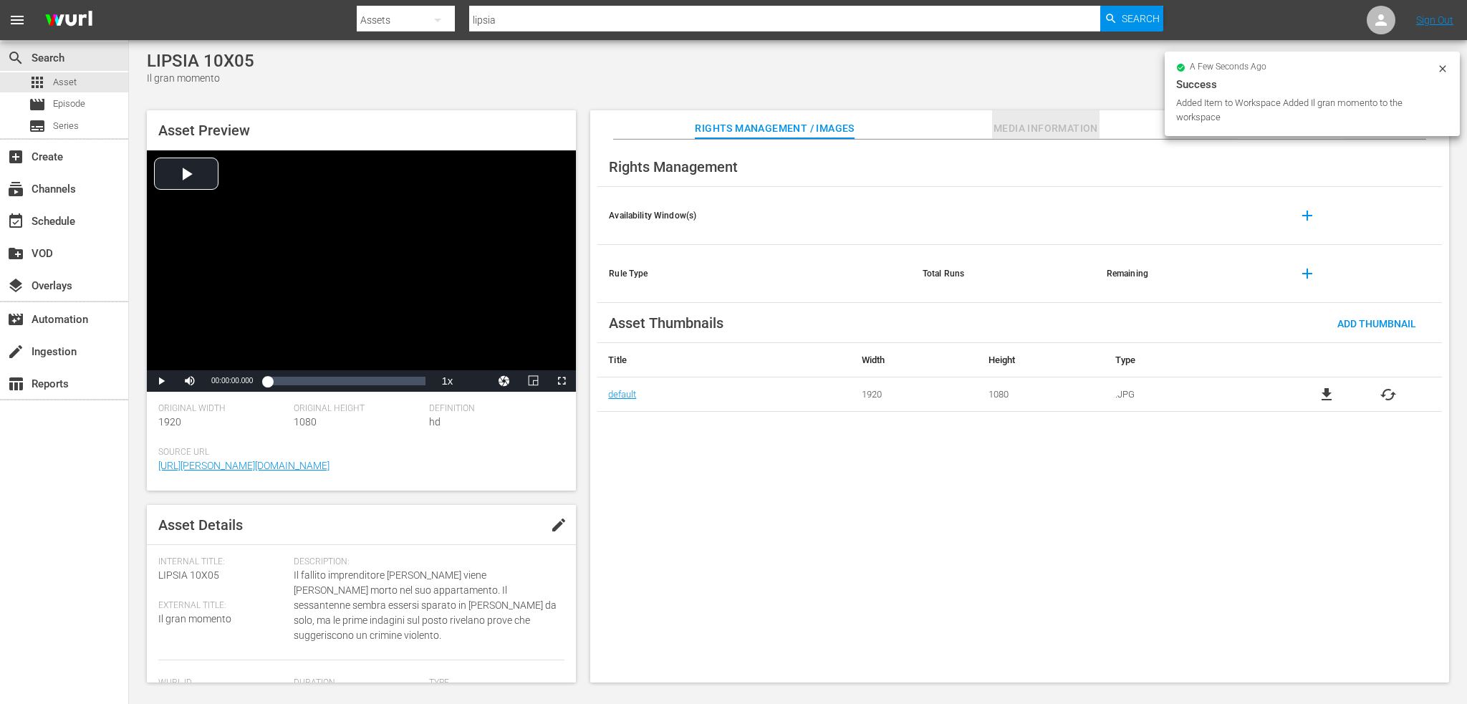
click at [1057, 124] on span "Media Information" at bounding box center [1045, 129] width 107 height 18
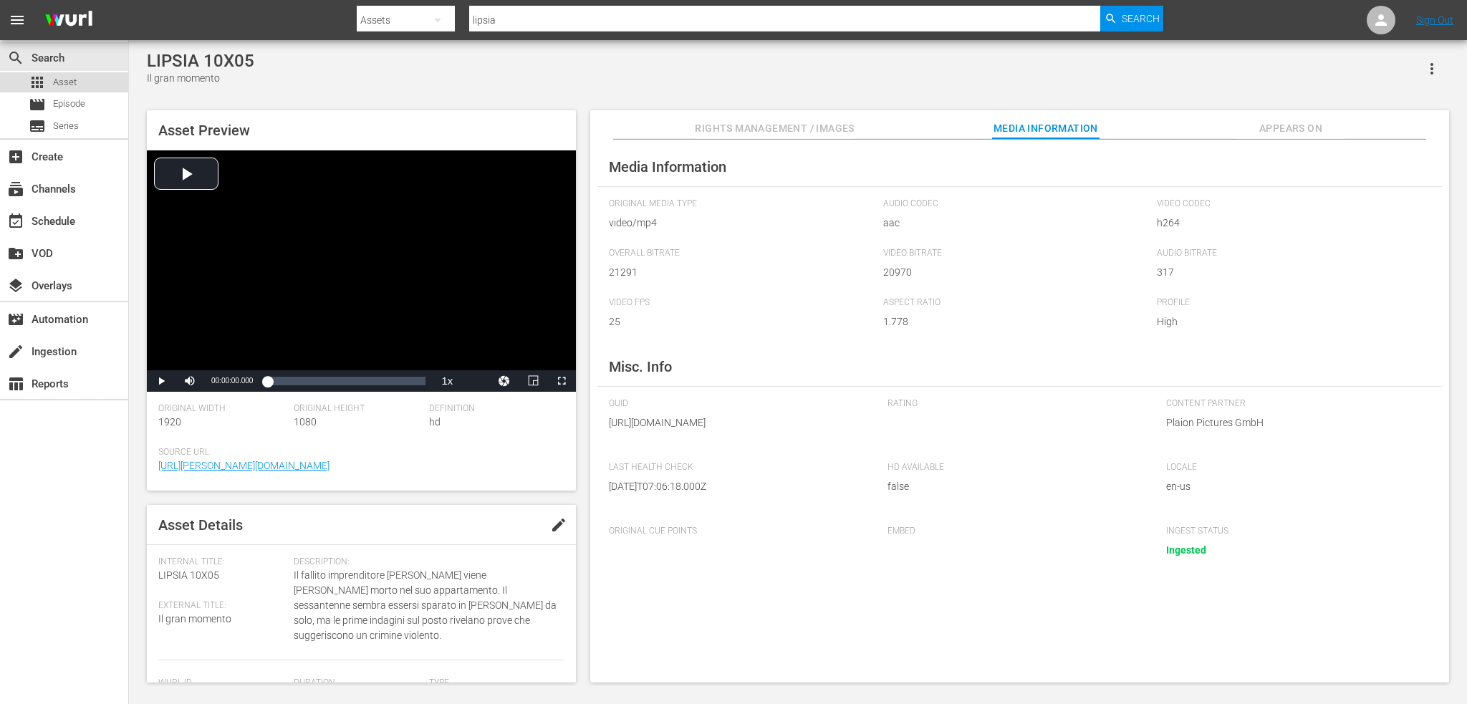
click at [83, 77] on div "apps Asset" at bounding box center [64, 82] width 128 height 20
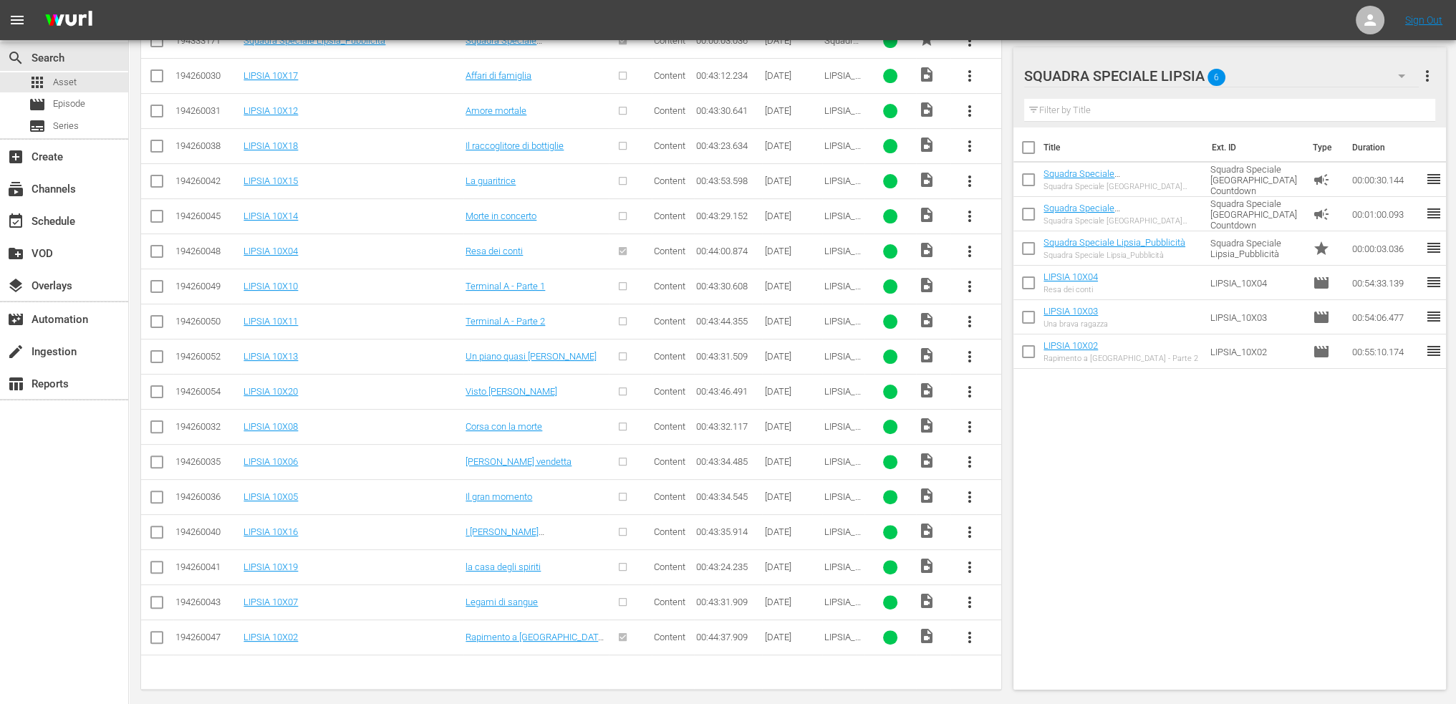
scroll to position [496, 0]
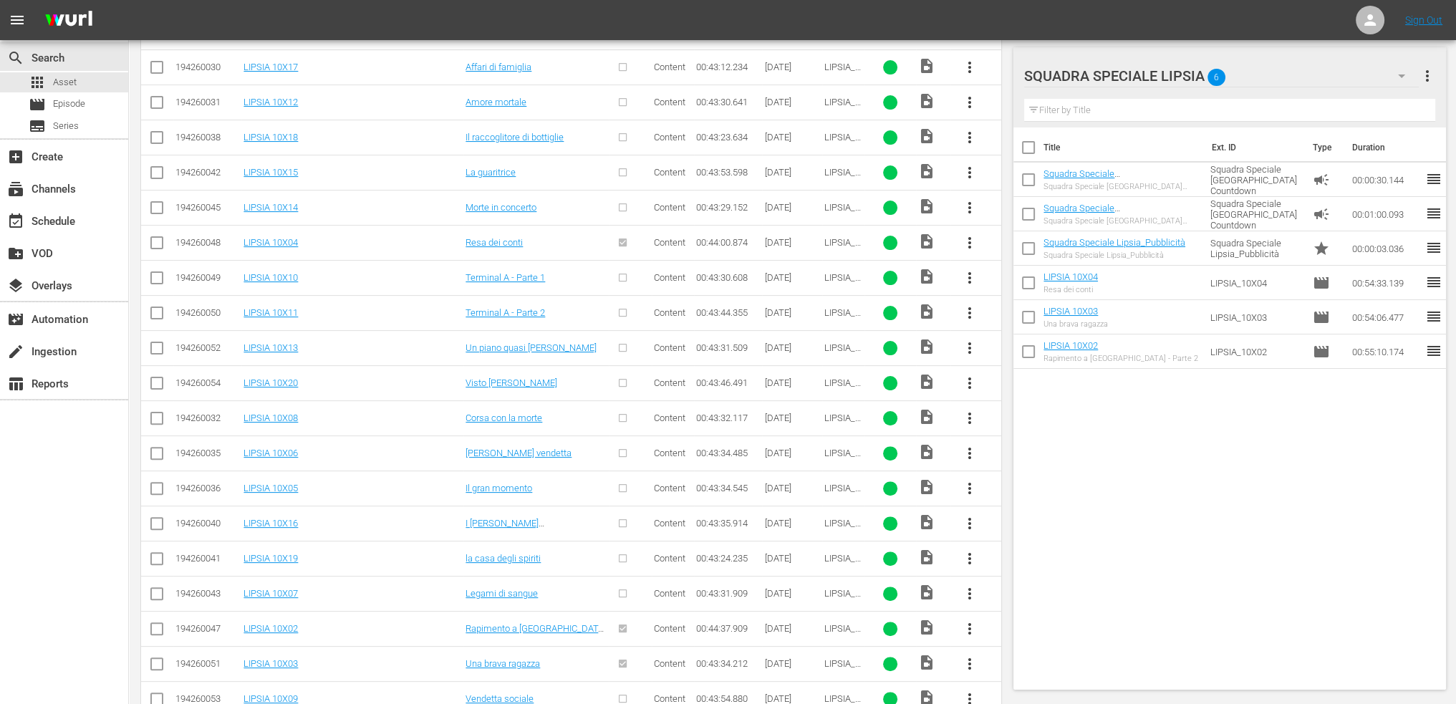
click at [974, 480] on span "more_vert" at bounding box center [969, 488] width 17 height 17
click at [1032, 597] on div "Episode" at bounding box center [1047, 594] width 97 height 34
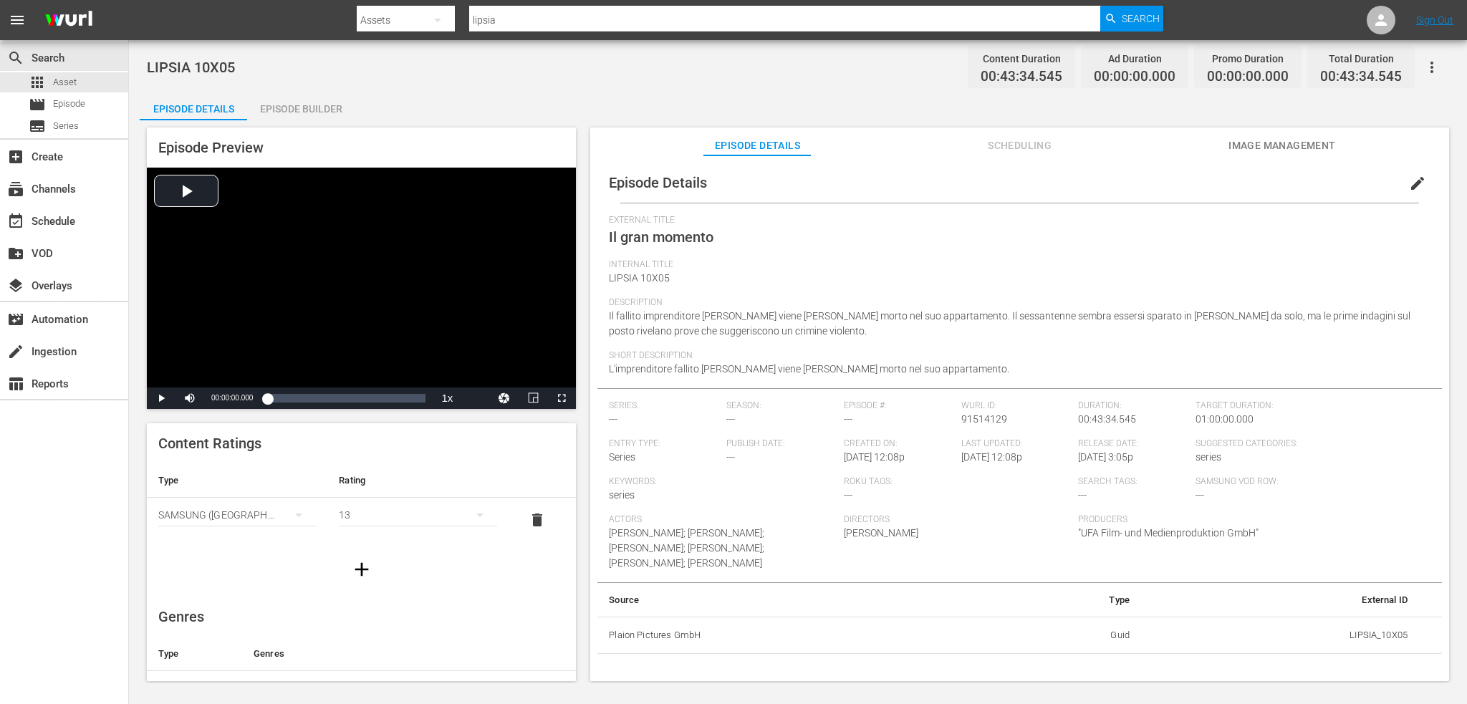
scroll to position [215, 0]
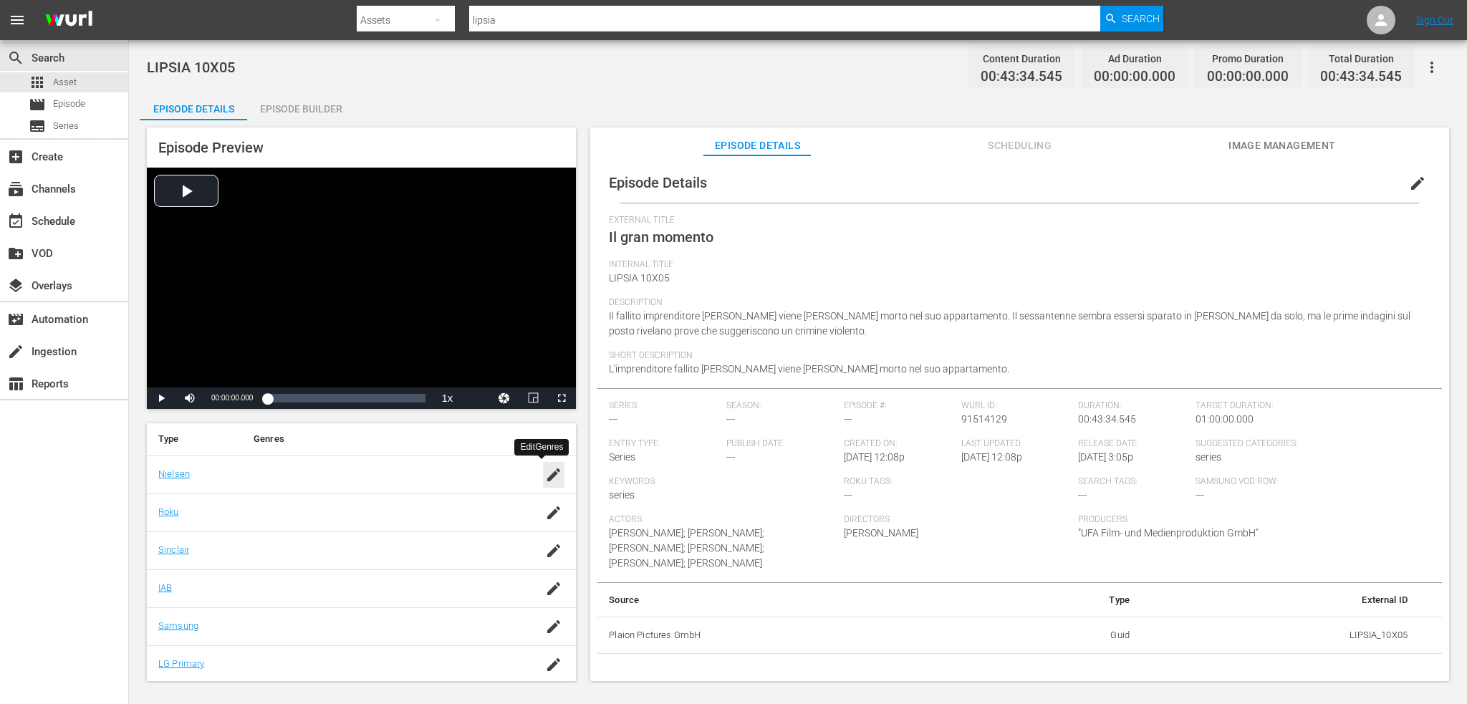
click at [547, 466] on icon "button" at bounding box center [553, 474] width 17 height 17
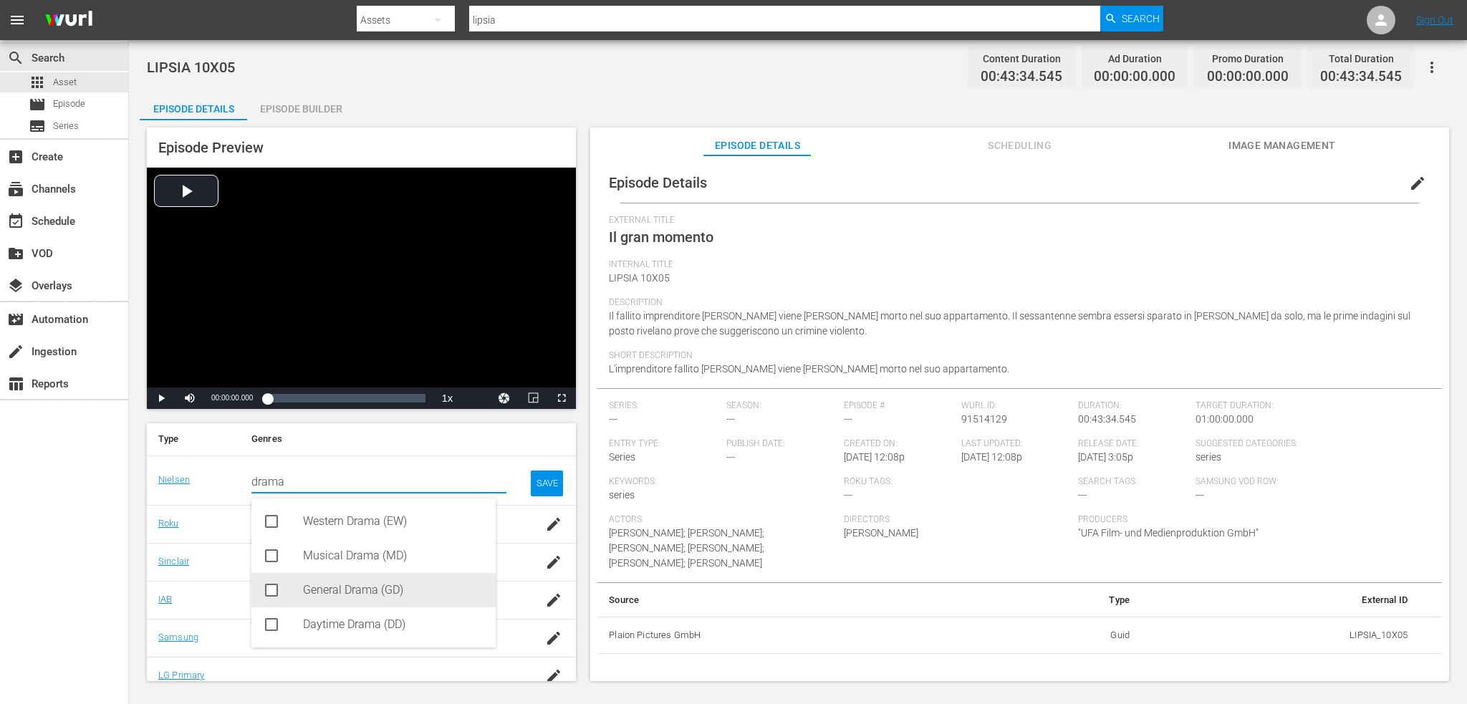
click at [373, 590] on div "General Drama (GD)" at bounding box center [393, 590] width 181 height 34
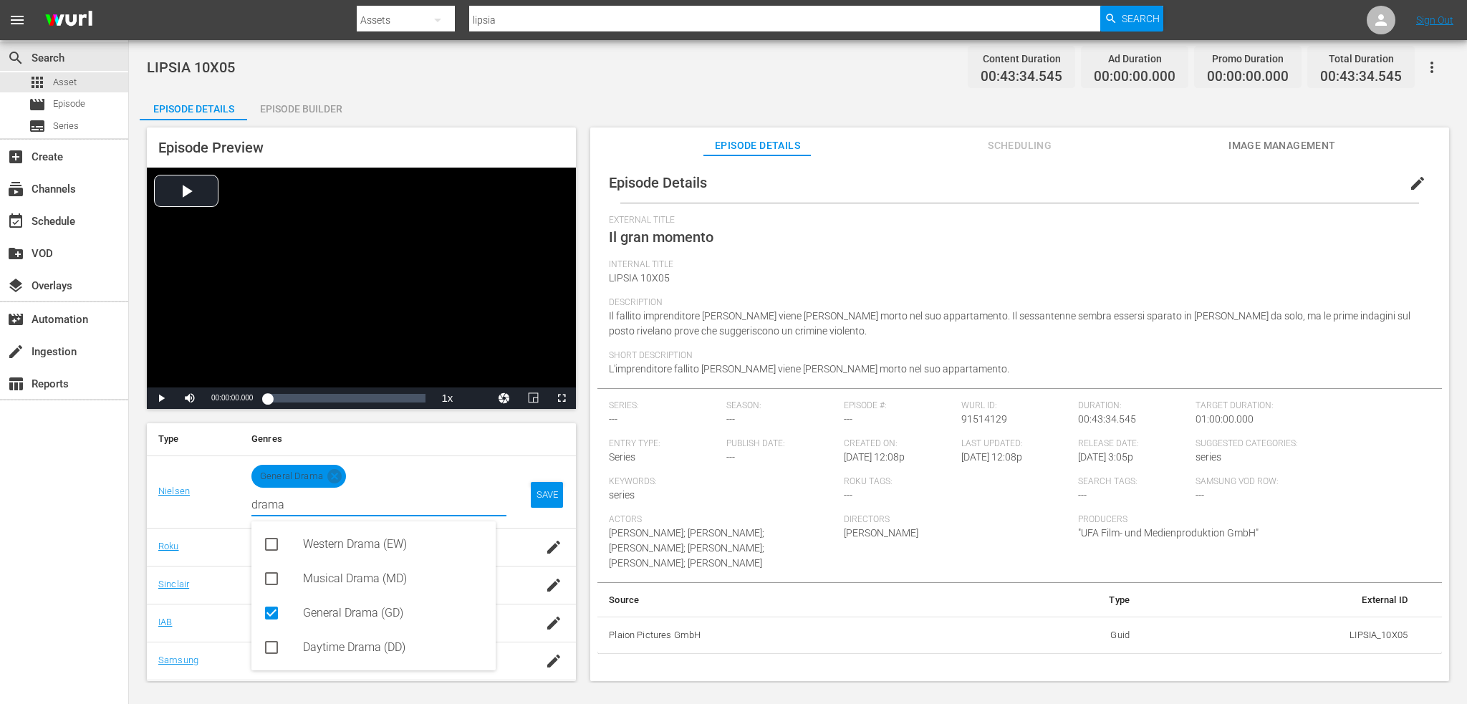
type input "drama"
click at [531, 496] on div "SAVE" at bounding box center [547, 495] width 33 height 26
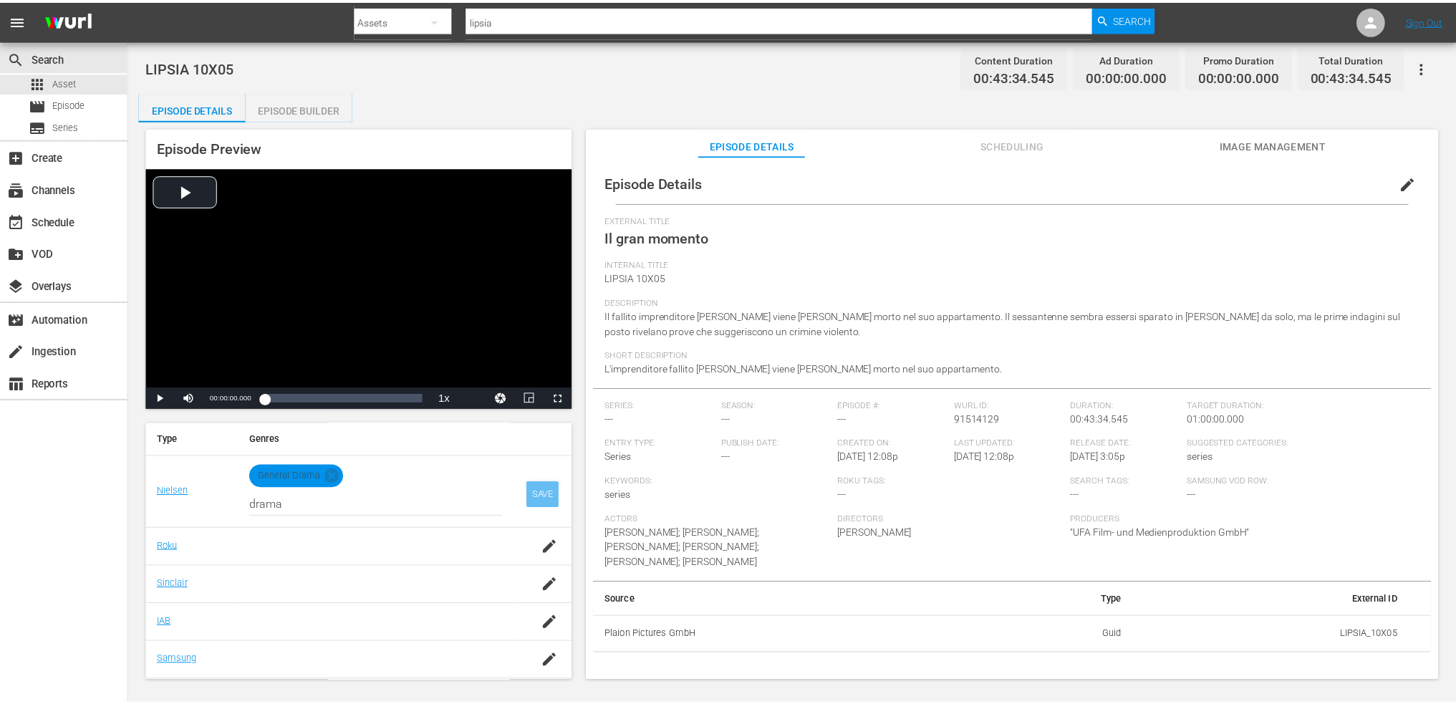
scroll to position [254, 0]
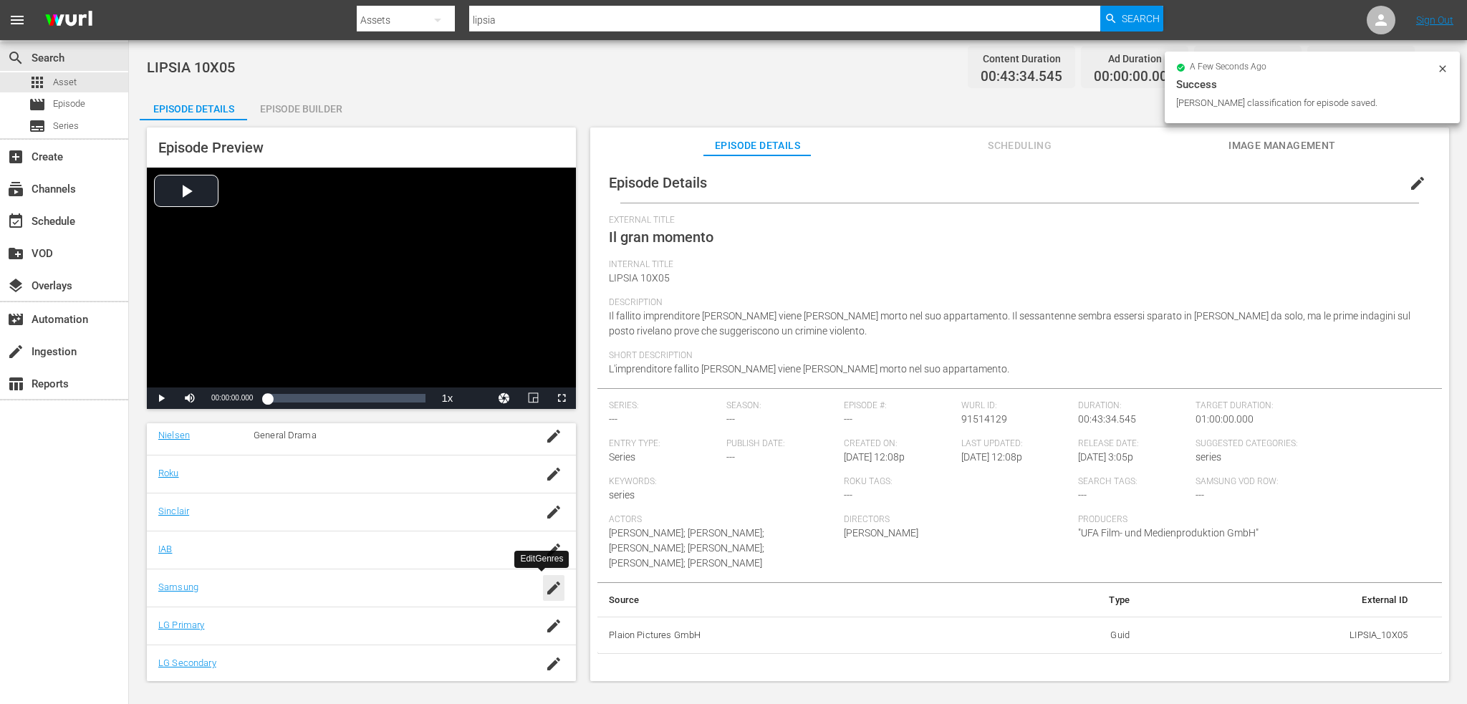
click at [545, 590] on icon "button" at bounding box center [553, 588] width 17 height 17
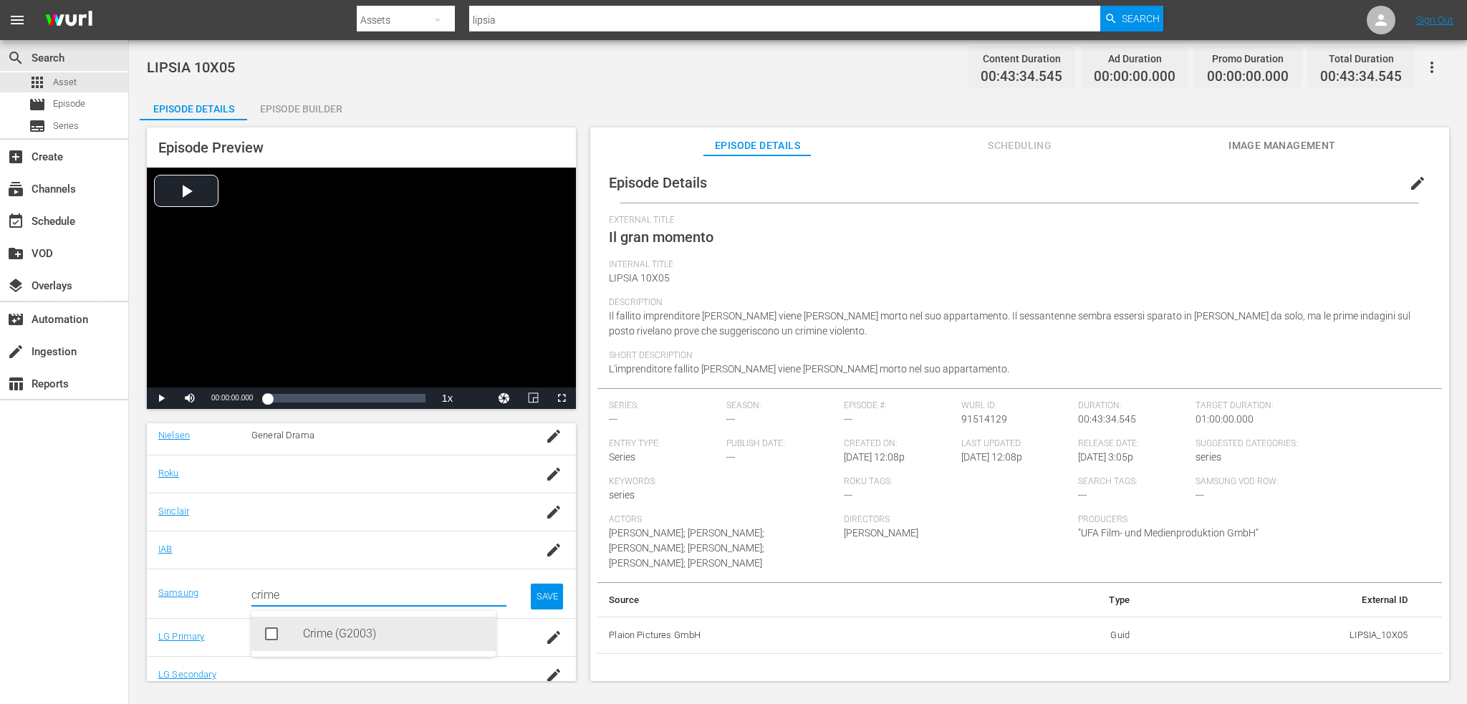
click at [337, 637] on div "Crime (G2003)" at bounding box center [393, 634] width 181 height 34
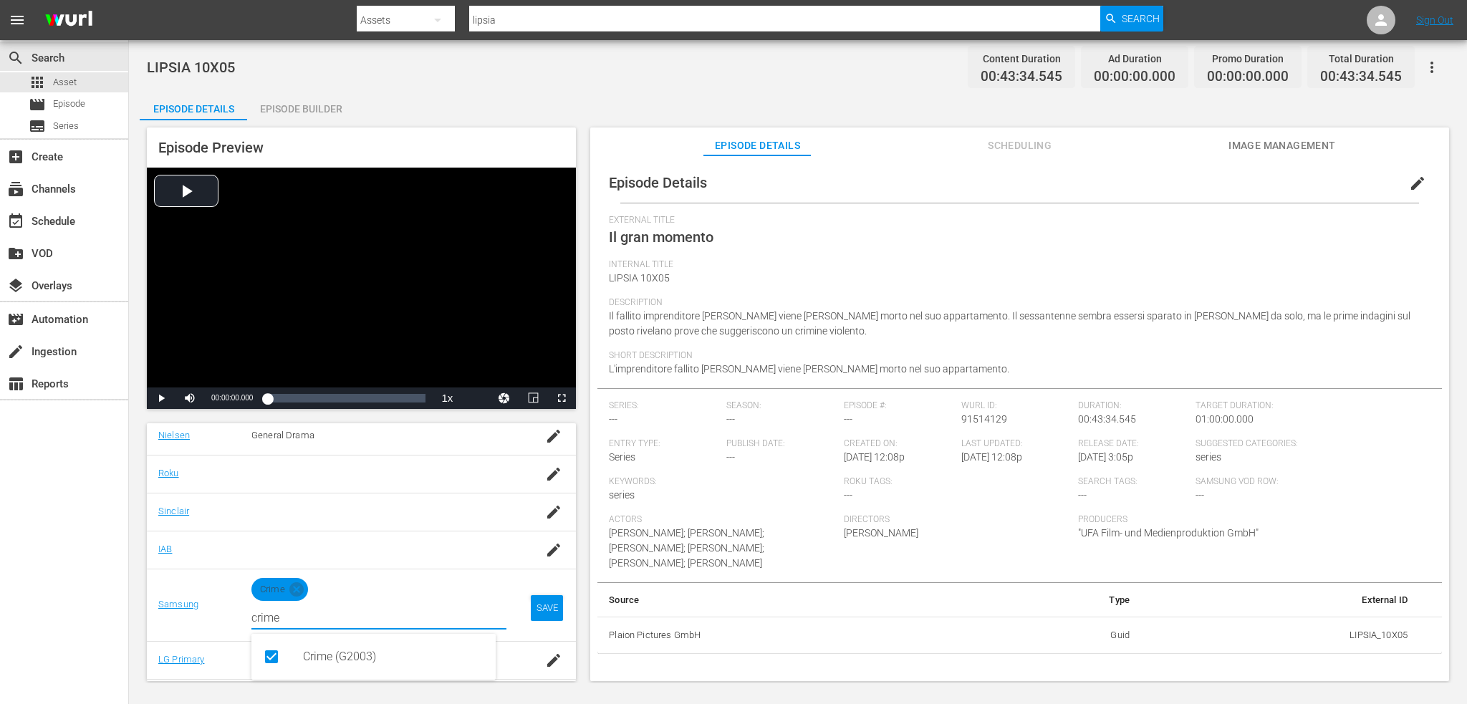
type input "crime"
click at [531, 605] on div "SAVE" at bounding box center [547, 608] width 33 height 26
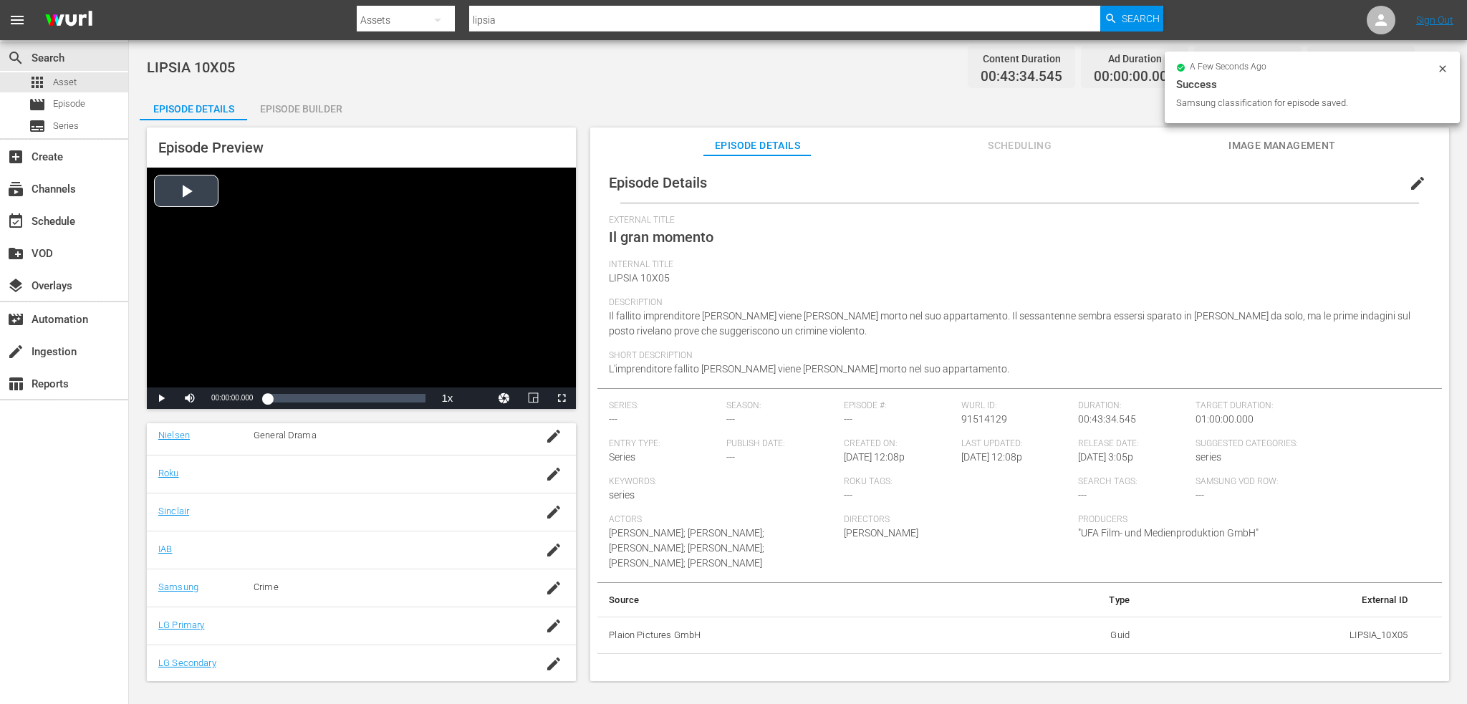
click at [214, 229] on div "Video Player" at bounding box center [361, 278] width 429 height 220
click at [327, 397] on div "Loaded : 1.14% 00:16:45.594 Il gran momento 00:00:01.669" at bounding box center [346, 398] width 158 height 14
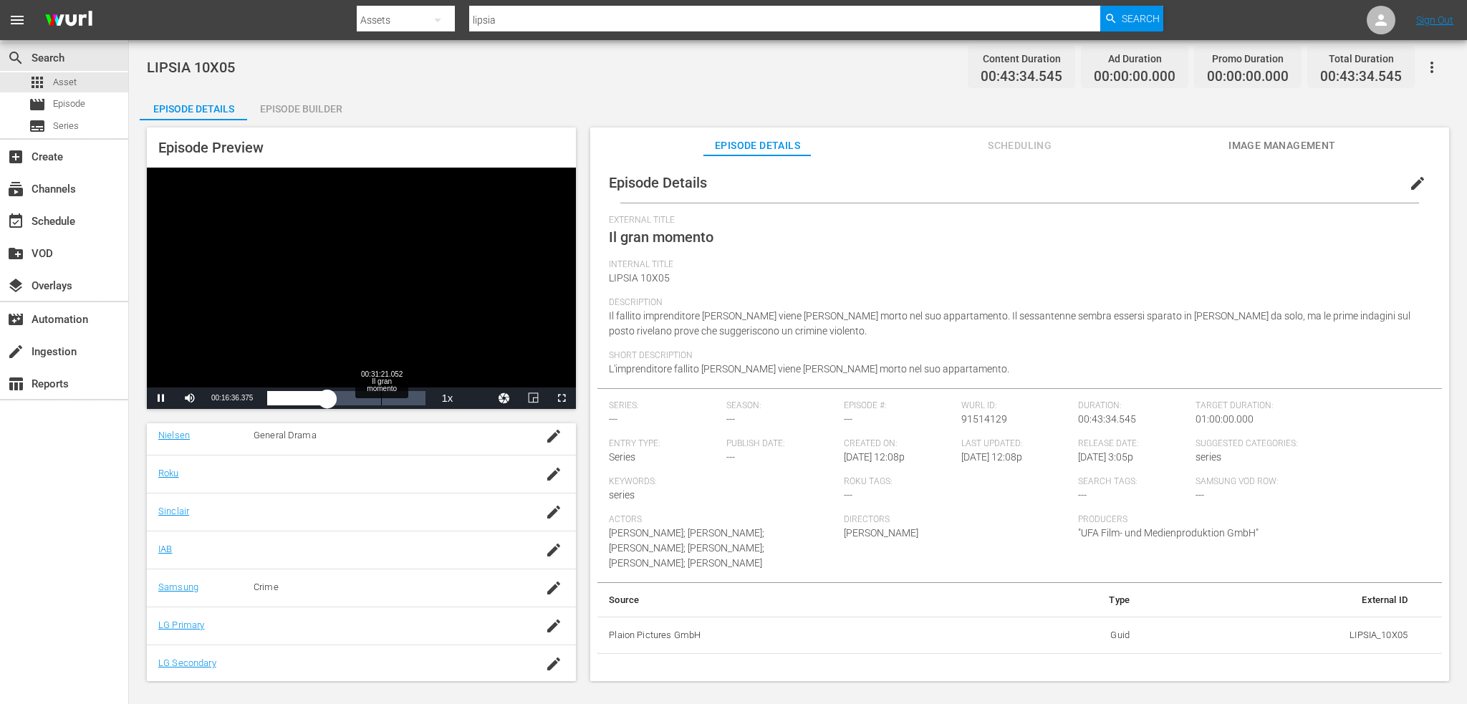
click at [383, 398] on div "Loaded : 39.73% 00:31:21.052 Il gran momento 00:16:36.557" at bounding box center [346, 398] width 158 height 14
click at [420, 395] on div "00:41:48.070 Il gran momento" at bounding box center [419, 398] width 1 height 14
click at [375, 306] on div "Video Player" at bounding box center [361, 278] width 429 height 220
drag, startPoint x: 1011, startPoint y: 416, endPoint x: 957, endPoint y: 417, distance: 53.7
click at [961, 417] on div "Wurl ID: 91514129" at bounding box center [1019, 419] width 117 height 38
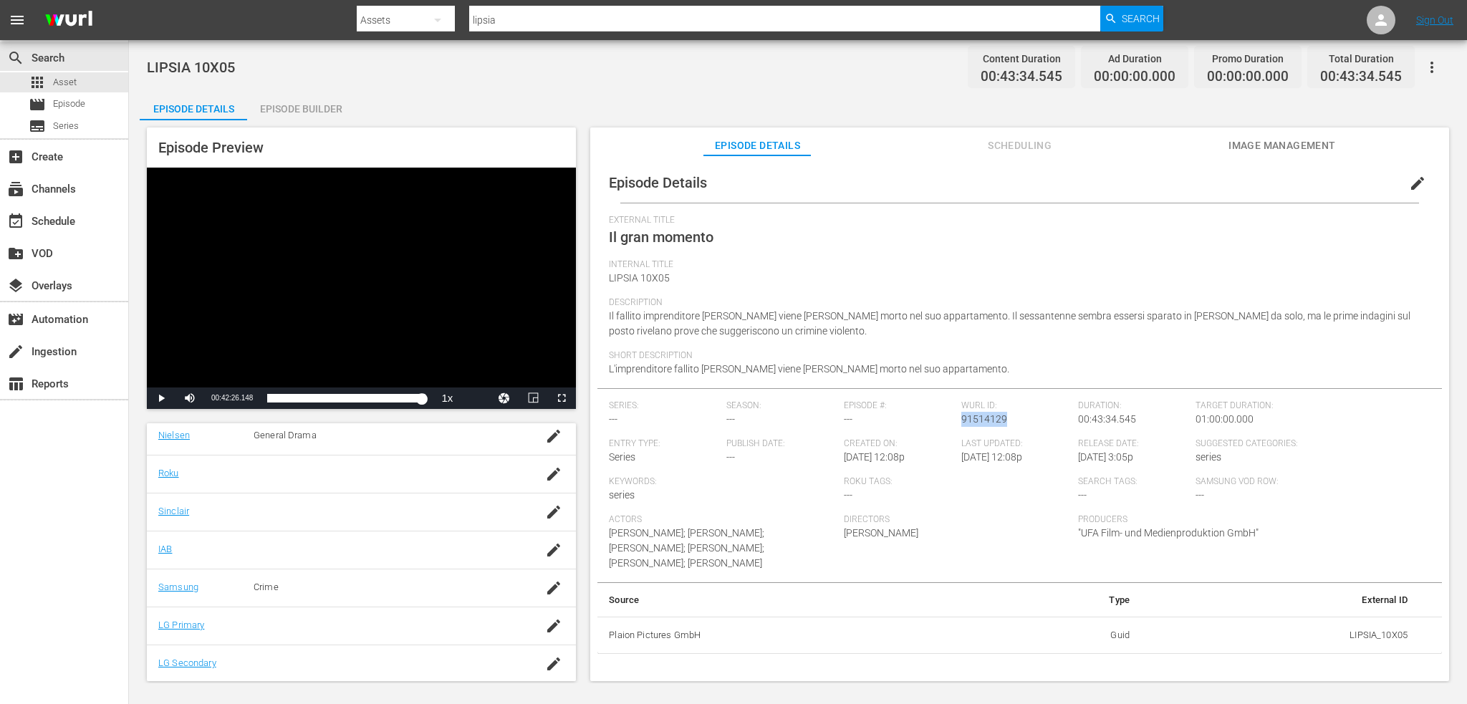
copy span "91514129"
click at [313, 117] on div "Episode Builder" at bounding box center [300, 109] width 107 height 34
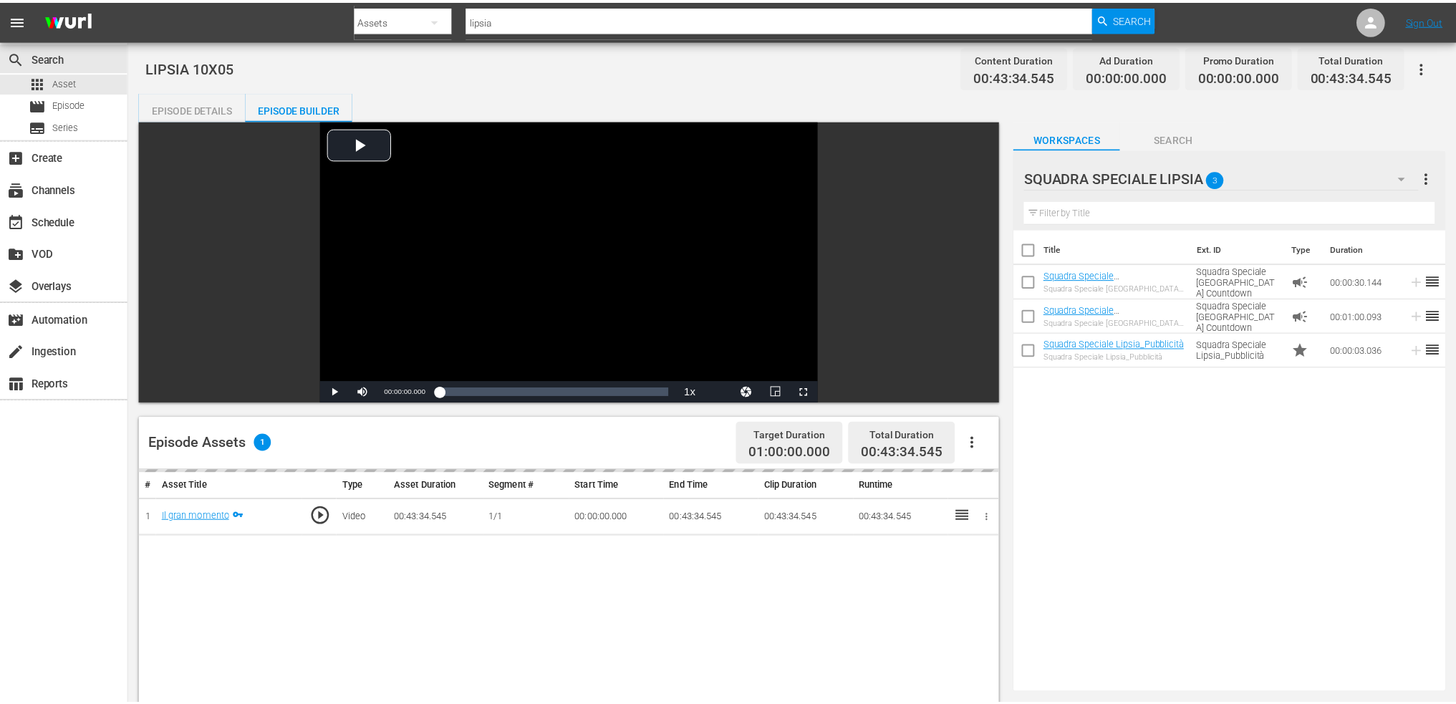
scroll to position [251, 0]
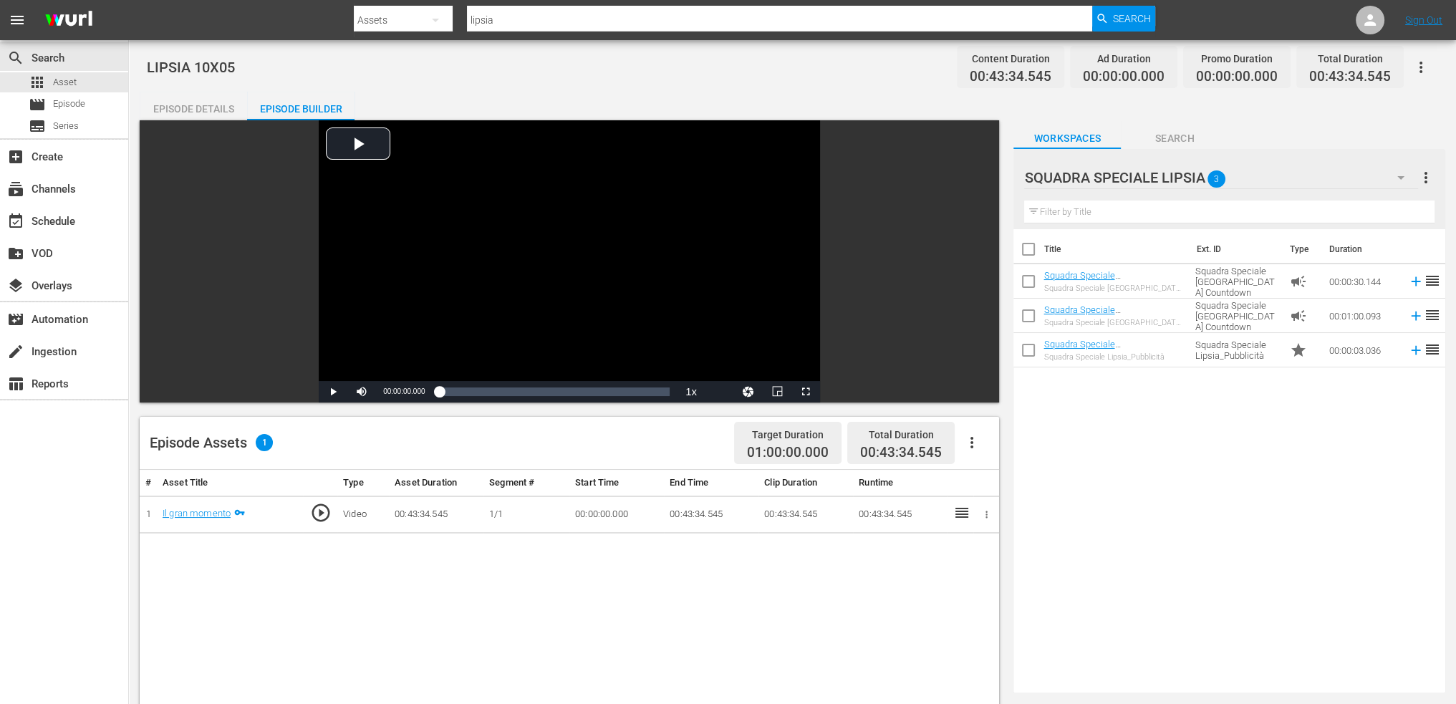
click at [1393, 176] on icon "button" at bounding box center [1401, 177] width 17 height 17
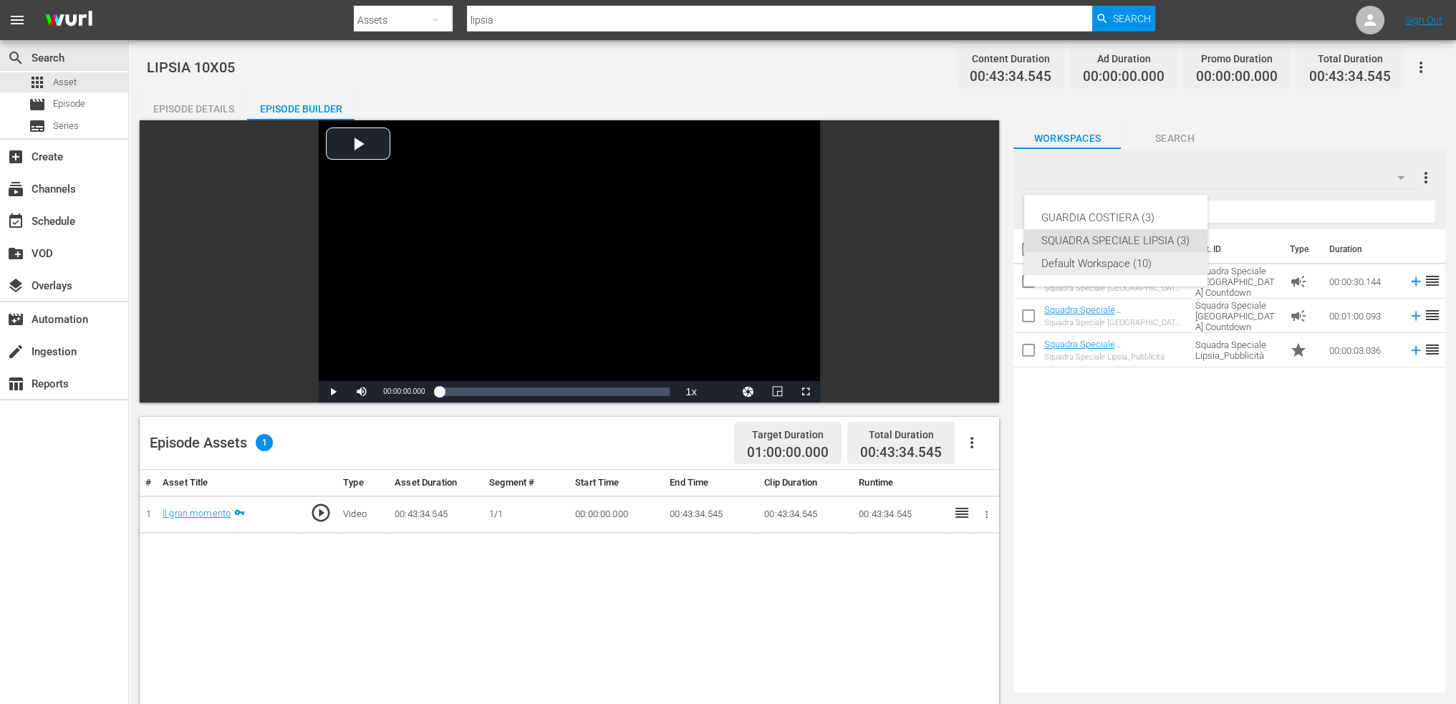
click at [1108, 264] on div "Default Workspace (10)" at bounding box center [1116, 263] width 149 height 23
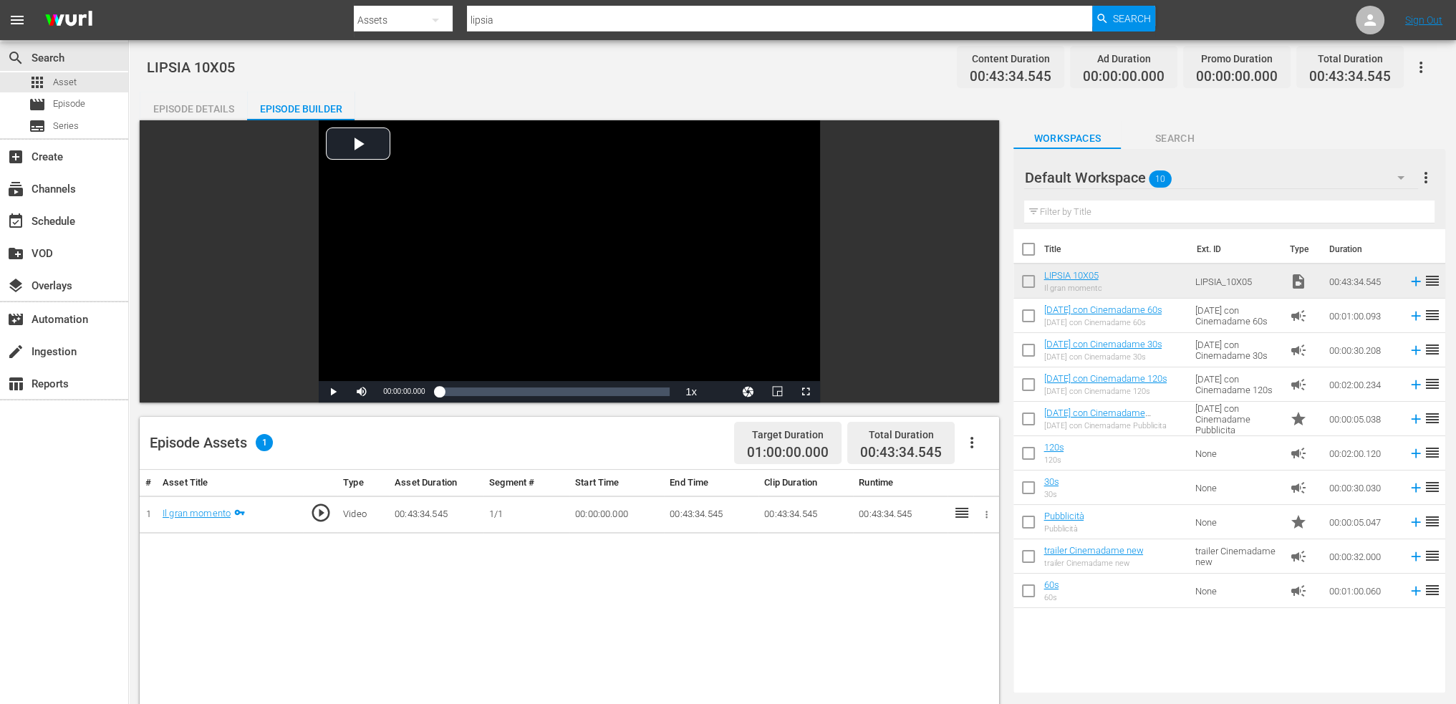
click at [1034, 286] on input "checkbox" at bounding box center [1029, 284] width 30 height 30
checkbox input "true"
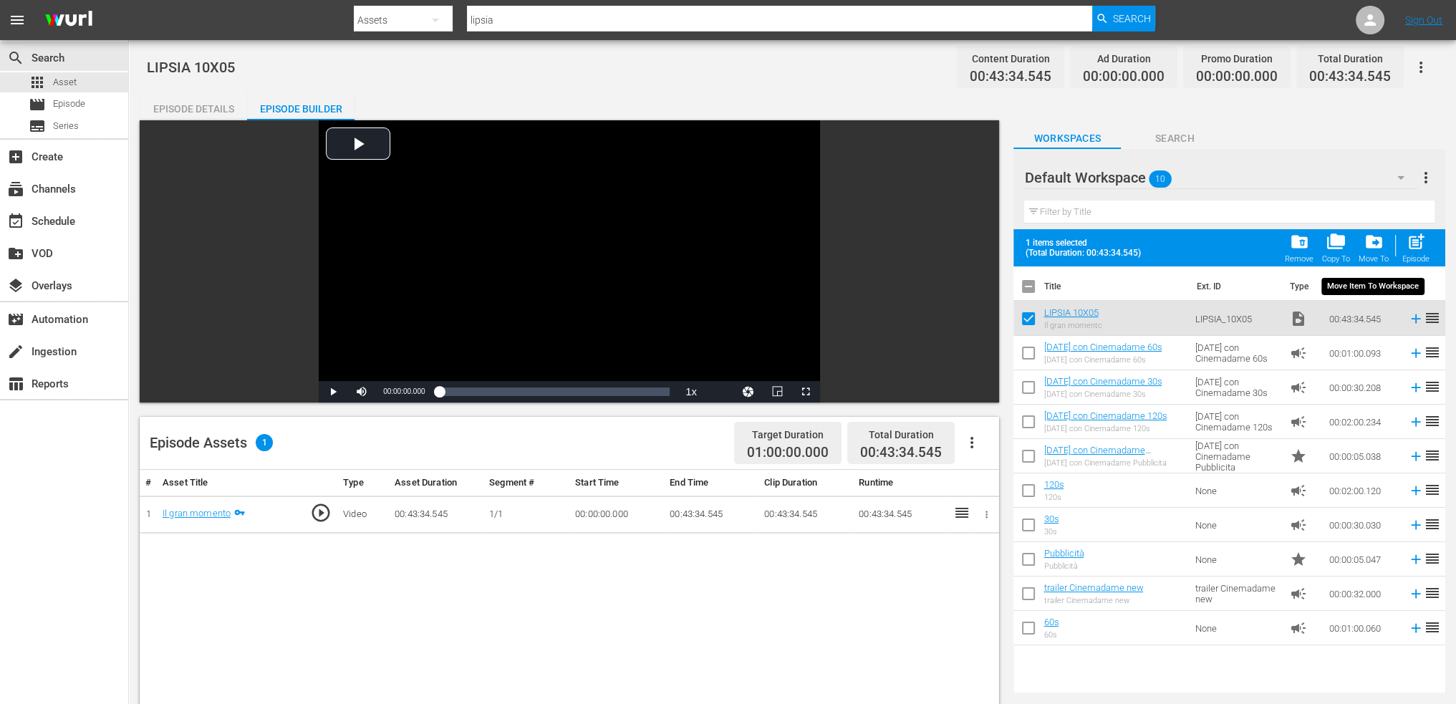
click at [1368, 251] on div "drive_file_move Move To" at bounding box center [1374, 248] width 30 height 32
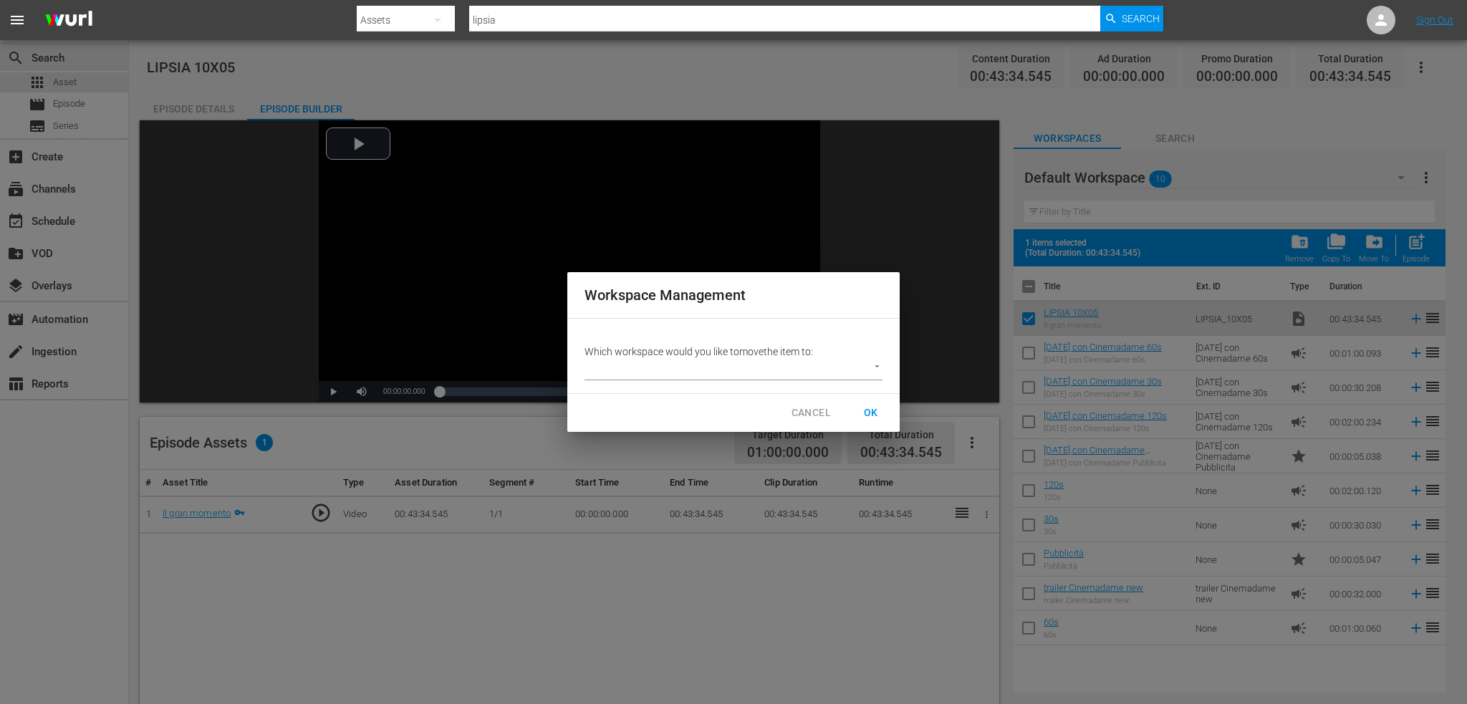
click at [872, 369] on body "menu Search By Assets Search ID, Title, Description, Keywords, or Category lips…" at bounding box center [733, 352] width 1467 height 704
click at [696, 391] on li "SQUADRA SPECIALE LIPSIA (3)" at bounding box center [666, 394] width 163 height 24
type input "3877"
click at [868, 413] on span "OK" at bounding box center [871, 413] width 23 height 18
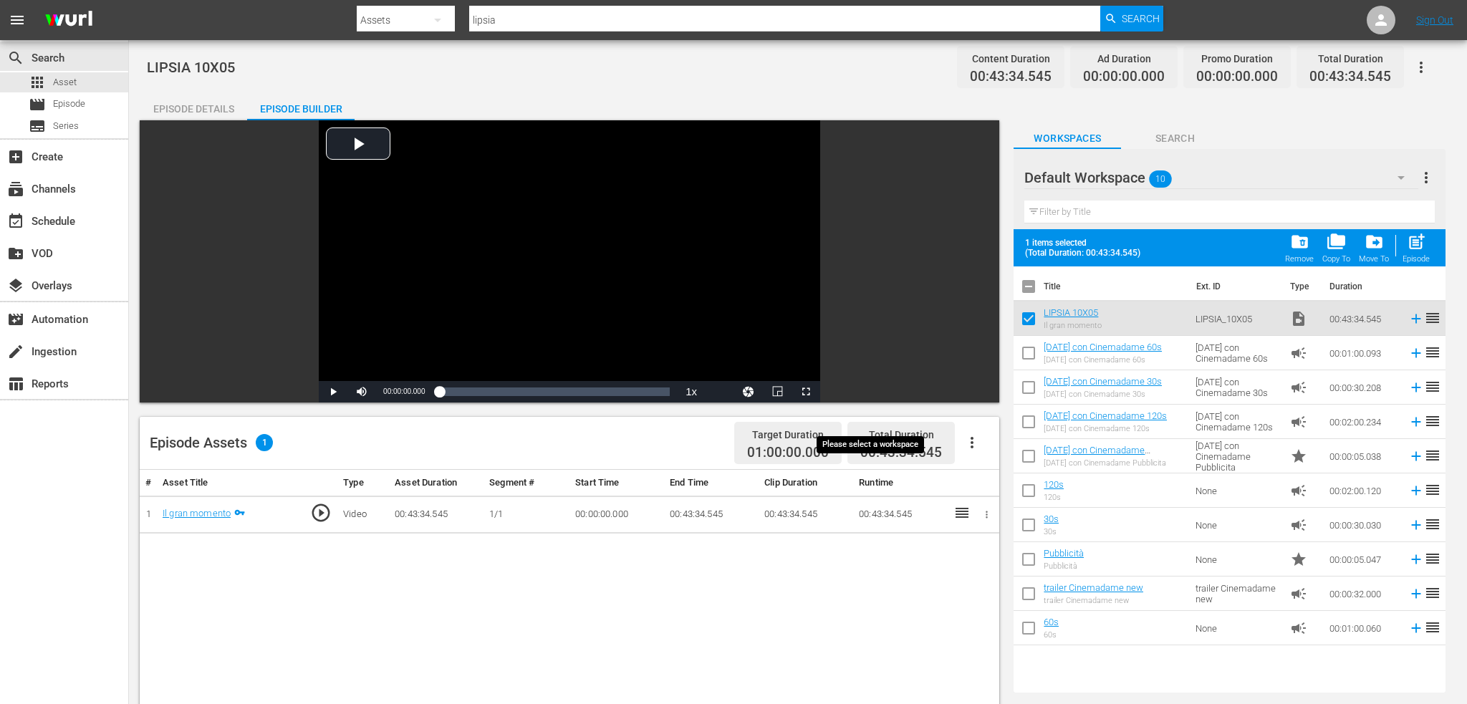
checkbox input "false"
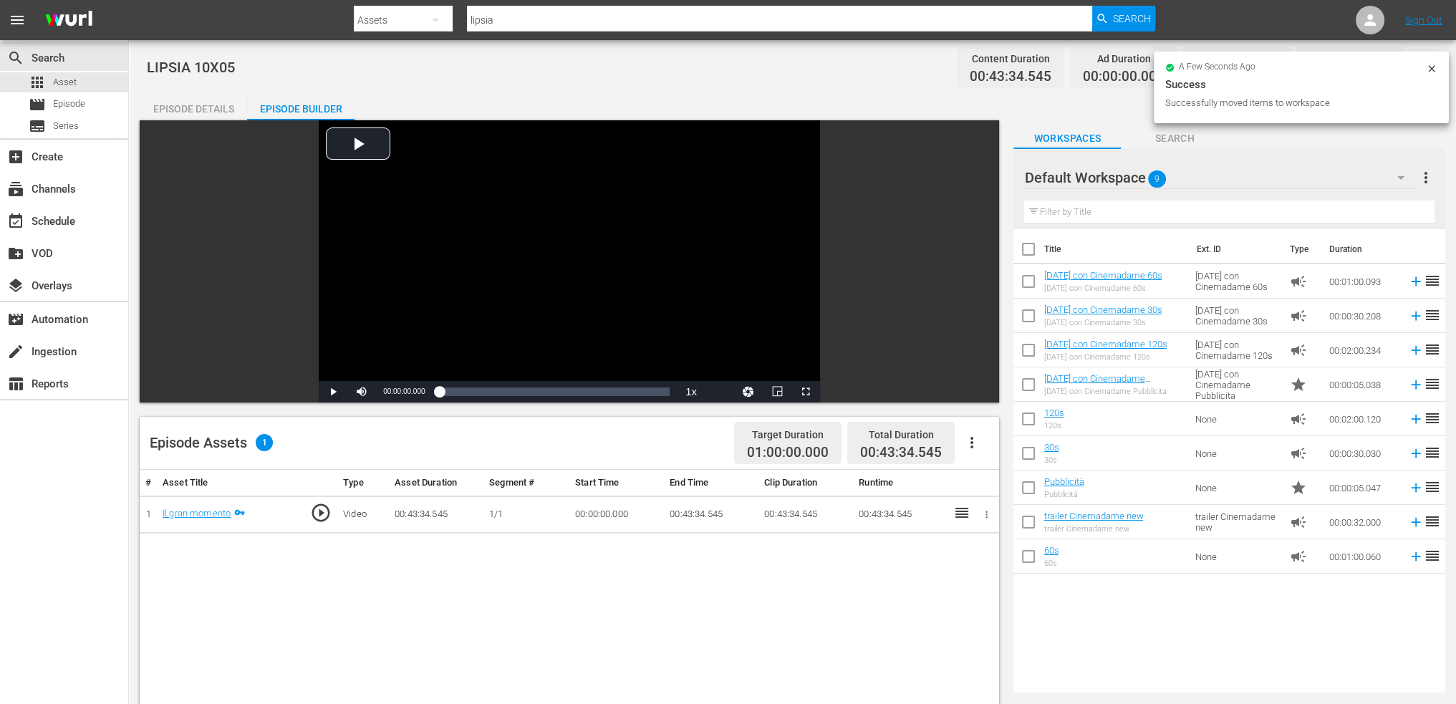
click at [1295, 183] on div "Default Workspace 9" at bounding box center [1221, 178] width 394 height 40
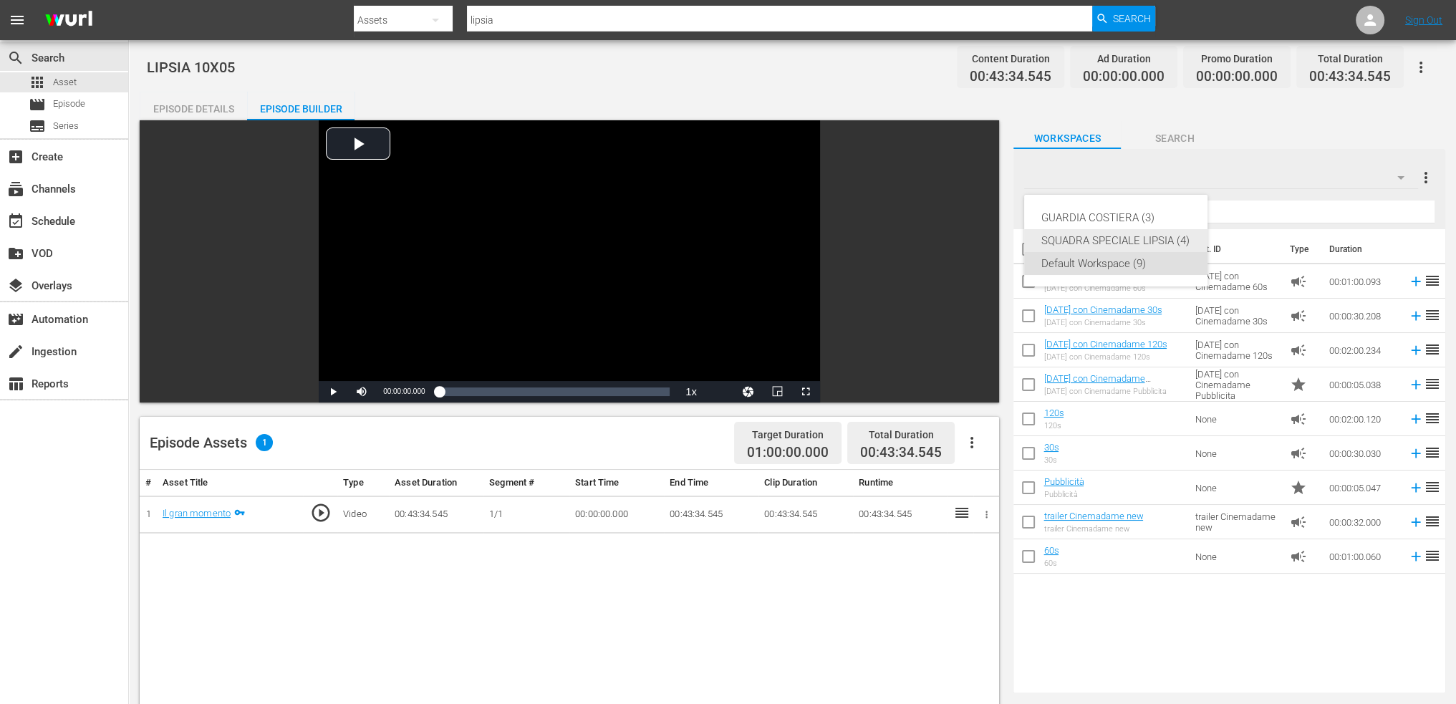
click at [1102, 234] on div "SQUADRA SPECIALE LIPSIA (4)" at bounding box center [1116, 240] width 149 height 23
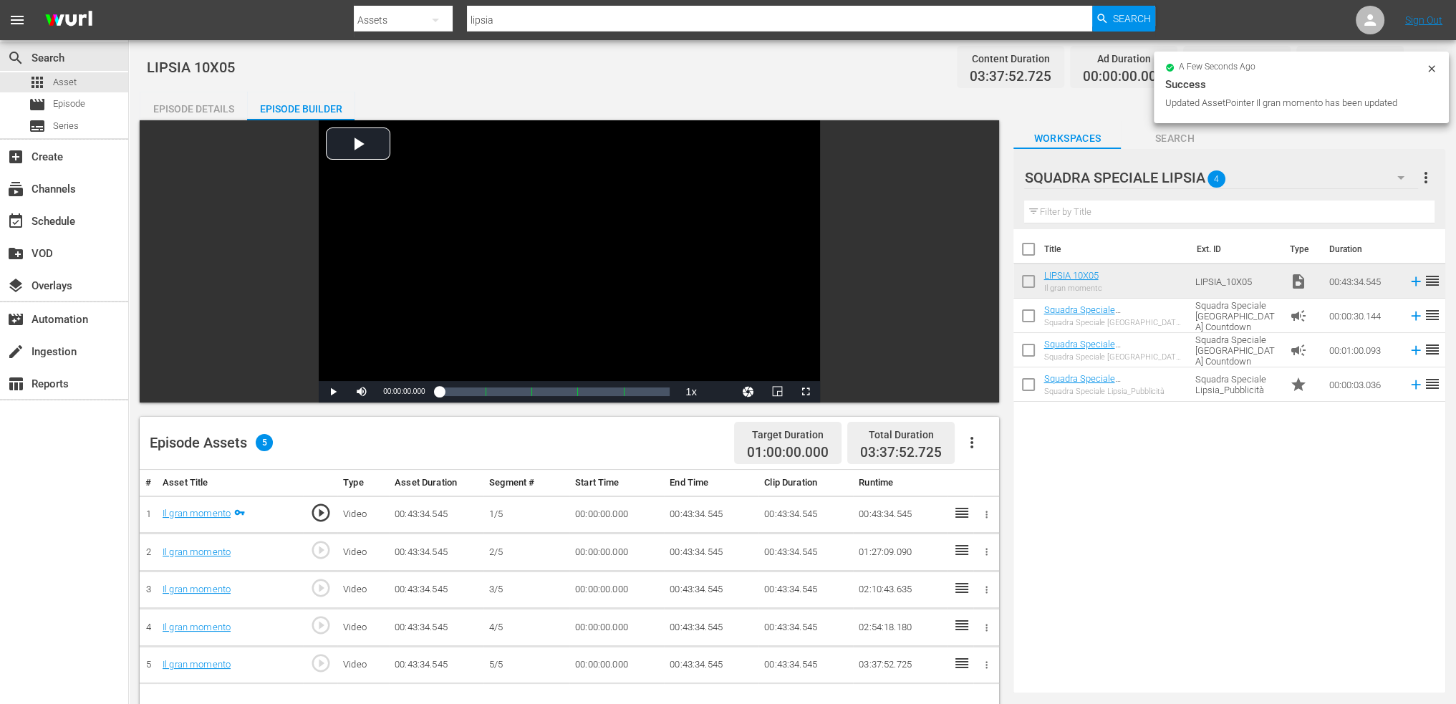
click at [721, 512] on td "00:43:34.545" at bounding box center [711, 515] width 95 height 38
click at [705, 514] on td "00:43:34.545" at bounding box center [711, 515] width 95 height 38
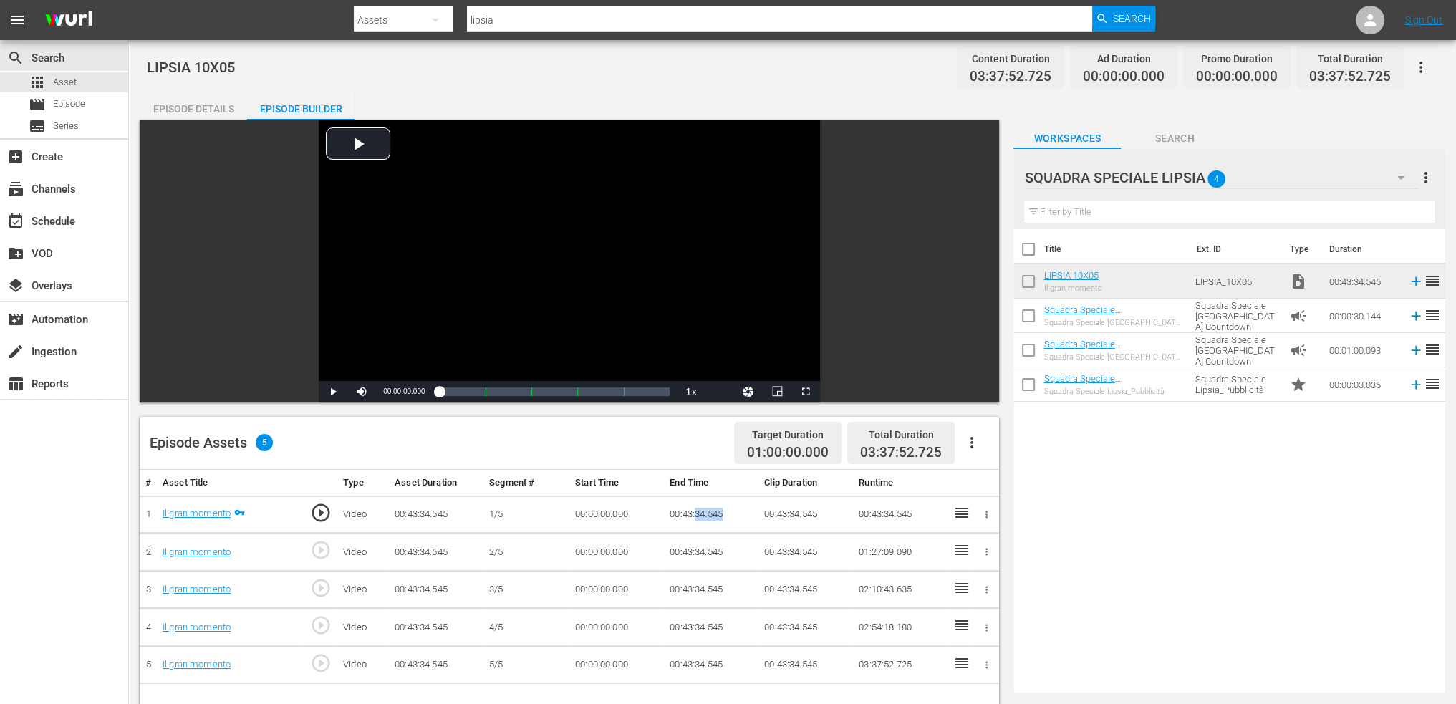
click at [705, 514] on td "00:43:34.545" at bounding box center [711, 515] width 95 height 38
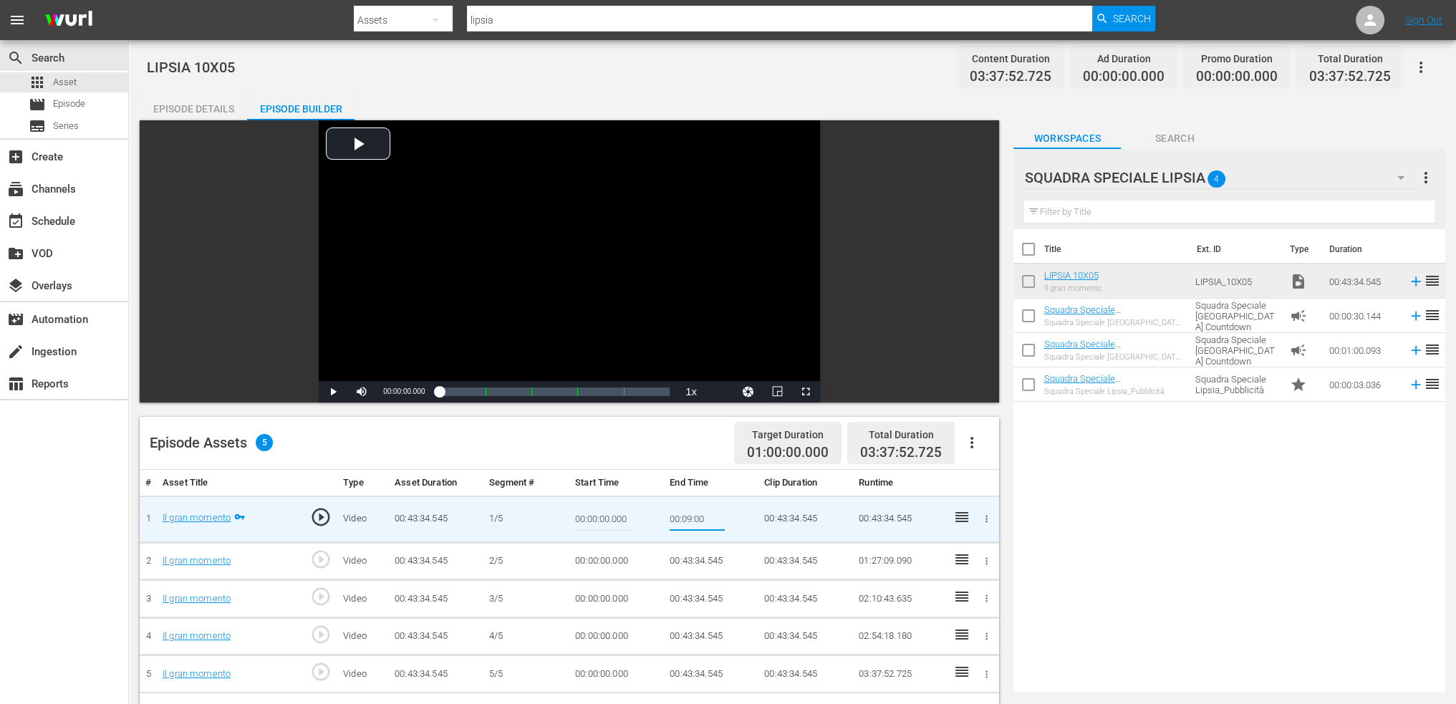
type input "00:09:00."
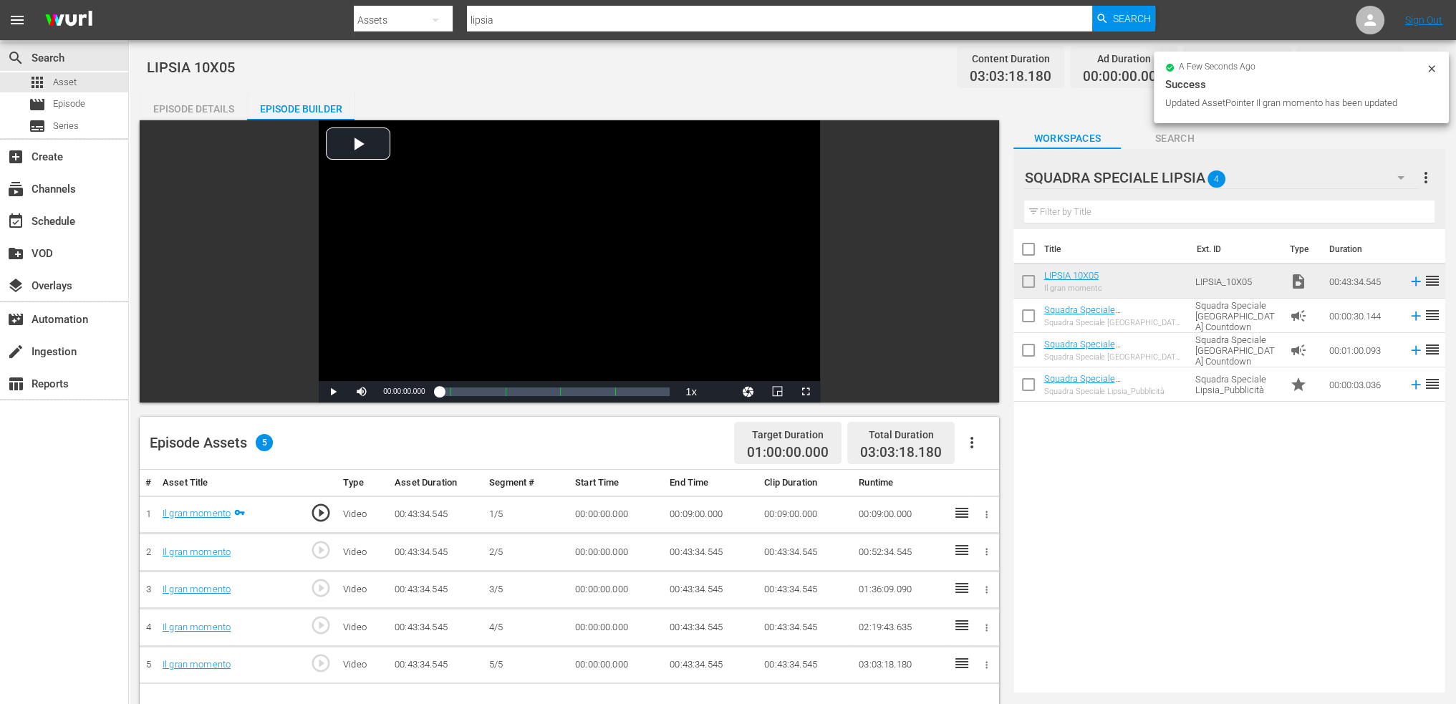
click at [613, 546] on td "00:00:00.000" at bounding box center [617, 553] width 95 height 38
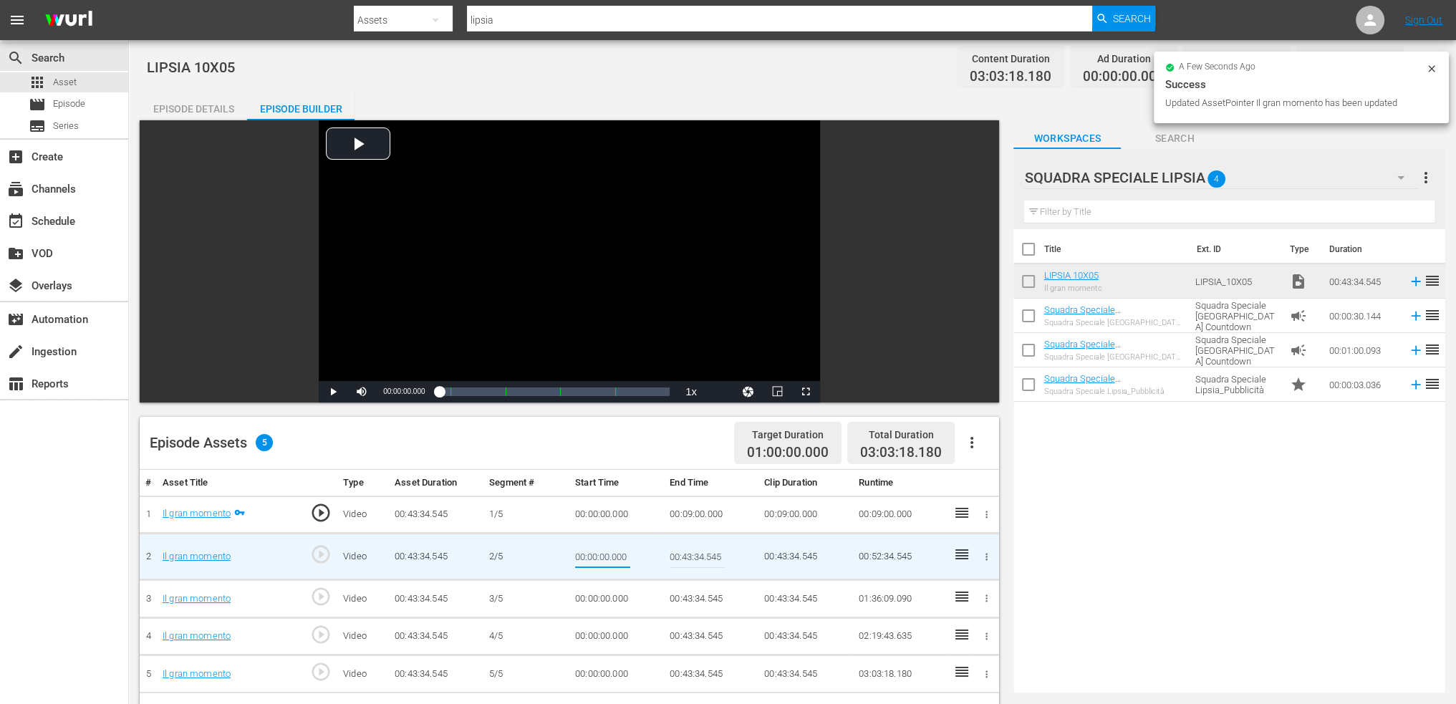
type input "00:09:00"
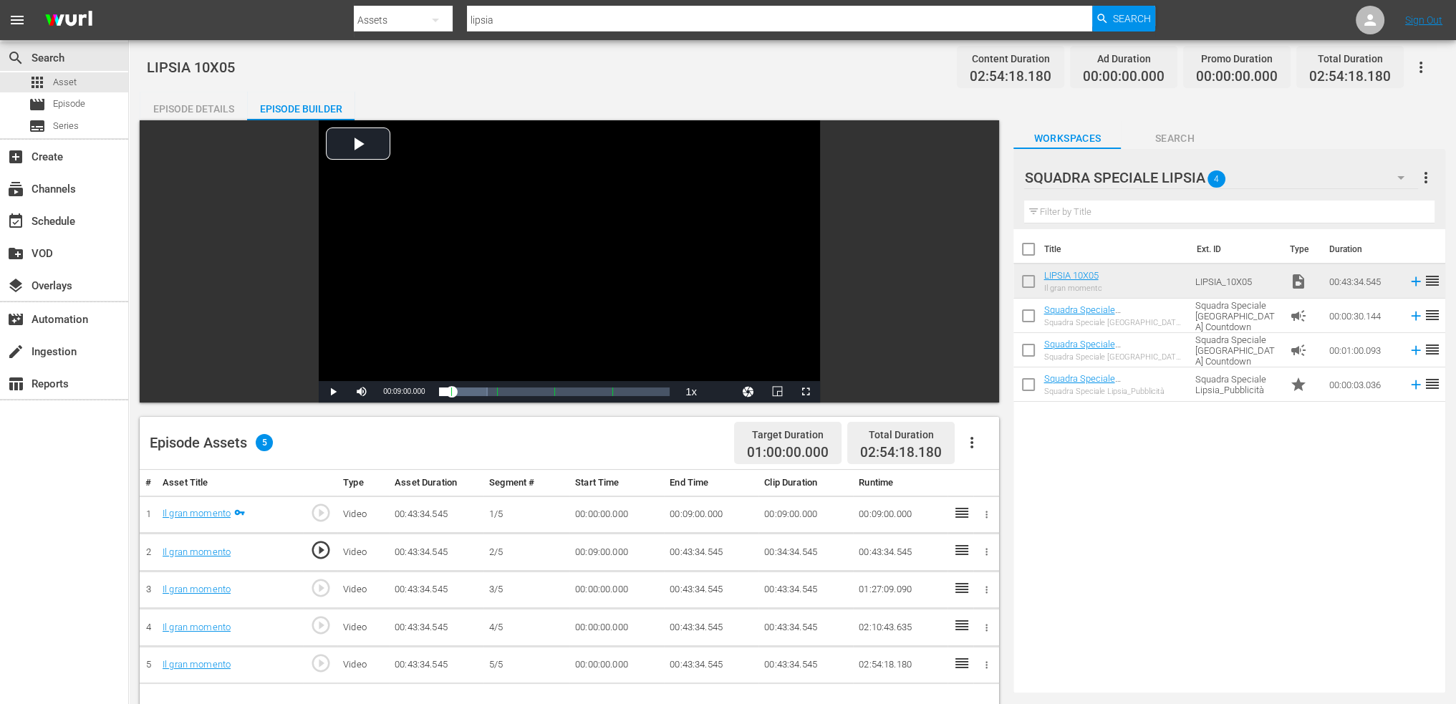
click at [690, 546] on td "00:43:34.545" at bounding box center [711, 553] width 95 height 38
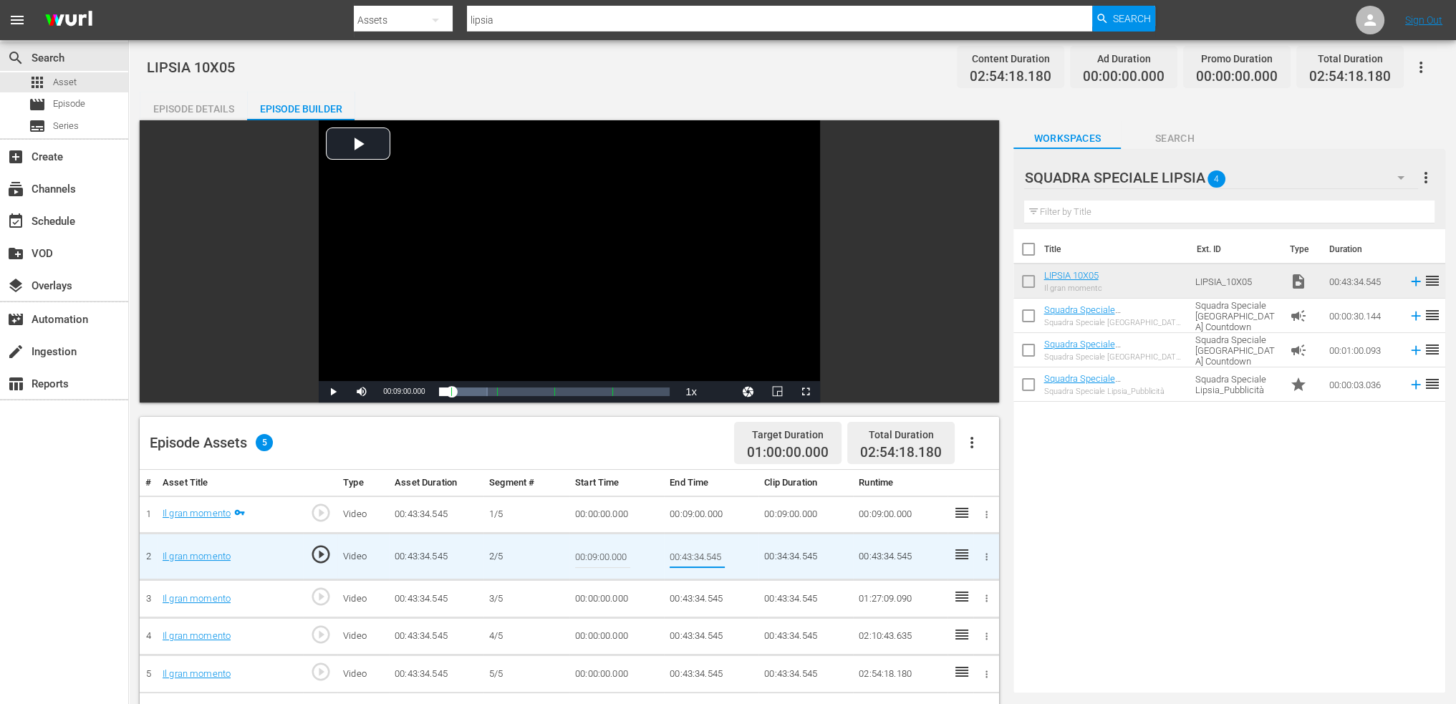
type input "00:18:00"
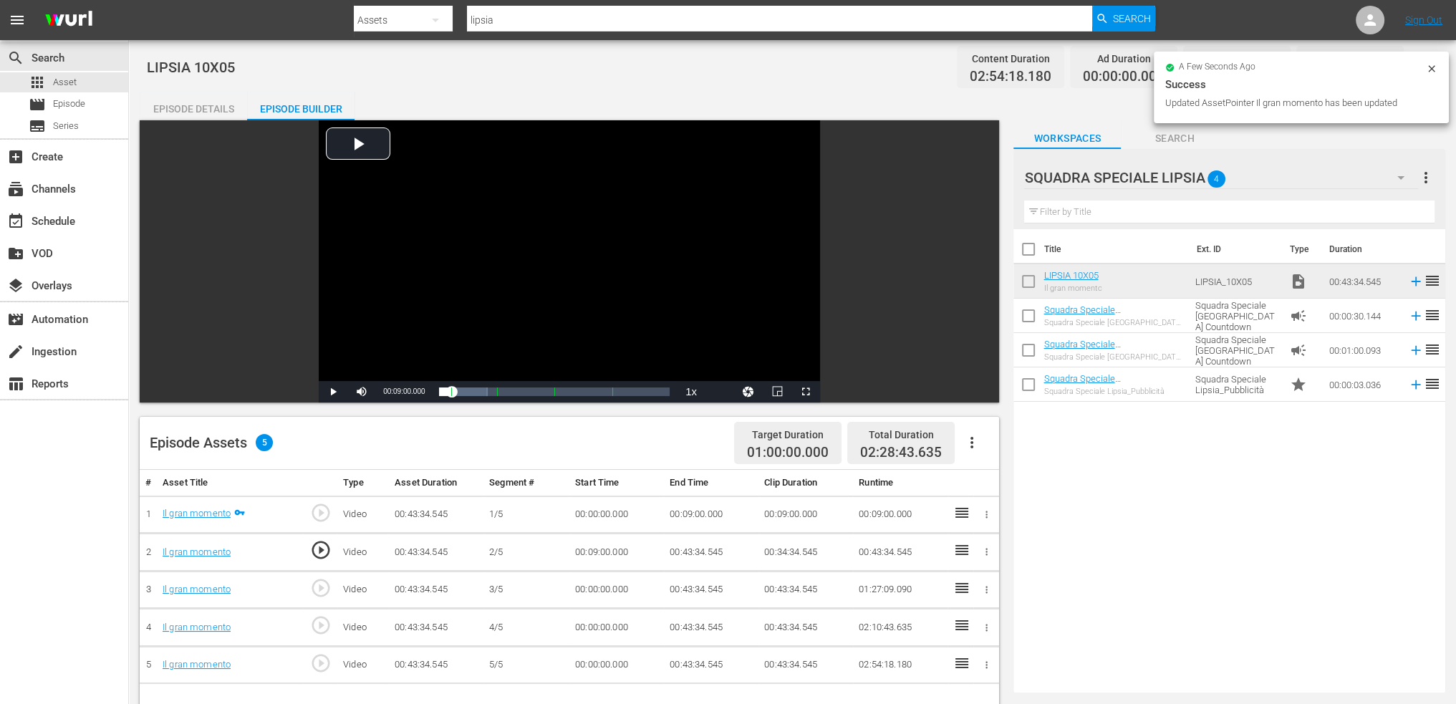
click at [619, 593] on td "00:00:00.000" at bounding box center [617, 590] width 95 height 38
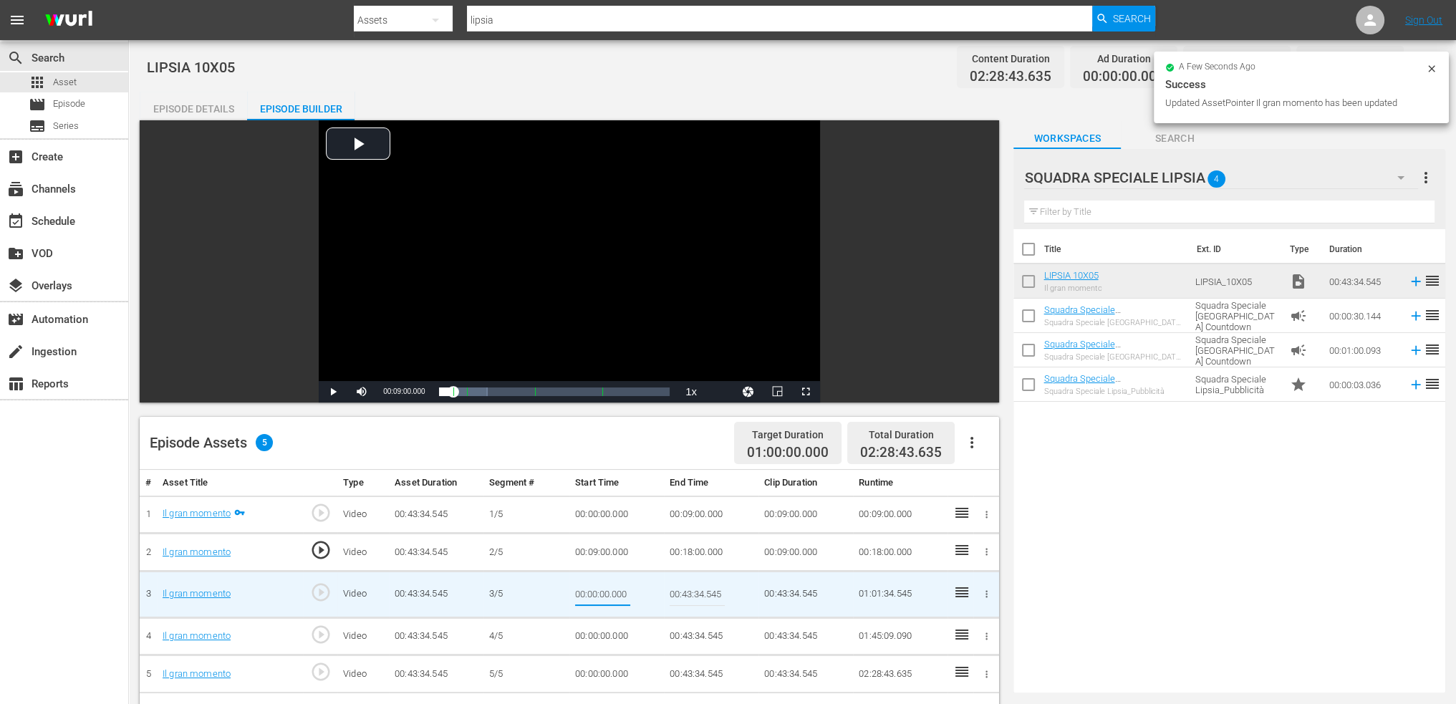
click at [597, 590] on input "00:00:00.000" at bounding box center [602, 594] width 55 height 34
click at [587, 595] on input "00:00:00.000" at bounding box center [602, 594] width 55 height 34
type input "00:18:00"
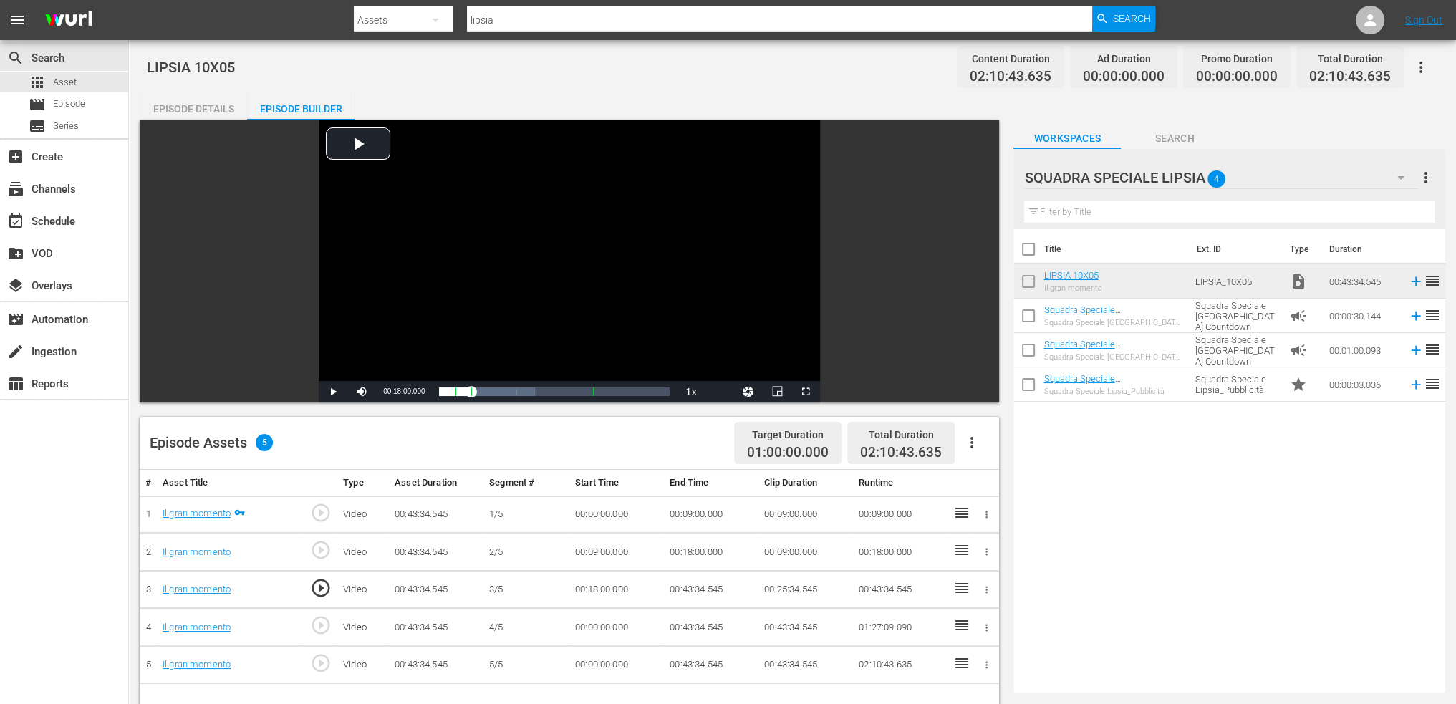
click at [697, 584] on td "00:43:34.545" at bounding box center [711, 590] width 95 height 38
click at [683, 600] on td "00:43:34.545" at bounding box center [711, 590] width 95 height 38
click at [688, 580] on td "00:43:34.545" at bounding box center [711, 590] width 95 height 38
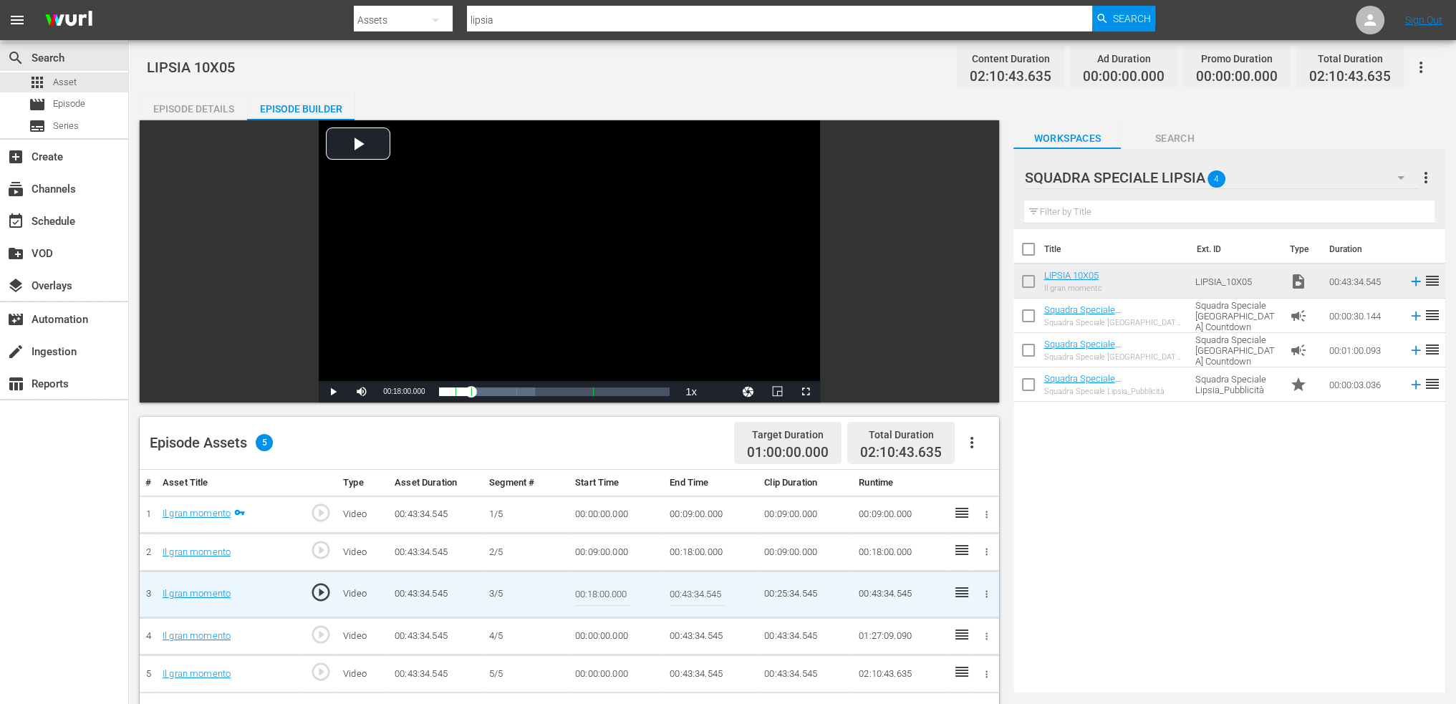
click at [686, 583] on input "00:43:34.545" at bounding box center [697, 594] width 55 height 34
click at [685, 585] on input "00:43:34.545" at bounding box center [697, 594] width 55 height 34
click at [685, 586] on input "00:43:34.545" at bounding box center [697, 594] width 55 height 34
paste input "27:00"
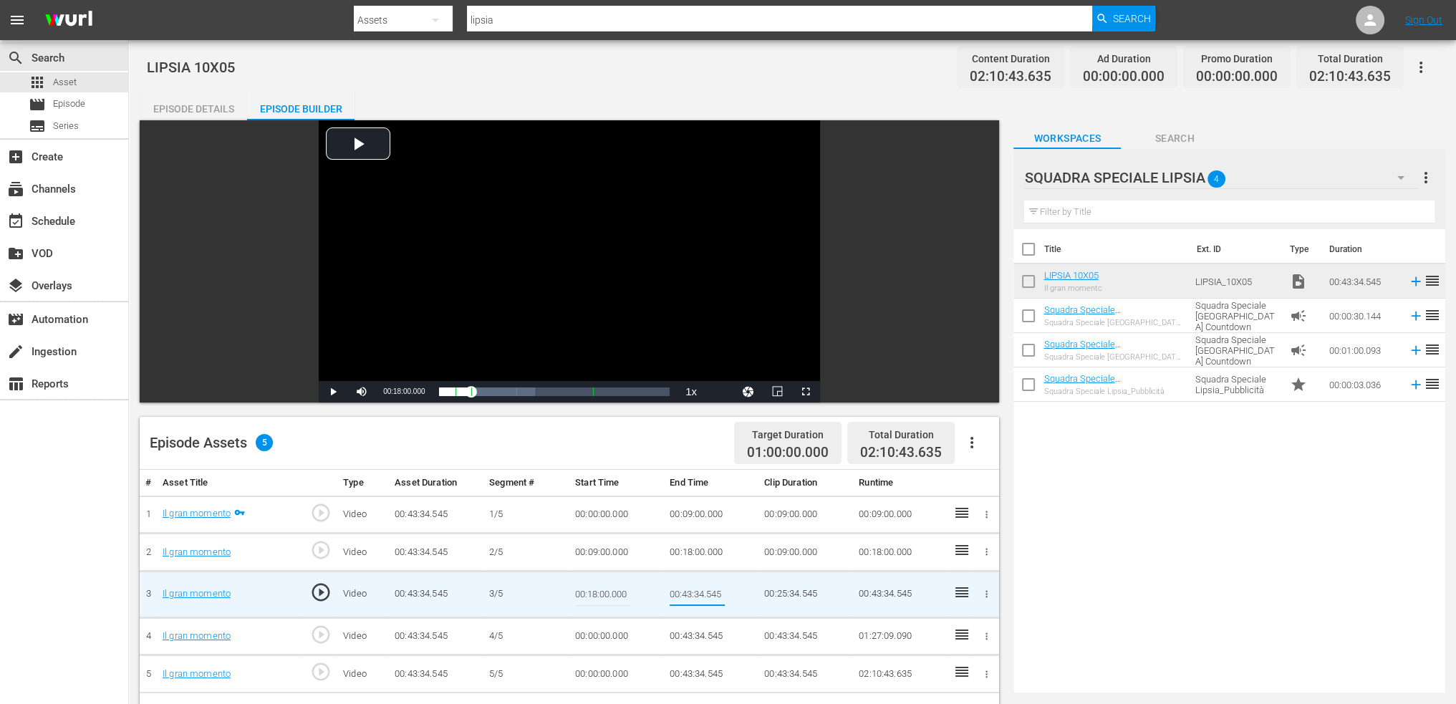
type input "00:27:00"
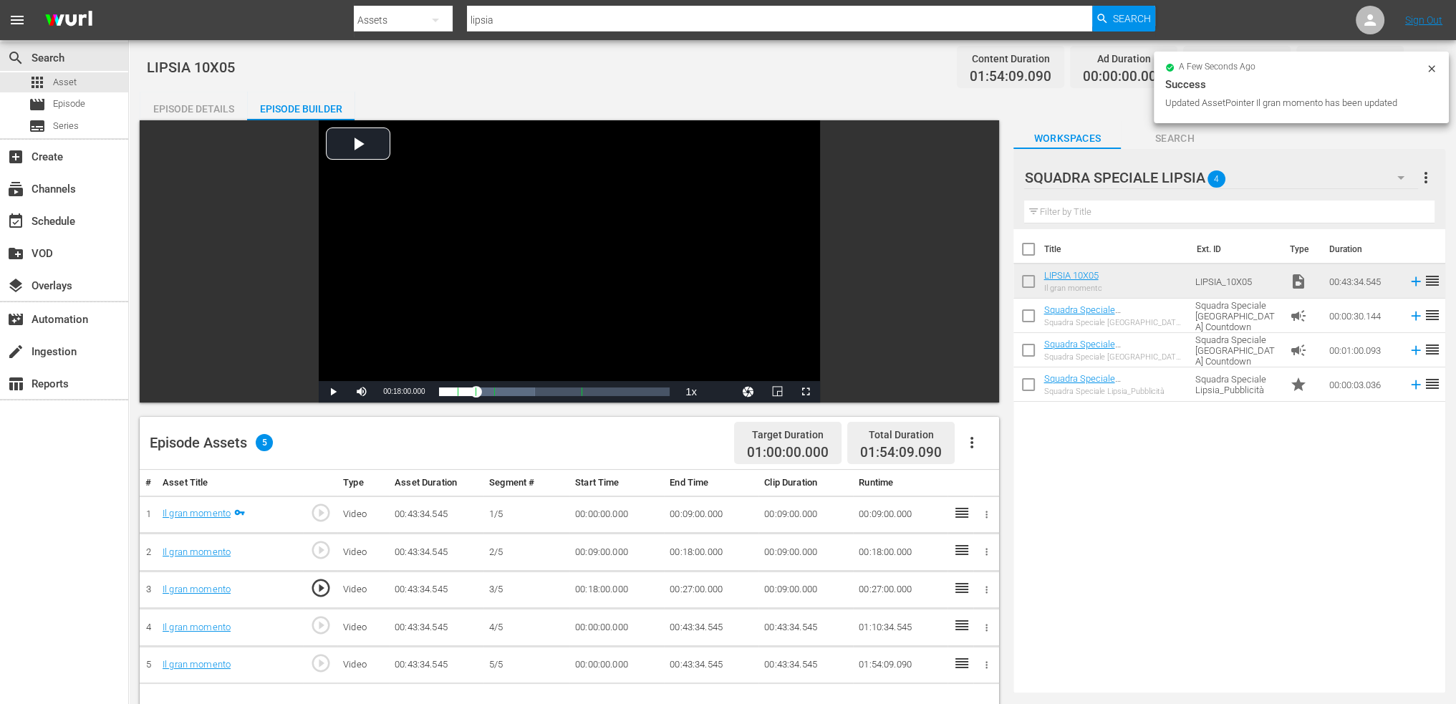
click at [592, 627] on td "00:00:00.000" at bounding box center [617, 628] width 95 height 38
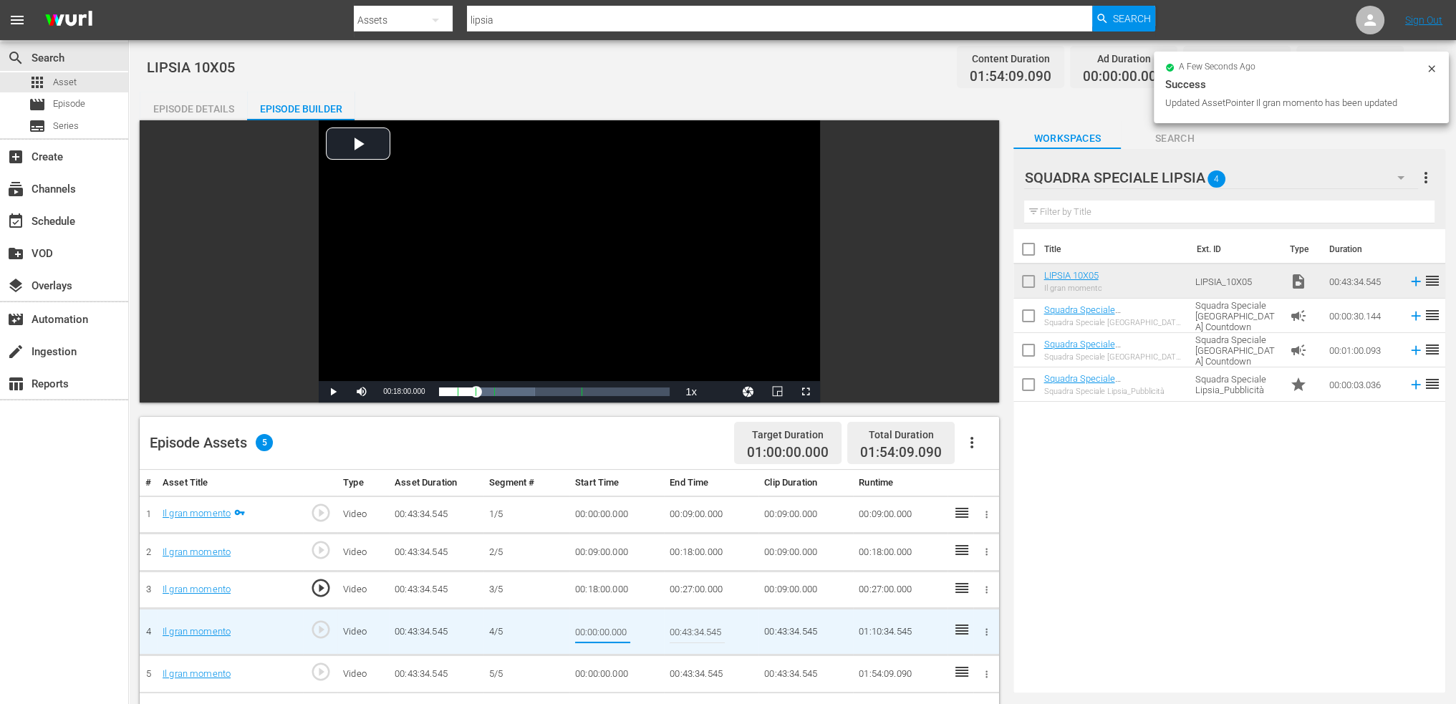
click at [592, 627] on input "00:00:00.000" at bounding box center [602, 632] width 55 height 34
type input "00:27:00"
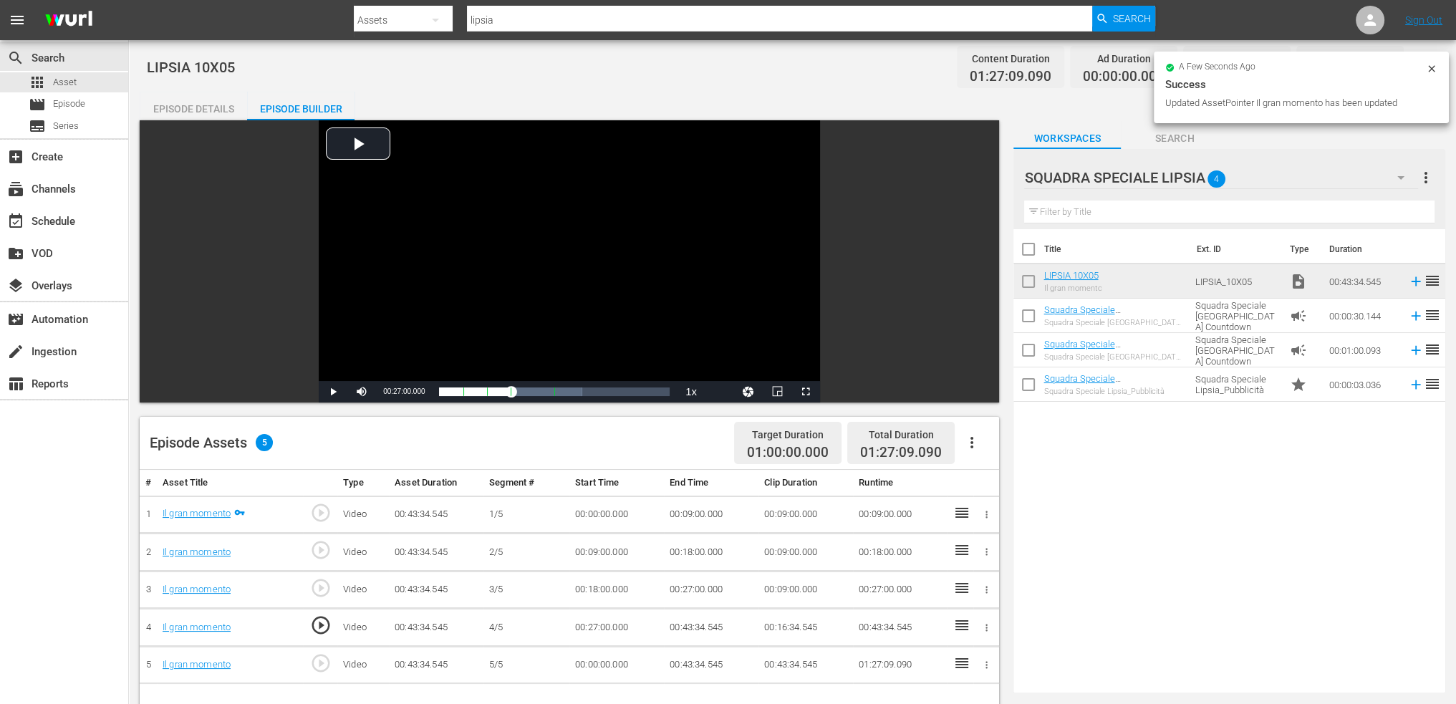
click at [692, 615] on td "00:43:34.545" at bounding box center [711, 628] width 95 height 38
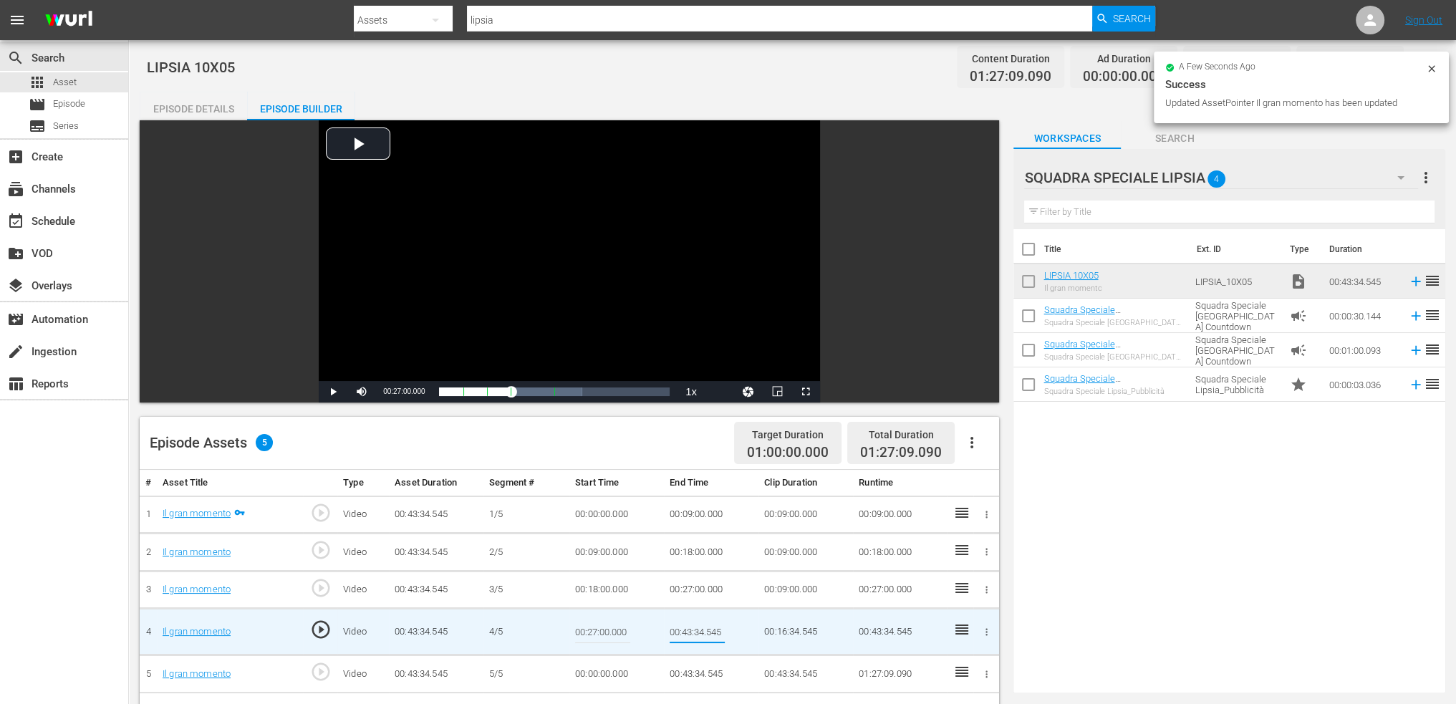
click at [686, 623] on input "00:43:34.545" at bounding box center [697, 632] width 55 height 34
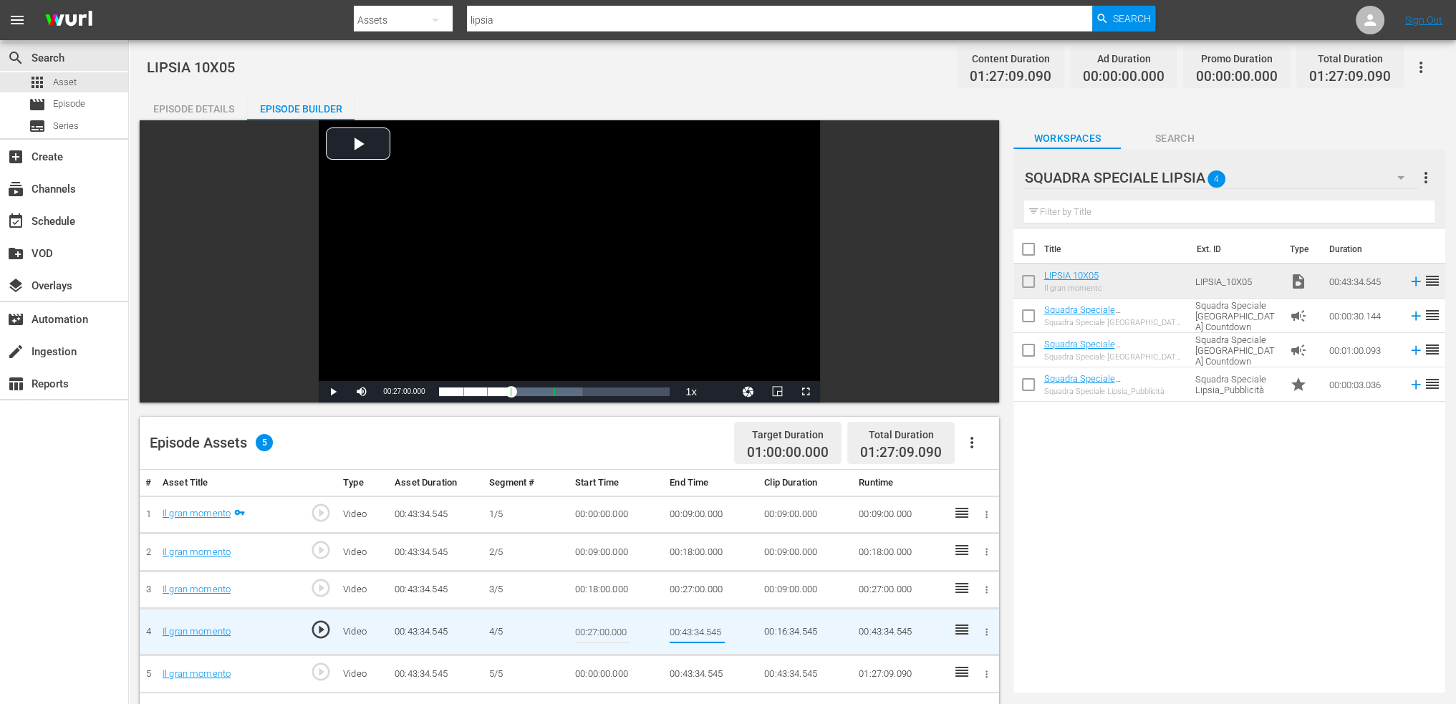
click at [686, 628] on input "00:43:34.545" at bounding box center [697, 632] width 55 height 34
type input "00:36:00"
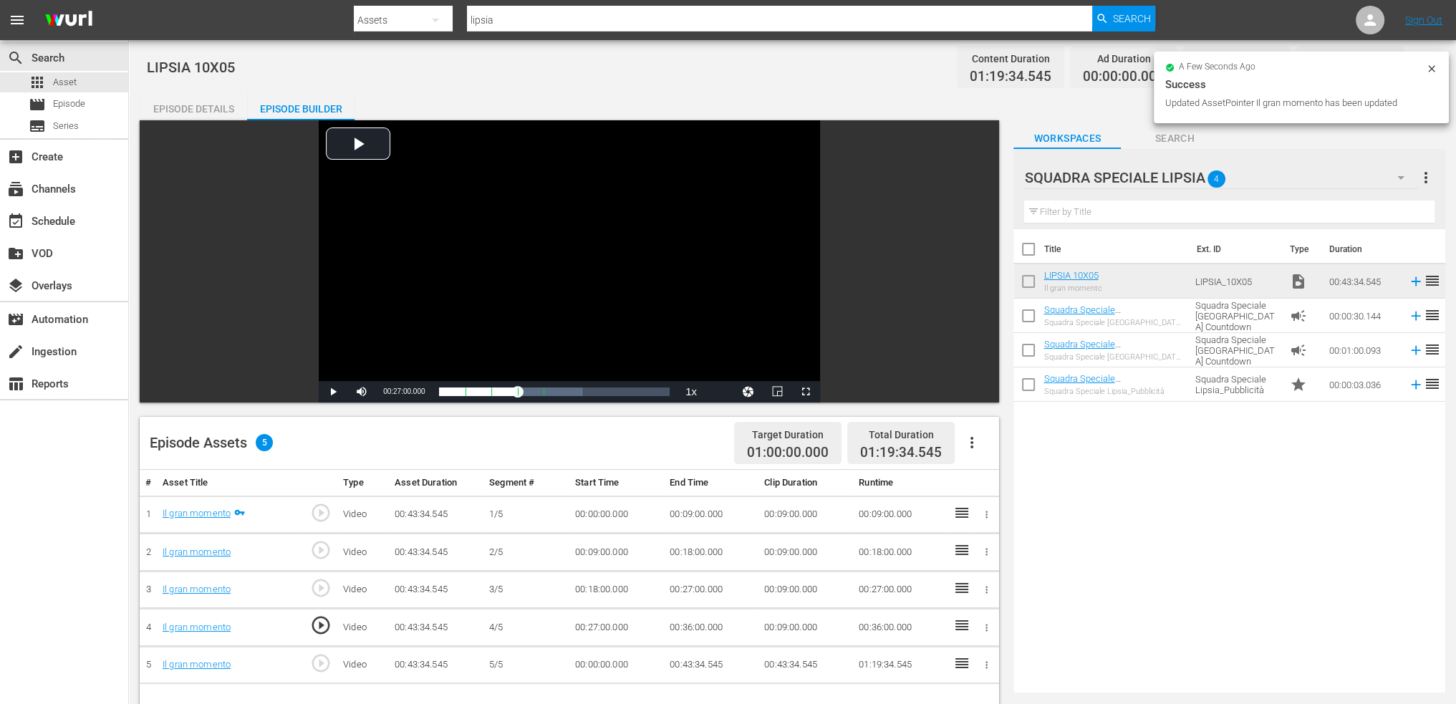
click at [622, 663] on td "00:00:00.000" at bounding box center [617, 665] width 95 height 38
click at [621, 663] on td "00:00:00.000" at bounding box center [617, 665] width 95 height 38
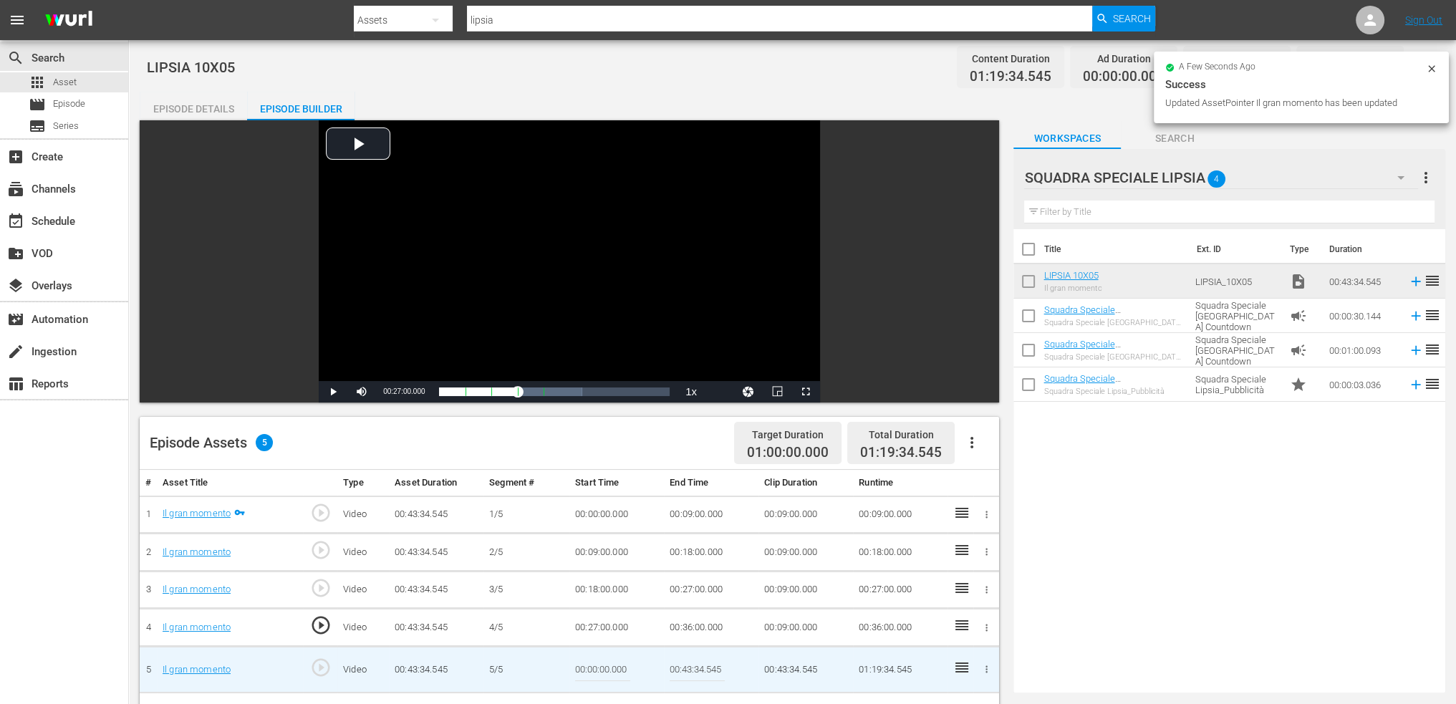
click at [621, 663] on input "00:00:00.000" at bounding box center [602, 670] width 55 height 34
paste input "36:"
type input "00:36:00"
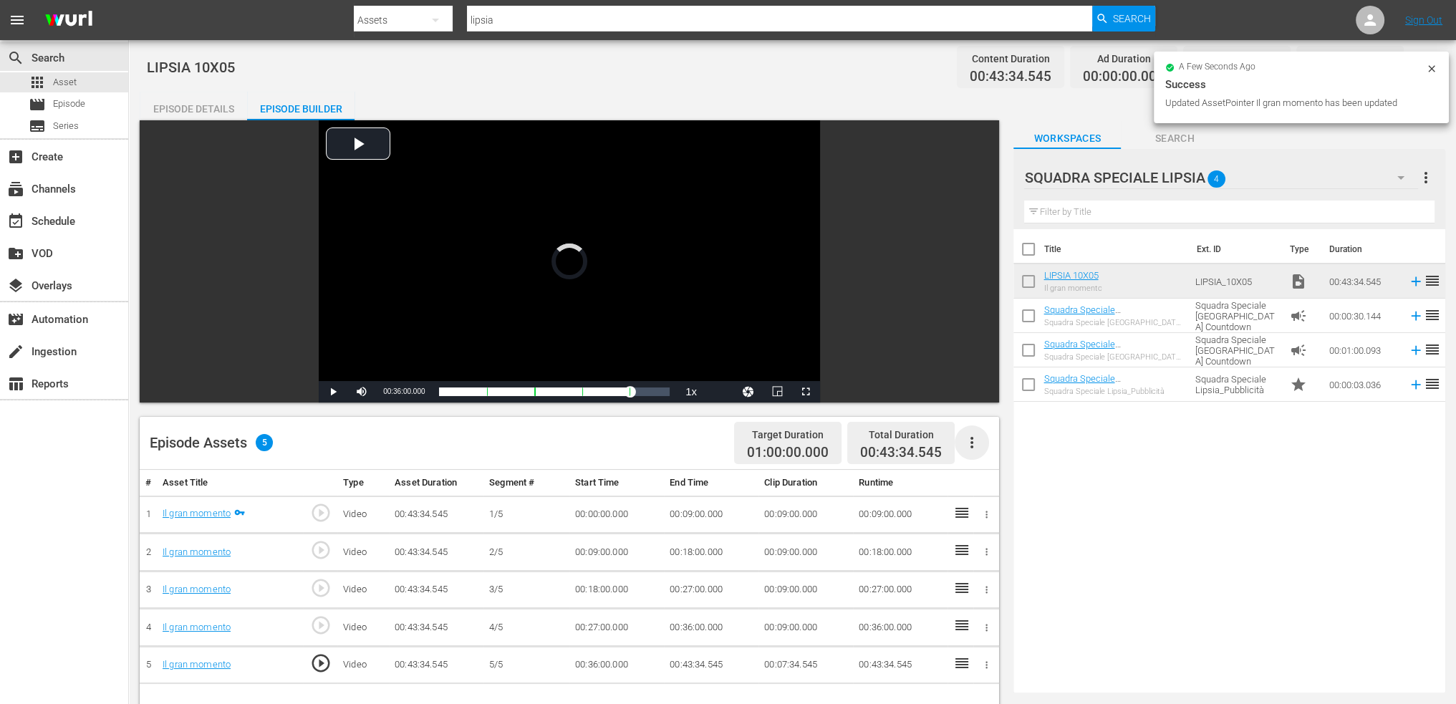
click at [971, 438] on icon "button" at bounding box center [972, 442] width 3 height 11
click at [1032, 458] on div "Fill with Ads" at bounding box center [1014, 448] width 97 height 34
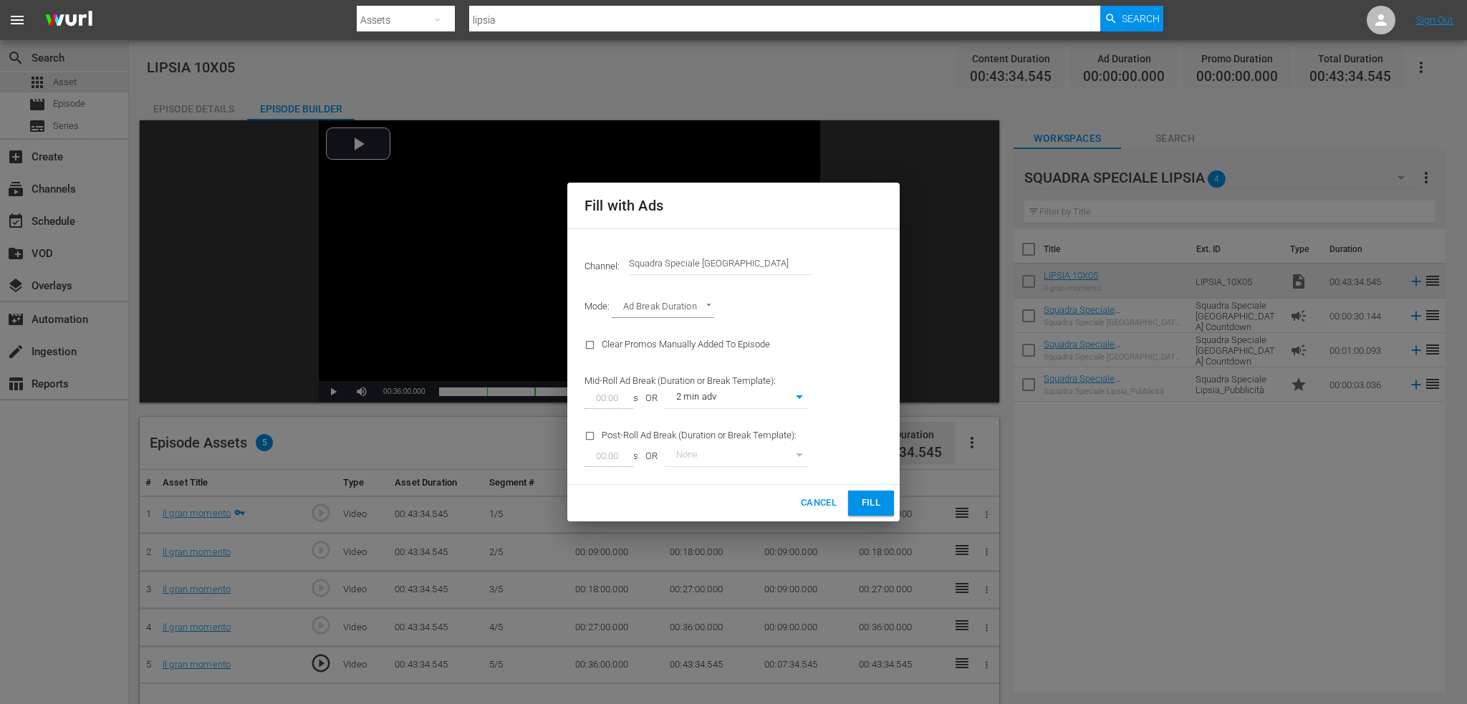
click at [869, 503] on span "Fill" at bounding box center [871, 503] width 23 height 16
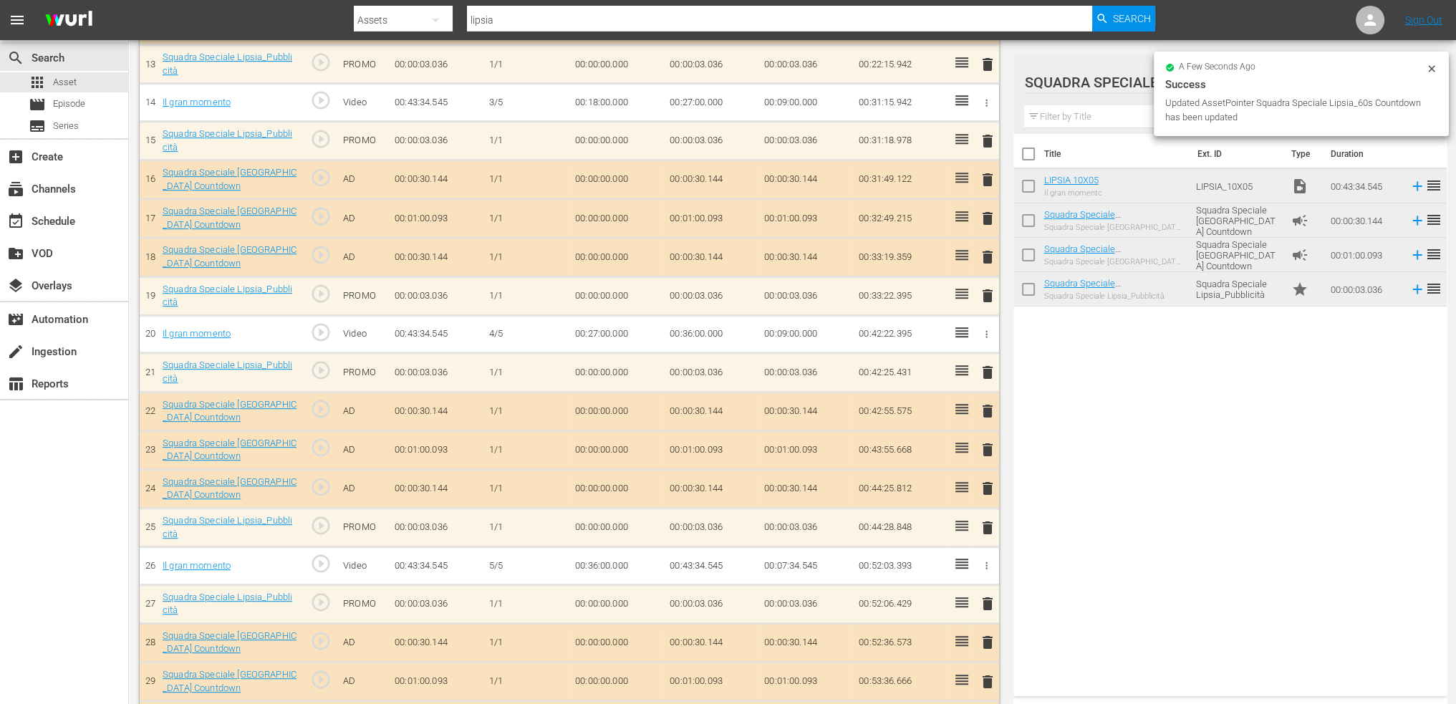
scroll to position [953, 0]
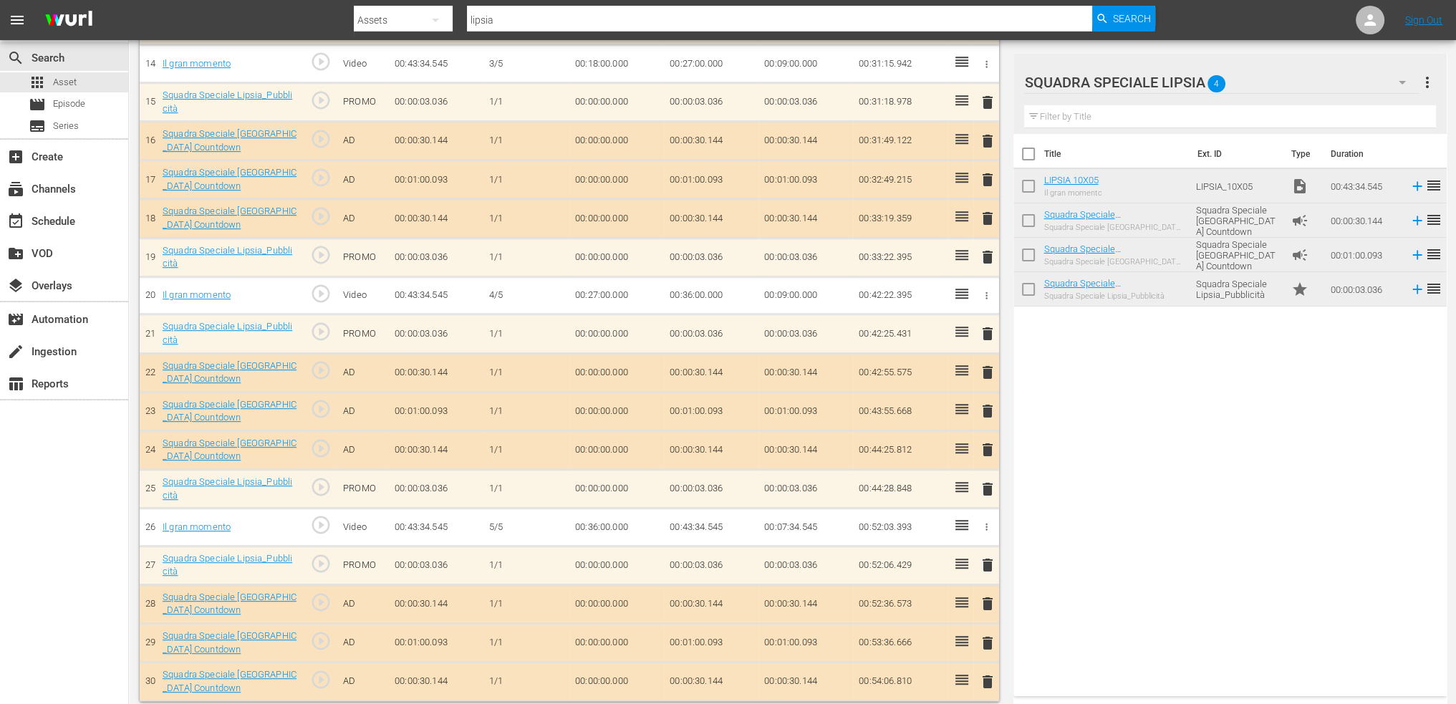
click at [1429, 77] on span "more_vert" at bounding box center [1427, 82] width 17 height 17
click at [1158, 536] on div "Title Ext. ID Type Duration LIPSIA 10X05 Il gran momento LIPSIA_10X05 video_fil…" at bounding box center [1230, 412] width 433 height 557
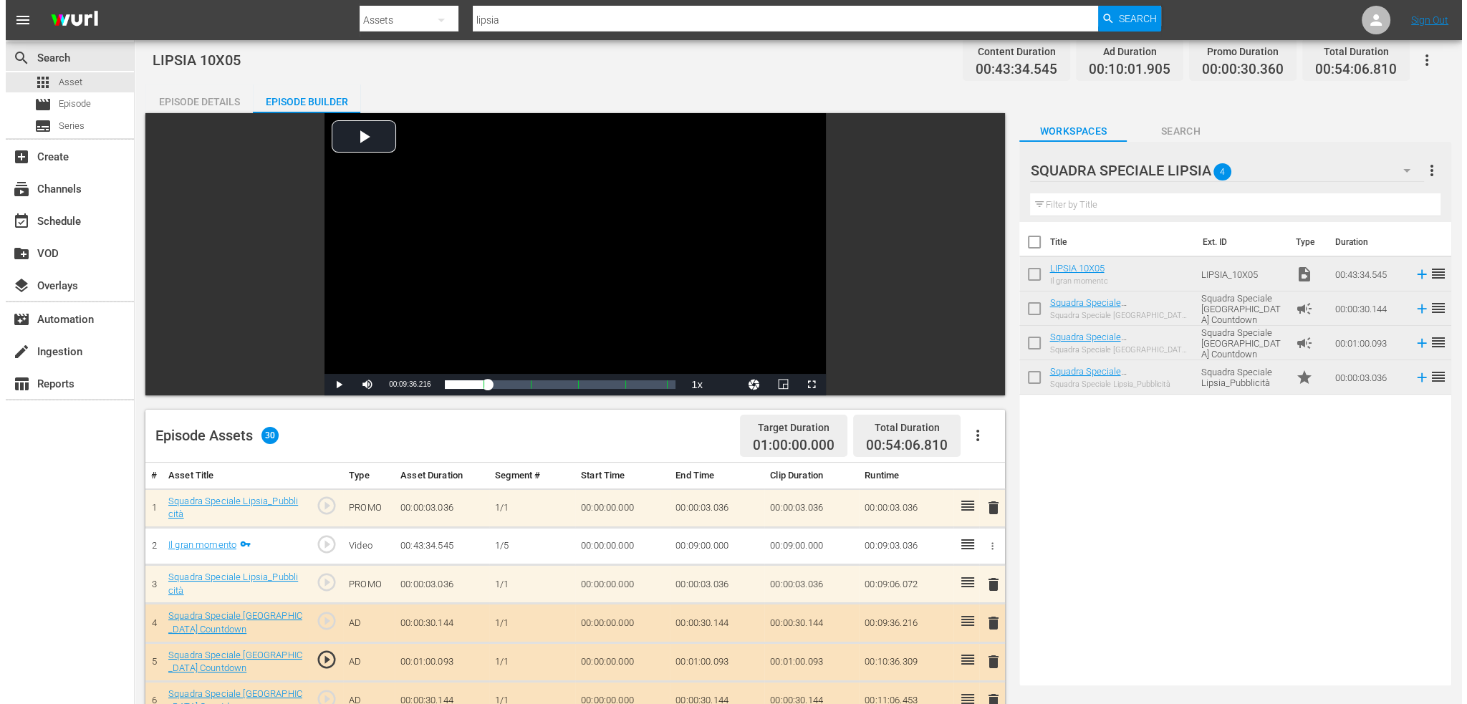
scroll to position [0, 0]
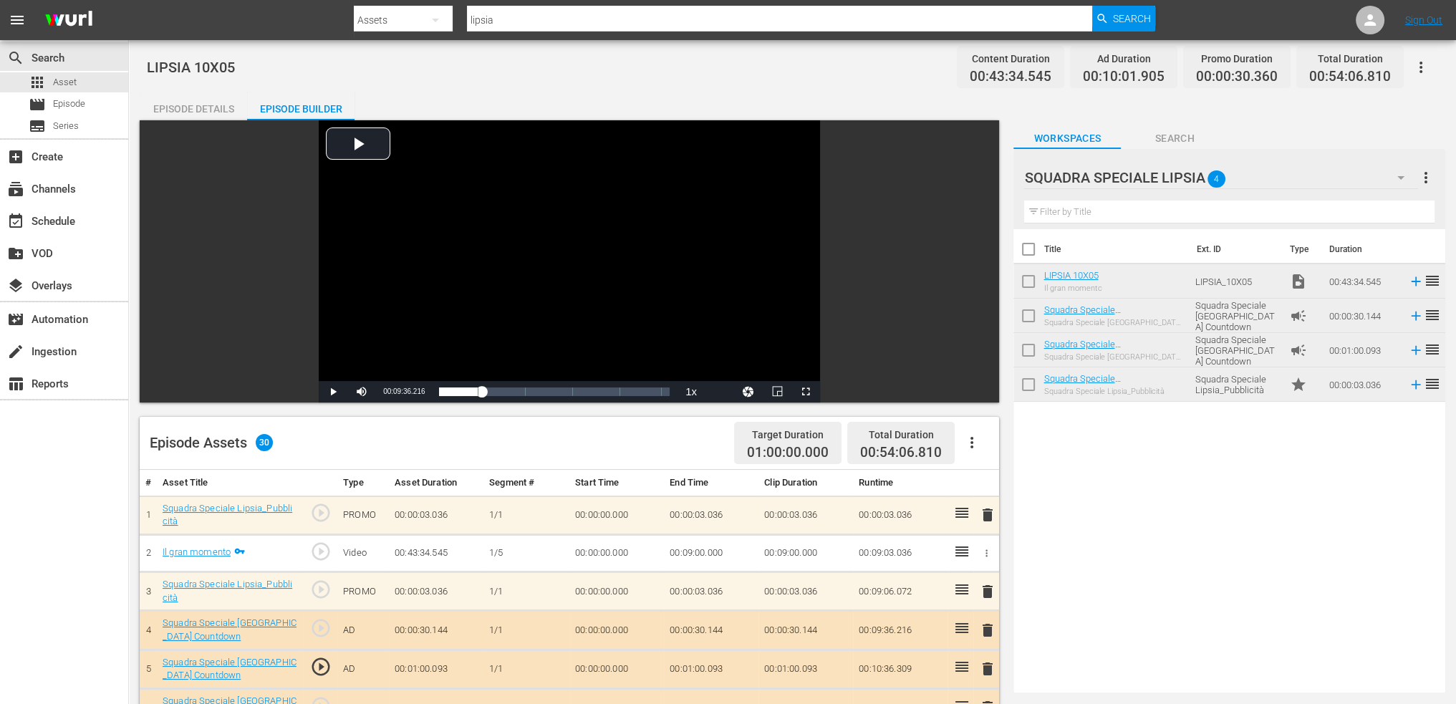
click at [1421, 64] on icon "button" at bounding box center [1421, 67] width 17 height 17
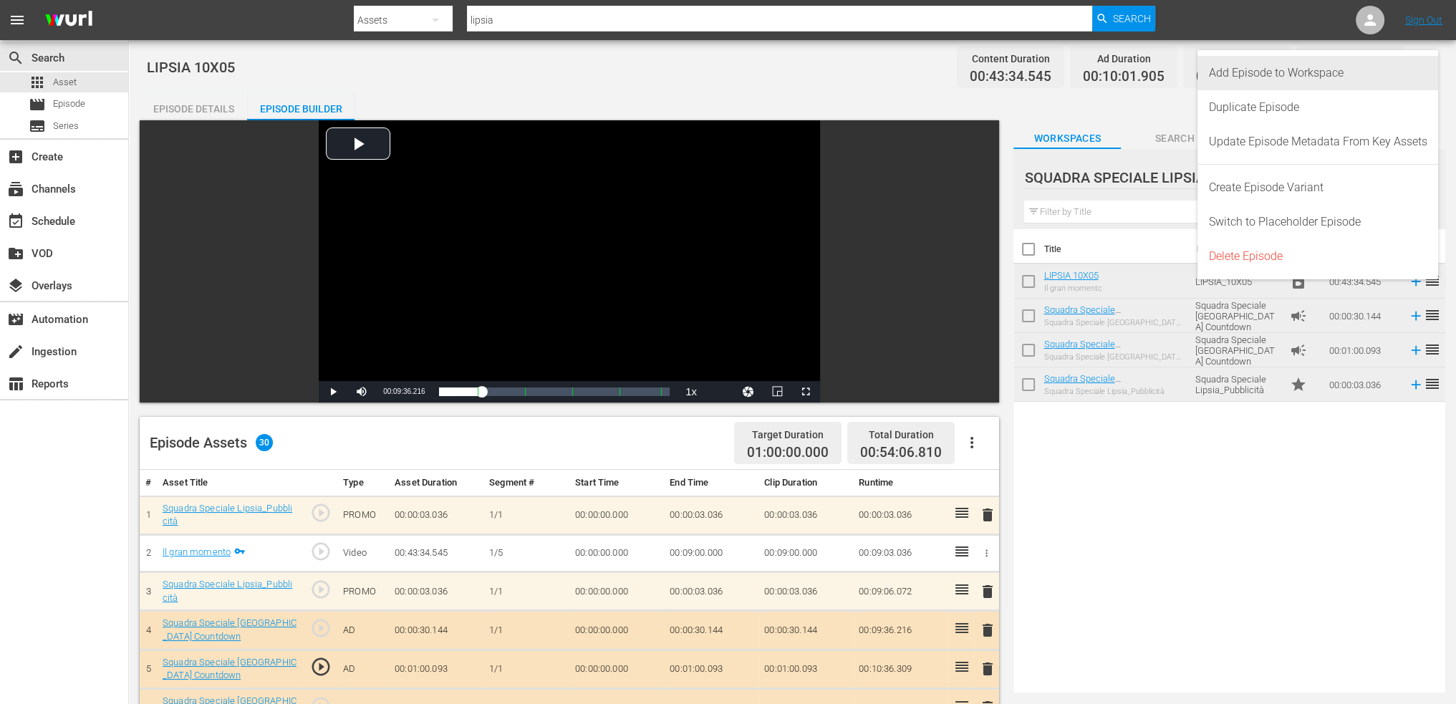
click at [1397, 72] on div "Add Episode to Workspace" at bounding box center [1318, 73] width 219 height 34
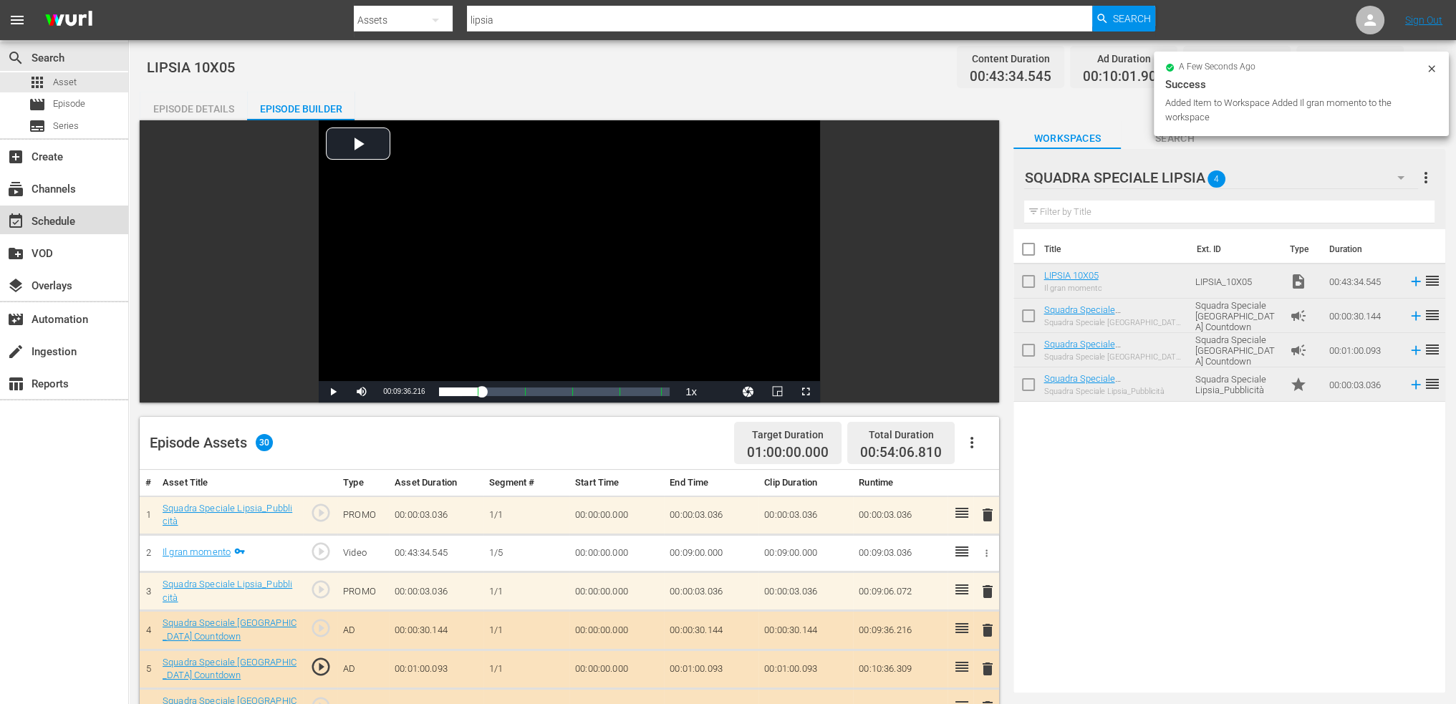
click at [49, 213] on div "event_available Schedule" at bounding box center [40, 219] width 80 height 13
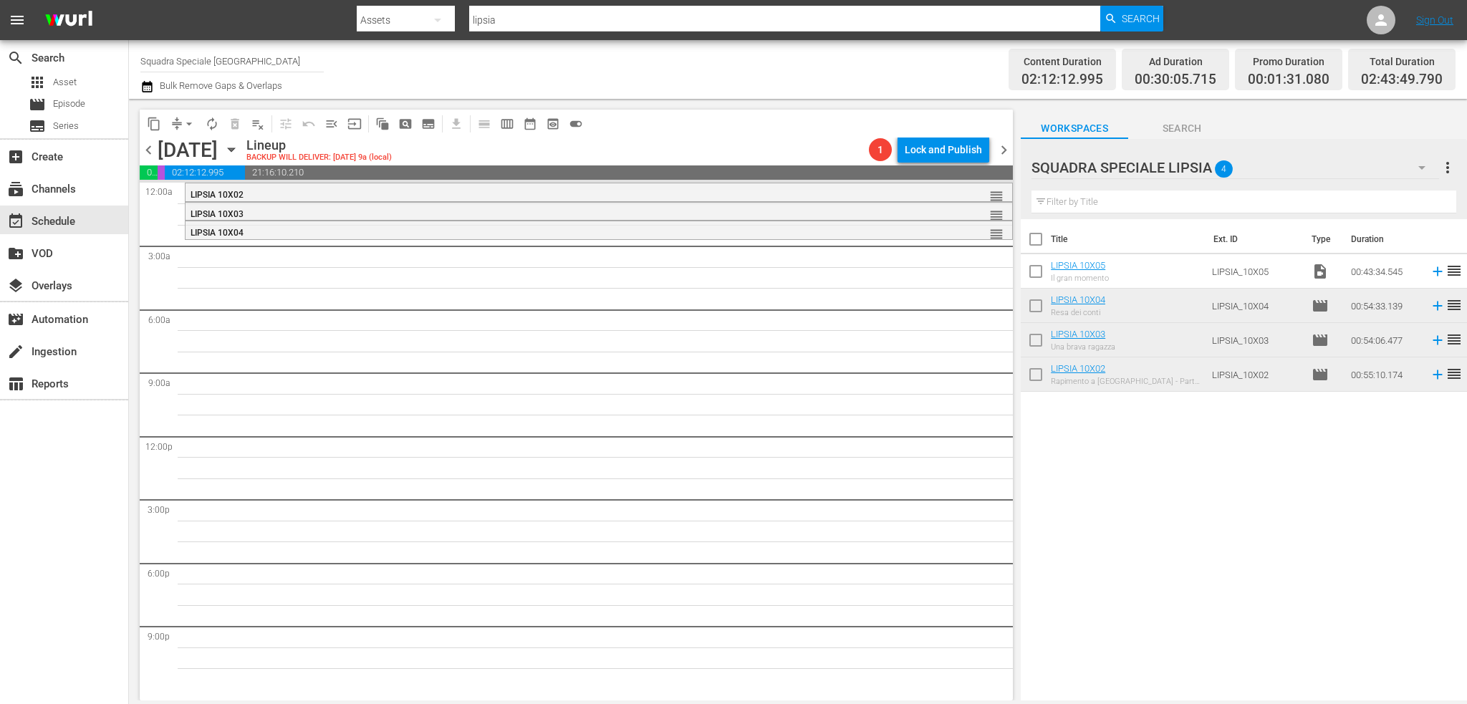
click at [1408, 163] on button "button" at bounding box center [1422, 167] width 34 height 34
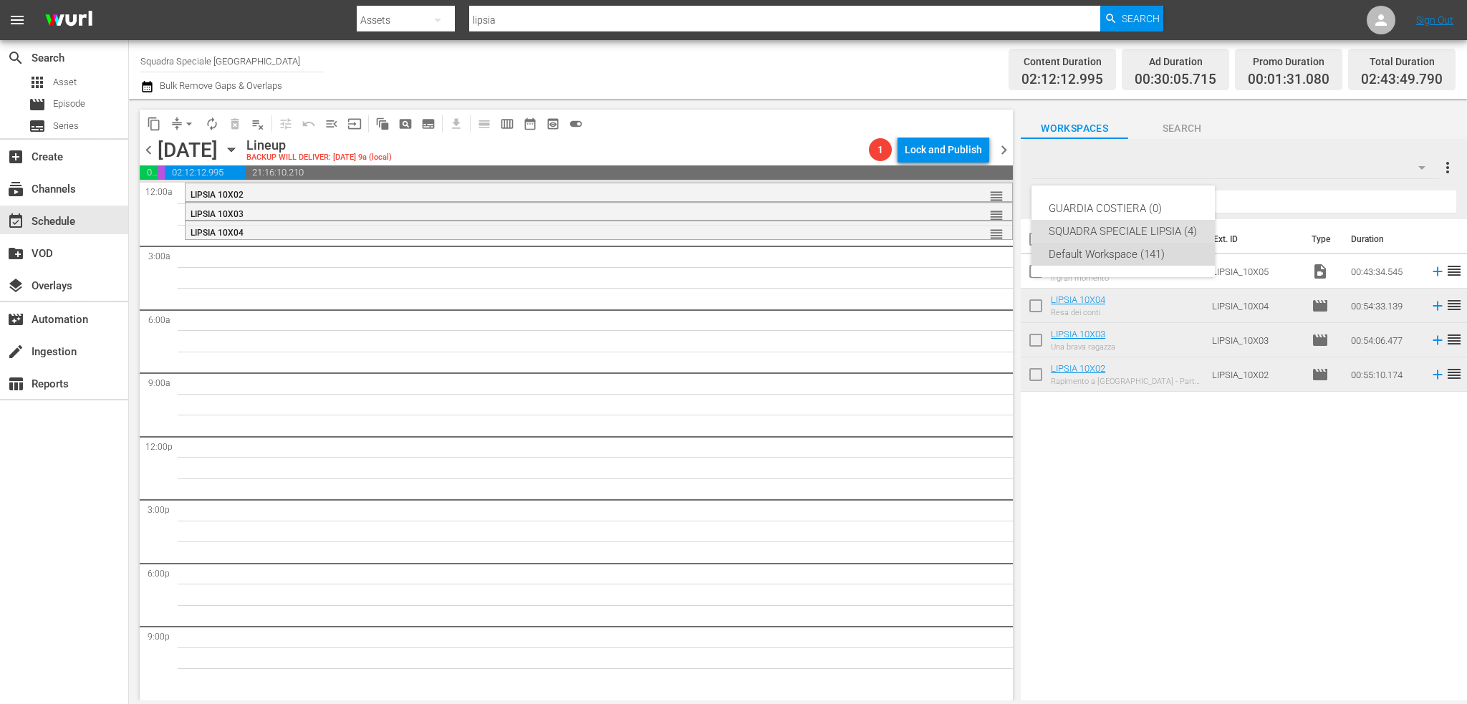
click at [1129, 263] on div "Default Workspace (141)" at bounding box center [1123, 254] width 149 height 23
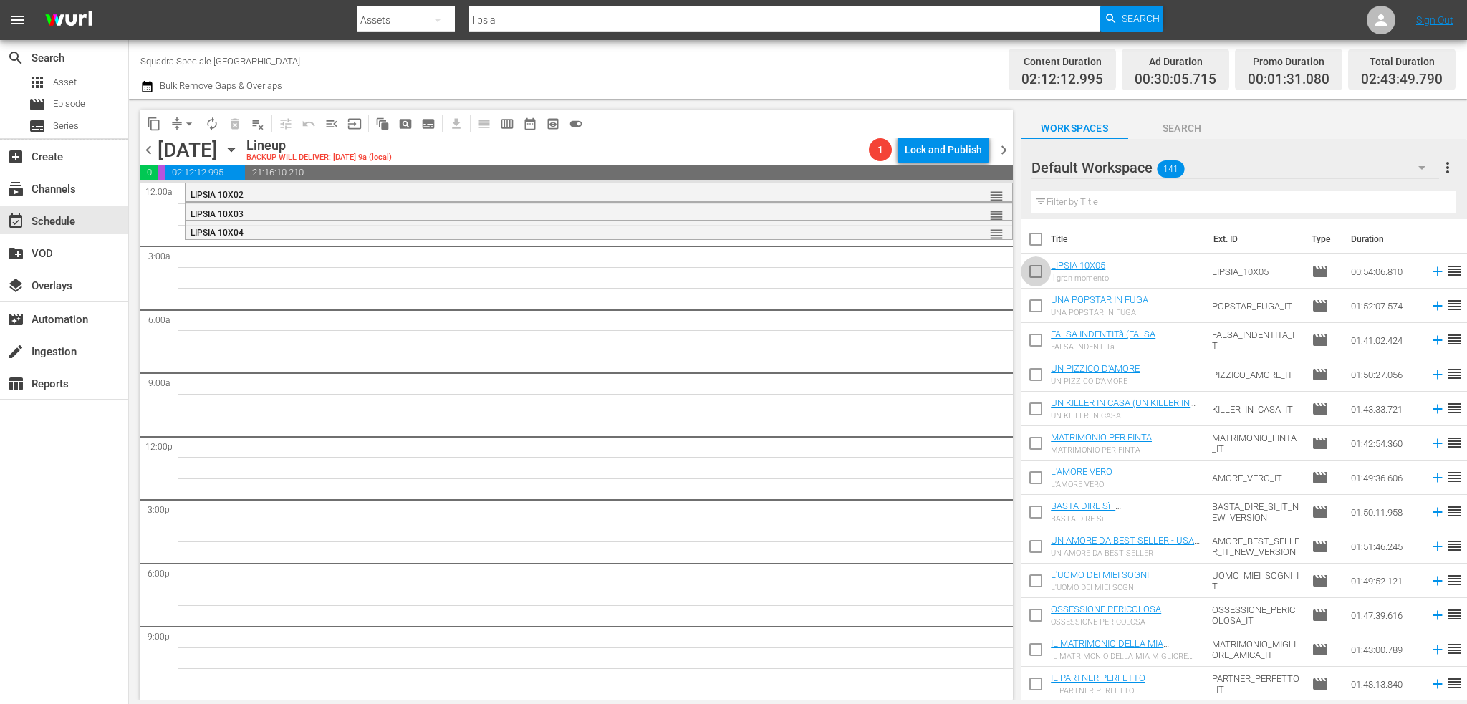
click at [1035, 274] on input "checkbox" at bounding box center [1036, 274] width 30 height 30
checkbox input "true"
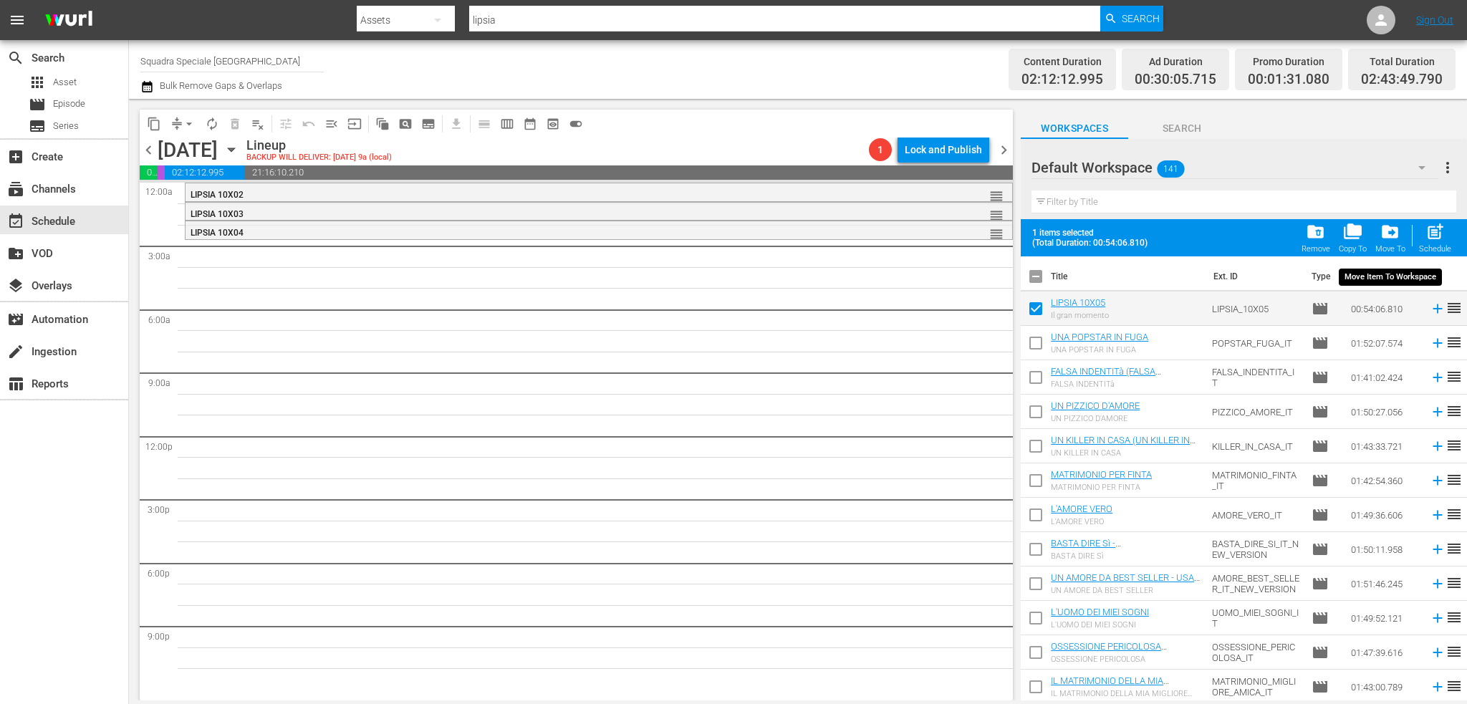
click at [1390, 239] on span "drive_file_move" at bounding box center [1390, 231] width 19 height 19
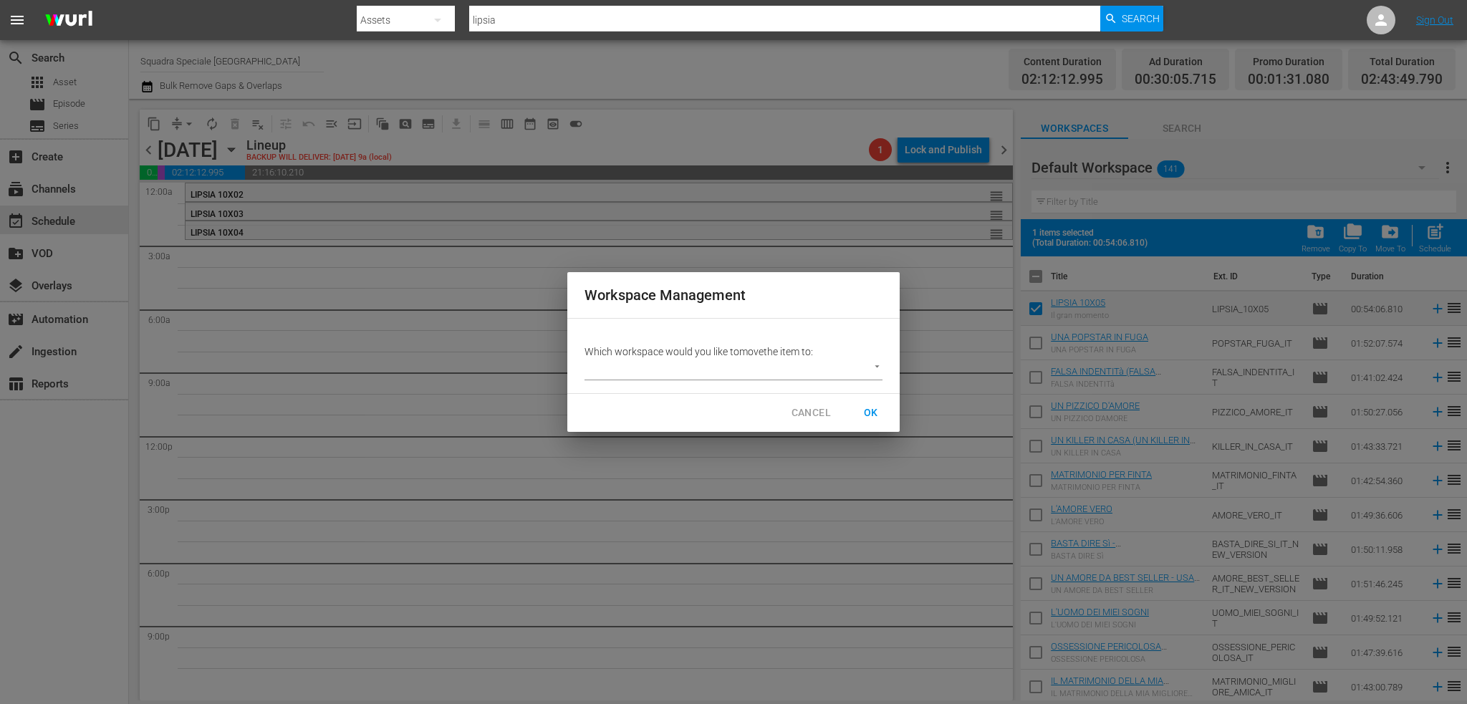
click at [817, 363] on body "menu Search By Assets Search ID, Title, Description, Keywords, or Category lips…" at bounding box center [733, 352] width 1467 height 704
click at [700, 398] on li "SQUADRA SPECIALE LIPSIA (4)" at bounding box center [666, 394] width 163 height 24
type input "3877"
click at [868, 411] on span "OK" at bounding box center [871, 413] width 23 height 18
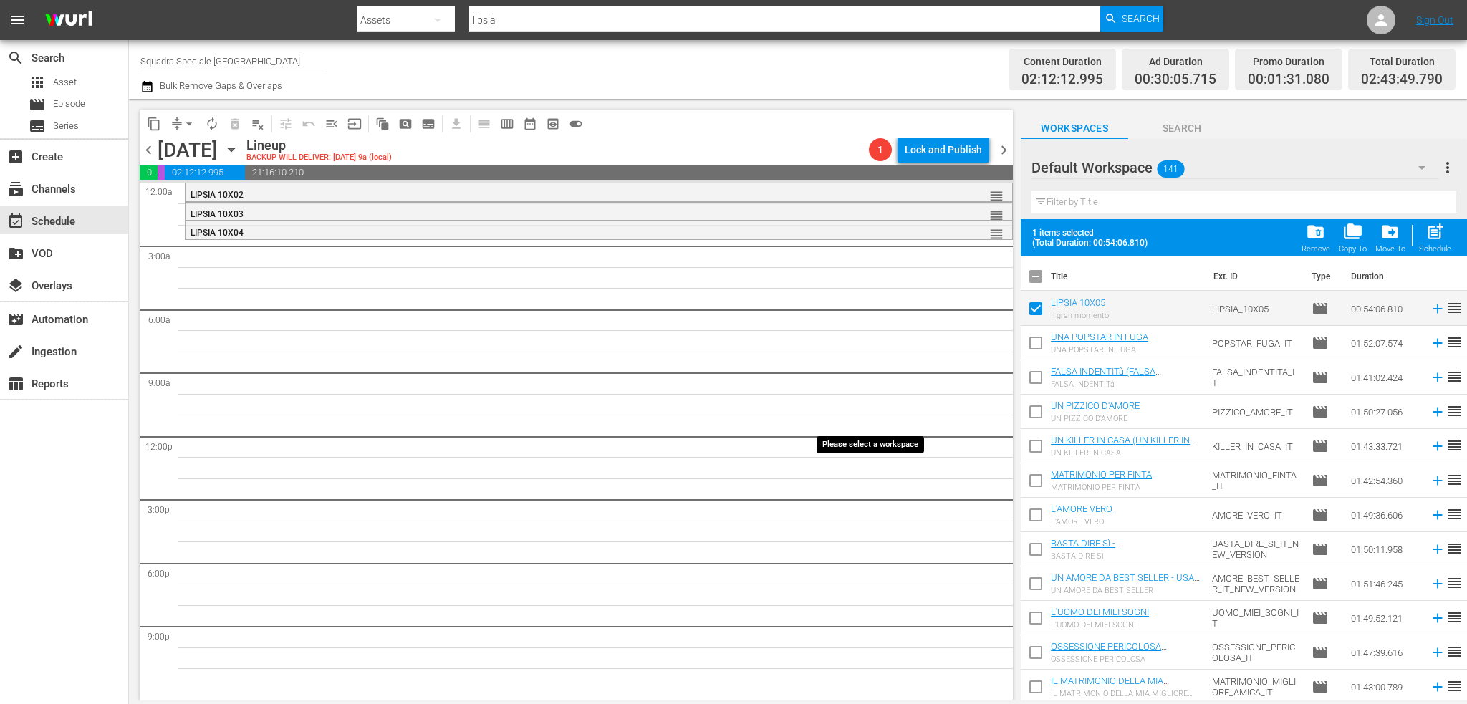
checkbox input "false"
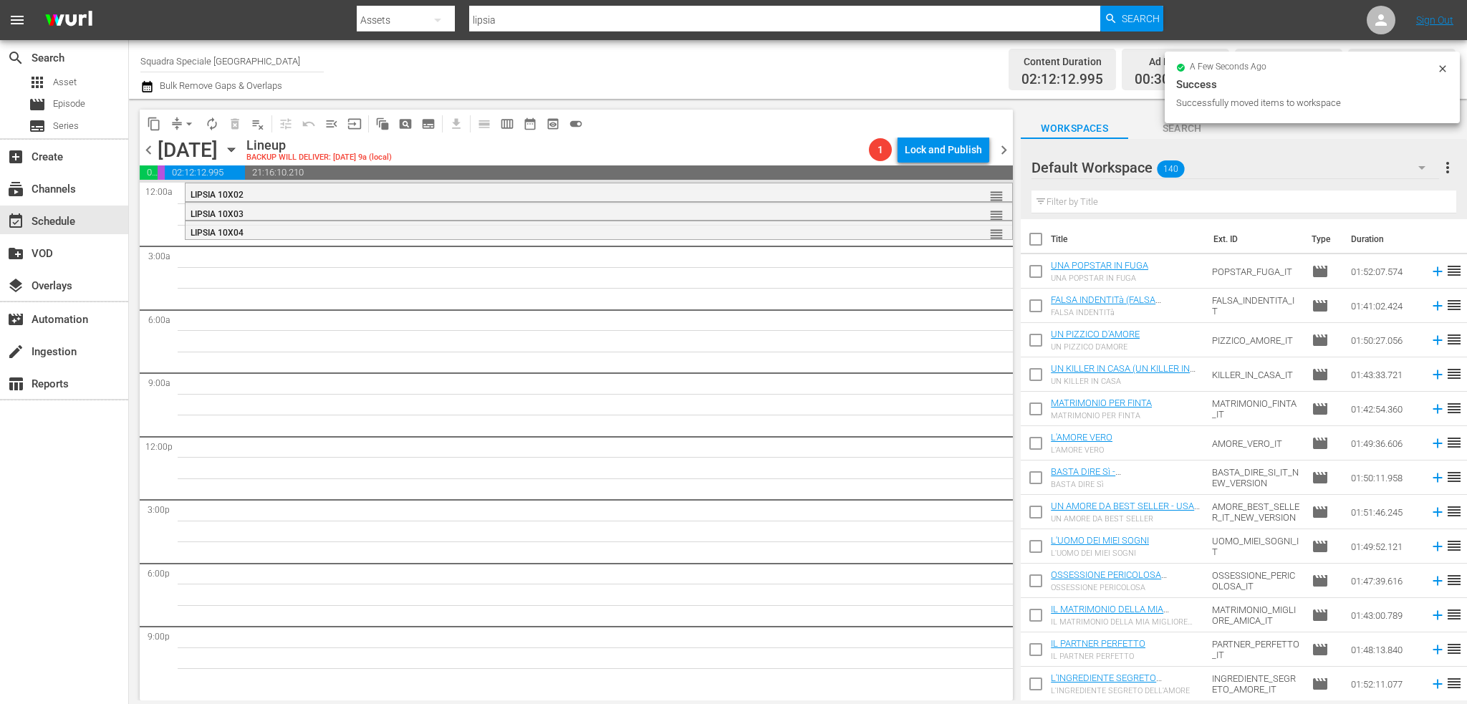
click at [1347, 171] on div "Default Workspace 140" at bounding box center [1236, 168] width 408 height 40
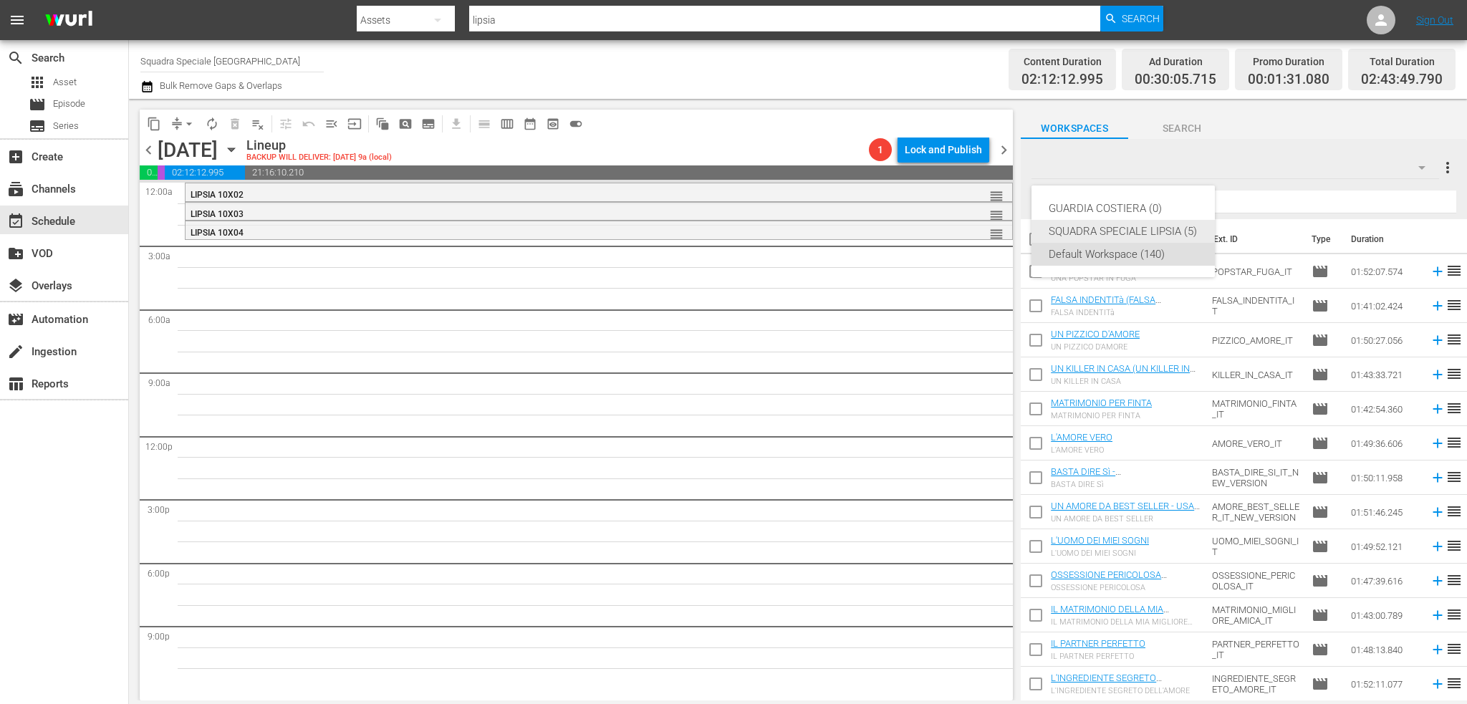
click at [1118, 224] on div "SQUADRA SPECIALE LIPSIA (5)" at bounding box center [1123, 231] width 149 height 23
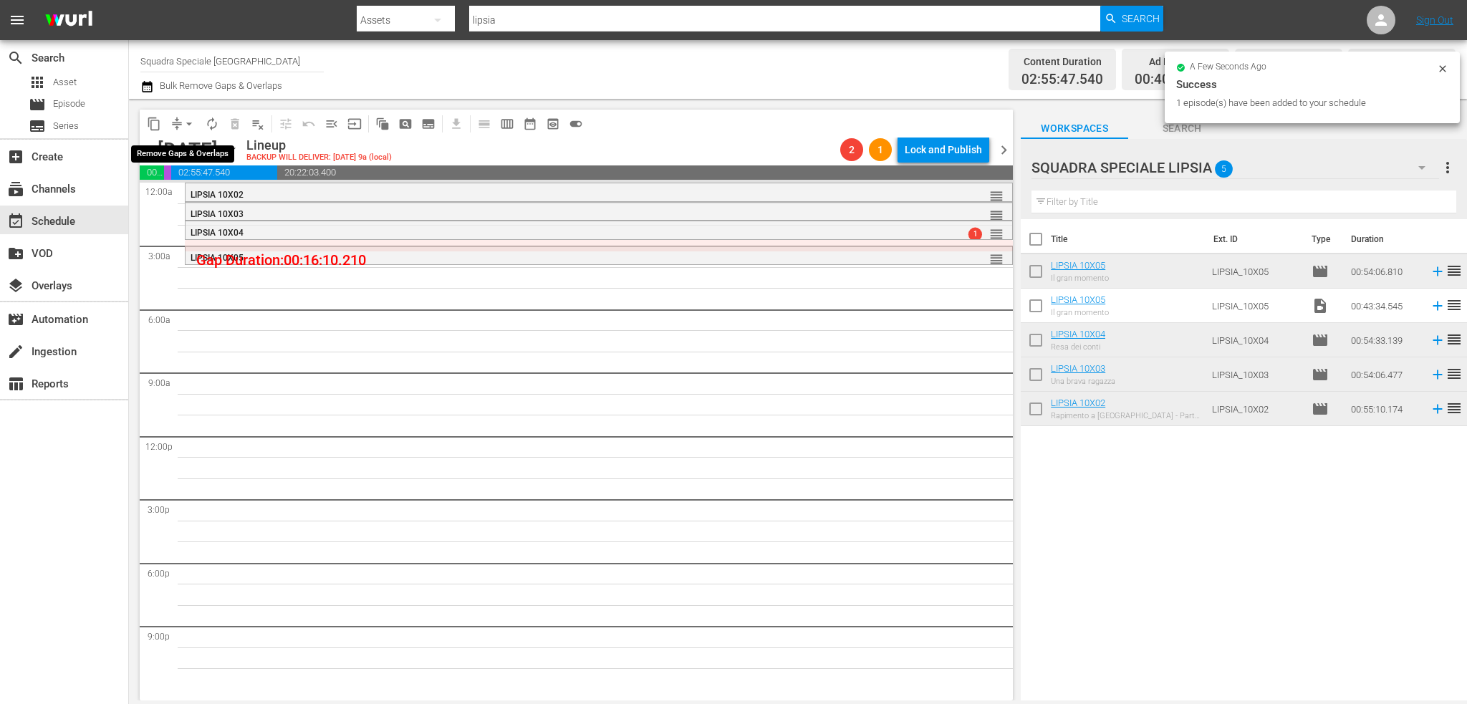
click at [186, 123] on span "arrow_drop_down" at bounding box center [189, 124] width 14 height 14
click at [232, 176] on li "Align to First Episode" at bounding box center [189, 177] width 118 height 24
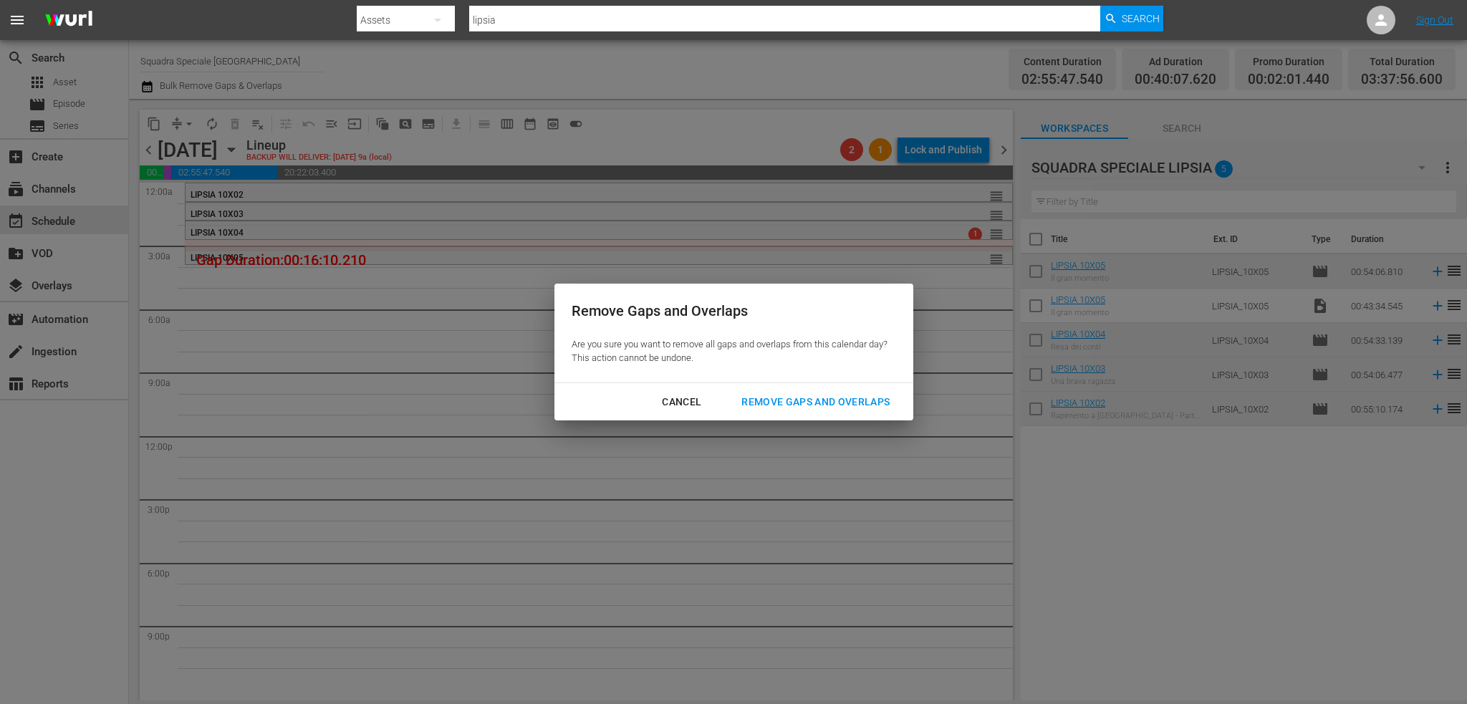
click at [777, 398] on div "Remove Gaps and Overlaps" at bounding box center [815, 402] width 171 height 18
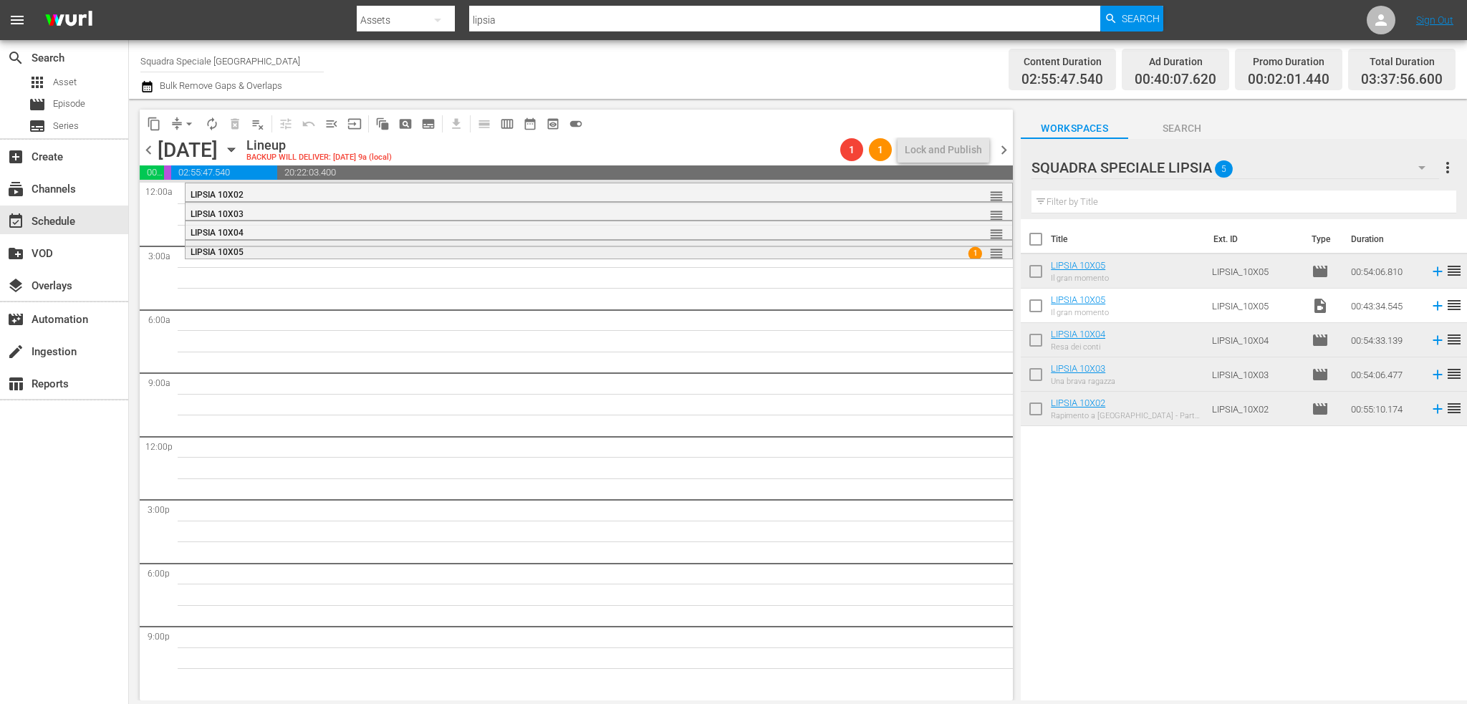
click at [415, 248] on div "LIPSIA 10X05" at bounding box center [560, 252] width 738 height 10
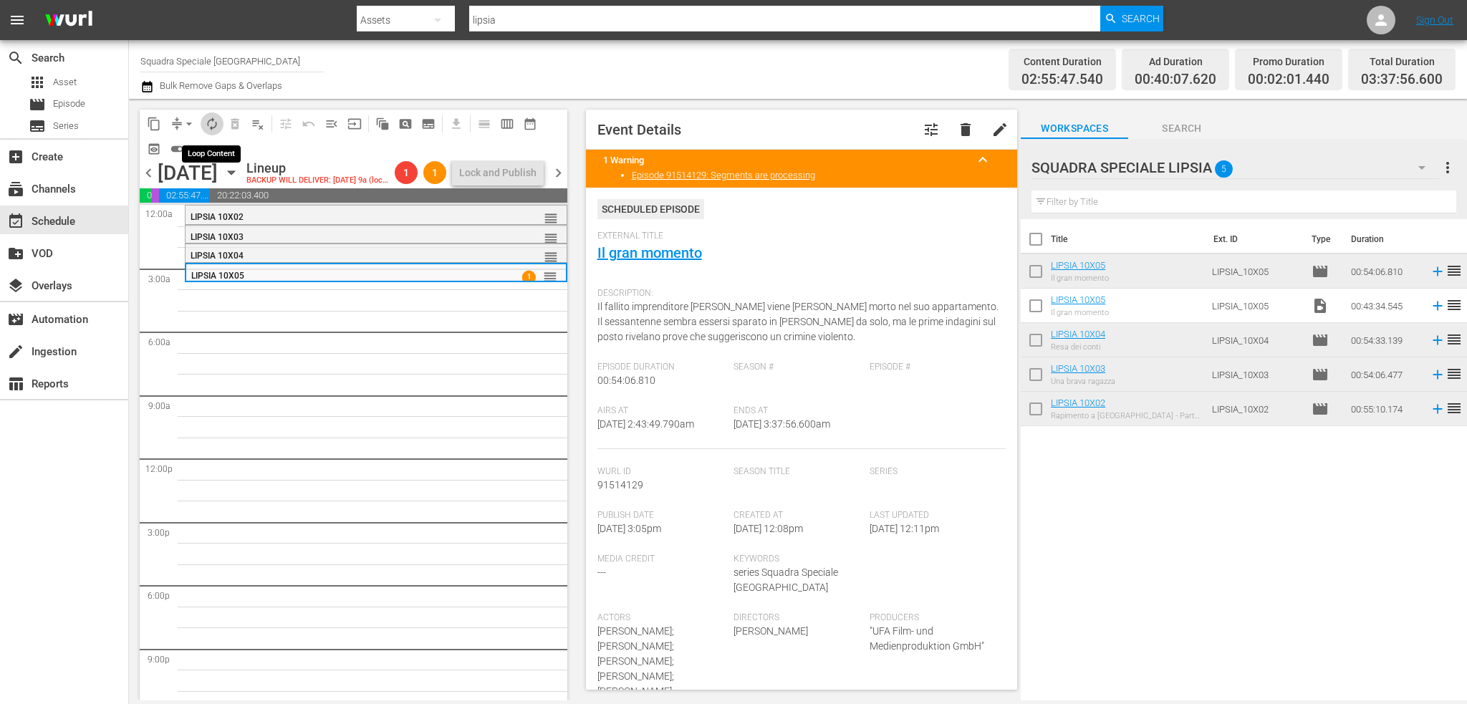
click at [217, 120] on span "autorenew_outlined" at bounding box center [212, 124] width 14 height 14
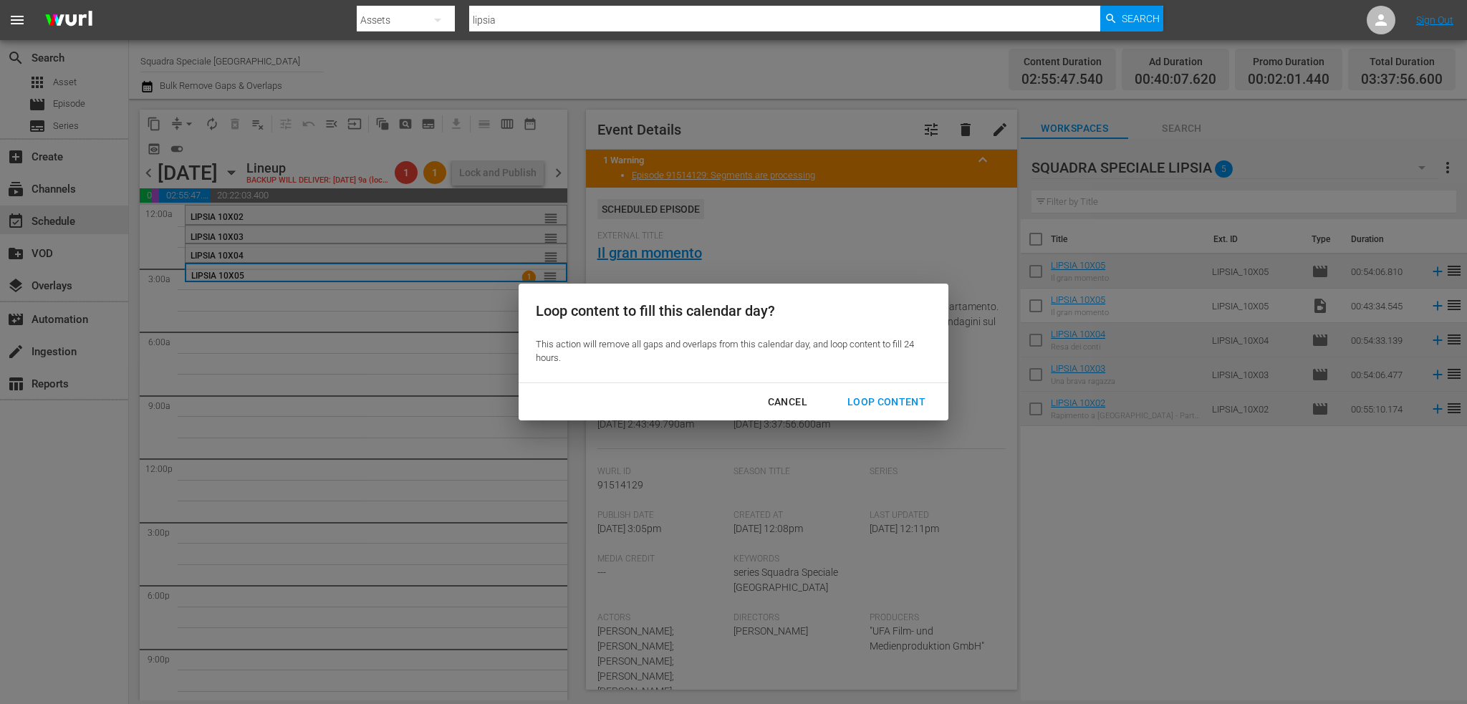
click at [792, 403] on div "Cancel" at bounding box center [788, 402] width 62 height 18
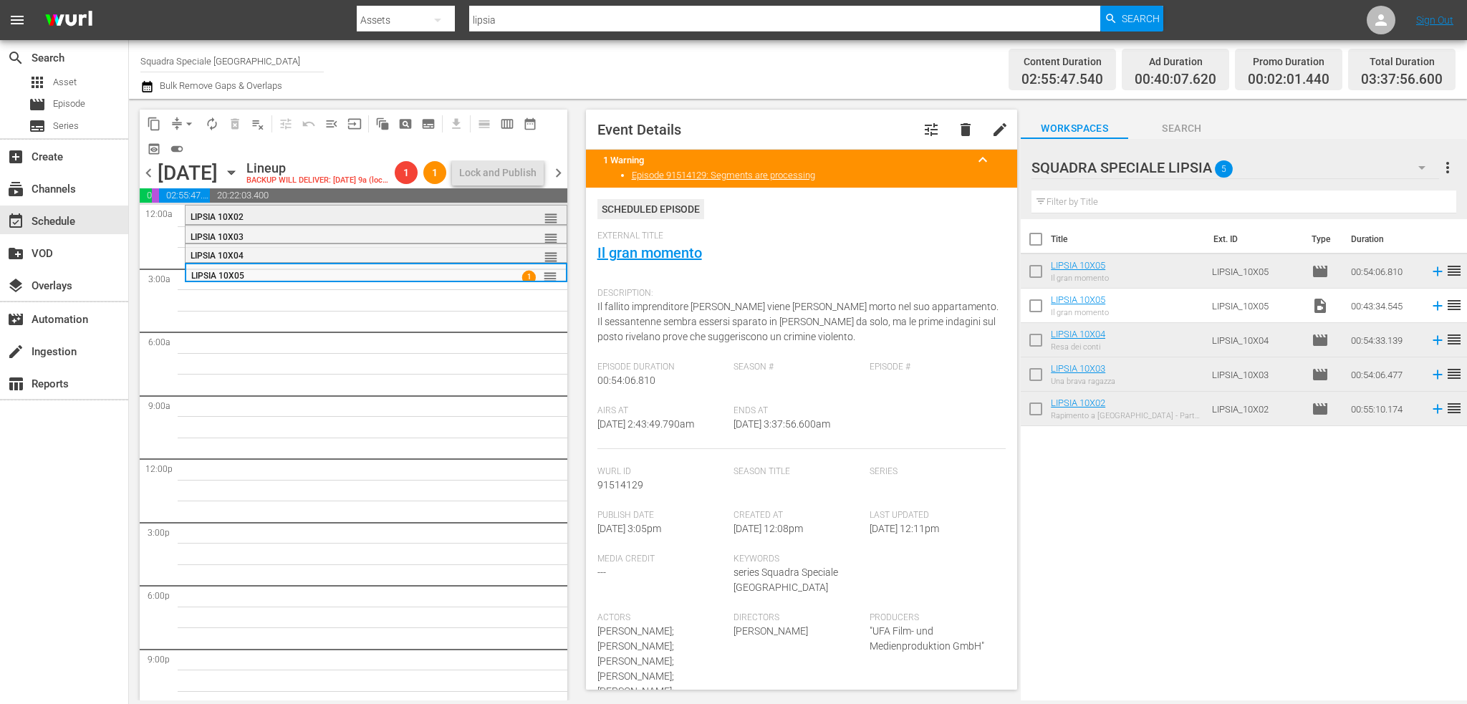
click at [258, 222] on div "LIPSIA 10X02" at bounding box center [340, 217] width 299 height 10
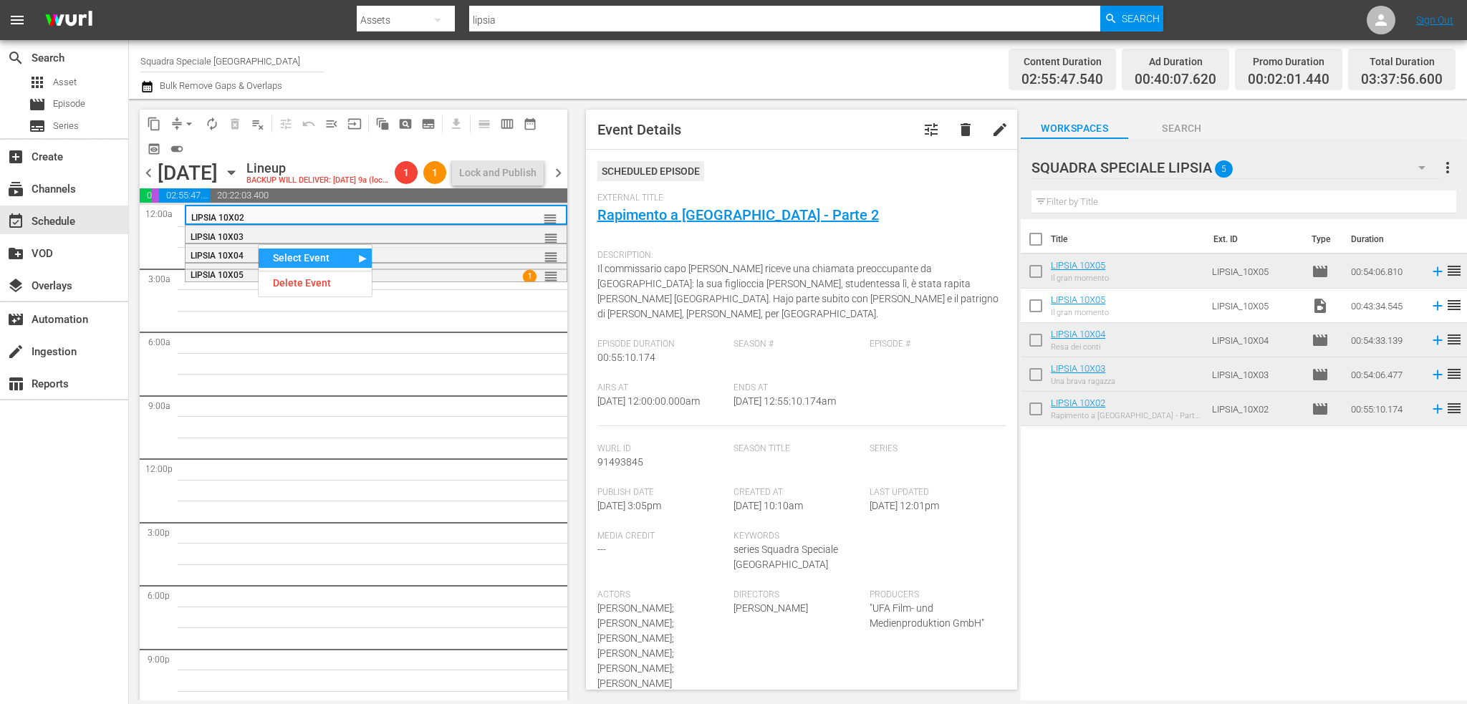
click at [329, 259] on div "Select Event" at bounding box center [315, 258] width 113 height 19
click at [415, 257] on div "Rapimento a [GEOGRAPHIC_DATA] - Parte 2" at bounding box center [486, 263] width 227 height 19
click at [159, 124] on span "content_copy" at bounding box center [154, 124] width 14 height 14
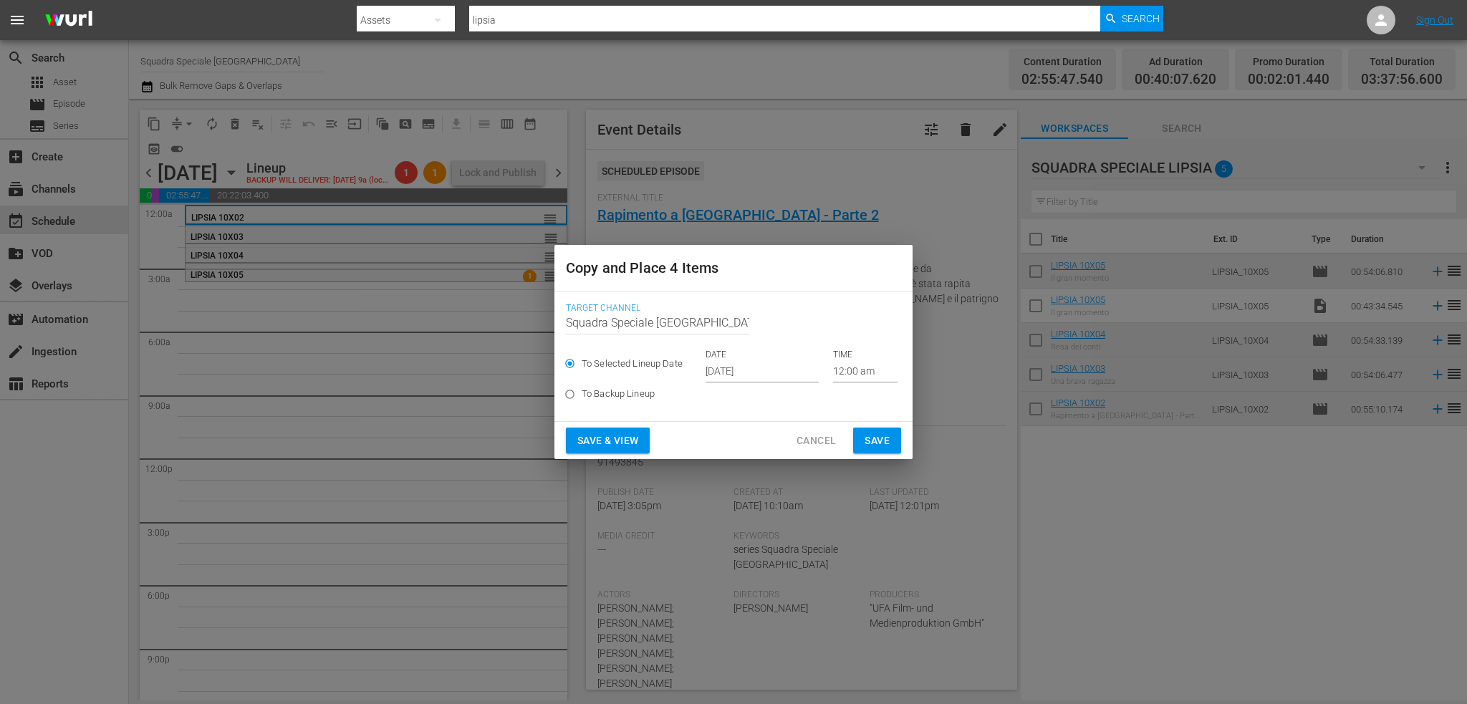
click at [762, 373] on input "Oct 4th 2025" at bounding box center [762, 371] width 113 height 21
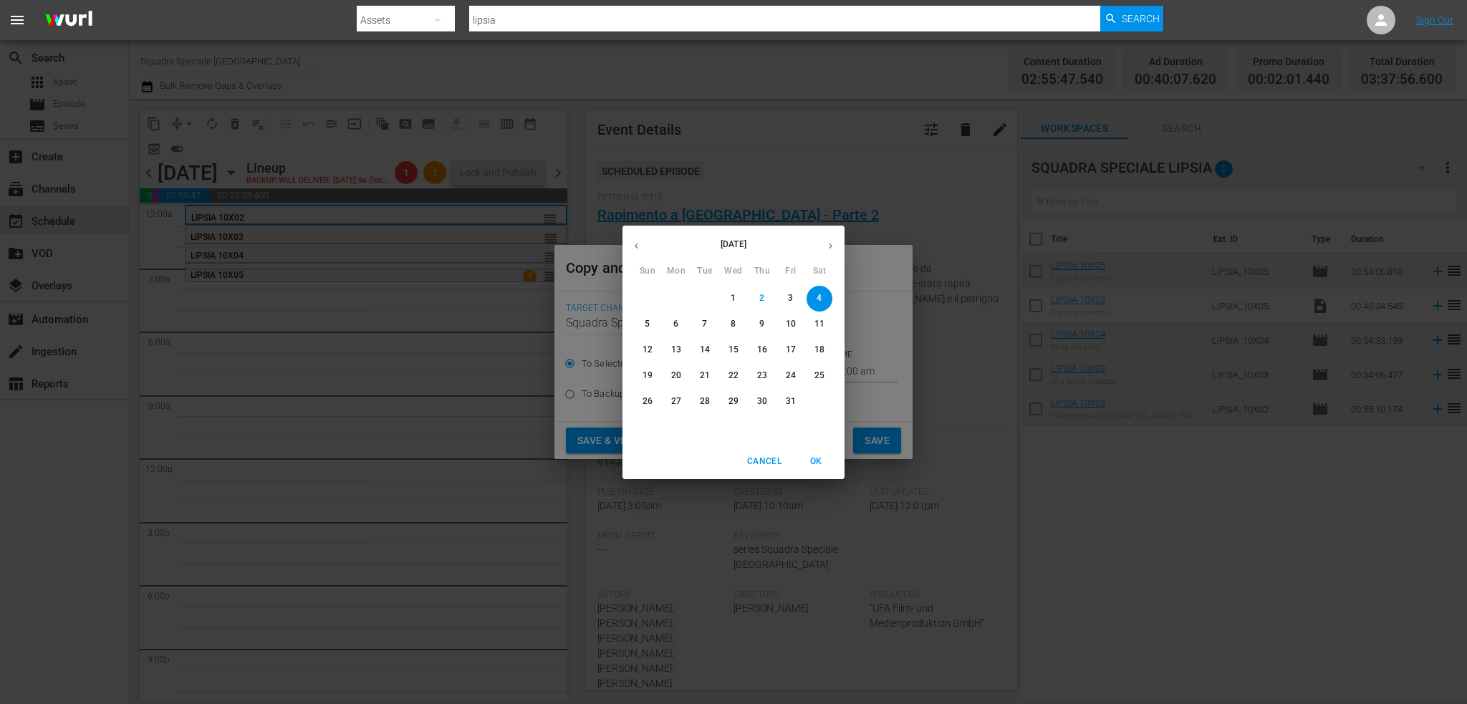
click at [785, 303] on span "3" at bounding box center [791, 298] width 26 height 12
type input "Oct 3rd 2025"
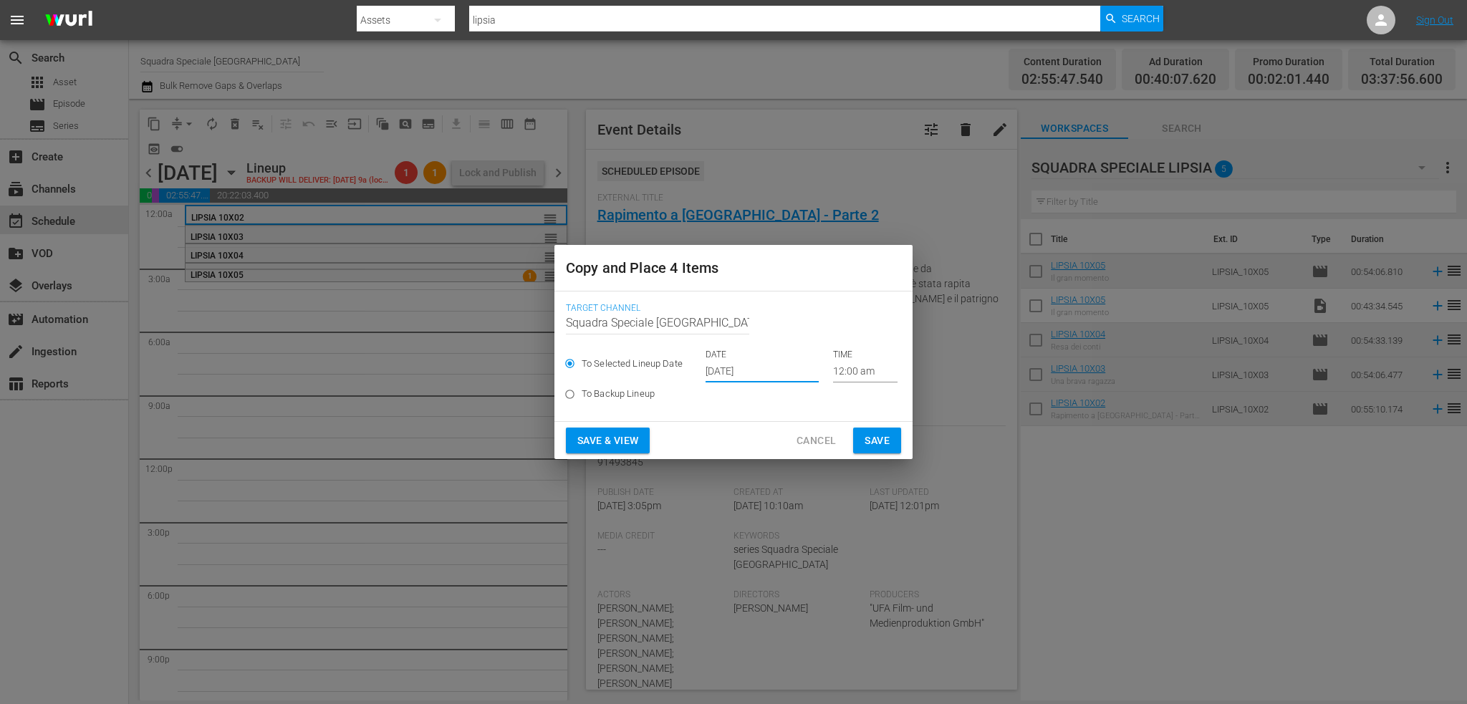
click at [844, 376] on input "12:00 am" at bounding box center [865, 371] width 64 height 21
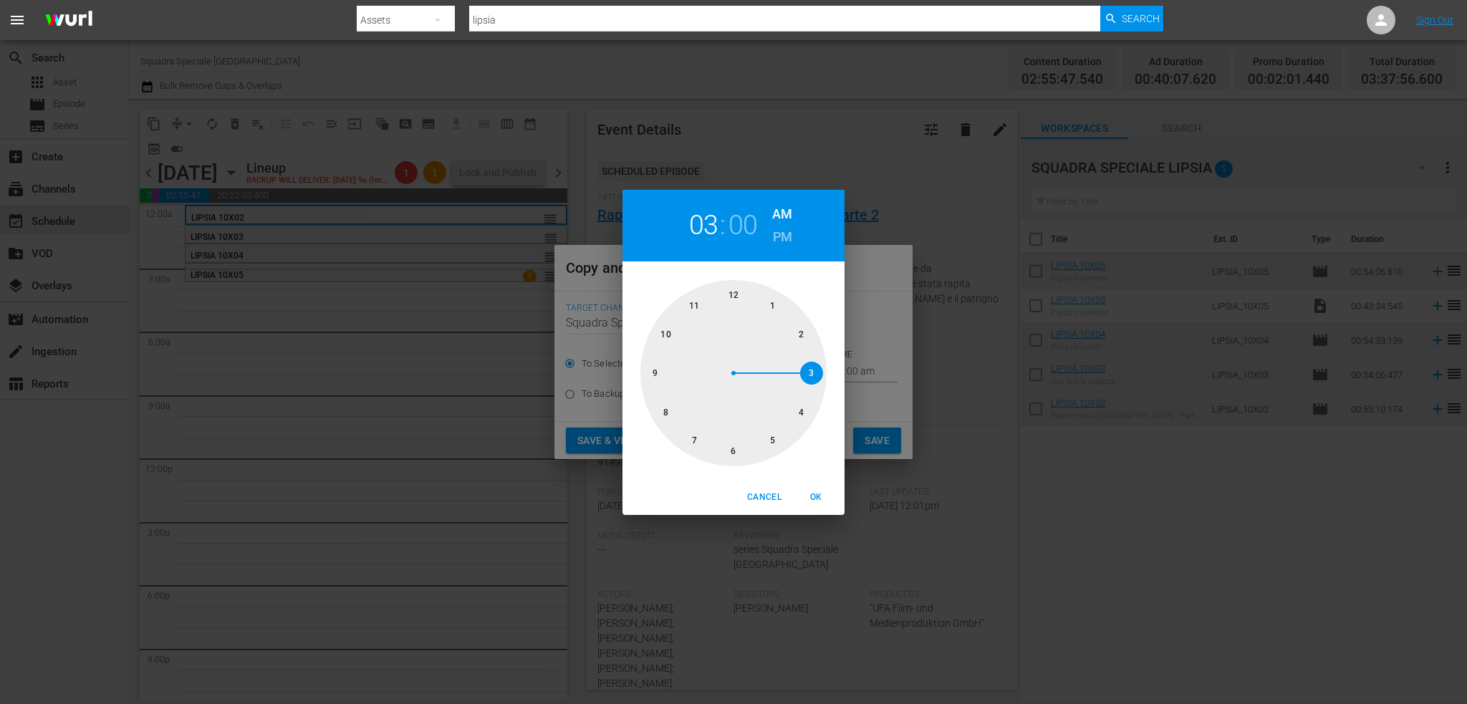
drag, startPoint x: 736, startPoint y: 294, endPoint x: 813, endPoint y: 375, distance: 111.5
click at [813, 375] on div at bounding box center [733, 373] width 186 height 186
drag, startPoint x: 736, startPoint y: 291, endPoint x: 741, endPoint y: 456, distance: 165.6
click at [741, 456] on div at bounding box center [733, 373] width 186 height 186
click at [822, 497] on span "OK" at bounding box center [816, 497] width 34 height 15
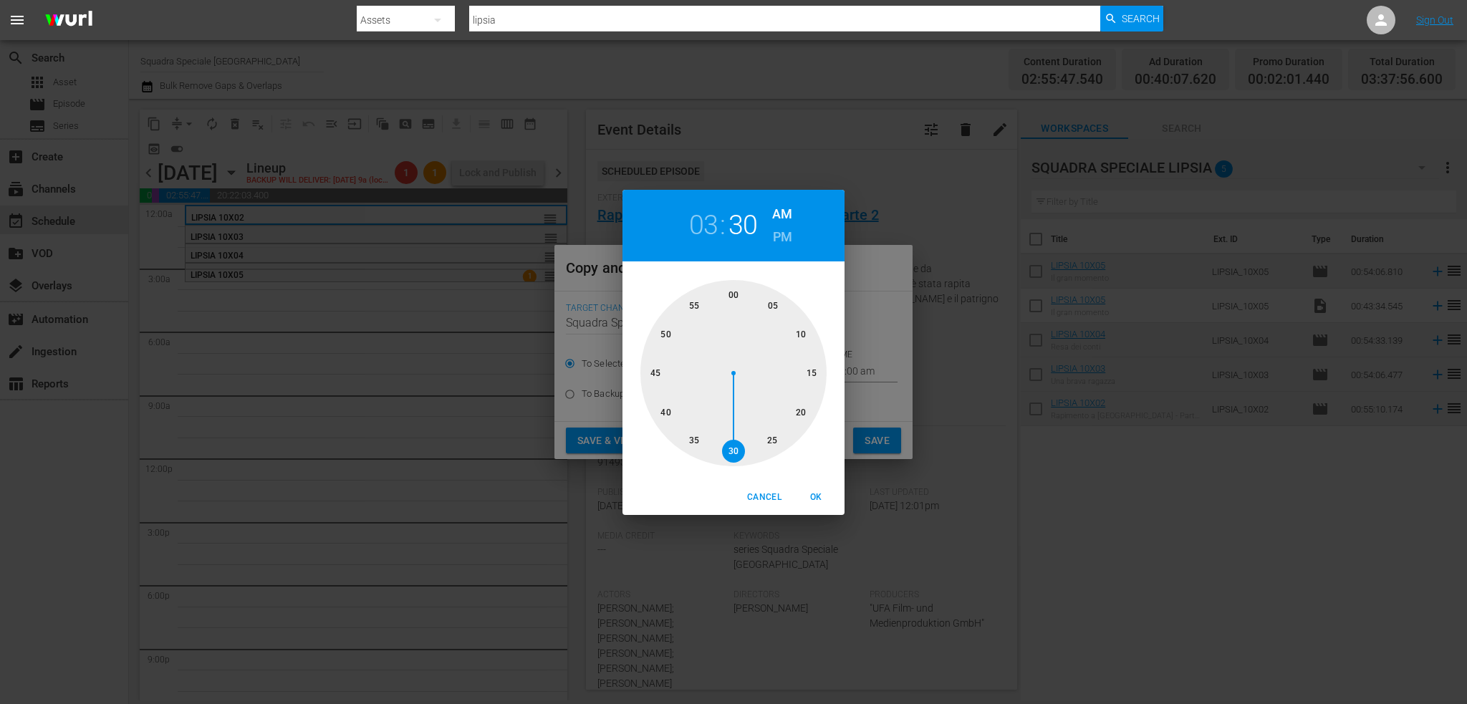
type input "03:30 am"
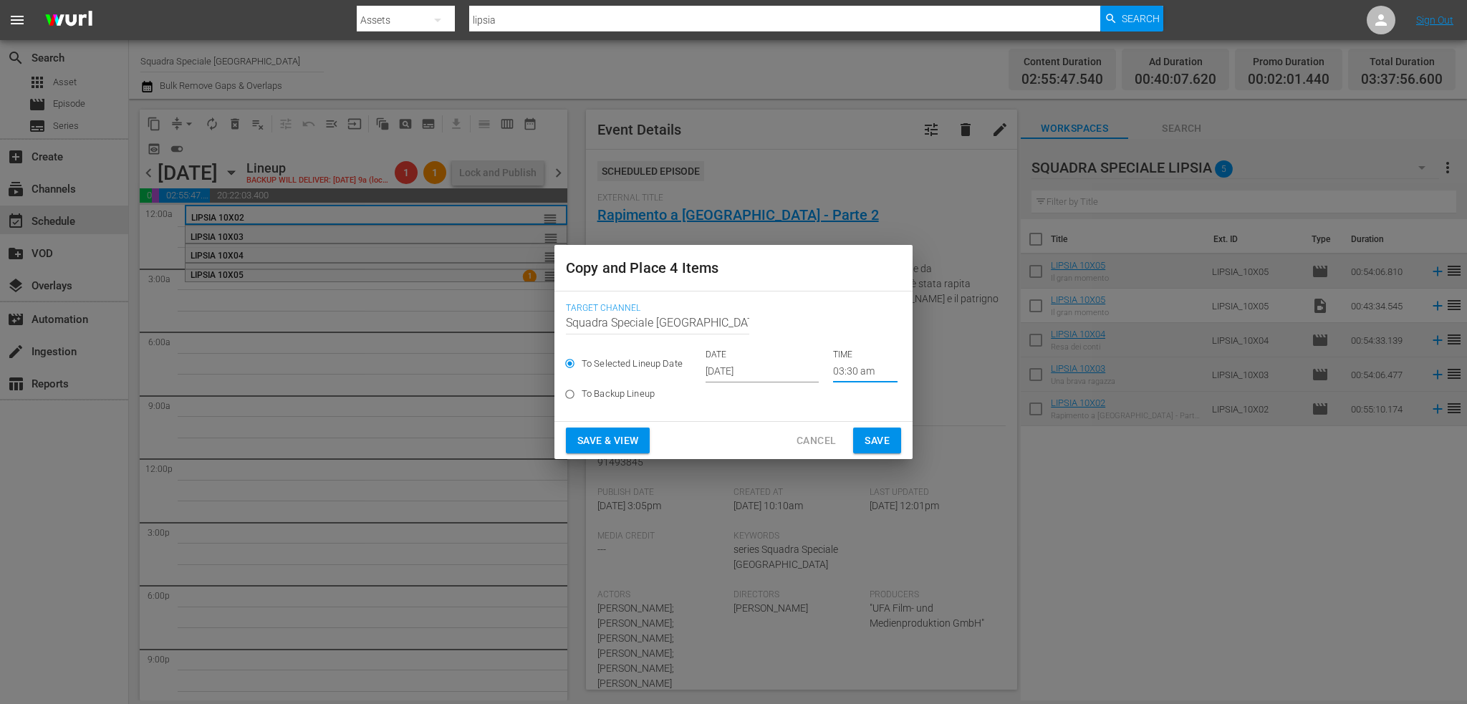
click at [875, 446] on span "Save" at bounding box center [877, 441] width 25 height 18
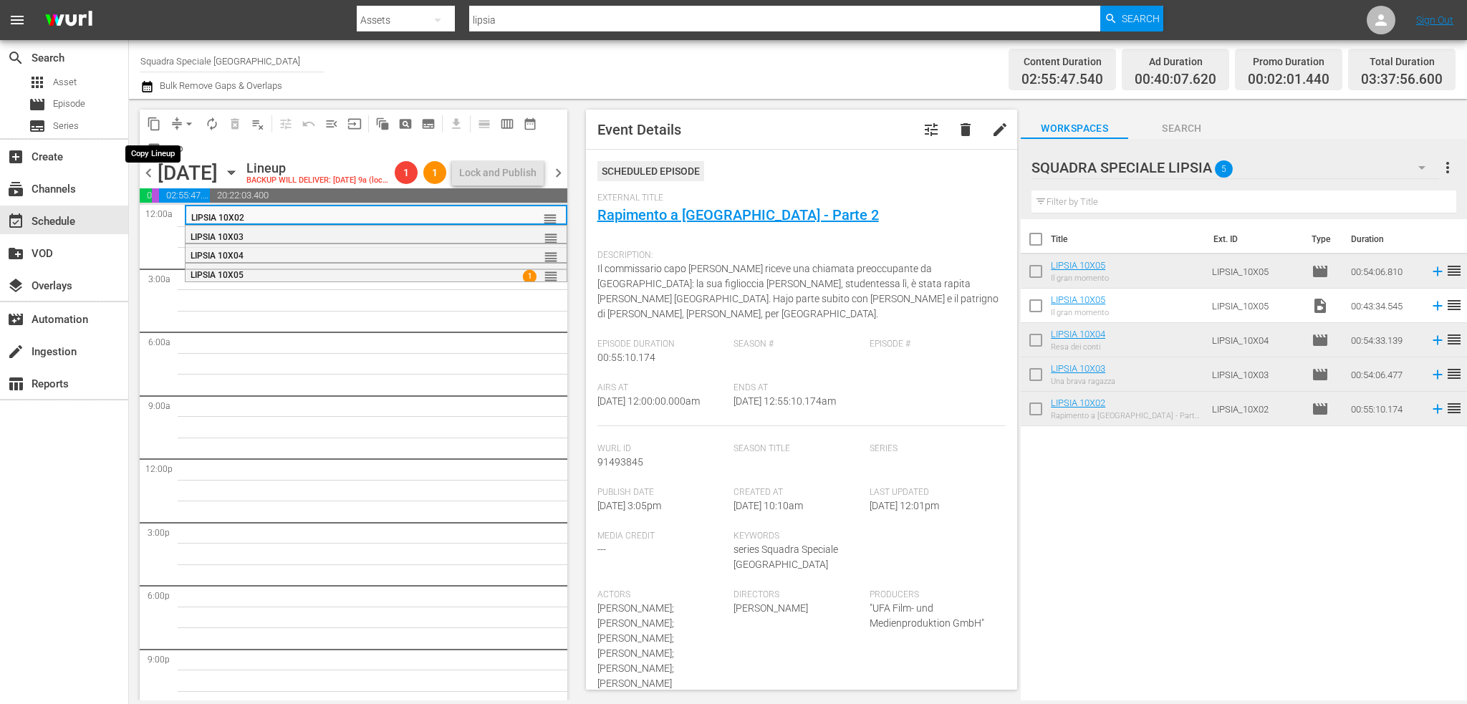
click at [165, 125] on button "content_copy" at bounding box center [154, 123] width 23 height 23
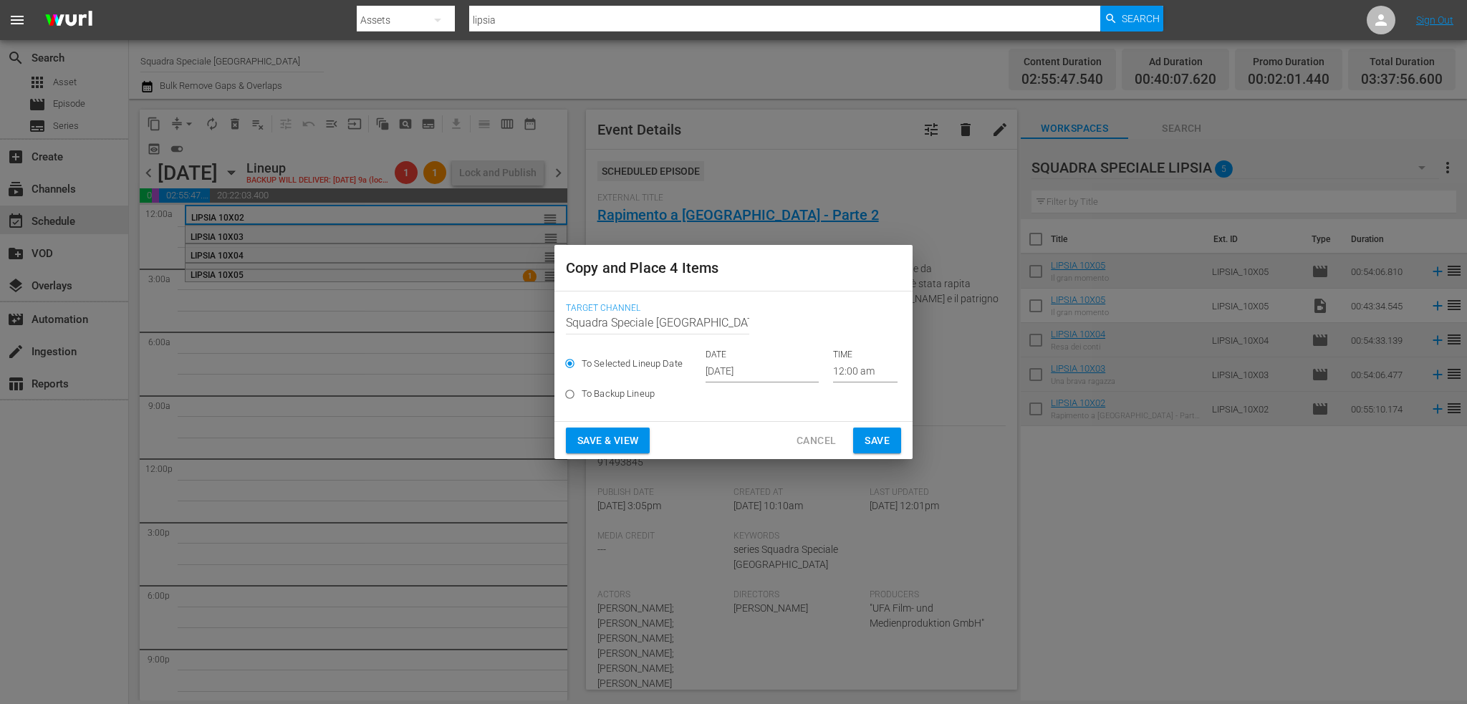
click at [737, 366] on input "Oct 4th 2025" at bounding box center [762, 371] width 113 height 21
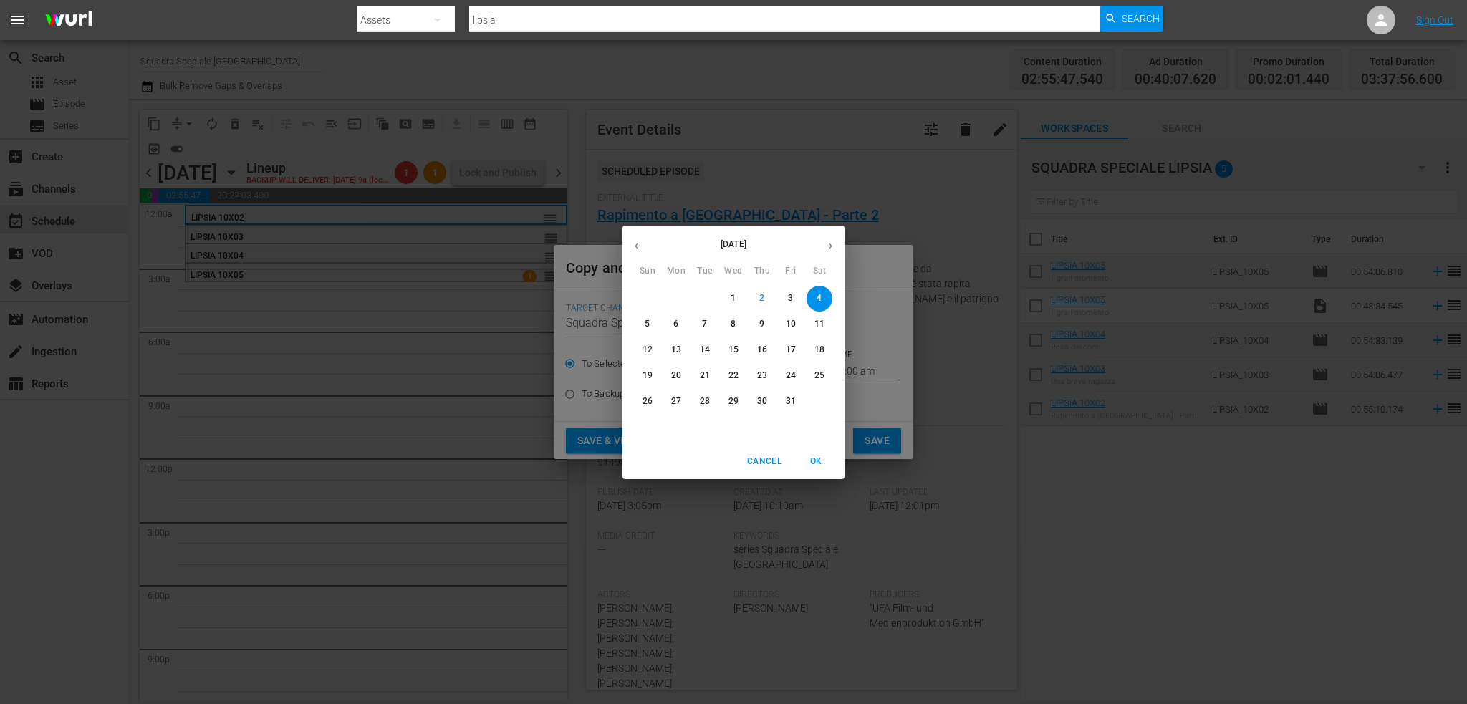
click at [826, 246] on icon "button" at bounding box center [830, 246] width 11 height 11
click at [729, 352] on p "12" at bounding box center [734, 350] width 10 height 12
type input "Nov 12th 2025"
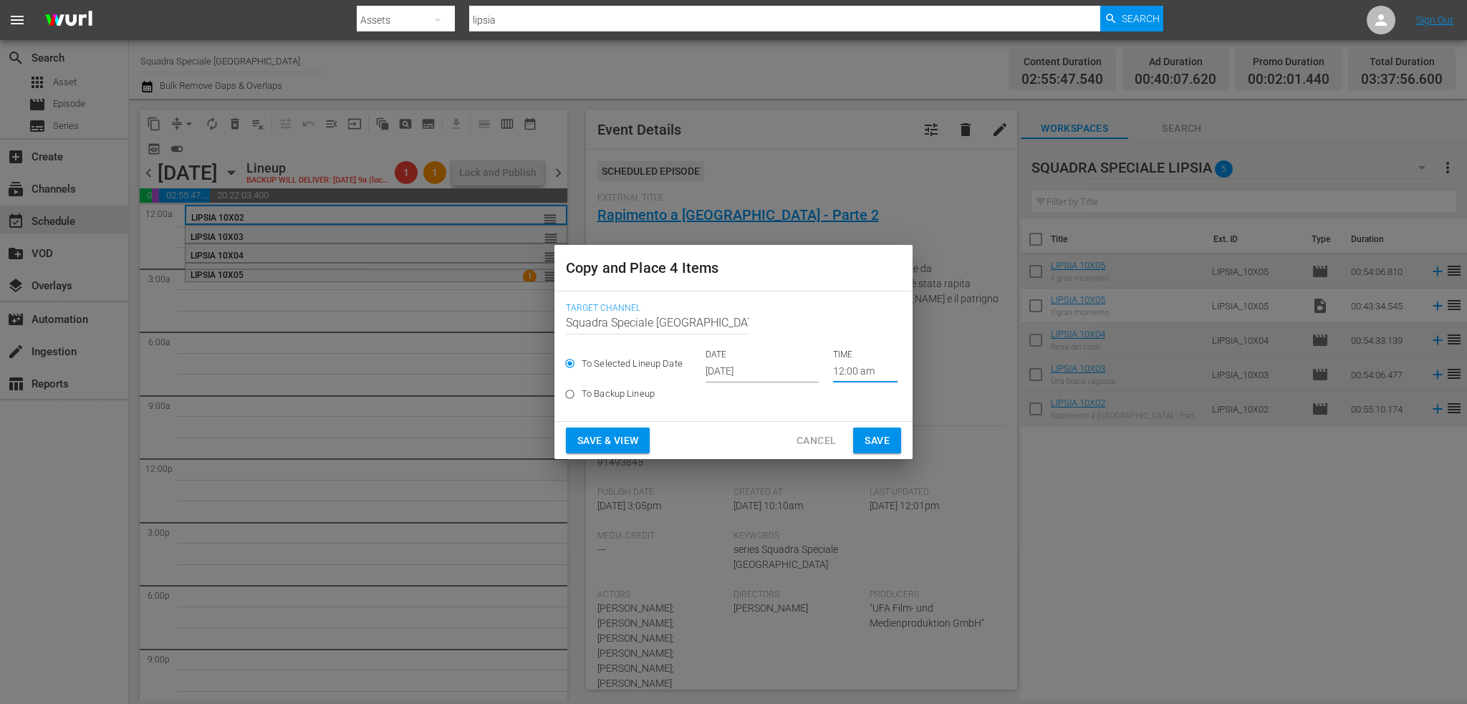
click at [846, 373] on input "12:00 am" at bounding box center [865, 371] width 64 height 21
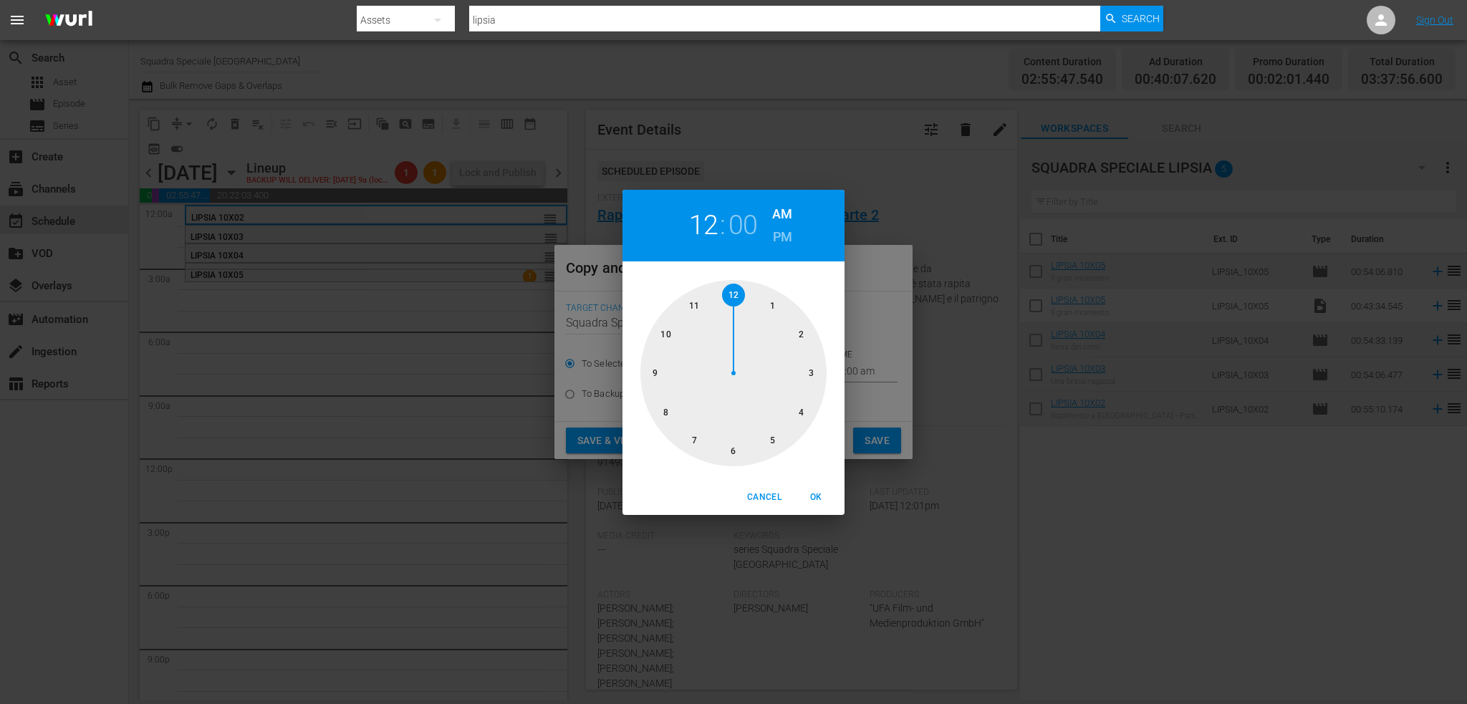
click at [810, 370] on div at bounding box center [733, 373] width 186 height 186
click at [737, 448] on div at bounding box center [733, 373] width 186 height 186
click at [810, 498] on span "OK" at bounding box center [816, 497] width 34 height 15
type input "03:30 am"
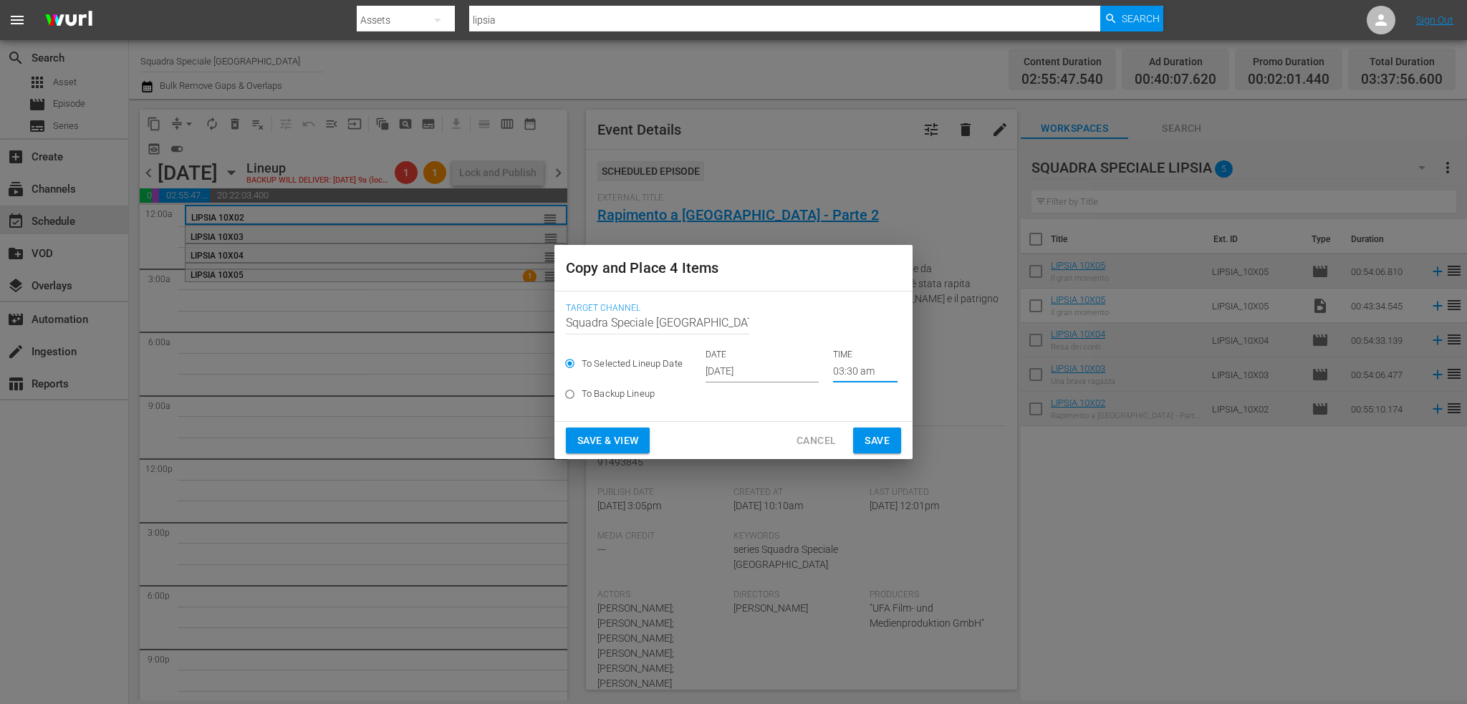
click at [880, 444] on span "Save" at bounding box center [877, 441] width 25 height 18
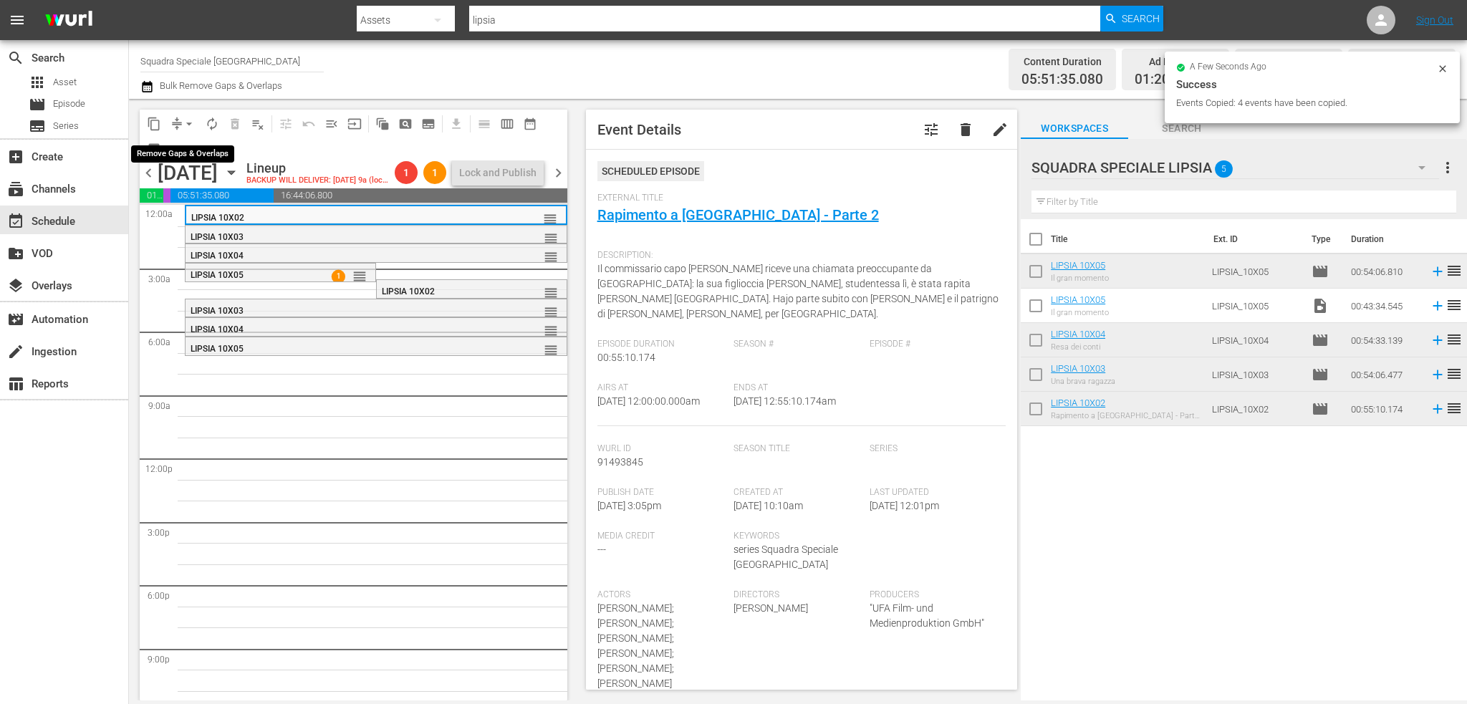
click at [186, 117] on span "arrow_drop_down" at bounding box center [189, 124] width 14 height 14
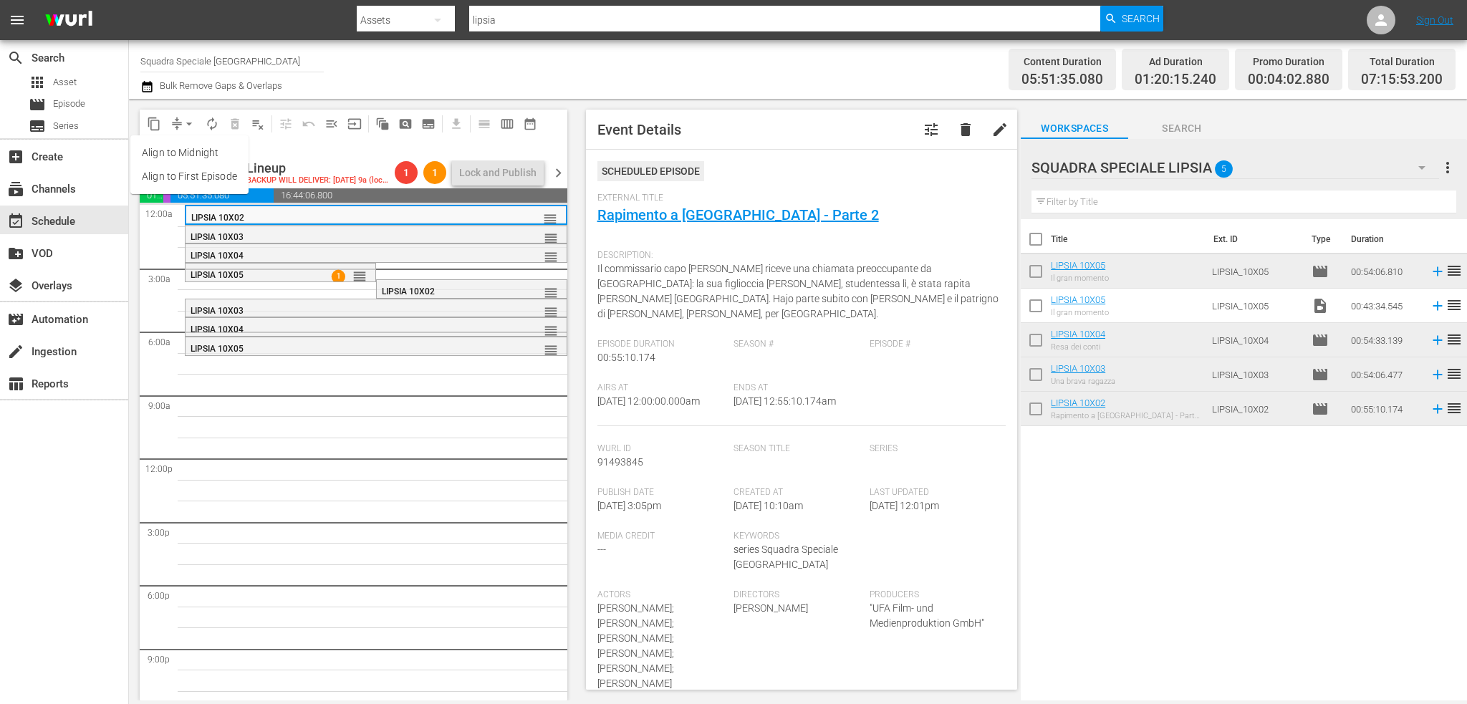
click at [214, 182] on li "Align to First Episode" at bounding box center [189, 177] width 118 height 24
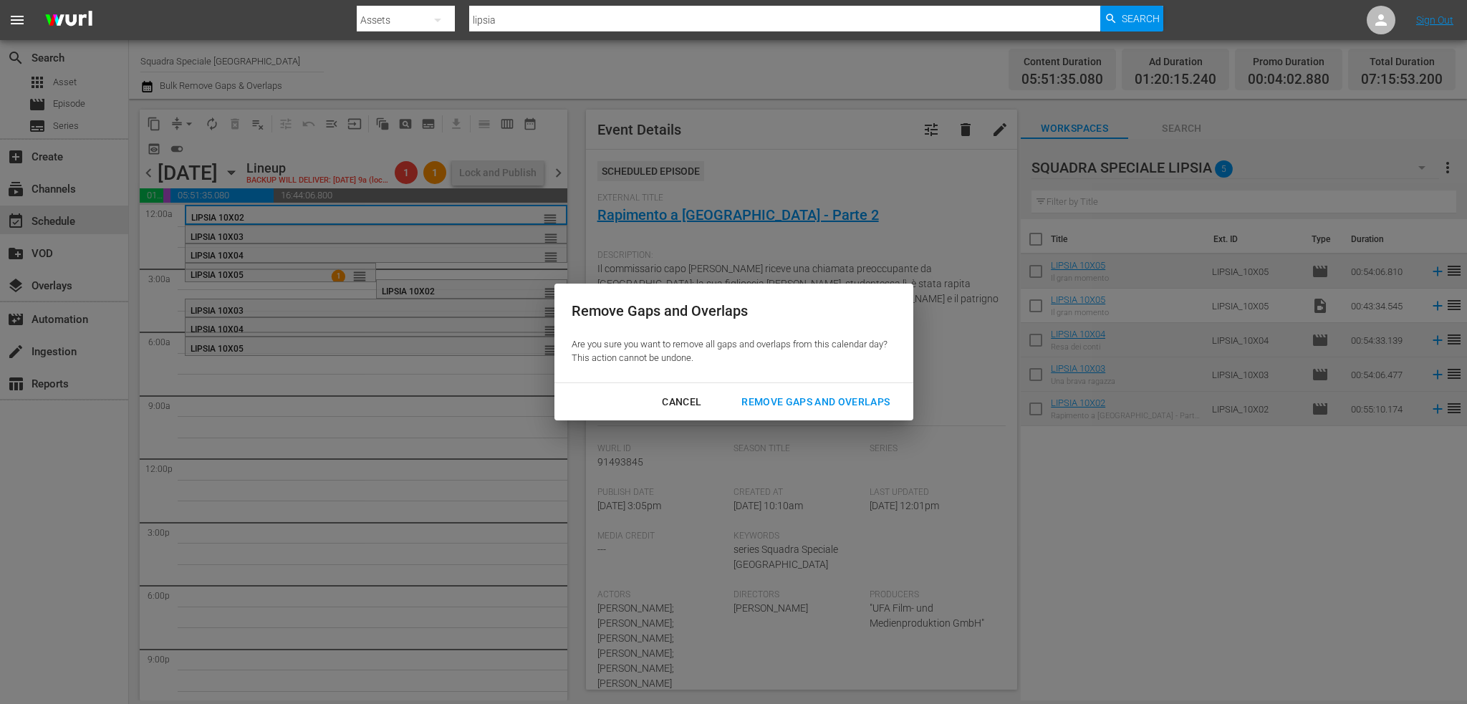
click at [803, 403] on div "Remove Gaps and Overlaps" at bounding box center [815, 402] width 171 height 18
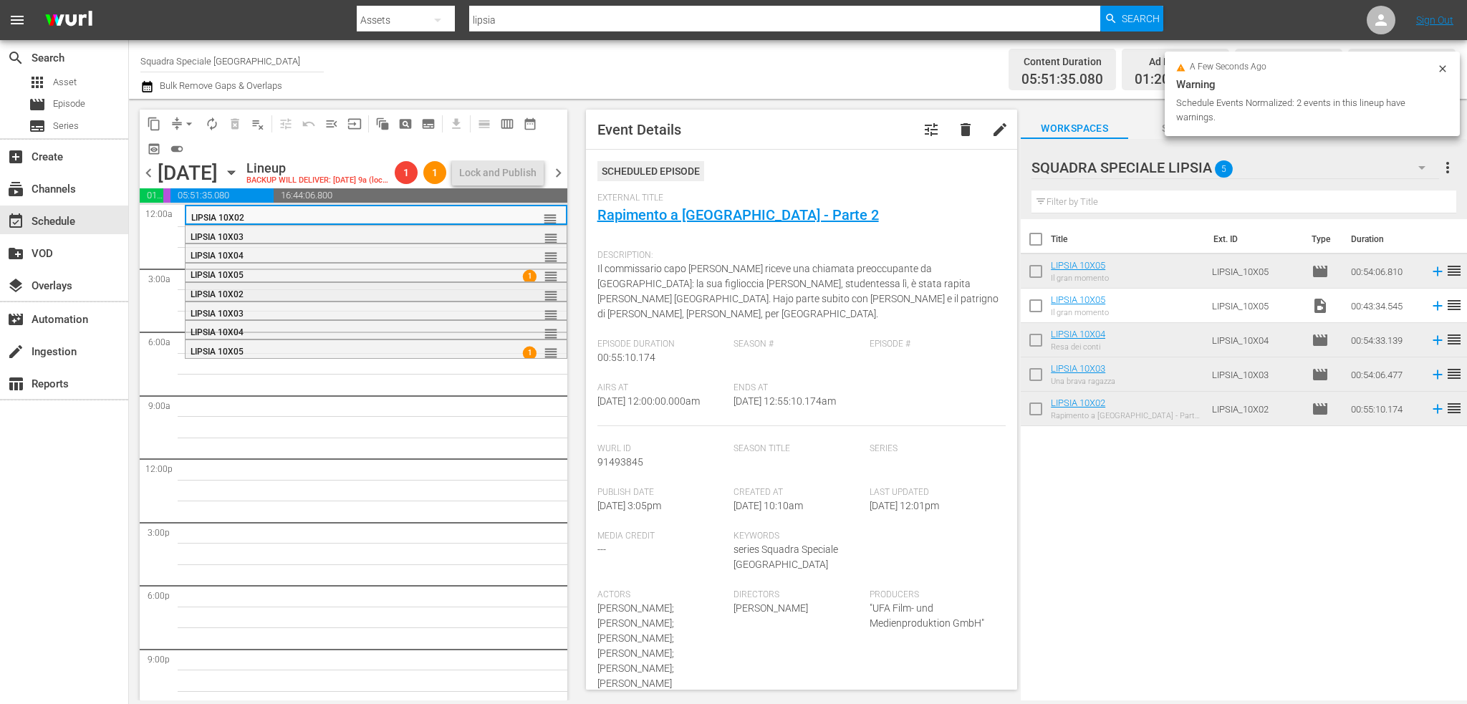
click at [354, 299] on div "LIPSIA 10X02" at bounding box center [340, 294] width 299 height 10
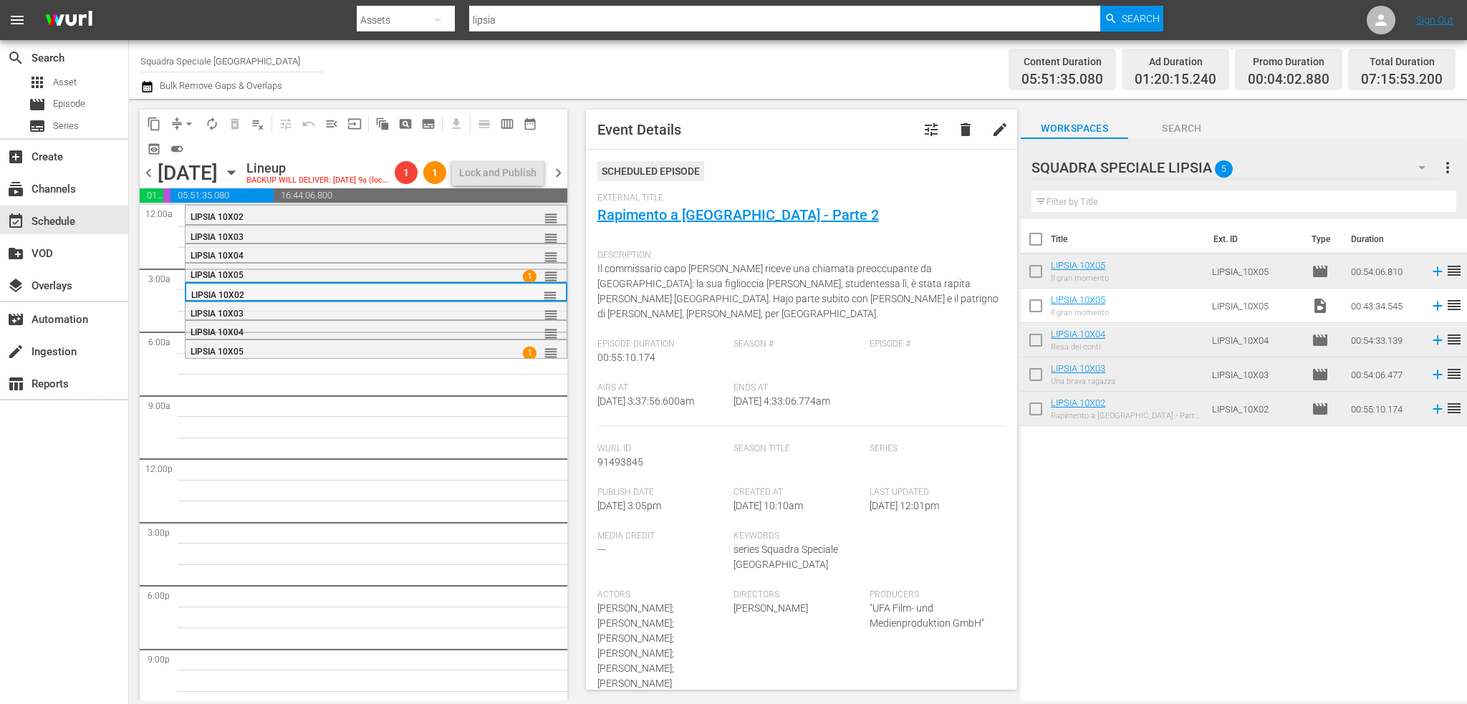
click at [297, 300] on div "LIPSIA 10X02" at bounding box center [340, 295] width 298 height 10
click at [287, 222] on div "LIPSIA 10X02" at bounding box center [340, 217] width 299 height 10
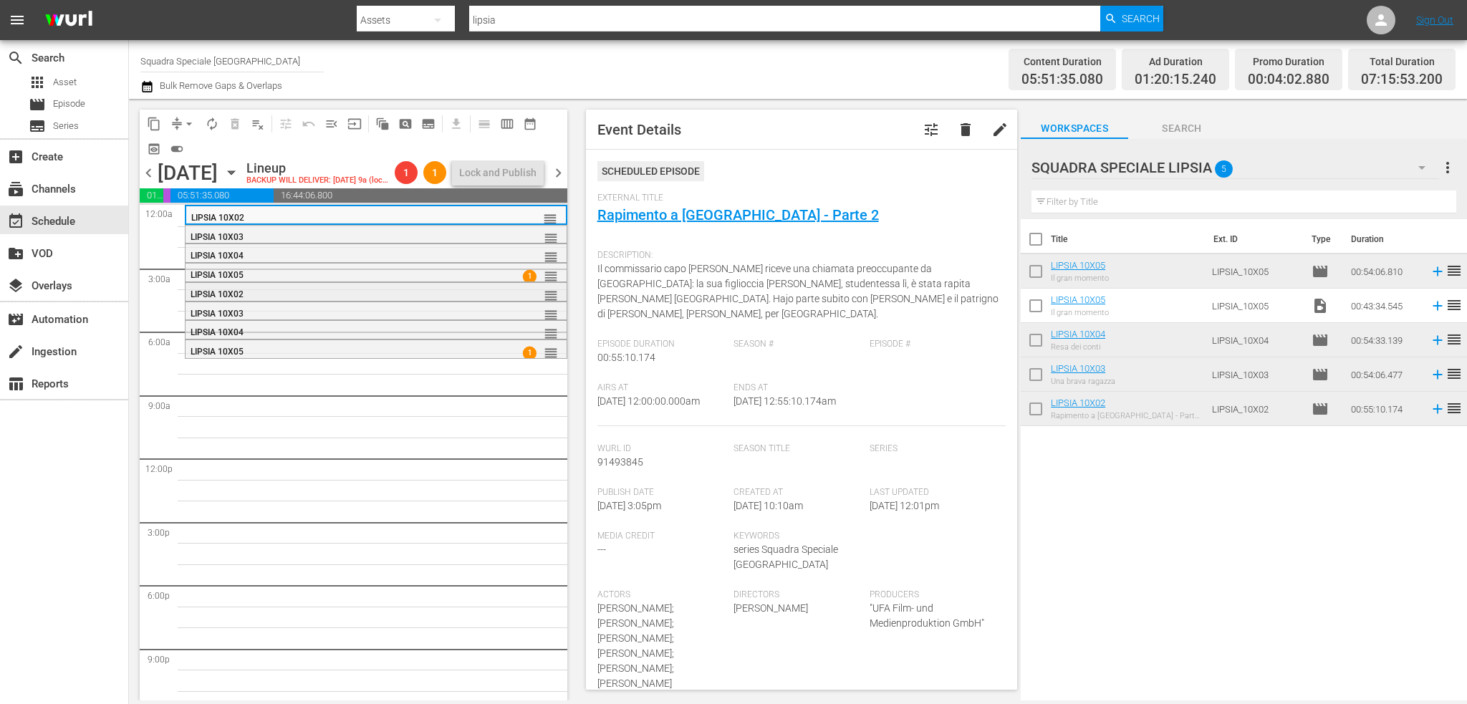
click at [444, 299] on div "LIPSIA 10X02" at bounding box center [340, 294] width 299 height 10
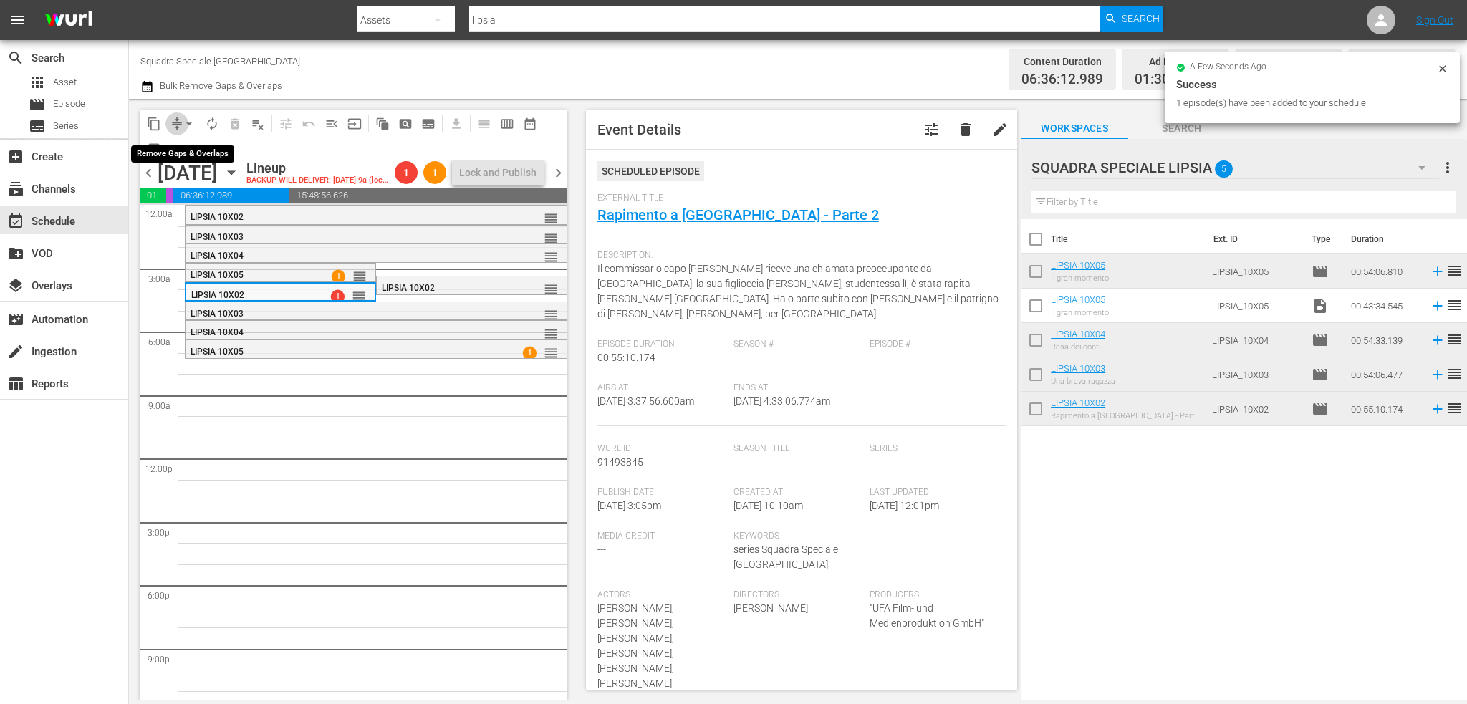
click at [180, 115] on button "compress" at bounding box center [176, 123] width 23 height 23
click at [185, 123] on span "arrow_drop_down" at bounding box center [189, 124] width 14 height 14
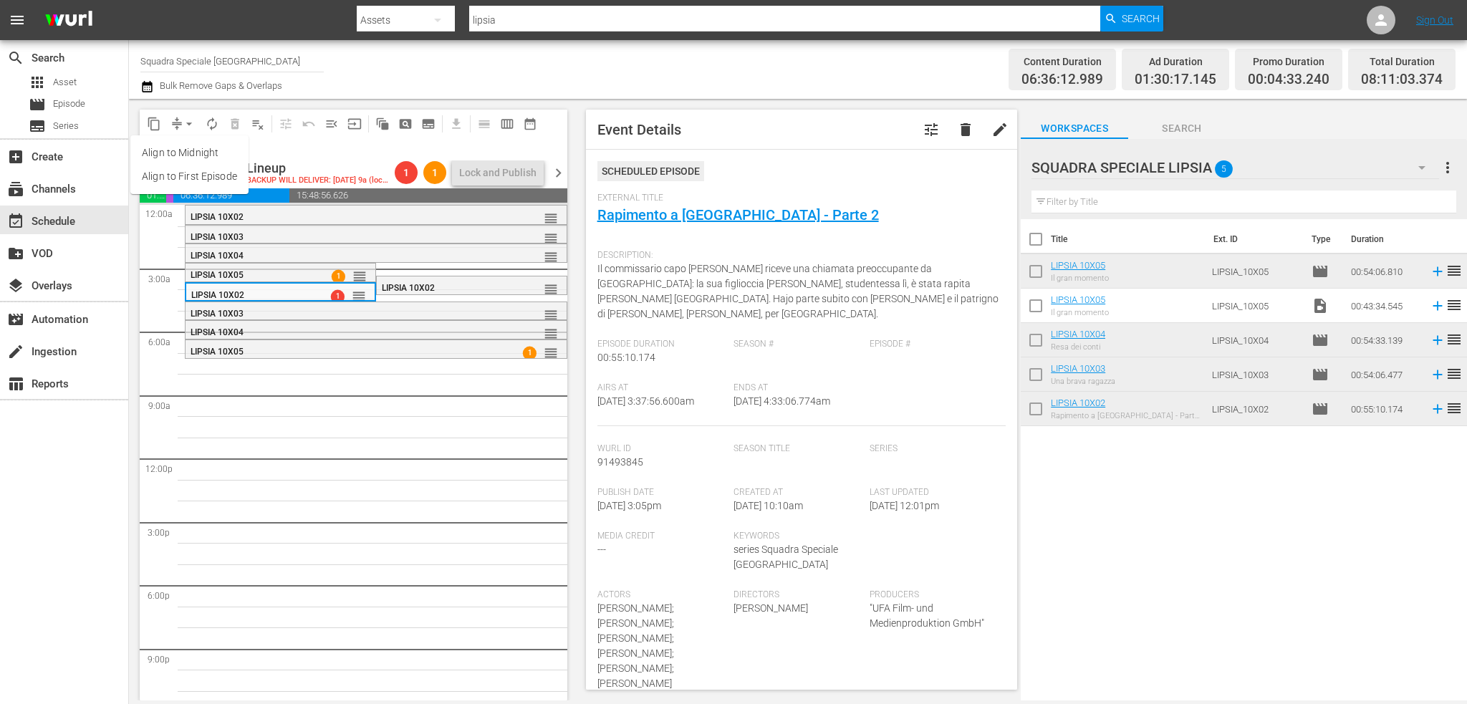
click at [212, 176] on li "Align to First Episode" at bounding box center [189, 177] width 118 height 24
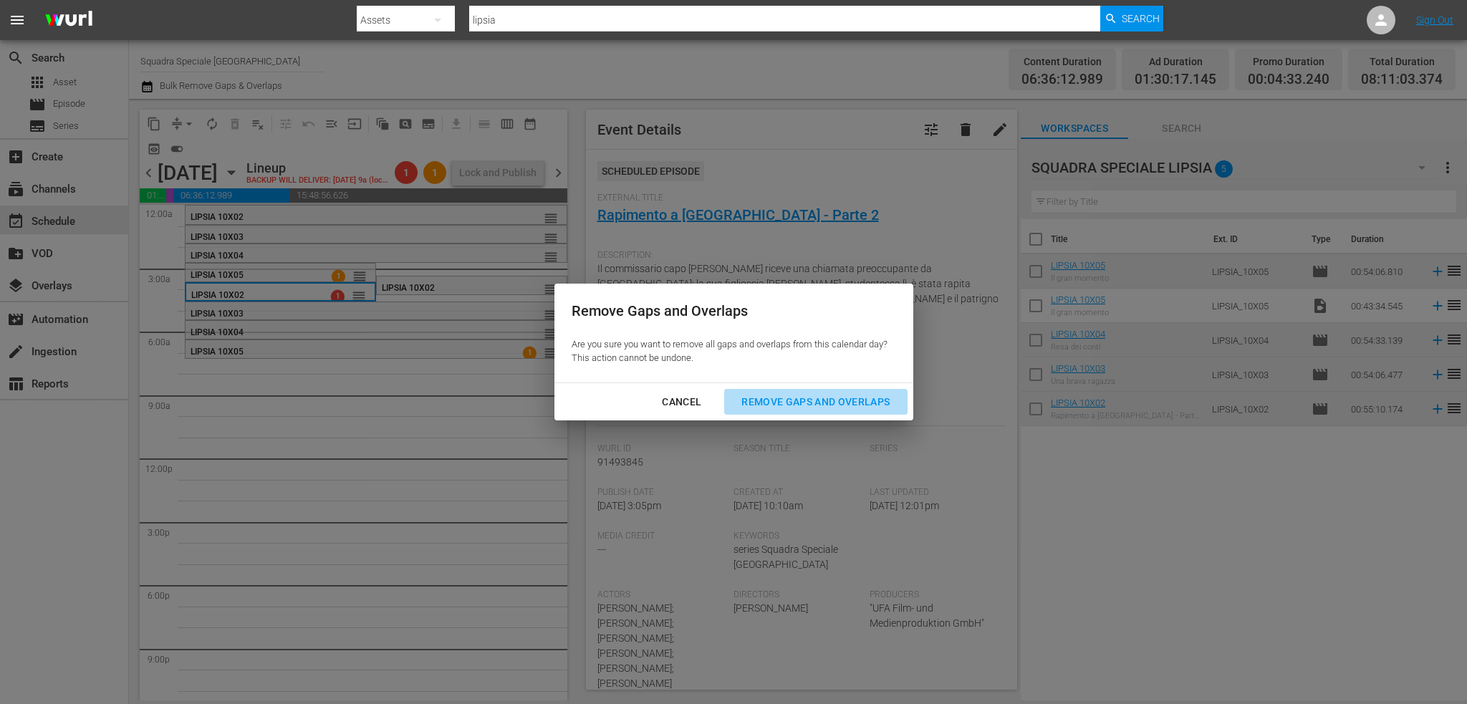
click at [850, 410] on div "Remove Gaps and Overlaps" at bounding box center [815, 402] width 171 height 18
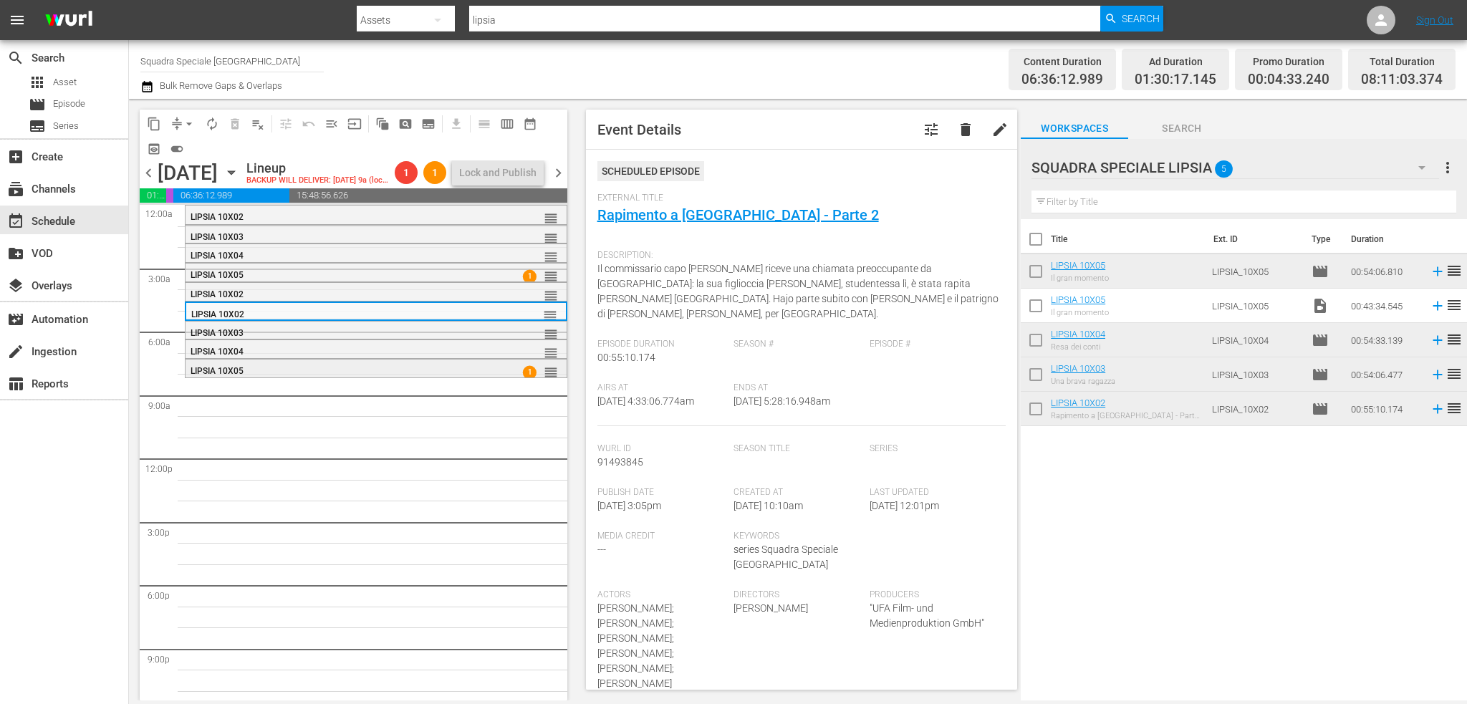
click at [264, 376] on div "LIPSIA 10X05" at bounding box center [340, 371] width 299 height 10
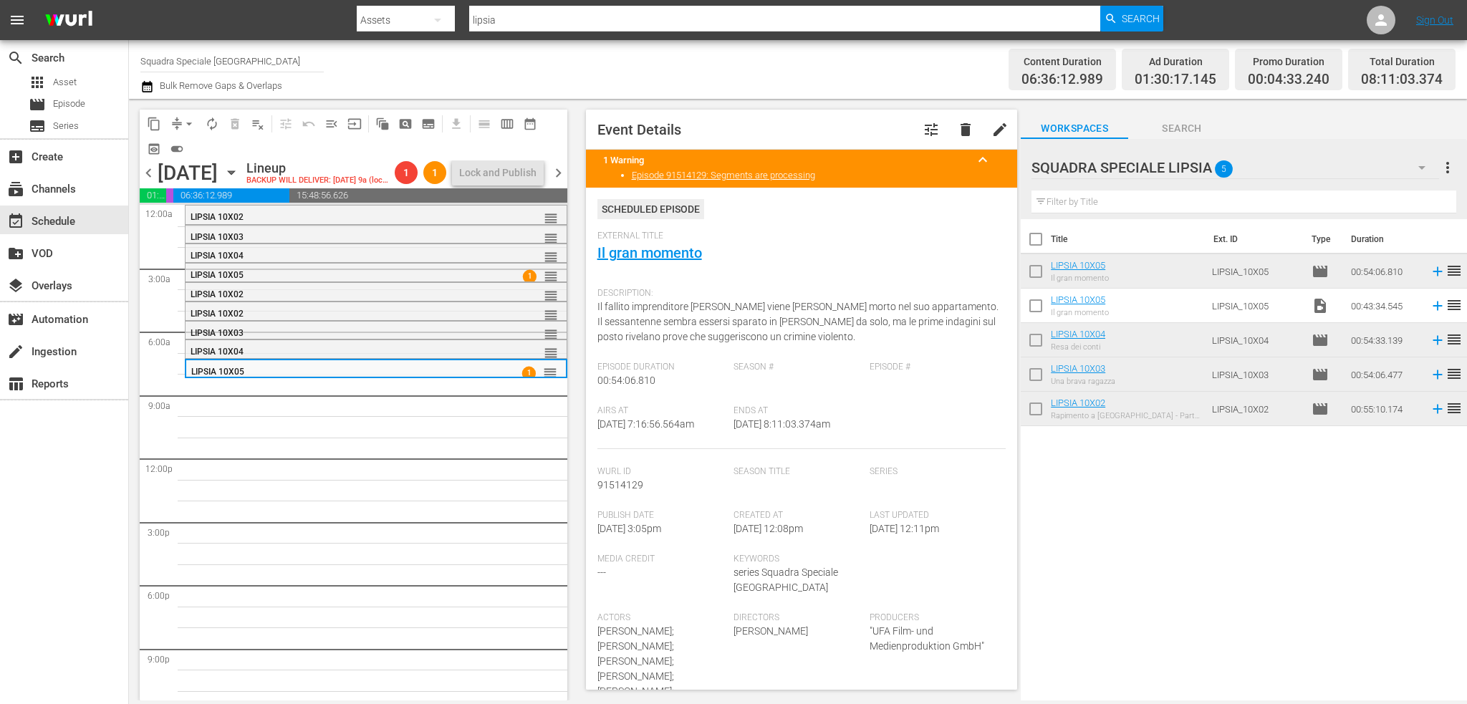
click at [1141, 217] on div "Filter by Title" at bounding box center [1244, 202] width 425 height 34
click at [1141, 199] on input "text" at bounding box center [1244, 202] width 425 height 23
click at [75, 82] on span "Asset" at bounding box center [65, 82] width 24 height 14
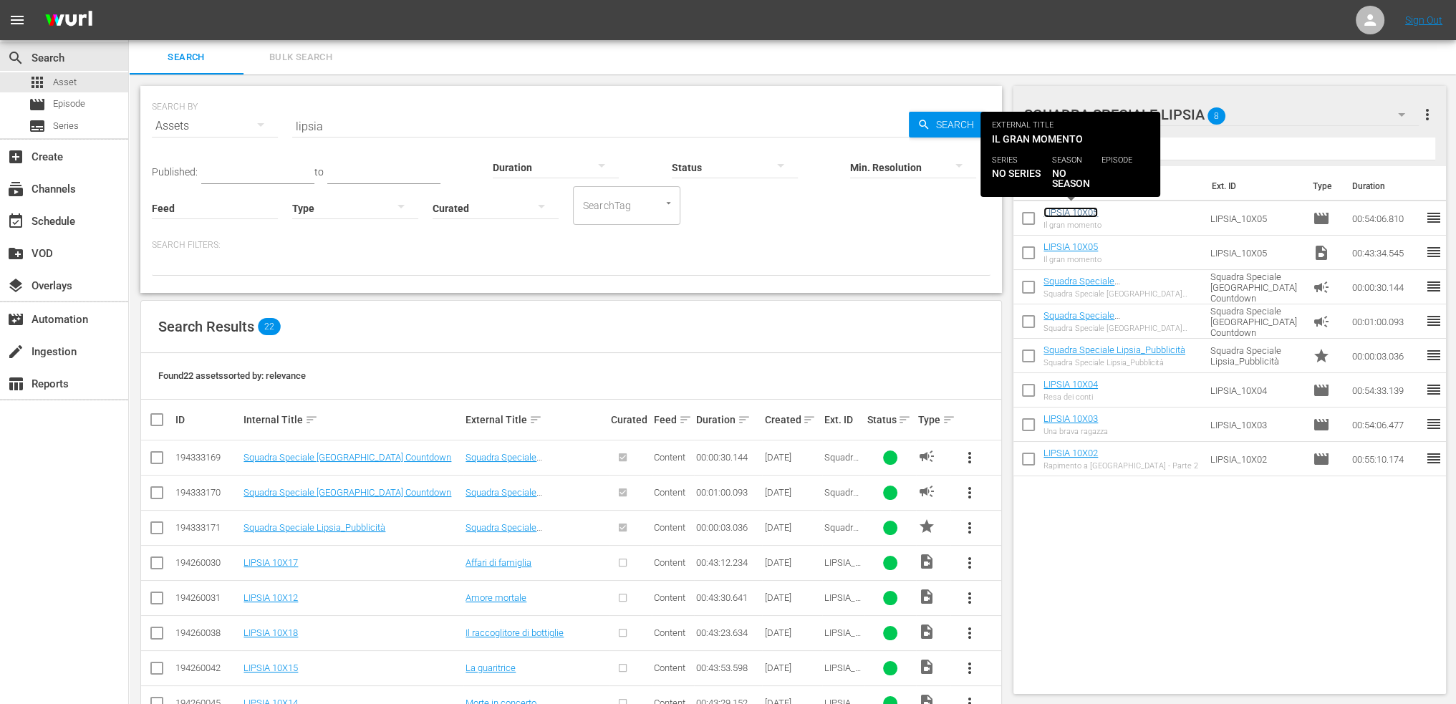
click at [1080, 211] on link "LIPSIA 10X05" at bounding box center [1071, 212] width 54 height 11
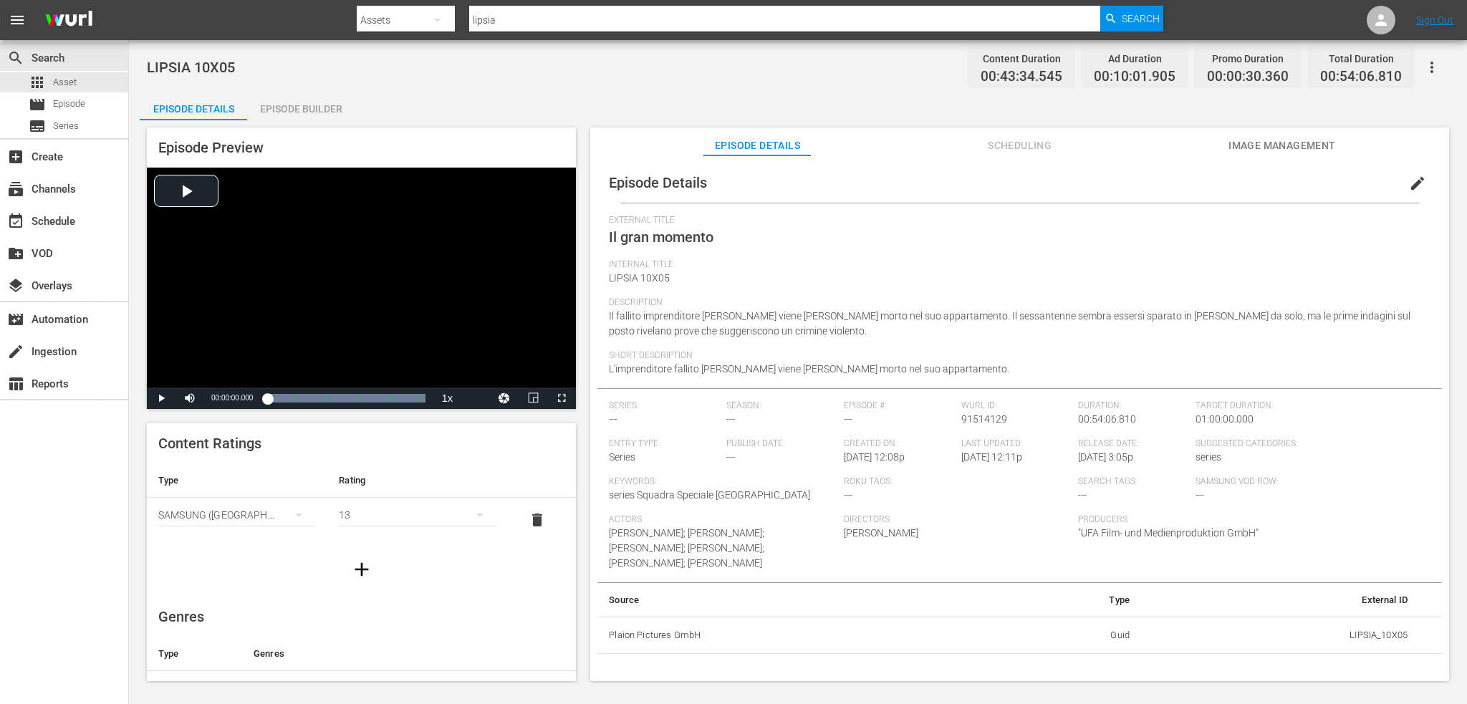
click at [1416, 171] on button "edit" at bounding box center [1418, 183] width 34 height 34
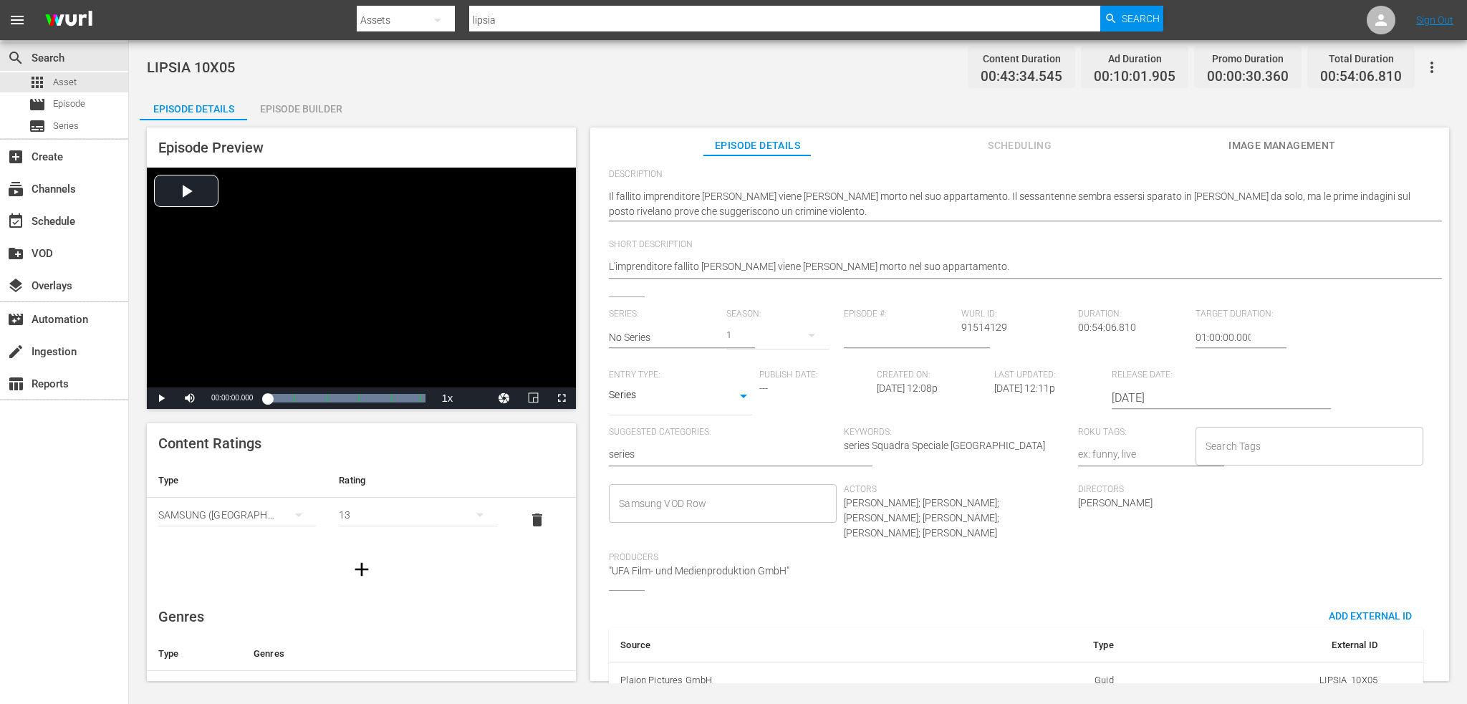
scroll to position [193, 0]
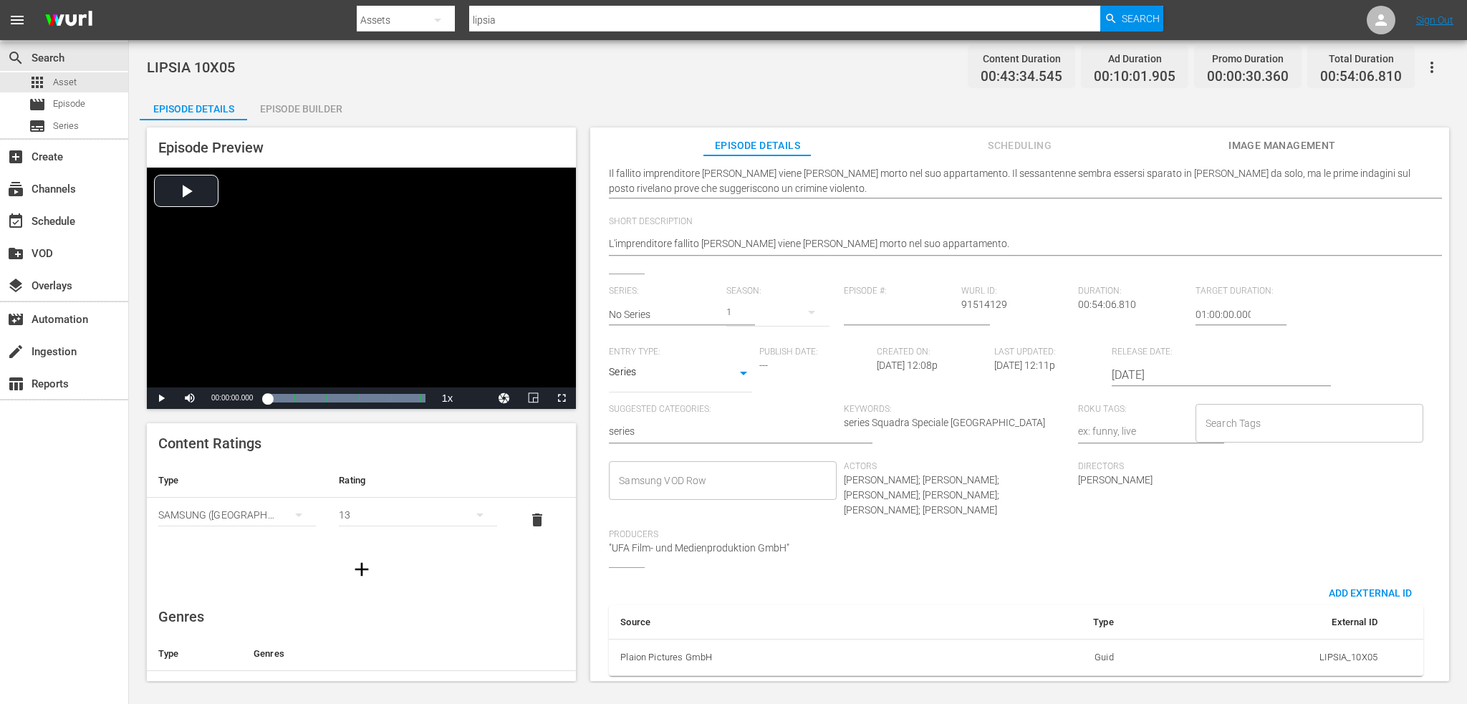
click at [873, 417] on span "series Squadra Speciale [GEOGRAPHIC_DATA]" at bounding box center [944, 422] width 201 height 11
click at [661, 303] on input "text" at bounding box center [664, 314] width 110 height 34
click at [762, 301] on div "1" at bounding box center [777, 312] width 103 height 40
click at [870, 303] on div "1" at bounding box center [733, 352] width 1467 height 704
click at [673, 471] on input "Samsung VOD Row" at bounding box center [711, 481] width 193 height 26
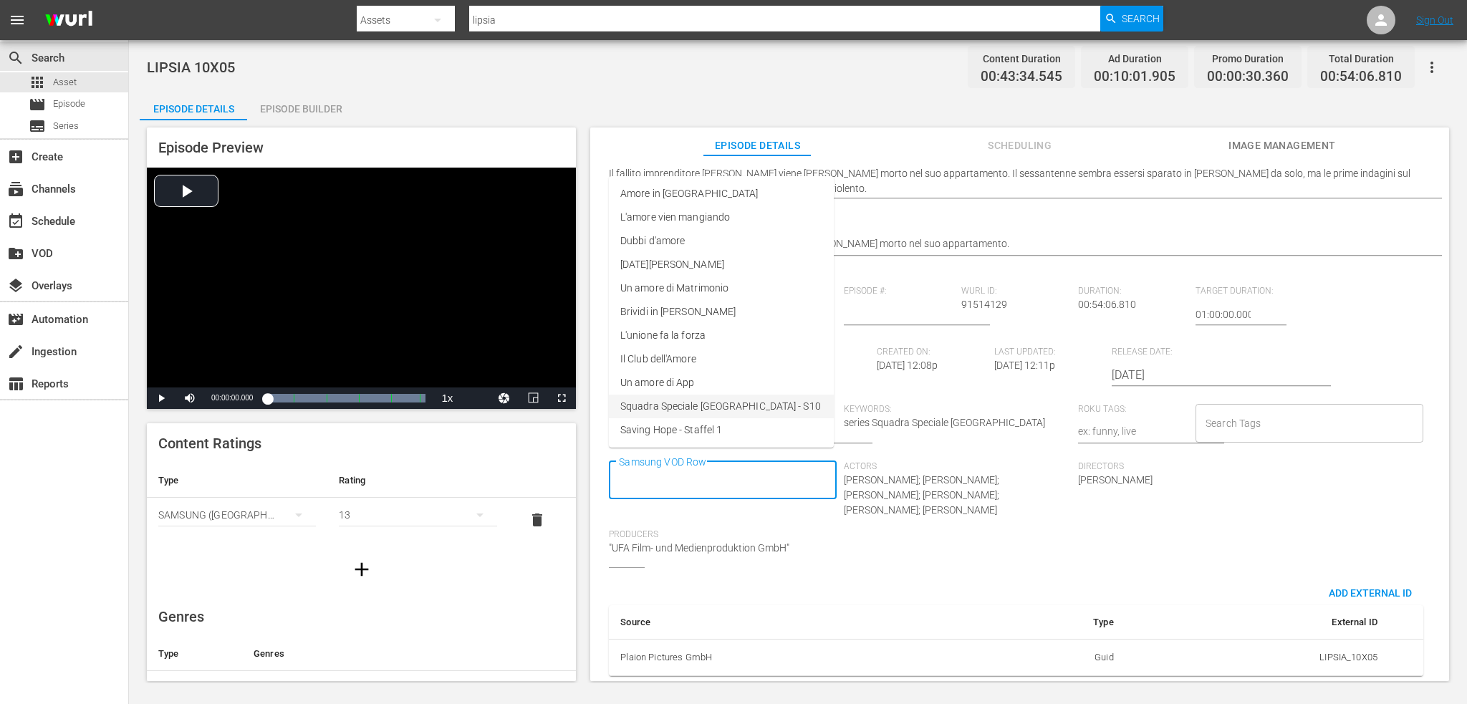
click at [702, 400] on span "Squadra Speciale [GEOGRAPHIC_DATA] - S10" at bounding box center [720, 406] width 201 height 15
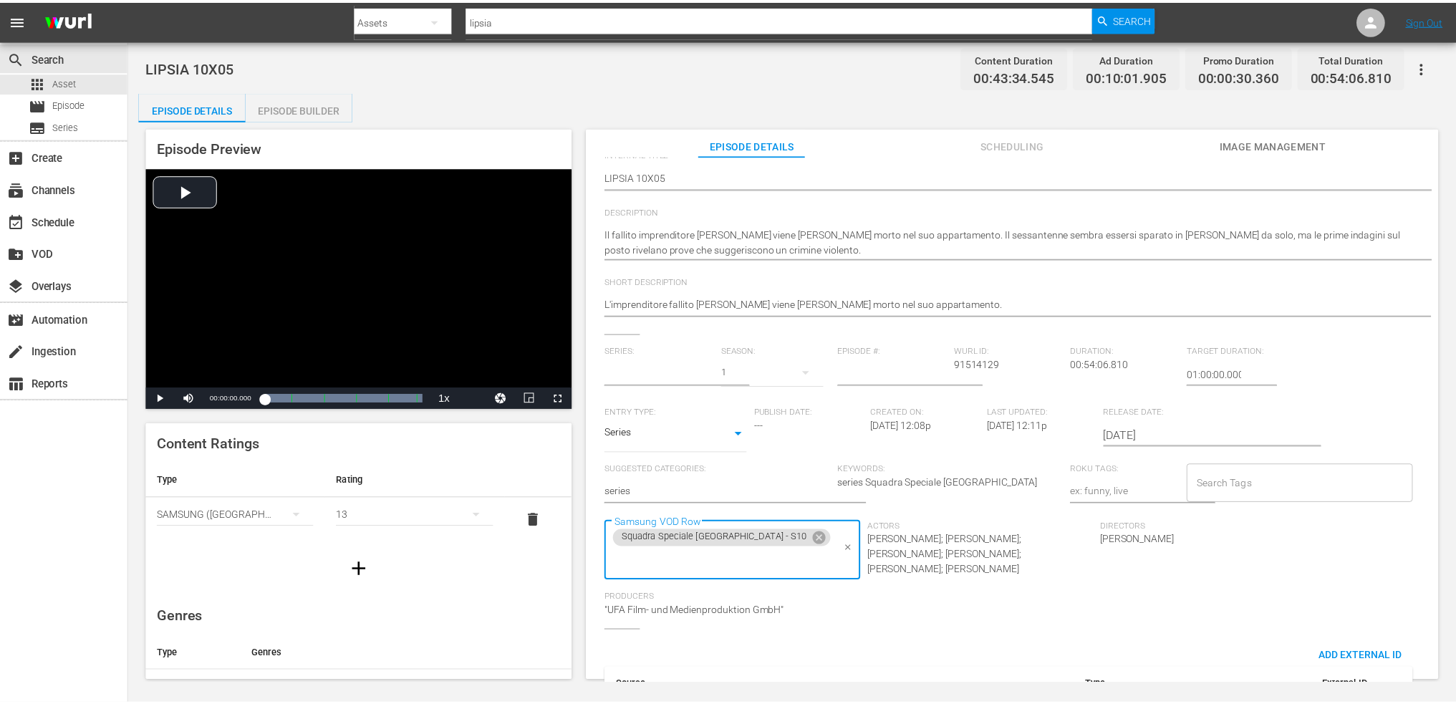
scroll to position [0, 0]
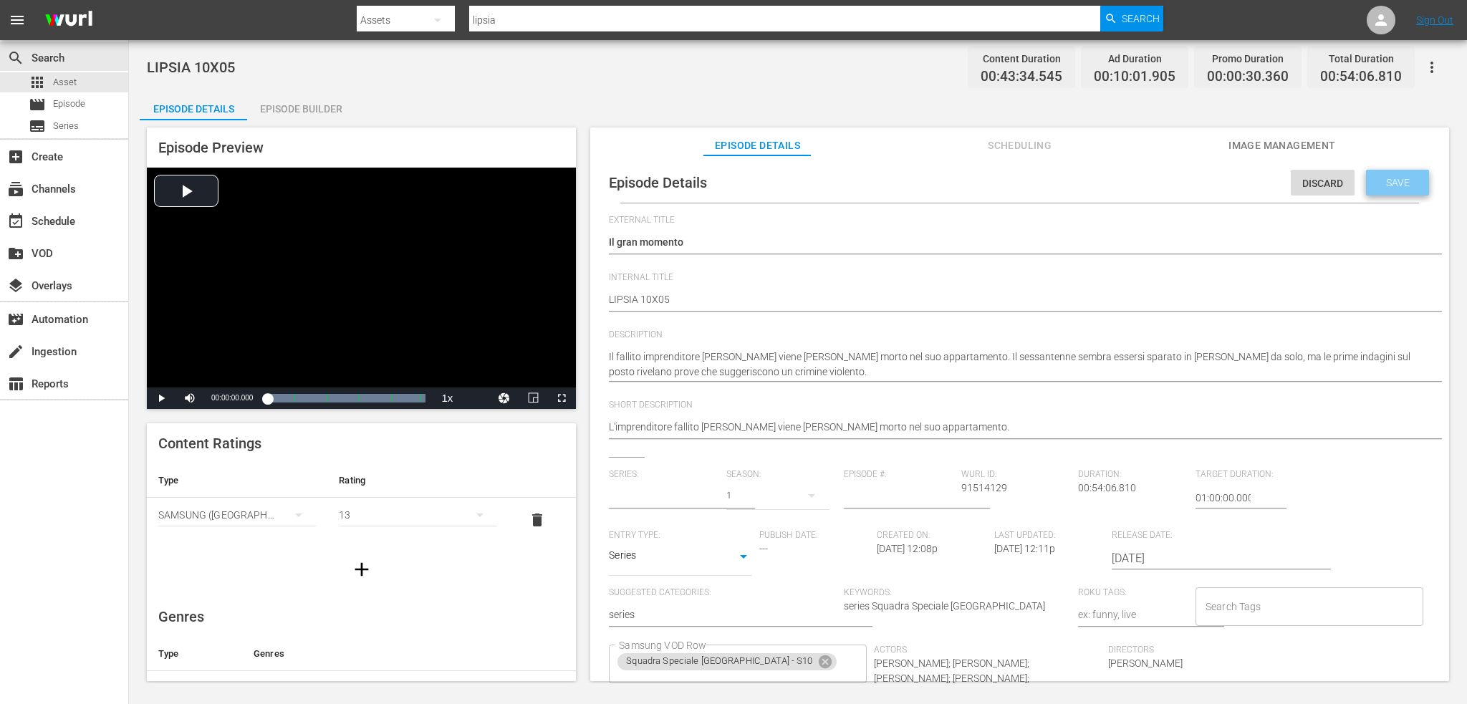
click at [1383, 181] on span "Save" at bounding box center [1398, 182] width 47 height 11
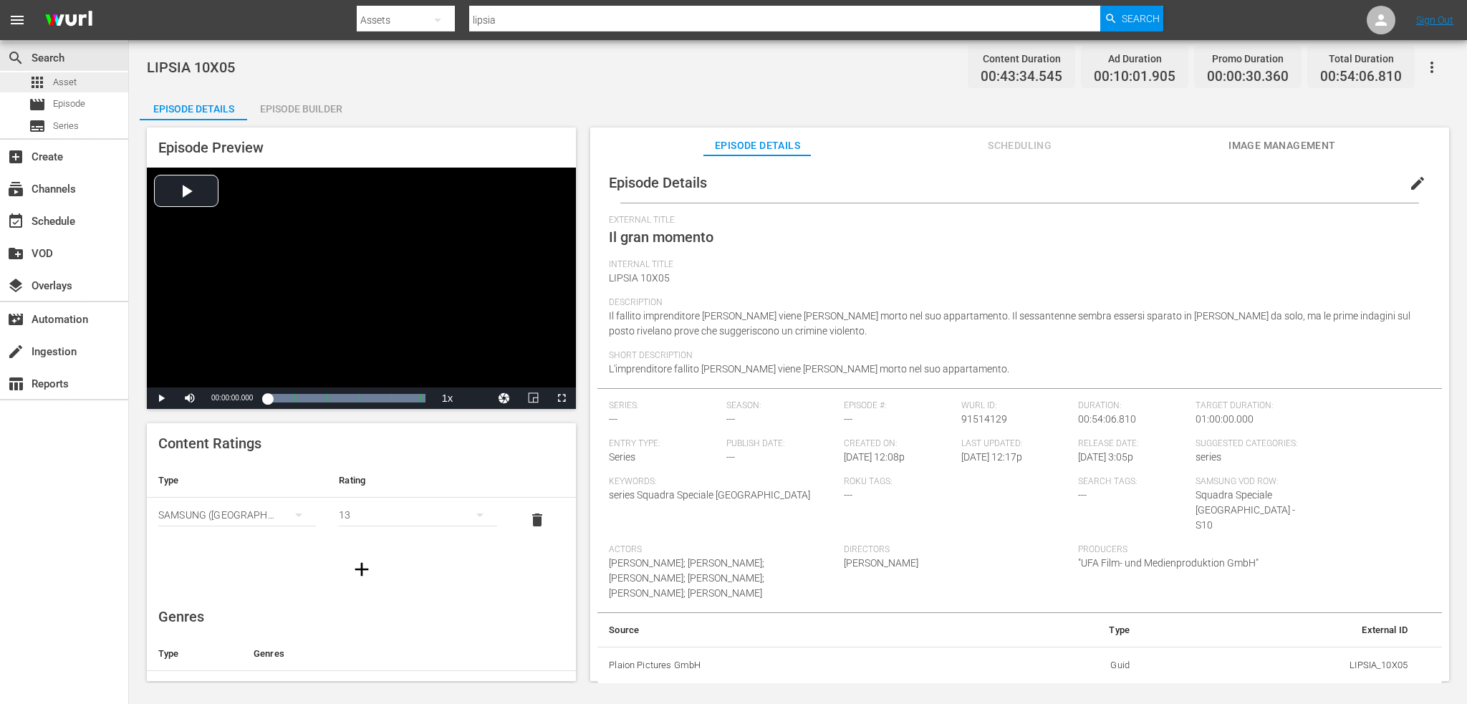
click at [86, 85] on div "apps Asset" at bounding box center [64, 82] width 128 height 20
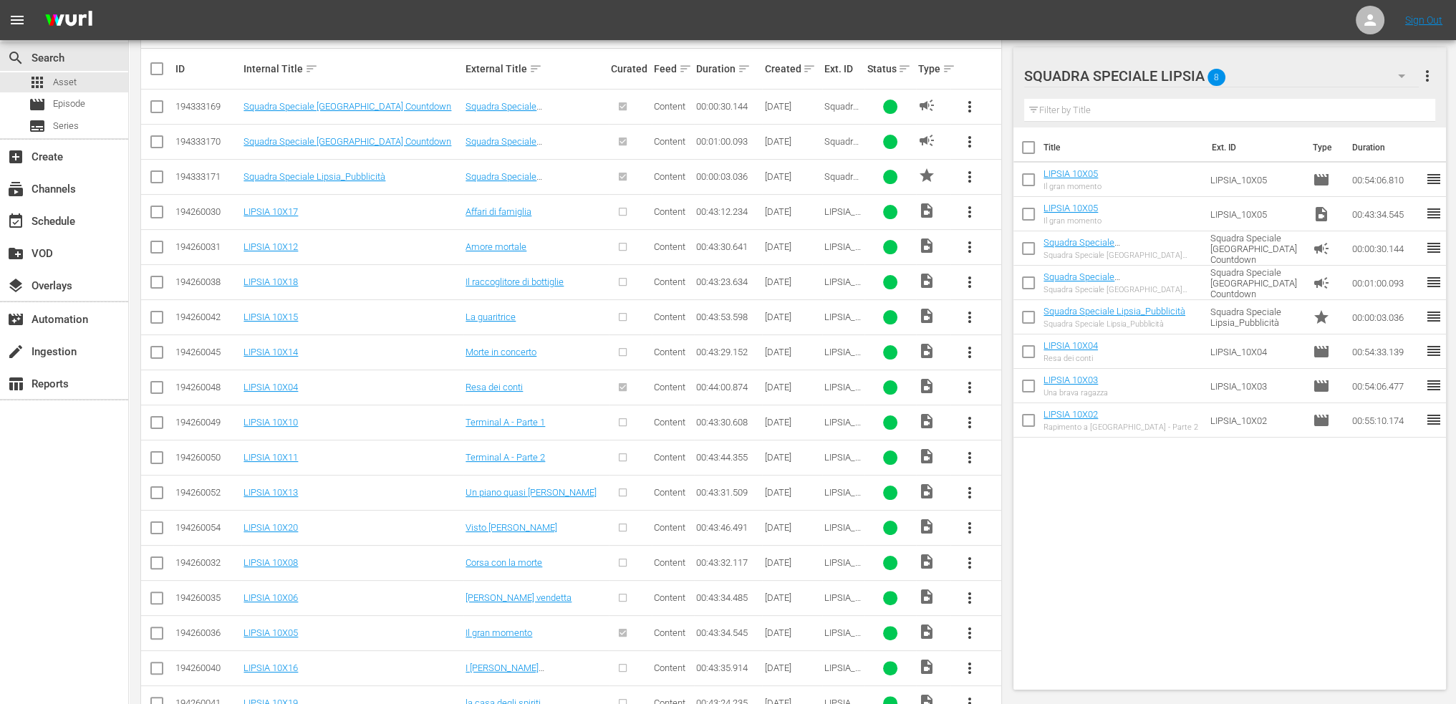
scroll to position [430, 0]
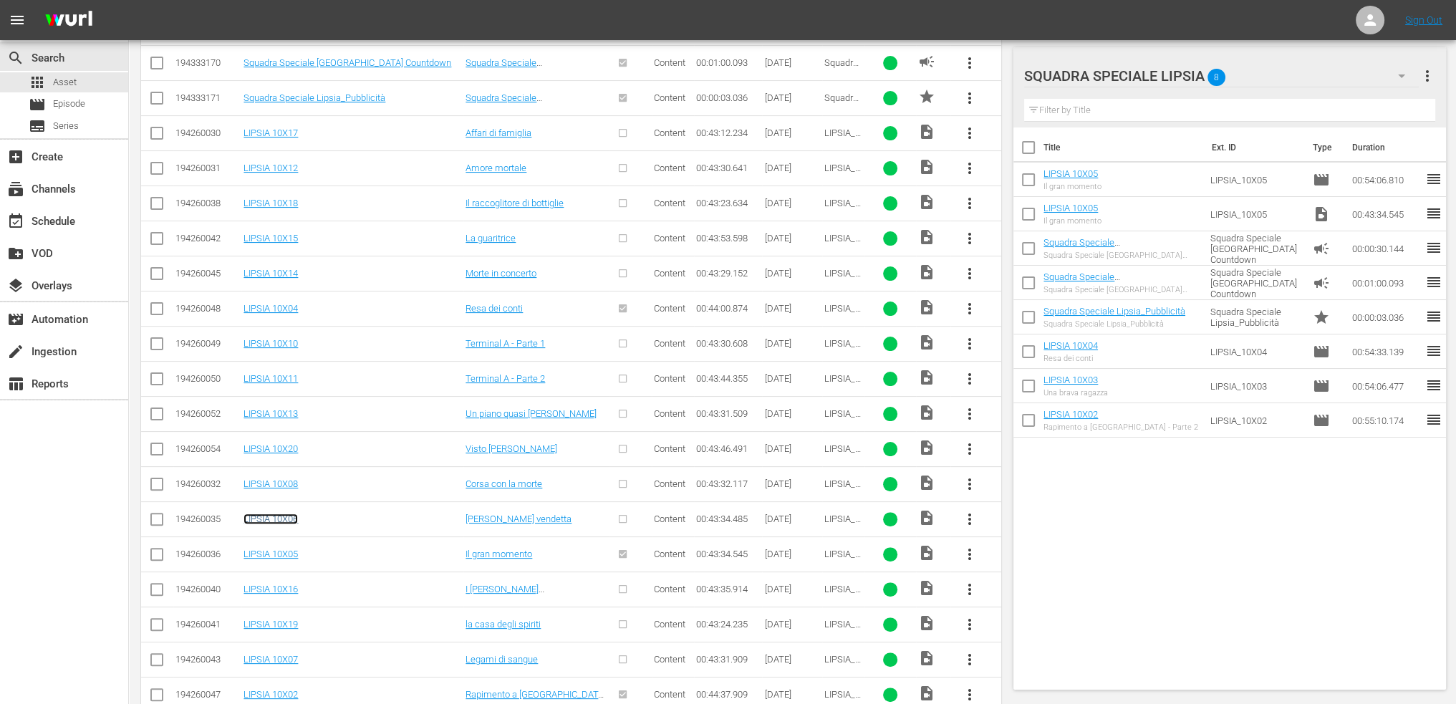
click at [292, 515] on link "LIPSIA 10X06" at bounding box center [271, 519] width 54 height 11
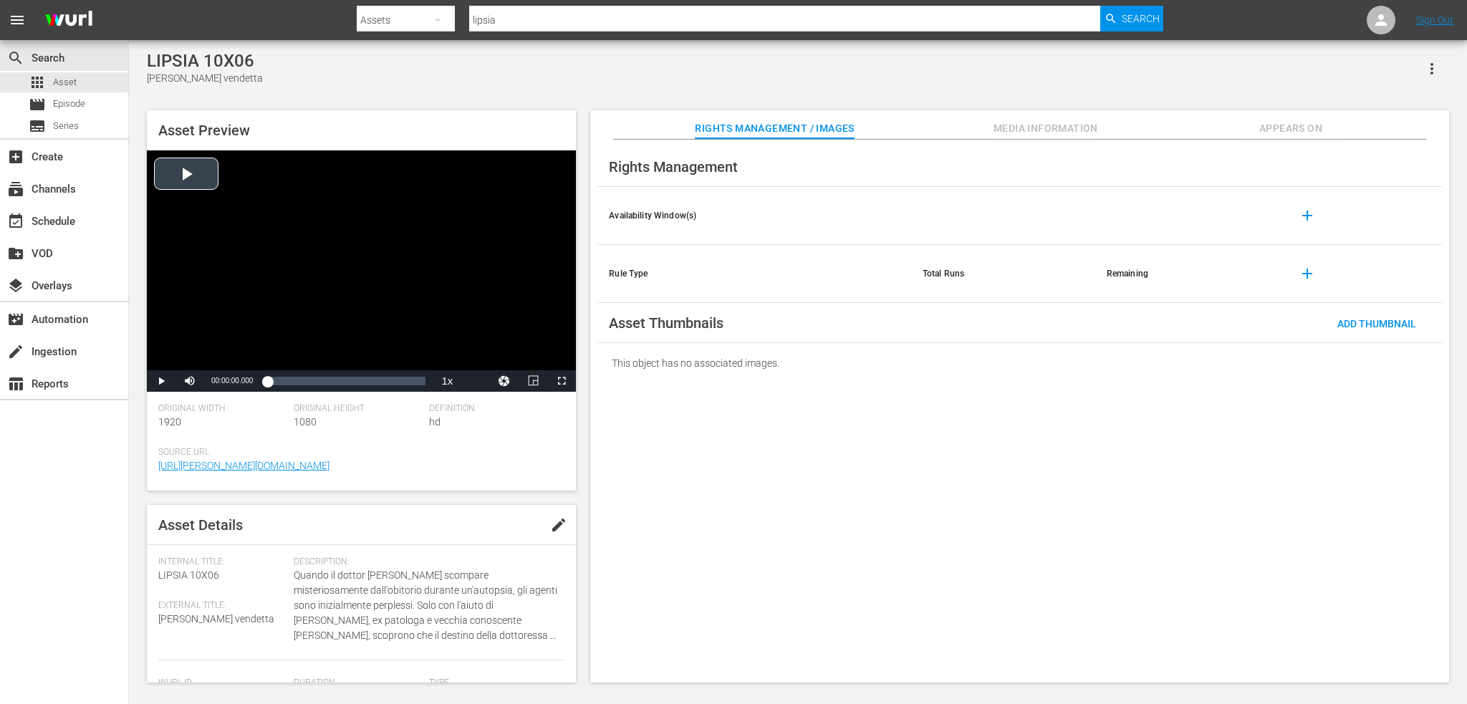
click at [252, 223] on div "Video Player" at bounding box center [361, 260] width 429 height 220
click at [292, 389] on div "Loaded : 1.38% 00:07:53.209 00:00:03.057" at bounding box center [346, 380] width 173 height 21
click at [326, 380] on div "Loaded : 17.23% 00:16:33.740 00:06:55.951" at bounding box center [346, 381] width 158 height 14
click at [378, 378] on div "Loaded : 37.90% 00:30:25.428 00:16:11.341" at bounding box center [346, 381] width 158 height 14
click at [410, 378] on div "Loaded : 70.98% 00:39:14.219 00:30:38.167" at bounding box center [346, 381] width 158 height 14
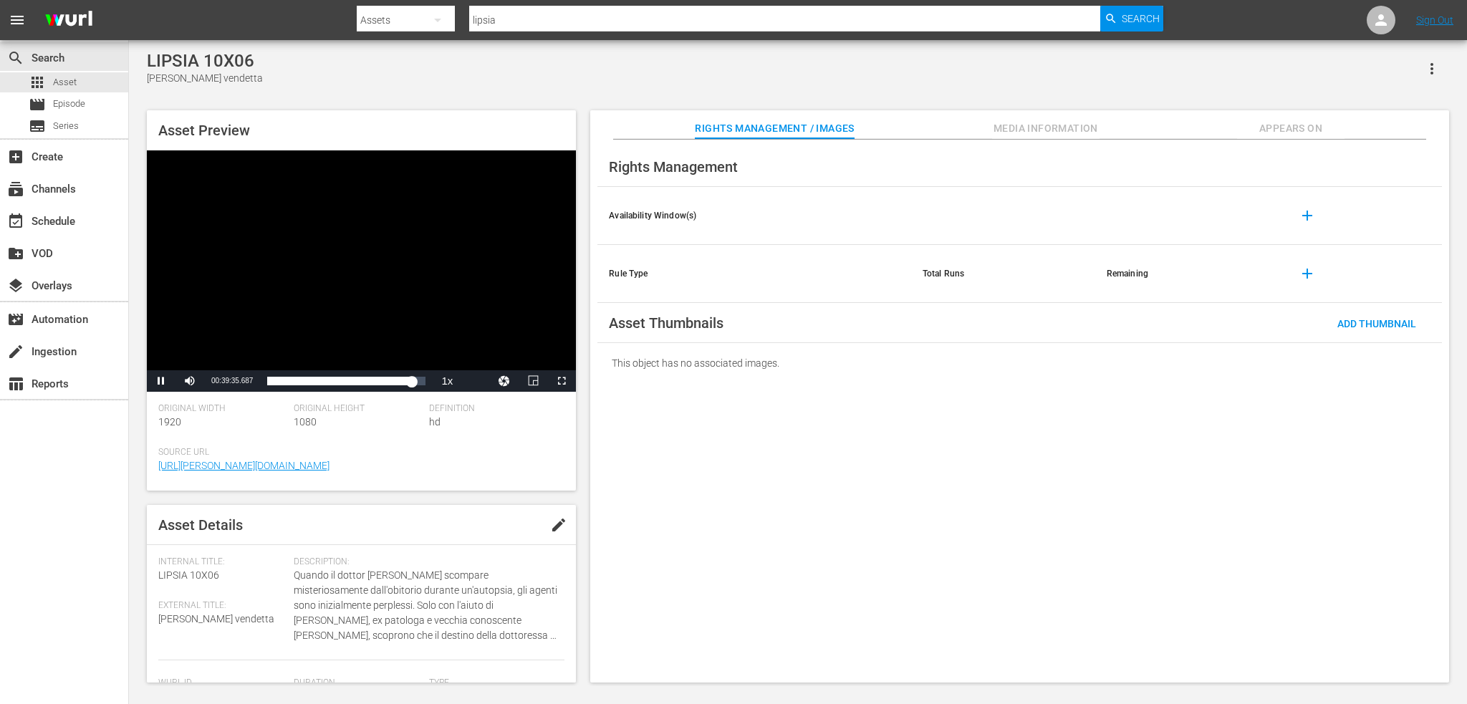
click at [374, 274] on div "Video Player" at bounding box center [361, 260] width 429 height 220
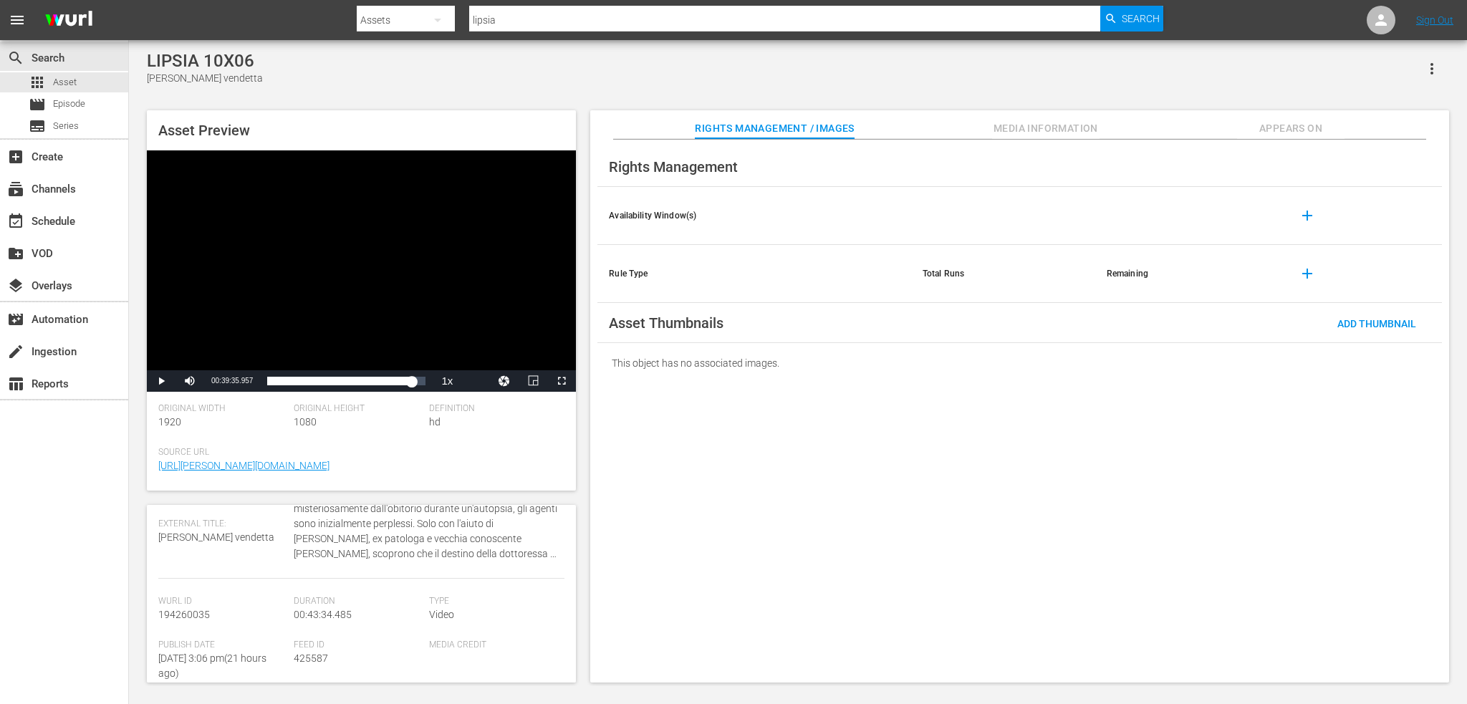
scroll to position [143, 0]
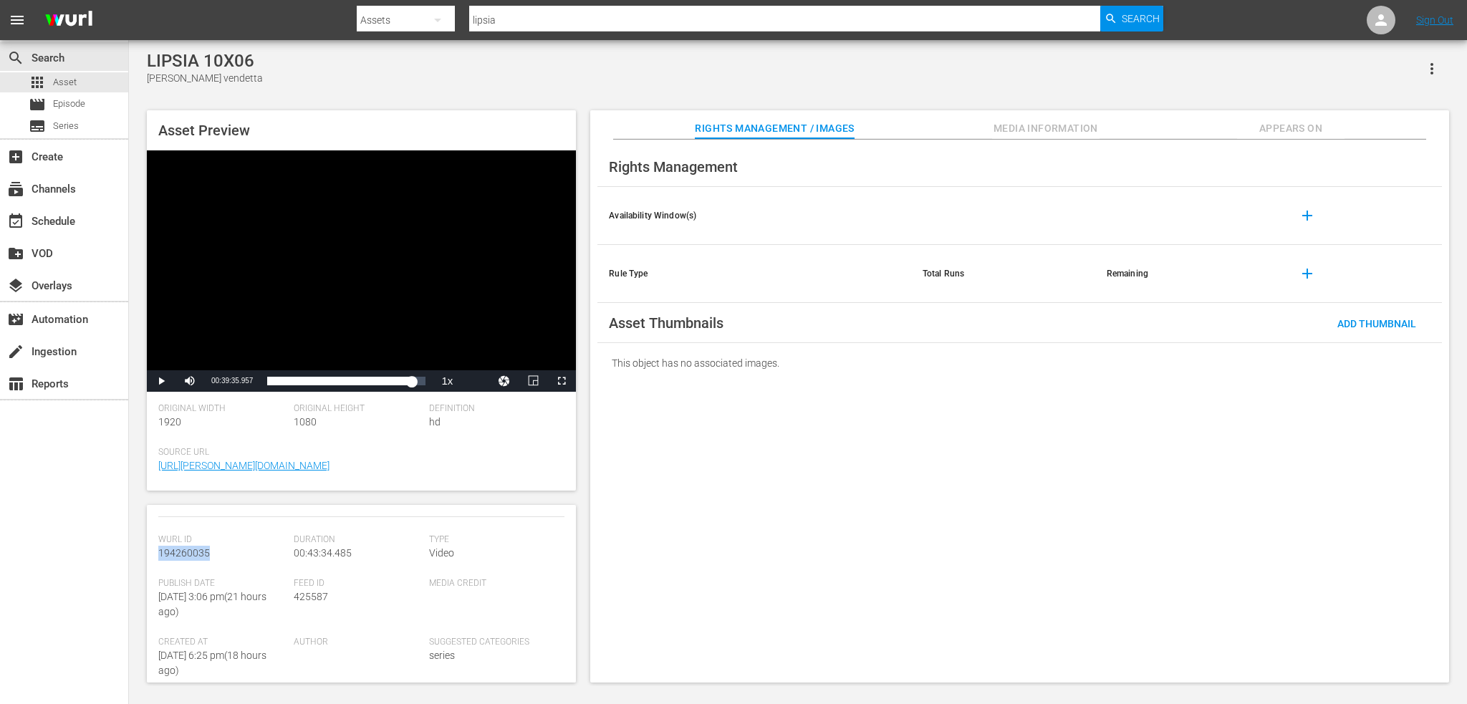
drag, startPoint x: 231, startPoint y: 551, endPoint x: 152, endPoint y: 557, distance: 79.7
click at [152, 557] on div "Asset Details edit Internal Title: LIPSIA 10X06 External Title: Fredda vendetta…" at bounding box center [361, 594] width 429 height 178
copy span "194260035"
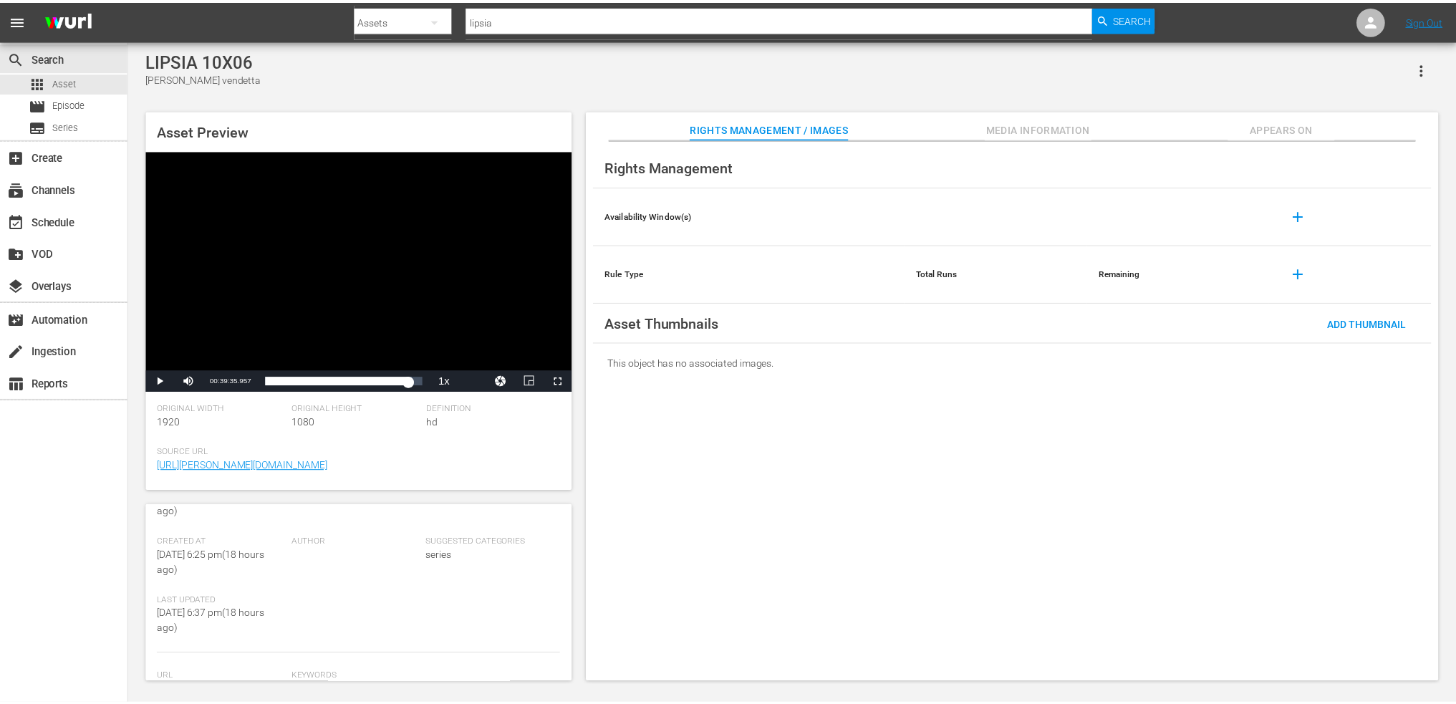
scroll to position [335, 0]
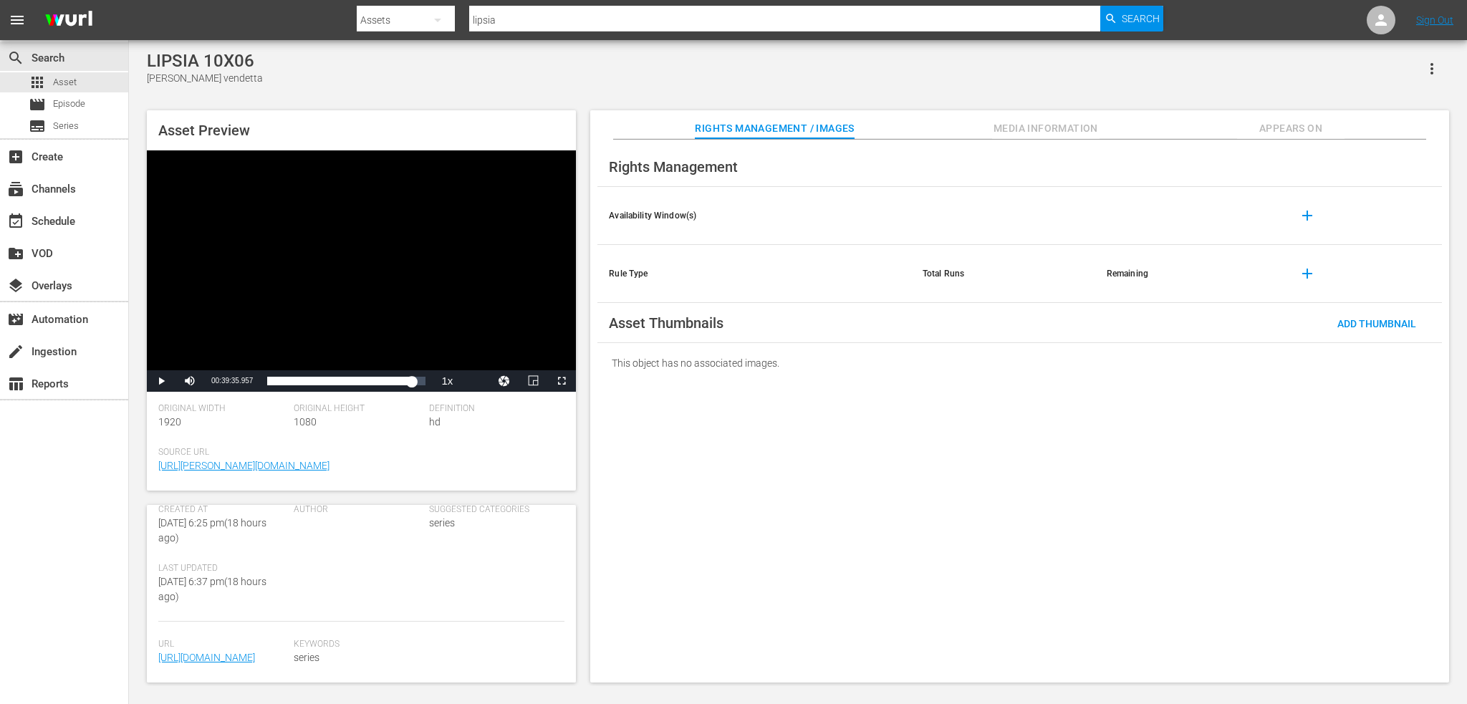
click at [1425, 67] on icon "button" at bounding box center [1432, 68] width 17 height 17
click at [1390, 88] on div "Add To Workspace" at bounding box center [1388, 74] width 97 height 34
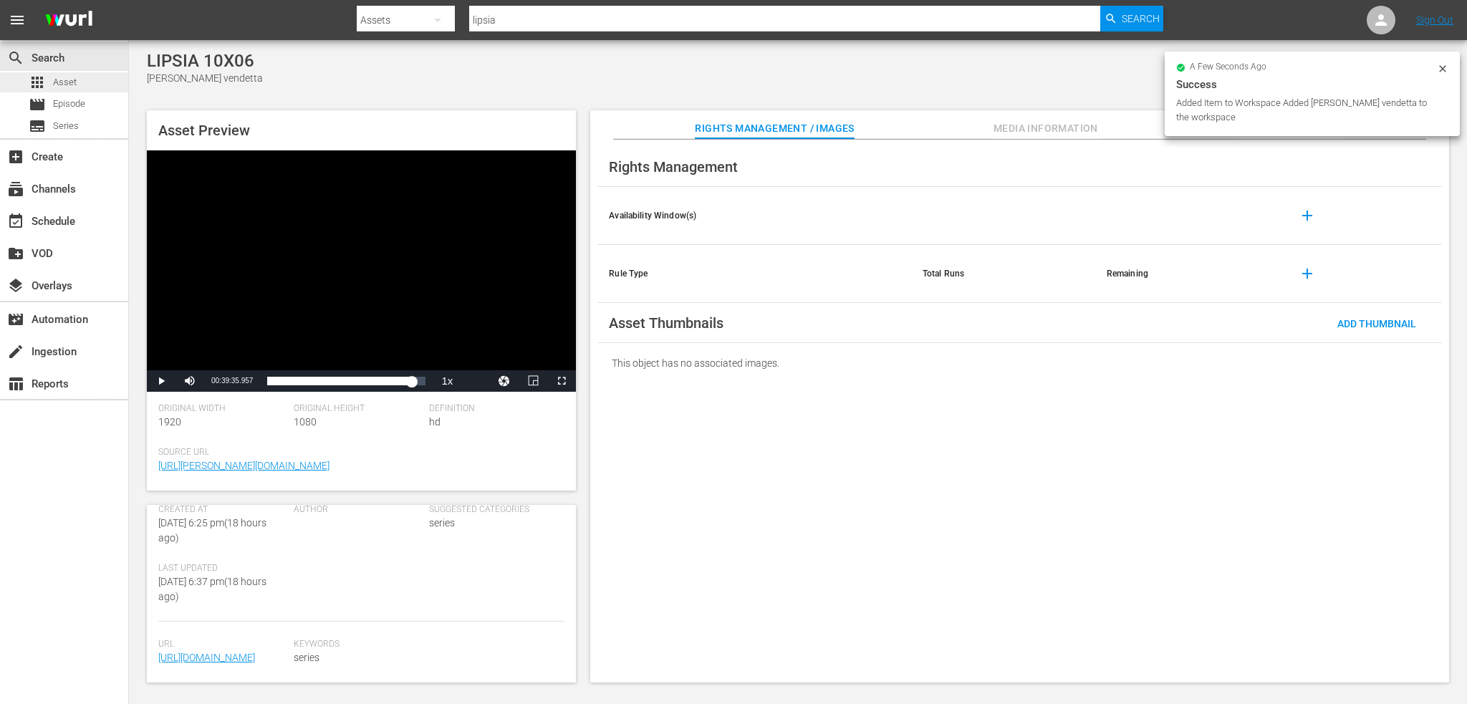
click at [95, 82] on div "apps Asset" at bounding box center [64, 82] width 128 height 20
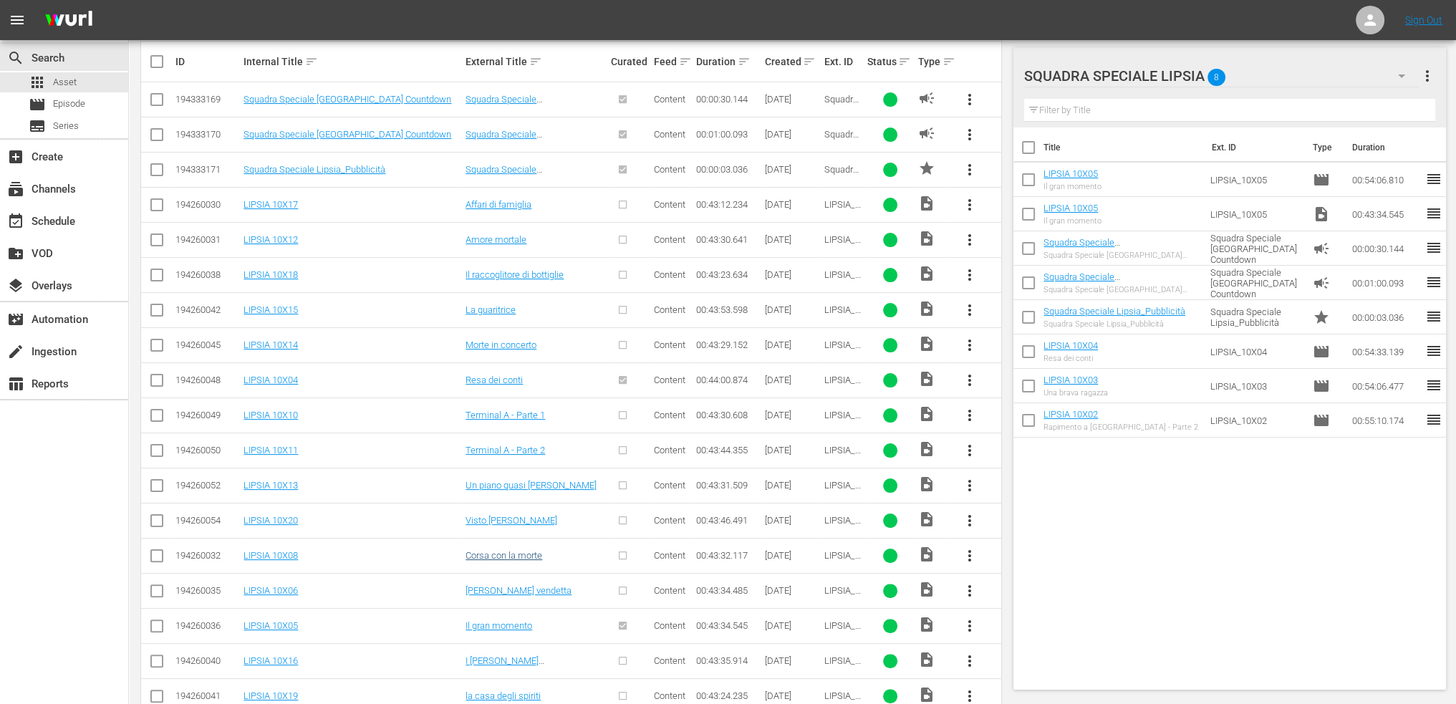
scroll to position [430, 0]
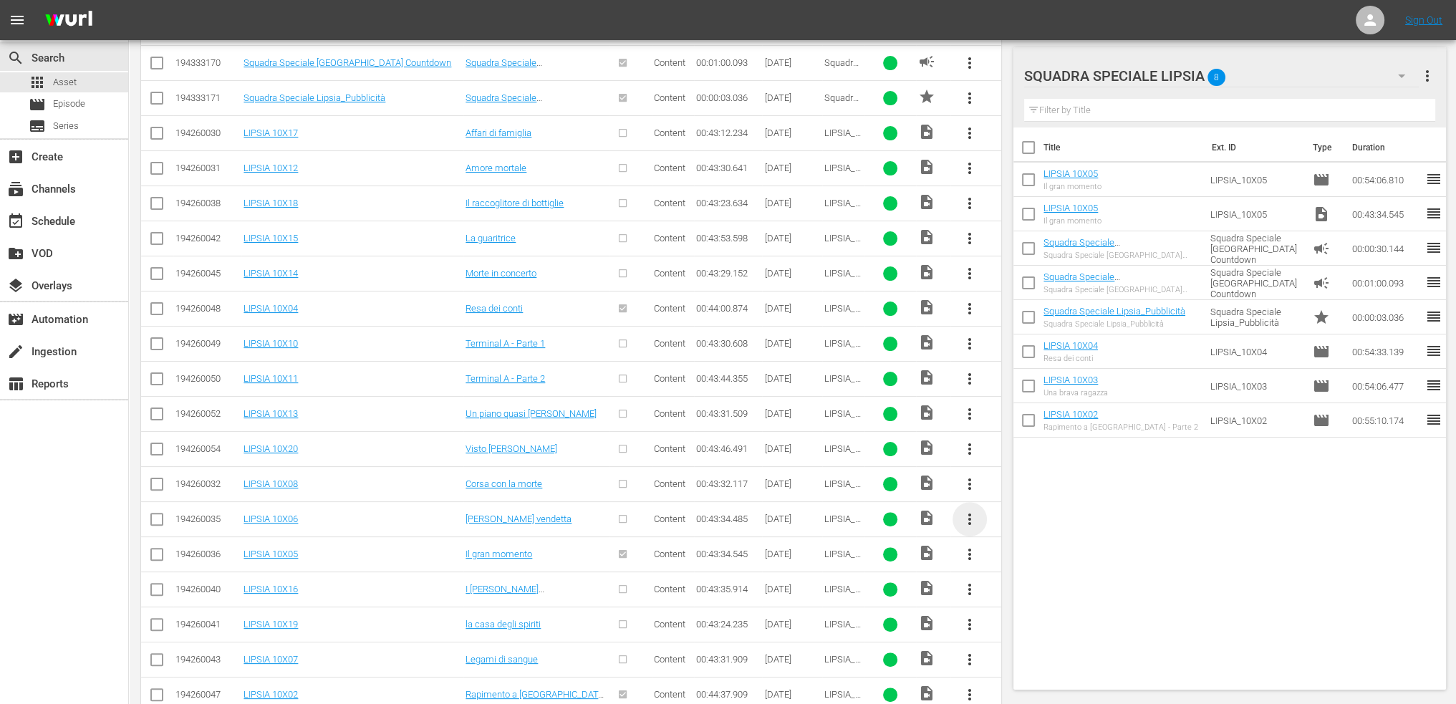
click at [978, 514] on span "more_vert" at bounding box center [969, 519] width 17 height 17
click at [1037, 619] on div "Episode" at bounding box center [1047, 625] width 97 height 34
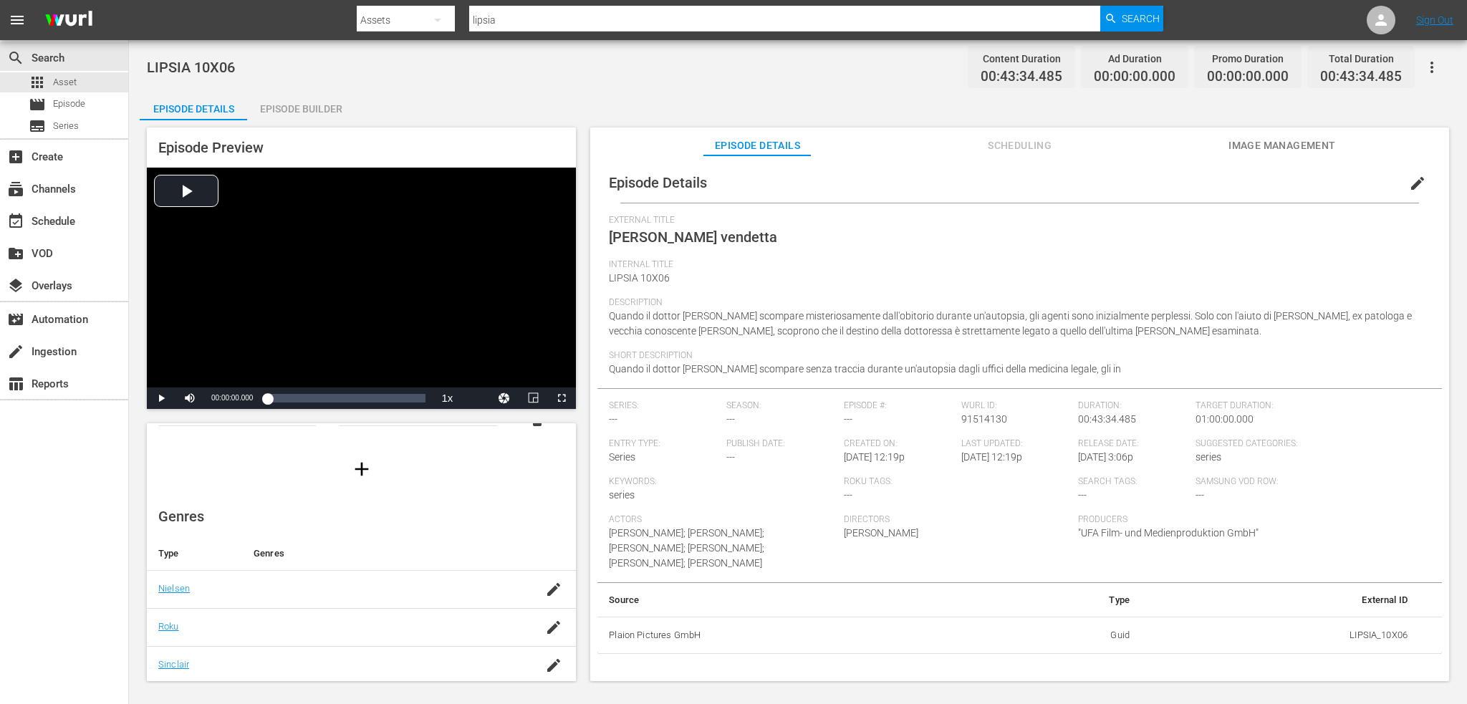
scroll to position [143, 0]
click at [552, 547] on div "button" at bounding box center [553, 547] width 21 height 26
click at [387, 555] on input "text" at bounding box center [378, 554] width 255 height 34
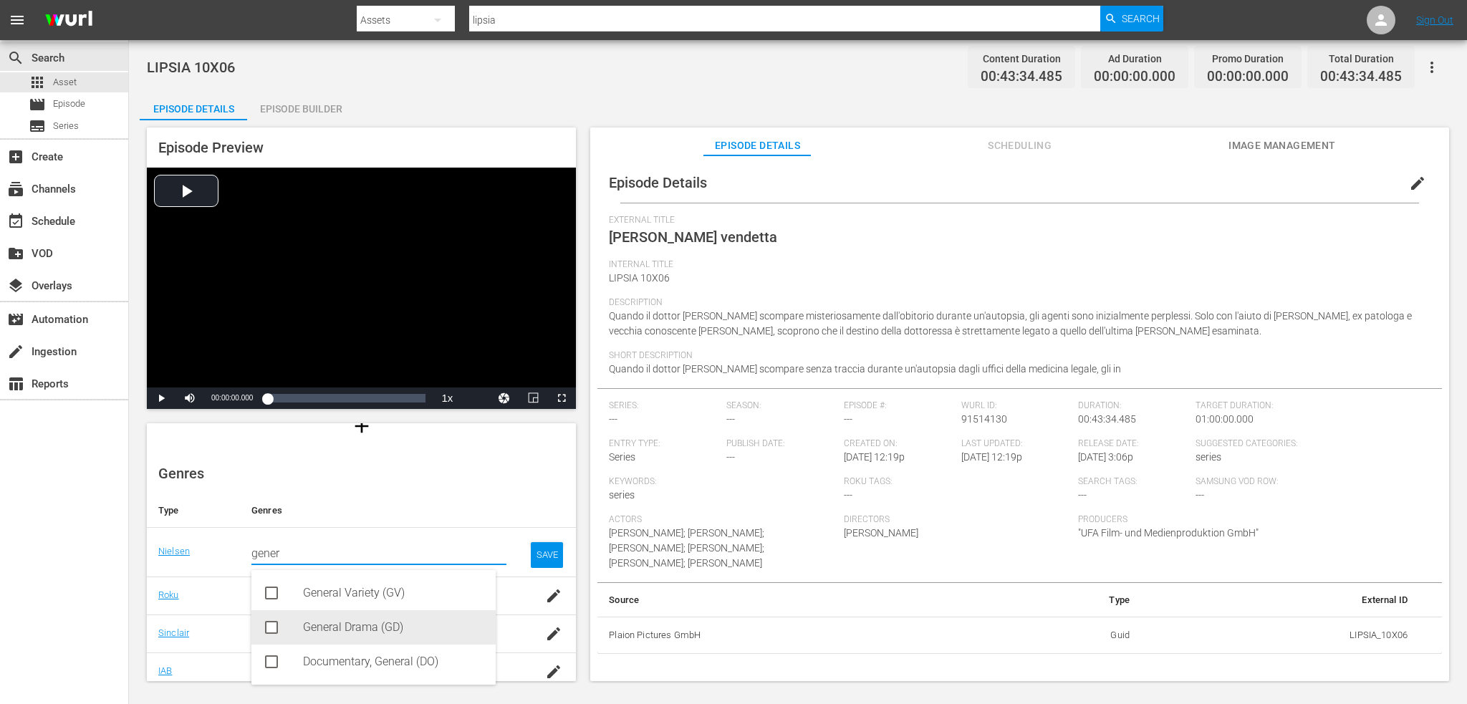
click at [370, 641] on div "General Drama (GD)" at bounding box center [393, 627] width 181 height 34
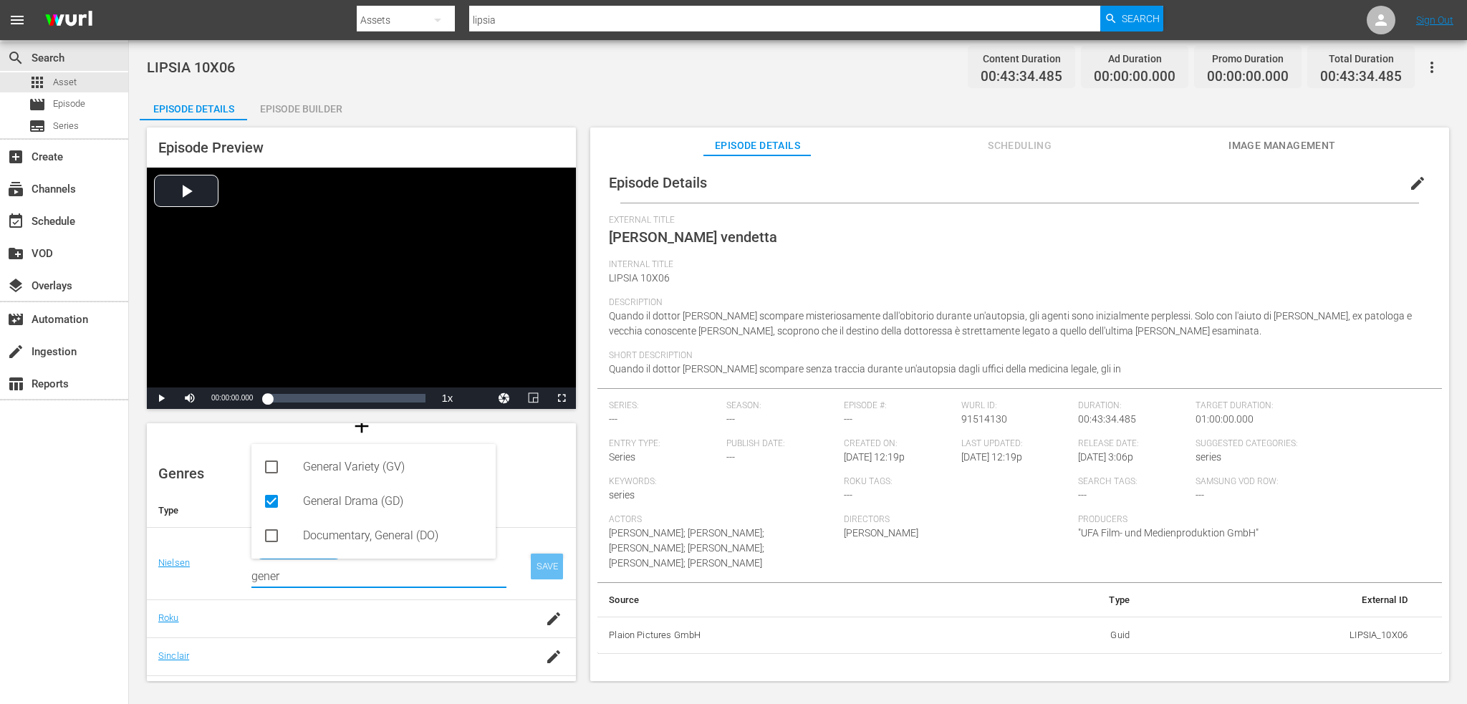
type input "gener"
click at [533, 567] on div "SAVE" at bounding box center [547, 567] width 33 height 26
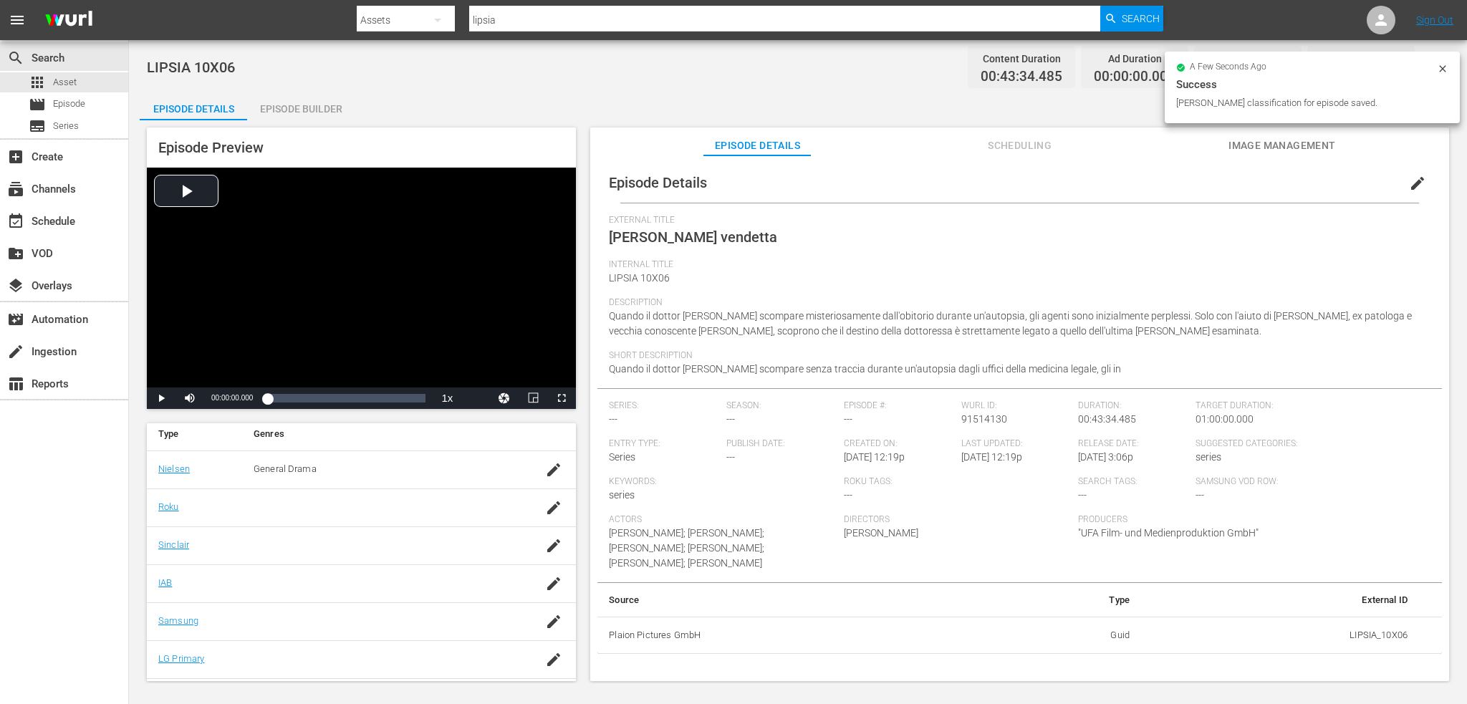
scroll to position [254, 0]
click at [547, 592] on icon "button" at bounding box center [553, 588] width 17 height 17
click at [385, 599] on input "text" at bounding box center [378, 595] width 255 height 34
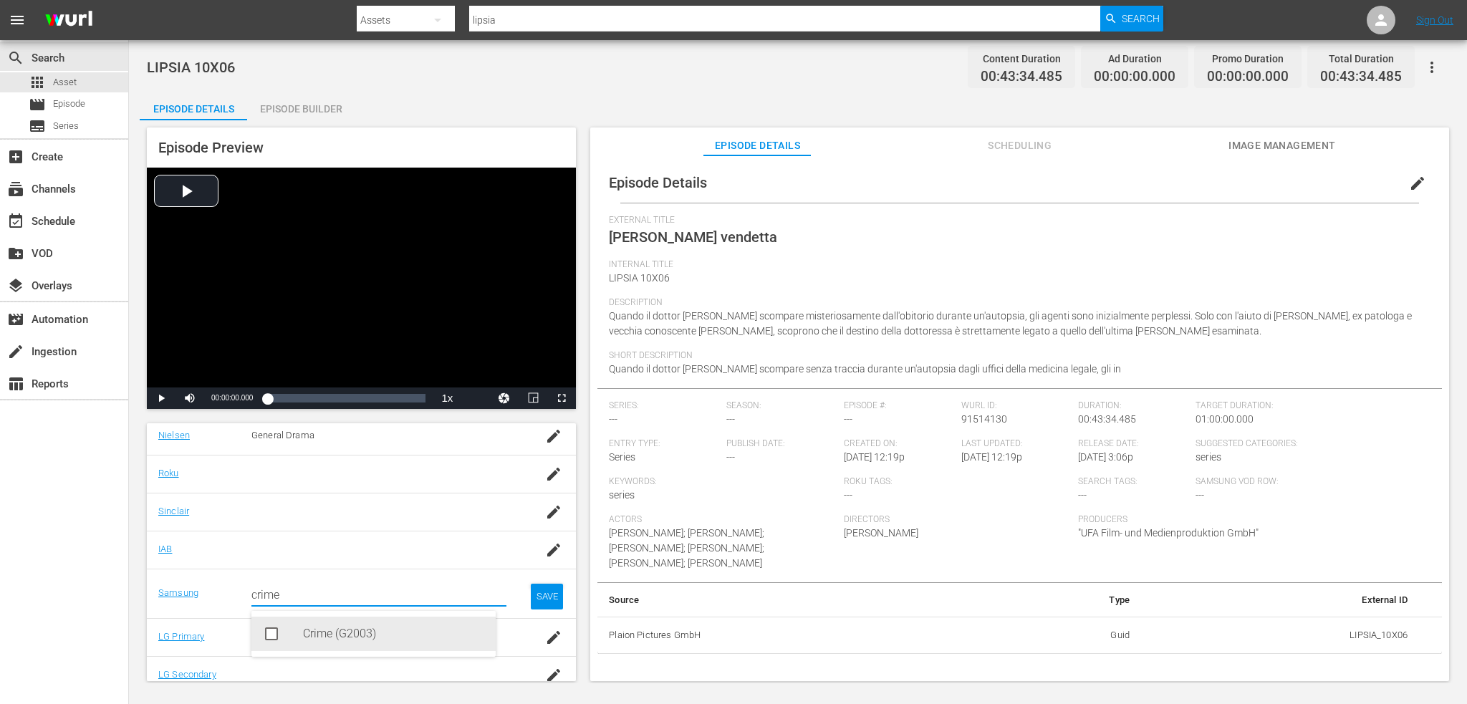
click at [357, 628] on div "Crime (G2003)" at bounding box center [393, 634] width 181 height 34
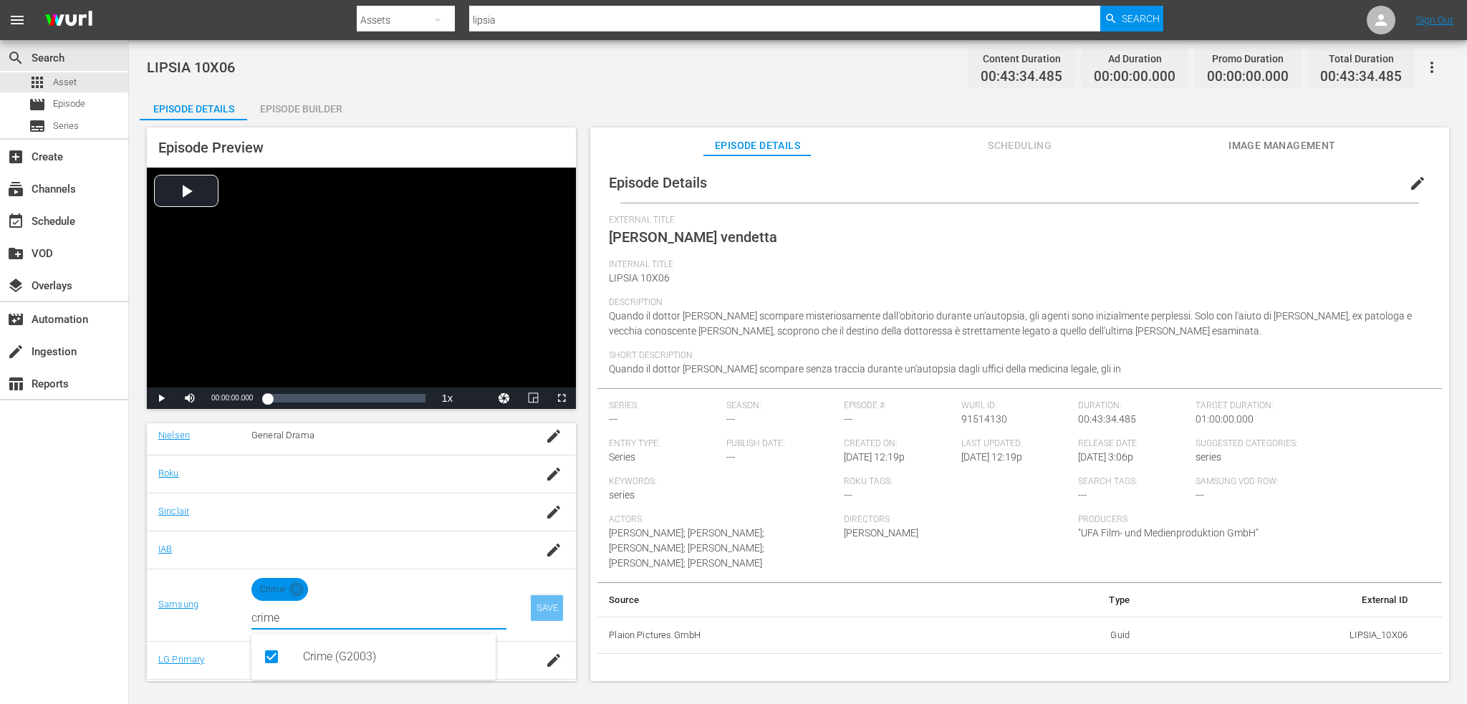
type input "crime"
click at [531, 615] on div "SAVE" at bounding box center [547, 608] width 33 height 26
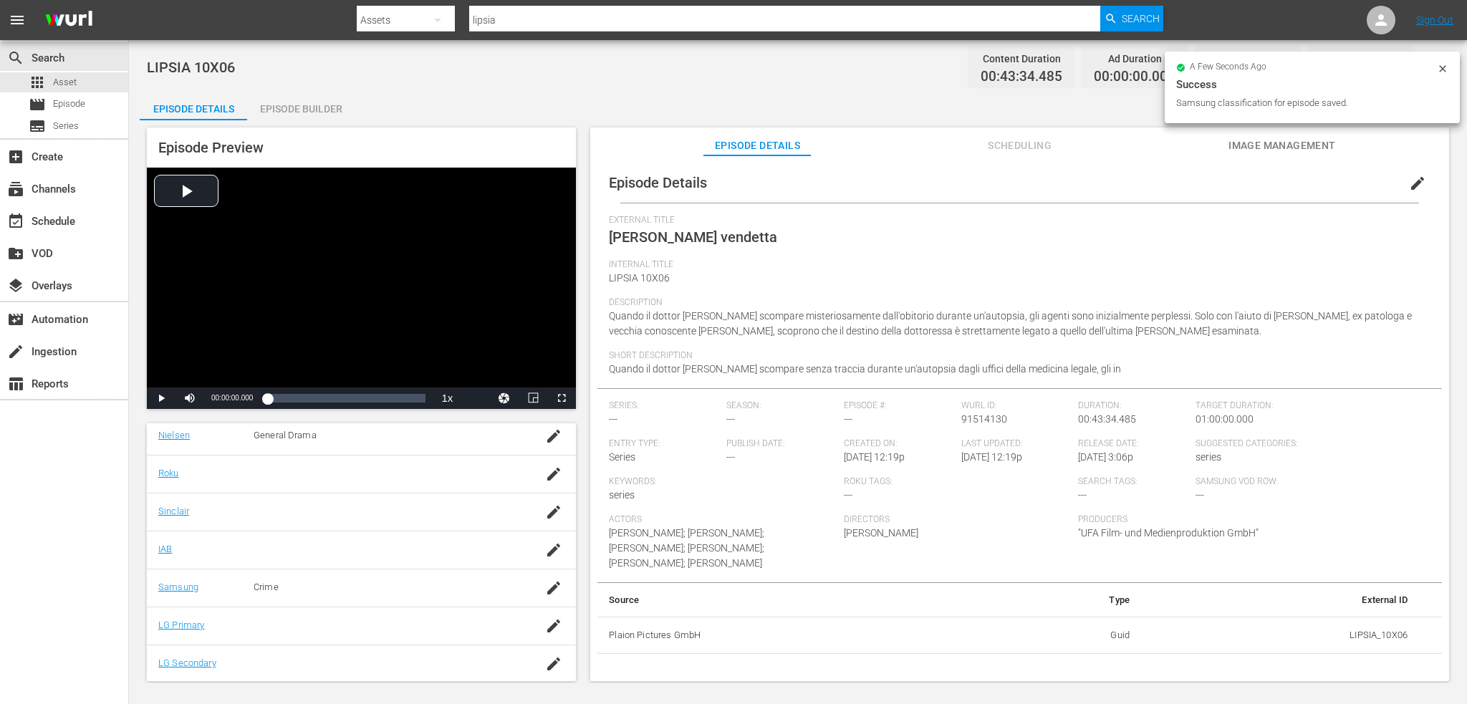
click at [1409, 178] on span "edit" at bounding box center [1417, 183] width 17 height 17
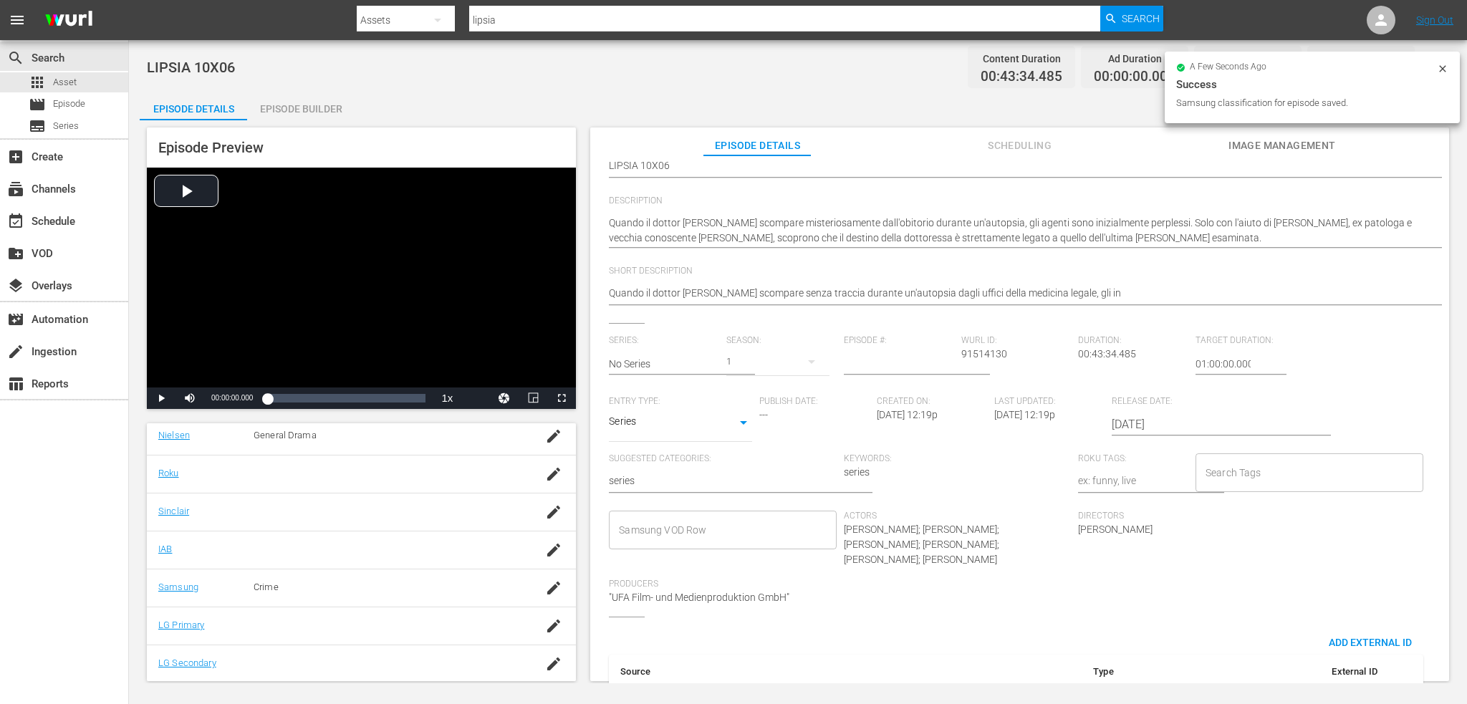
scroll to position [143, 0]
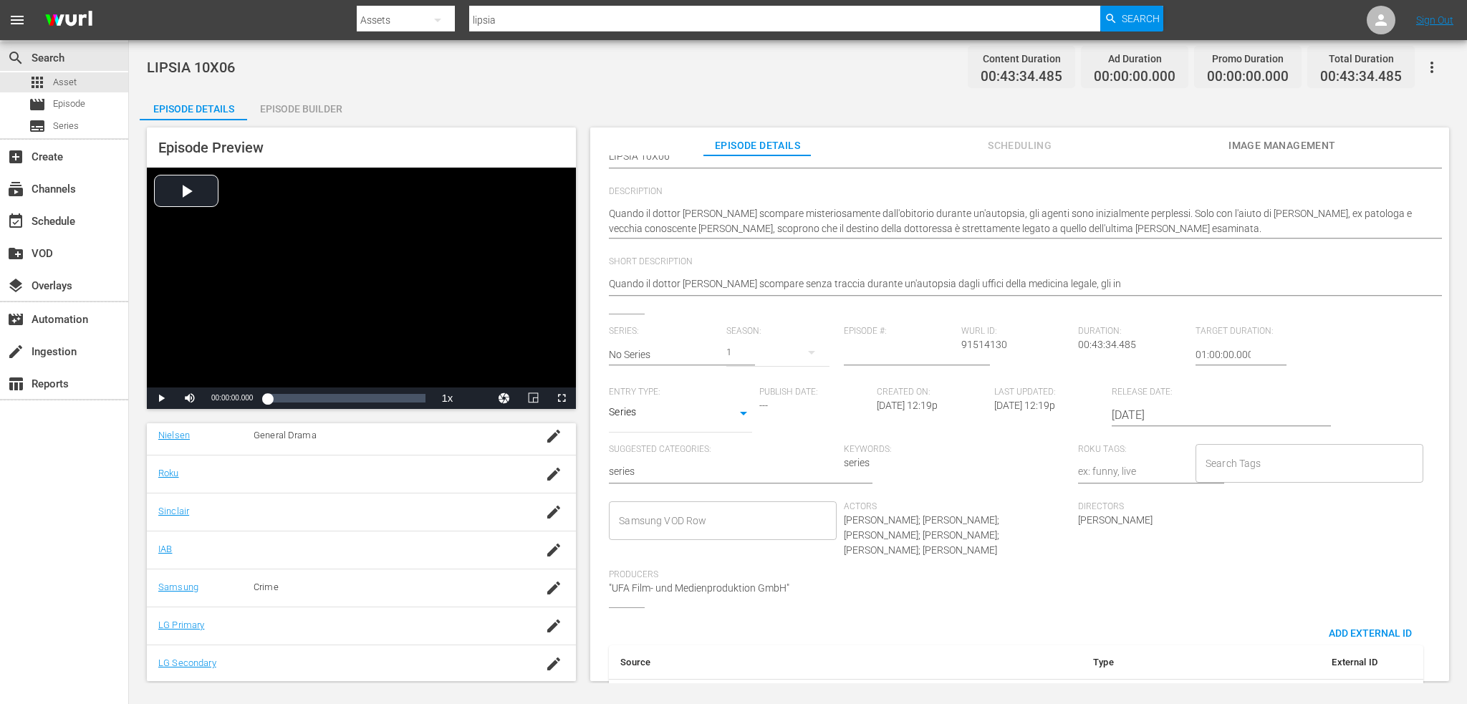
click at [624, 515] on input "Samsung VOD Row" at bounding box center [711, 521] width 193 height 26
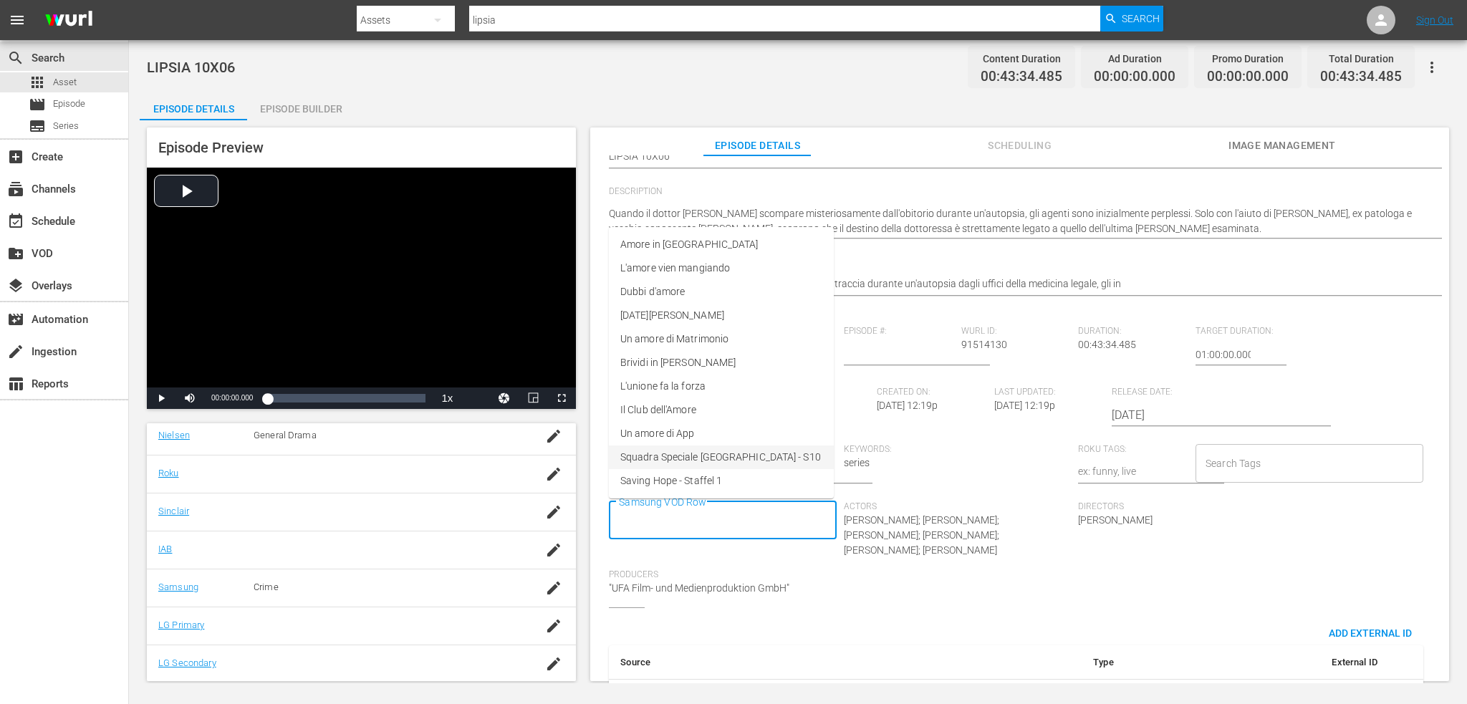
click at [679, 464] on span "Squadra Speciale [GEOGRAPHIC_DATA] - S10" at bounding box center [720, 457] width 201 height 15
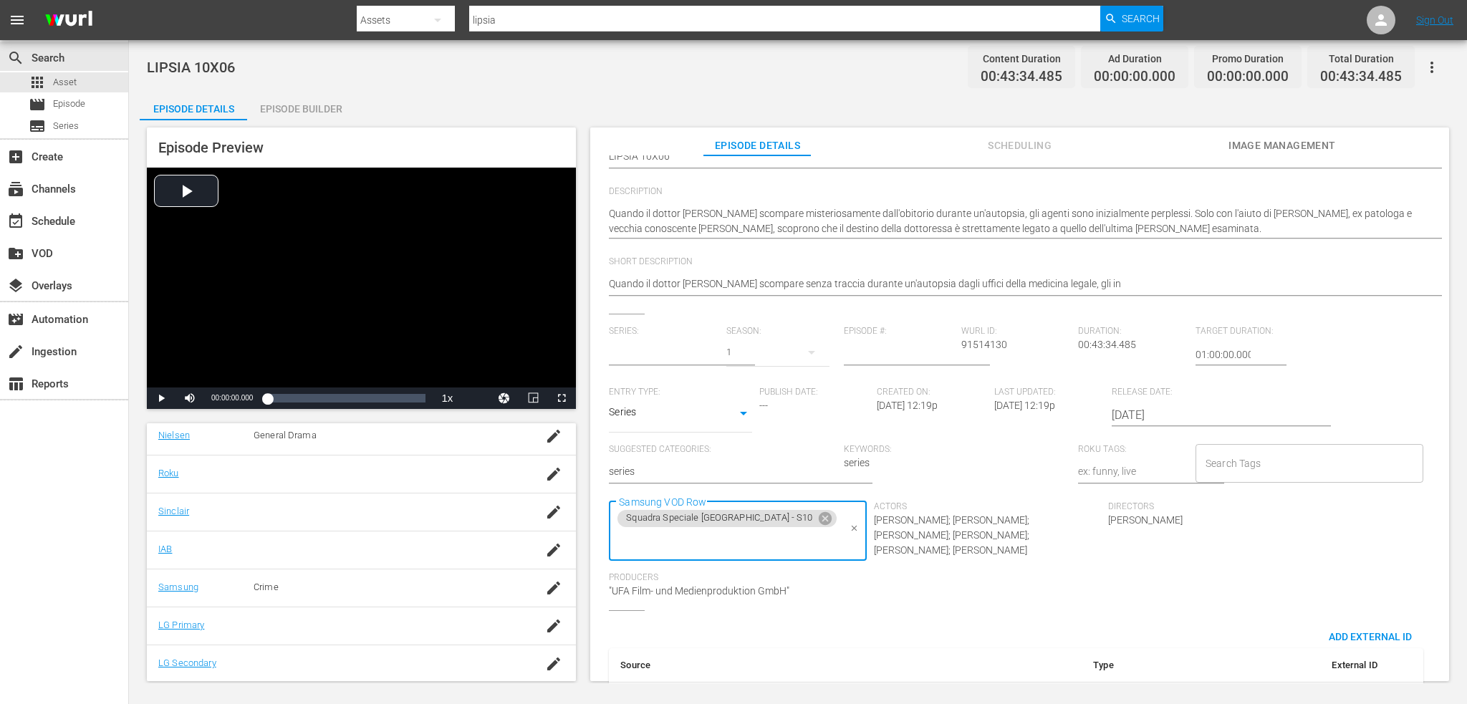
click at [686, 350] on input "text" at bounding box center [664, 354] width 110 height 34
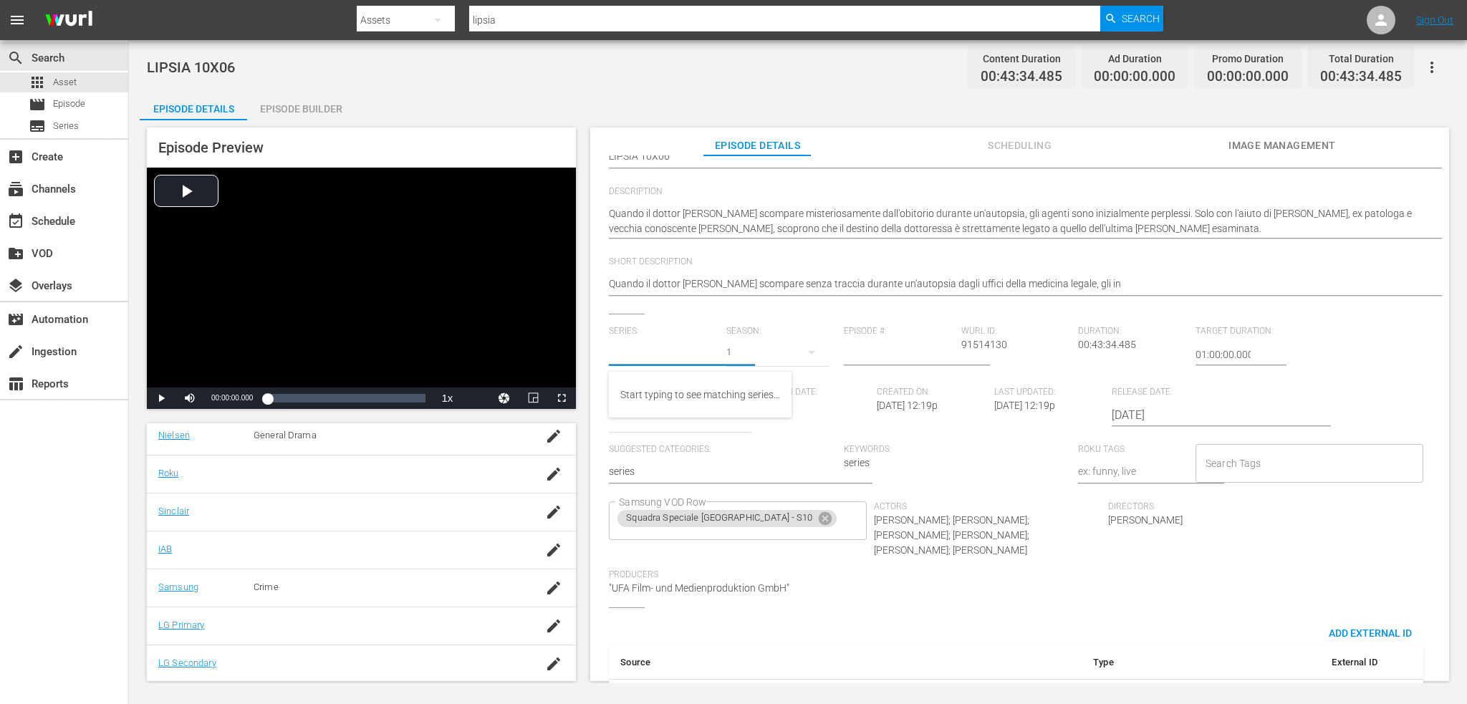
click at [791, 340] on div "1" at bounding box center [777, 352] width 103 height 40
click at [871, 354] on div "1" at bounding box center [733, 352] width 1467 height 704
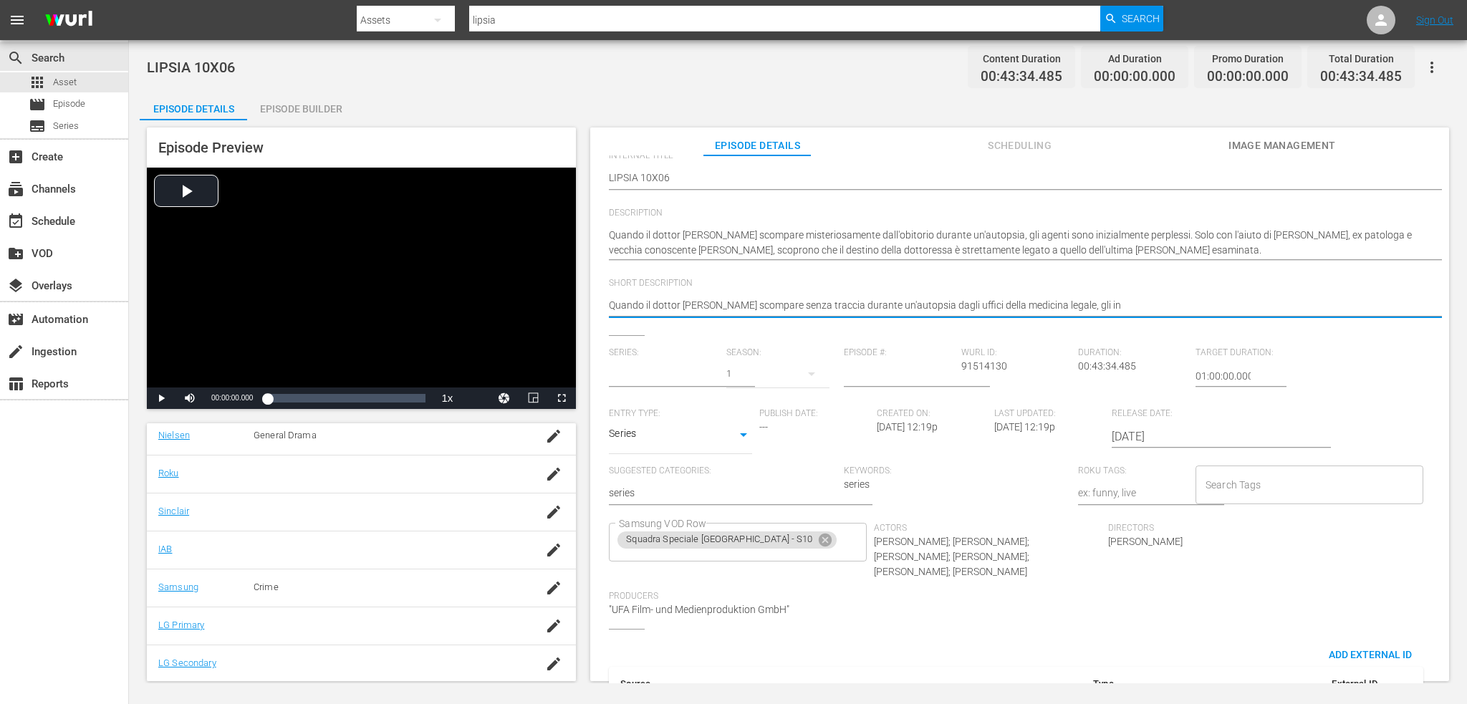
scroll to position [50, 0]
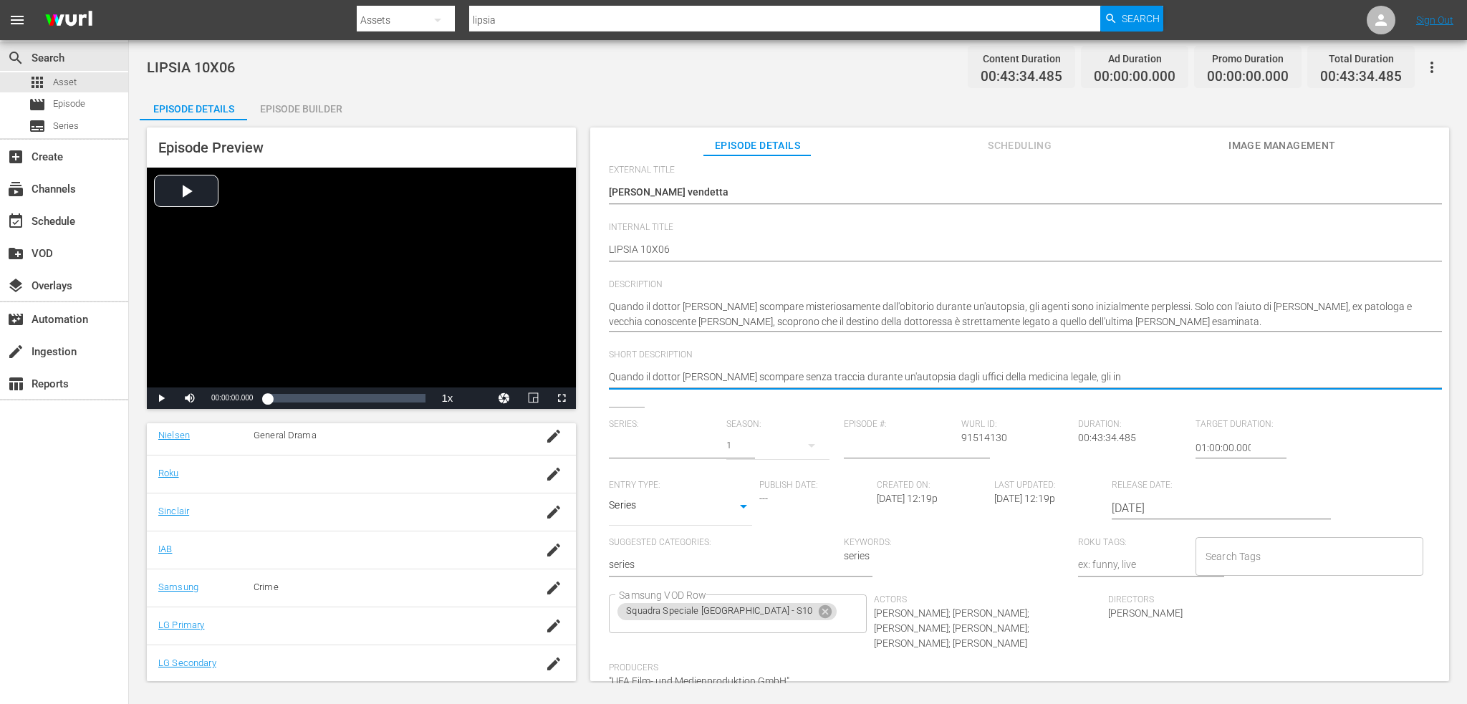
drag, startPoint x: 1095, startPoint y: 374, endPoint x: 599, endPoint y: 366, distance: 495.8
click at [599, 366] on div "Episode Details Discard Save External Title Fredda vendetta Fredda vendetta Int…" at bounding box center [1019, 466] width 845 height 709
click at [634, 363] on div "Quando il dottor Conradi scompare senza traccia durante un'autopsia dagli uffic…" at bounding box center [1016, 378] width 815 height 34
drag, startPoint x: 648, startPoint y: 376, endPoint x: 568, endPoint y: 385, distance: 80.8
type textarea "Iottor Conradi scompare senza traccia durante un'autopsia dagli uffici della me…"
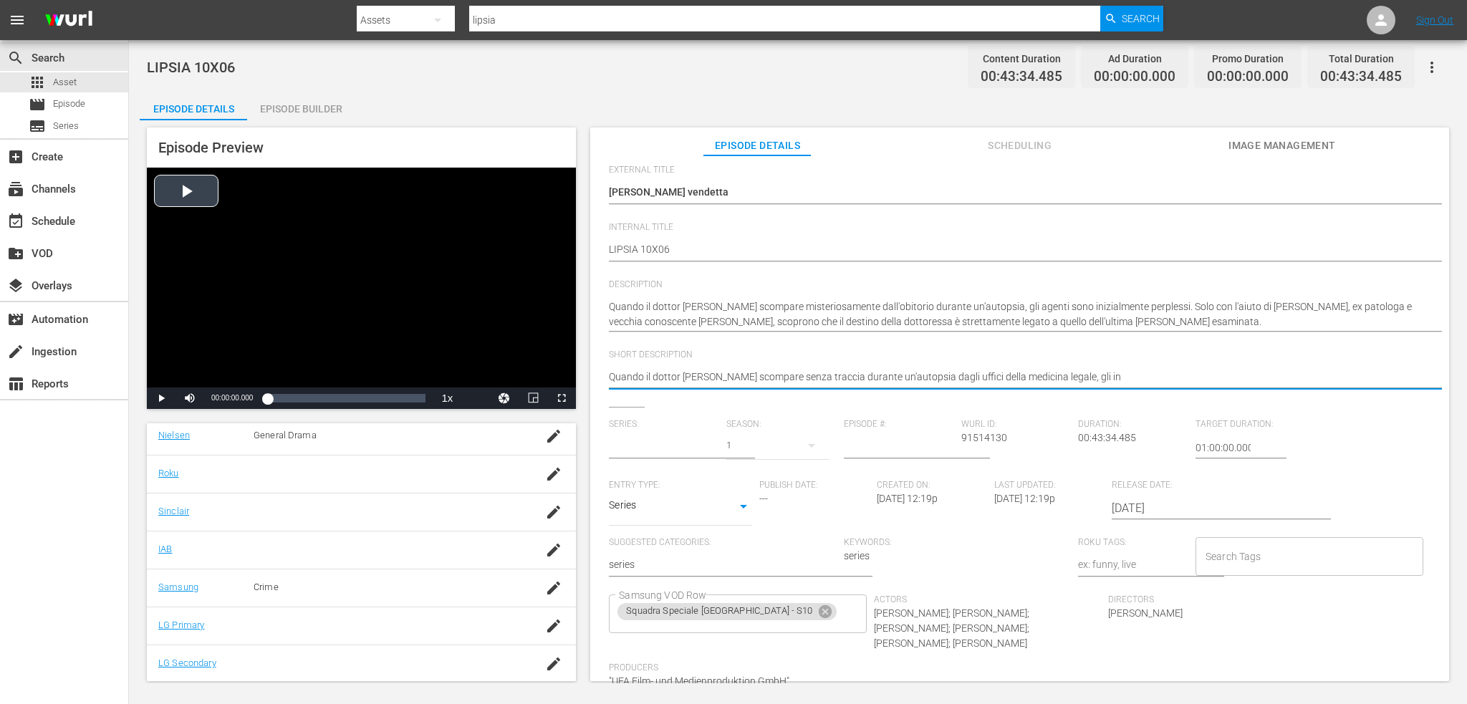
type textarea "Iottor Conradi scompare senza traccia durante un'autopsia dagli uffici della me…"
type textarea "I ottor Conradi scompare senza traccia durante un'autopsia dagli uffici della m…"
type textarea "Iottor Conradi scompare senza traccia durante un'autopsia dagli uffici della me…"
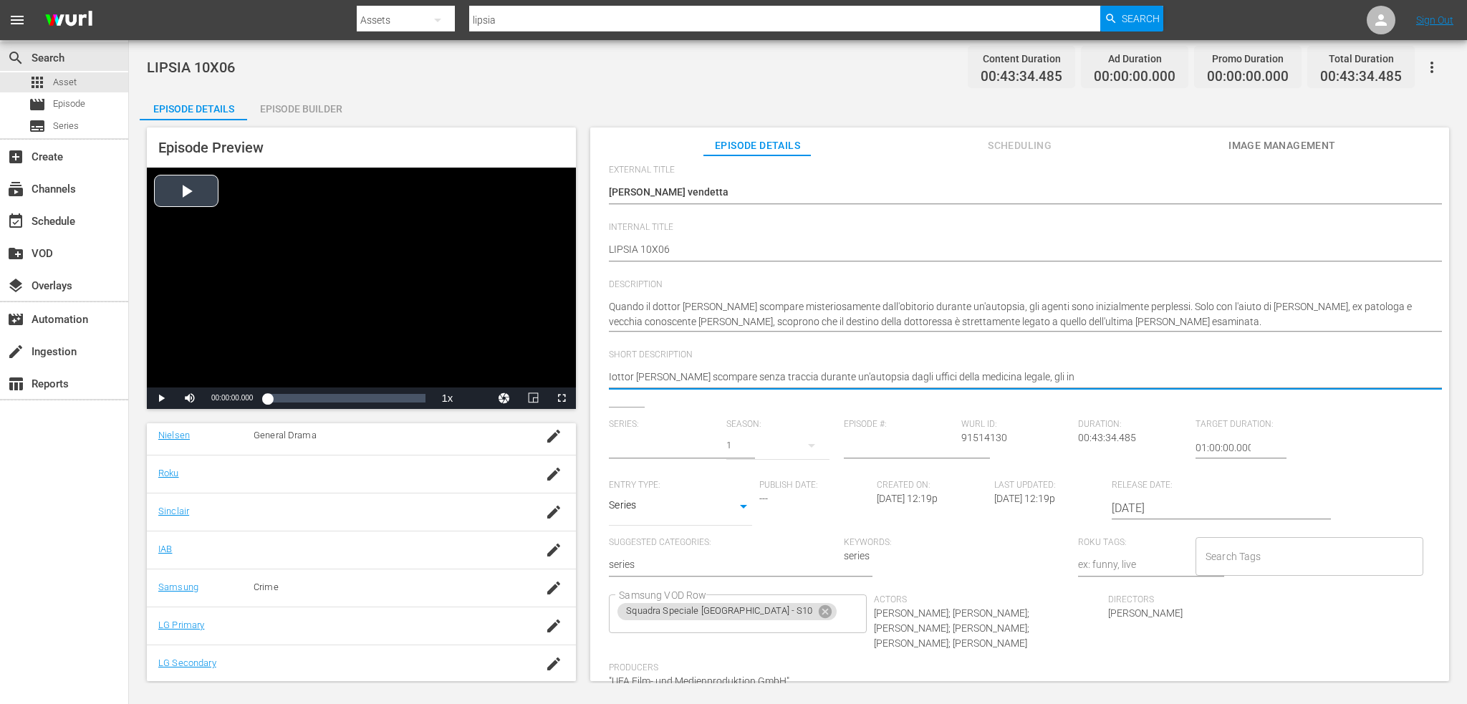
type textarea "Ilottor Conradi scompare senza traccia durante un'autopsia dagli uffici della m…"
type textarea "Il ottor Conradi scompare senza traccia durante un'autopsia dagli uffici della …"
type textarea "Il dottor Conradi scompare senza traccia durante un'autopsia dagli uffici della…"
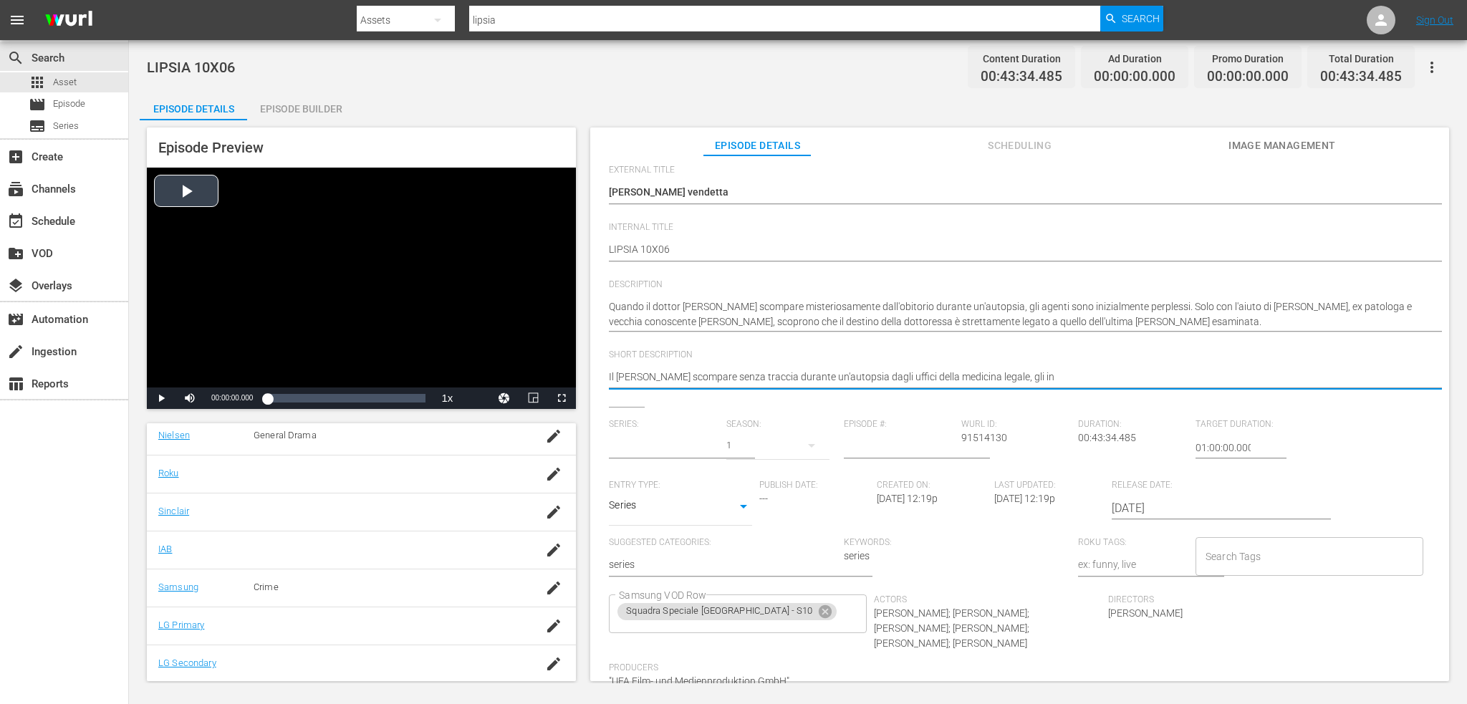
type textarea "Il dottor Conradi scompare senza traccia durante un'autopsia dagli uffici della…"
drag, startPoint x: 1052, startPoint y: 375, endPoint x: 873, endPoint y: 381, distance: 179.2
click at [873, 381] on textarea "Quando il dottor Conradi scompare senza traccia durante un'autopsia dagli uffic…" at bounding box center [1016, 378] width 815 height 17
type textarea "Il dottor Conradi scompare senza traccia durante un'autopsia"
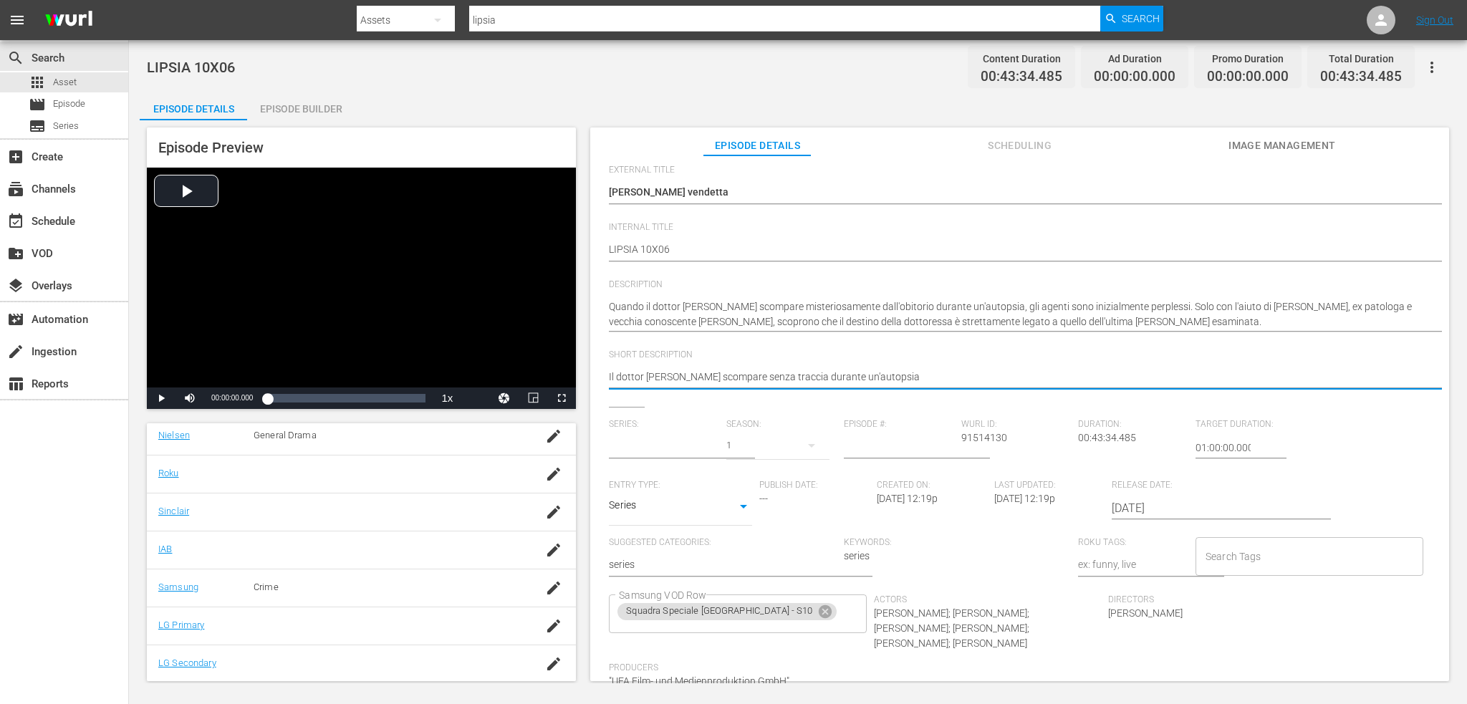
type textarea "Il dottor Conradi scompare senza traccia durante un'autopsia,"
type textarea "Il dottor Conradi scompare senza traccia durante un'autopsia, s"
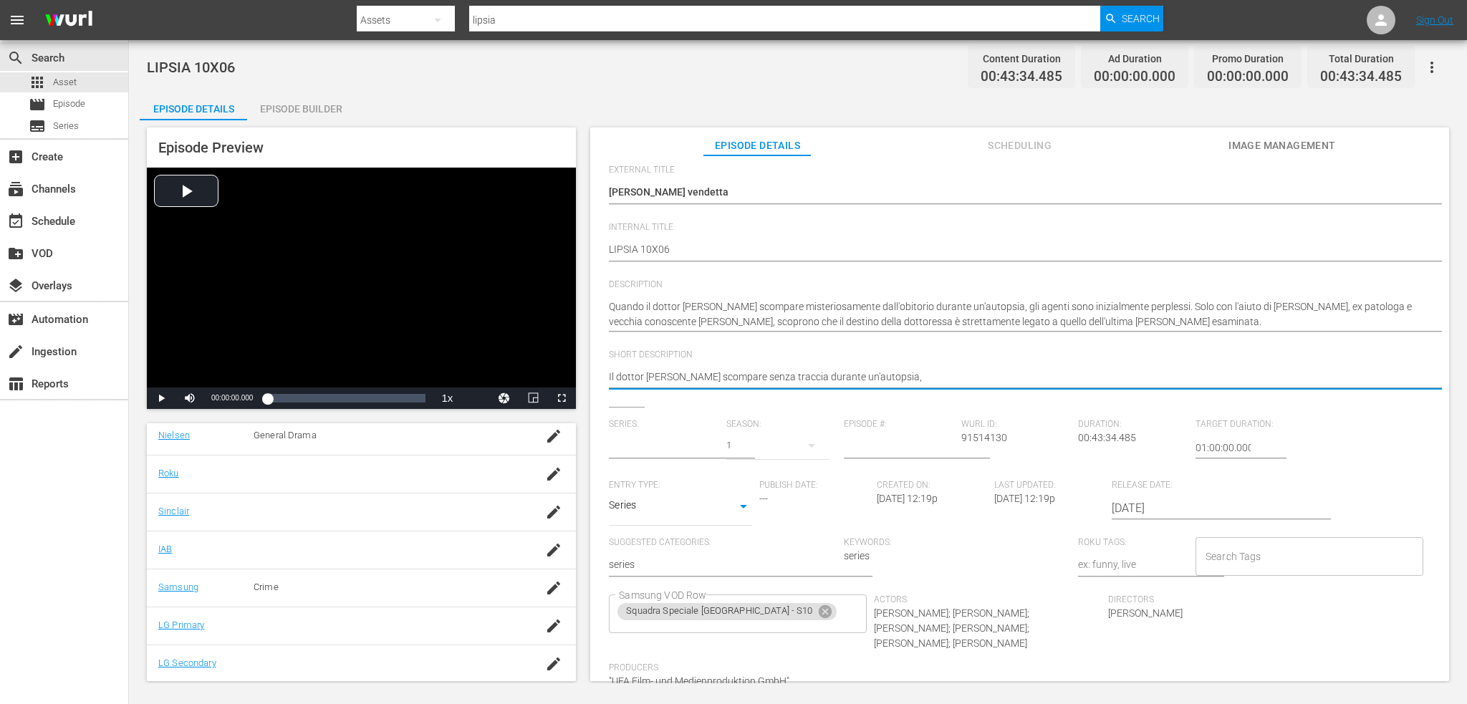
type textarea "Il dottor Conradi scompare senza traccia durante un'autopsia, s"
type textarea "Il dottor Conradi scompare senza traccia durante un'autopsia, so"
type textarea "Il dottor Conradi scompare senza traccia durante un'autopsia, sol"
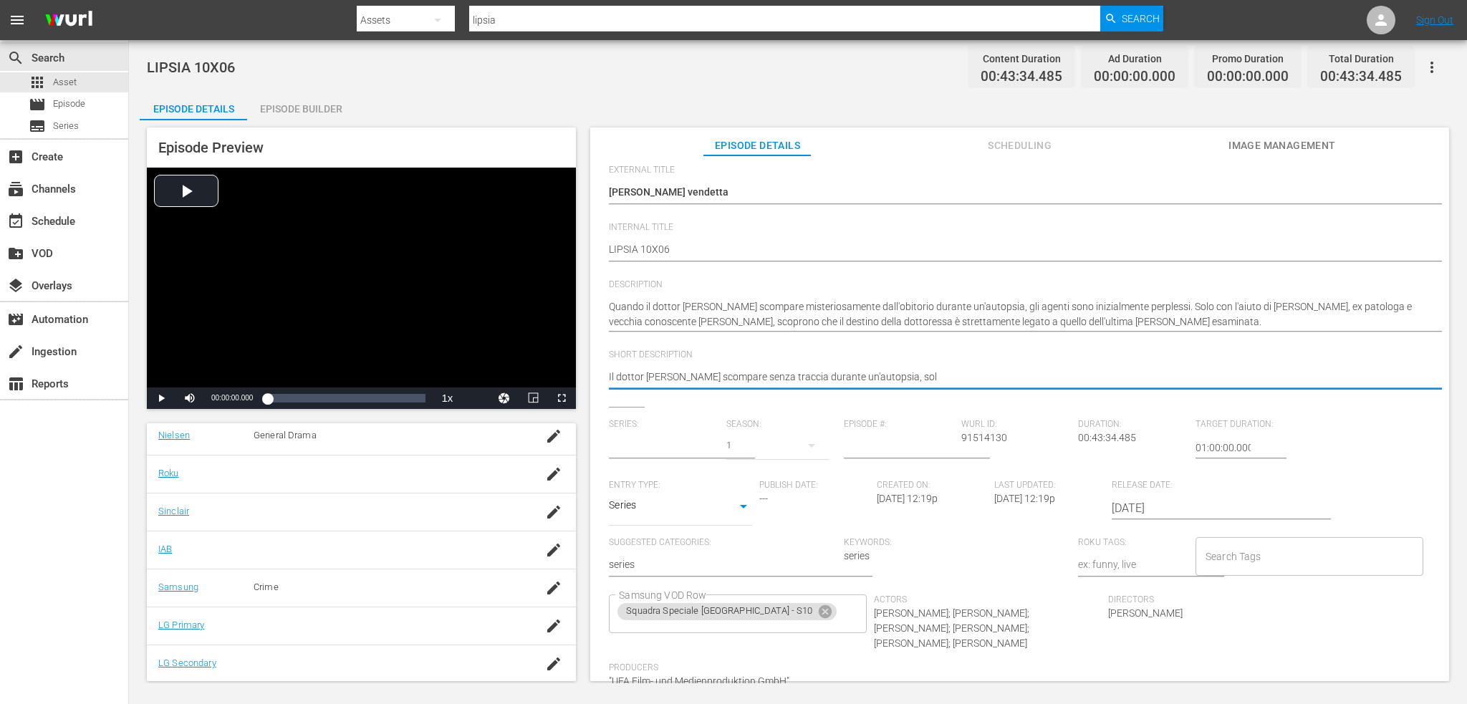
type textarea "Il dottor Conradi scompare senza traccia durante un'autopsia, solo"
type textarea "Il dottor Conradi scompare senza traccia durante un'autopsia, solo c"
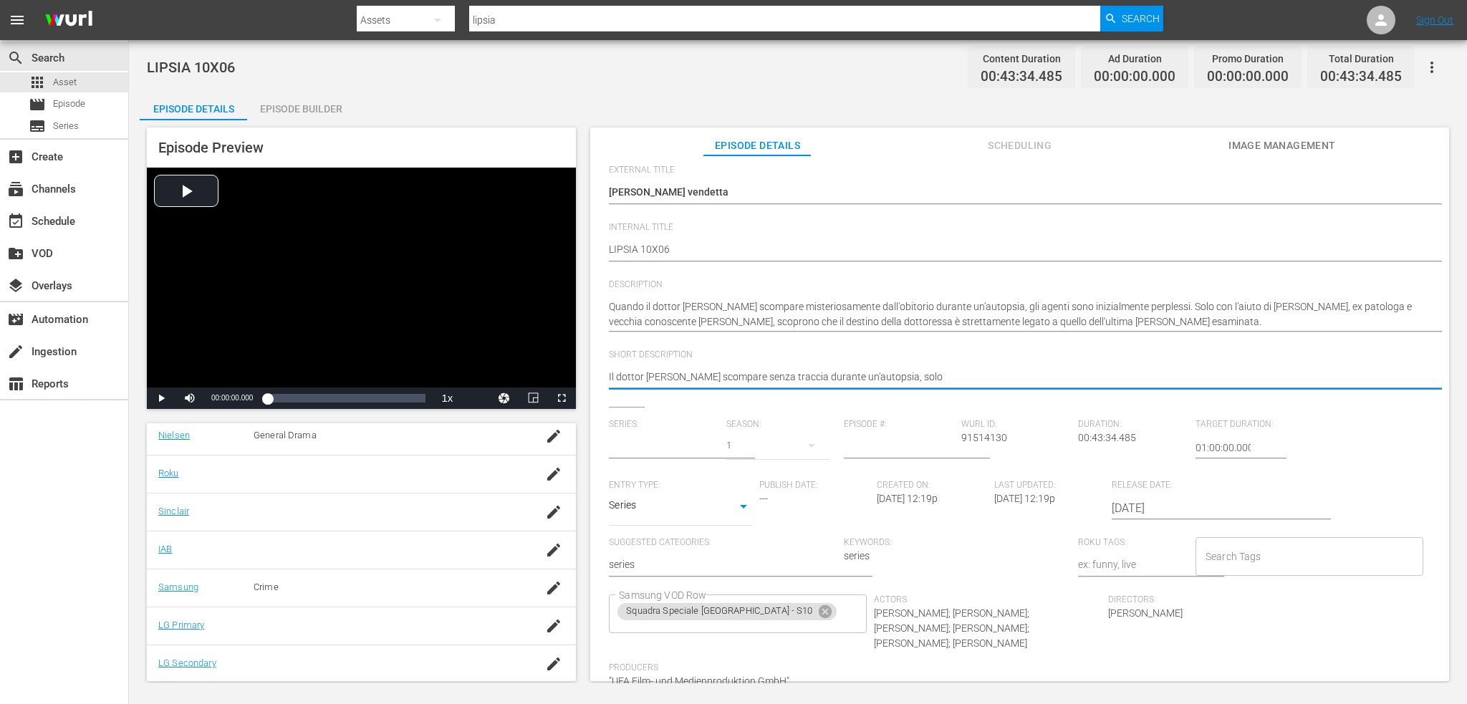
type textarea "Il dottor Conradi scompare senza traccia durante un'autopsia, solo c"
type textarea "Il dottor Conradi scompare senza traccia durante un'autopsia, solo ch"
type textarea "Il dottor Conradi scompare senza traccia durante un'autopsia, solo che"
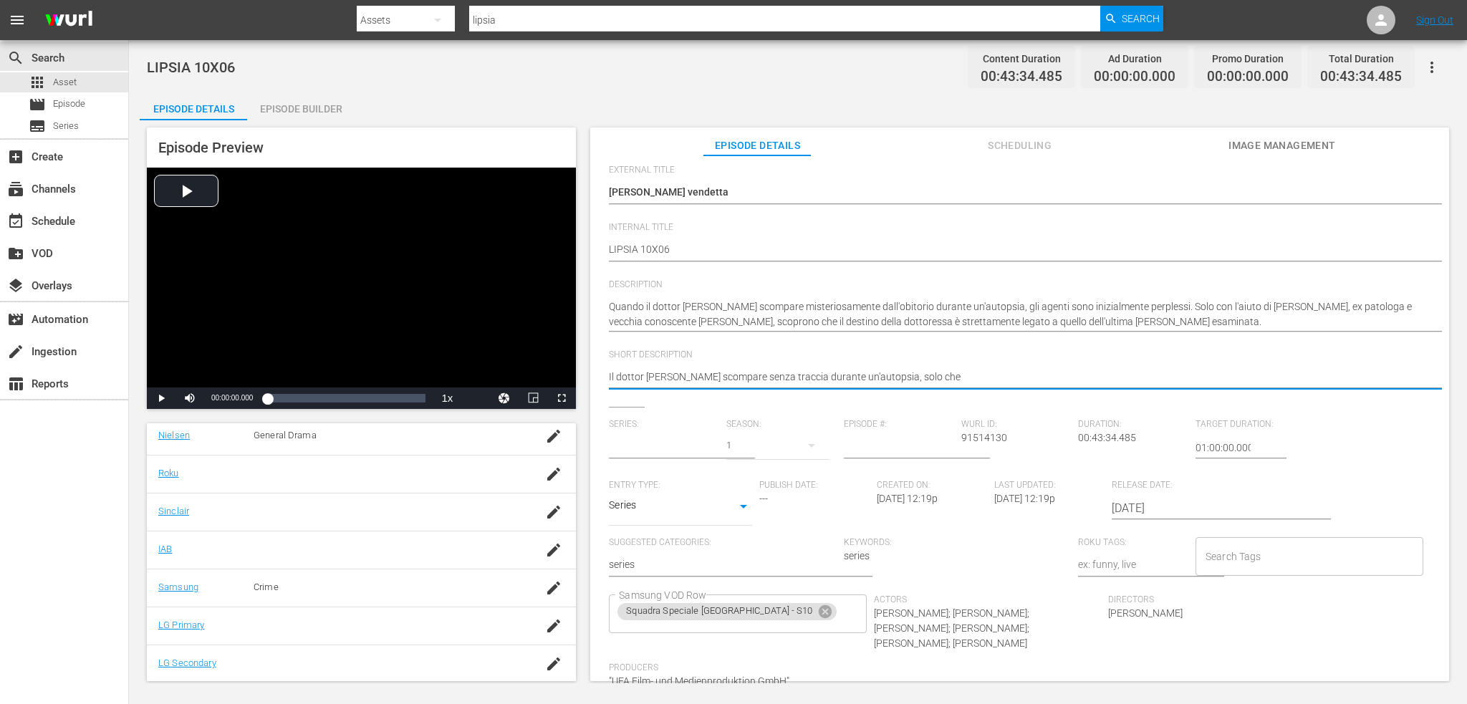
type textarea "Il dottor Conradi scompare senza traccia durante un'autopsia, solo ch"
type textarea "Il dottor Conradi scompare senza traccia durante un'autopsia, solo c"
type textarea "Il dottor Conradi scompare senza traccia durante un'autopsia, solo"
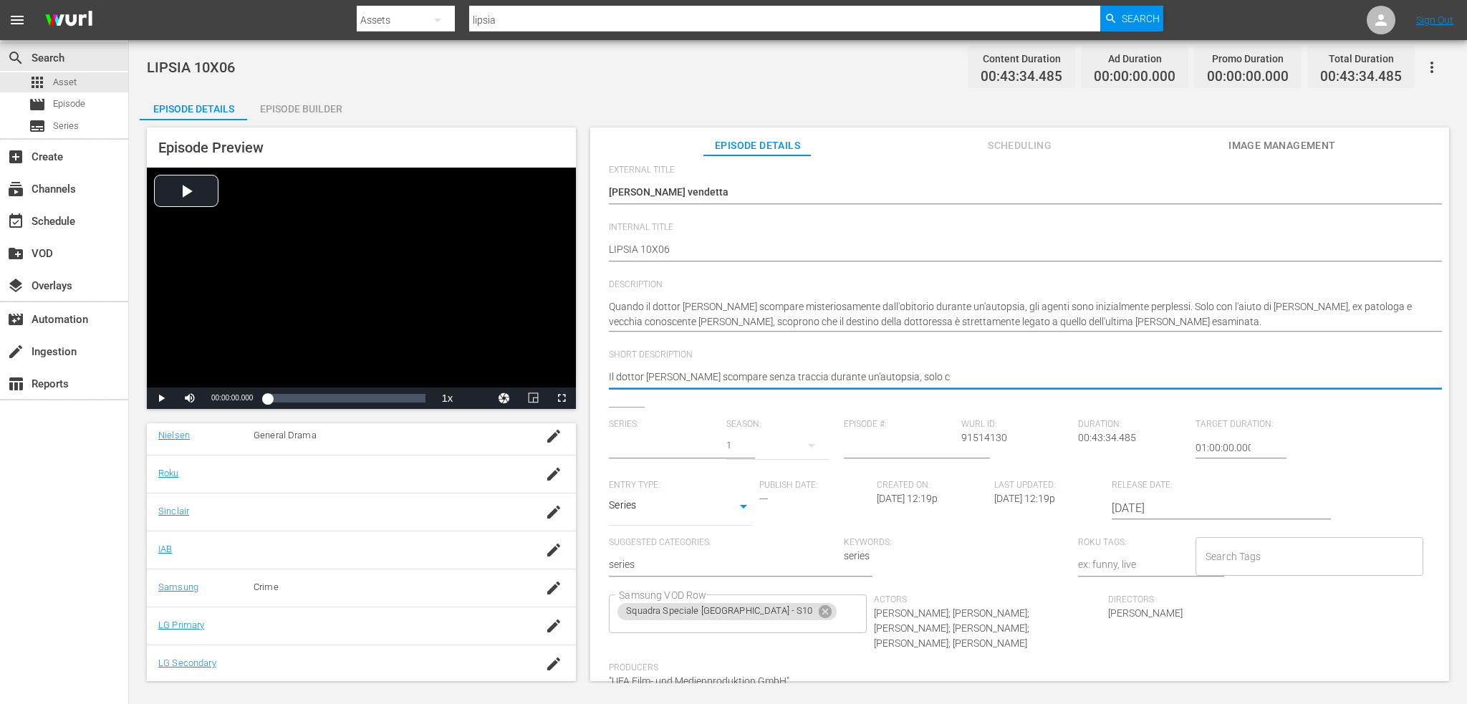
type textarea "Il dottor Conradi scompare senza traccia durante un'autopsia, solo"
type textarea "Il dottor Conradi scompare senza traccia durante un'autopsia, solo c"
type textarea "Il dottor Conradi scompare senza traccia durante un'autopsia, solo co"
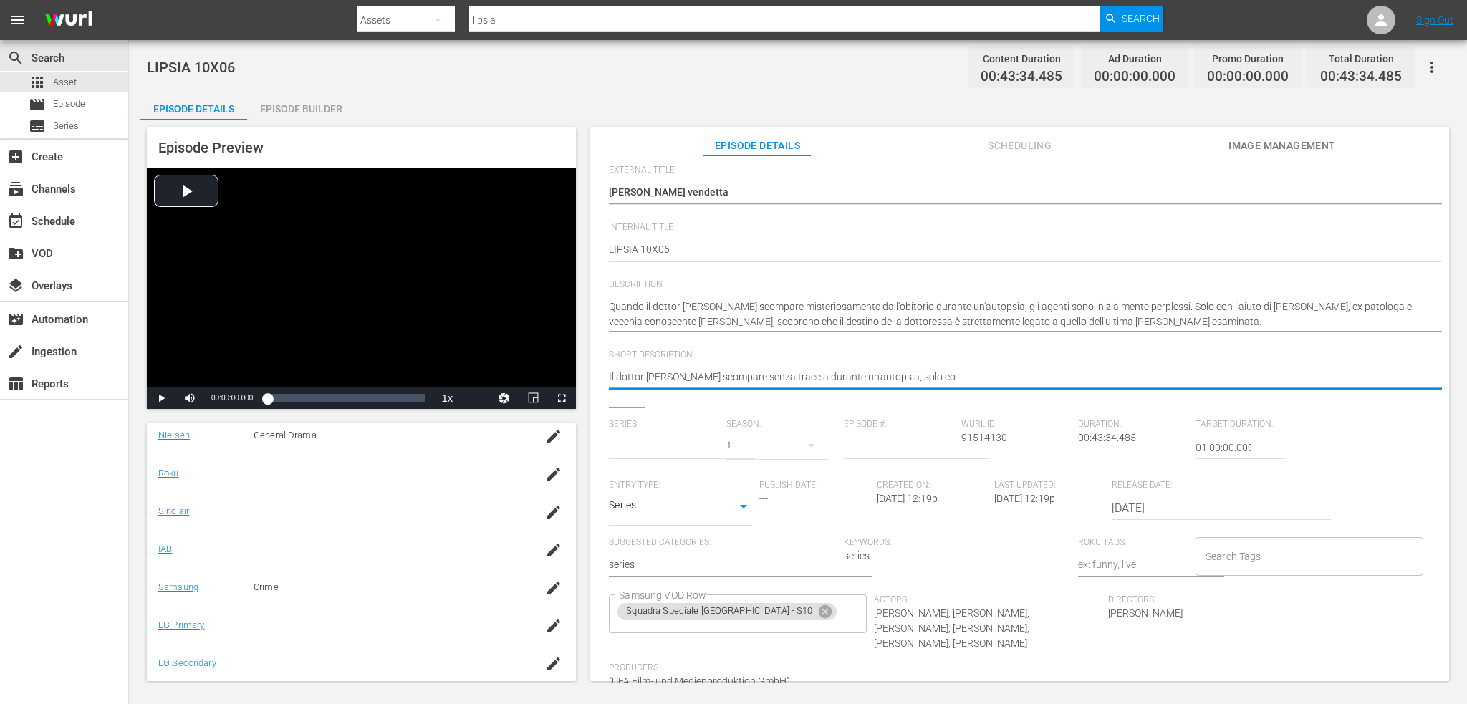
type textarea "Il dottor Conradi scompare senza traccia durante un'autopsia, solo con"
type textarea "Il dottor Conradi scompare senza traccia durante un'autopsia, solo con S"
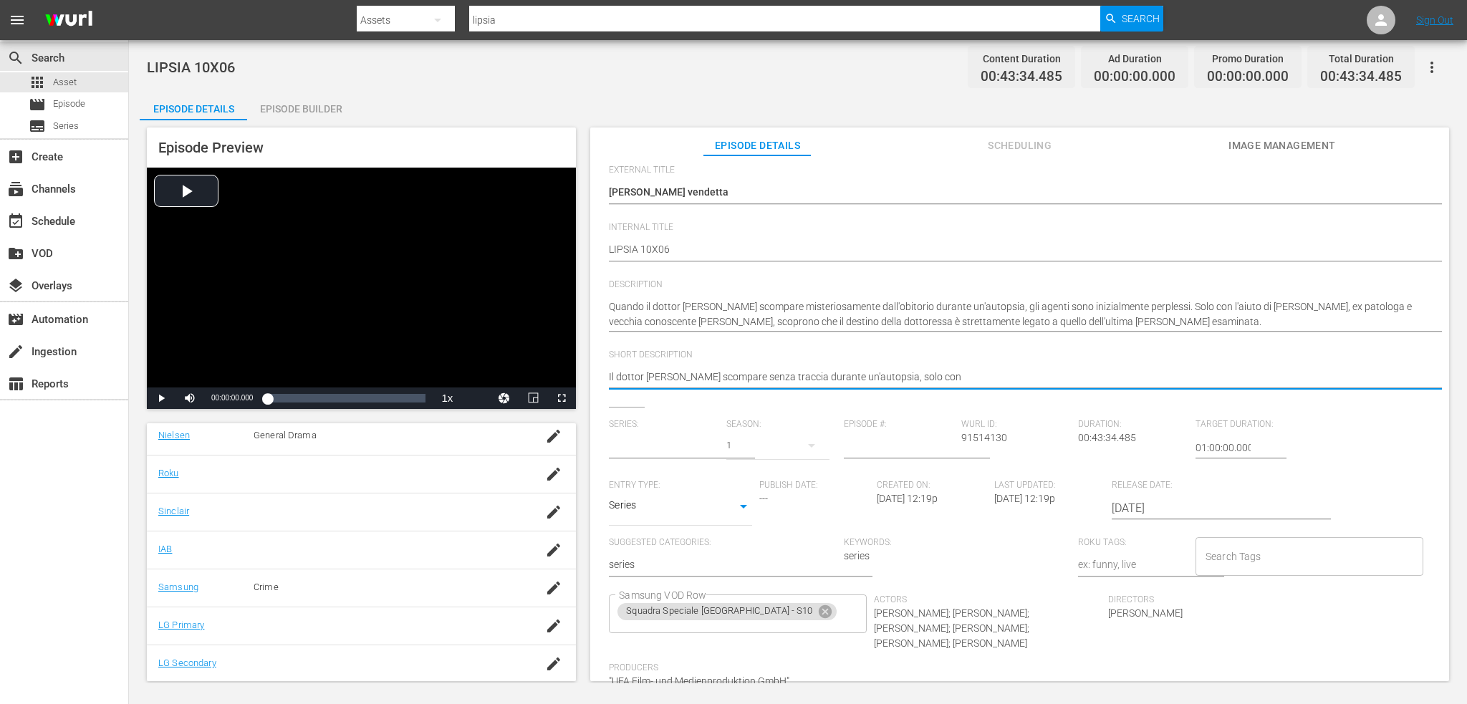
type textarea "Il dottor Conradi scompare senza traccia durante un'autopsia, solo con S"
type textarea "Il dottor Conradi scompare senza traccia durante un'autopsia, solo con Sa"
type textarea "Il dottor Conradi scompare senza traccia durante un'autopsia, solo con Sab"
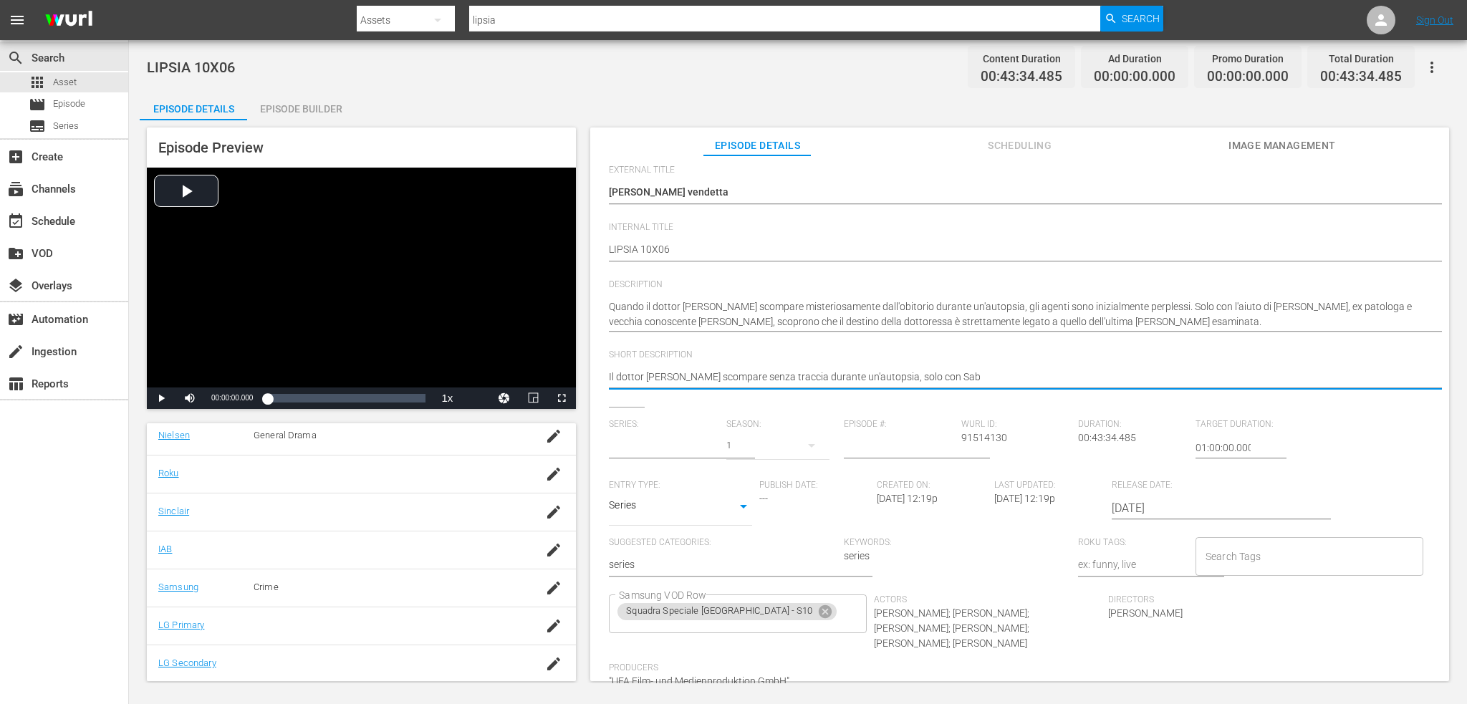
type textarea "Il dottor Conradi scompare senza traccia durante un'autopsia, solo con Sabi"
type textarea "Il dottor Conradi scompare senza traccia durante un'autopsia, solo con Sabin"
type textarea "Il dottor Conradi scompare senza traccia durante un'autopsia, solo con Sabine"
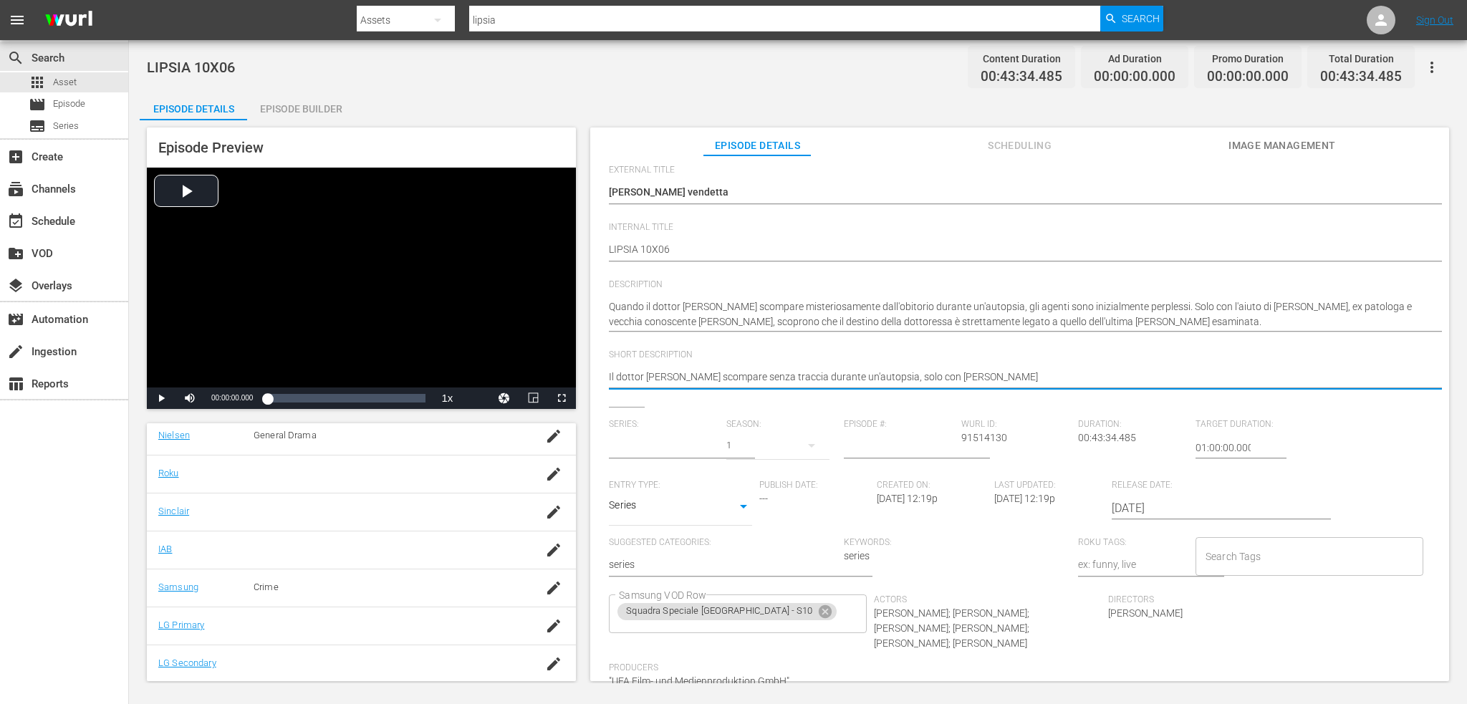
type textarea "Il dottor Conradi scompare senza traccia durante un'autopsia, solo con Sabine"
type textarea "Il dottor Conradi scompare senza traccia durante un'autopsia, solo con Sabine R"
type textarea "Il dottor Conradi scompare senza traccia durante un'autopsia, solo con Sabine Ro"
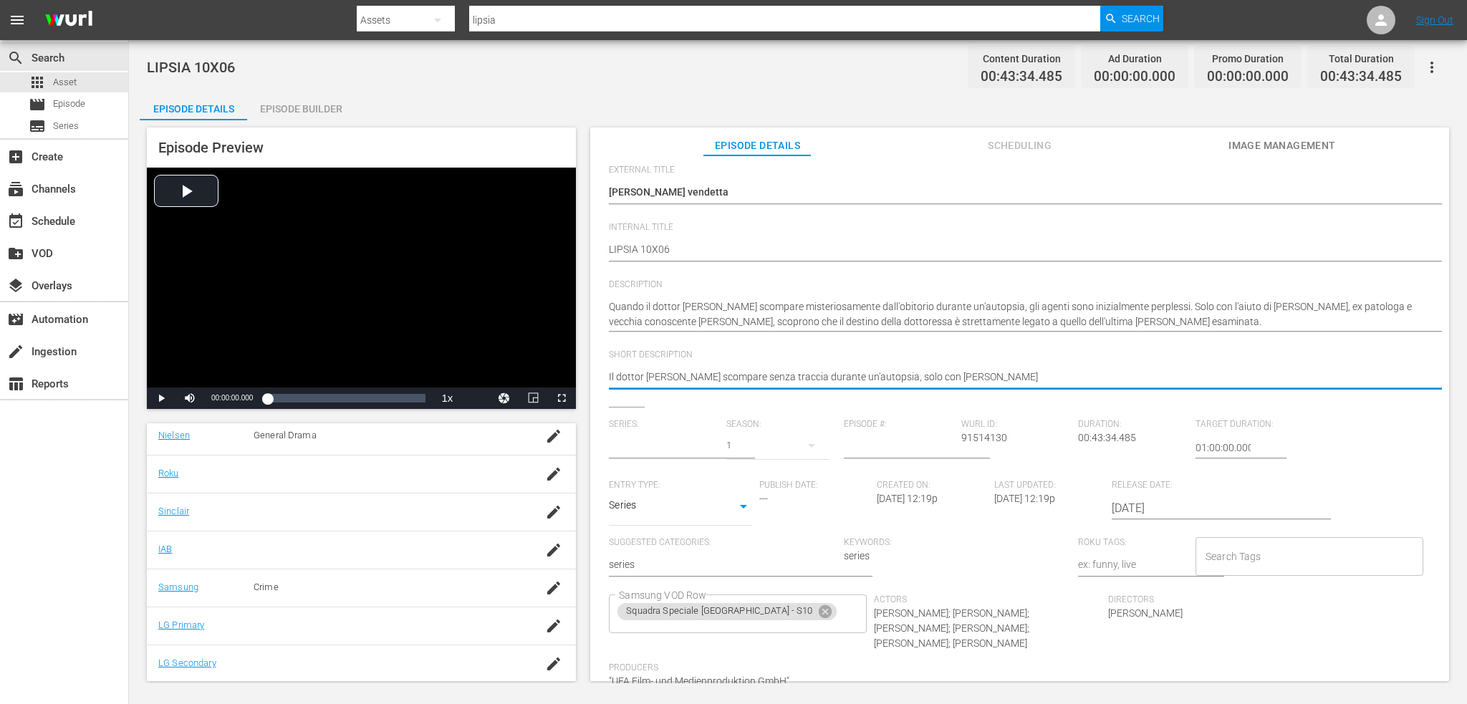
type textarea "Il dottor Conradi scompare senza traccia durante un'autopsia, solo con Sabine R…"
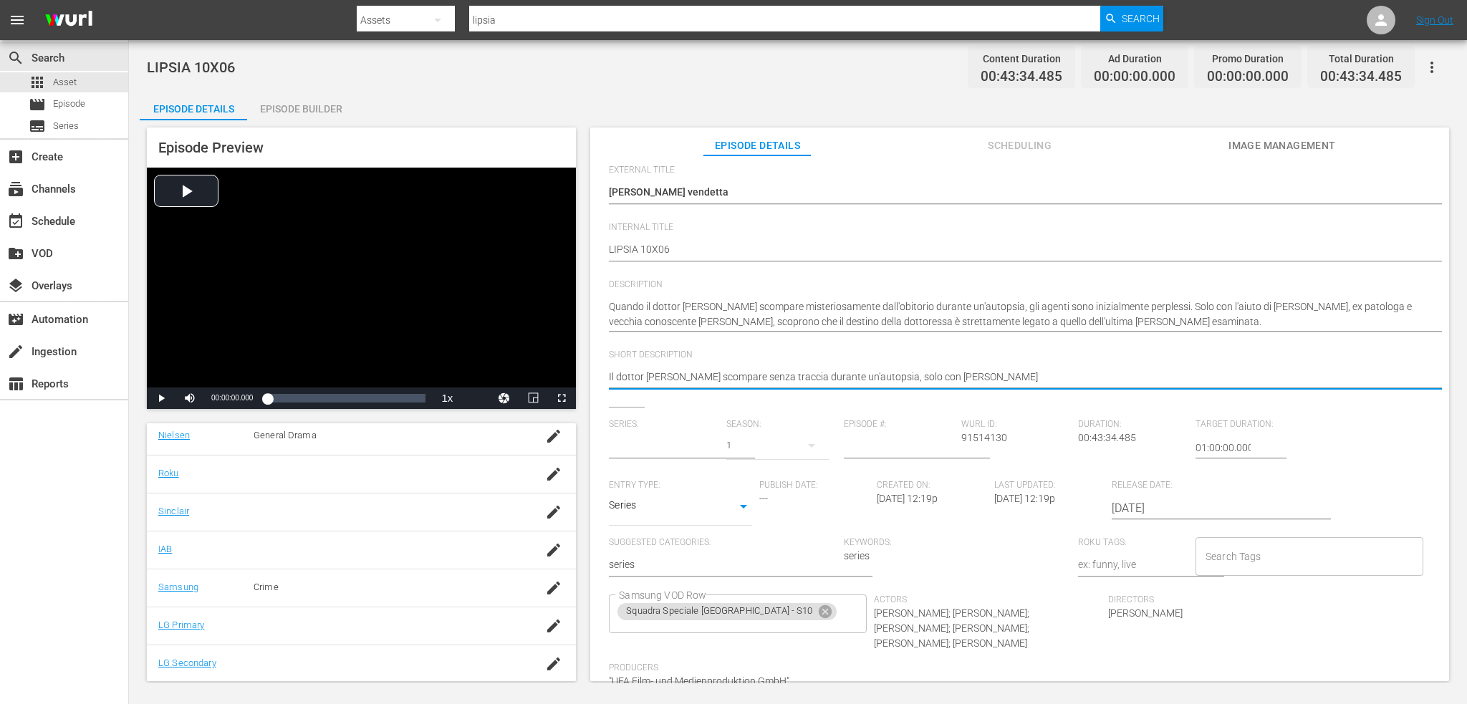
type textarea "Il dottor Conradi scompare senza traccia durante un'autopsia, solo con Sabine R…"
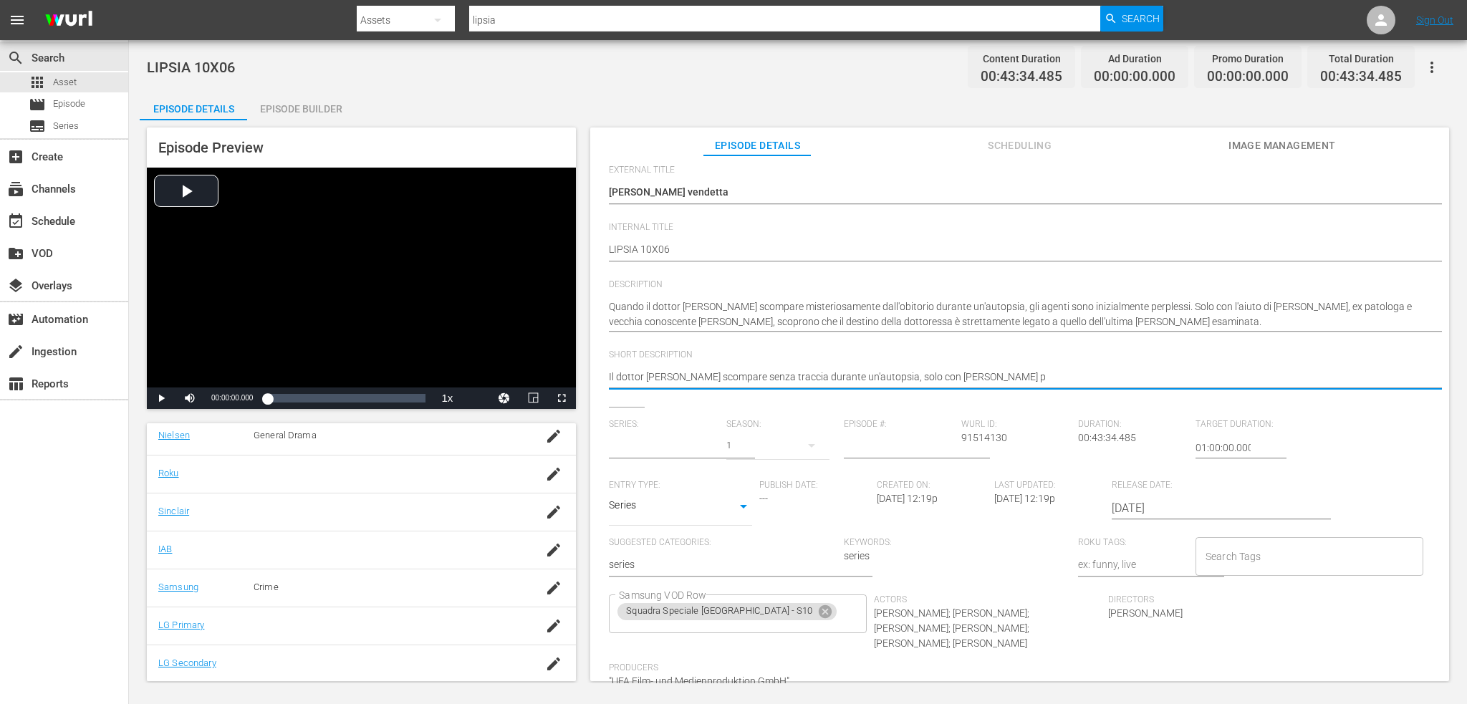
type textarea "Il dottor Conradi scompare senza traccia durante un'autopsia, solo con Sabine R…"
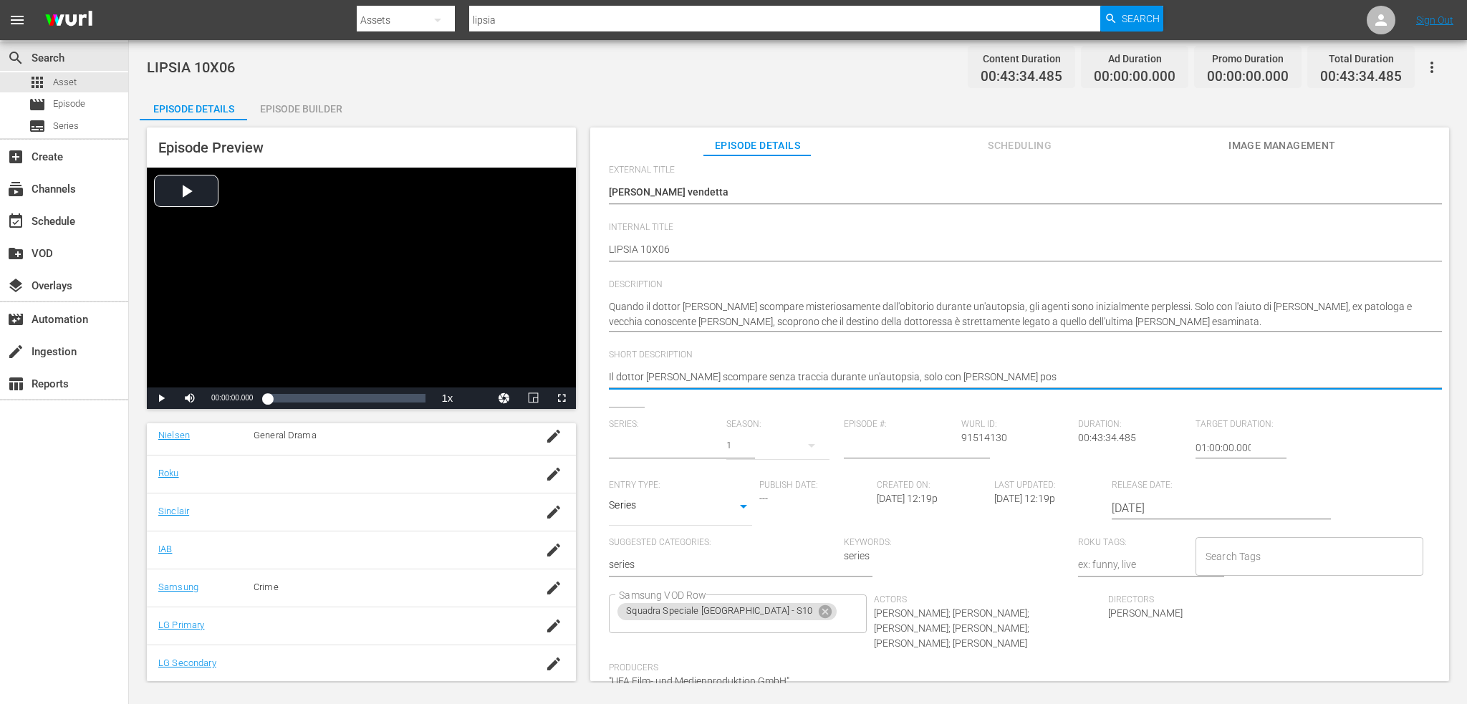
type textarea "Il dottor Conradi scompare senza traccia durante un'autopsia, solo con Sabine R…"
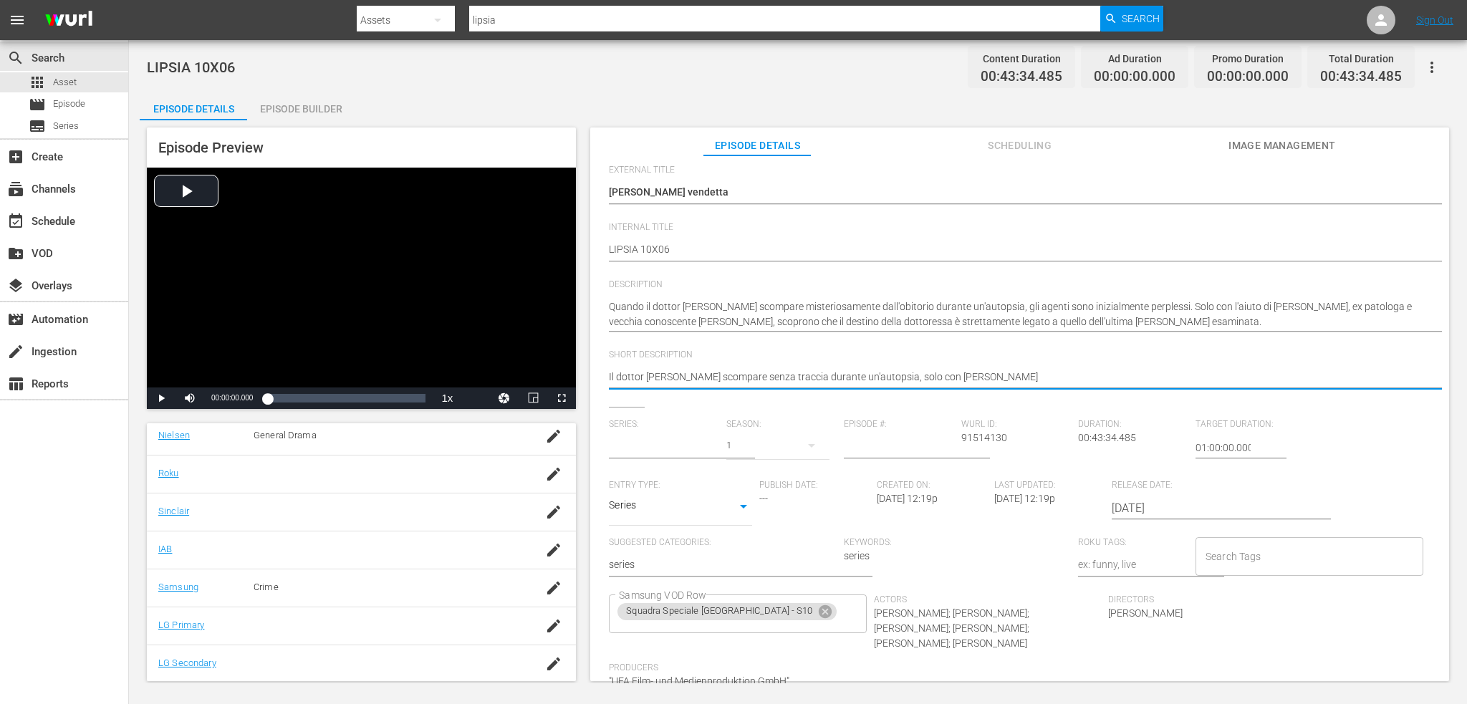
type textarea "Il dottor Conradi scompare senza traccia durante un'autopsia, solo con Sabine R…"
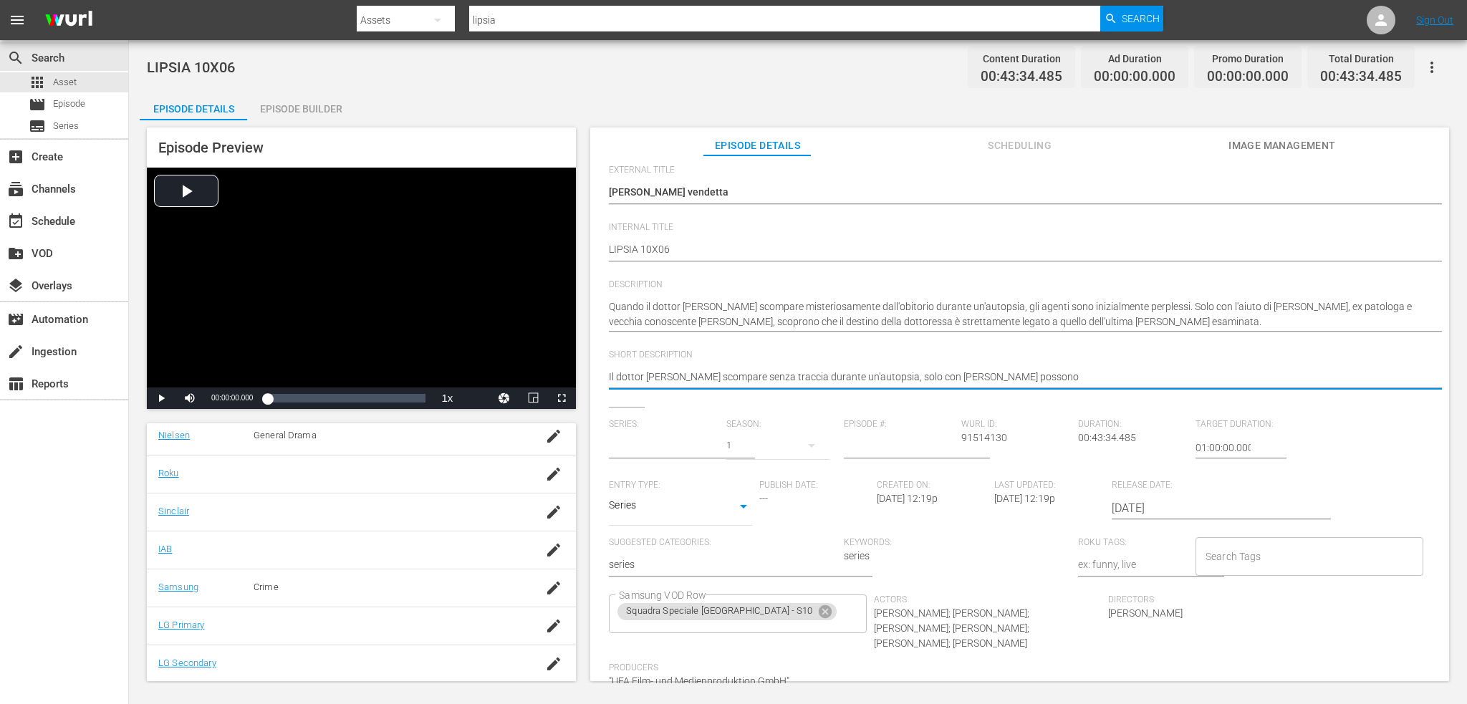
type textarea "Il dottor Conradi scompare senza traccia durante un'autopsia, solo con Sabine R…"
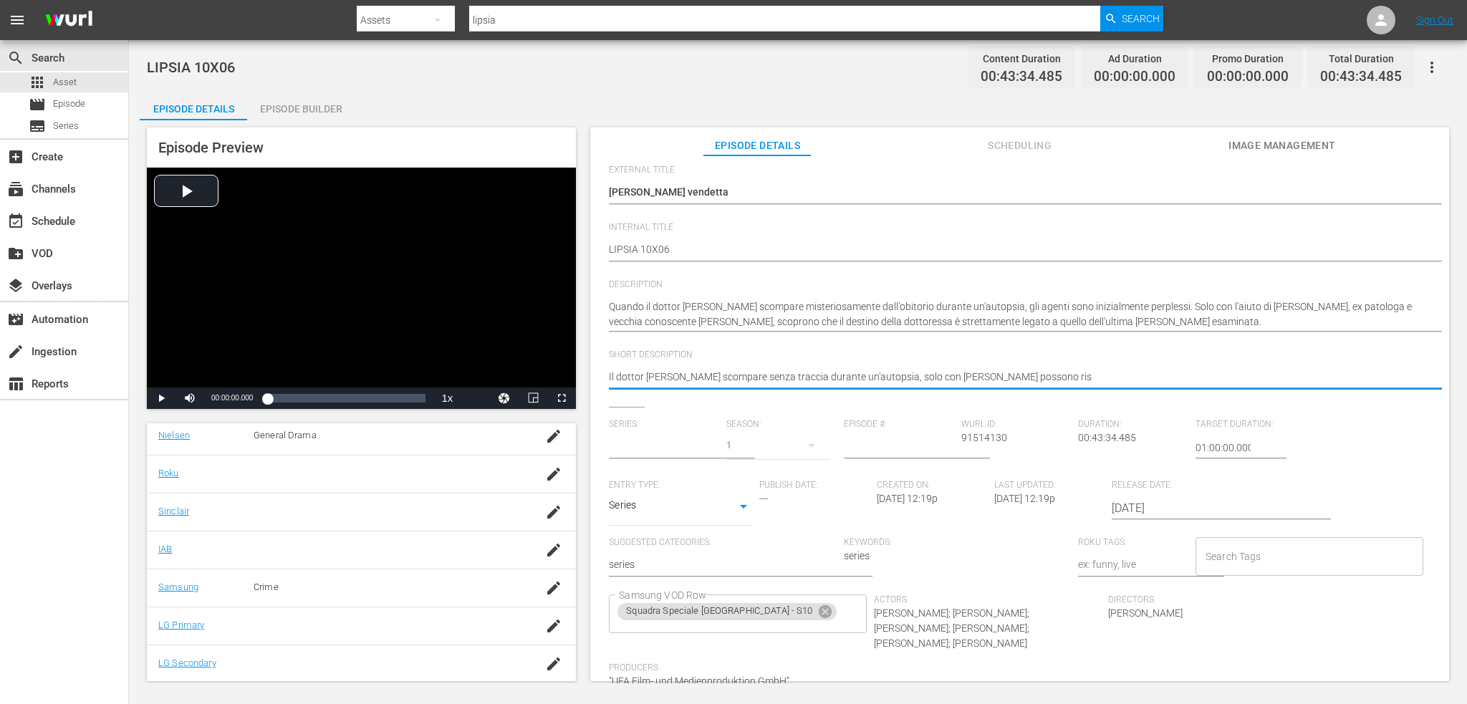
type textarea "Il dottor Conradi scompare senza traccia durante un'autopsia, solo con Sabine R…"
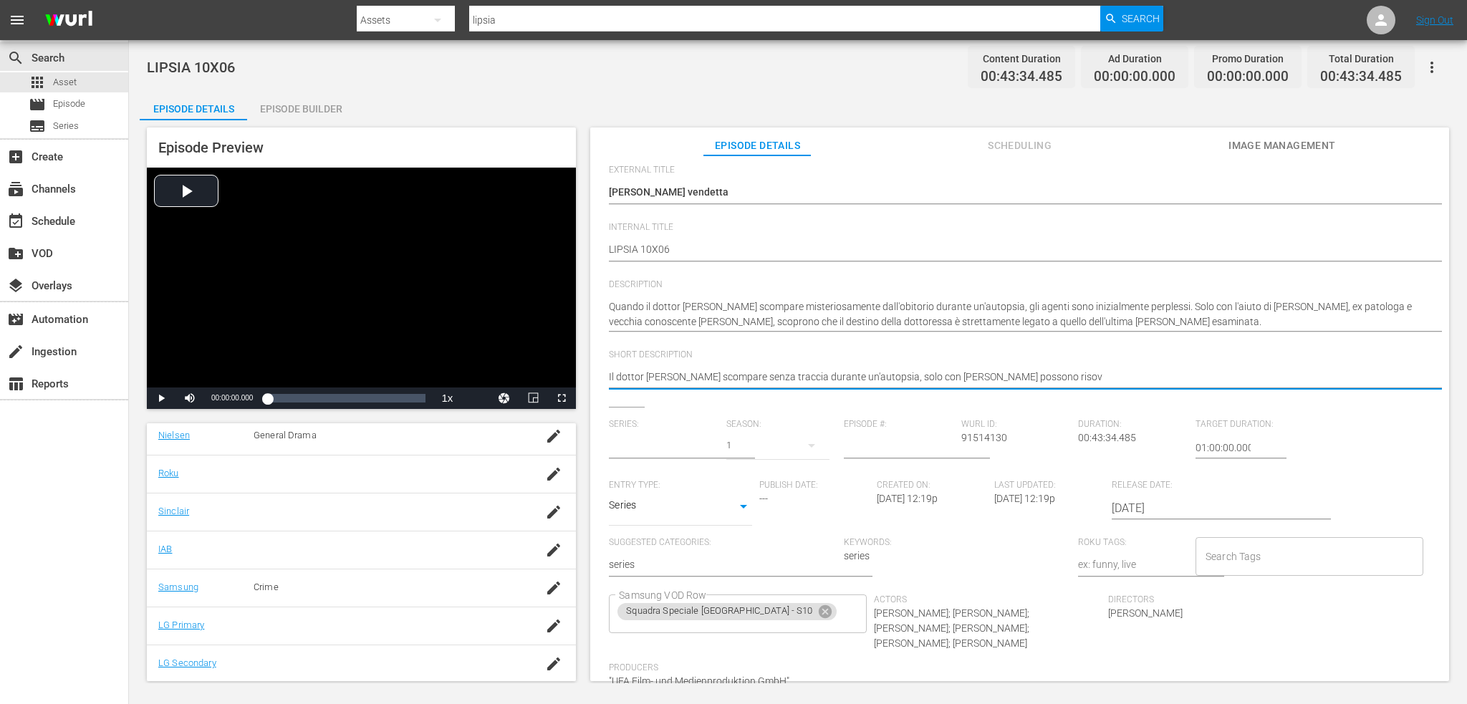
type textarea "Il dottor Conradi scompare senza traccia durante un'autopsia, solo con Sabine R…"
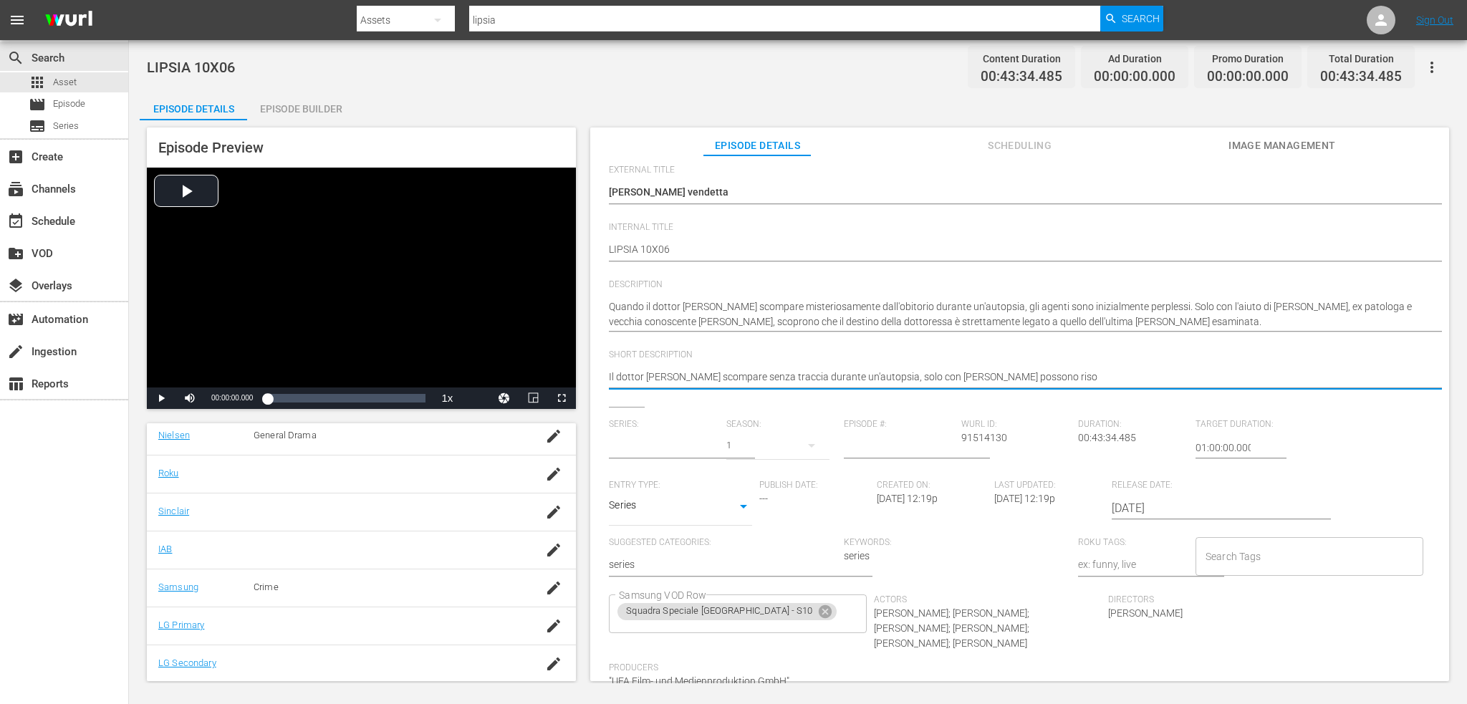
type textarea "Il dottor Conradi scompare senza traccia durante un'autopsia, solo con Sabine R…"
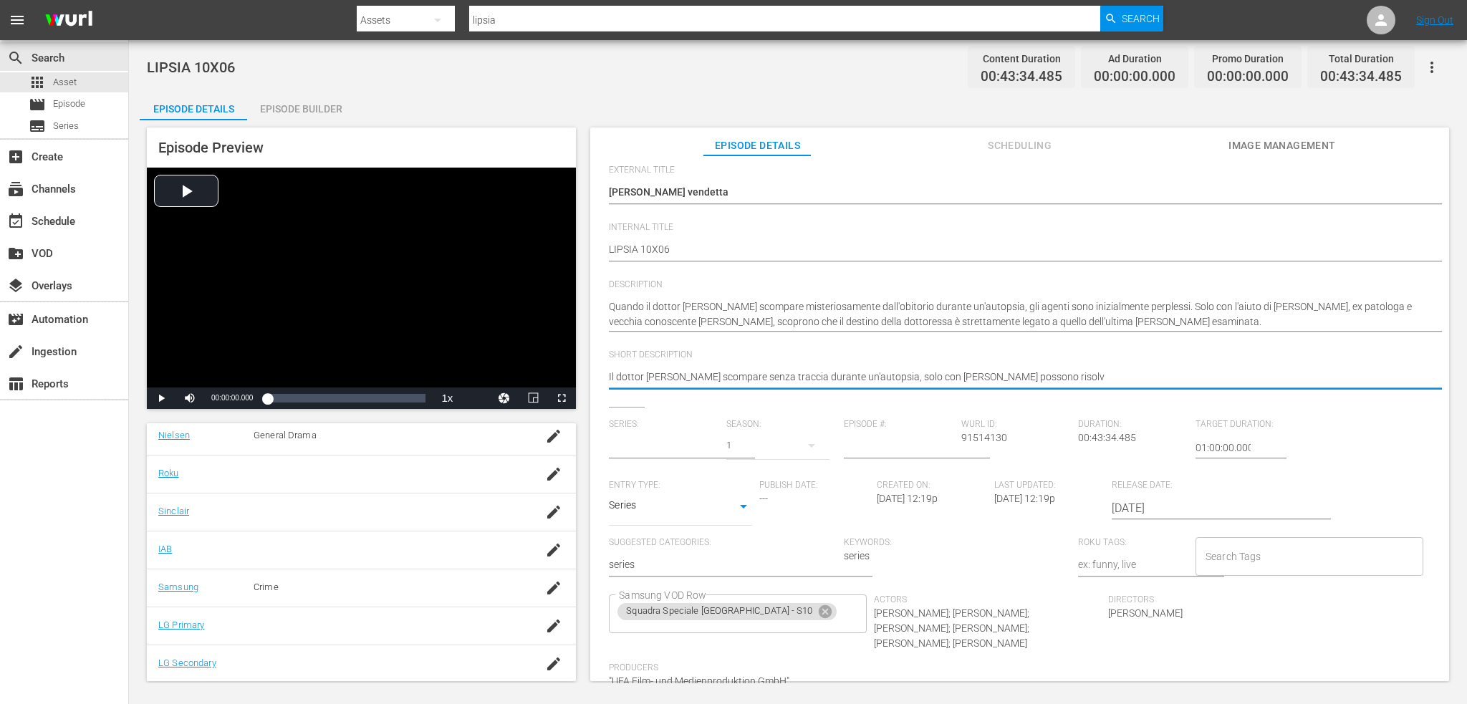
type textarea "Il dottor Conradi scompare senza traccia durante un'autopsia, solo con Sabine R…"
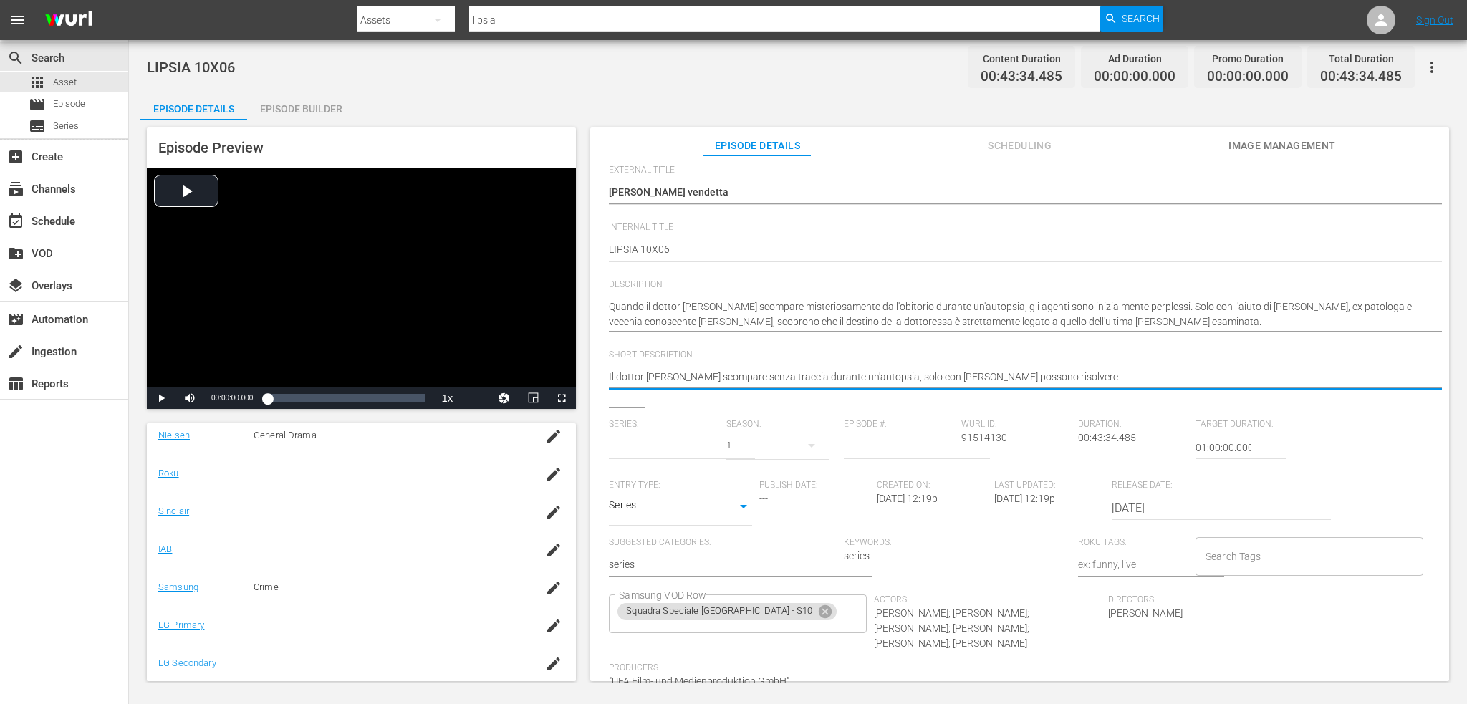
type textarea "Il dottor Conradi scompare senza traccia durante un'autopsia, solo con Sabine R…"
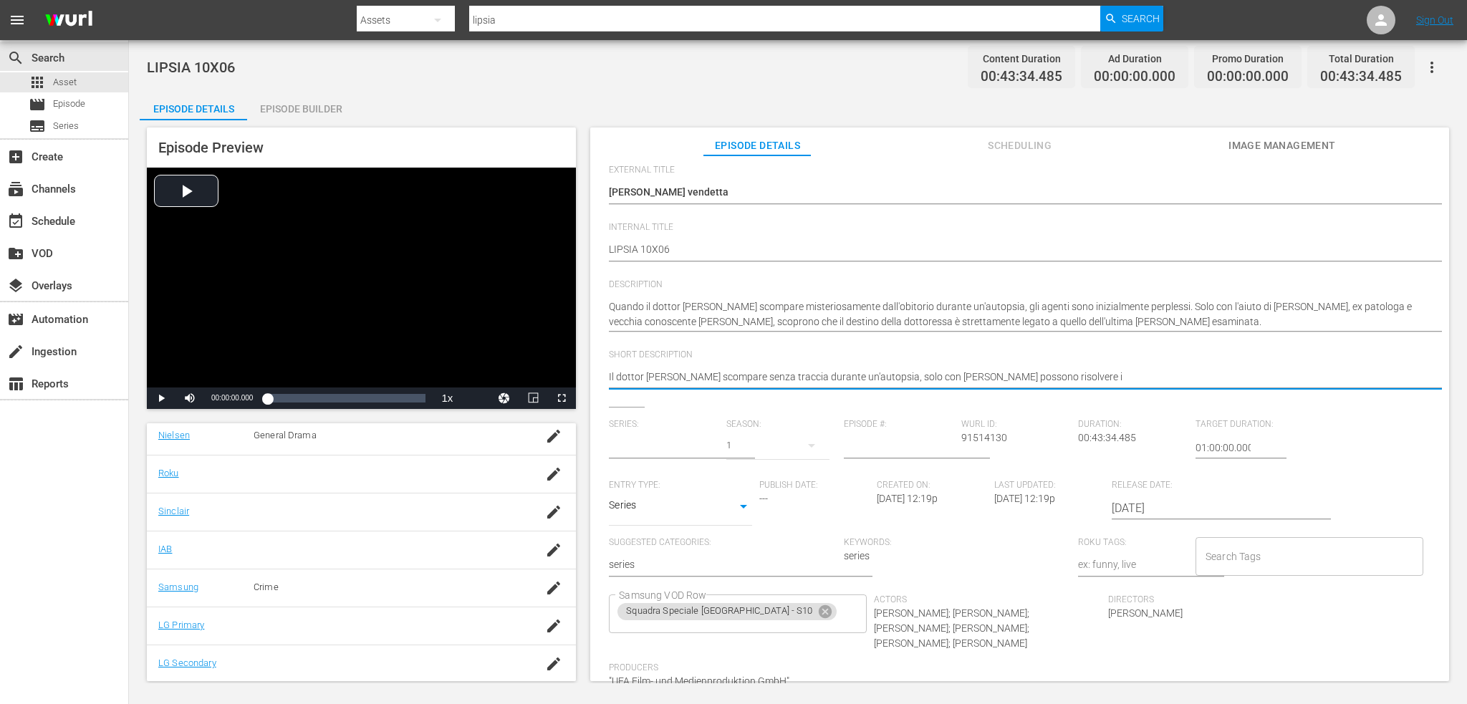
type textarea "Il dottor Conradi scompare senza traccia durante un'autopsia, solo con Sabine R…"
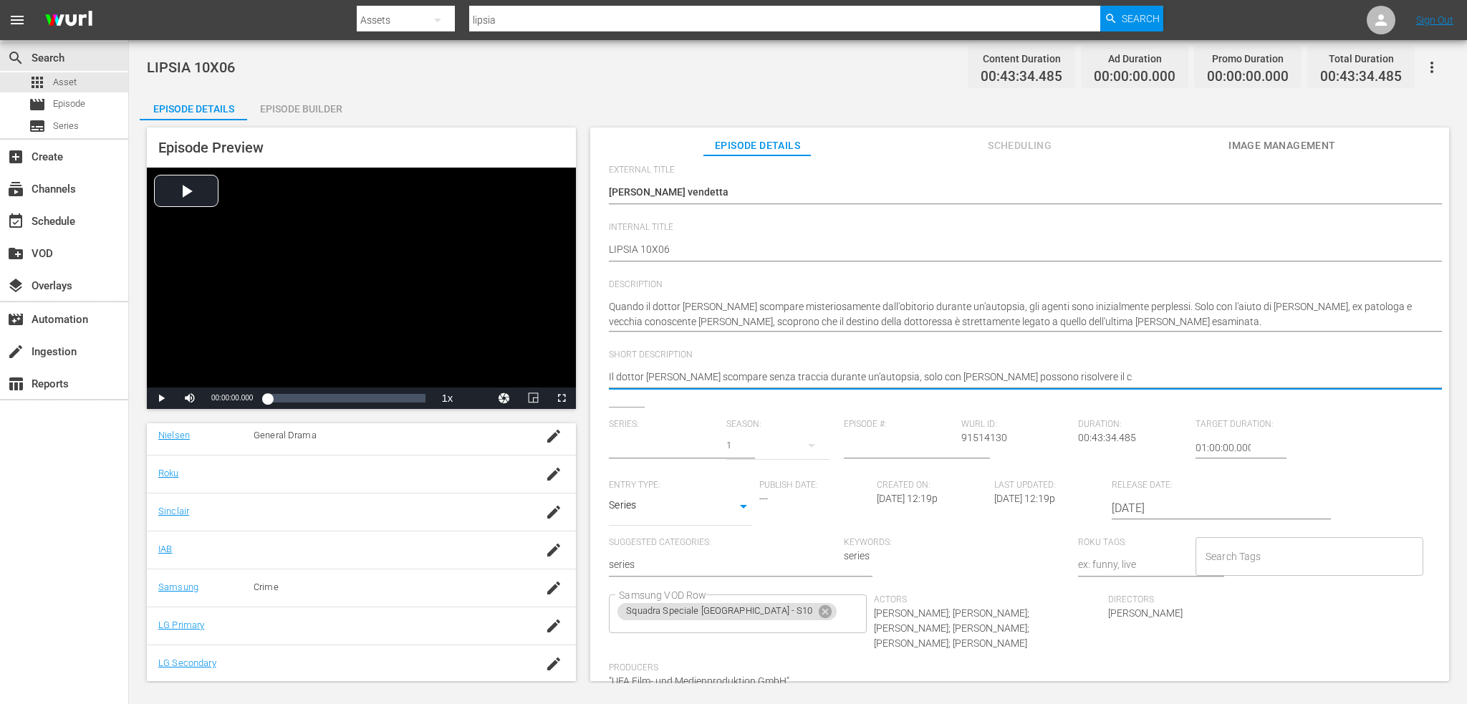
type textarea "Il dottor Conradi scompare senza traccia durante un'autopsia, solo con Sabine R…"
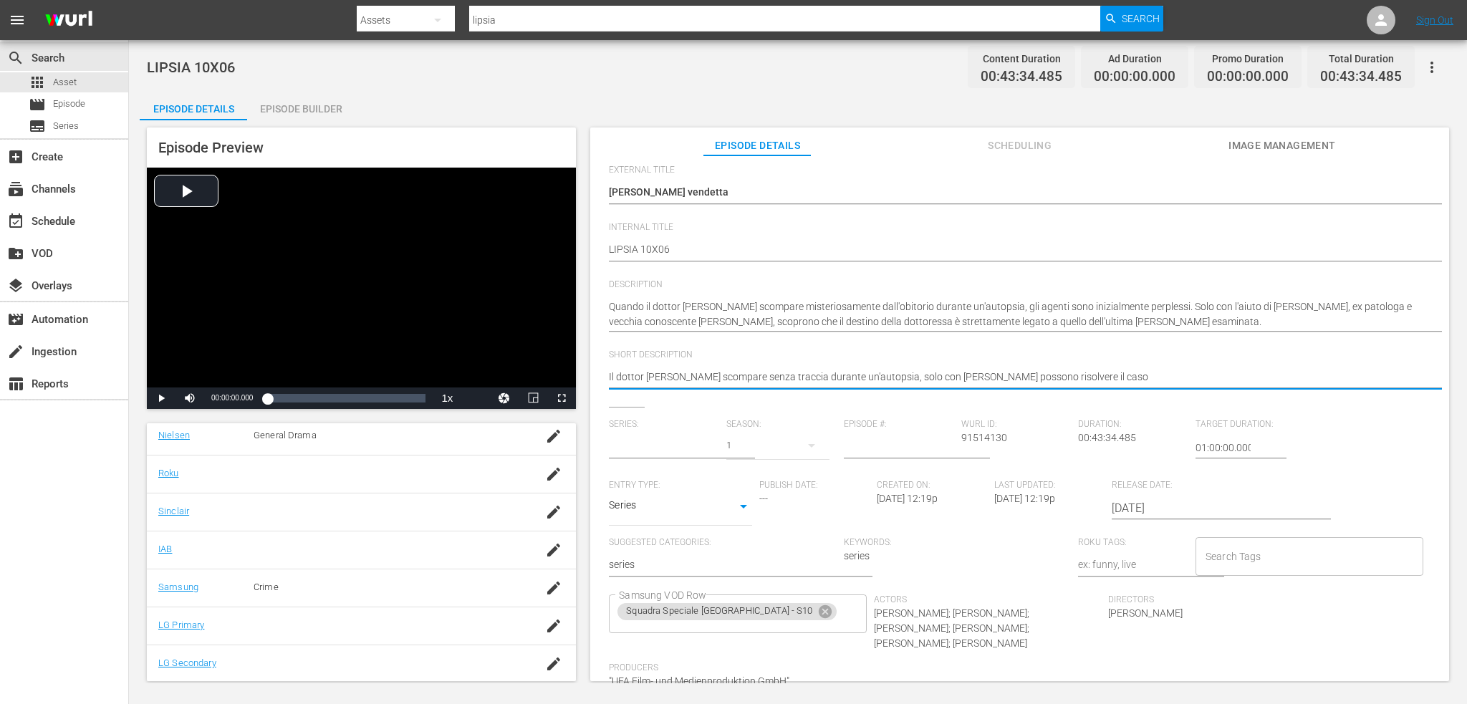
type textarea "Il dottor Conradi scompare senza traccia durante un'autopsia, solo con Sabine R…"
click at [1353, 162] on div "Episode Details Discard Save External Title Fredda vendetta Fredda vendetta Int…" at bounding box center [1019, 466] width 845 height 709
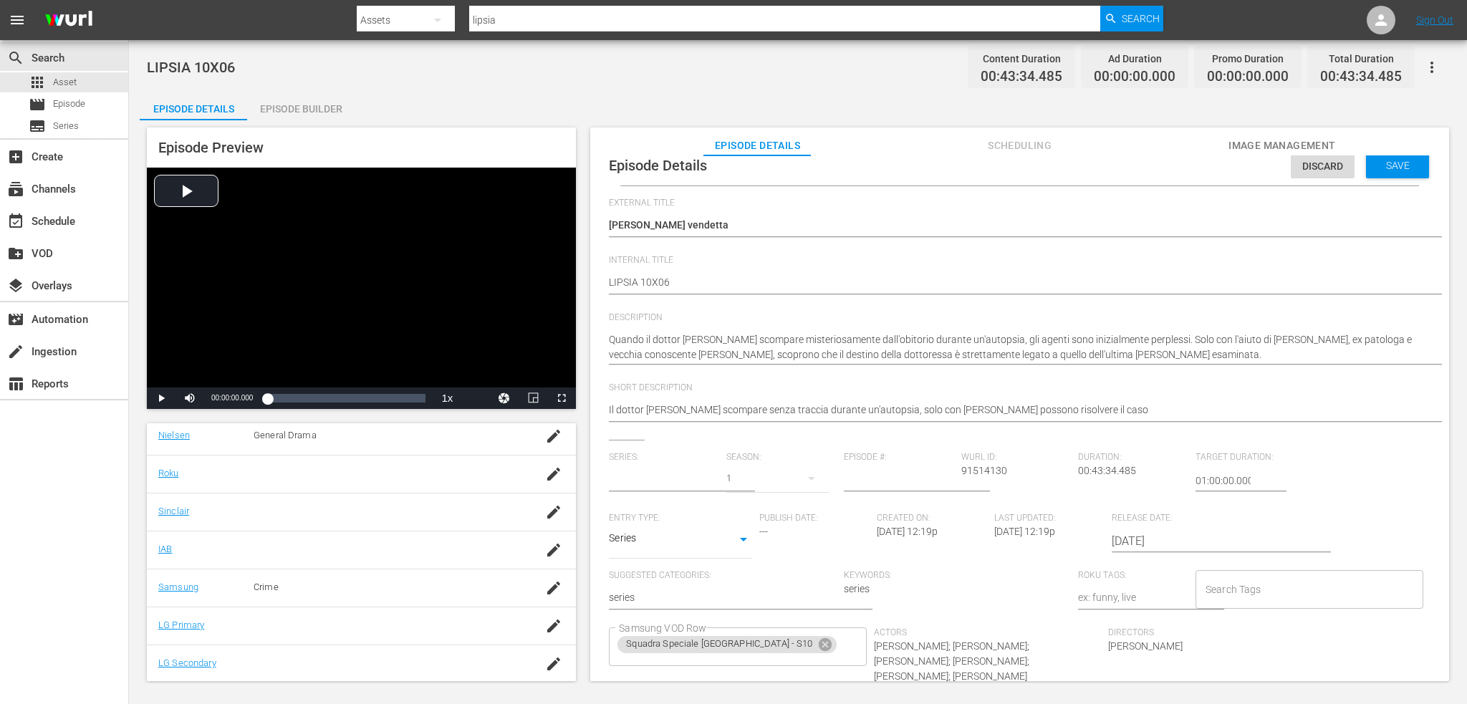
scroll to position [0, 0]
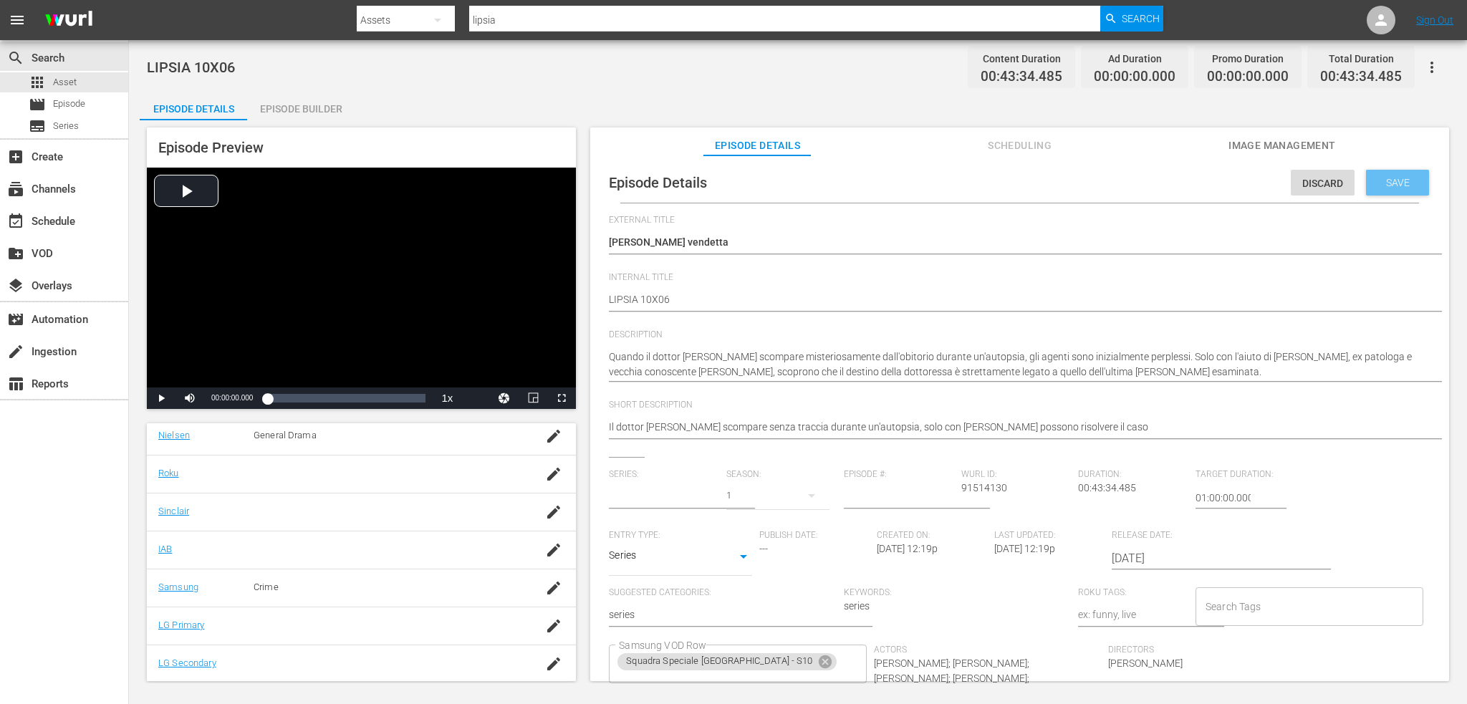
click at [1405, 190] on div "Save" at bounding box center [1397, 183] width 63 height 26
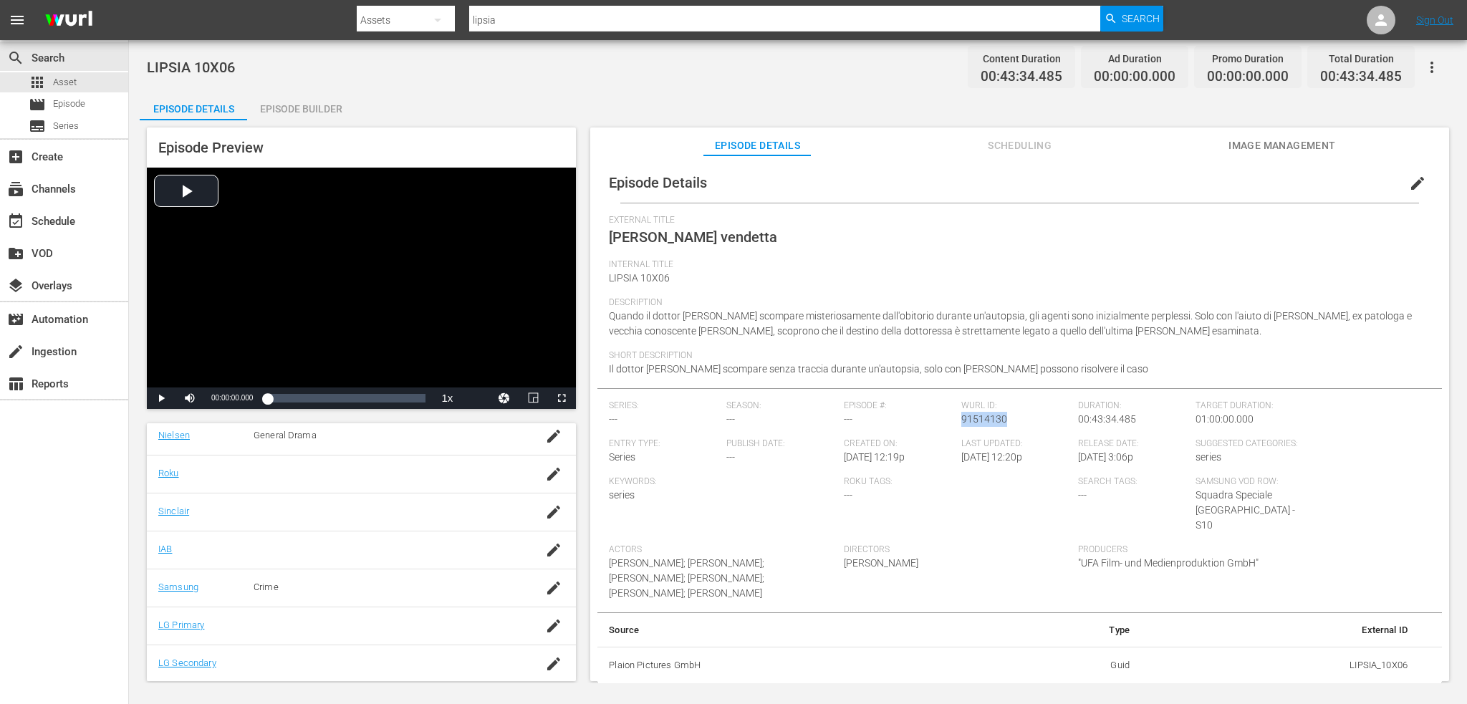
drag, startPoint x: 992, startPoint y: 418, endPoint x: 965, endPoint y: 423, distance: 26.9
click at [961, 425] on div "Wurl ID: 91514130" at bounding box center [1019, 419] width 117 height 38
copy span "91514130"
click at [1235, 228] on div "External Title Fredda vendetta" at bounding box center [1020, 237] width 822 height 44
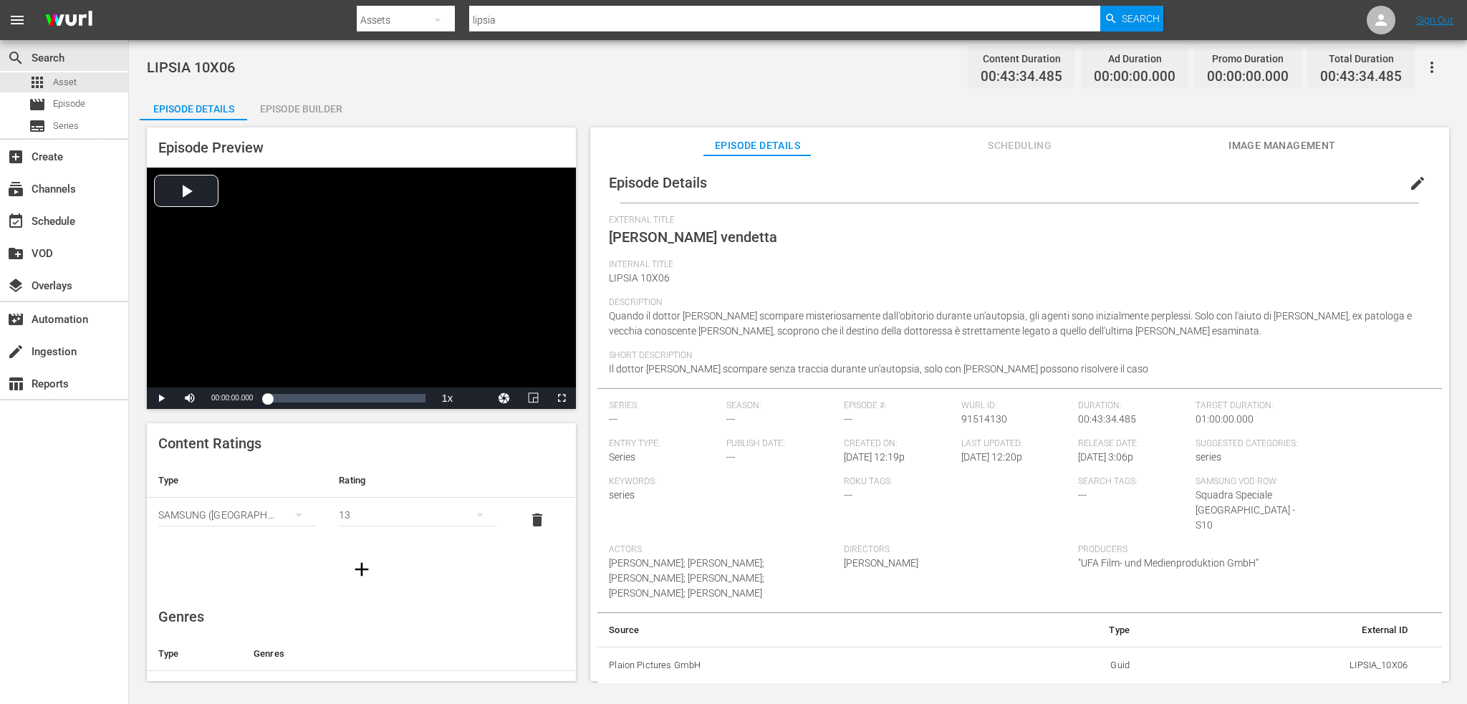
click at [336, 120] on div "Episode Builder" at bounding box center [300, 109] width 107 height 34
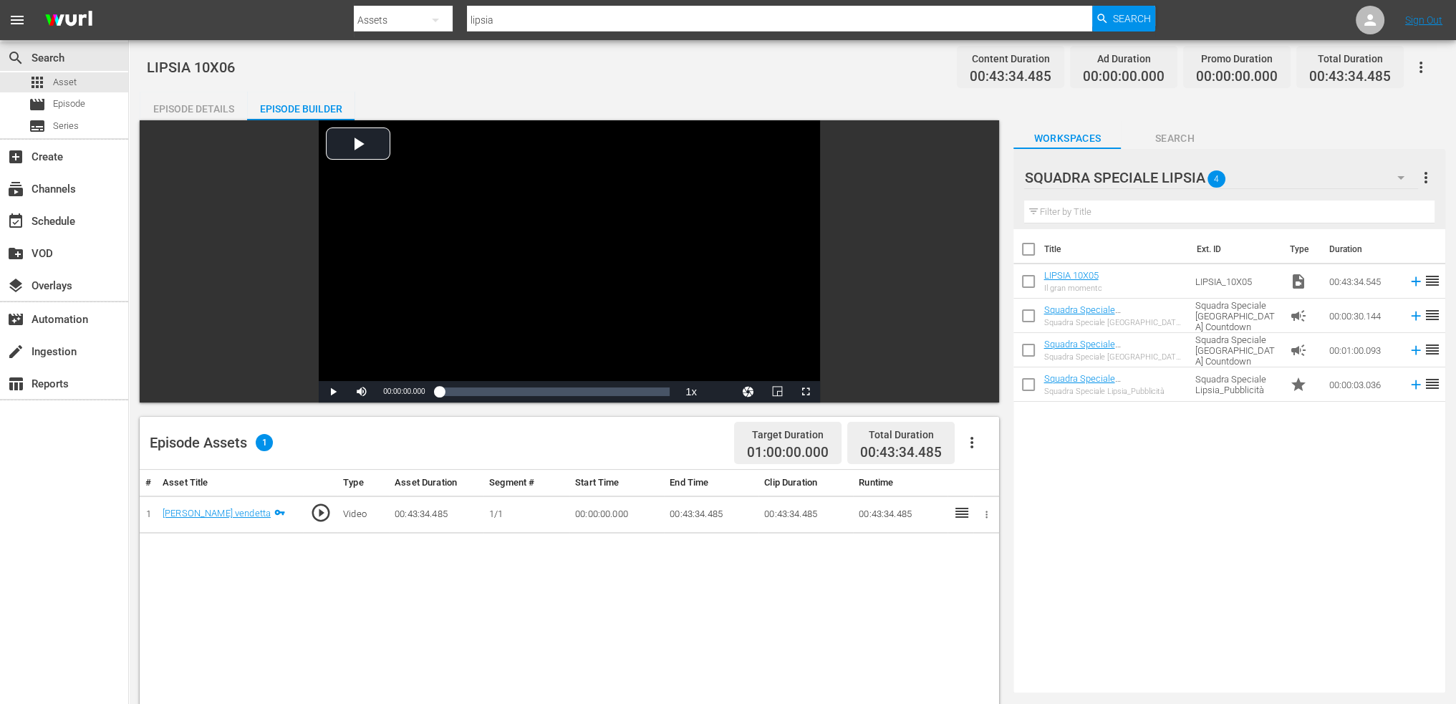
click at [1276, 188] on div "SQUADRA SPECIALE LIPSIA 4" at bounding box center [1221, 177] width 394 height 34
click at [1394, 174] on icon "button" at bounding box center [1401, 177] width 17 height 17
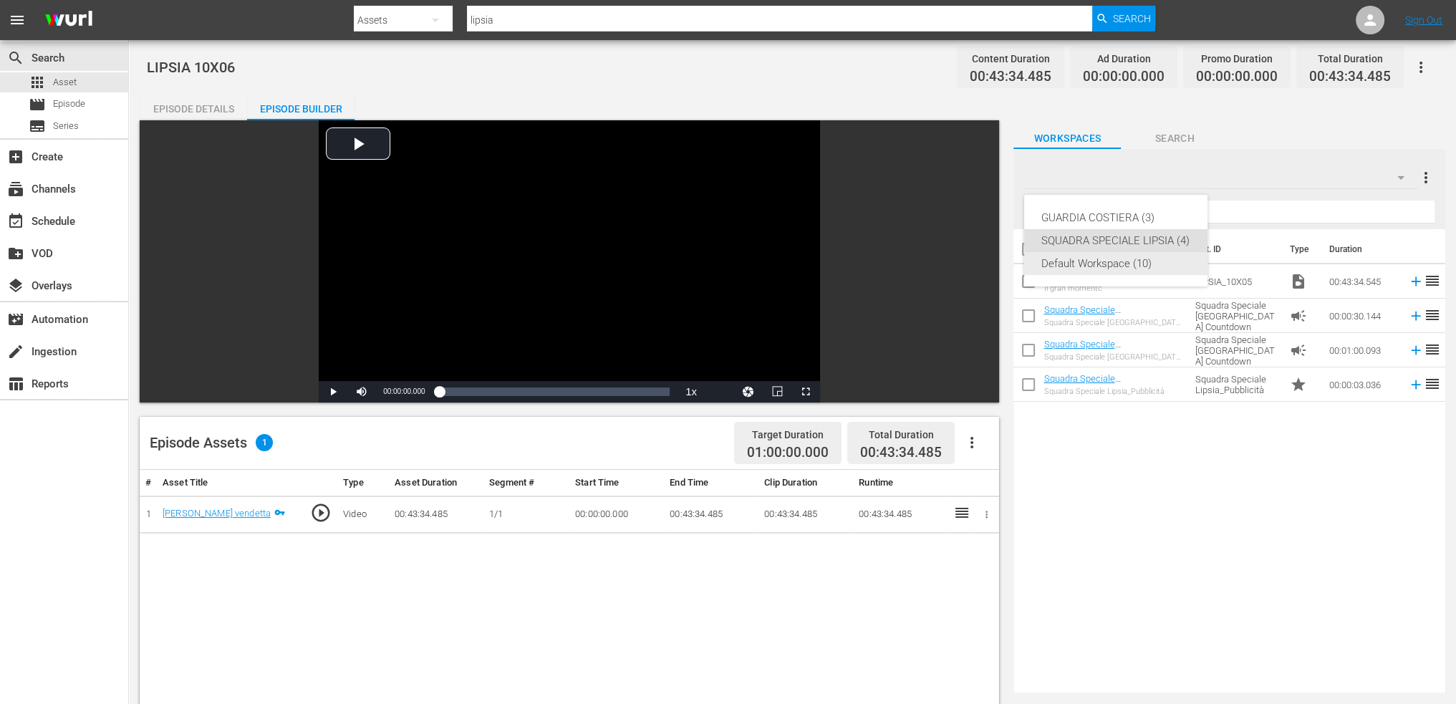
click at [1109, 269] on div "Default Workspace (10)" at bounding box center [1116, 263] width 149 height 23
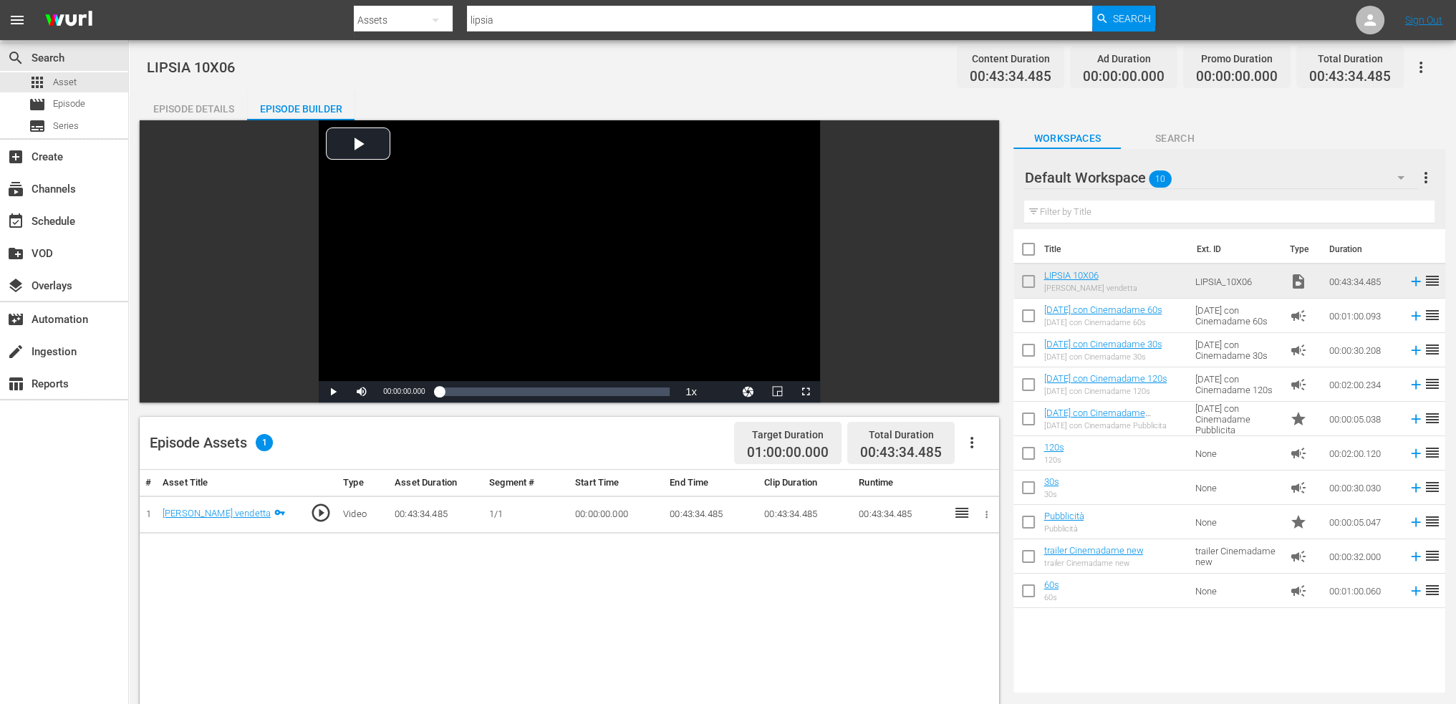
click at [1028, 280] on input "checkbox" at bounding box center [1029, 284] width 30 height 30
checkbox input "true"
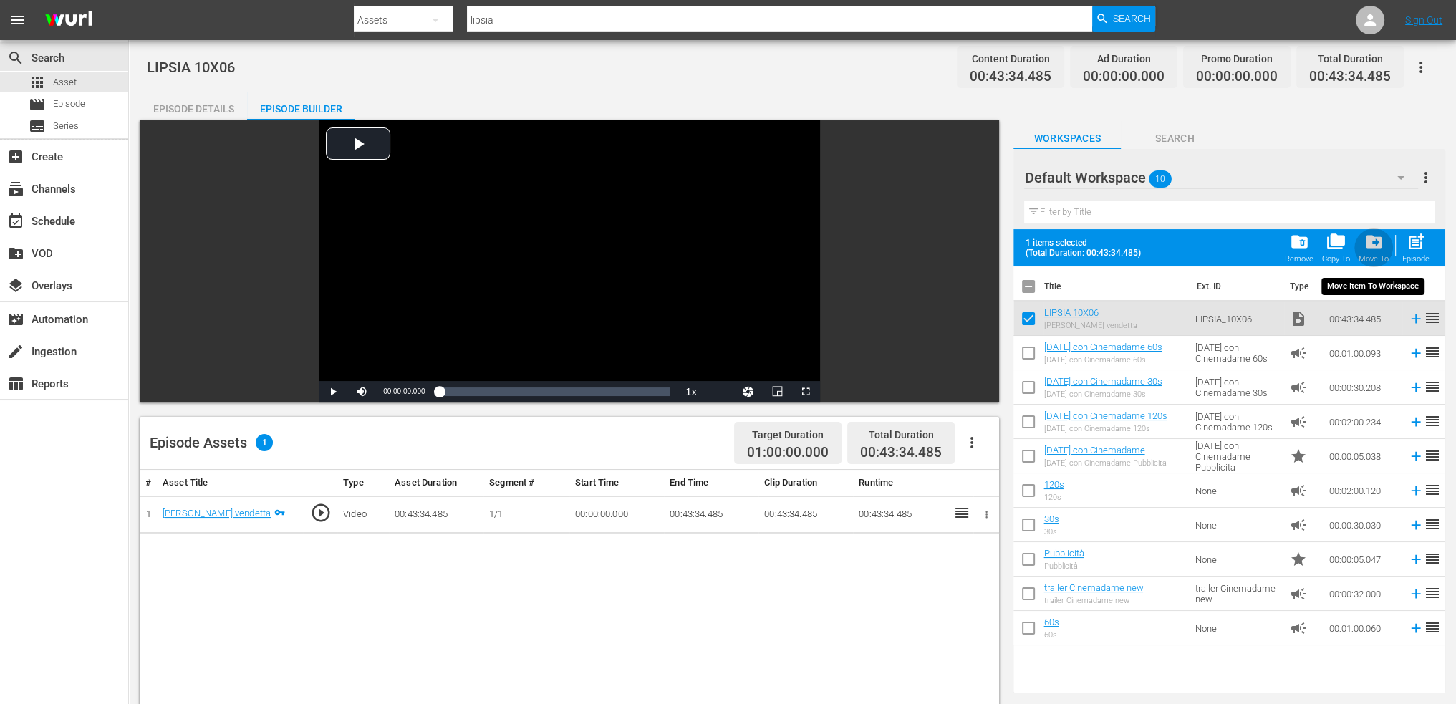
click at [1376, 245] on span "drive_file_move" at bounding box center [1374, 241] width 19 height 19
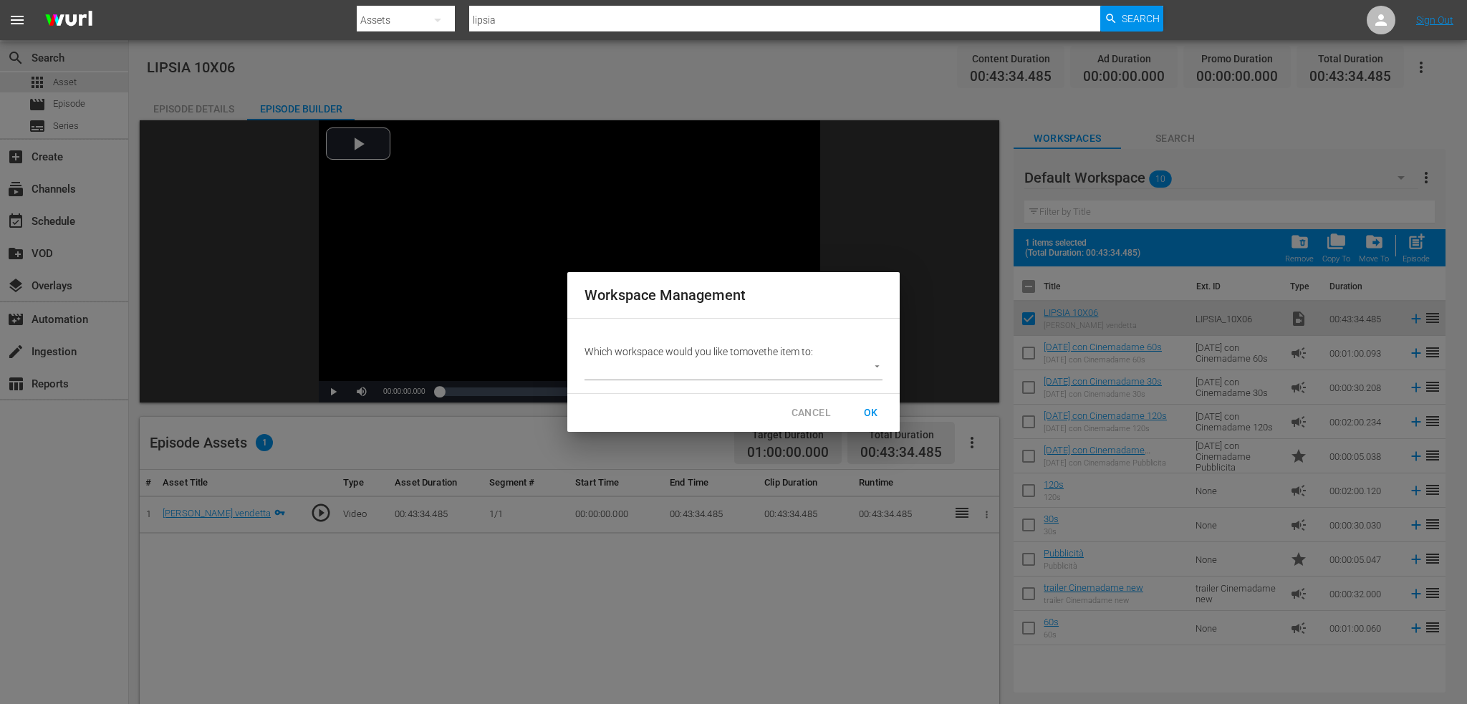
click at [686, 370] on body "menu Search By Assets Search ID, Title, Description, Keywords, or Category lips…" at bounding box center [733, 352] width 1467 height 704
click at [675, 398] on li "SQUADRA SPECIALE LIPSIA (4)" at bounding box center [666, 394] width 163 height 24
type input "3877"
click at [868, 412] on span "OK" at bounding box center [871, 413] width 23 height 18
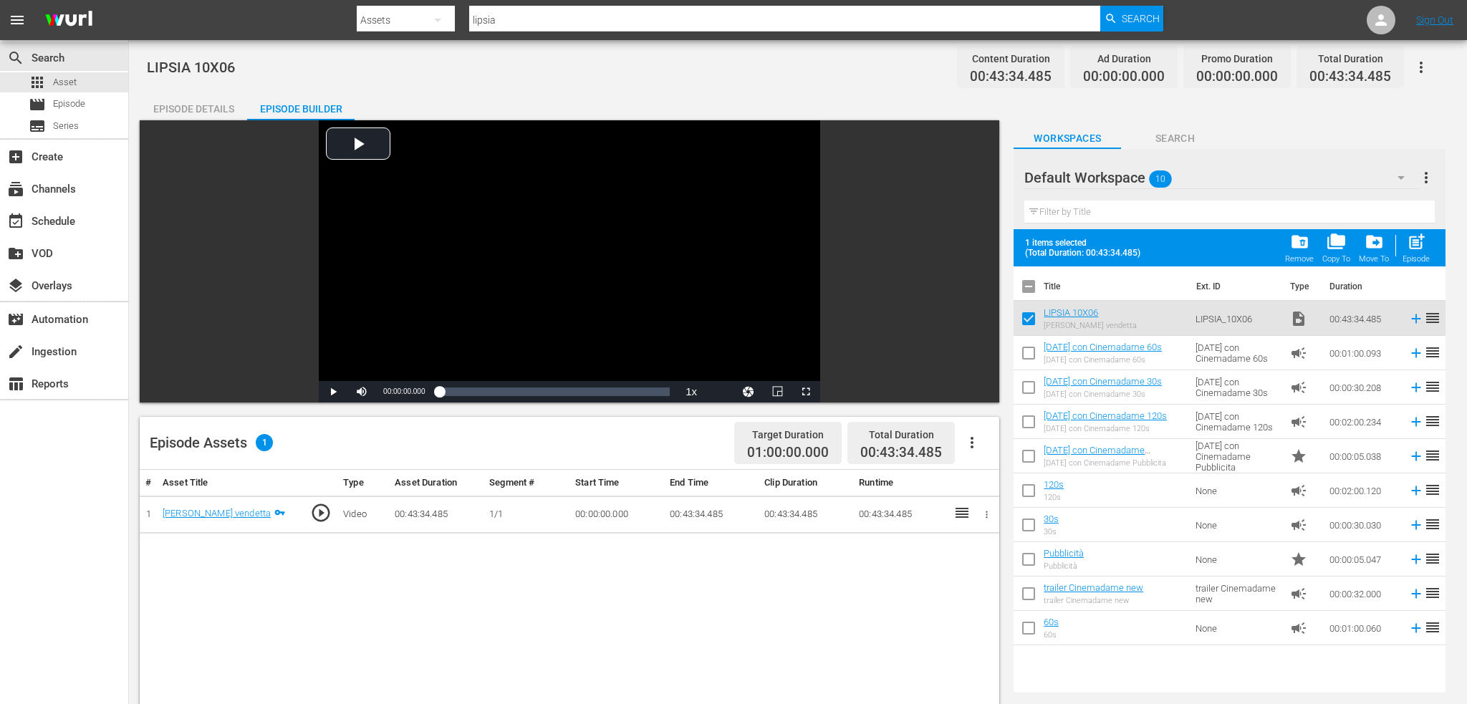
checkbox input "false"
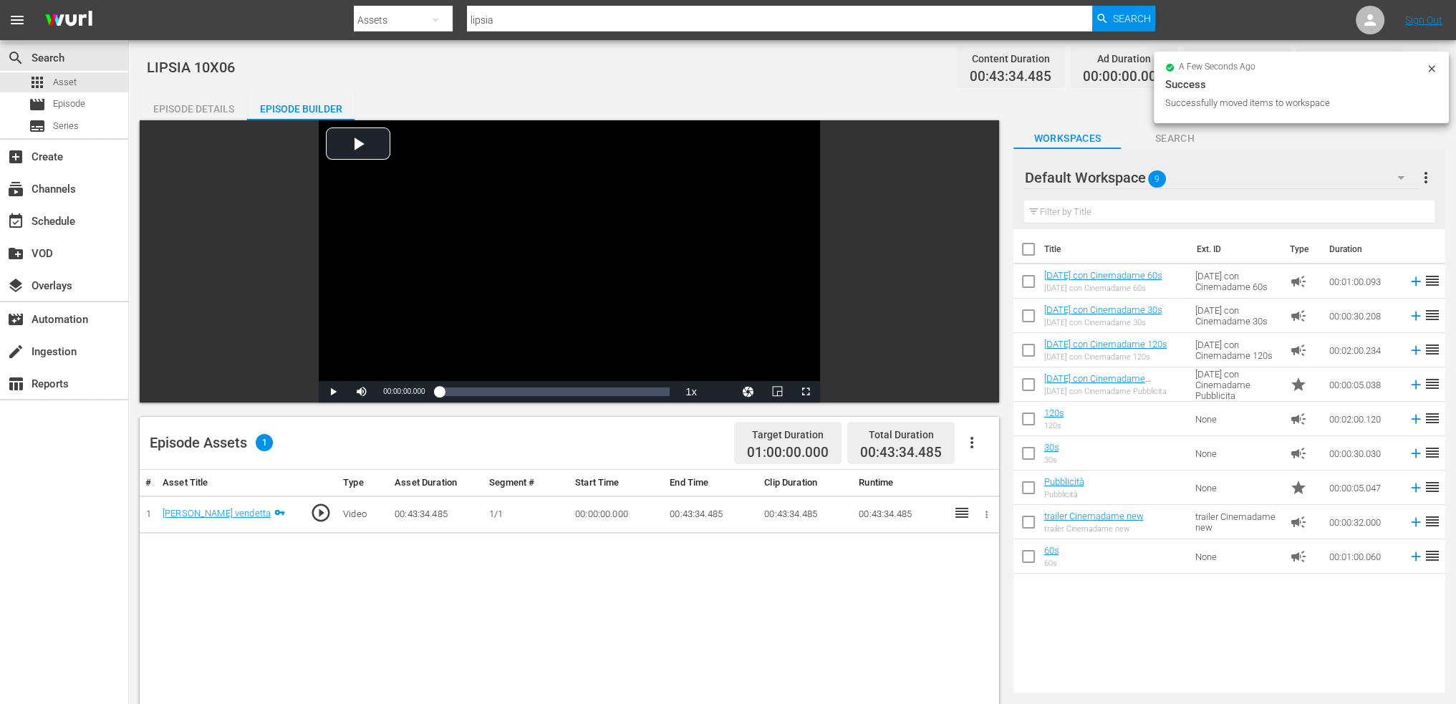
click at [1358, 174] on div "Default Workspace 9" at bounding box center [1221, 178] width 394 height 40
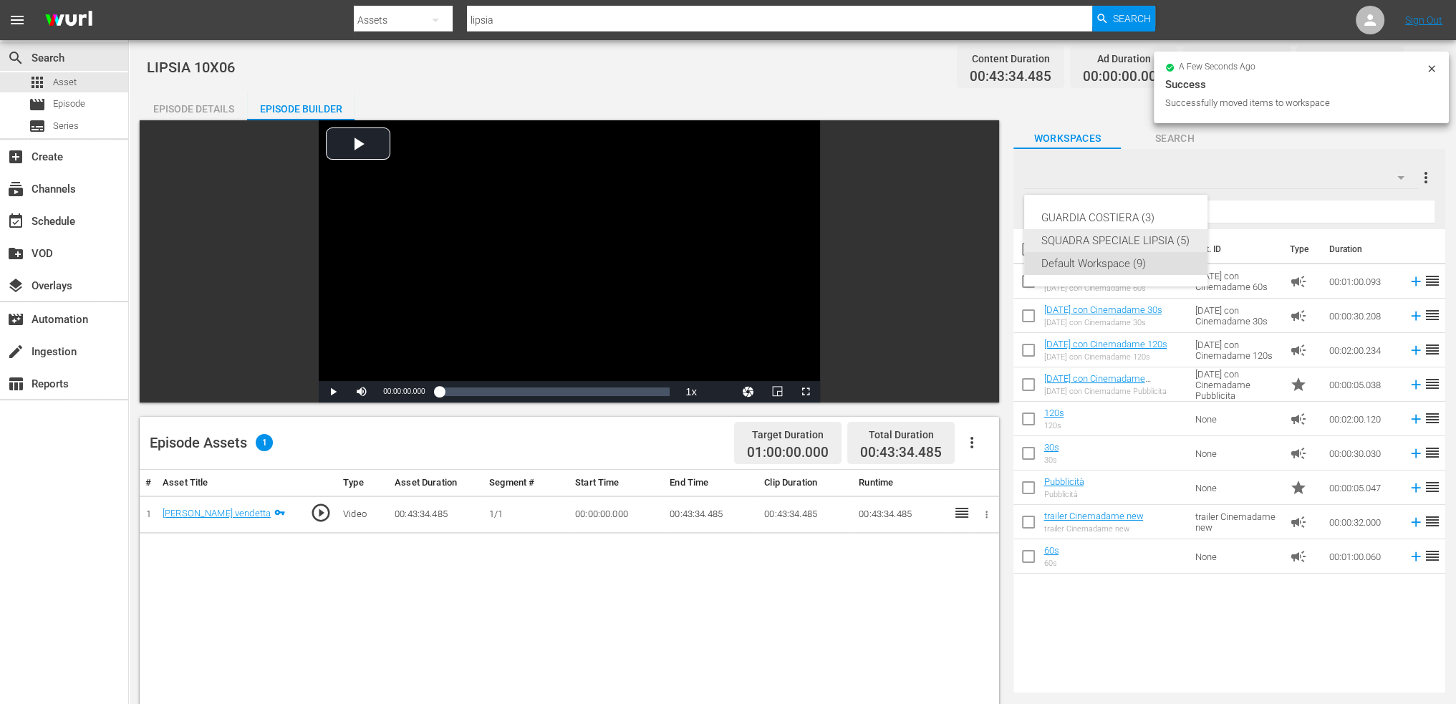
click at [1127, 241] on div "SQUADRA SPECIALE LIPSIA (5)" at bounding box center [1116, 240] width 149 height 23
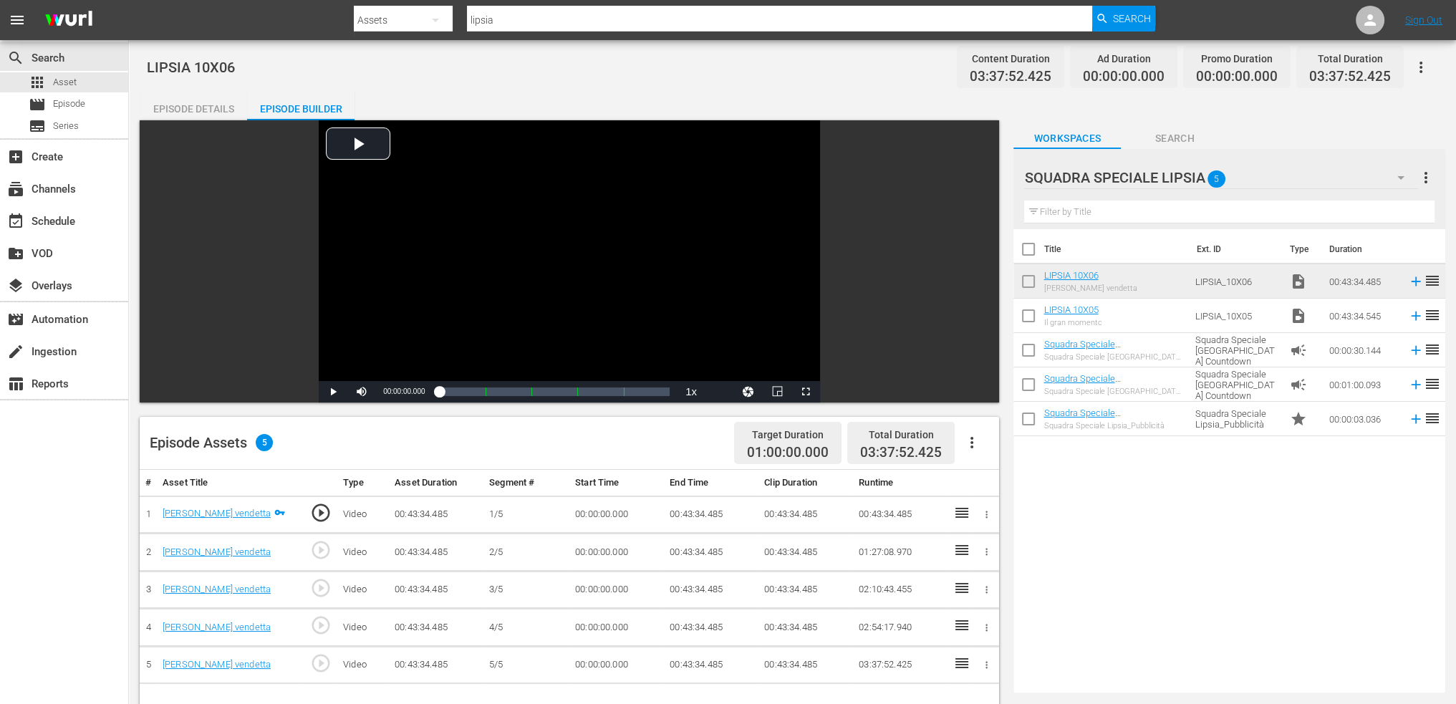
click at [678, 515] on td "00:43:34.485" at bounding box center [711, 515] width 95 height 38
click at [688, 509] on td "00:43:34.485" at bounding box center [711, 515] width 95 height 38
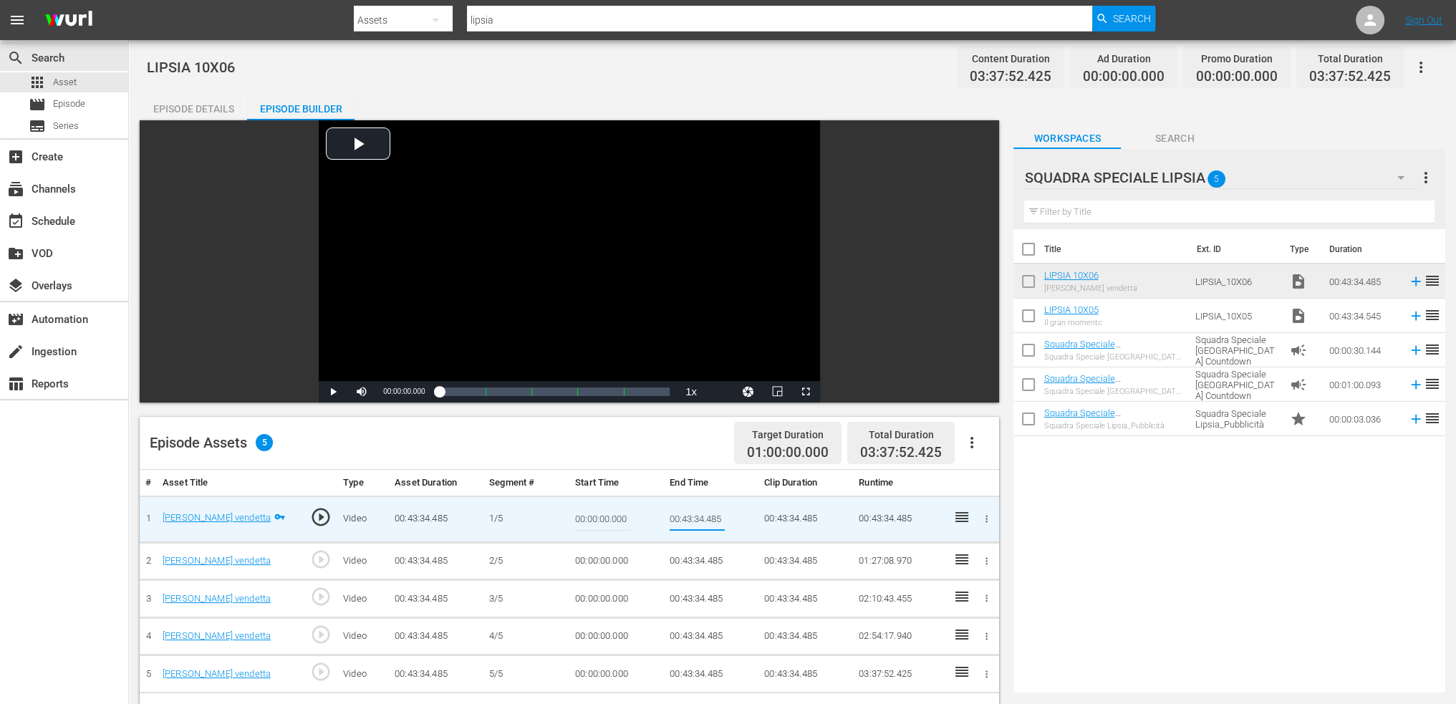
click at [688, 509] on input "00:43:34.485" at bounding box center [697, 519] width 55 height 34
type input "00:09:00"
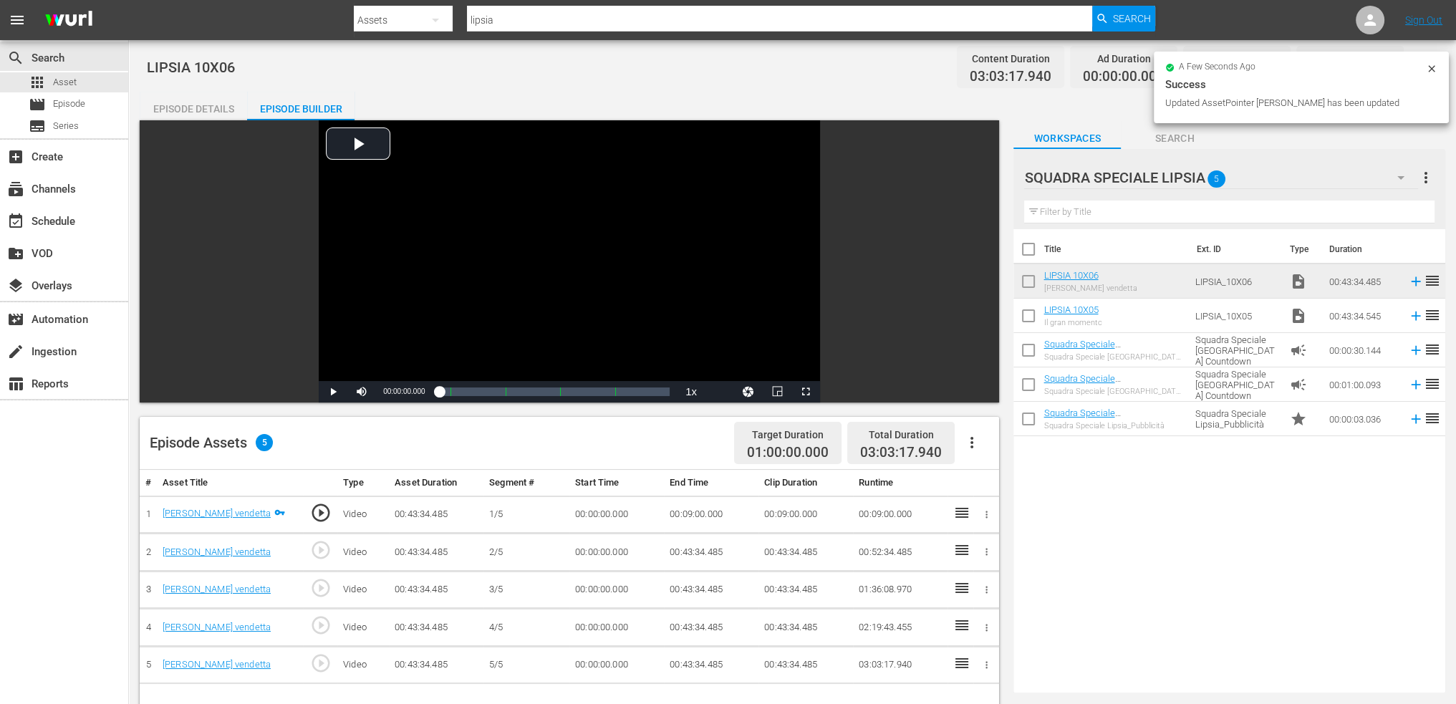
click at [605, 555] on td "00:00:00.000" at bounding box center [617, 553] width 95 height 38
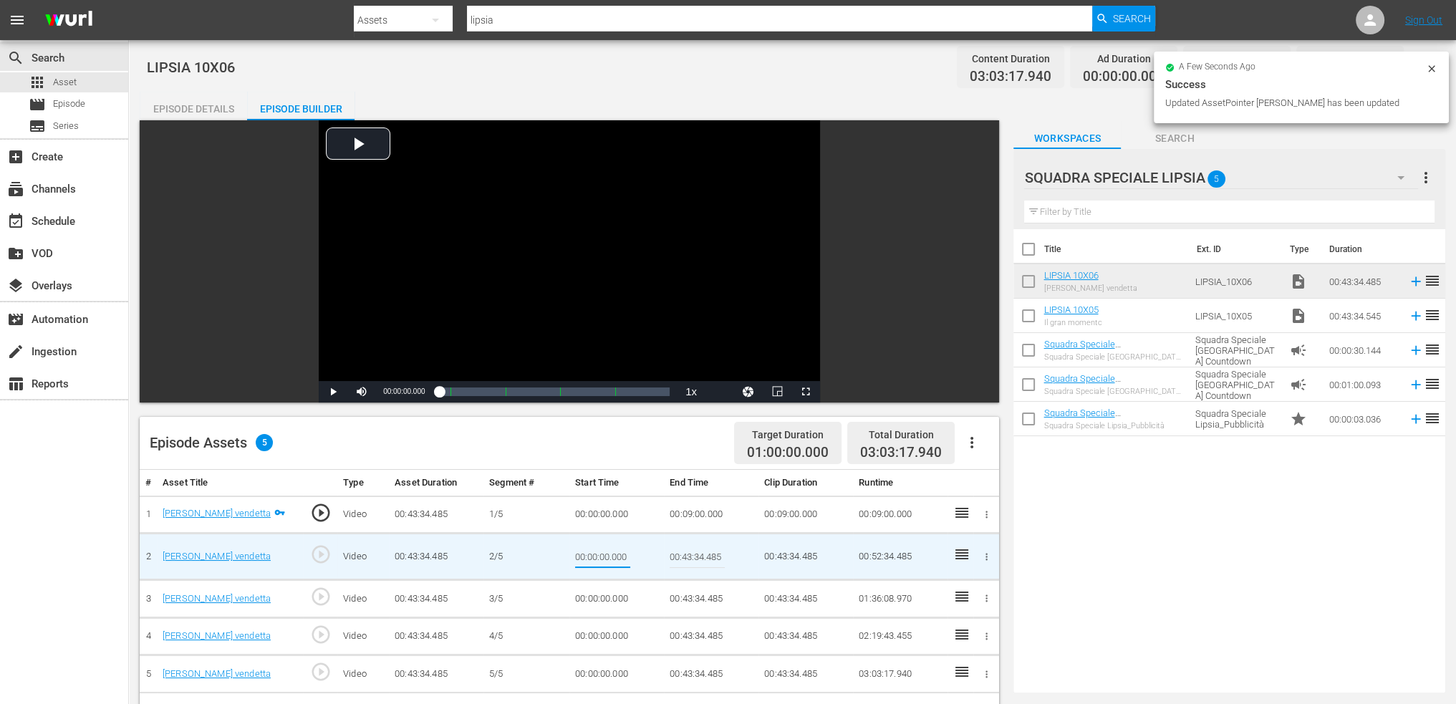
click at [605, 555] on input "00:00:00.000" at bounding box center [602, 556] width 55 height 34
type input "00:09:00"
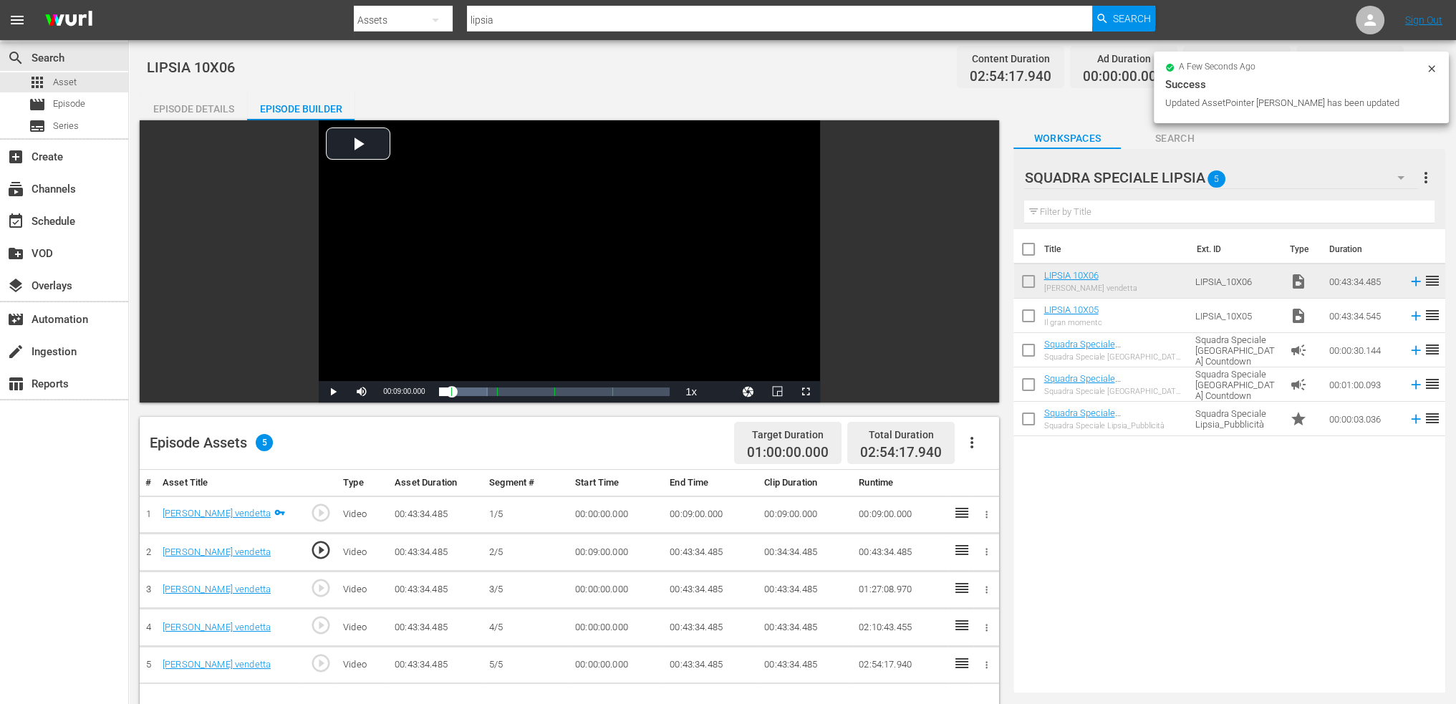
click at [685, 557] on td "00:43:34.485" at bounding box center [711, 553] width 95 height 38
click at [688, 548] on td "00:43:34.485" at bounding box center [711, 553] width 95 height 38
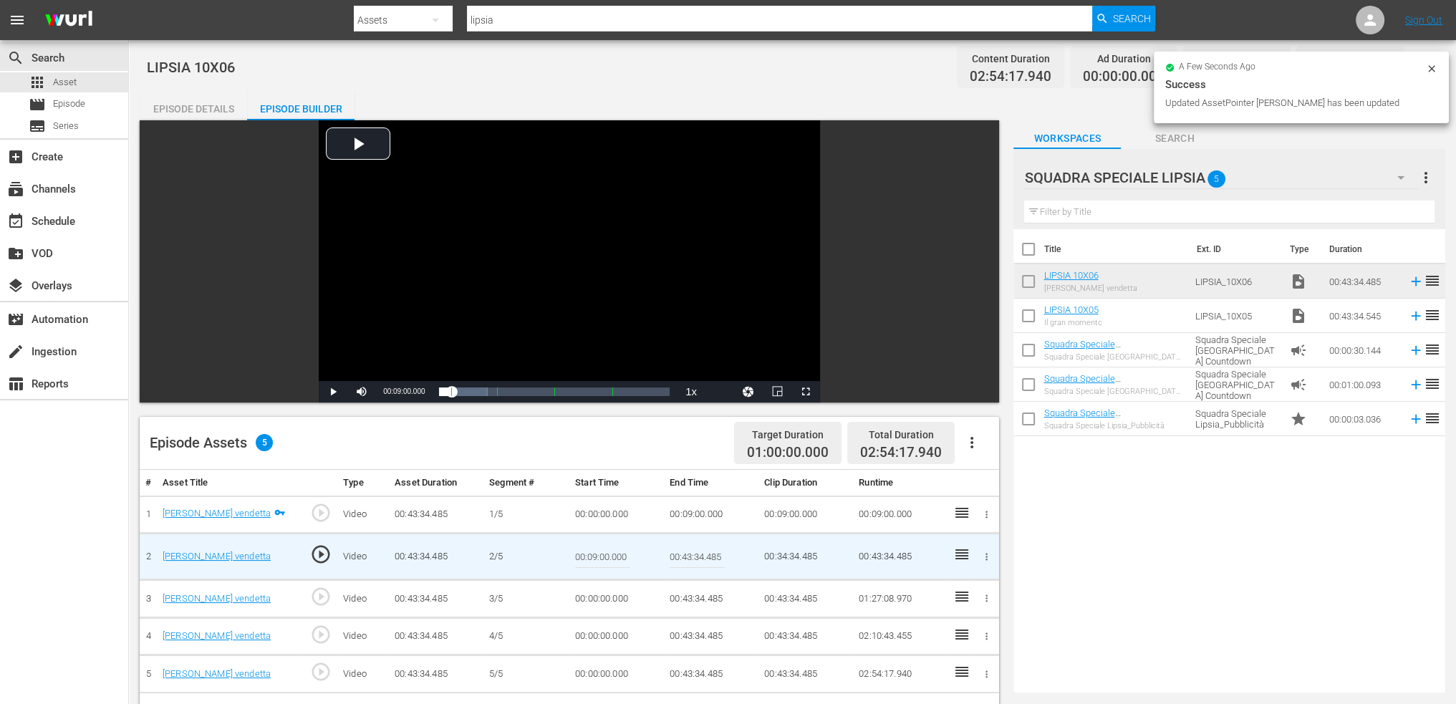
click at [688, 548] on input "00:43:34.485" at bounding box center [697, 556] width 55 height 34
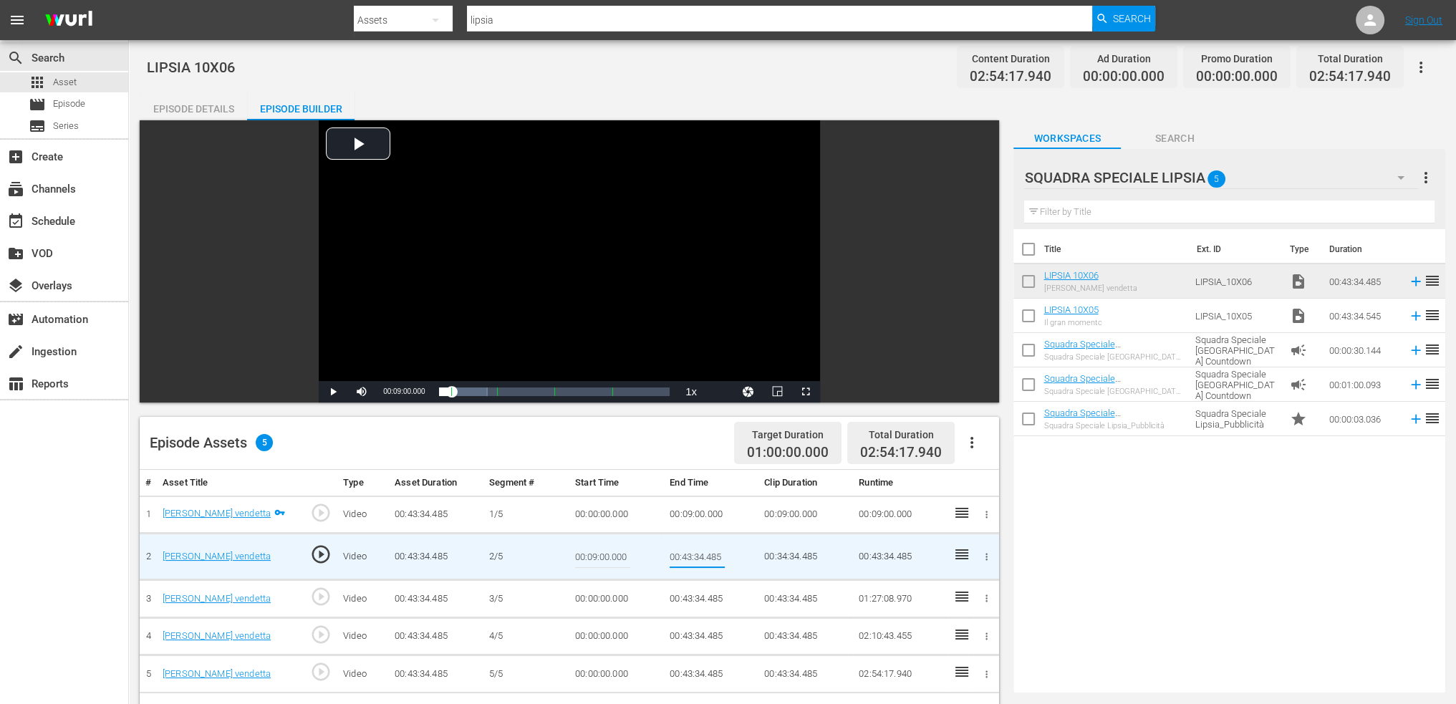
paste input "18:00"
type input "00:18:00"
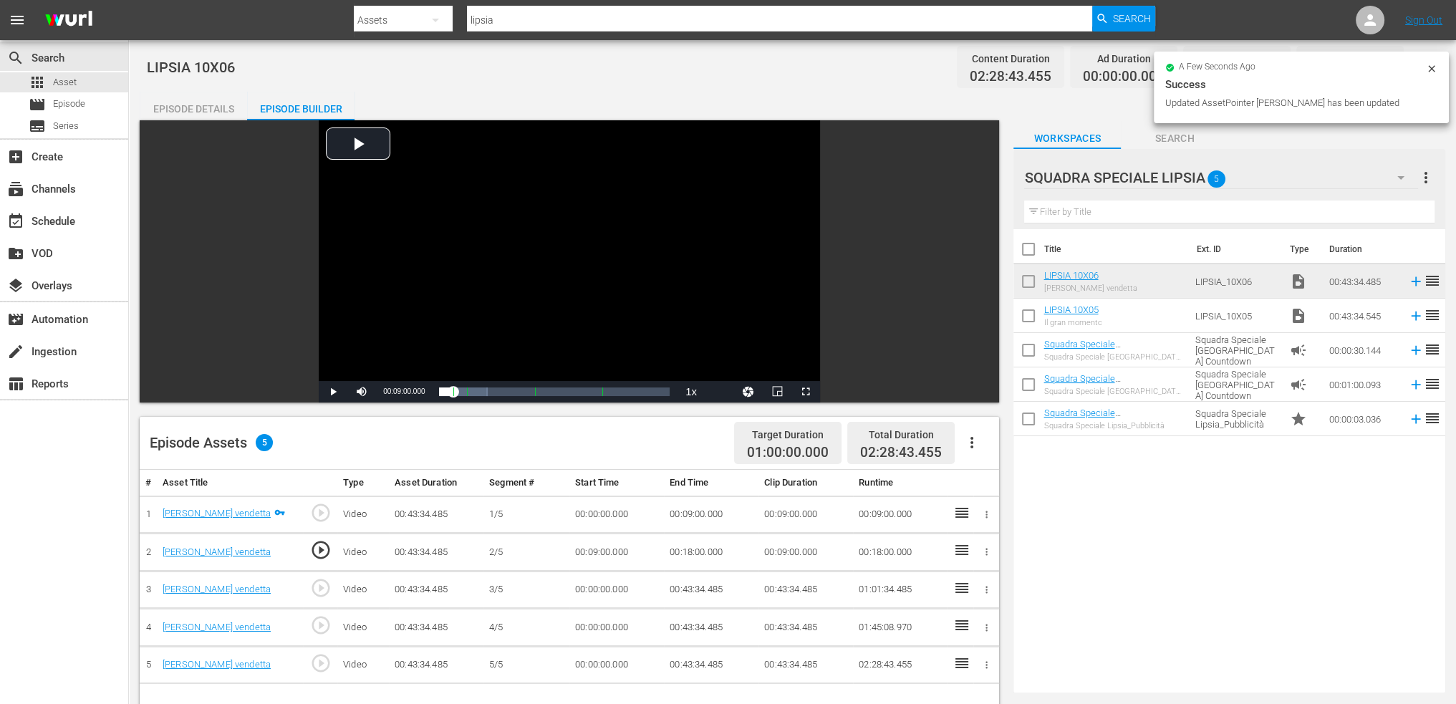
click at [582, 591] on td "00:00:00.000" at bounding box center [617, 590] width 95 height 38
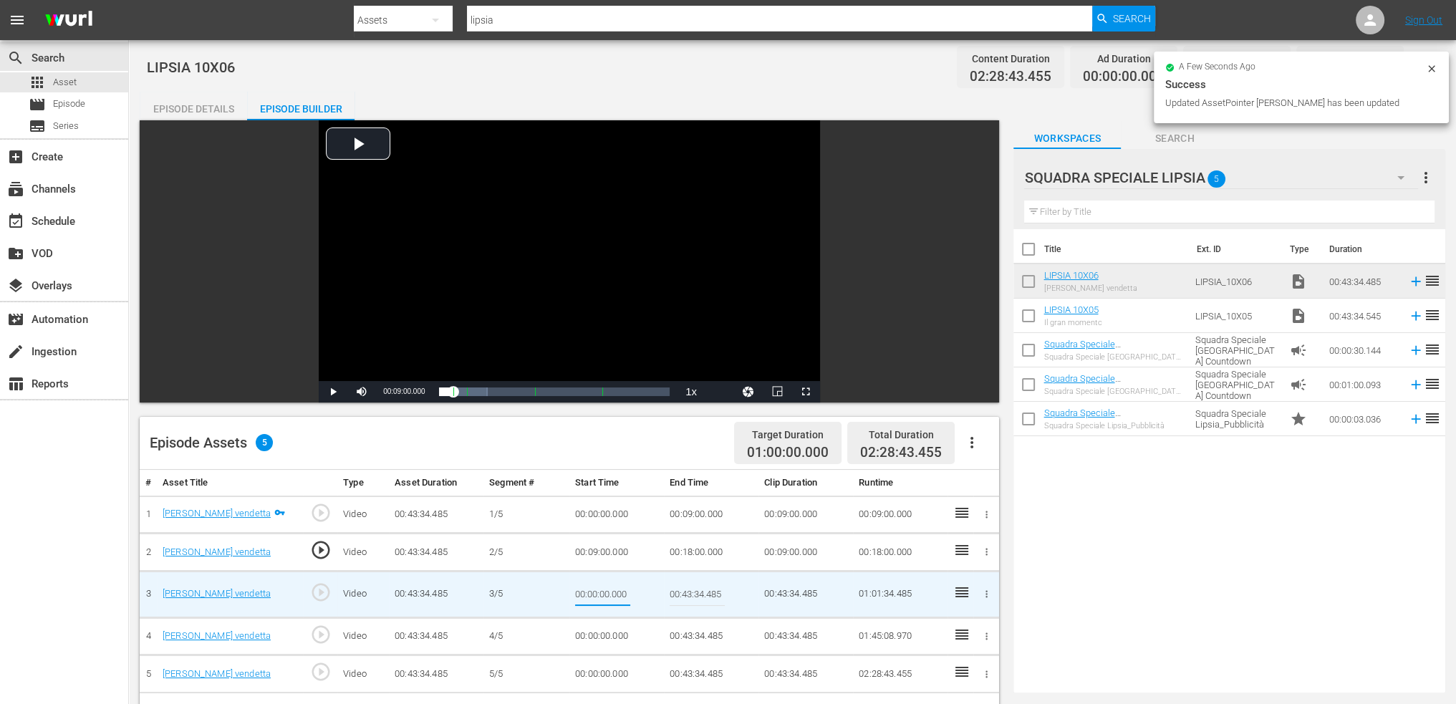
click at [582, 591] on input "00:00:00.000" at bounding box center [602, 594] width 55 height 34
type input "00:18:00"
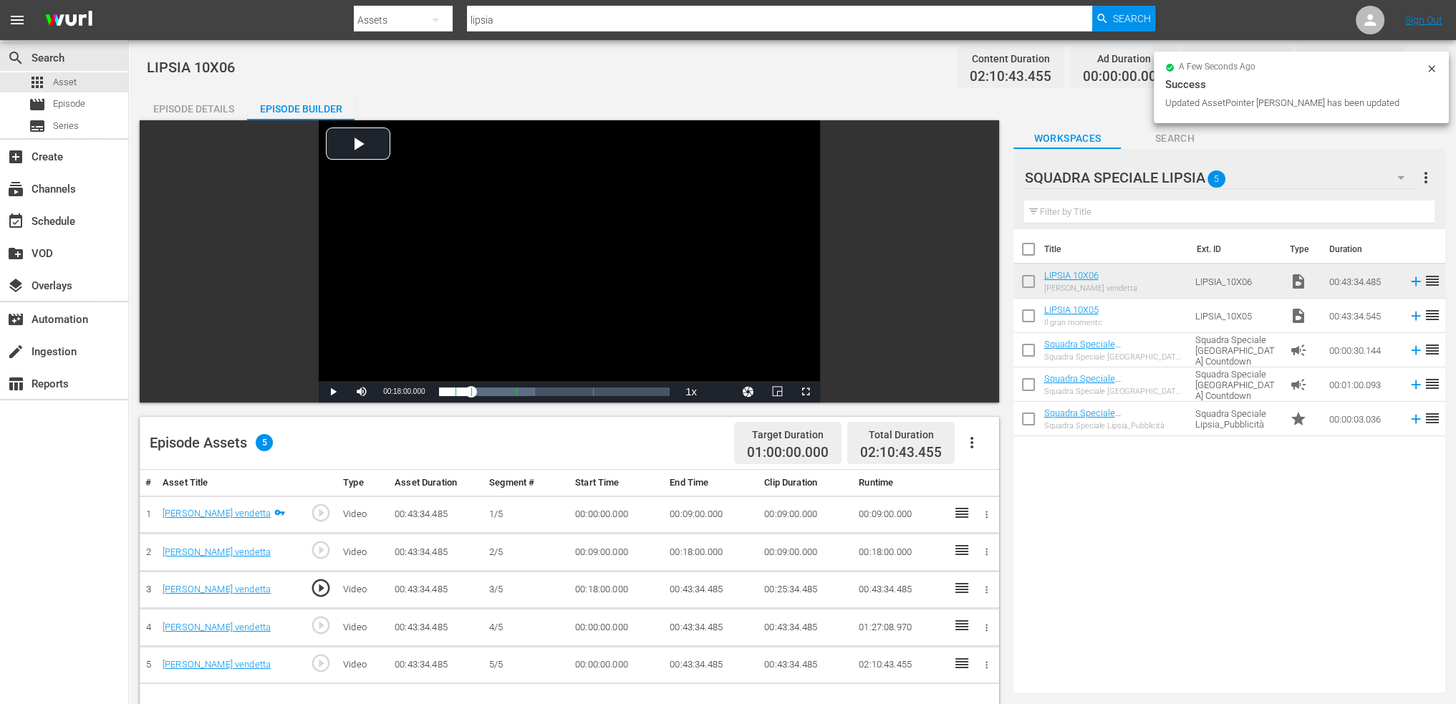
click at [726, 590] on td "00:43:34.485" at bounding box center [711, 590] width 95 height 38
click at [691, 592] on td "00:43:34.485" at bounding box center [711, 590] width 95 height 38
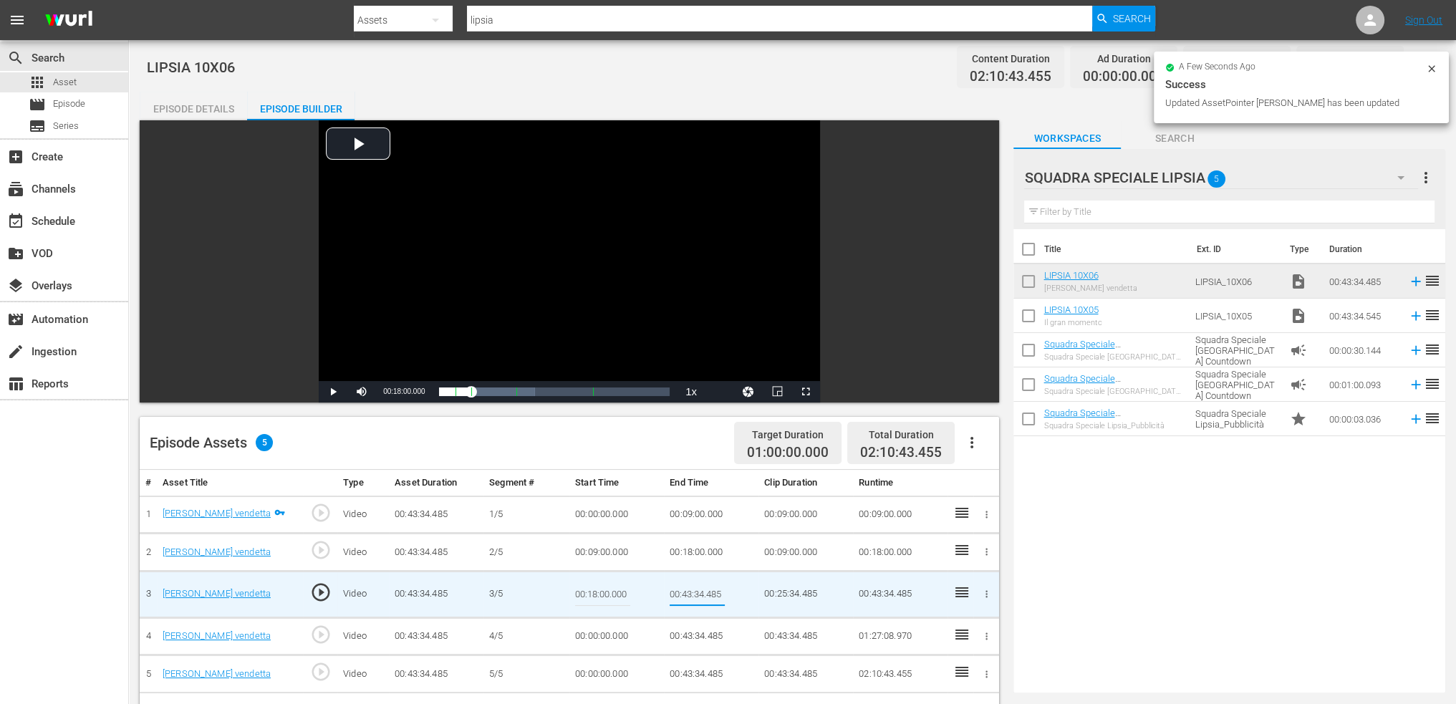
click at [691, 592] on input "00:43:34.485" at bounding box center [697, 594] width 55 height 34
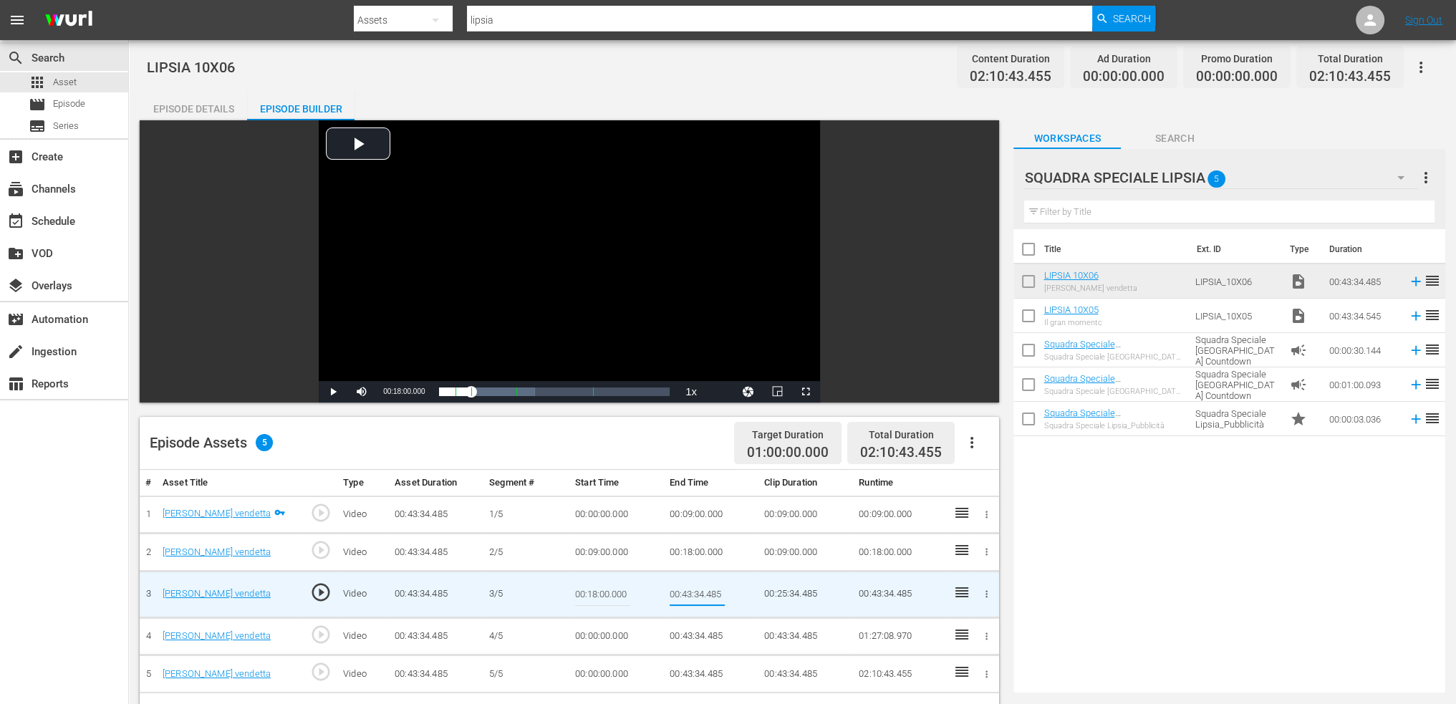
type input "00:27:00"
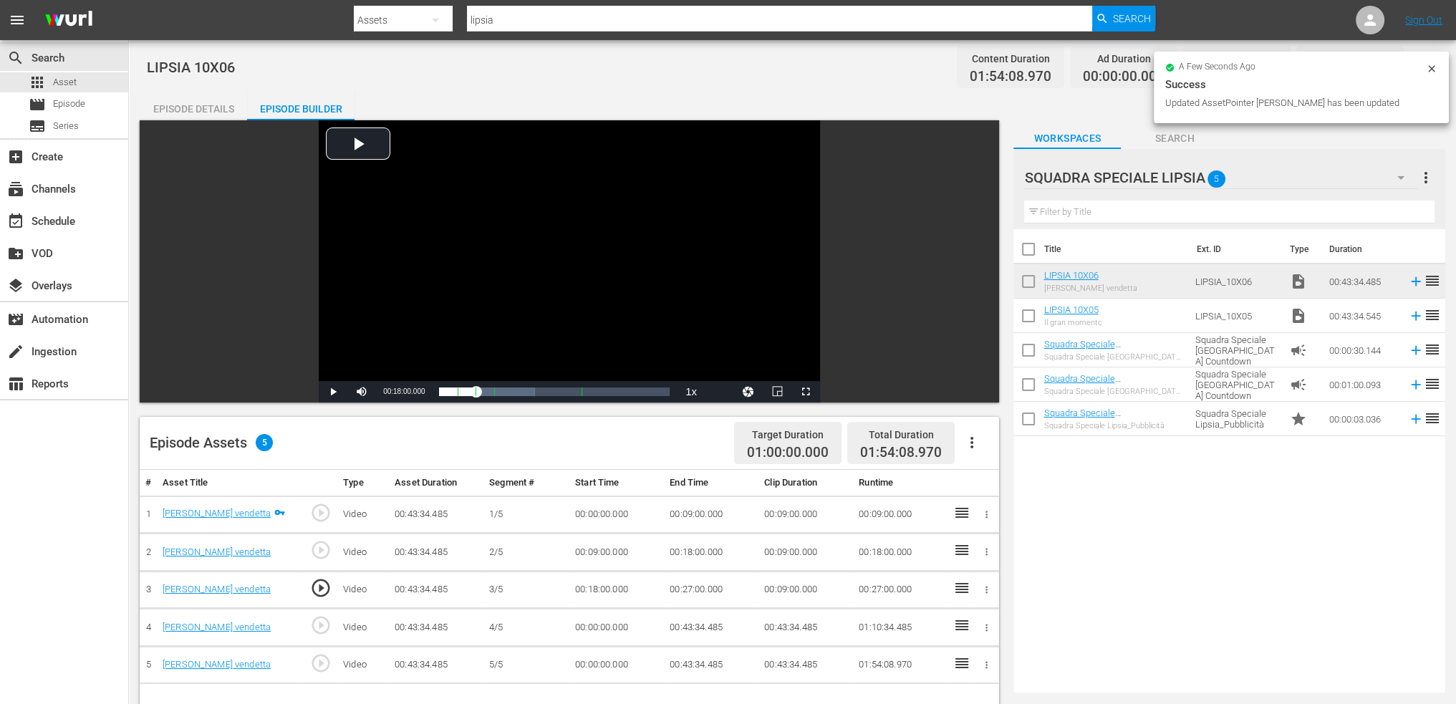
click at [574, 633] on td "00:00:00.000" at bounding box center [617, 628] width 95 height 38
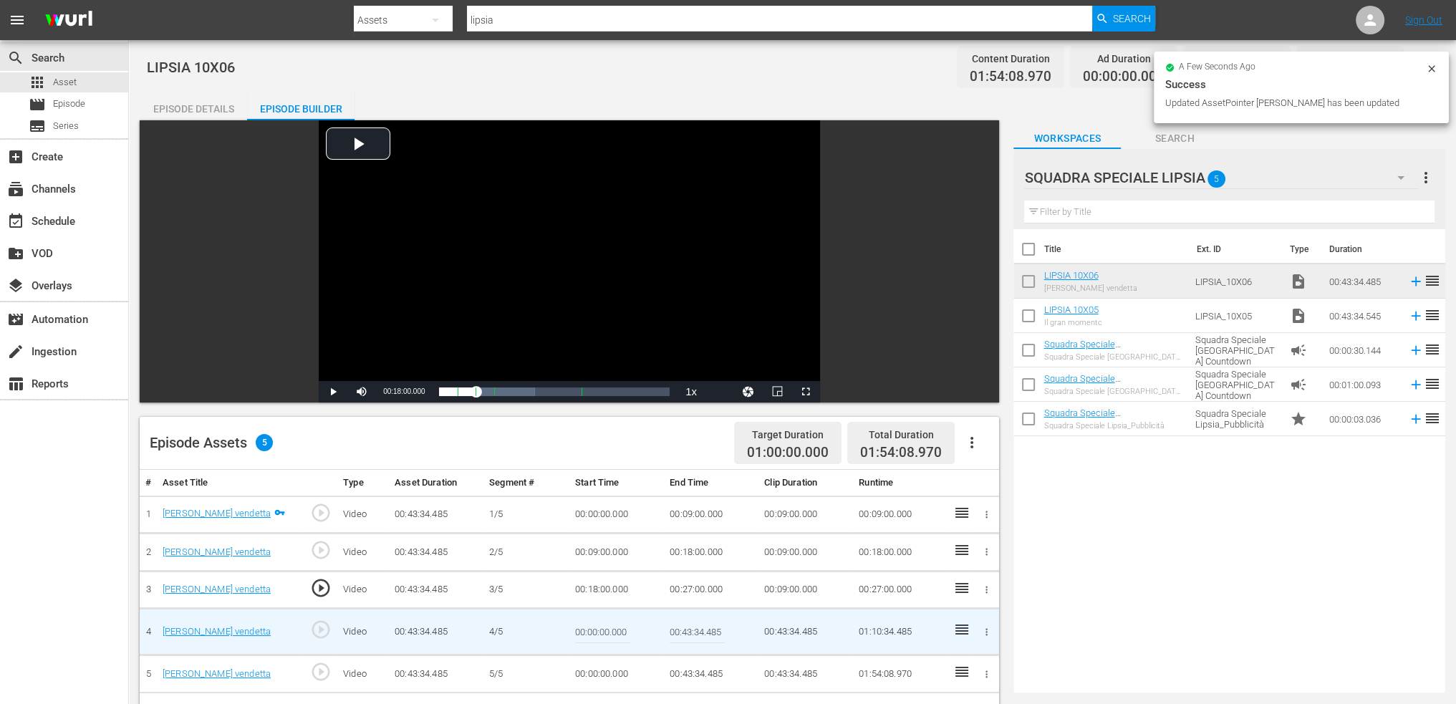
click at [590, 620] on input "00:00:00.000" at bounding box center [602, 632] width 55 height 34
click at [587, 630] on input "00:00:00.000" at bounding box center [602, 632] width 55 height 34
paste input "27:"
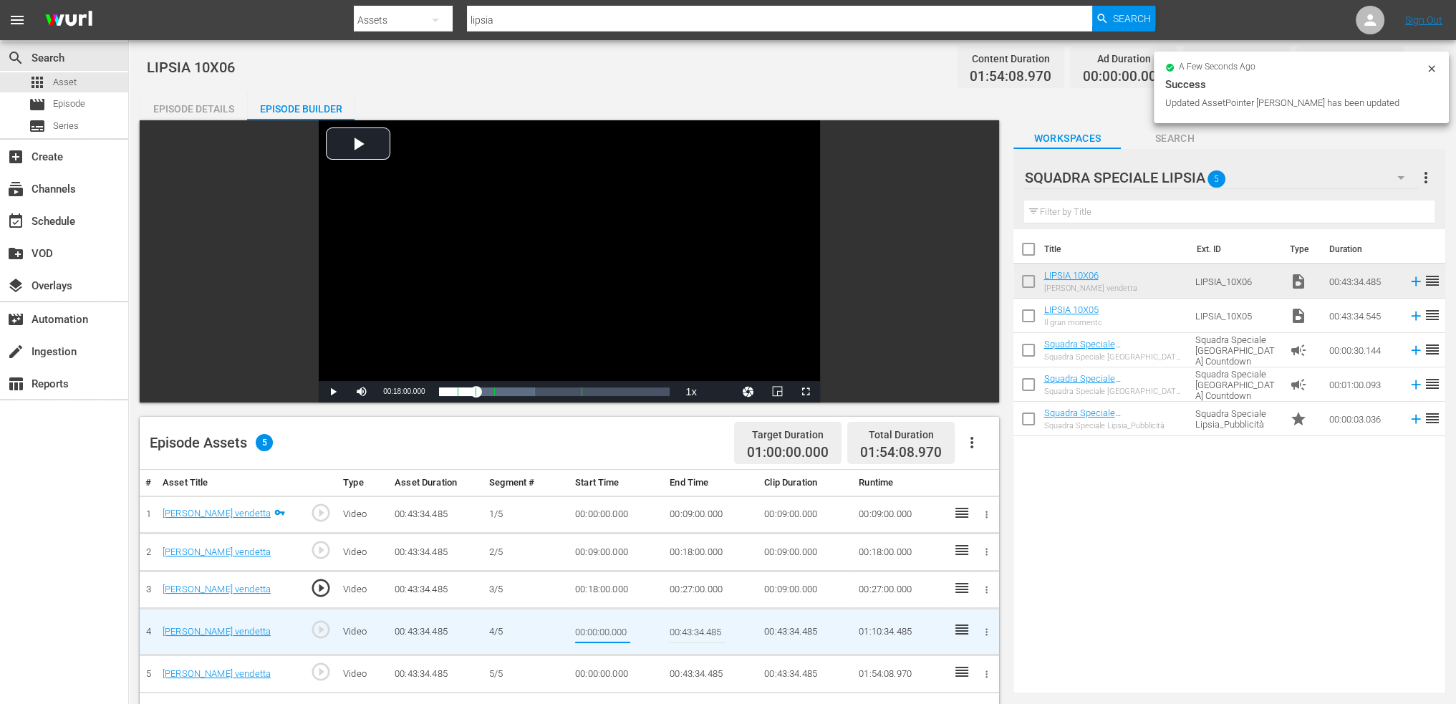
type input "00:27:00"
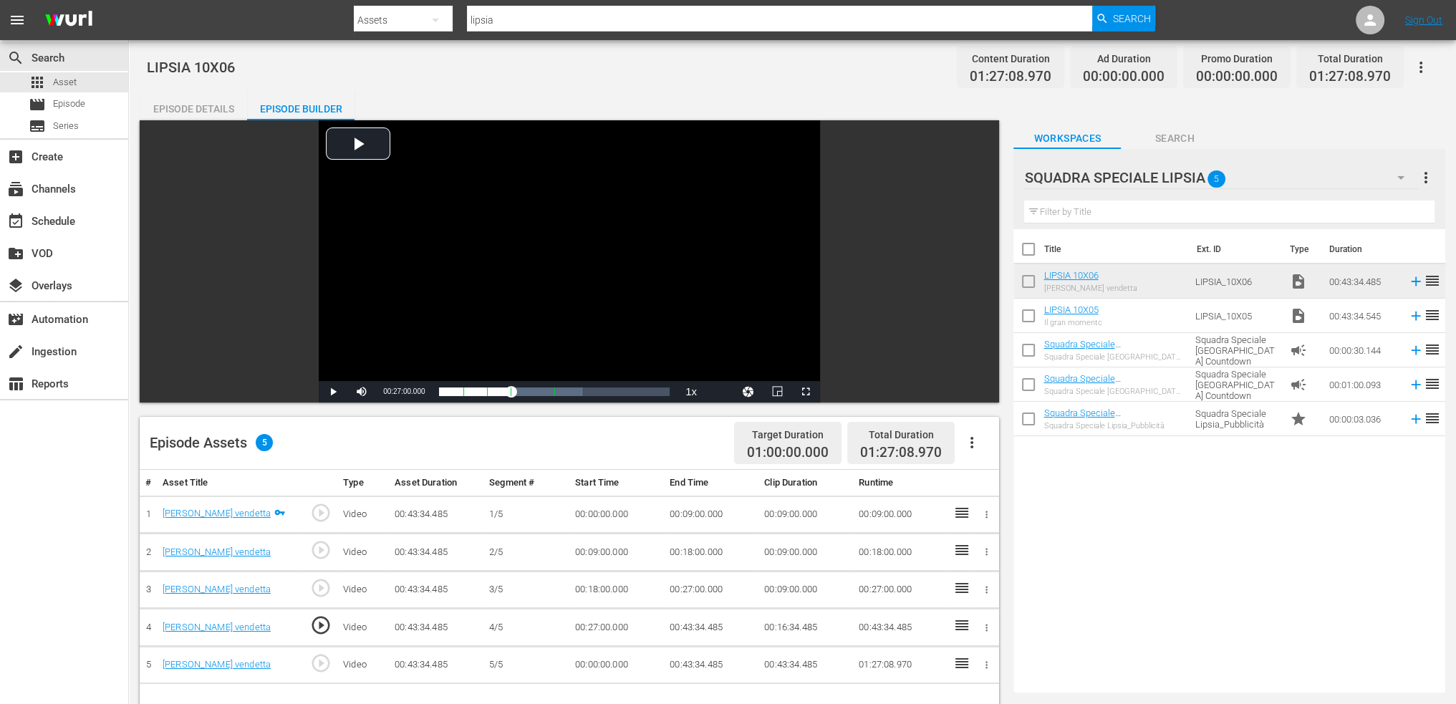
click at [689, 623] on td "00:43:34.485" at bounding box center [711, 628] width 95 height 38
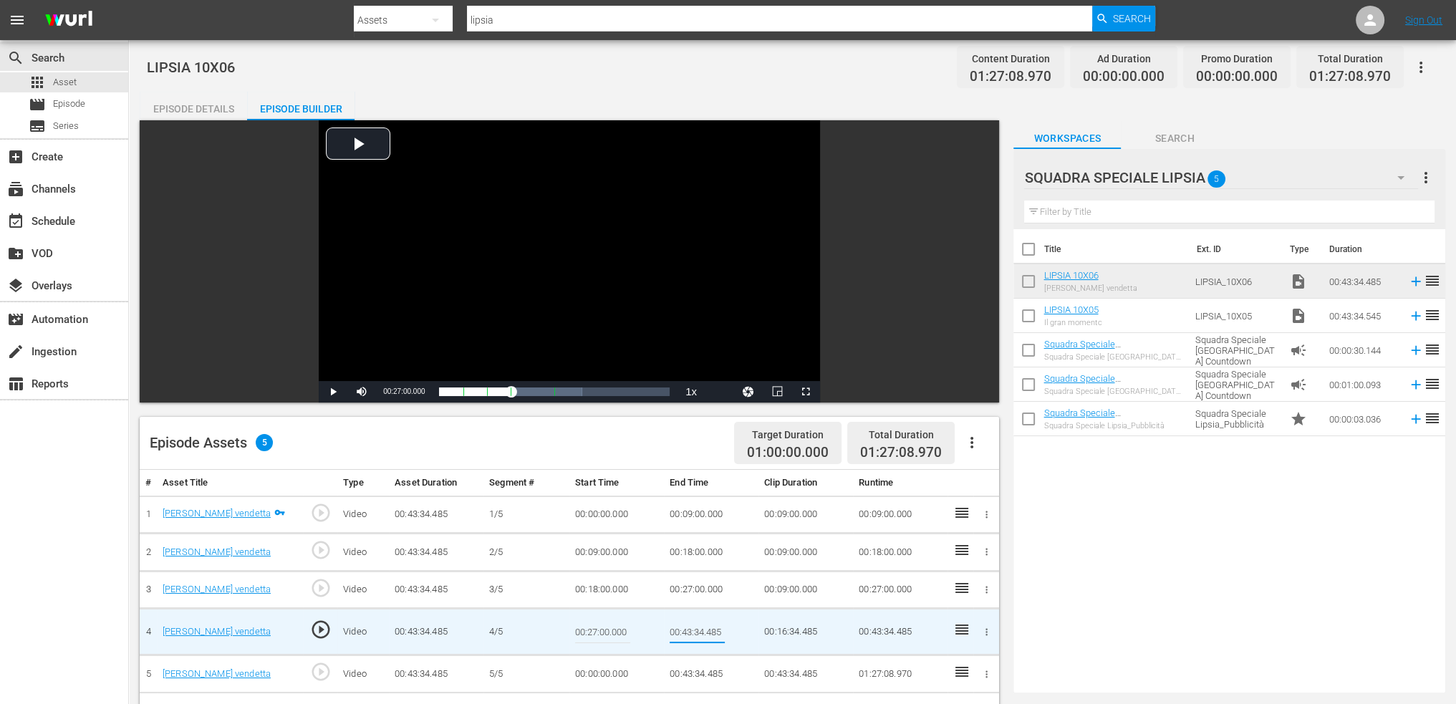
click at [688, 620] on input "00:43:34.485" at bounding box center [697, 632] width 55 height 34
click at [687, 624] on input "00:400:36:003:34.485" at bounding box center [697, 632] width 55 height 34
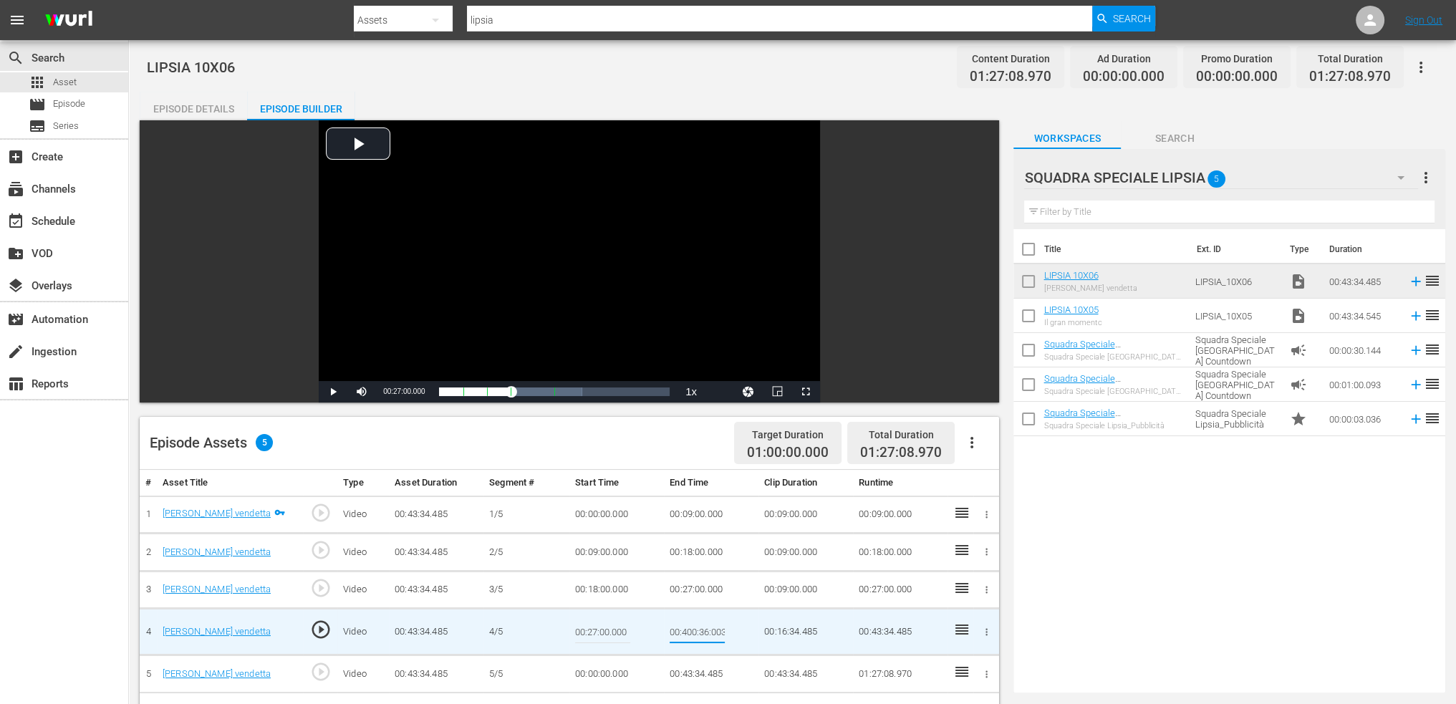
type input "00:36:00"
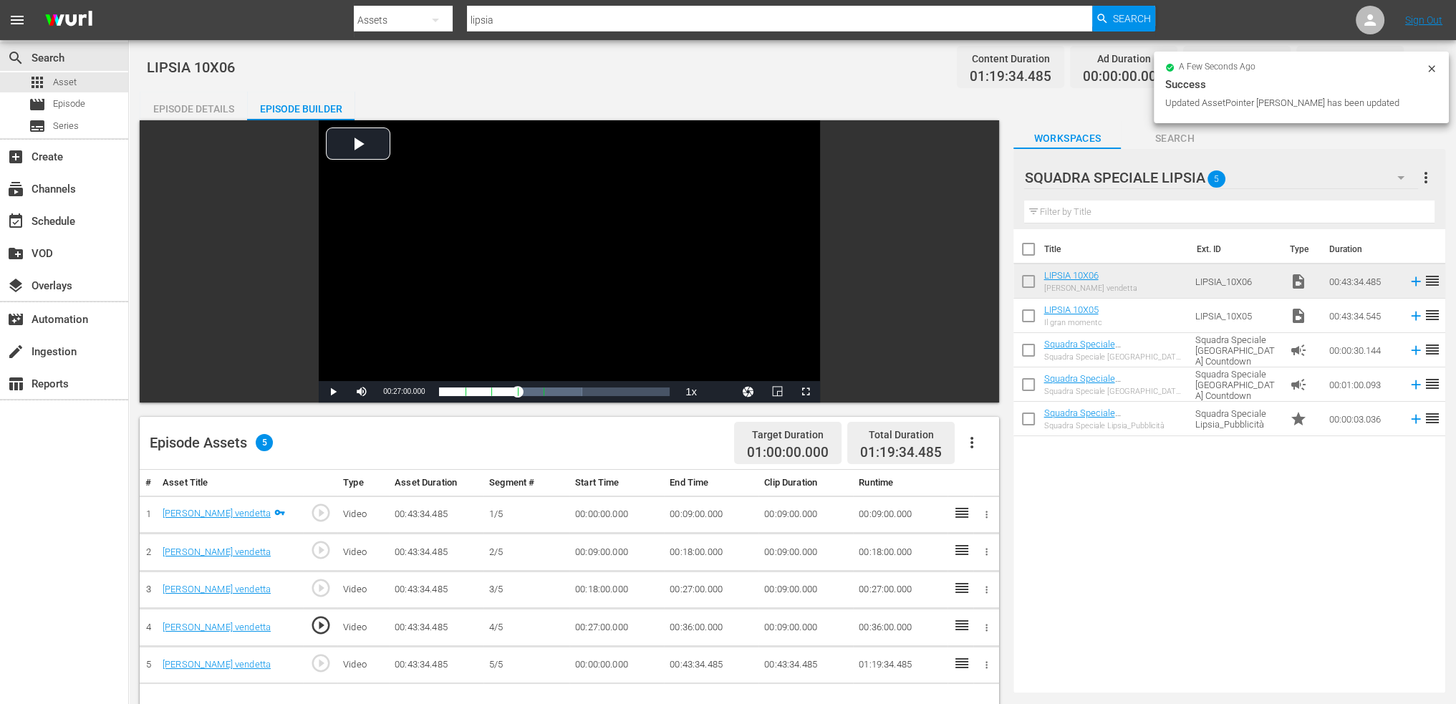
click at [614, 656] on td "00:00:00.000" at bounding box center [617, 665] width 95 height 38
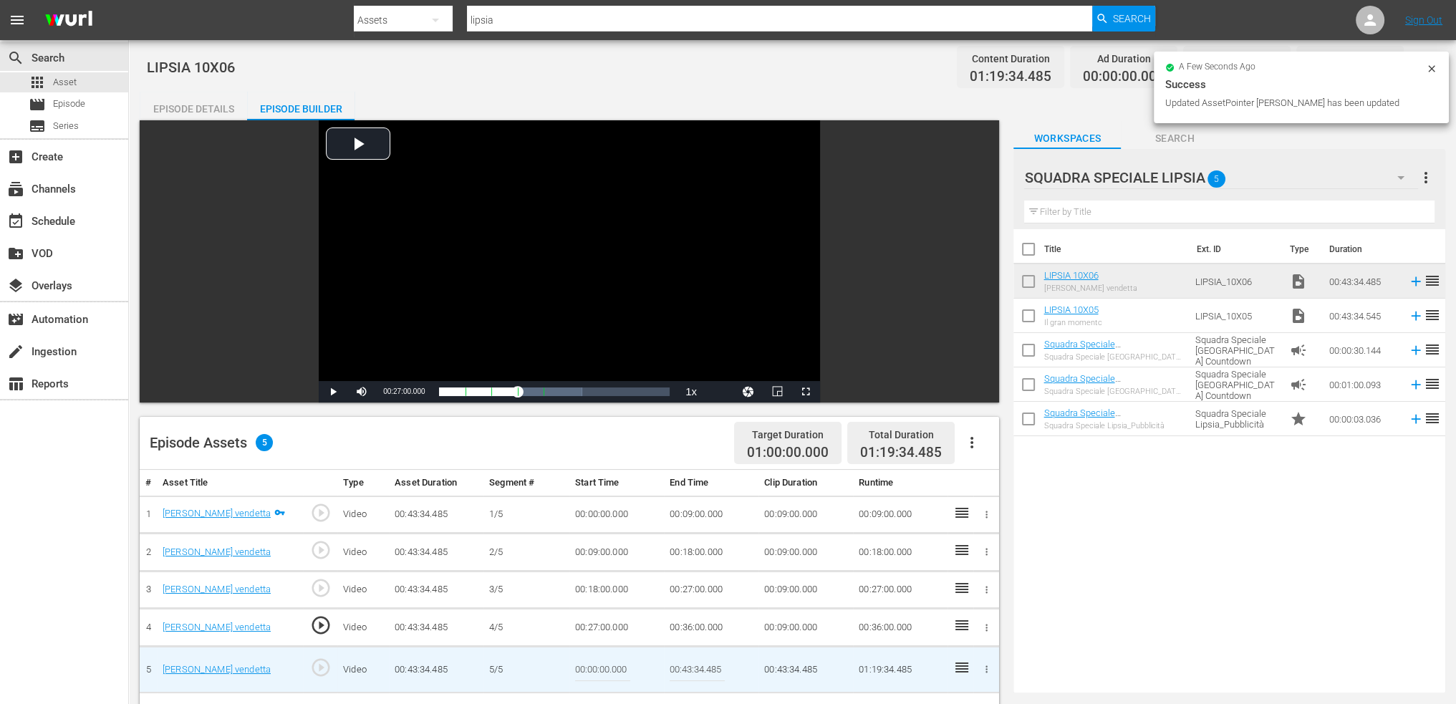
click at [614, 656] on input "00:00:00.000" at bounding box center [602, 670] width 55 height 34
paste input "36:"
type input "00:36:00"
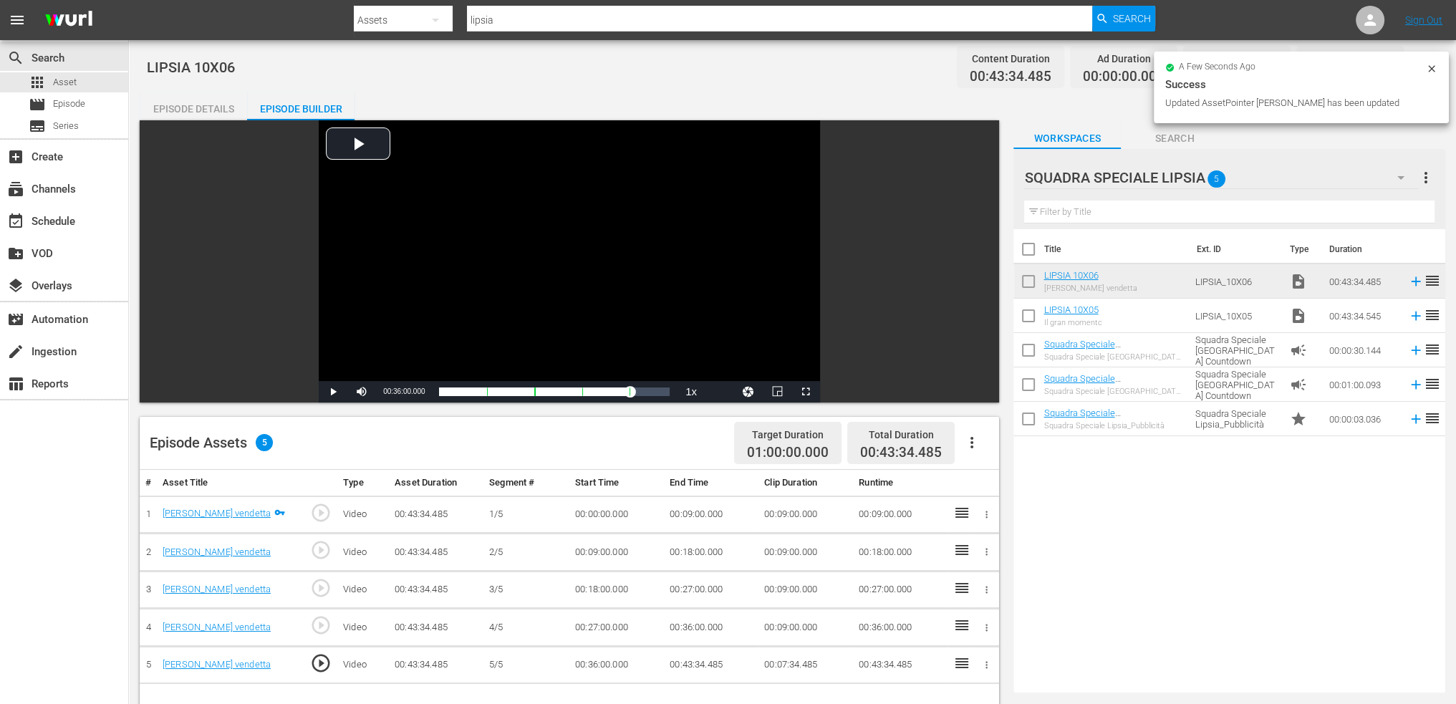
click at [967, 441] on icon "button" at bounding box center [972, 442] width 17 height 17
click at [1004, 447] on div "Fill with Ads" at bounding box center [1014, 448] width 97 height 34
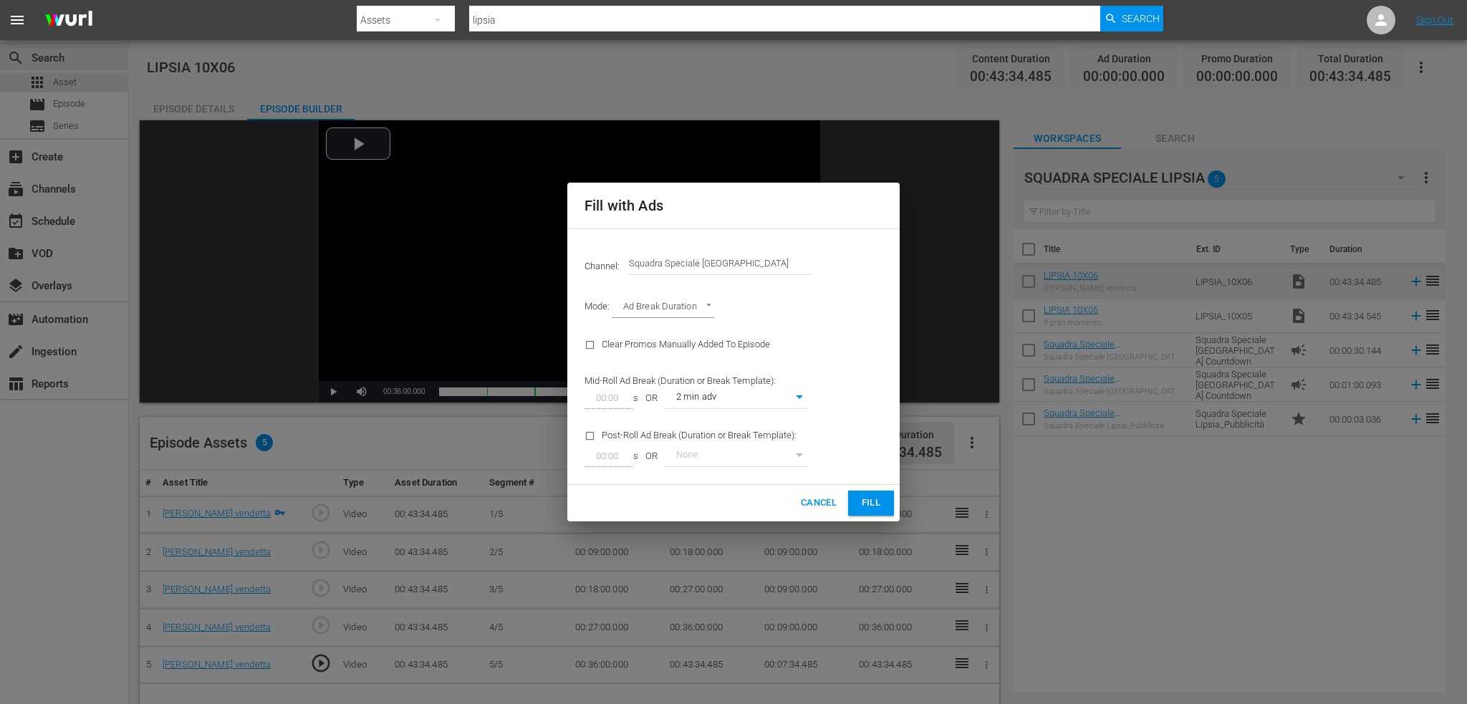
click at [860, 504] on span "Fill" at bounding box center [871, 503] width 23 height 16
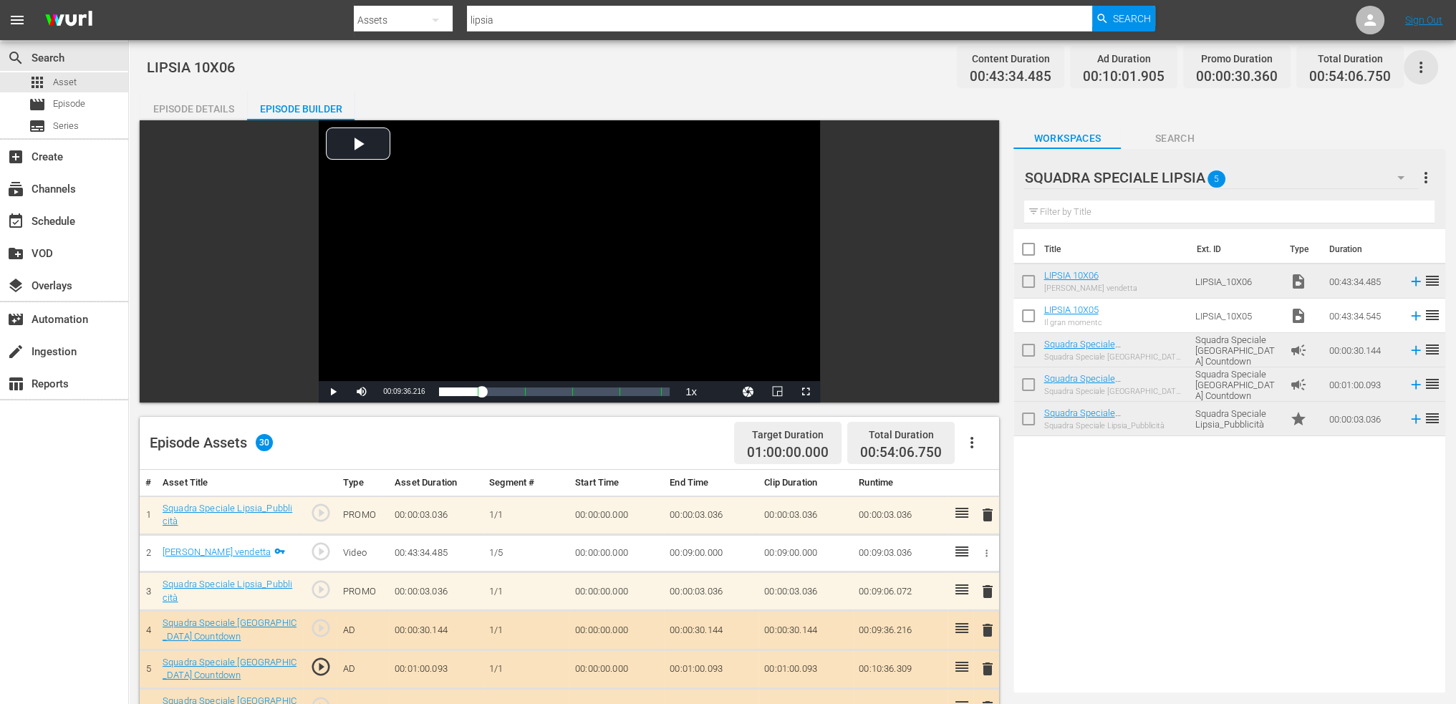
click at [1425, 68] on icon "button" at bounding box center [1421, 67] width 17 height 17
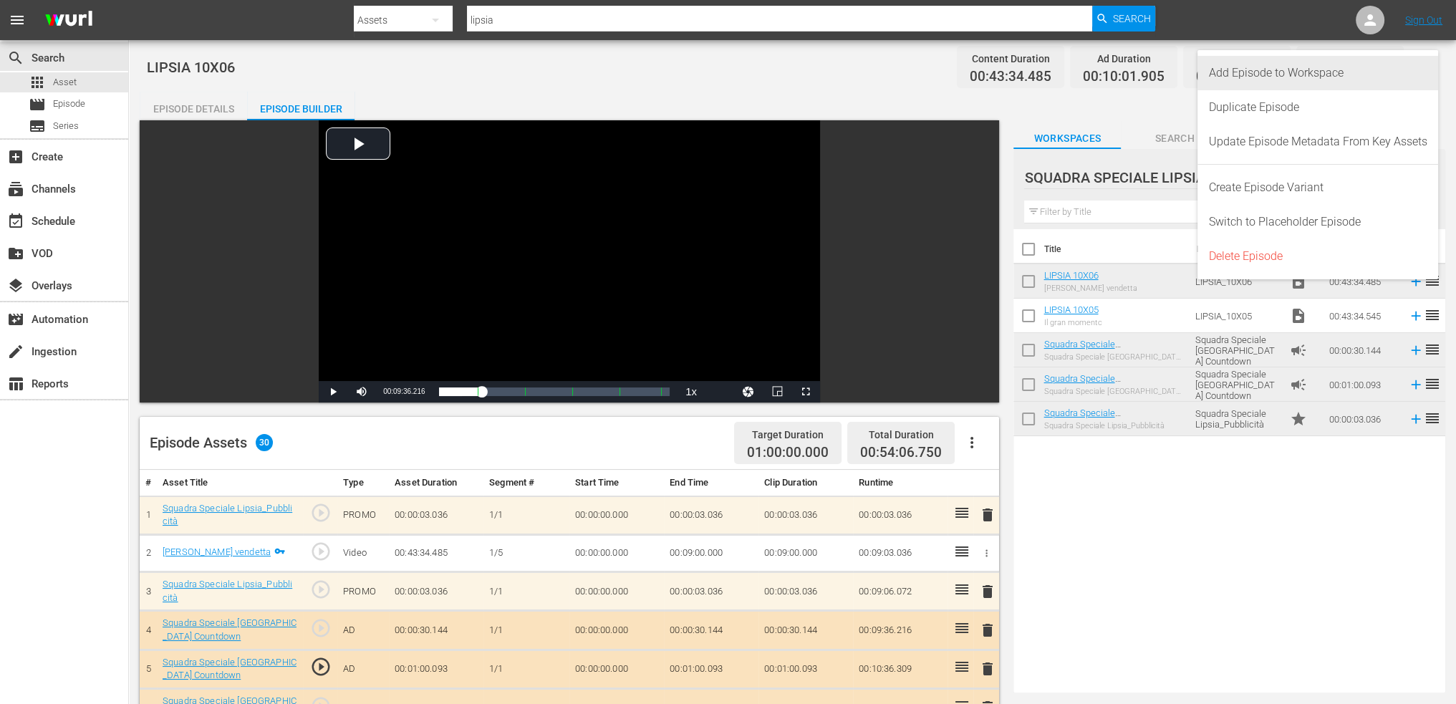
click at [1384, 67] on div "Add Episode to Workspace" at bounding box center [1318, 73] width 219 height 34
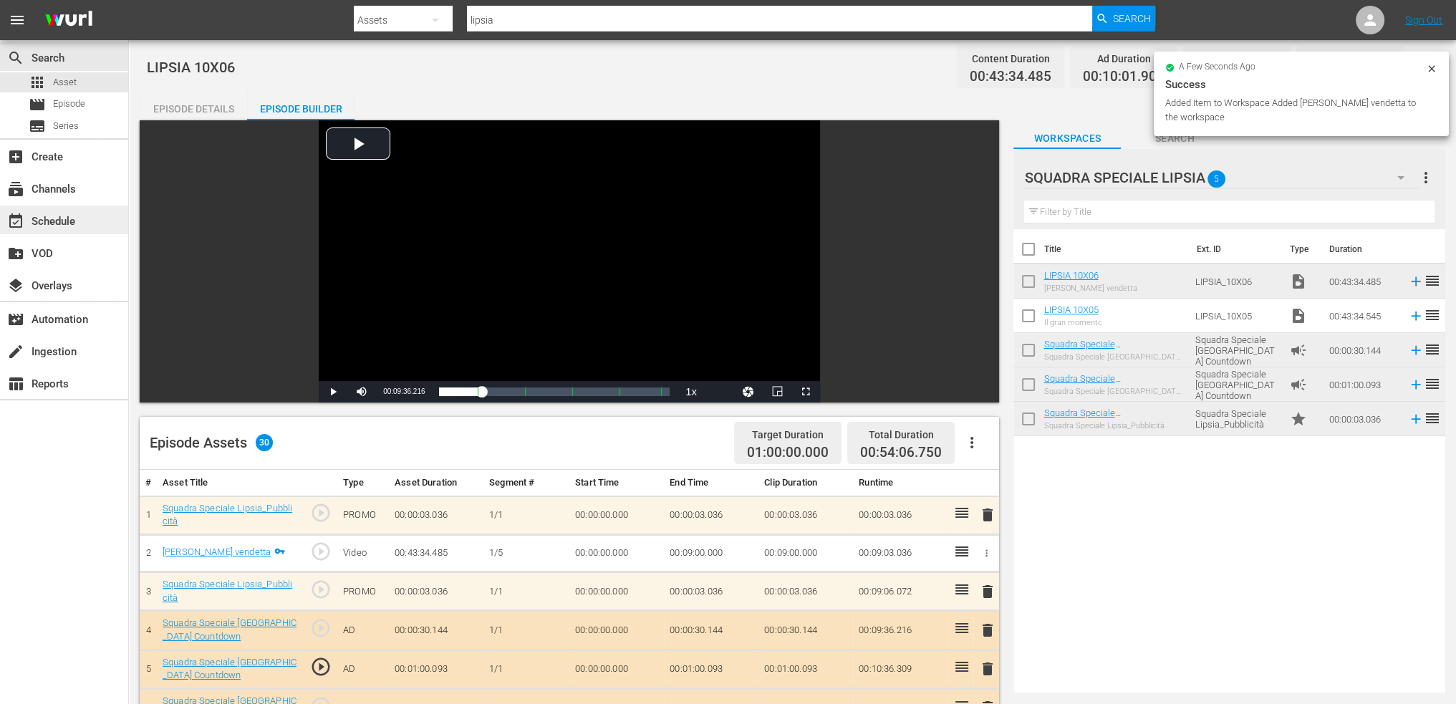
click at [52, 217] on div "event_available Schedule" at bounding box center [40, 219] width 80 height 13
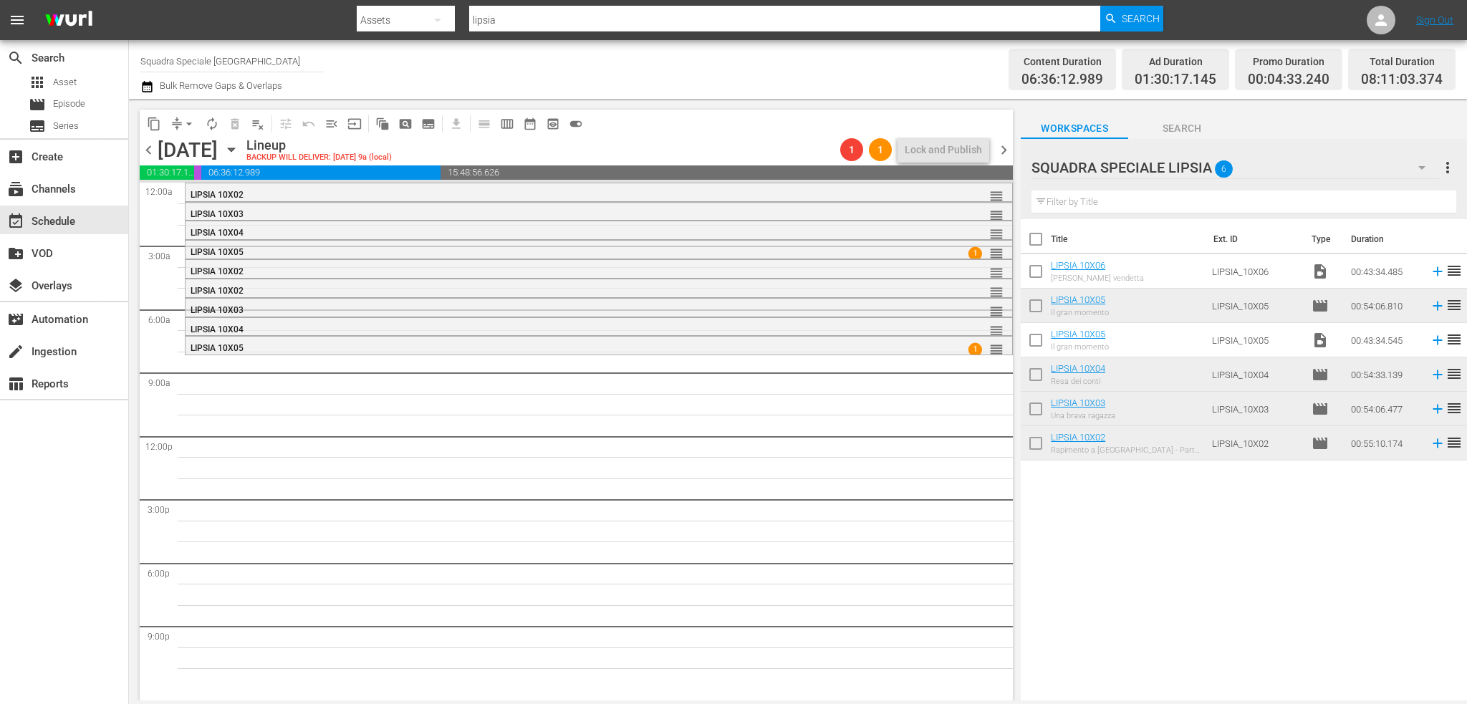
click at [1431, 168] on button "button" at bounding box center [1422, 167] width 34 height 34
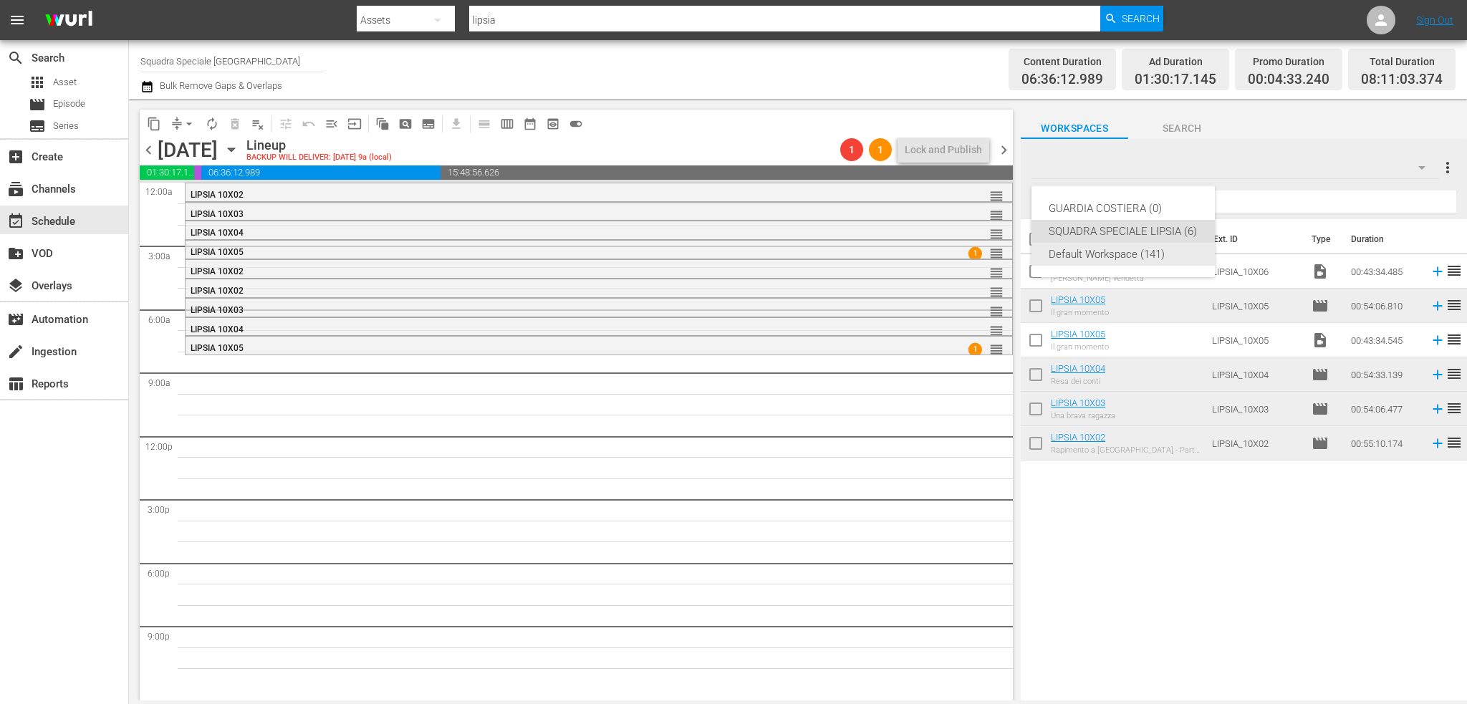
click at [1128, 254] on div "Default Workspace (141)" at bounding box center [1123, 254] width 149 height 23
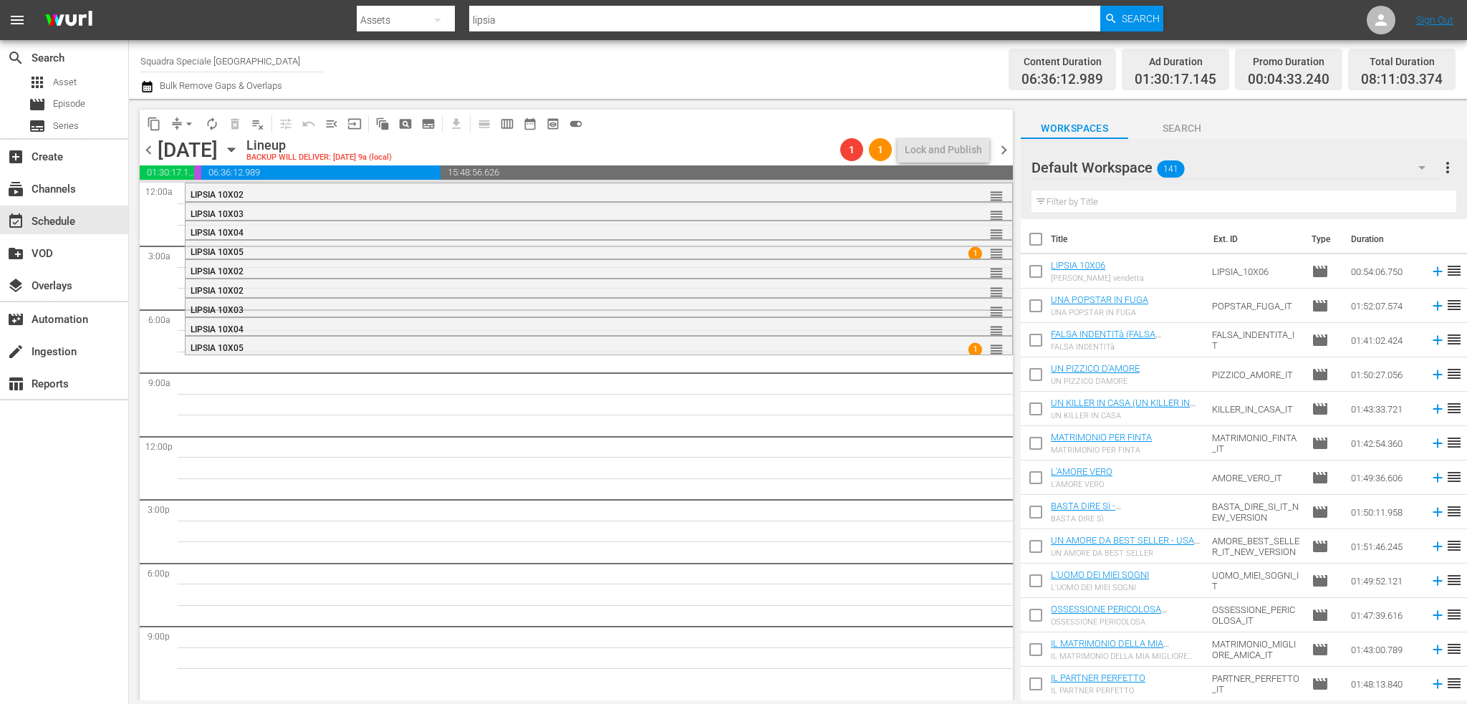
click at [1043, 274] on input "checkbox" at bounding box center [1036, 274] width 30 height 30
checkbox input "true"
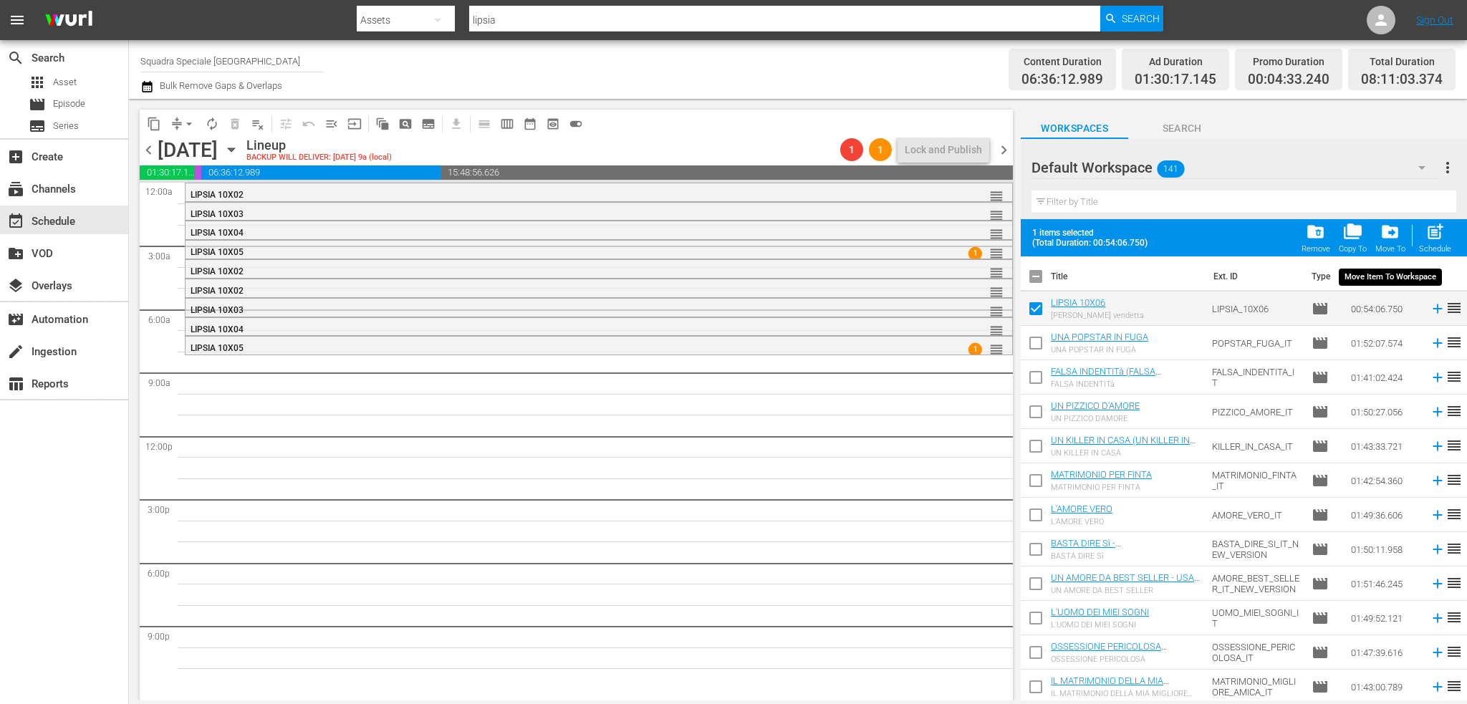
click at [1396, 229] on span "drive_file_move" at bounding box center [1390, 231] width 19 height 19
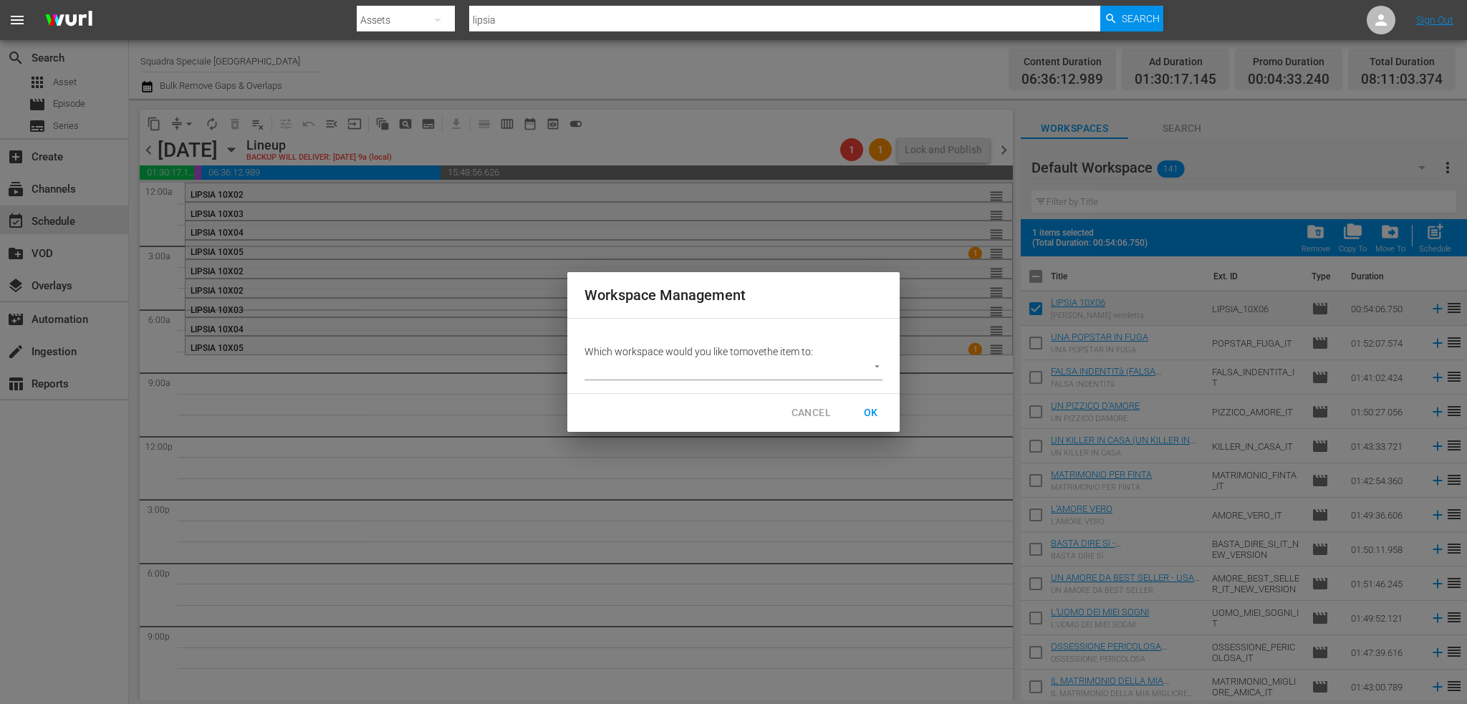
click at [787, 363] on body "menu Search By Assets Search ID, Title, Description, Keywords, or Category lips…" at bounding box center [733, 352] width 1467 height 704
click at [702, 404] on li "SQUADRA SPECIALE LIPSIA (6)" at bounding box center [666, 394] width 163 height 24
type input "3877"
click at [869, 410] on span "OK" at bounding box center [871, 413] width 23 height 18
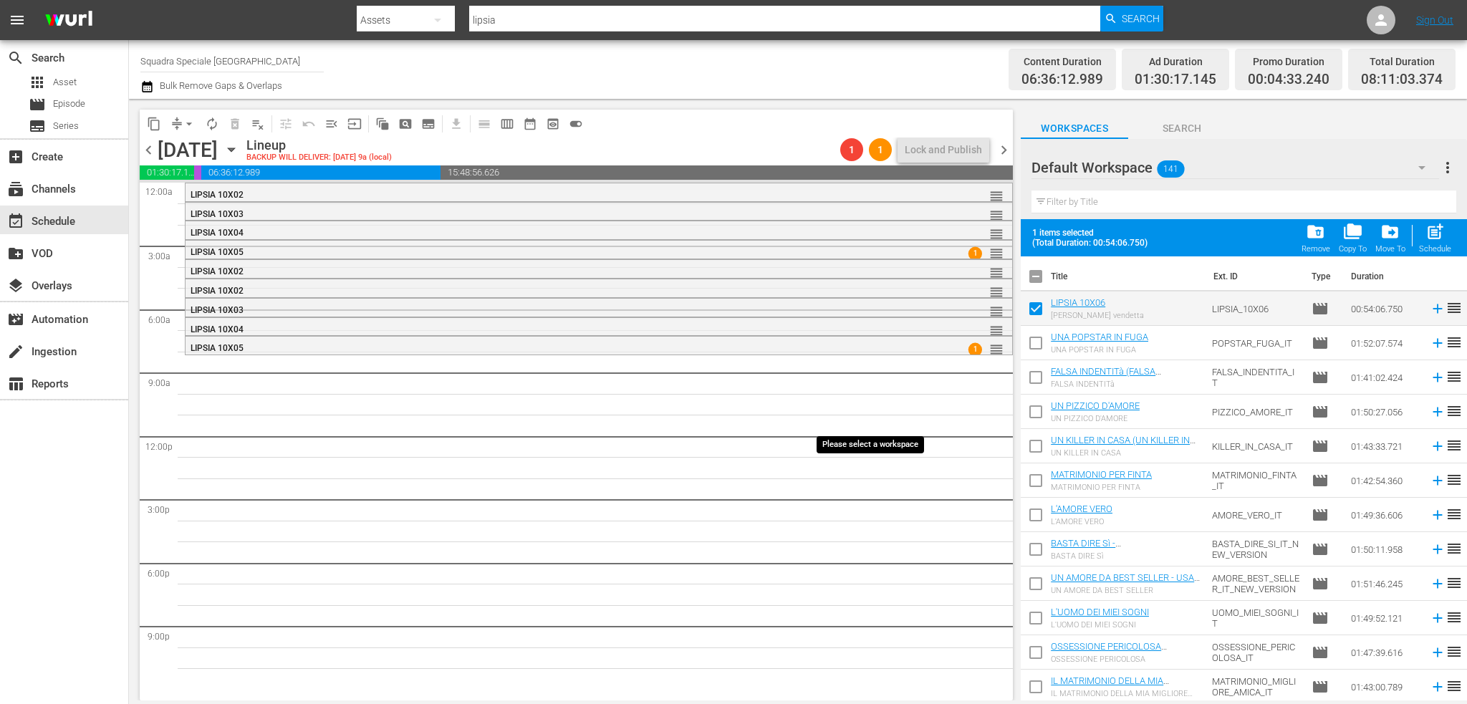
checkbox input "false"
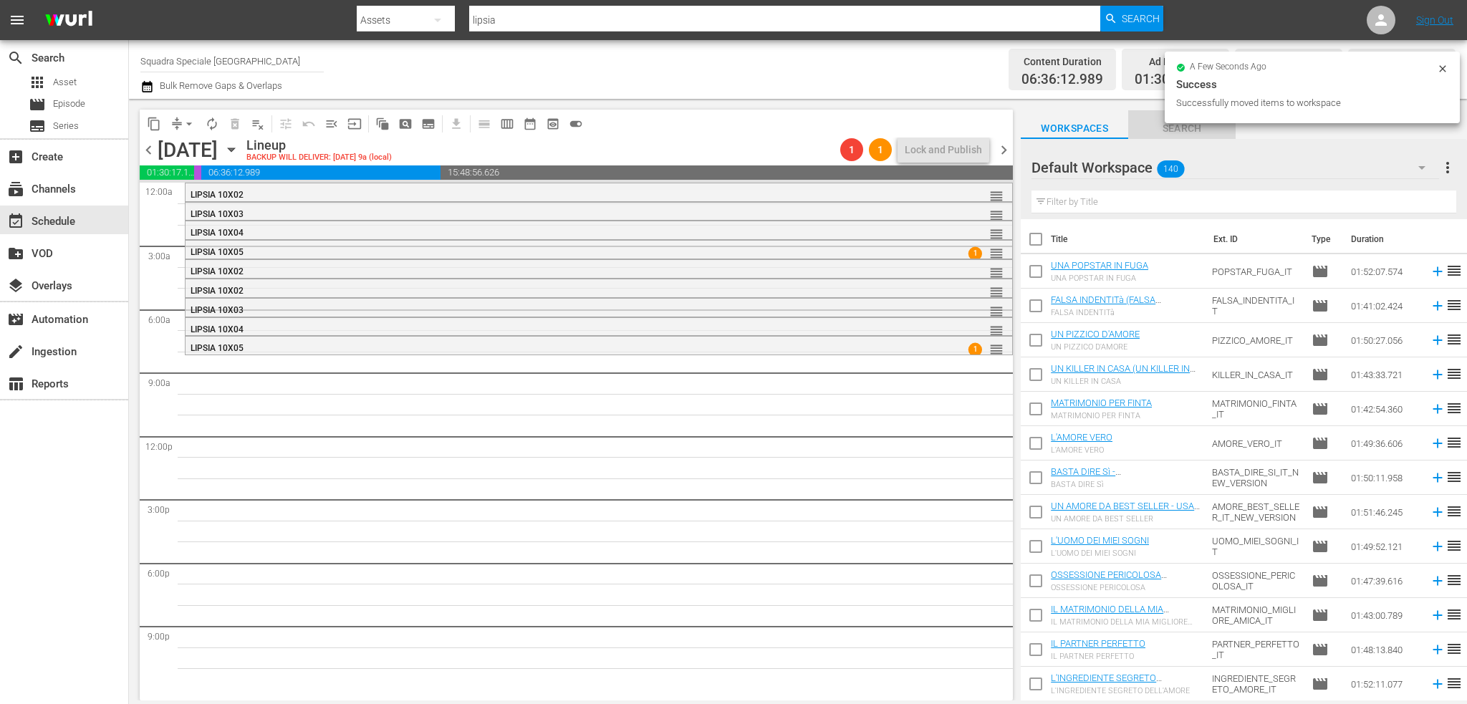
click at [1185, 136] on span "Search" at bounding box center [1181, 129] width 107 height 18
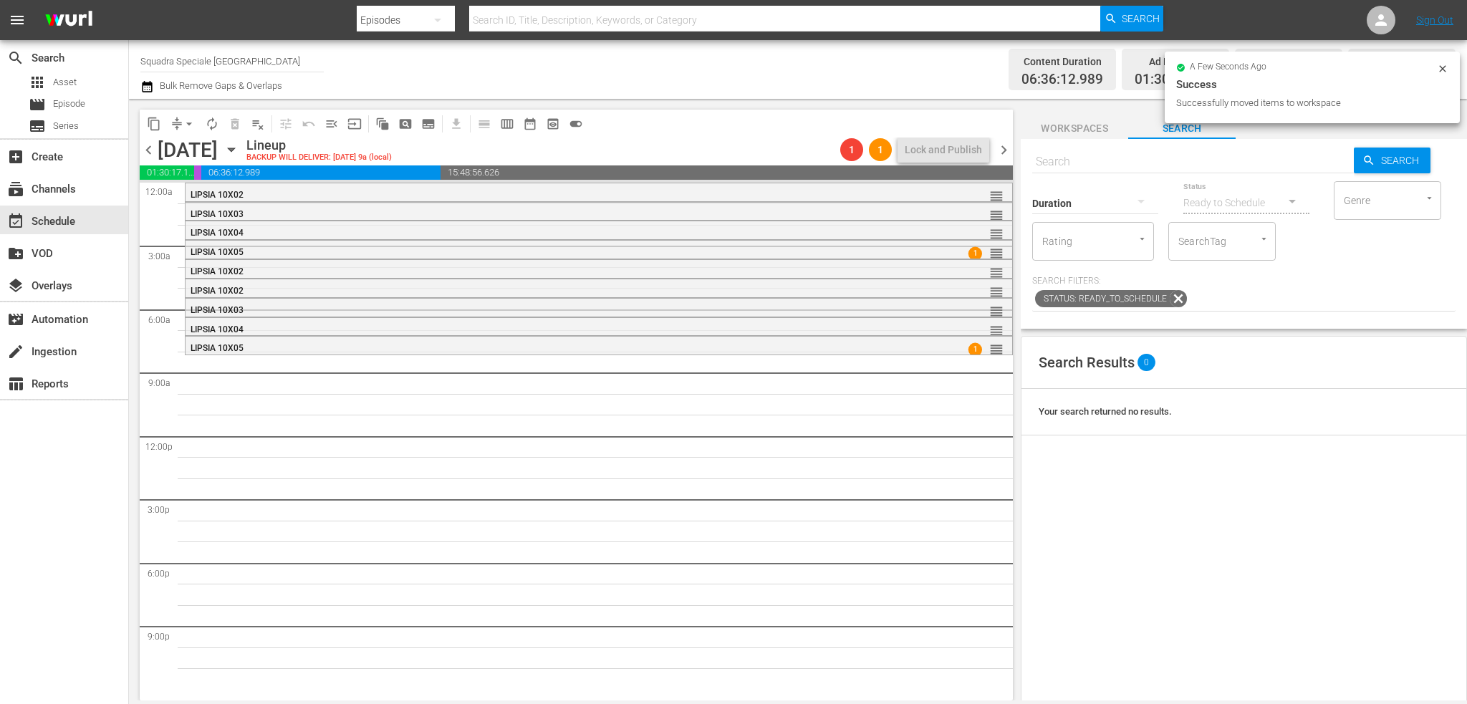
click at [1077, 132] on span "Workspaces" at bounding box center [1074, 129] width 107 height 18
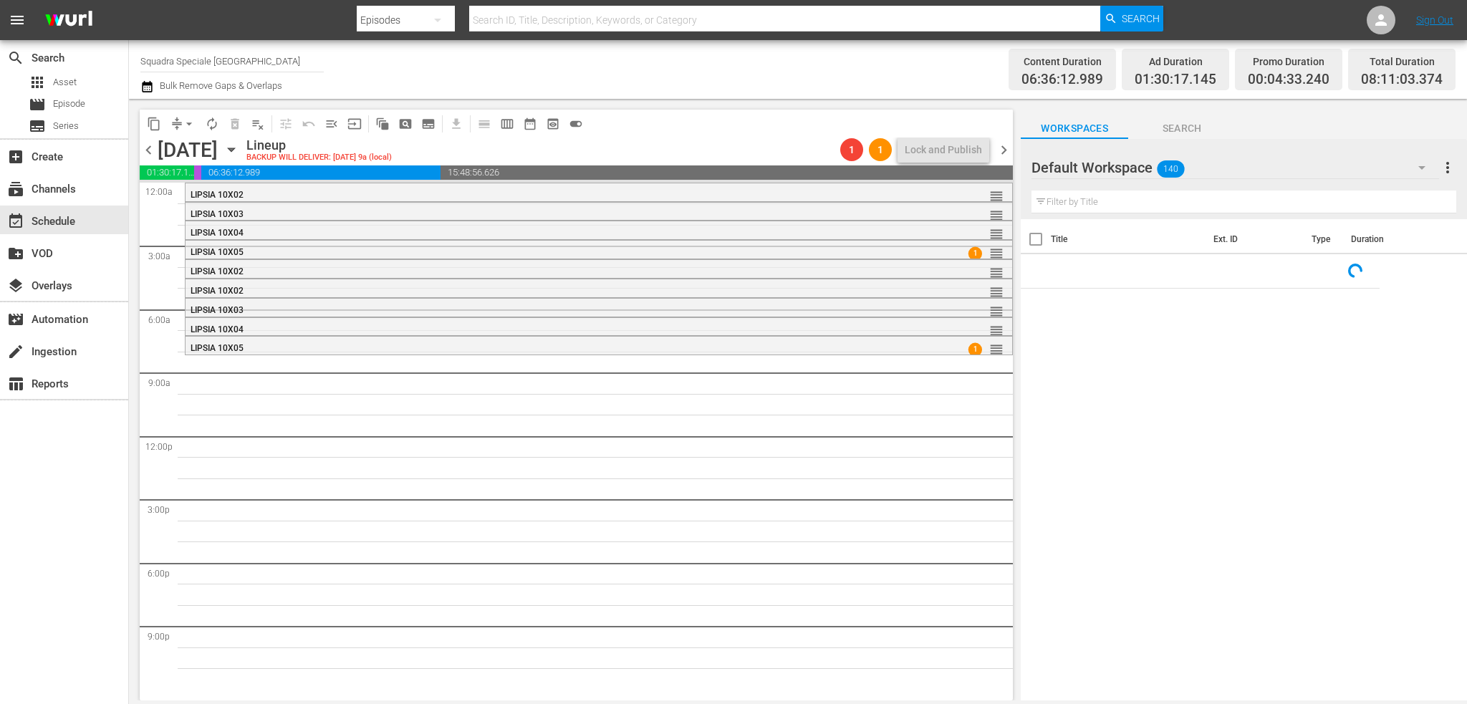
click at [1126, 173] on div at bounding box center [1083, 168] width 103 height 36
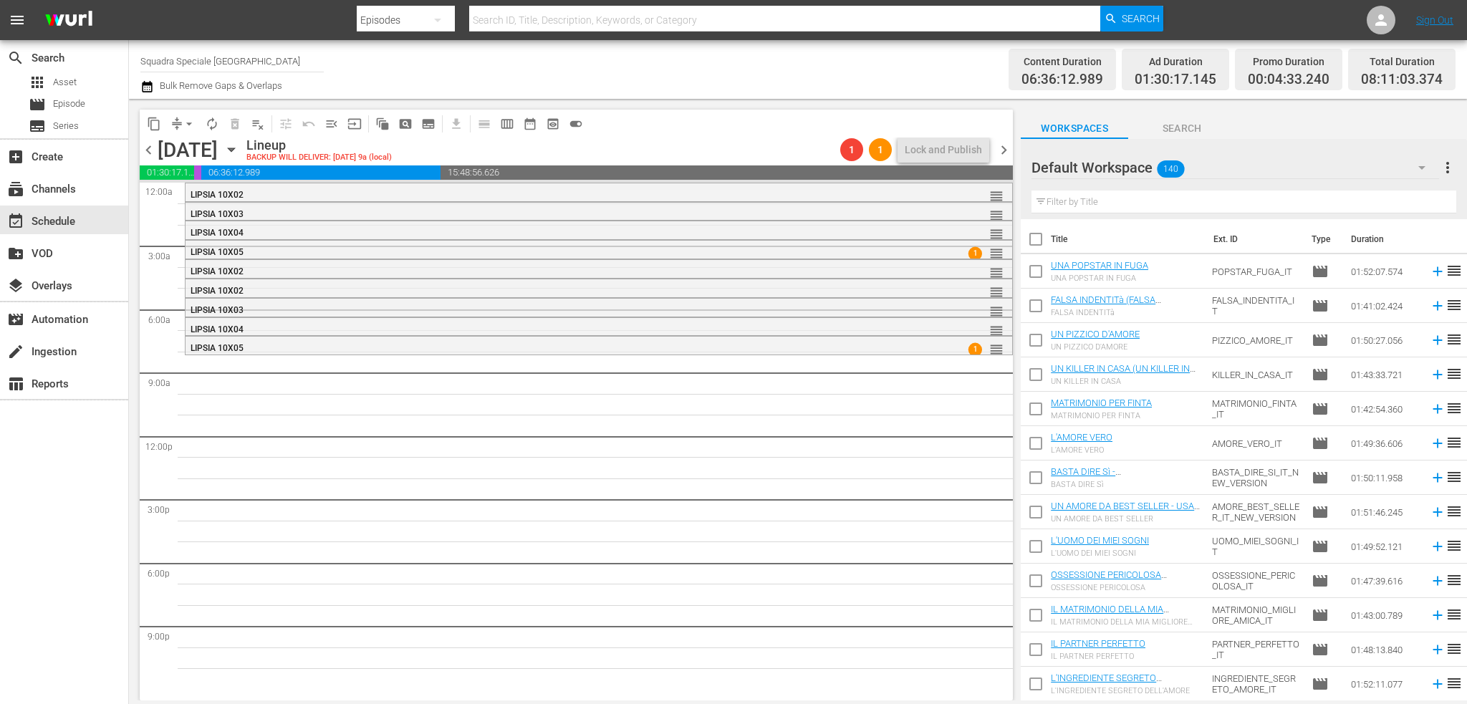
click at [1421, 175] on icon "button" at bounding box center [1421, 167] width 17 height 17
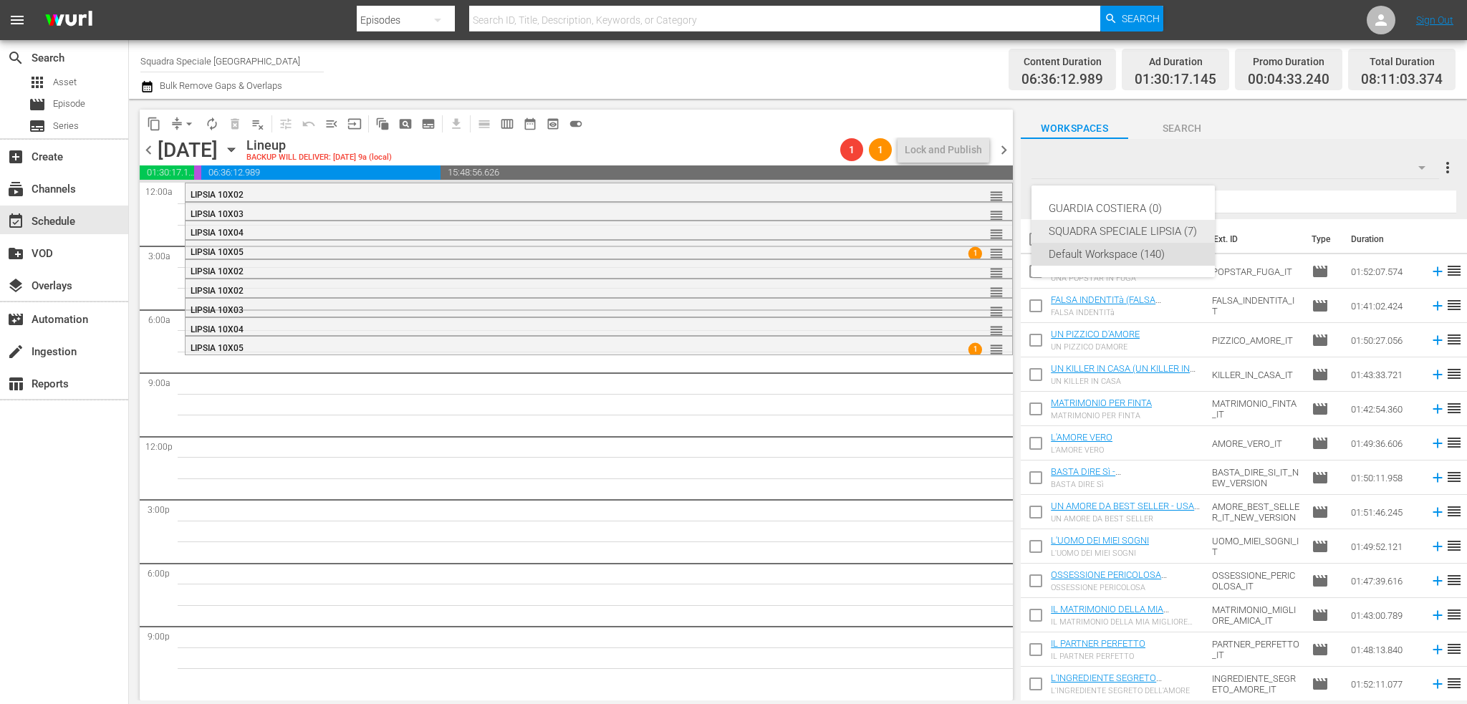
click at [1107, 231] on div "SQUADRA SPECIALE LIPSIA (7)" at bounding box center [1123, 231] width 149 height 23
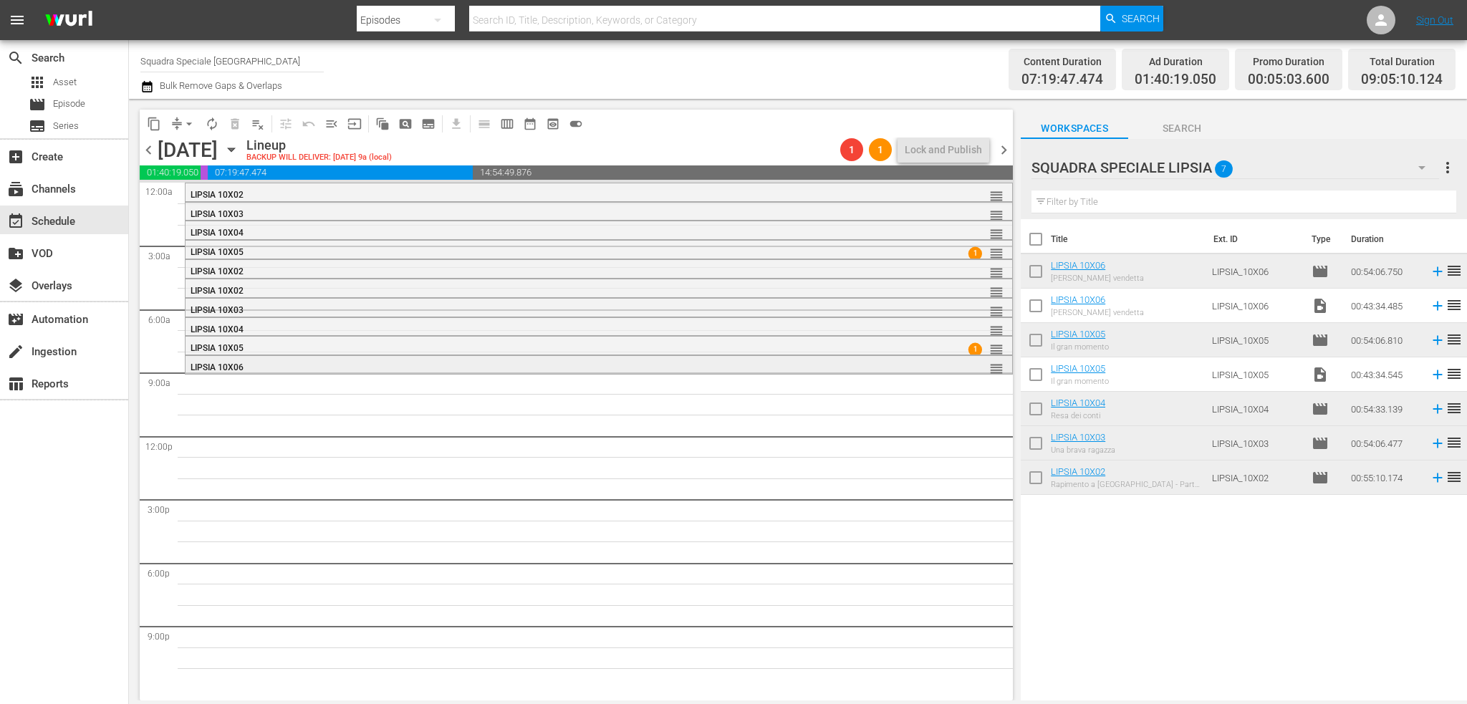
click at [590, 363] on div "LIPSIA 10X06" at bounding box center [560, 368] width 738 height 10
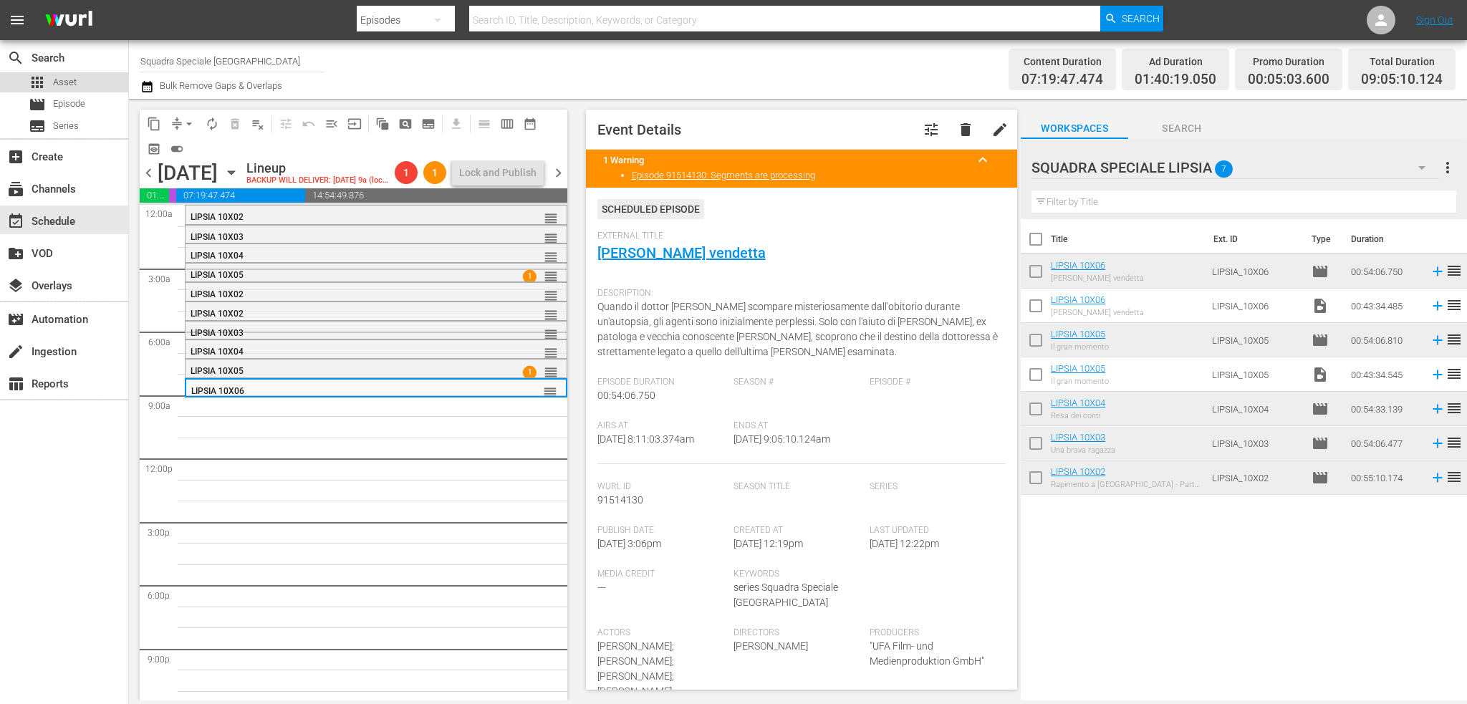
click at [83, 80] on div "apps Asset" at bounding box center [64, 82] width 128 height 20
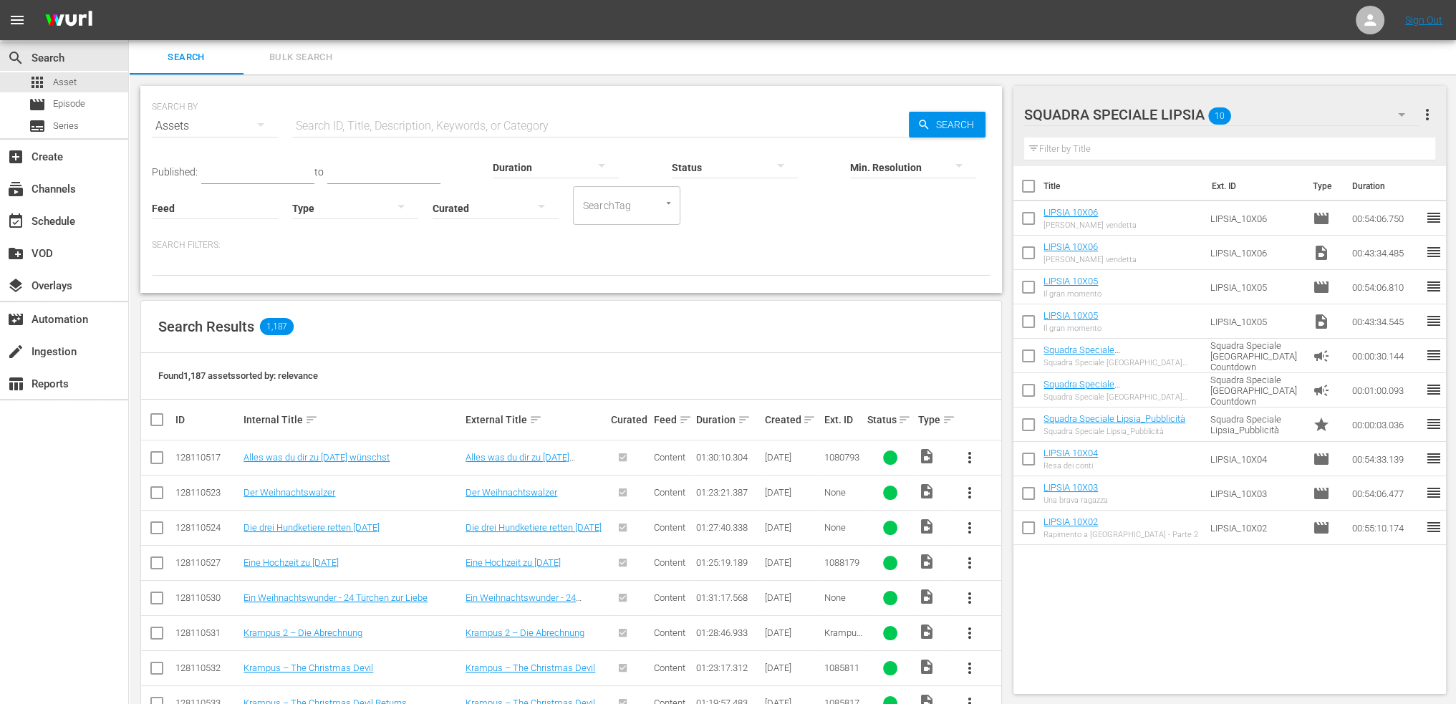
click at [381, 131] on input "text" at bounding box center [600, 126] width 617 height 34
type input "10x07"
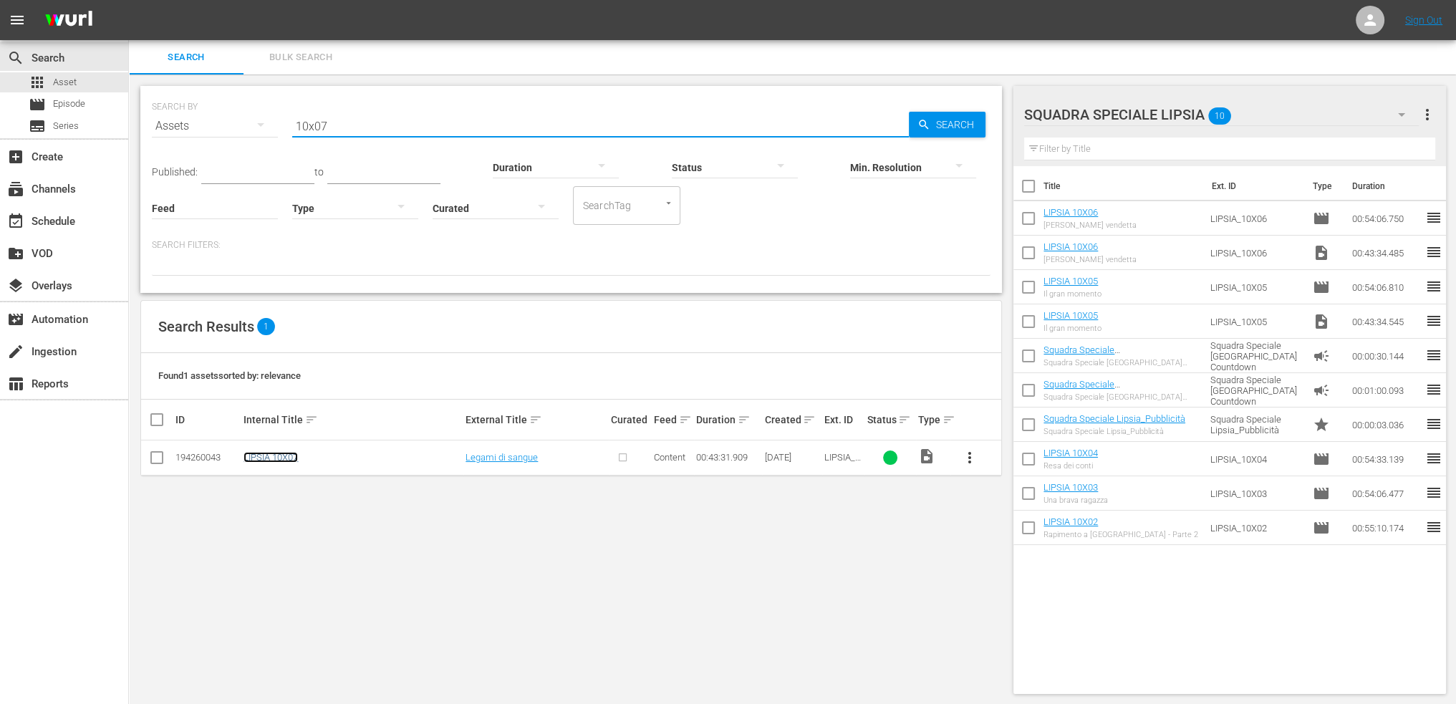
click at [282, 455] on link "LIPSIA 10X07" at bounding box center [271, 457] width 54 height 11
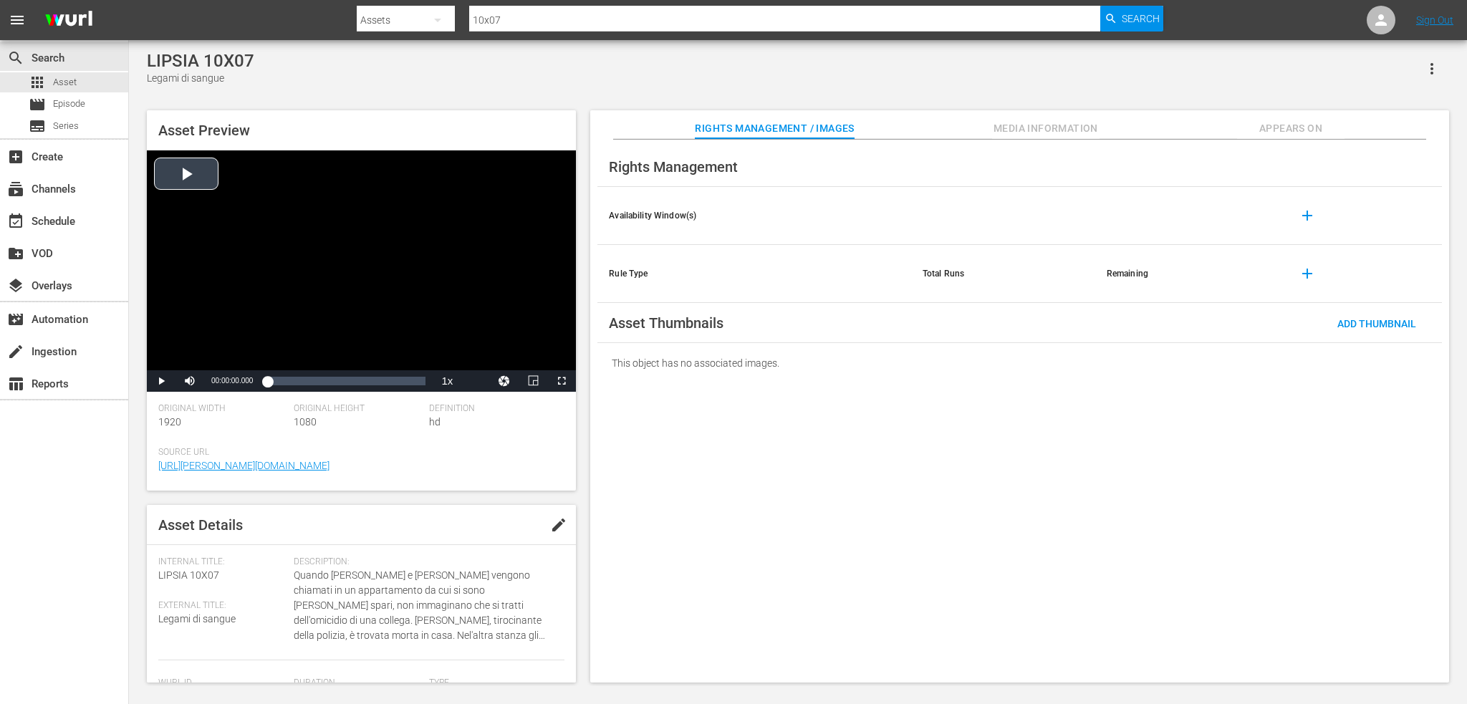
click at [206, 178] on div "Video Player" at bounding box center [361, 260] width 429 height 220
click at [312, 384] on div "Loaded : 1.61% 00:12:12.752 00:00:04.786" at bounding box center [346, 381] width 158 height 14
click at [385, 383] on div "Loaded : 29.20% 00:32:53.704 00:12:13.878" at bounding box center [346, 381] width 158 height 14
click at [423, 379] on div "Loaded : 76.34% 00:42:44.847 00:32:21.554" at bounding box center [346, 381] width 158 height 14
click at [407, 378] on div "Loaded : 98.64% 00:39:00.081 00:42:45.011" at bounding box center [346, 381] width 158 height 14
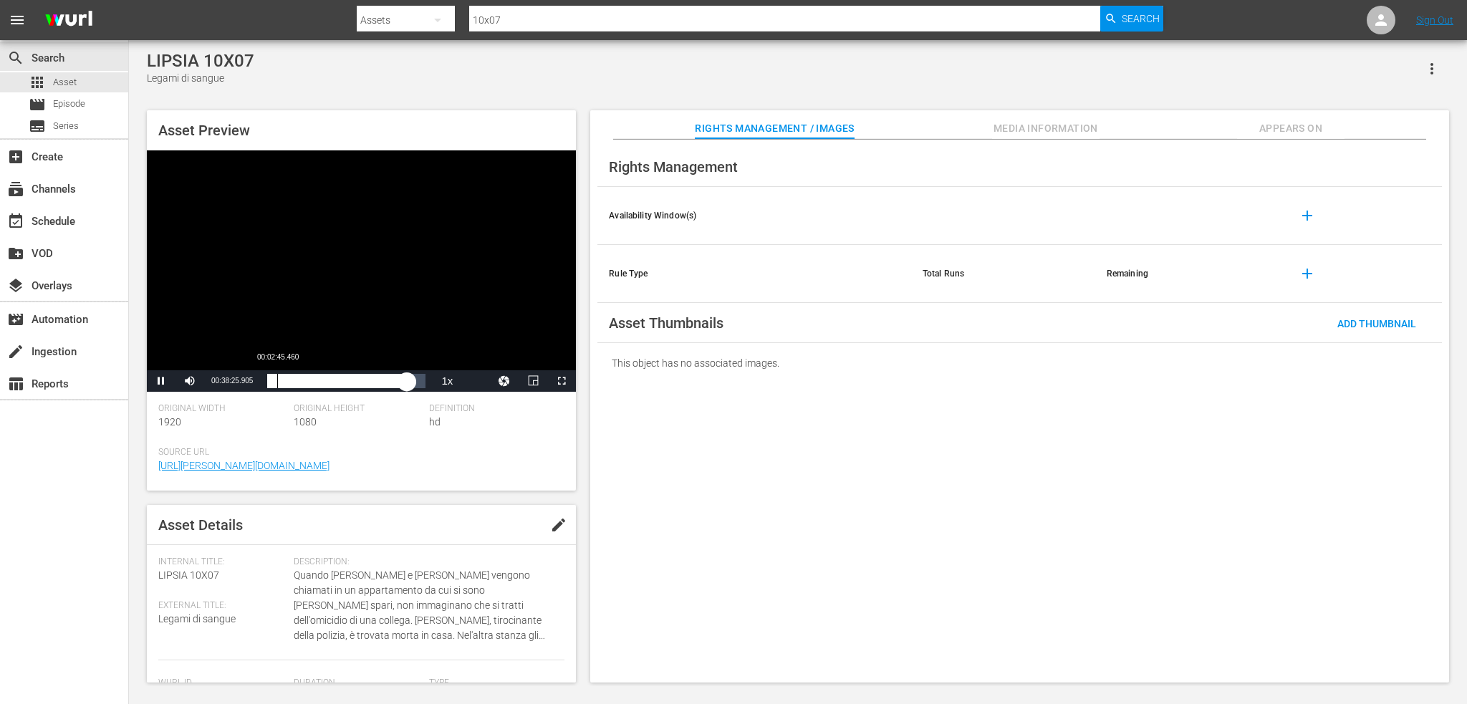
click at [277, 376] on div "Loaded : 89.21% 00:02:45.460 00:38:25.978" at bounding box center [346, 381] width 158 height 14
click at [299, 380] on div "Loaded : 6.66% 00:08:40.018 00:02:45.753" at bounding box center [346, 381] width 158 height 14
click at [491, 188] on div "Video Player" at bounding box center [361, 260] width 429 height 220
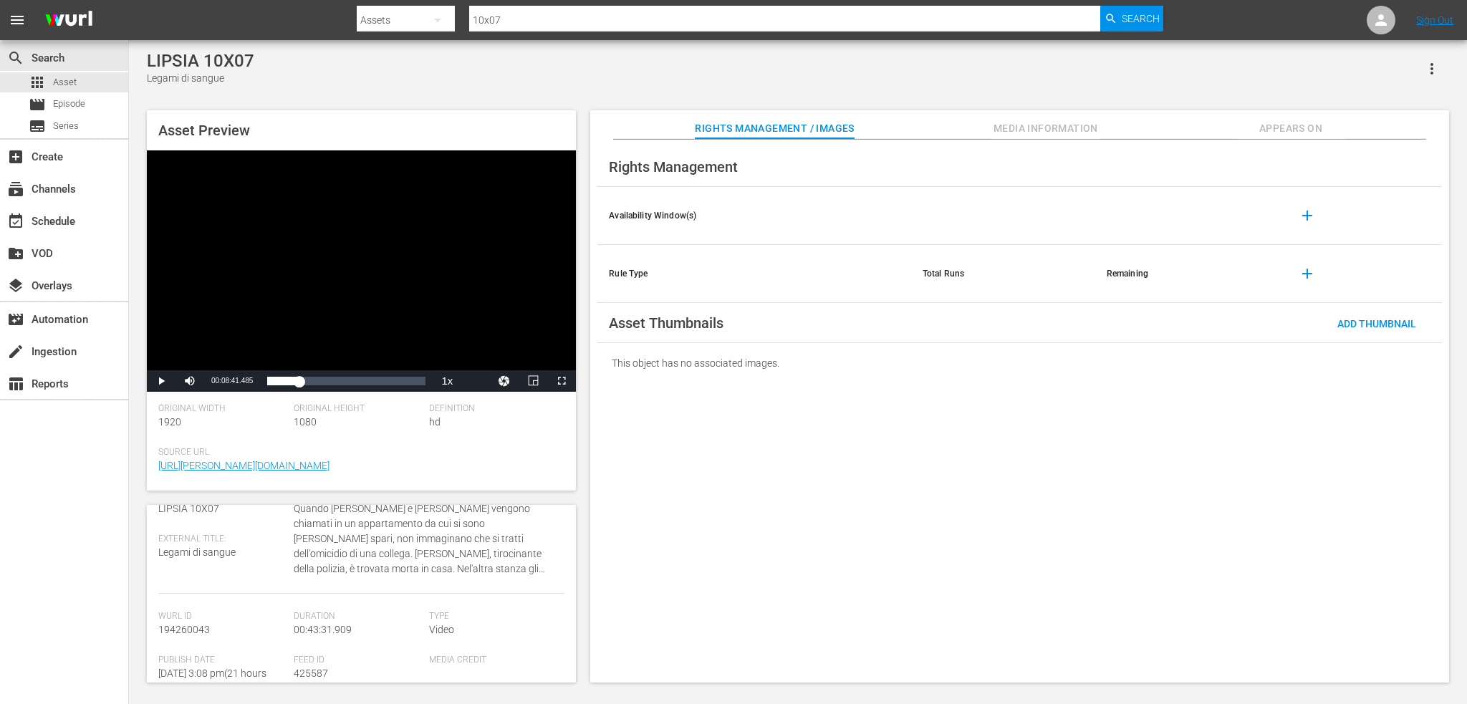
scroll to position [143, 0]
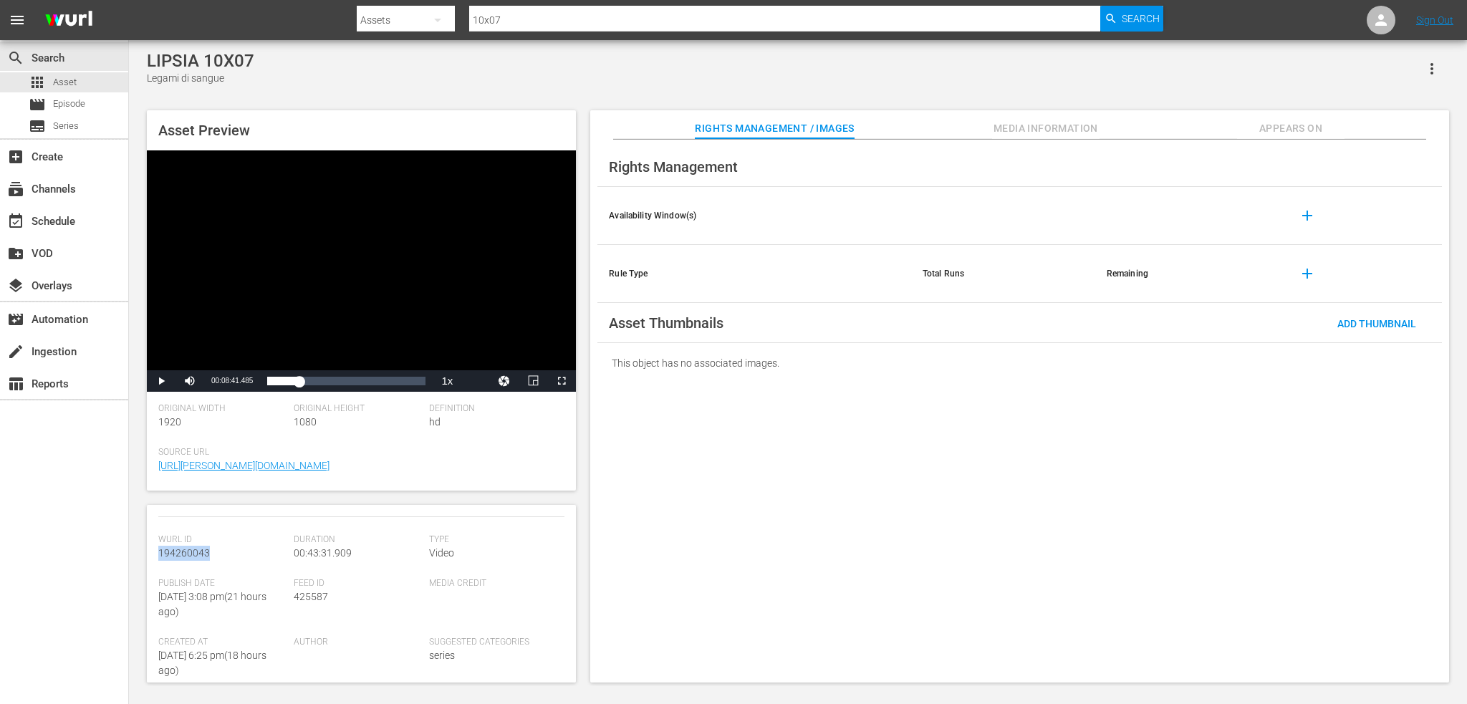
drag, startPoint x: 215, startPoint y: 561, endPoint x: 158, endPoint y: 557, distance: 56.8
click at [158, 557] on div "Wurl Id 194260043" at bounding box center [225, 556] width 135 height 44
copy span "194260043"
click at [1433, 268] on th "add" at bounding box center [1360, 274] width 163 height 58
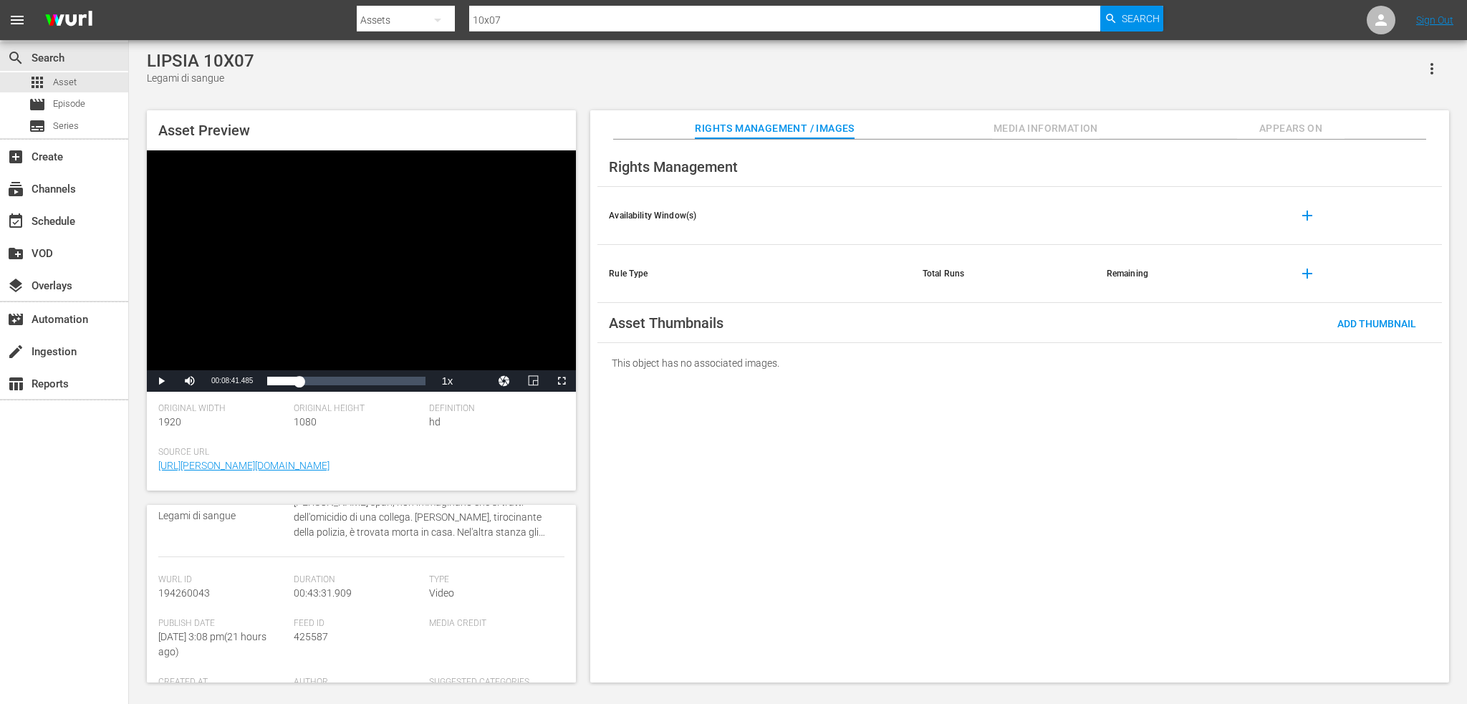
scroll to position [72, 0]
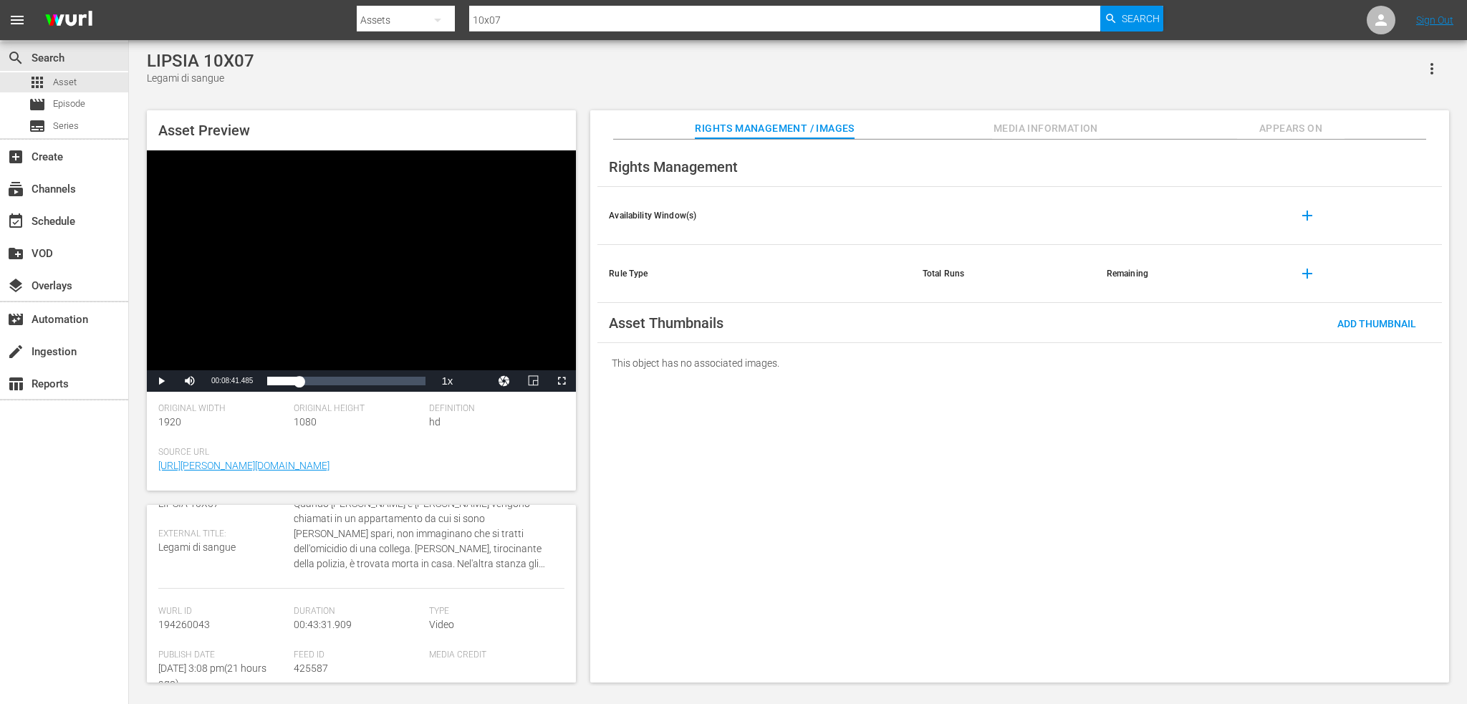
click at [1283, 131] on span "Appears On" at bounding box center [1290, 129] width 107 height 18
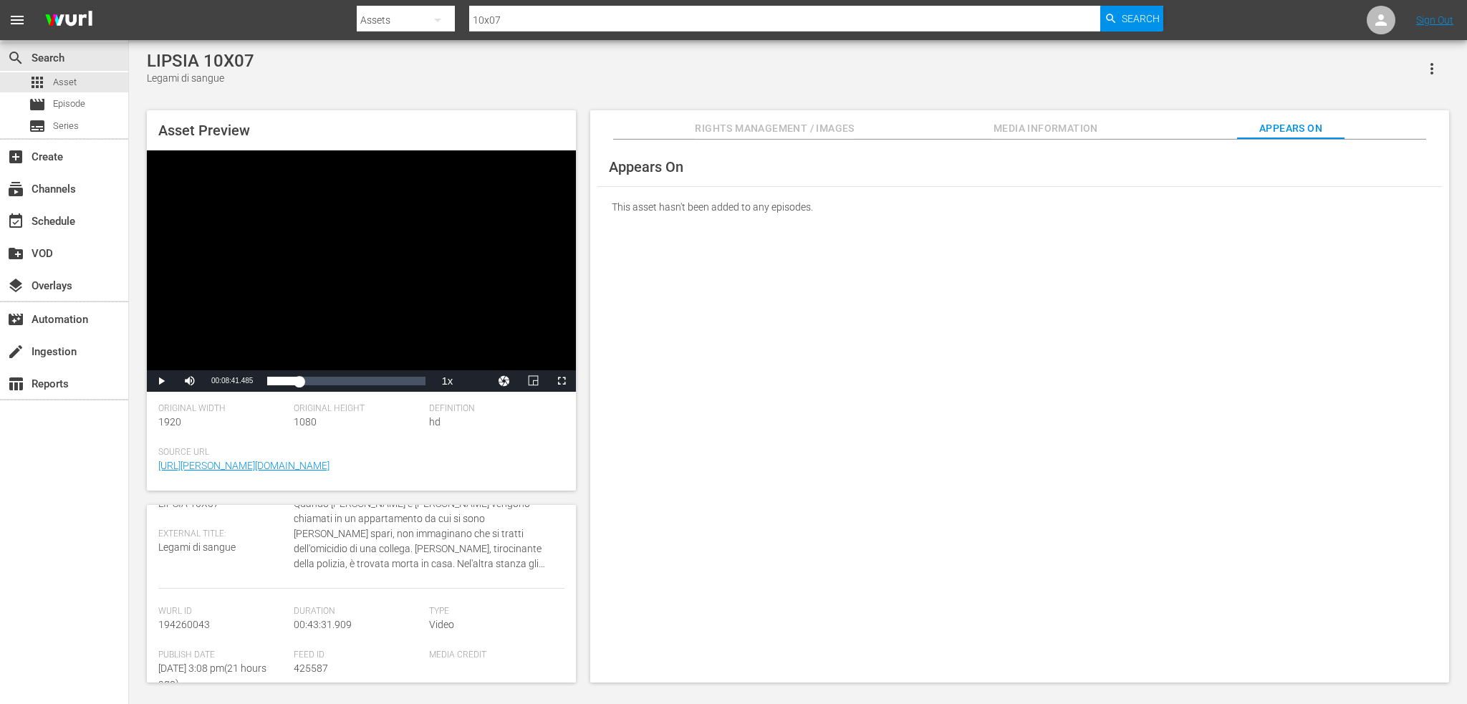
click at [1058, 132] on span "Media Information" at bounding box center [1045, 129] width 107 height 18
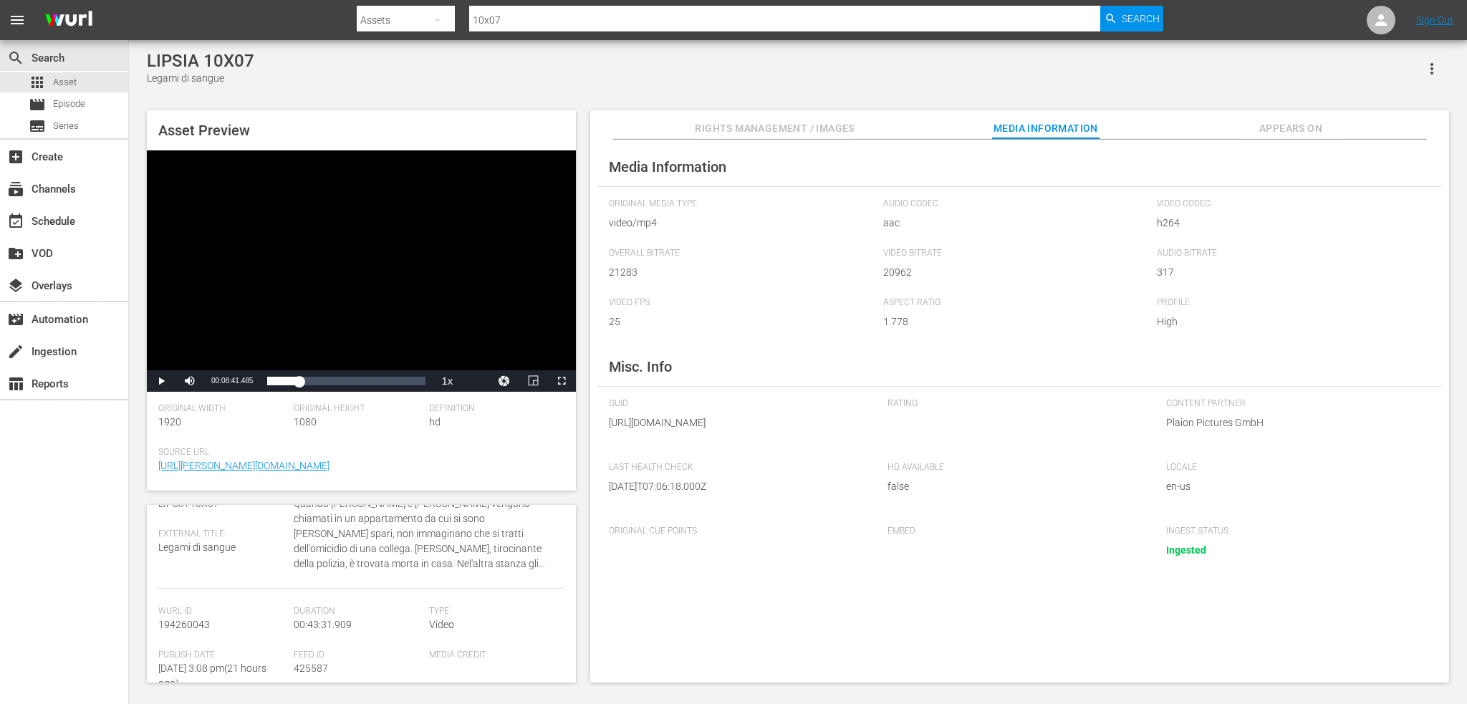
click at [1433, 56] on button "button" at bounding box center [1432, 69] width 34 height 34
click at [1411, 72] on div "Add To Workspace" at bounding box center [1388, 74] width 97 height 34
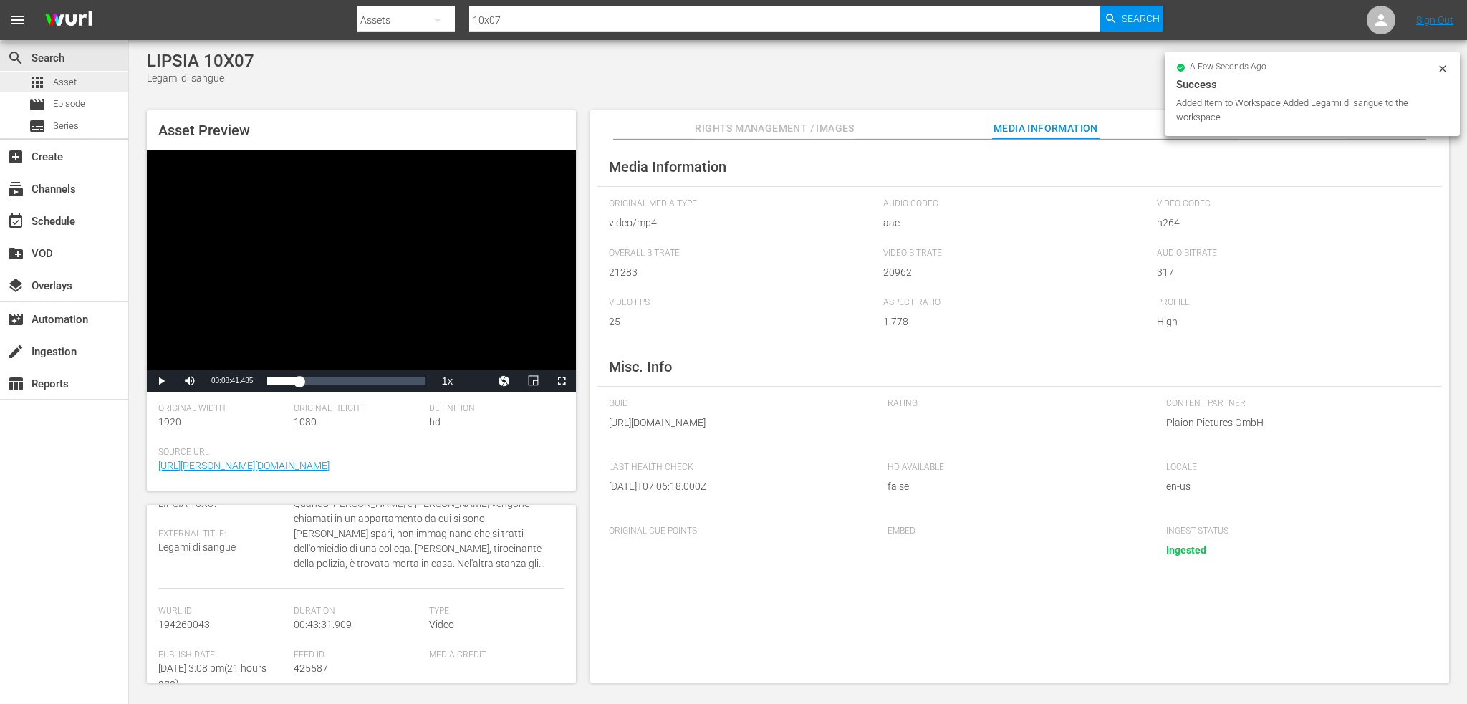
click at [62, 85] on span "Asset" at bounding box center [65, 82] width 24 height 14
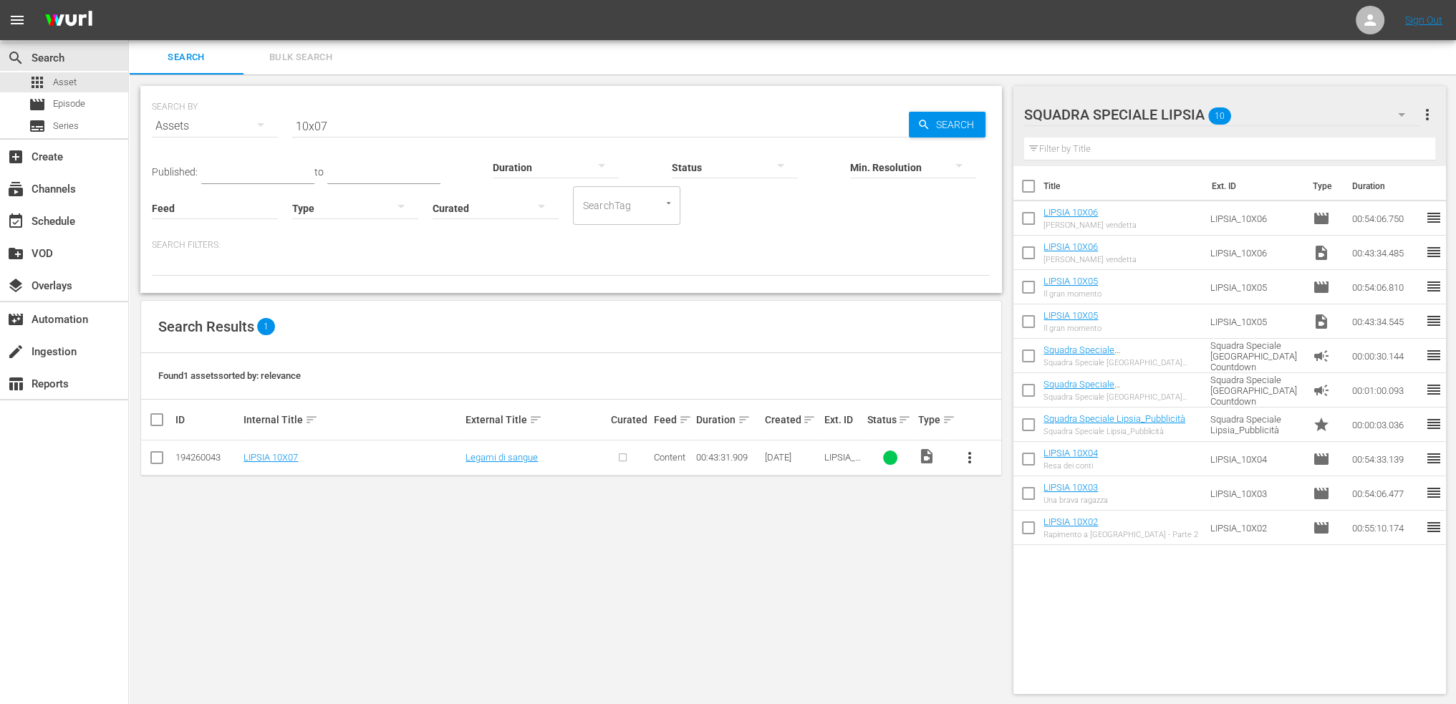
click at [969, 455] on span "more_vert" at bounding box center [969, 457] width 17 height 17
click at [1033, 561] on div "Episode" at bounding box center [1047, 566] width 97 height 34
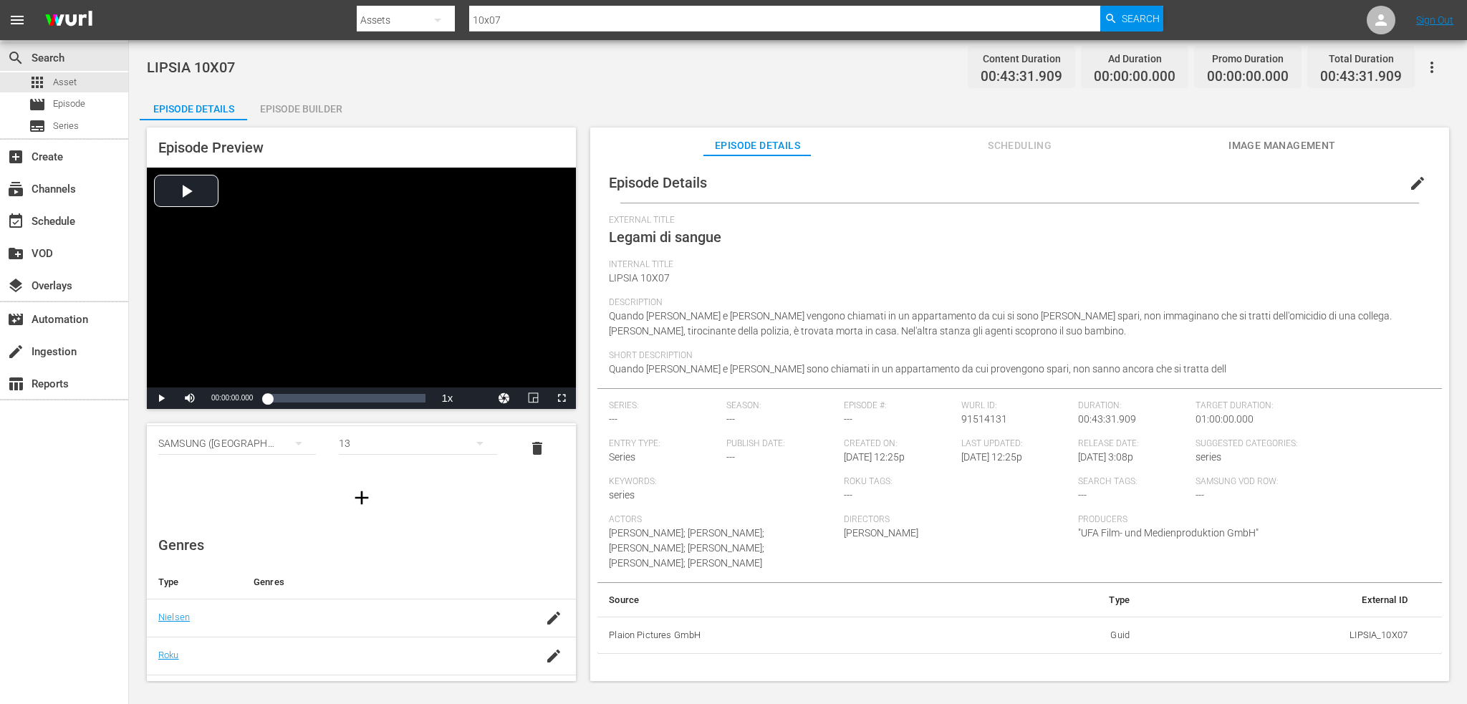
scroll to position [143, 0]
click at [547, 547] on icon "button" at bounding box center [553, 546] width 13 height 13
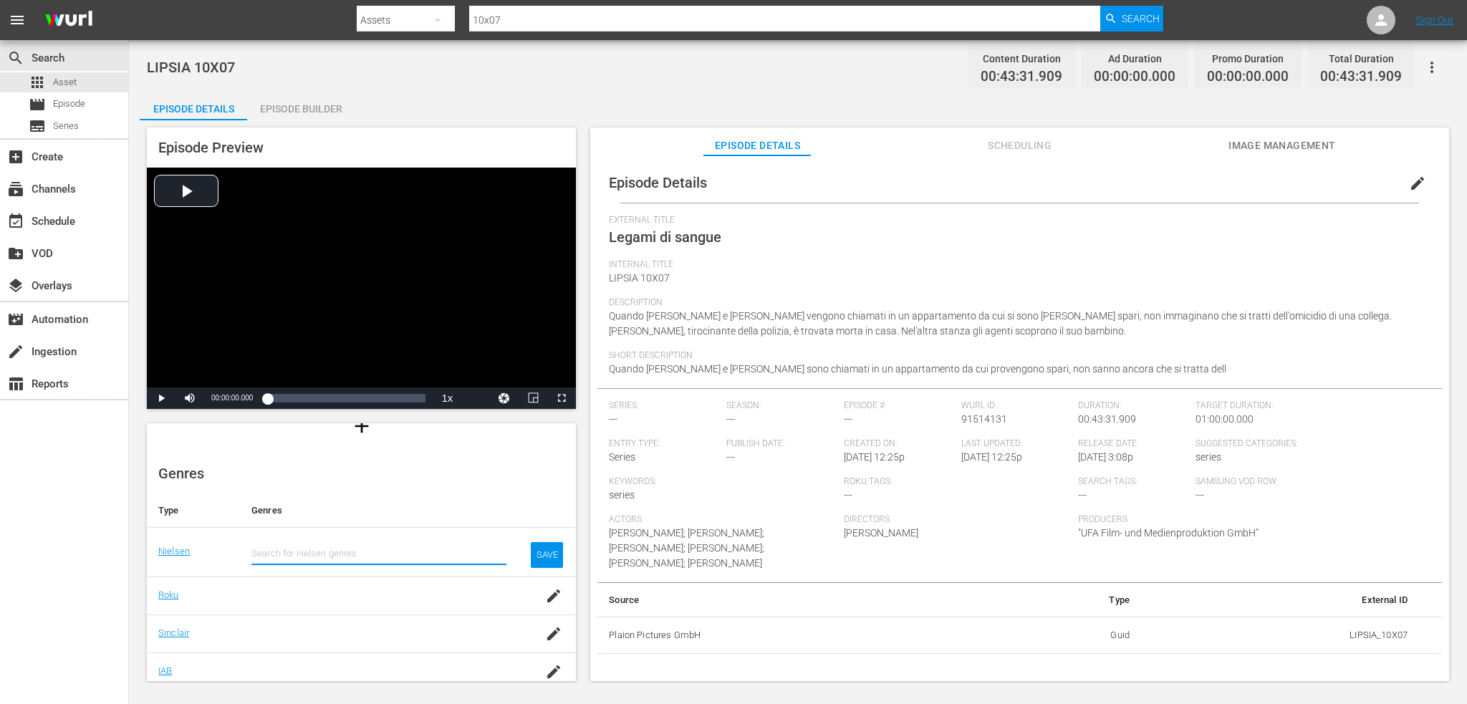
click at [372, 543] on input "text" at bounding box center [378, 554] width 255 height 34
click at [369, 547] on input "text" at bounding box center [378, 554] width 255 height 34
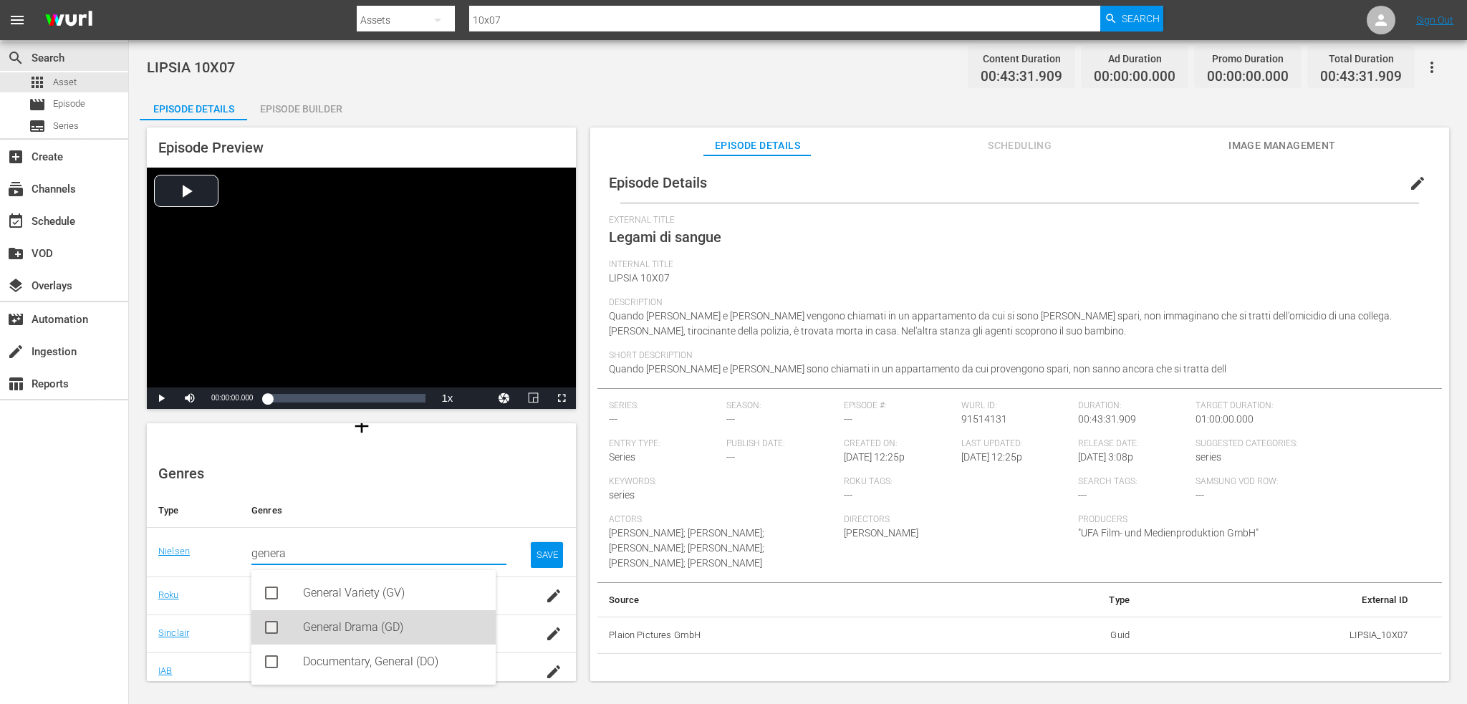
click at [425, 620] on div "General Drama (GD)" at bounding box center [393, 627] width 181 height 34
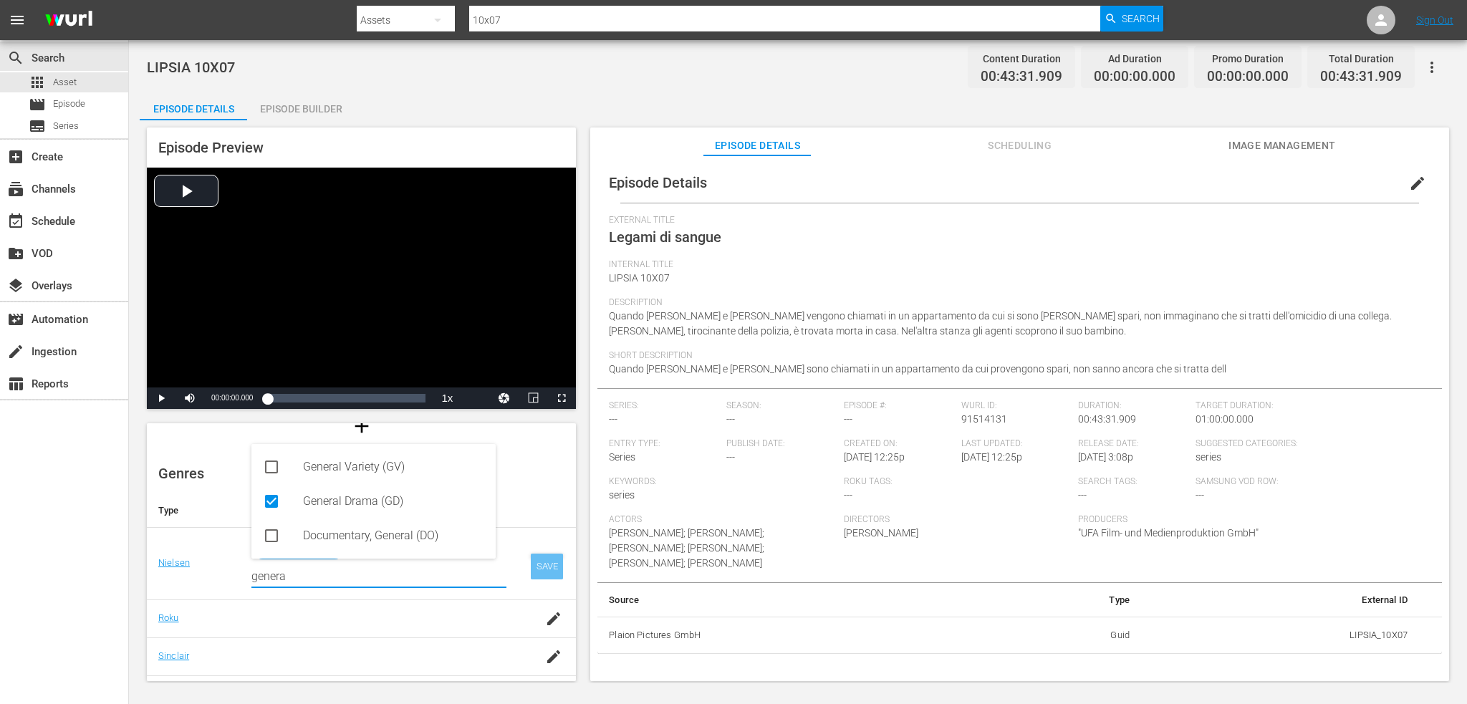
type input "genera"
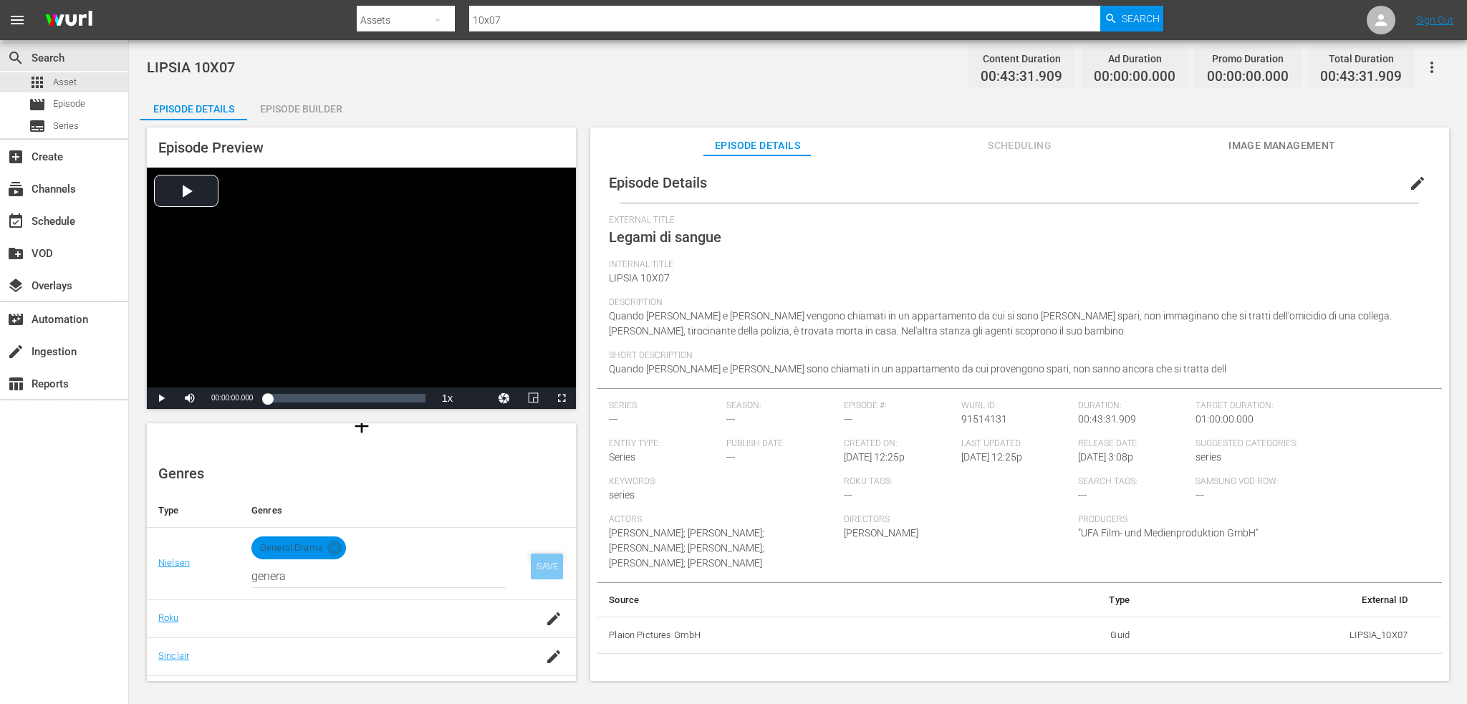
click at [531, 562] on div "SAVE" at bounding box center [547, 567] width 33 height 26
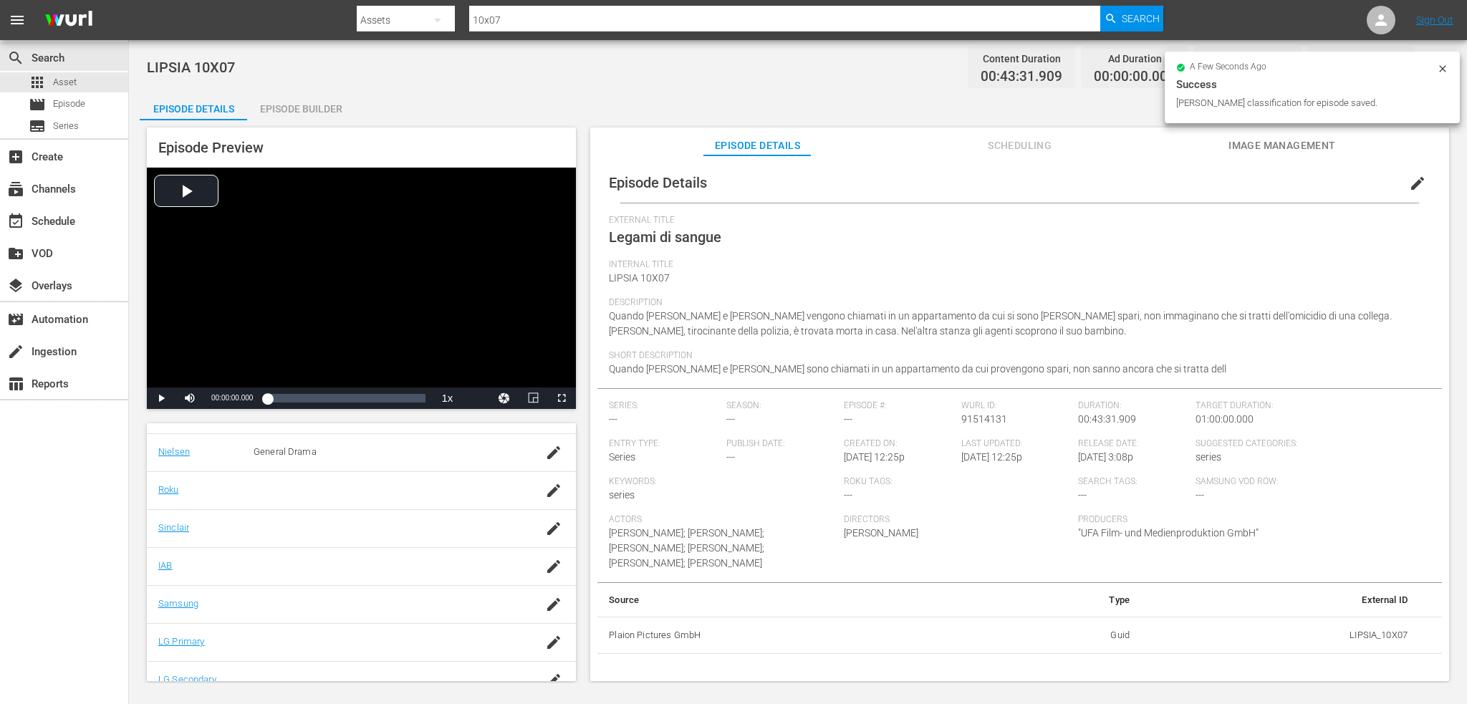
scroll to position [254, 0]
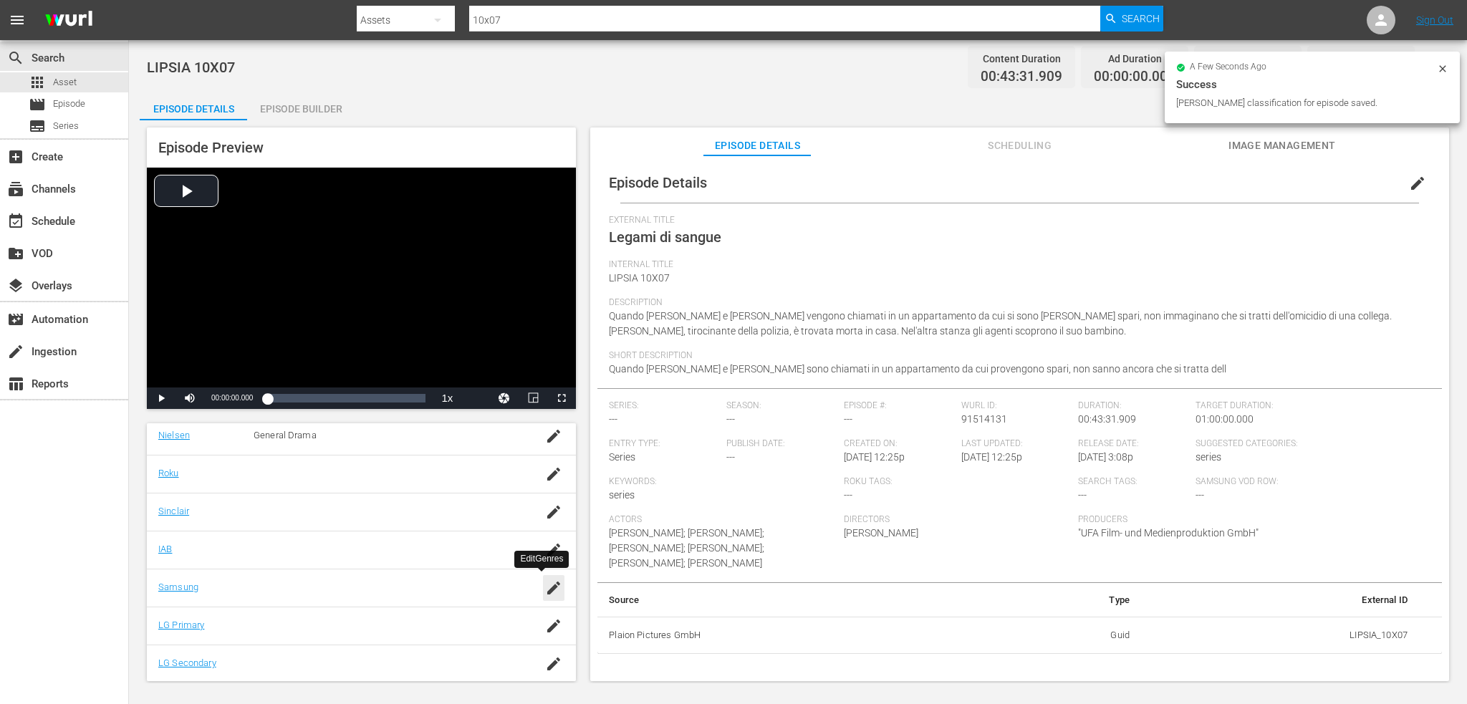
click at [545, 584] on icon "button" at bounding box center [553, 588] width 17 height 17
click at [417, 592] on input "text" at bounding box center [378, 595] width 255 height 34
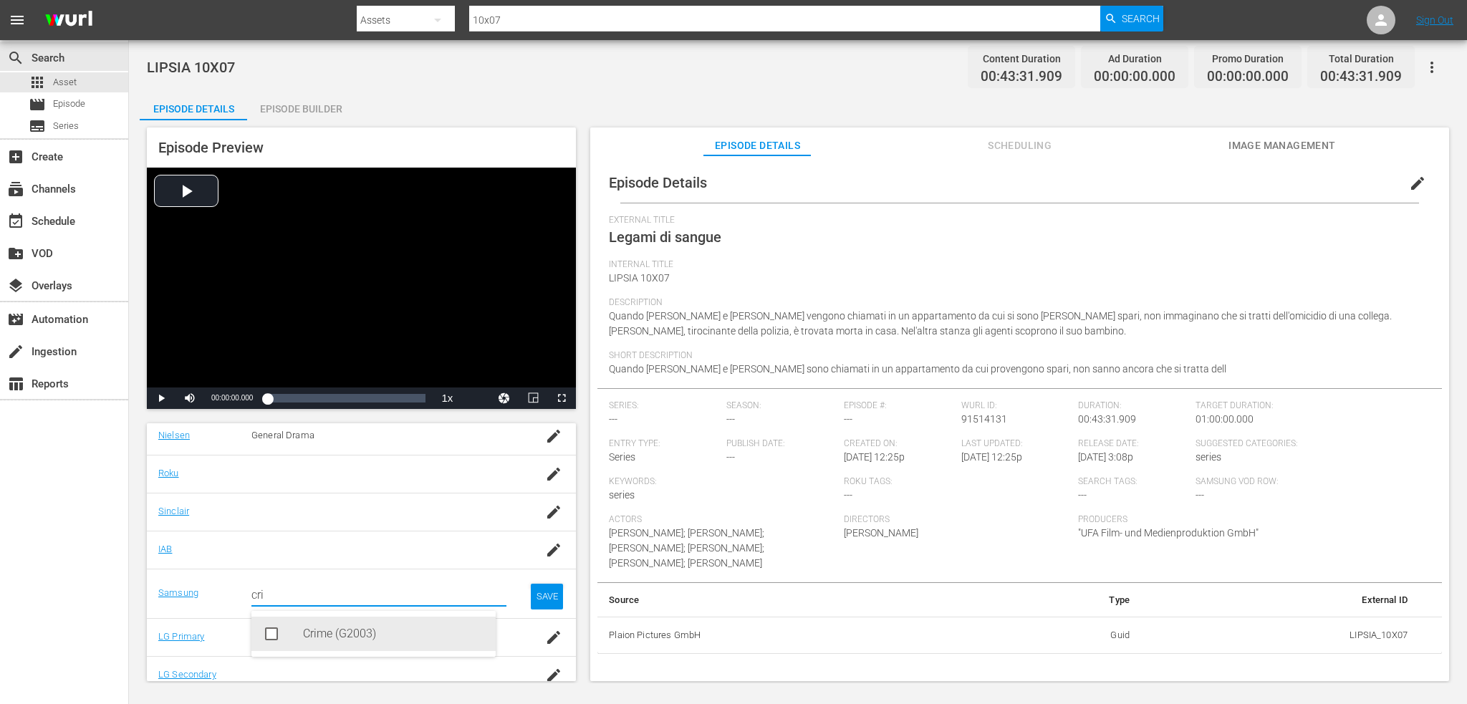
click at [378, 639] on div "Crime (G2003)" at bounding box center [393, 634] width 181 height 34
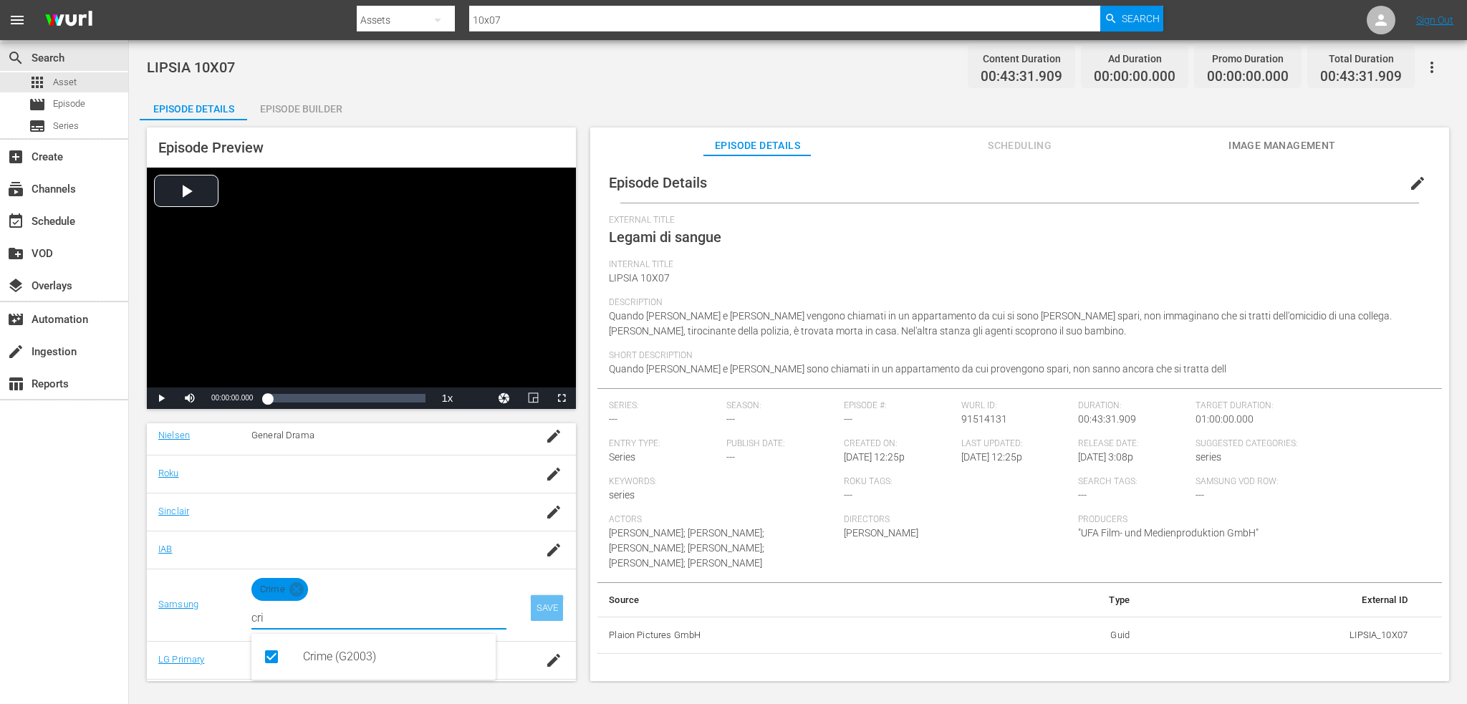
type input "cri"
click at [542, 600] on div "SAVE" at bounding box center [547, 608] width 33 height 26
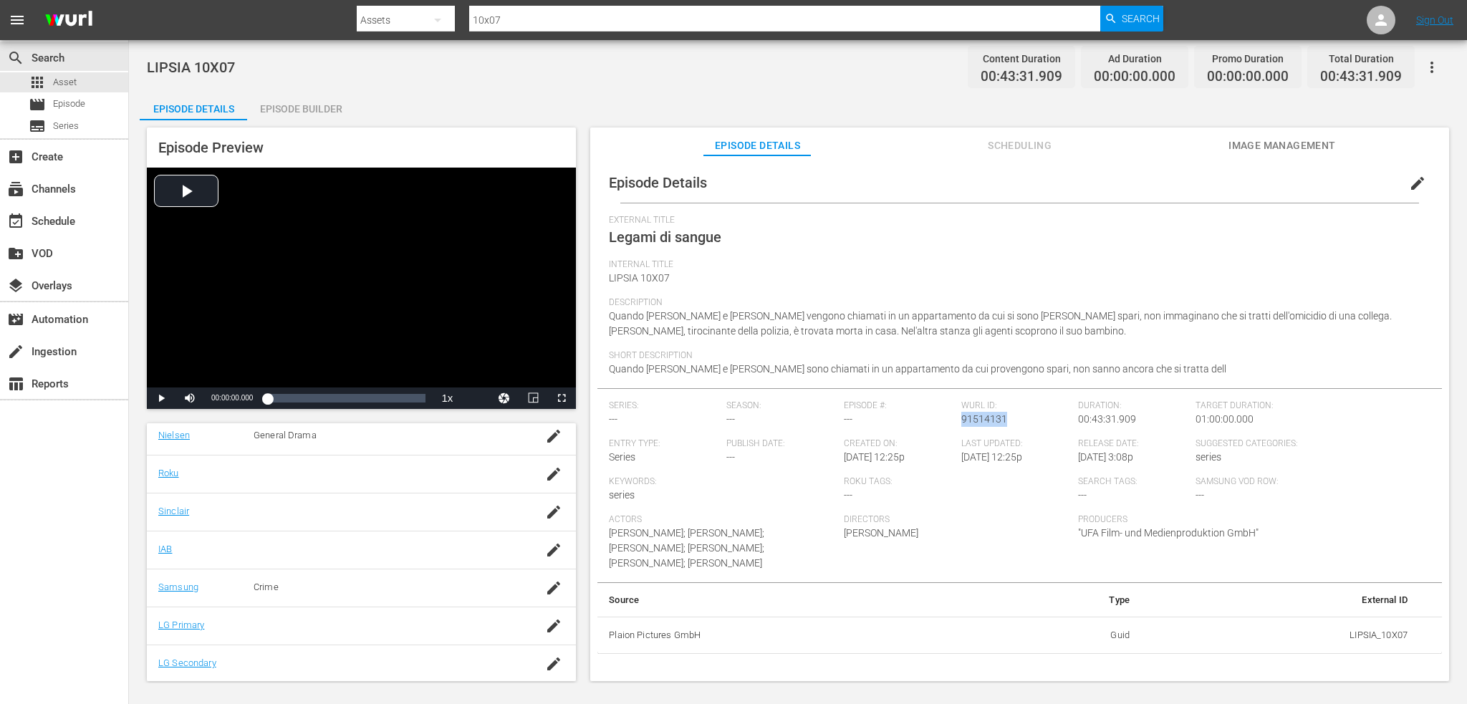
drag, startPoint x: 986, startPoint y: 418, endPoint x: 957, endPoint y: 423, distance: 29.2
click at [961, 423] on div "Wurl ID: 91514131" at bounding box center [1019, 419] width 117 height 38
copy span "91514131"
click at [1409, 182] on span "edit" at bounding box center [1417, 183] width 17 height 17
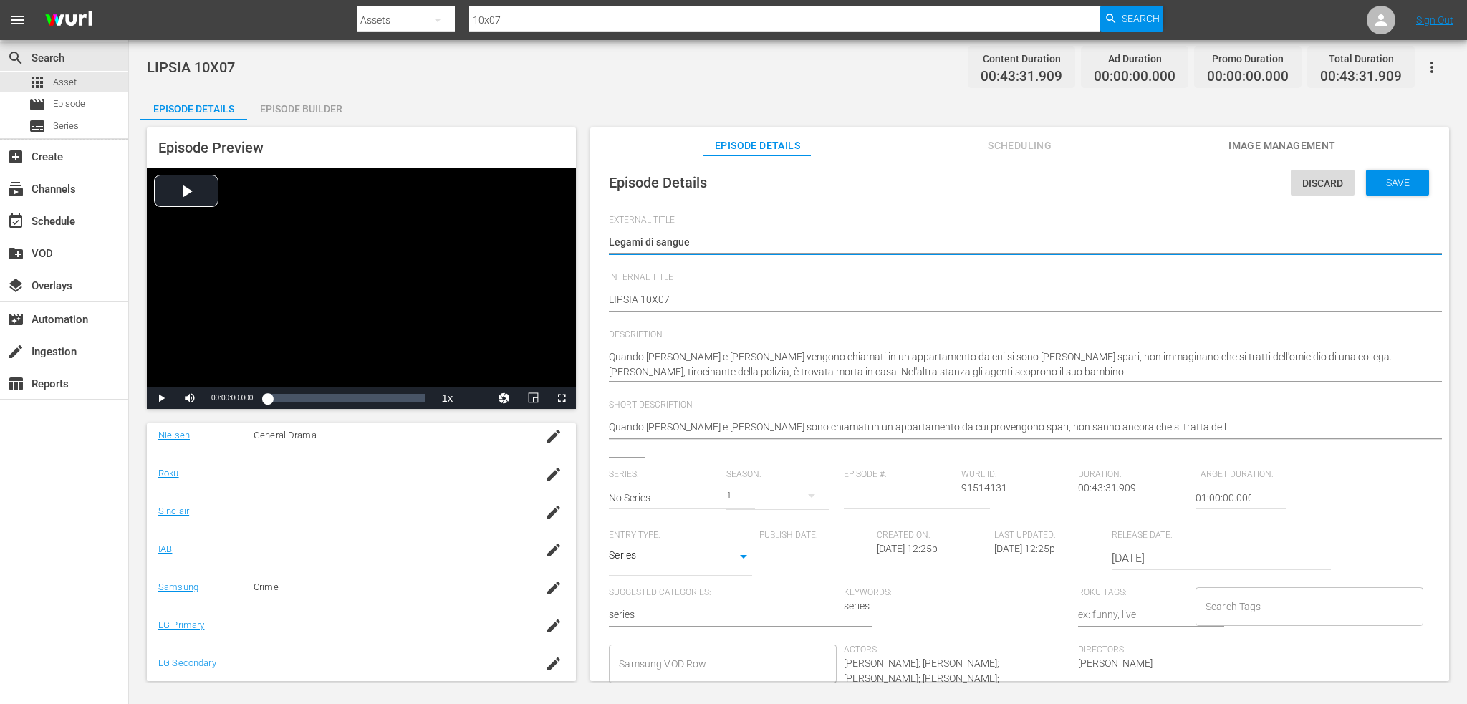
click at [642, 673] on input "Samsung VOD Row" at bounding box center [711, 664] width 193 height 26
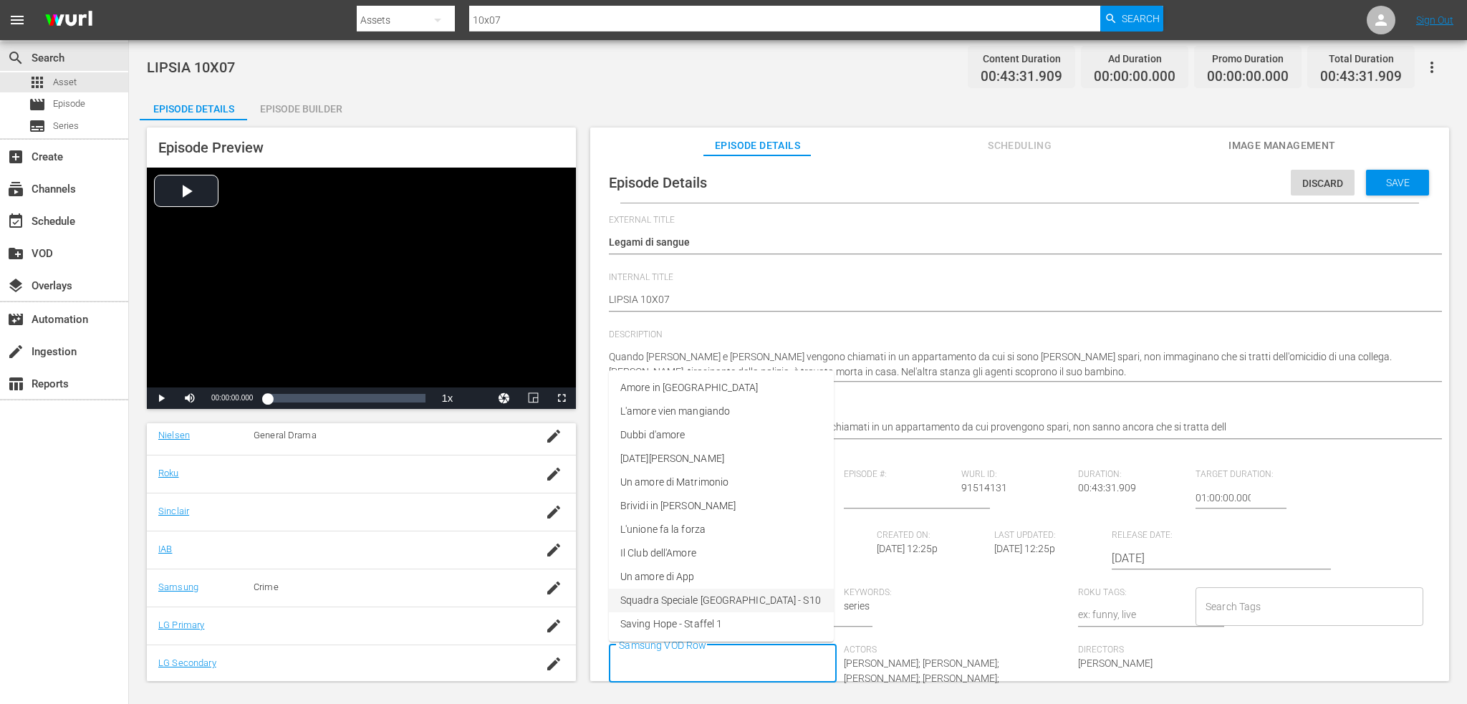
click at [700, 597] on span "Squadra Speciale [GEOGRAPHIC_DATA] - S10" at bounding box center [720, 600] width 201 height 15
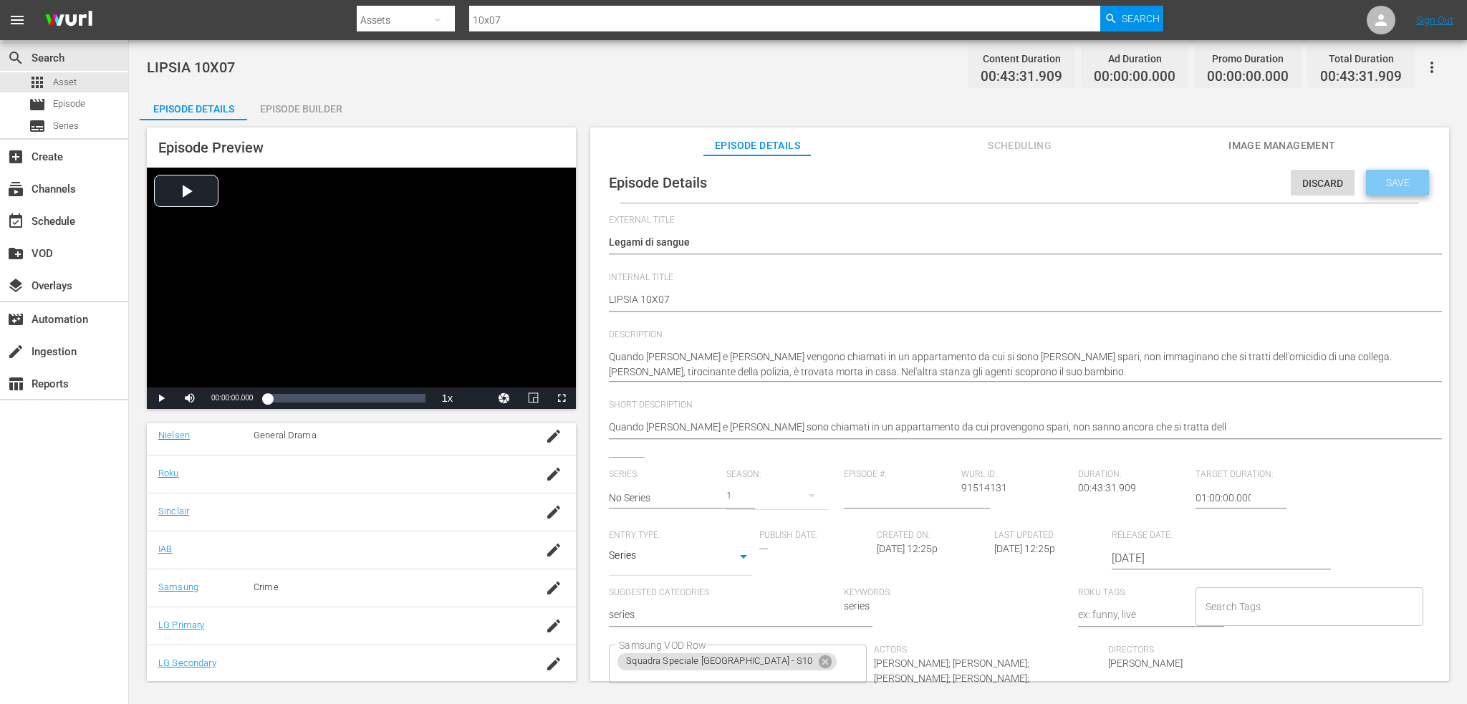
click at [1404, 177] on span "Save" at bounding box center [1398, 182] width 47 height 11
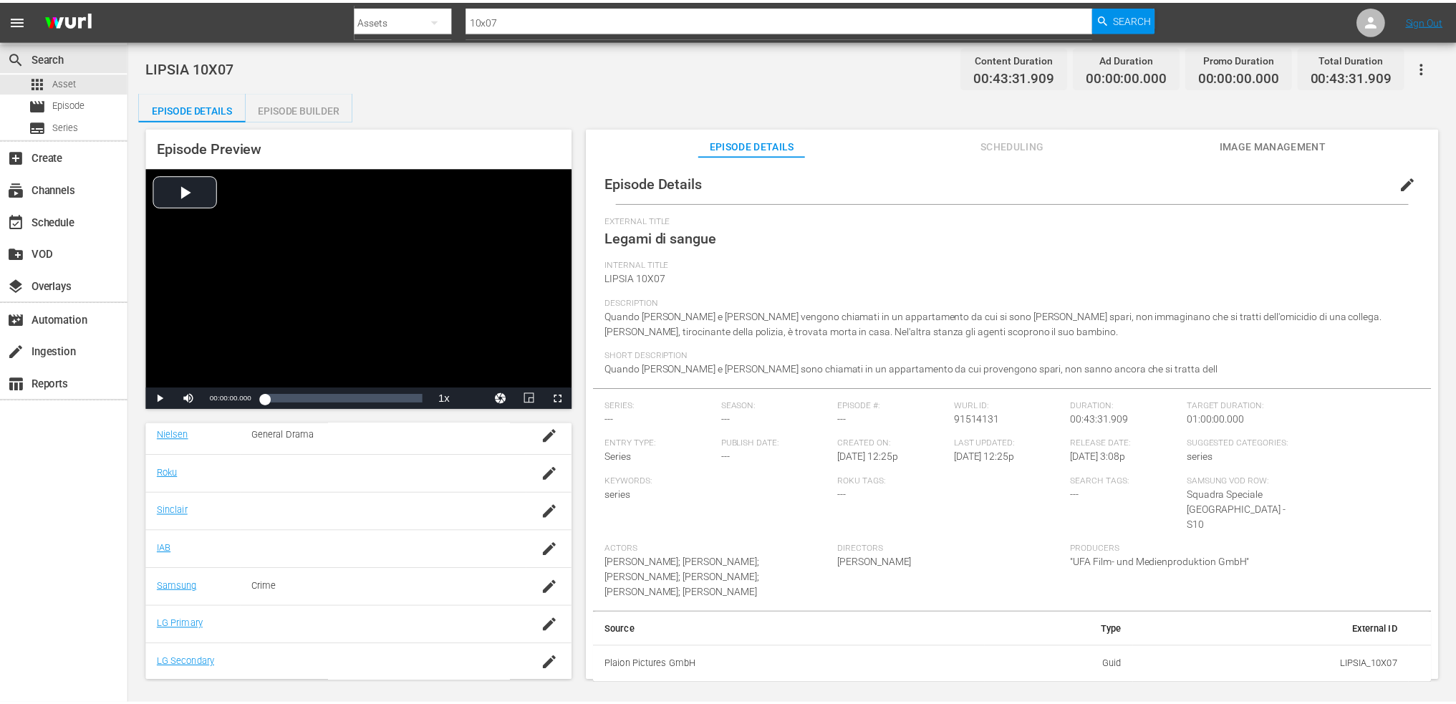
scroll to position [0, 0]
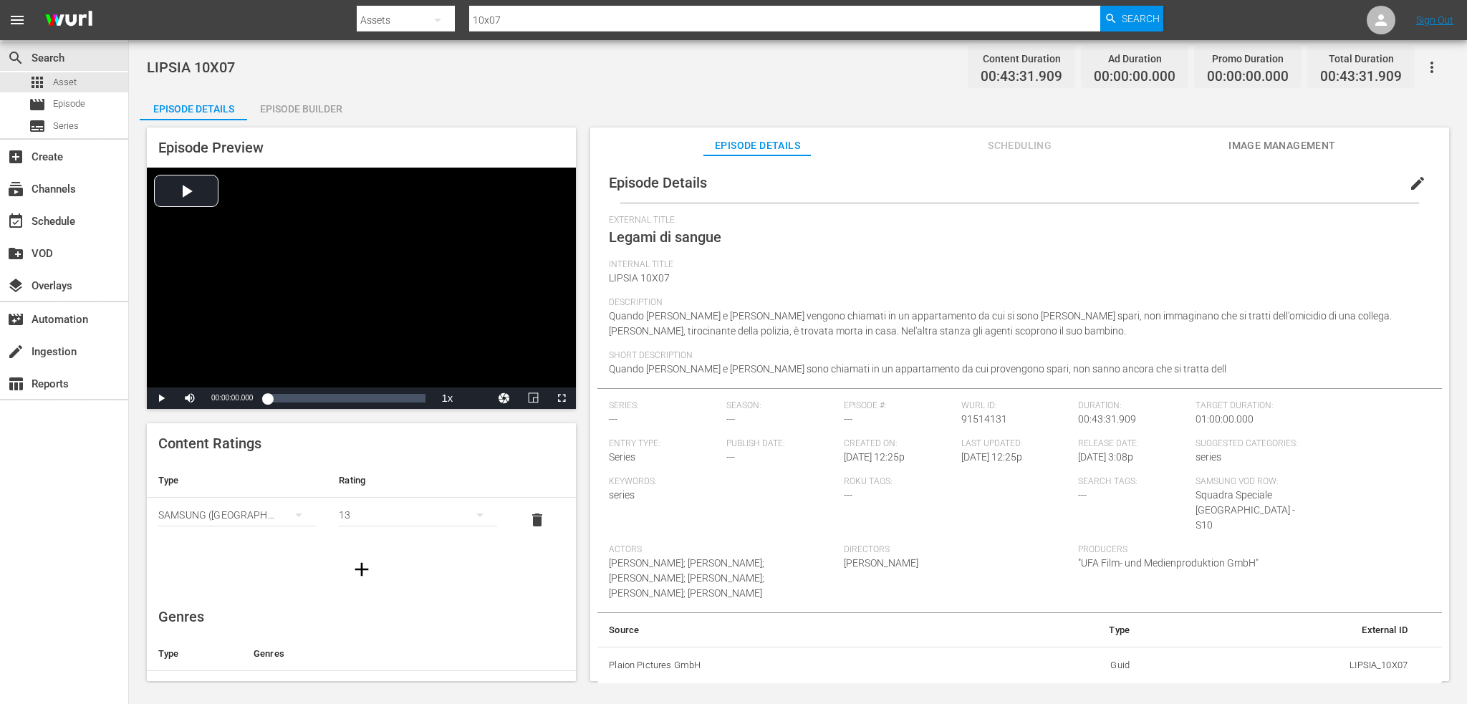
click at [317, 114] on div "Episode Builder" at bounding box center [300, 109] width 107 height 34
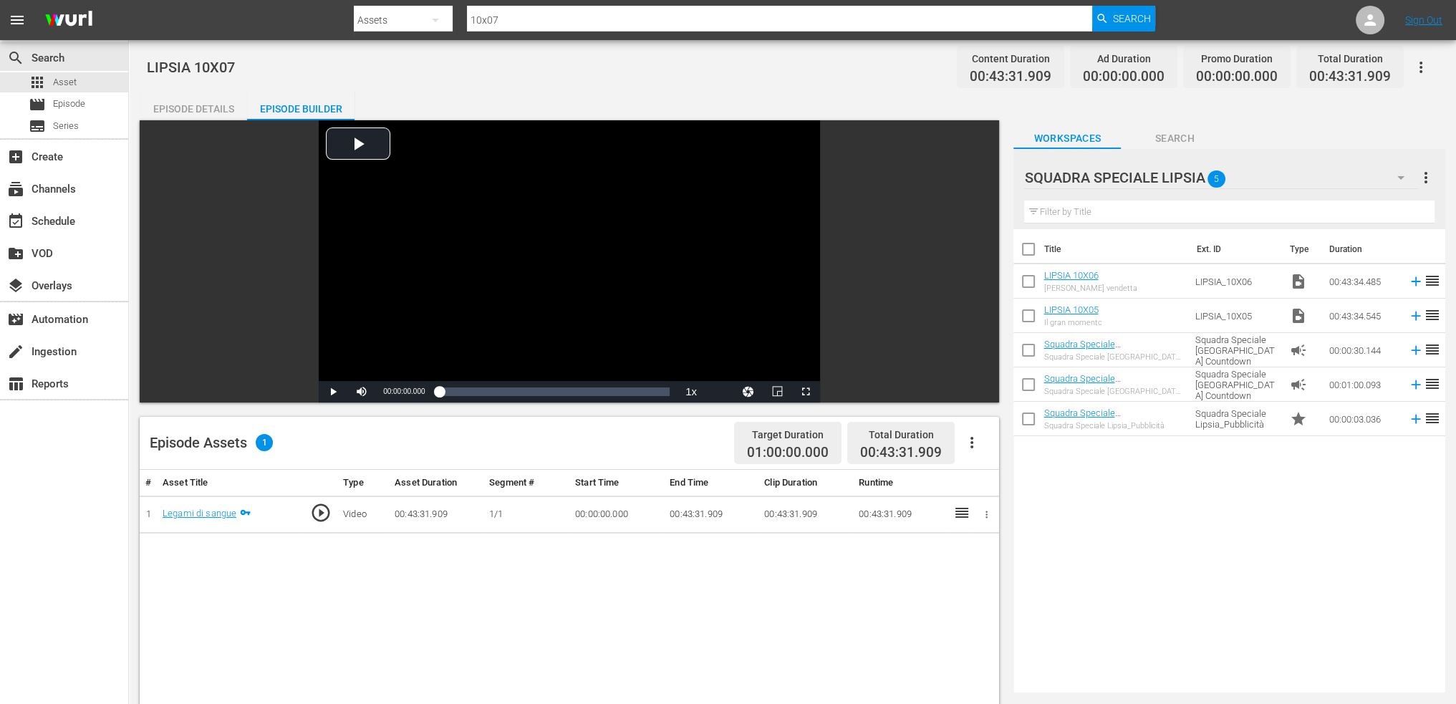
click at [1393, 181] on icon "button" at bounding box center [1401, 177] width 17 height 17
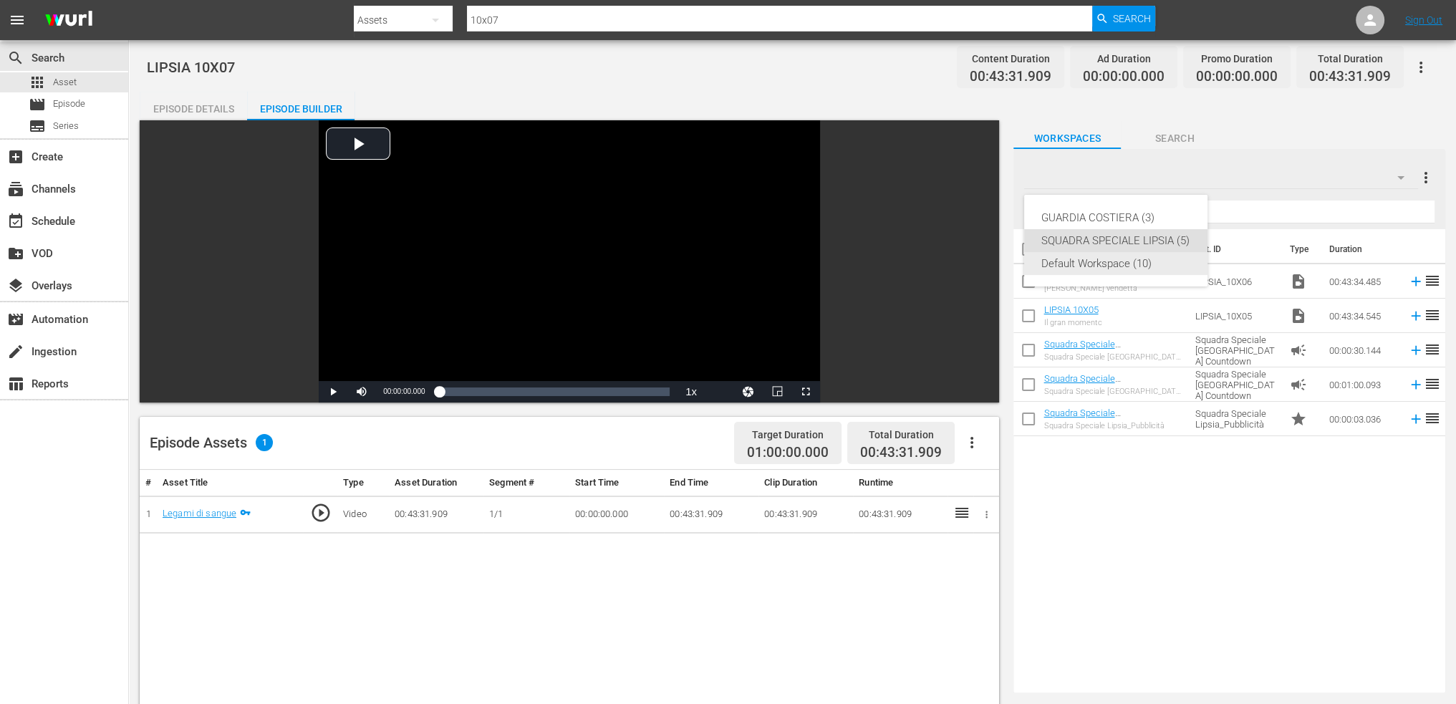
click at [1115, 269] on div "Default Workspace (10)" at bounding box center [1116, 263] width 149 height 23
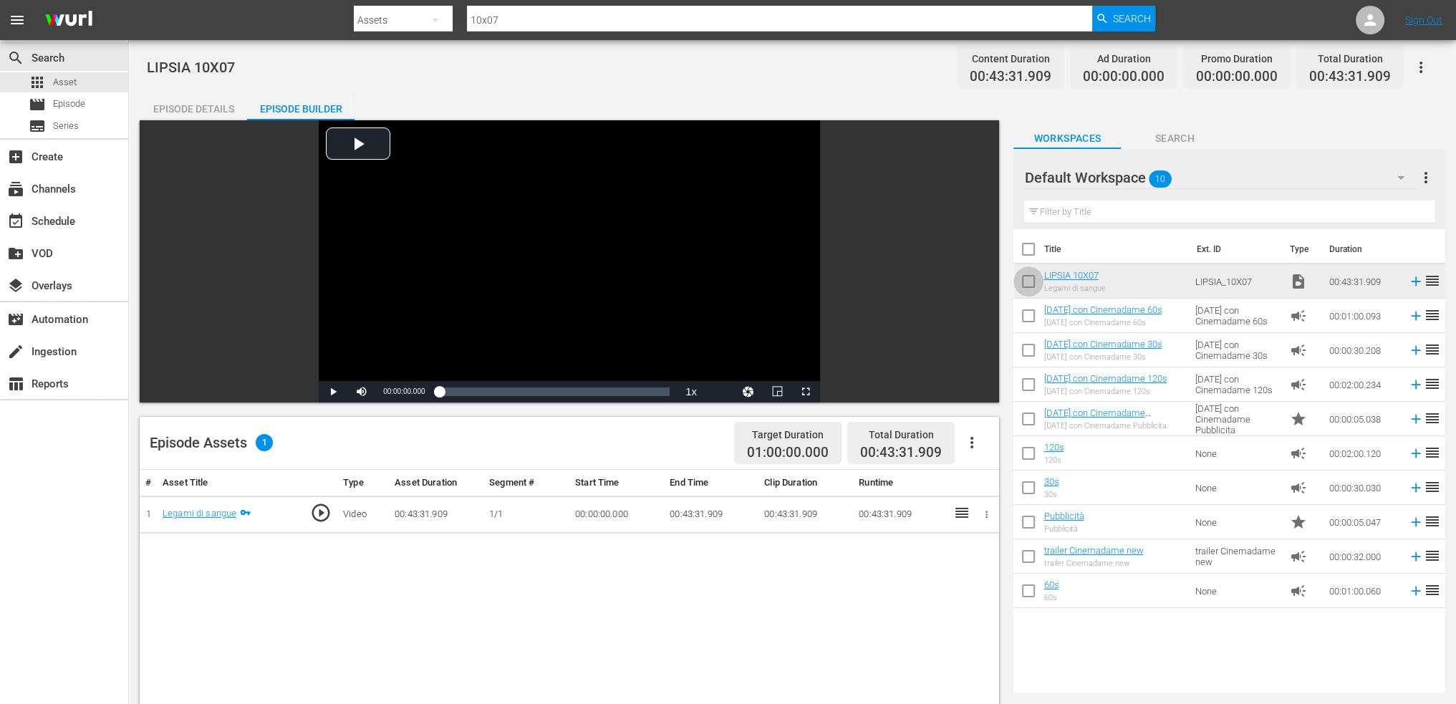
click at [1032, 282] on input "checkbox" at bounding box center [1029, 284] width 30 height 30
checkbox input "true"
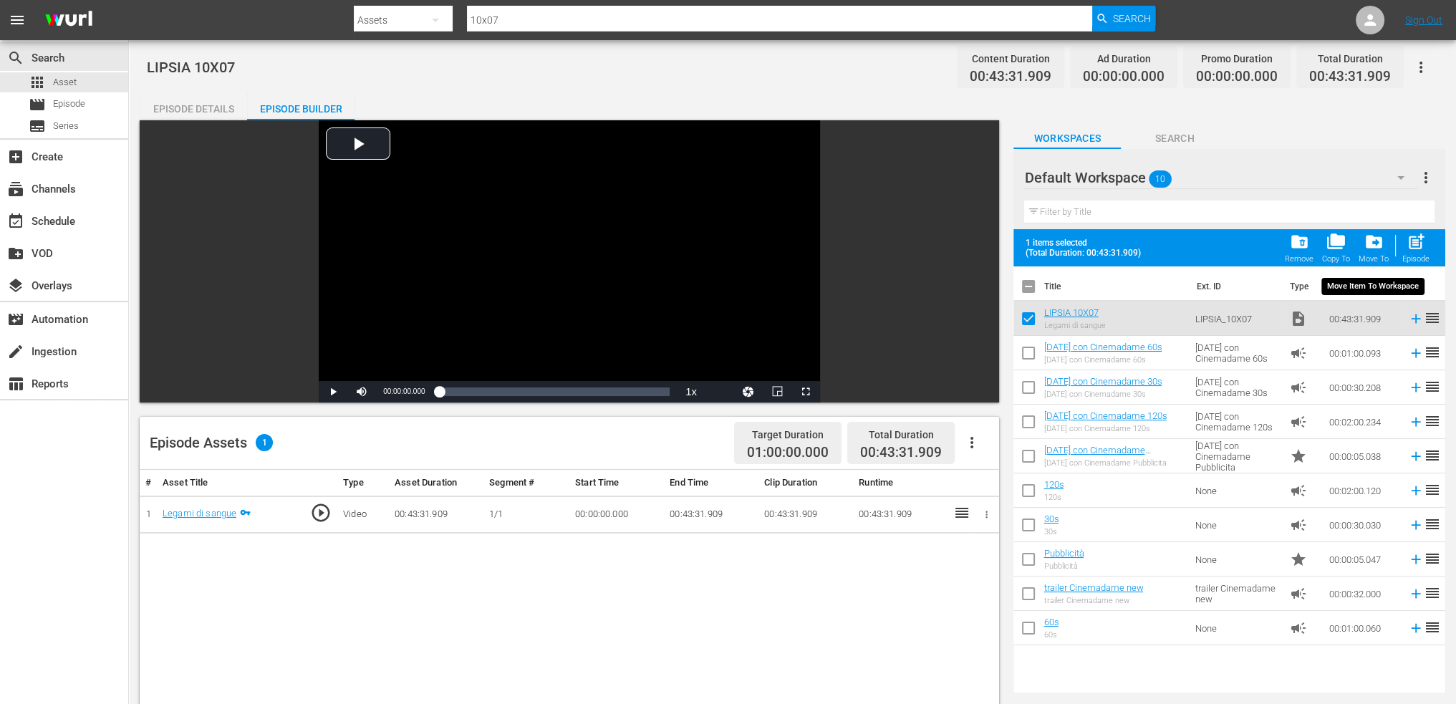
click at [1378, 243] on span "drive_file_move" at bounding box center [1374, 241] width 19 height 19
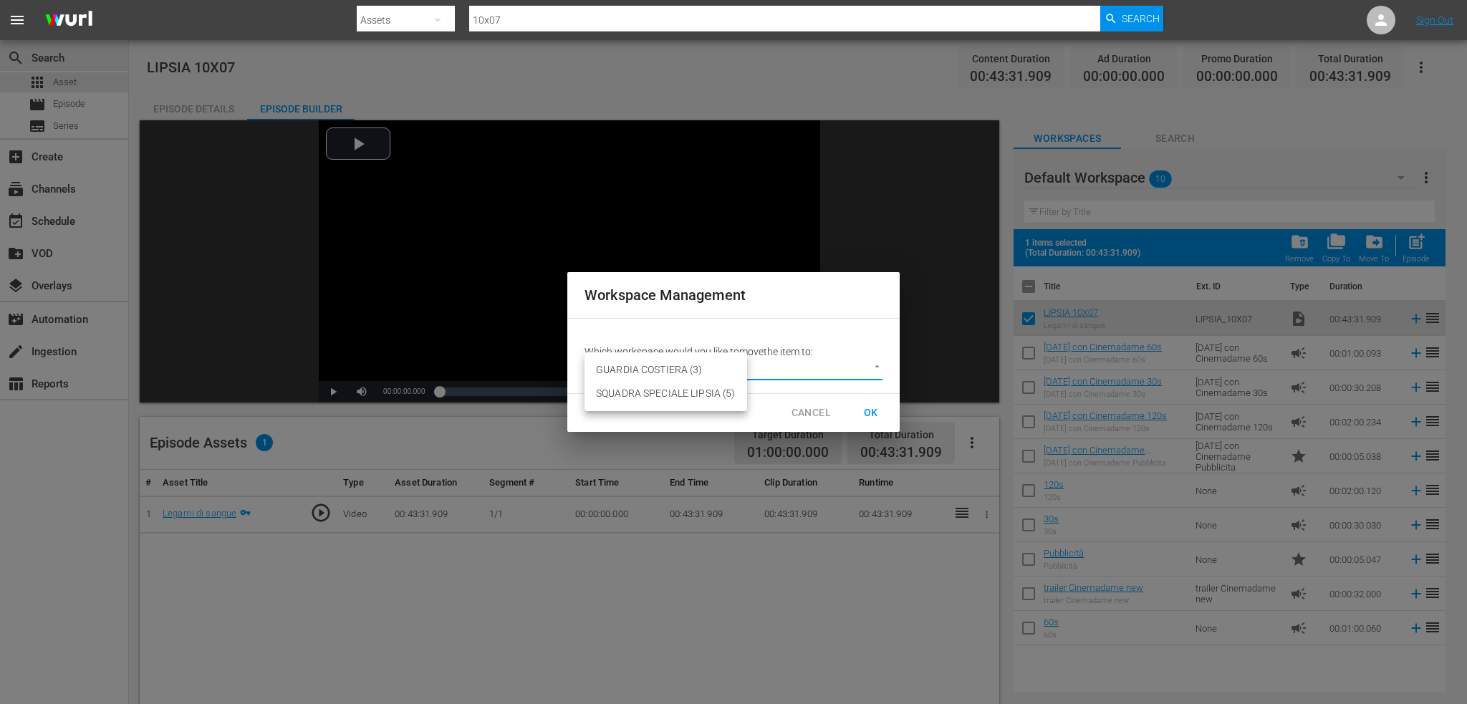
click at [802, 368] on body "menu Search By Assets Search ID, Title, Description, Keywords, or Category 10x0…" at bounding box center [733, 352] width 1467 height 704
click at [698, 401] on li "SQUADRA SPECIALE LIPSIA (5)" at bounding box center [666, 394] width 163 height 24
type input "3877"
click at [877, 413] on span "OK" at bounding box center [871, 413] width 23 height 18
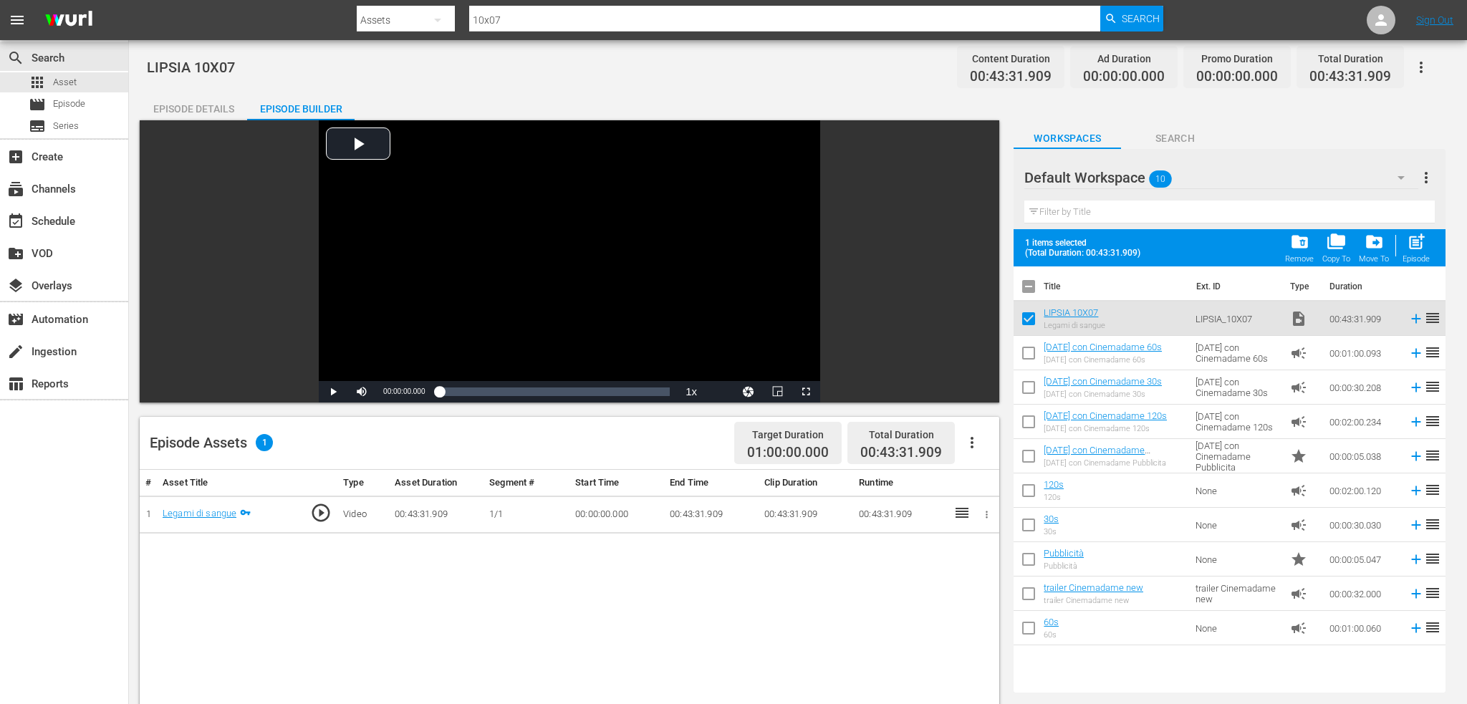
checkbox input "false"
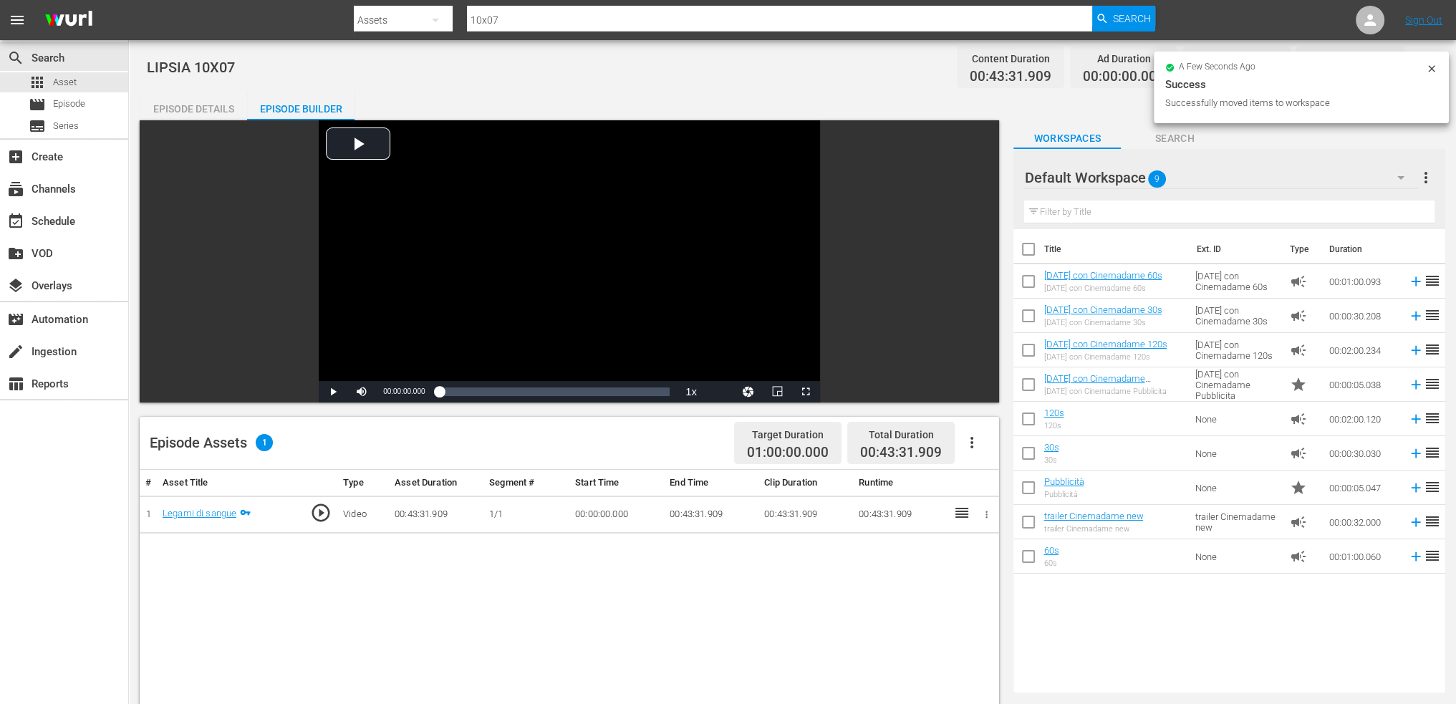
click at [1292, 181] on div "Default Workspace 9" at bounding box center [1221, 178] width 394 height 40
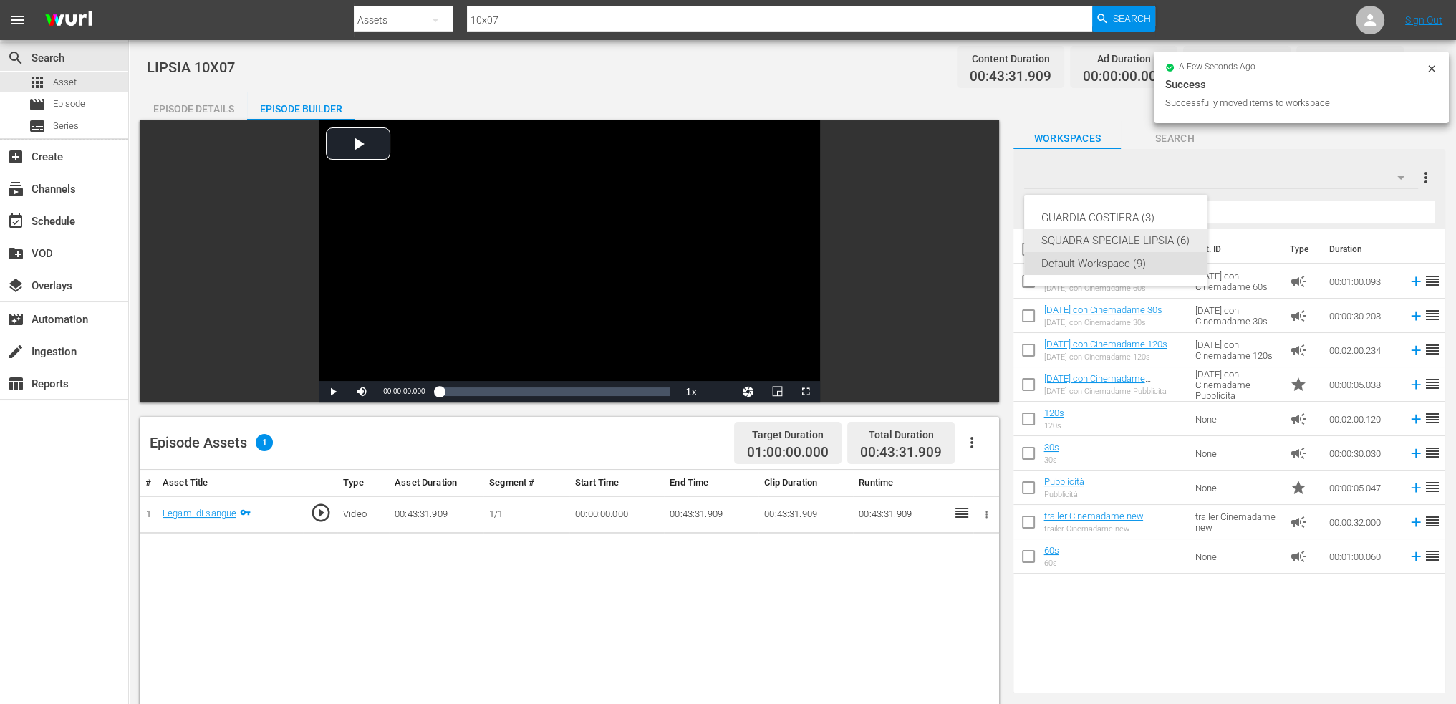
click at [1080, 244] on div "SQUADRA SPECIALE LIPSIA (6)" at bounding box center [1116, 240] width 149 height 23
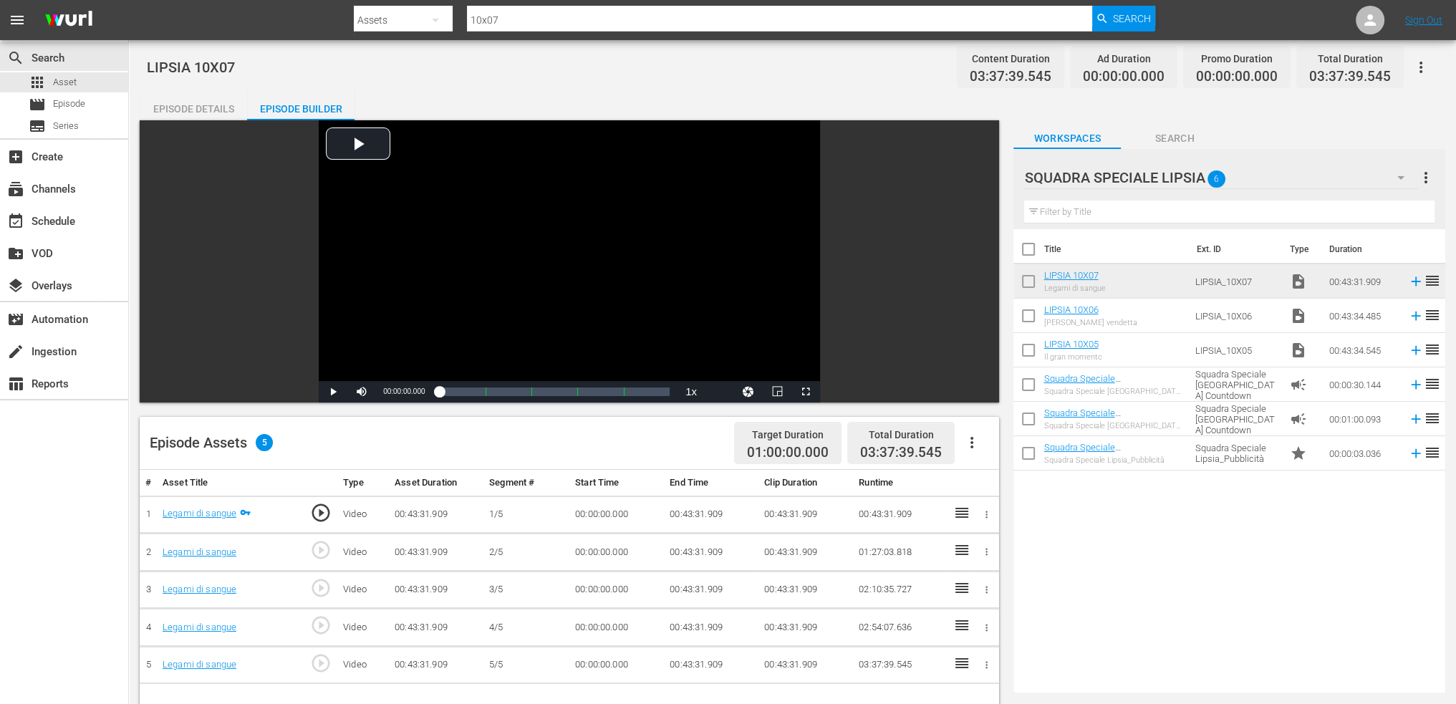
click at [699, 506] on td "00:43:31.909" at bounding box center [711, 515] width 95 height 38
click at [696, 512] on td "00:43:31.909" at bounding box center [711, 515] width 95 height 38
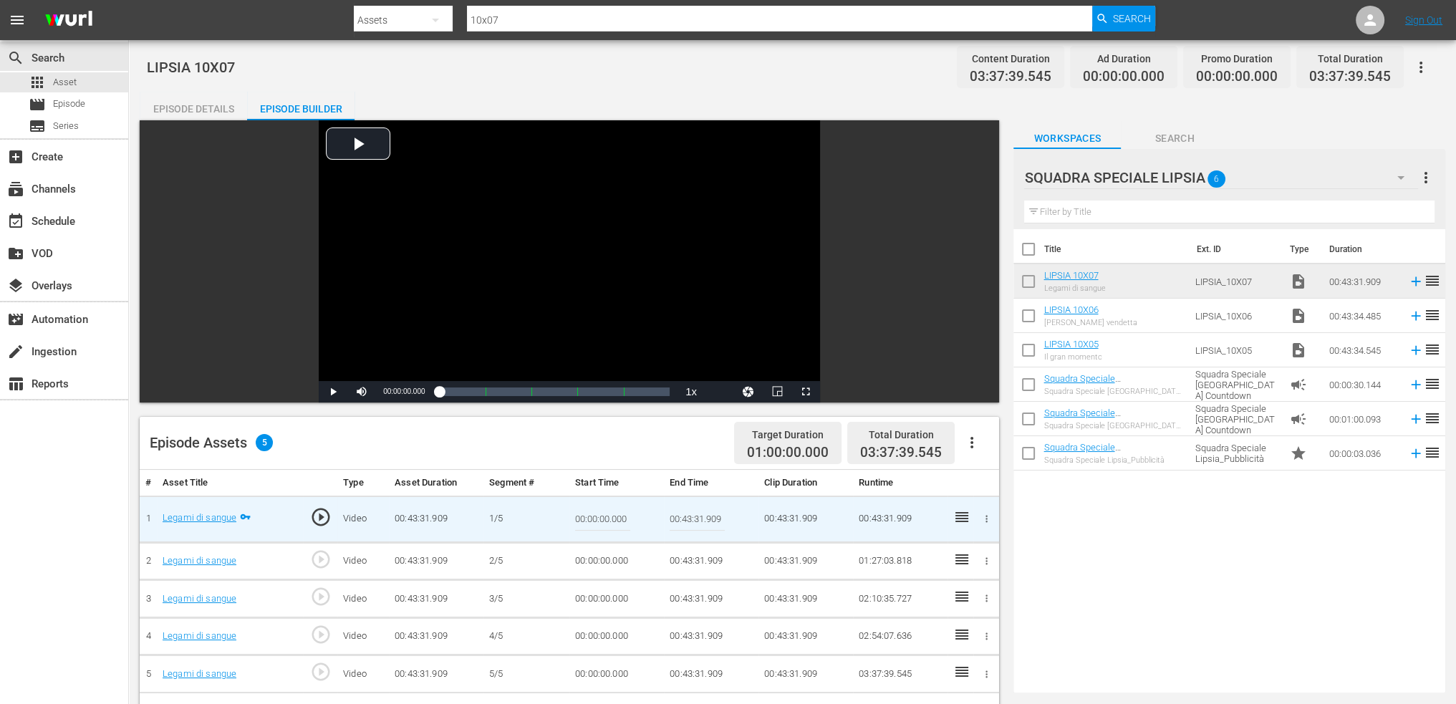
click at [696, 512] on input "00:43:31.909" at bounding box center [697, 519] width 55 height 34
paste input "09:00"
type input "00:09:00"
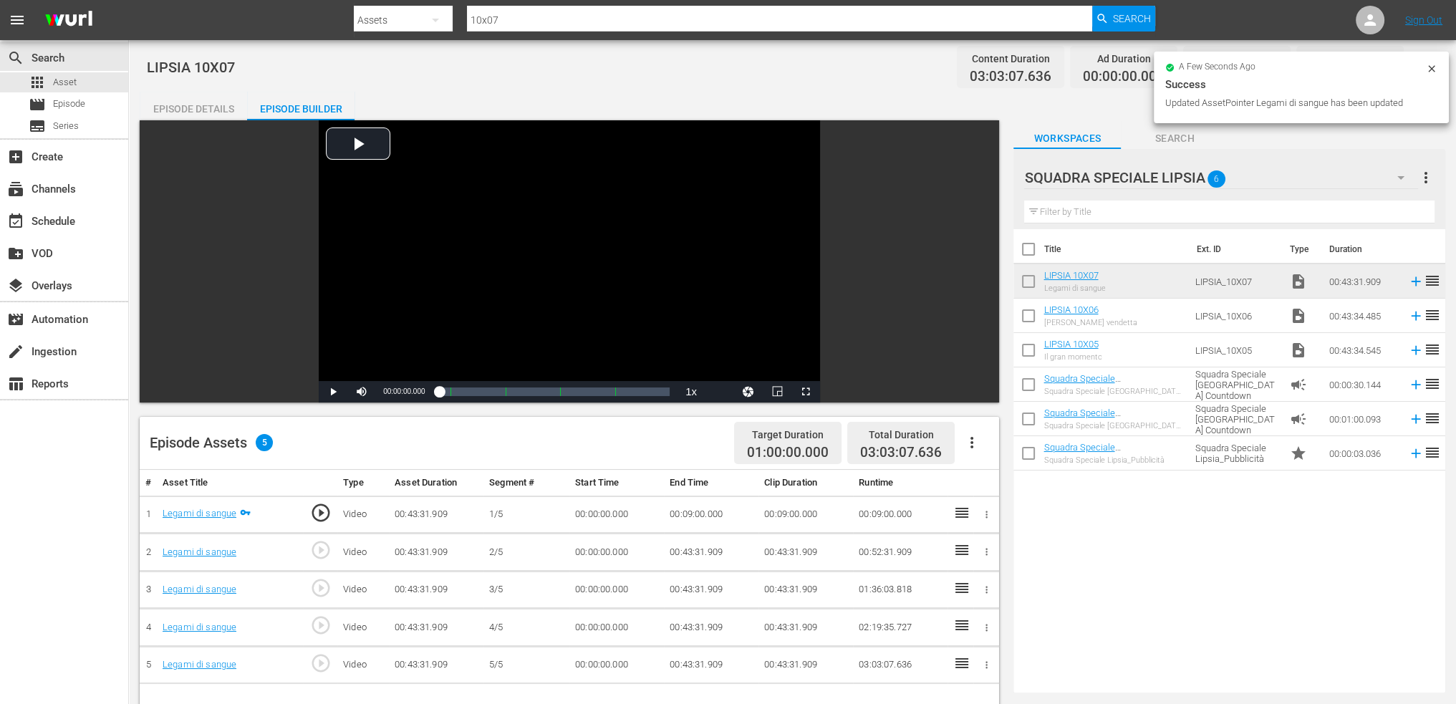
click at [611, 549] on td "00:00:00.000" at bounding box center [617, 553] width 95 height 38
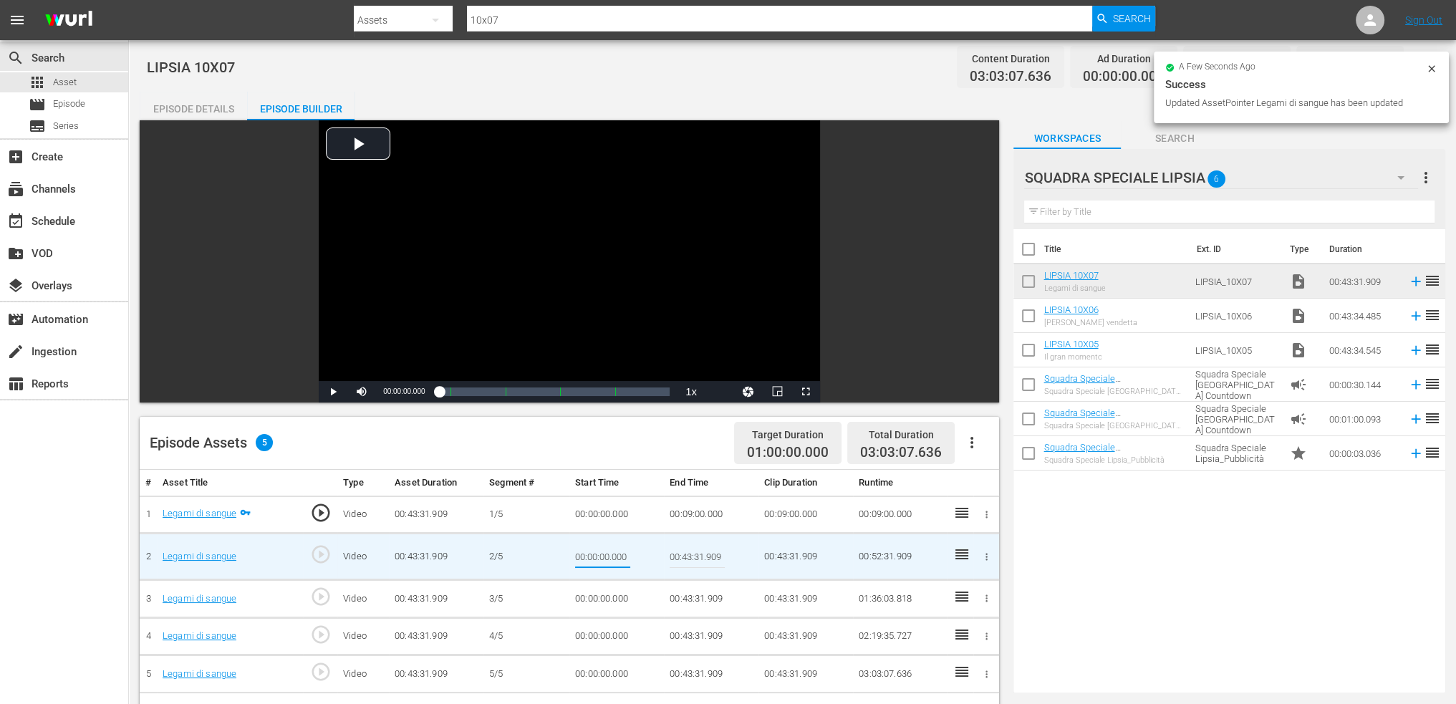
click at [611, 549] on input "00:00:00.000" at bounding box center [602, 556] width 55 height 34
type input "00:09:00"
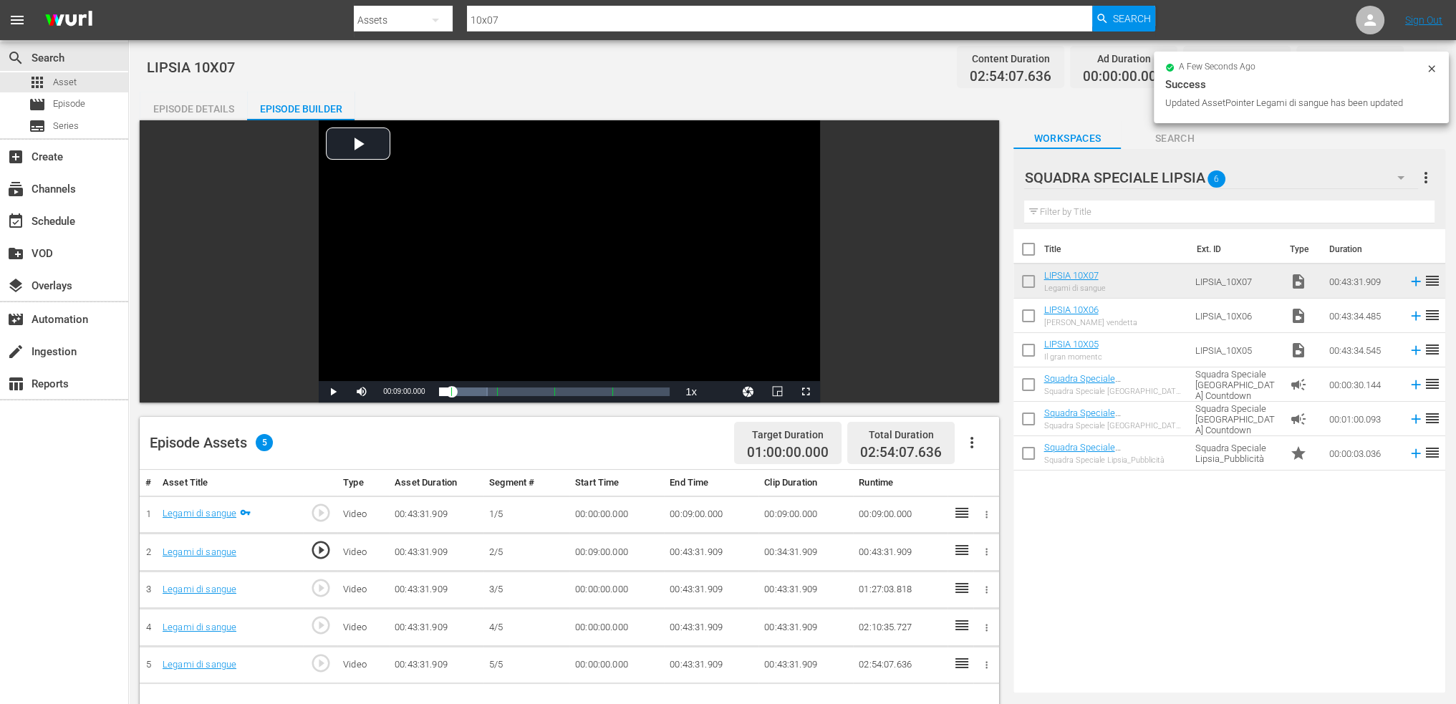
click at [671, 546] on td "00:43:31.909" at bounding box center [711, 553] width 95 height 38
click at [699, 545] on td "00:43:31.909" at bounding box center [711, 553] width 95 height 38
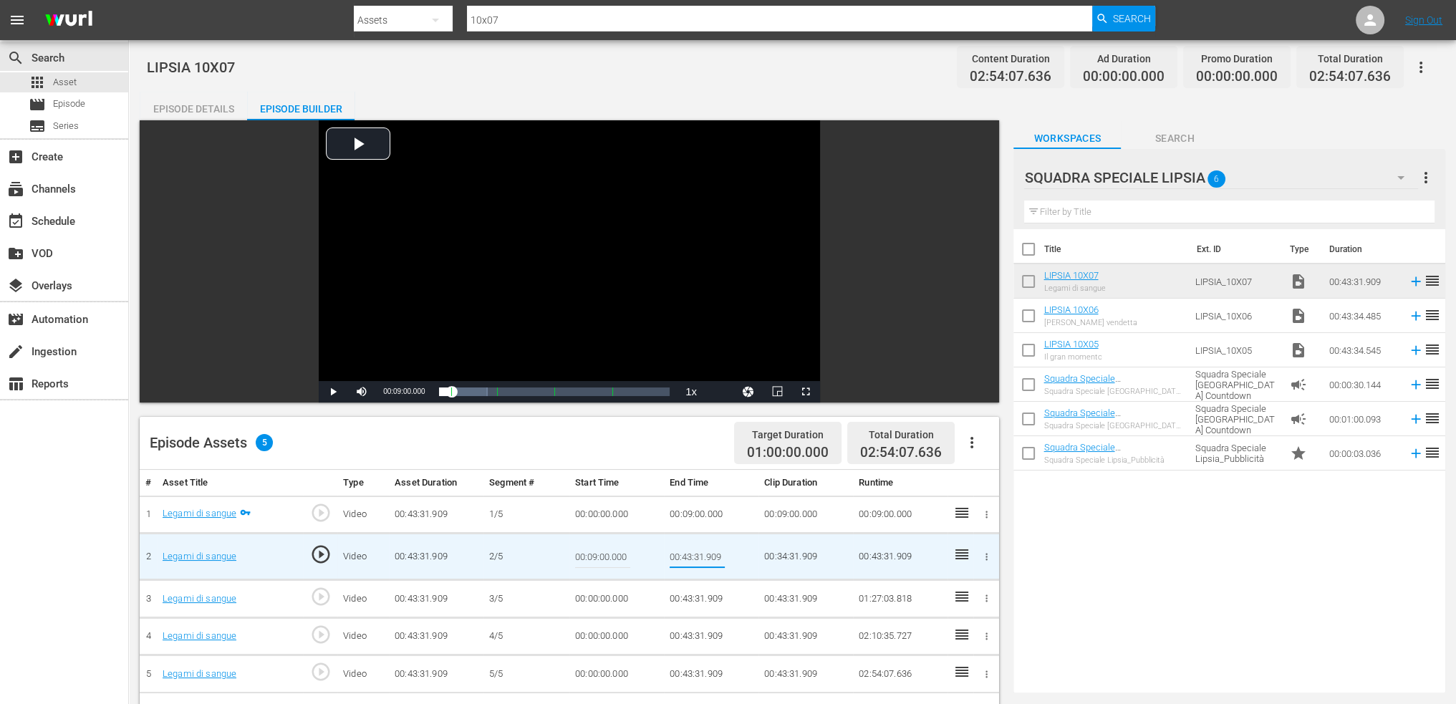
click at [699, 545] on input "00:43:31.909" at bounding box center [697, 556] width 55 height 34
type input "00:18:00"
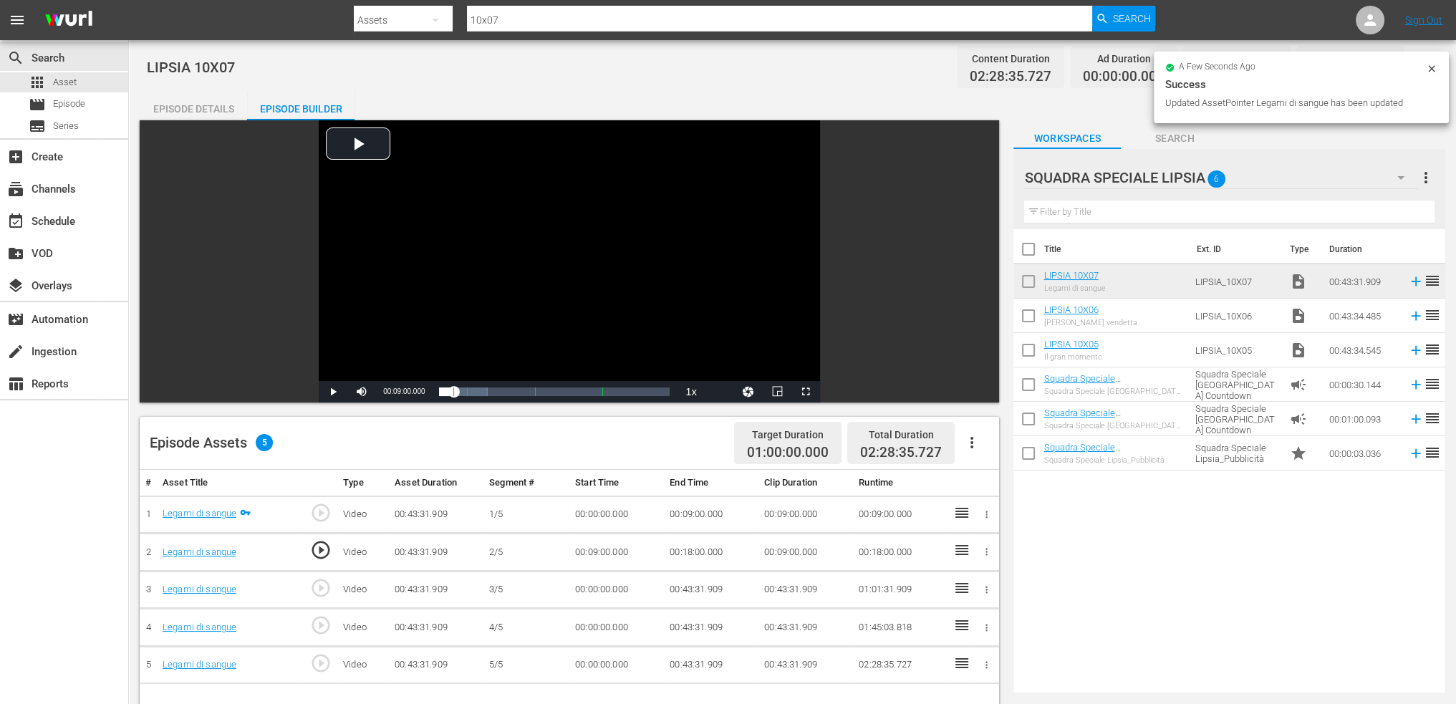
click at [616, 578] on td "00:00:00.000" at bounding box center [617, 590] width 95 height 38
click at [598, 587] on td "00:00:00.000" at bounding box center [617, 590] width 95 height 38
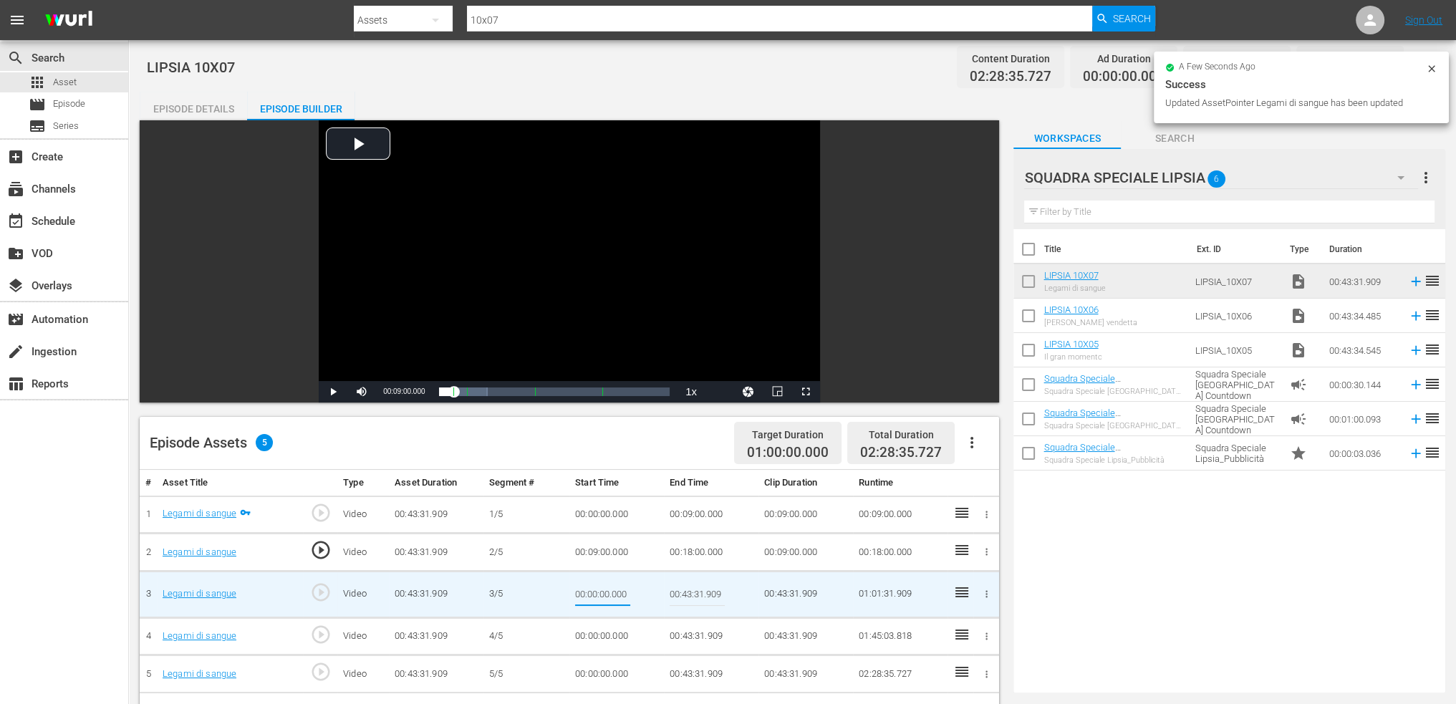
type input "00:18:00"
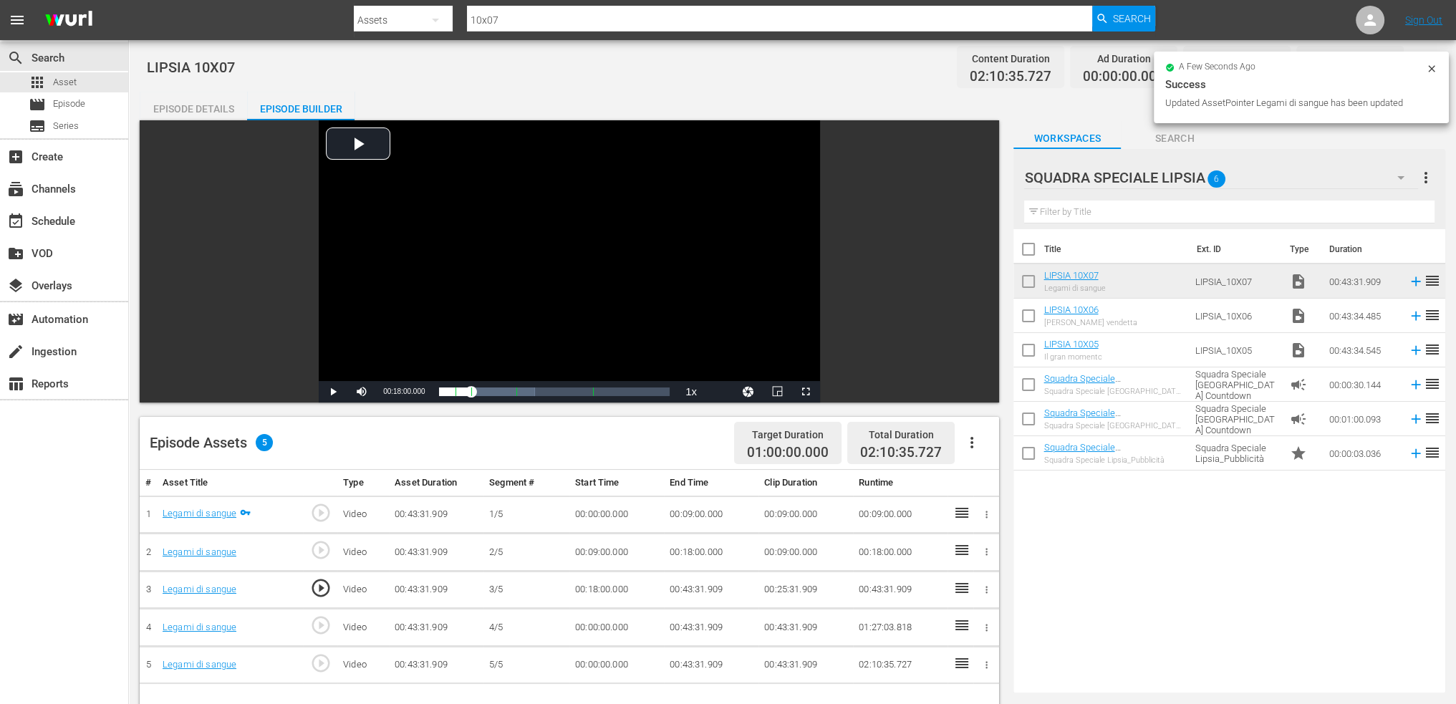
click at [691, 581] on td "00:43:31.909" at bounding box center [711, 590] width 95 height 38
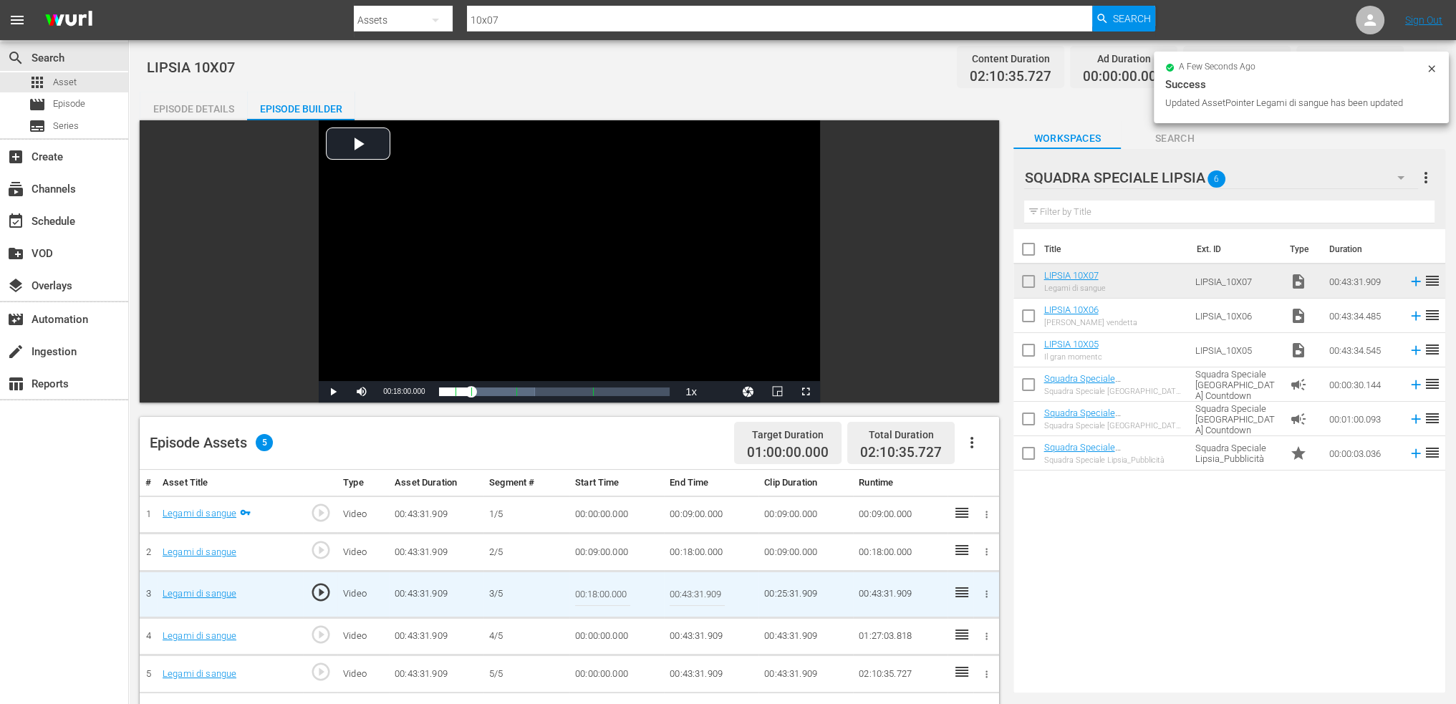
click at [683, 594] on input "00:43:31.909" at bounding box center [697, 594] width 55 height 34
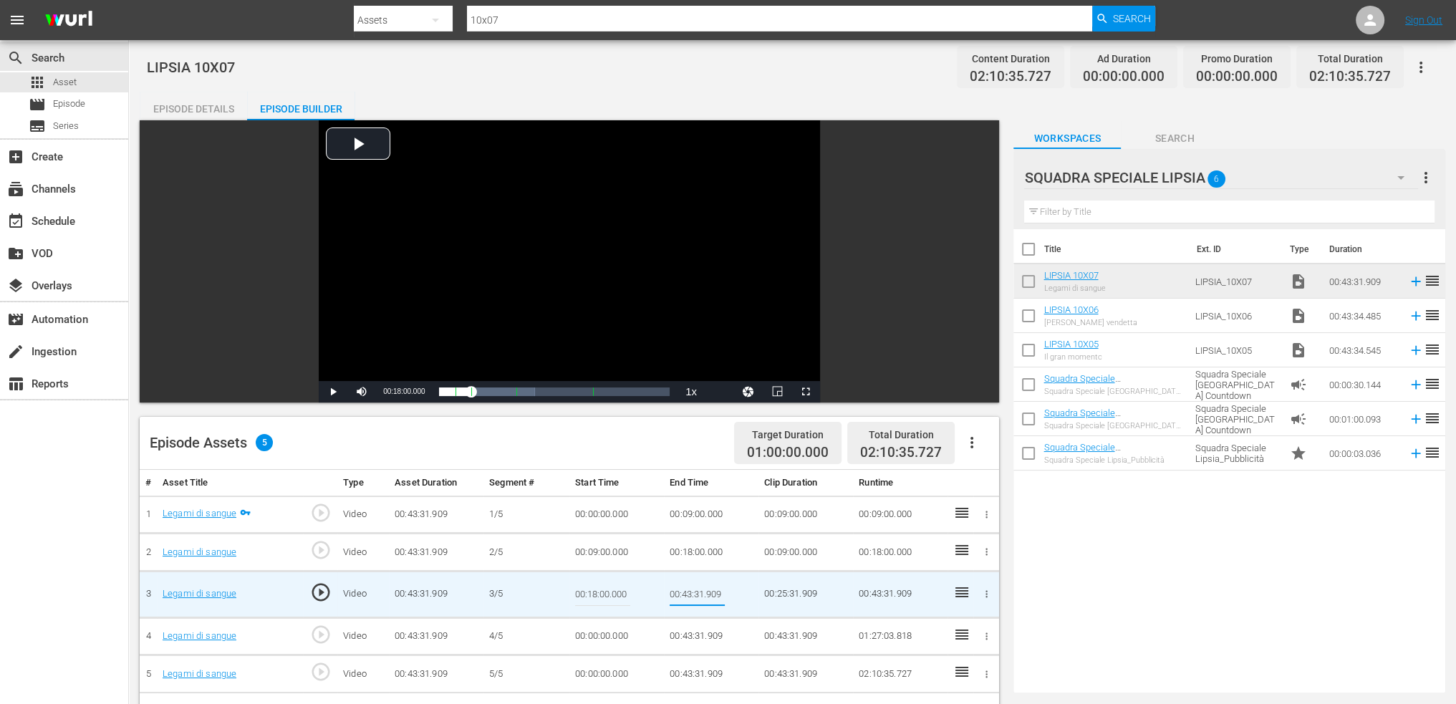
click at [683, 594] on input "00:43:31.909" at bounding box center [697, 594] width 55 height 34
click at [684, 594] on input "00:43:31.909" at bounding box center [697, 594] width 55 height 34
paste input "27:00"
type input "00:27:00"
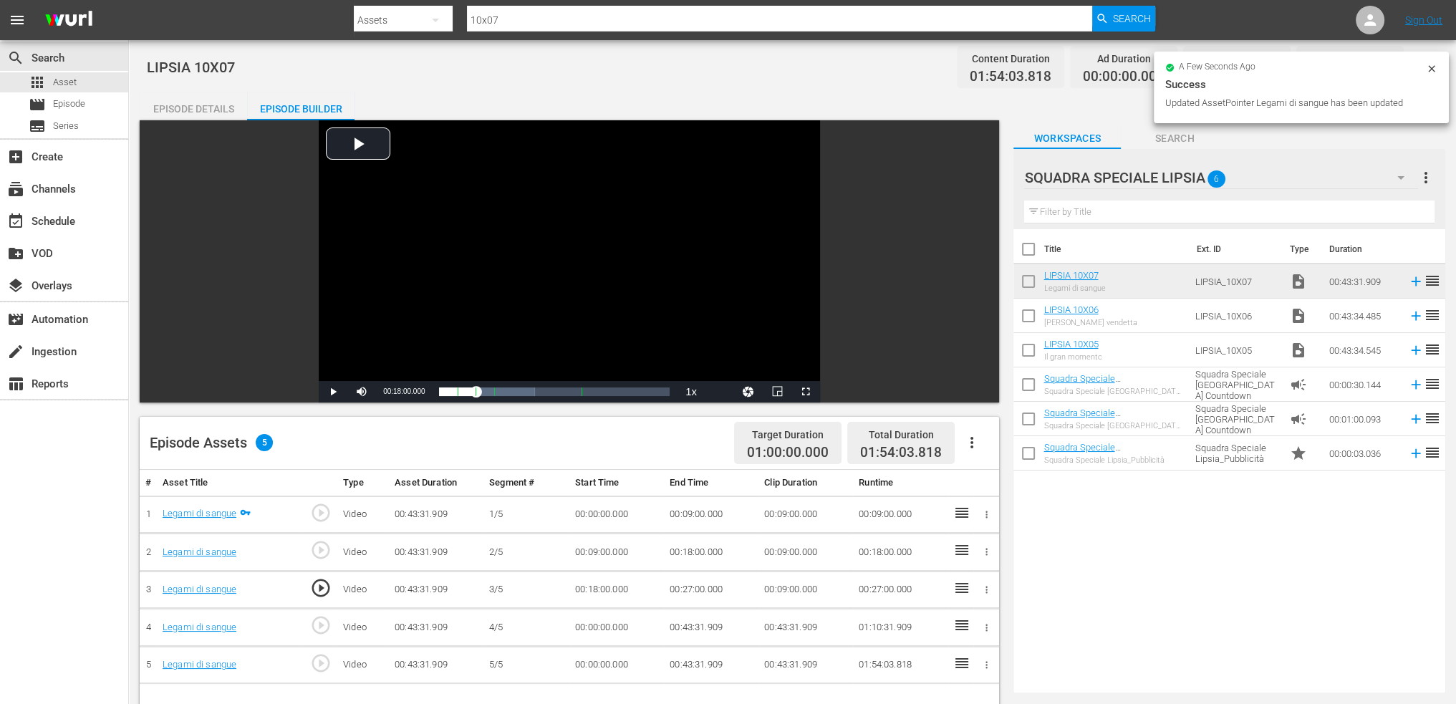
click at [599, 622] on td "00:00:00.000" at bounding box center [617, 628] width 95 height 38
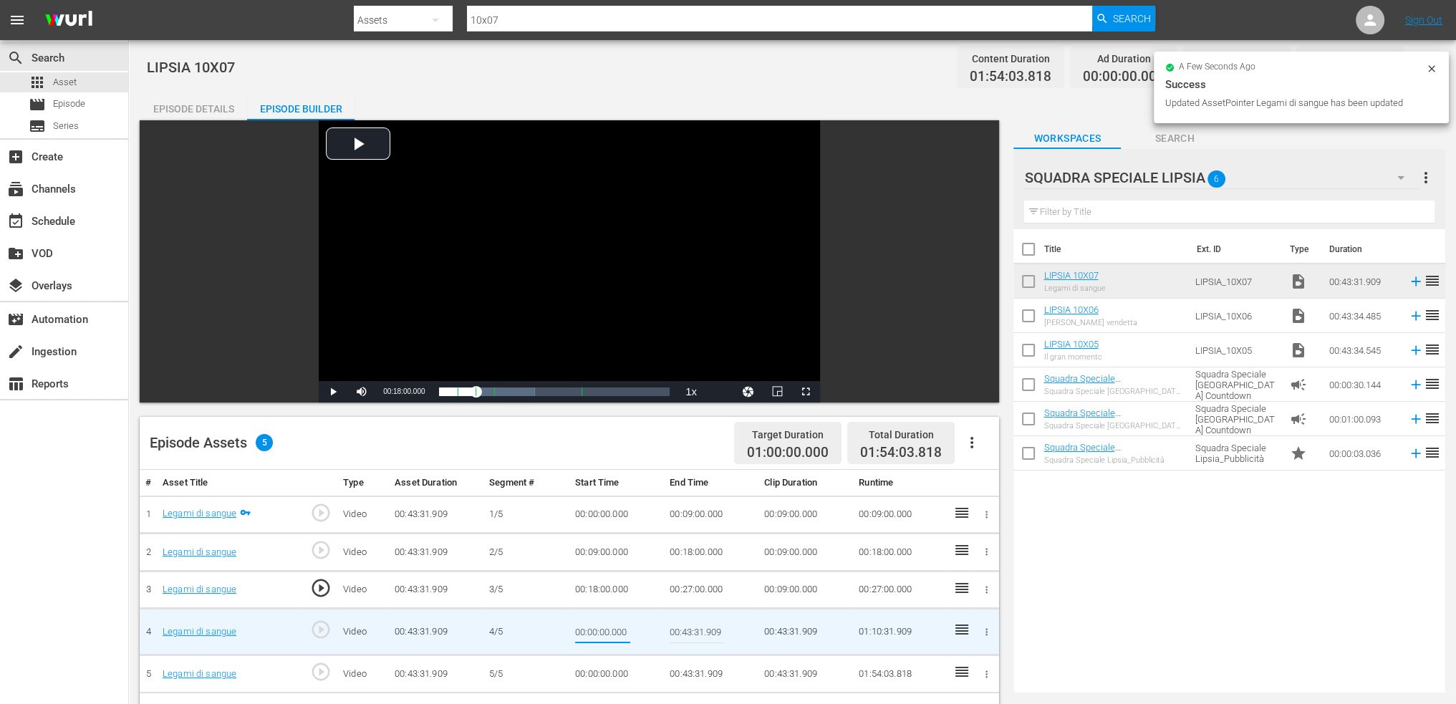
click at [599, 622] on input "00:00:00.000" at bounding box center [602, 632] width 55 height 34
type input "00:27:00"
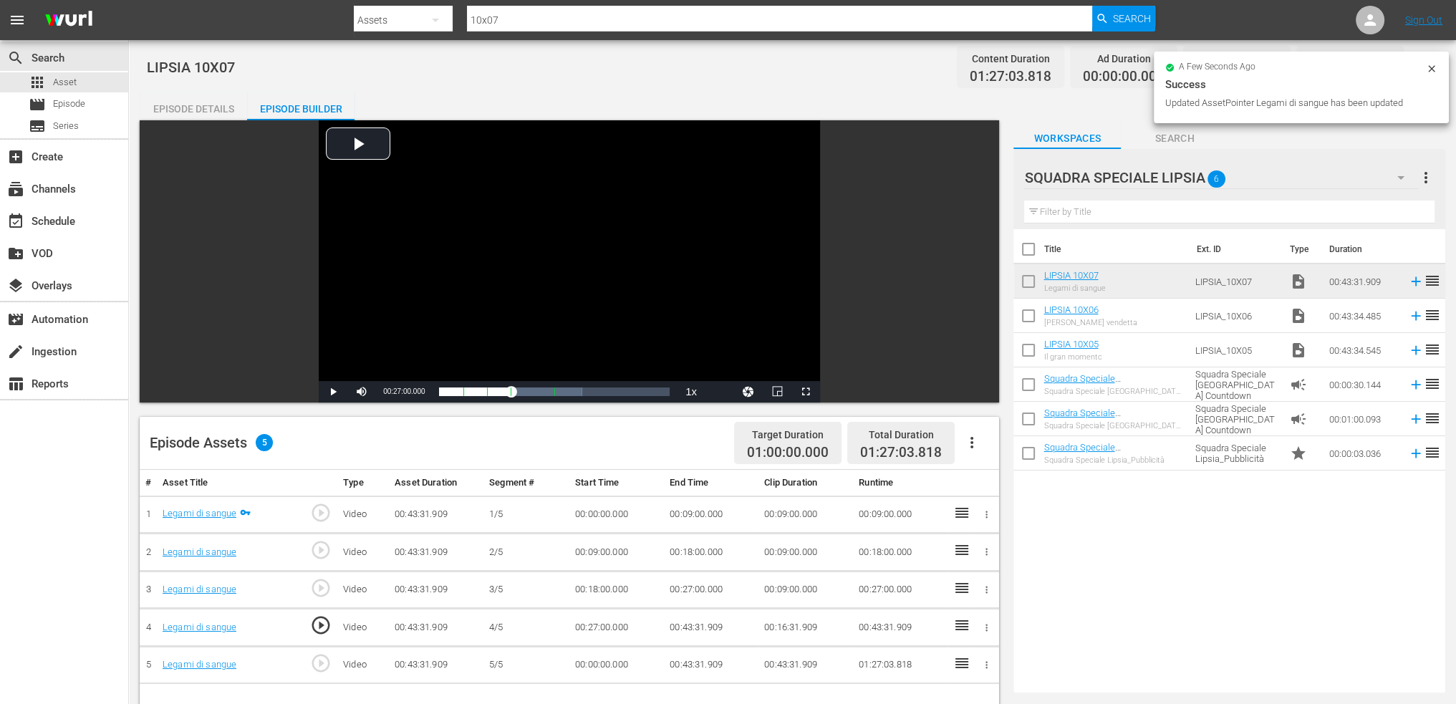
click at [695, 621] on td "00:43:31.909" at bounding box center [711, 628] width 95 height 38
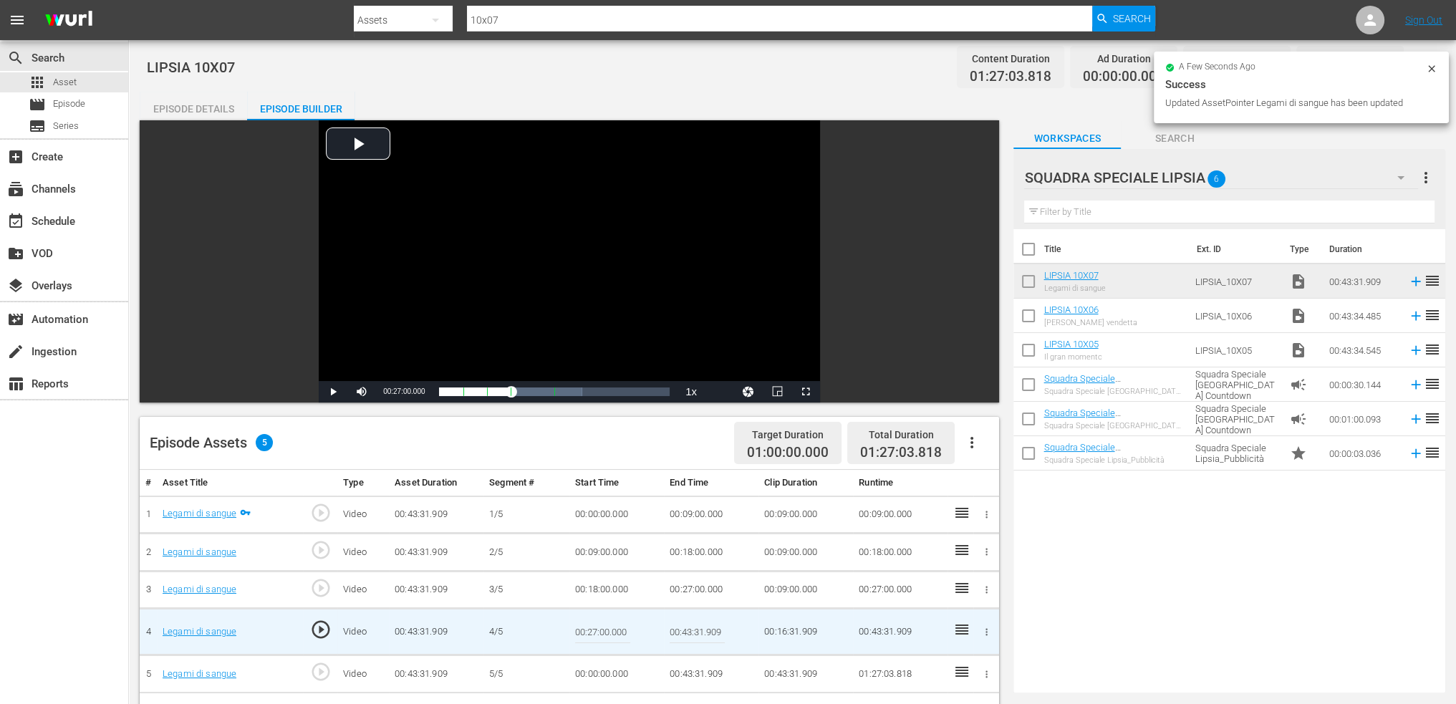
click at [695, 621] on input "00:43:31.909" at bounding box center [697, 632] width 55 height 34
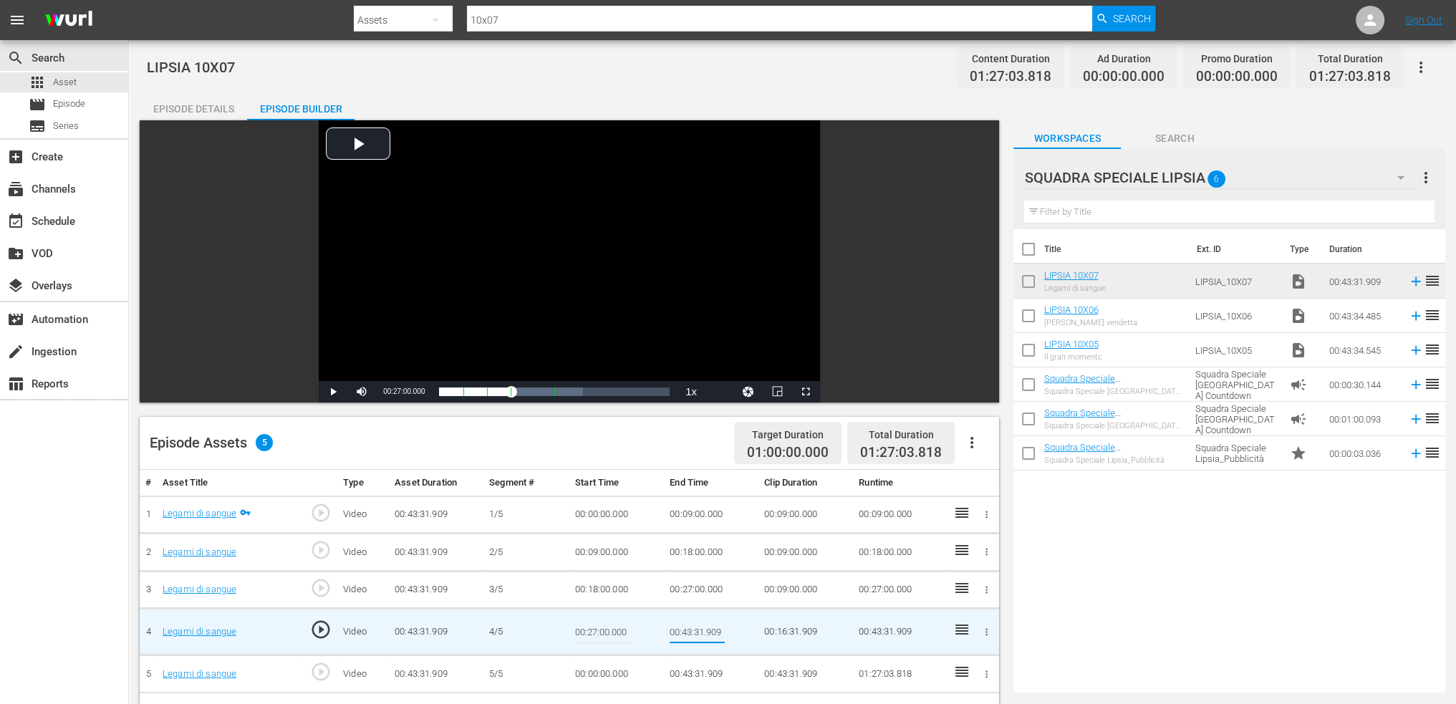
paste input "36:00"
type input "00:36:00"
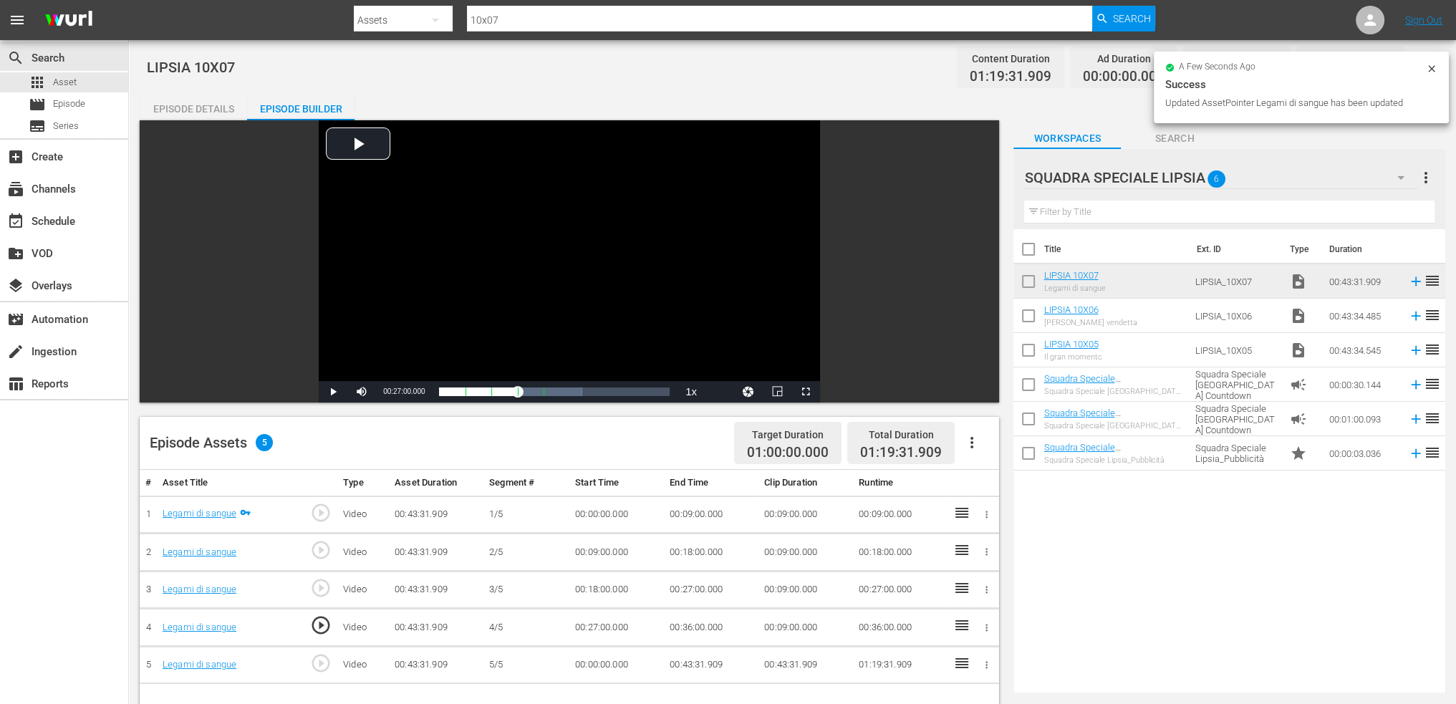
click at [613, 660] on td "00:00:00.000" at bounding box center [617, 665] width 95 height 38
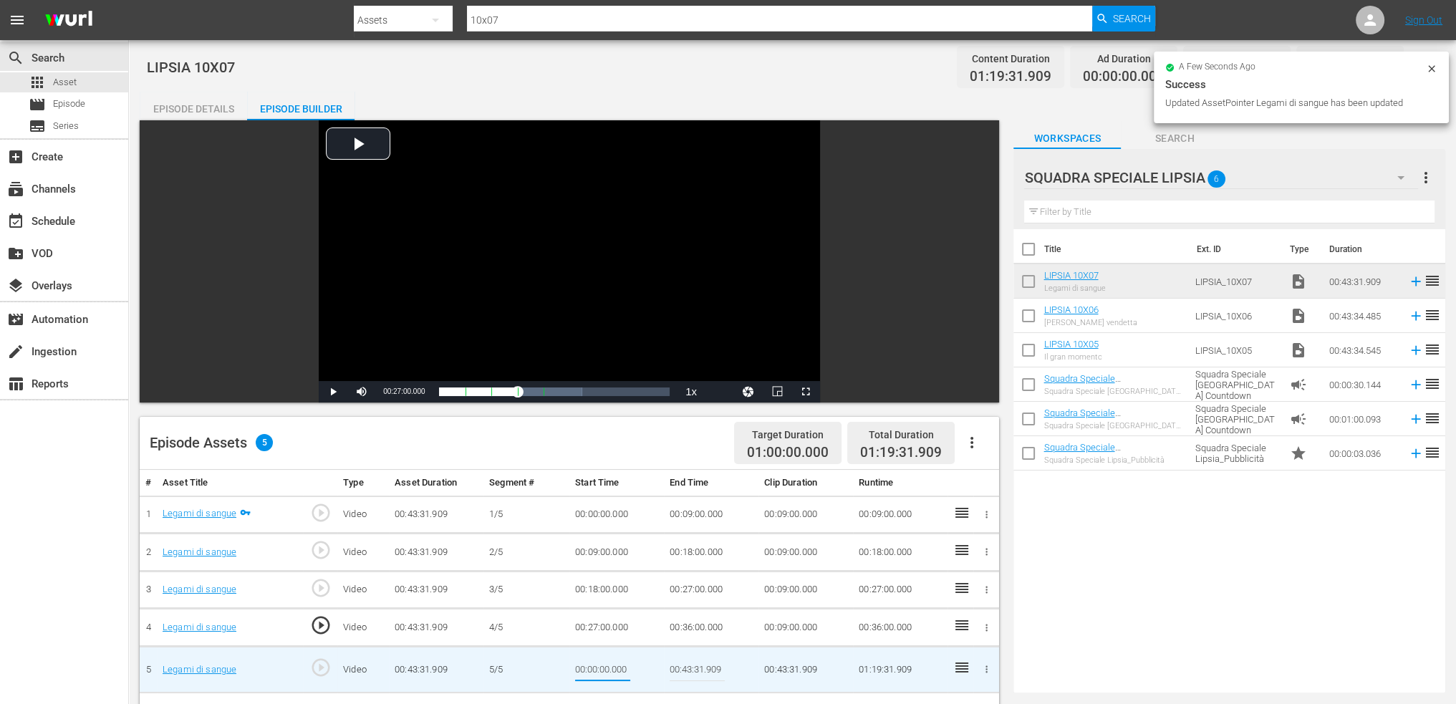
click at [613, 660] on input "00:00:00.000" at bounding box center [602, 670] width 55 height 34
type input "00:36:00"
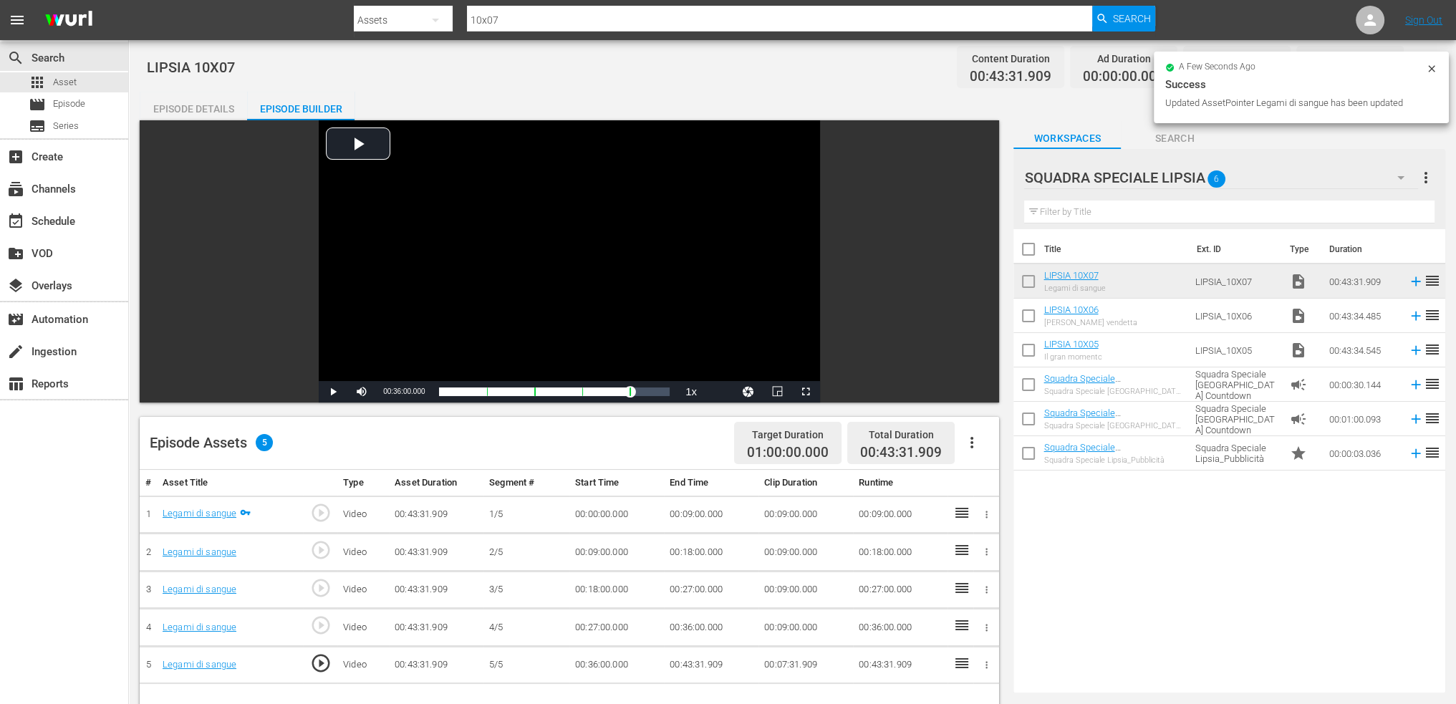
click at [967, 438] on icon "button" at bounding box center [972, 442] width 17 height 17
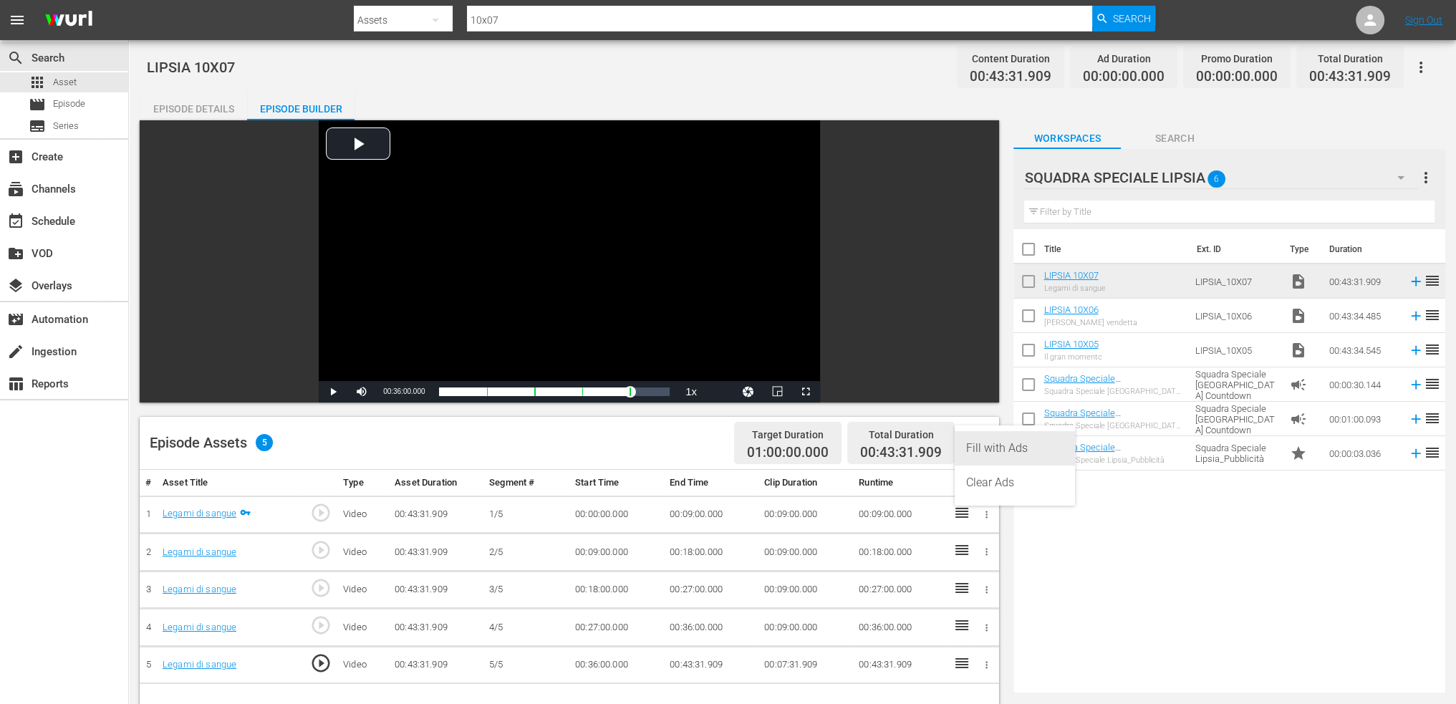
click at [1017, 452] on div "Fill with Ads" at bounding box center [1014, 448] width 97 height 34
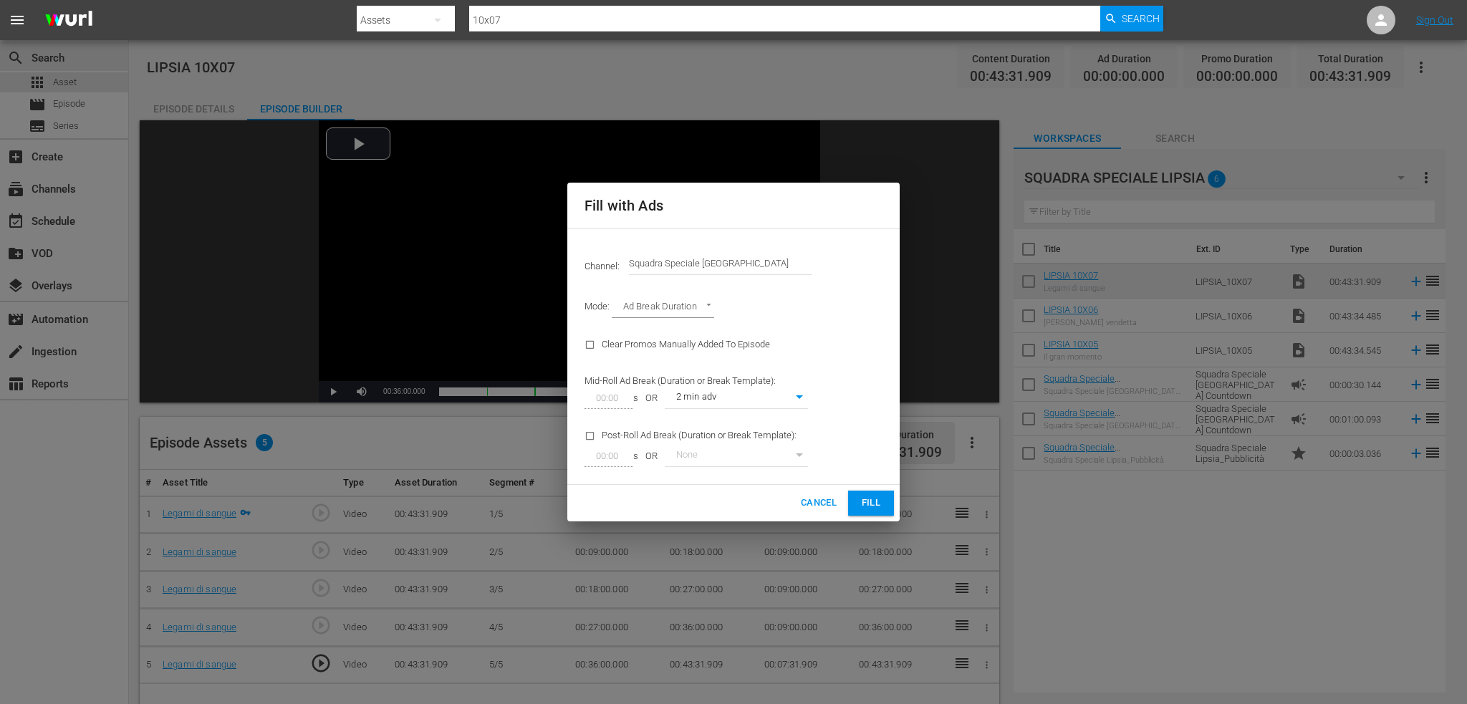
click at [841, 504] on button "Cancel" at bounding box center [818, 503] width 47 height 25
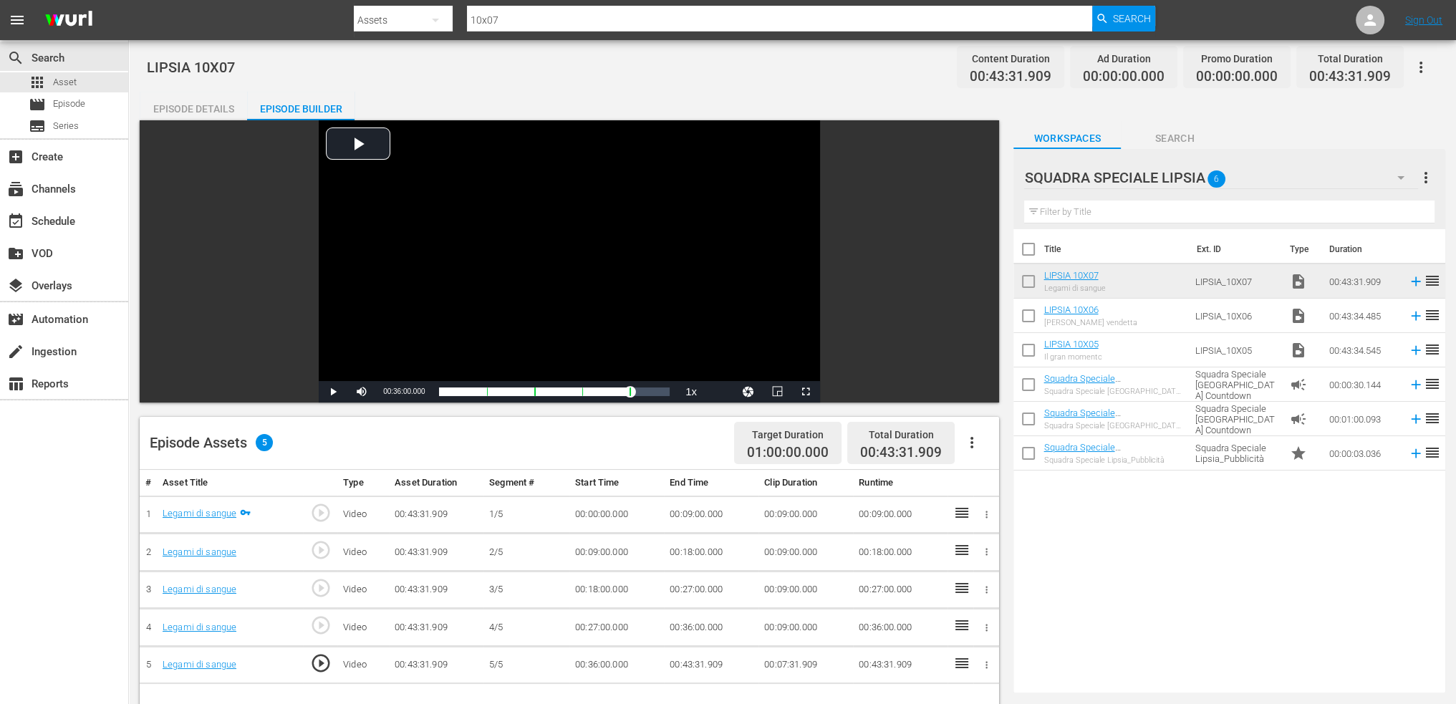
click at [967, 444] on icon "button" at bounding box center [972, 442] width 17 height 17
click at [989, 448] on div "Fill with Ads" at bounding box center [1014, 448] width 97 height 34
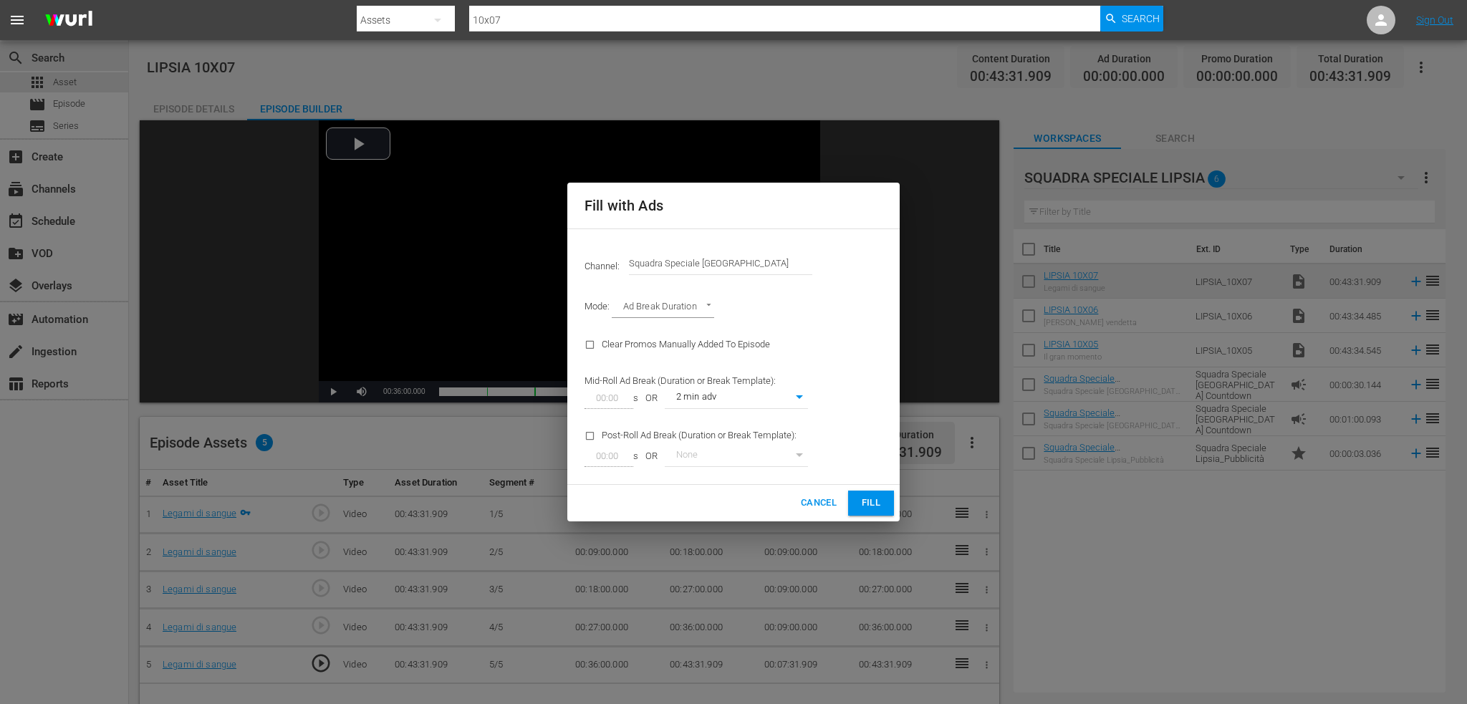
click at [878, 512] on span "Fill" at bounding box center [871, 503] width 23 height 16
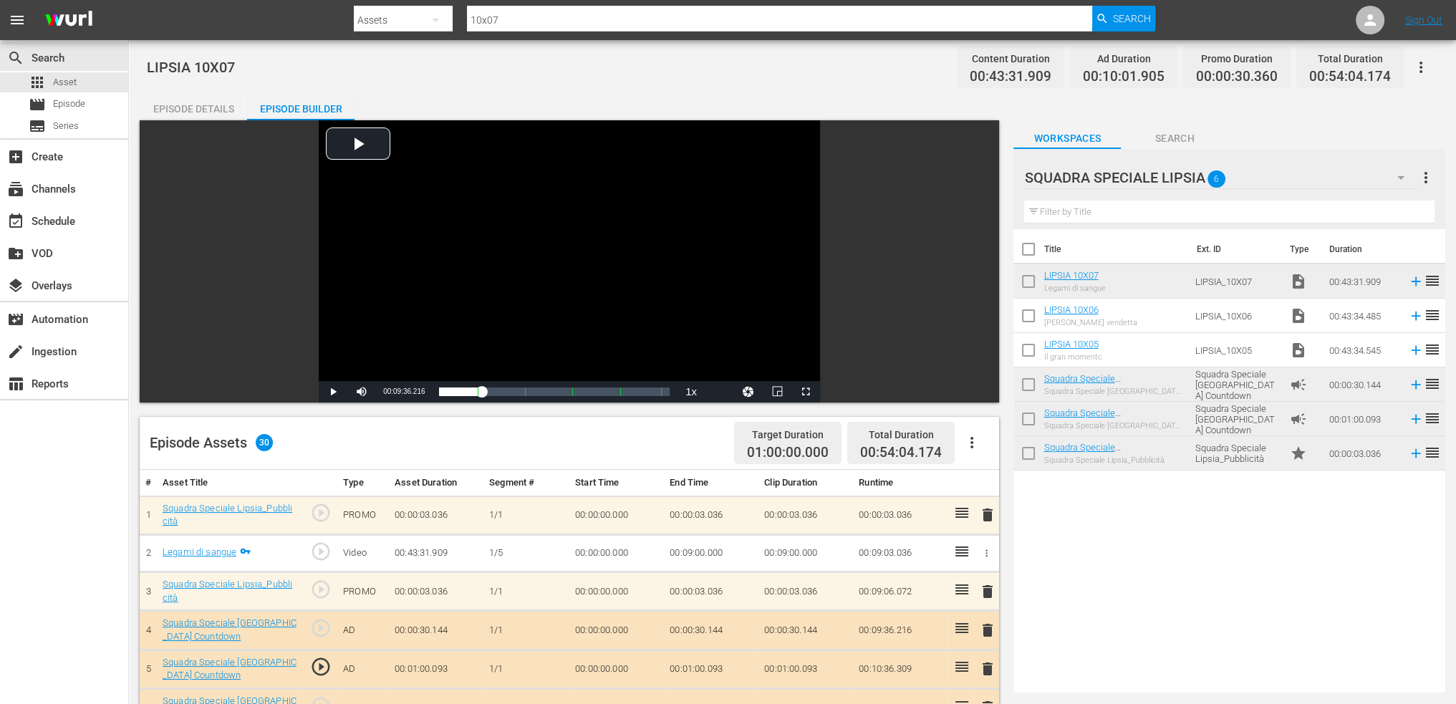
click at [1427, 61] on icon "button" at bounding box center [1421, 67] width 17 height 17
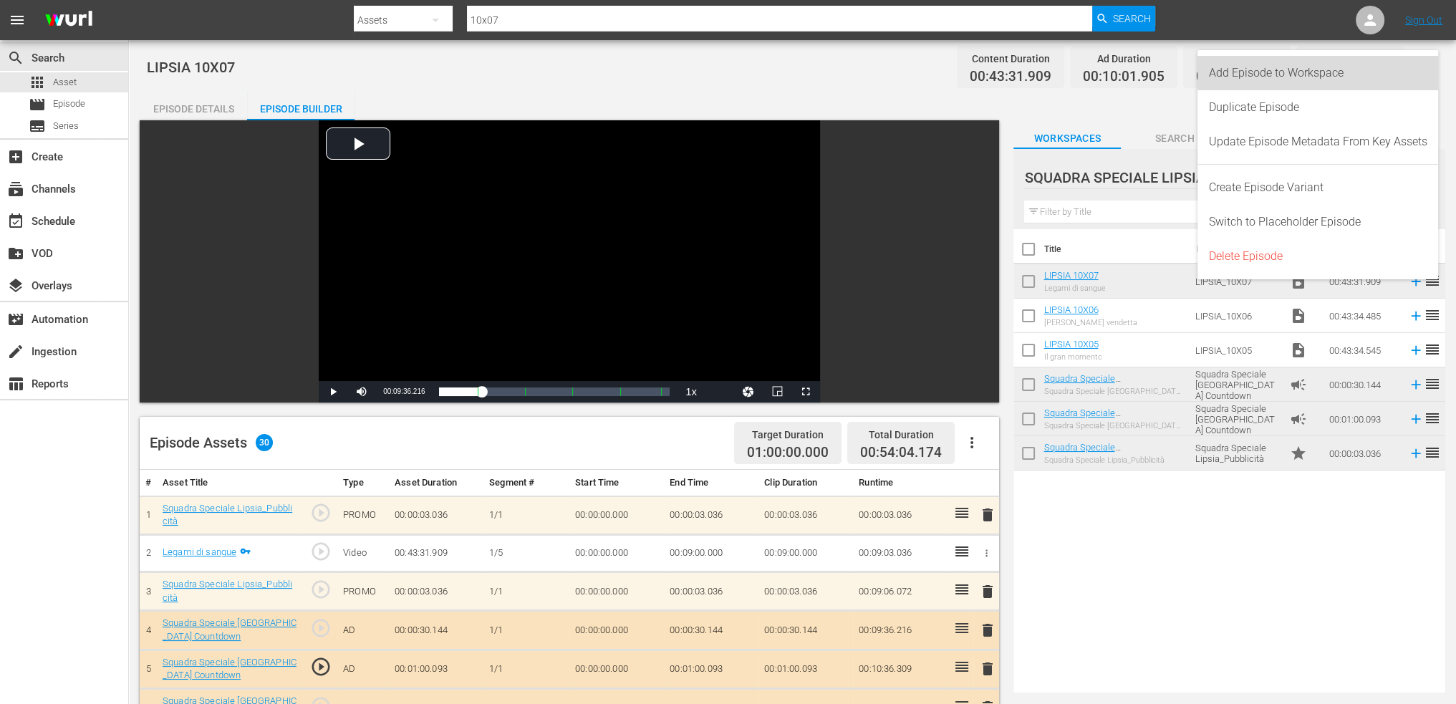
click at [1391, 71] on div "Add Episode to Workspace" at bounding box center [1318, 73] width 219 height 34
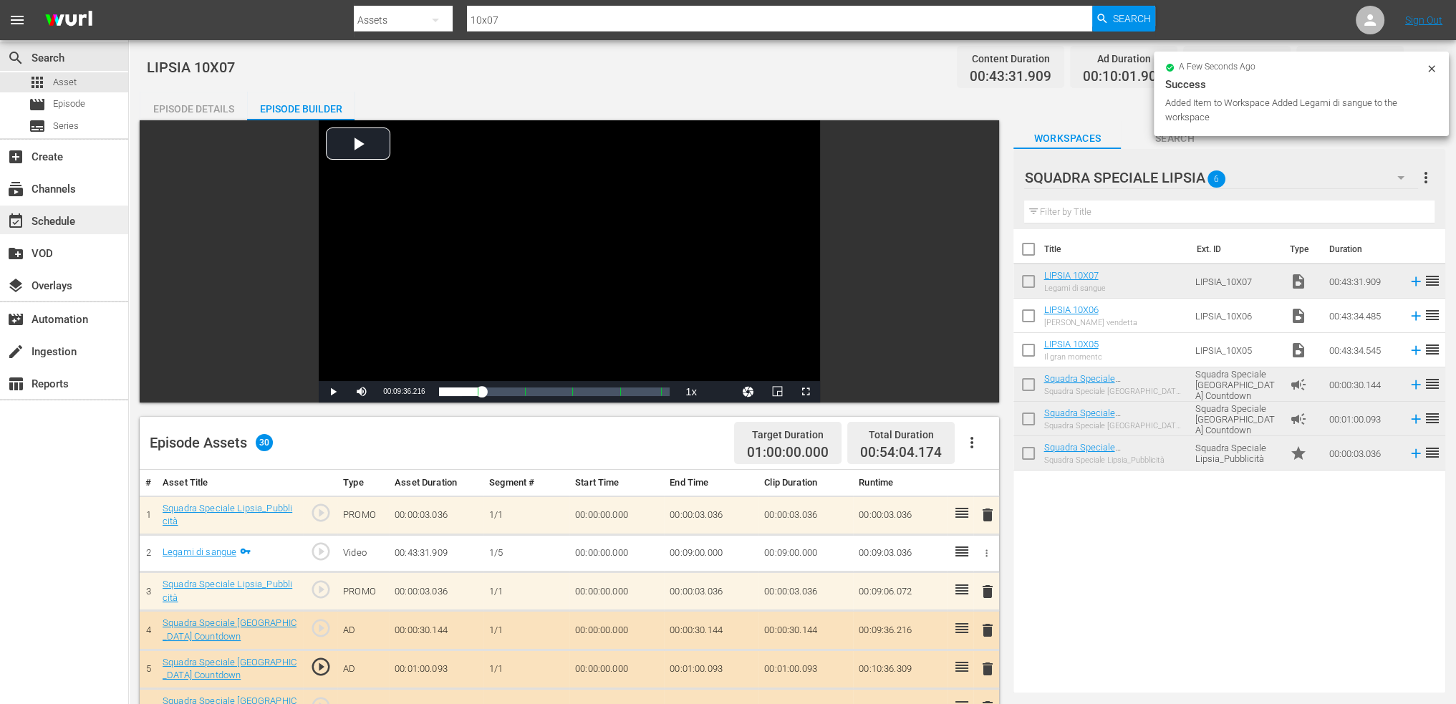
click at [39, 213] on div "event_available Schedule" at bounding box center [40, 219] width 80 height 13
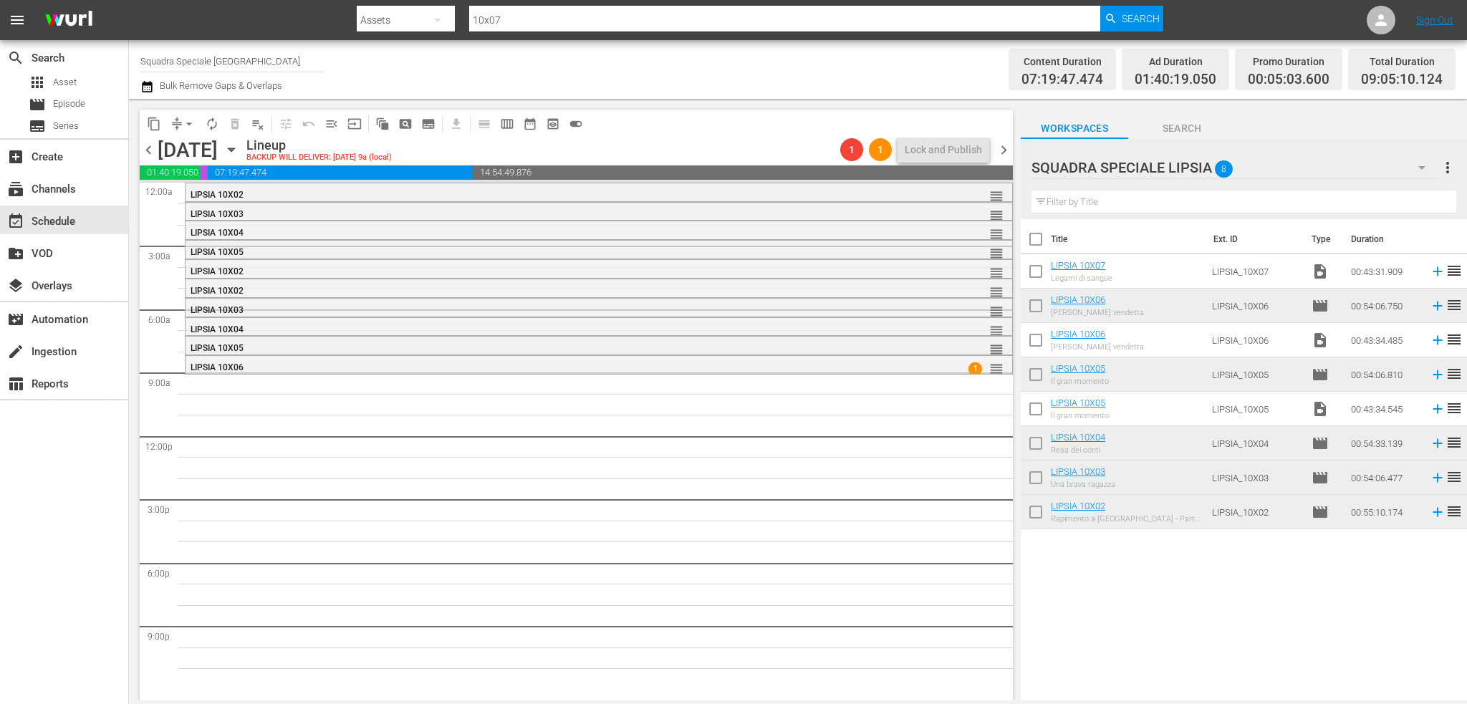
click at [1398, 171] on div "SQUADRA SPECIALE LIPSIA 8" at bounding box center [1236, 168] width 408 height 40
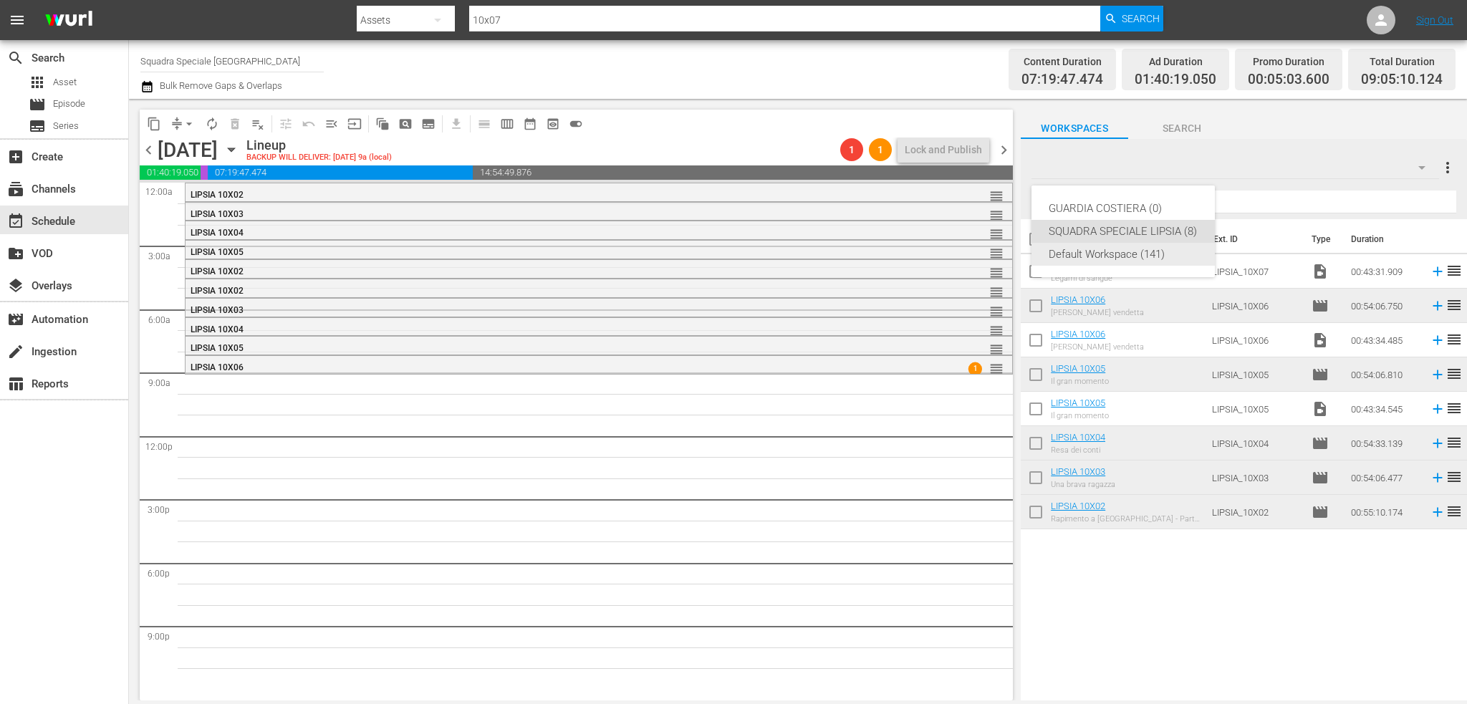
click at [1122, 260] on div "Default Workspace (141)" at bounding box center [1123, 254] width 149 height 23
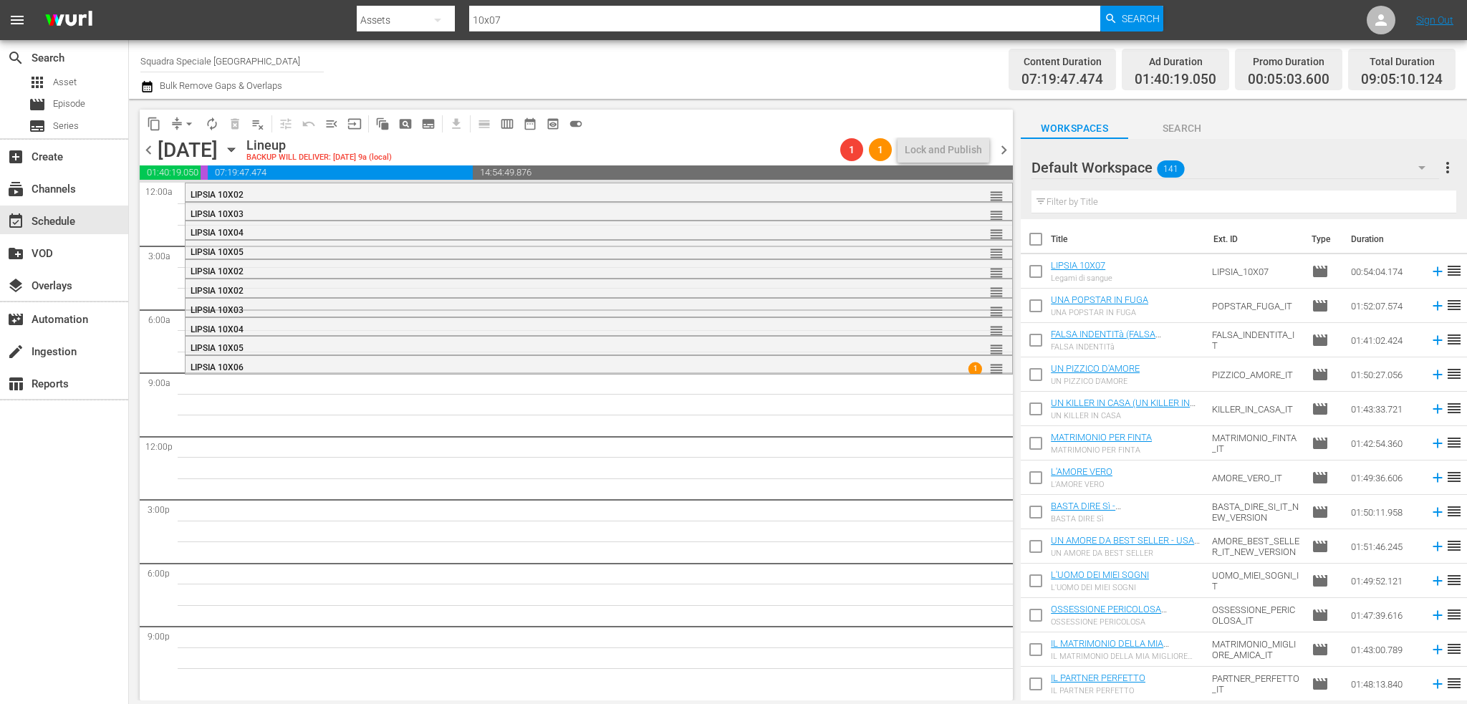
click at [1035, 275] on input "checkbox" at bounding box center [1036, 274] width 30 height 30
checkbox input "true"
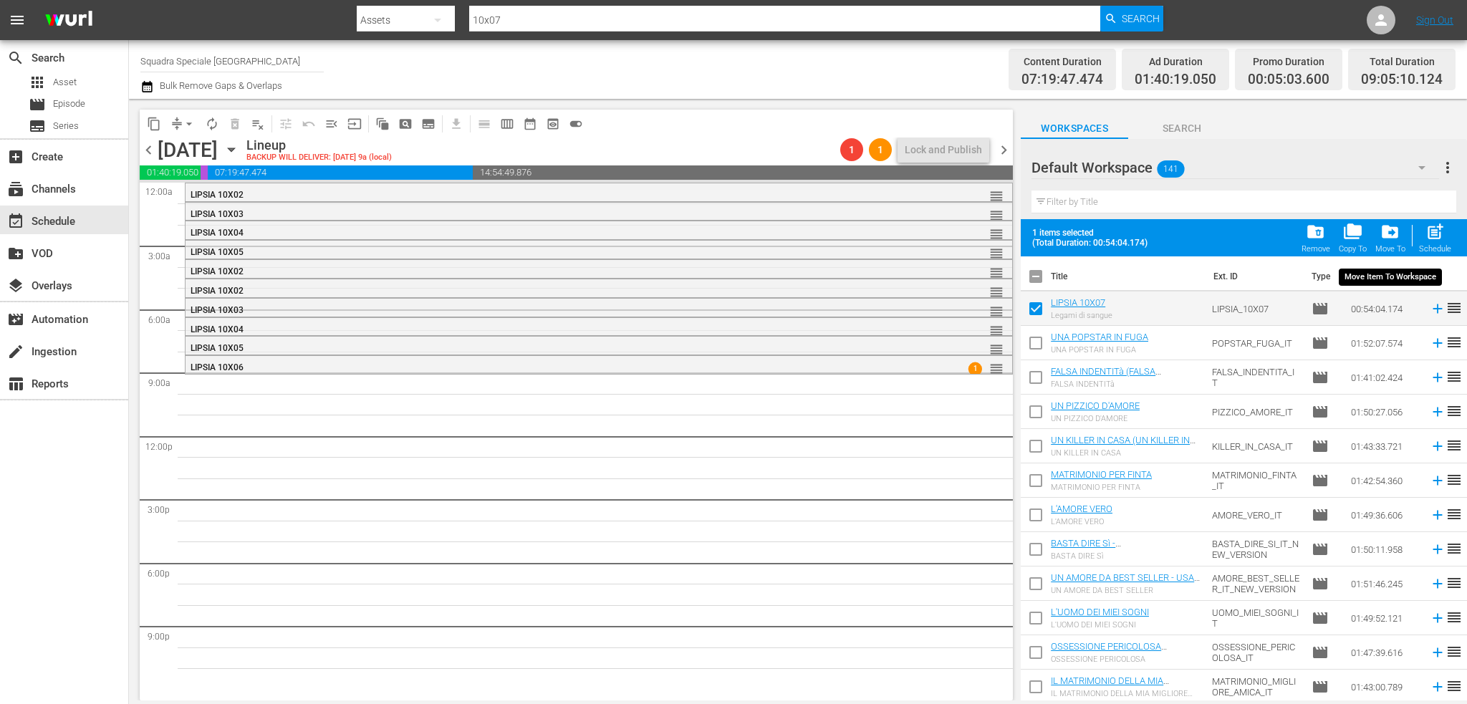
click at [1396, 236] on span "drive_file_move" at bounding box center [1390, 231] width 19 height 19
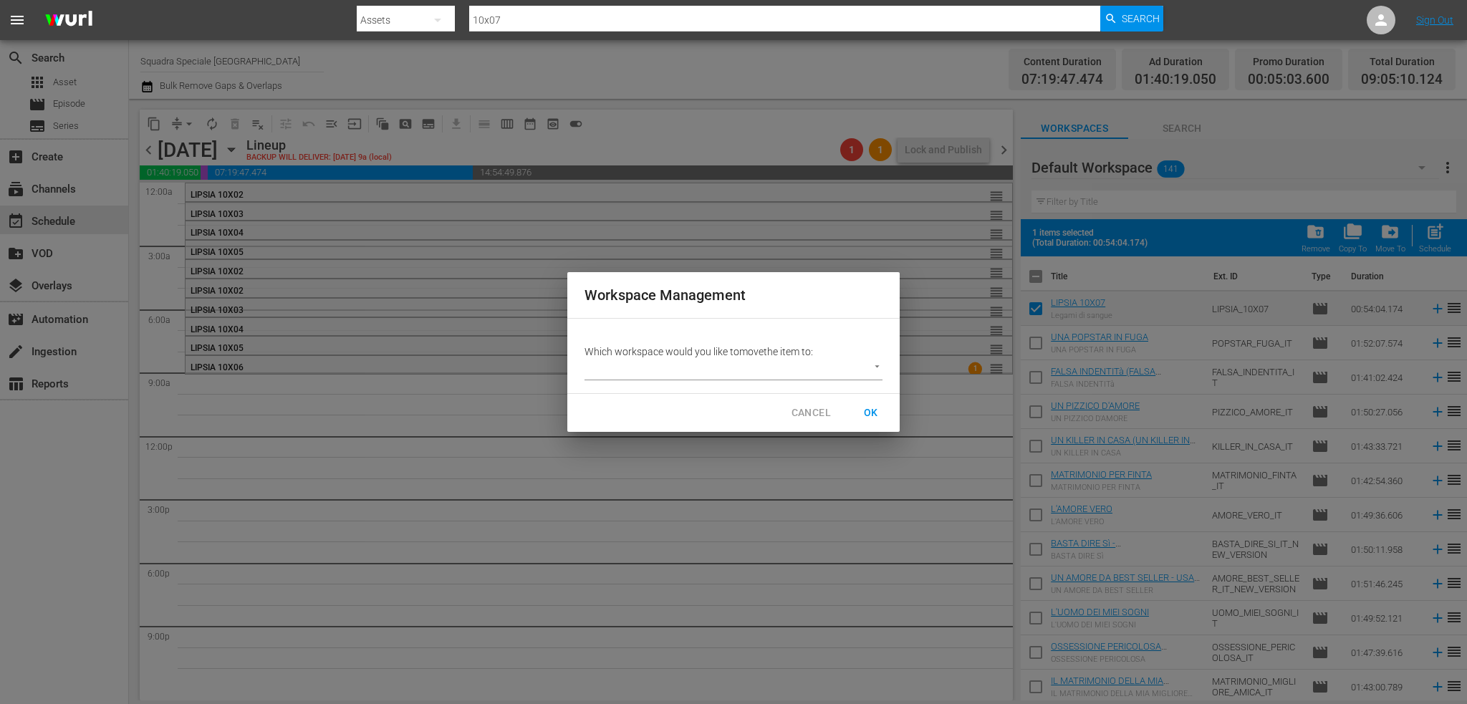
click at [716, 378] on body "menu Search By Assets Search ID, Title, Description, Keywords, or Category 10x0…" at bounding box center [733, 352] width 1467 height 704
click at [706, 392] on li "SQUADRA SPECIALE LIPSIA (8)" at bounding box center [666, 394] width 163 height 24
type input "3877"
click at [863, 409] on span "OK" at bounding box center [871, 413] width 23 height 18
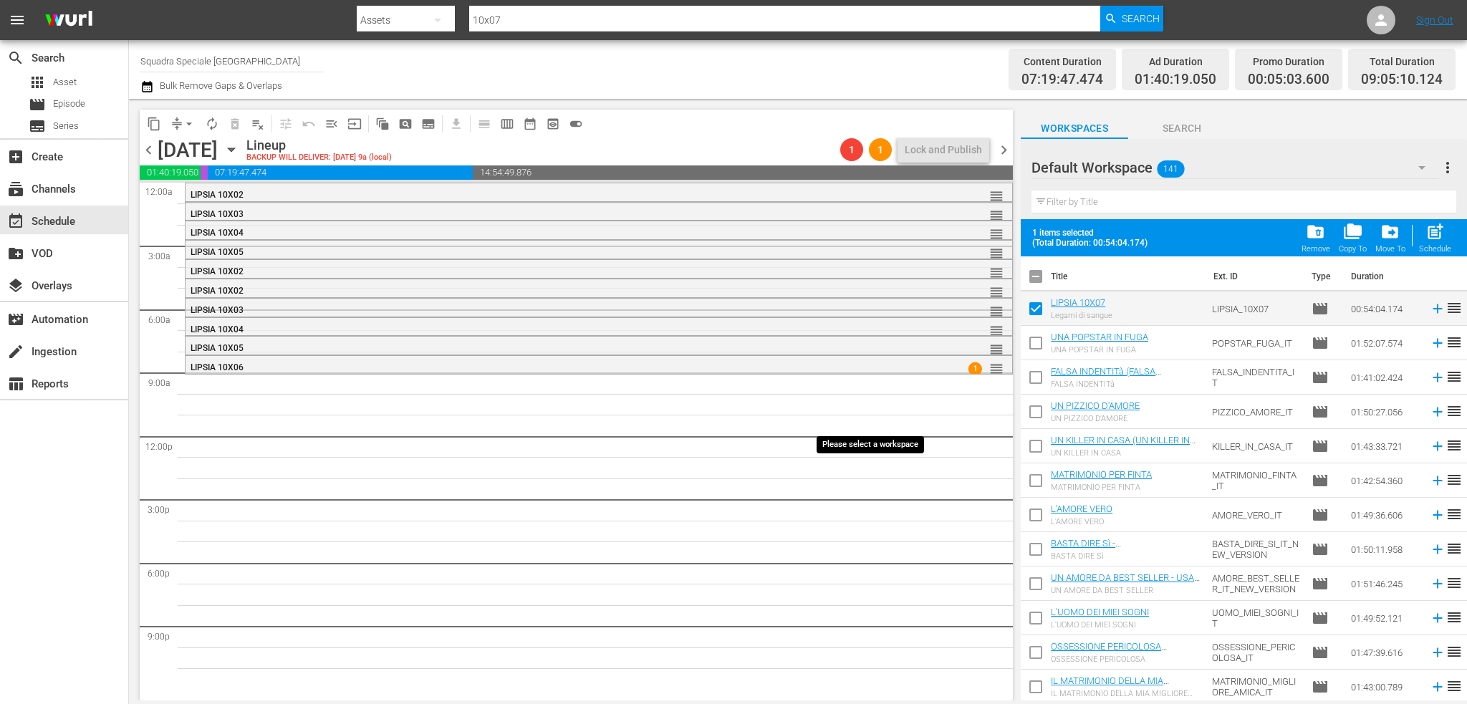
checkbox input "false"
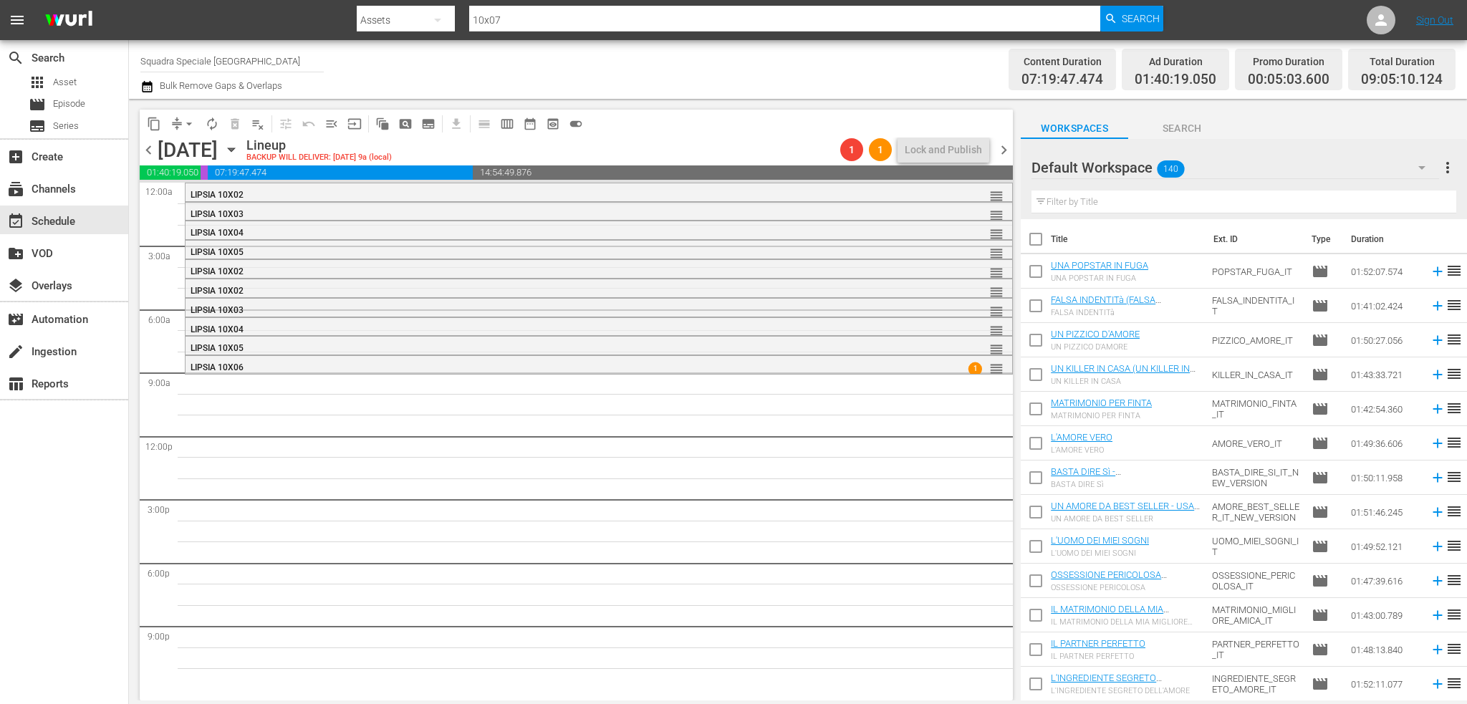
click at [1393, 169] on div "Default Workspace 140" at bounding box center [1236, 168] width 408 height 40
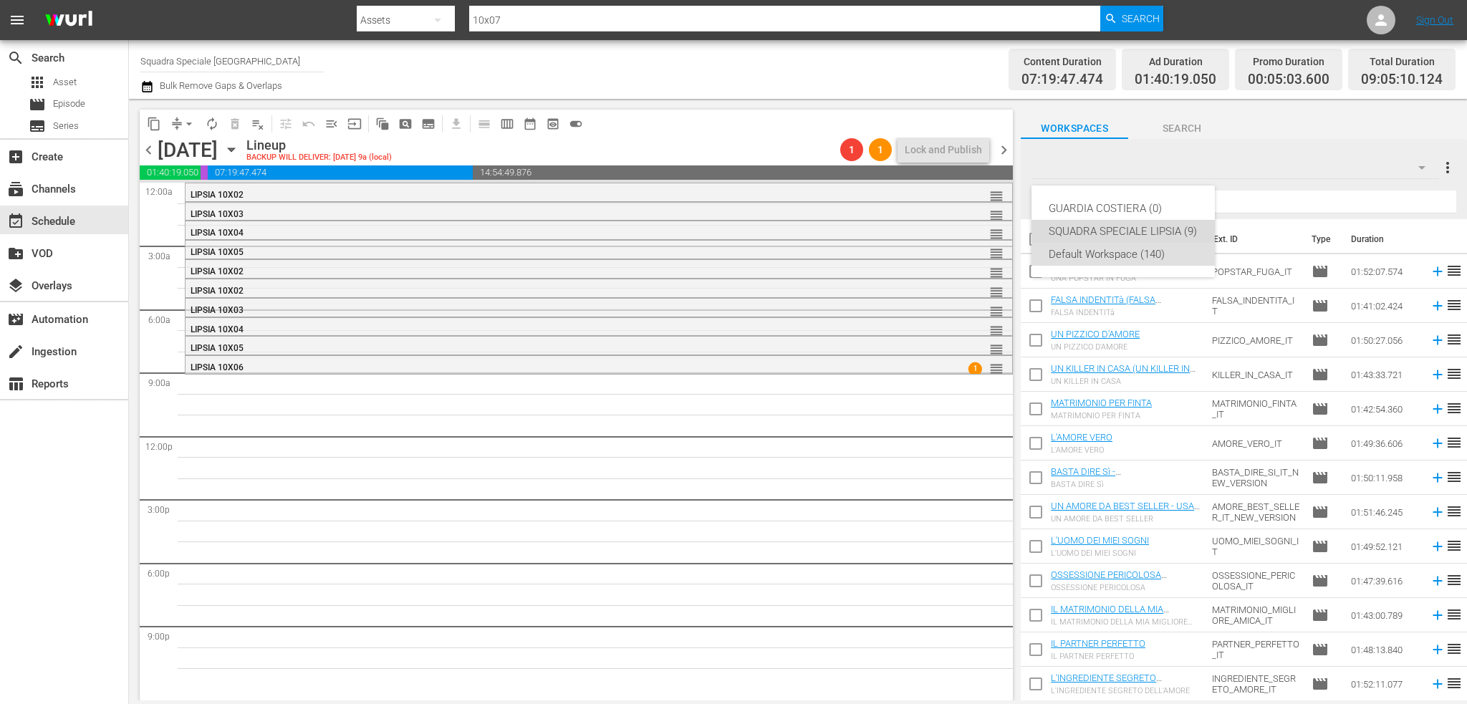
click at [1126, 229] on div "SQUADRA SPECIALE LIPSIA (9)" at bounding box center [1123, 231] width 149 height 23
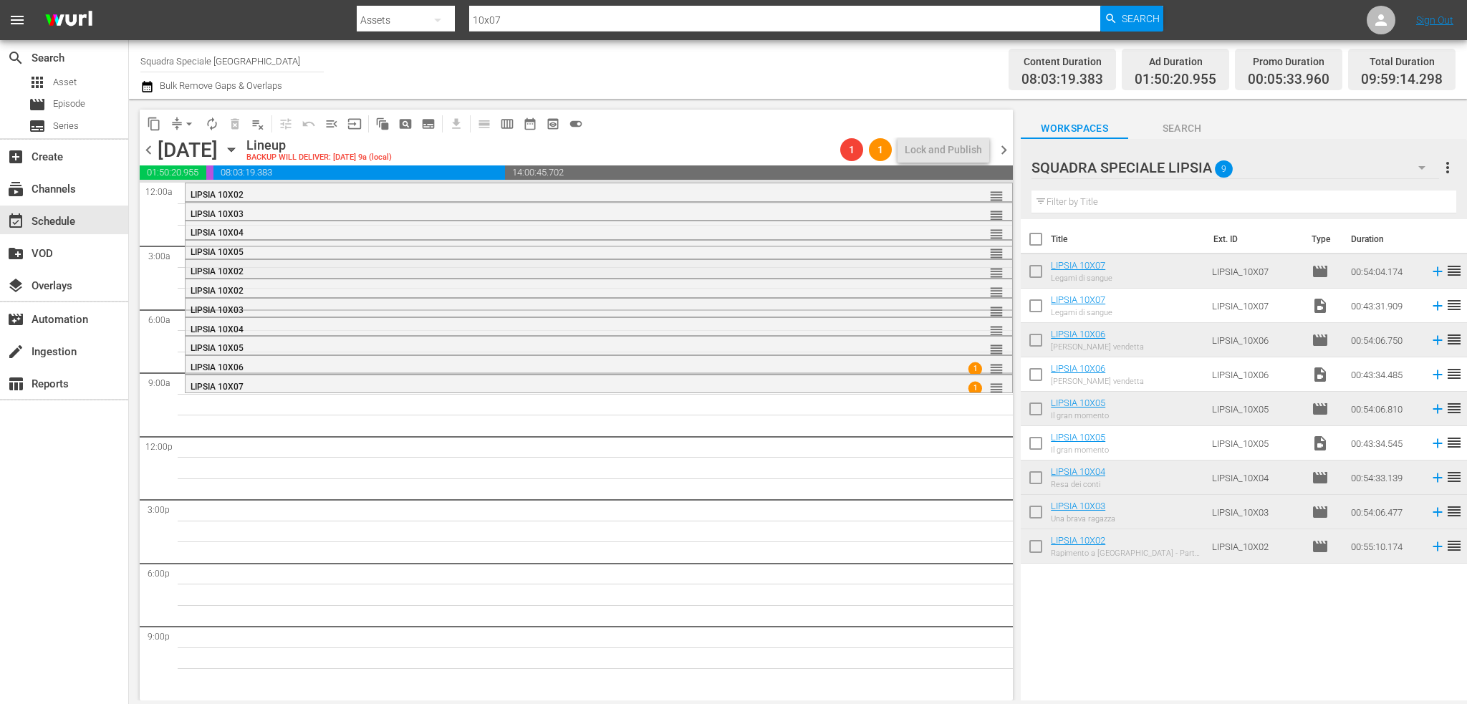
click at [314, 274] on div "LIPSIA 10X02" at bounding box center [560, 272] width 738 height 10
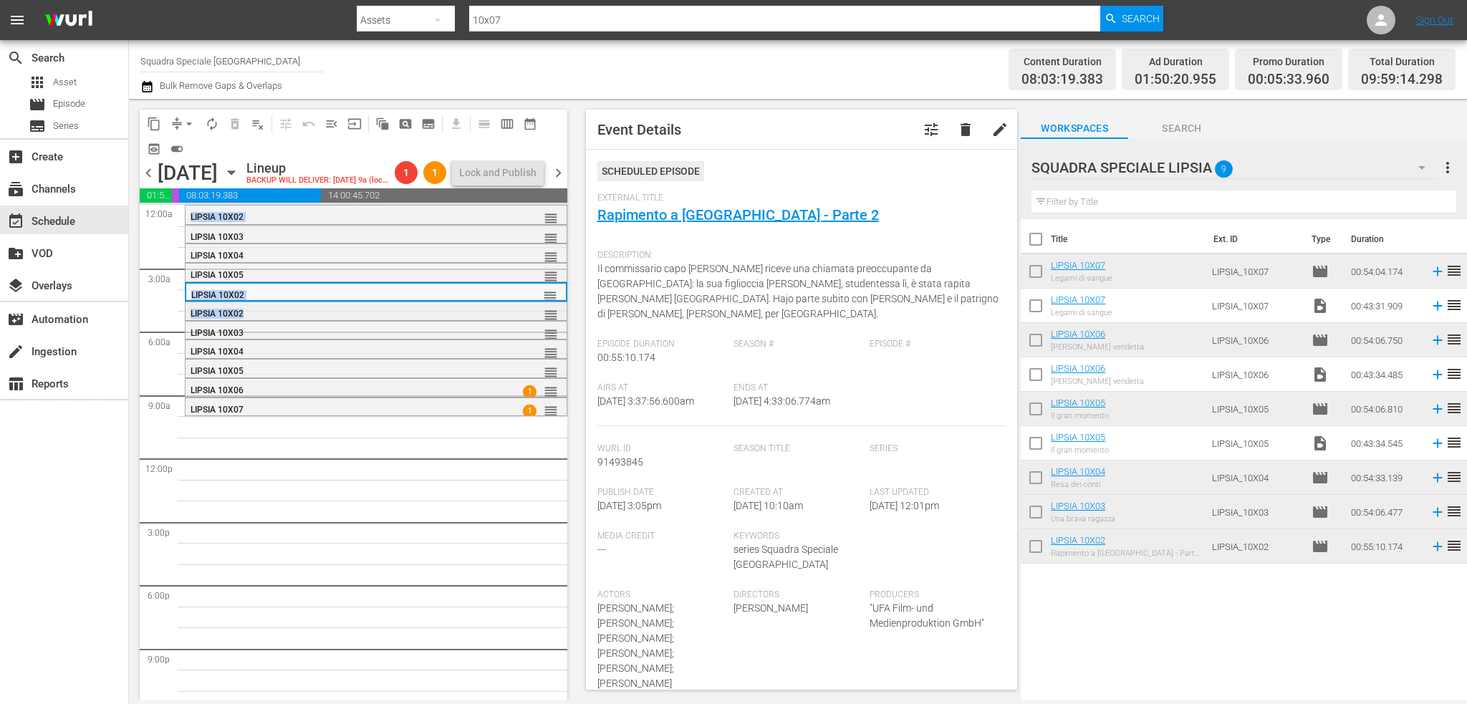
drag, startPoint x: 298, startPoint y: 469, endPoint x: 290, endPoint y: 339, distance: 129.9
click at [290, 339] on div "LIPSIA 10X02 reorder LIPSIA 10X02 reorder LIPSIA 10X02 reorder LIPSIA 10X04 reo…" at bounding box center [376, 458] width 383 height 507
click at [301, 300] on div "LIPSIA 10X02" at bounding box center [340, 295] width 298 height 10
click at [281, 436] on div "content_copy compress arrow_drop_down autorenew_outlined delete_forever_outline…" at bounding box center [354, 405] width 428 height 591
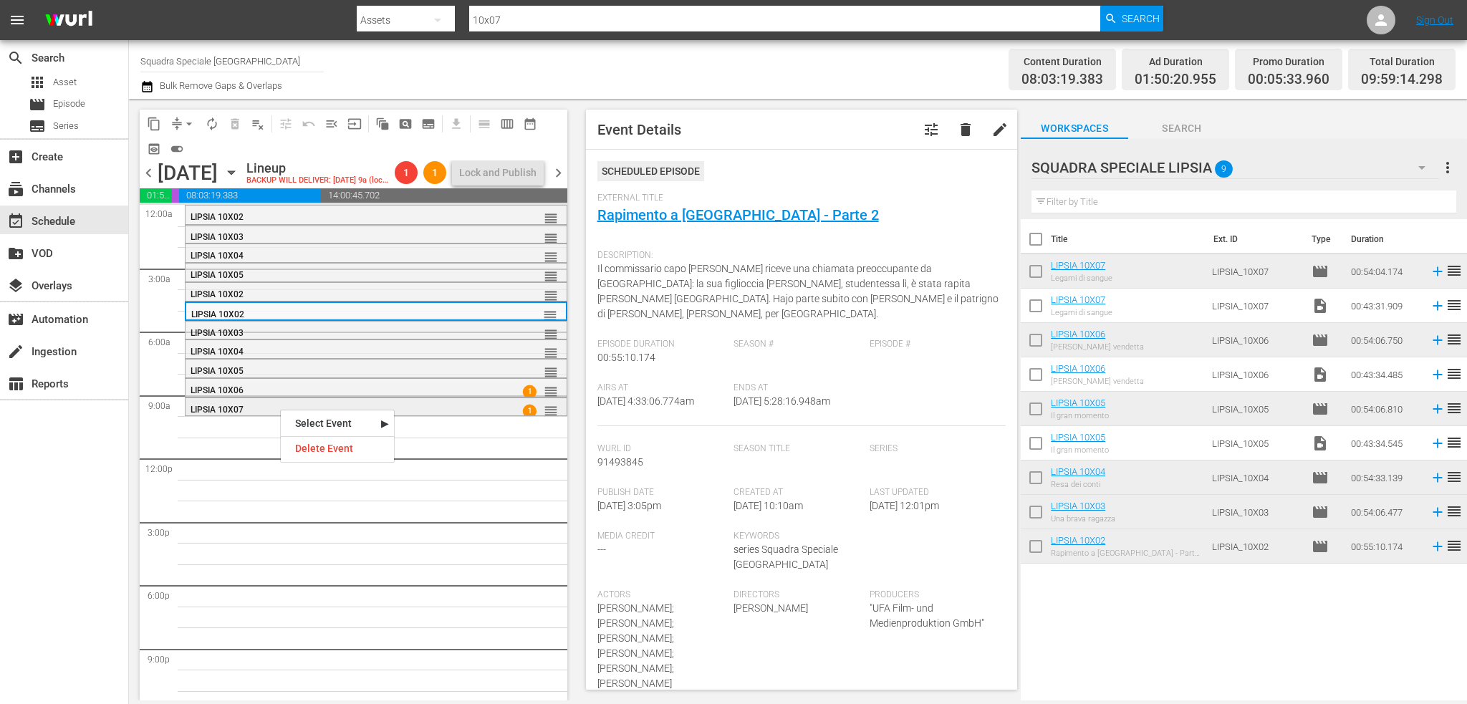
click at [265, 415] on div "LIPSIA 10X07" at bounding box center [340, 410] width 299 height 10
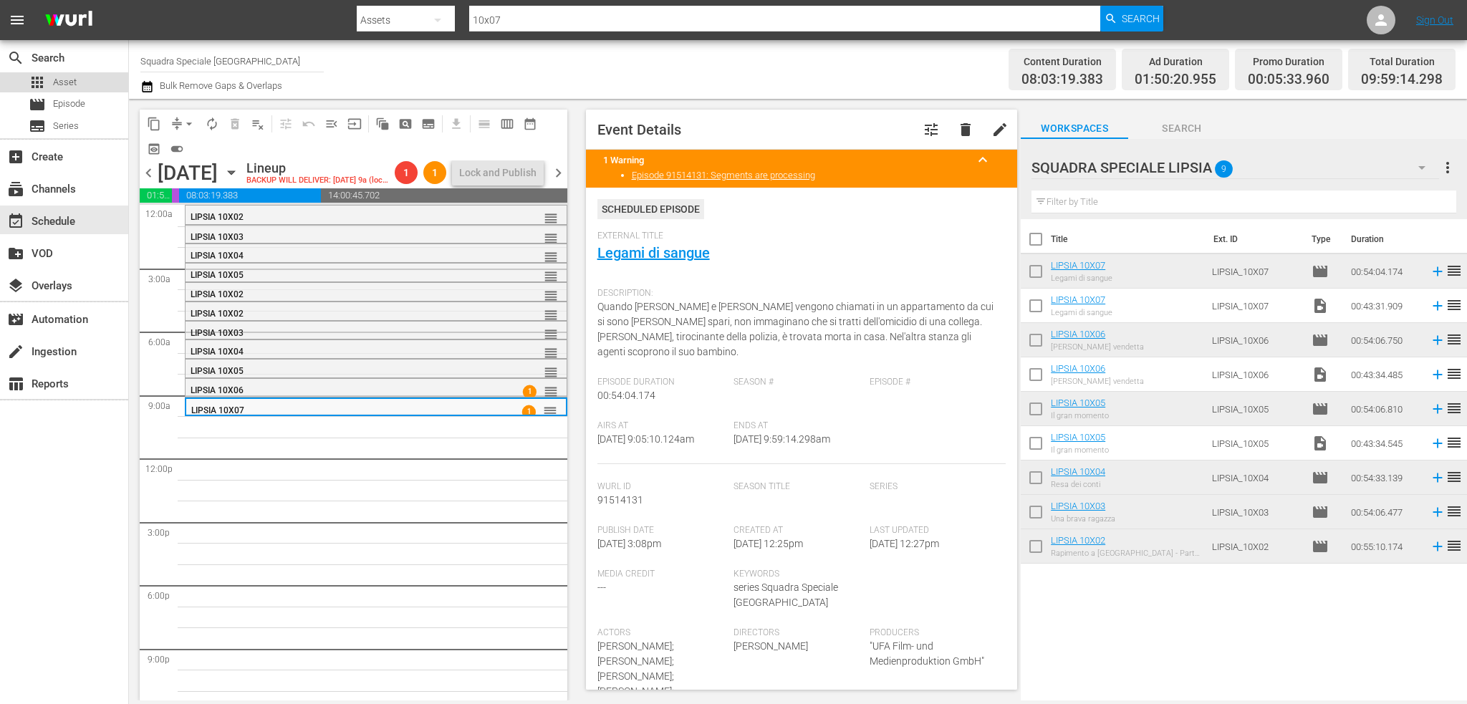
click at [91, 88] on div "apps Asset" at bounding box center [64, 82] width 128 height 20
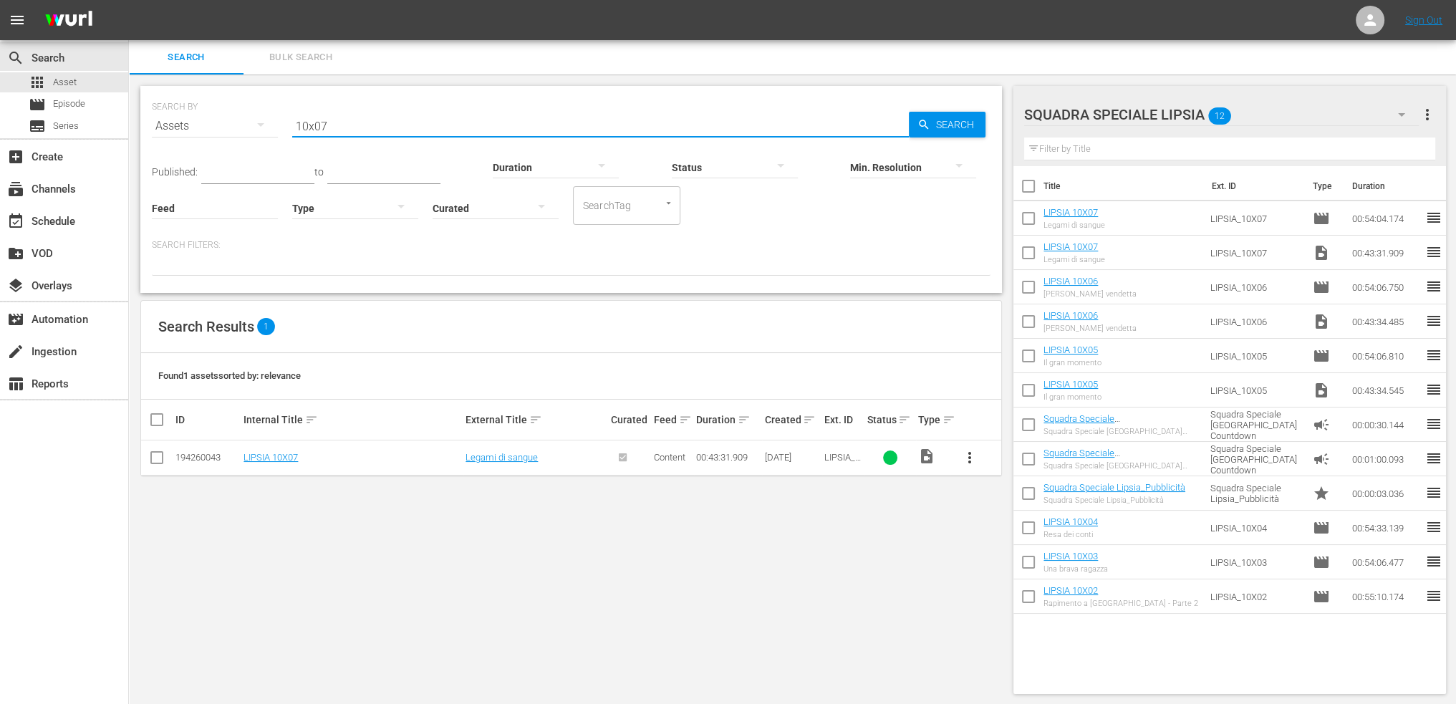
click at [361, 125] on input "10x07" at bounding box center [600, 126] width 617 height 34
type input "10x08"
click at [289, 455] on link "LIPSIA 10X08" at bounding box center [271, 457] width 54 height 11
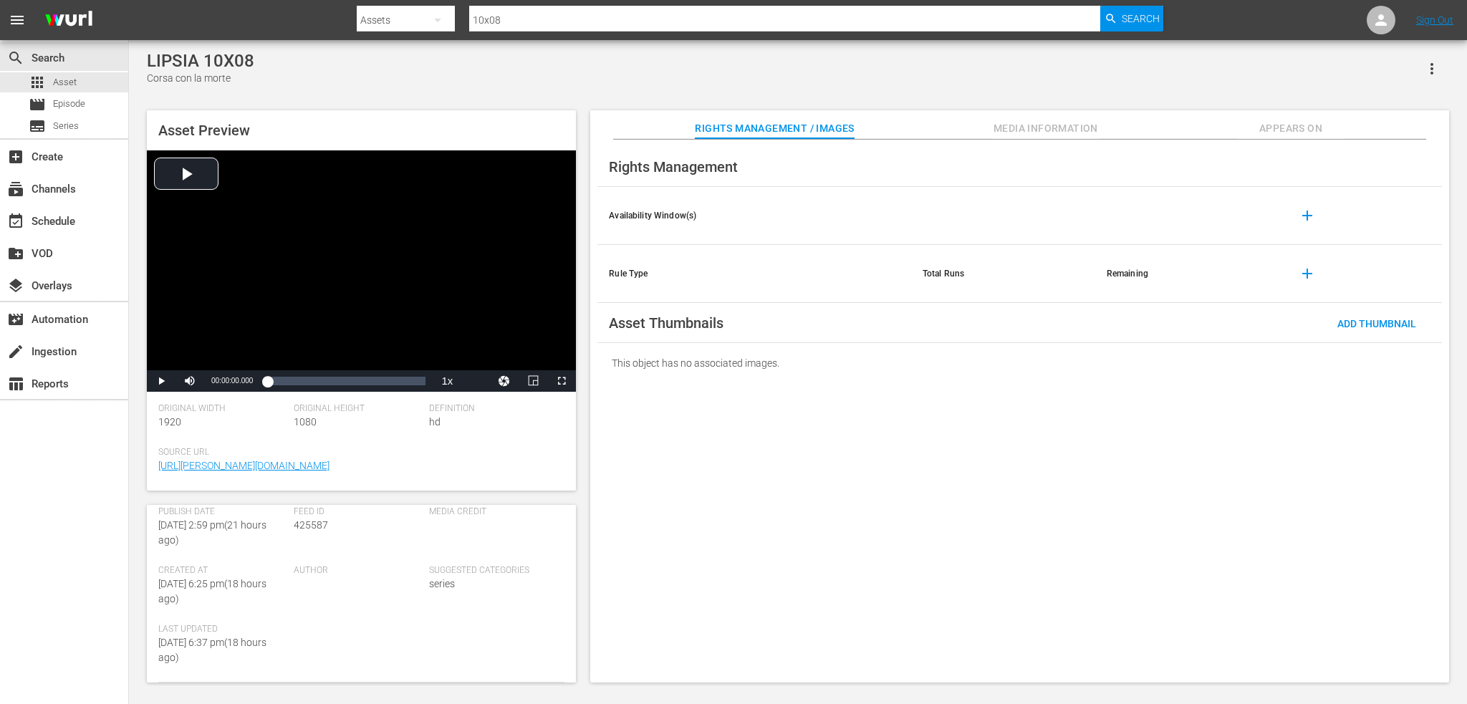
scroll to position [72, 0]
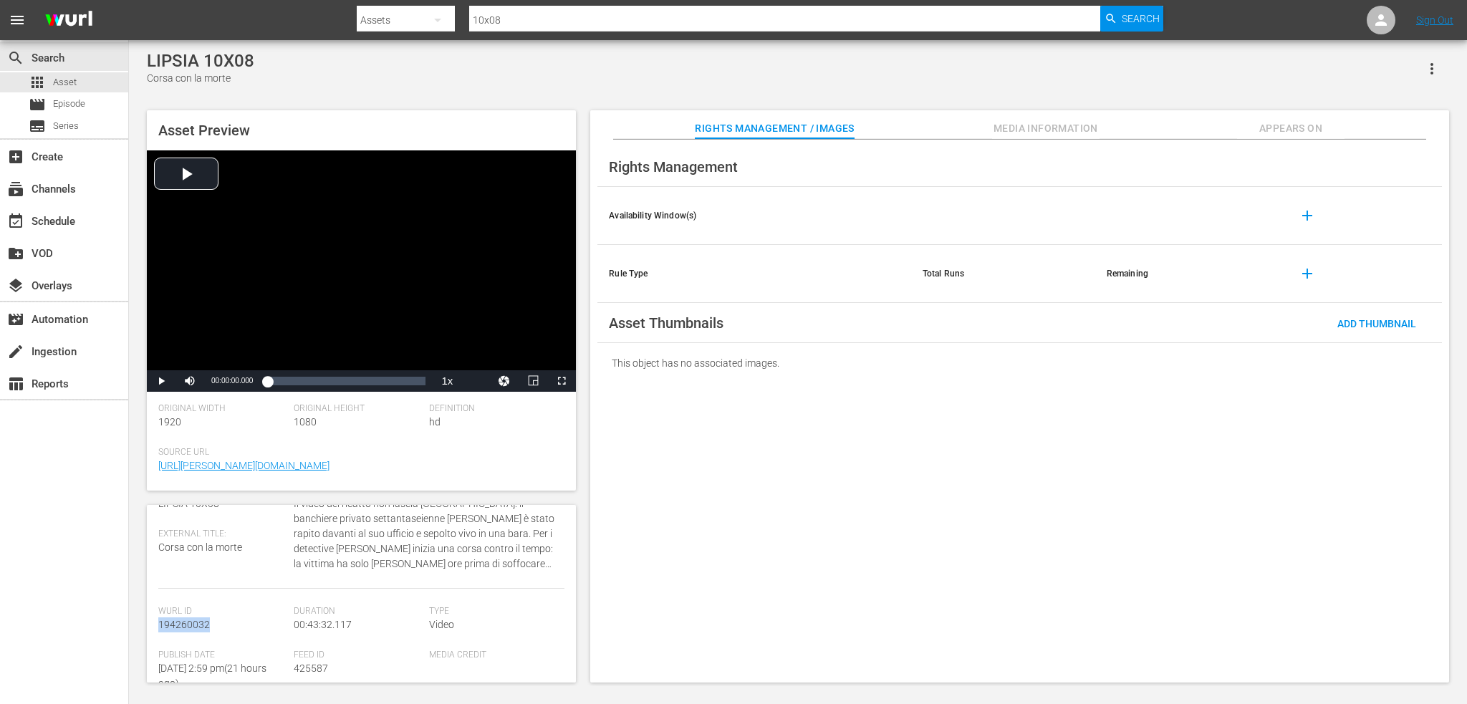
drag, startPoint x: 216, startPoint y: 625, endPoint x: 155, endPoint y: 625, distance: 60.9
click at [155, 625] on div "Asset Details edit Internal Title: LIPSIA 10X08 External Title: Corsa con la mo…" at bounding box center [361, 594] width 429 height 178
copy span "194260032"
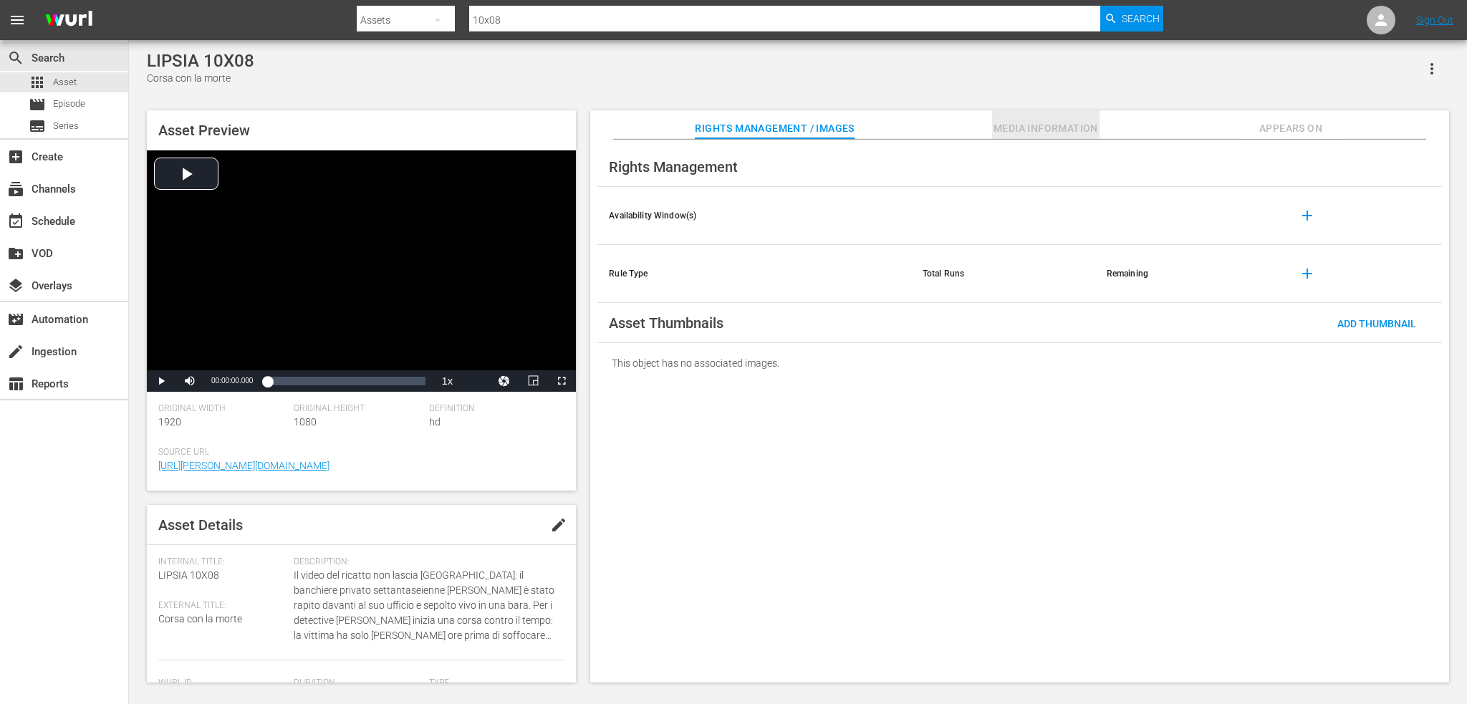
click at [1009, 123] on span "Media Information" at bounding box center [1045, 129] width 107 height 18
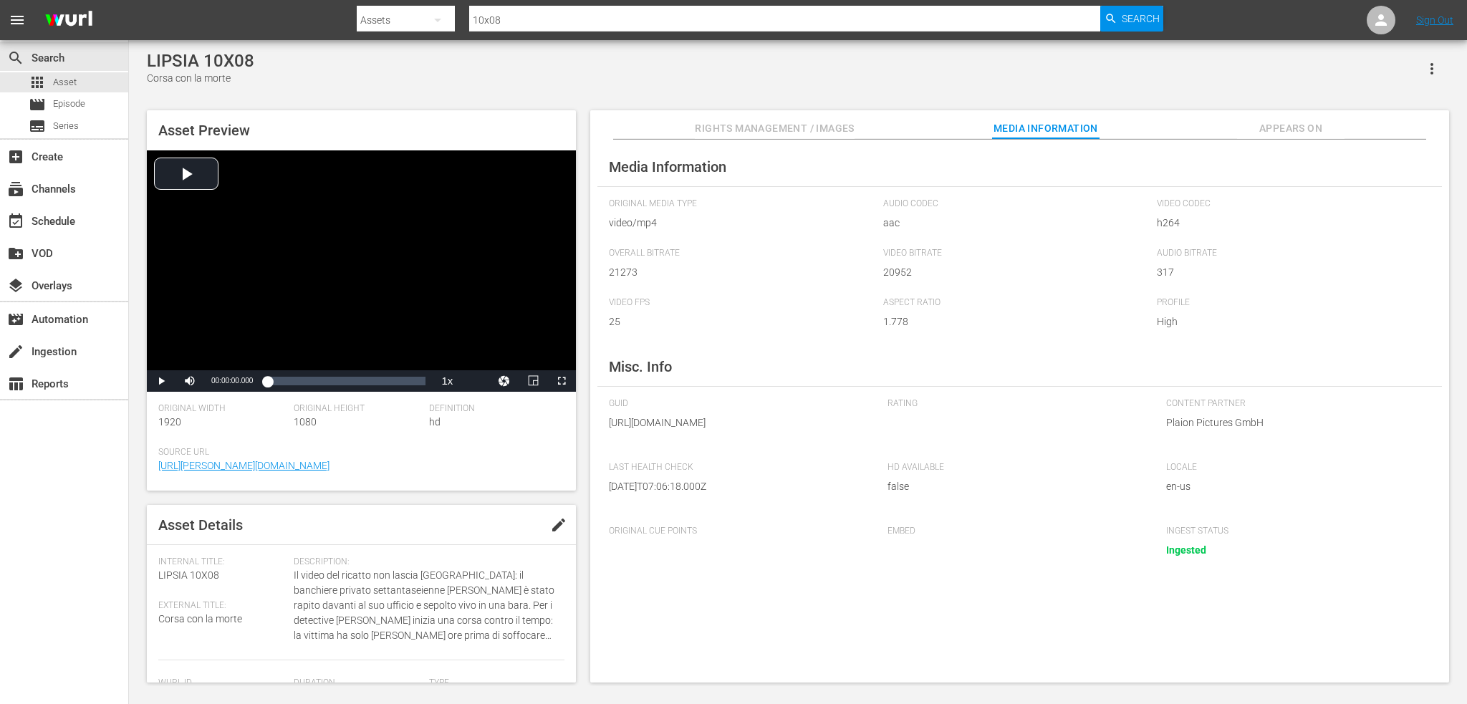
click at [1290, 127] on span "Appears On" at bounding box center [1290, 129] width 107 height 18
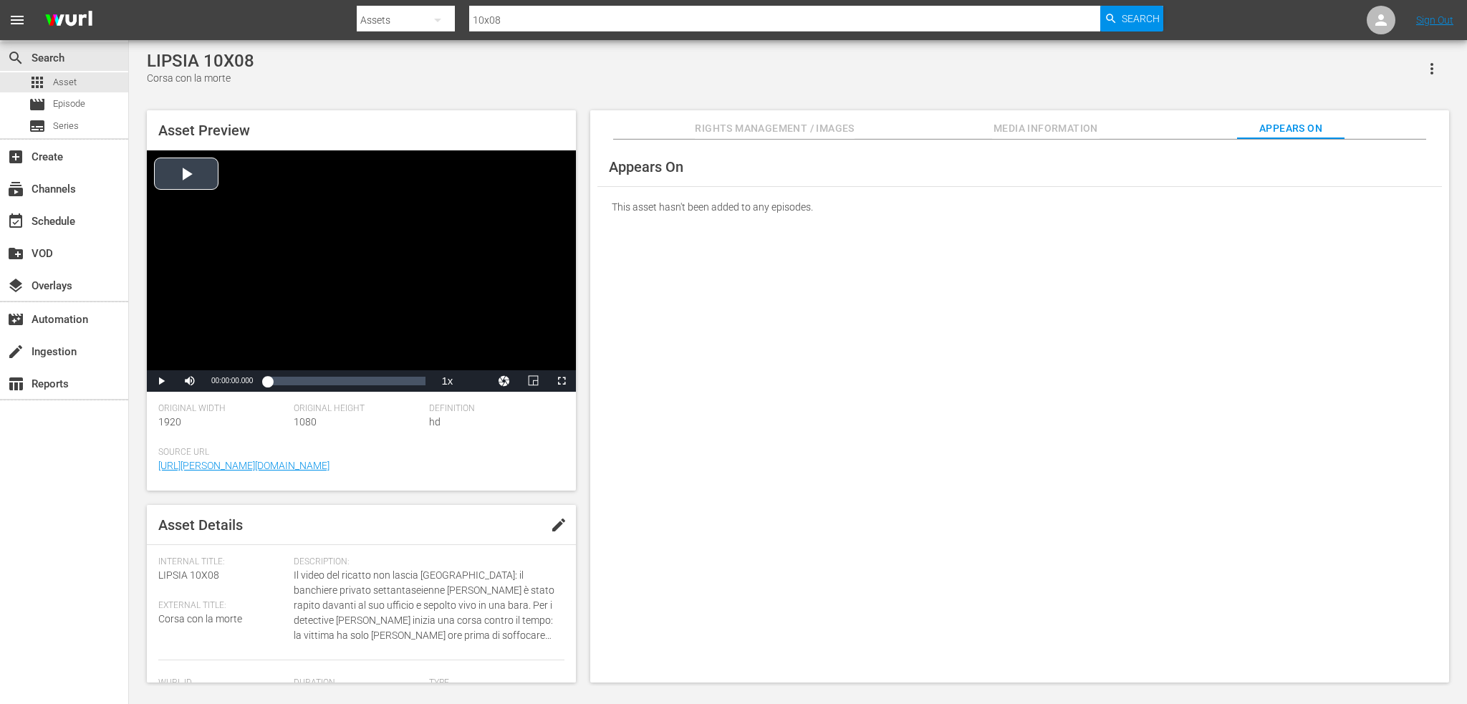
click at [212, 208] on div "Video Player" at bounding box center [361, 260] width 429 height 220
click at [327, 385] on div "00:16:32.840" at bounding box center [327, 381] width 1 height 14
click at [387, 381] on div "Loaded : 40.47% 00:32:53.862 00:16:36.867" at bounding box center [346, 381] width 158 height 14
click at [418, 382] on div "00:41:22.102" at bounding box center [418, 381] width 1 height 14
click at [433, 273] on div "Video Player" at bounding box center [361, 260] width 429 height 220
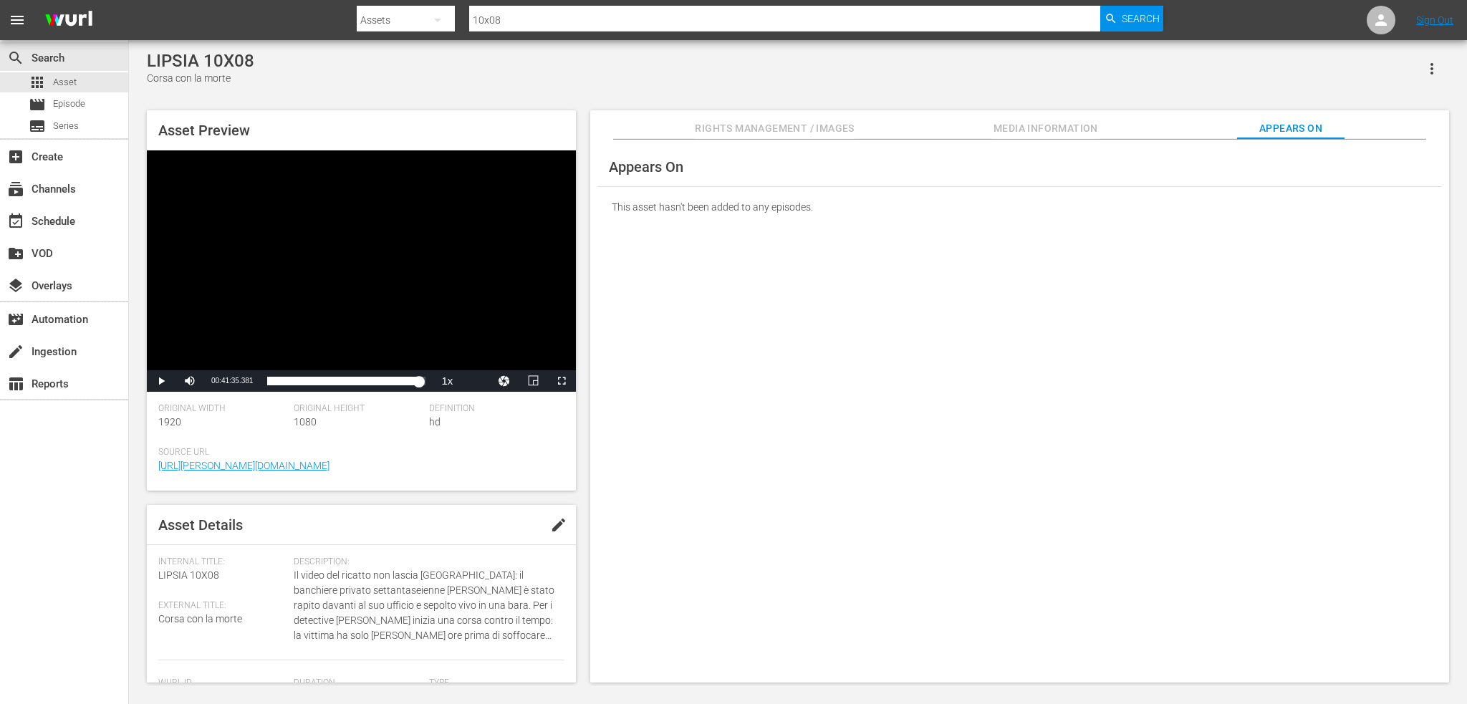
click at [1438, 56] on button "button" at bounding box center [1432, 69] width 34 height 34
click at [1393, 82] on div "Add To Workspace" at bounding box center [1388, 74] width 97 height 34
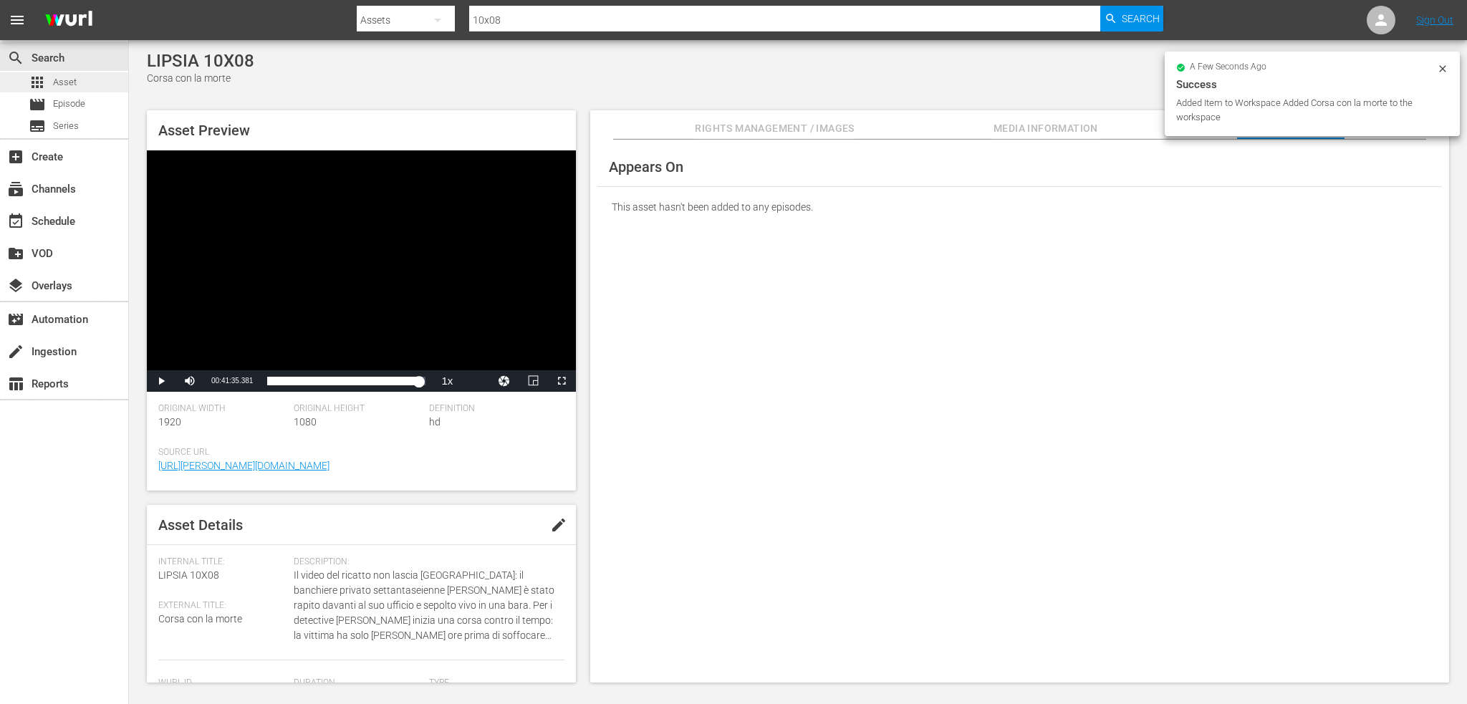
click at [89, 79] on div "apps Asset" at bounding box center [64, 82] width 128 height 20
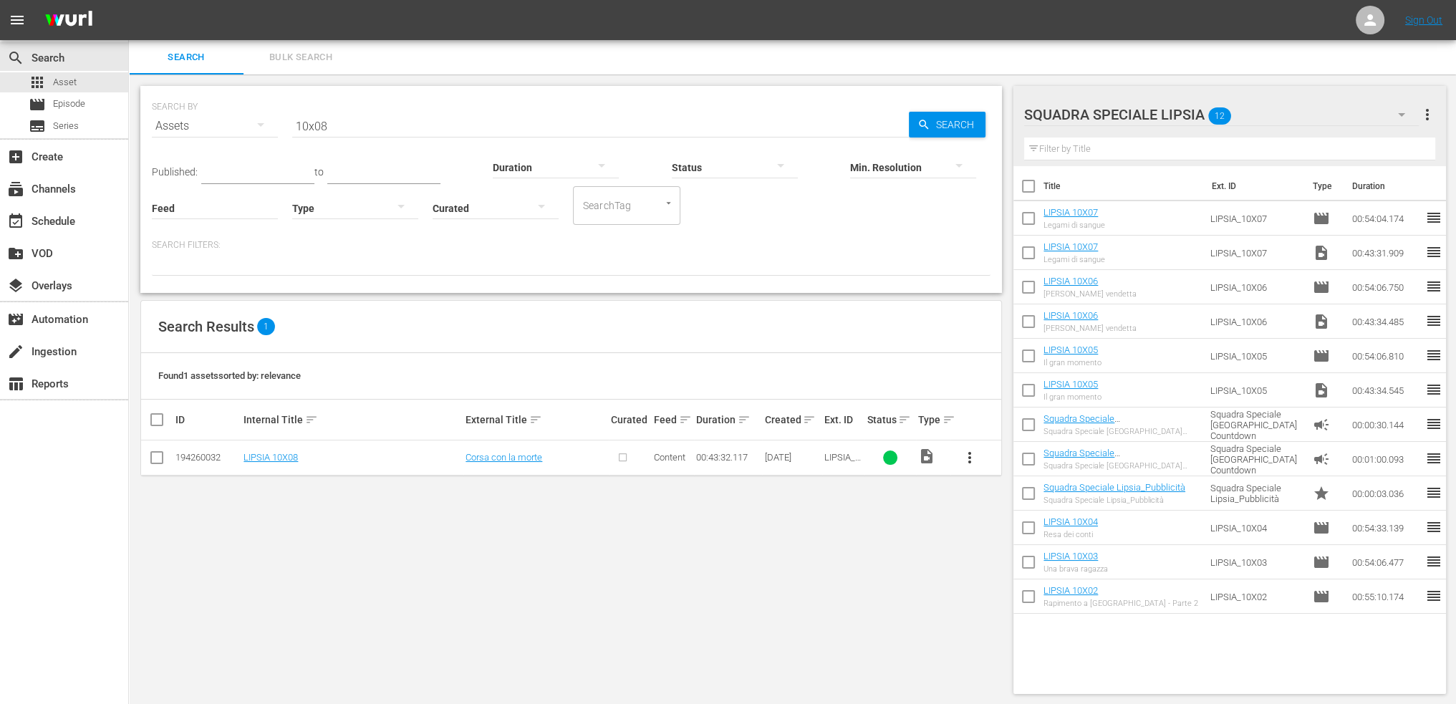
click at [969, 452] on span "more_vert" at bounding box center [969, 457] width 17 height 17
click at [1032, 560] on div "Episode" at bounding box center [1047, 566] width 97 height 34
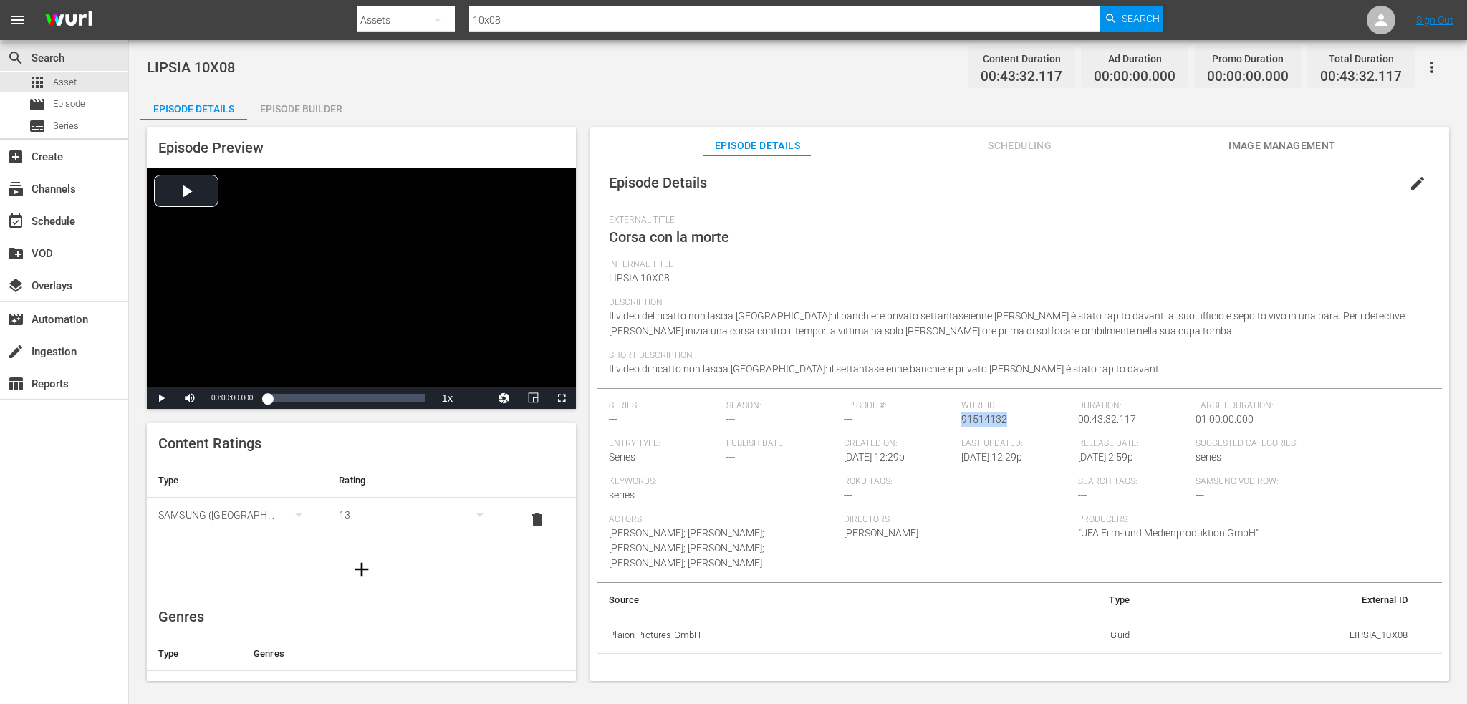
drag, startPoint x: 1006, startPoint y: 418, endPoint x: 959, endPoint y: 421, distance: 46.7
click at [961, 421] on div "[PERSON_NAME] ID: 91514132" at bounding box center [1019, 419] width 117 height 38
copy span "91514132"
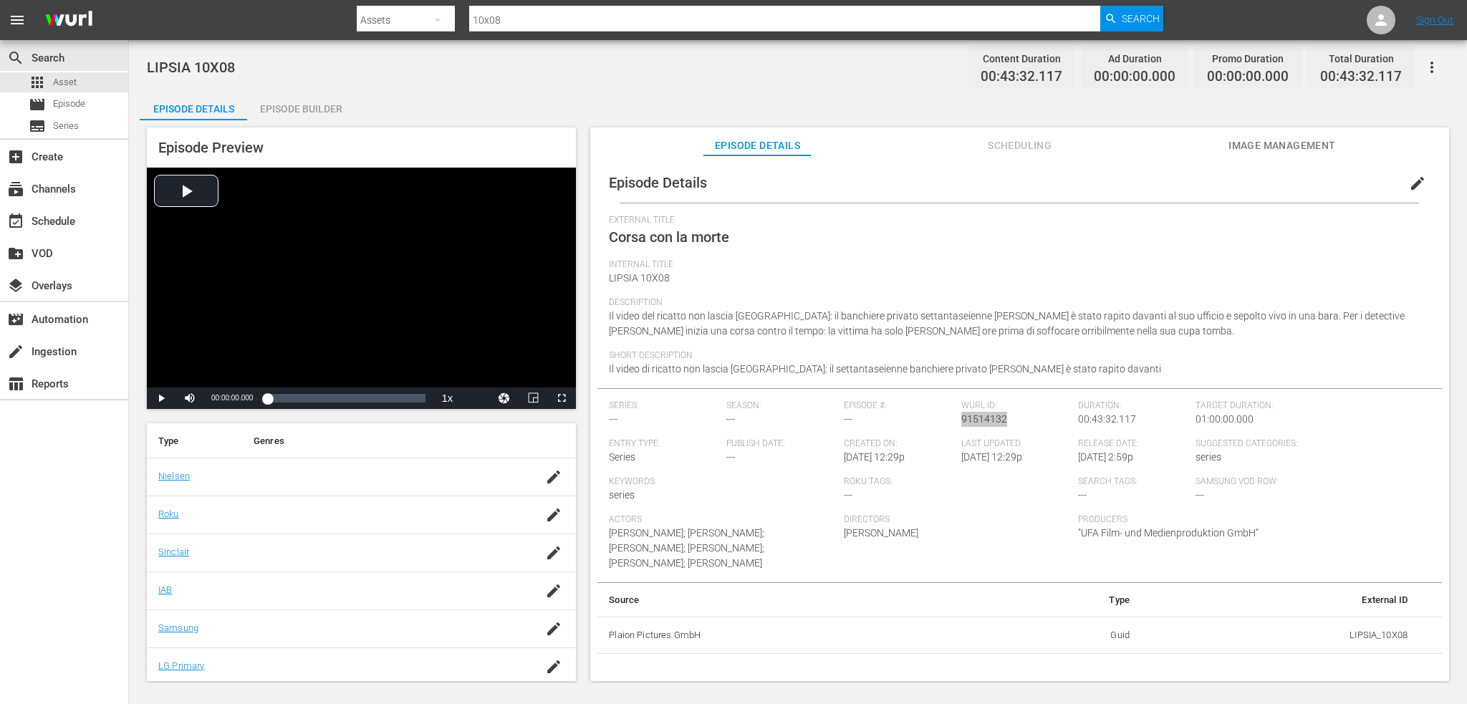
scroll to position [215, 0]
click at [532, 486] on td at bounding box center [553, 475] width 46 height 38
click at [545, 481] on icon "button" at bounding box center [553, 474] width 17 height 17
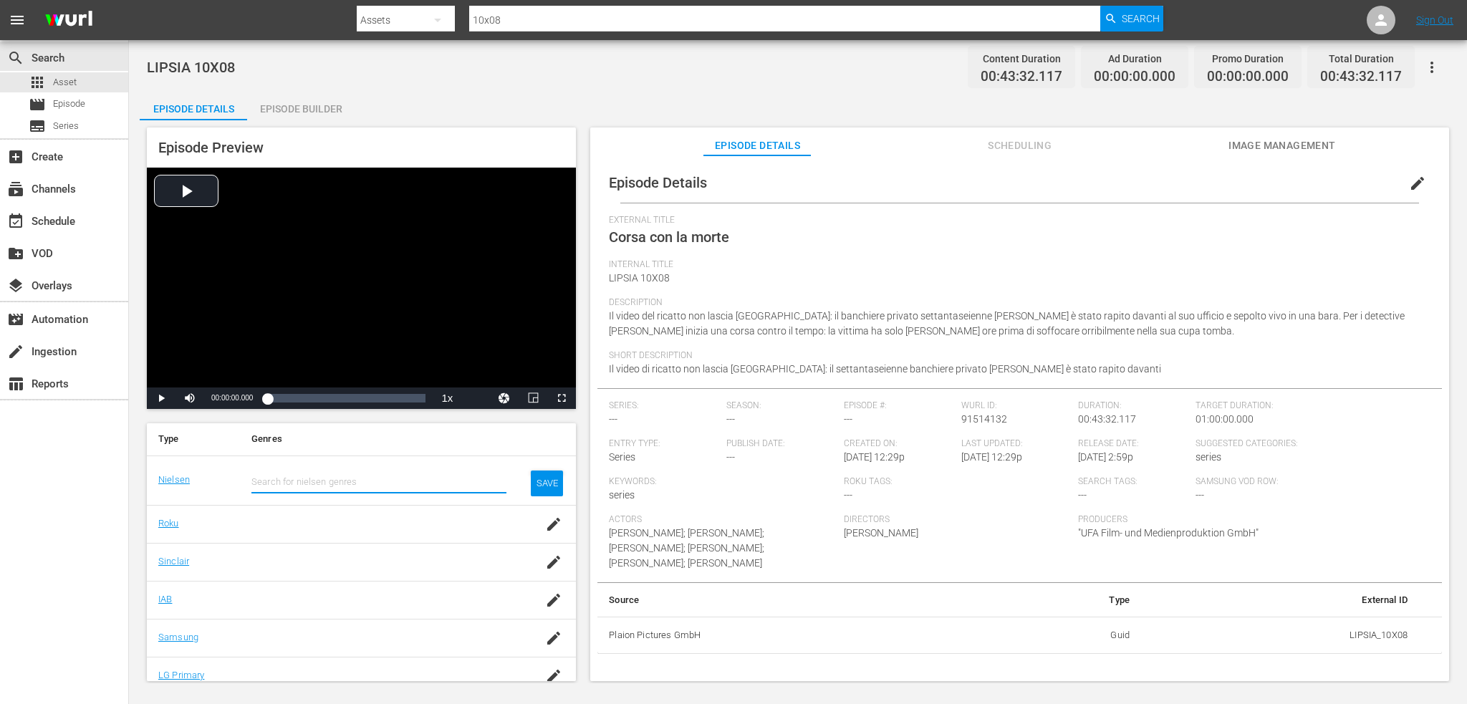
click at [390, 496] on input "text" at bounding box center [378, 482] width 255 height 34
click at [398, 484] on input "text" at bounding box center [378, 482] width 255 height 34
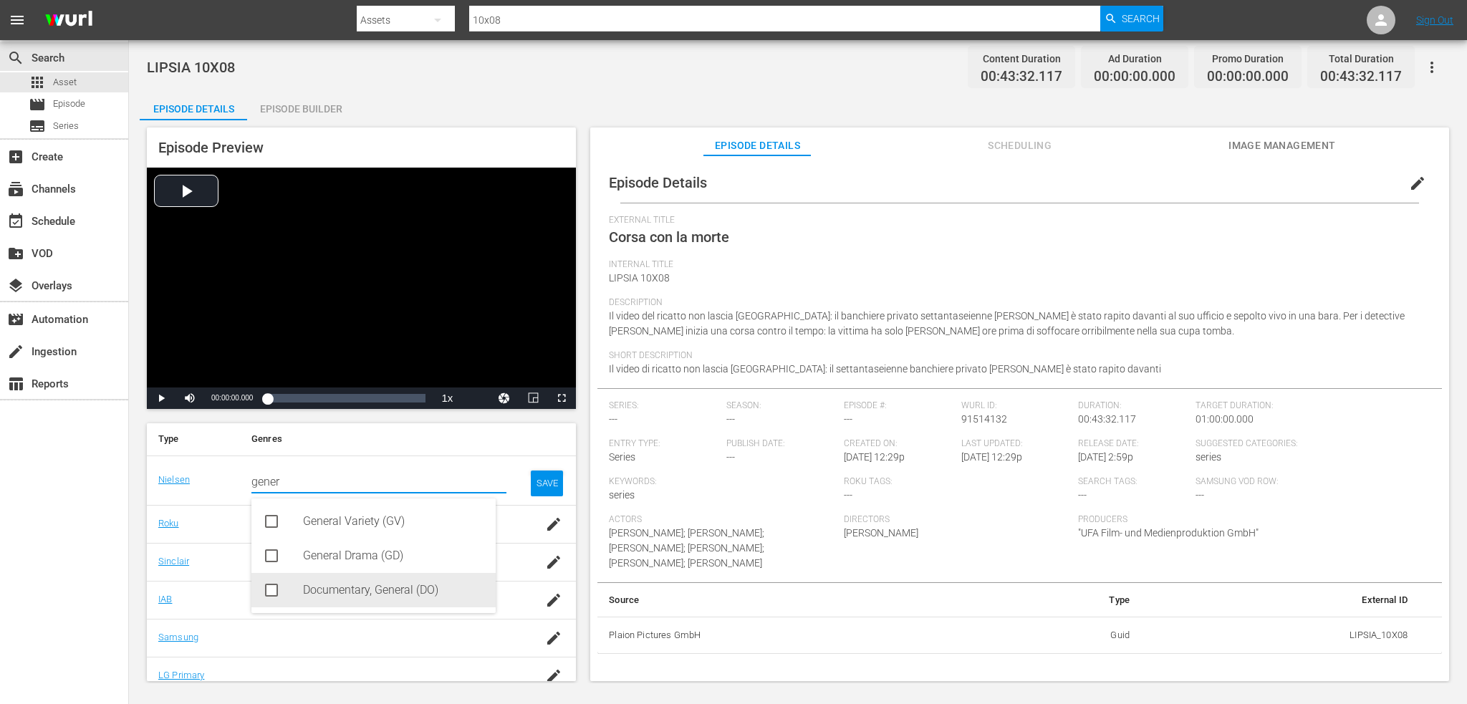
click at [393, 573] on div "Documentary, General (DO)" at bounding box center [393, 590] width 181 height 34
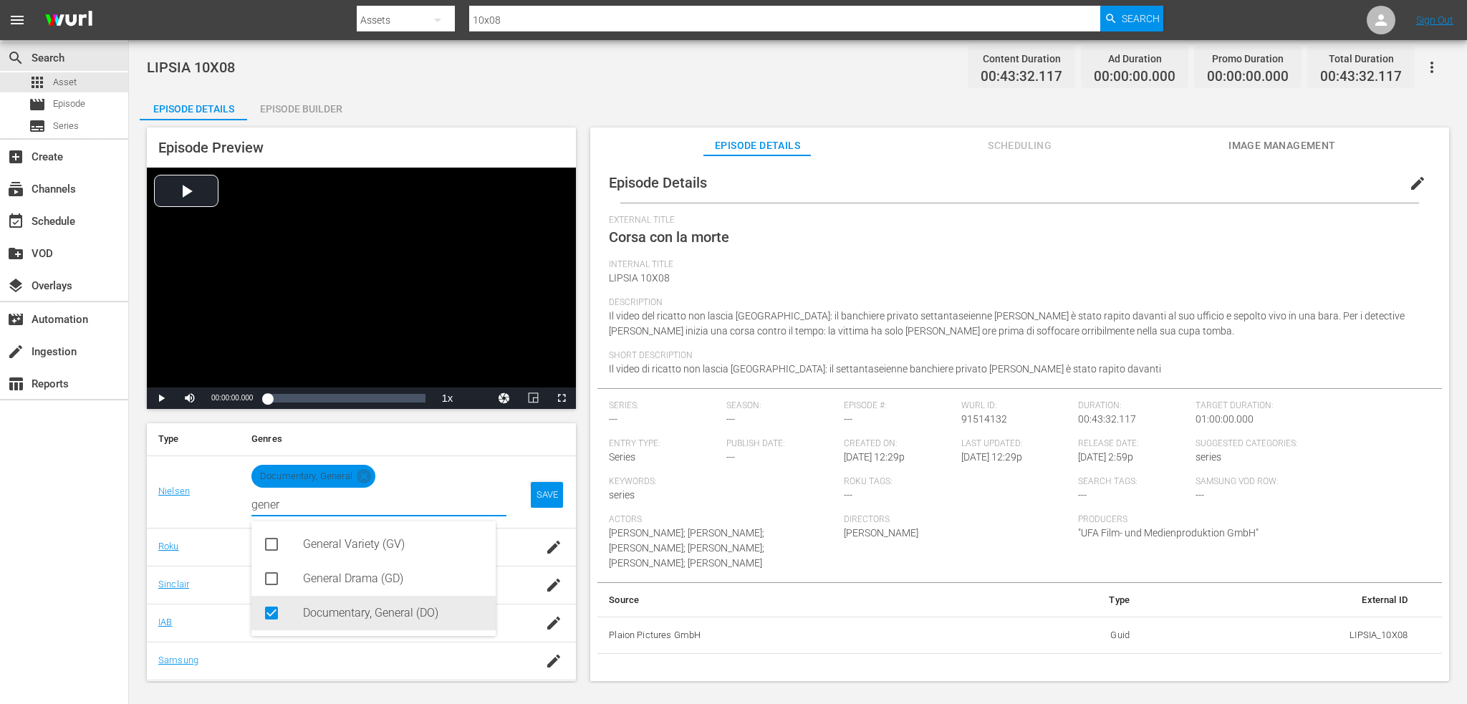
click at [353, 620] on div "Documentary, General (DO)" at bounding box center [393, 613] width 181 height 34
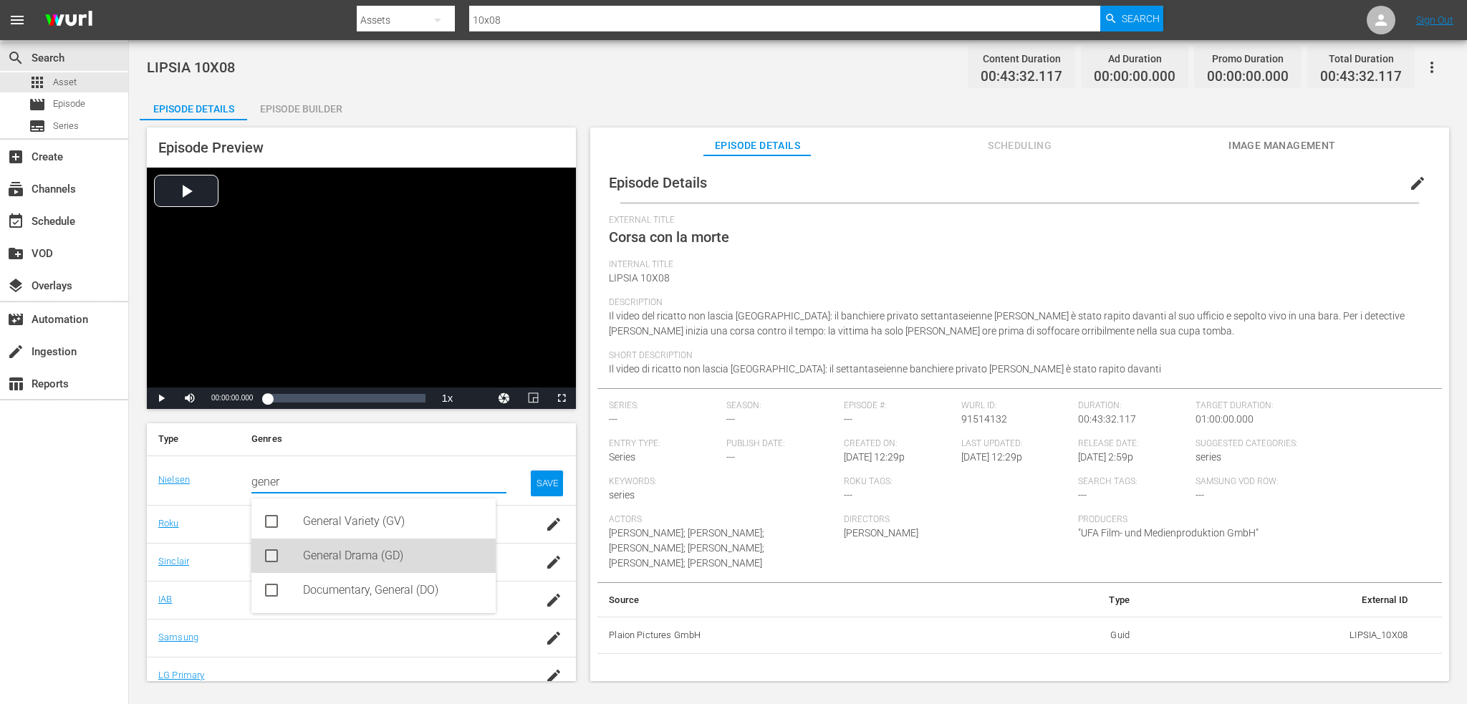
click at [378, 566] on div "General Drama (GD)" at bounding box center [393, 556] width 181 height 34
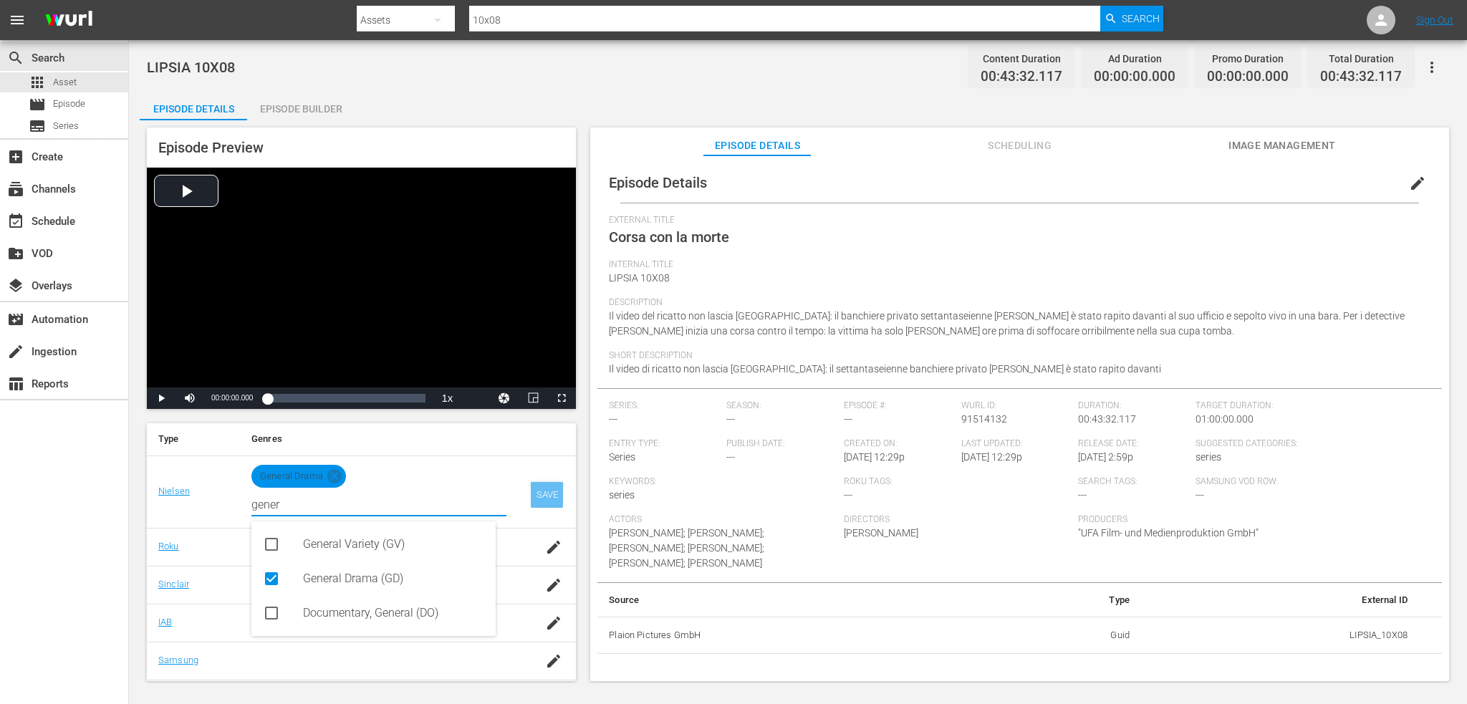
type input "gener"
click at [533, 489] on div "SAVE" at bounding box center [547, 495] width 33 height 26
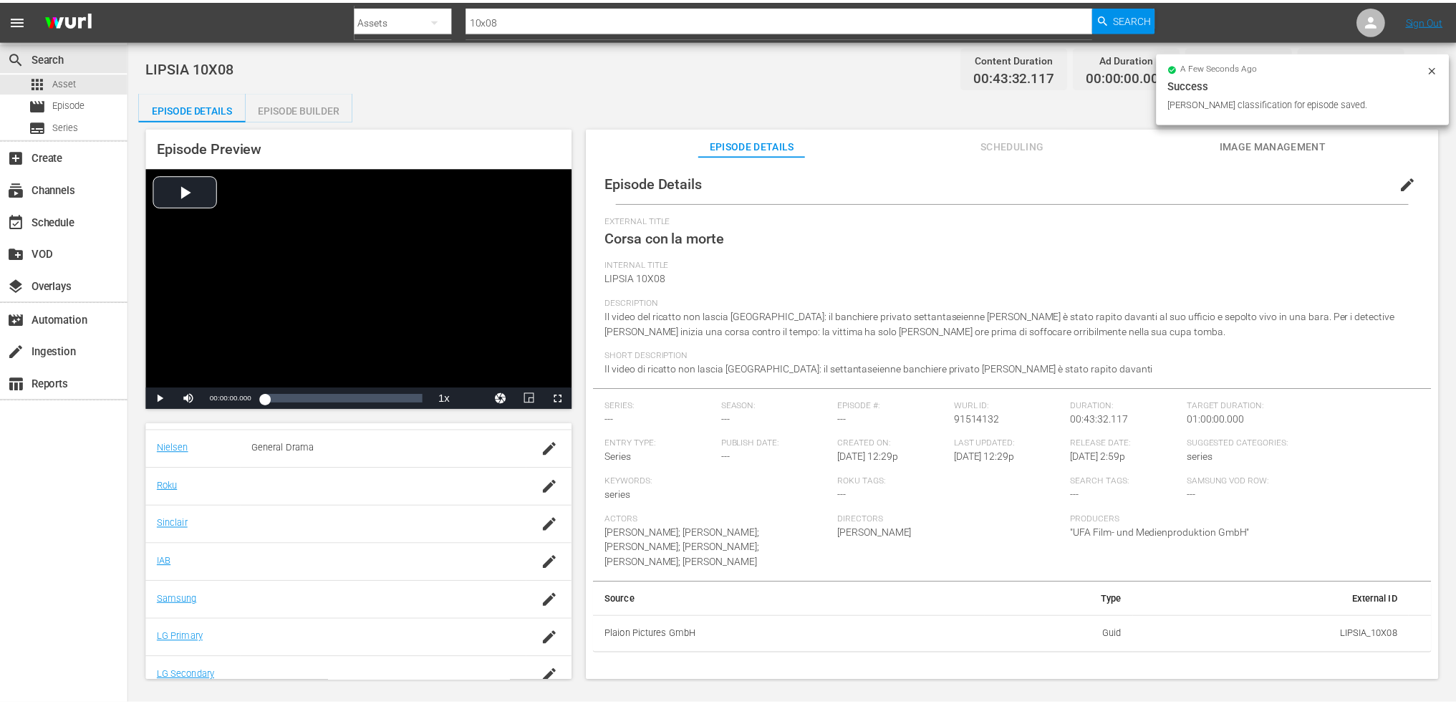
scroll to position [254, 0]
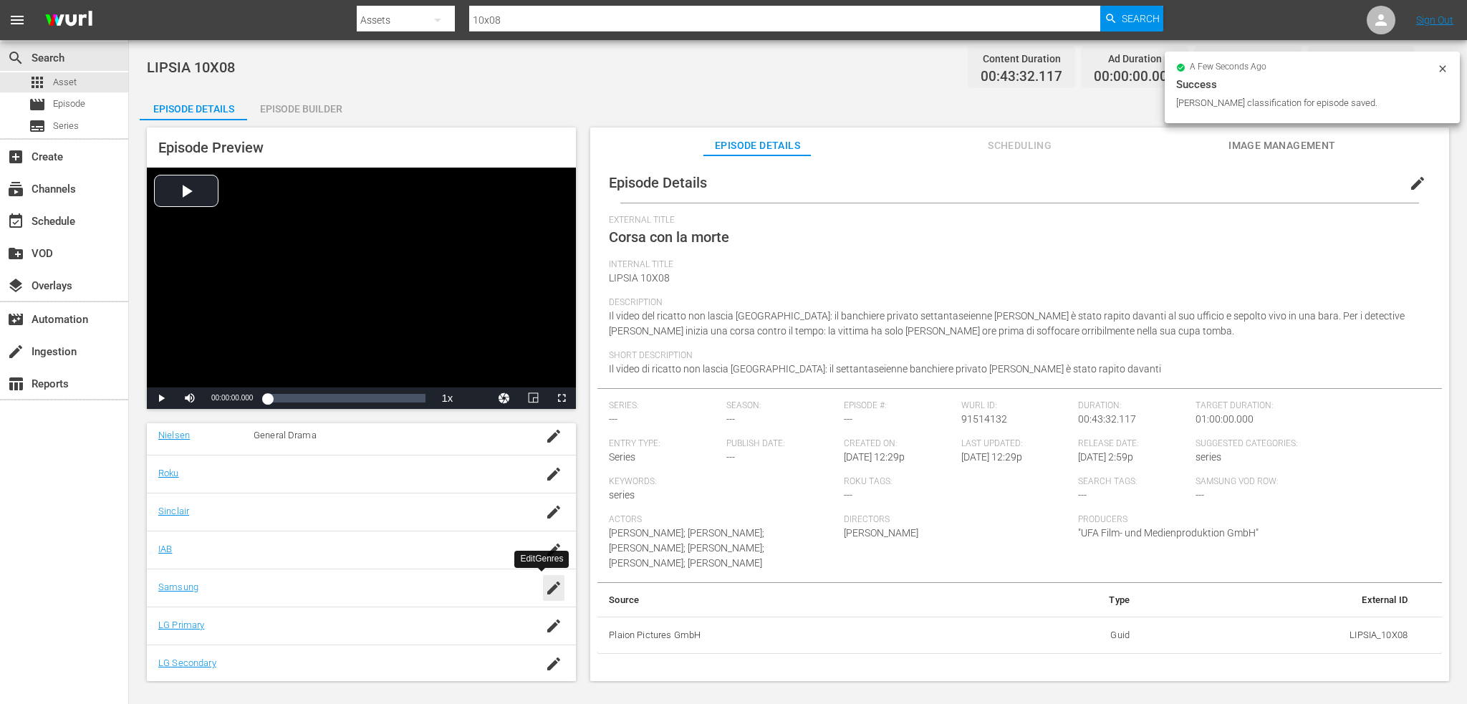
click at [547, 590] on icon "button" at bounding box center [553, 588] width 13 height 13
click at [434, 592] on input "text" at bounding box center [378, 595] width 255 height 34
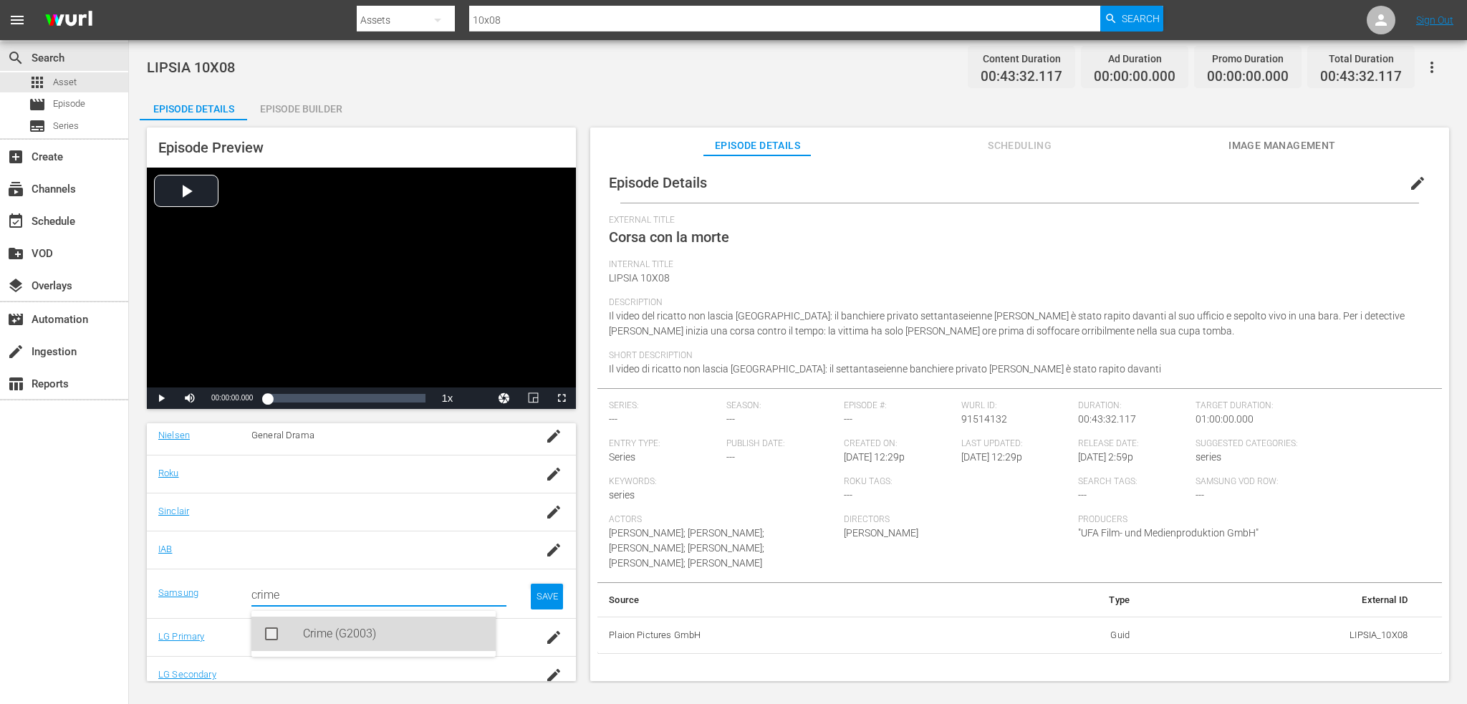
click at [413, 626] on div "Crime (G2003)" at bounding box center [393, 634] width 181 height 34
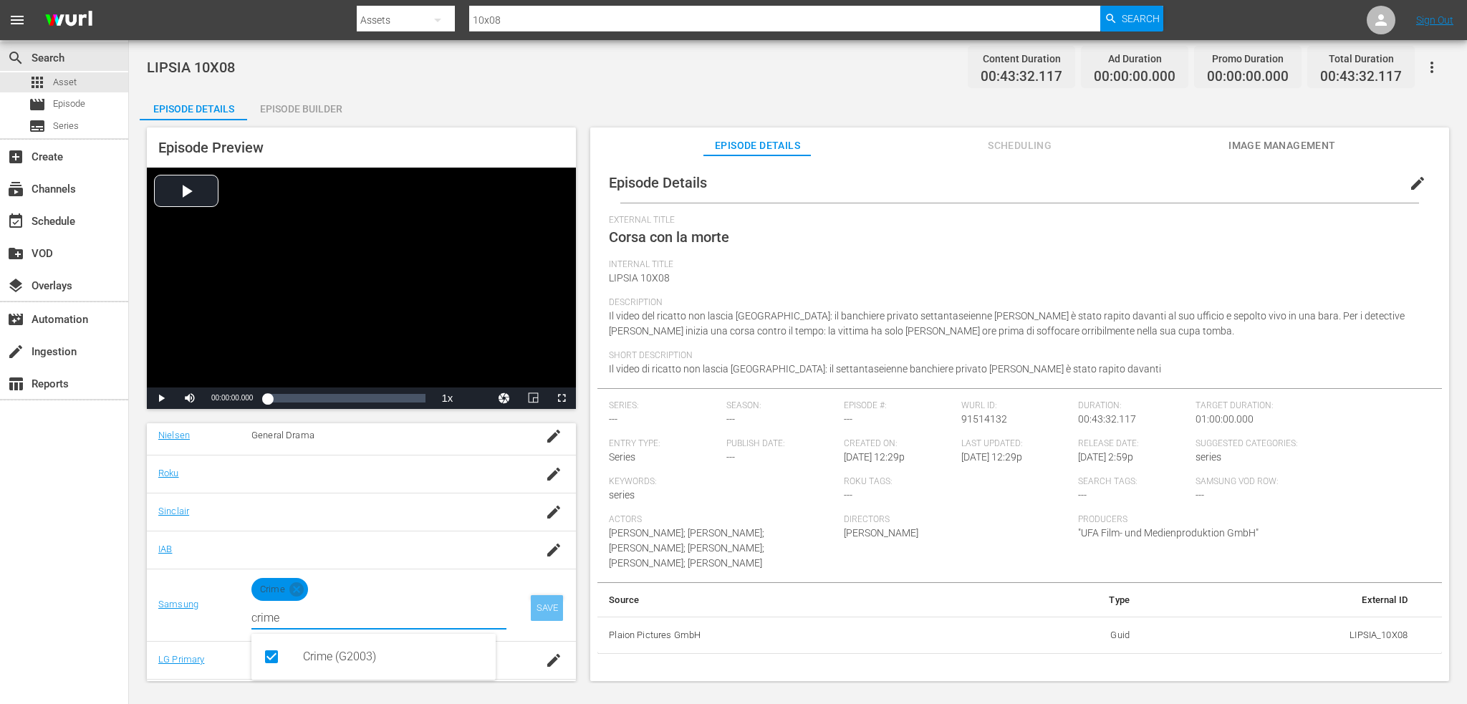
type input "crime"
click at [531, 597] on div "SAVE" at bounding box center [547, 608] width 33 height 26
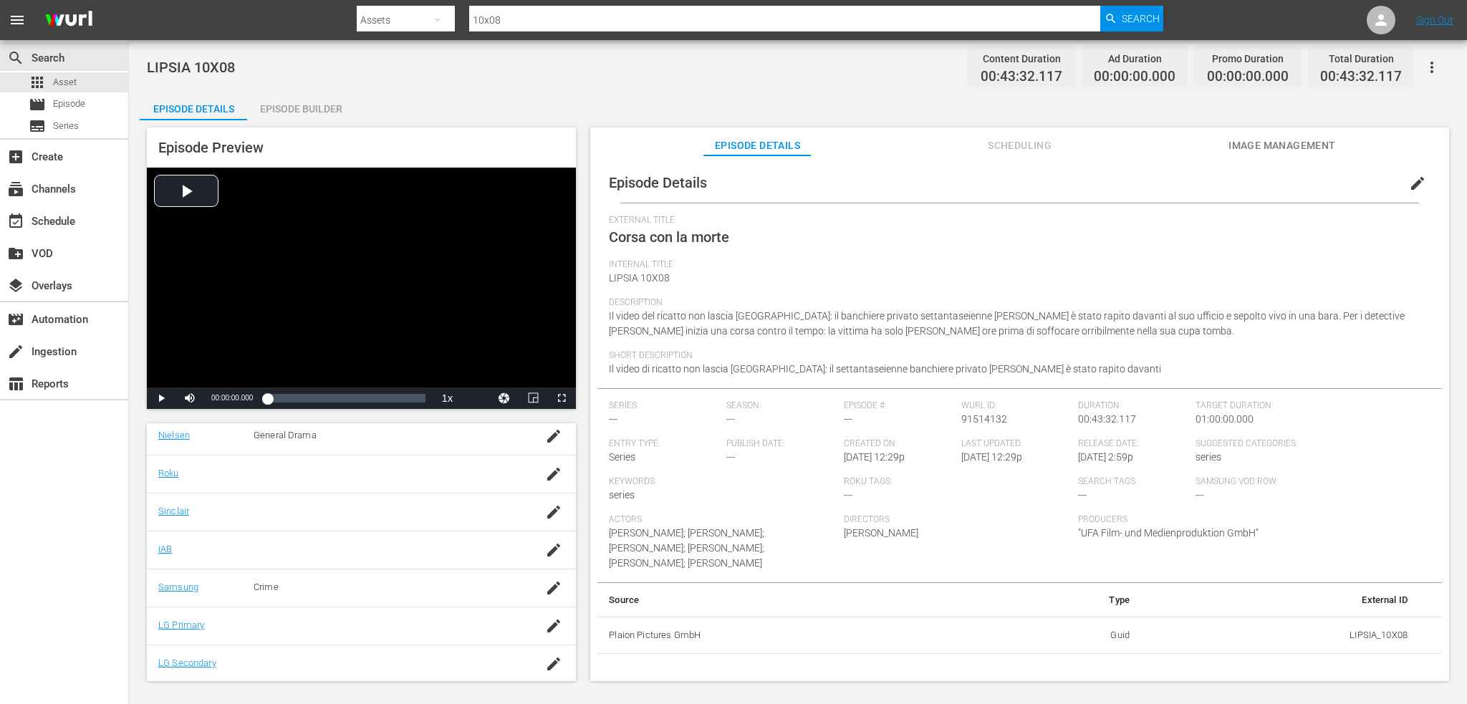
click at [1409, 178] on span "edit" at bounding box center [1417, 183] width 17 height 17
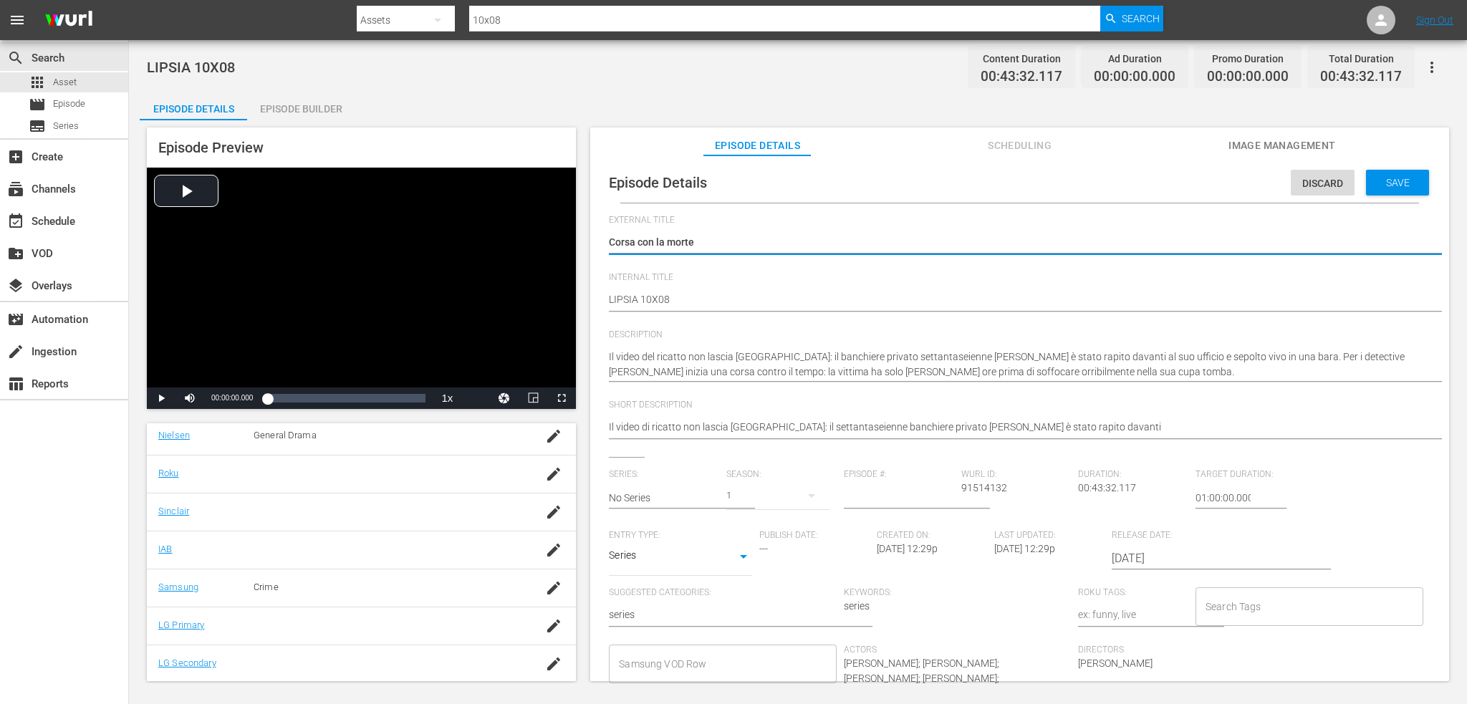
click at [663, 659] on input "Samsung VOD Row" at bounding box center [711, 664] width 193 height 26
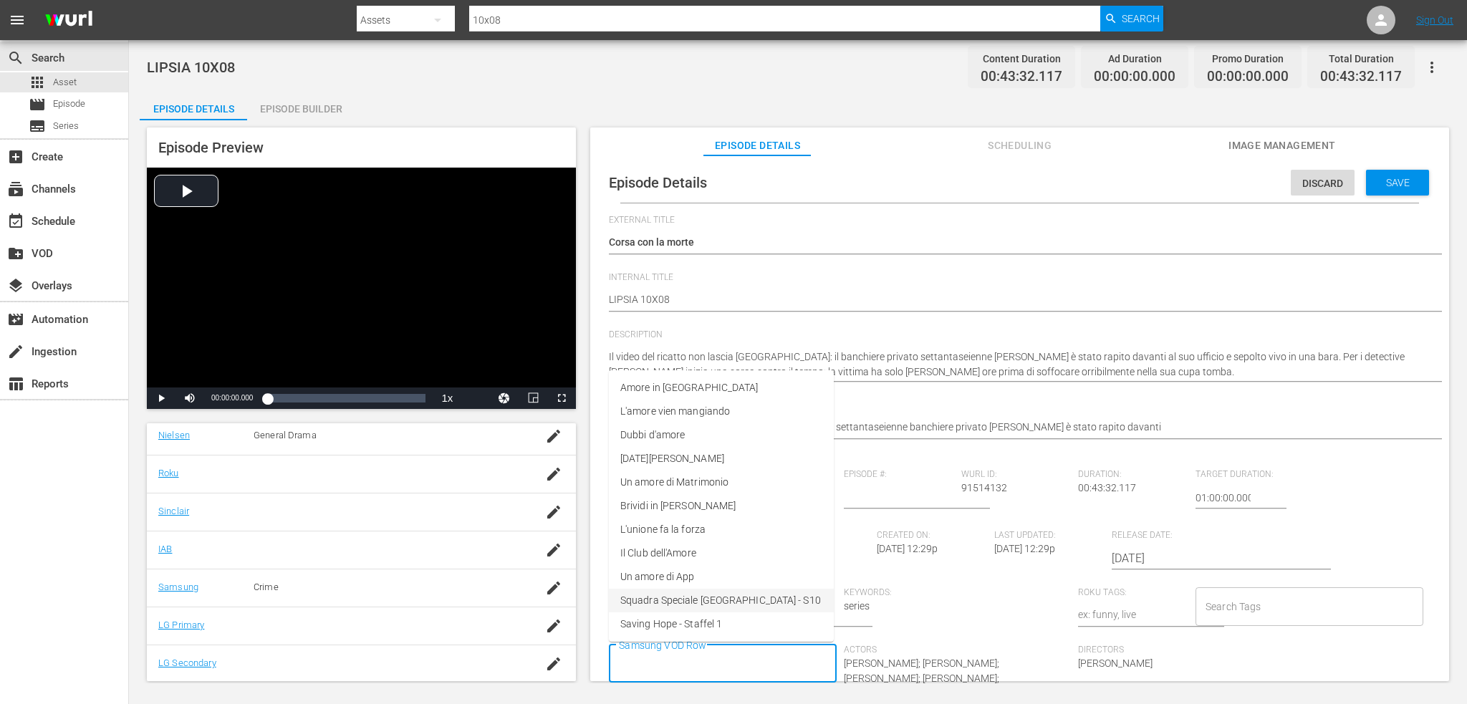
click at [699, 599] on span "Squadra Speciale [GEOGRAPHIC_DATA] - S10" at bounding box center [720, 600] width 201 height 15
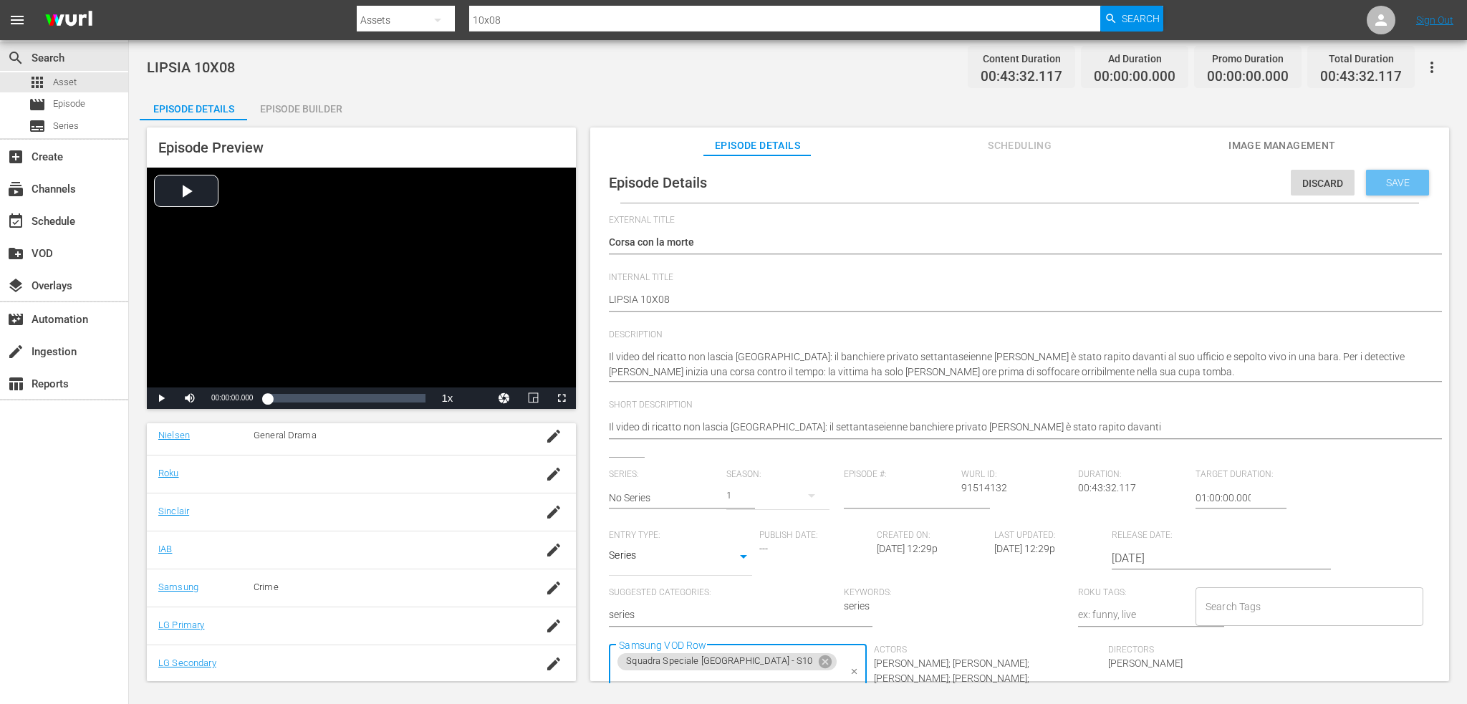
click at [1383, 186] on span "Save" at bounding box center [1398, 182] width 47 height 11
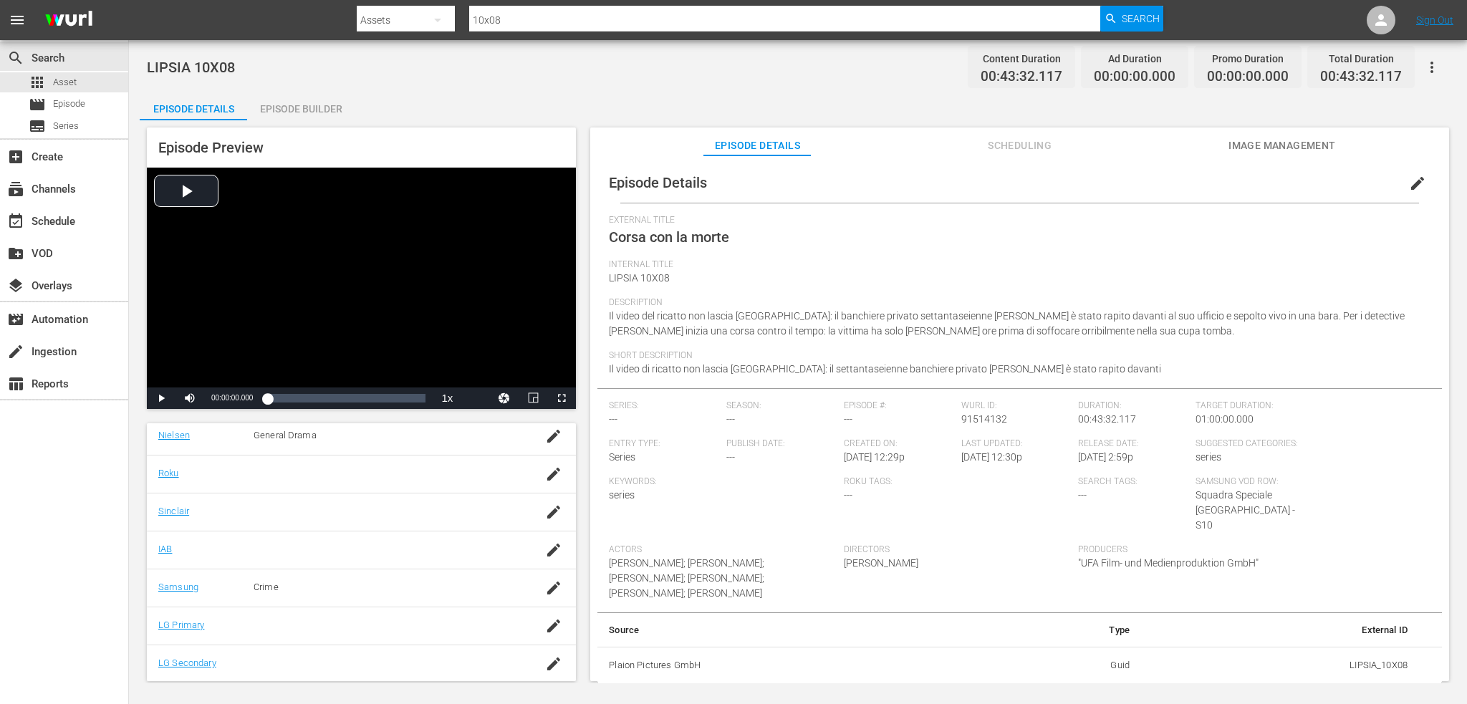
click at [301, 122] on div "Episode Preview Video Player is loading. Play Video Play Mute Current Time 00:0…" at bounding box center [798, 406] width 1317 height 572
click at [309, 112] on div "Episode Builder" at bounding box center [300, 109] width 107 height 34
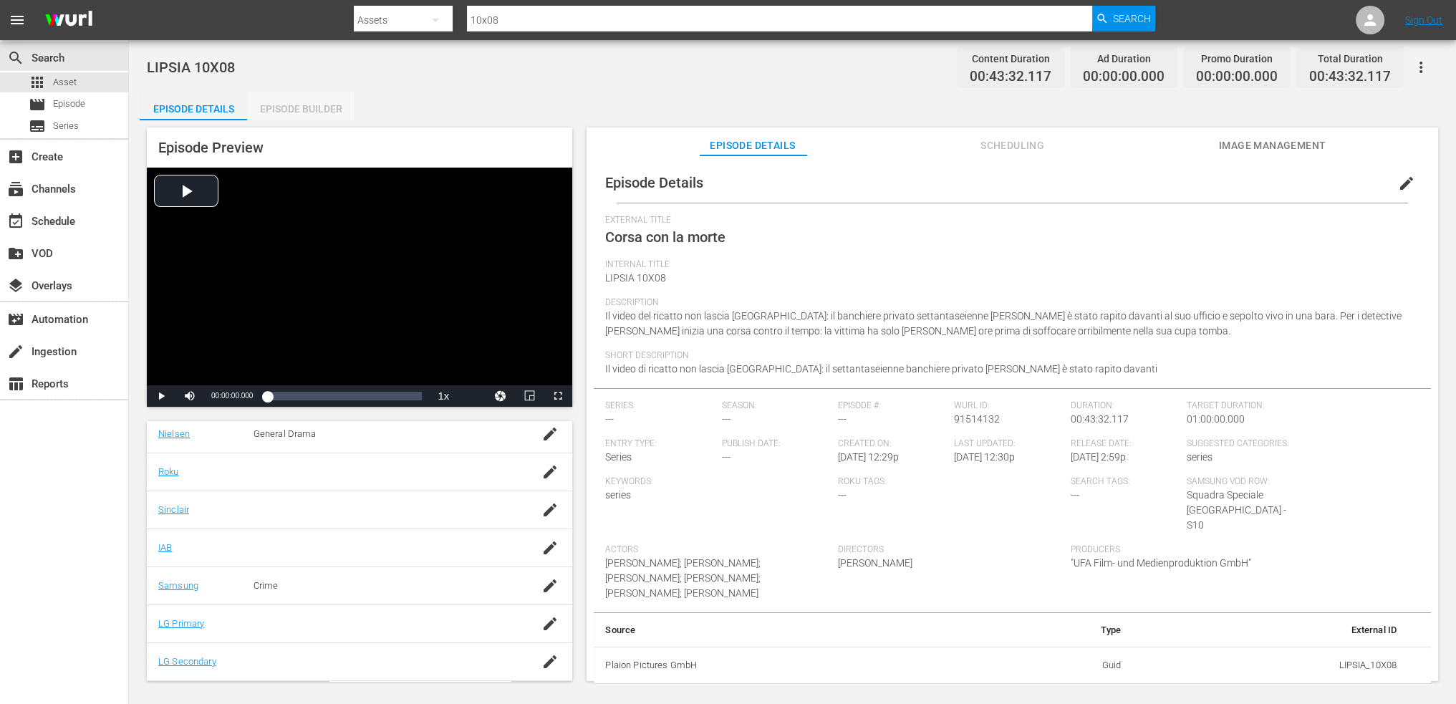
scroll to position [251, 0]
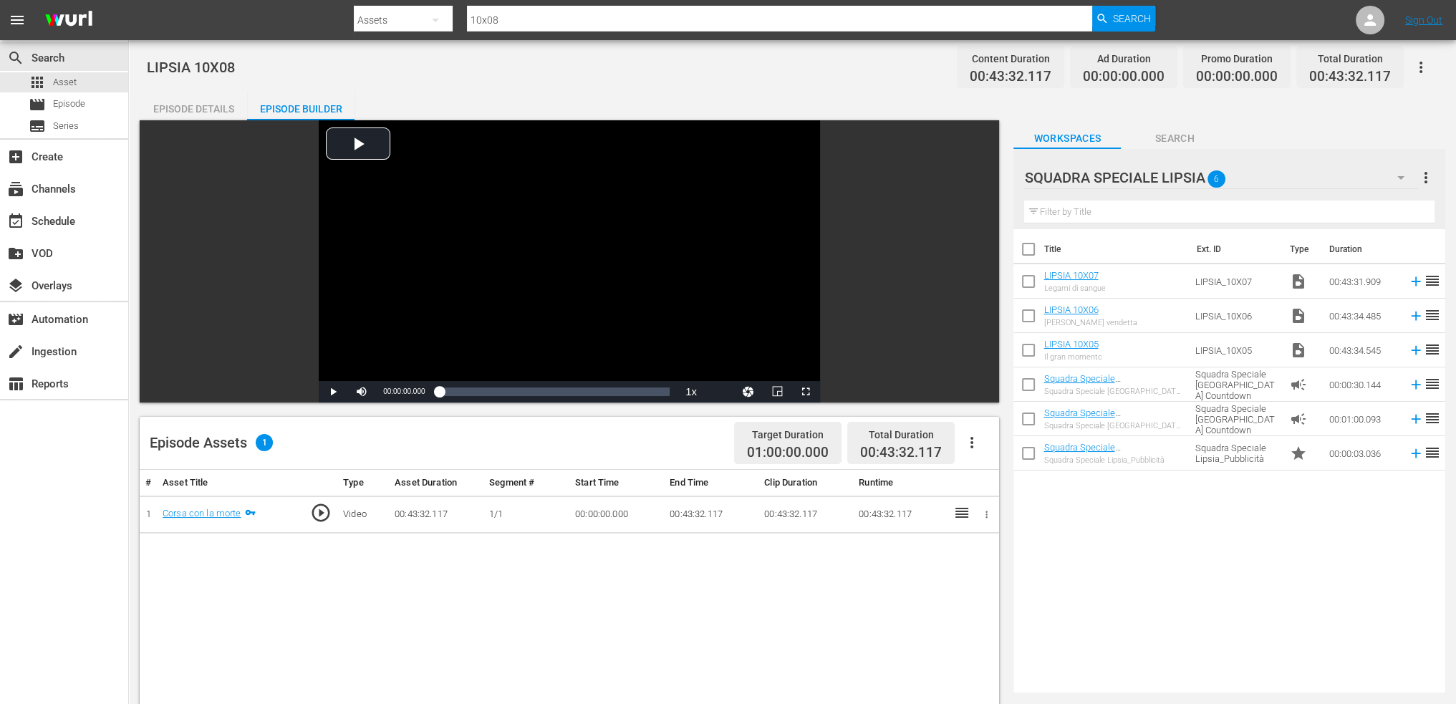
click at [1129, 181] on div at bounding box center [1121, 178] width 195 height 36
click at [1394, 172] on input "SQUADRA SPECIALE LIPSIA" at bounding box center [1223, 177] width 398 height 34
click at [1396, 114] on div "Episode Details Episode Builder Episode Preview Video Player is loading. Play V…" at bounding box center [793, 579] width 1306 height 975
click at [1403, 177] on icon "button" at bounding box center [1401, 177] width 17 height 17
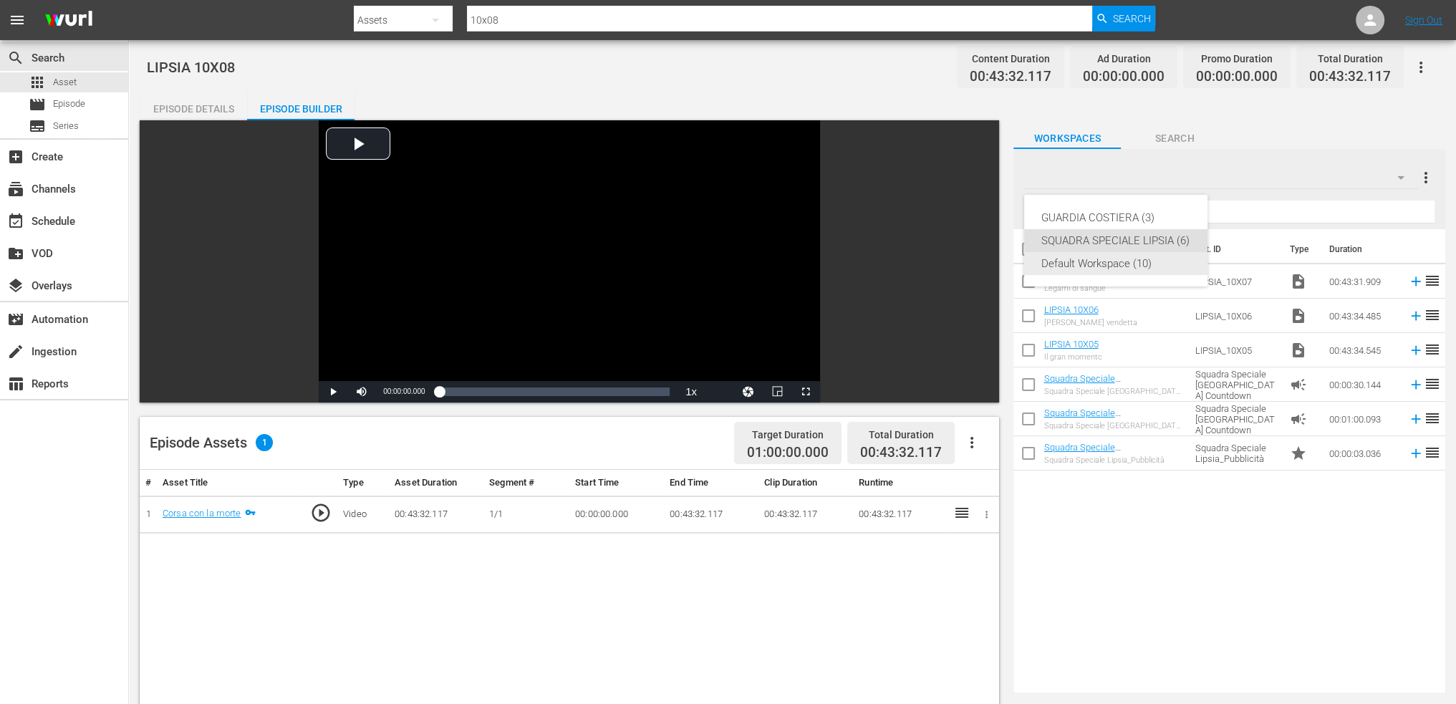
click at [1137, 271] on div "Default Workspace (10)" at bounding box center [1116, 263] width 149 height 23
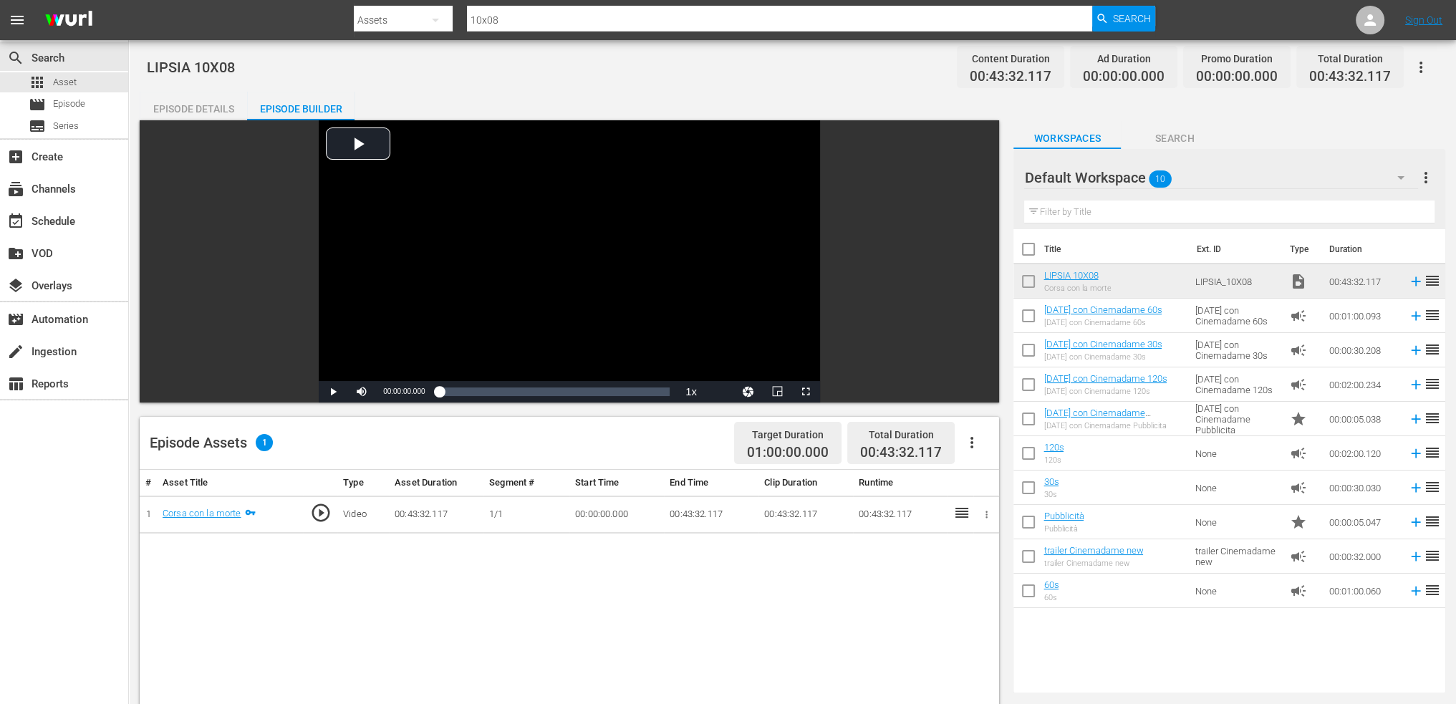
click at [1023, 283] on input "checkbox" at bounding box center [1029, 284] width 30 height 30
checkbox input "true"
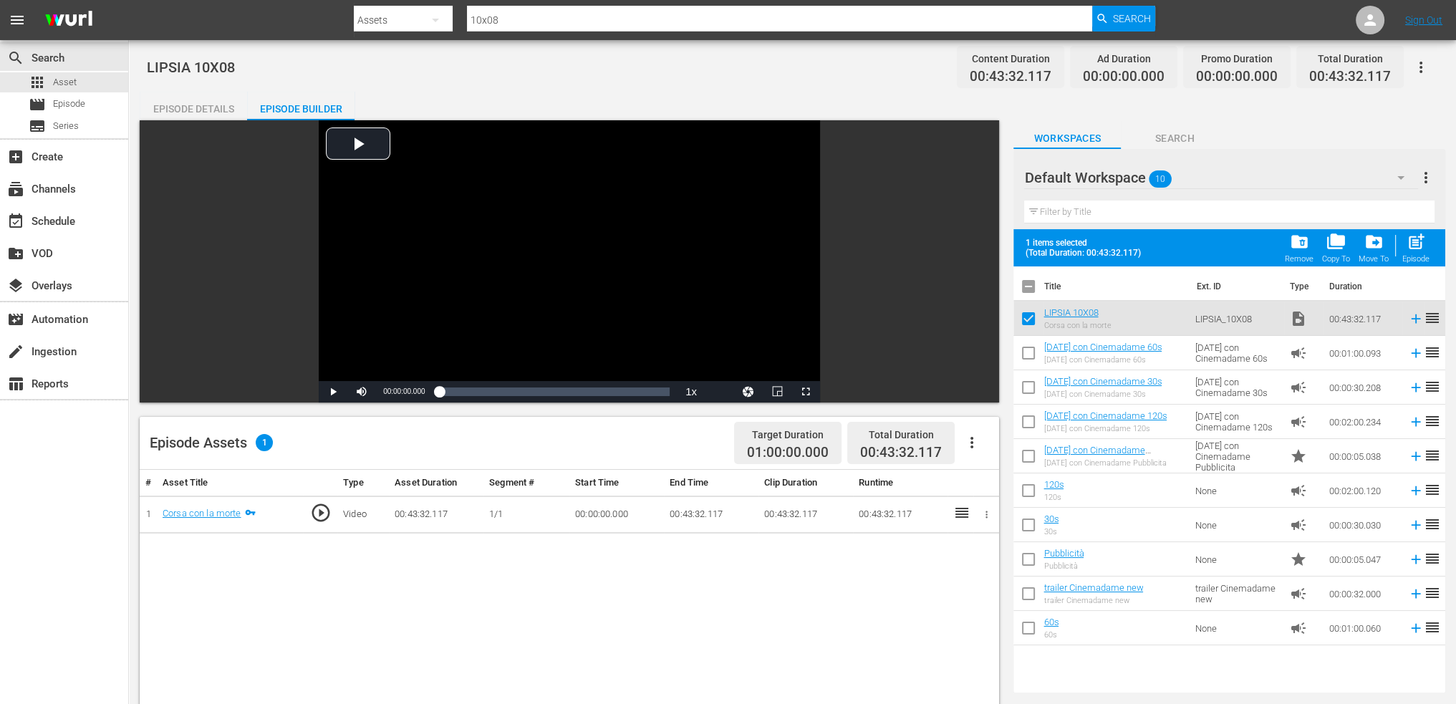
click at [1370, 240] on span "drive_file_move" at bounding box center [1374, 241] width 19 height 19
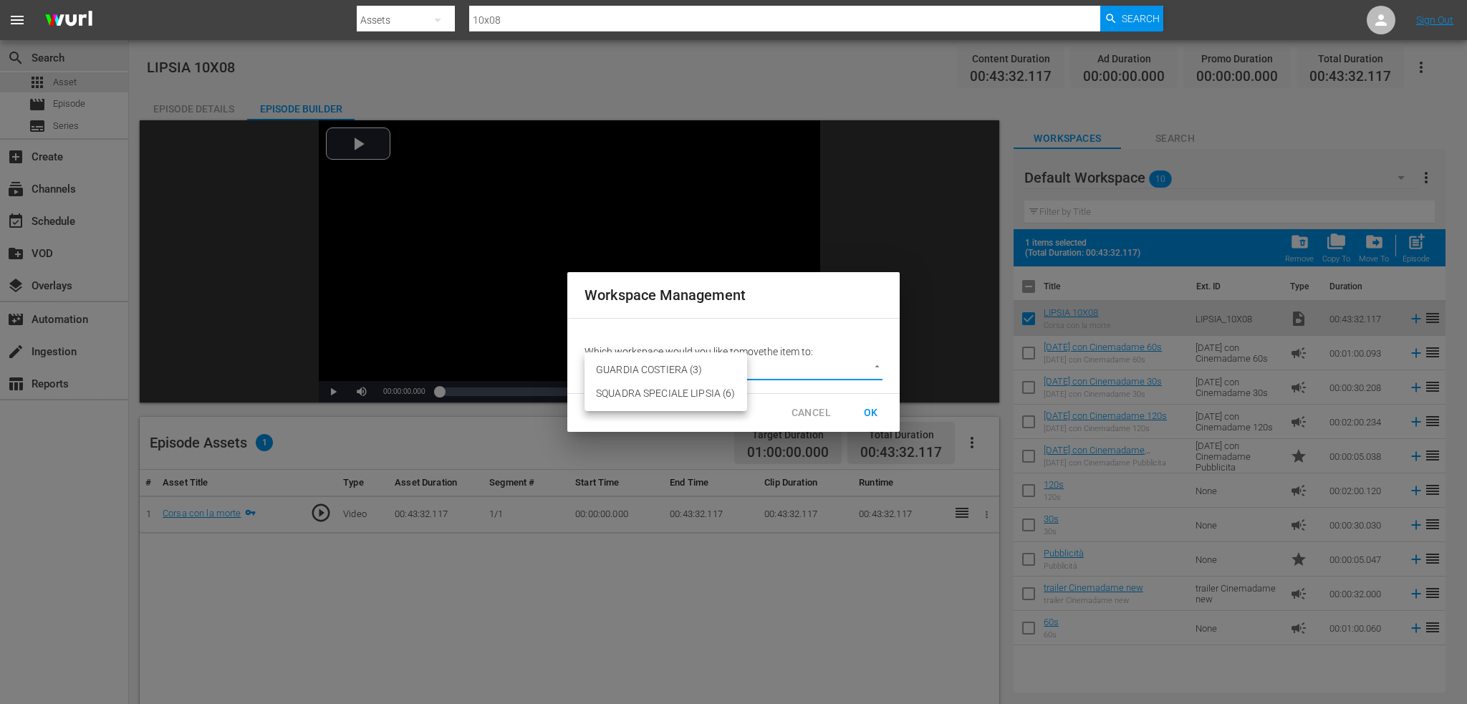
click at [855, 363] on body "menu Search By Assets Search ID, Title, Description, Keywords, or Category 10x0…" at bounding box center [733, 352] width 1467 height 704
click at [667, 400] on li "SQUADRA SPECIALE LIPSIA (6)" at bounding box center [666, 394] width 163 height 24
type input "3877"
click at [861, 413] on span "OK" at bounding box center [871, 413] width 23 height 18
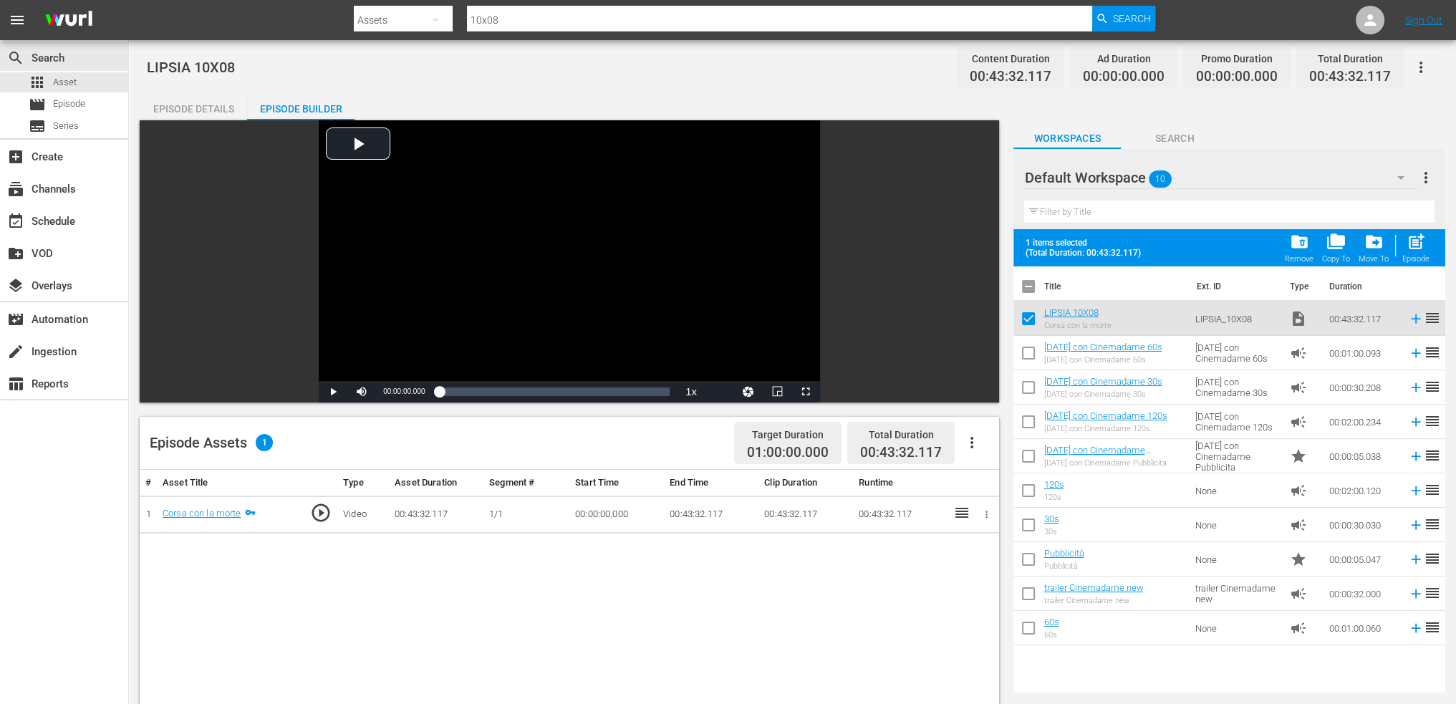
checkbox input "false"
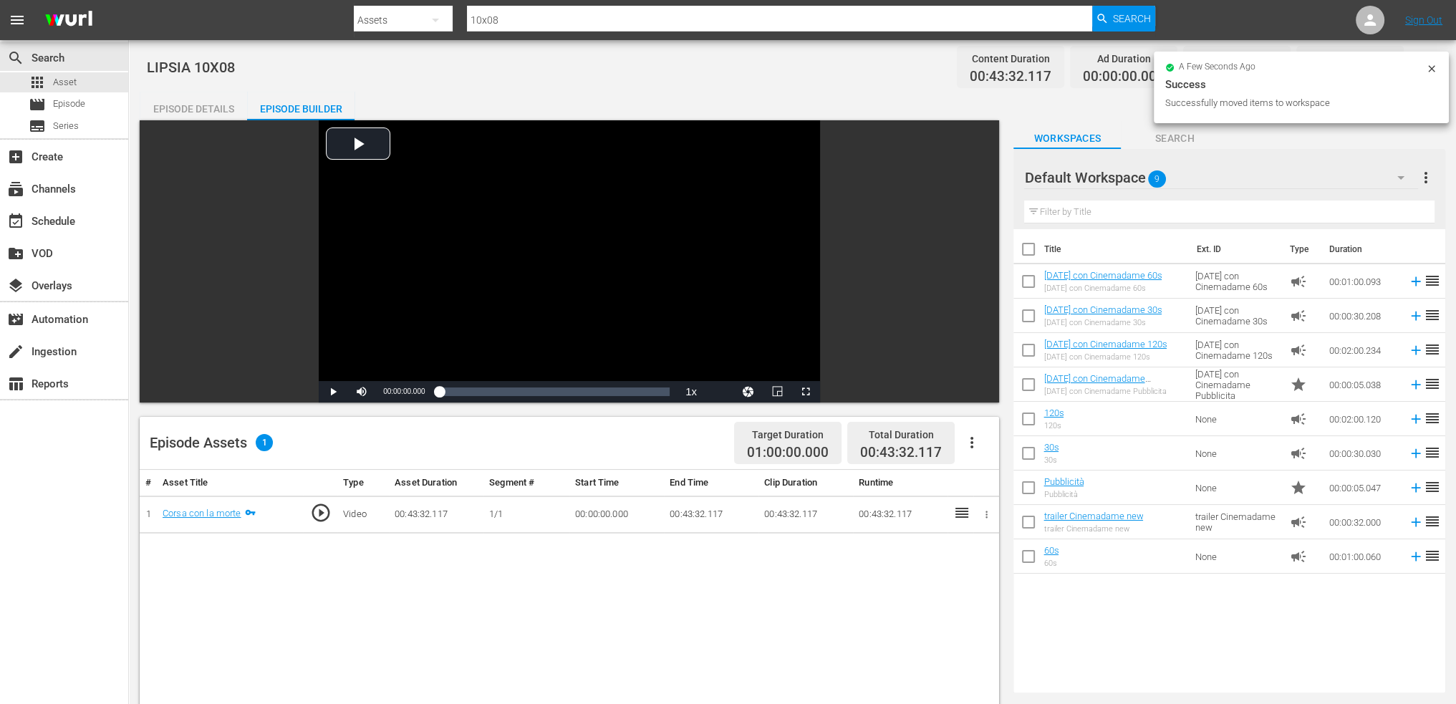
click at [1408, 171] on icon "button" at bounding box center [1401, 177] width 17 height 17
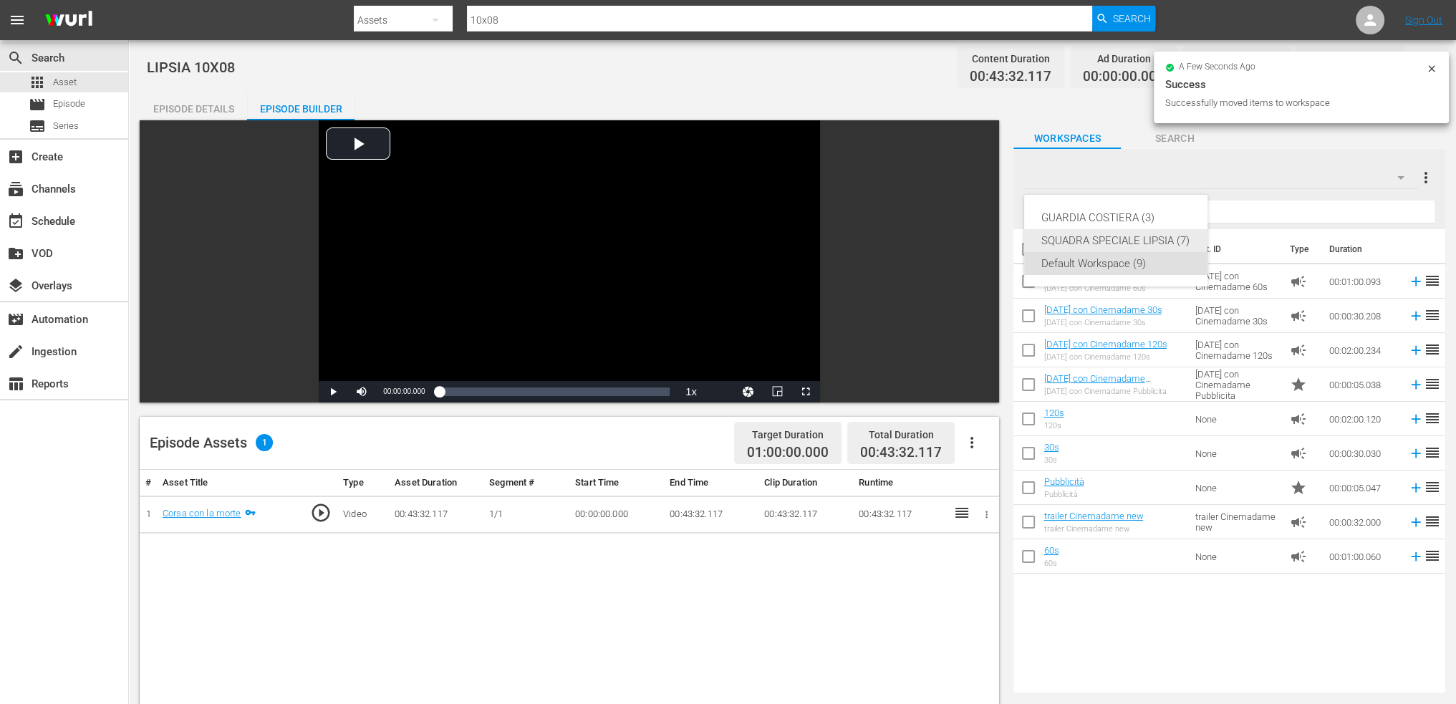
click at [1146, 238] on div "SQUADRA SPECIALE LIPSIA (7)" at bounding box center [1116, 240] width 149 height 23
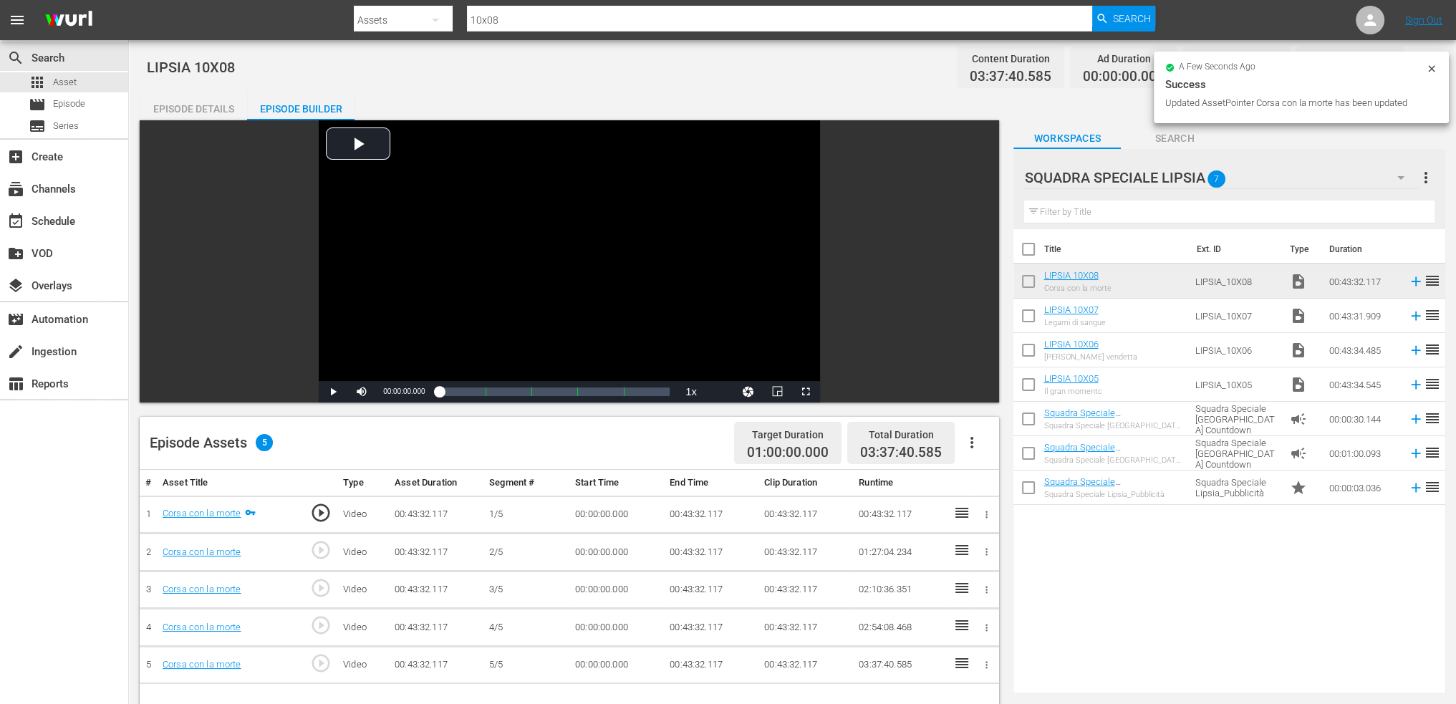
click at [694, 490] on th "End Time" at bounding box center [711, 483] width 95 height 27
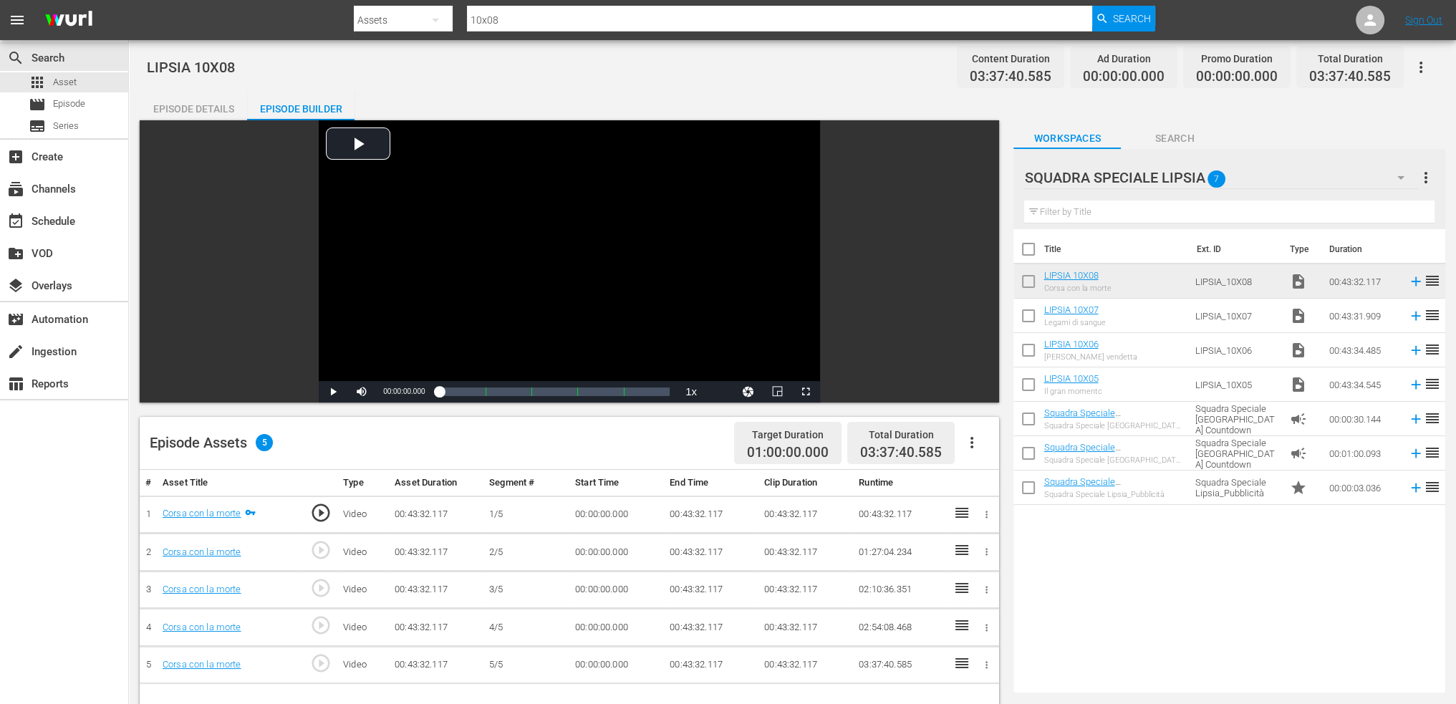
click at [694, 504] on td "00:43:32.117" at bounding box center [711, 515] width 95 height 38
click at [690, 512] on td "00:43:32.117" at bounding box center [711, 515] width 95 height 38
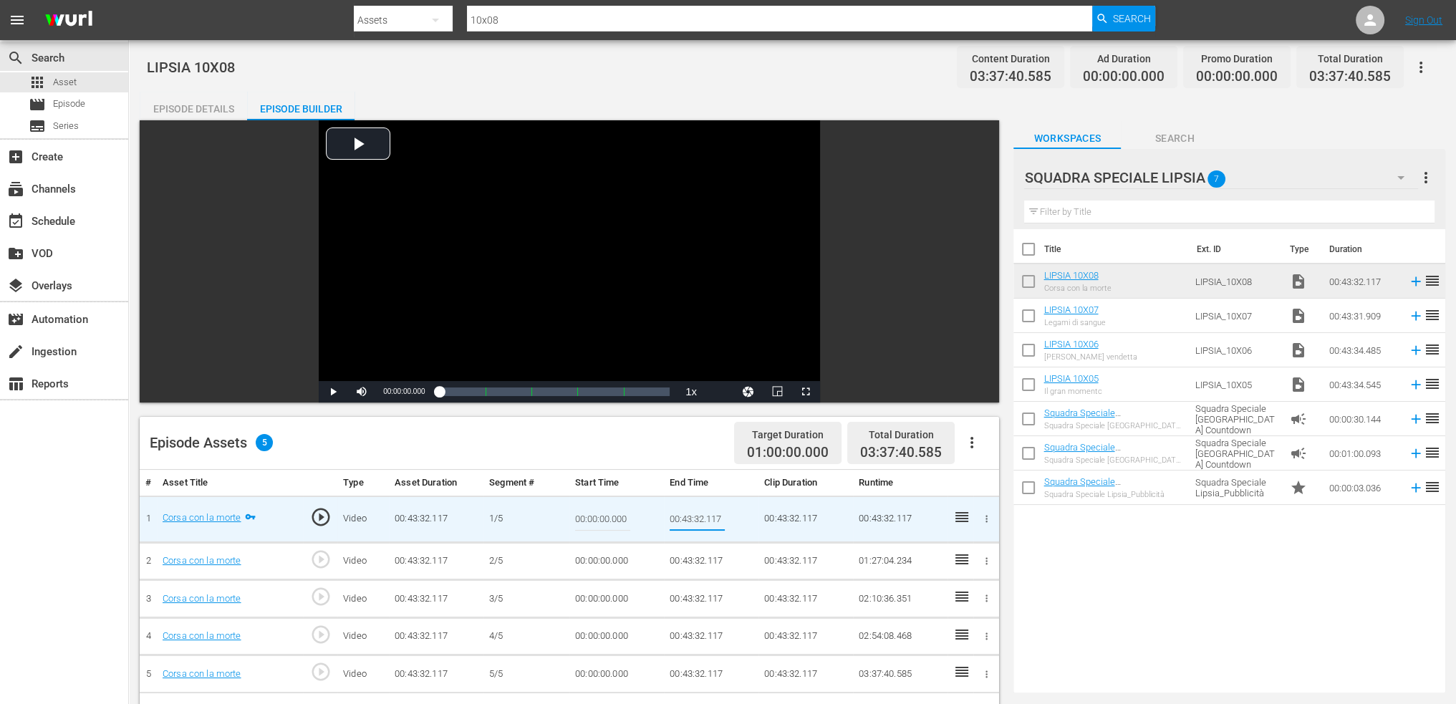
click at [690, 512] on input "00:43:32.117" at bounding box center [697, 519] width 55 height 34
type input "00:09:00"
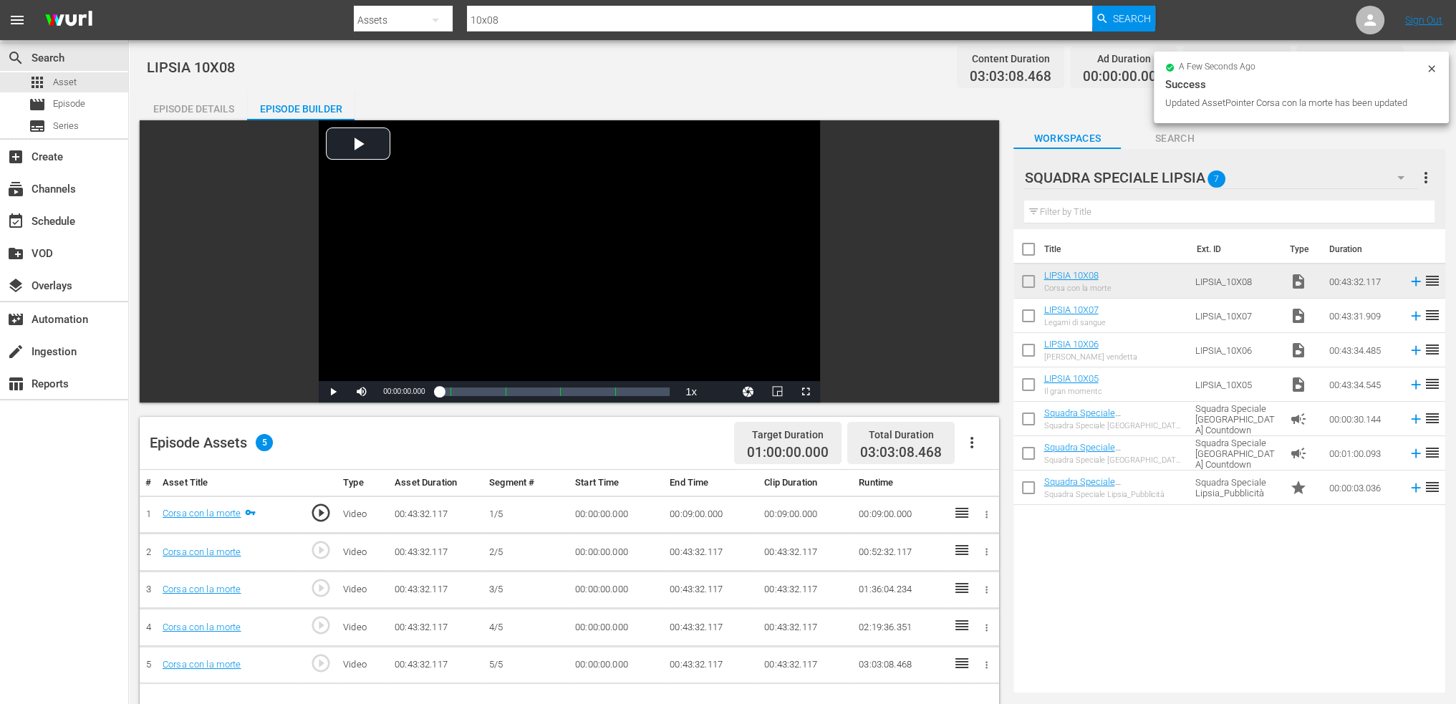
click at [612, 552] on td "00:00:00.000" at bounding box center [617, 553] width 95 height 38
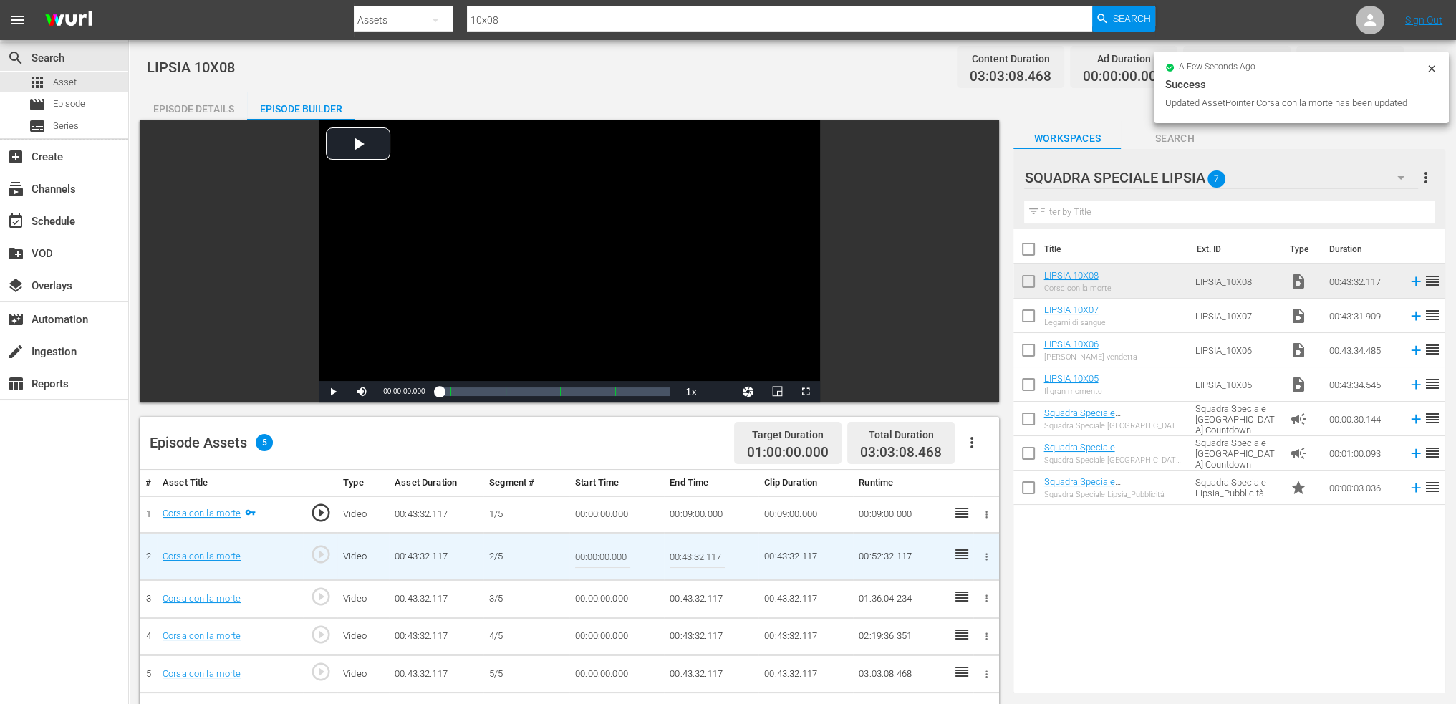
click at [612, 552] on input "00:00:00.000" at bounding box center [602, 556] width 55 height 34
paste input "9:"
type input "00:09:00"
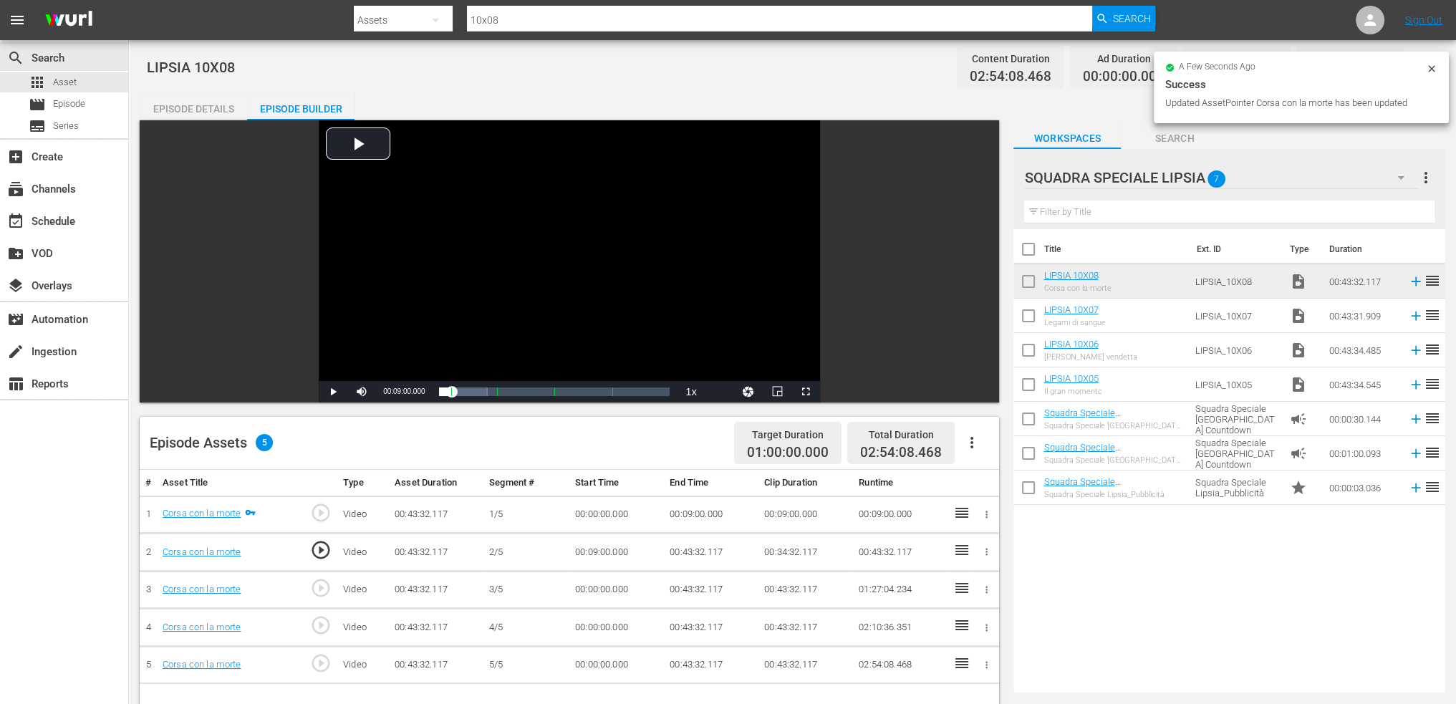
click at [688, 544] on td "00:43:32.117" at bounding box center [711, 553] width 95 height 38
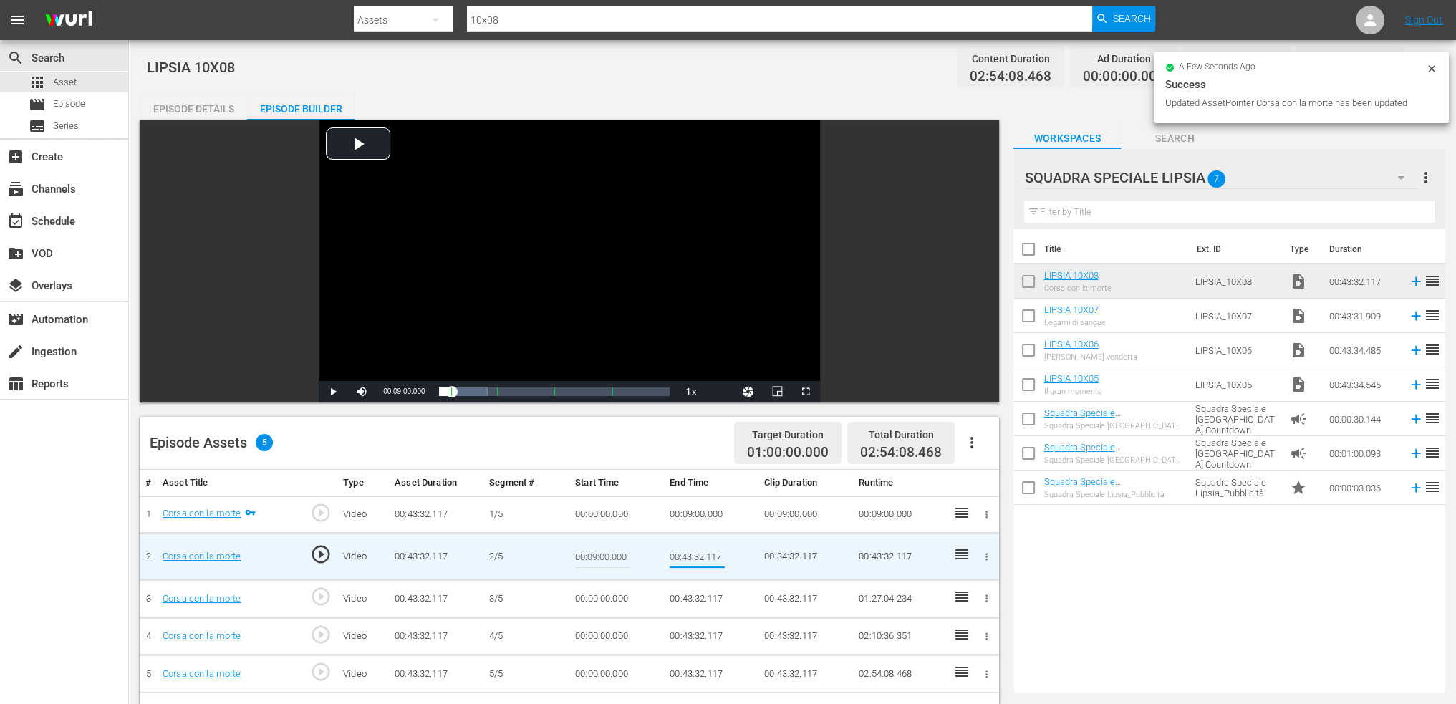
click at [690, 544] on input "00:43:32.117" at bounding box center [697, 556] width 55 height 34
type input "00:18:00"
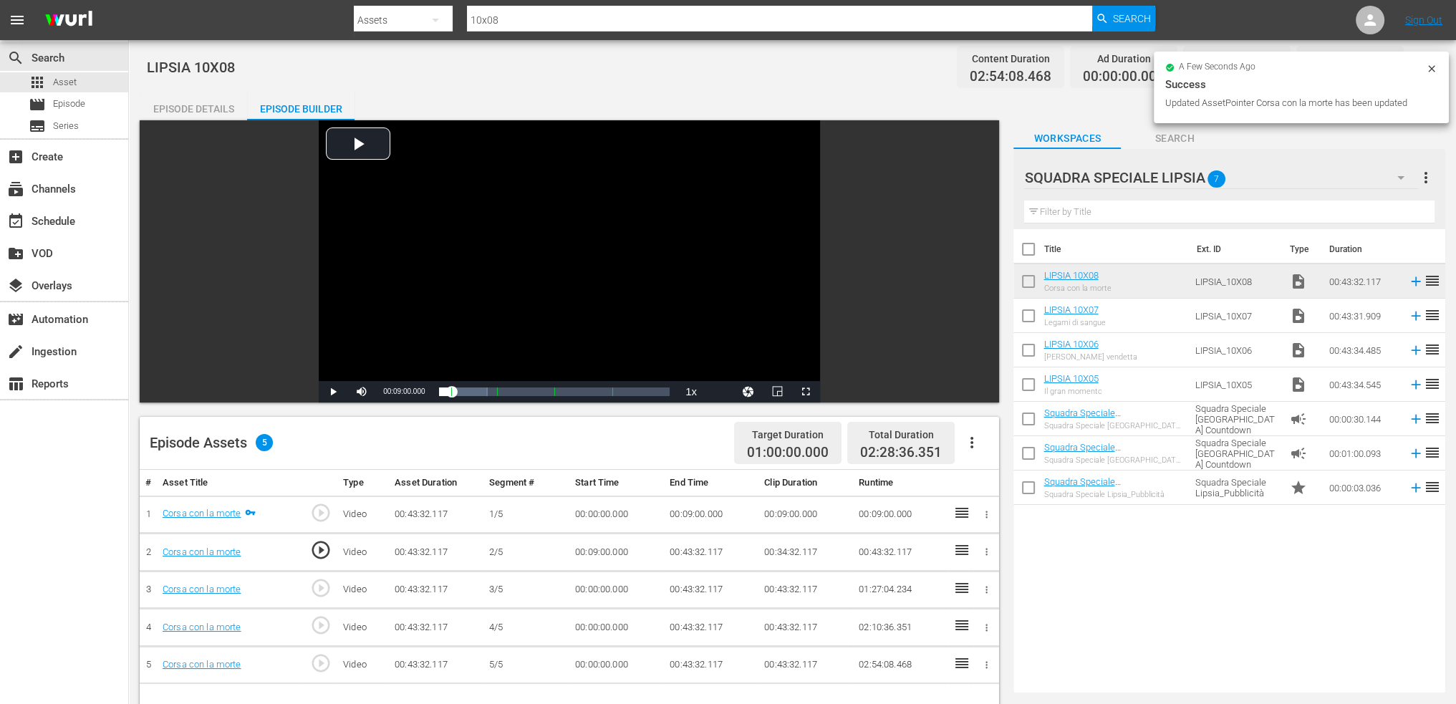
click at [596, 595] on td "00:00:00.000" at bounding box center [617, 590] width 95 height 38
click at [600, 587] on td "00:00:00.000" at bounding box center [617, 590] width 95 height 38
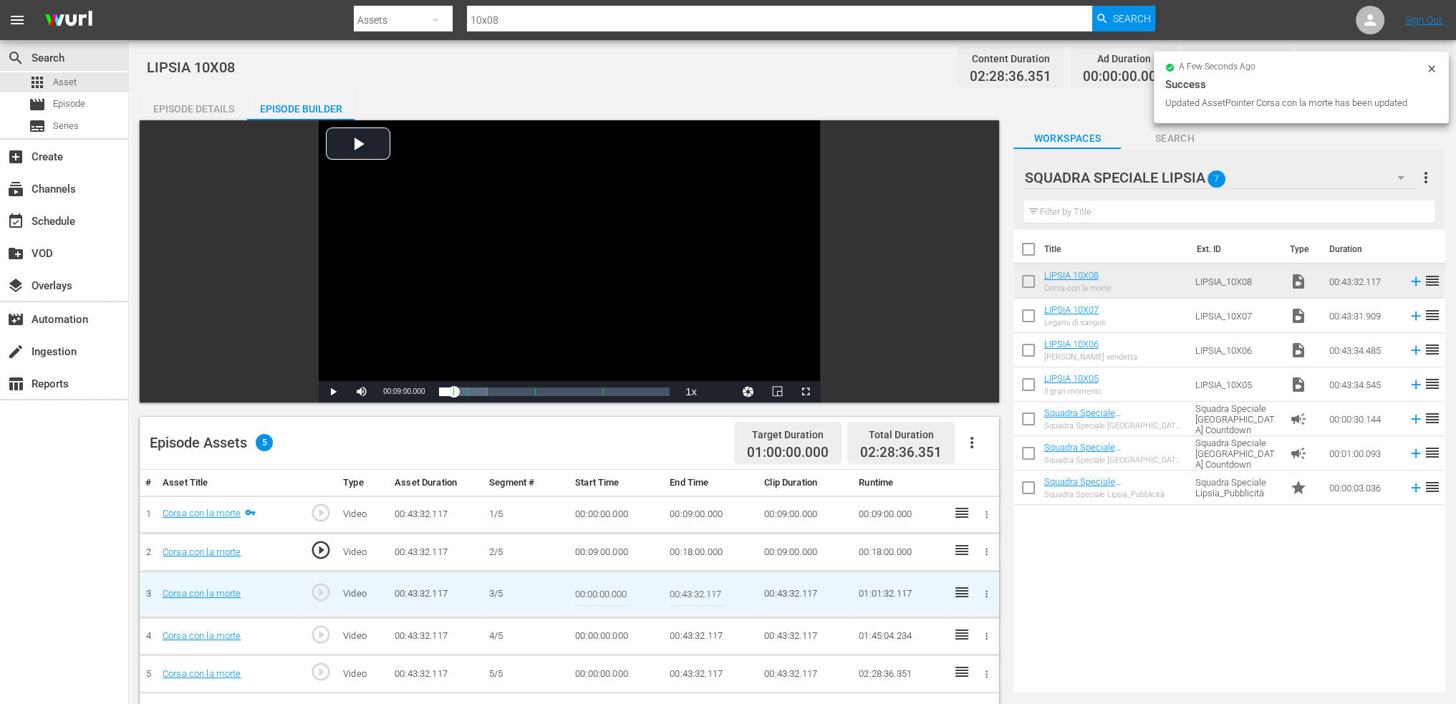
click at [600, 587] on input "00:00:00.000" at bounding box center [602, 594] width 55 height 34
paste input "18:"
type input "00:18:00"
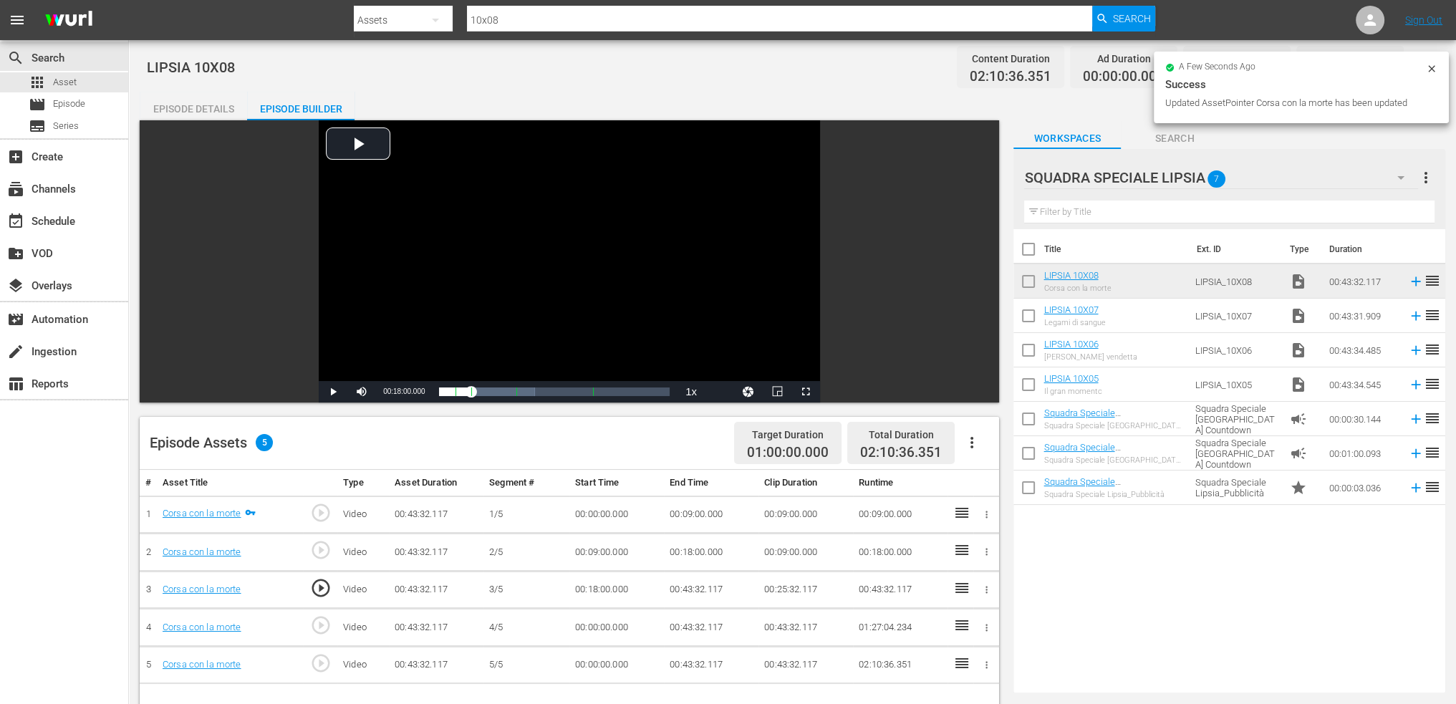
click at [704, 583] on td "00:43:32.117" at bounding box center [711, 590] width 95 height 38
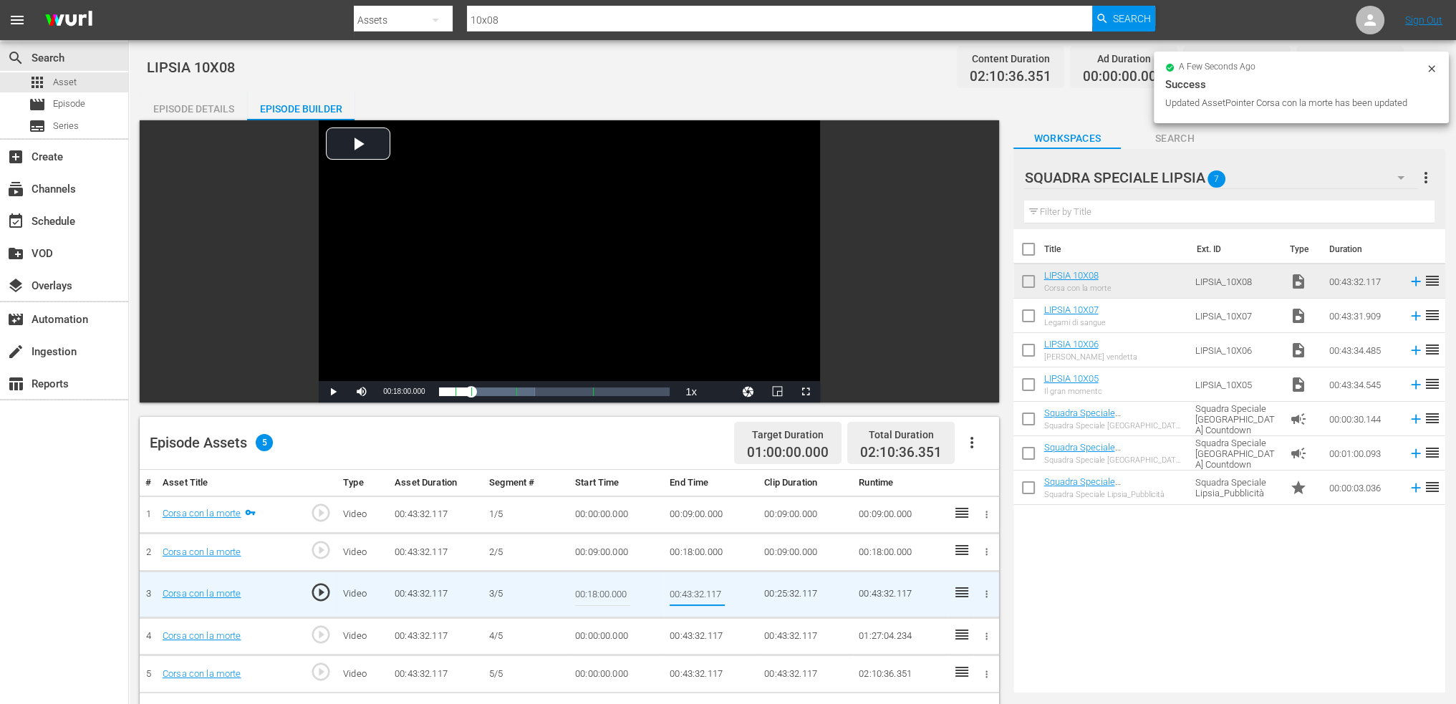
click at [704, 583] on input "00:43:32.117" at bounding box center [697, 594] width 55 height 34
type input "00:27:00"
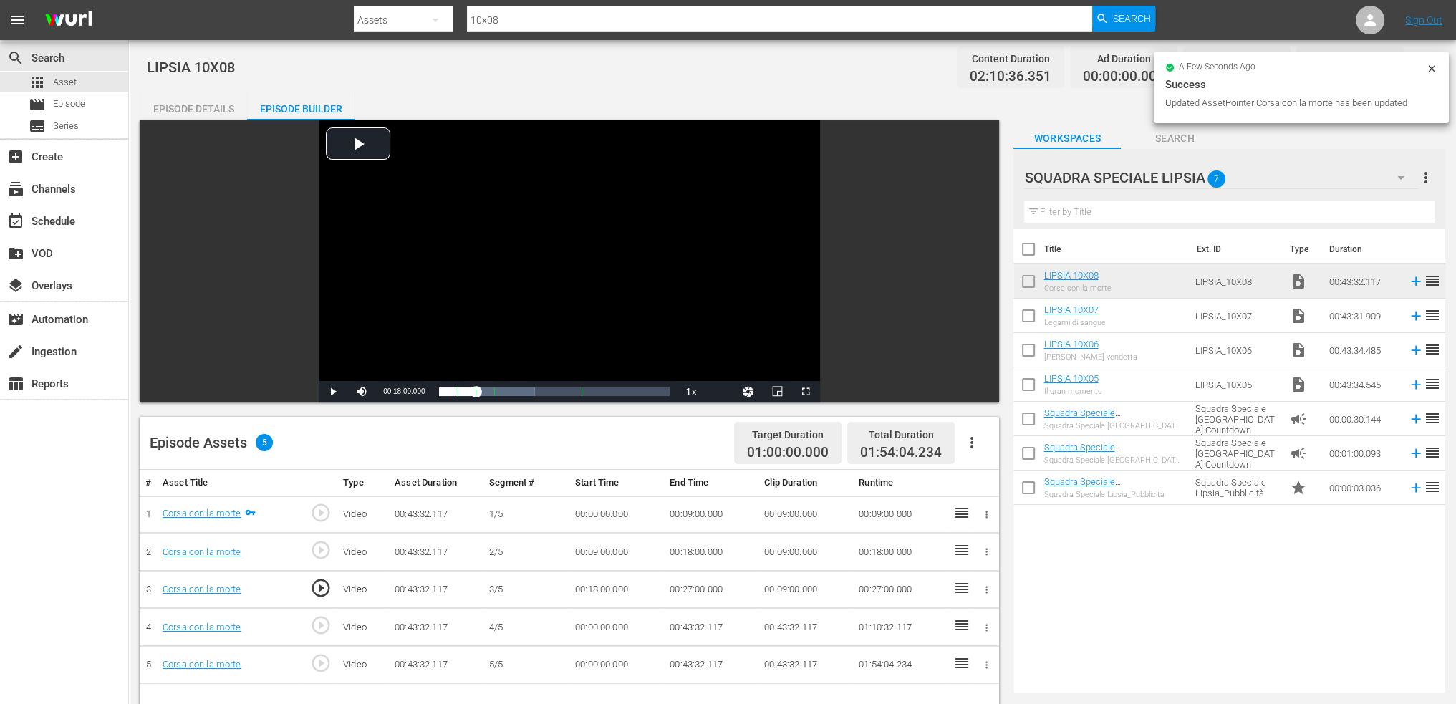
click at [602, 628] on td "00:00:00.000" at bounding box center [617, 628] width 95 height 38
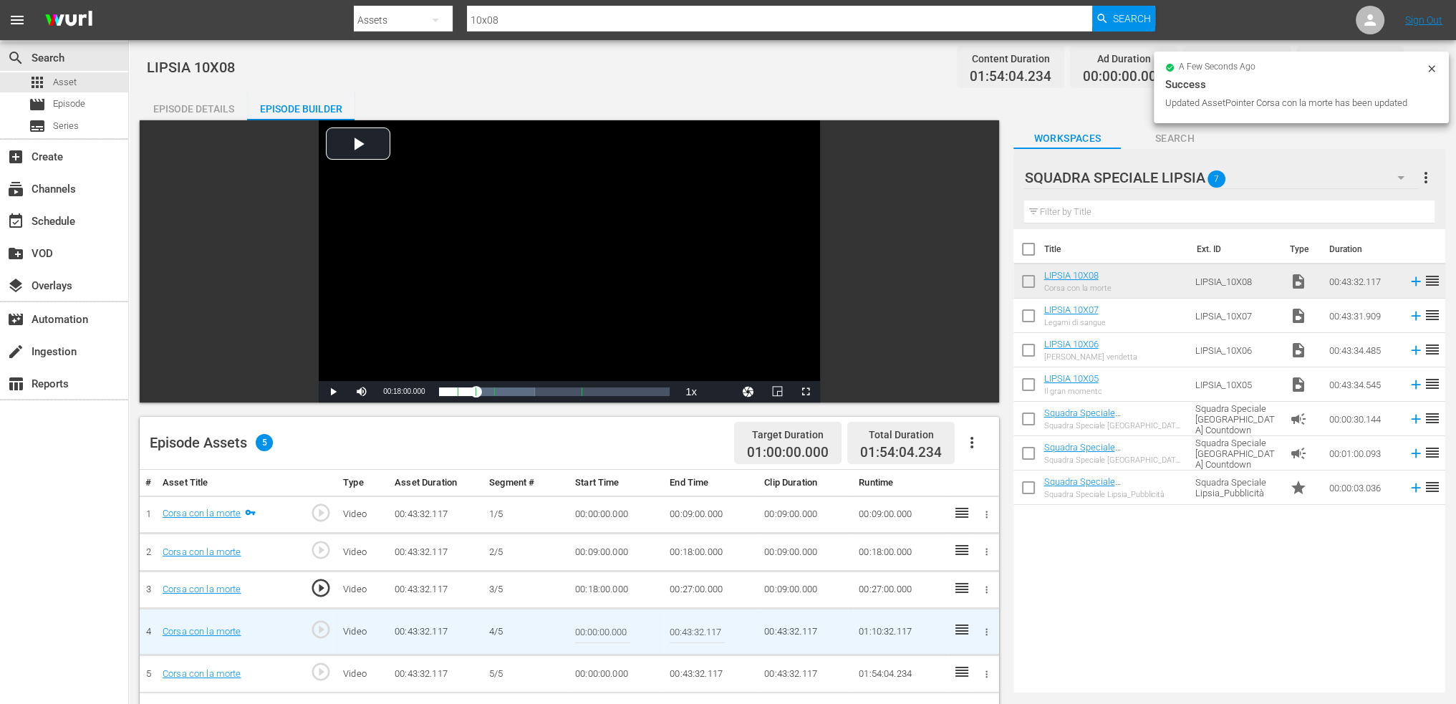
click at [602, 628] on input "00:00:00.000" at bounding box center [602, 632] width 55 height 34
paste input "27:"
type input "00:27:00"
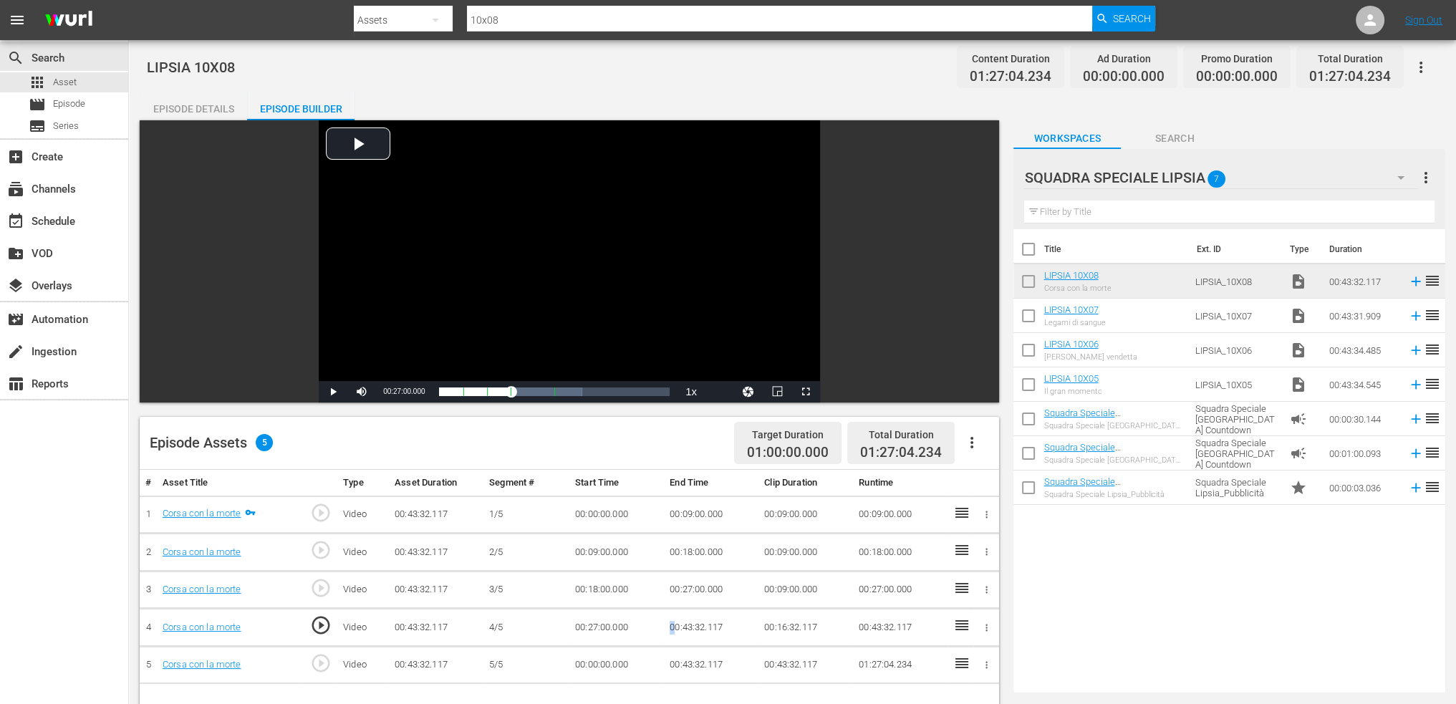
click at [673, 623] on td "00:43:32.117" at bounding box center [711, 628] width 95 height 38
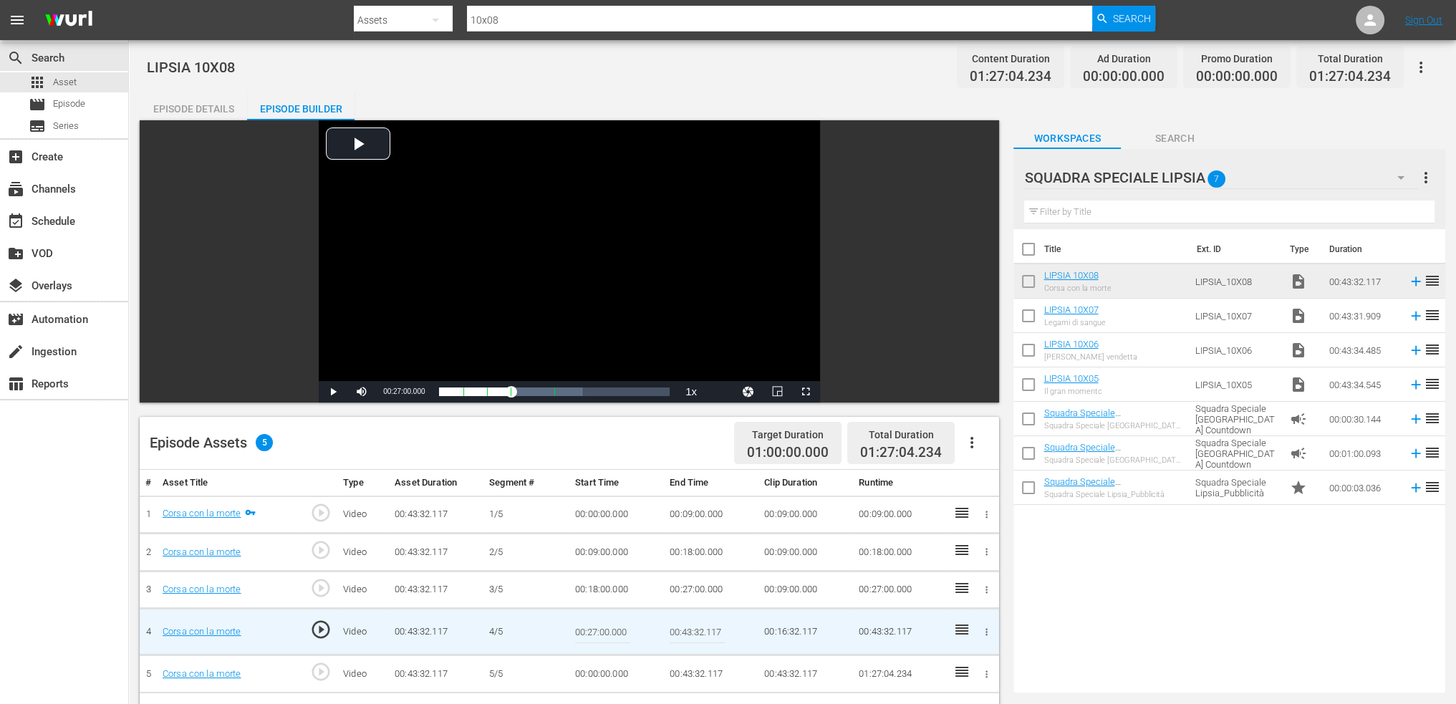
click at [674, 623] on input "00:43:32.117" at bounding box center [697, 632] width 55 height 34
paste input "00:36:"
click at [674, 623] on input "00:36:00:43:32.117" at bounding box center [697, 632] width 55 height 34
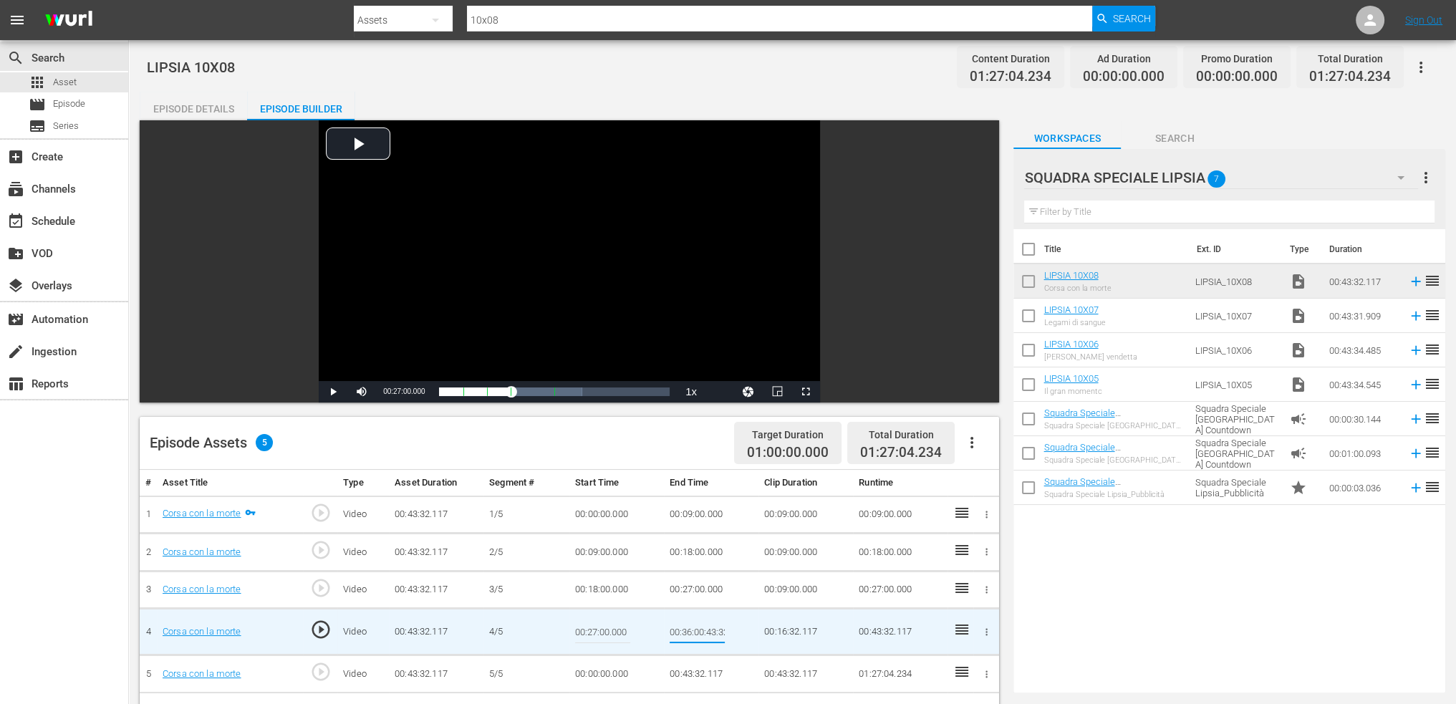
click at [674, 623] on input "00:36:00:43:32.117" at bounding box center [697, 632] width 55 height 34
paste input "text"
type input "00:36:00"
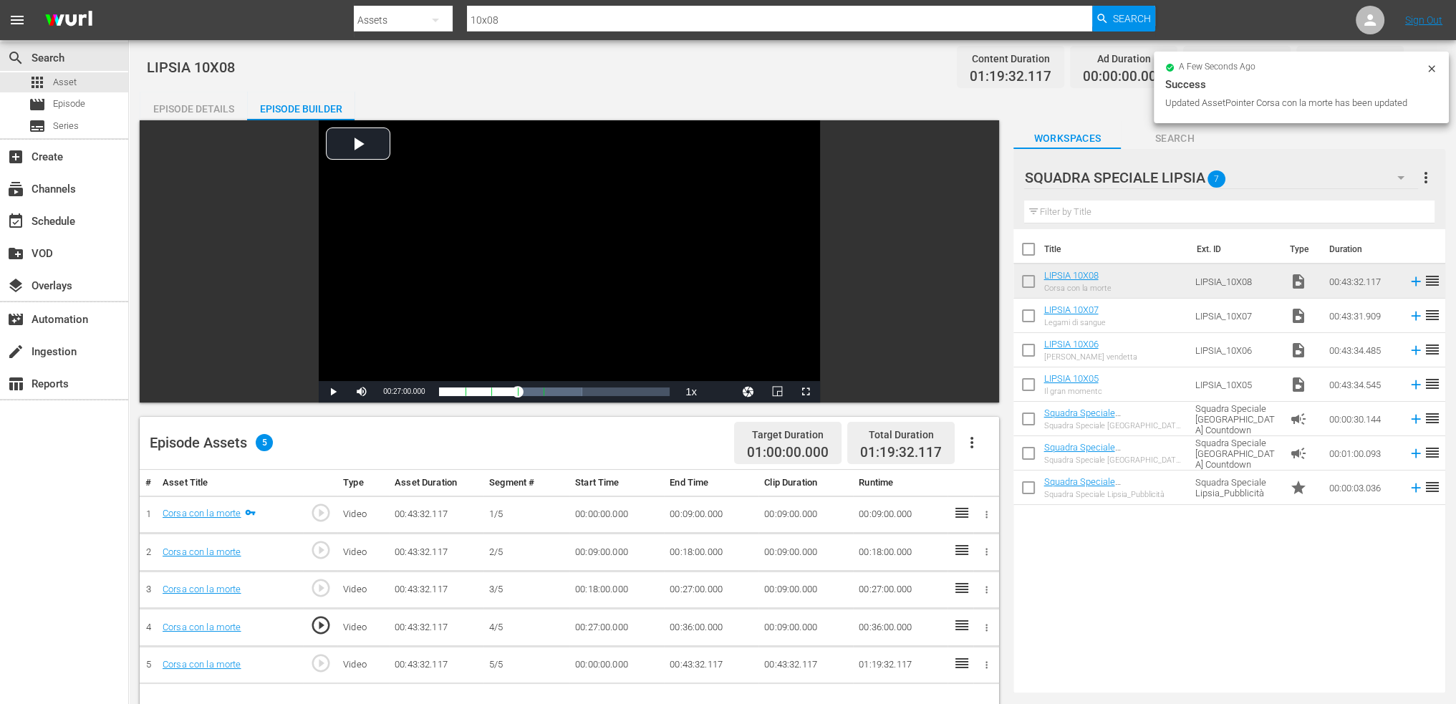
click at [596, 661] on td "00:00:00.000" at bounding box center [617, 665] width 95 height 38
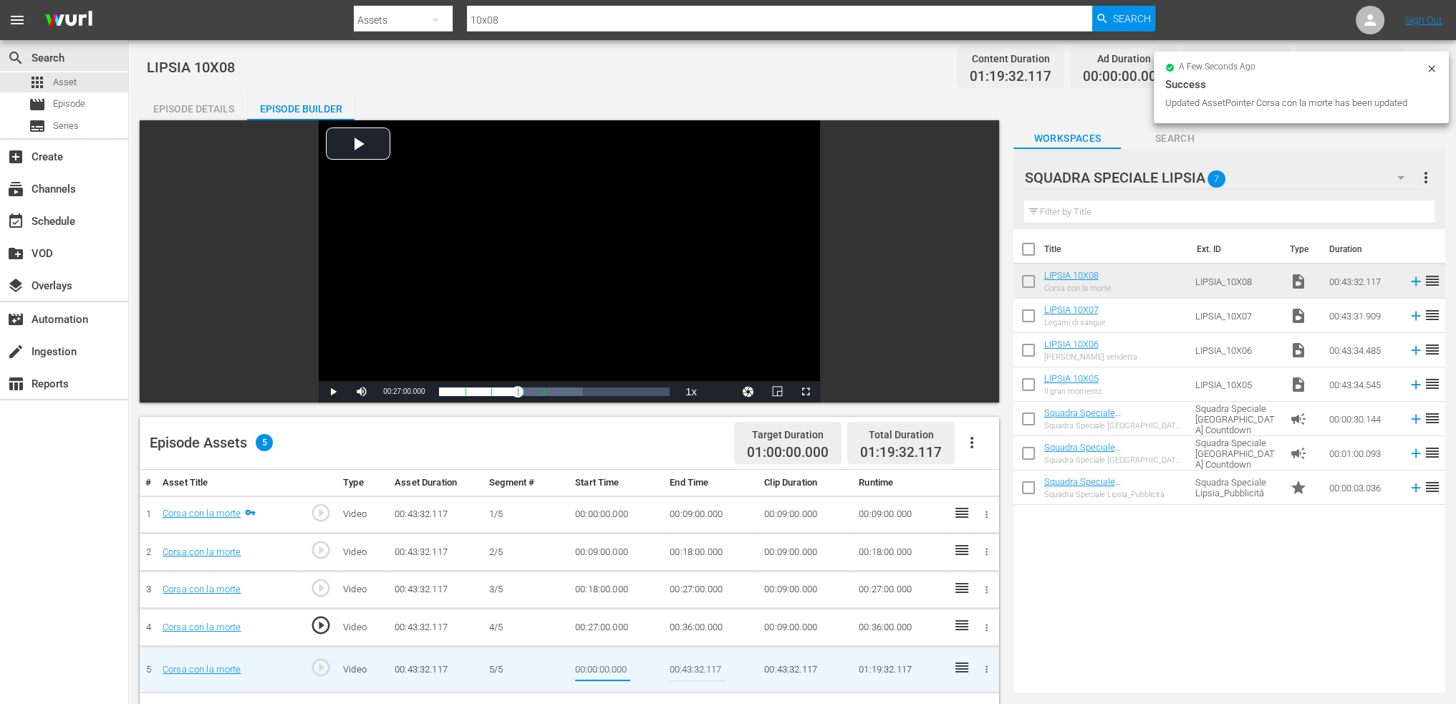
type input "00:36:00"
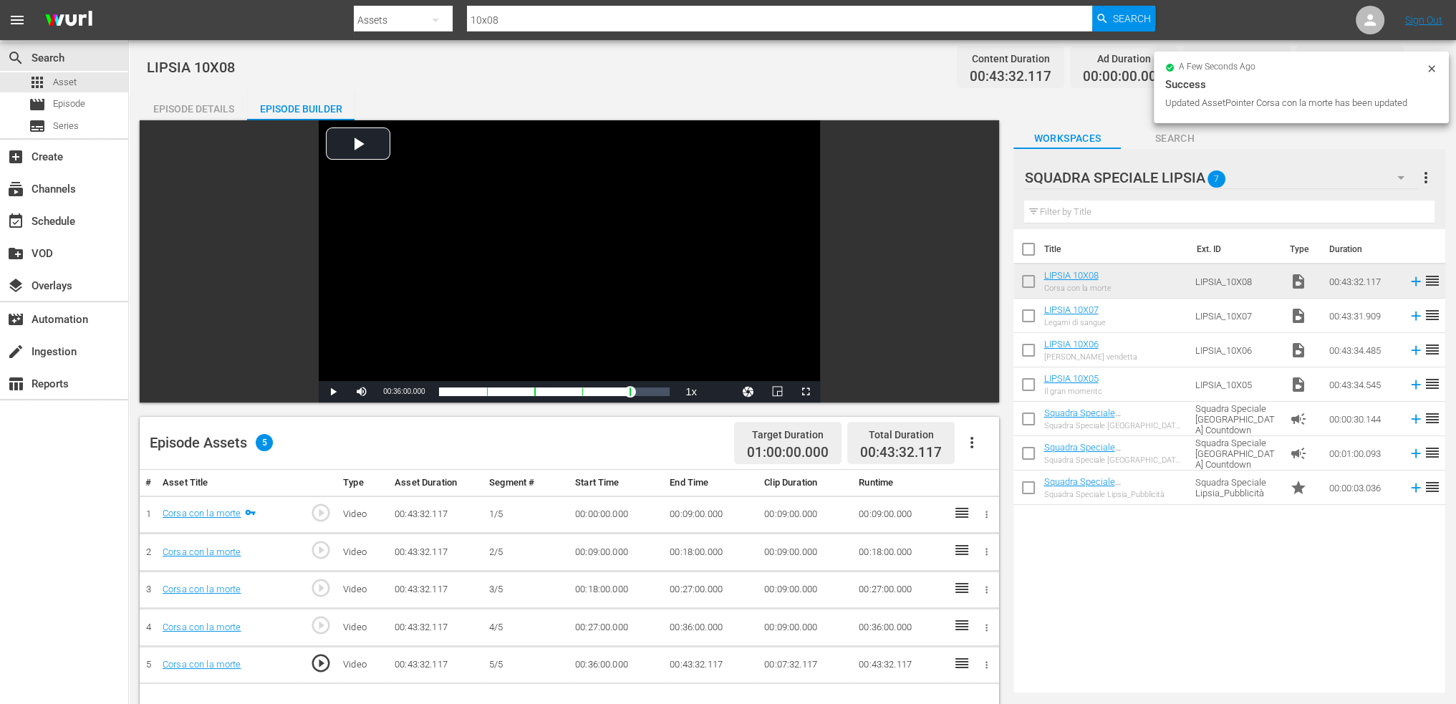
click at [970, 440] on icon "button" at bounding box center [972, 442] width 17 height 17
click at [1014, 452] on div "Fill with Ads" at bounding box center [1014, 448] width 97 height 34
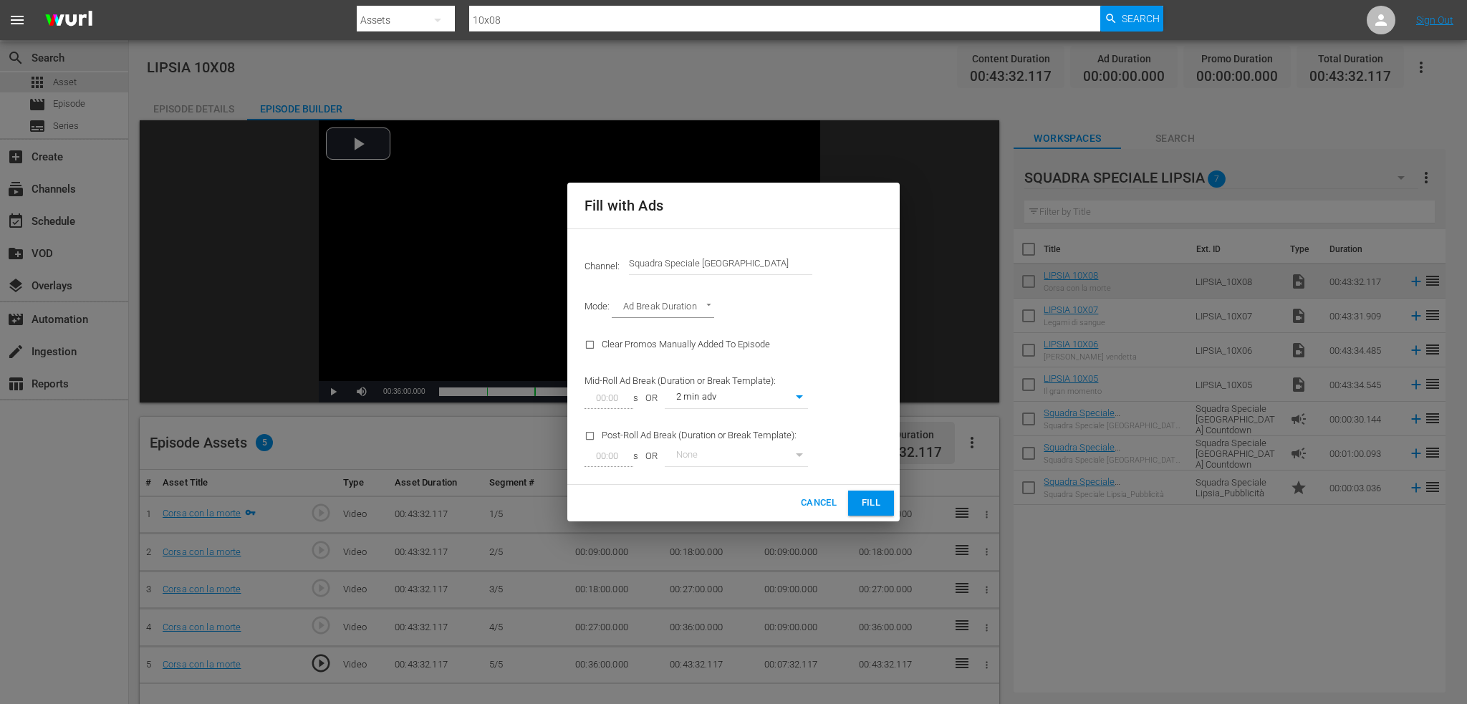
click at [869, 500] on span "Fill" at bounding box center [871, 503] width 23 height 16
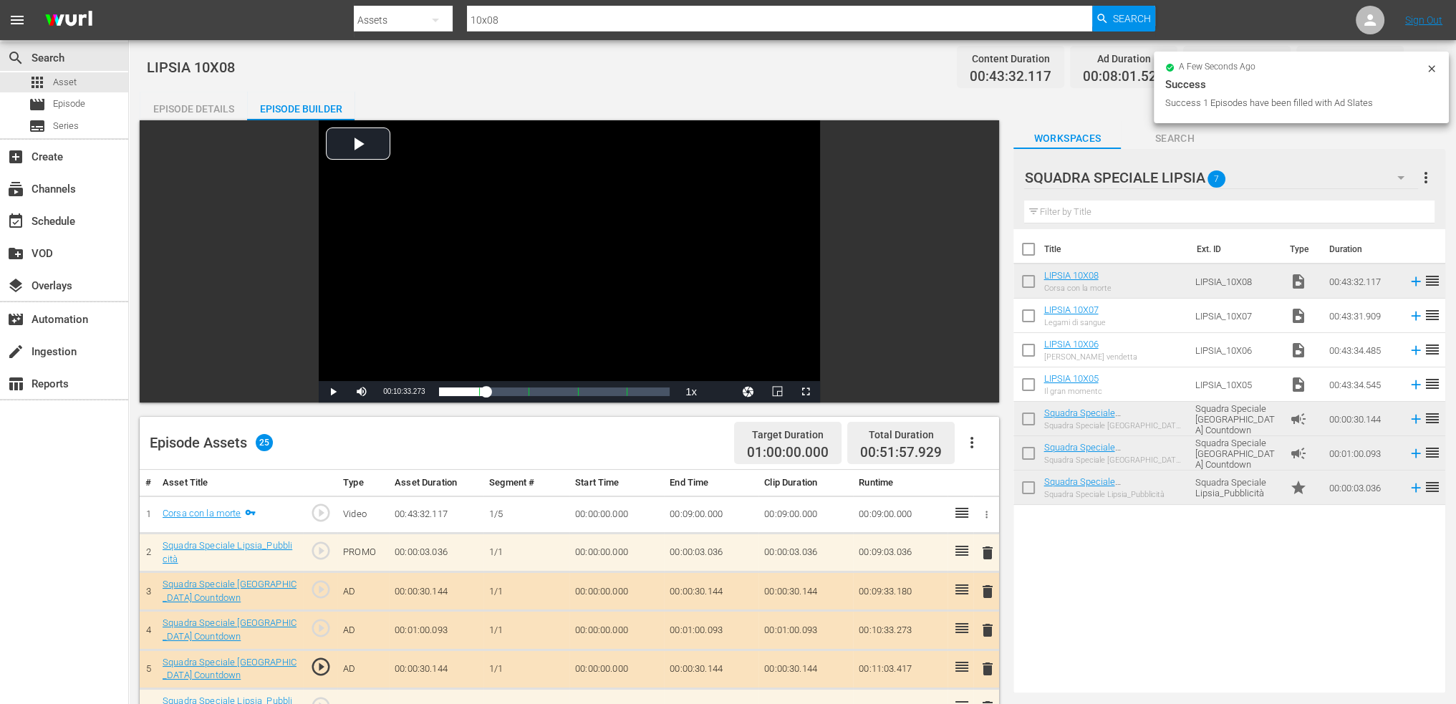
click at [1131, 483] on div "Squadra Speciale Lipsia_Pubblicità" at bounding box center [1114, 481] width 140 height 11
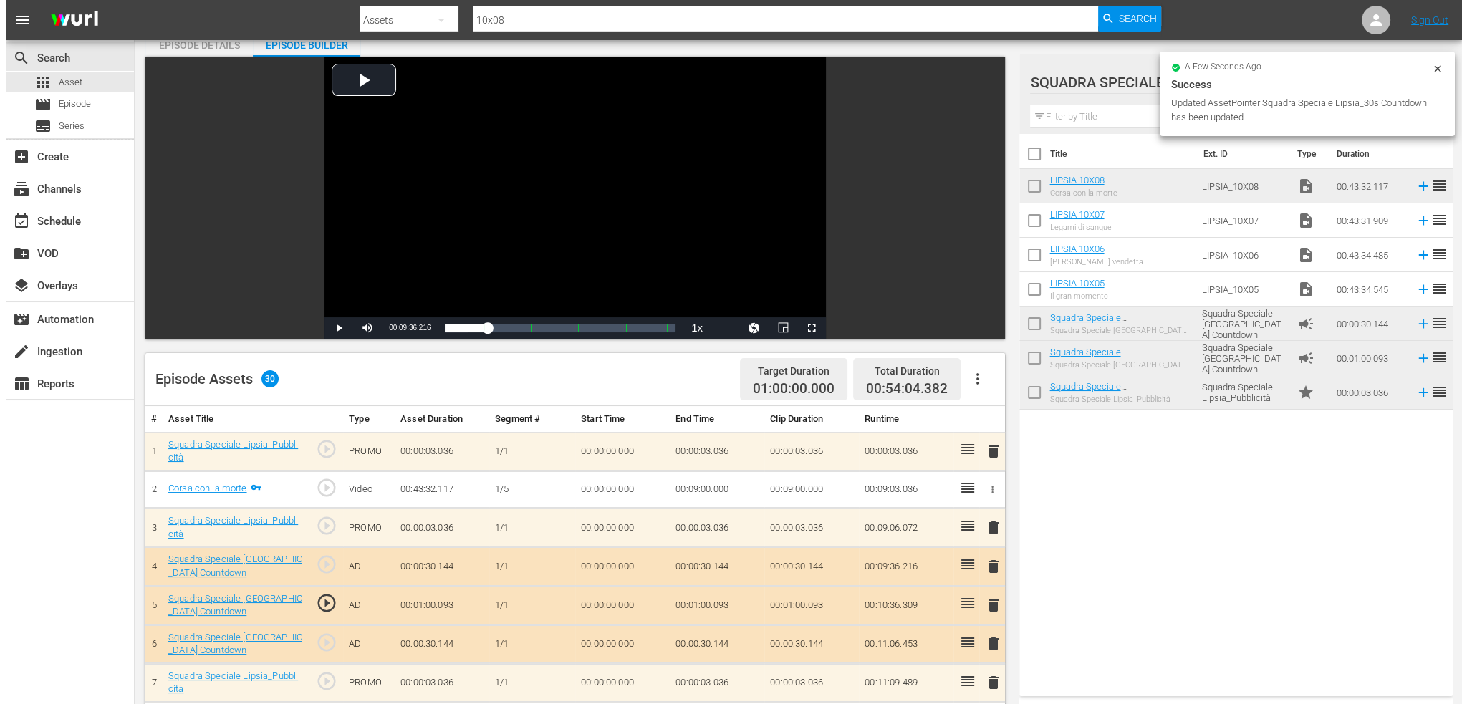
scroll to position [0, 0]
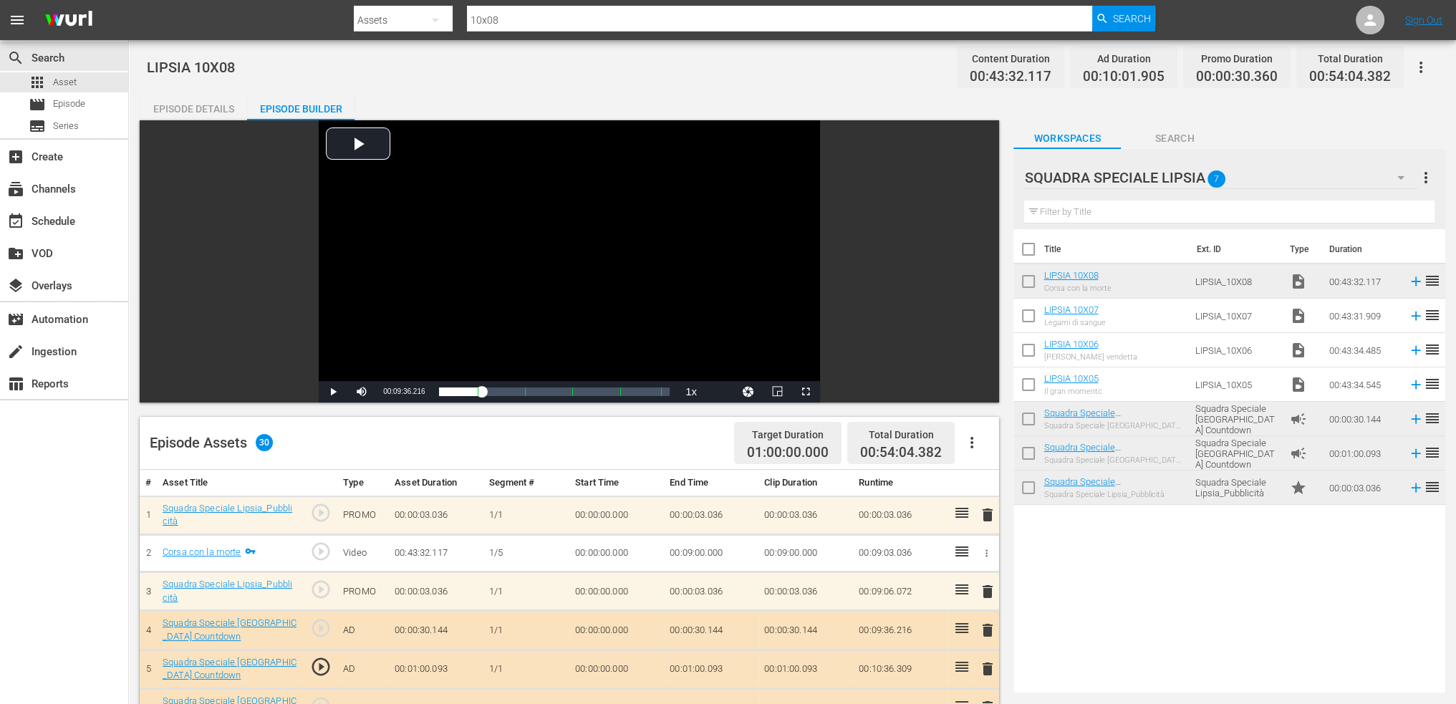
click at [1422, 65] on icon "button" at bounding box center [1421, 67] width 17 height 17
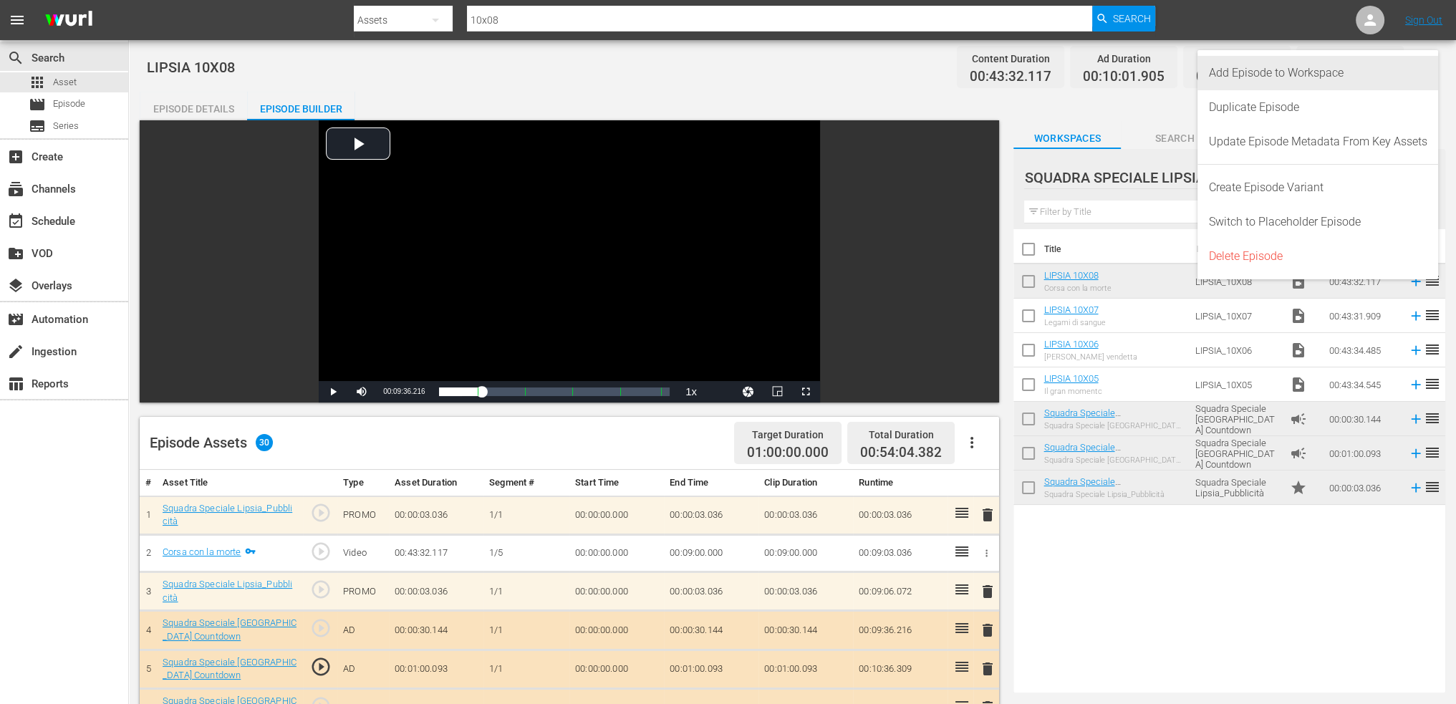
click at [1363, 77] on div "Add Episode to Workspace" at bounding box center [1318, 73] width 219 height 34
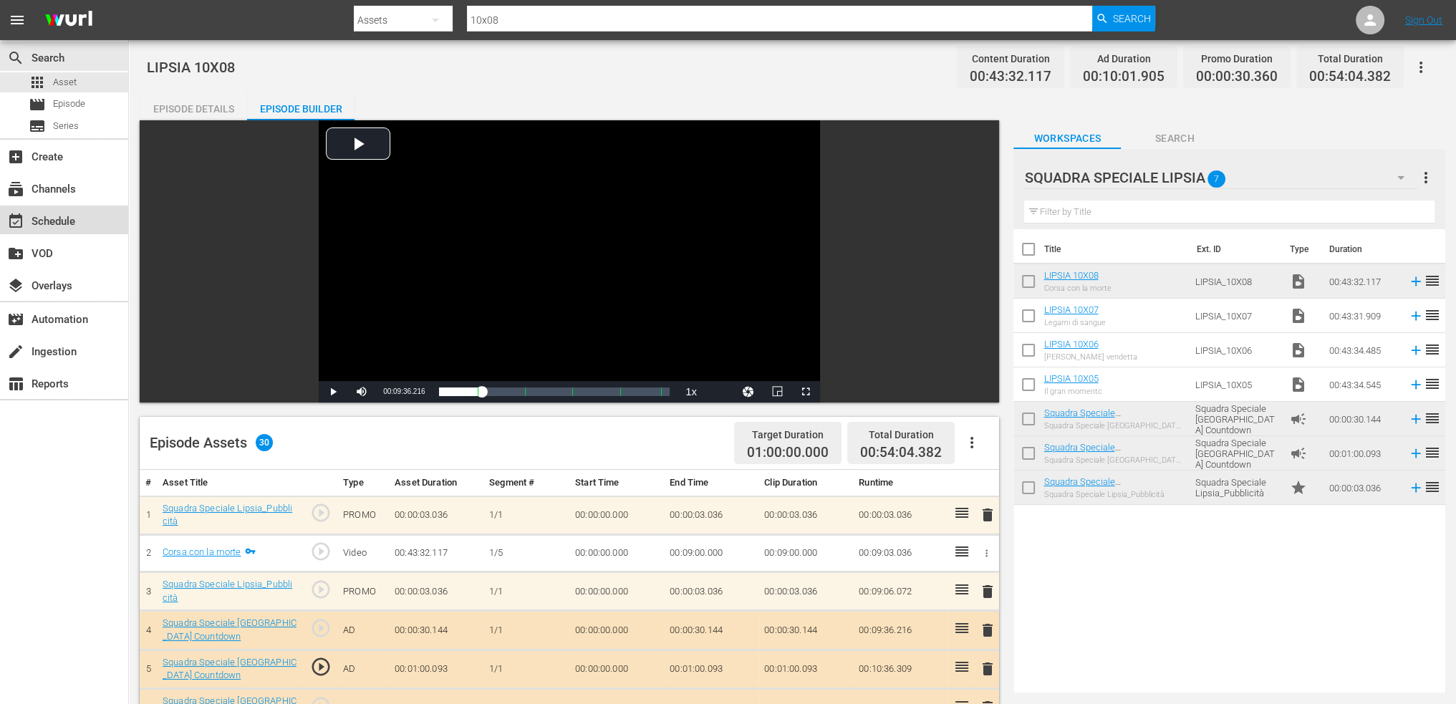
click at [55, 224] on div "event_available Schedule" at bounding box center [40, 219] width 80 height 13
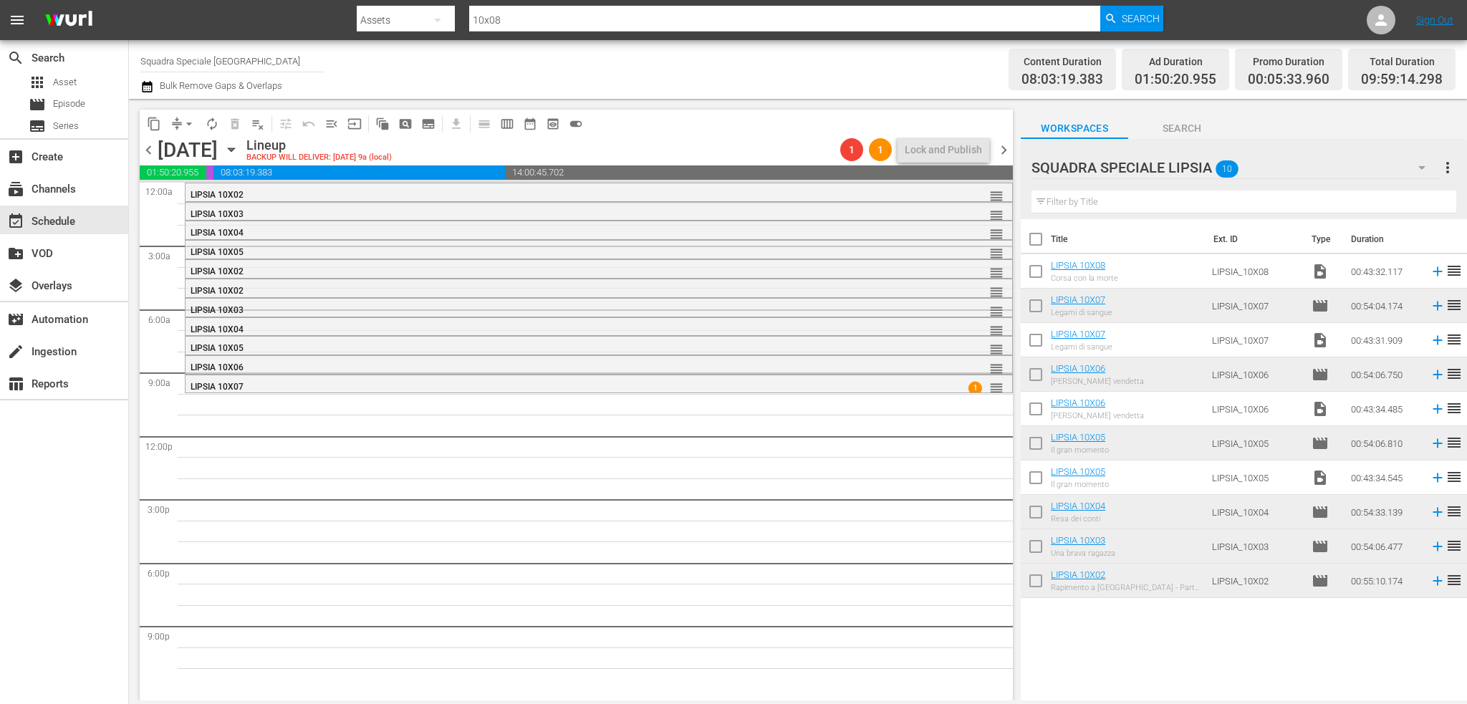
click at [1272, 163] on div "SQUADRA SPECIALE LIPSIA 10" at bounding box center [1236, 168] width 408 height 40
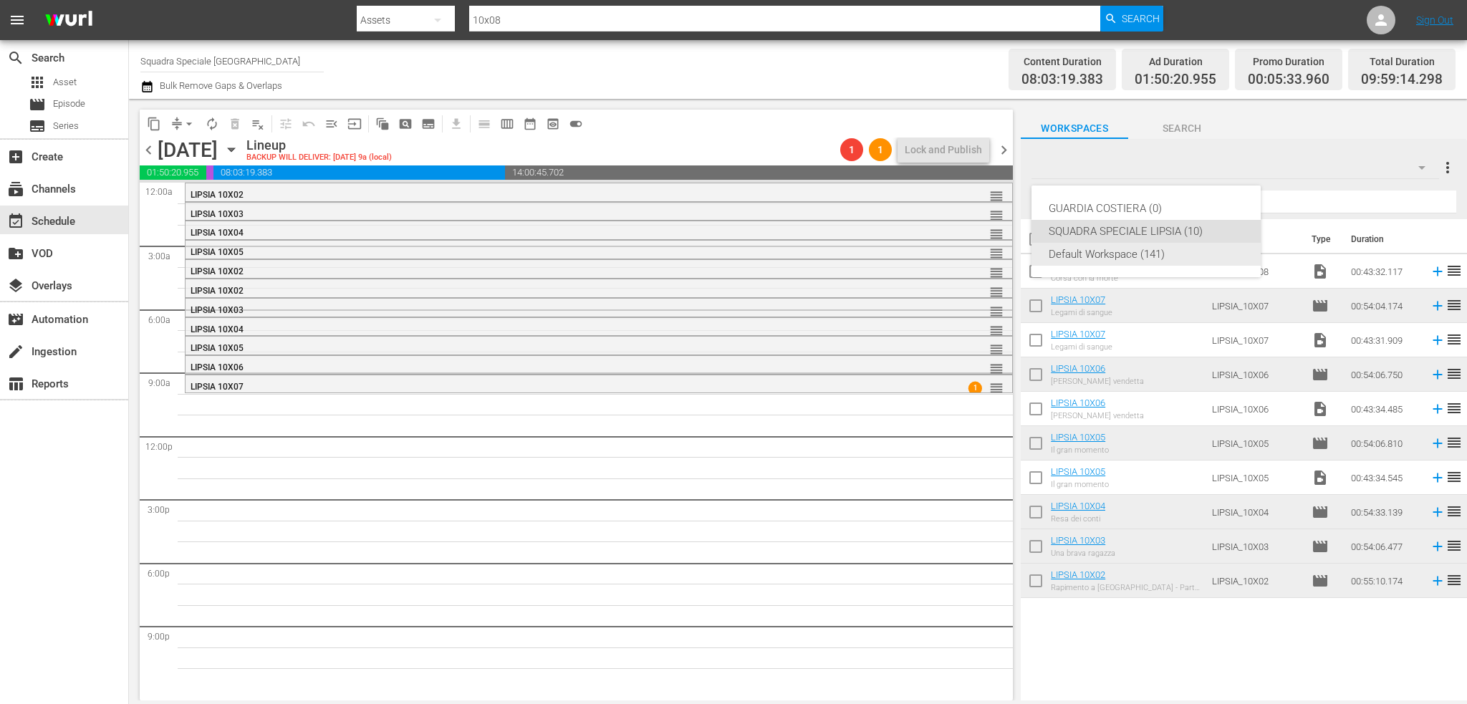
click at [1143, 249] on div "Default Workspace (141)" at bounding box center [1146, 254] width 195 height 23
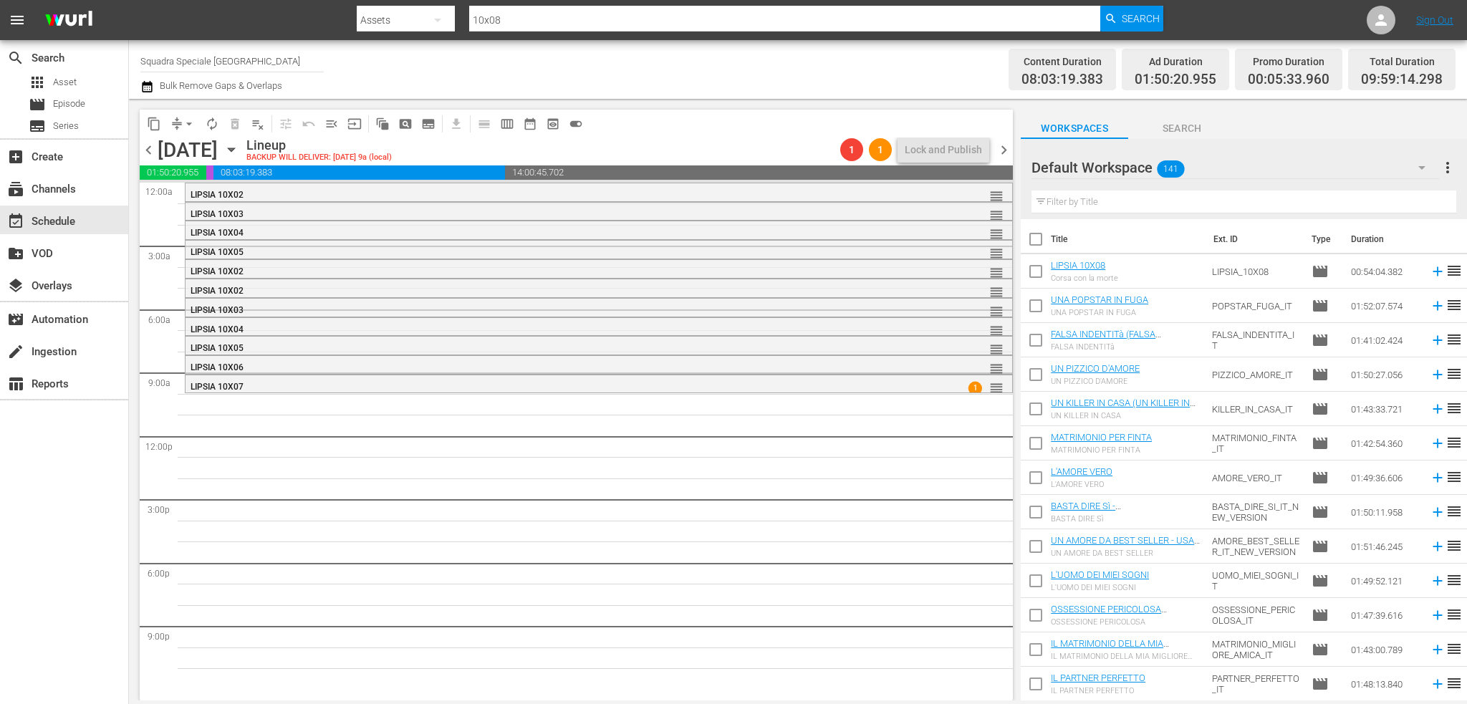
click at [1037, 276] on input "checkbox" at bounding box center [1036, 274] width 30 height 30
checkbox input "true"
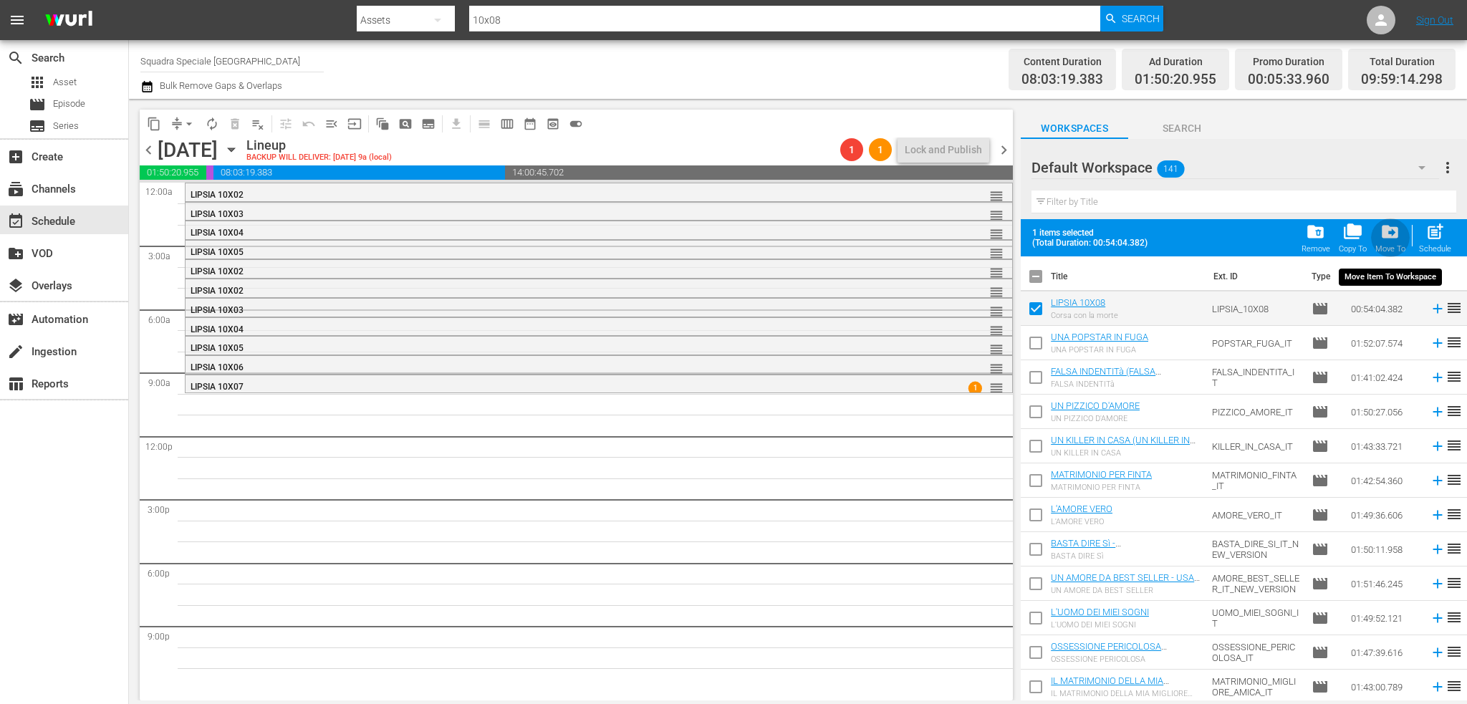
click at [1394, 238] on span "drive_file_move" at bounding box center [1390, 231] width 19 height 19
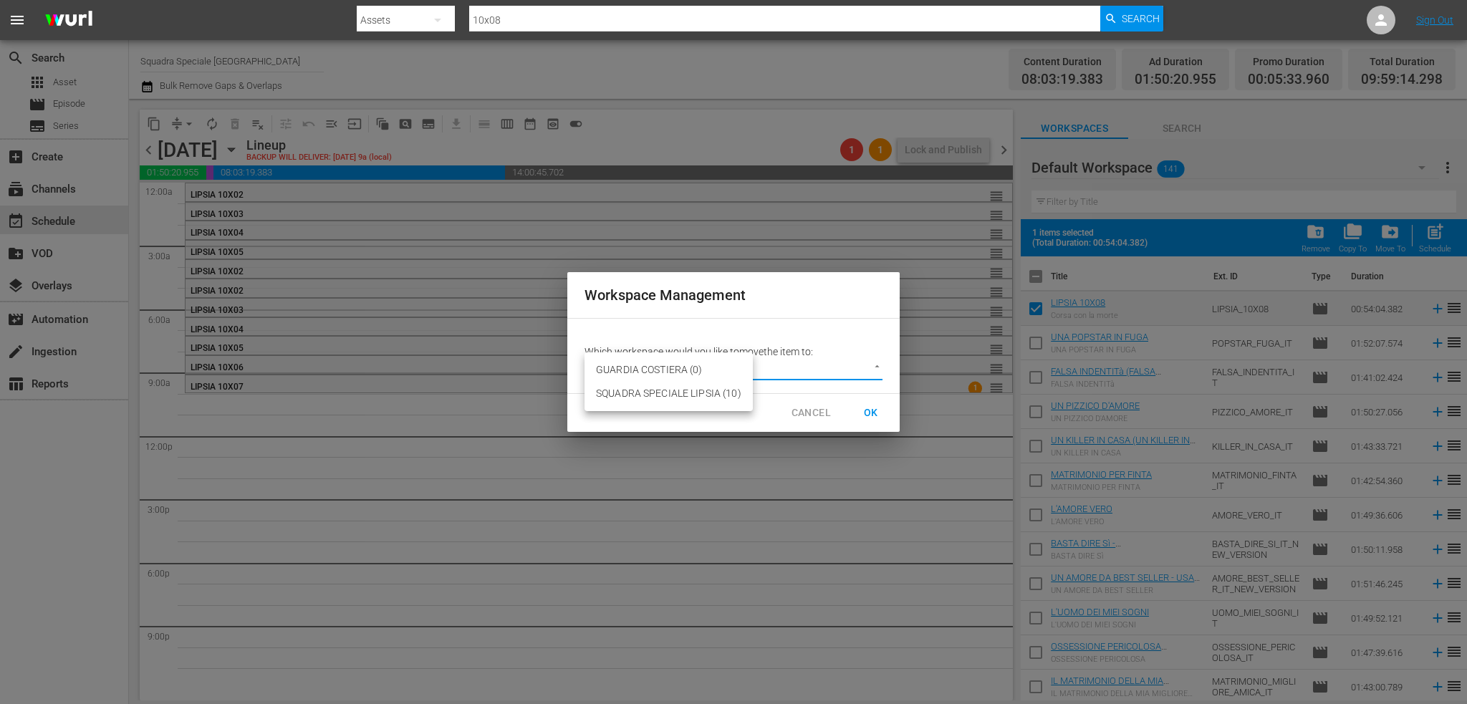
click at [793, 371] on body "menu Search By Assets Search ID, Title, Description, Keywords, or Category 10x0…" at bounding box center [733, 352] width 1467 height 704
click at [711, 395] on li "SQUADRA SPECIALE LIPSIA (10)" at bounding box center [669, 394] width 168 height 24
type input "3877"
click at [875, 412] on span "OK" at bounding box center [871, 413] width 23 height 18
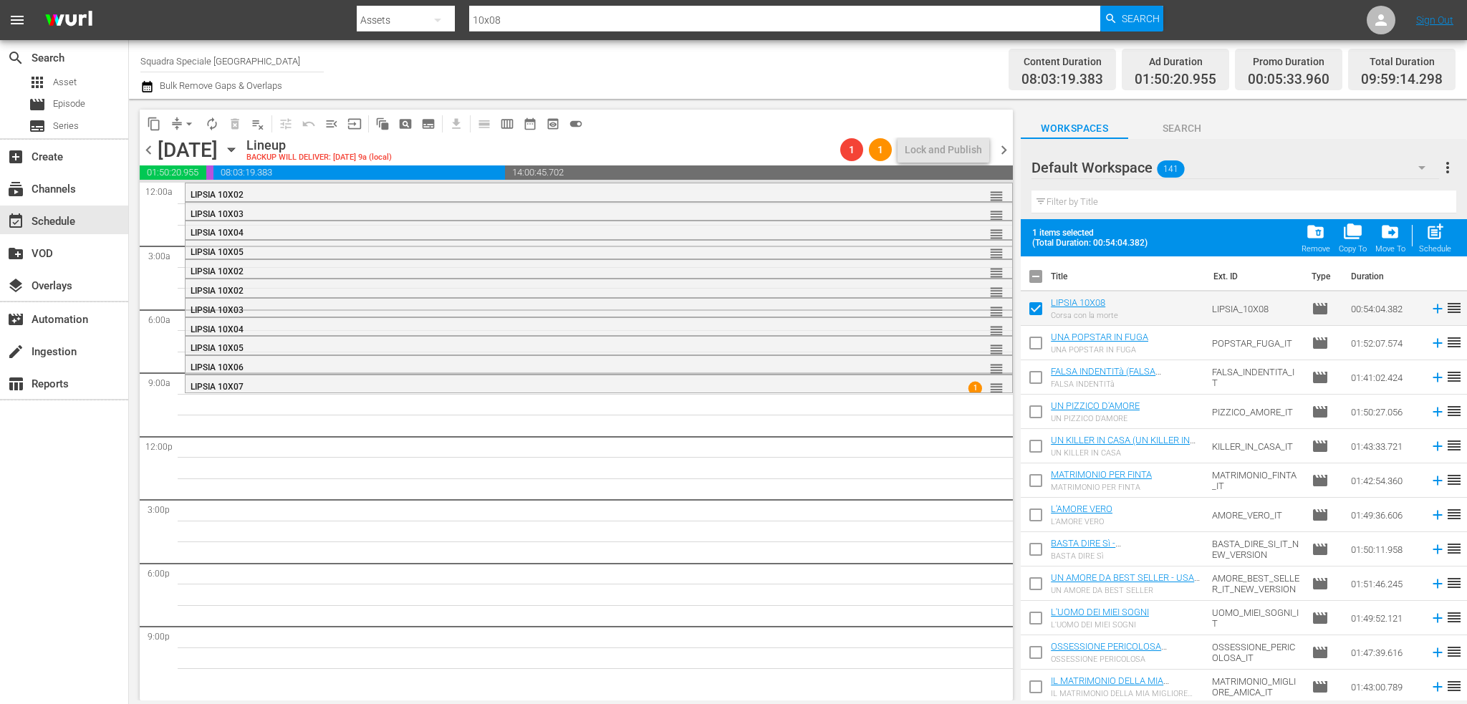
checkbox input "false"
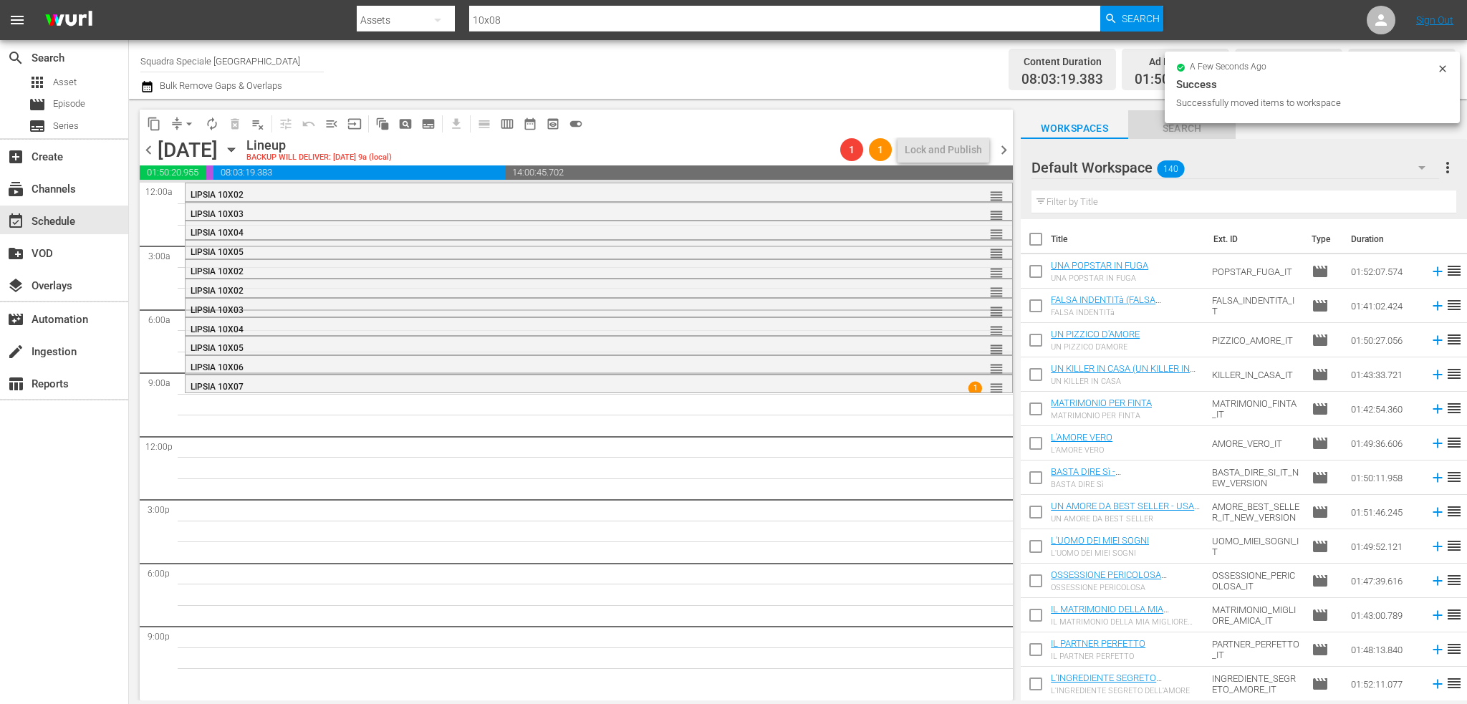
click at [1196, 132] on span "Search" at bounding box center [1181, 129] width 107 height 18
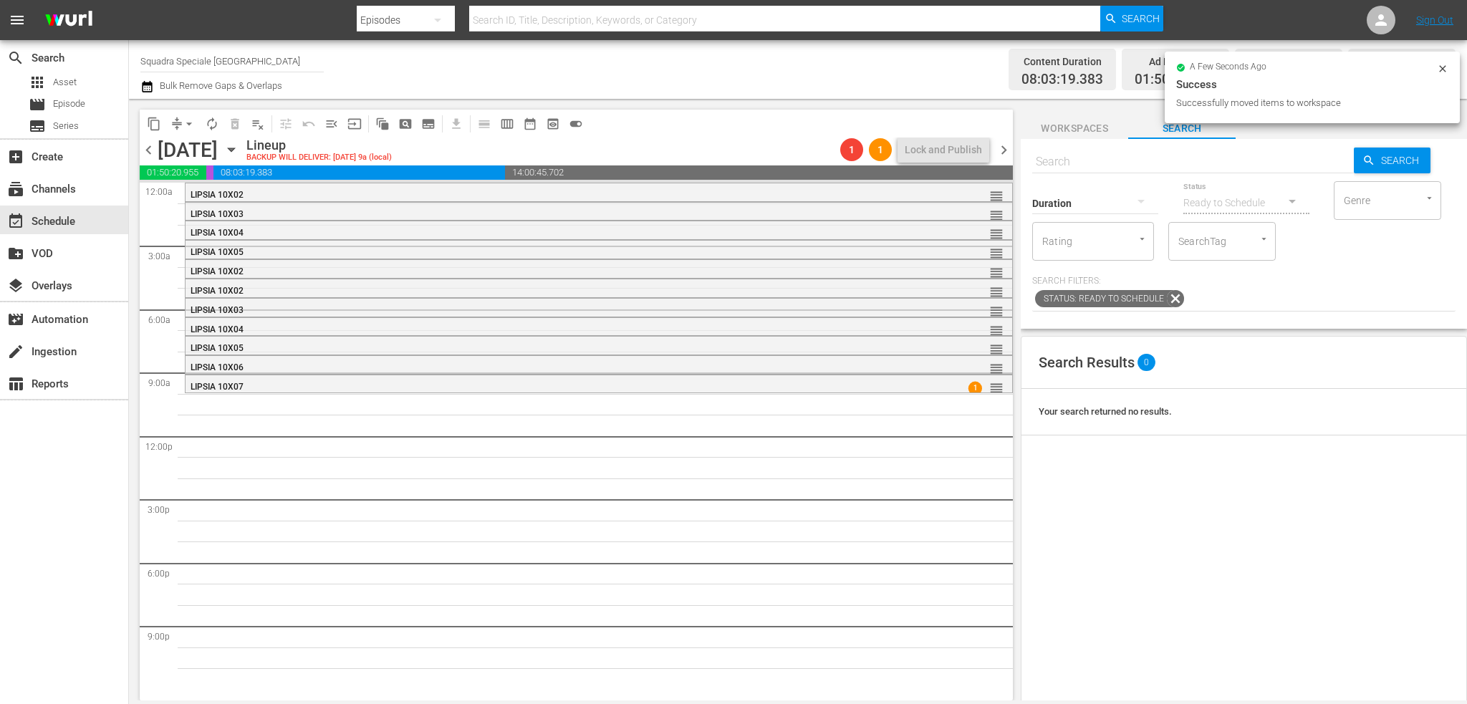
click at [1101, 124] on span "Workspaces" at bounding box center [1074, 129] width 107 height 18
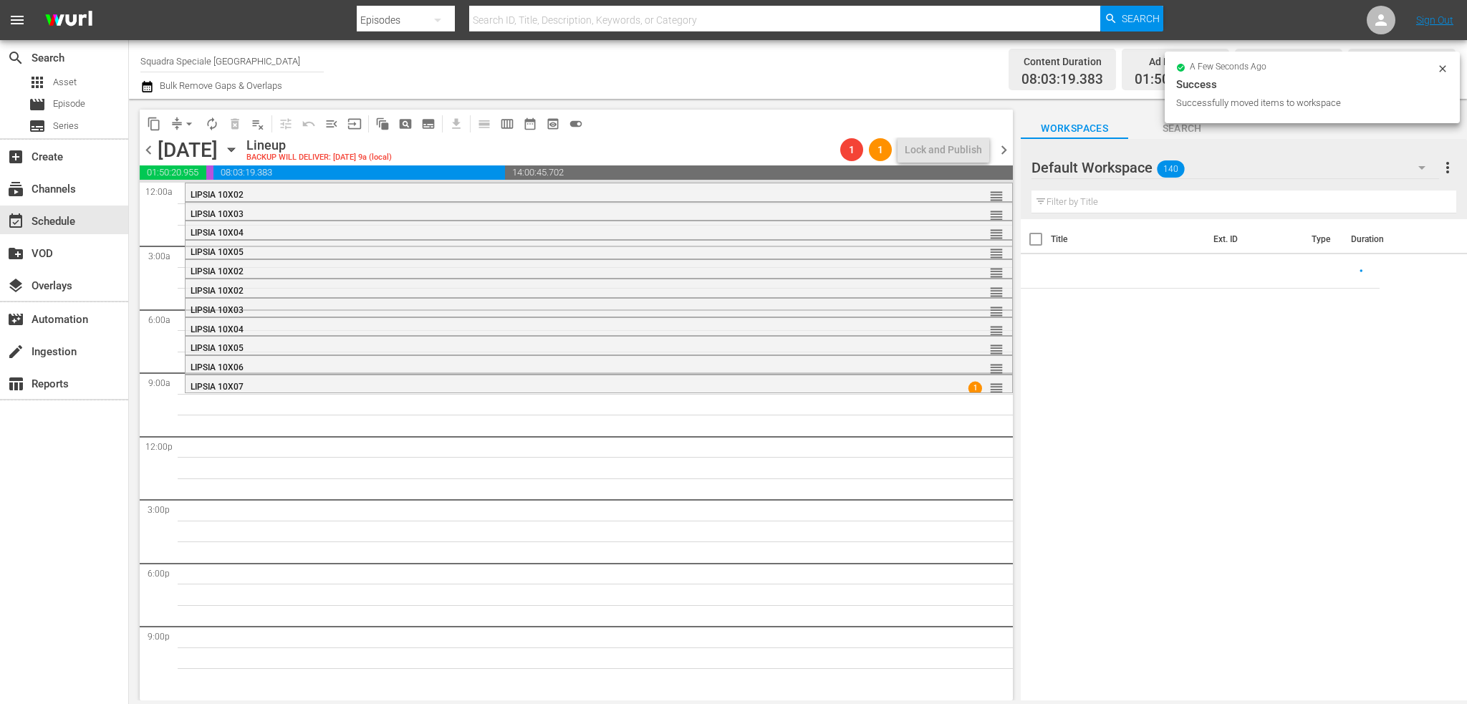
drag, startPoint x: 1230, startPoint y: 203, endPoint x: 1232, endPoint y: 191, distance: 11.7
click at [1230, 203] on input "text" at bounding box center [1244, 202] width 425 height 23
click at [1239, 176] on div "Default Workspace 140" at bounding box center [1236, 168] width 408 height 40
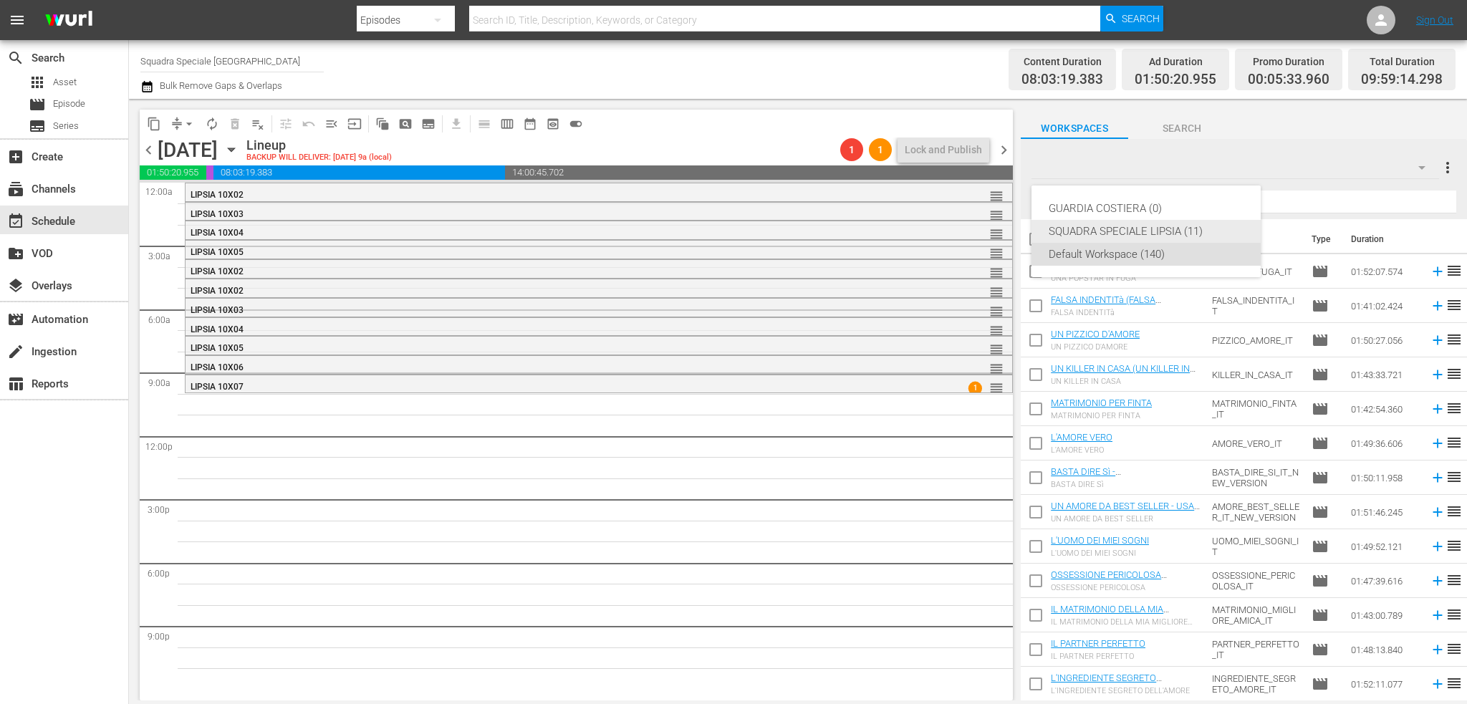
click at [1157, 229] on div "SQUADRA SPECIALE LIPSIA (11)" at bounding box center [1146, 231] width 195 height 23
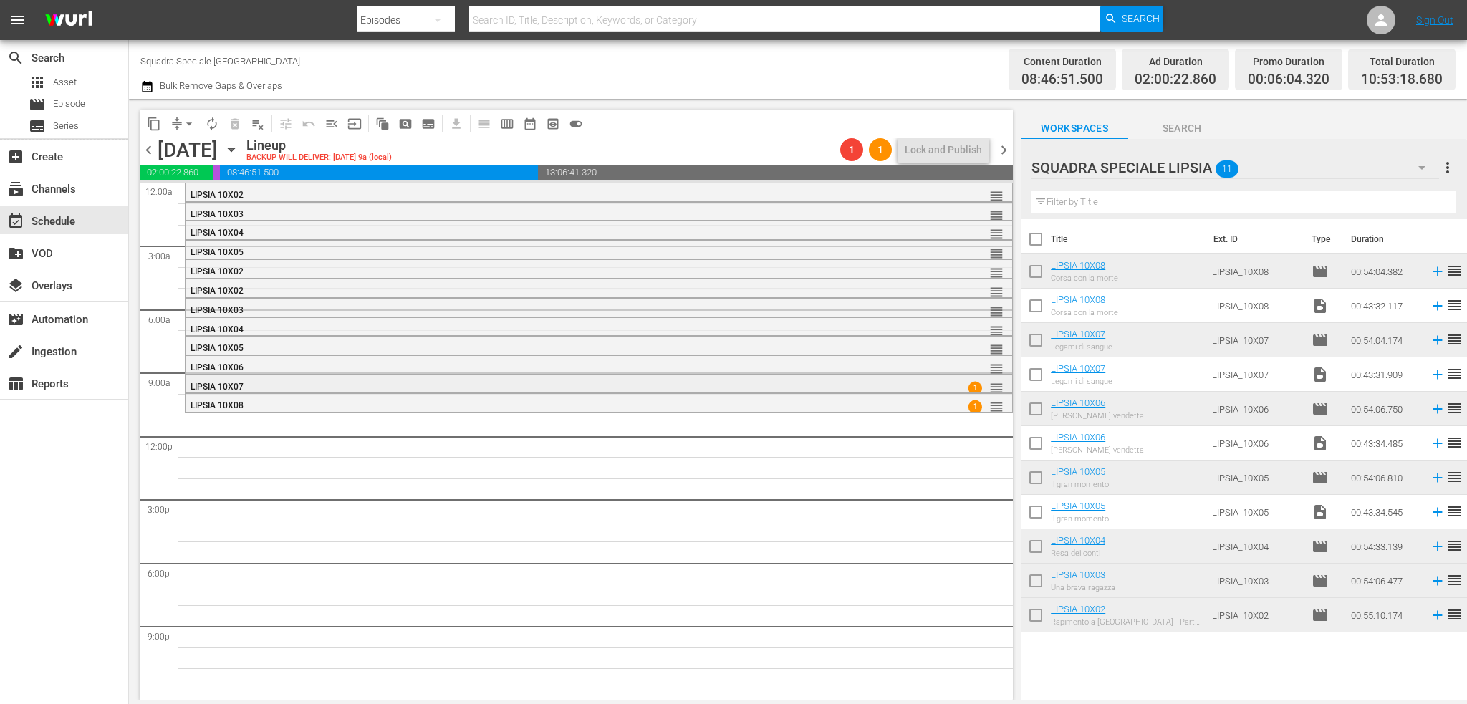
click at [920, 388] on div "LIPSIA 10X07" at bounding box center [561, 385] width 741 height 11
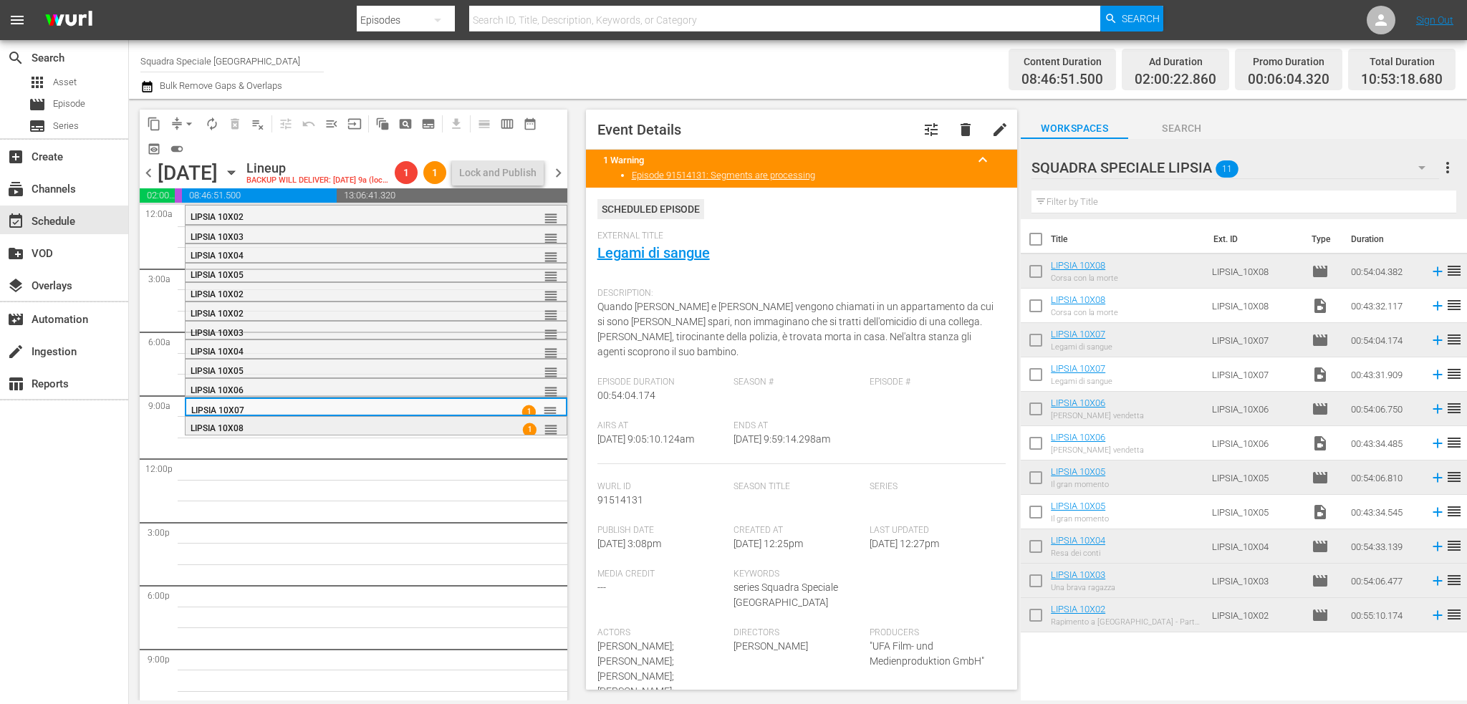
click at [494, 441] on div "LIPSIA 10X08 1 reorder" at bounding box center [376, 429] width 381 height 24
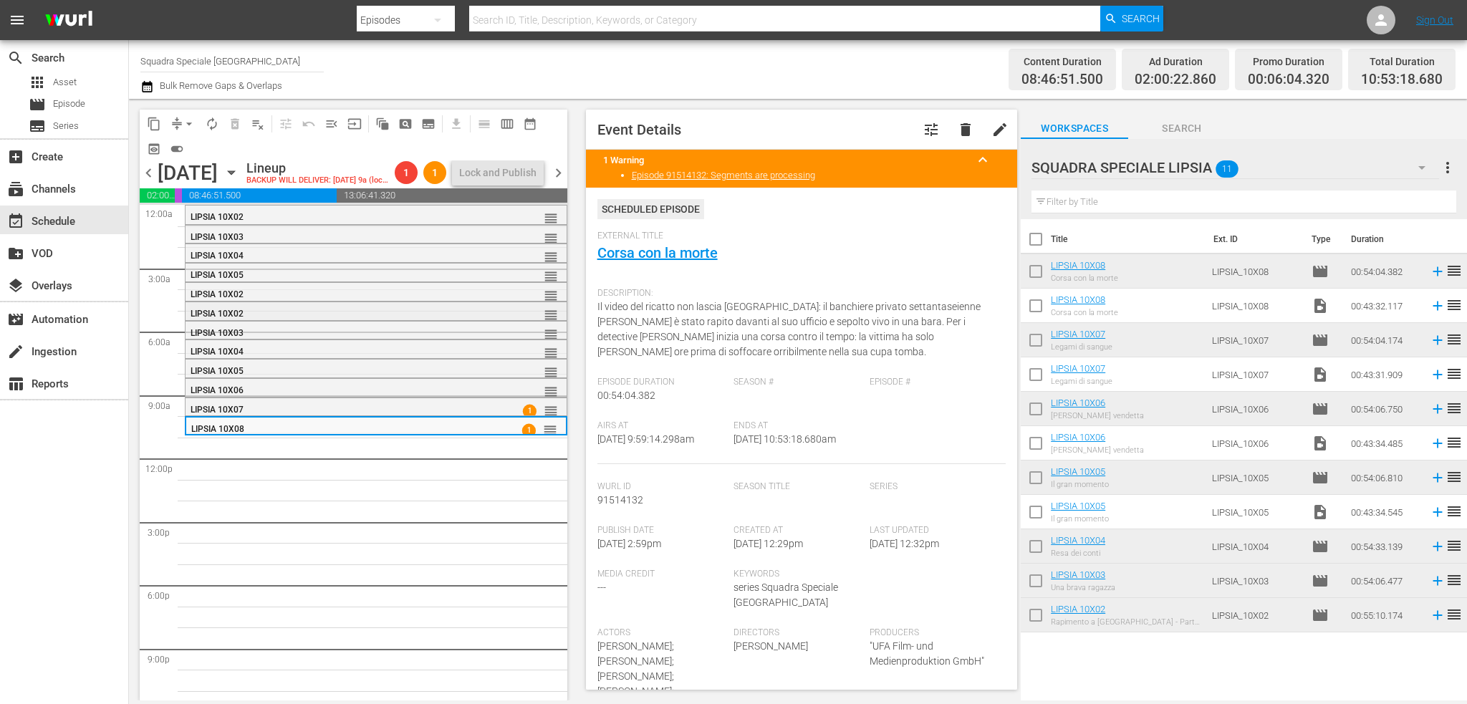
click at [304, 319] on div "LIPSIA 10X02" at bounding box center [340, 314] width 299 height 10
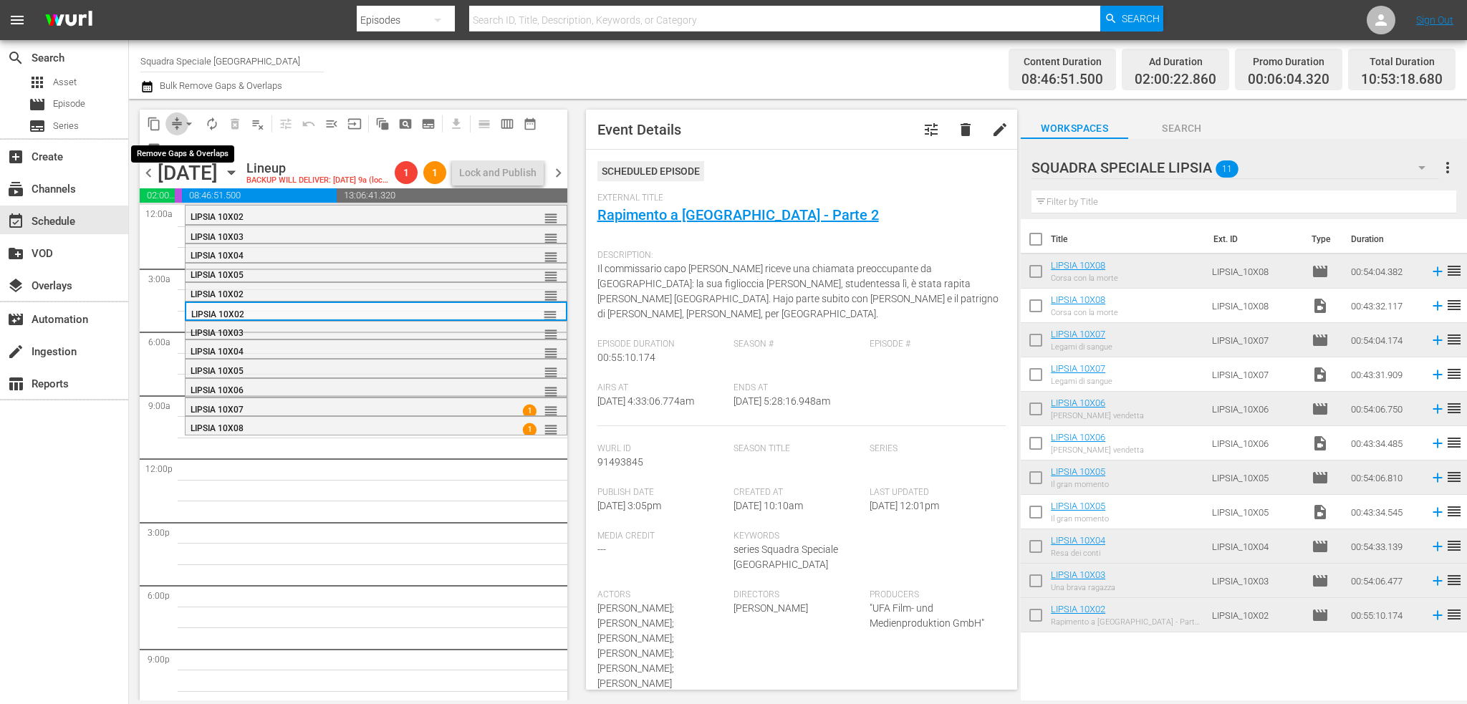
click at [177, 117] on span "compress" at bounding box center [177, 124] width 14 height 14
click at [186, 126] on span "arrow_drop_down" at bounding box center [189, 124] width 14 height 14
click at [206, 186] on li "Align to First Episode" at bounding box center [189, 177] width 118 height 24
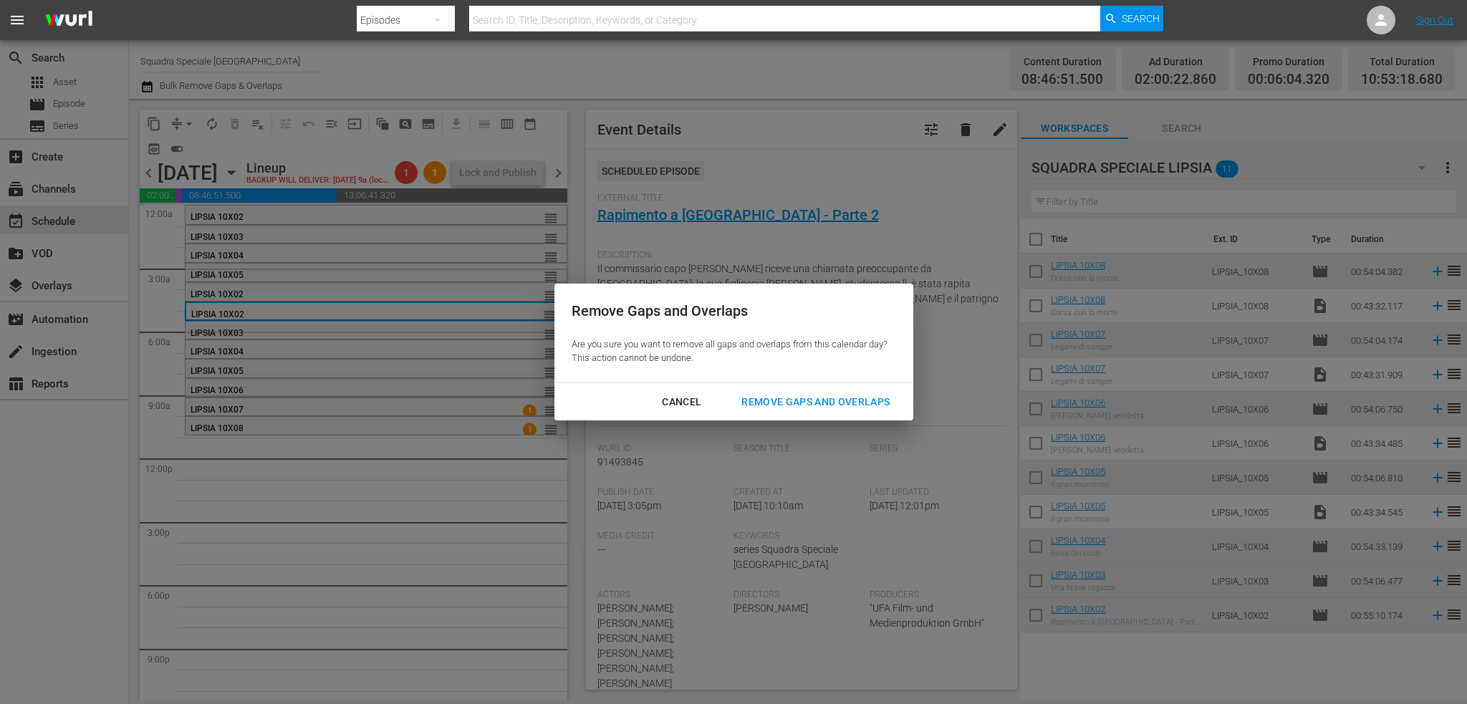
click at [855, 400] on div "Remove Gaps and Overlaps" at bounding box center [815, 402] width 171 height 18
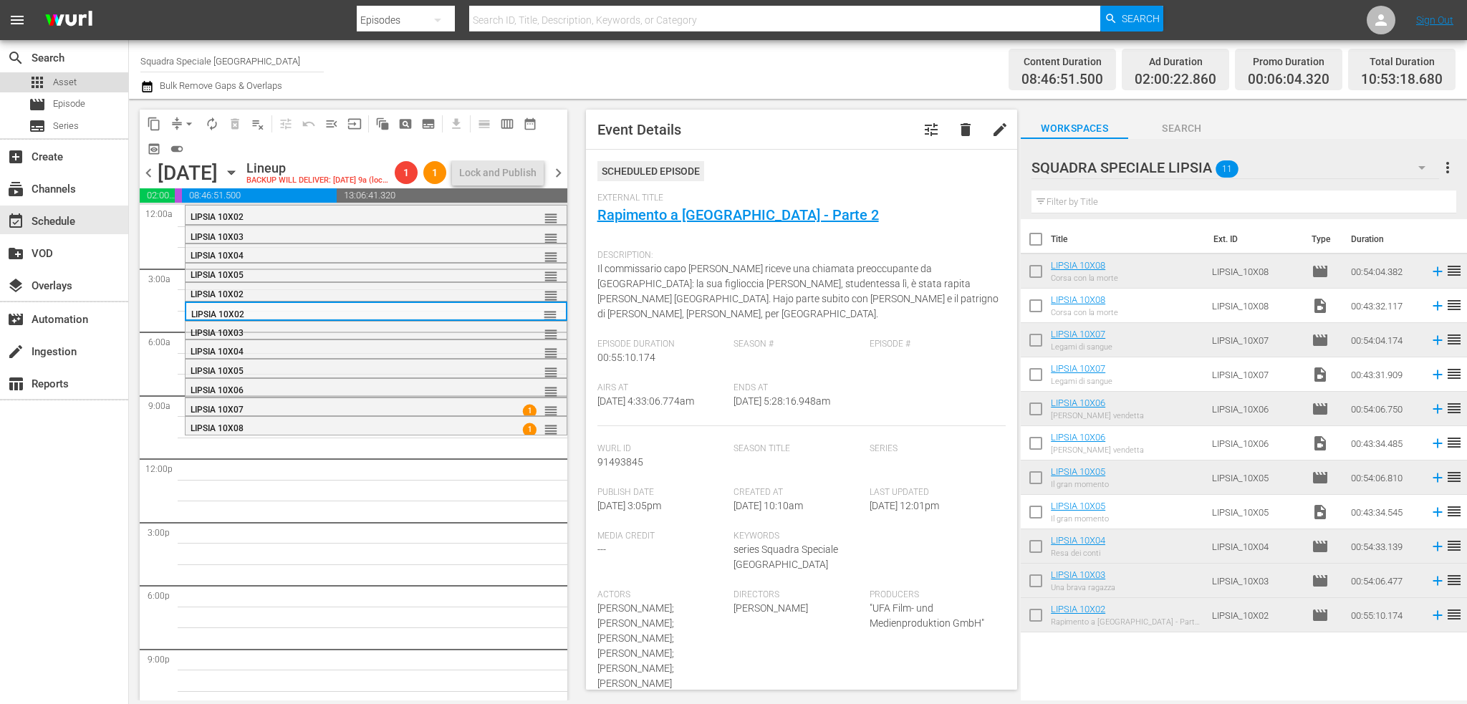
click at [72, 83] on span "Asset" at bounding box center [65, 82] width 24 height 14
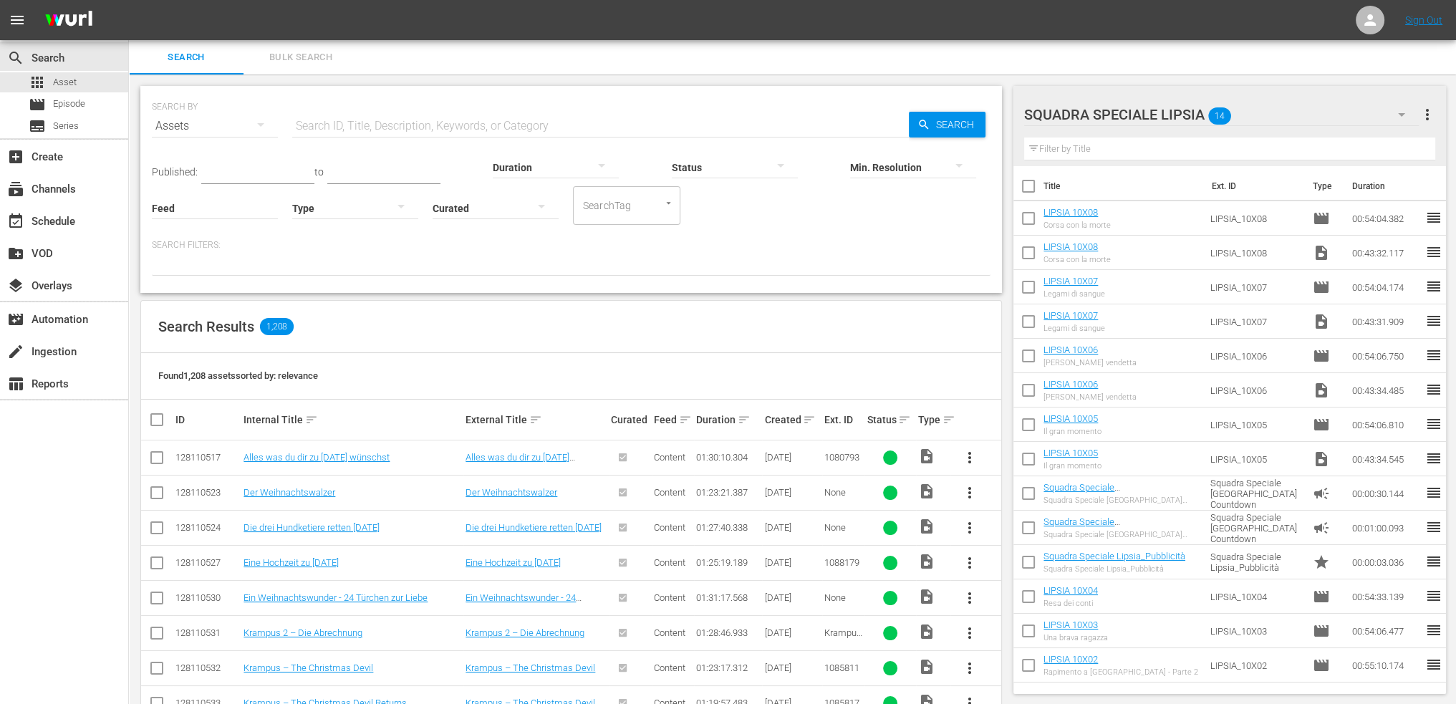
click at [390, 127] on input "text" at bounding box center [600, 126] width 617 height 34
type input "10x09"
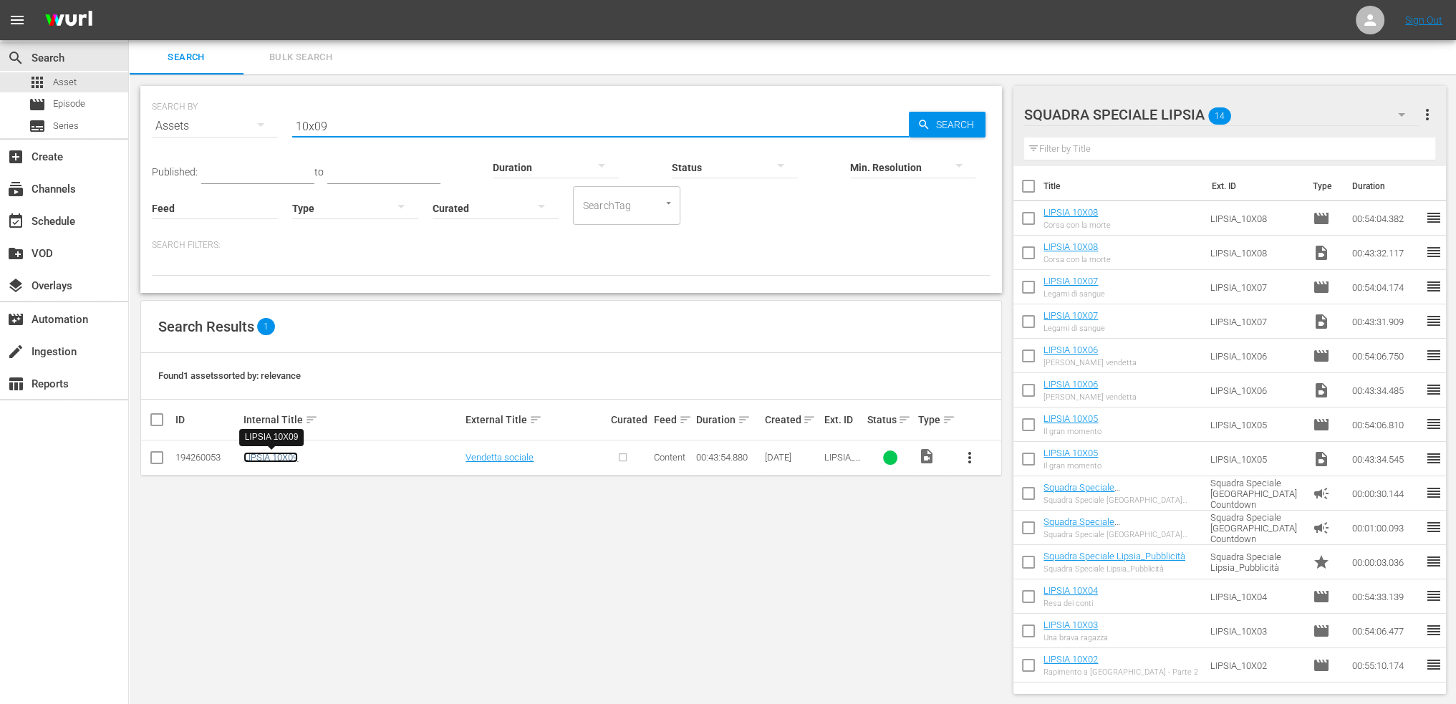
click at [273, 462] on link "LIPSIA 10X09" at bounding box center [271, 457] width 54 height 11
